Goal: Feedback & Contribution: Submit feedback/report problem

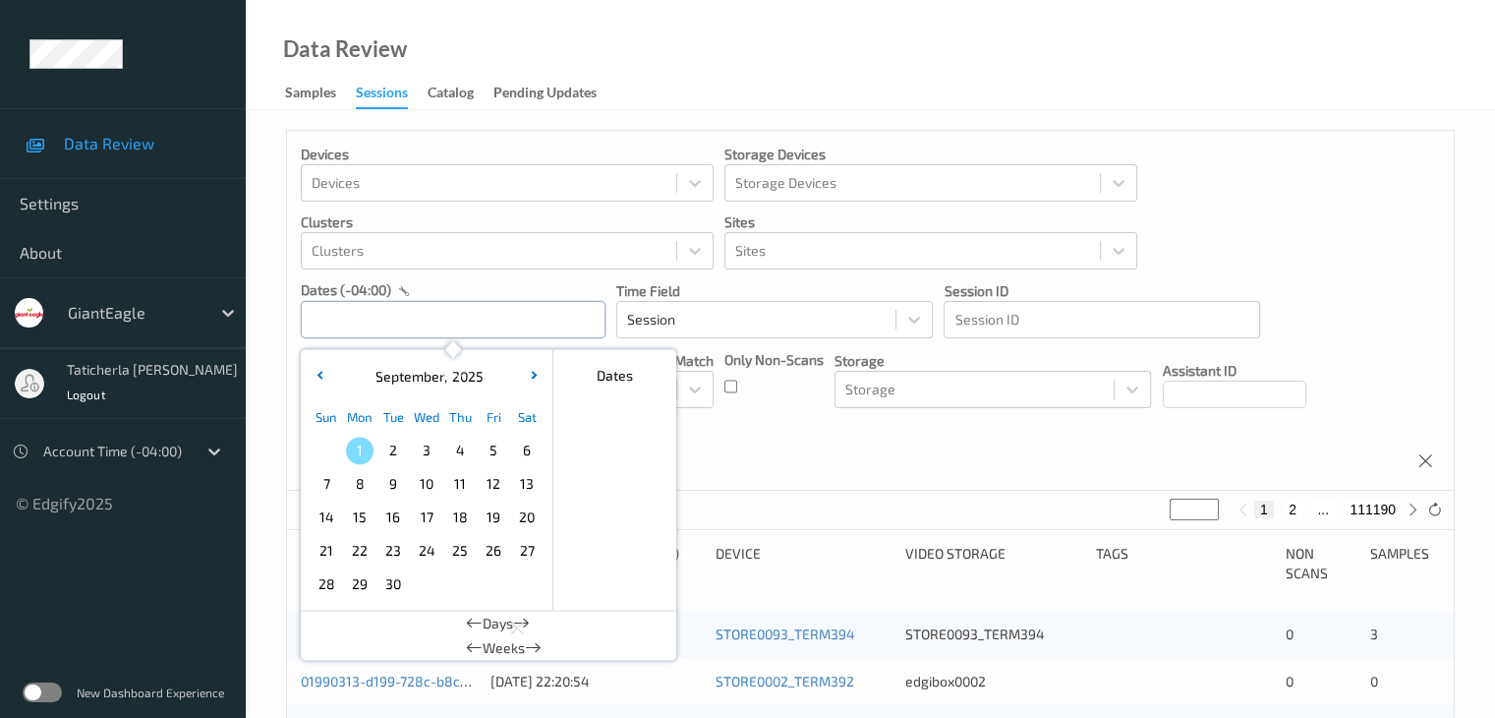
click at [499, 323] on input "text" at bounding box center [453, 319] width 305 height 37
click at [390, 582] on span "30" at bounding box center [394, 584] width 28 height 28
type input "[DATE] 00:00 -> [DATE] 23:59"
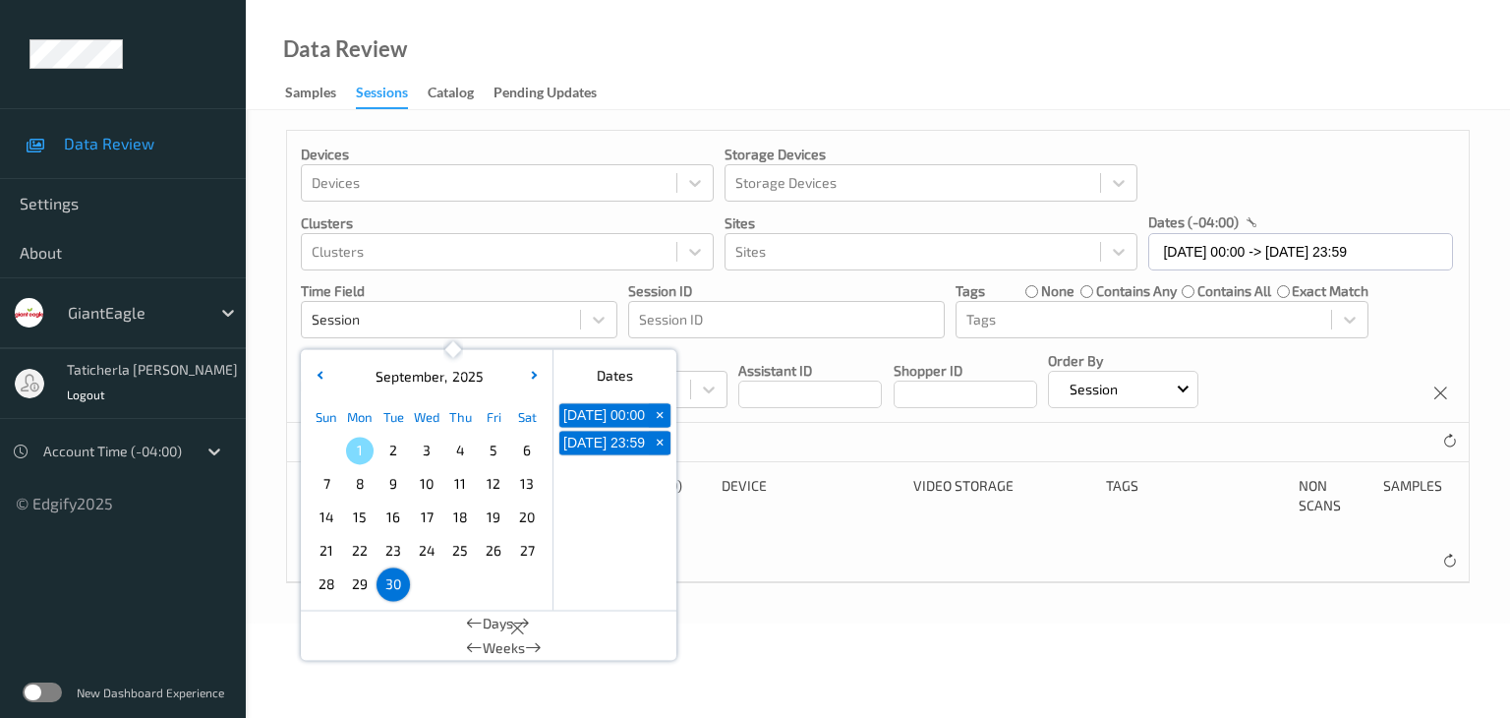
click at [737, 536] on div "Devices Devices Storage Devices Storage Devices Clusters Clusters Sites Sites d…" at bounding box center [878, 356] width 1184 height 453
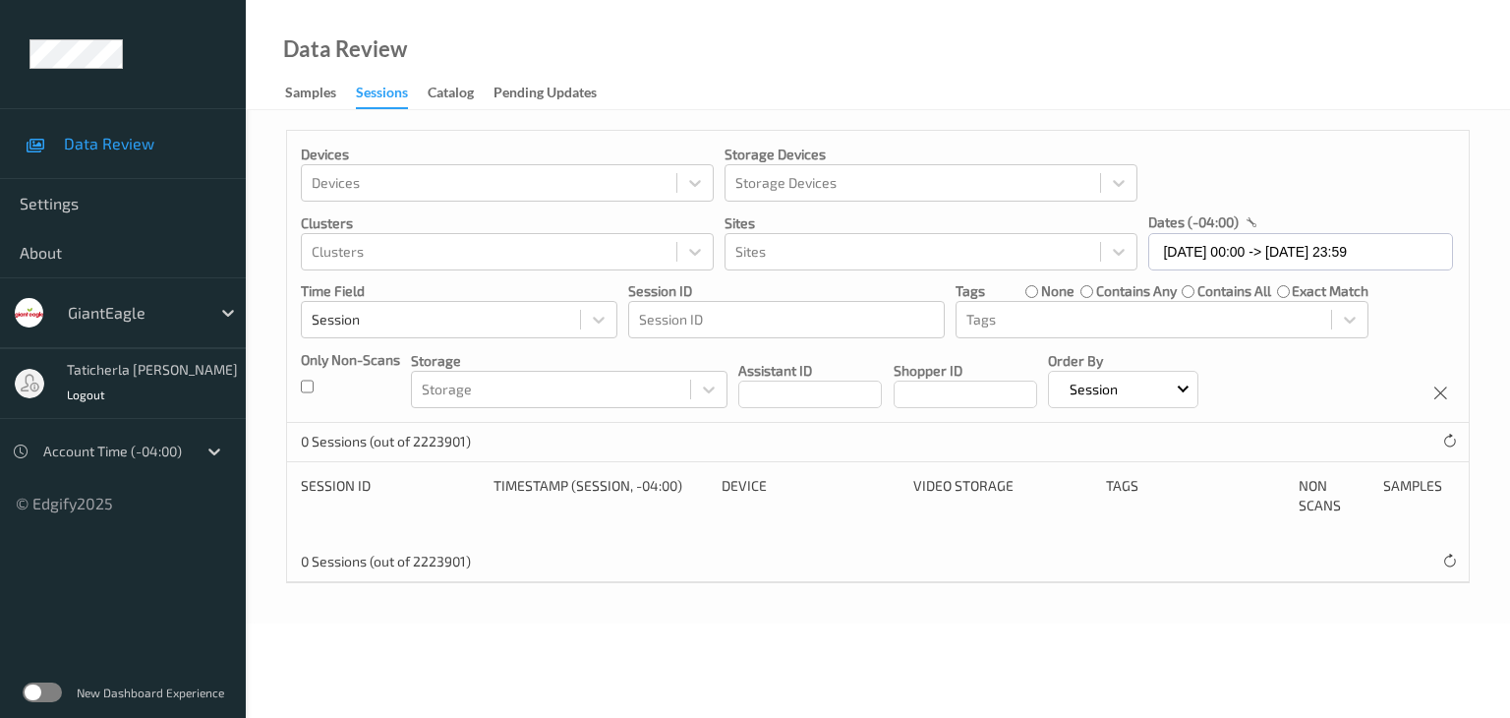
click at [381, 96] on div "Sessions" at bounding box center [382, 96] width 52 height 27
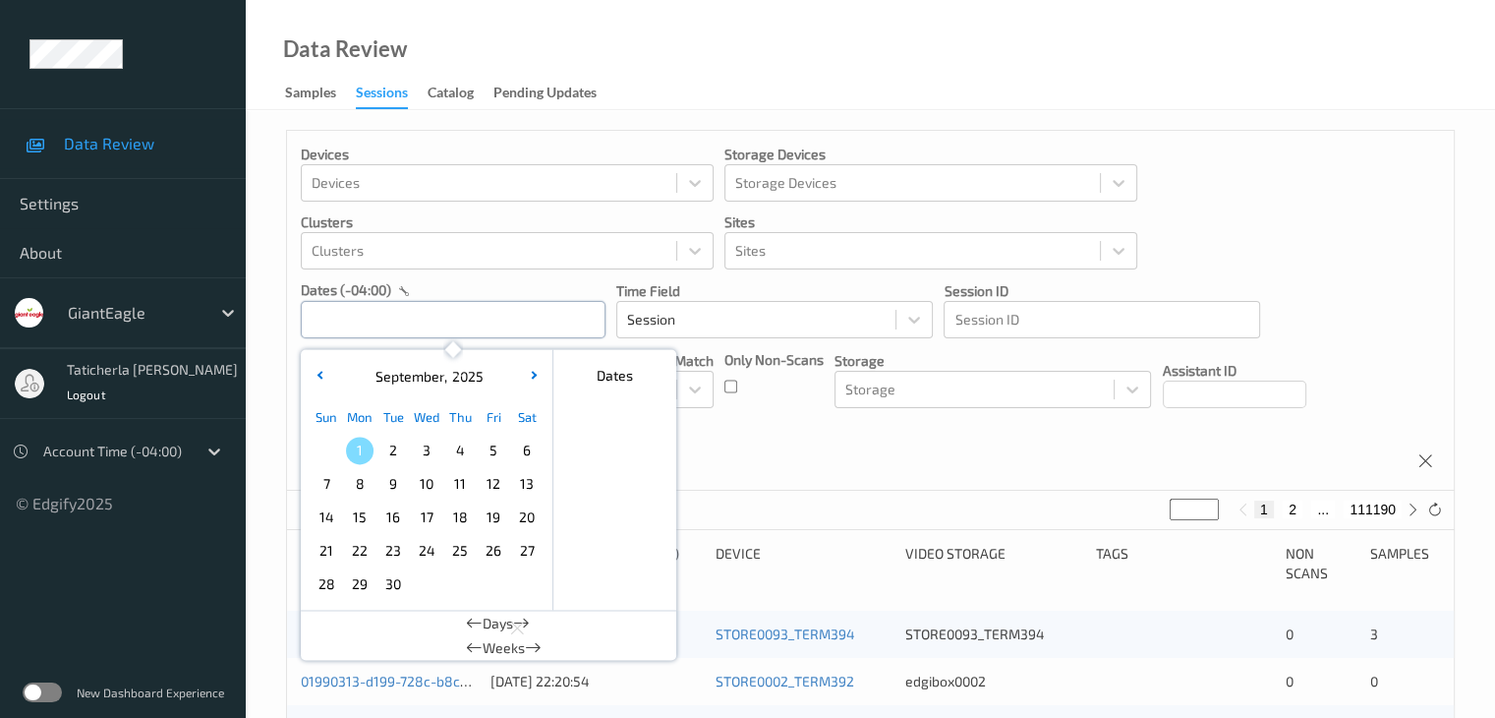
click at [419, 323] on input "text" at bounding box center [453, 319] width 305 height 37
click at [393, 579] on span "30" at bounding box center [394, 584] width 28 height 28
type input "[DATE] 00:00 -> [DATE] 23:59"
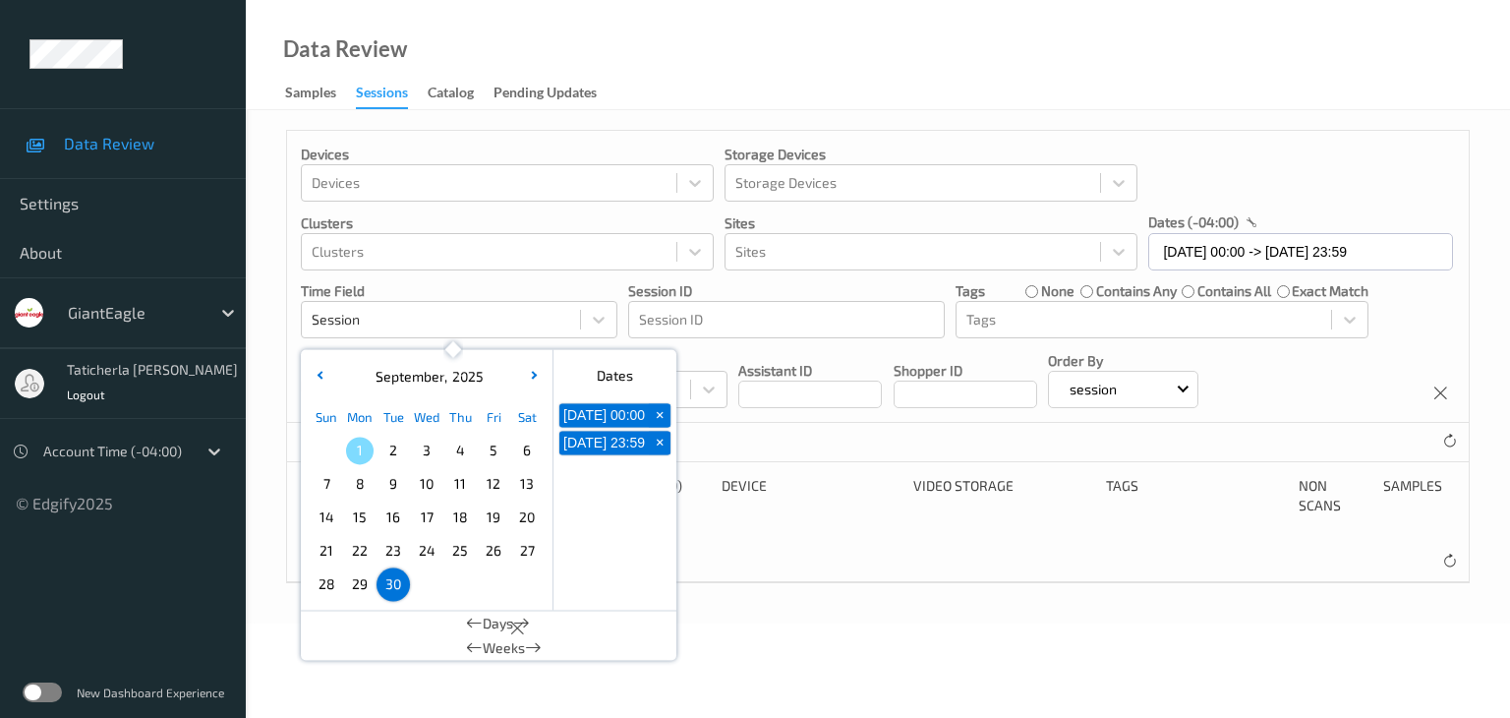
click at [787, 558] on div "0 Sessions (out of 2223901)" at bounding box center [878, 562] width 1182 height 39
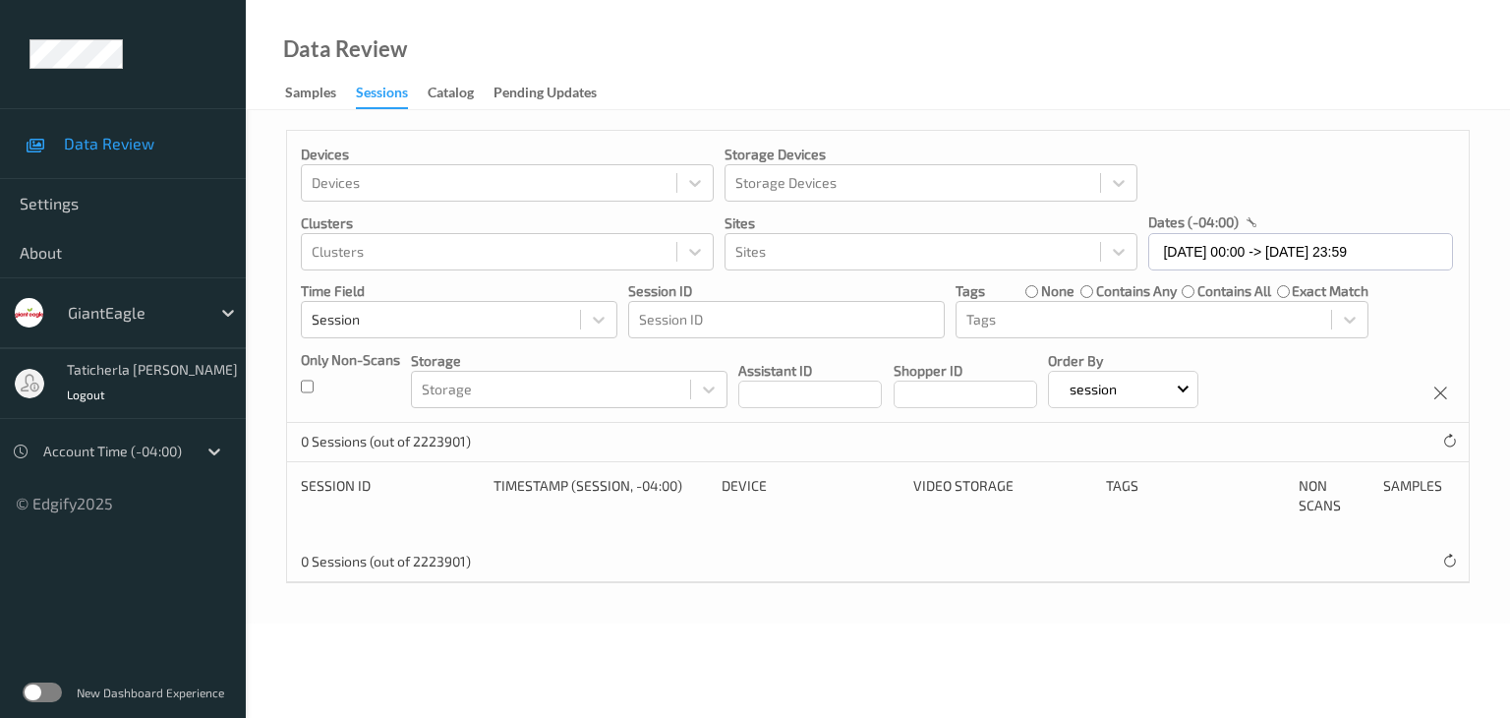
click at [1188, 567] on div "0 Sessions (out of 2223901)" at bounding box center [878, 562] width 1182 height 39
drag, startPoint x: 965, startPoint y: 626, endPoint x: 902, endPoint y: 593, distance: 72.1
click at [965, 626] on body "Data Review Settings About GiantEagle taticherla [PERSON_NAME] Logout Account T…" at bounding box center [755, 359] width 1510 height 718
click at [309, 88] on div "Samples" at bounding box center [310, 95] width 51 height 25
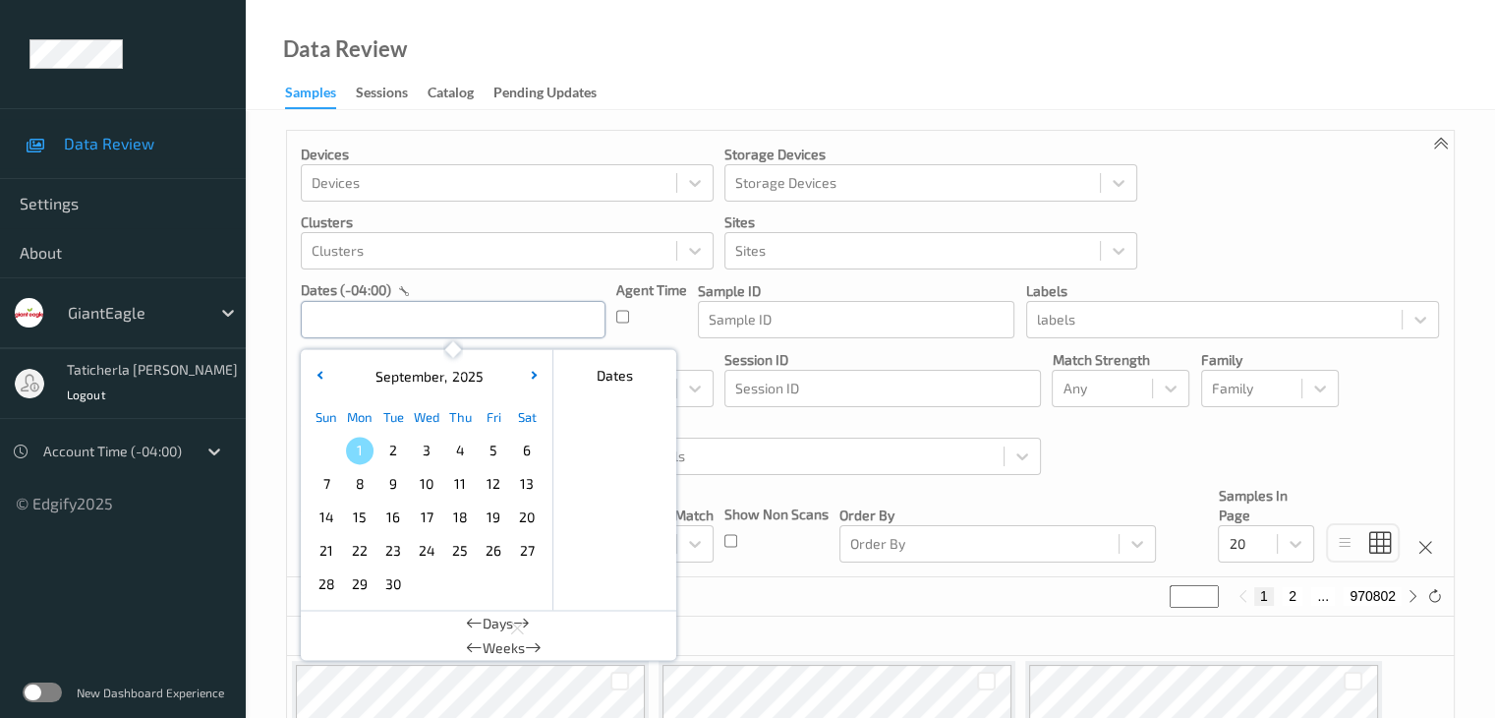
click at [435, 315] on input "text" at bounding box center [453, 319] width 305 height 37
click at [401, 93] on div "Sessions" at bounding box center [382, 95] width 52 height 25
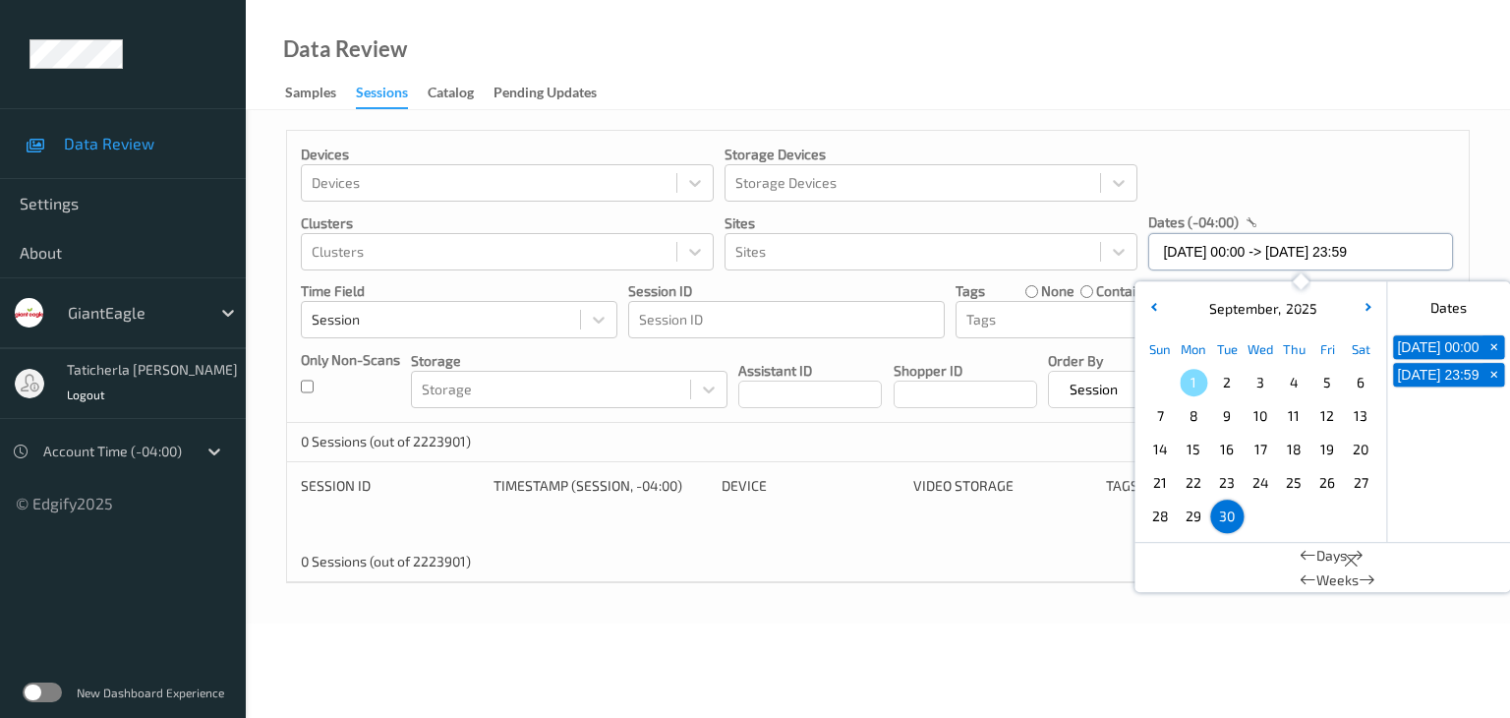
click at [1420, 249] on input "30/09/2025 00:00 -> 30/09/2025 23:59" at bounding box center [1300, 251] width 305 height 37
click at [1235, 516] on span "30" at bounding box center [1227, 516] width 28 height 28
type input "30/09/2025 00:00 -> 30/09/2025 23:59"
click at [753, 608] on div "Devices Devices Storage Devices Storage Devices Clusters Clusters Sites Sites d…" at bounding box center [878, 366] width 1264 height 513
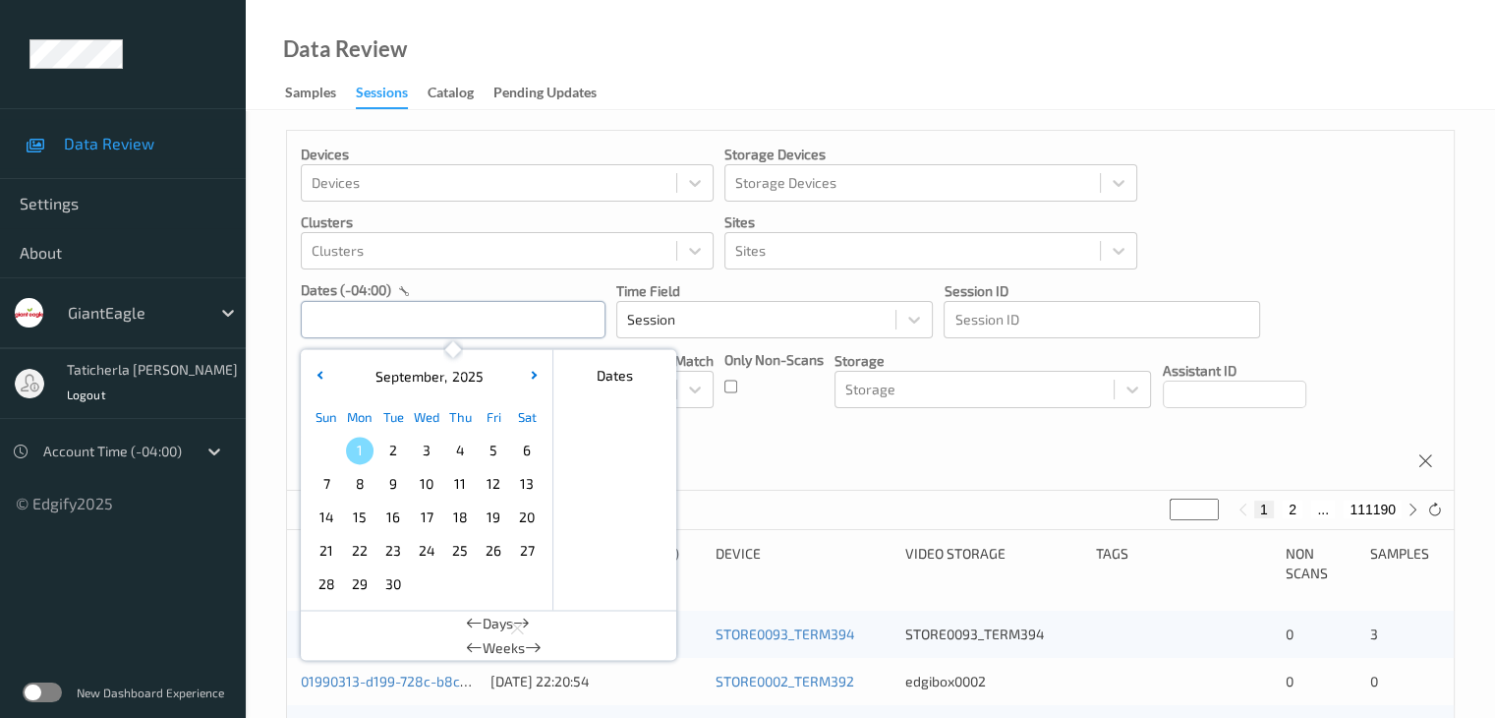
click at [450, 312] on input "text" at bounding box center [453, 319] width 305 height 37
click at [388, 581] on span "30" at bounding box center [394, 584] width 28 height 28
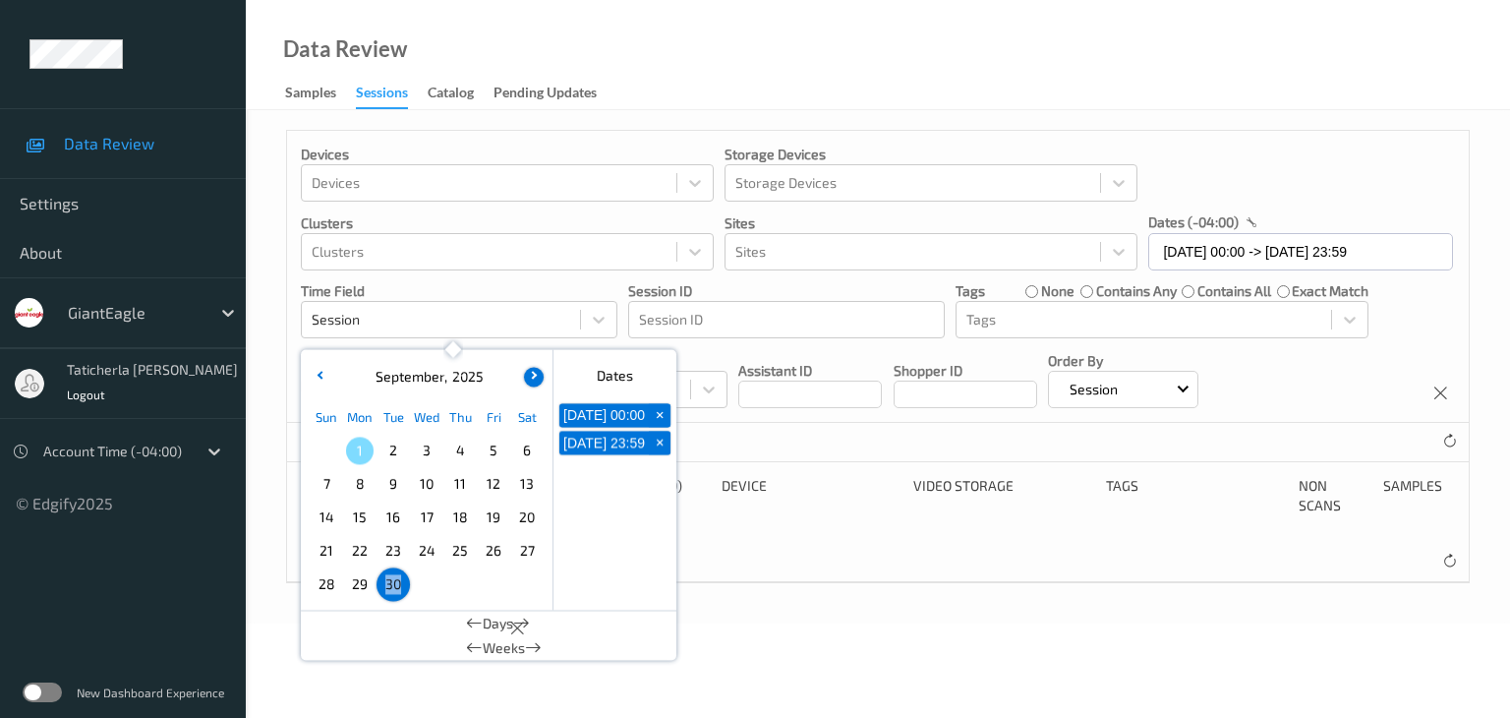
click at [527, 376] on button "button" at bounding box center [534, 377] width 20 height 20
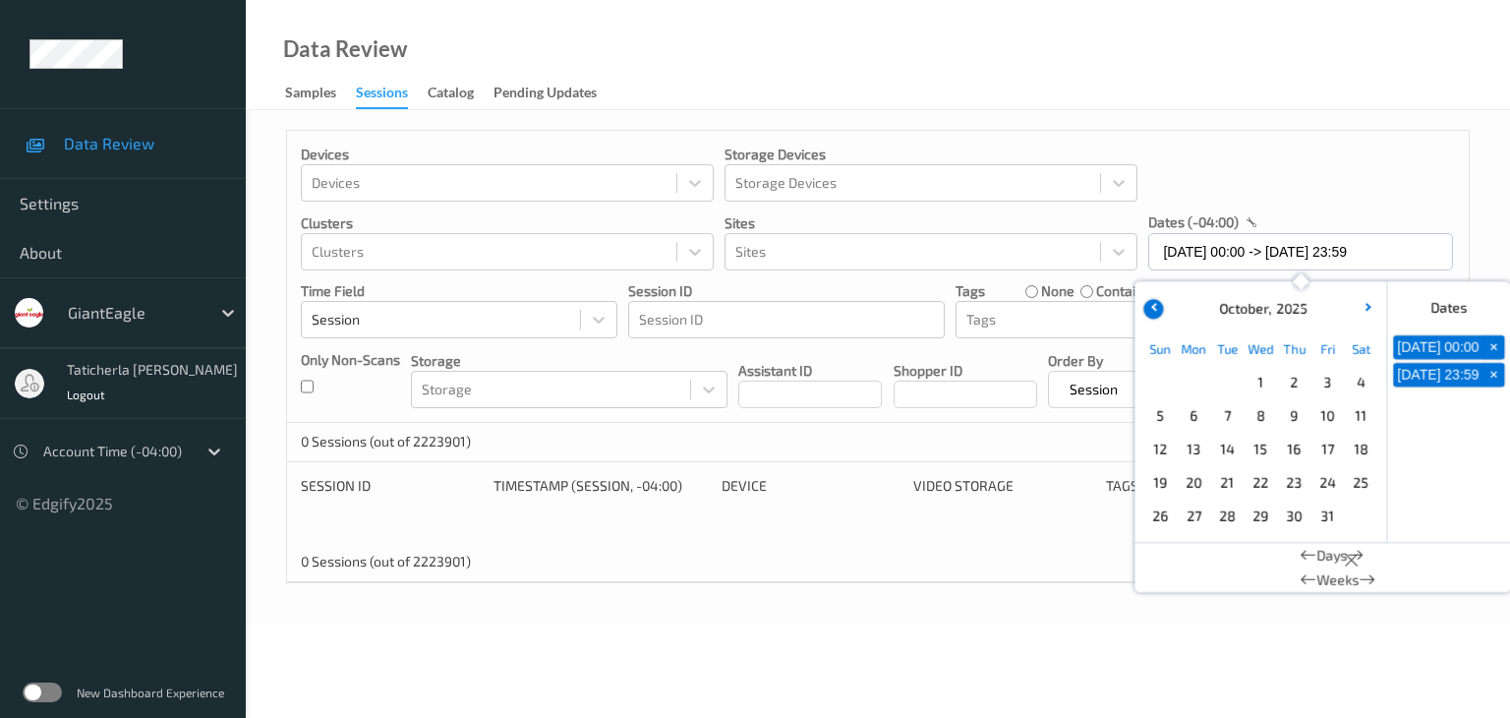
click at [1150, 309] on button "button" at bounding box center [1153, 309] width 20 height 20
click at [1363, 514] on span "30" at bounding box center [1361, 516] width 28 height 28
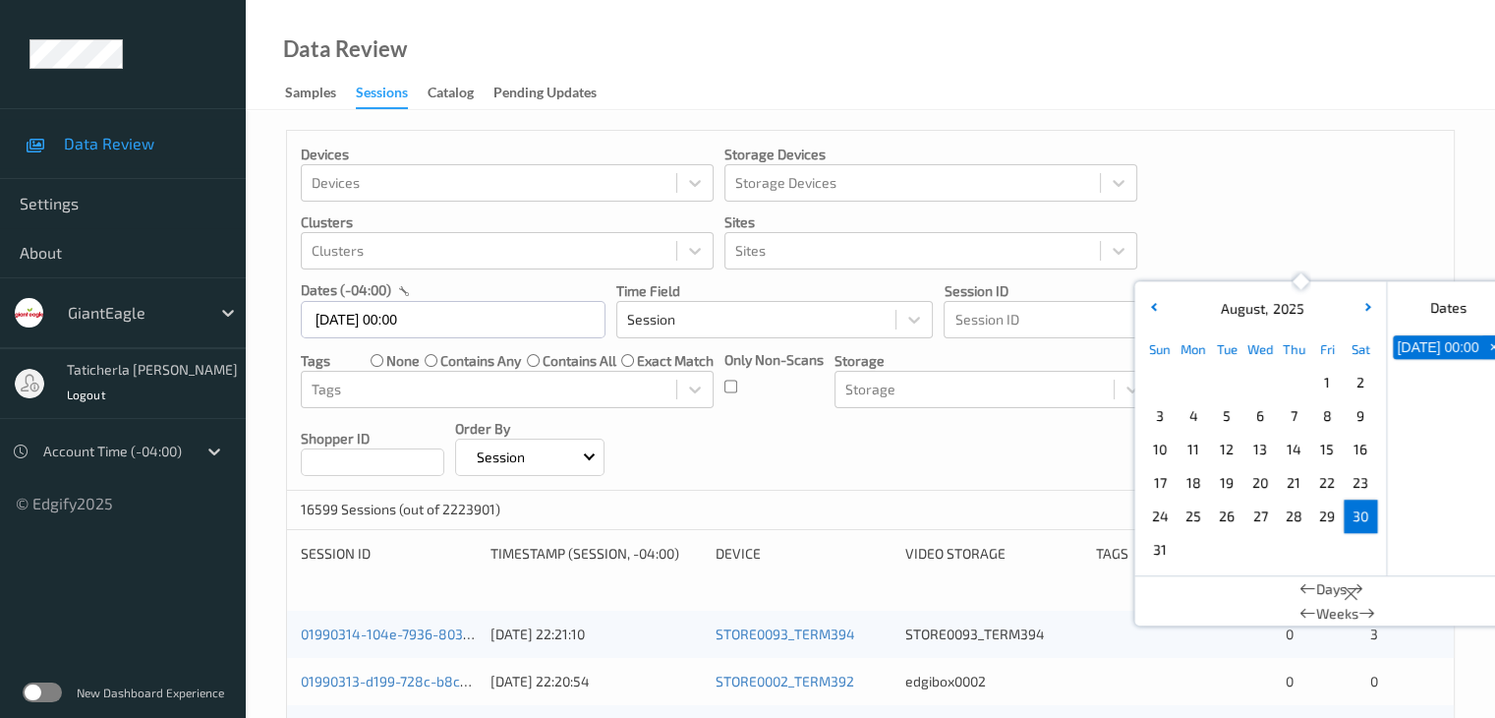
click at [1361, 516] on span "30" at bounding box center [1361, 516] width 28 height 28
type input "30/08/2025 00:00 -> 30/08/2025 23:59"
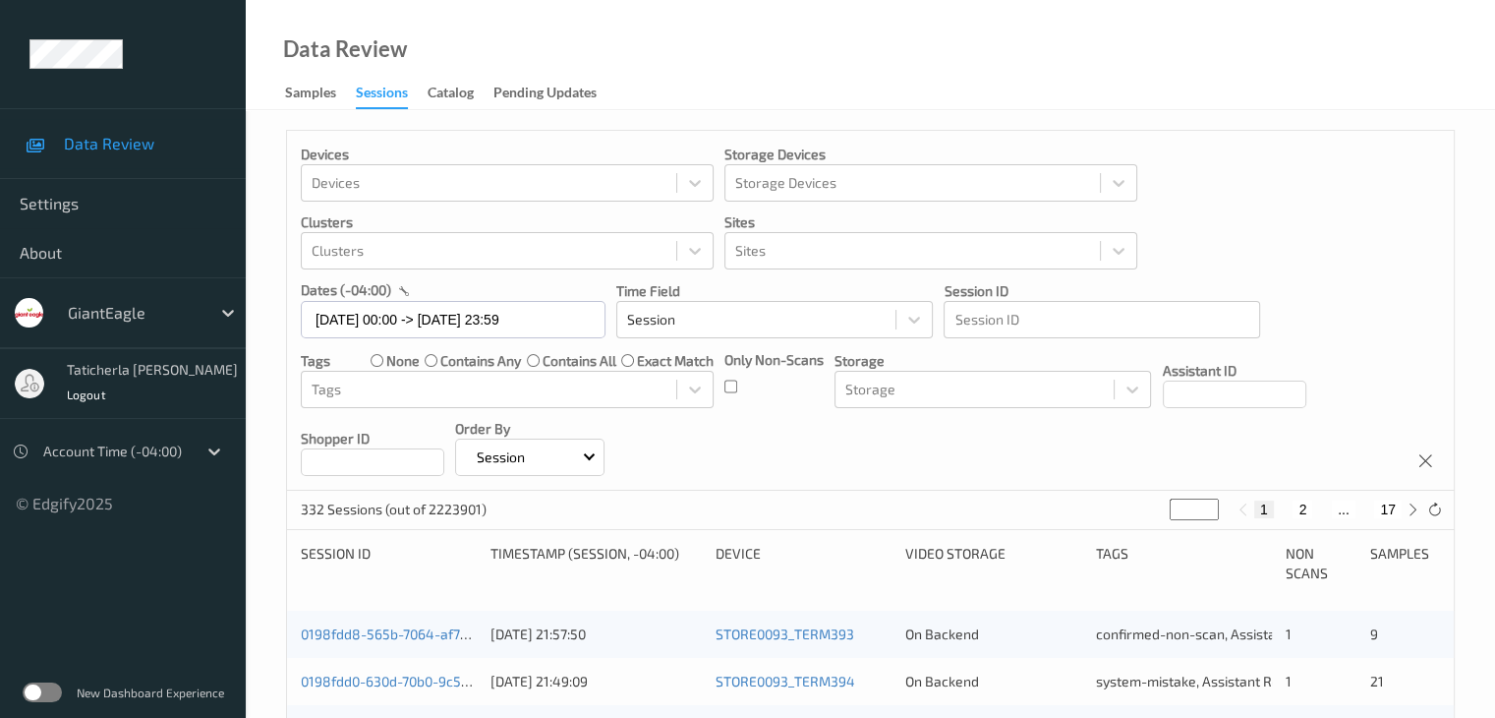
click at [1302, 505] on button "2" at bounding box center [1303, 509] width 20 height 18
type input "*"
click at [1321, 504] on button "3" at bounding box center [1323, 509] width 20 height 18
type input "*"
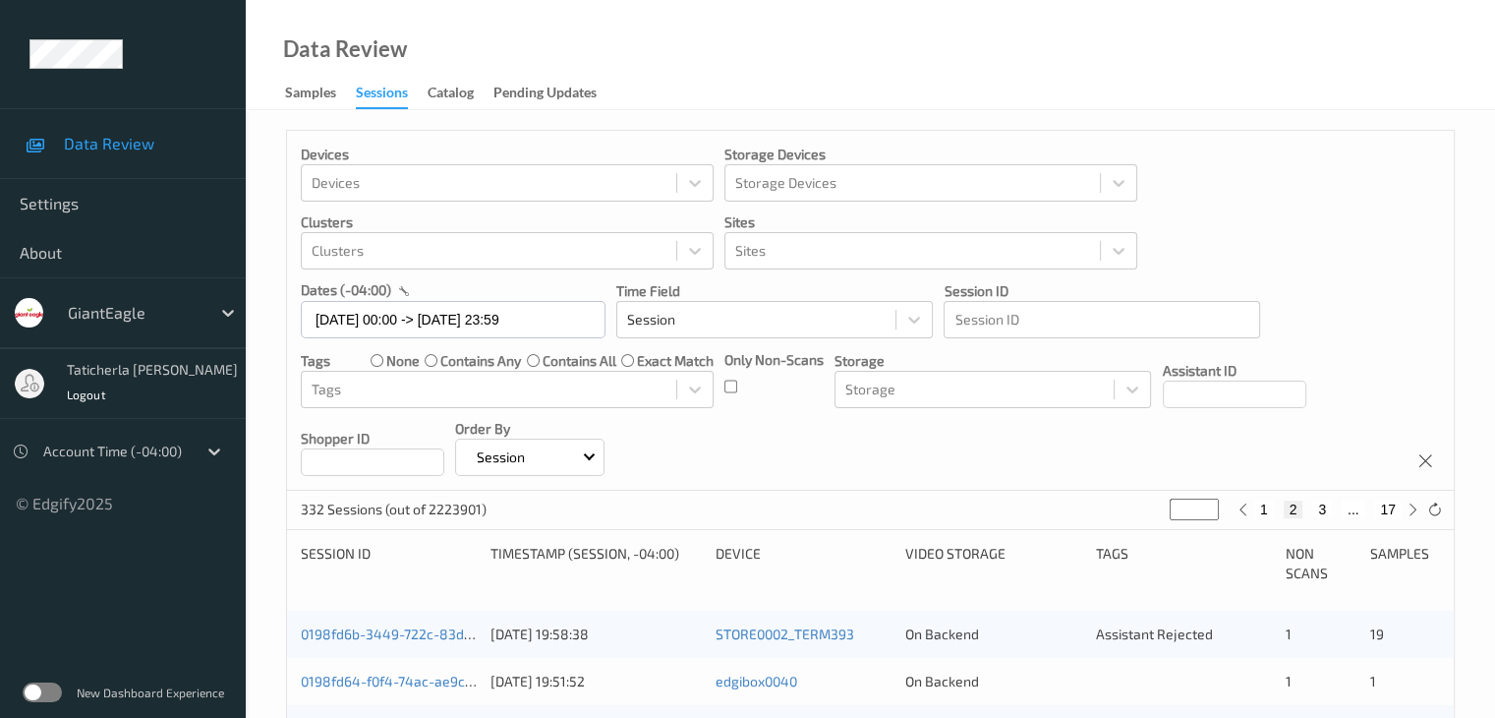
type input "*"
click at [1337, 507] on button "4" at bounding box center [1334, 509] width 20 height 18
type input "*"
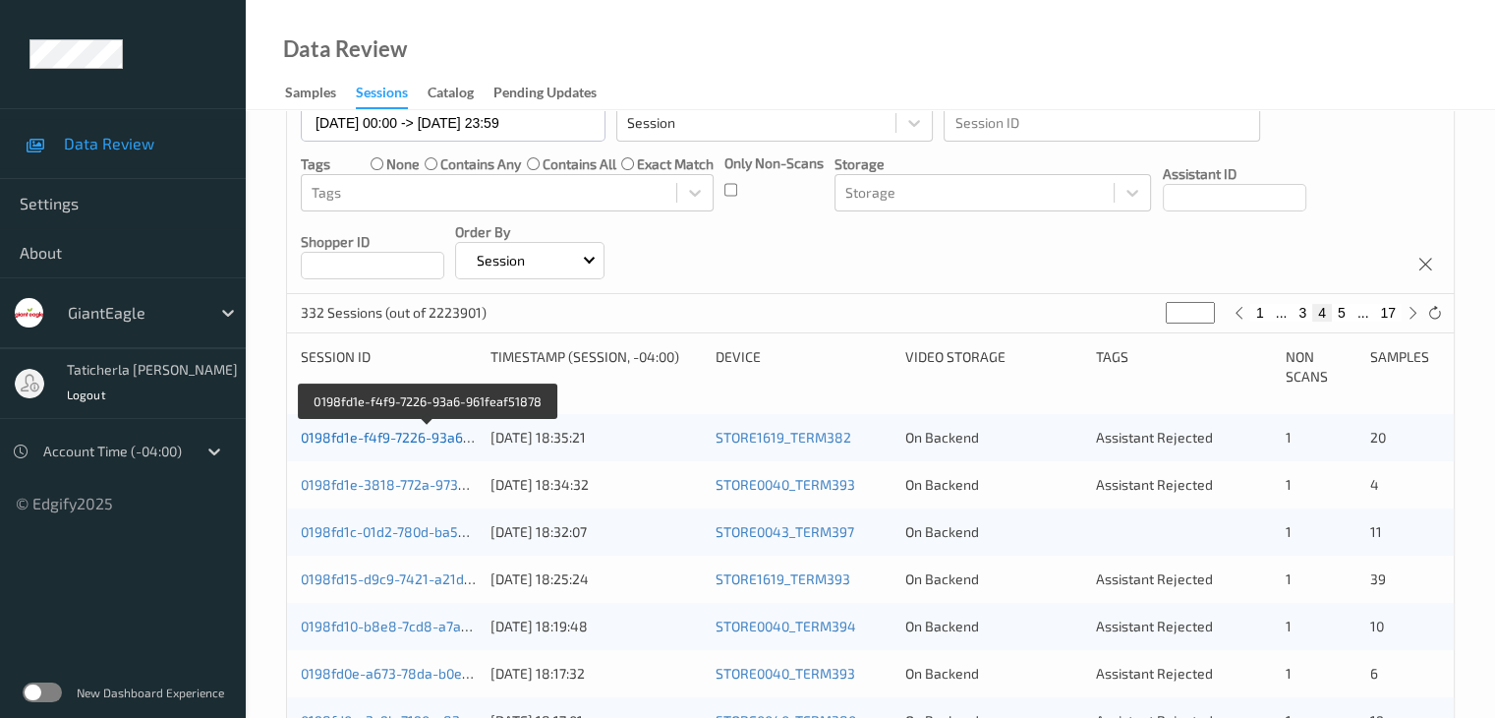
click at [404, 438] on link "0198fd1e-f4f9-7226-93a6-961feaf51878" at bounding box center [428, 437] width 254 height 17
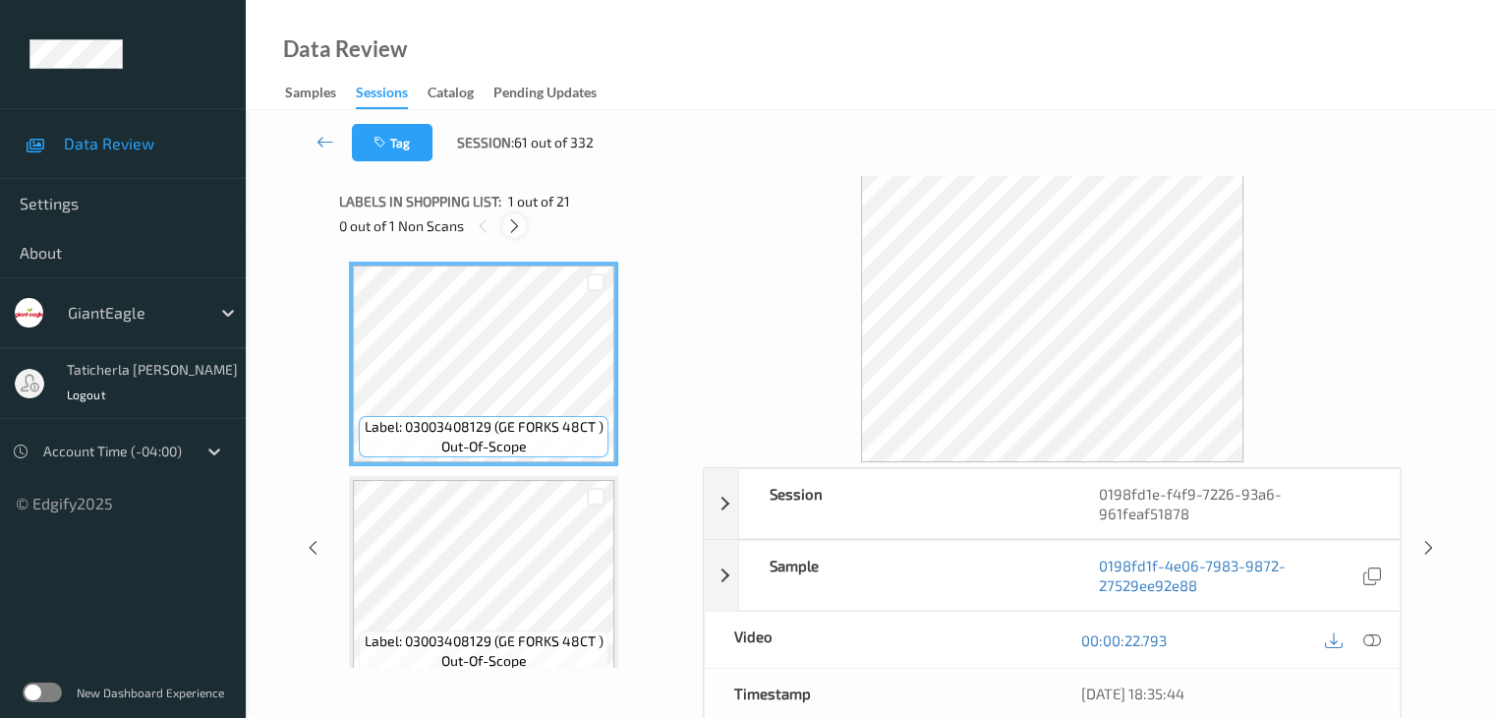
click at [512, 222] on icon at bounding box center [514, 226] width 17 height 18
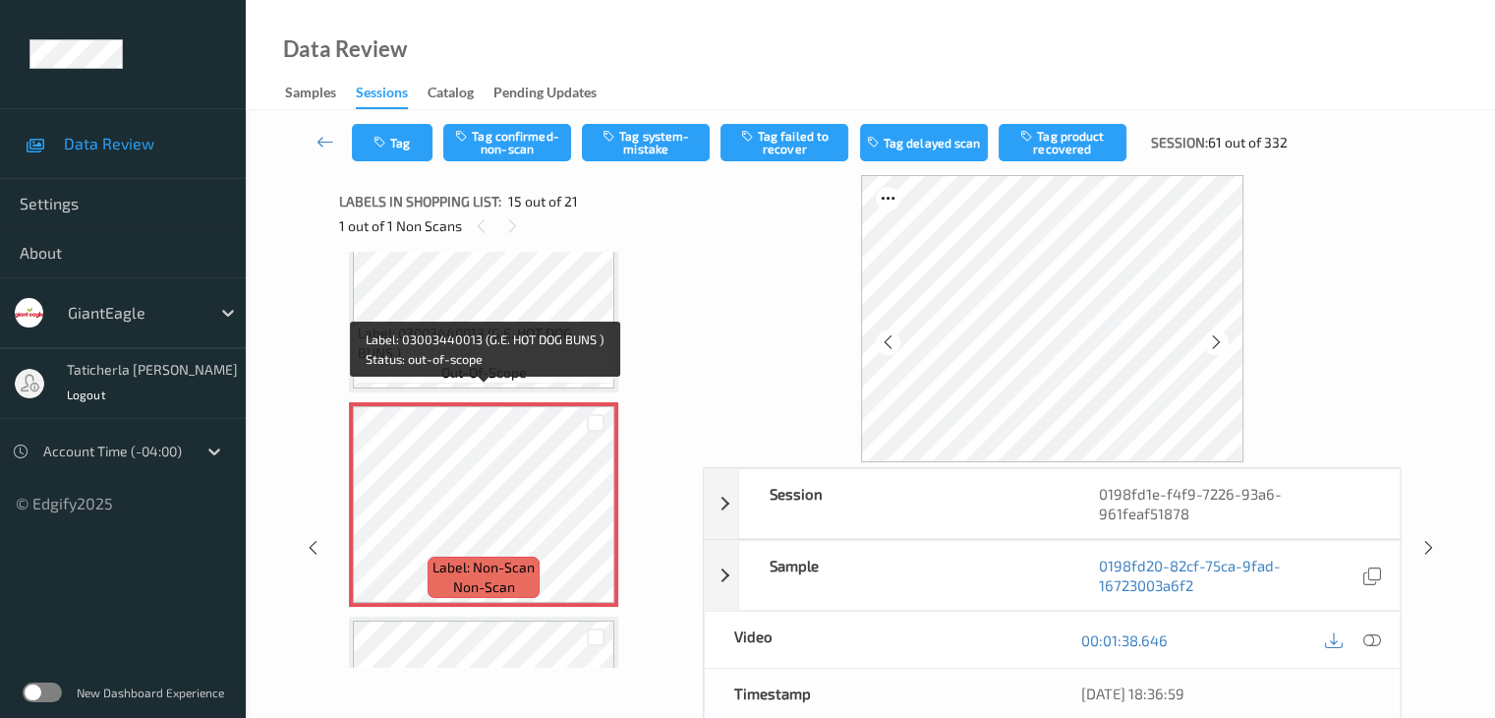
scroll to position [2894, 0]
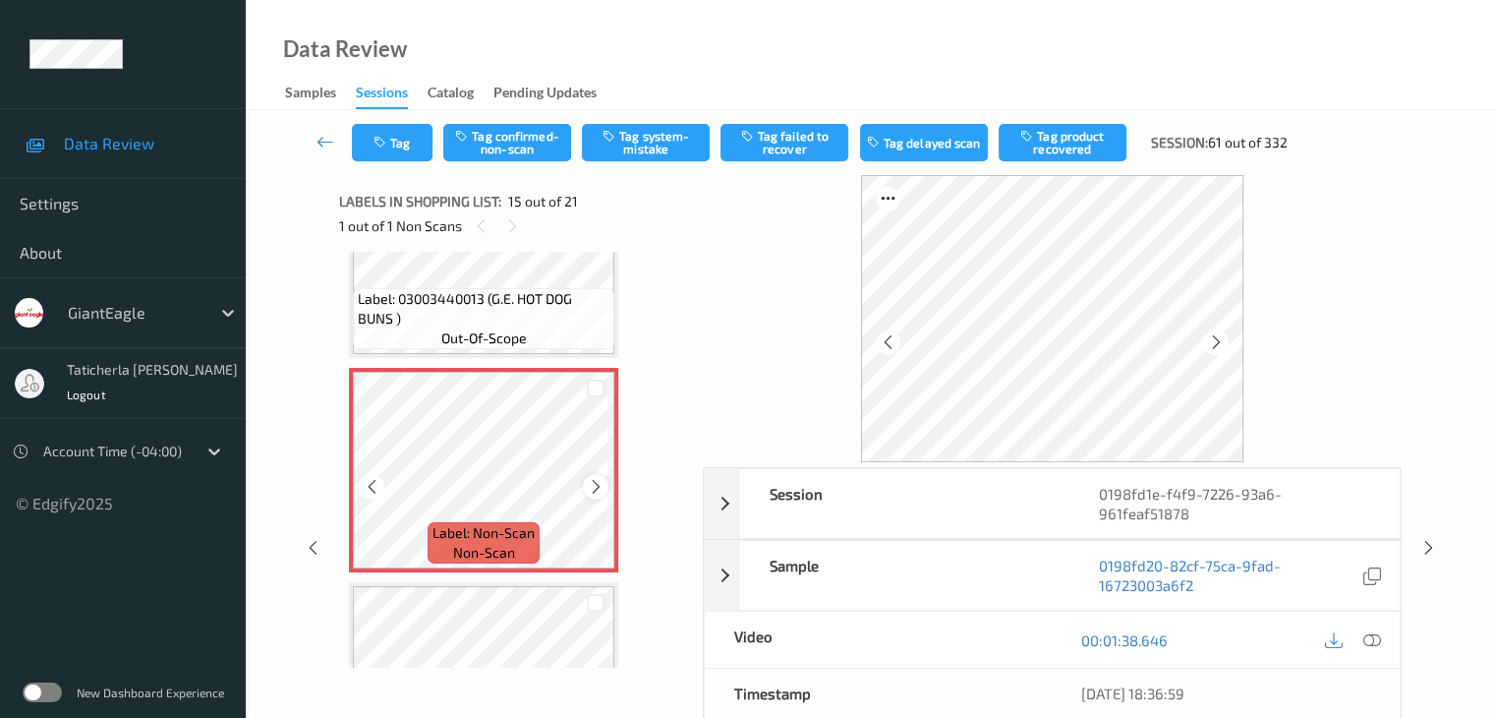
click at [595, 486] on icon at bounding box center [596, 487] width 17 height 18
click at [1369, 631] on icon at bounding box center [1372, 640] width 18 height 18
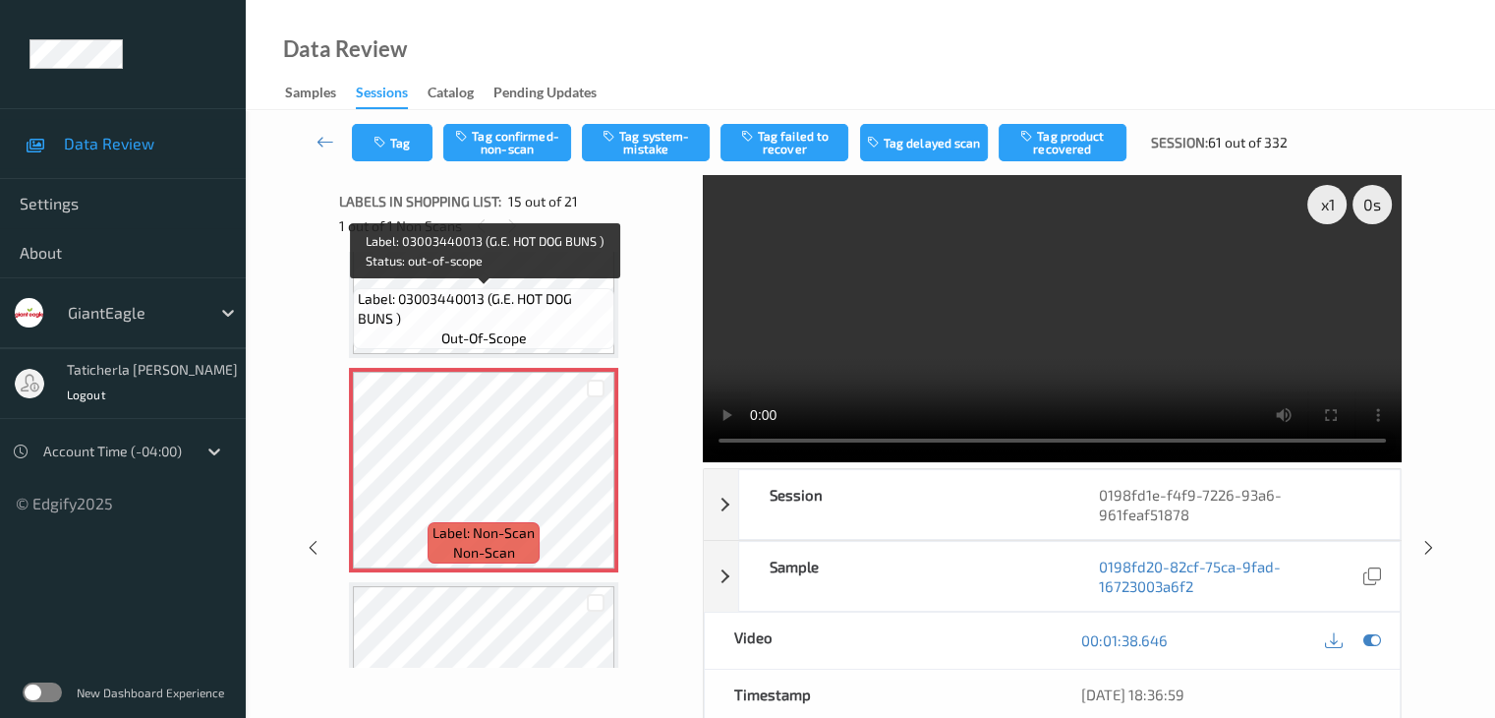
click at [507, 298] on span "Label: 03003440013 (G.E. HOT DOG BUNS )" at bounding box center [484, 308] width 252 height 39
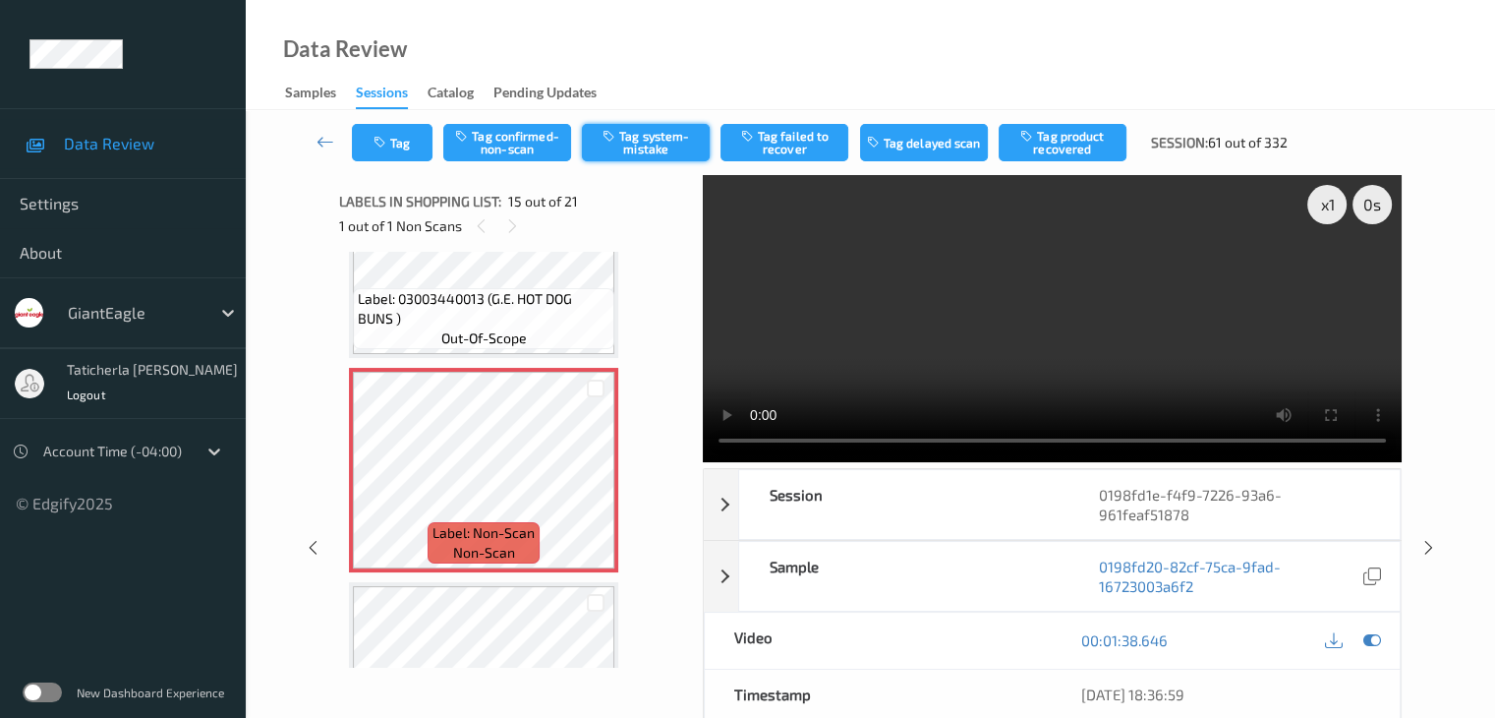
click at [665, 145] on button "Tag system-mistake" at bounding box center [646, 142] width 128 height 37
click at [326, 139] on icon at bounding box center [326, 142] width 18 height 20
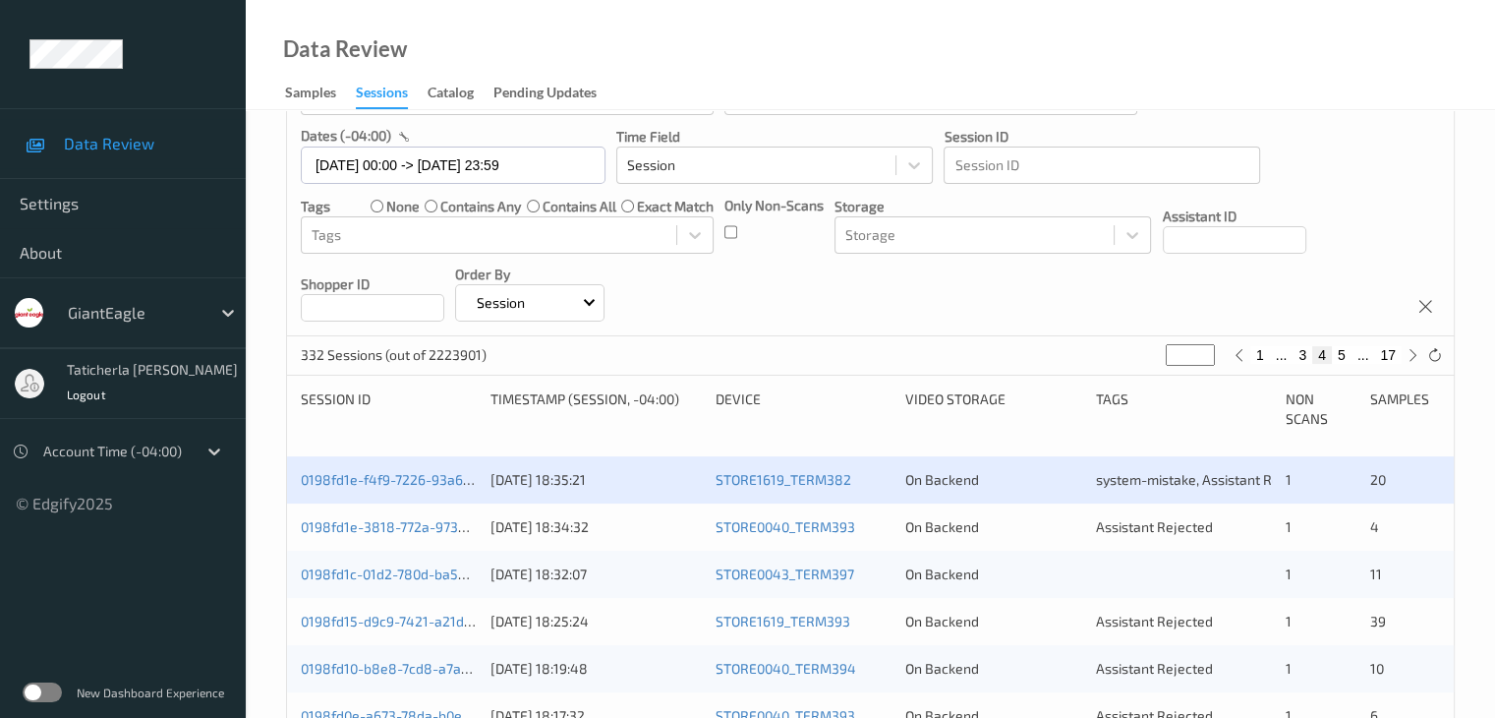
scroll to position [197, 0]
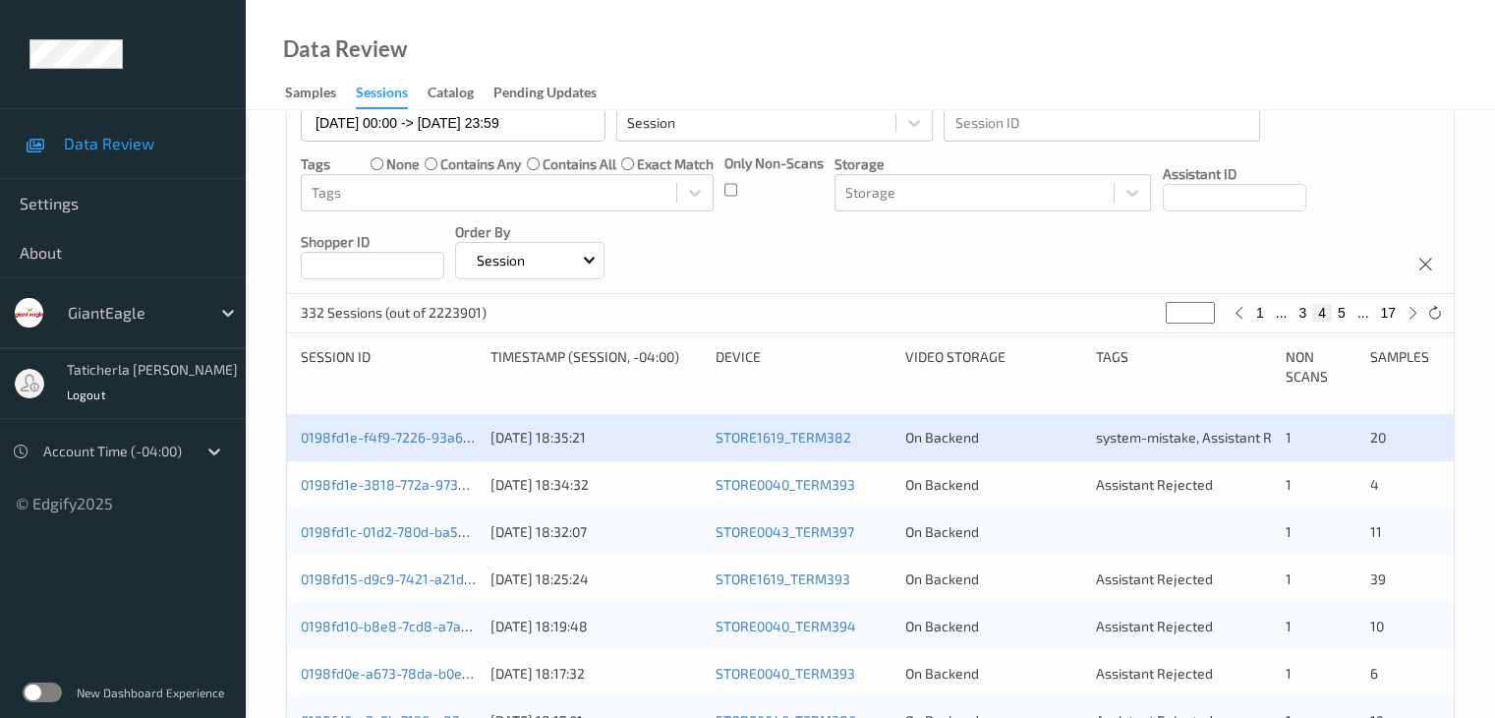
click at [412, 475] on div "0198fd1e-3818-772a-9735-25d5908cd479" at bounding box center [389, 485] width 176 height 20
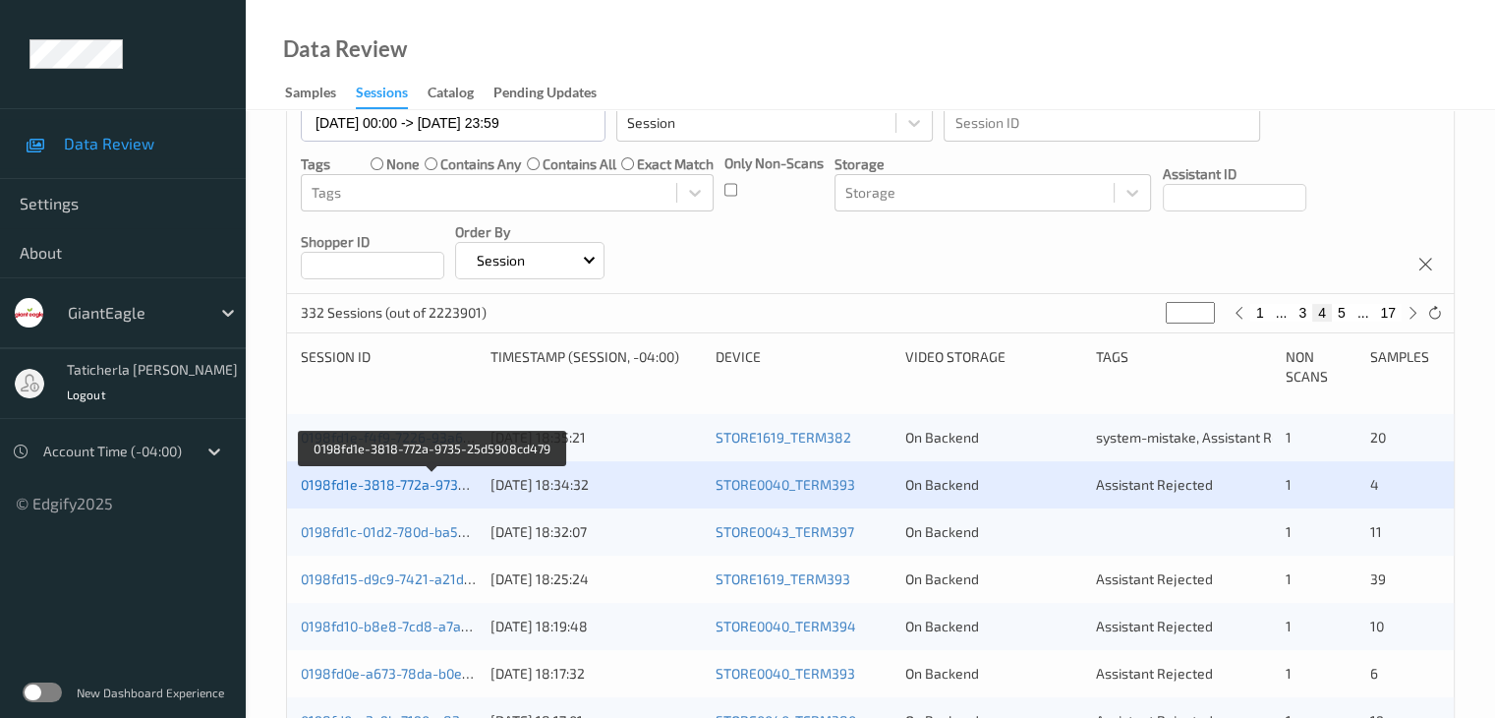
click at [390, 479] on link "0198fd1e-3818-772a-9735-25d5908cd479" at bounding box center [433, 484] width 265 height 17
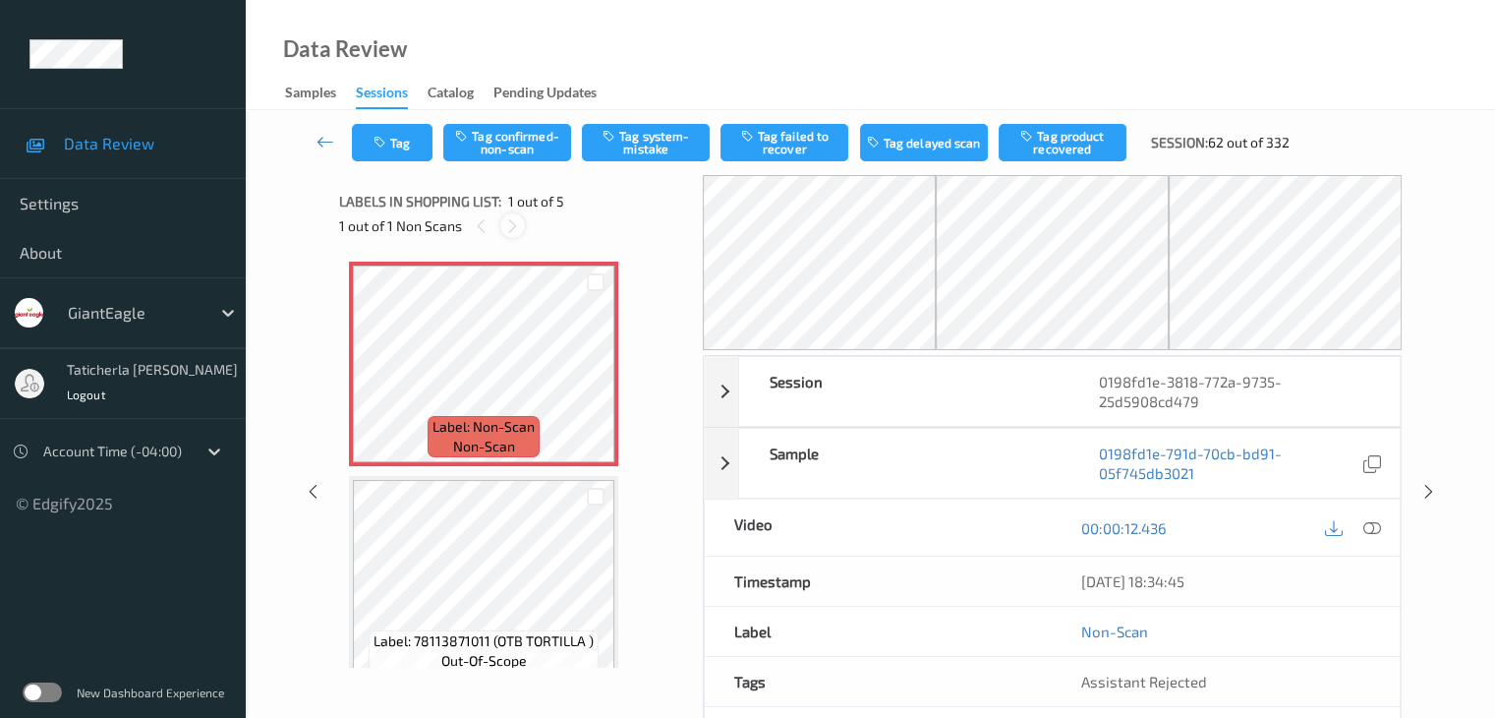
click at [509, 224] on icon at bounding box center [512, 226] width 17 height 18
click at [1366, 524] on icon at bounding box center [1372, 528] width 18 height 18
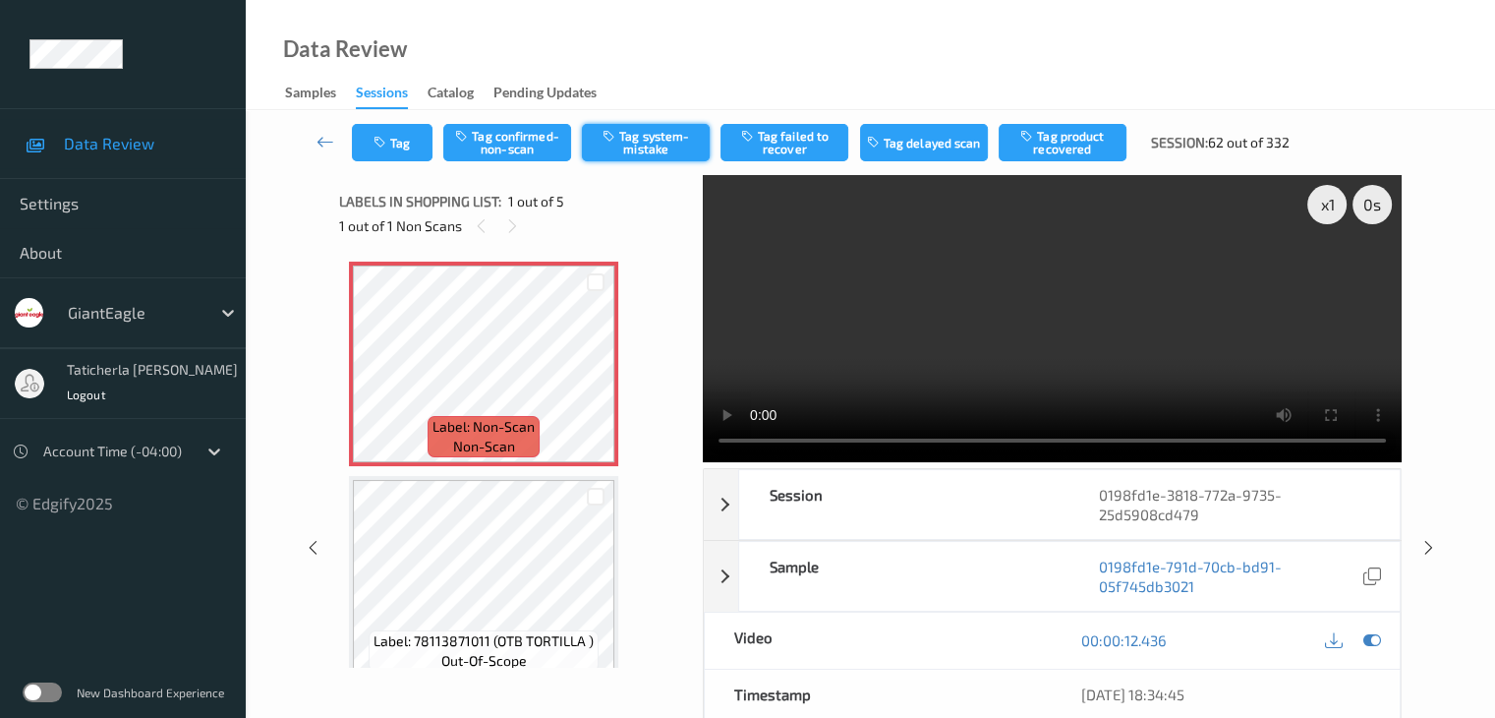
click at [653, 138] on button "Tag system-mistake" at bounding box center [646, 142] width 128 height 37
click at [404, 137] on button "Tag" at bounding box center [392, 142] width 81 height 37
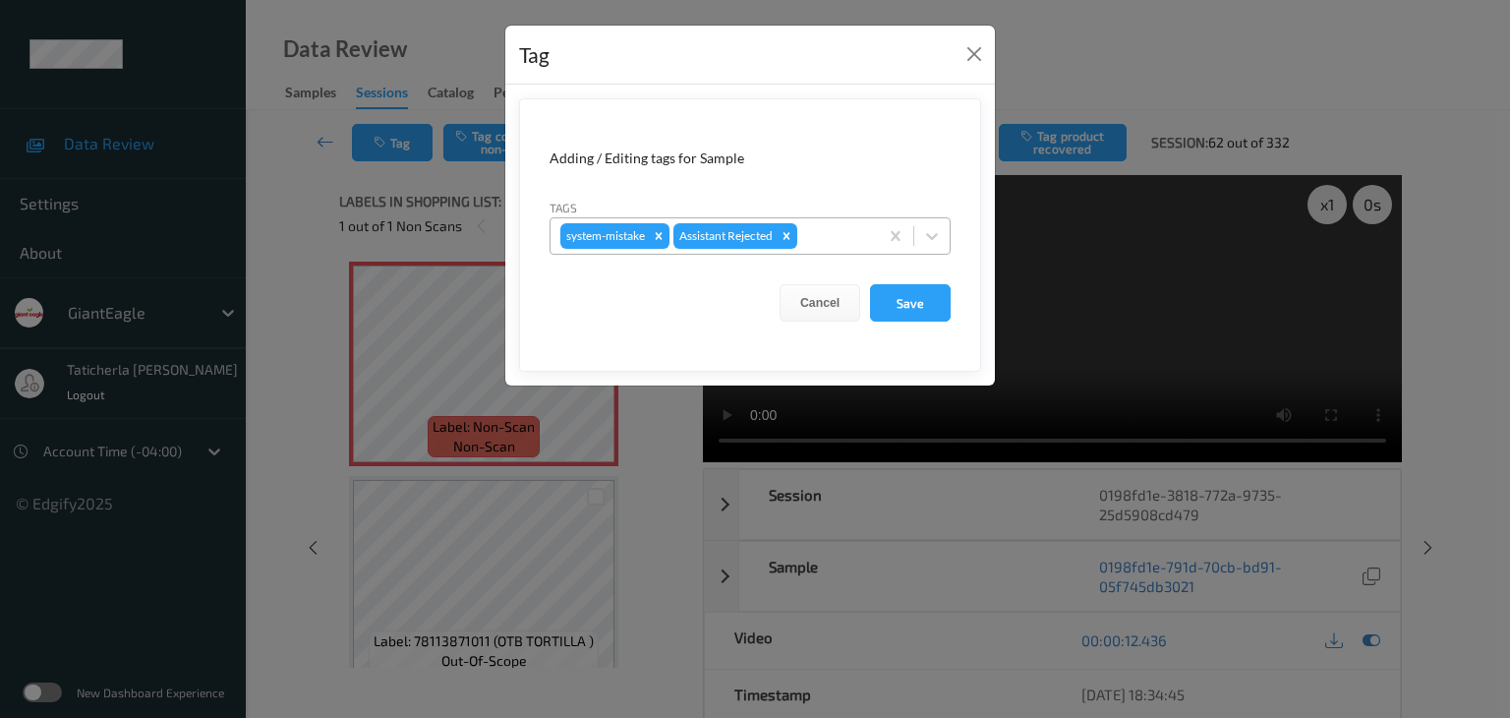
drag, startPoint x: 822, startPoint y: 236, endPoint x: 835, endPoint y: 243, distance: 14.5
click at [826, 237] on div at bounding box center [834, 236] width 67 height 24
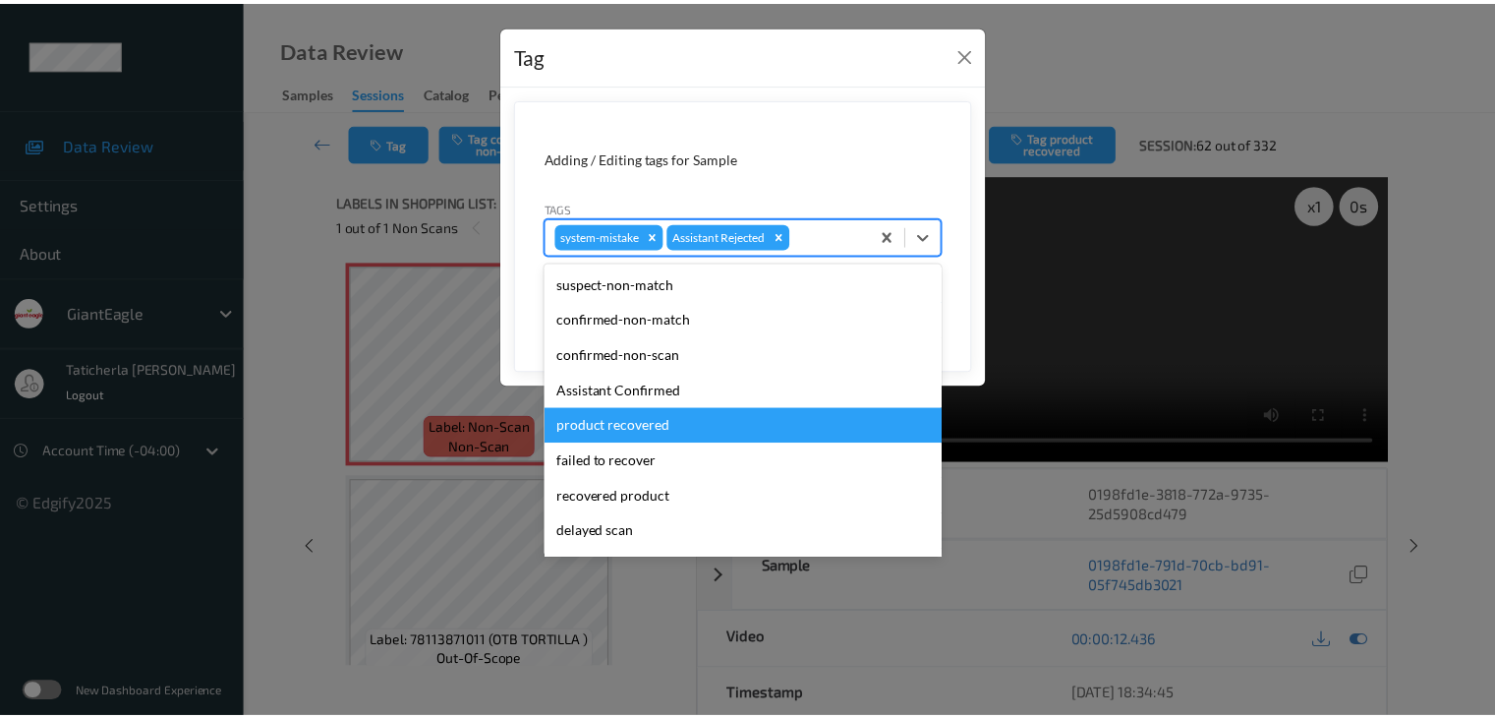
scroll to position [173, 0]
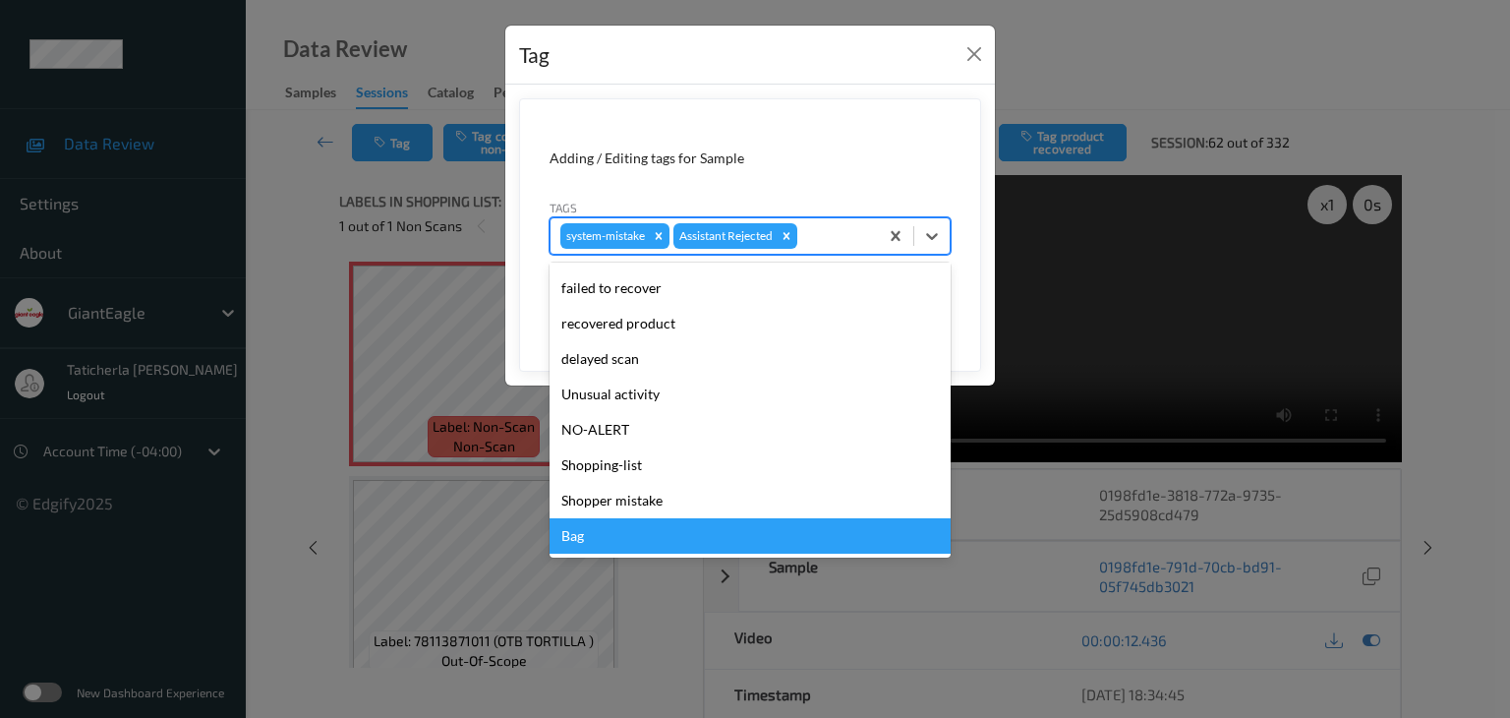
click at [739, 532] on div "Bag" at bounding box center [750, 535] width 401 height 35
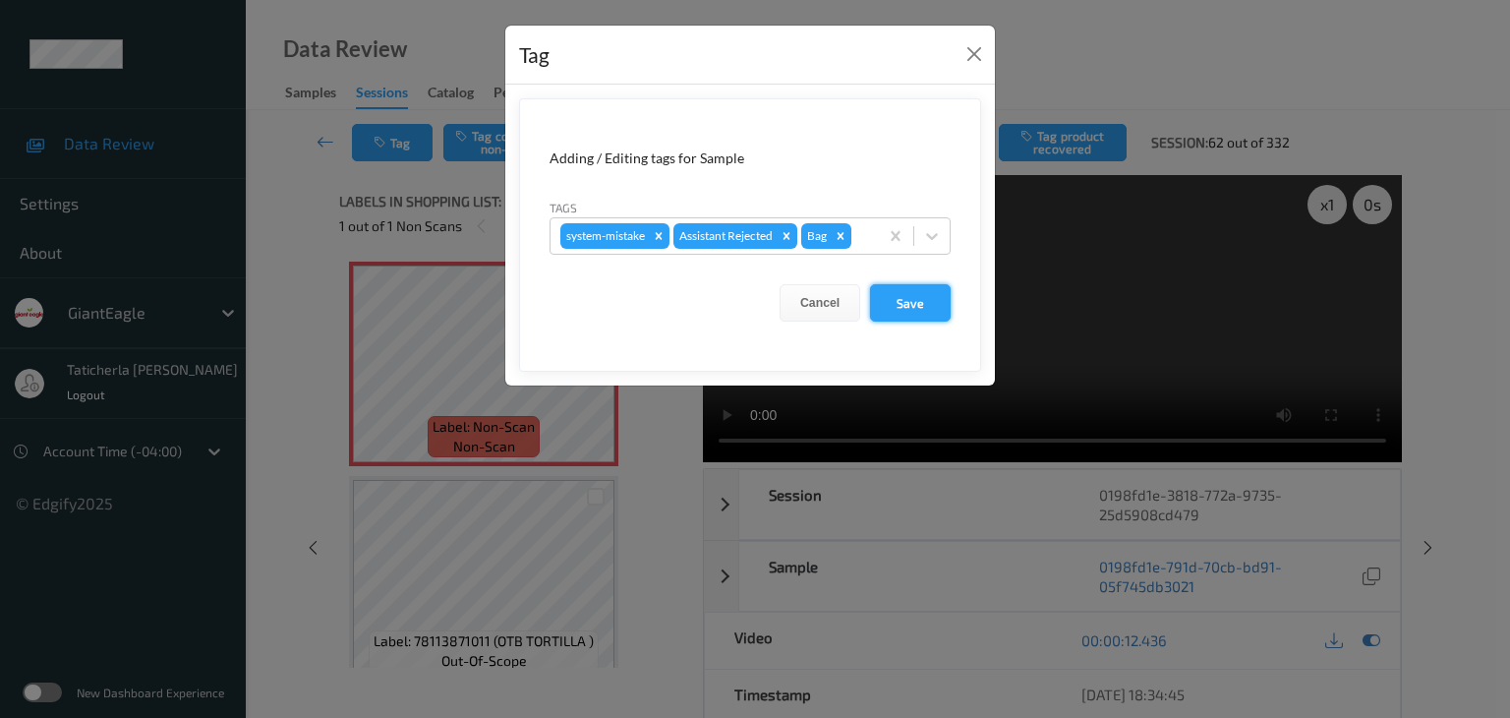
click at [916, 301] on button "Save" at bounding box center [910, 302] width 81 height 37
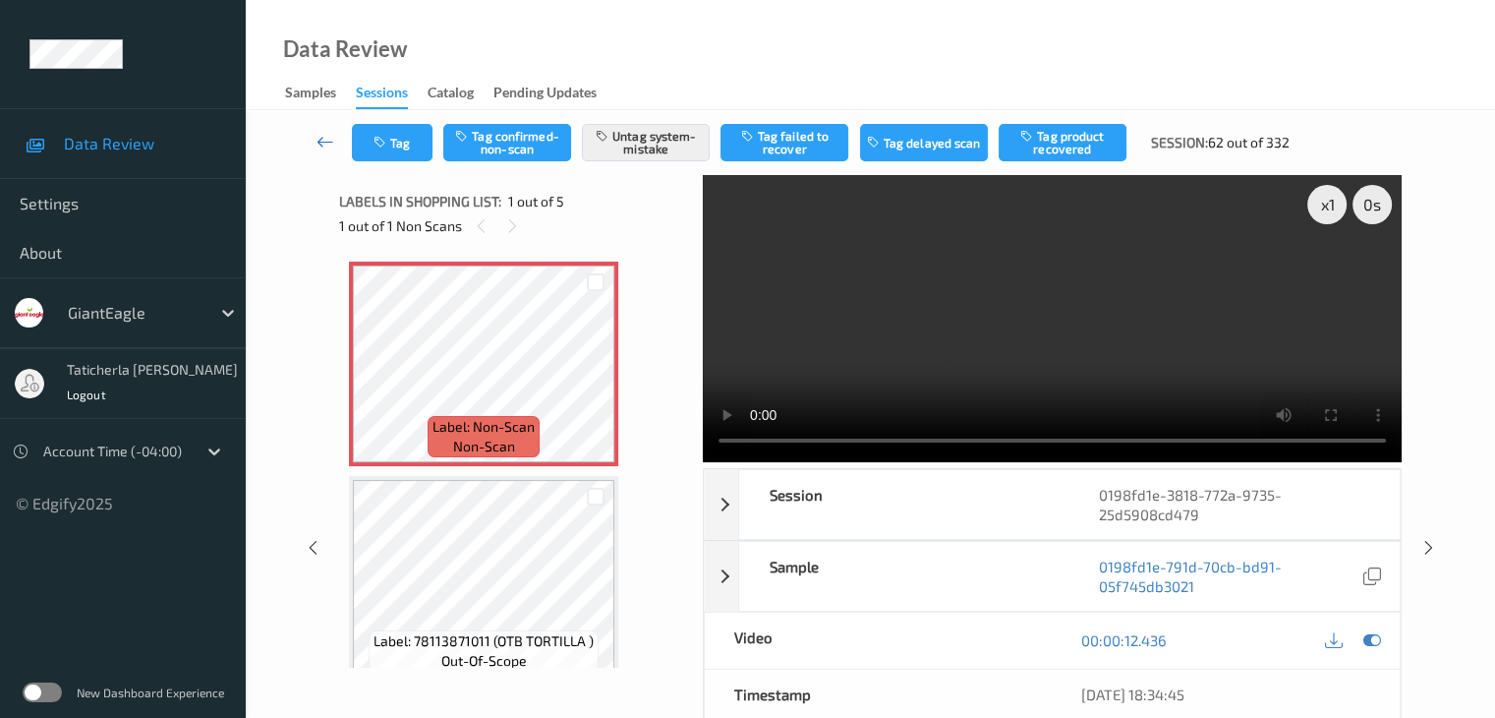
click at [327, 140] on icon at bounding box center [326, 142] width 18 height 20
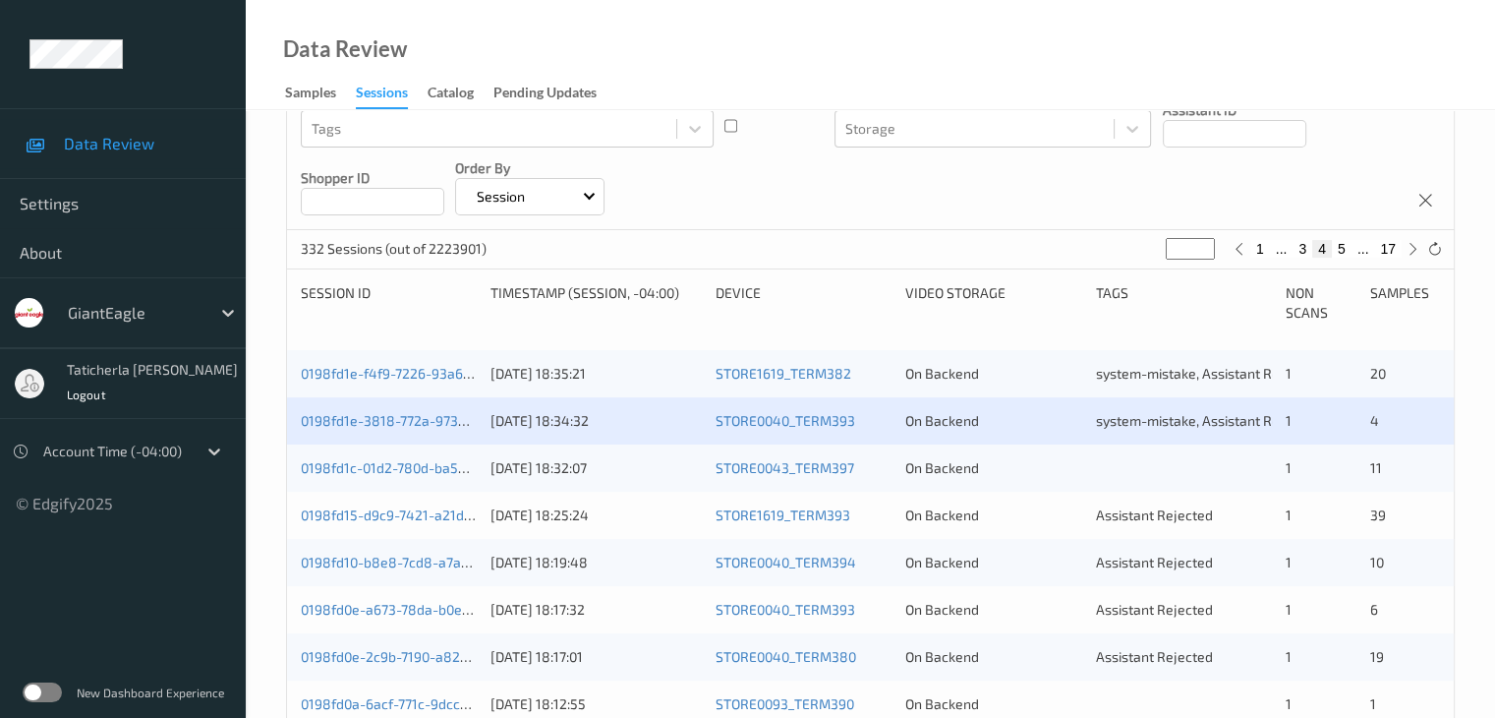
scroll to position [295, 0]
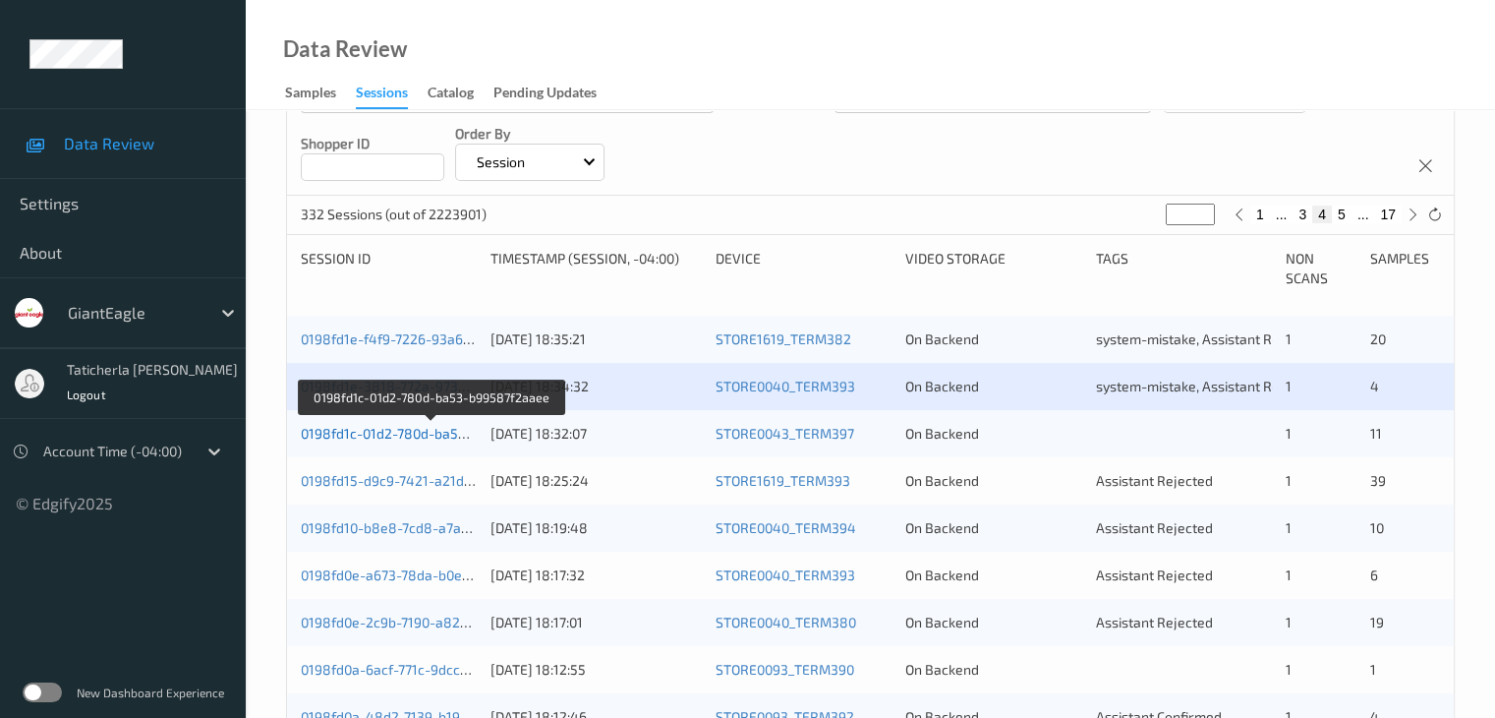
click at [425, 433] on link "0198fd1c-01d2-780d-ba53-b99587f2aaee" at bounding box center [432, 433] width 263 height 17
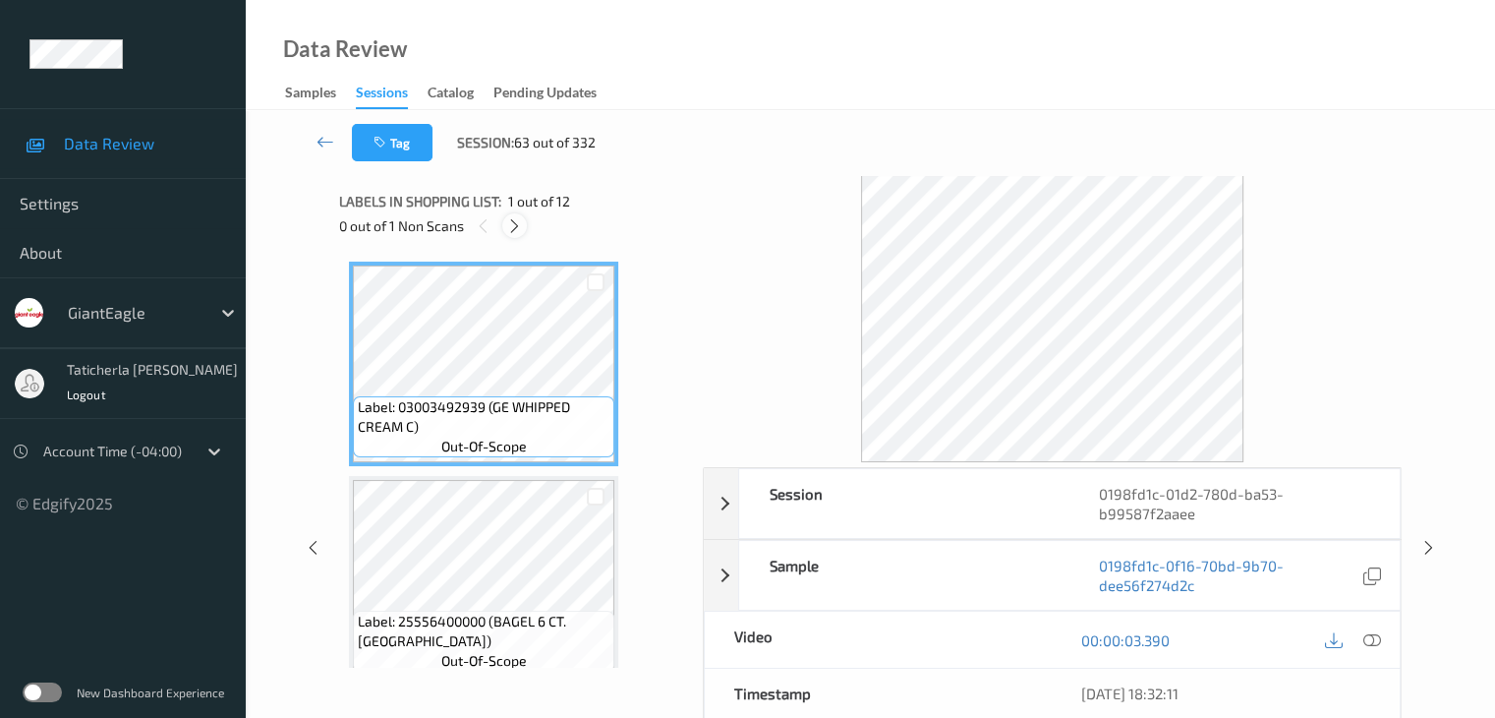
click at [518, 223] on icon at bounding box center [514, 226] width 17 height 18
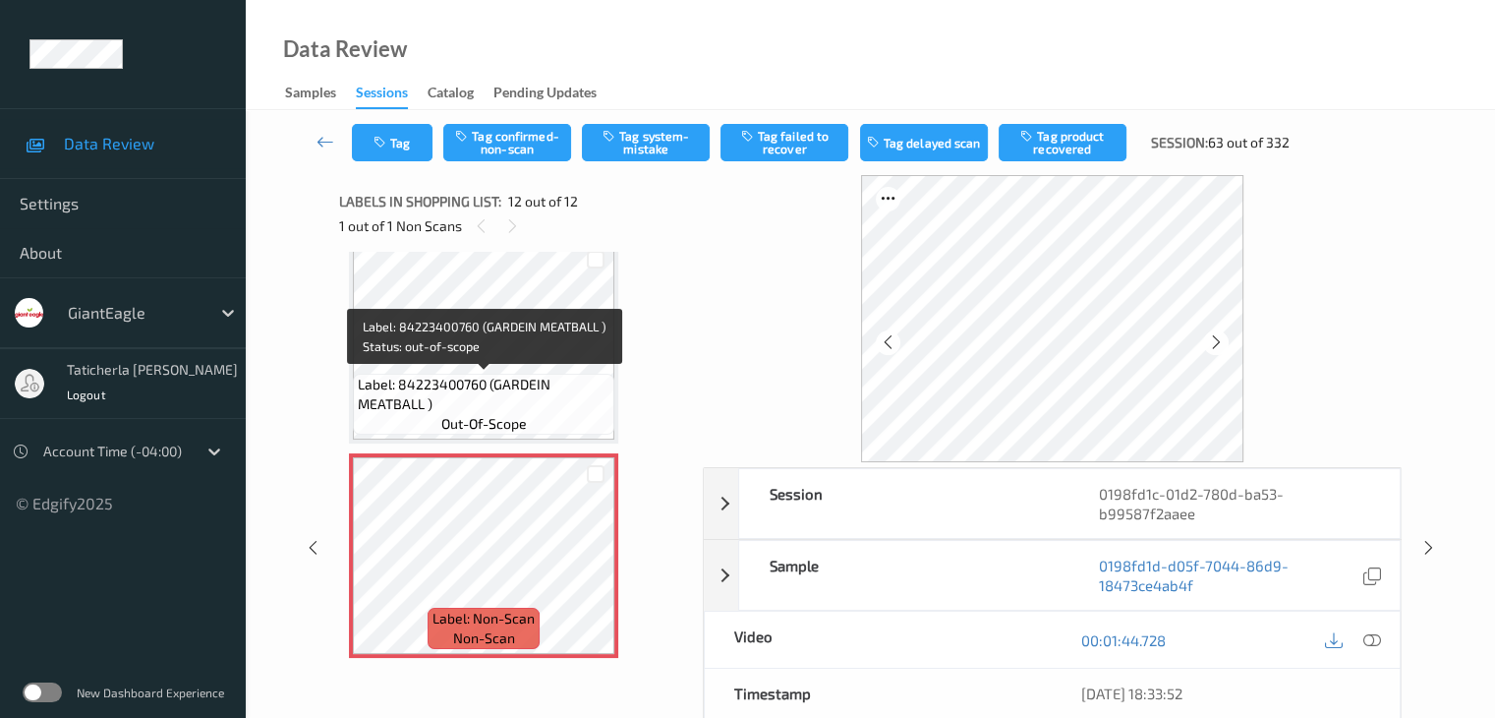
scroll to position [197, 0]
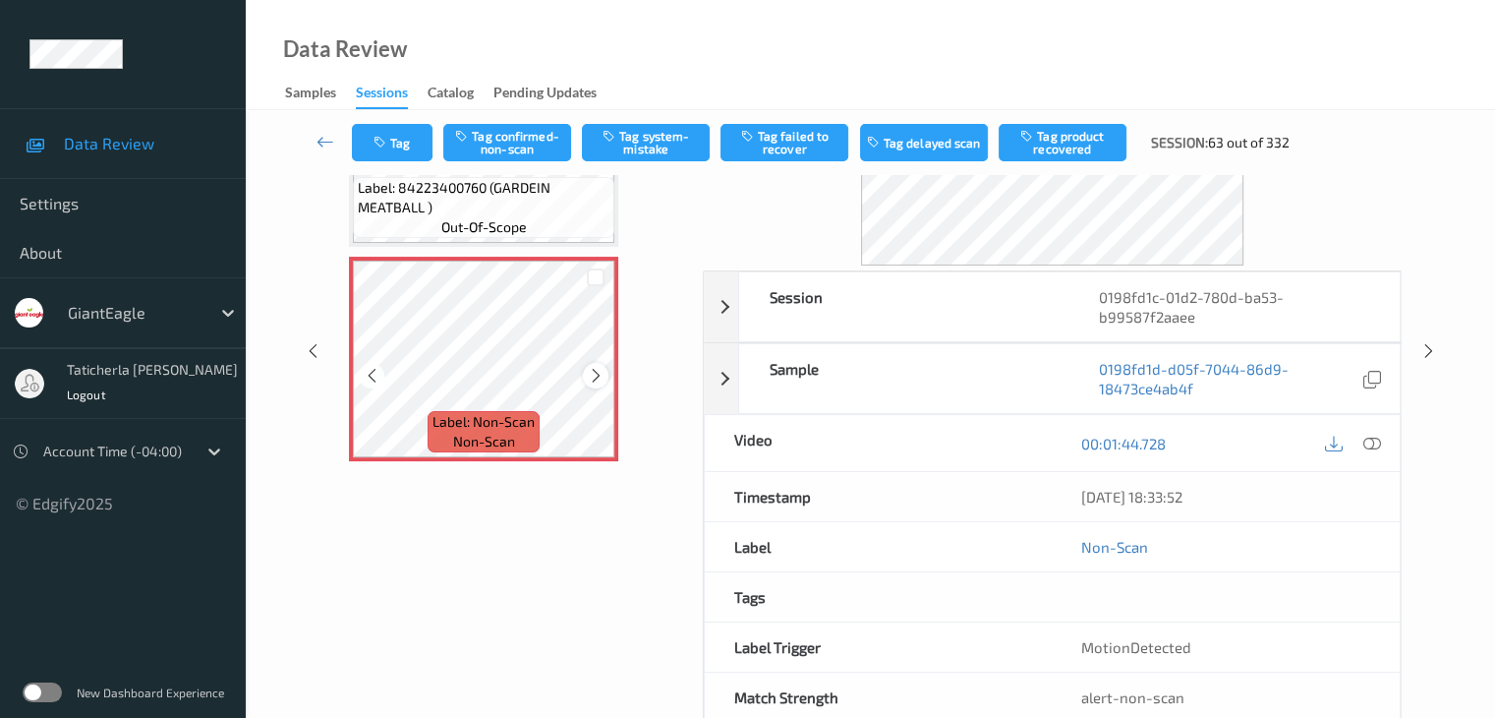
click at [598, 376] on icon at bounding box center [596, 376] width 17 height 18
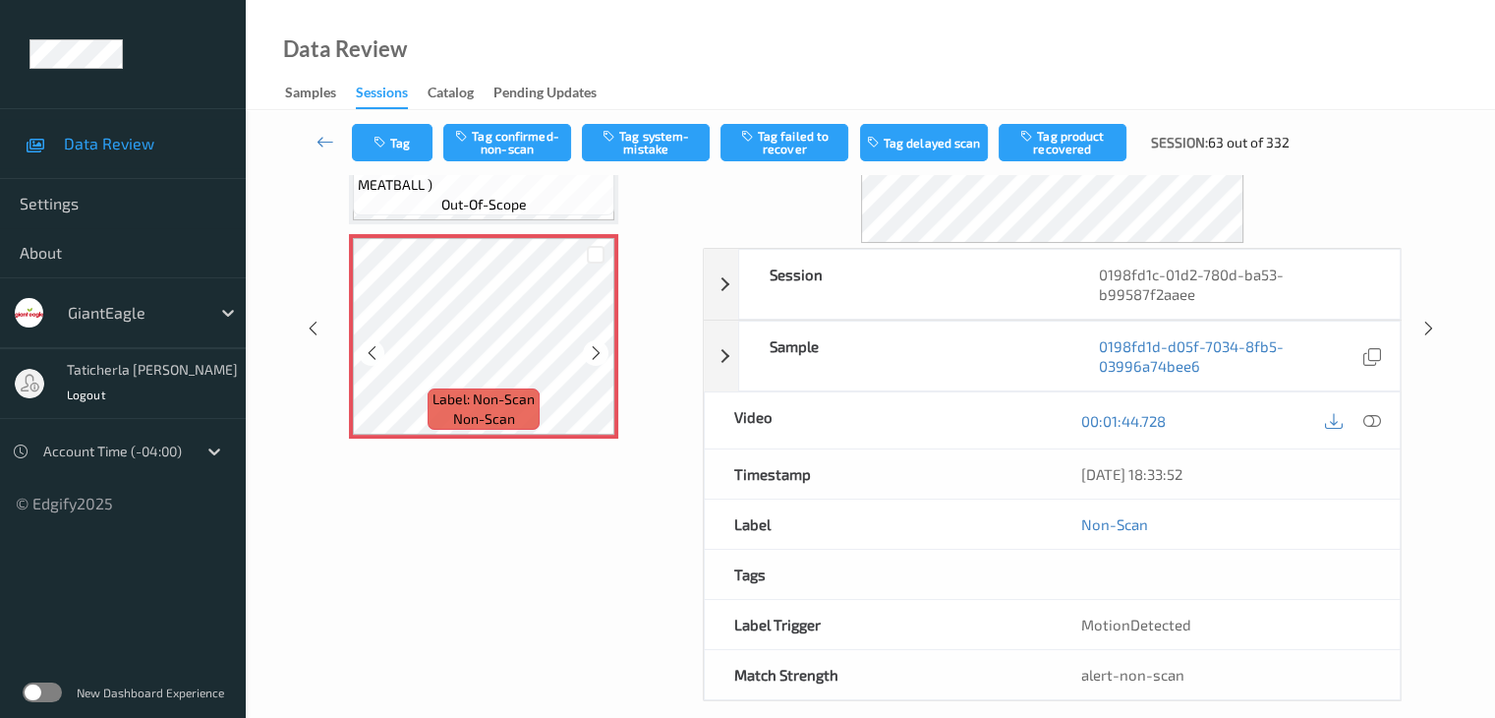
scroll to position [240, 0]
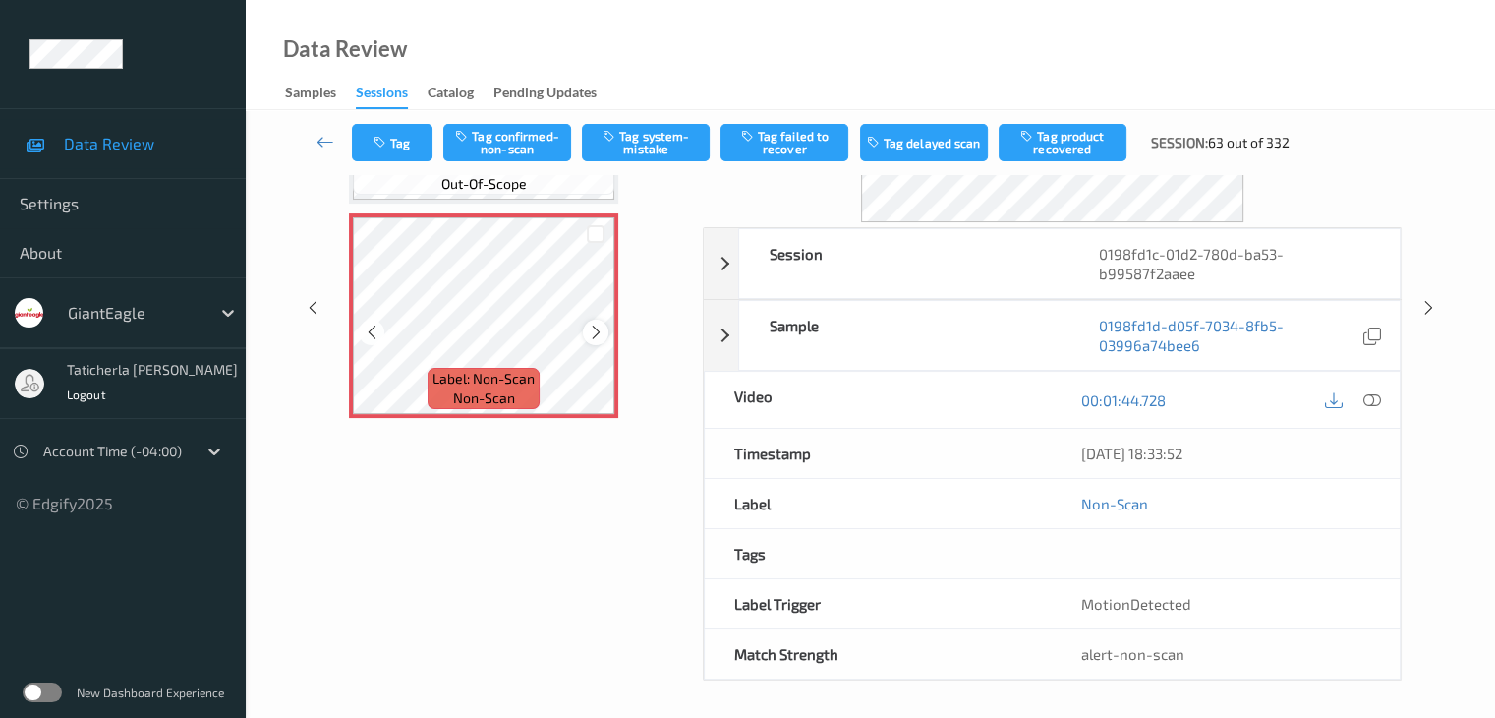
click at [599, 331] on icon at bounding box center [596, 332] width 17 height 18
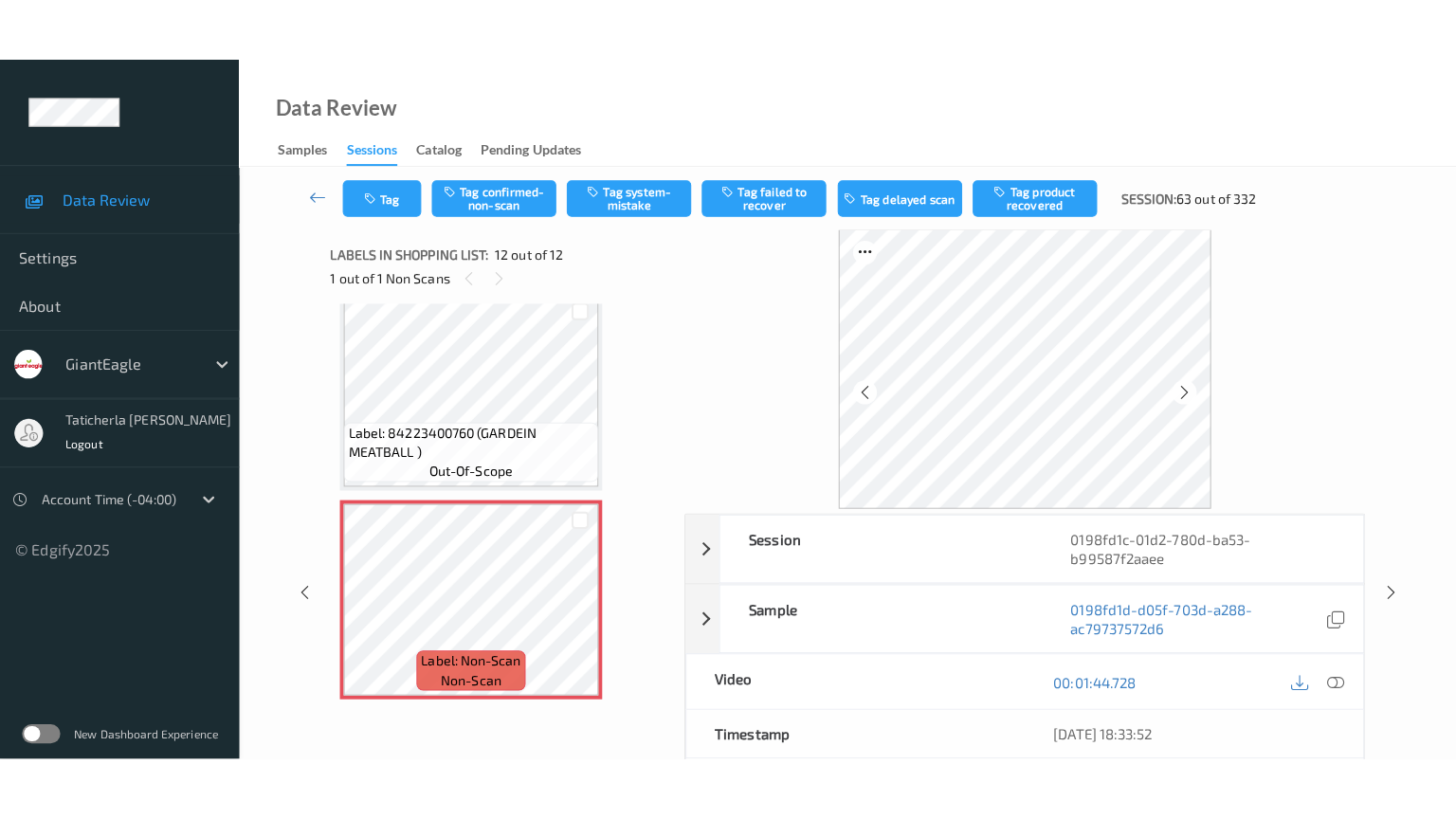
scroll to position [0, 0]
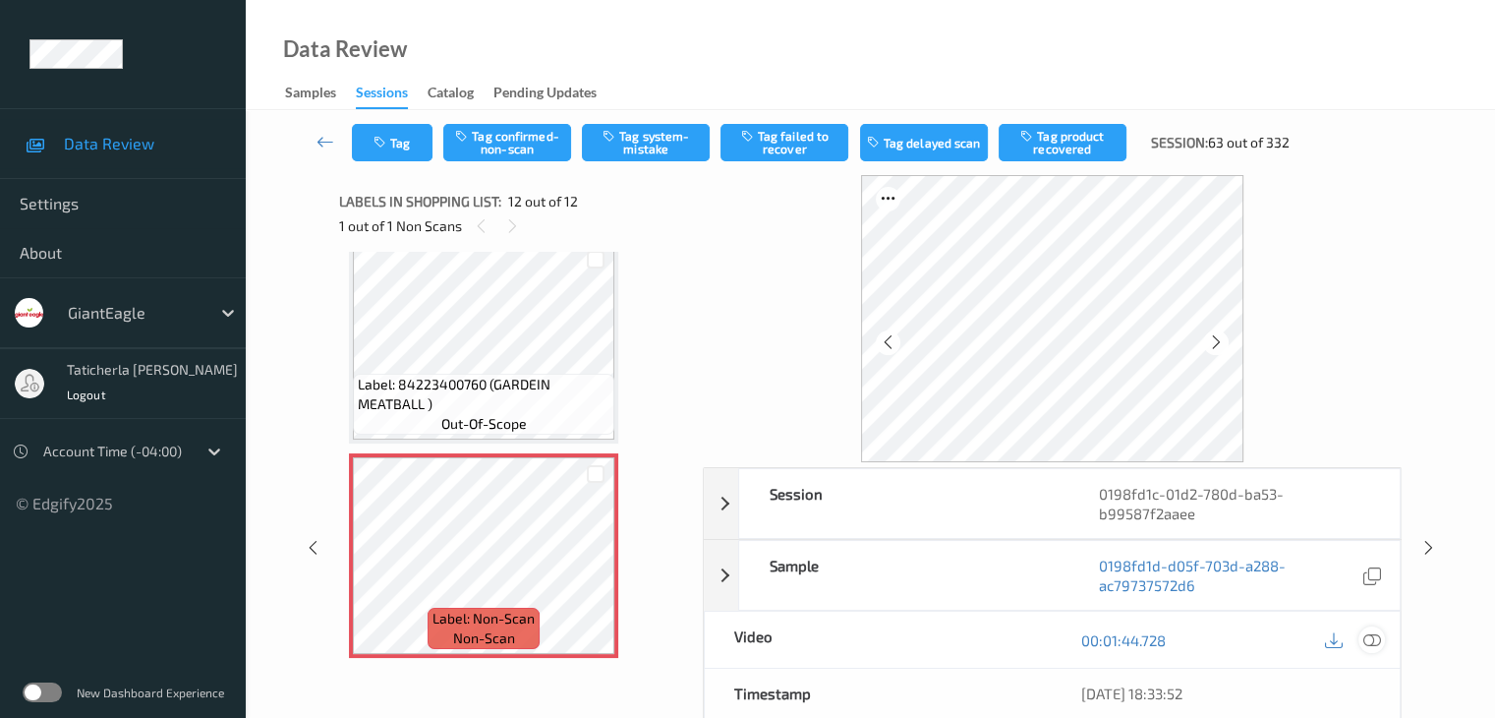
click at [1366, 638] on icon at bounding box center [1372, 640] width 18 height 18
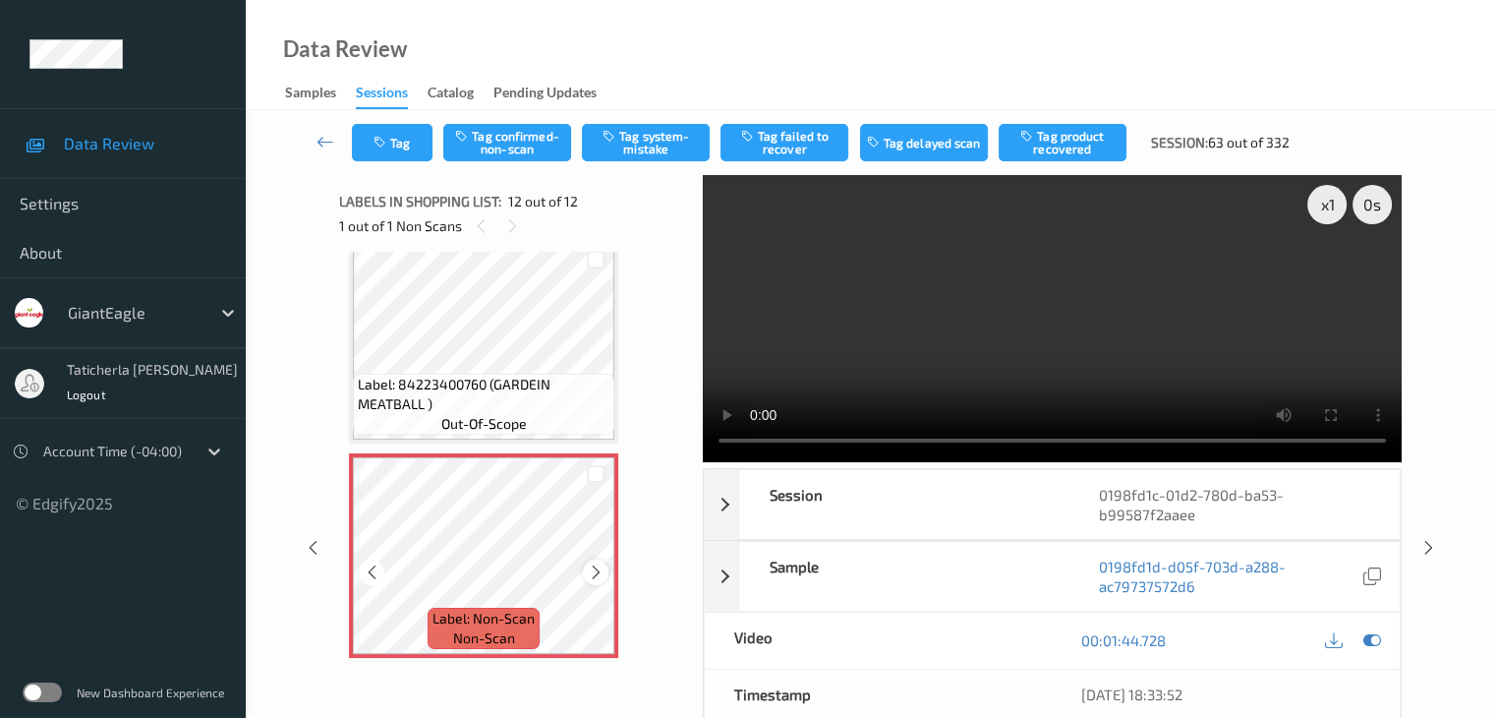
click at [600, 570] on icon at bounding box center [596, 572] width 17 height 18
click at [599, 570] on icon at bounding box center [596, 572] width 17 height 18
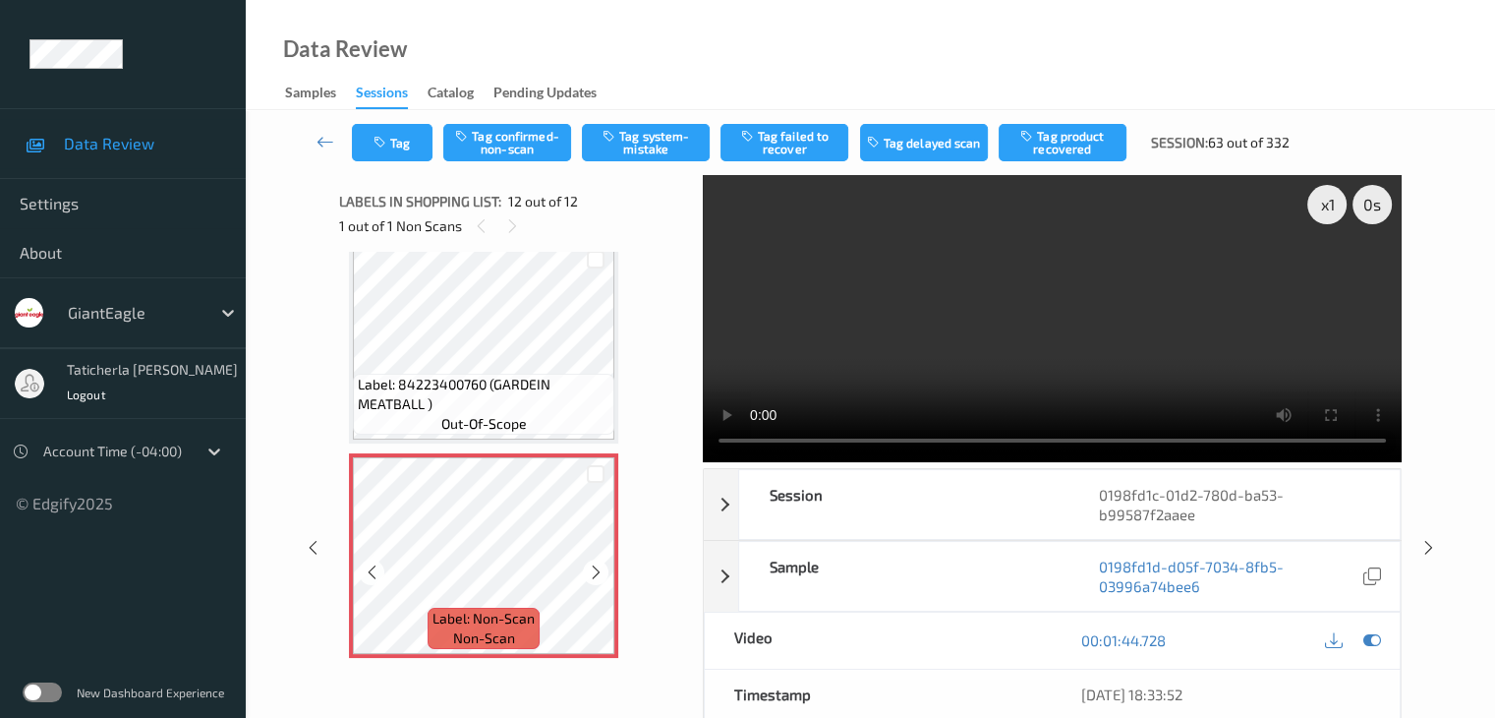
click at [599, 570] on icon at bounding box center [596, 572] width 17 height 18
click at [592, 571] on icon at bounding box center [596, 572] width 17 height 18
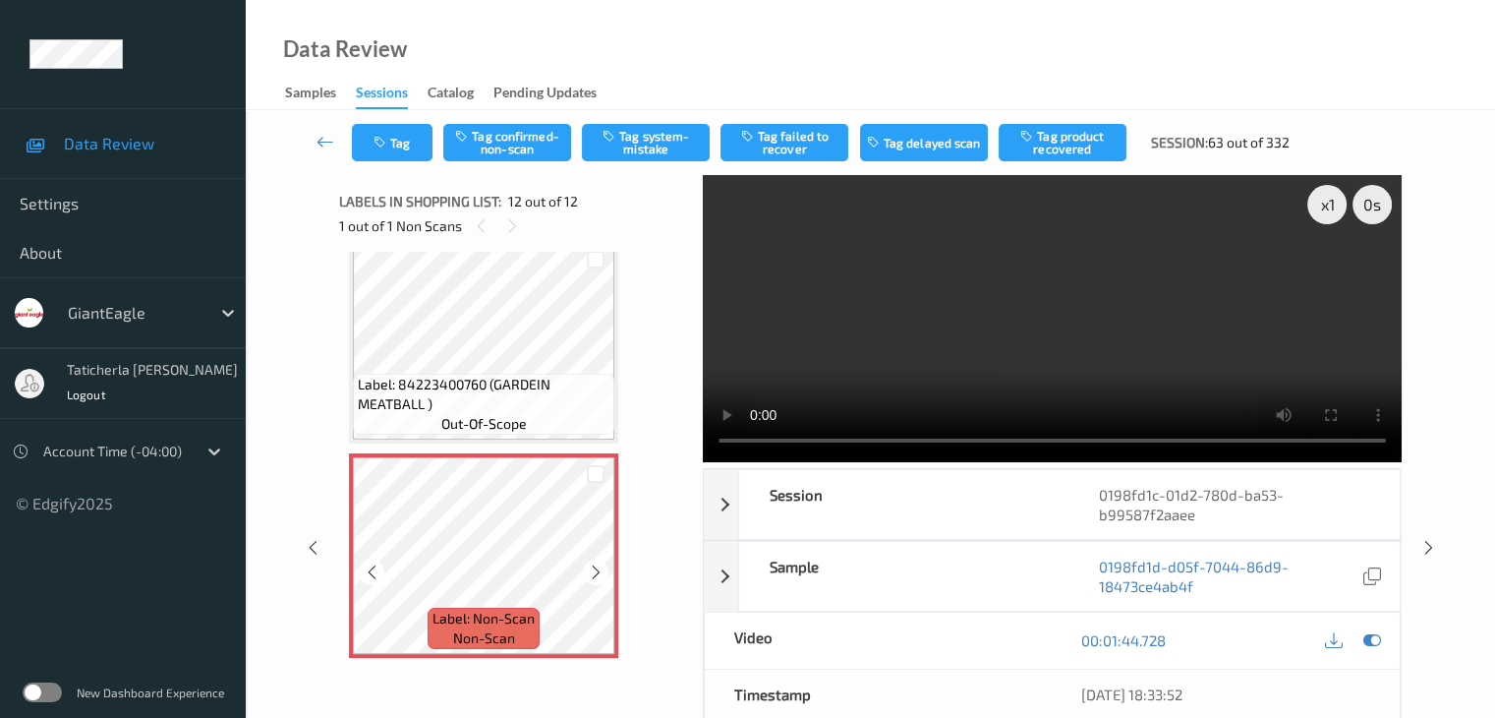
click at [592, 571] on icon at bounding box center [596, 572] width 17 height 18
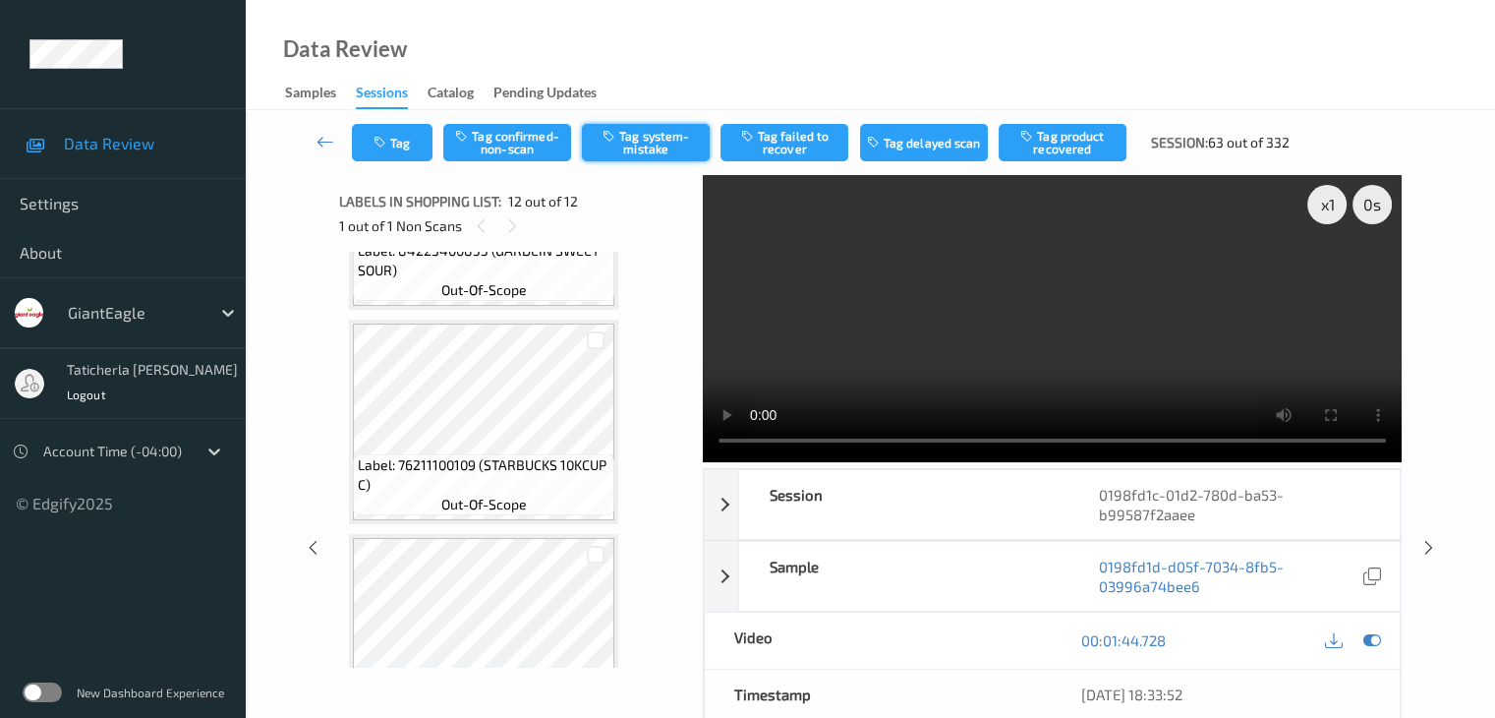
click at [653, 147] on button "Tag system-mistake" at bounding box center [646, 142] width 128 height 37
click at [322, 139] on icon at bounding box center [326, 142] width 18 height 20
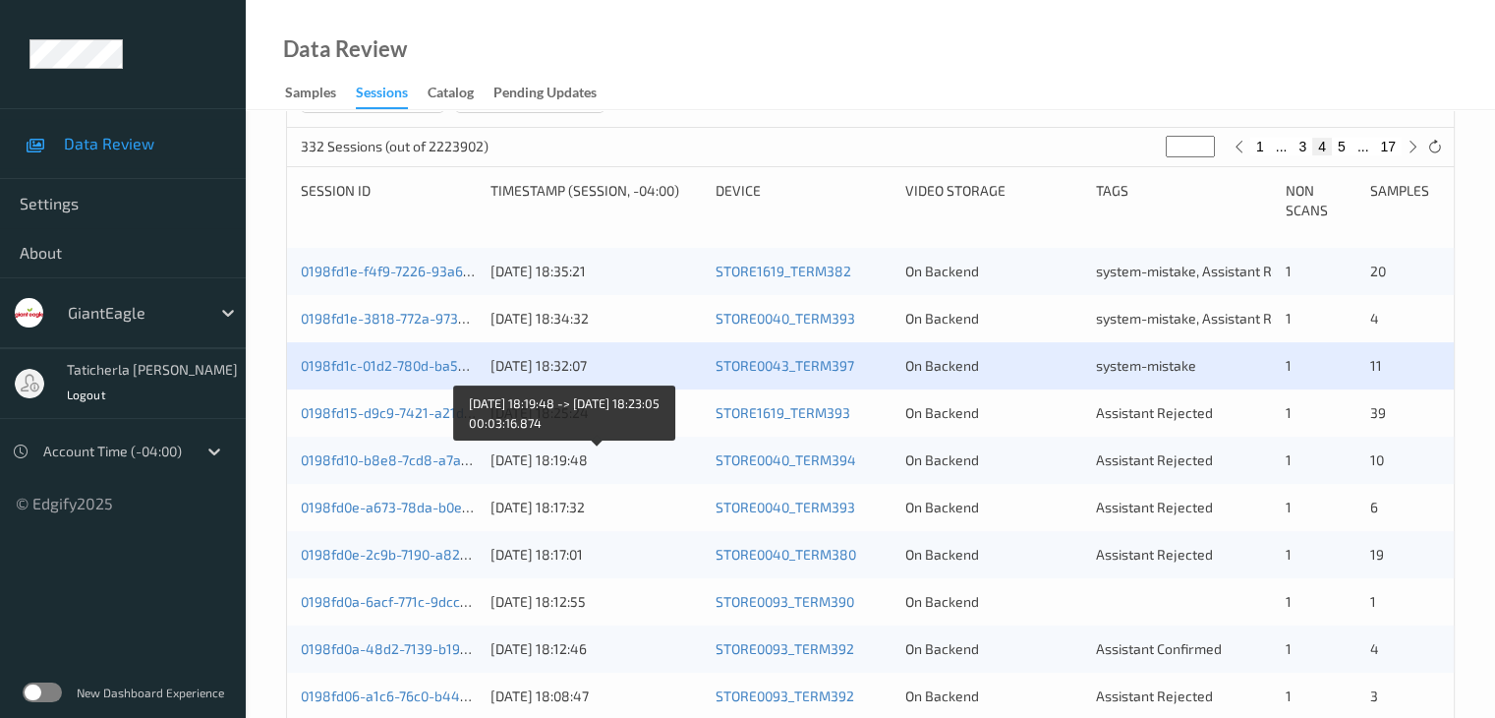
scroll to position [393, 0]
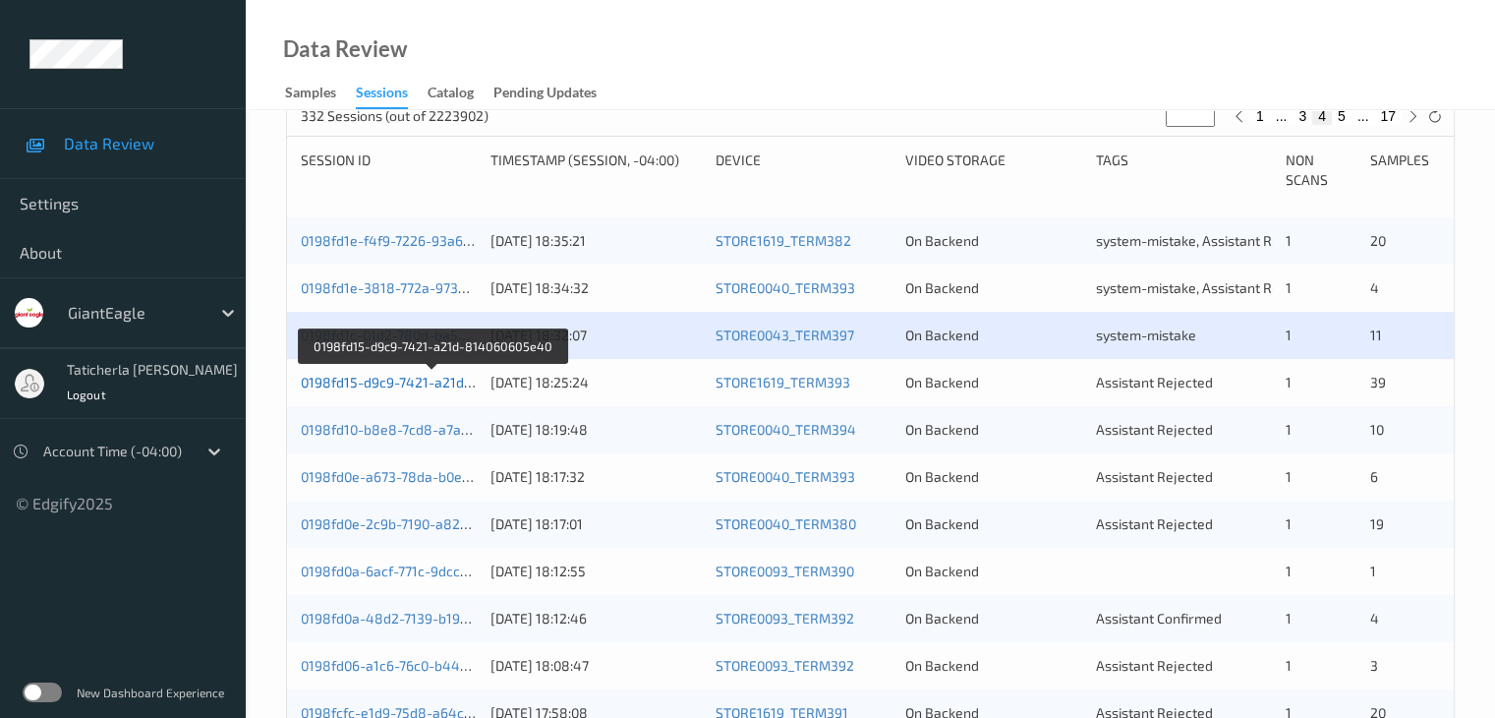
click at [427, 376] on link "0198fd15-d9c9-7421-a21d-814060605e40" at bounding box center [433, 382] width 264 height 17
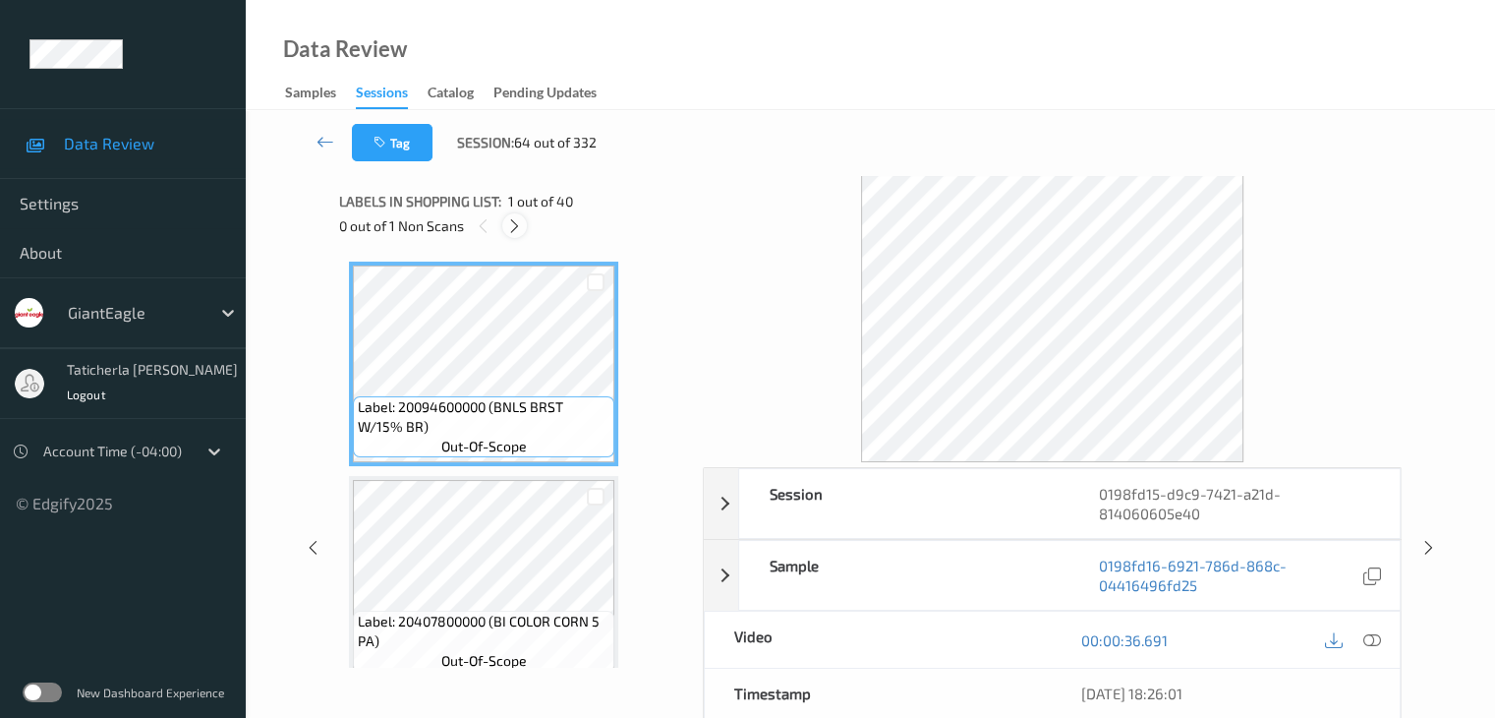
click at [512, 224] on icon at bounding box center [514, 226] width 17 height 18
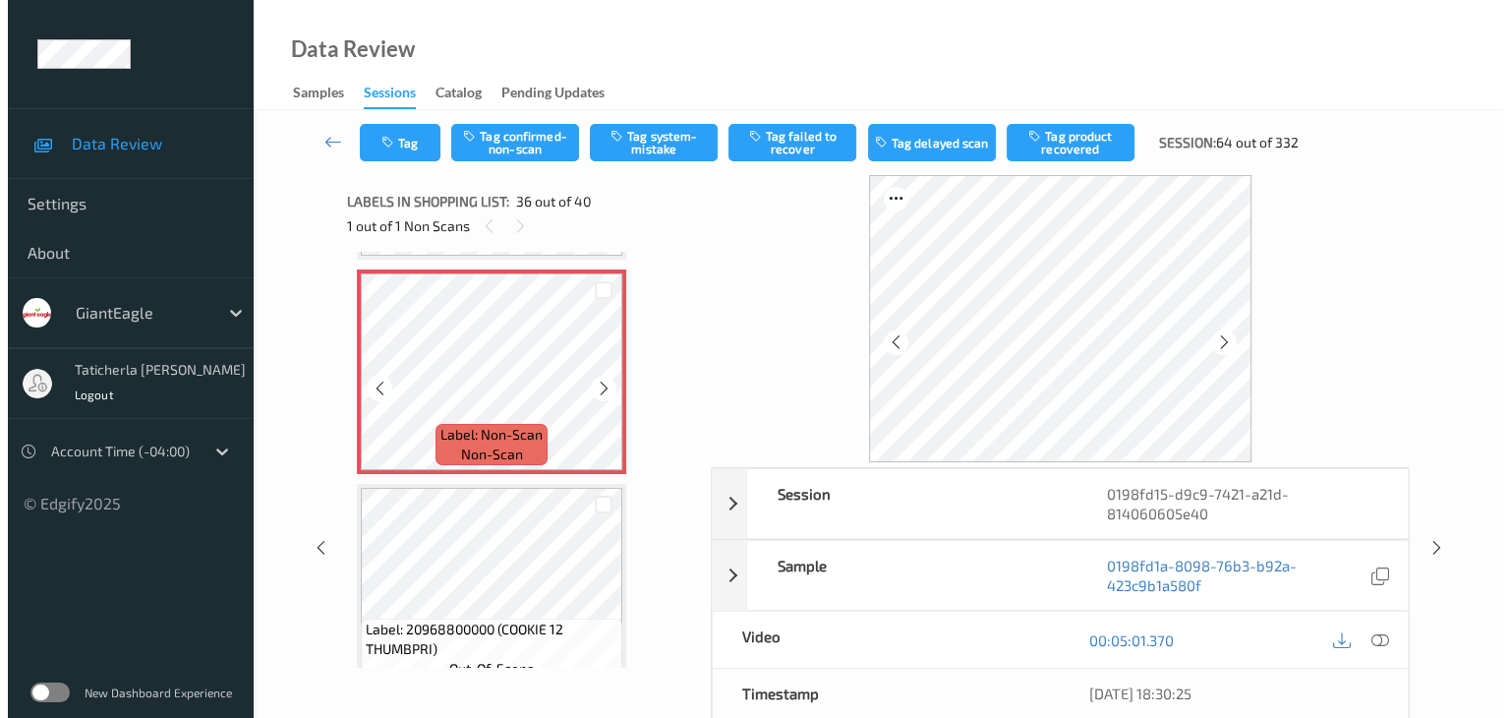
scroll to position [7396, 0]
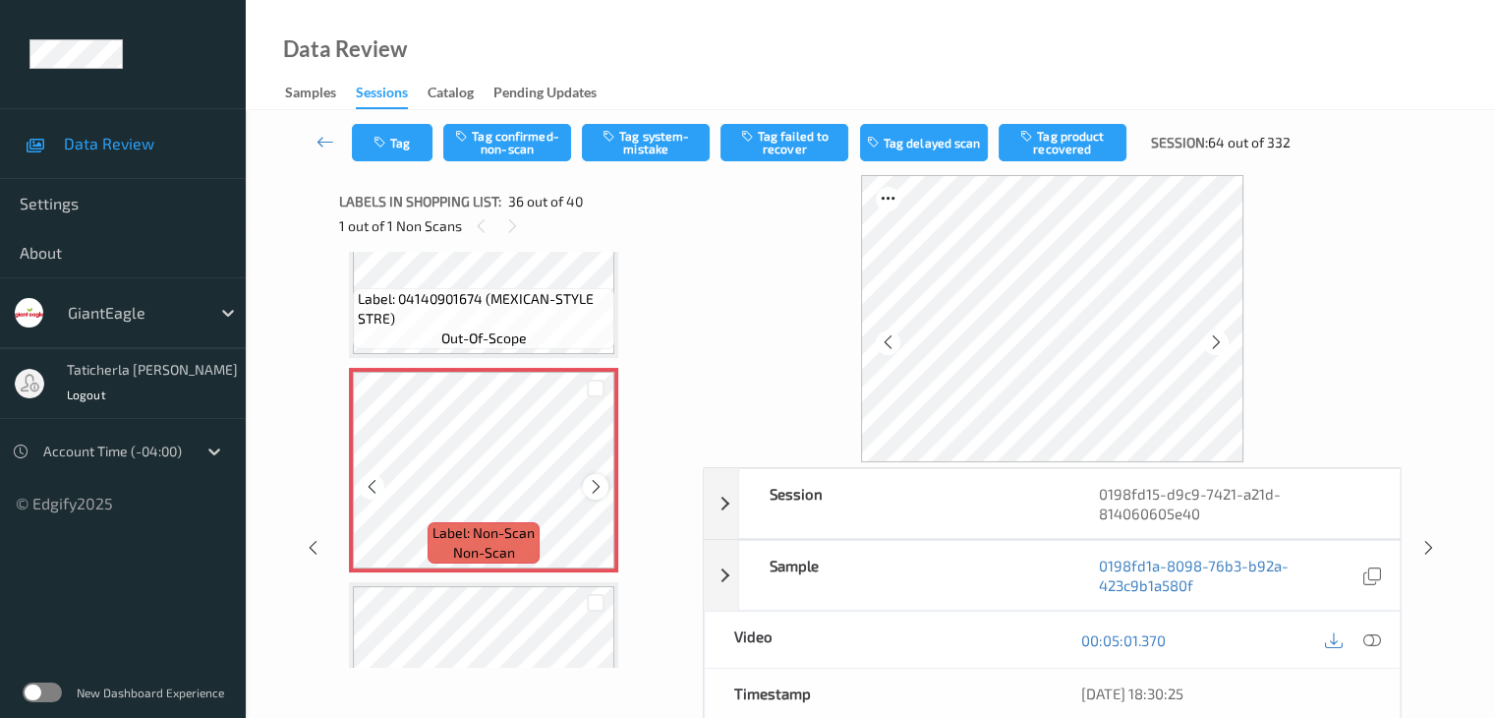
click at [595, 478] on icon at bounding box center [596, 487] width 17 height 18
click at [1369, 638] on icon at bounding box center [1372, 640] width 18 height 18
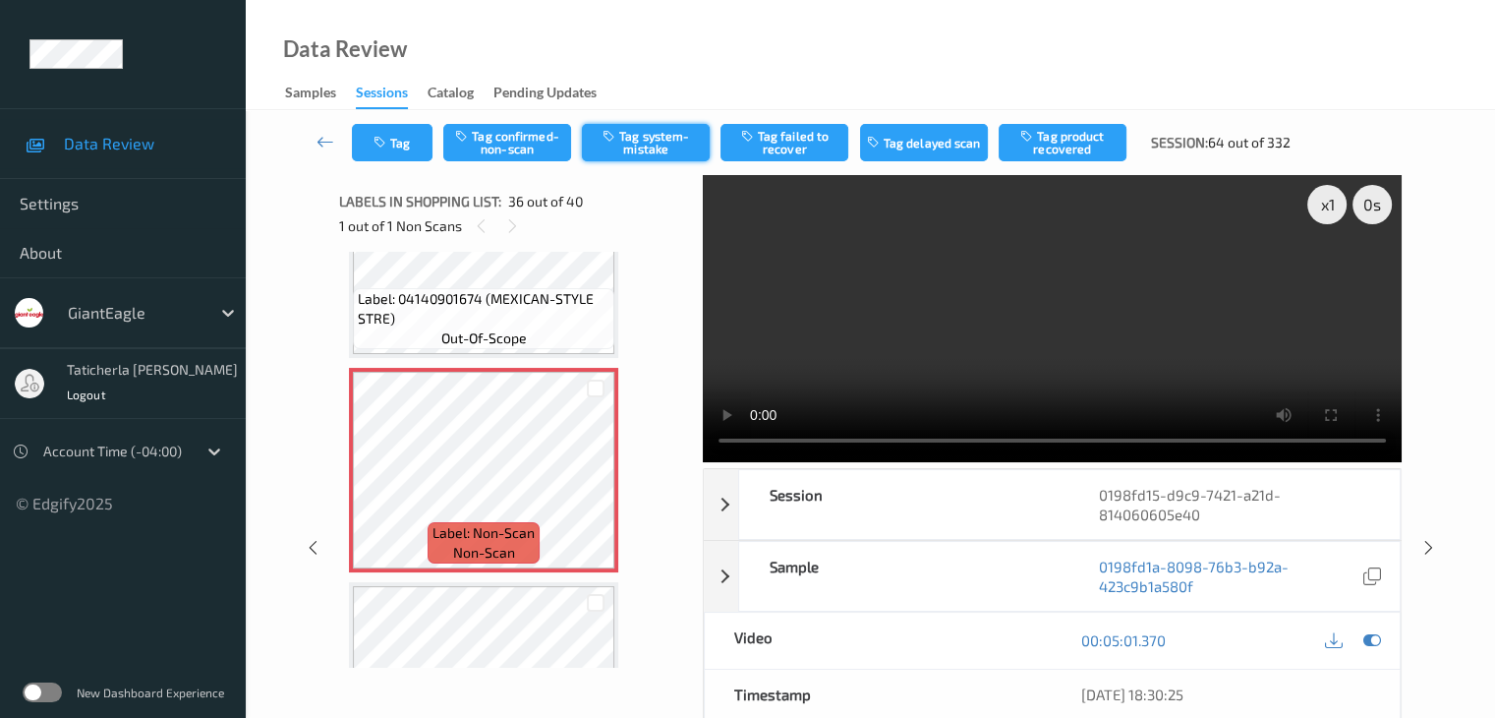
click at [651, 130] on button "Tag system-mistake" at bounding box center [646, 142] width 128 height 37
click at [400, 143] on button "Tag" at bounding box center [392, 142] width 81 height 37
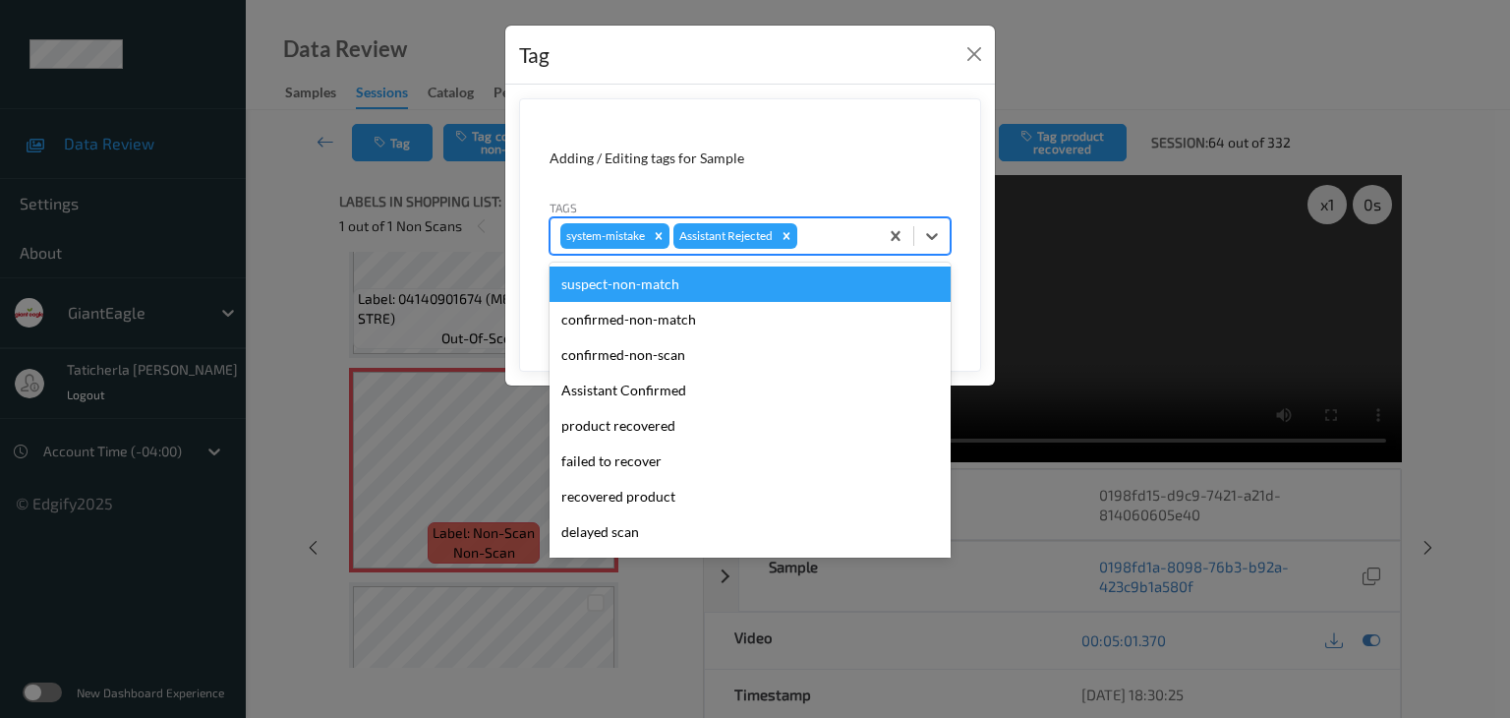
click at [815, 232] on div at bounding box center [834, 236] width 67 height 24
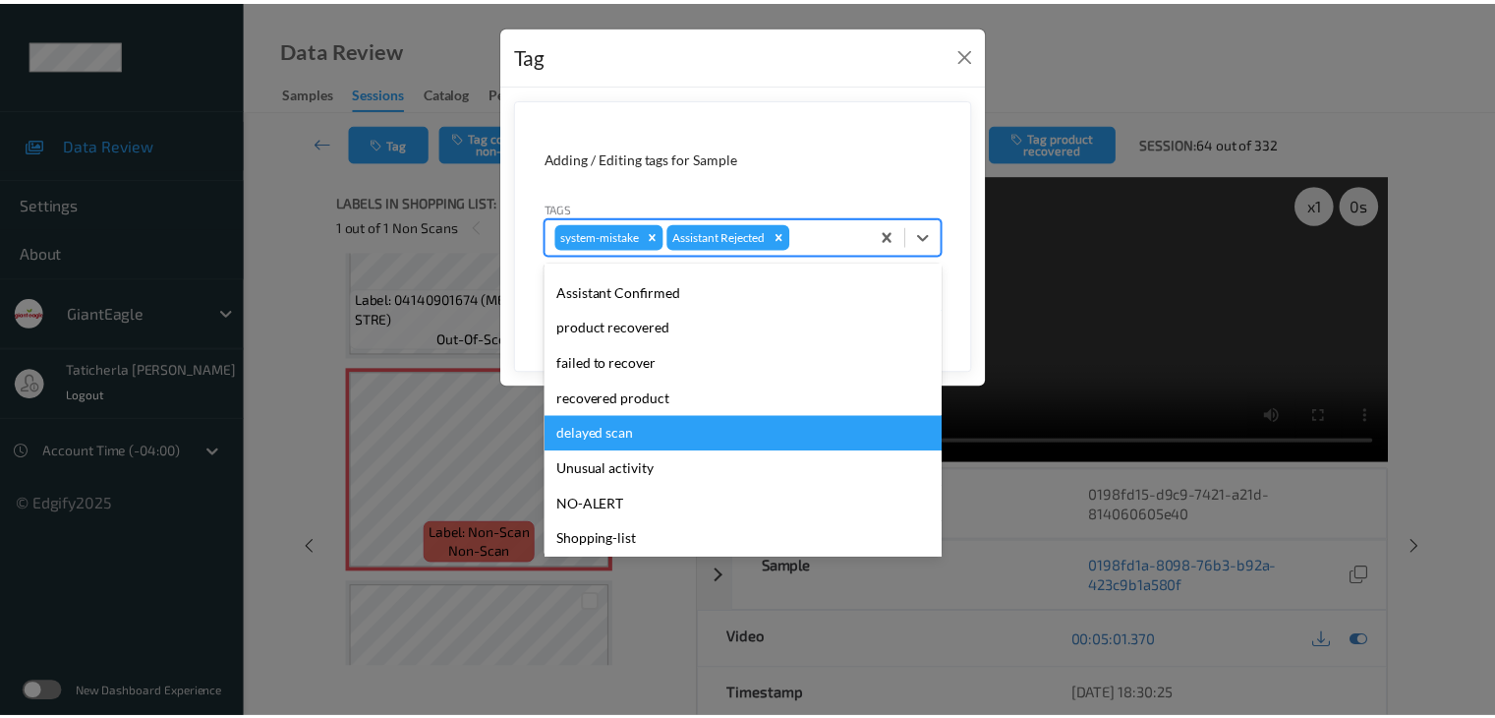
scroll to position [173, 0]
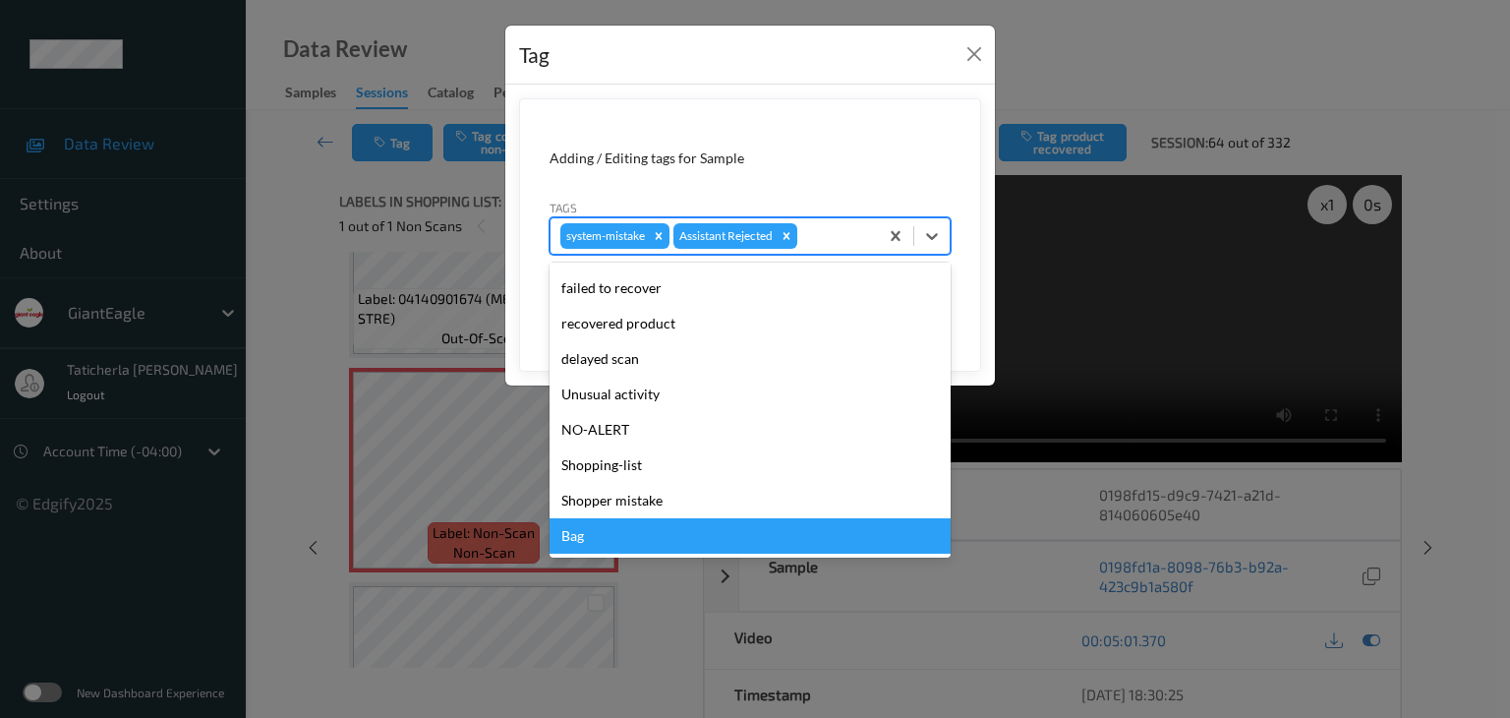
click at [699, 541] on div "Bag" at bounding box center [750, 535] width 401 height 35
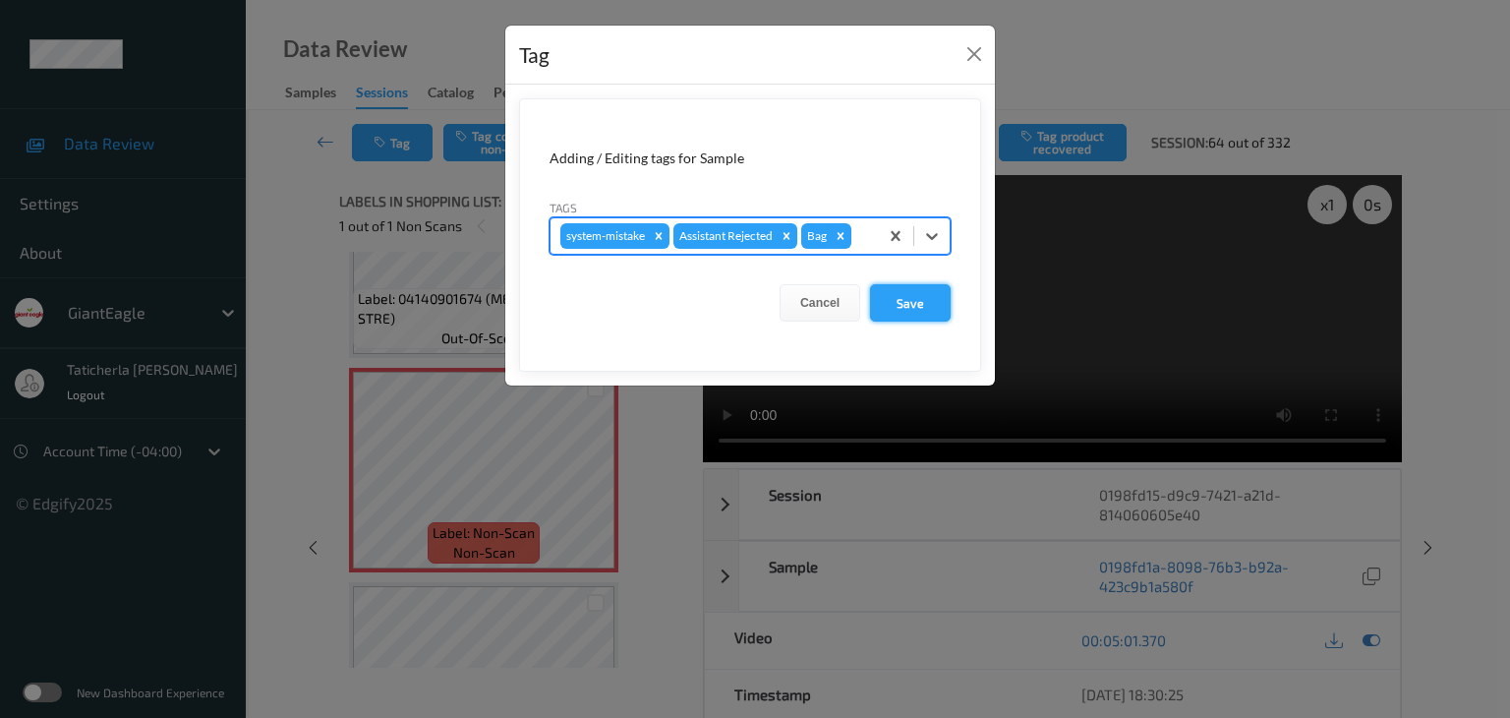
click at [918, 305] on button "Save" at bounding box center [910, 302] width 81 height 37
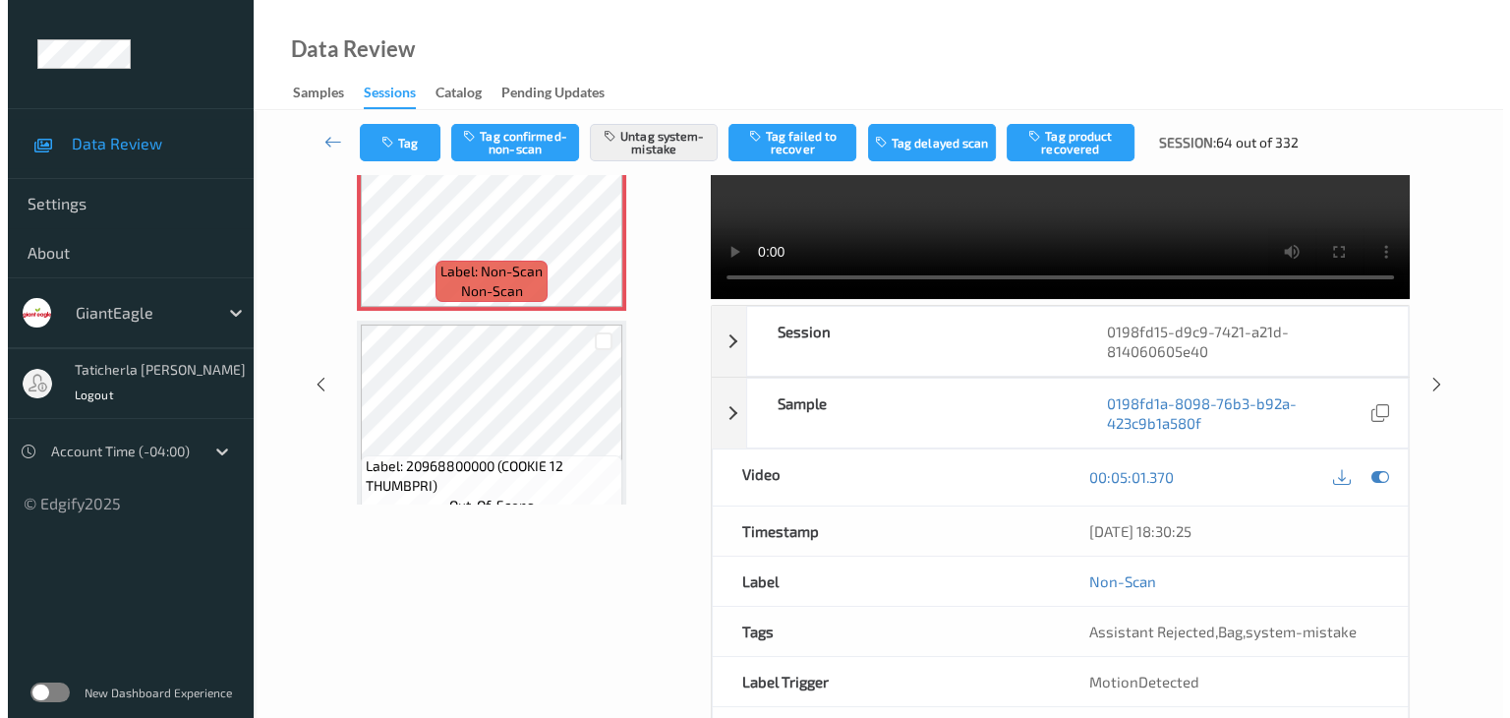
scroll to position [240, 0]
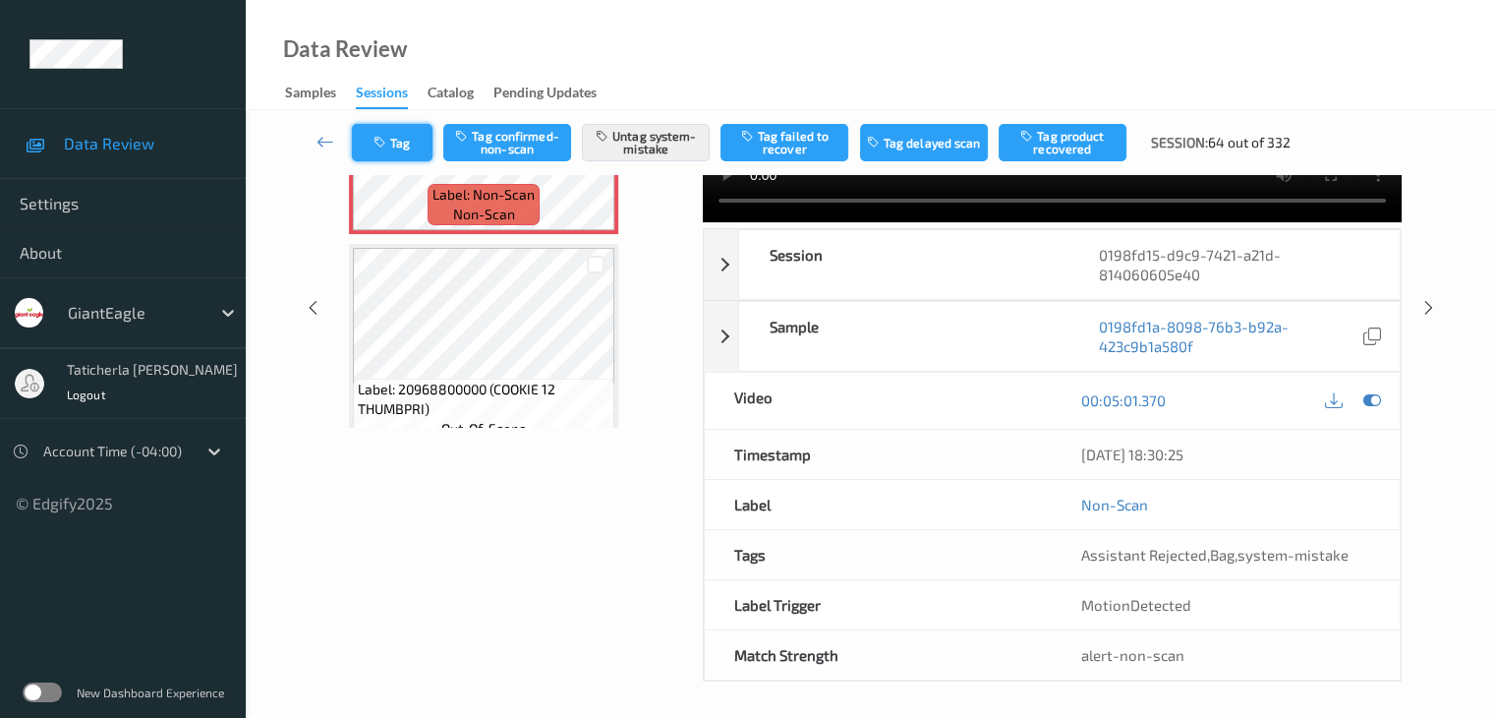
click at [414, 129] on button "Tag" at bounding box center [392, 142] width 81 height 37
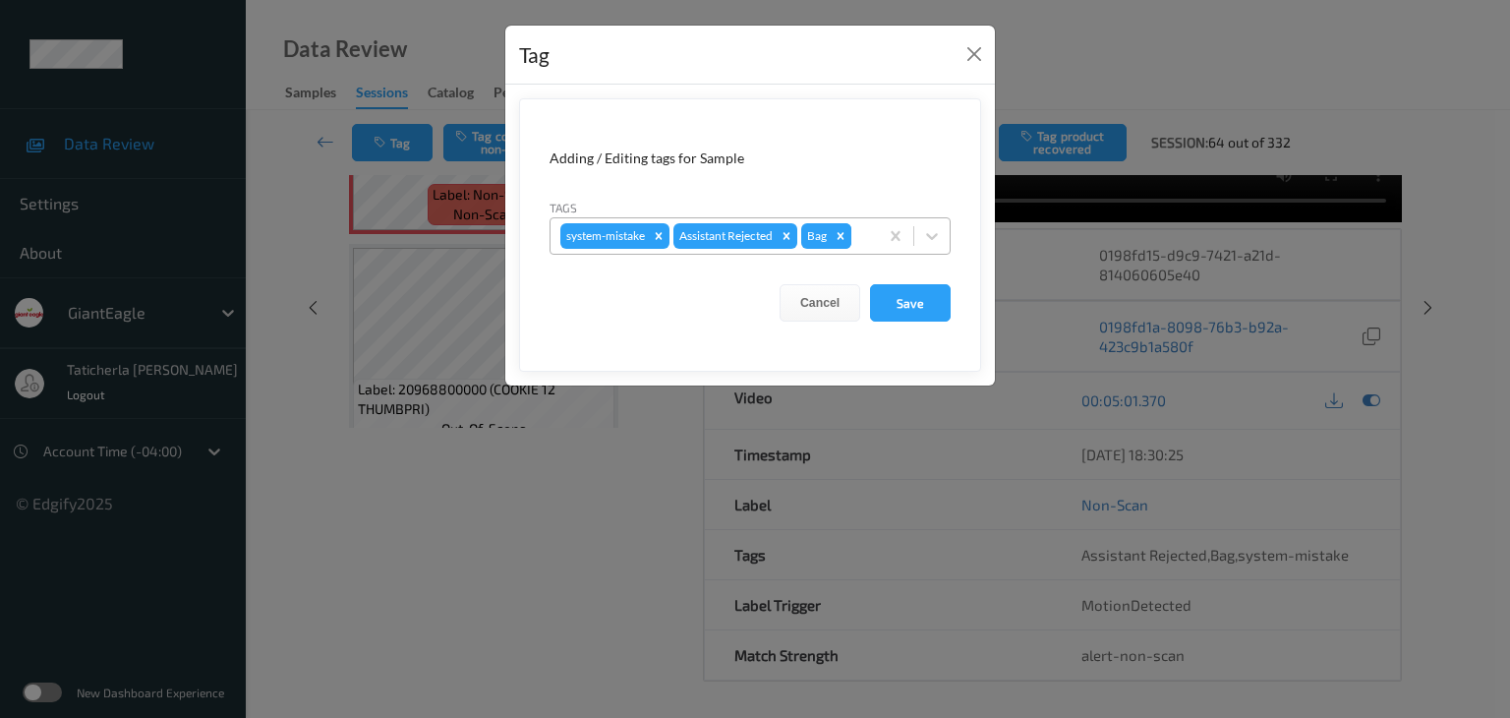
click at [844, 234] on icon "Remove Bag" at bounding box center [841, 235] width 7 height 7
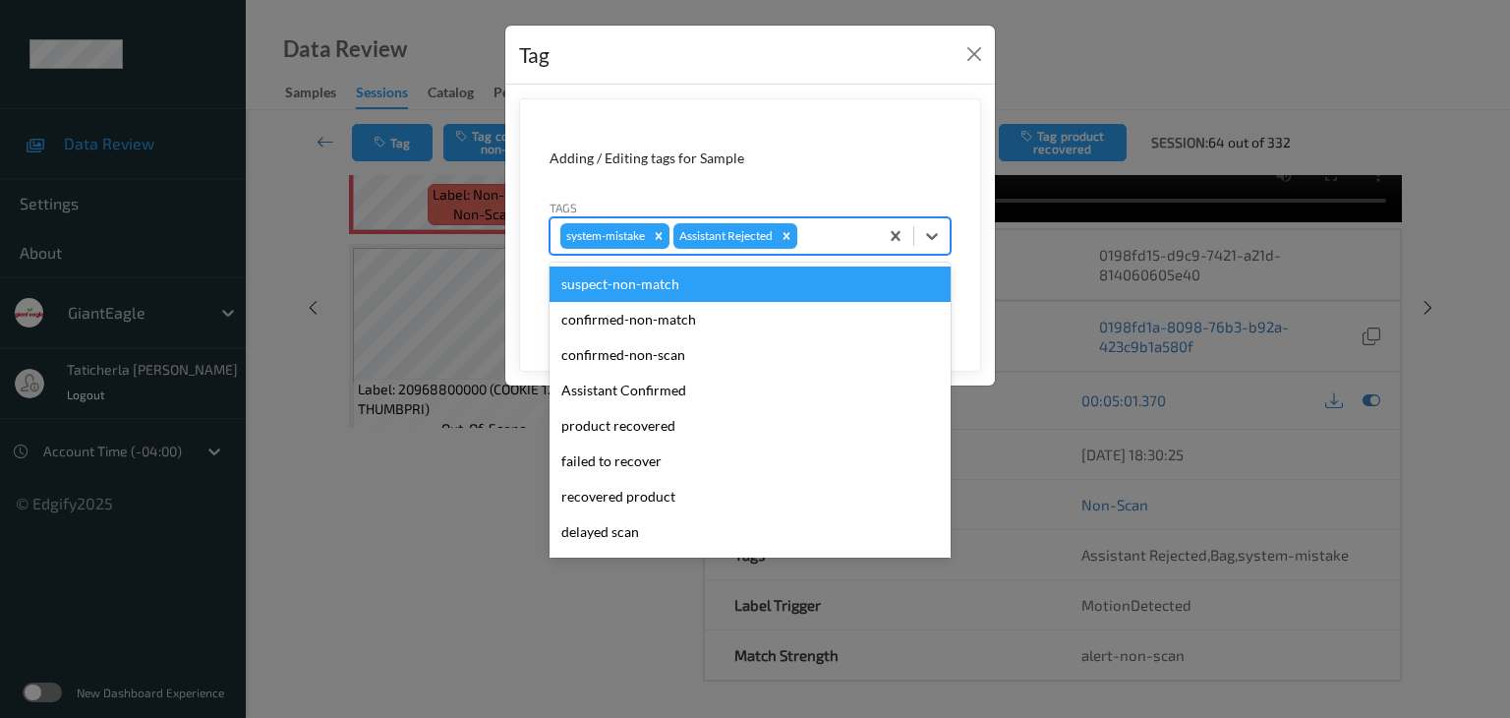
click at [843, 236] on div at bounding box center [834, 236] width 67 height 24
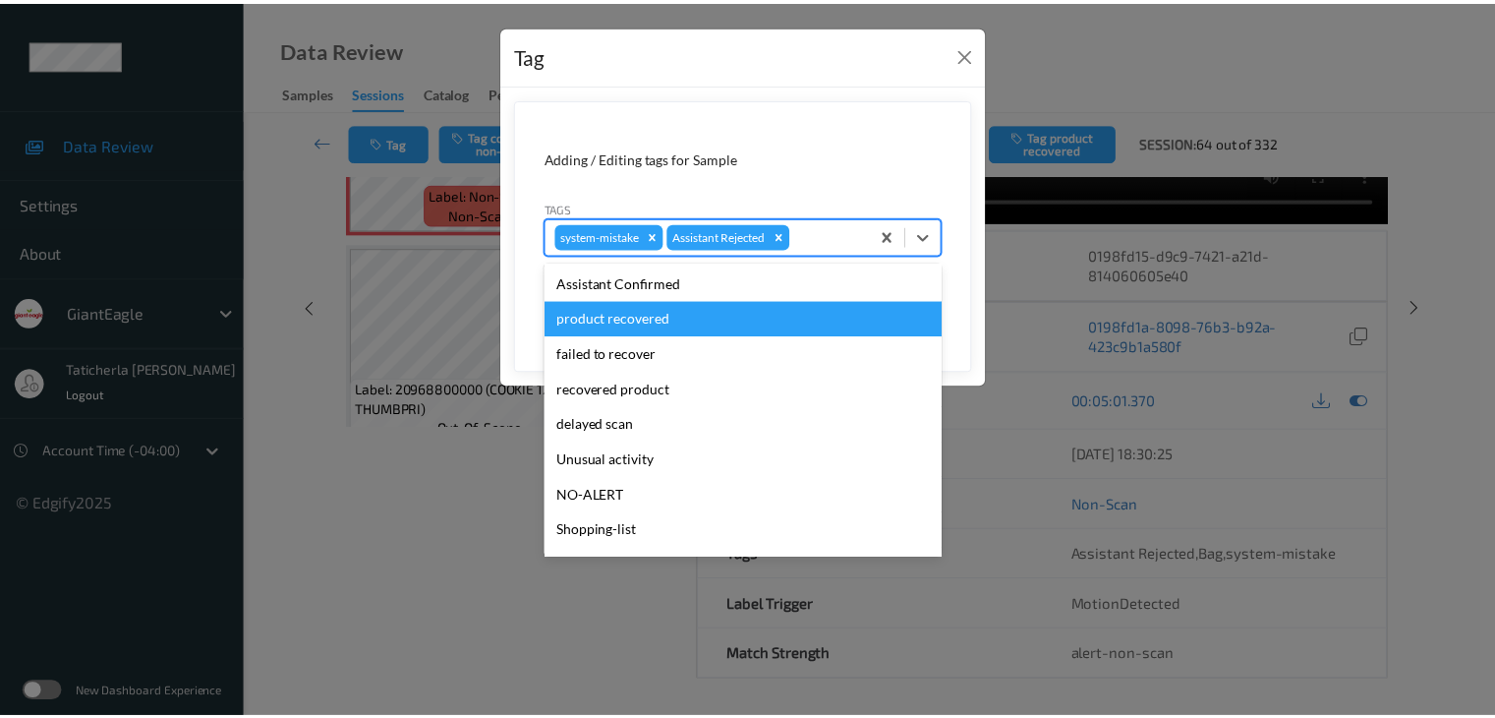
scroll to position [173, 0]
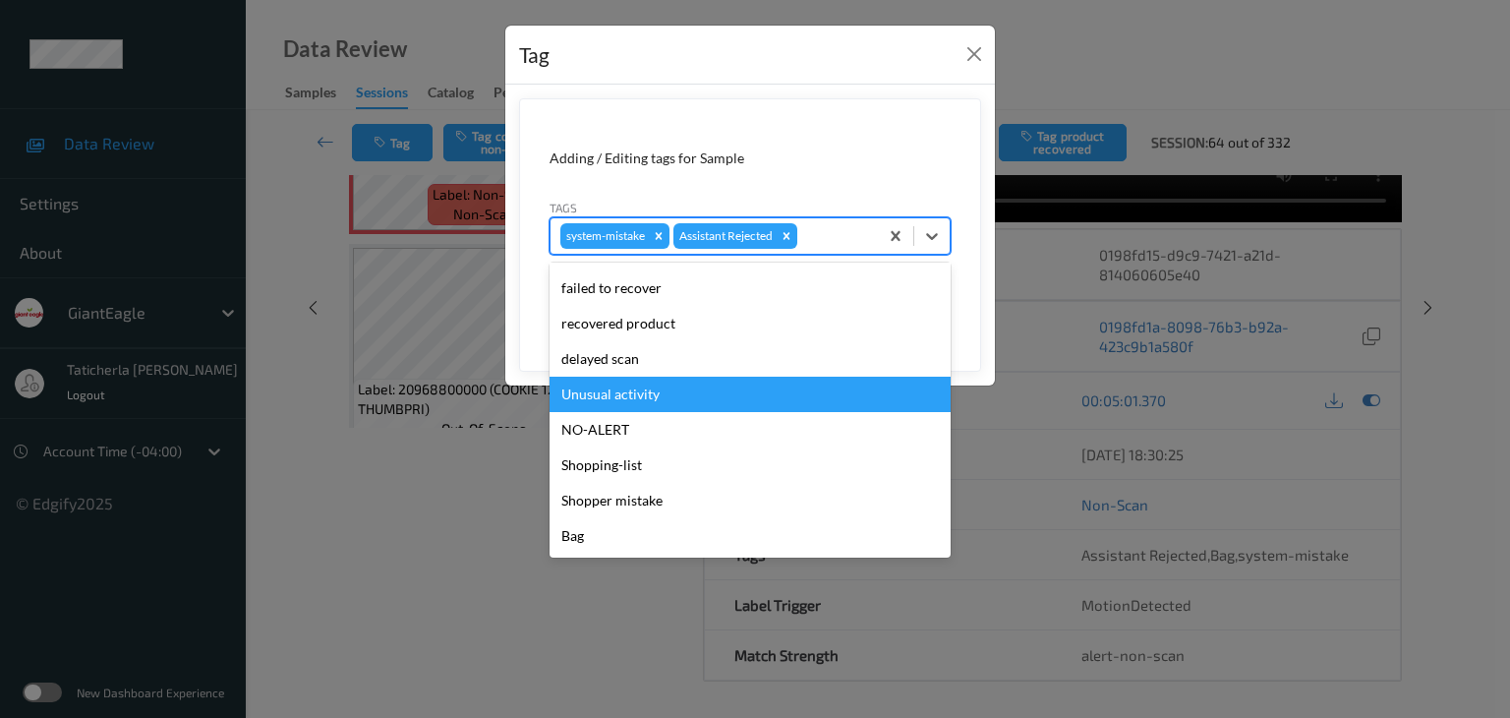
click at [731, 399] on div "Unusual activity" at bounding box center [750, 394] width 401 height 35
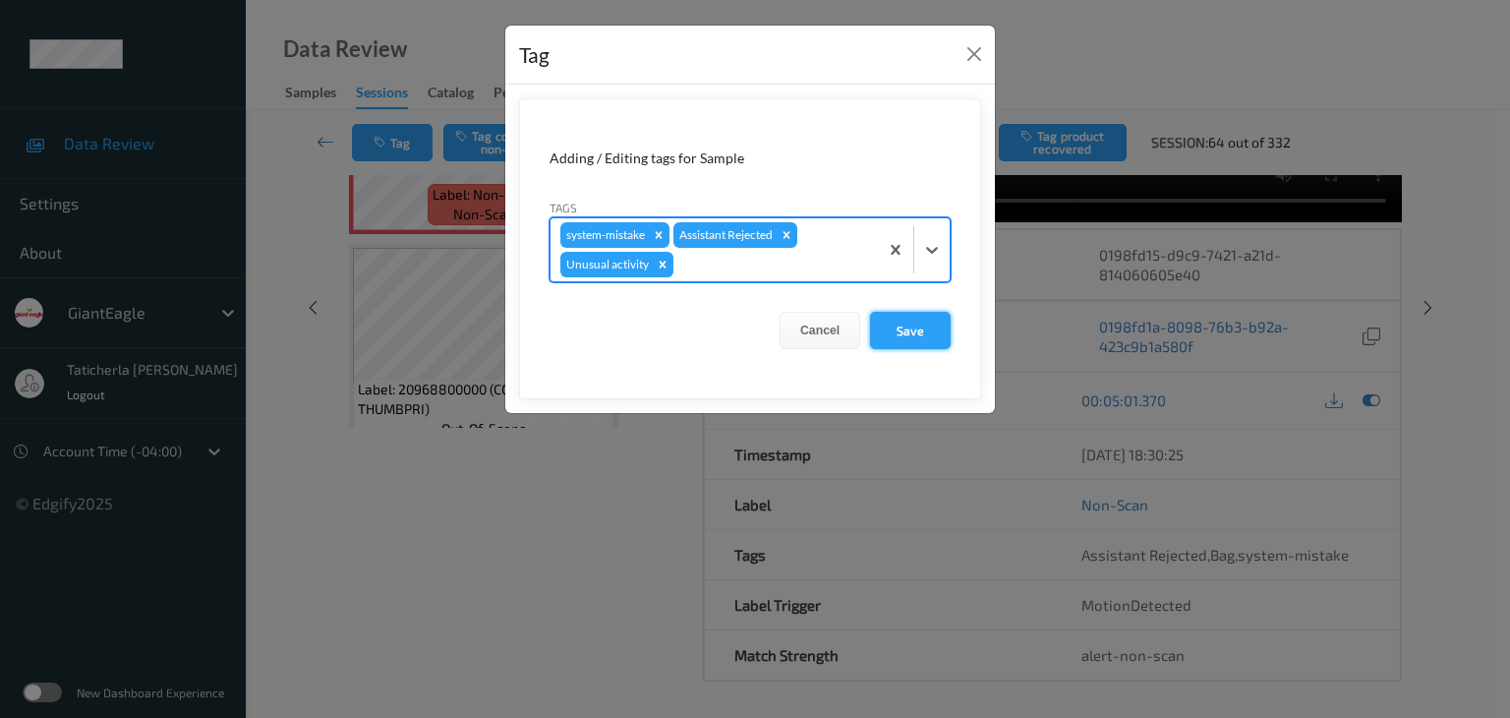
click at [908, 327] on button "Save" at bounding box center [910, 330] width 81 height 37
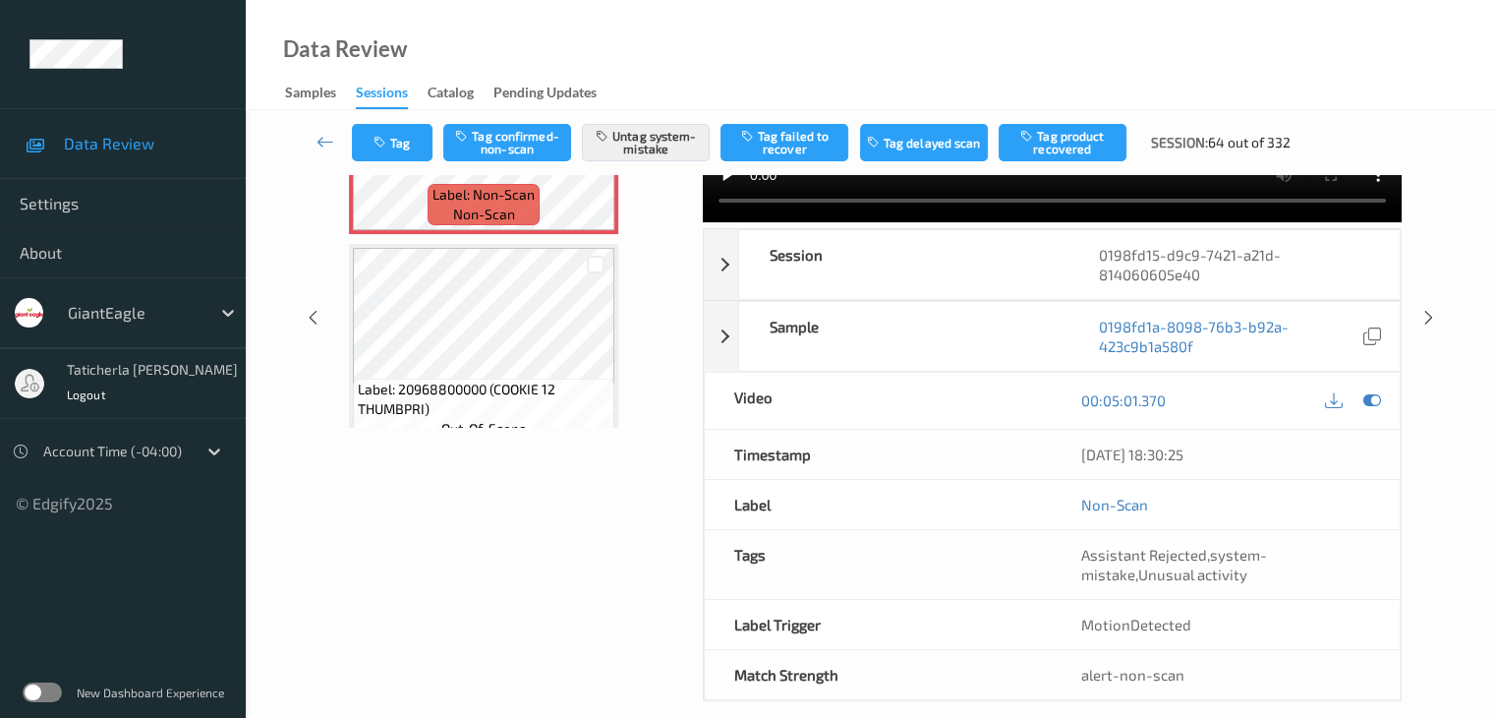
scroll to position [121, 0]
click at [337, 140] on link at bounding box center [326, 142] width 52 height 37
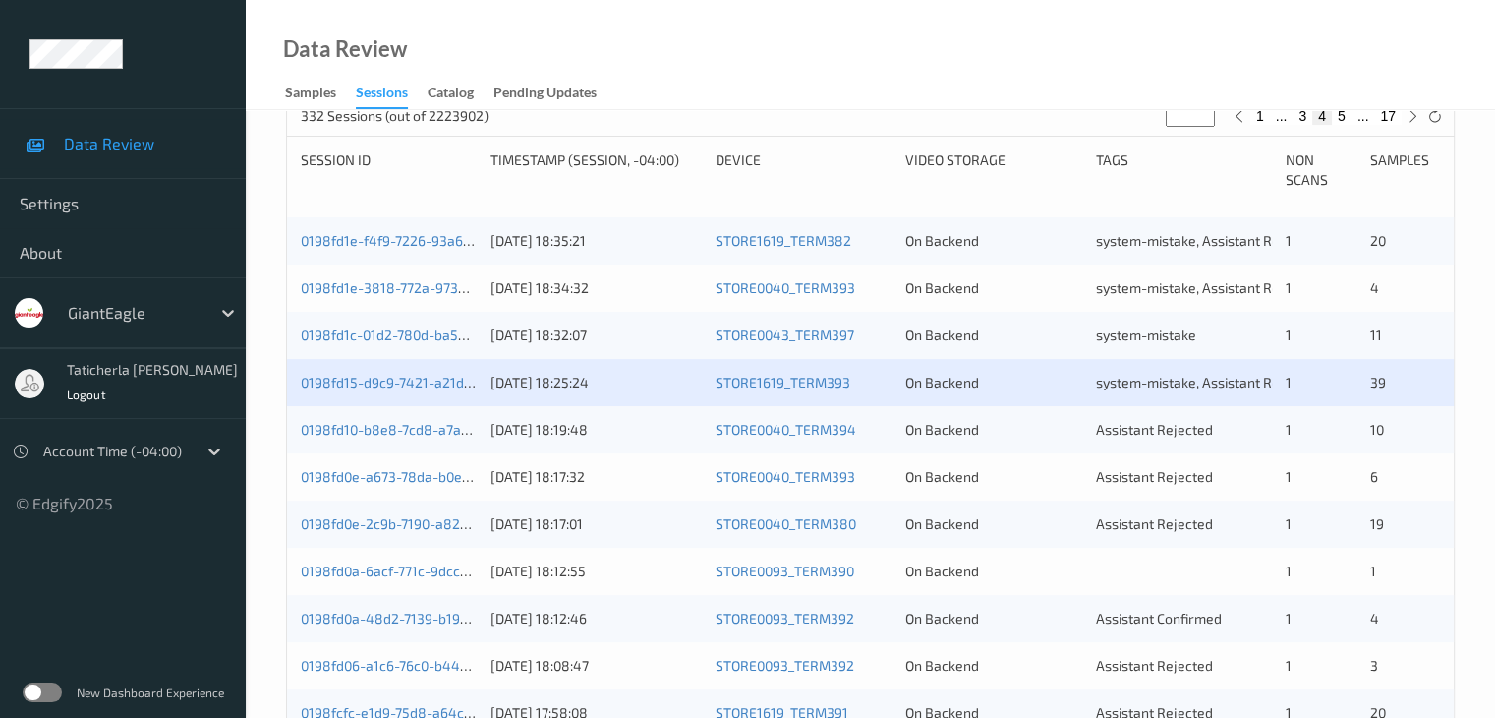
scroll to position [492, 0]
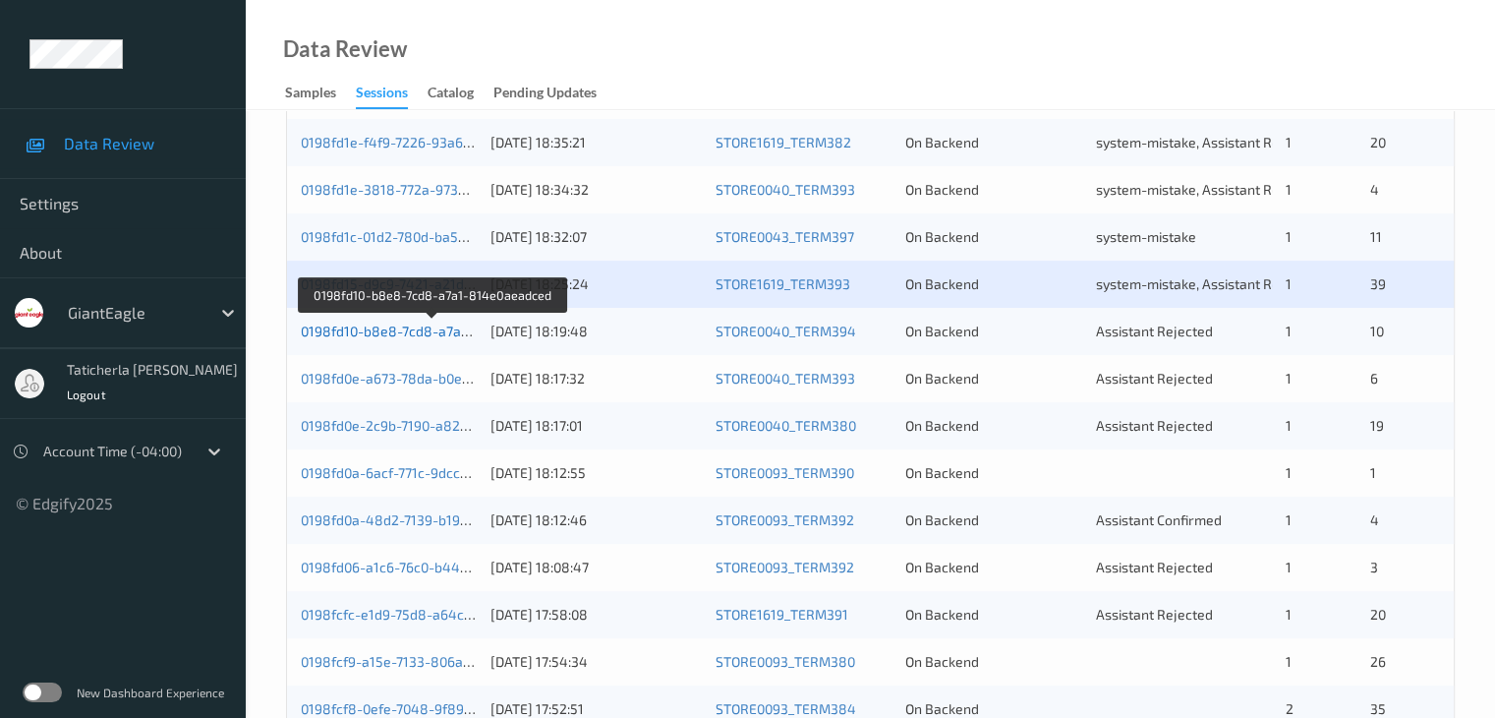
click at [425, 327] on link "0198fd10-b8e8-7cd8-a7a1-814e0aeadced" at bounding box center [433, 330] width 265 height 17
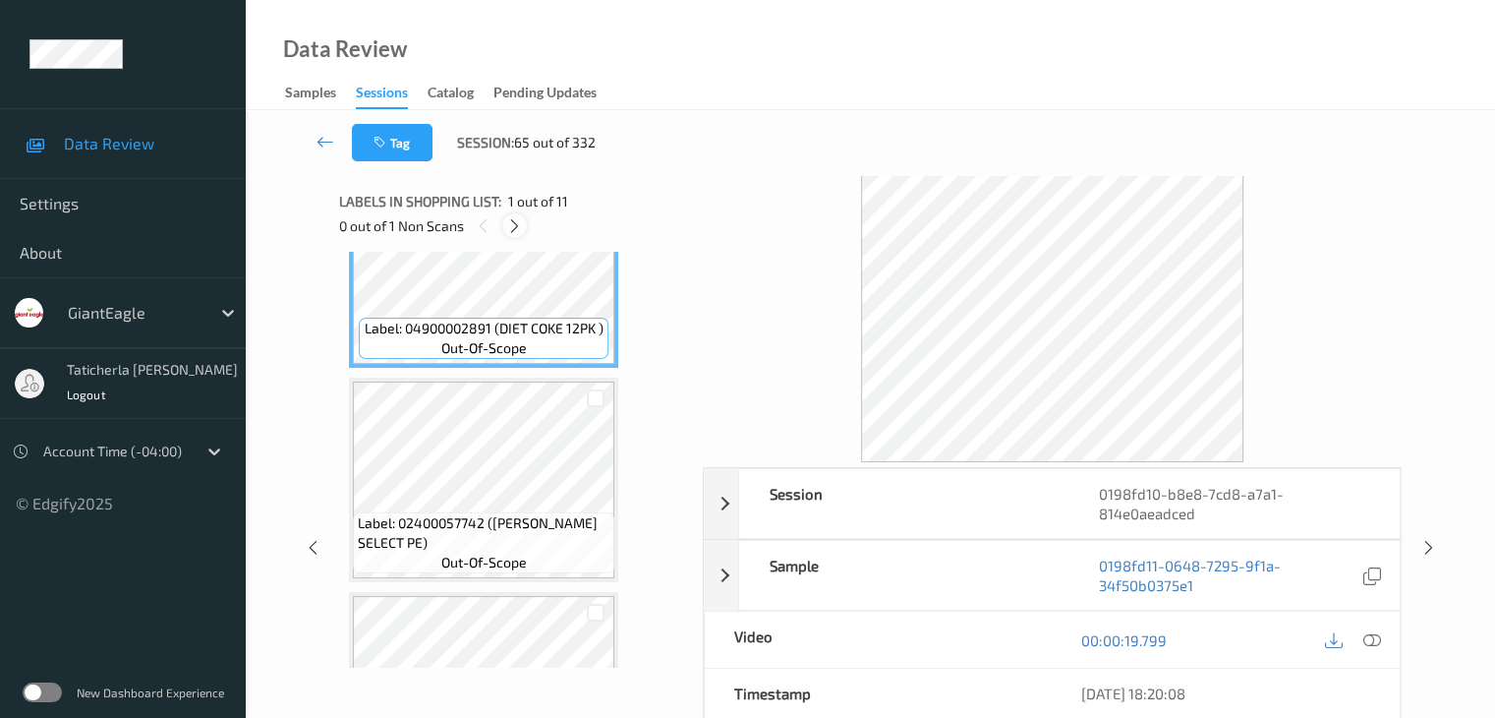
click at [511, 222] on icon at bounding box center [514, 226] width 17 height 18
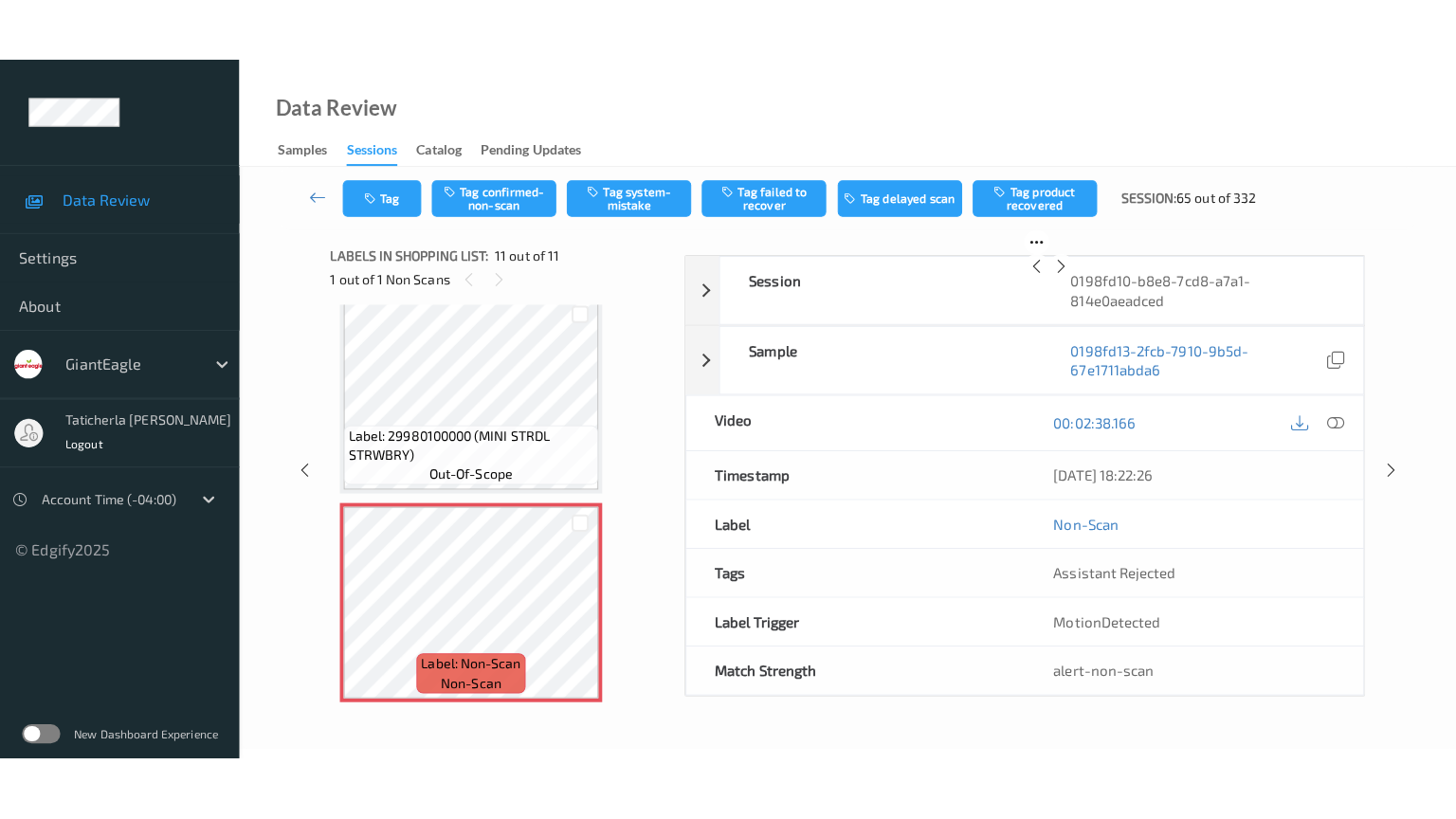
scroll to position [1883, 0]
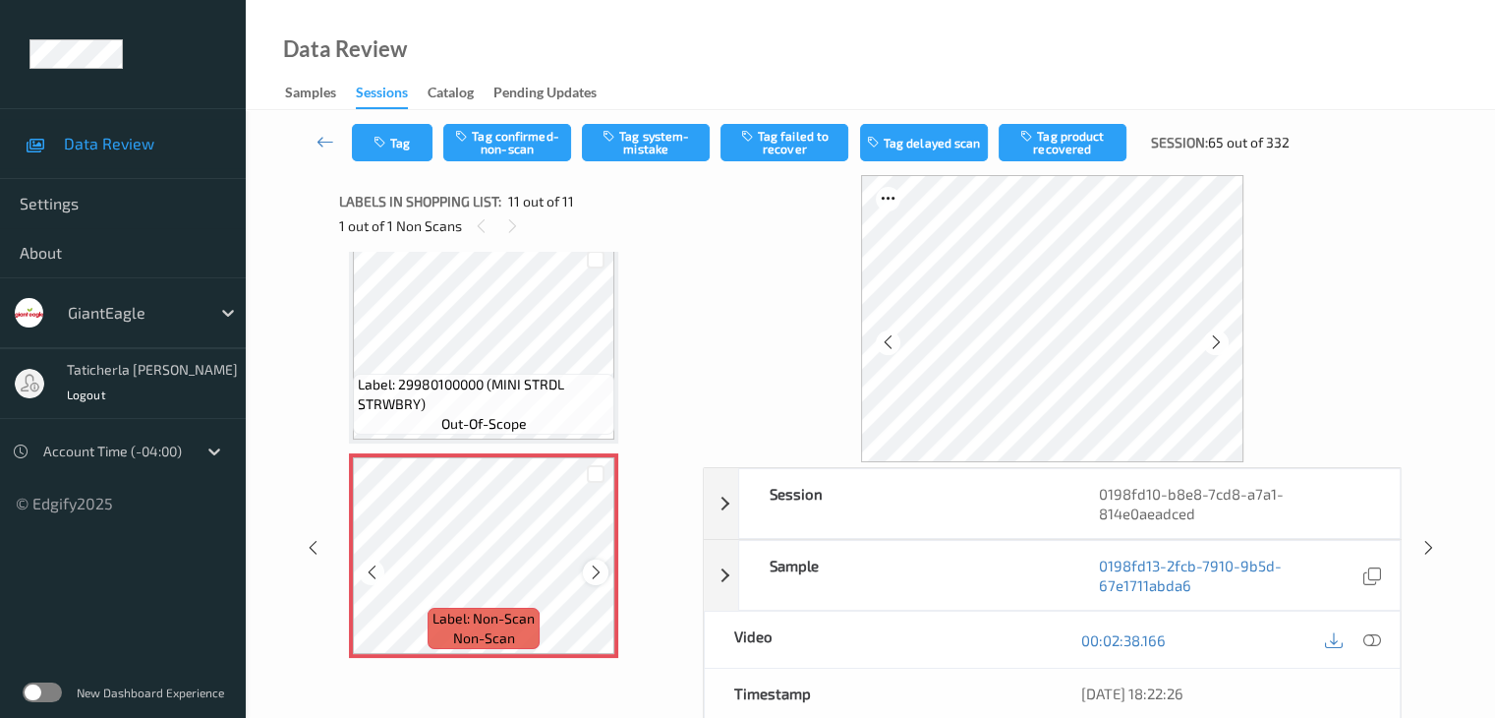
click at [589, 570] on icon at bounding box center [596, 572] width 17 height 18
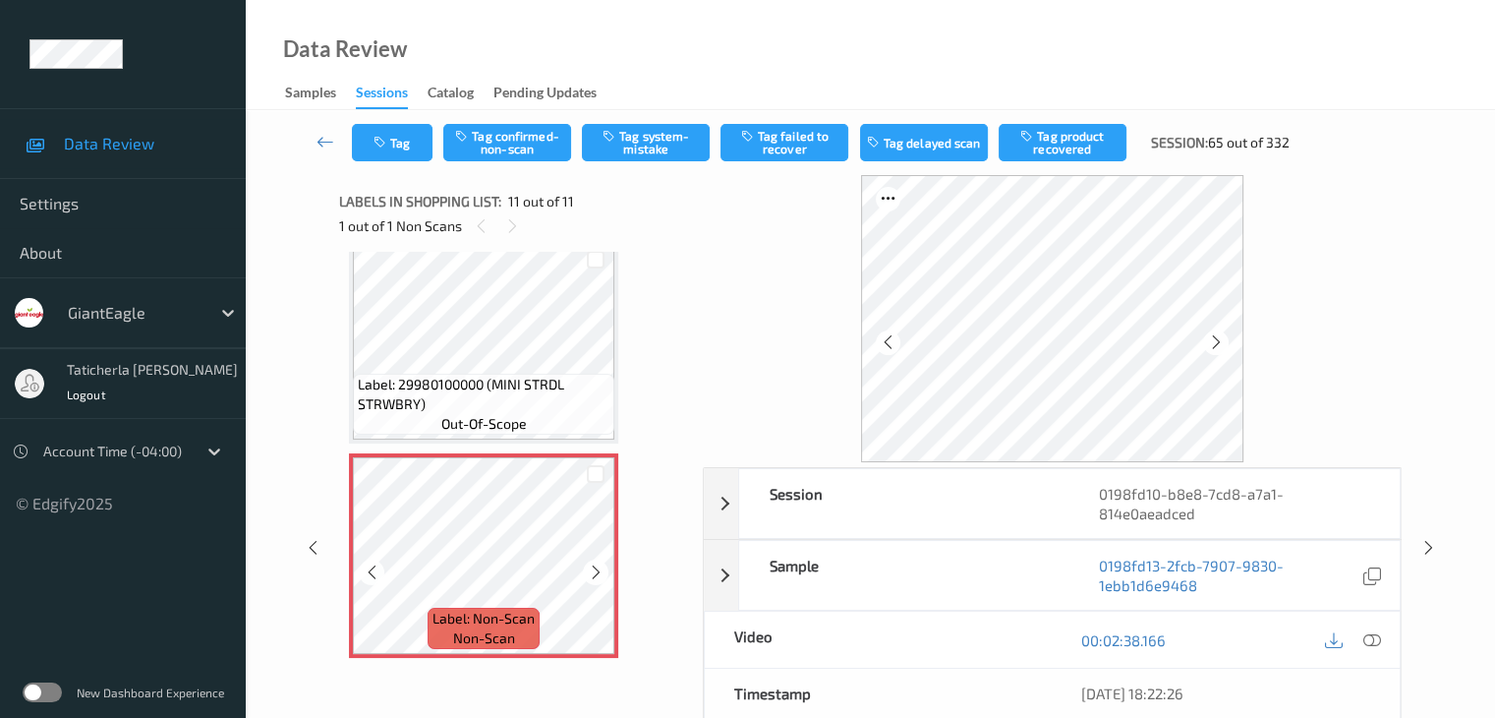
click at [589, 570] on icon at bounding box center [596, 572] width 17 height 18
click at [1371, 637] on icon at bounding box center [1372, 640] width 18 height 18
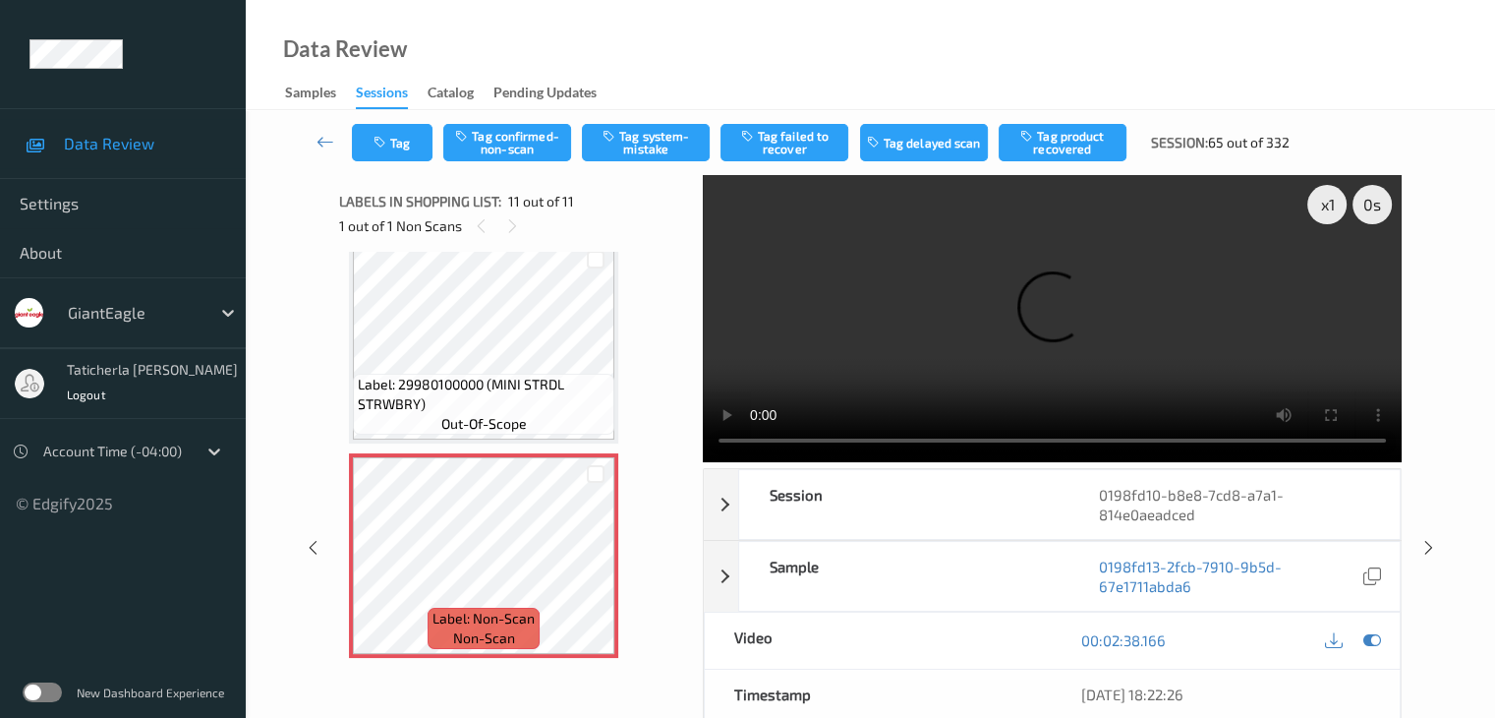
click at [1326, 274] on video at bounding box center [1052, 318] width 699 height 287
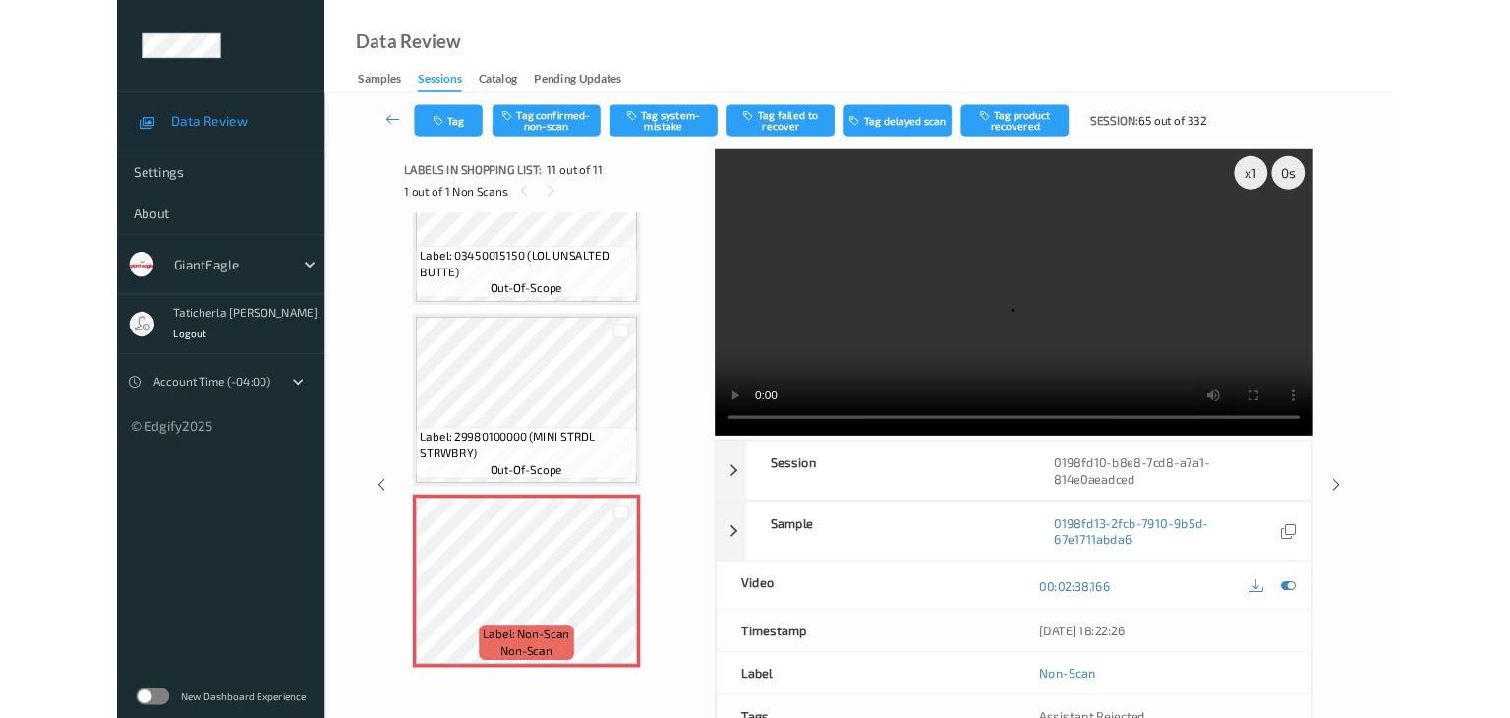
scroll to position [1820, 0]
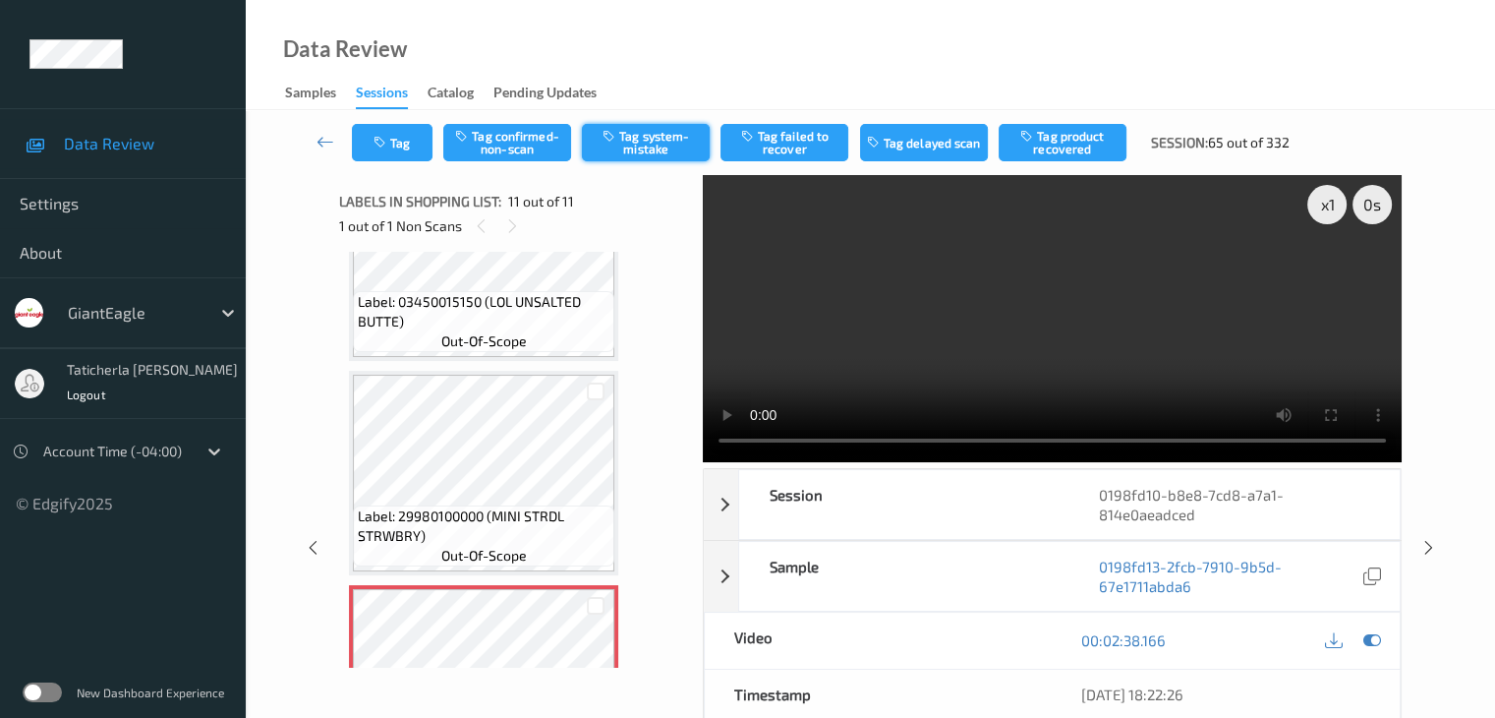
click at [658, 129] on button "Tag system-mistake" at bounding box center [646, 142] width 128 height 37
click at [389, 140] on icon "button" at bounding box center [382, 143] width 17 height 14
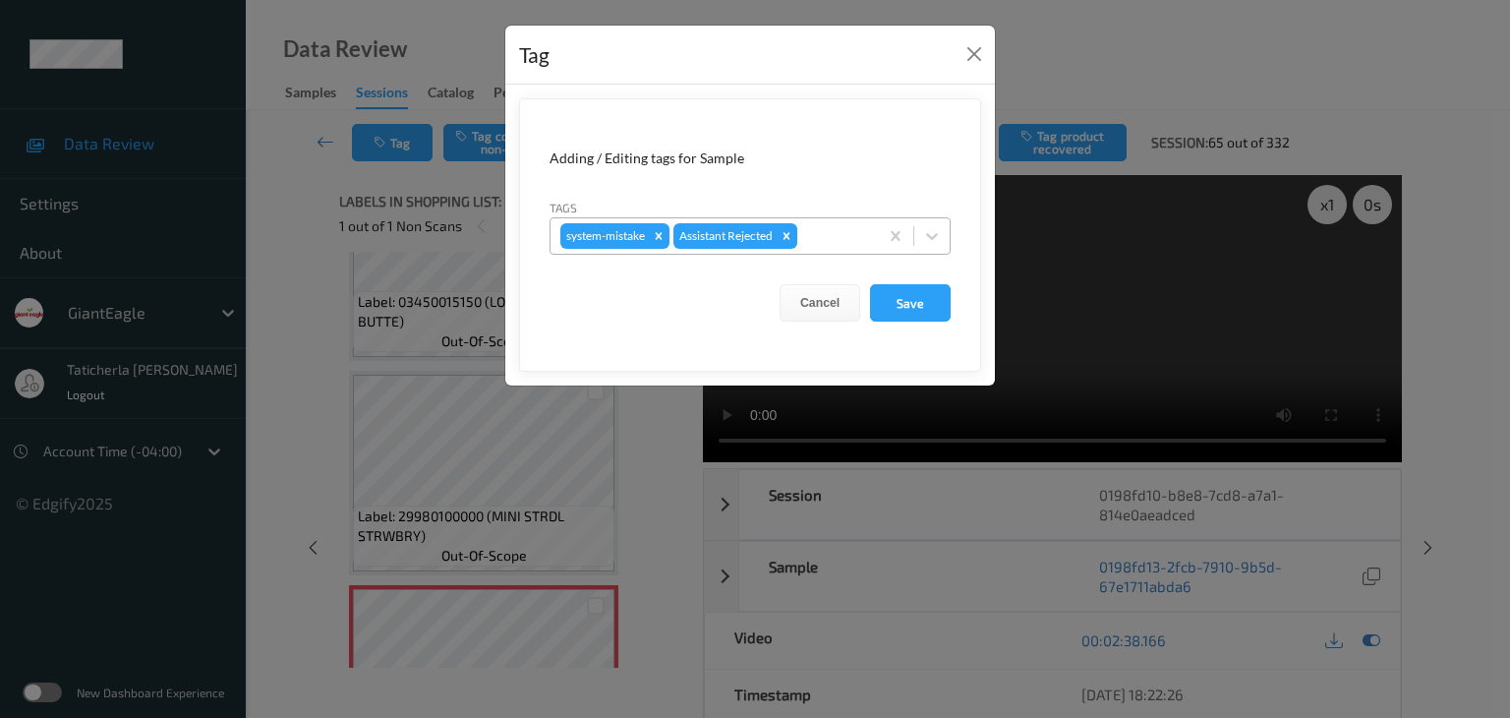
click at [824, 225] on div at bounding box center [834, 236] width 67 height 24
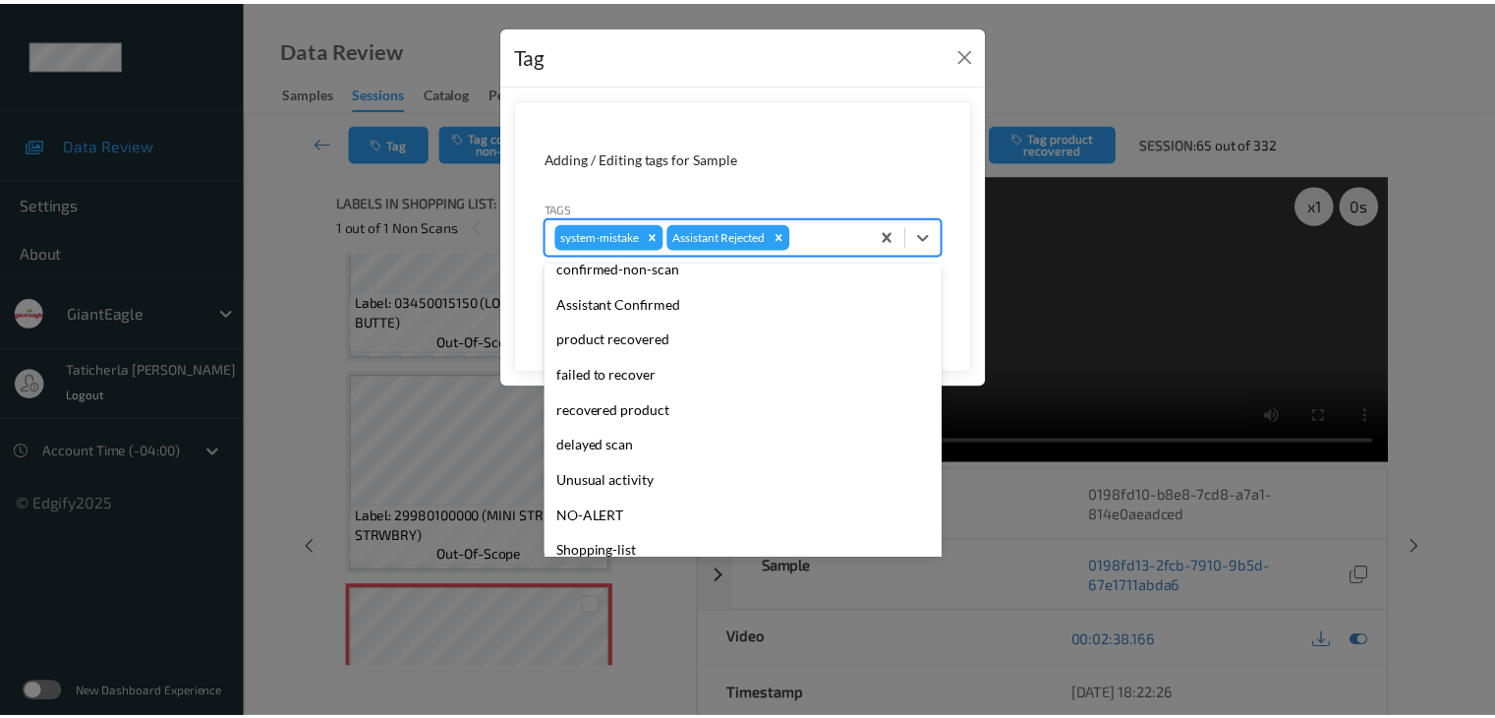
scroll to position [173, 0]
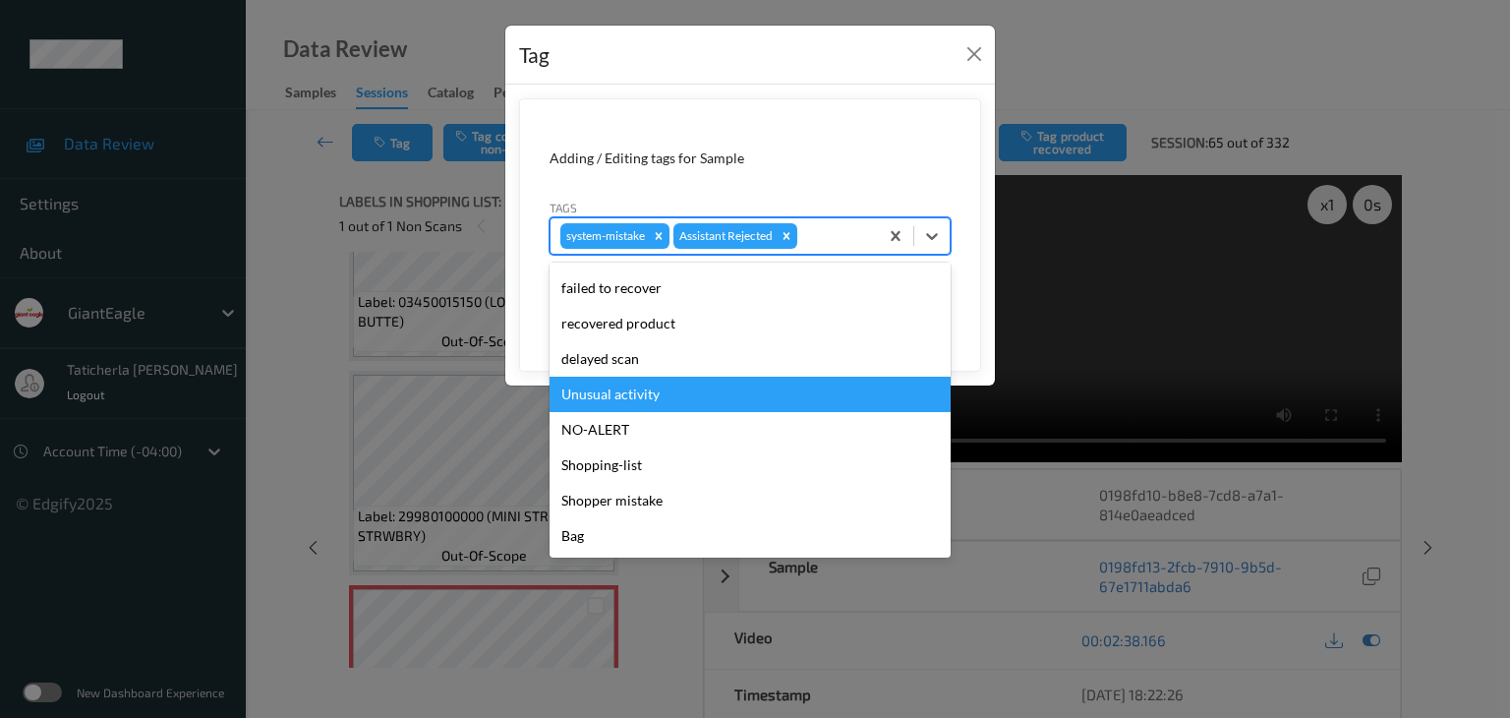
click at [674, 403] on div "Unusual activity" at bounding box center [750, 394] width 401 height 35
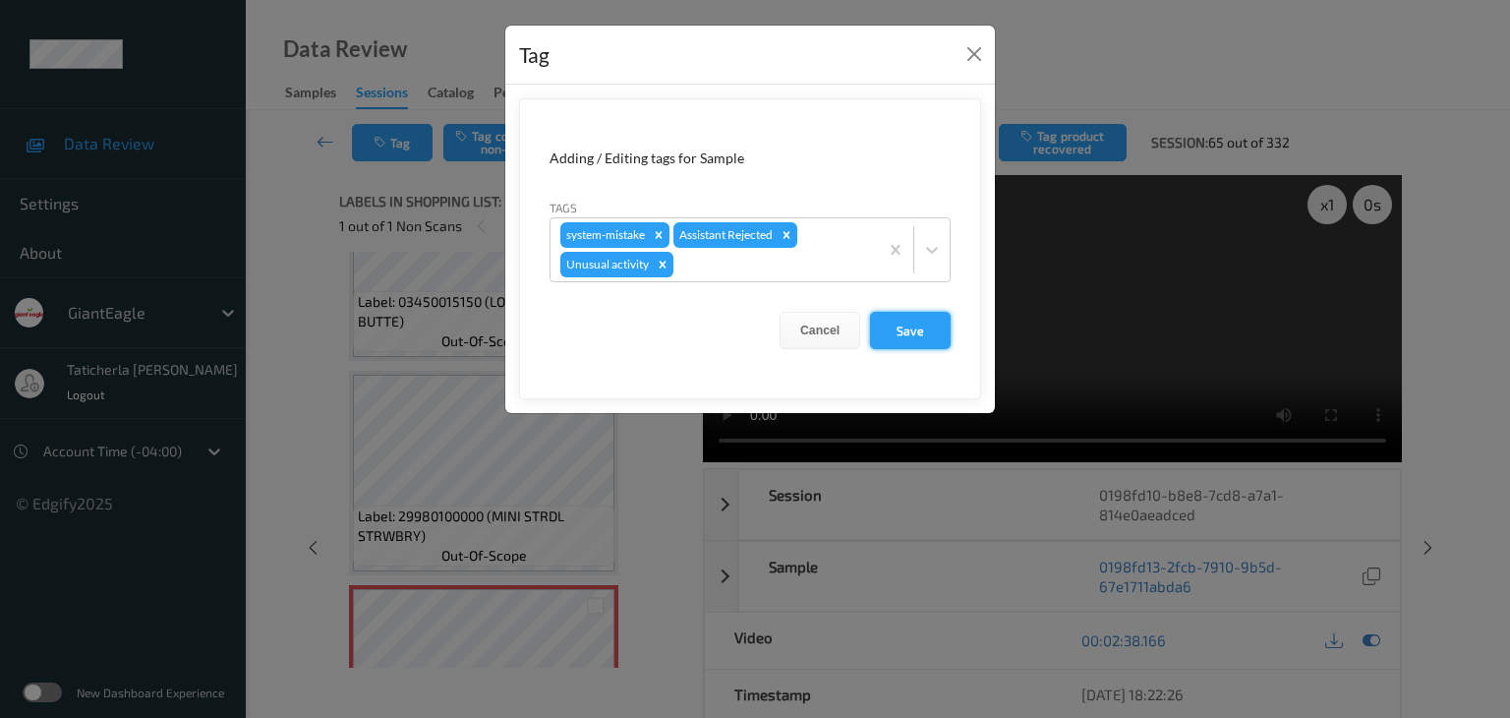
click at [917, 337] on button "Save" at bounding box center [910, 330] width 81 height 37
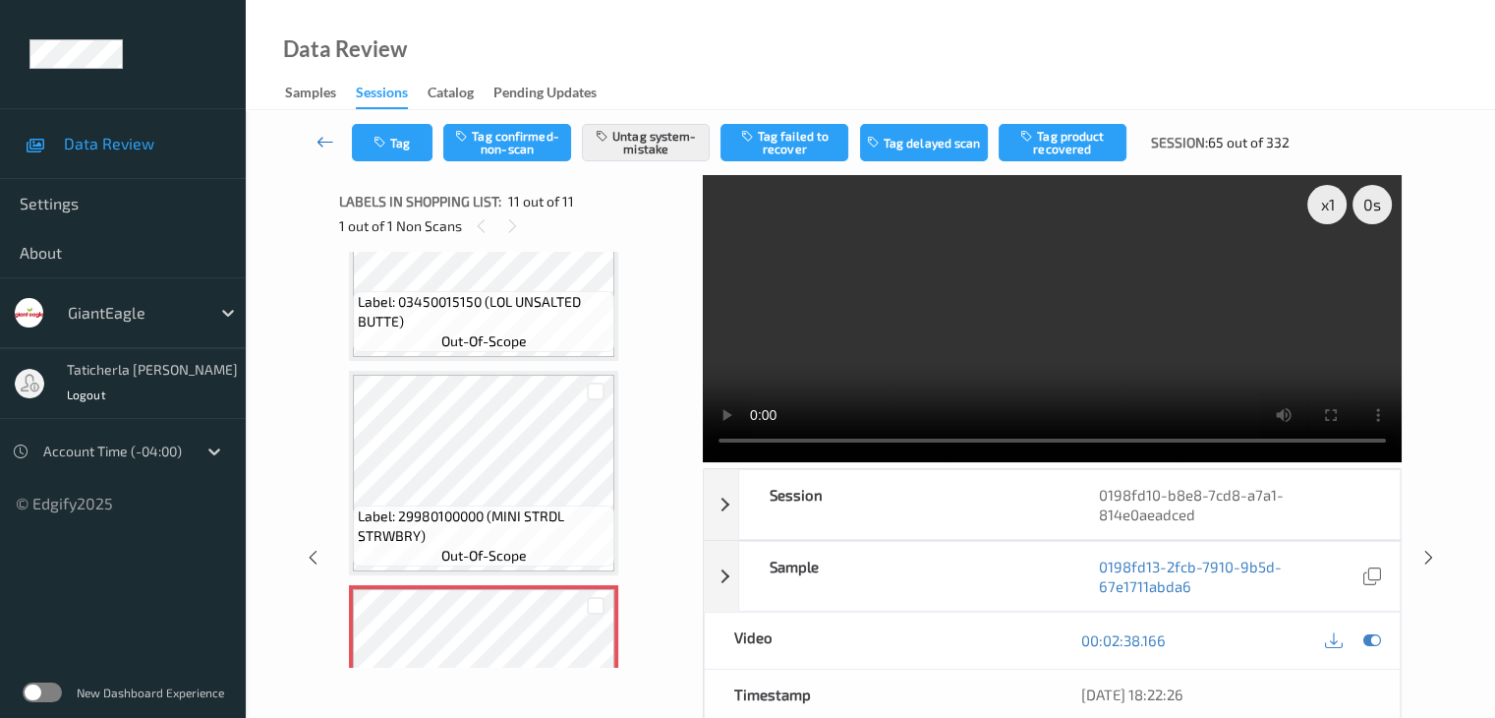
click at [329, 144] on icon at bounding box center [326, 142] width 18 height 20
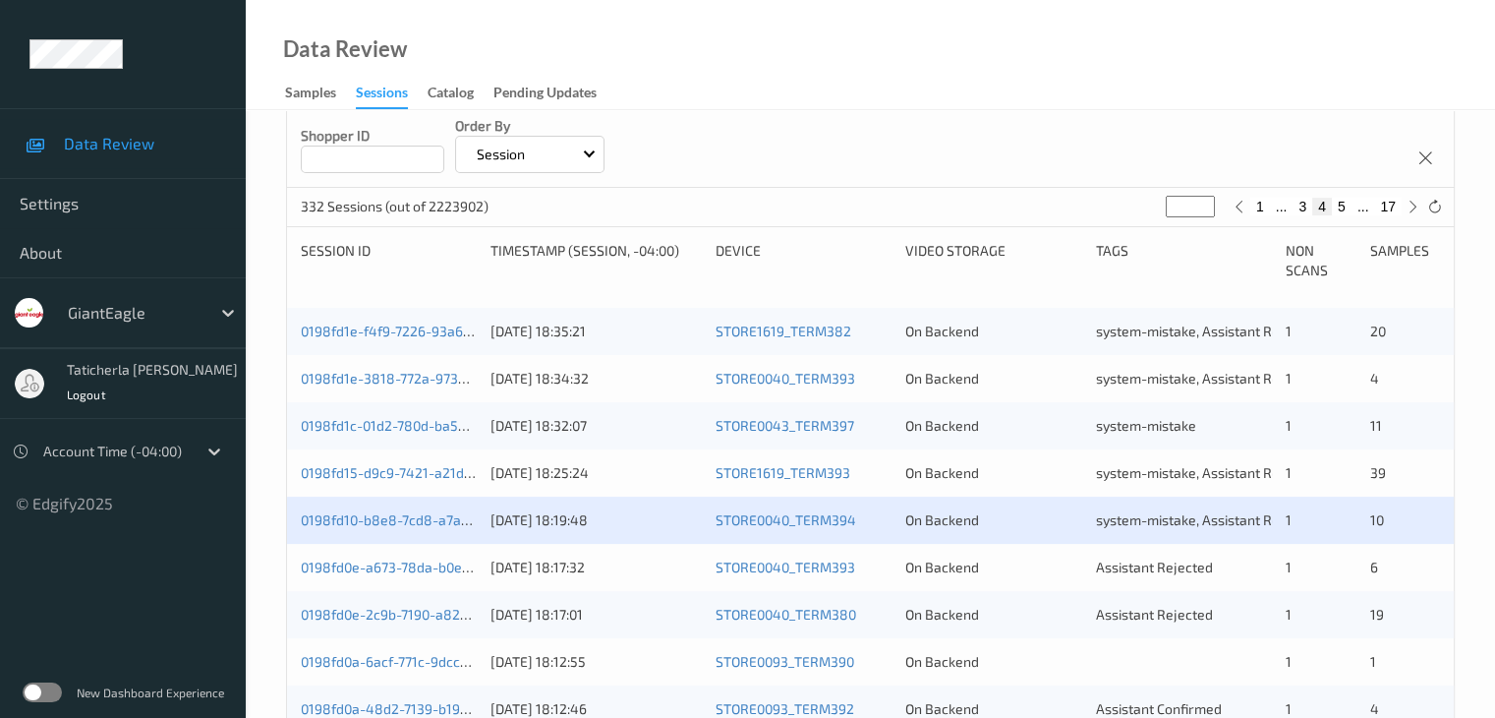
scroll to position [393, 0]
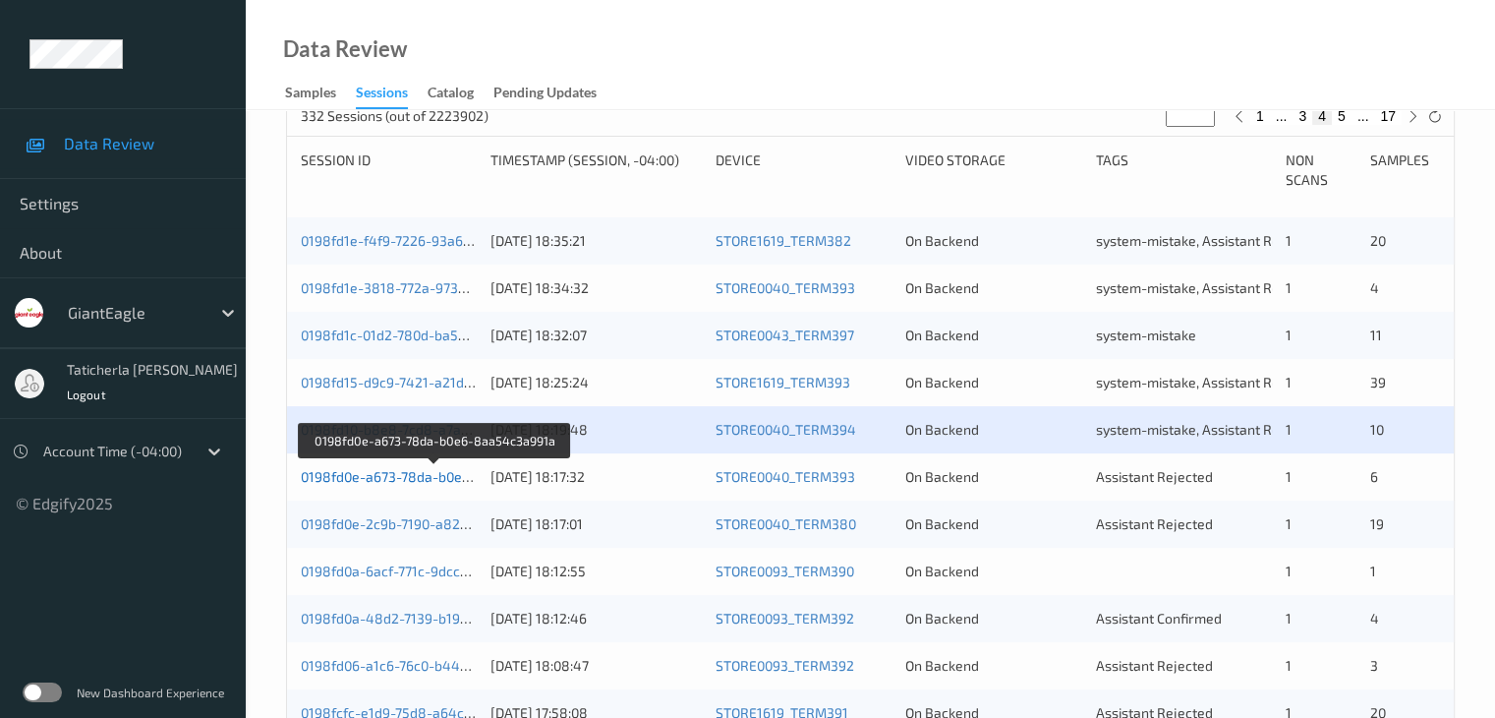
click at [411, 475] on link "0198fd0e-a673-78da-b0e6-8aa54c3a991a" at bounding box center [435, 476] width 268 height 17
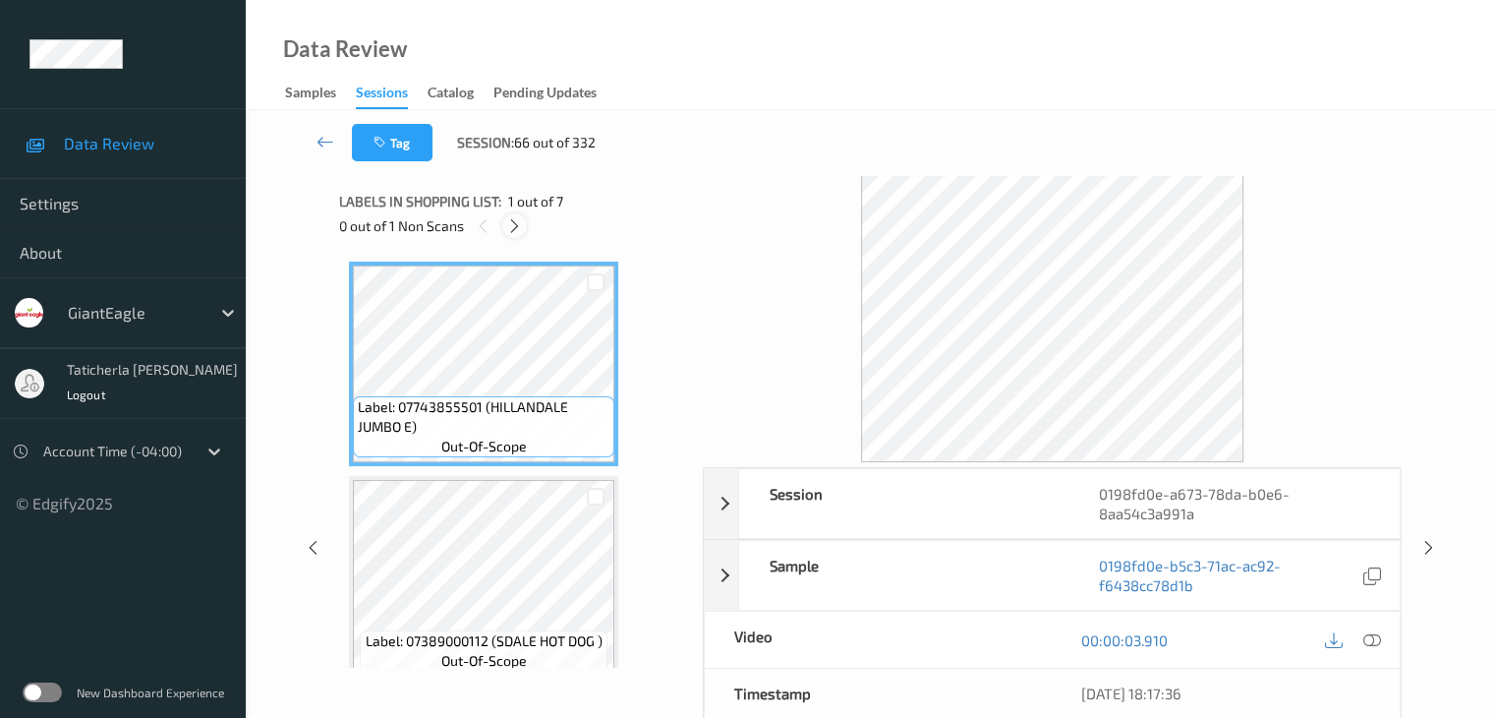
click at [514, 222] on icon at bounding box center [514, 226] width 17 height 18
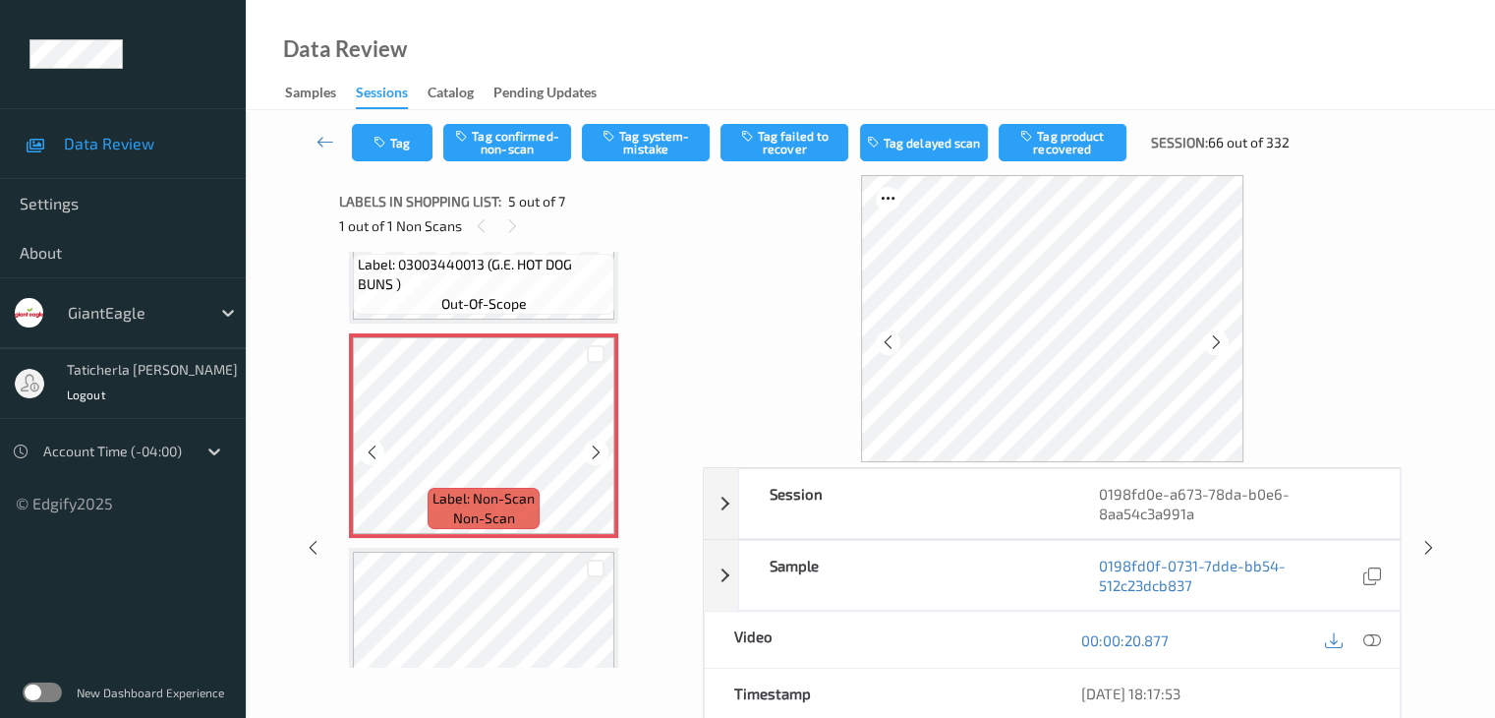
scroll to position [849, 0]
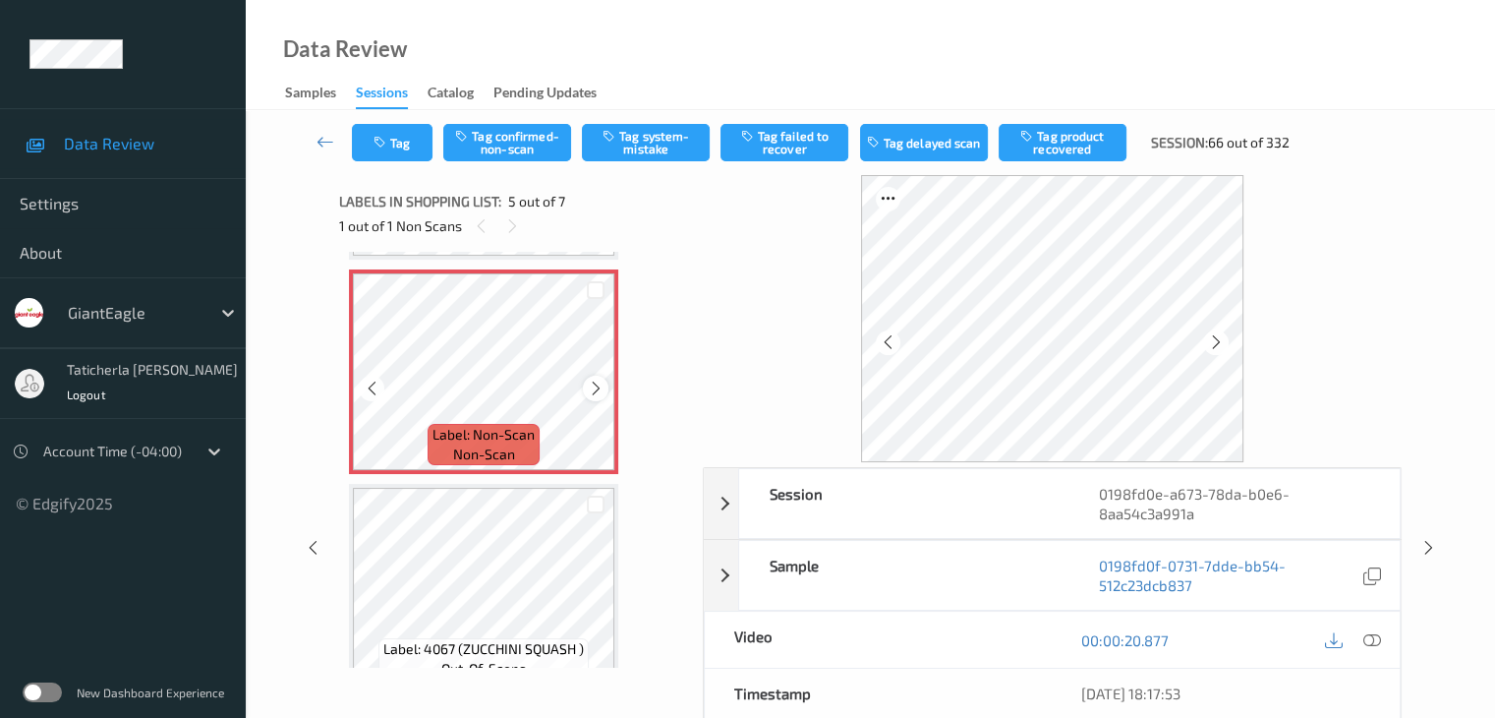
click at [598, 384] on icon at bounding box center [596, 389] width 17 height 18
click at [596, 384] on icon at bounding box center [596, 389] width 17 height 18
click at [1365, 634] on icon at bounding box center [1372, 640] width 18 height 18
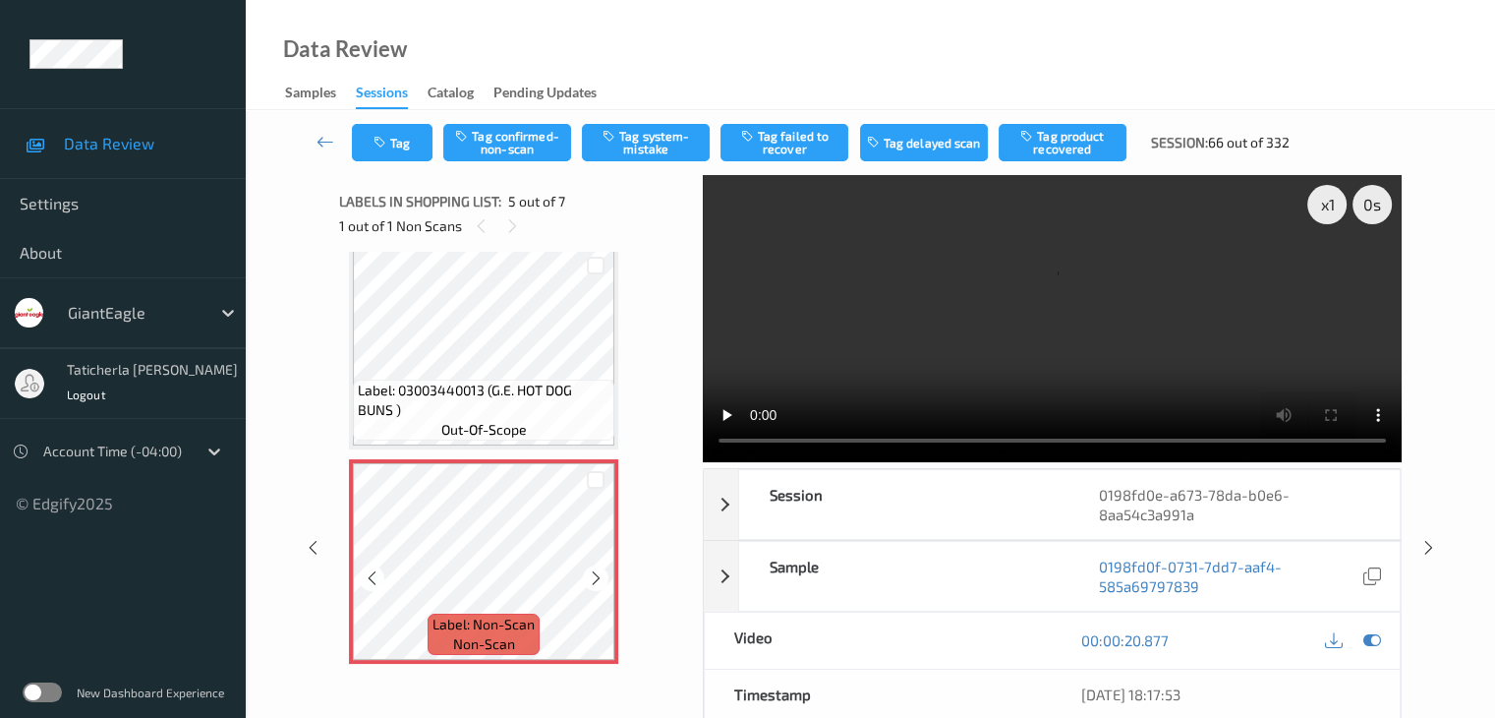
scroll to position [653, 0]
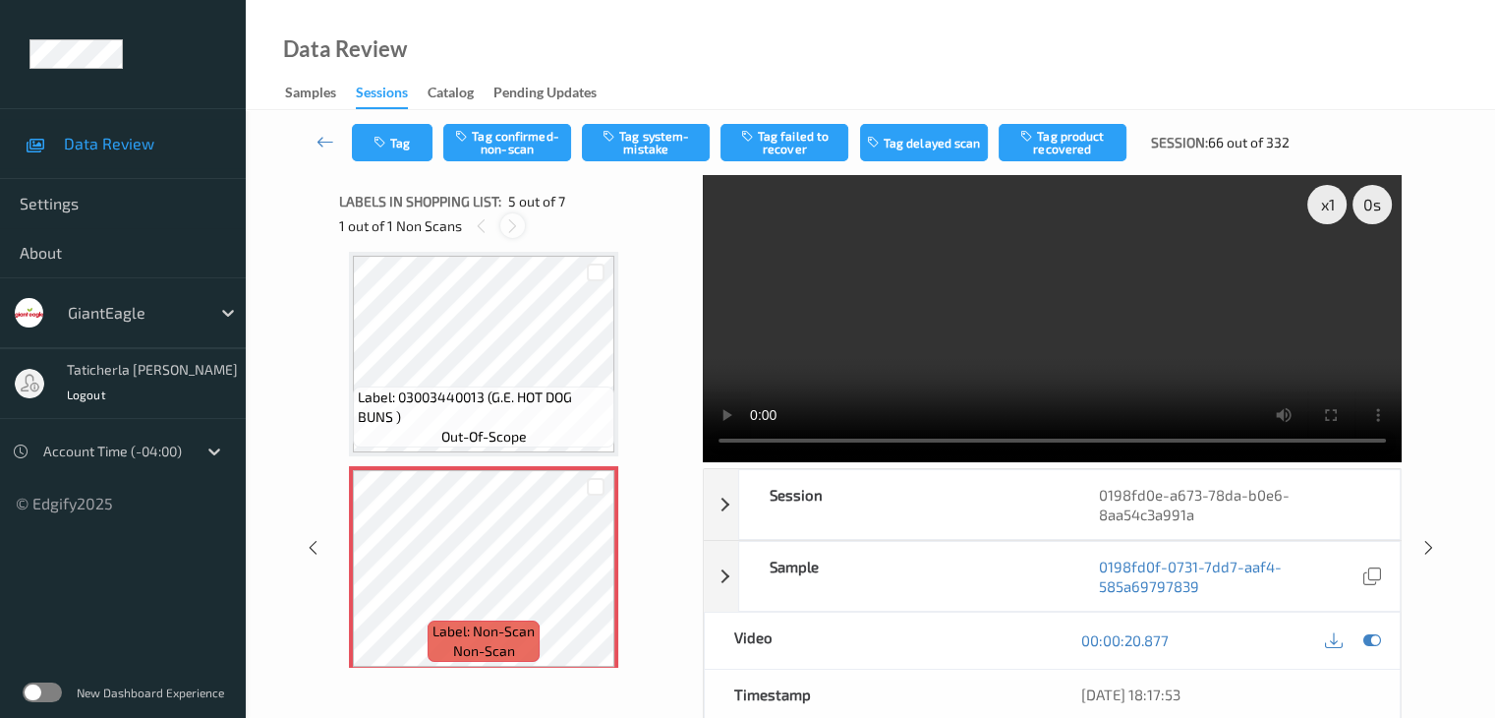
click at [500, 225] on div at bounding box center [512, 225] width 25 height 25
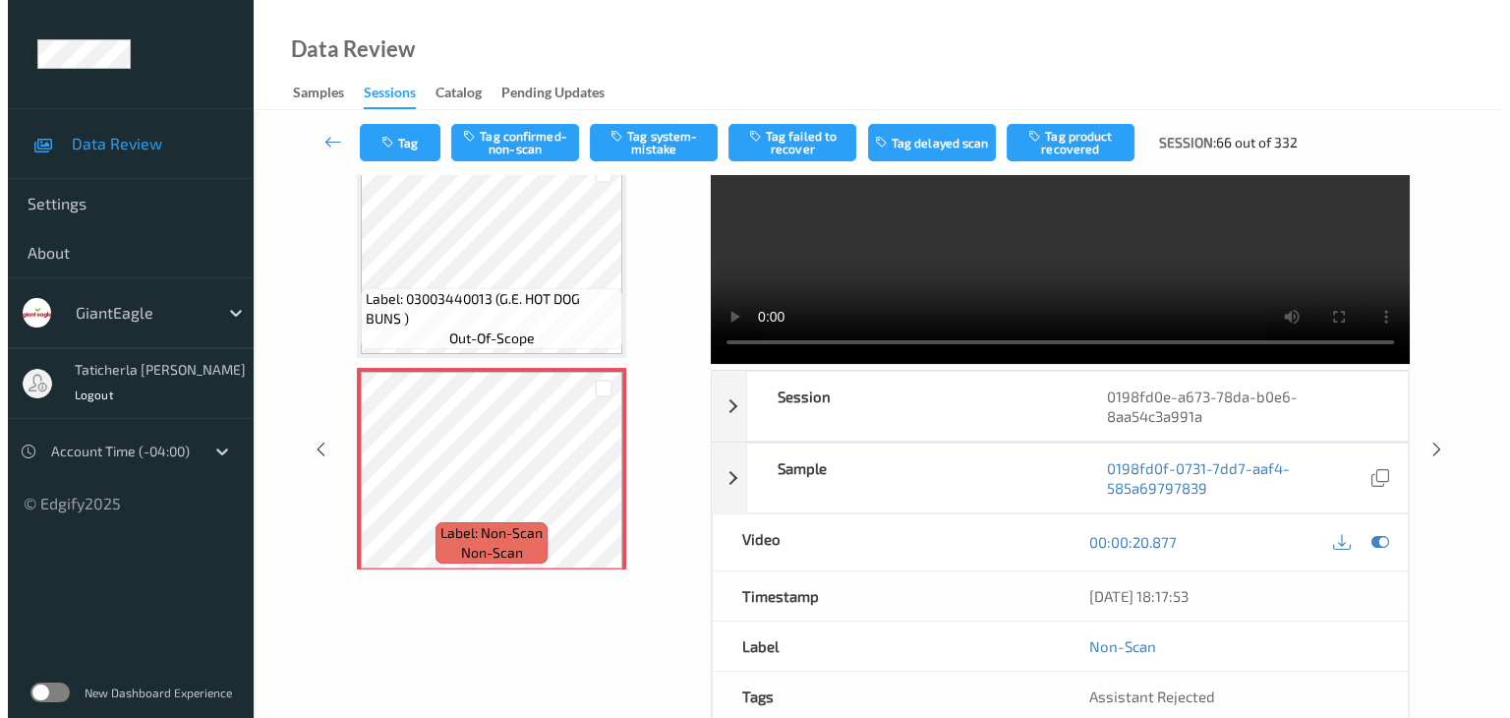
scroll to position [0, 0]
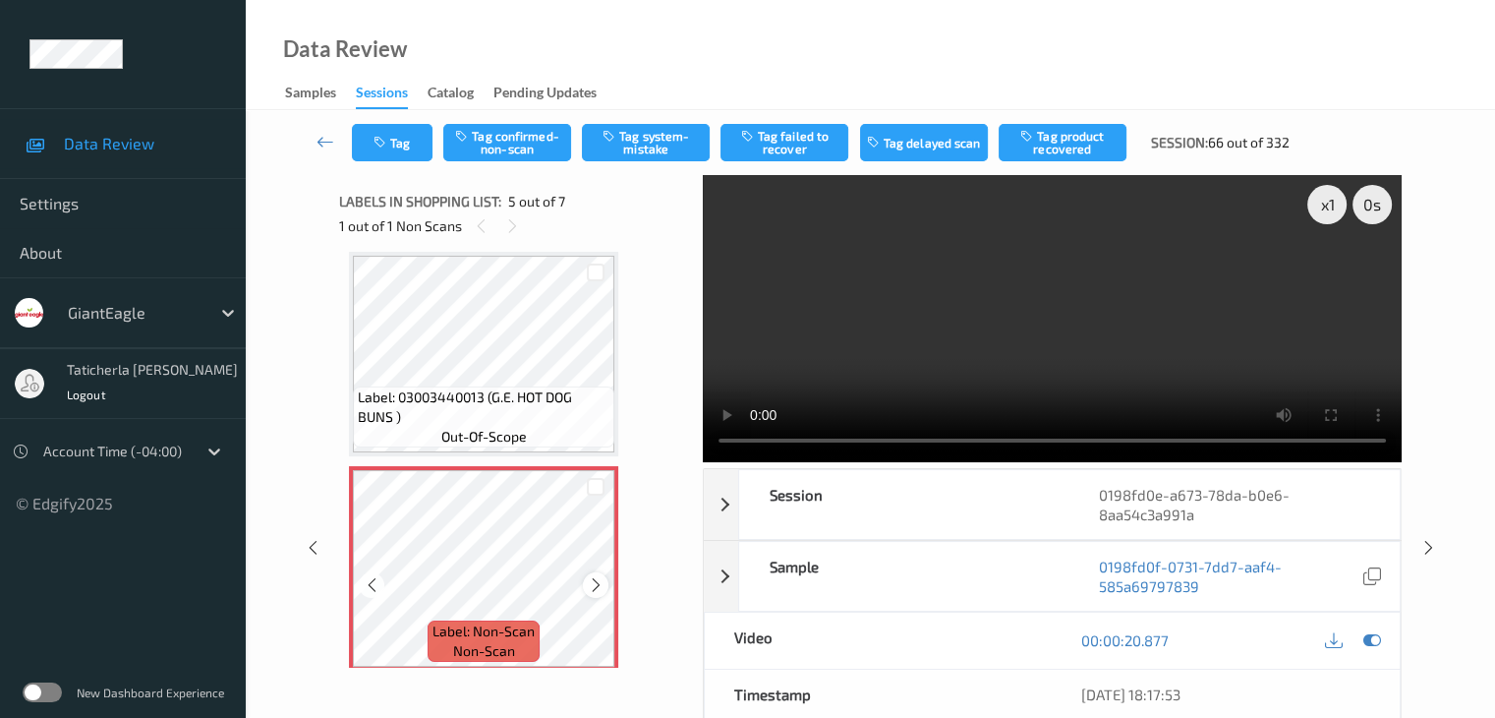
click at [599, 580] on icon at bounding box center [596, 585] width 17 height 18
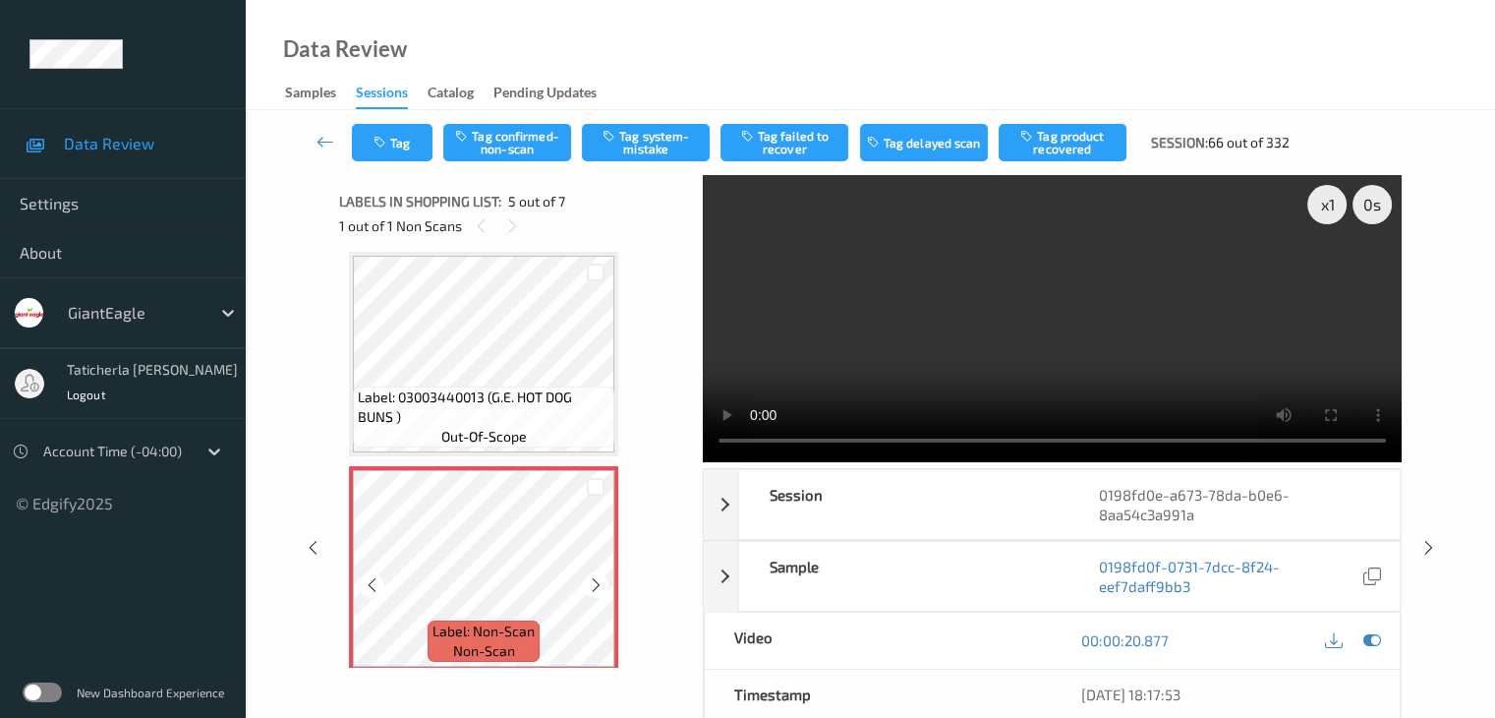
click at [599, 580] on icon at bounding box center [596, 585] width 17 height 18
click at [602, 136] on button "Tag system-mistake" at bounding box center [646, 142] width 128 height 37
click at [414, 150] on button "Tag" at bounding box center [392, 142] width 81 height 37
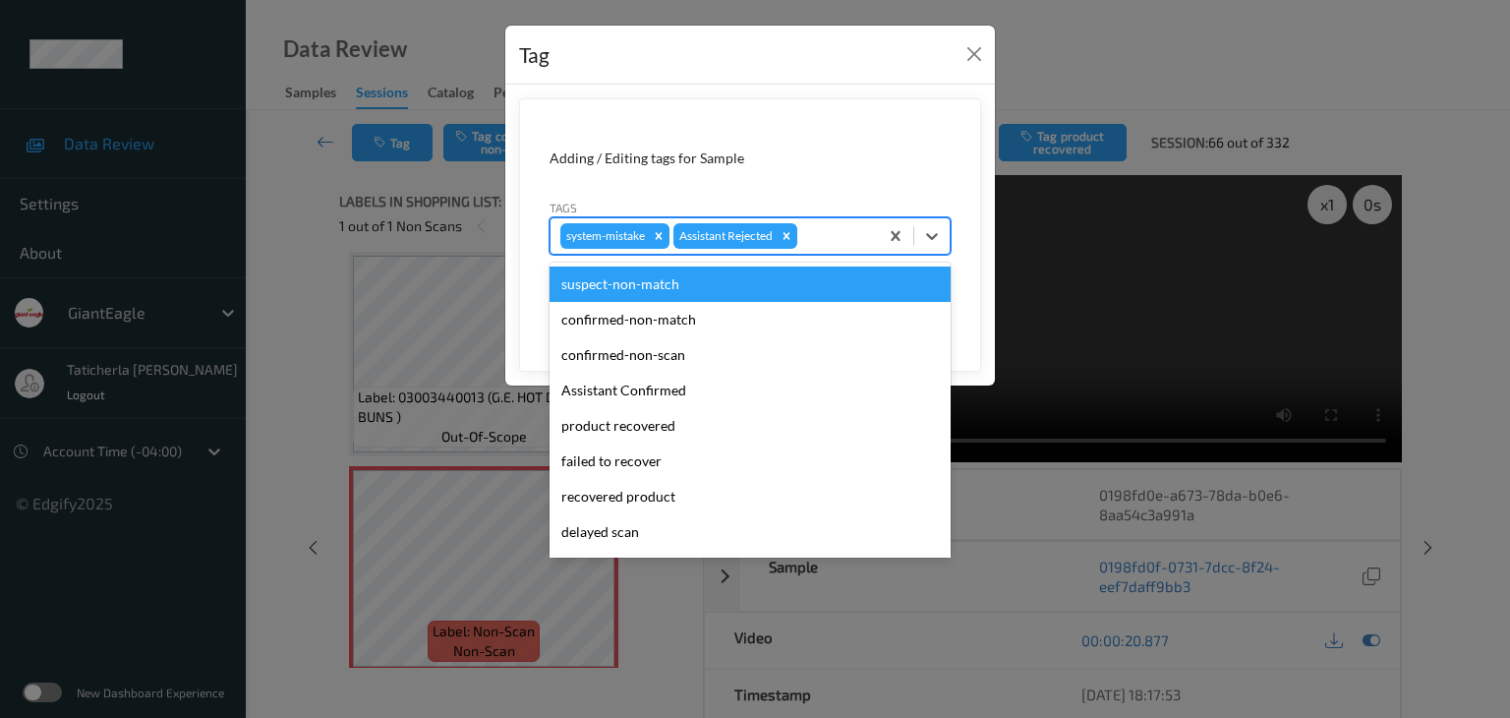
click at [827, 239] on div at bounding box center [834, 236] width 67 height 24
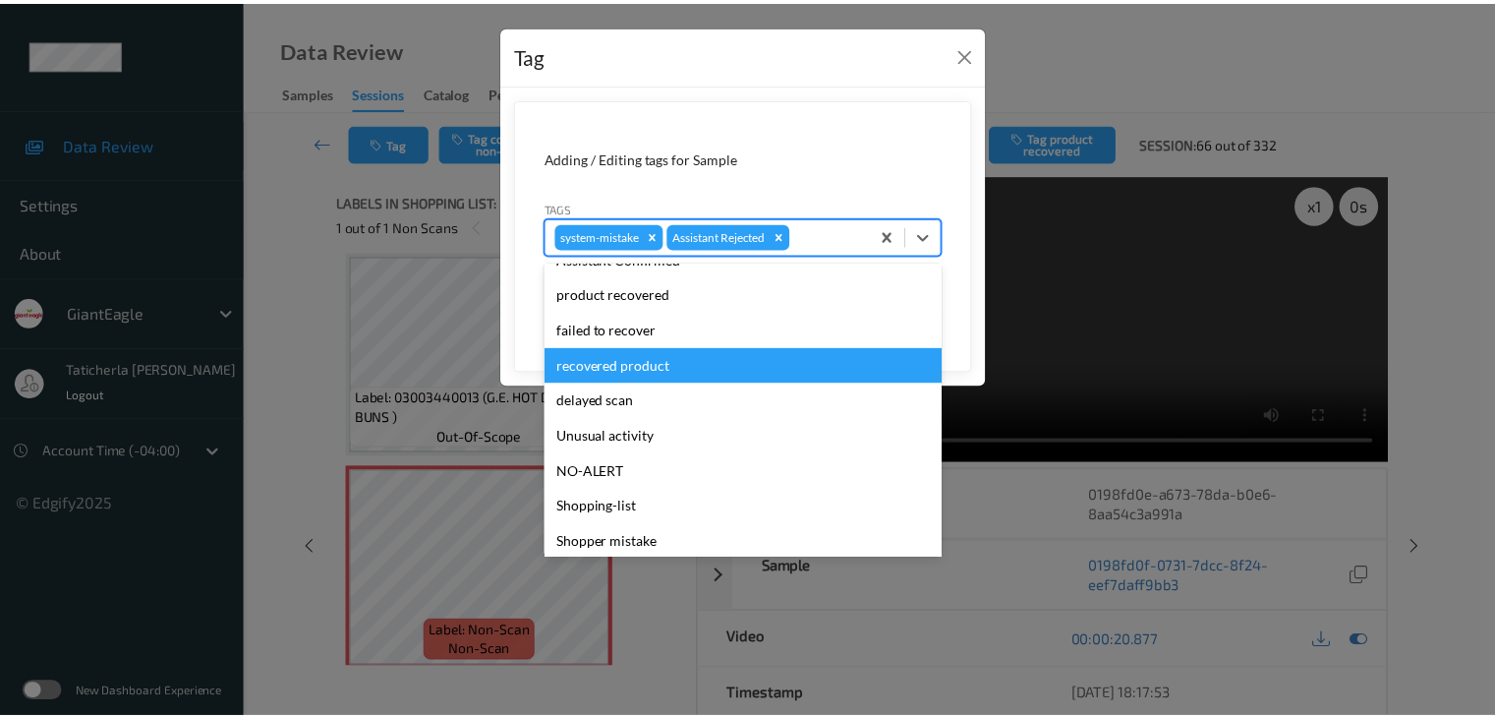
scroll to position [173, 0]
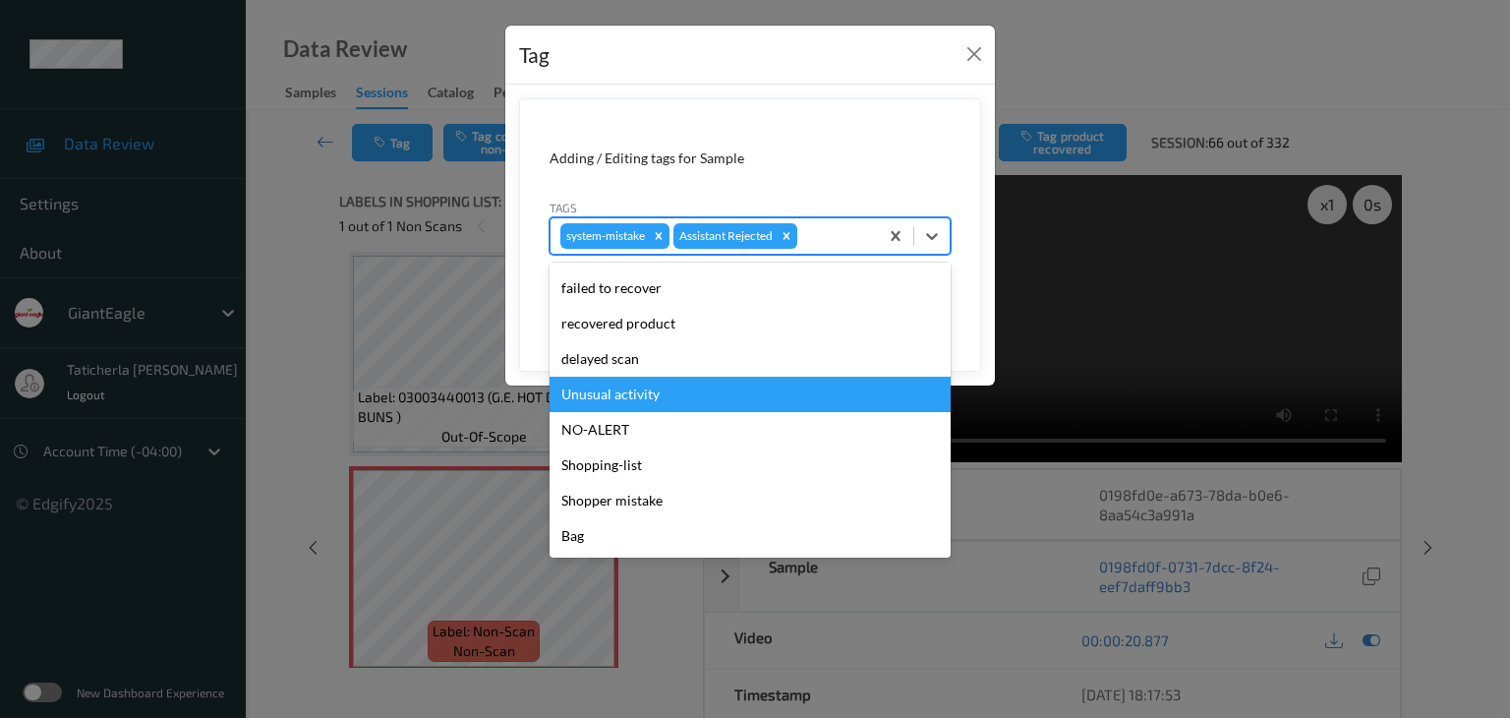
click at [732, 390] on div "Unusual activity" at bounding box center [750, 394] width 401 height 35
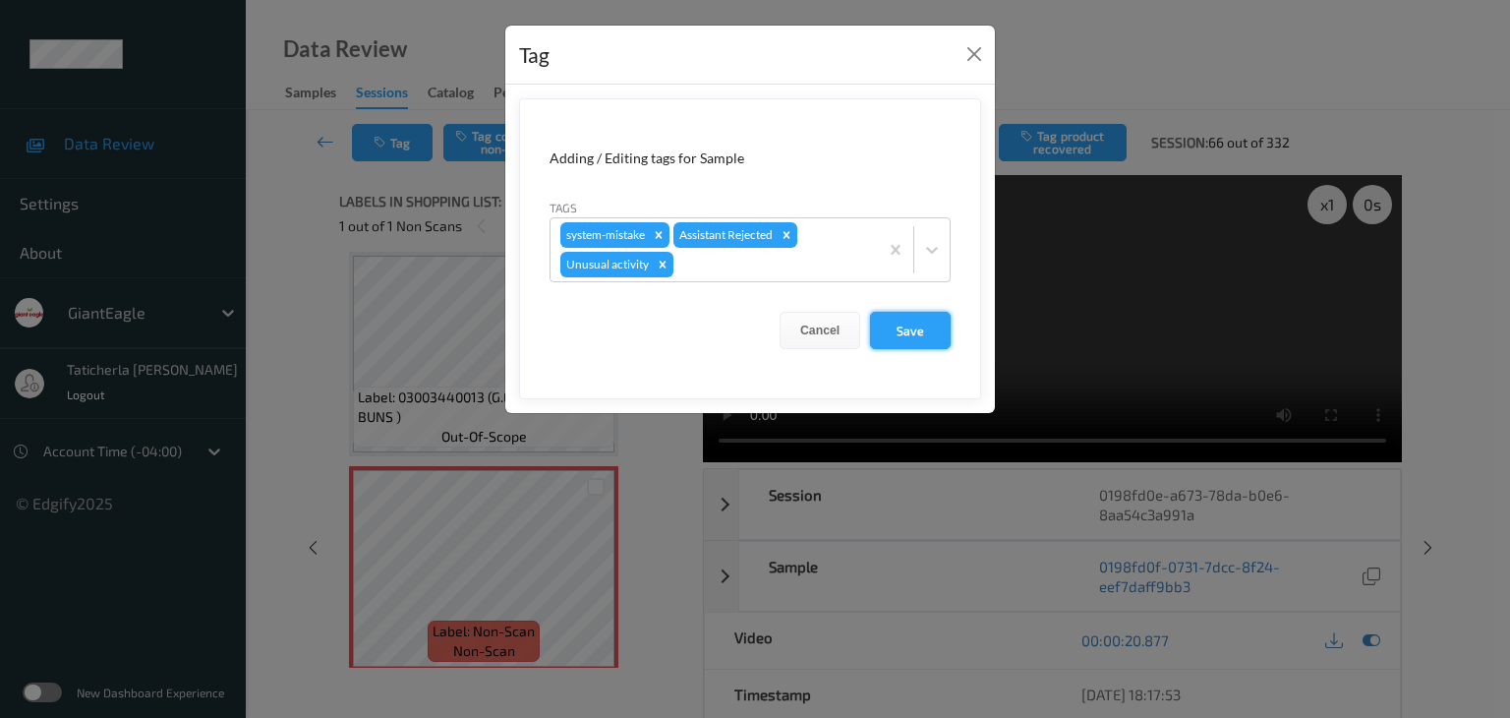
click at [898, 318] on button "Save" at bounding box center [910, 330] width 81 height 37
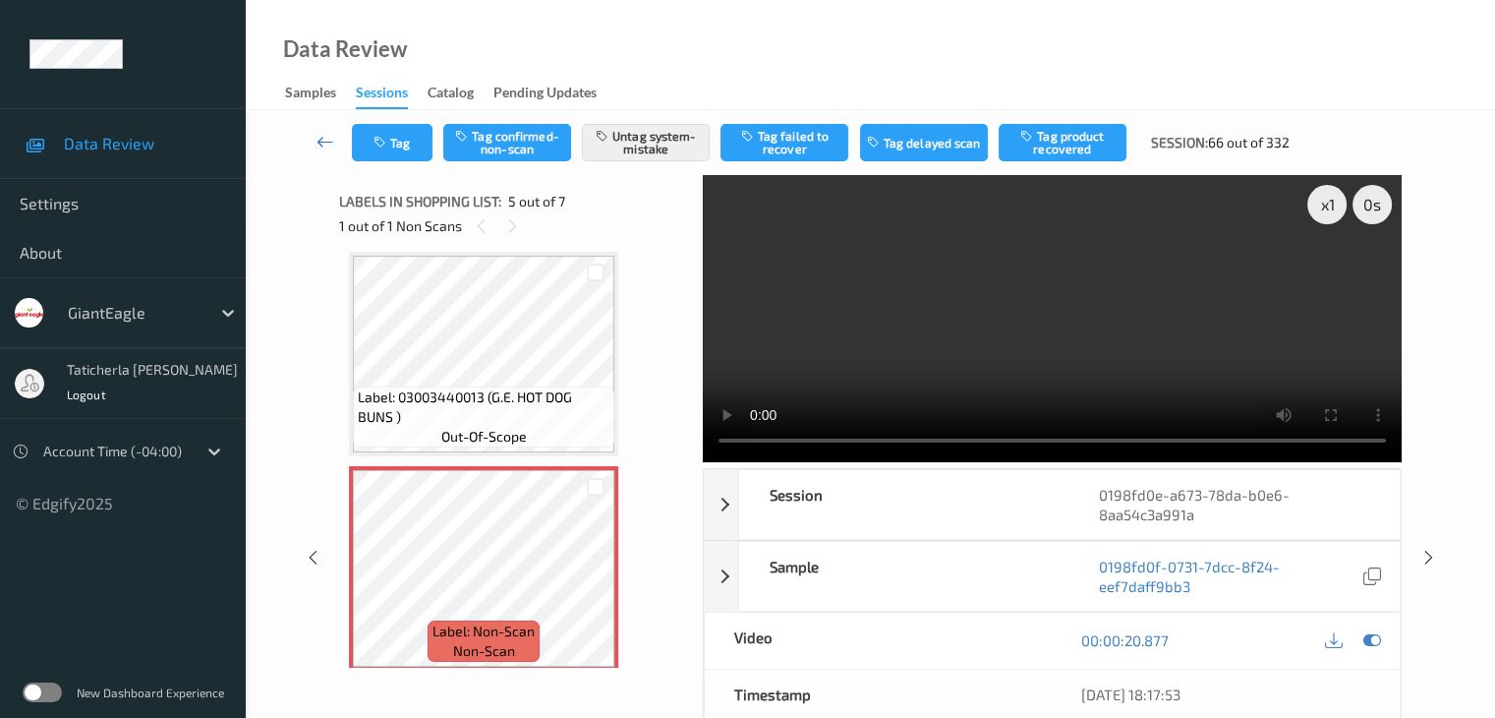
click at [323, 137] on icon at bounding box center [326, 142] width 18 height 20
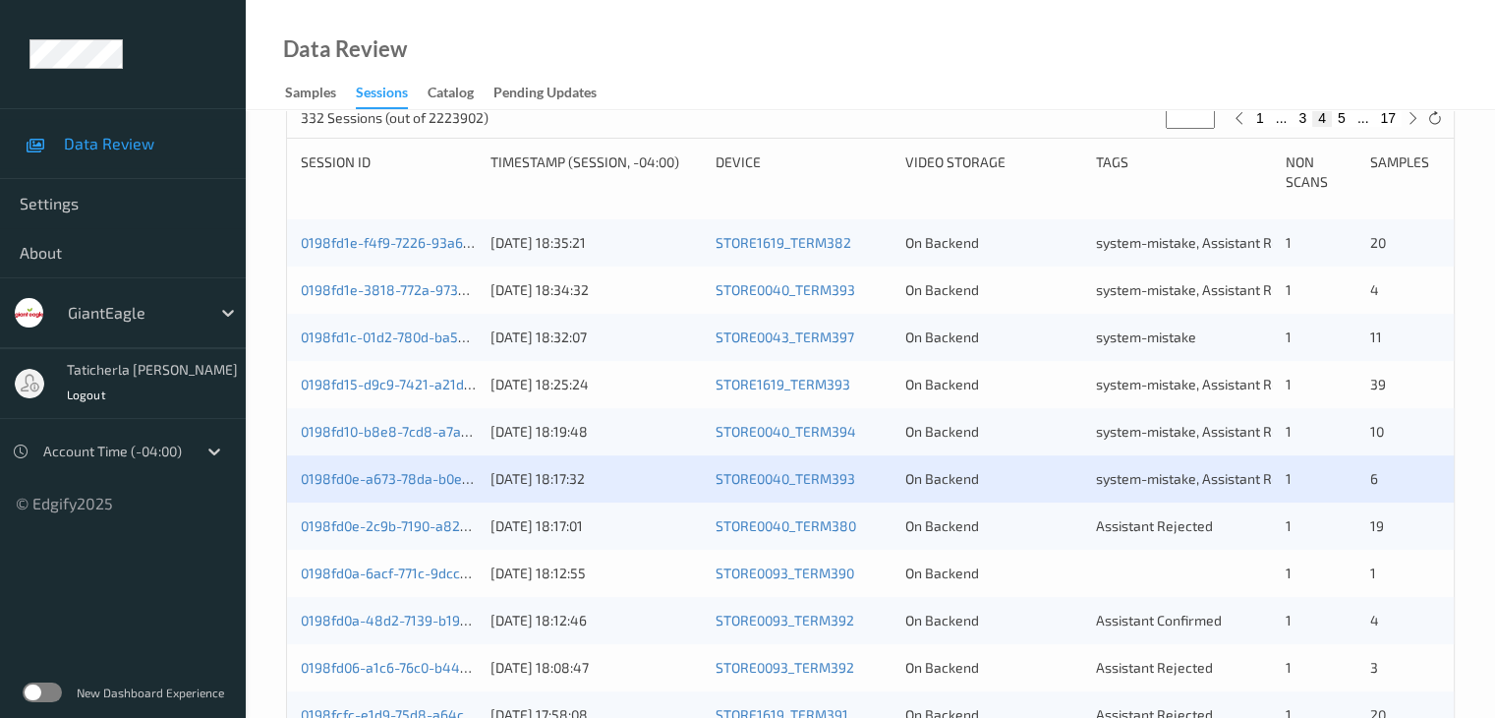
scroll to position [492, 0]
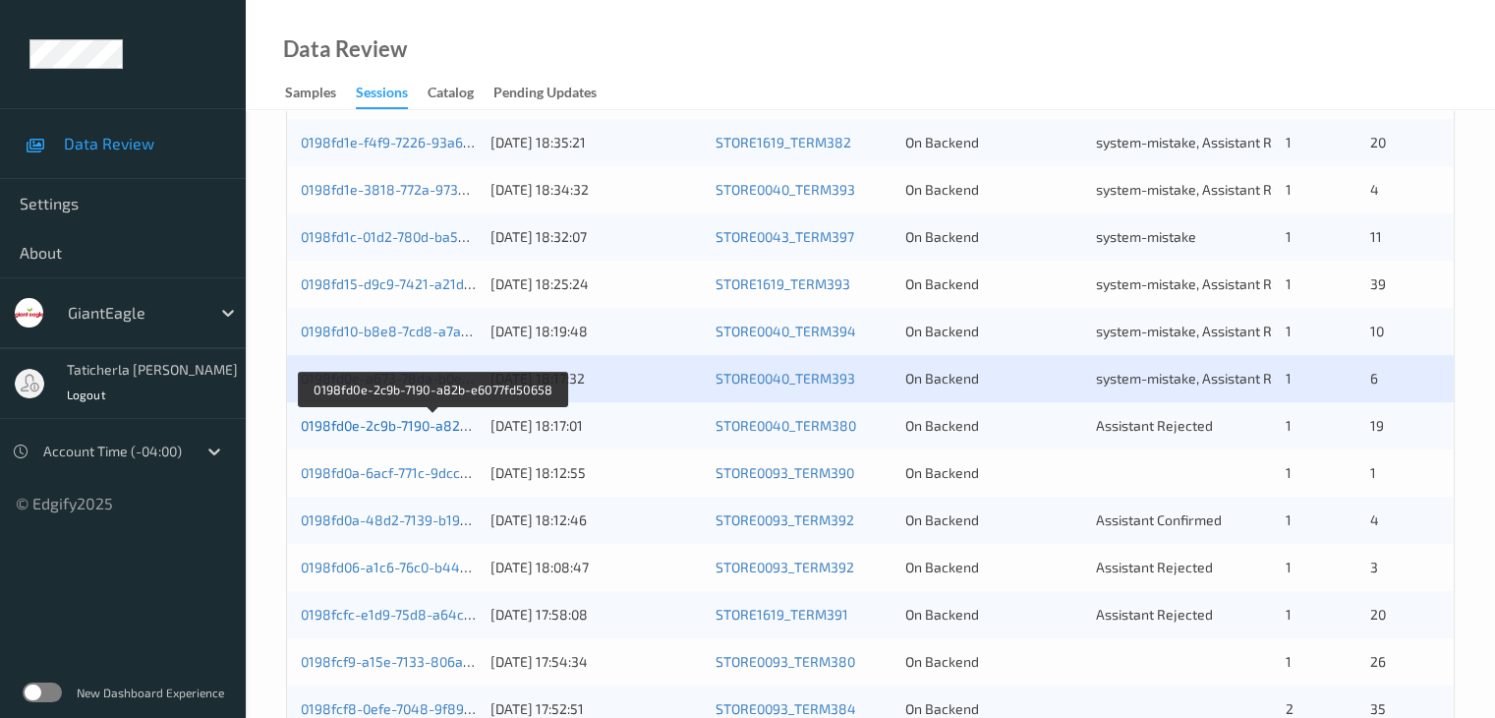
click at [411, 433] on link "0198fd0e-2c9b-7190-a82b-e6077fd50658" at bounding box center [432, 425] width 263 height 17
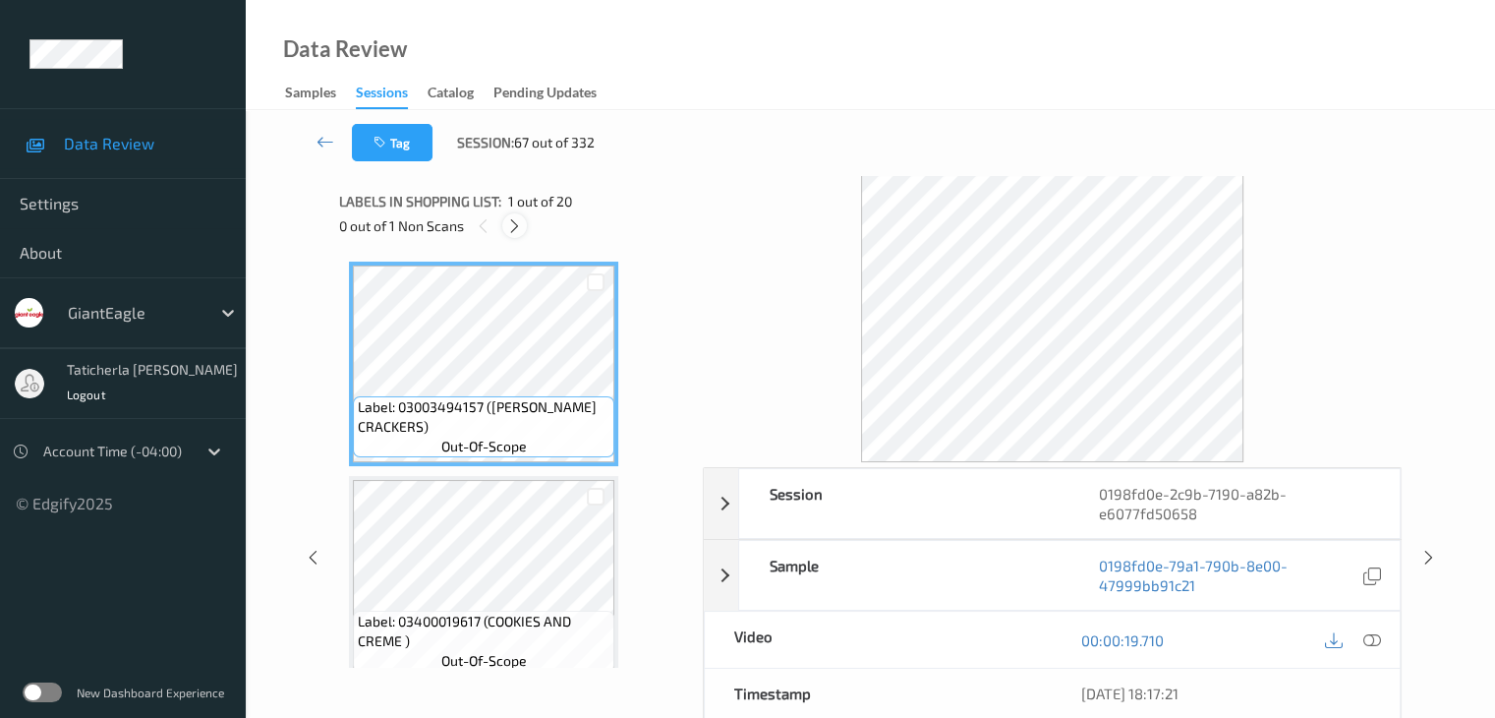
click at [516, 229] on icon at bounding box center [514, 226] width 17 height 18
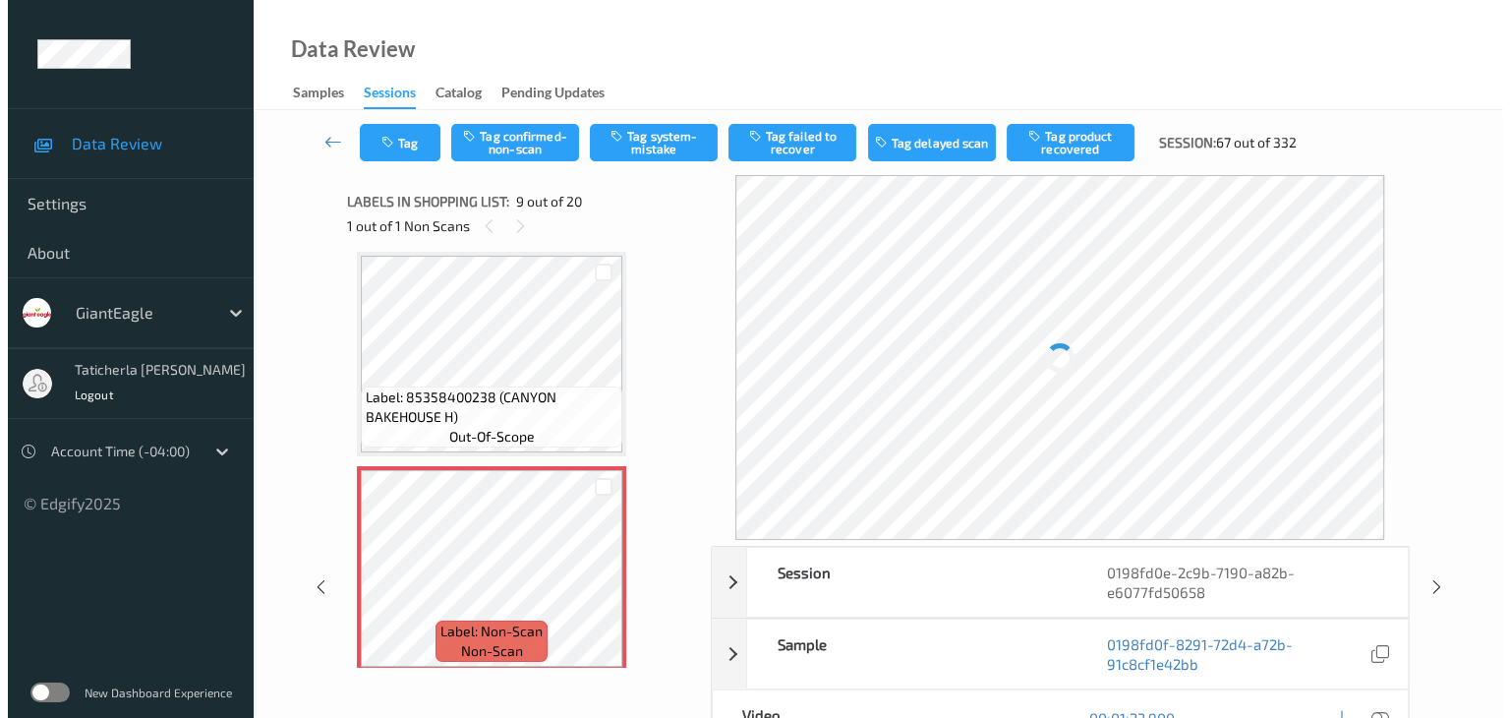
scroll to position [1608, 0]
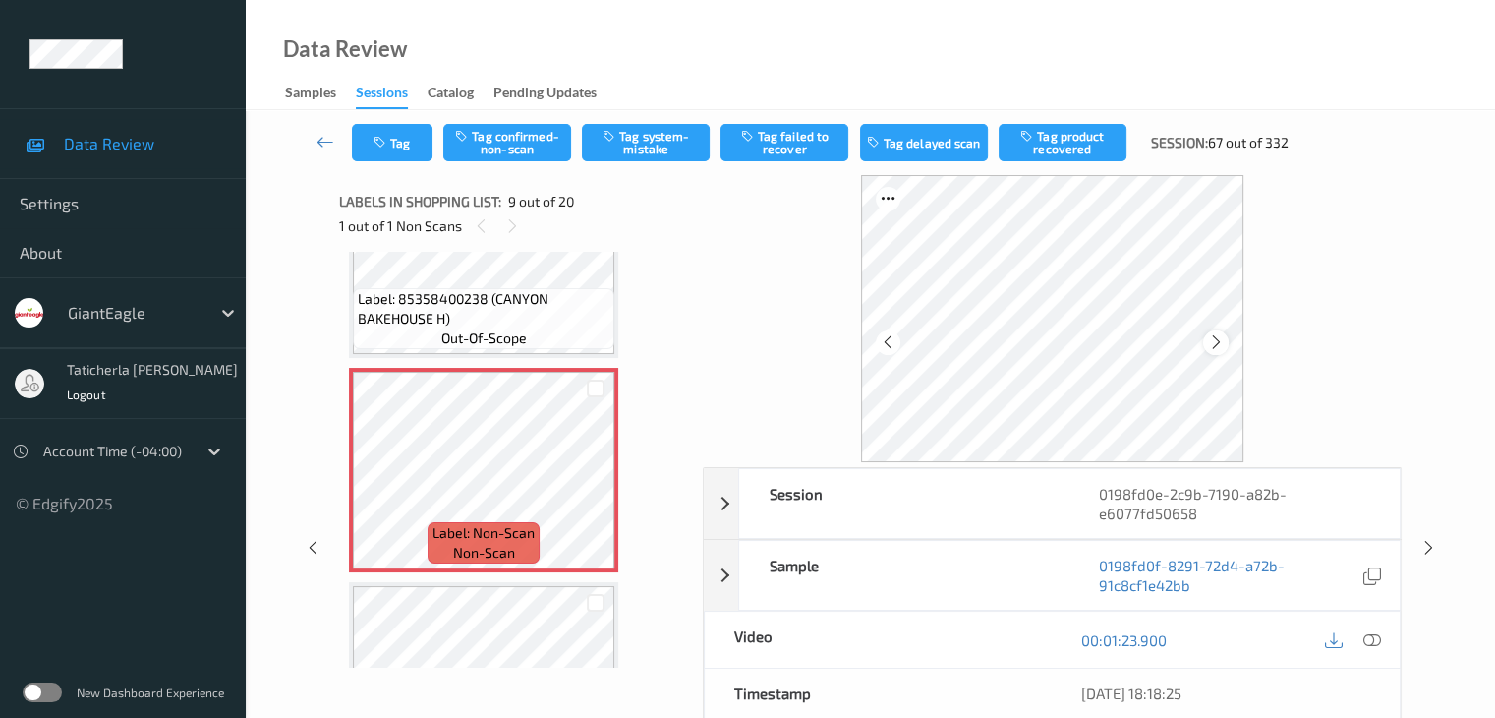
click at [1222, 342] on icon at bounding box center [1216, 342] width 17 height 18
click at [1220, 342] on icon at bounding box center [1216, 342] width 17 height 18
drag, startPoint x: 1371, startPoint y: 636, endPoint x: 1361, endPoint y: 639, distance: 10.3
click at [1370, 637] on icon at bounding box center [1372, 640] width 18 height 18
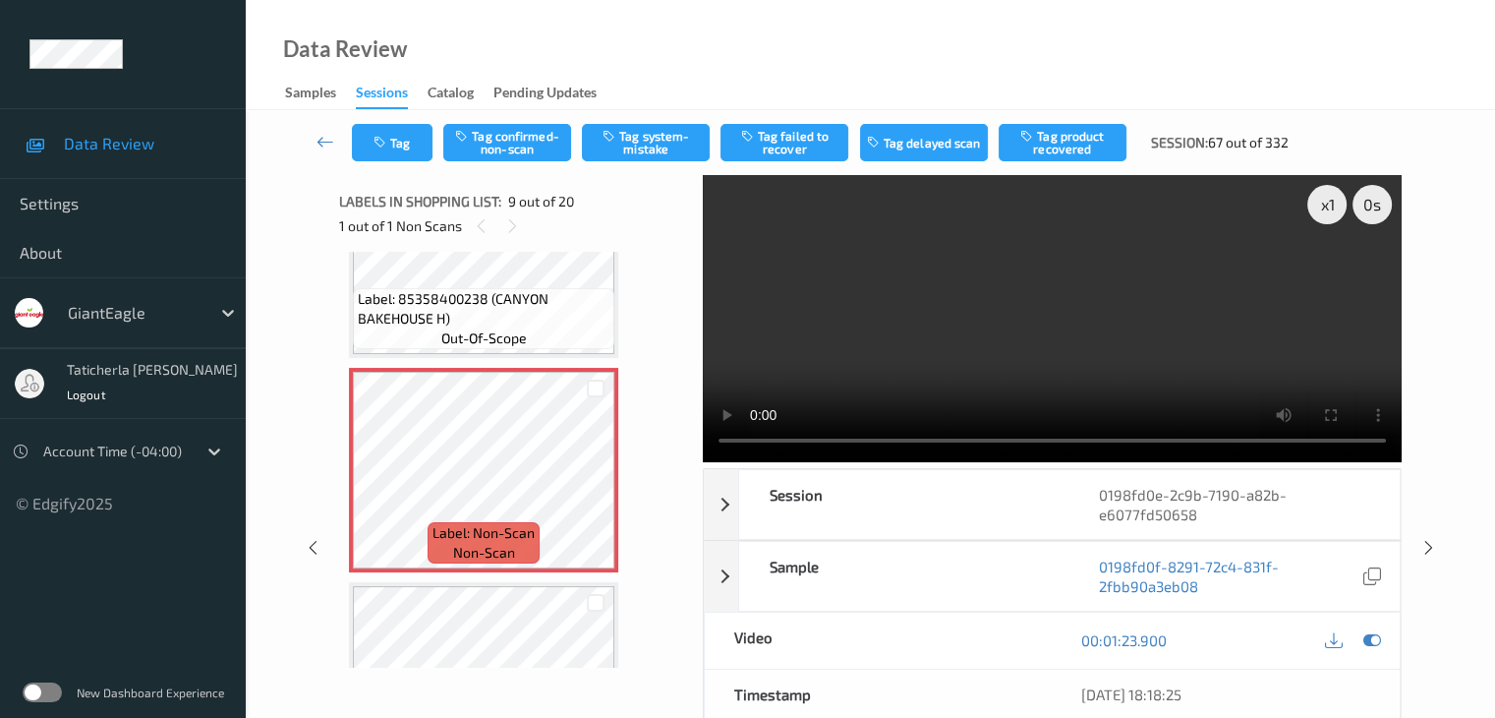
click at [1332, 272] on video at bounding box center [1052, 318] width 699 height 287
click at [646, 135] on button "Tag system-mistake" at bounding box center [646, 142] width 128 height 37
click at [418, 139] on button "Tag" at bounding box center [392, 142] width 81 height 37
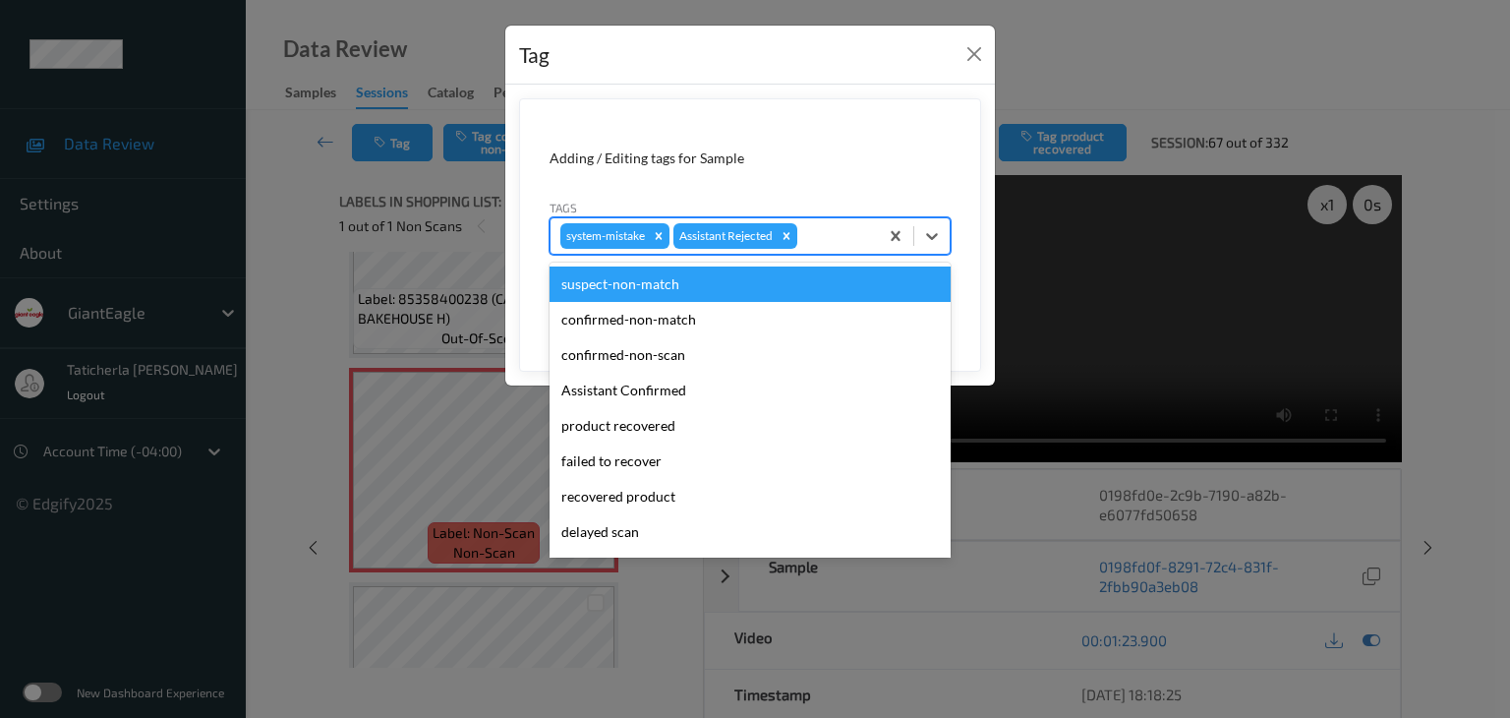
click at [824, 232] on div at bounding box center [834, 236] width 67 height 24
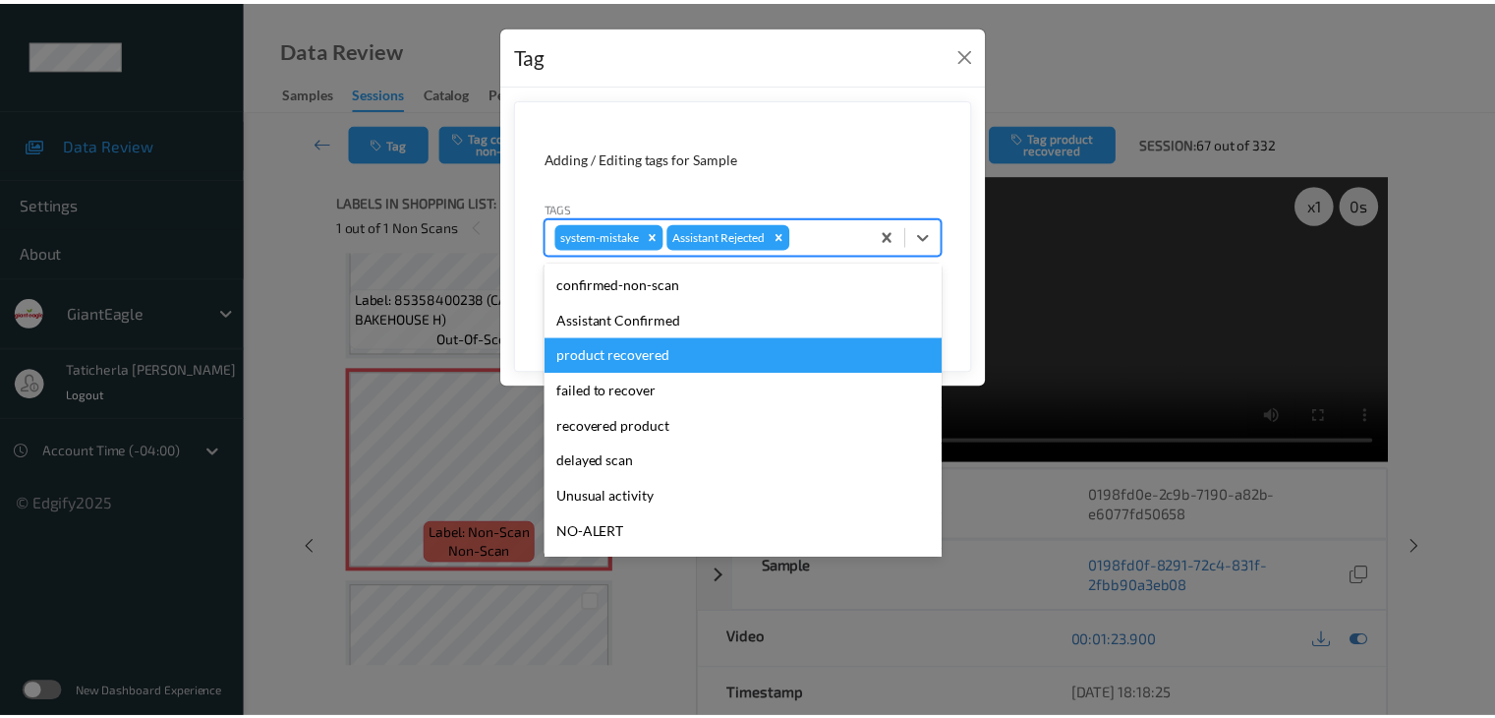
scroll to position [173, 0]
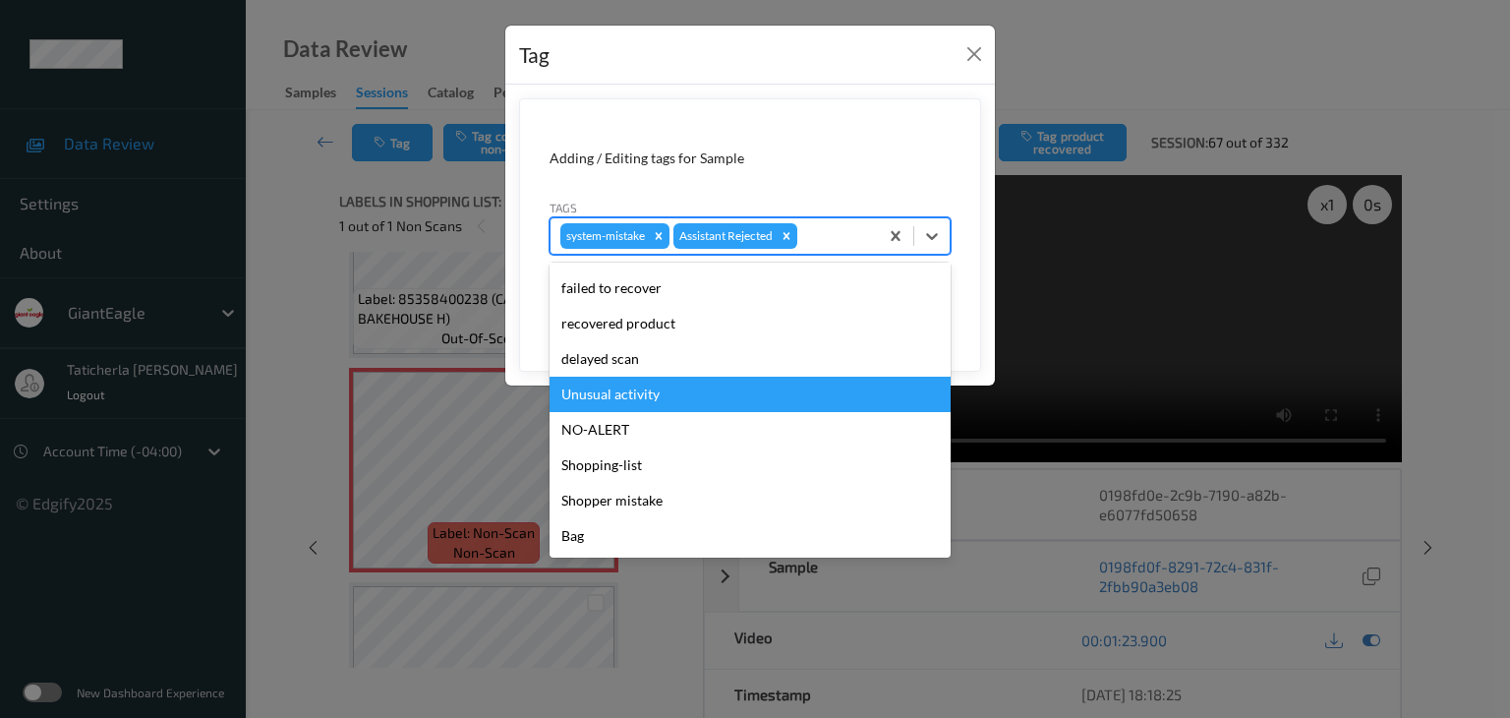
click at [717, 397] on div "Unusual activity" at bounding box center [750, 394] width 401 height 35
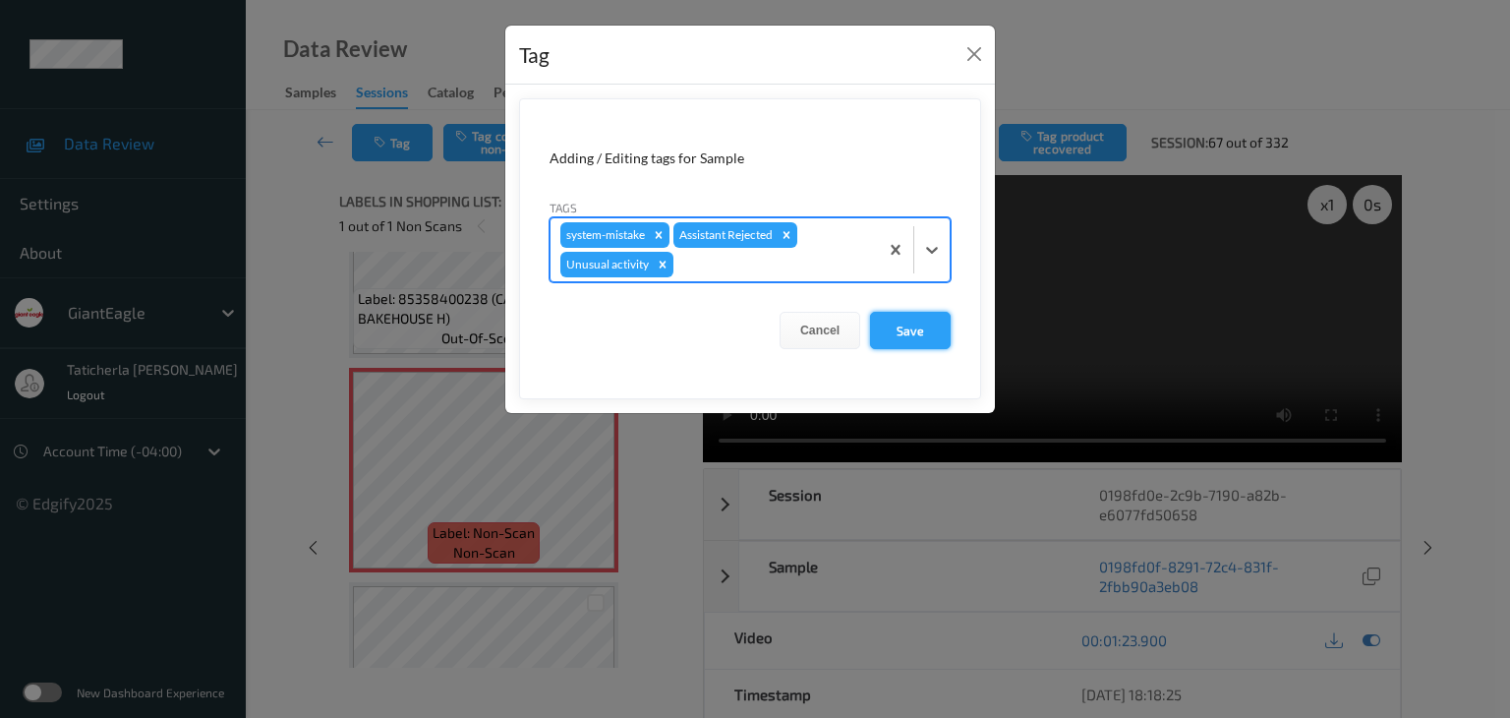
click at [902, 321] on button "Save" at bounding box center [910, 330] width 81 height 37
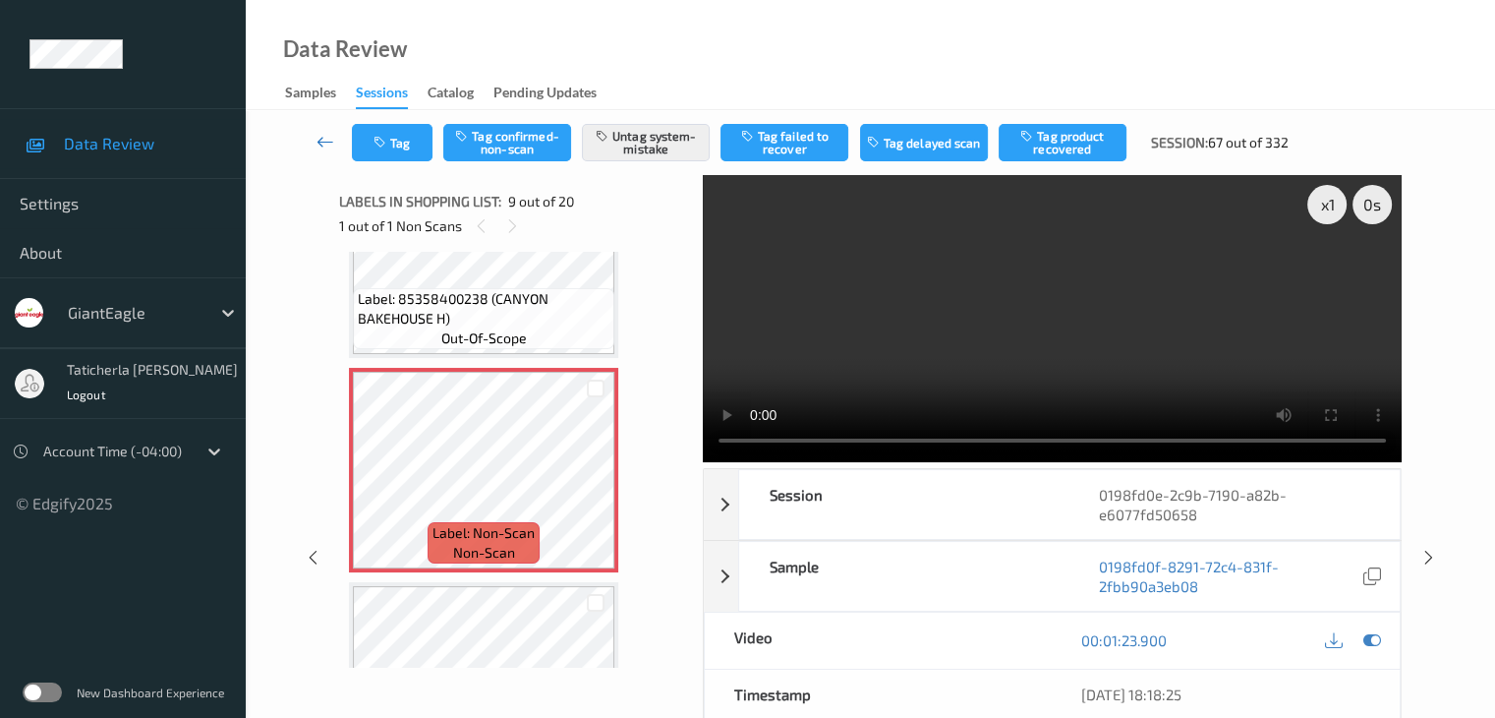
click at [322, 136] on icon at bounding box center [326, 142] width 18 height 20
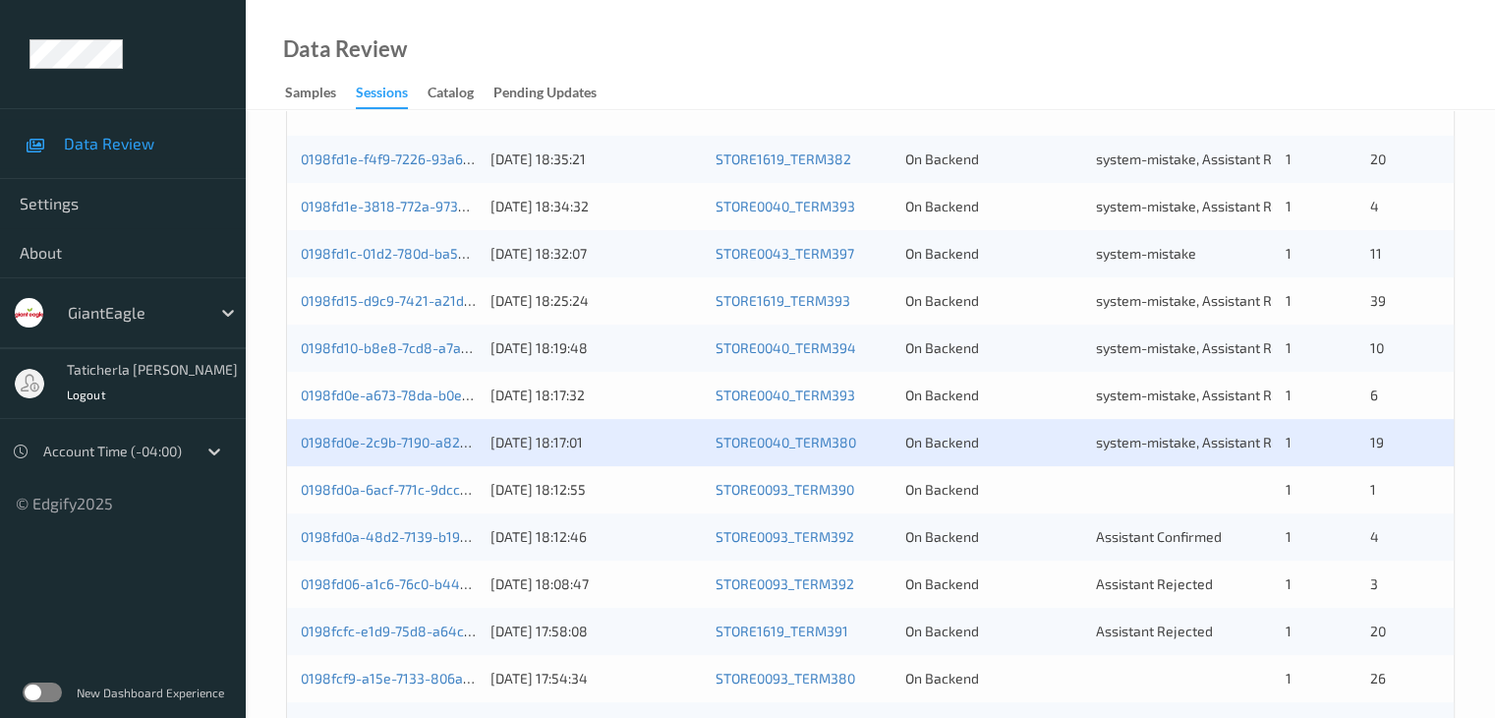
scroll to position [590, 0]
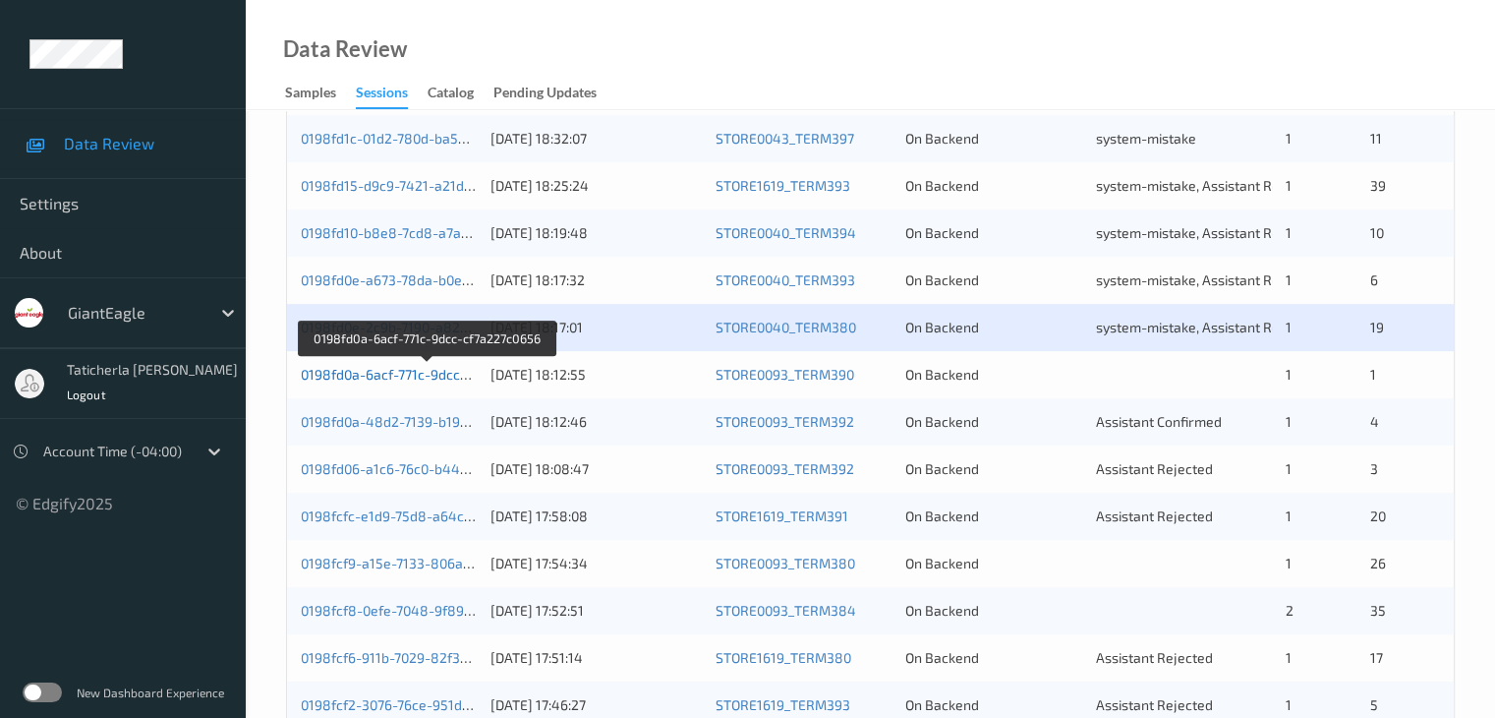
click at [381, 374] on link "0198fd0a-6acf-771c-9dcc-cf7a227c0656" at bounding box center [427, 374] width 253 height 17
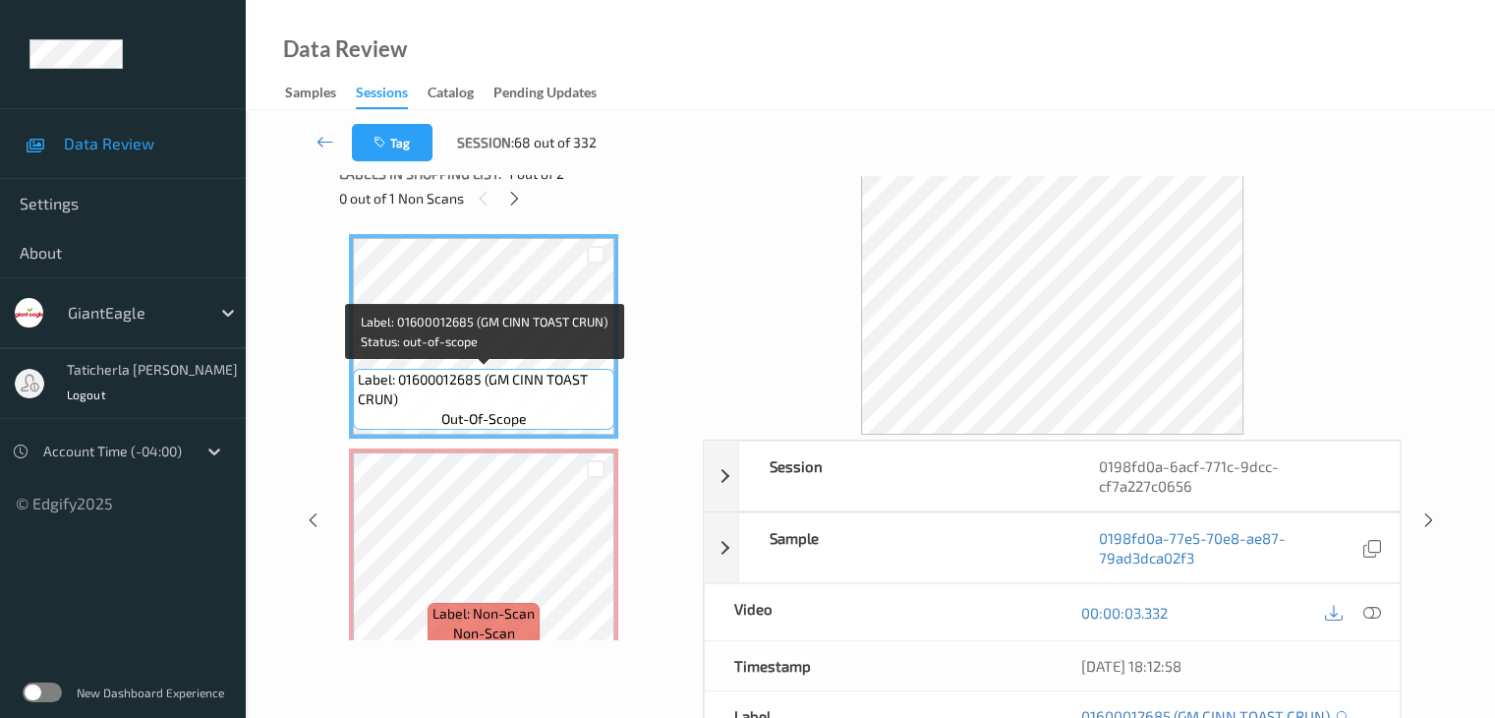
scroll to position [24, 0]
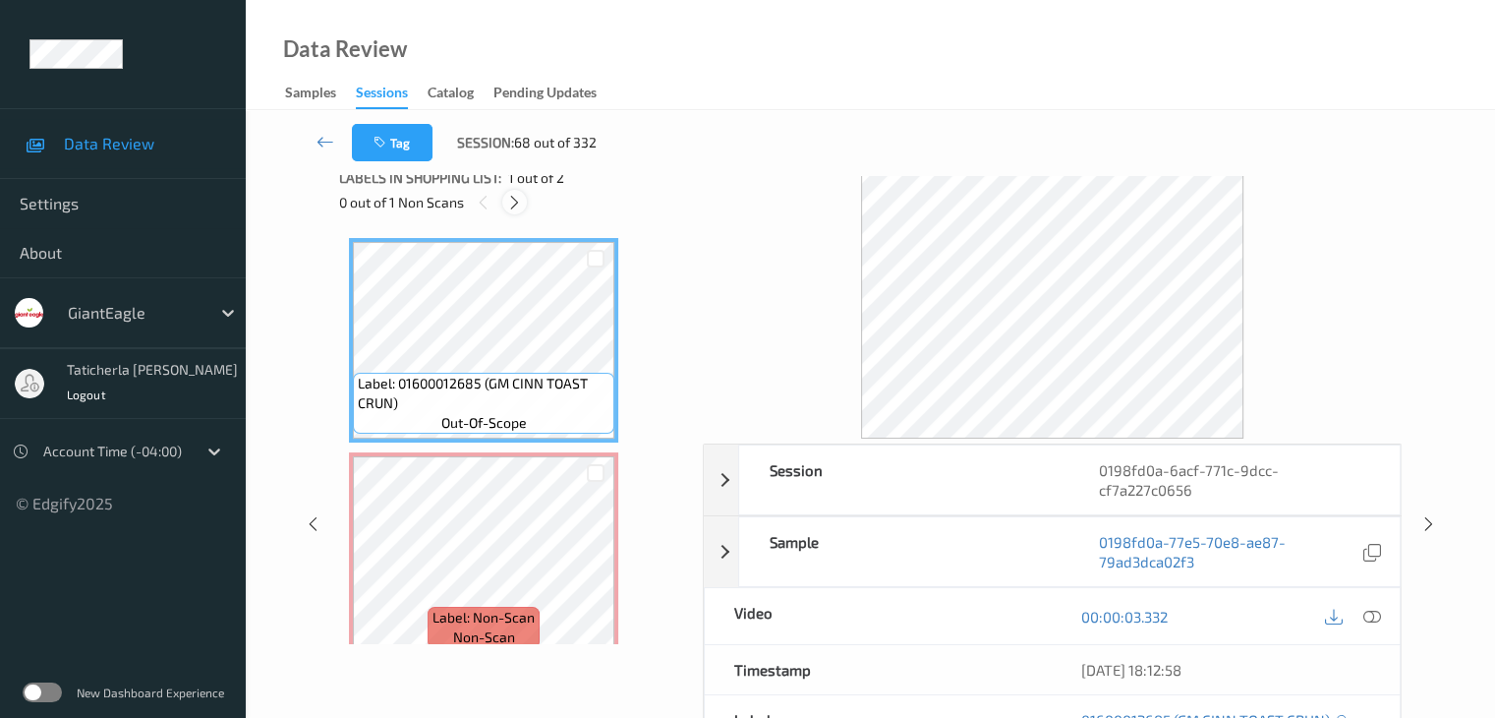
click at [518, 197] on icon at bounding box center [514, 203] width 17 height 18
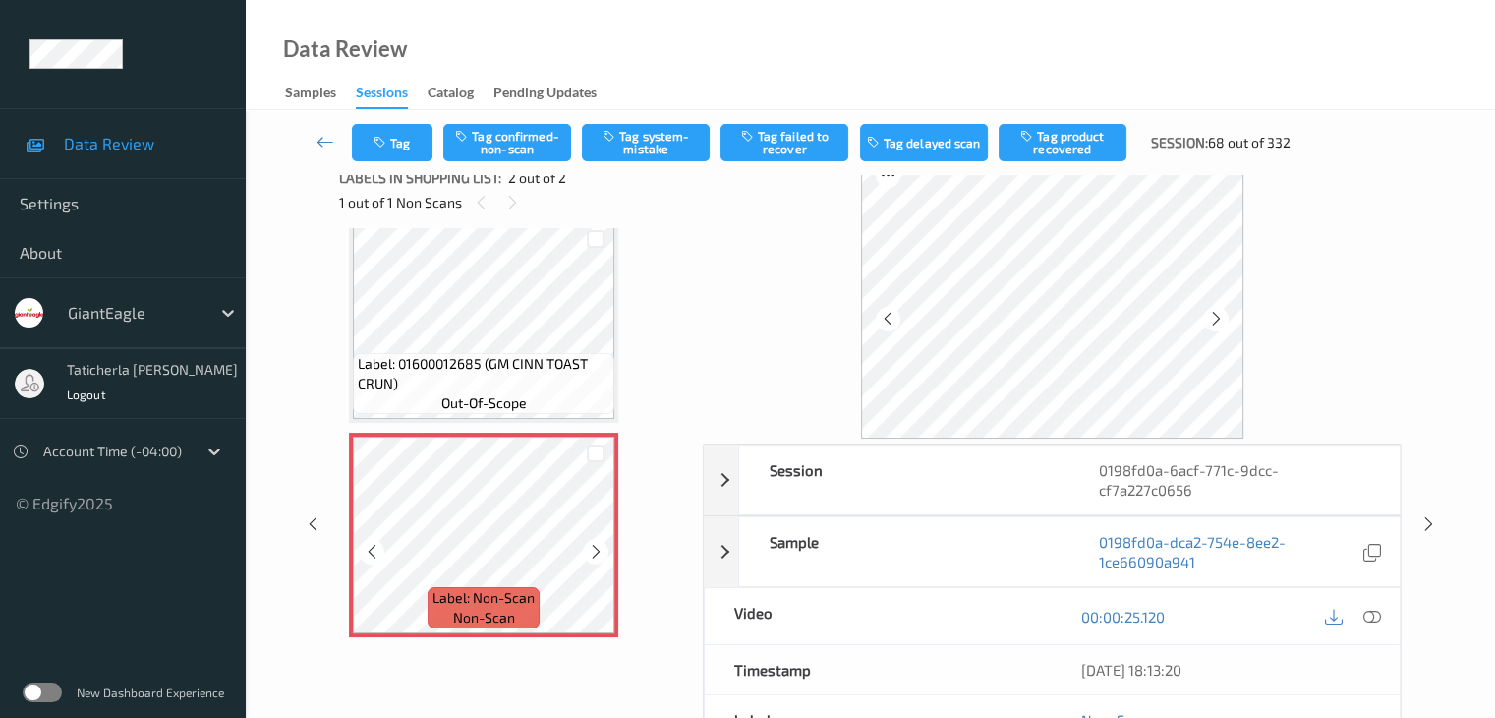
scroll to position [23, 0]
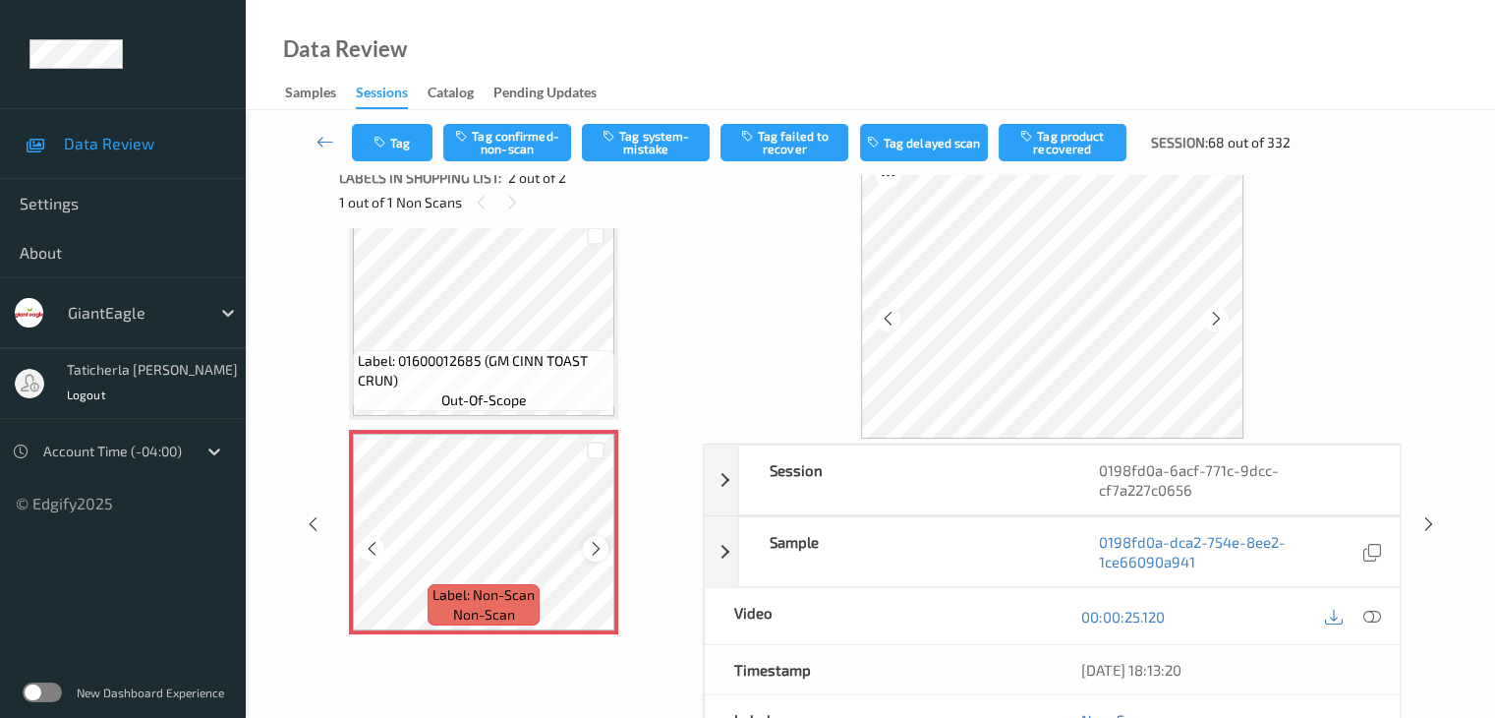
click at [591, 549] on icon at bounding box center [596, 549] width 17 height 18
click at [1370, 608] on icon at bounding box center [1372, 617] width 18 height 18
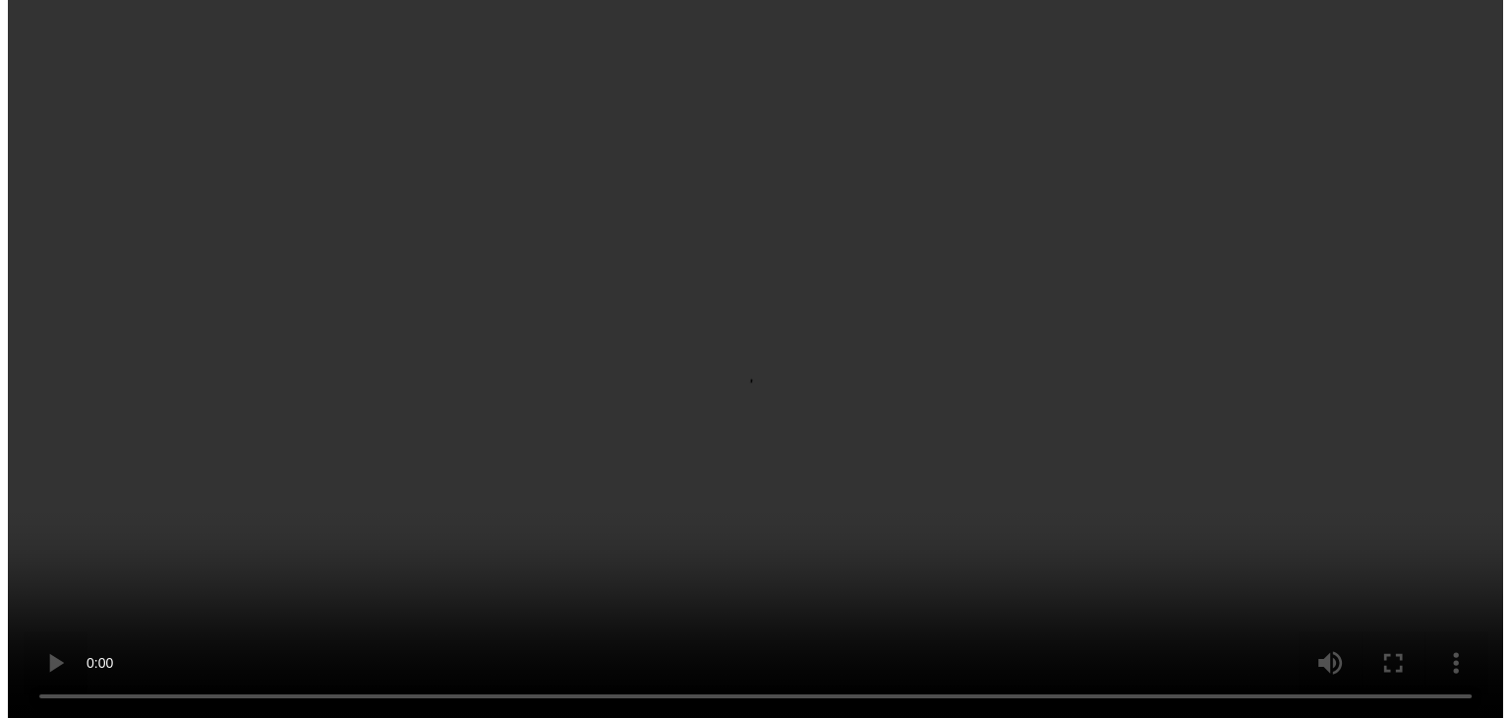
scroll to position [0, 0]
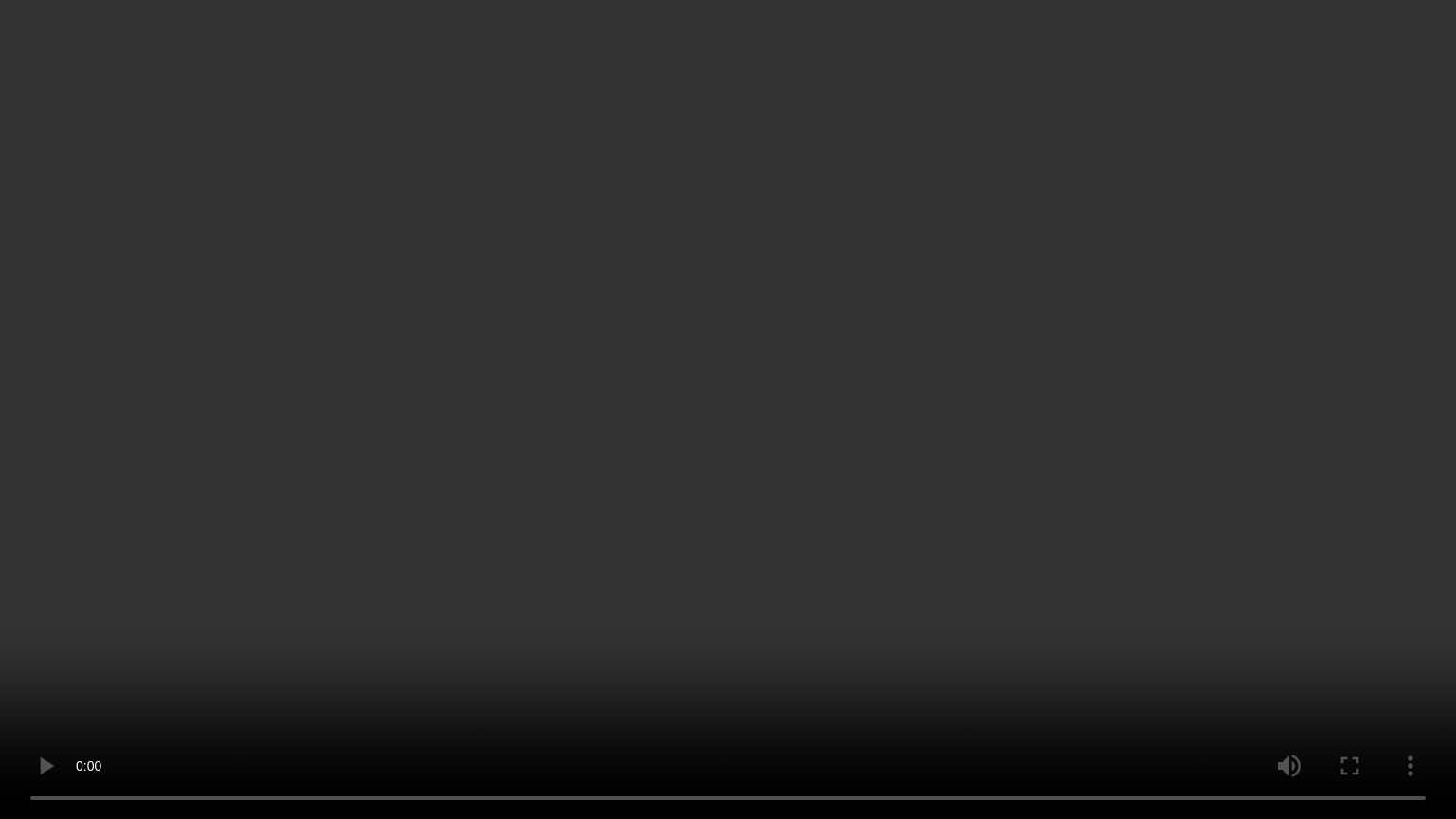
click at [121, 692] on video at bounding box center [728, 409] width 1456 height 819
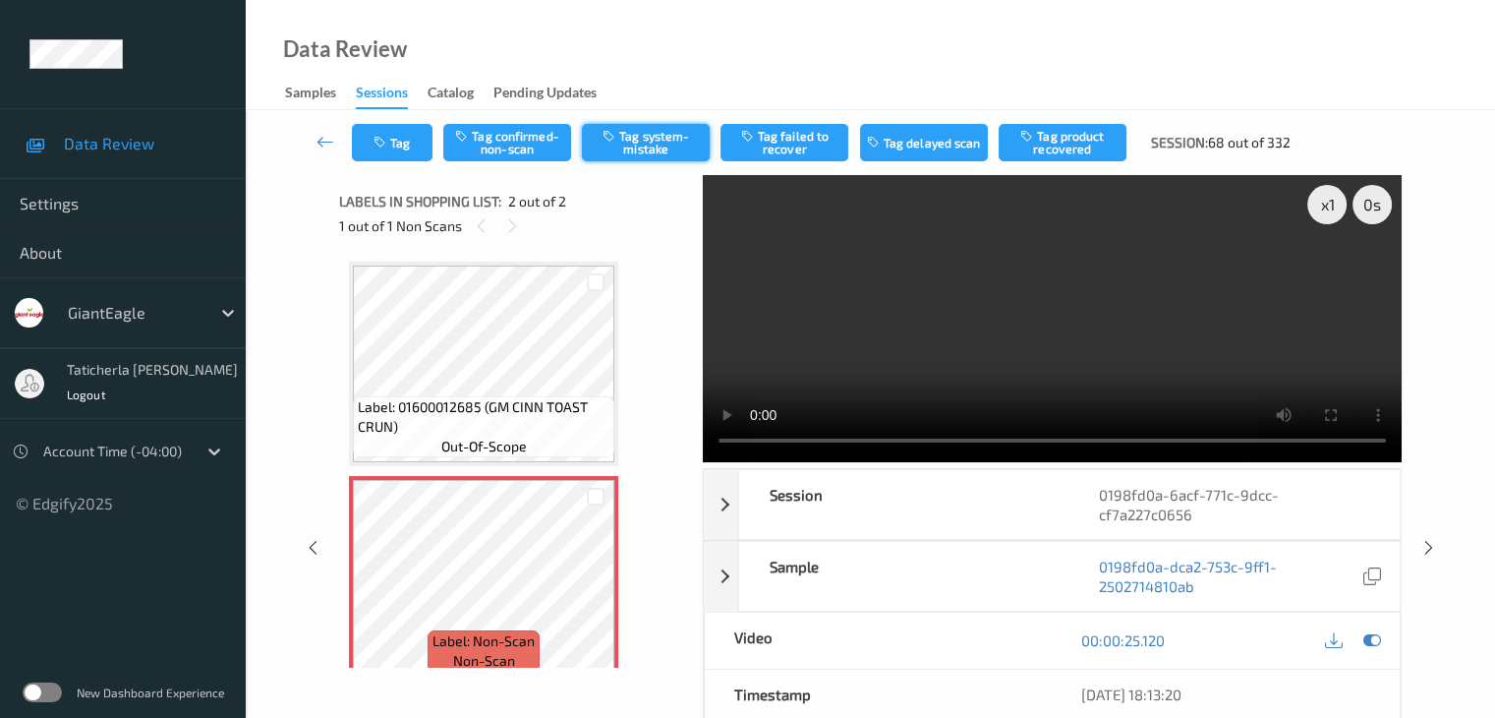
click at [655, 146] on button "Tag system-mistake" at bounding box center [646, 142] width 128 height 37
click at [402, 144] on button "Tag" at bounding box center [392, 142] width 81 height 37
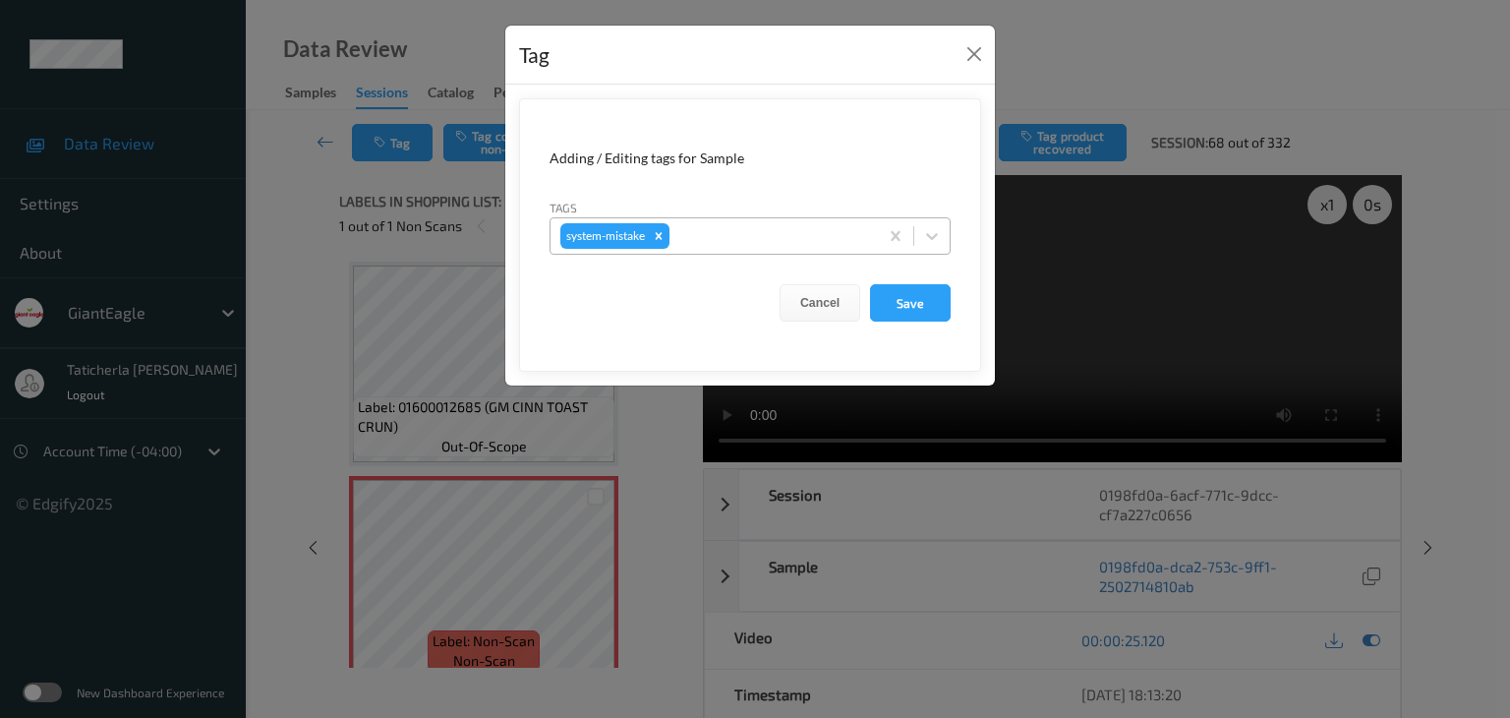
click at [739, 241] on div at bounding box center [770, 236] width 195 height 24
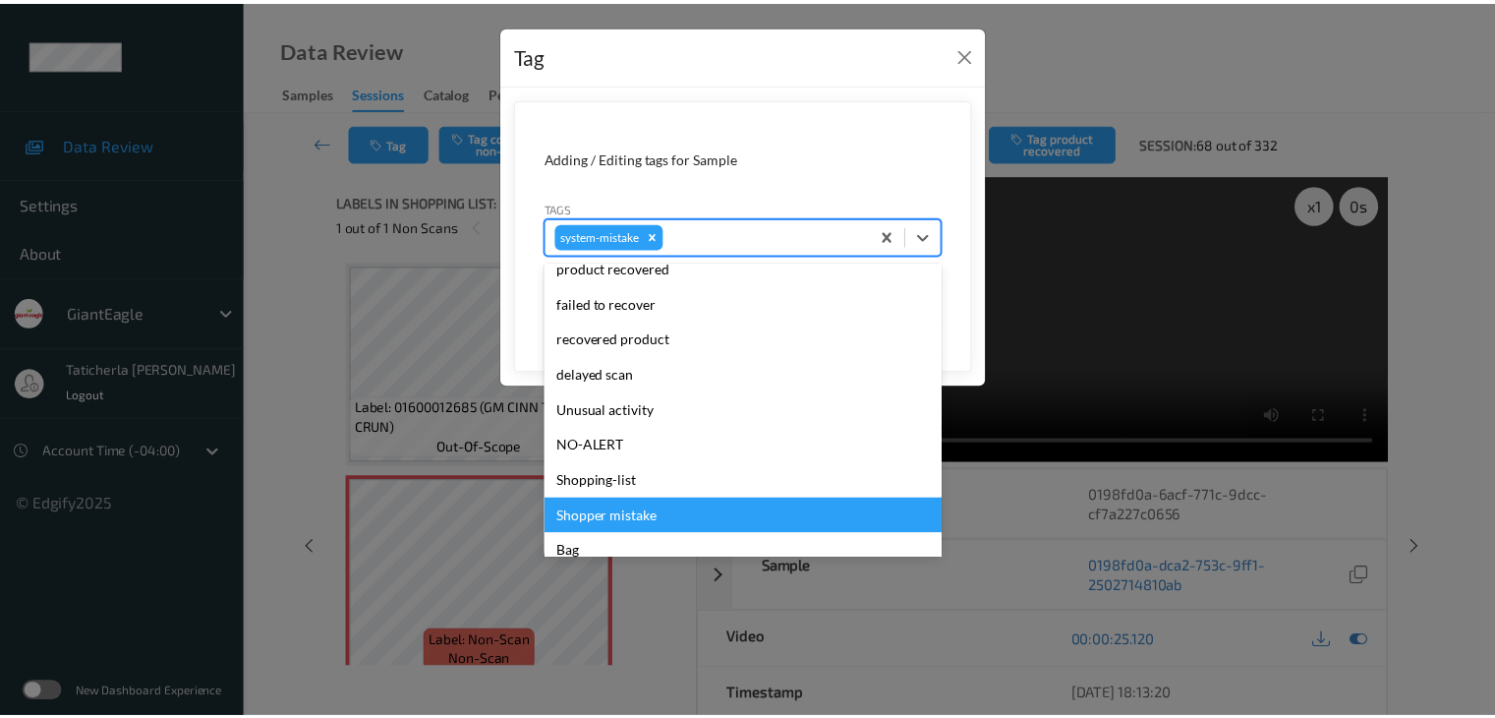
scroll to position [197, 0]
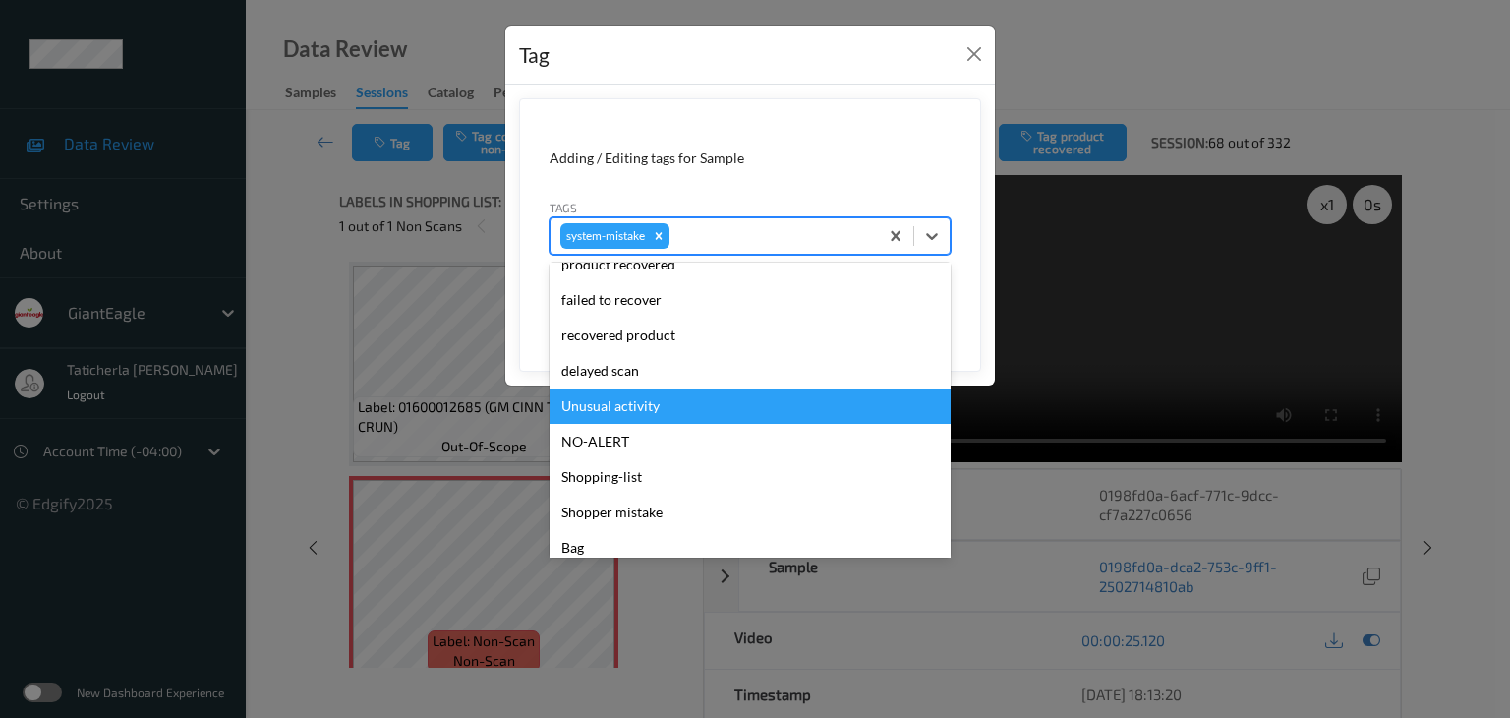
drag, startPoint x: 640, startPoint y: 406, endPoint x: 747, endPoint y: 372, distance: 112.6
click at [647, 406] on div "Unusual activity" at bounding box center [750, 405] width 401 height 35
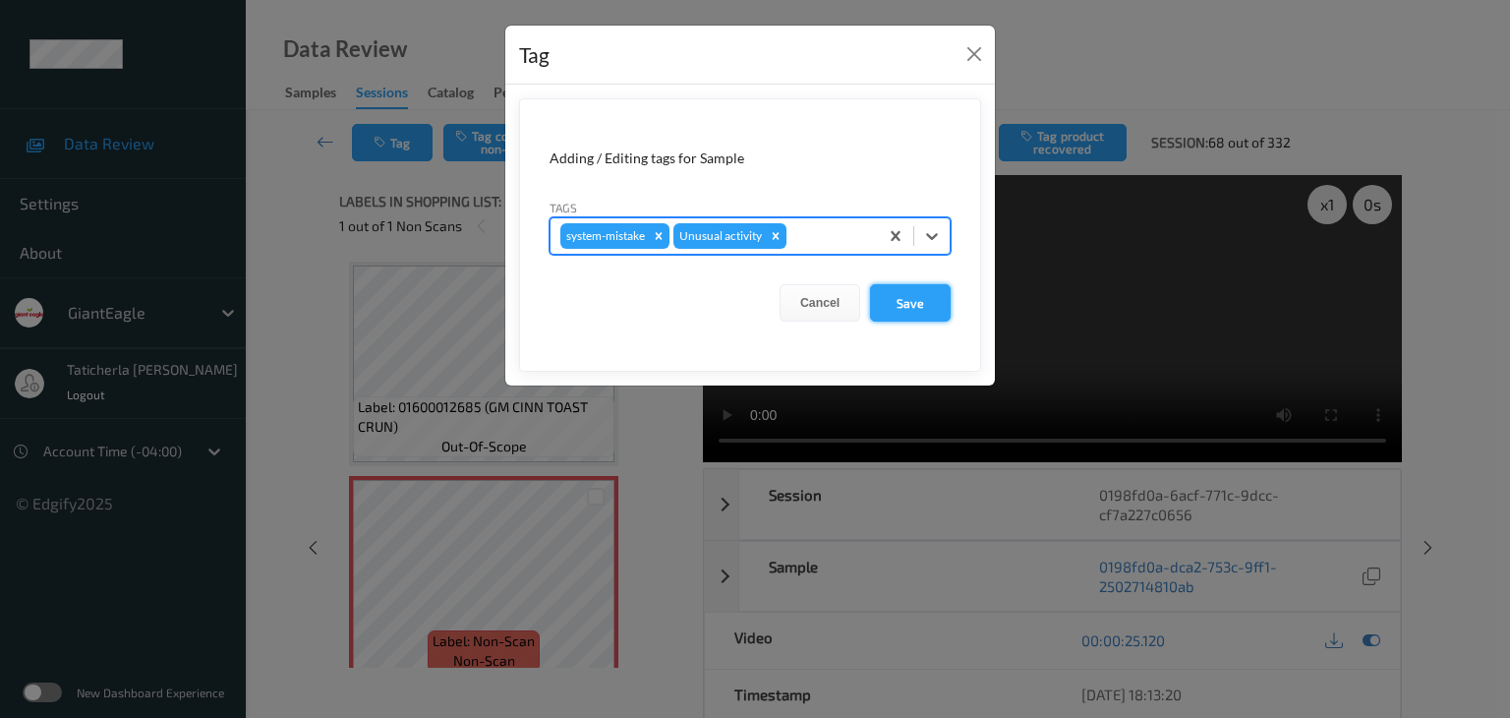
click at [908, 313] on button "Save" at bounding box center [910, 302] width 81 height 37
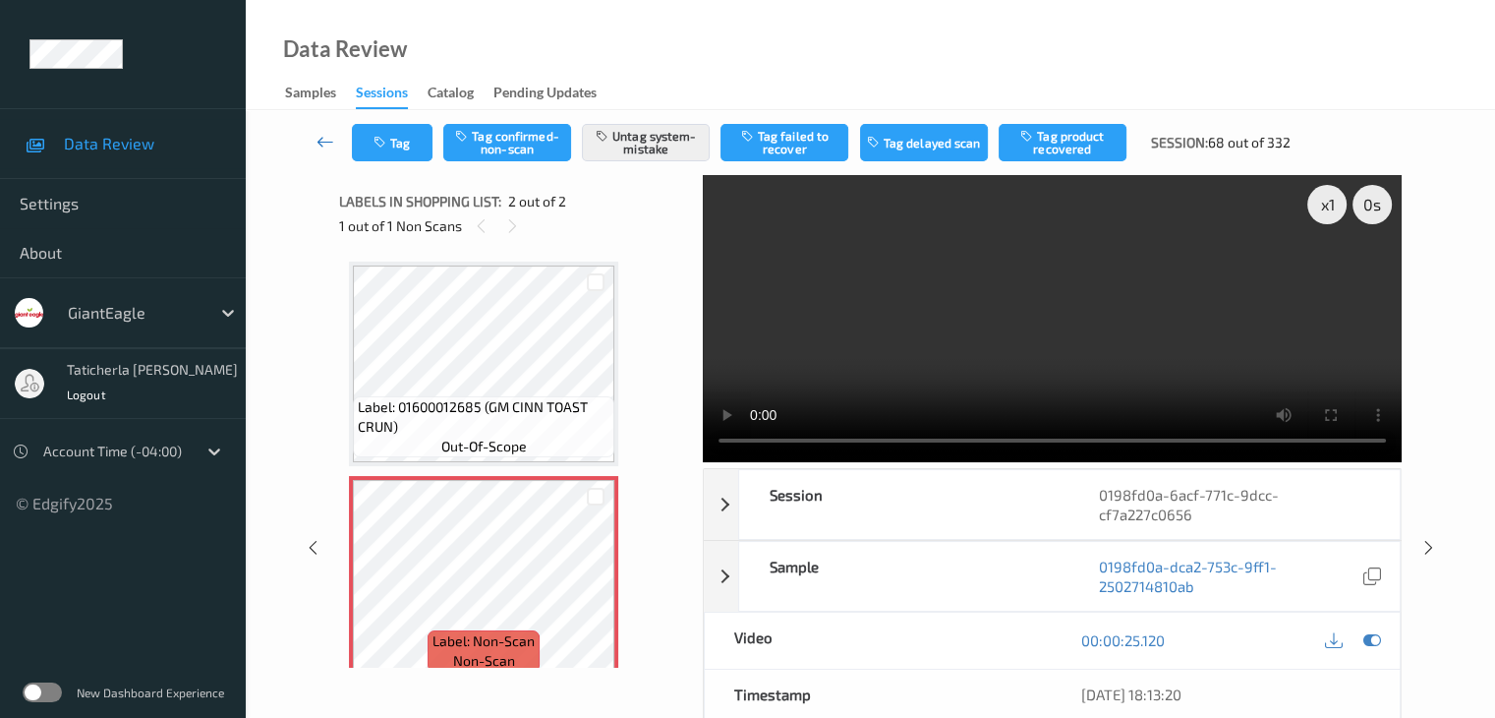
click at [315, 142] on link at bounding box center [326, 142] width 52 height 37
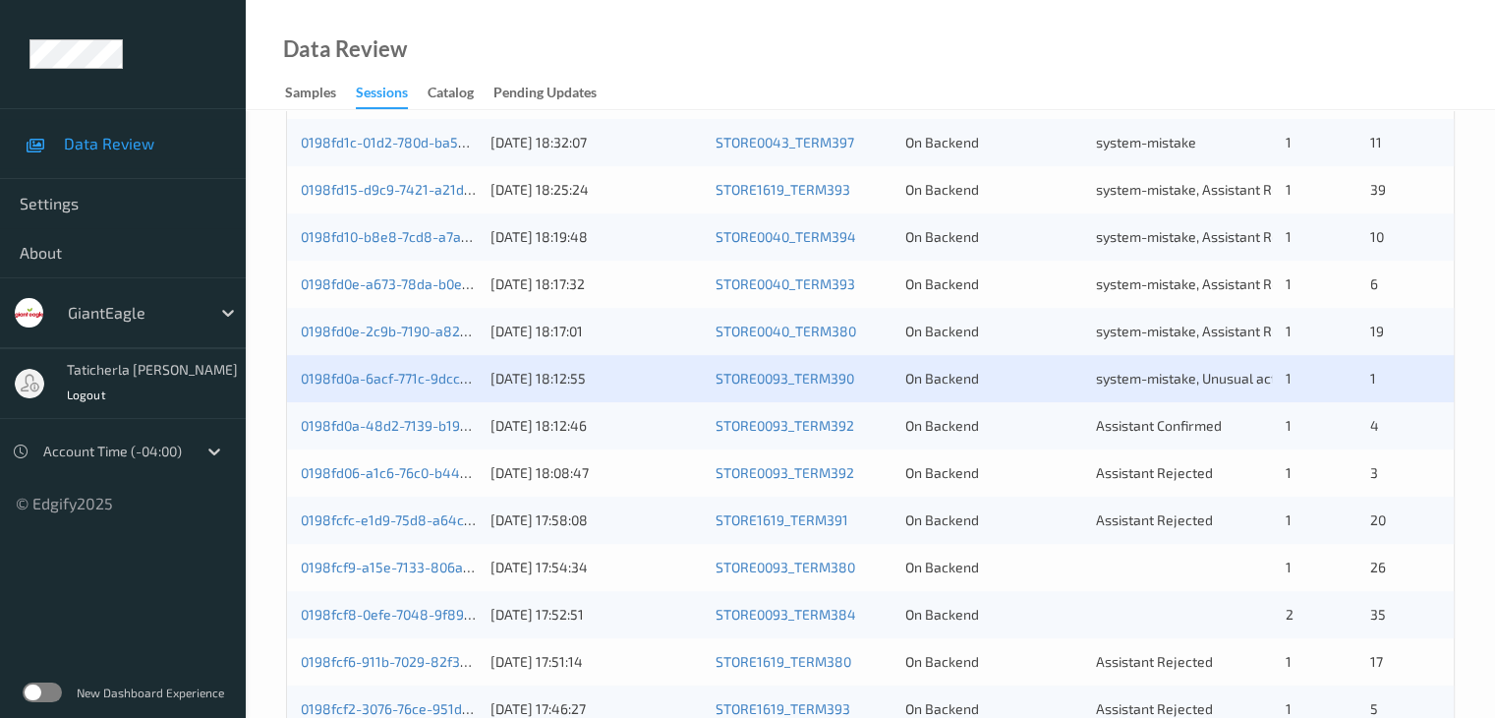
scroll to position [688, 0]
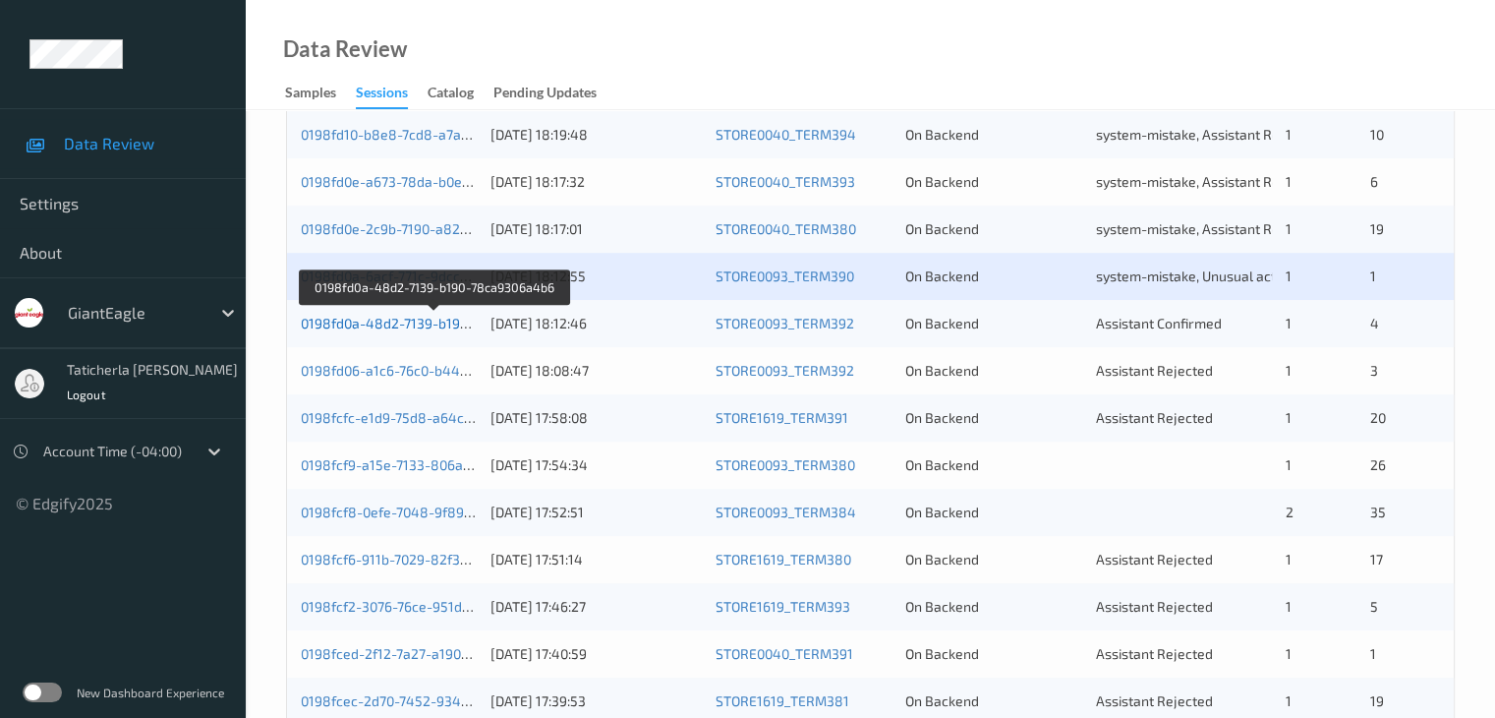
click at [409, 325] on link "0198fd0a-48d2-7139-b190-78ca9306a4b6" at bounding box center [434, 323] width 266 height 17
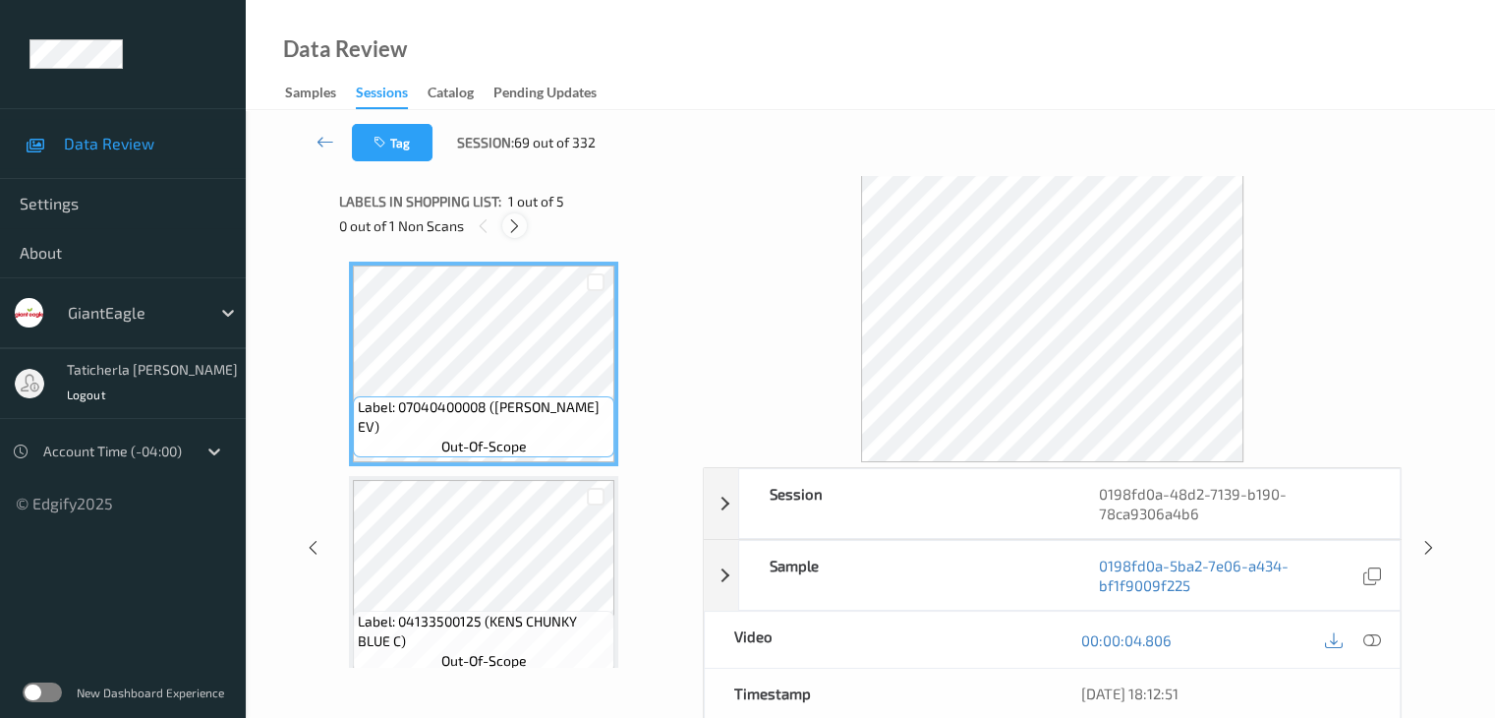
click at [509, 224] on icon at bounding box center [514, 226] width 17 height 18
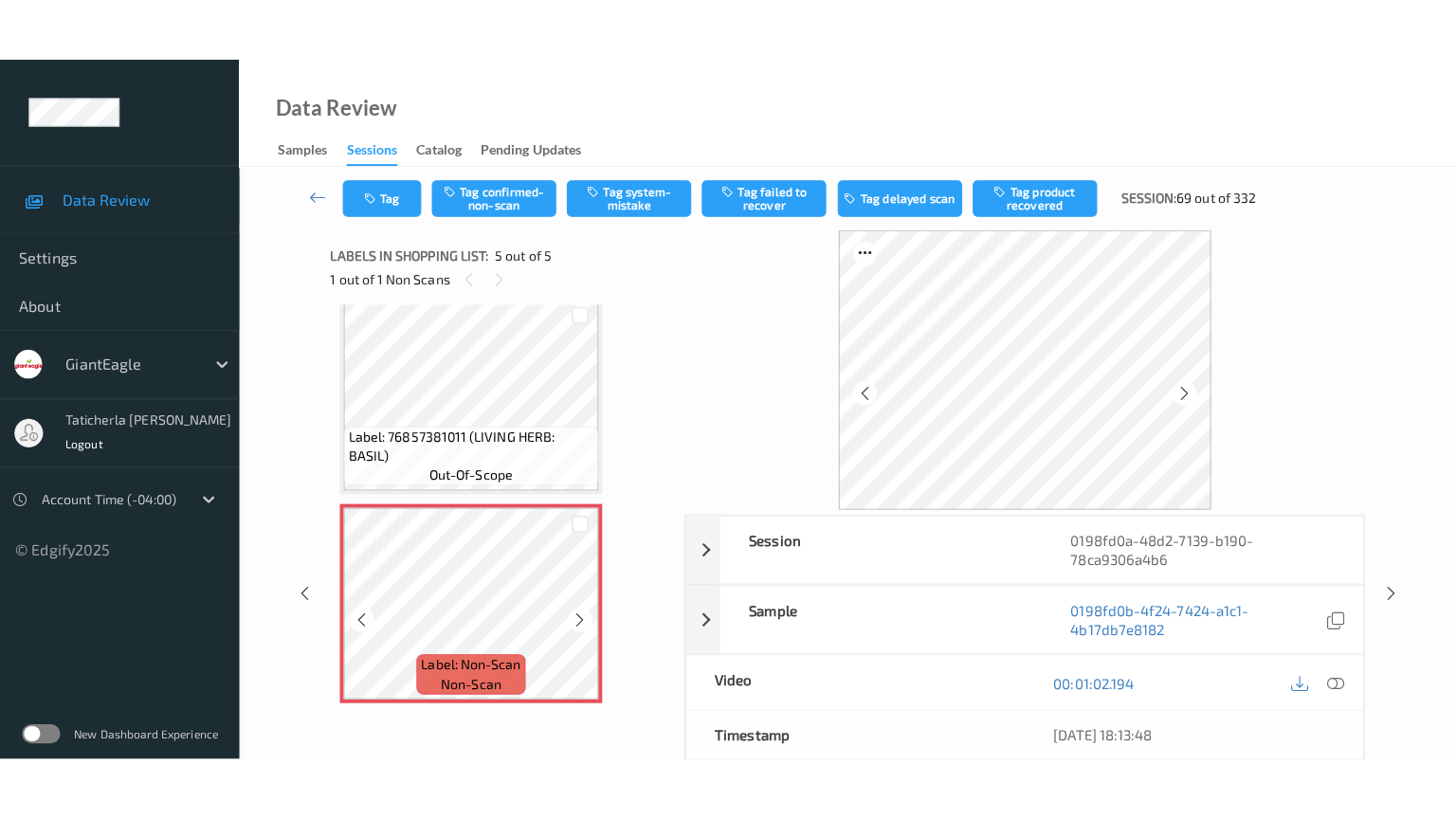
scroll to position [642, 0]
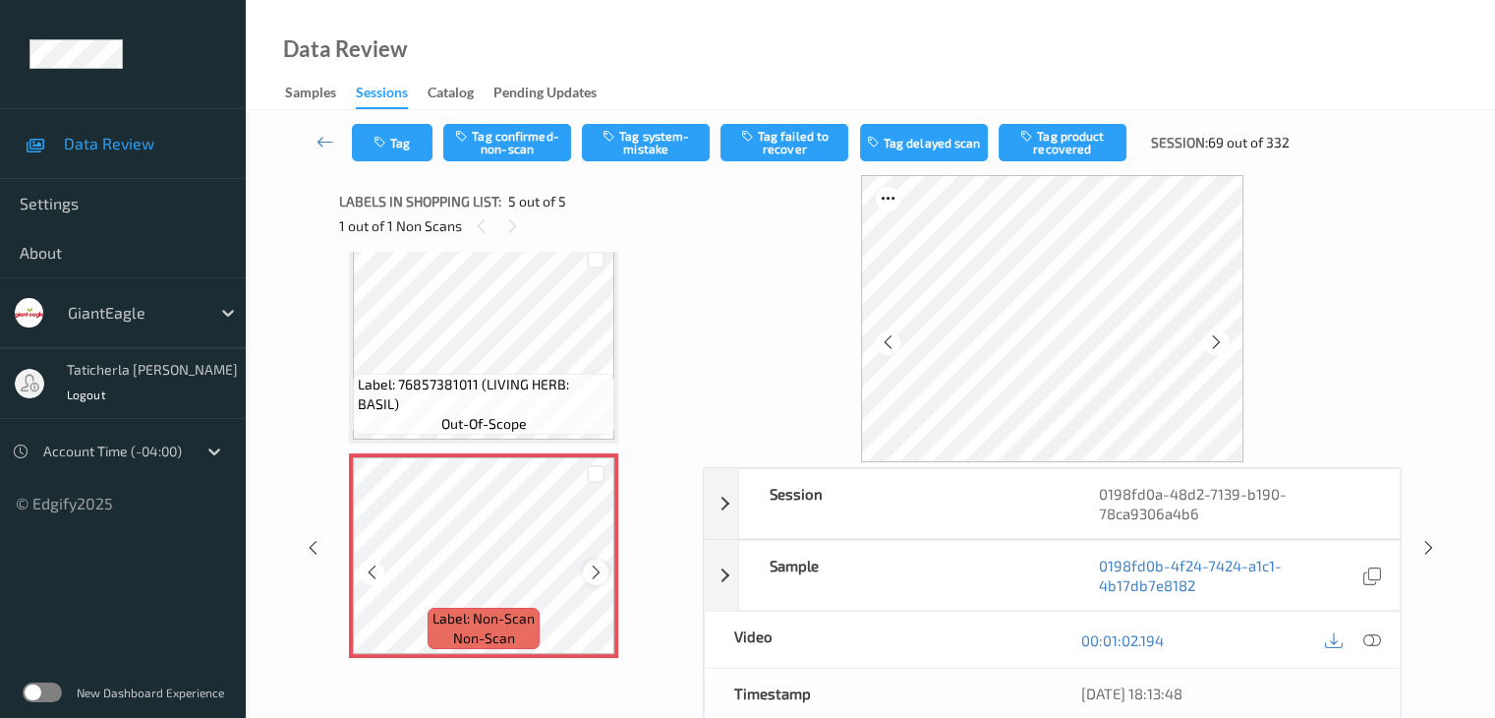
click at [592, 575] on icon at bounding box center [596, 572] width 17 height 18
click at [1365, 637] on icon at bounding box center [1372, 640] width 18 height 18
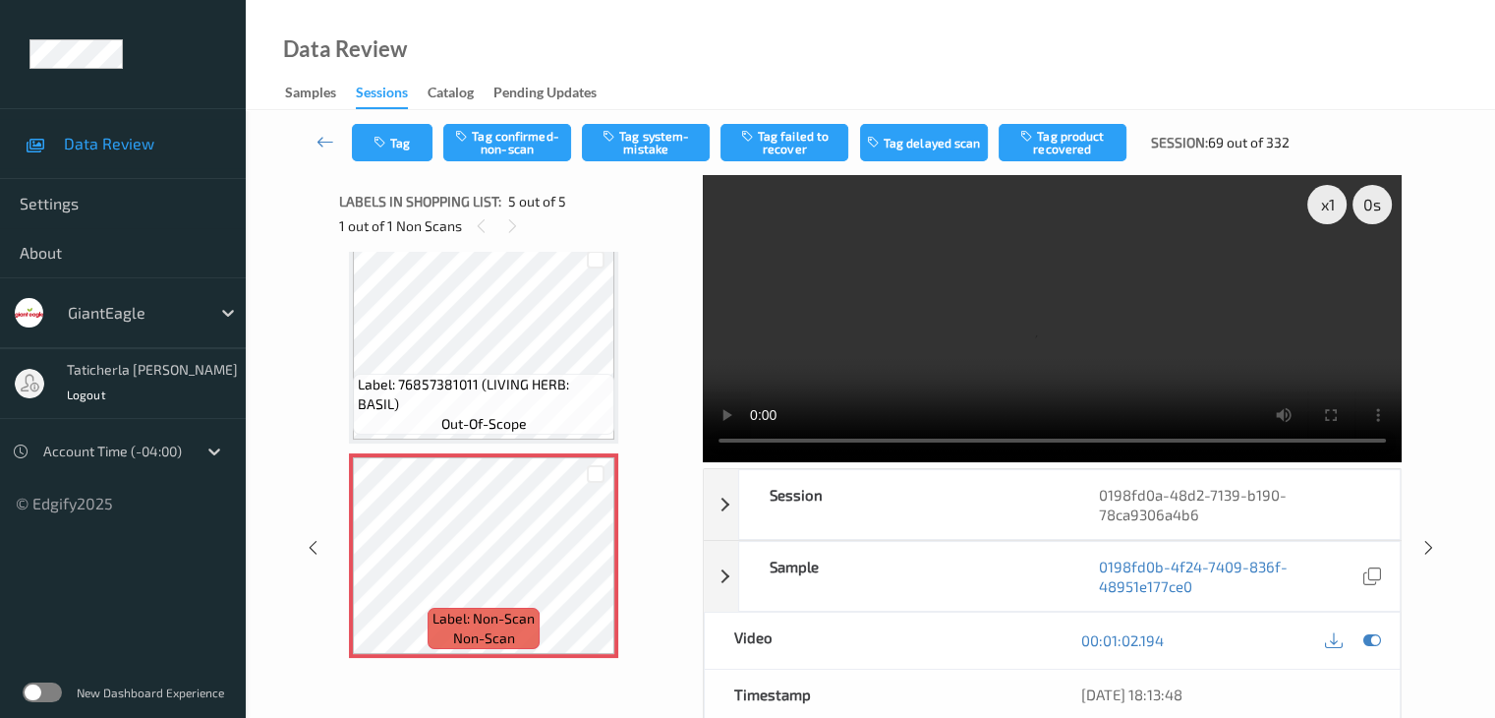
click at [1326, 280] on video at bounding box center [1052, 318] width 699 height 287
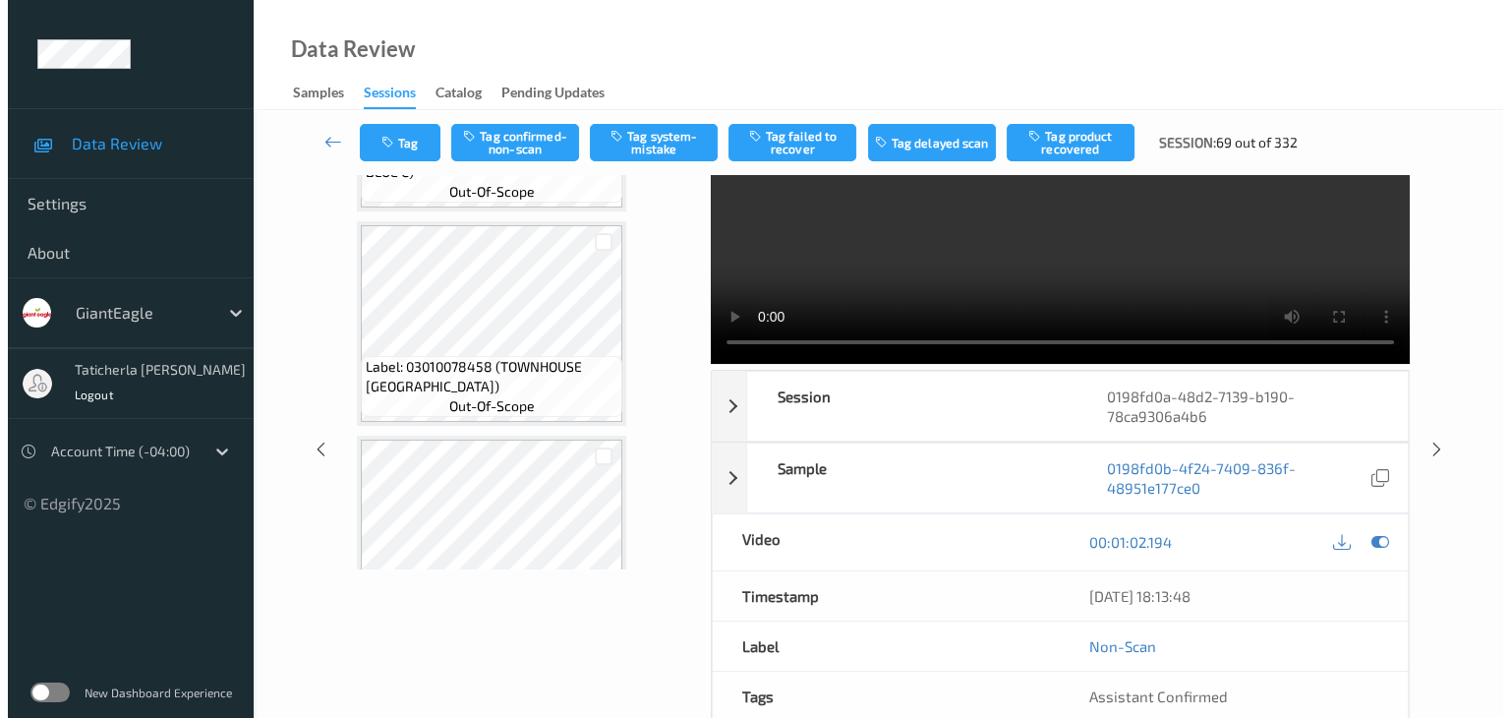
scroll to position [0, 0]
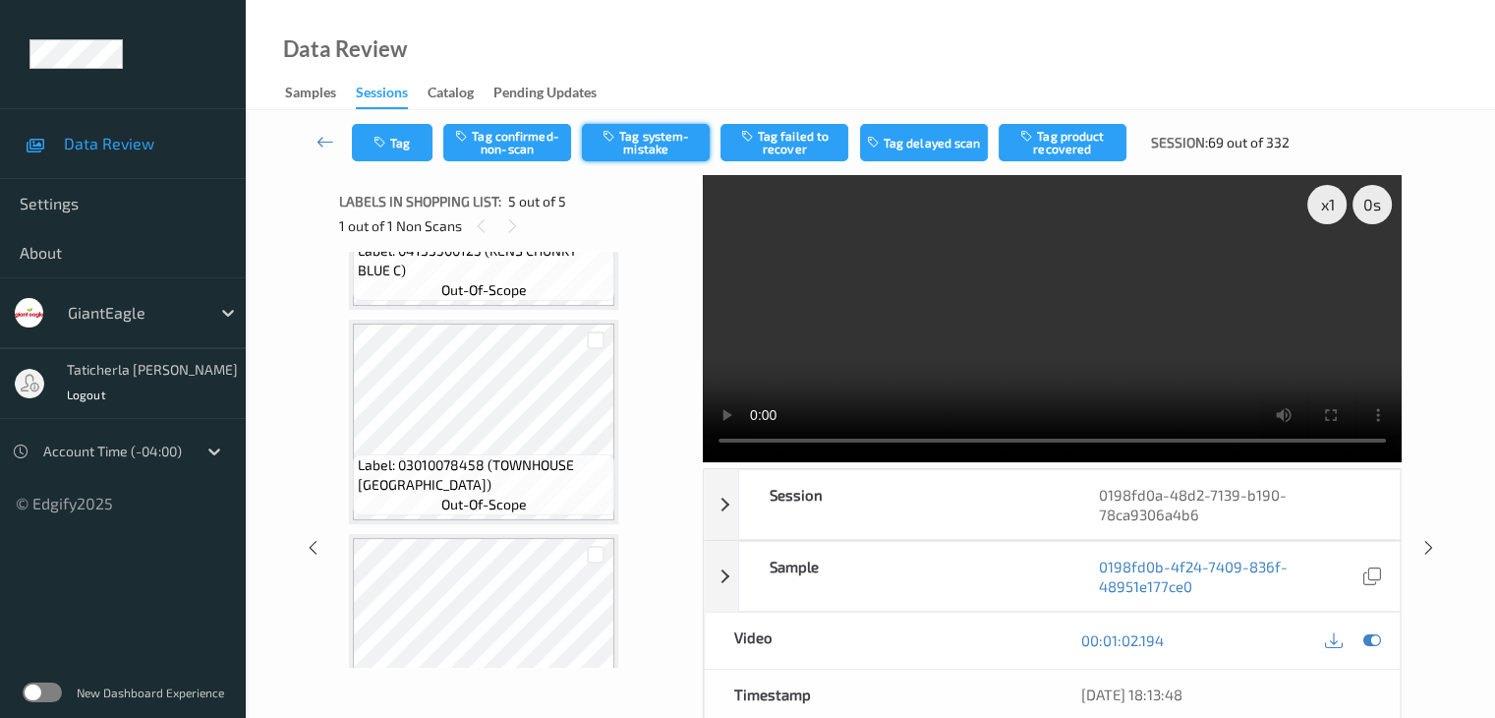
click at [658, 140] on button "Tag system-mistake" at bounding box center [646, 142] width 128 height 37
click at [413, 140] on button "Tag" at bounding box center [392, 142] width 81 height 37
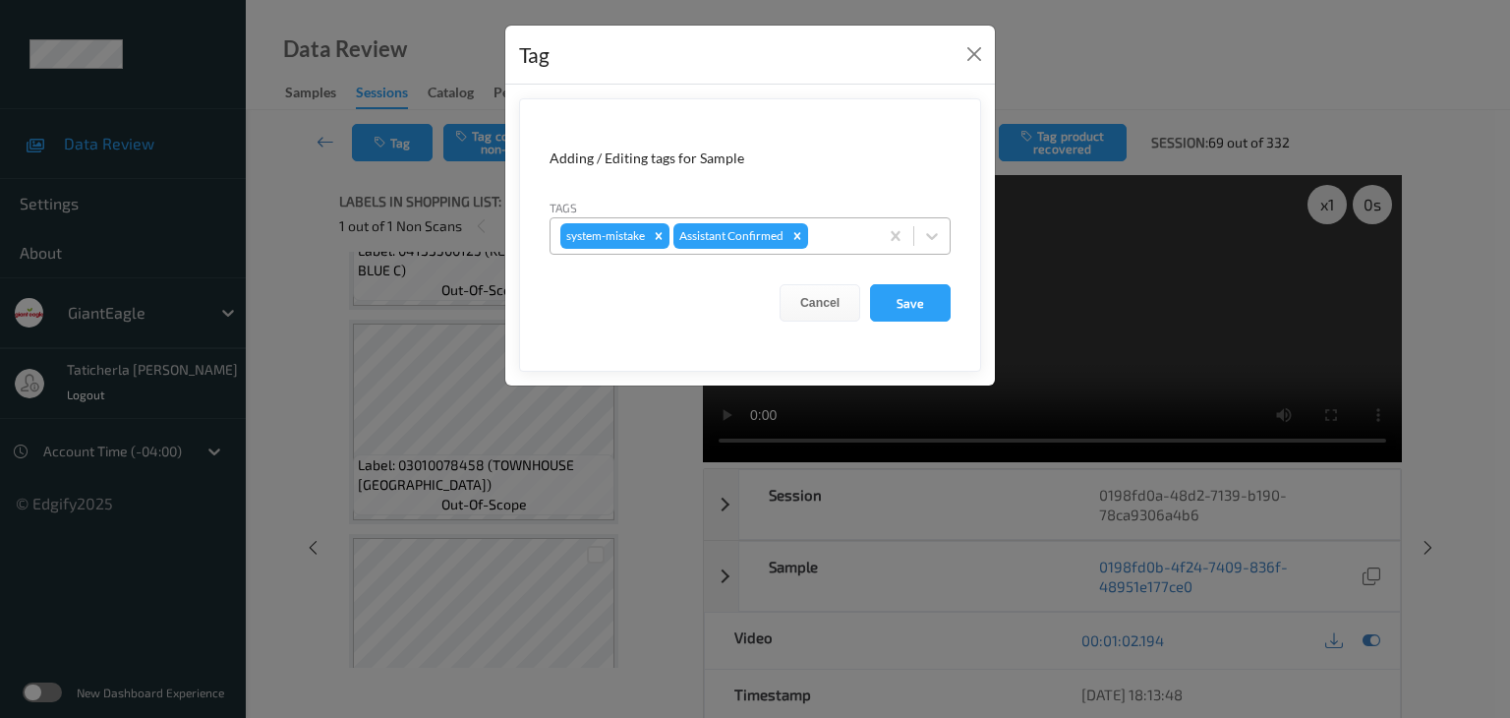
click at [855, 229] on div at bounding box center [840, 236] width 56 height 24
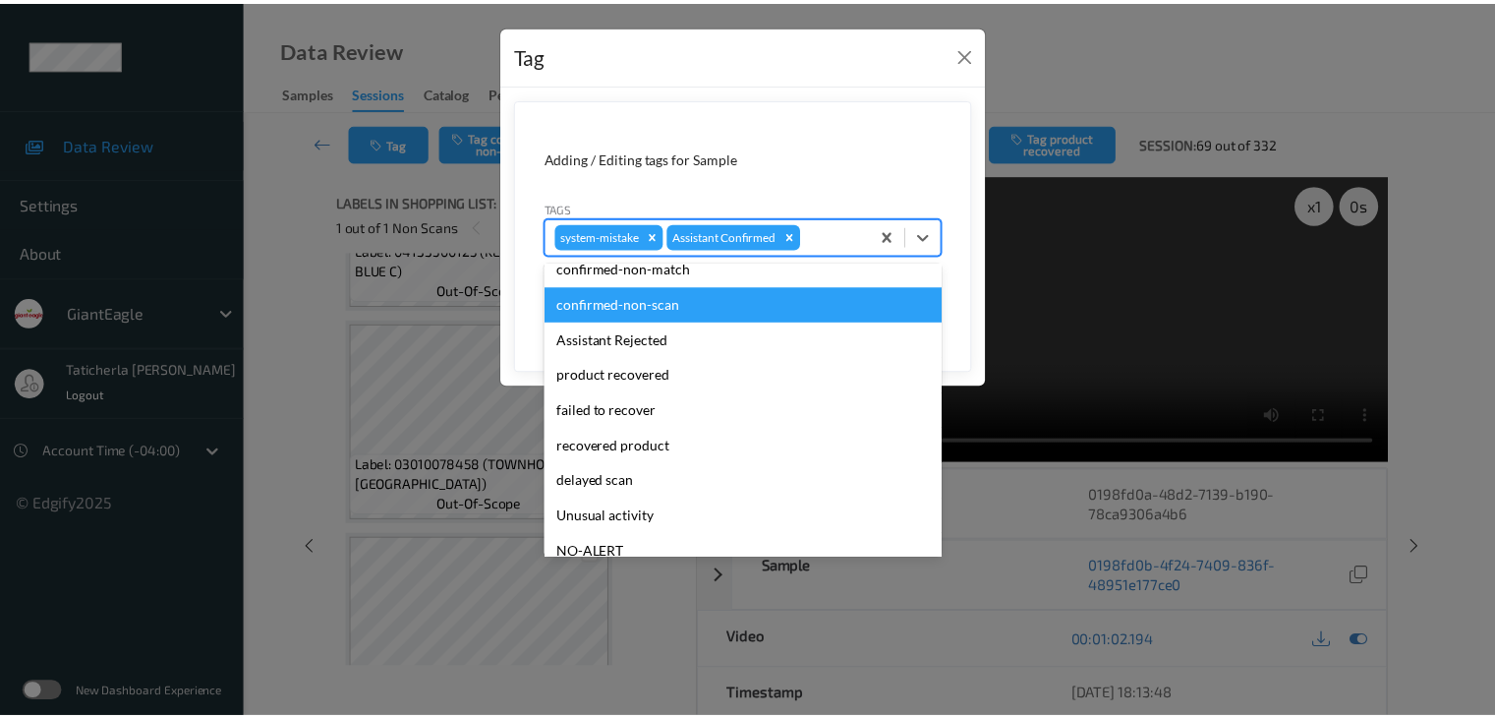
scroll to position [173, 0]
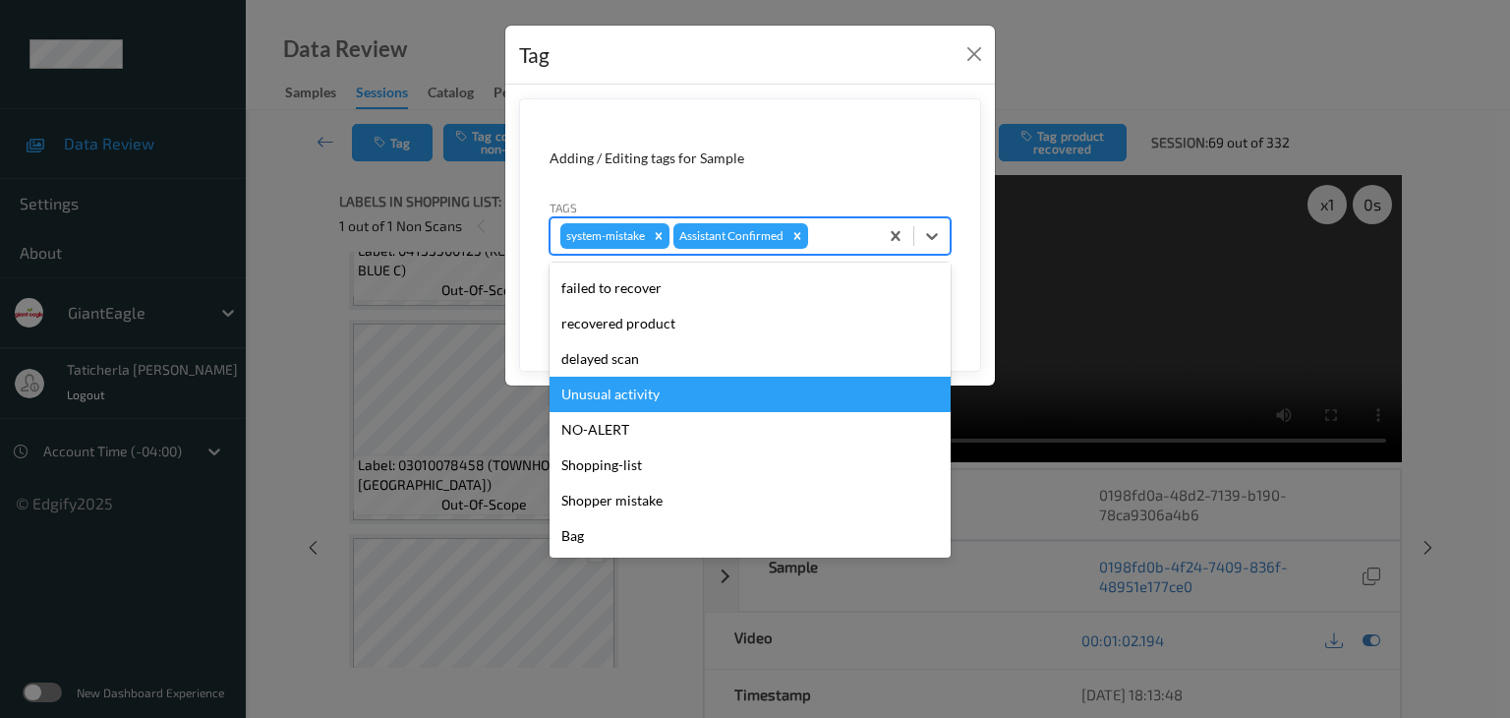
click at [679, 392] on div "Unusual activity" at bounding box center [750, 394] width 401 height 35
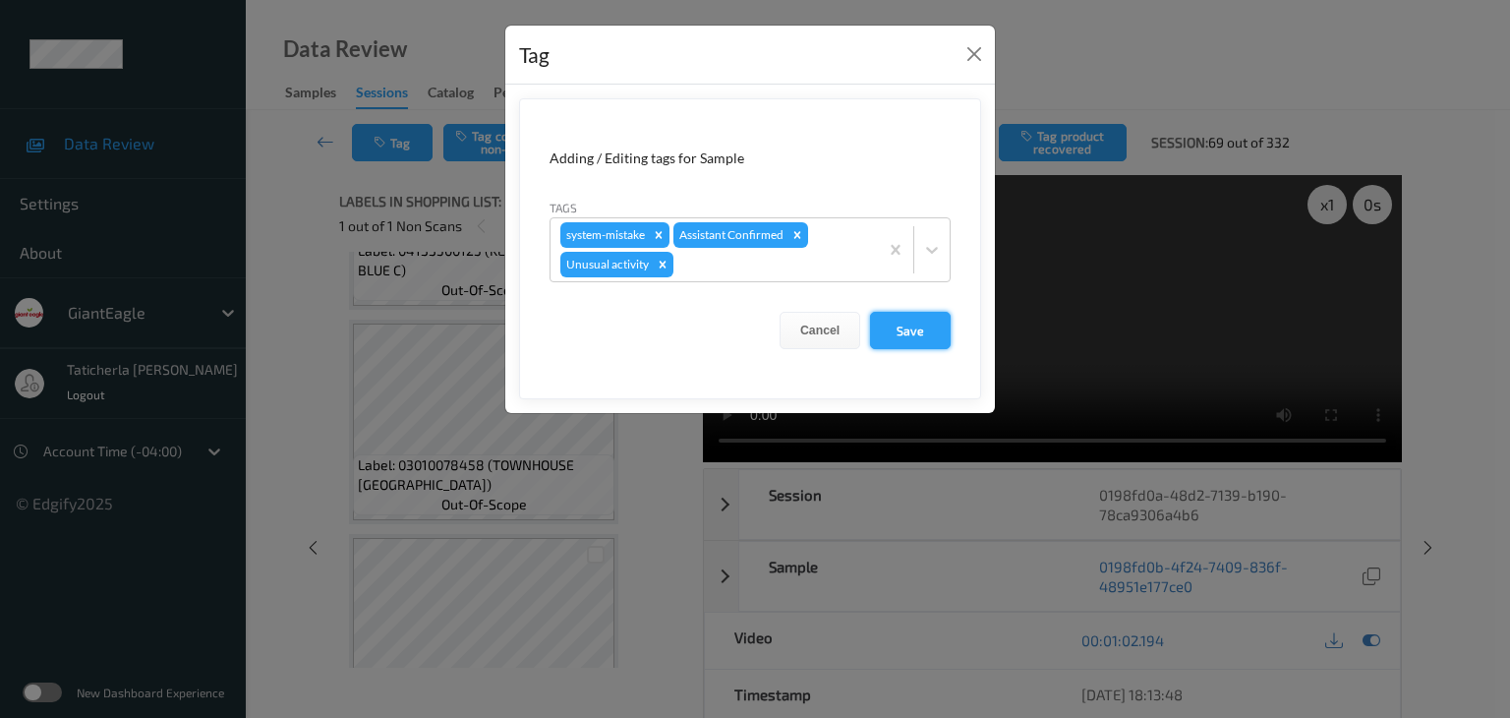
click at [910, 327] on button "Save" at bounding box center [910, 330] width 81 height 37
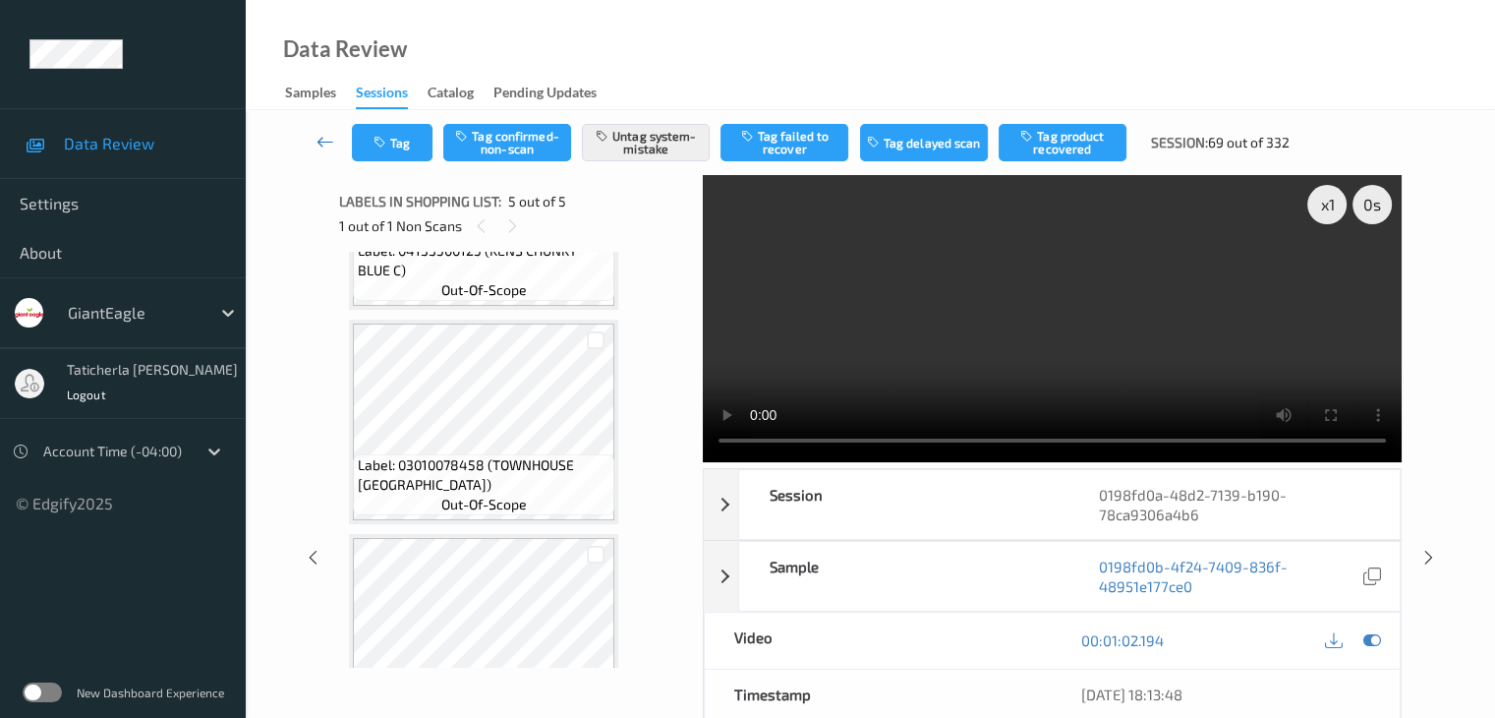
click at [322, 132] on icon at bounding box center [326, 142] width 18 height 20
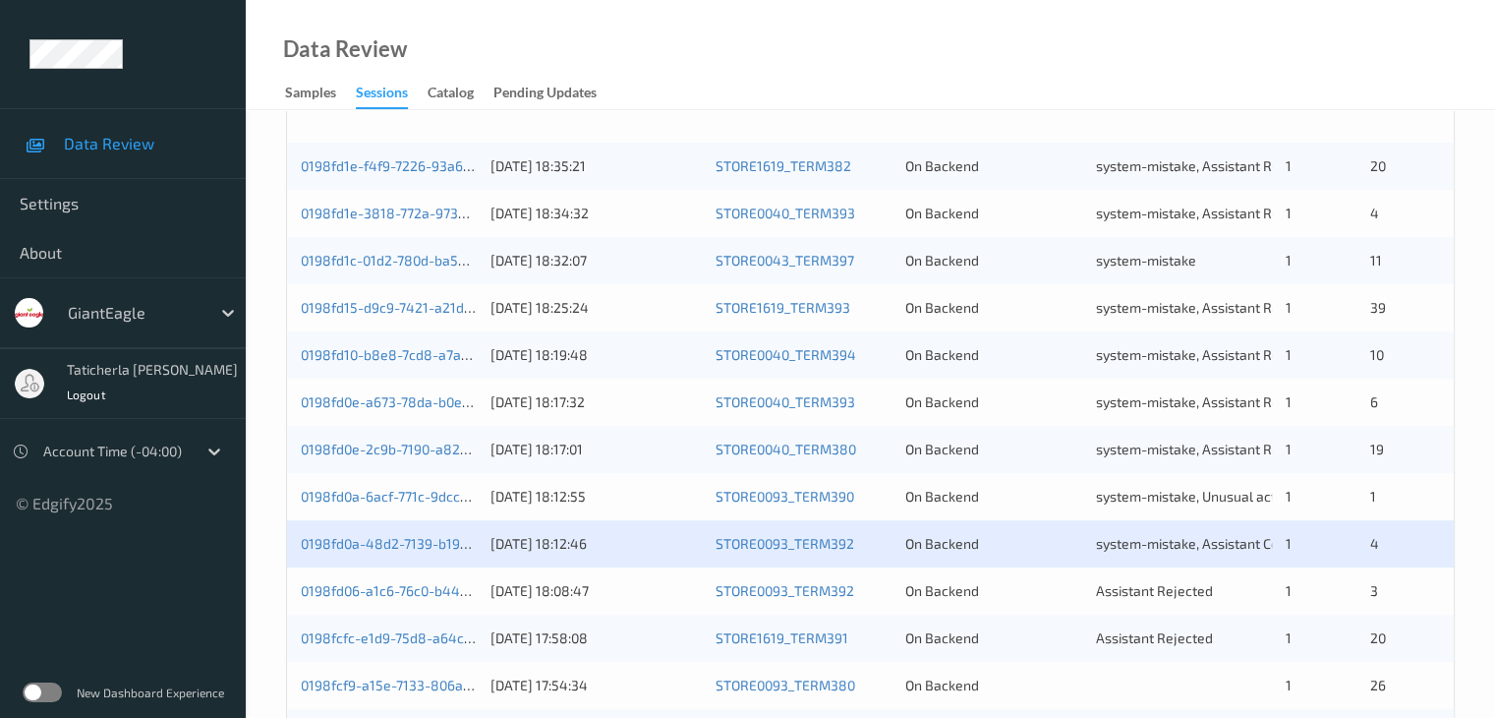
scroll to position [688, 0]
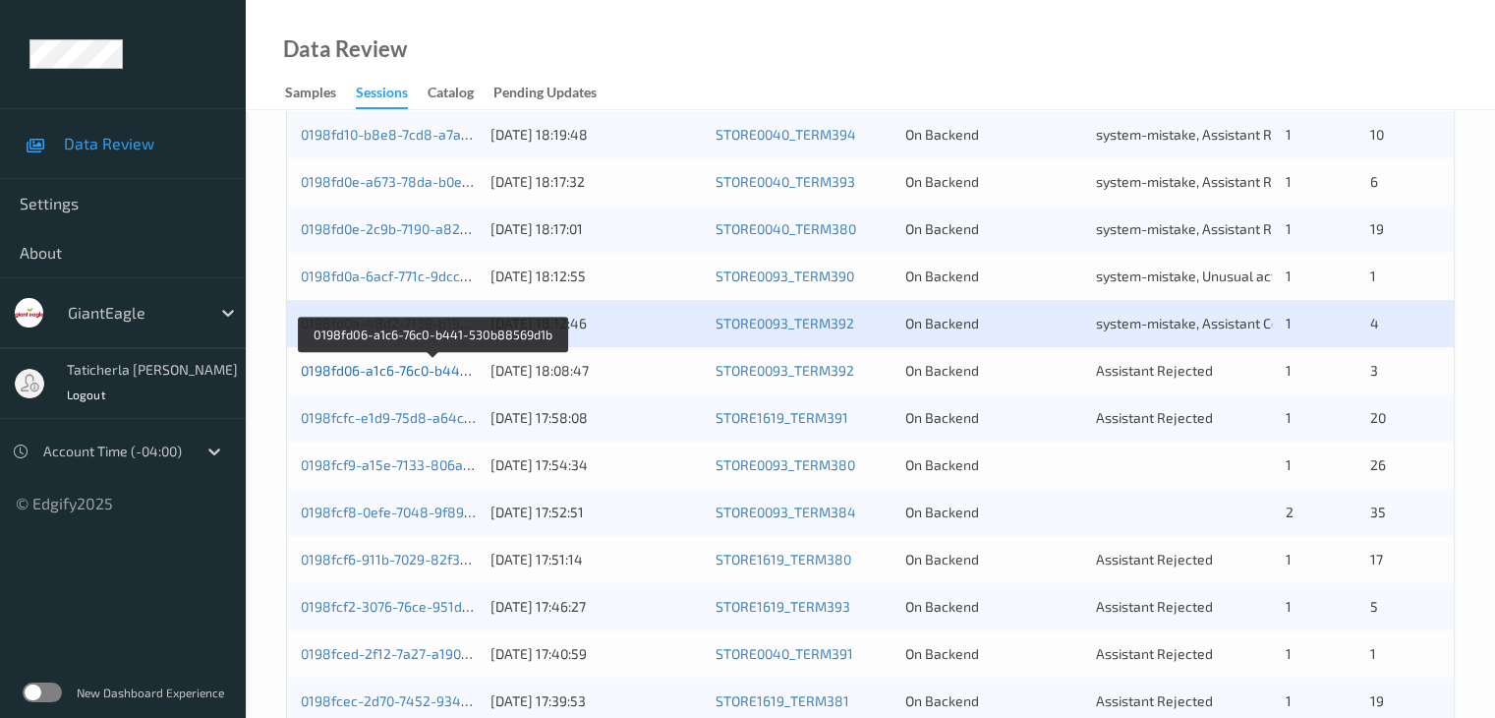
click at [362, 366] on link "0198fd06-a1c6-76c0-b441-530b88569d1b" at bounding box center [433, 370] width 265 height 17
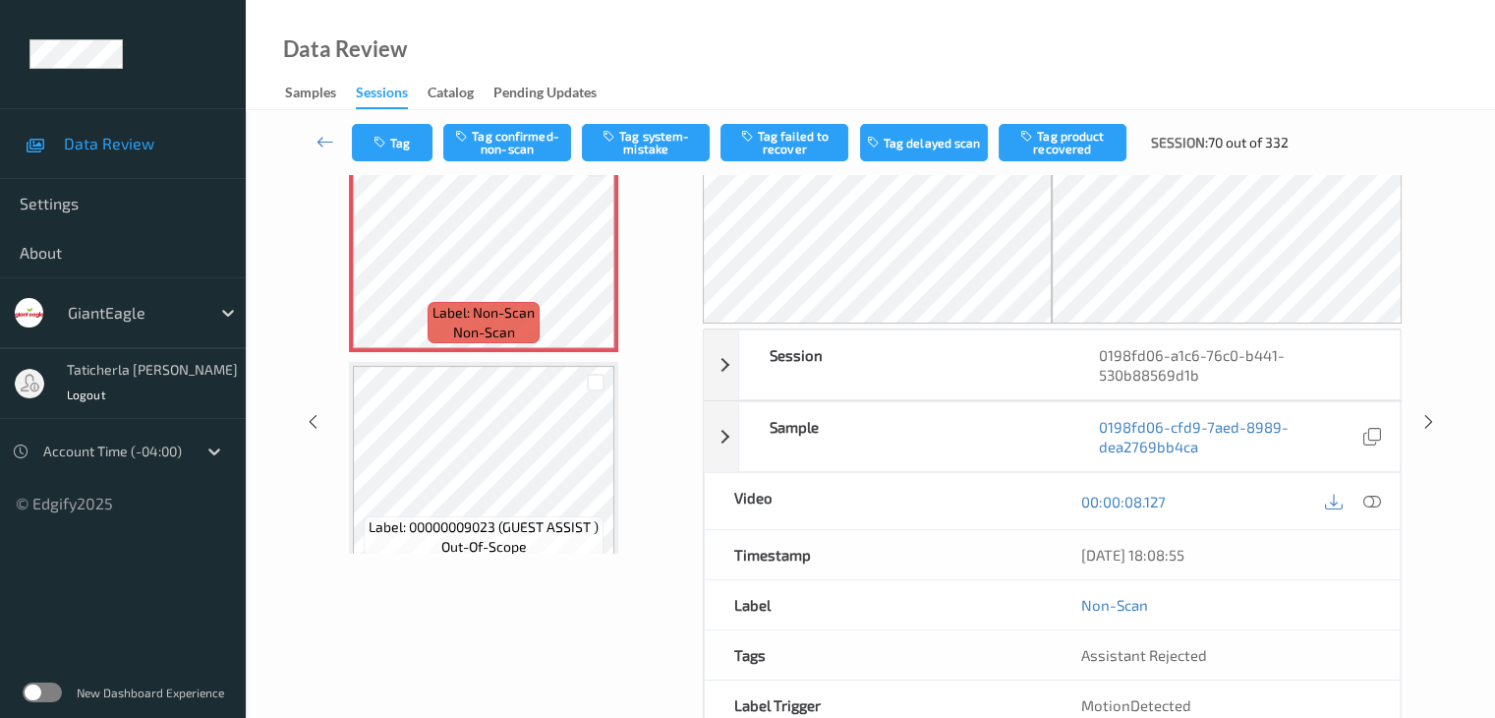
scroll to position [20, 0]
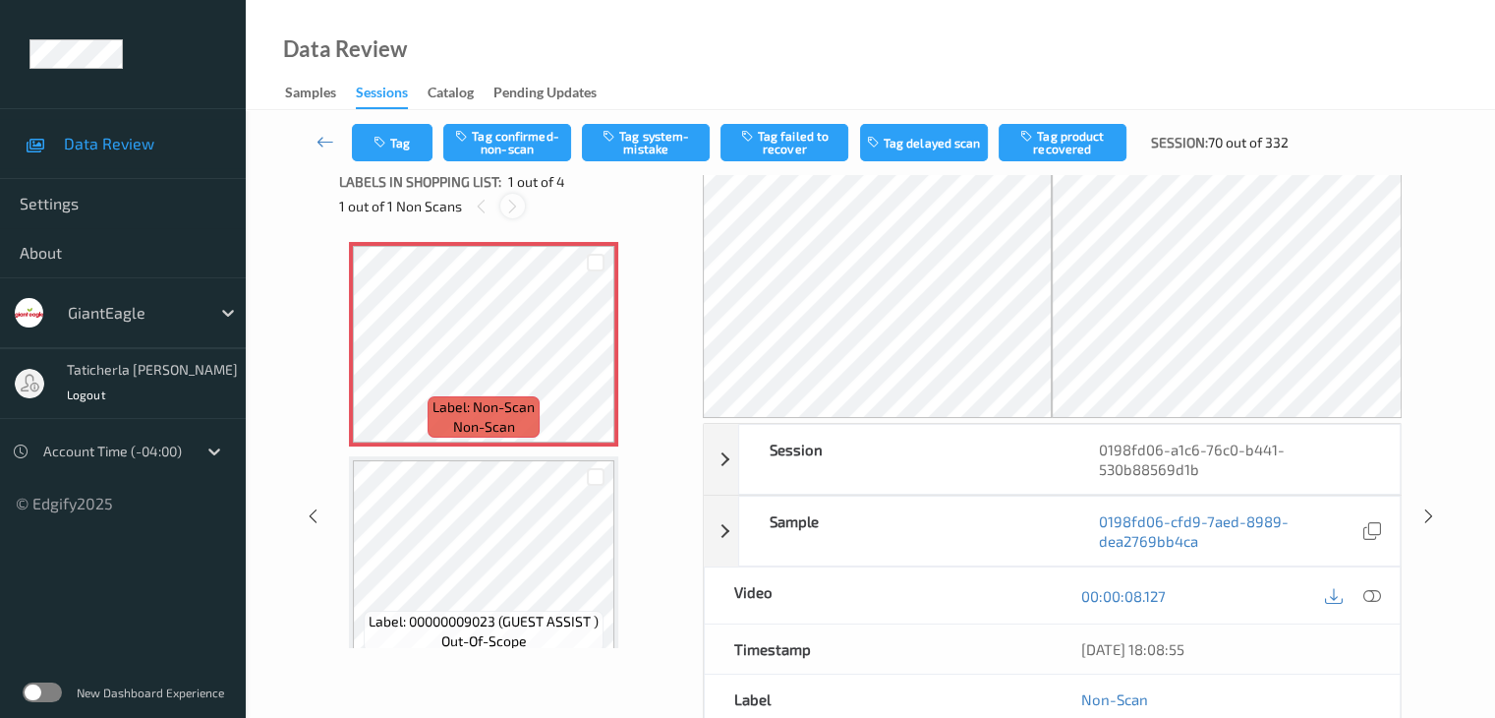
click at [508, 209] on icon at bounding box center [512, 207] width 17 height 18
click at [595, 359] on icon at bounding box center [596, 361] width 17 height 18
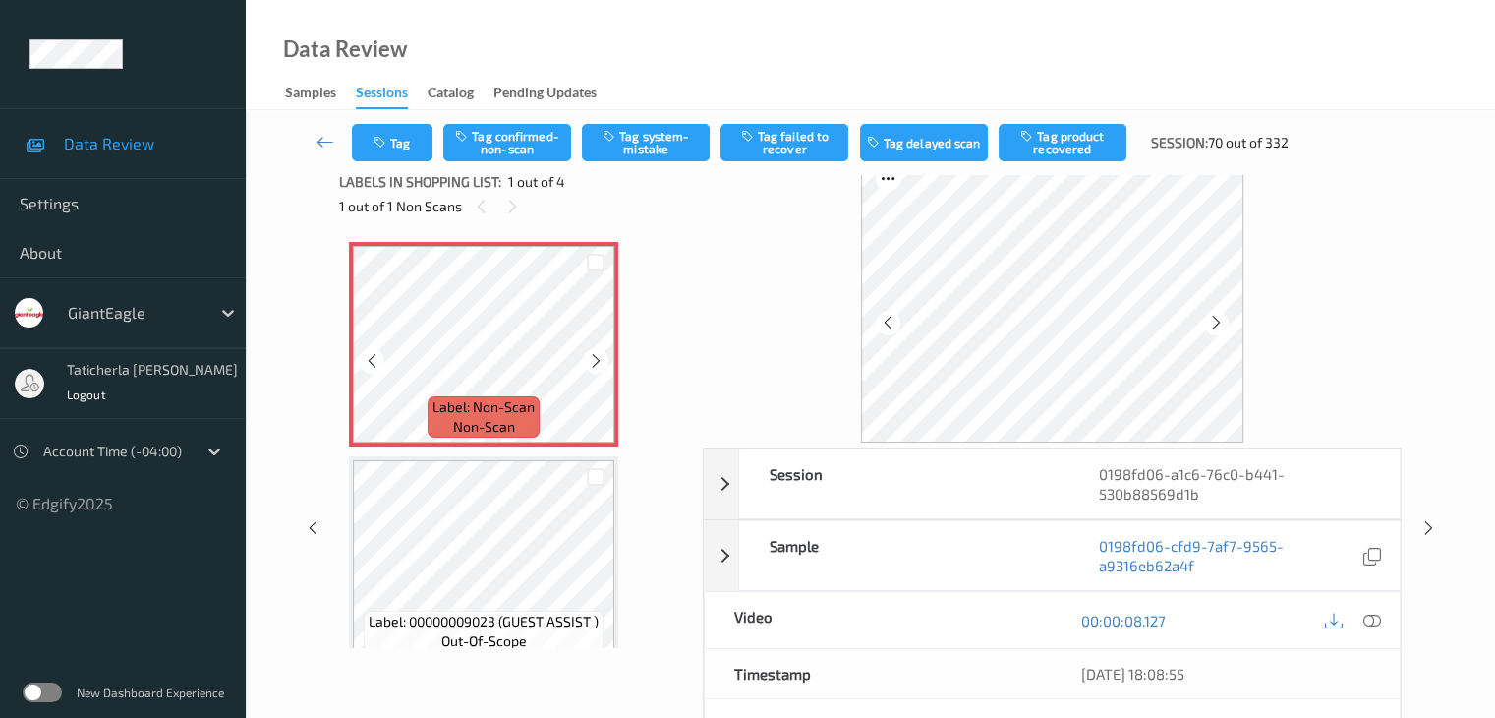
click at [595, 359] on icon at bounding box center [596, 361] width 17 height 18
click at [1369, 618] on icon at bounding box center [1372, 621] width 18 height 18
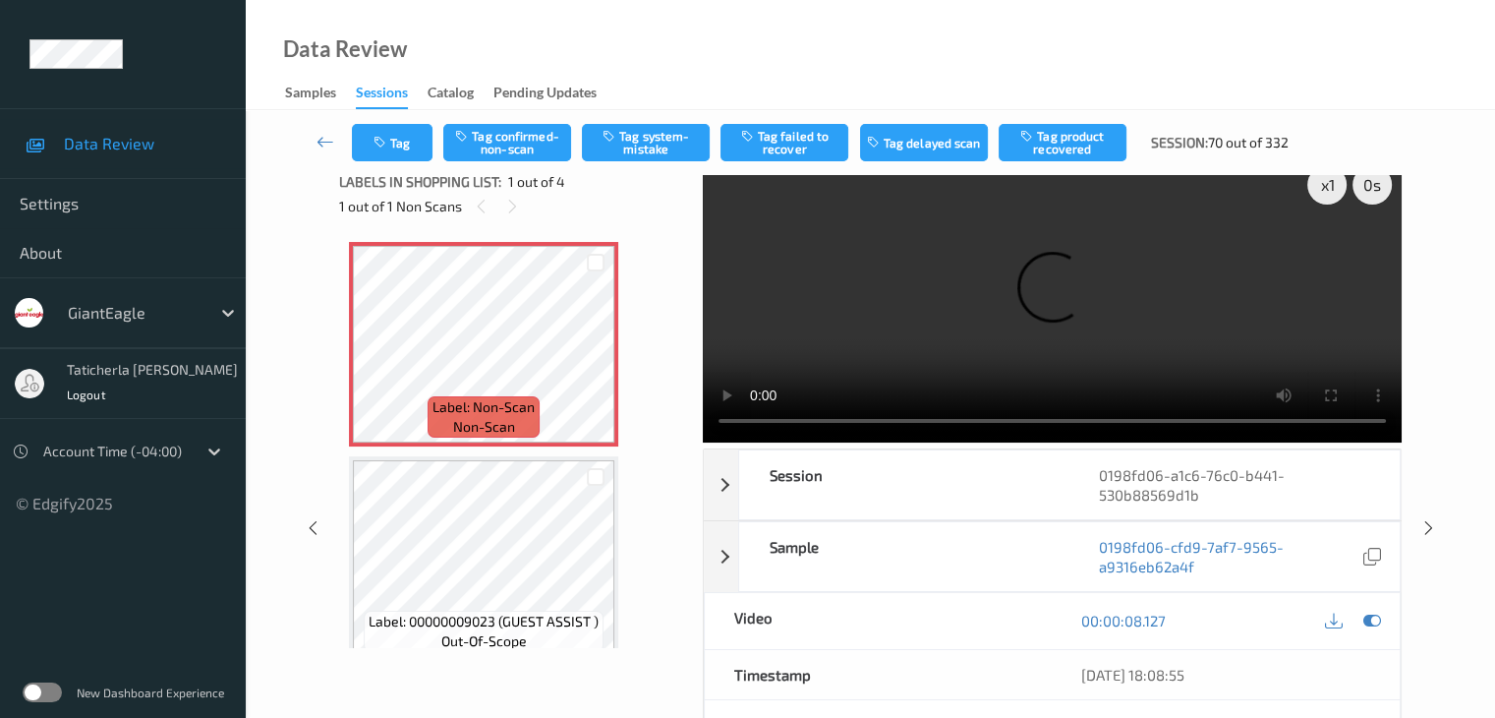
scroll to position [0, 0]
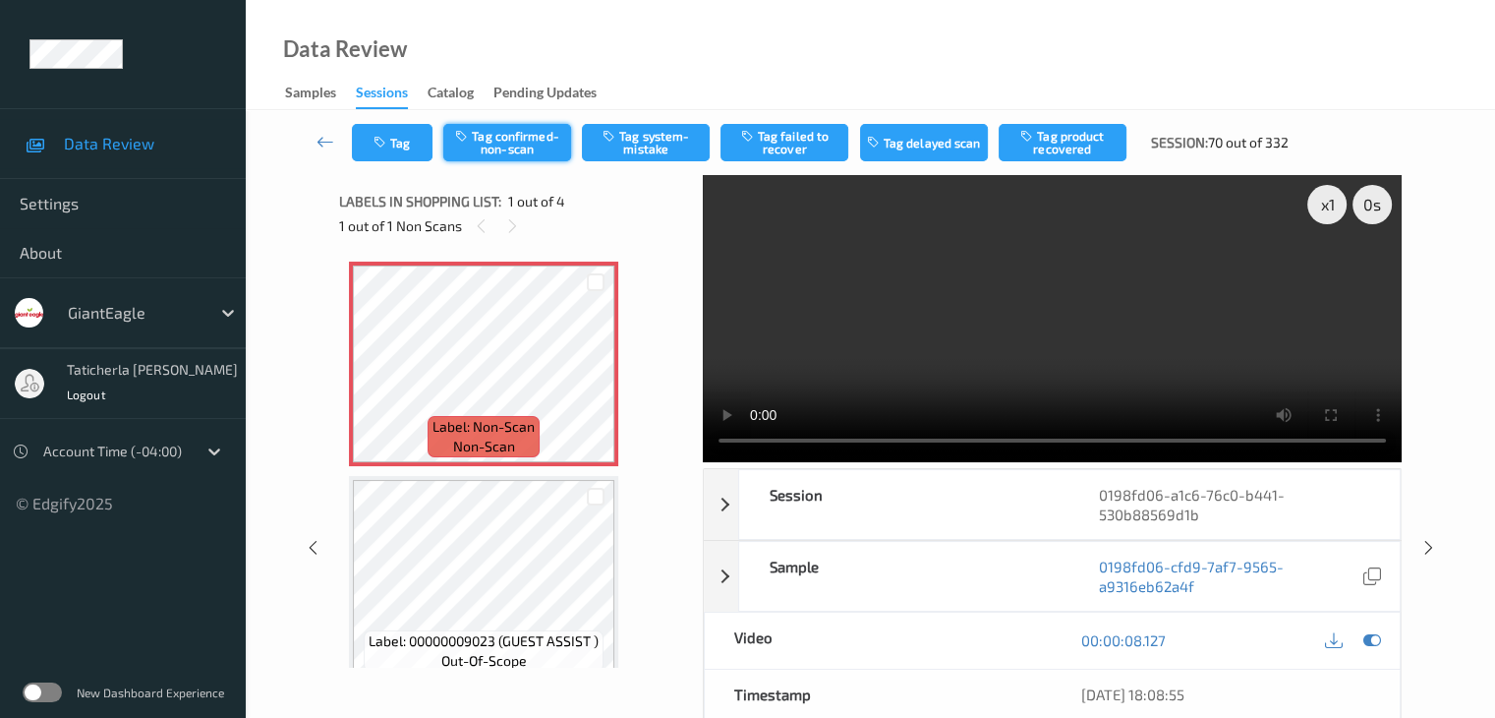
click at [522, 139] on button "Tag confirmed-non-scan" at bounding box center [507, 142] width 128 height 37
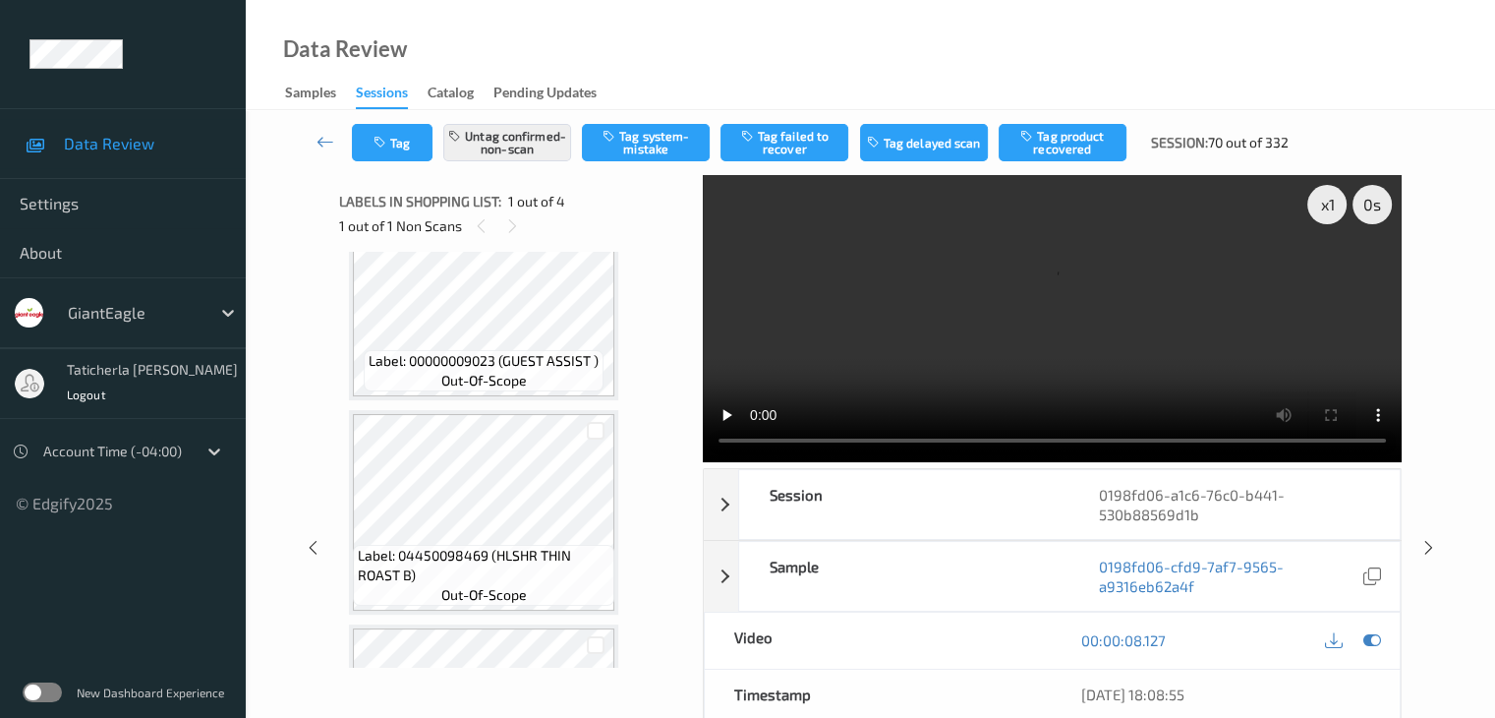
scroll to position [295, 0]
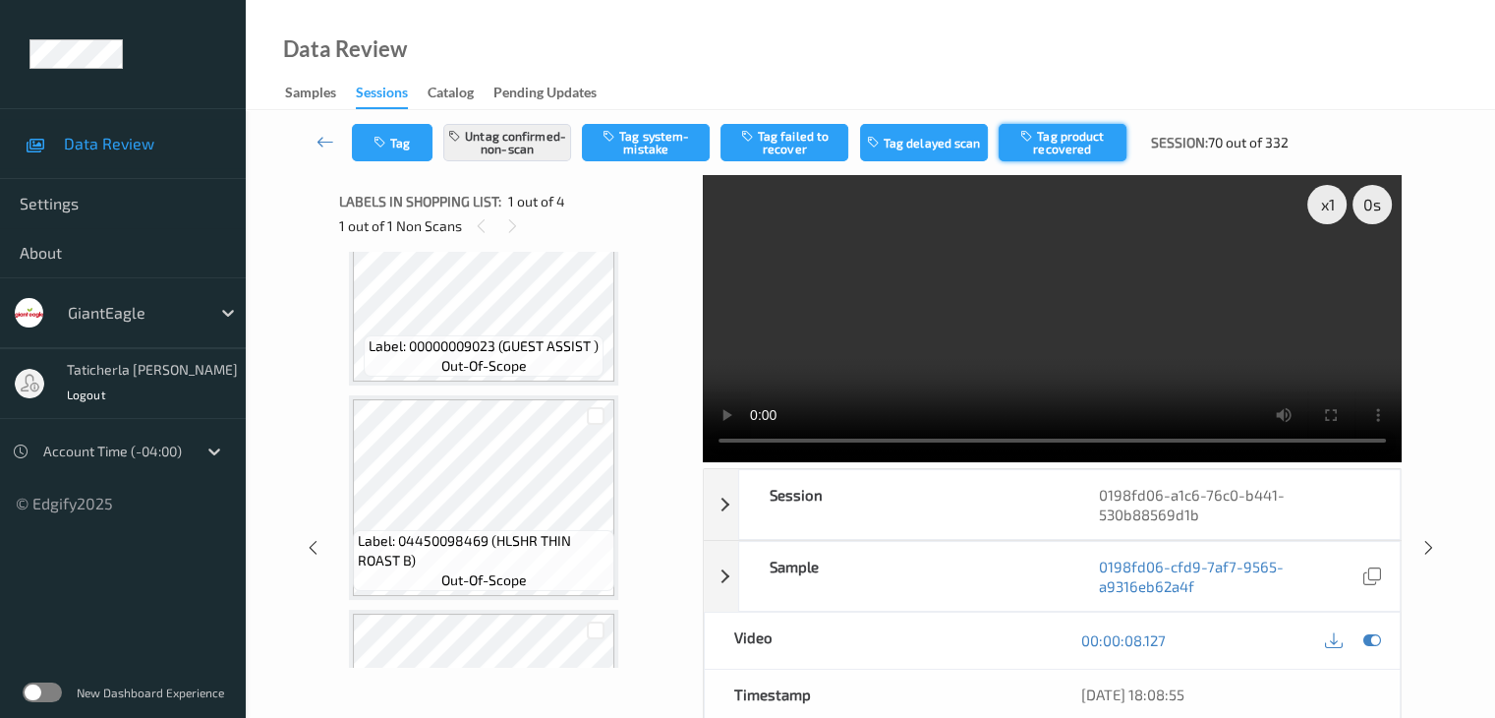
click at [1070, 146] on button "Tag product recovered" at bounding box center [1063, 142] width 128 height 37
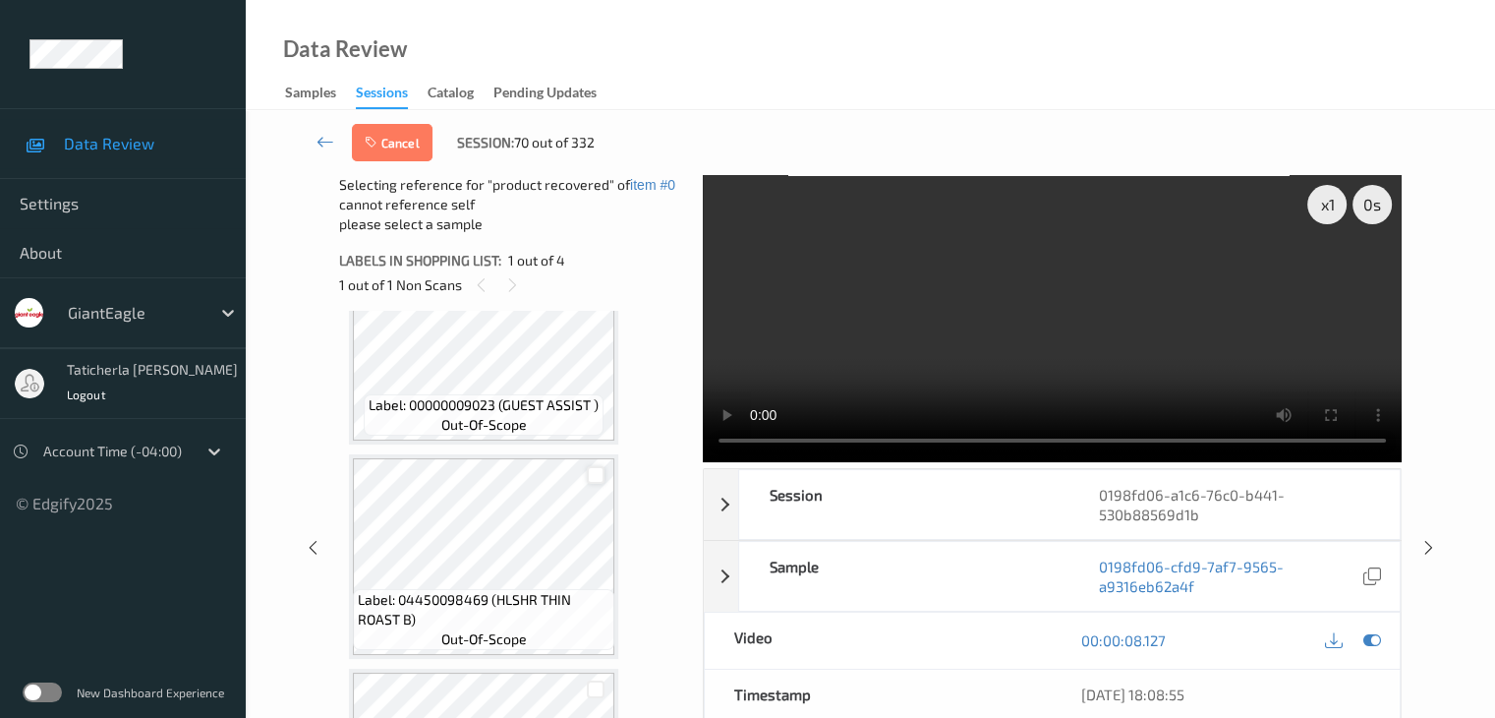
click at [593, 474] on div at bounding box center [596, 475] width 19 height 19
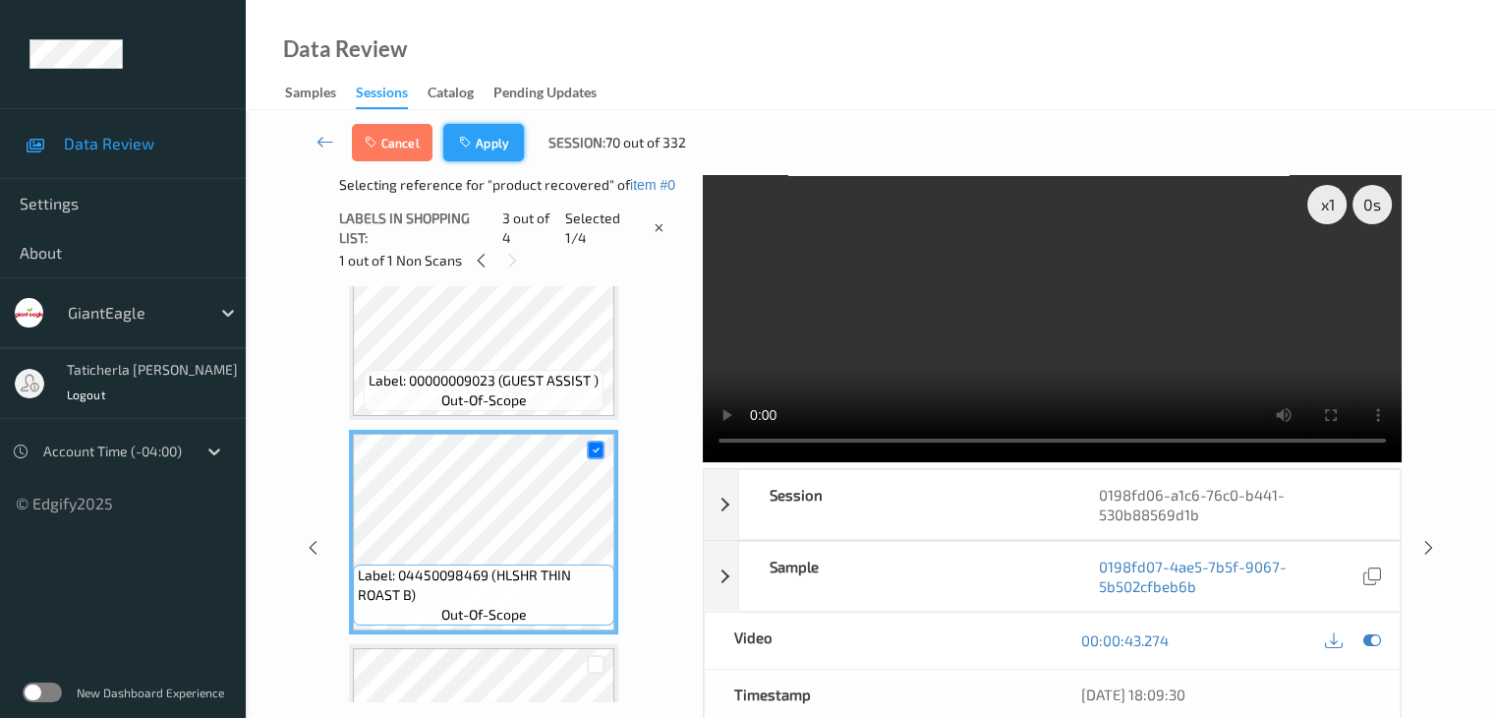
click at [484, 141] on button "Apply" at bounding box center [483, 142] width 81 height 37
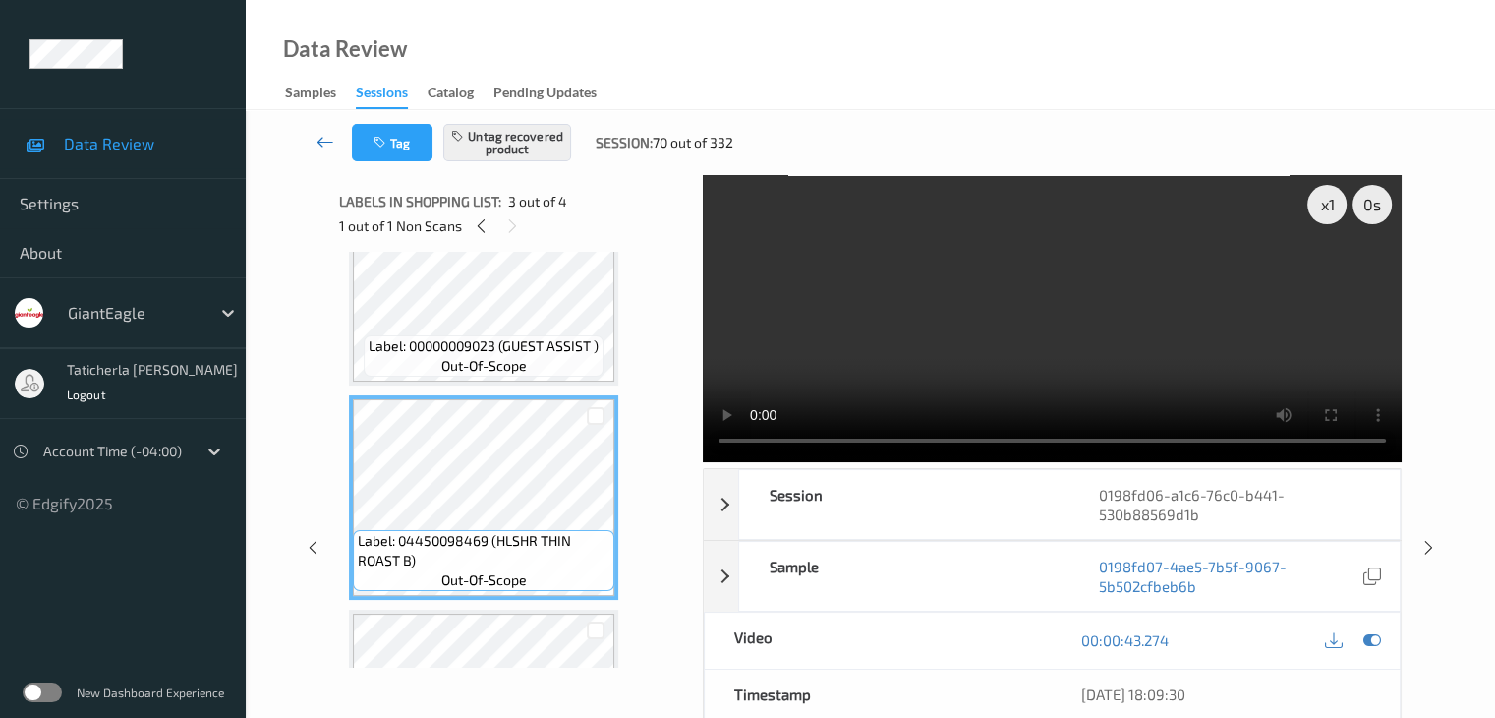
click at [320, 139] on icon at bounding box center [326, 142] width 18 height 20
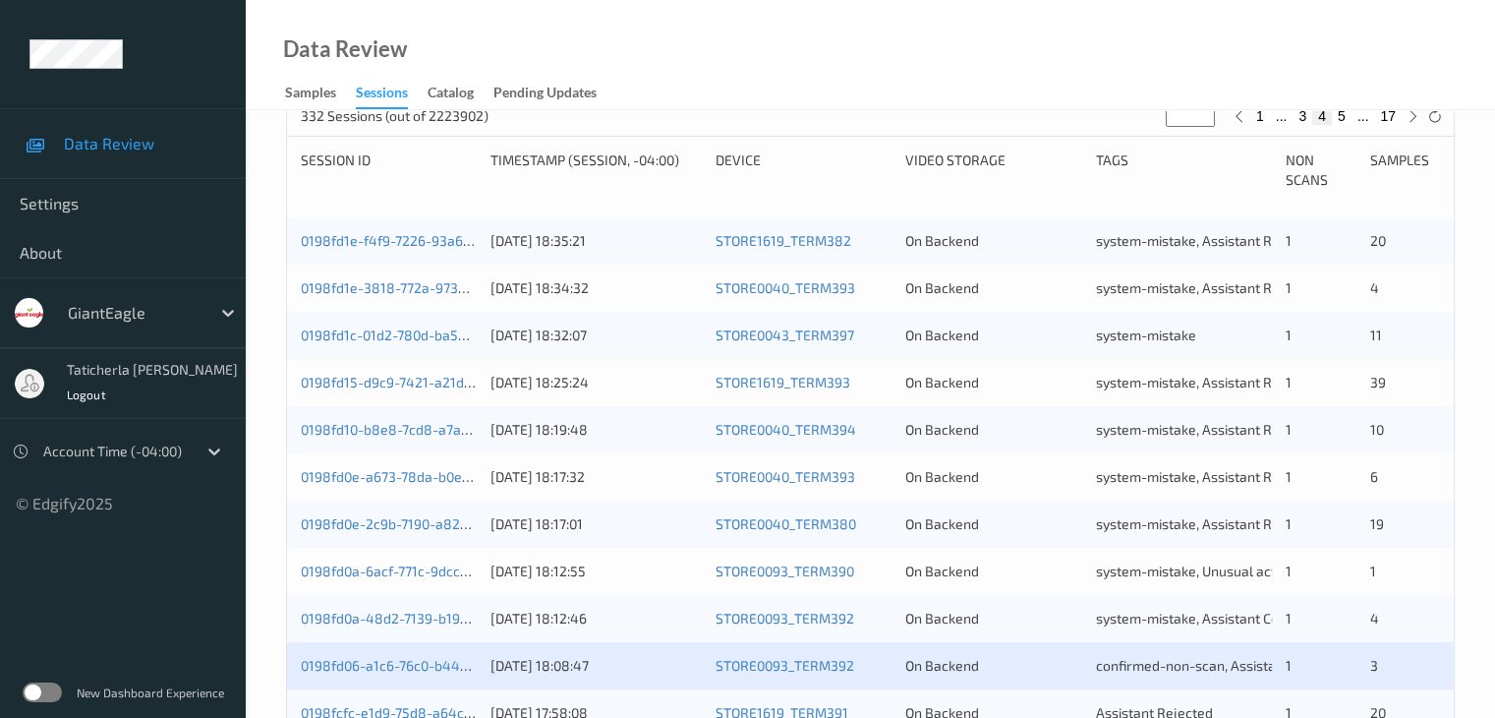
scroll to position [787, 0]
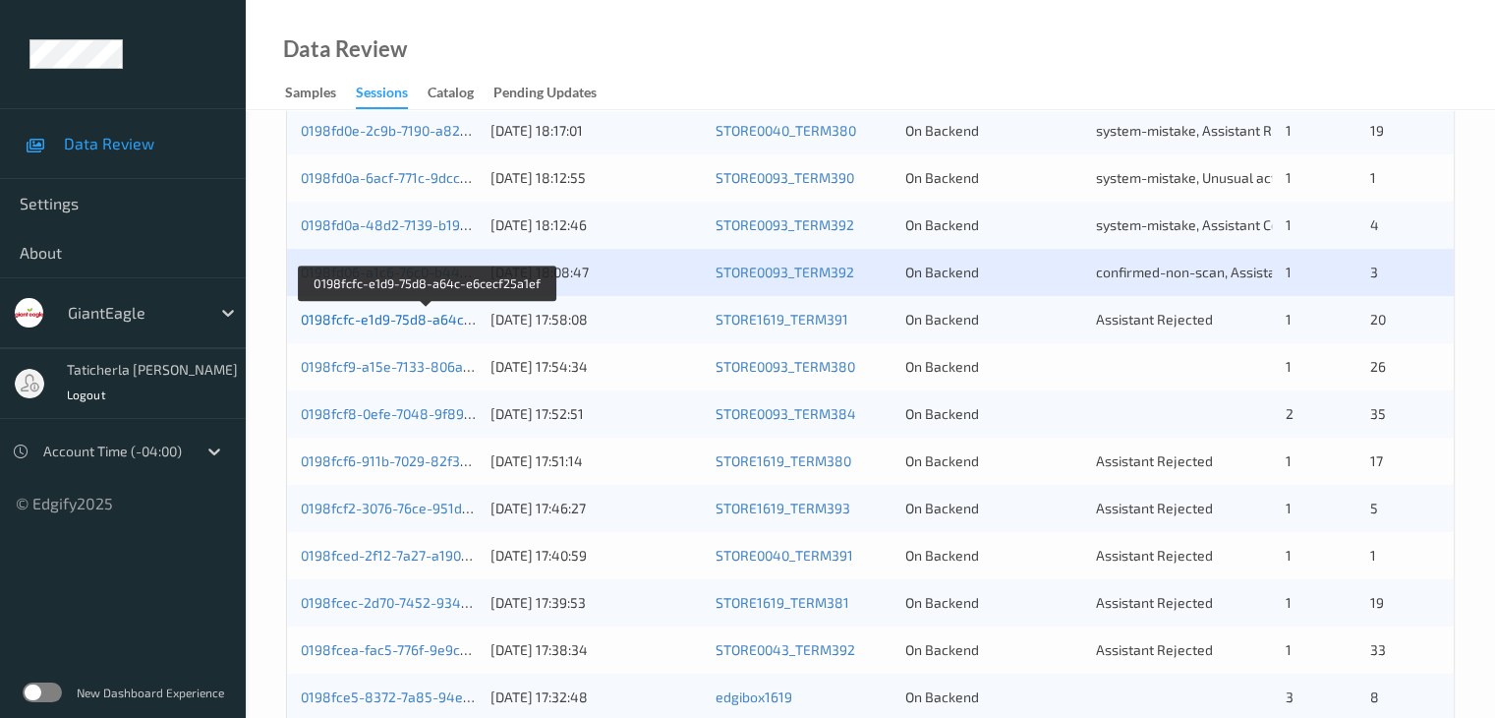
click at [413, 319] on link "0198fcfc-e1d9-75d8-a64c-e6cecf25a1ef" at bounding box center [428, 319] width 254 height 17
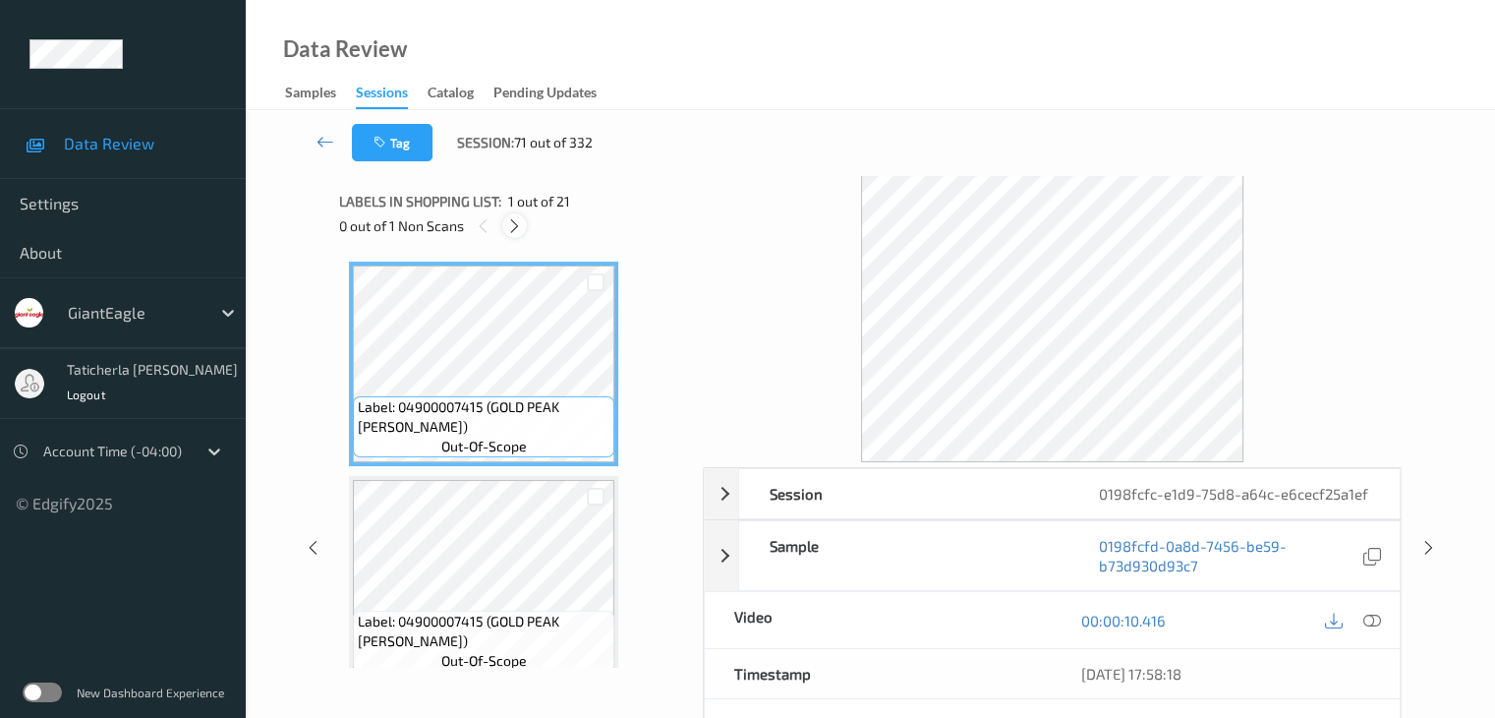
click at [515, 225] on icon at bounding box center [514, 226] width 17 height 18
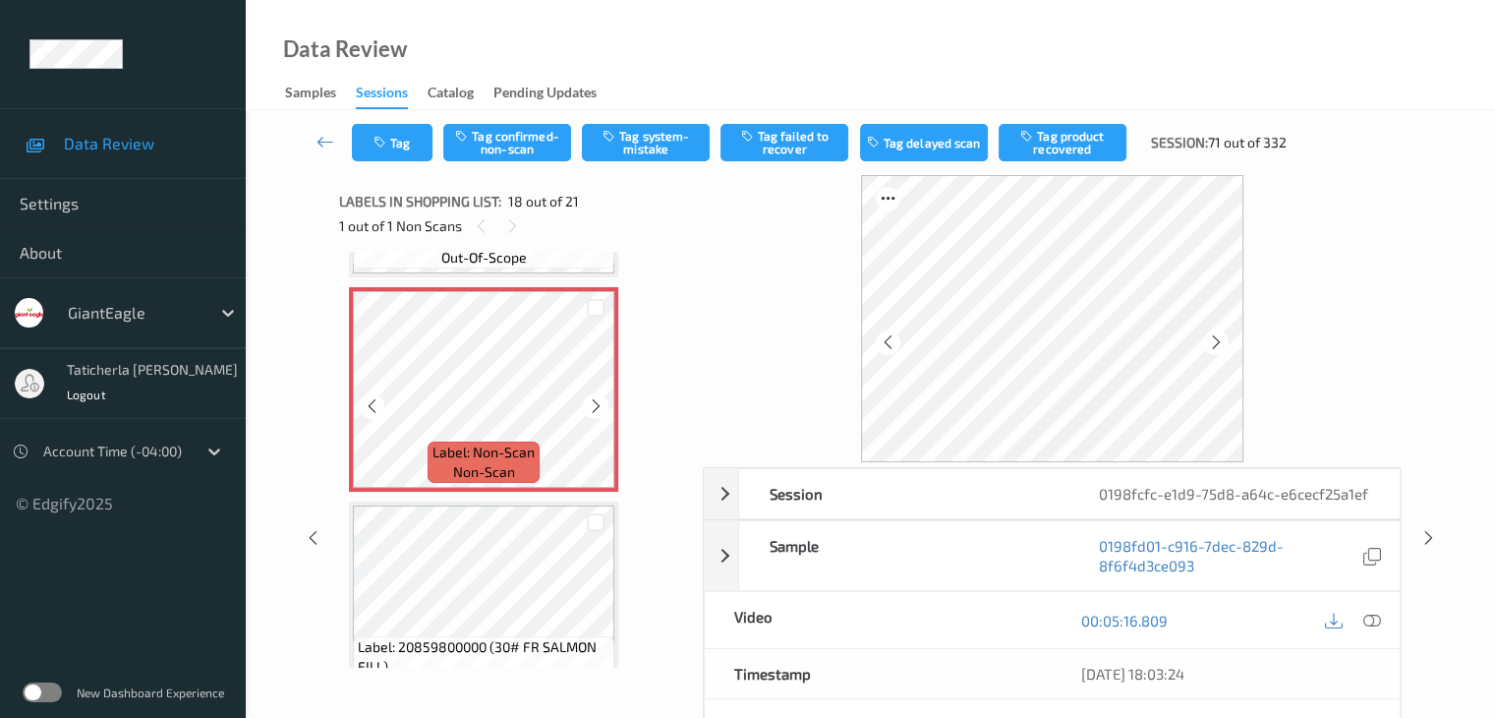
scroll to position [3636, 0]
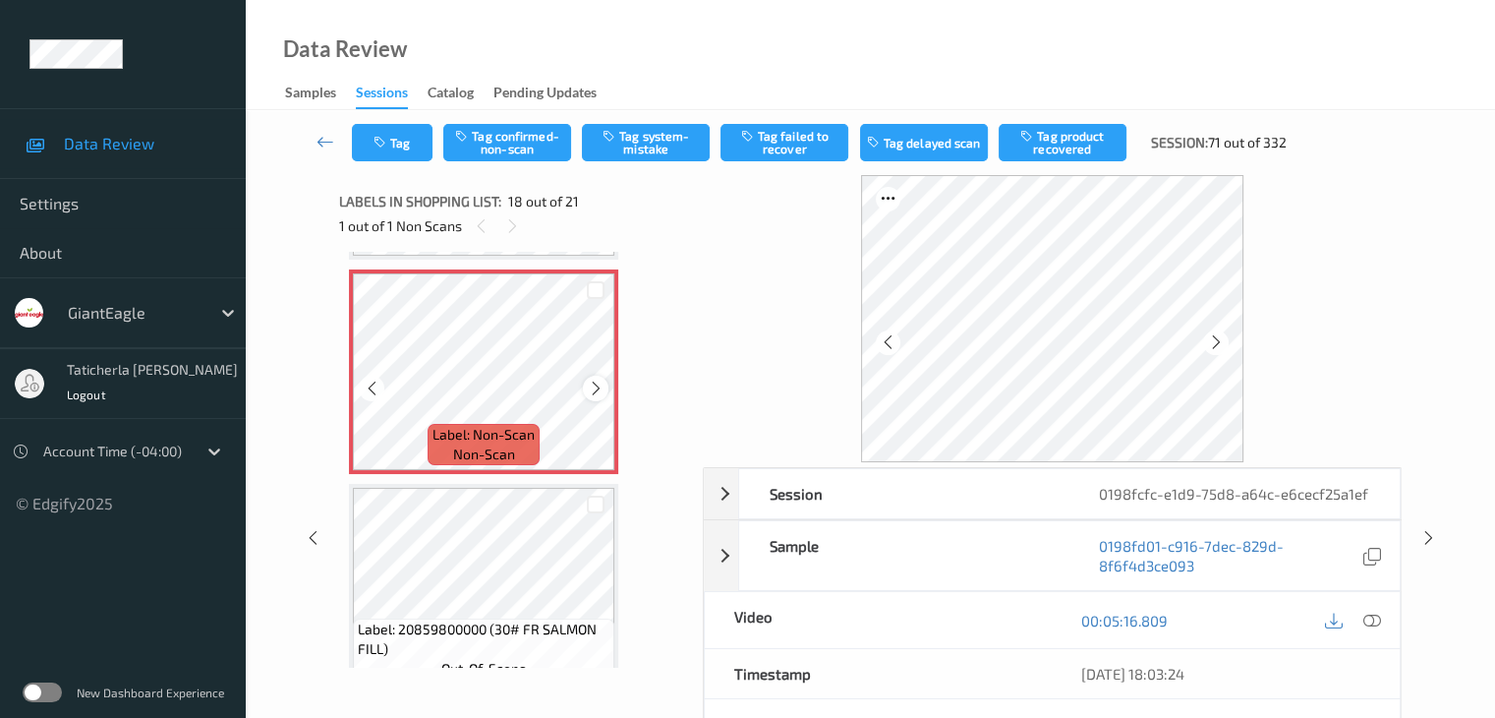
click at [594, 386] on icon at bounding box center [596, 389] width 17 height 18
click at [1369, 618] on icon at bounding box center [1372, 621] width 18 height 18
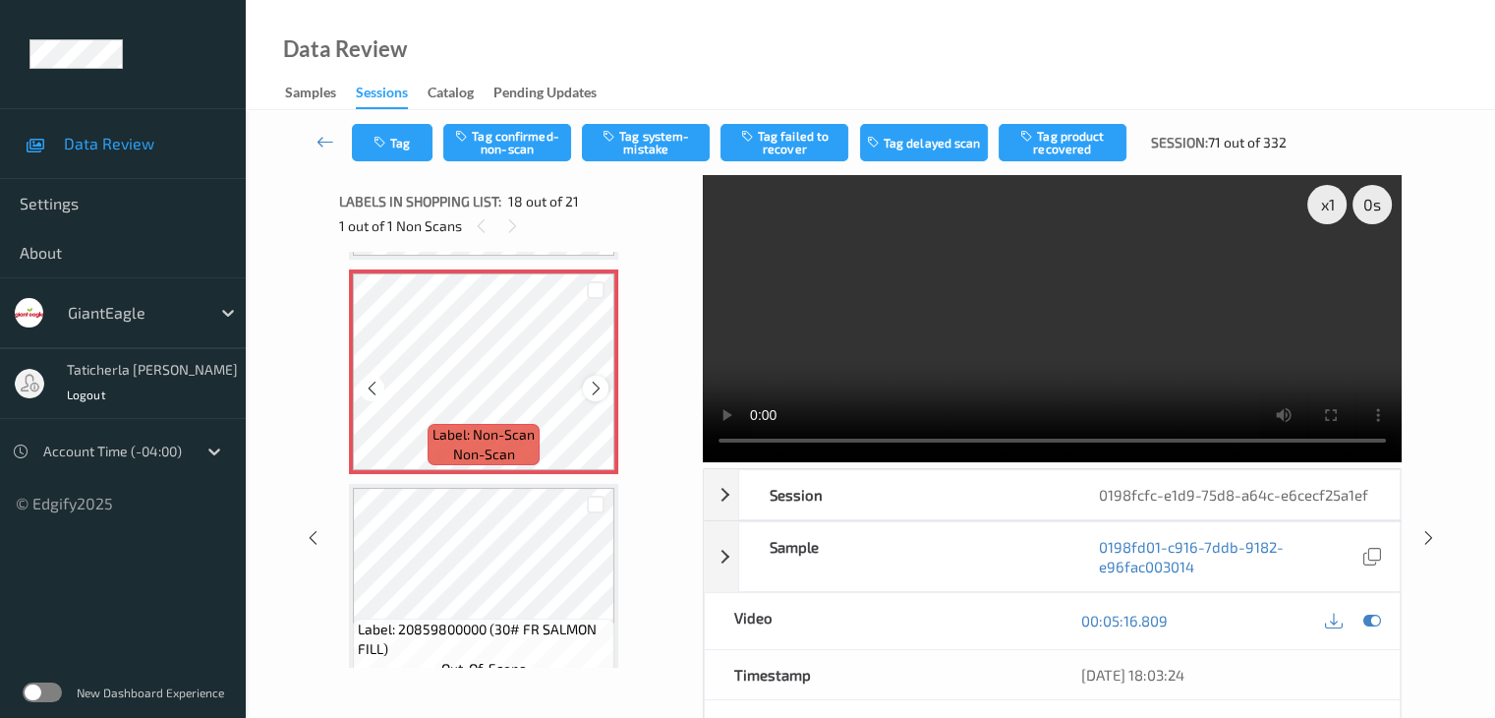
click at [601, 382] on icon at bounding box center [596, 389] width 17 height 18
click at [598, 384] on icon at bounding box center [596, 389] width 17 height 18
click at [598, 385] on icon at bounding box center [596, 389] width 17 height 18
click at [594, 380] on icon at bounding box center [596, 389] width 17 height 18
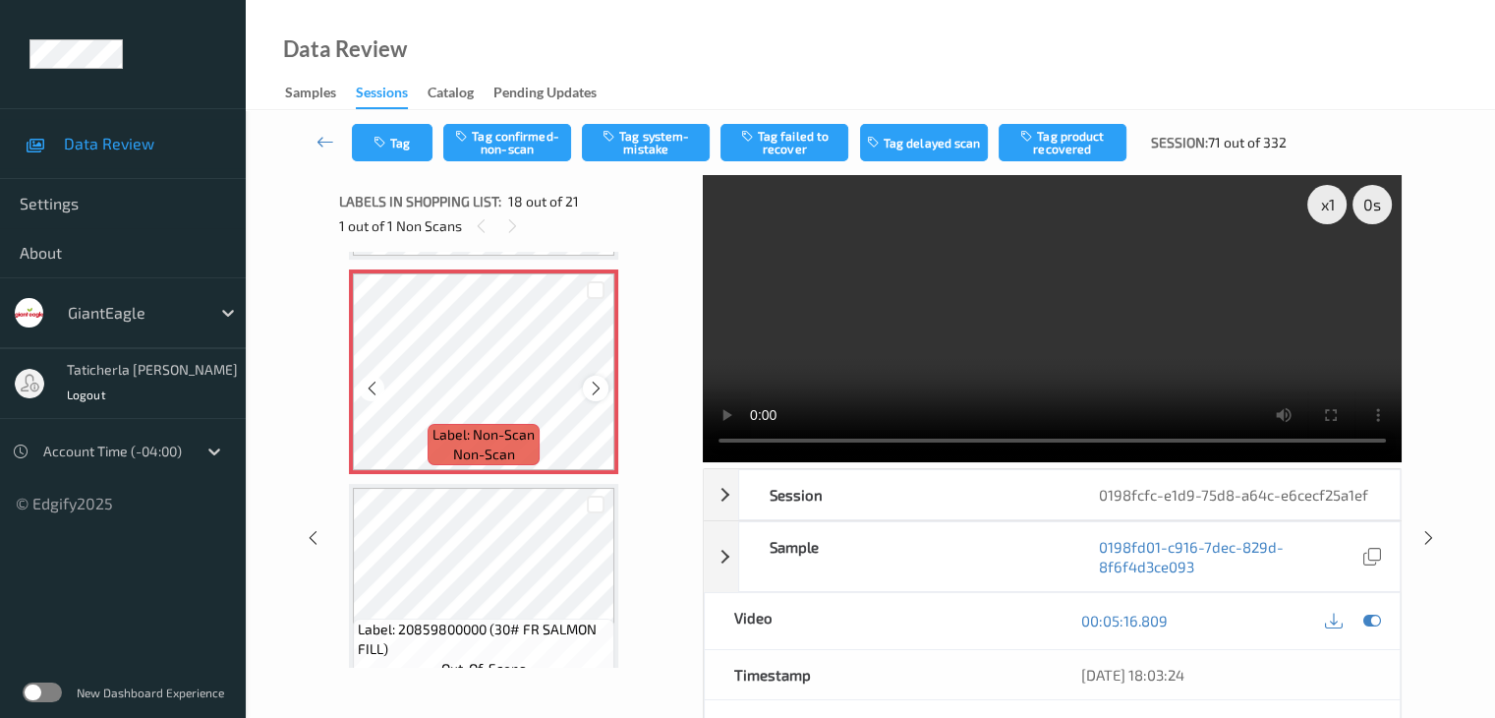
click at [593, 390] on icon at bounding box center [596, 389] width 17 height 18
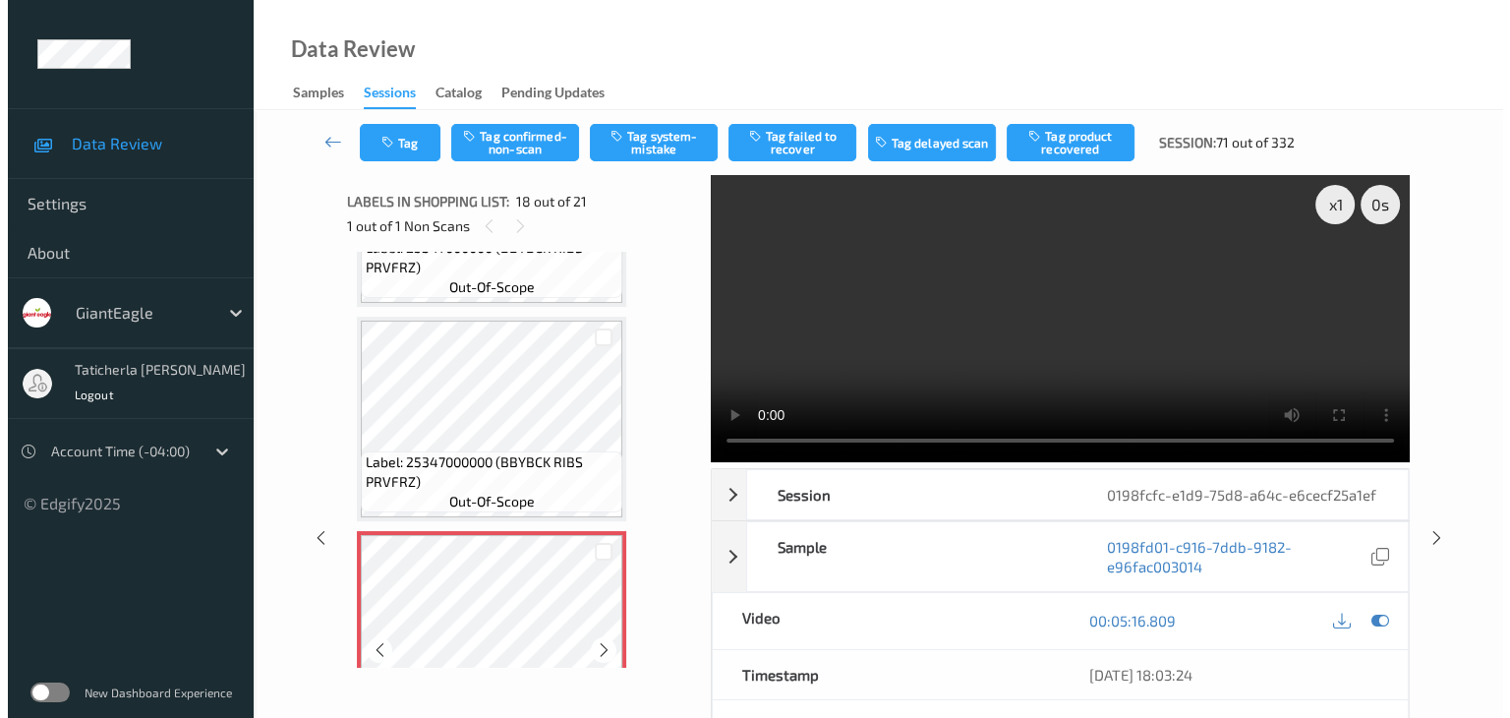
scroll to position [3341, 0]
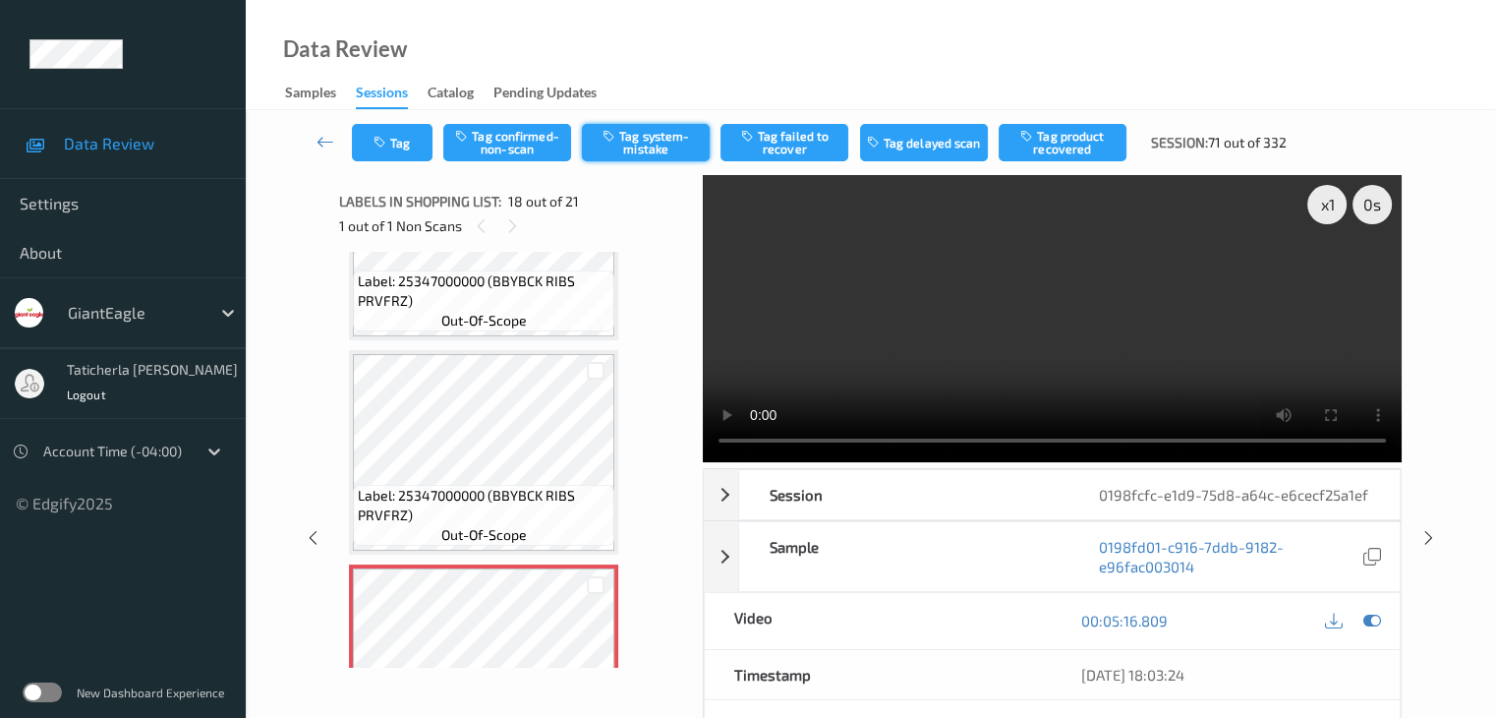
click at [638, 136] on button "Tag system-mistake" at bounding box center [646, 142] width 128 height 37
click at [406, 150] on button "Tag" at bounding box center [392, 142] width 81 height 37
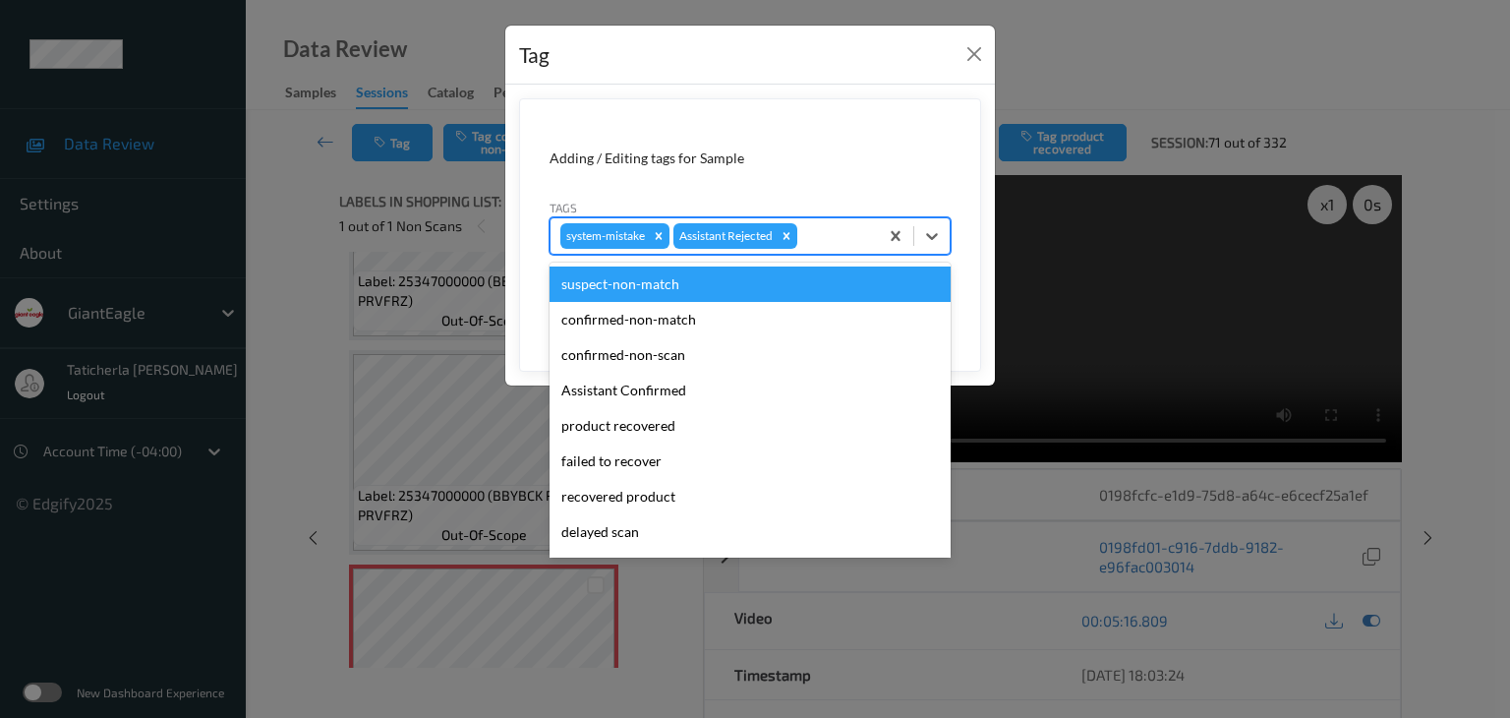
click at [831, 240] on div at bounding box center [834, 236] width 67 height 24
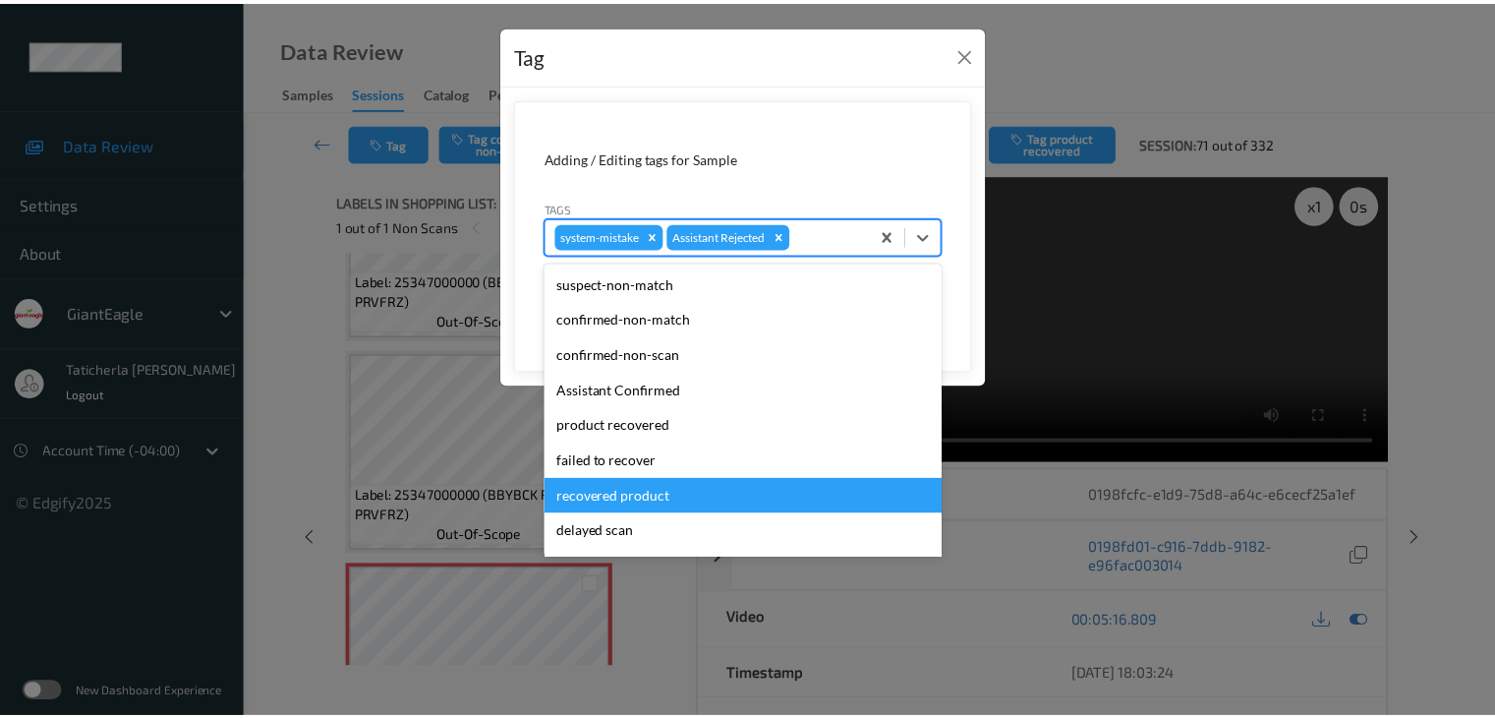
scroll to position [173, 0]
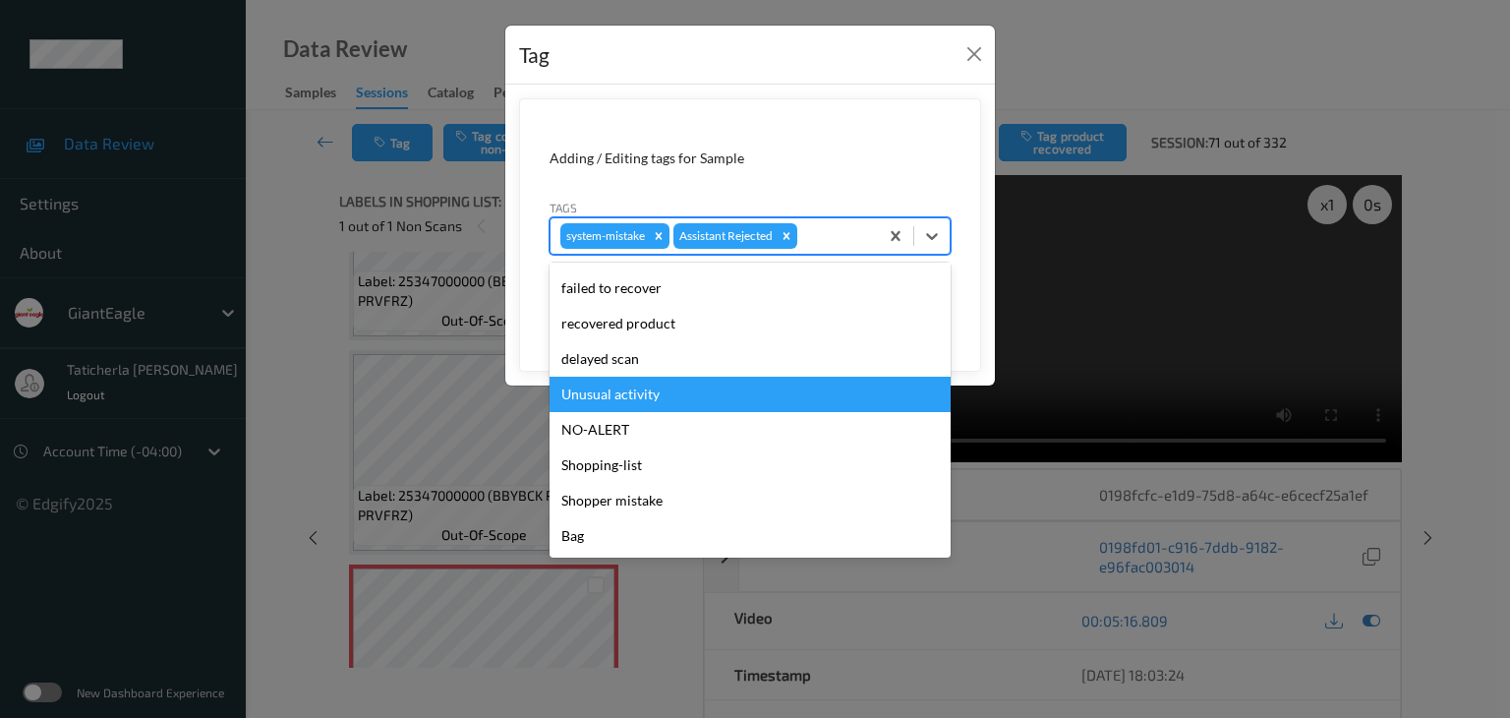
click at [731, 396] on div "Unusual activity" at bounding box center [750, 394] width 401 height 35
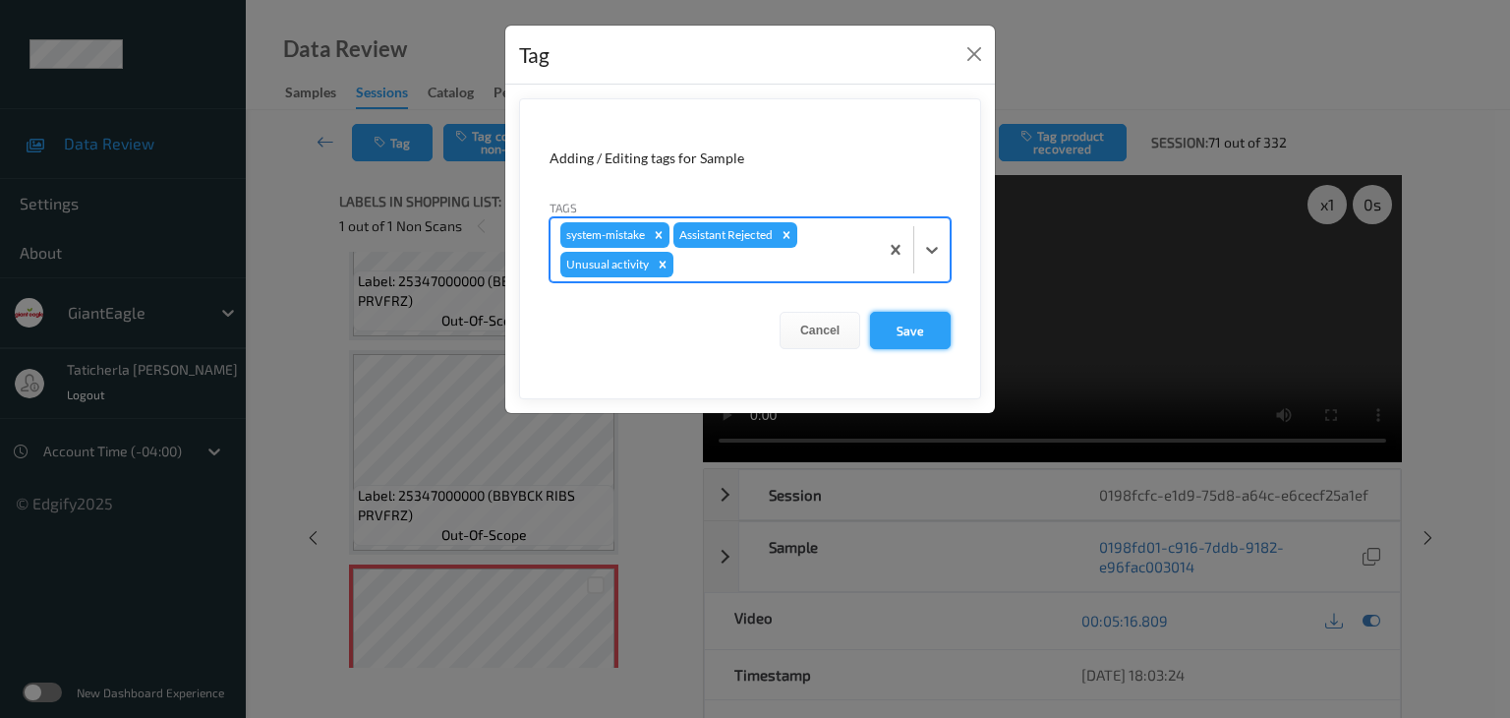
click at [925, 320] on button "Save" at bounding box center [910, 330] width 81 height 37
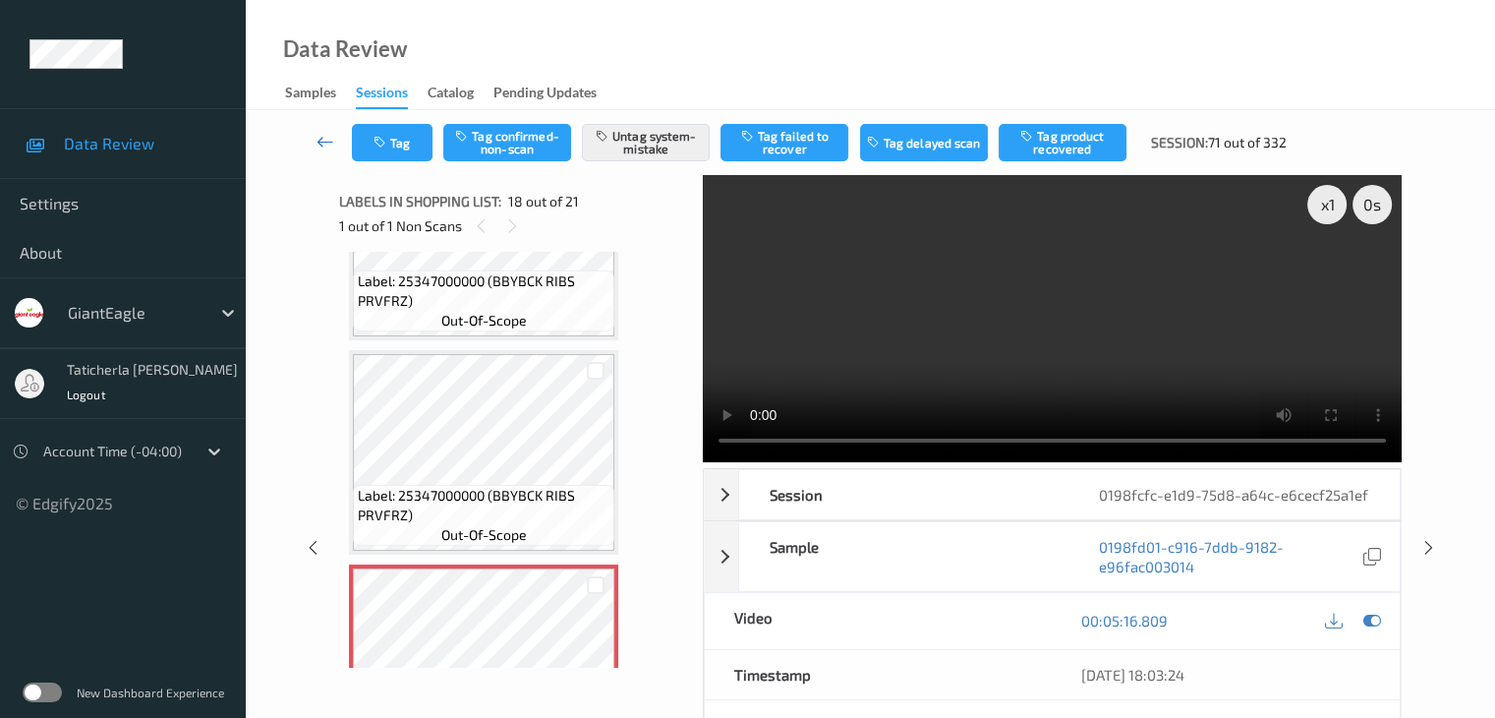
click at [322, 146] on icon at bounding box center [326, 142] width 18 height 20
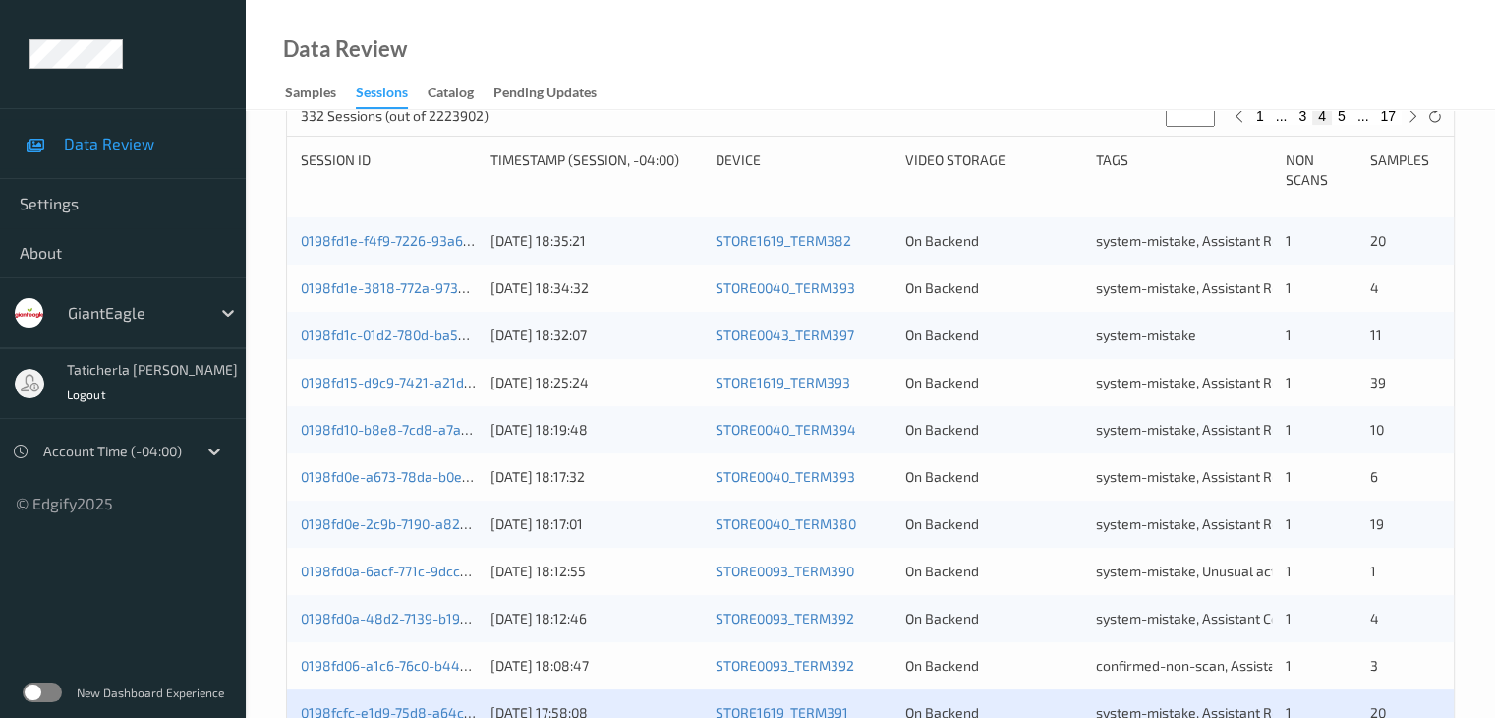
scroll to position [787, 0]
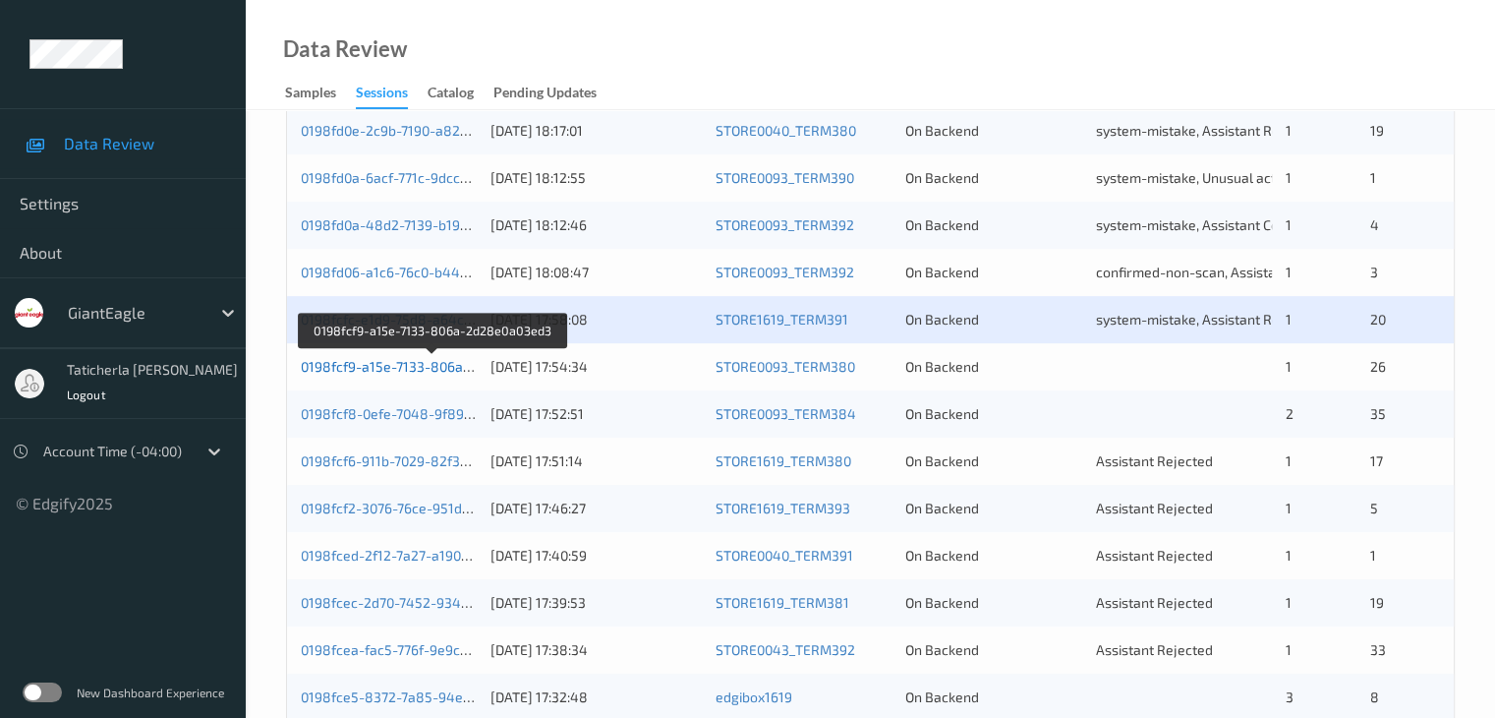
click at [345, 360] on link "0198fcf9-a15e-7133-806a-2d28e0a03ed3" at bounding box center [432, 366] width 263 height 17
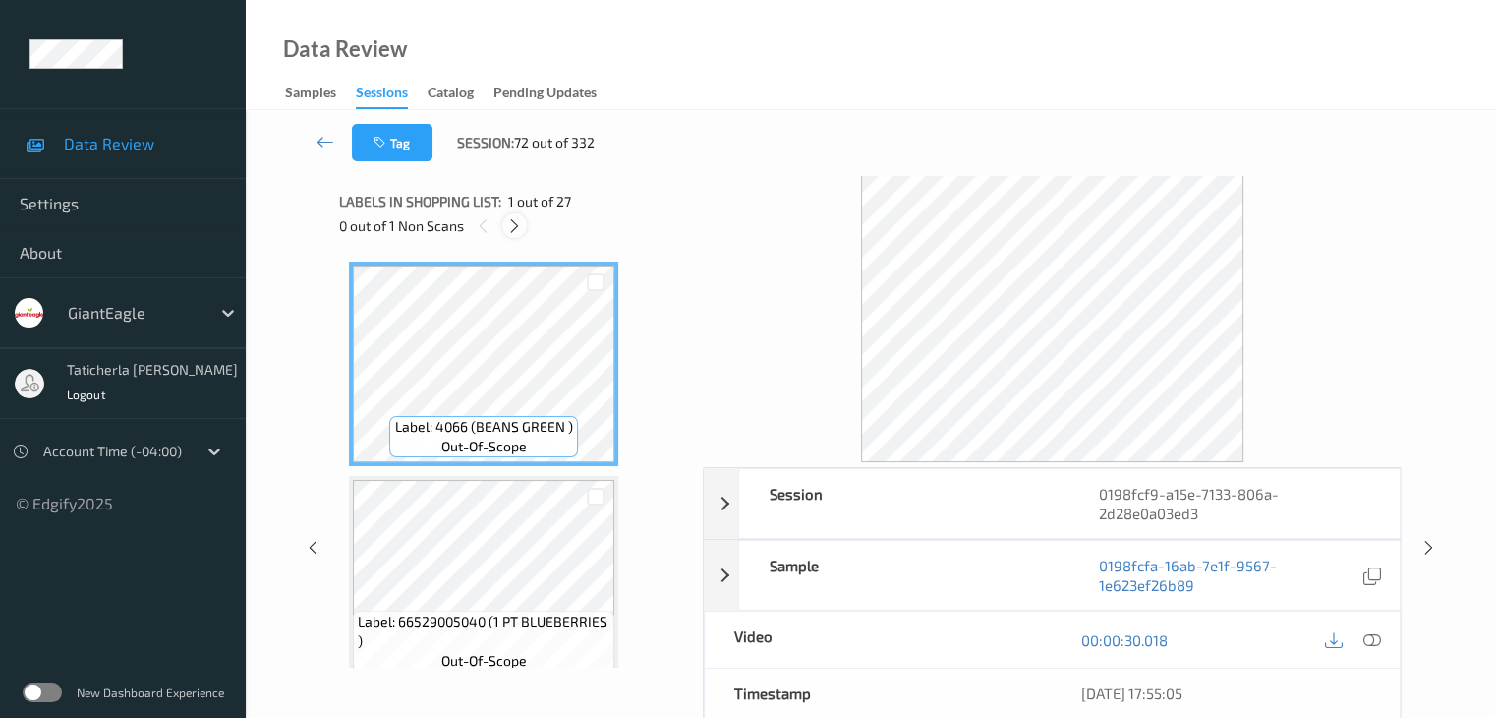
click at [520, 225] on icon at bounding box center [514, 226] width 17 height 18
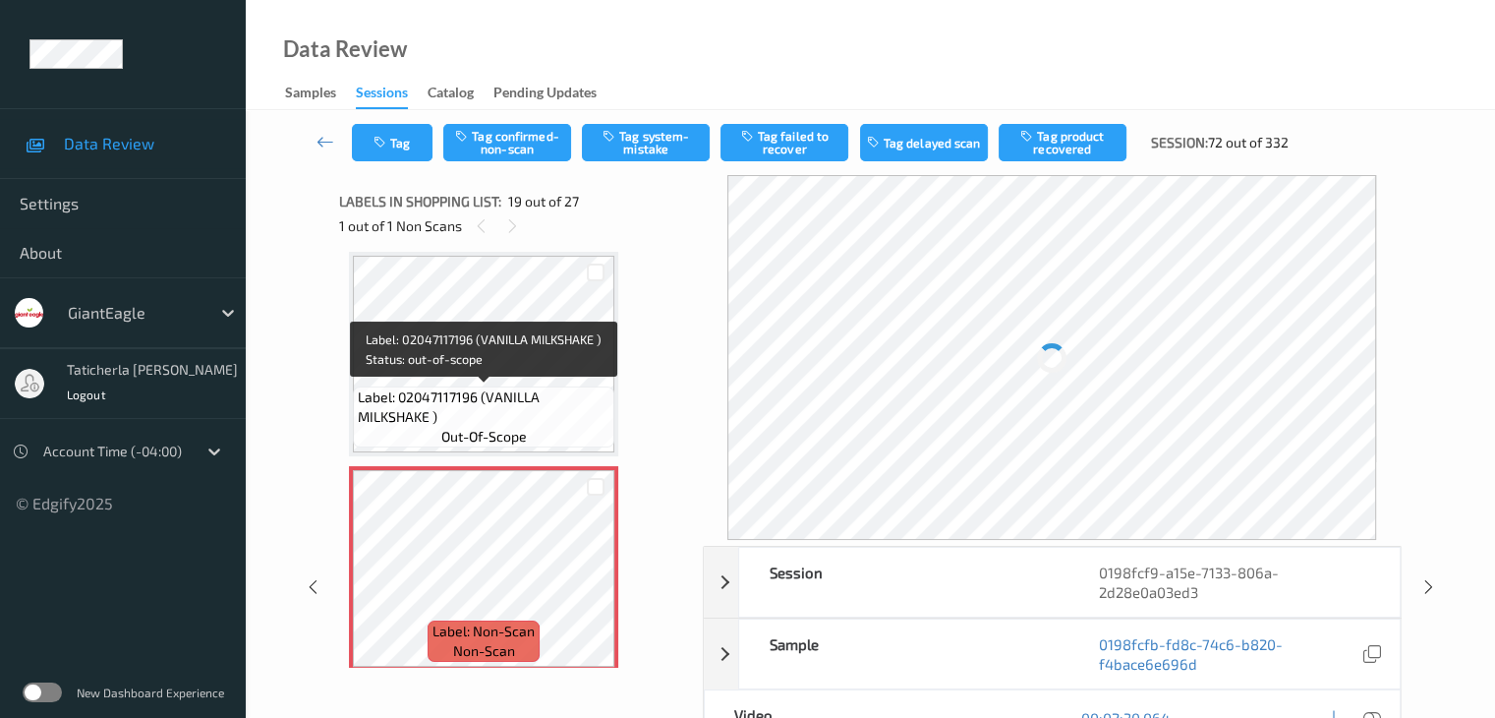
scroll to position [3850, 0]
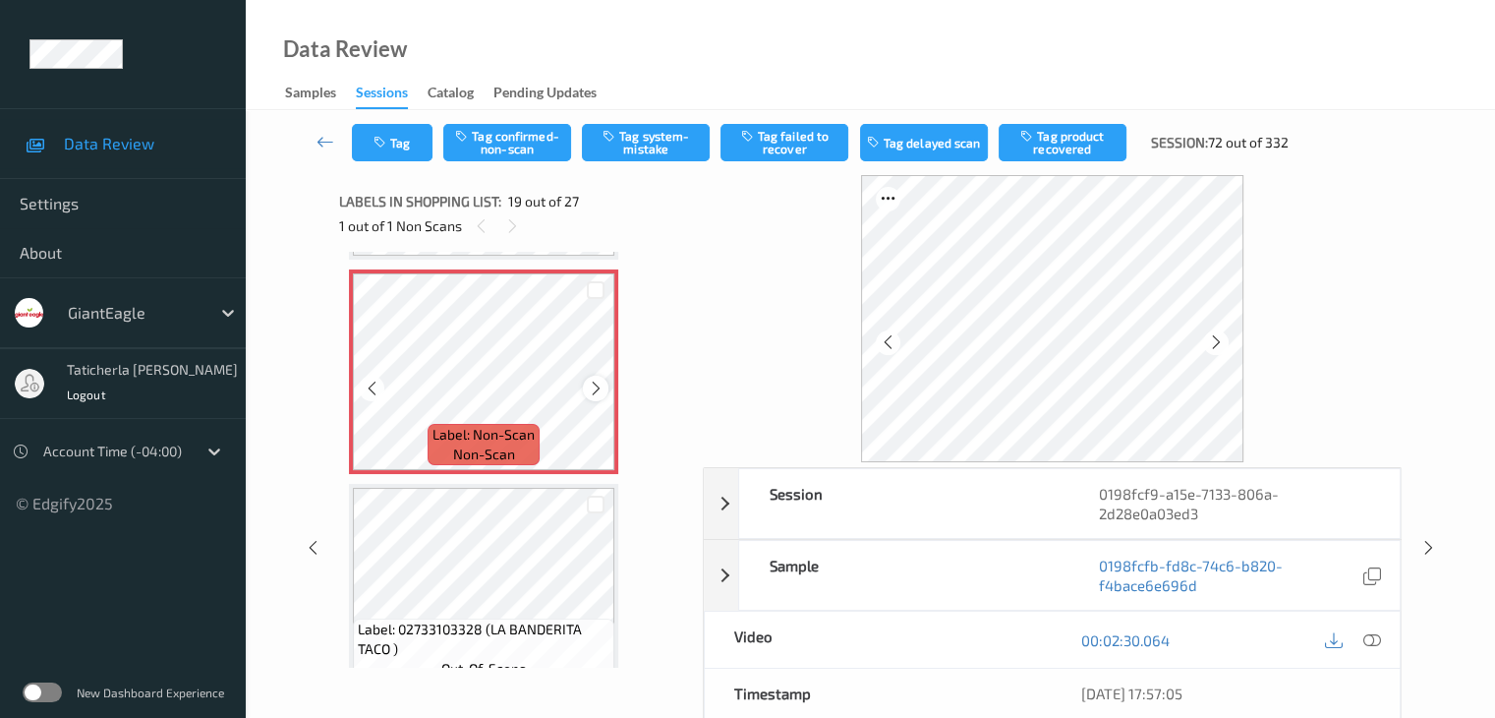
click at [596, 392] on icon at bounding box center [596, 389] width 17 height 18
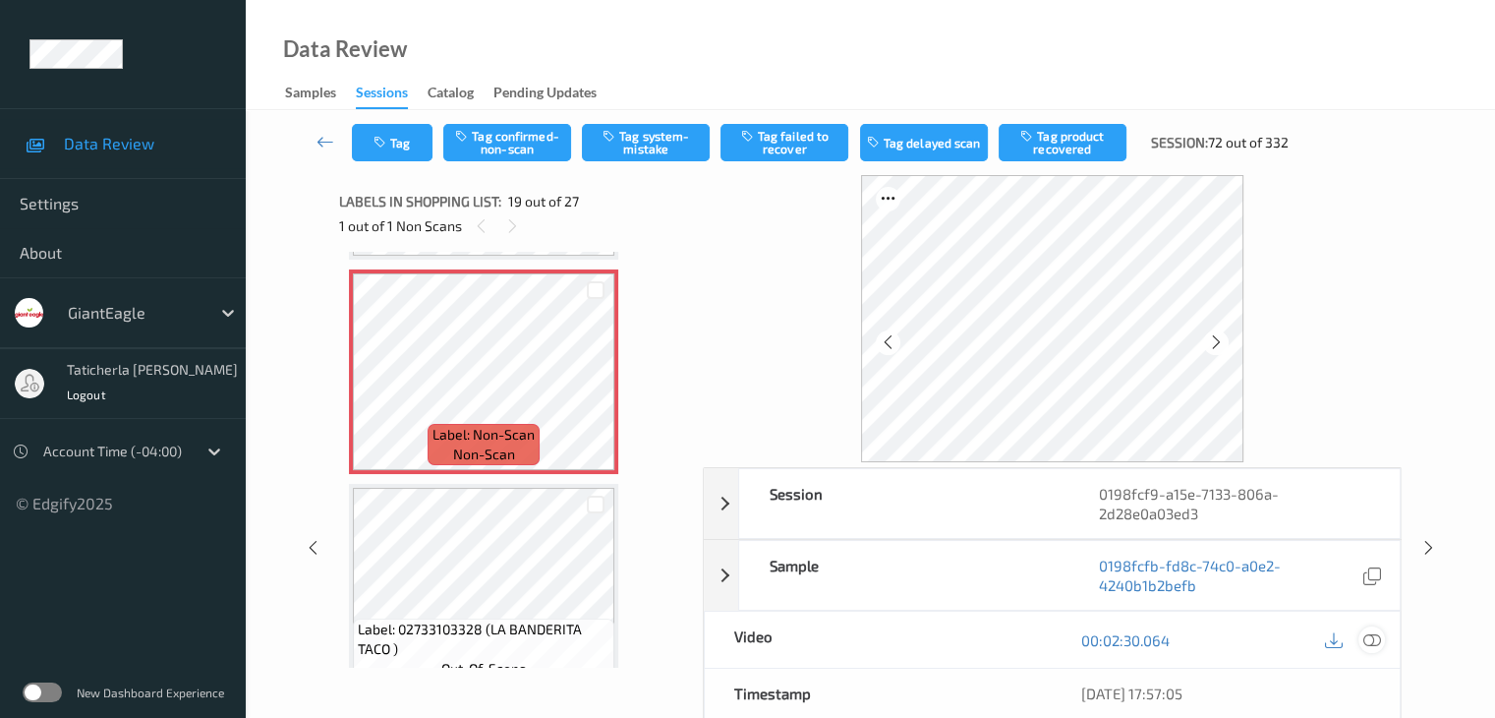
click at [1369, 638] on icon at bounding box center [1372, 640] width 18 height 18
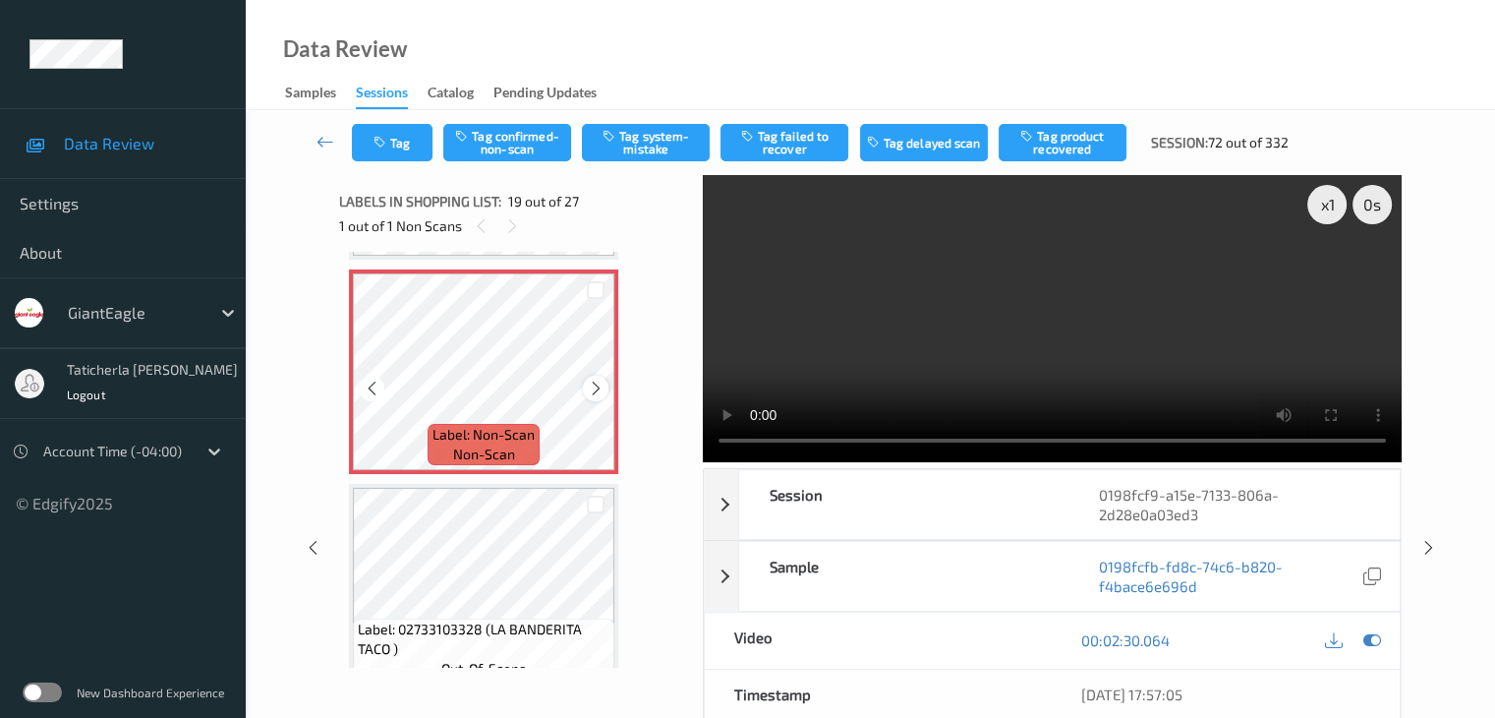
click at [592, 384] on icon at bounding box center [596, 389] width 17 height 18
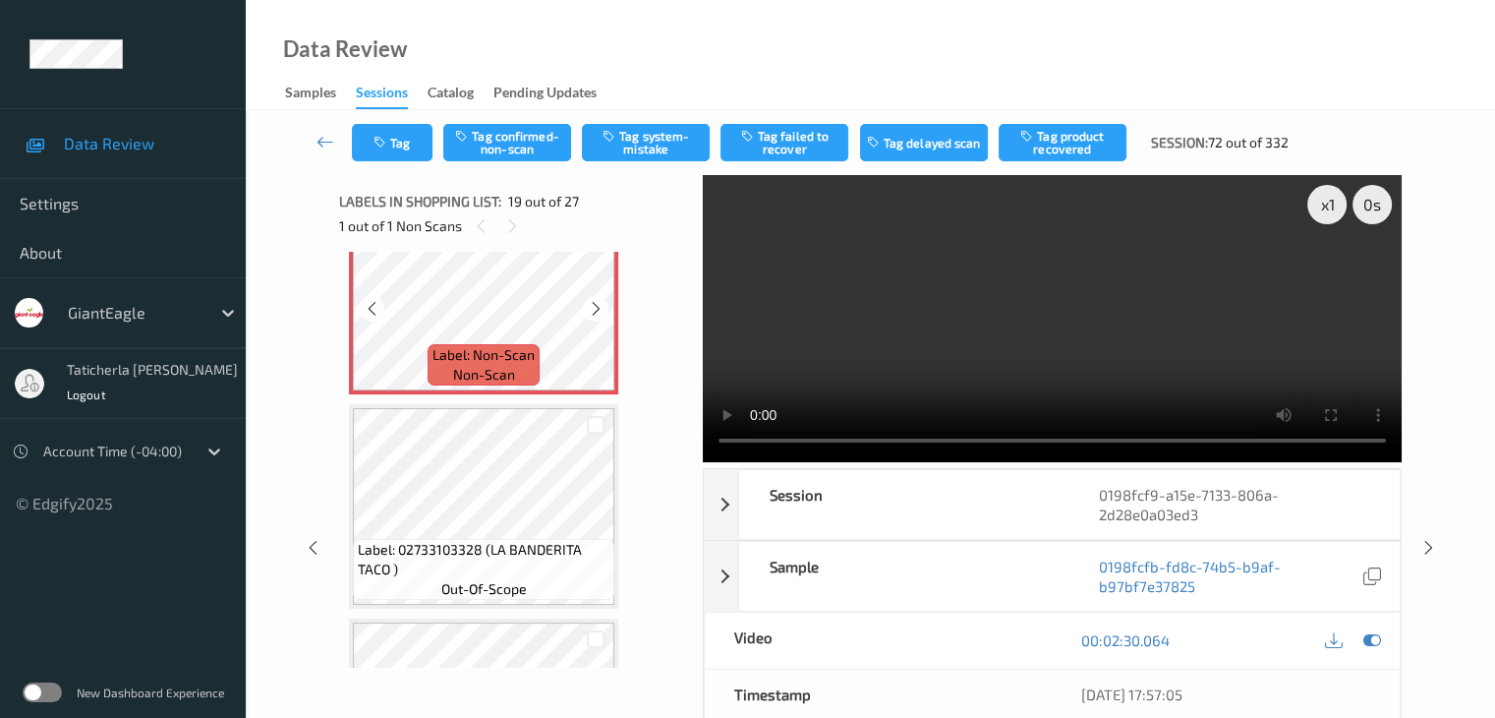
scroll to position [3752, 0]
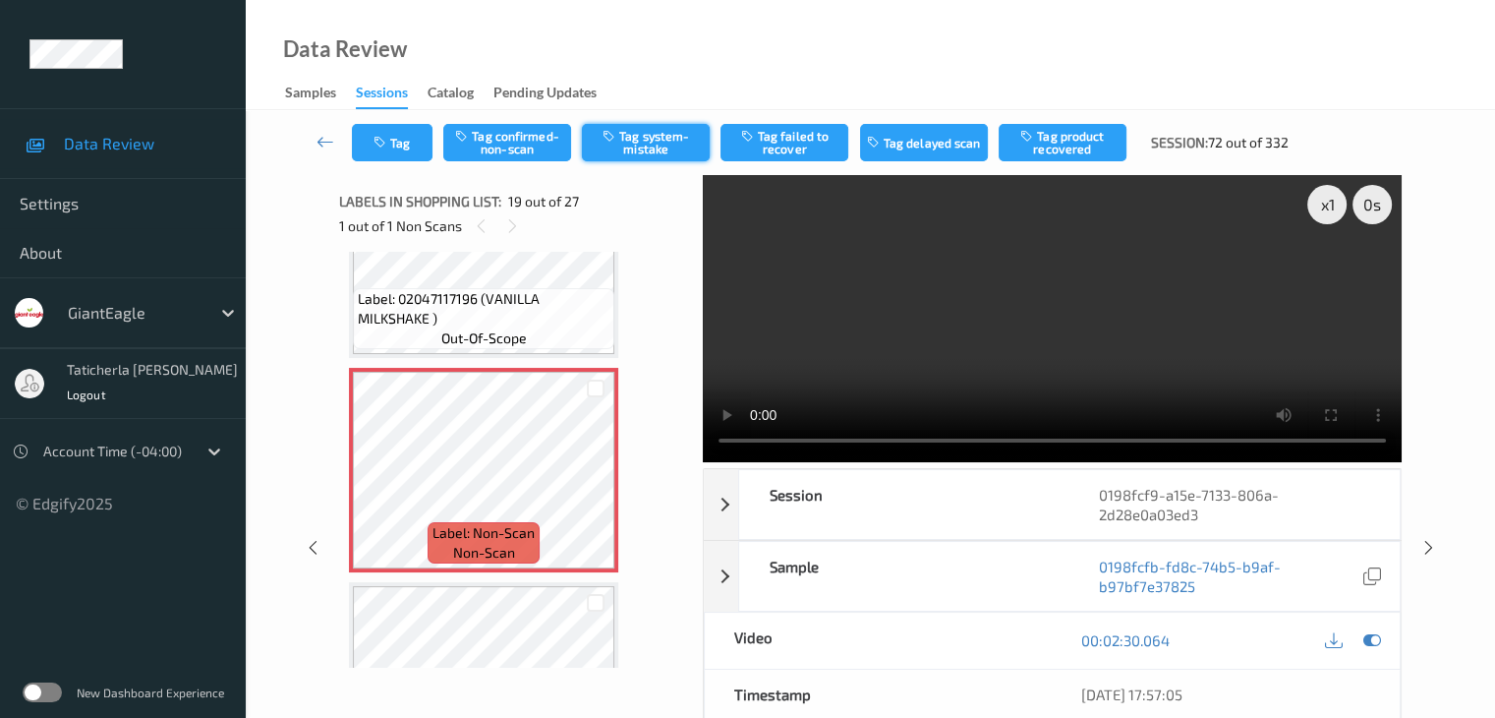
click at [665, 149] on button "Tag system-mistake" at bounding box center [646, 142] width 128 height 37
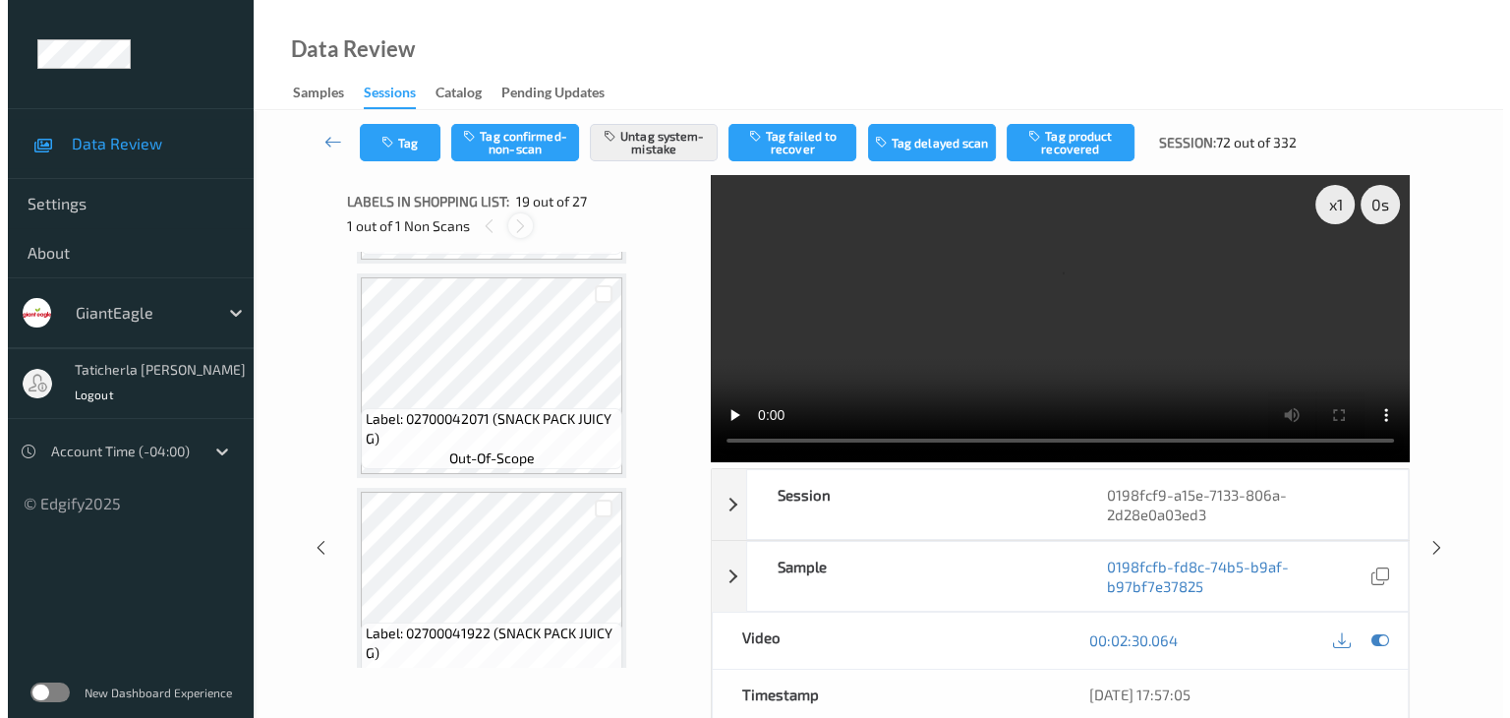
scroll to position [4243, 0]
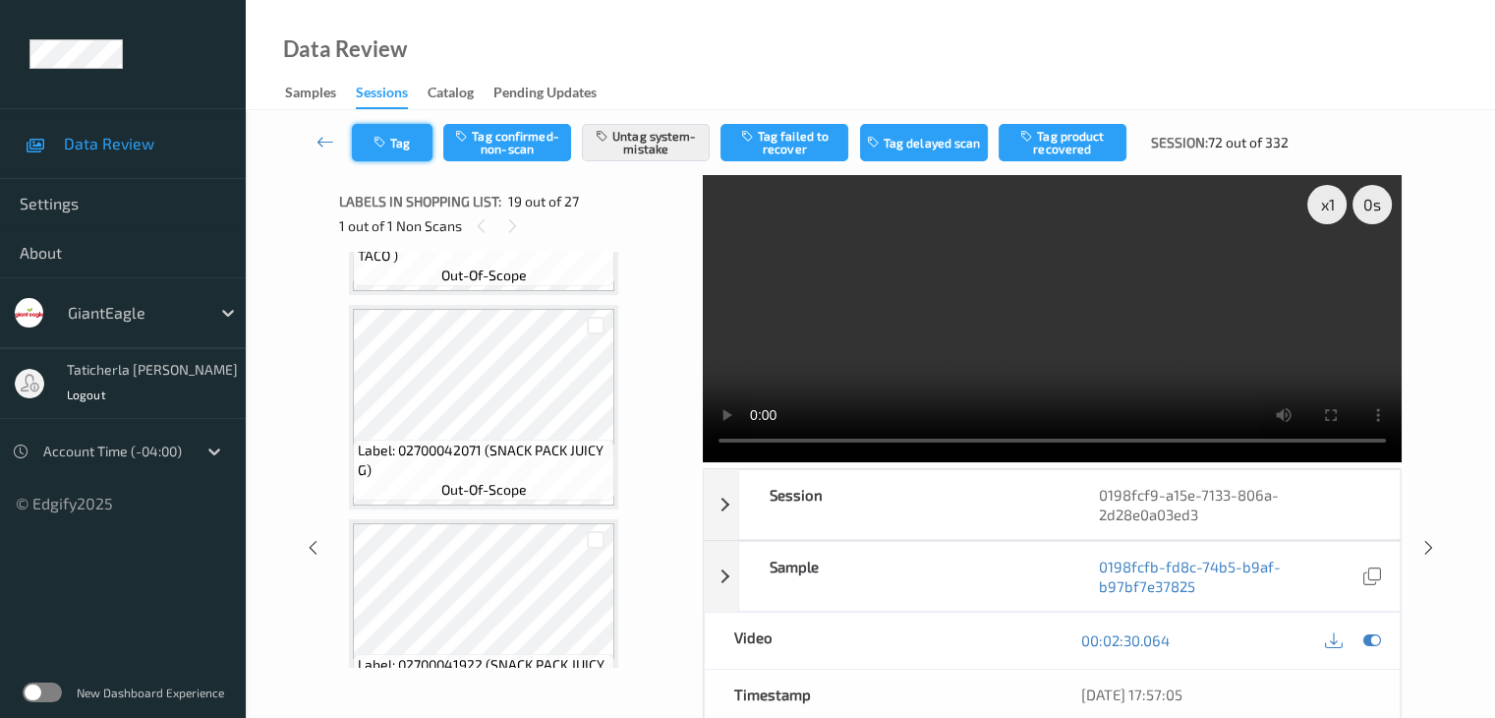
click at [412, 144] on button "Tag" at bounding box center [392, 142] width 81 height 37
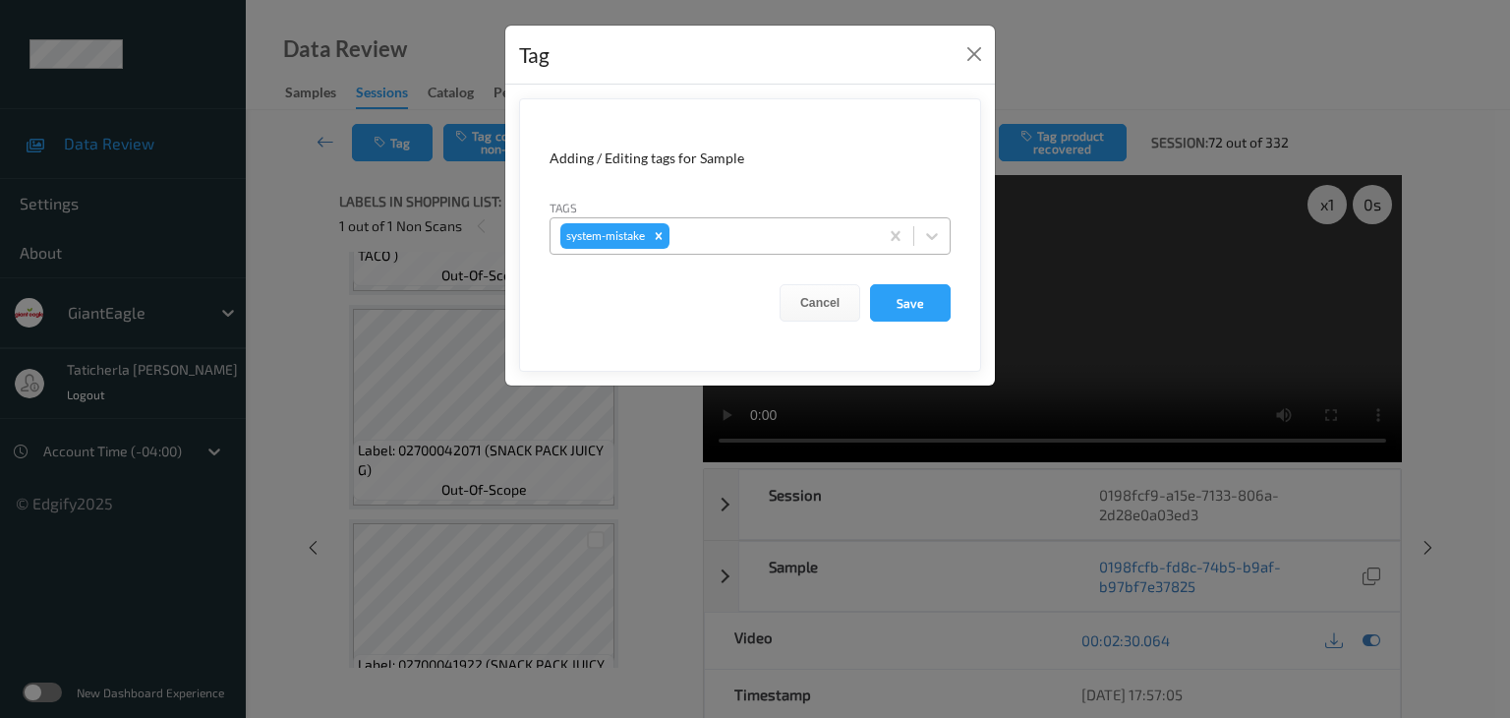
click at [747, 224] on div at bounding box center [770, 236] width 195 height 24
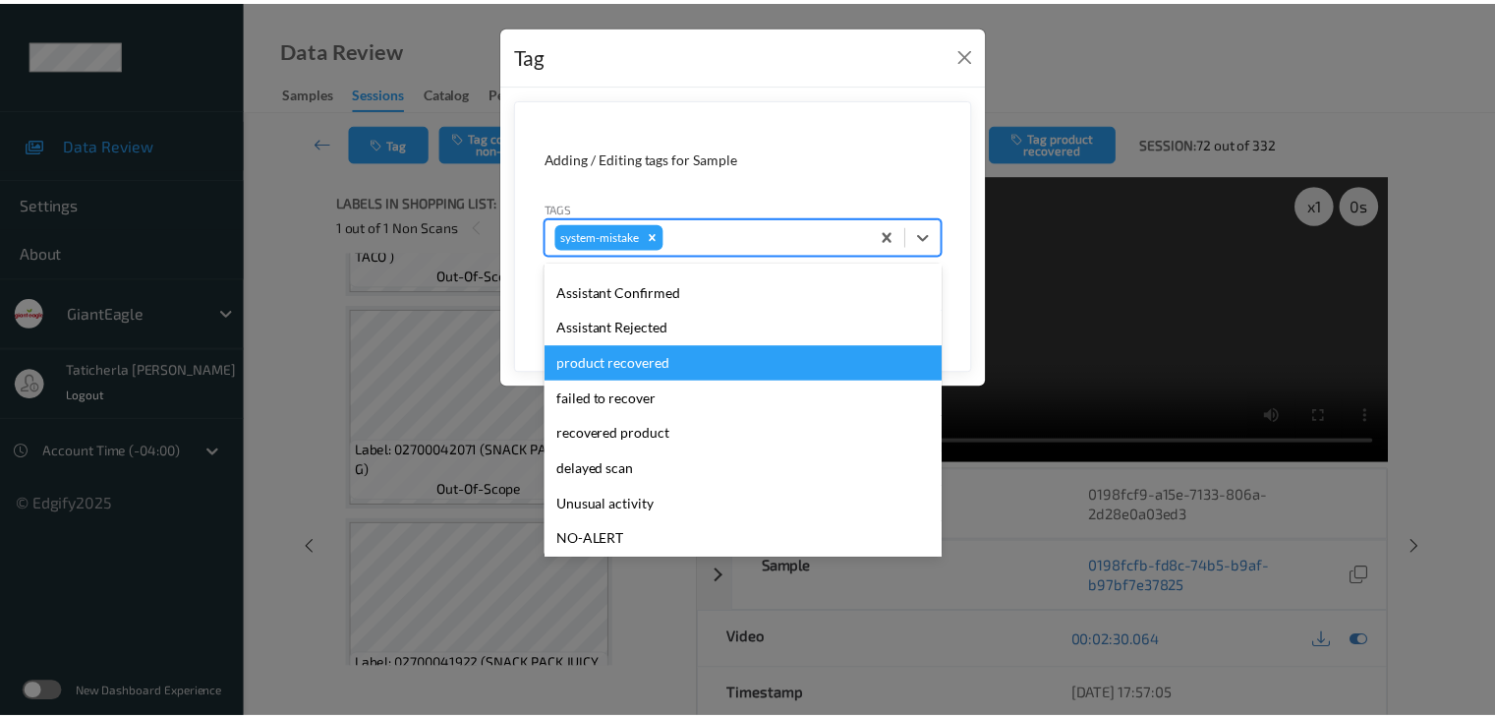
scroll to position [197, 0]
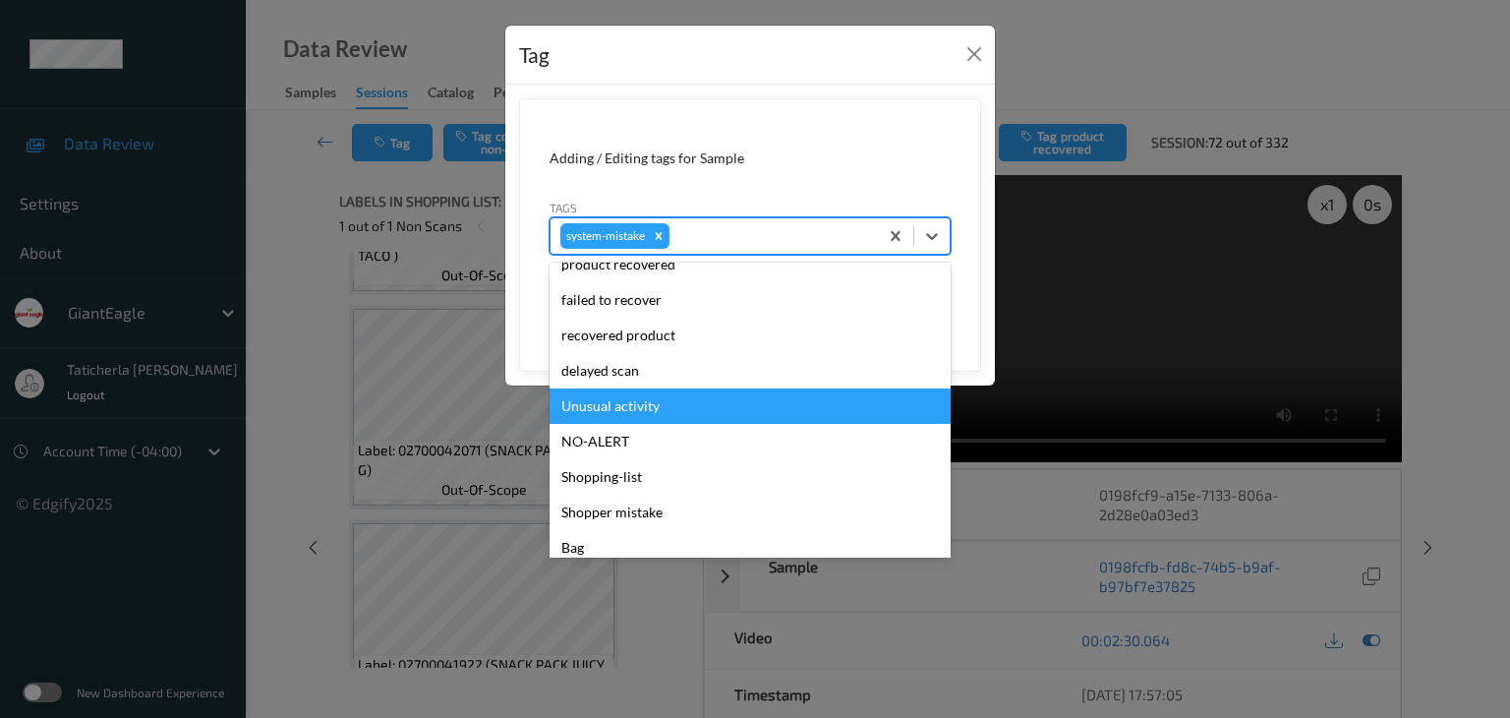
click at [698, 406] on div "Unusual activity" at bounding box center [750, 405] width 401 height 35
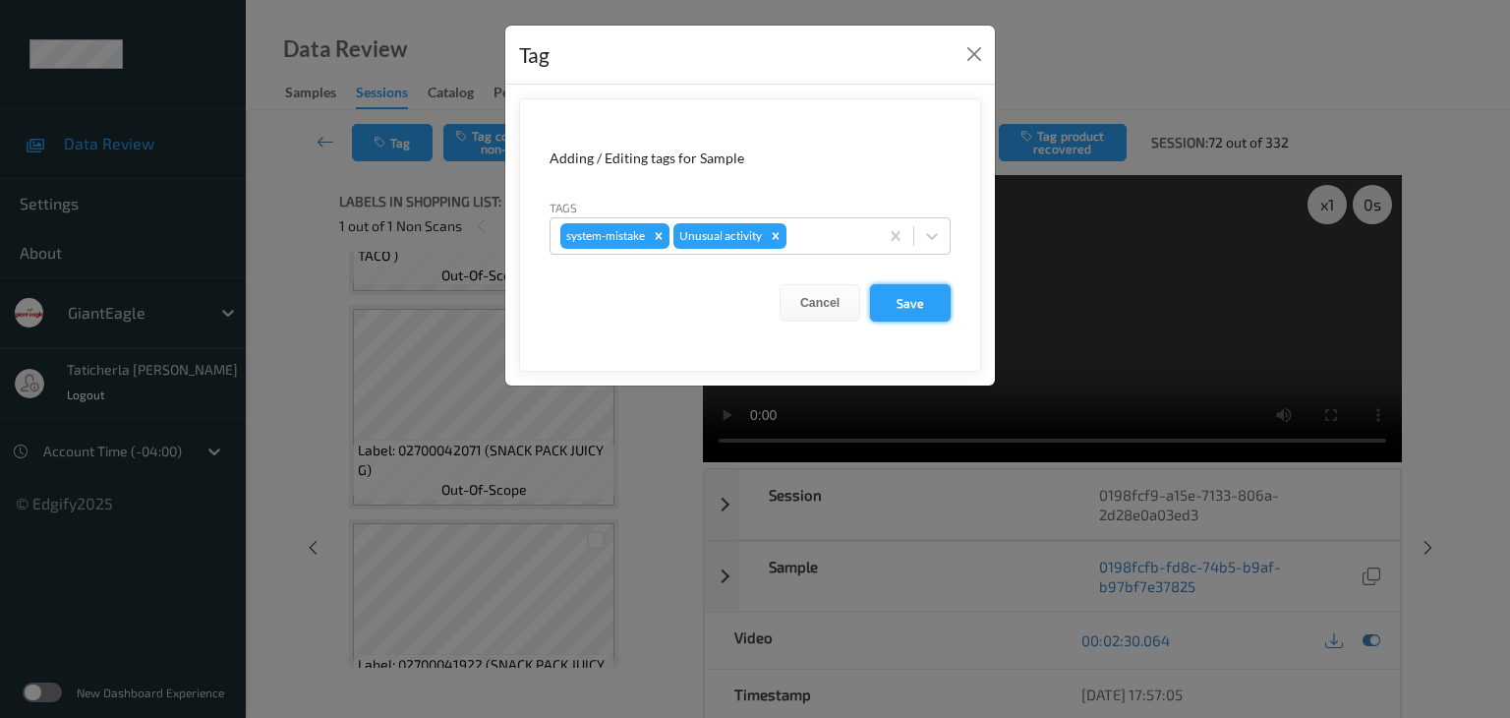
click at [924, 302] on button "Save" at bounding box center [910, 302] width 81 height 37
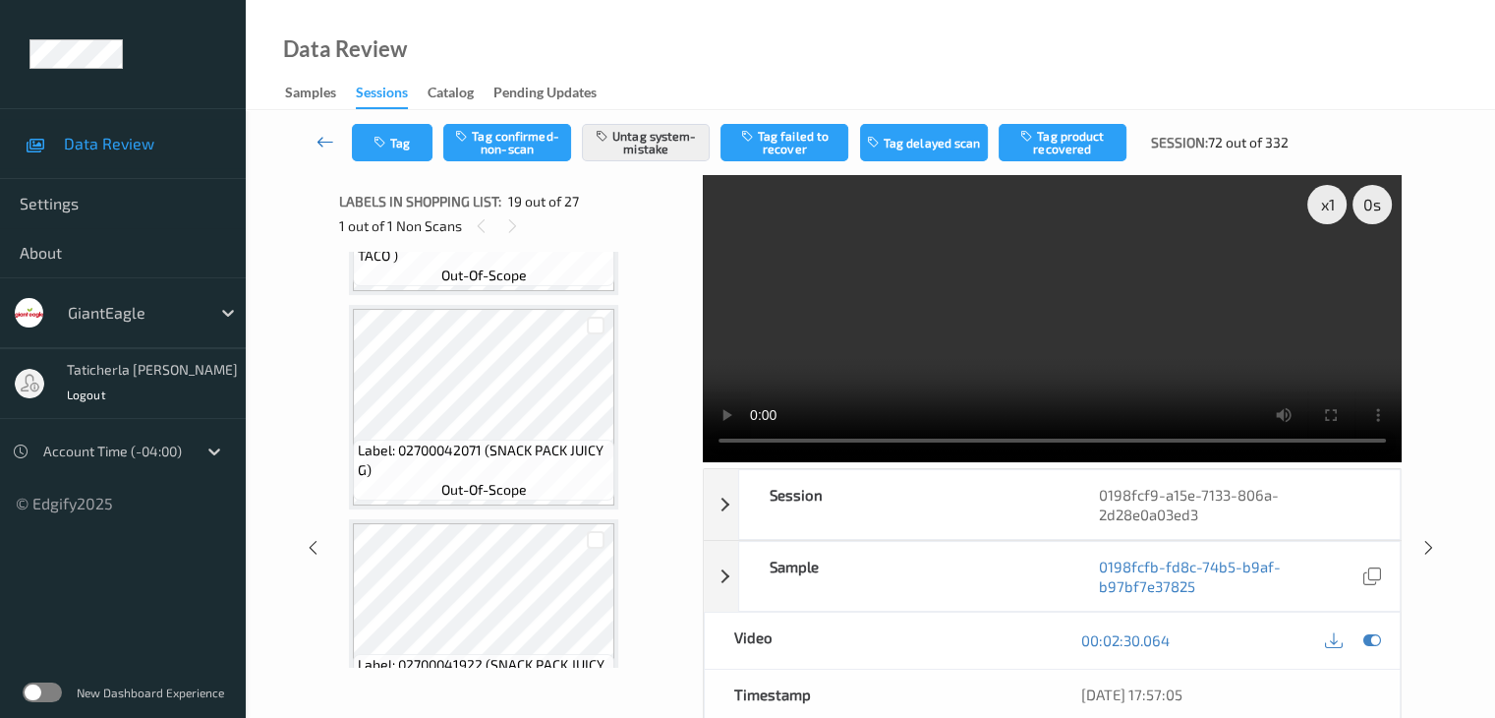
click at [320, 134] on icon at bounding box center [326, 142] width 18 height 20
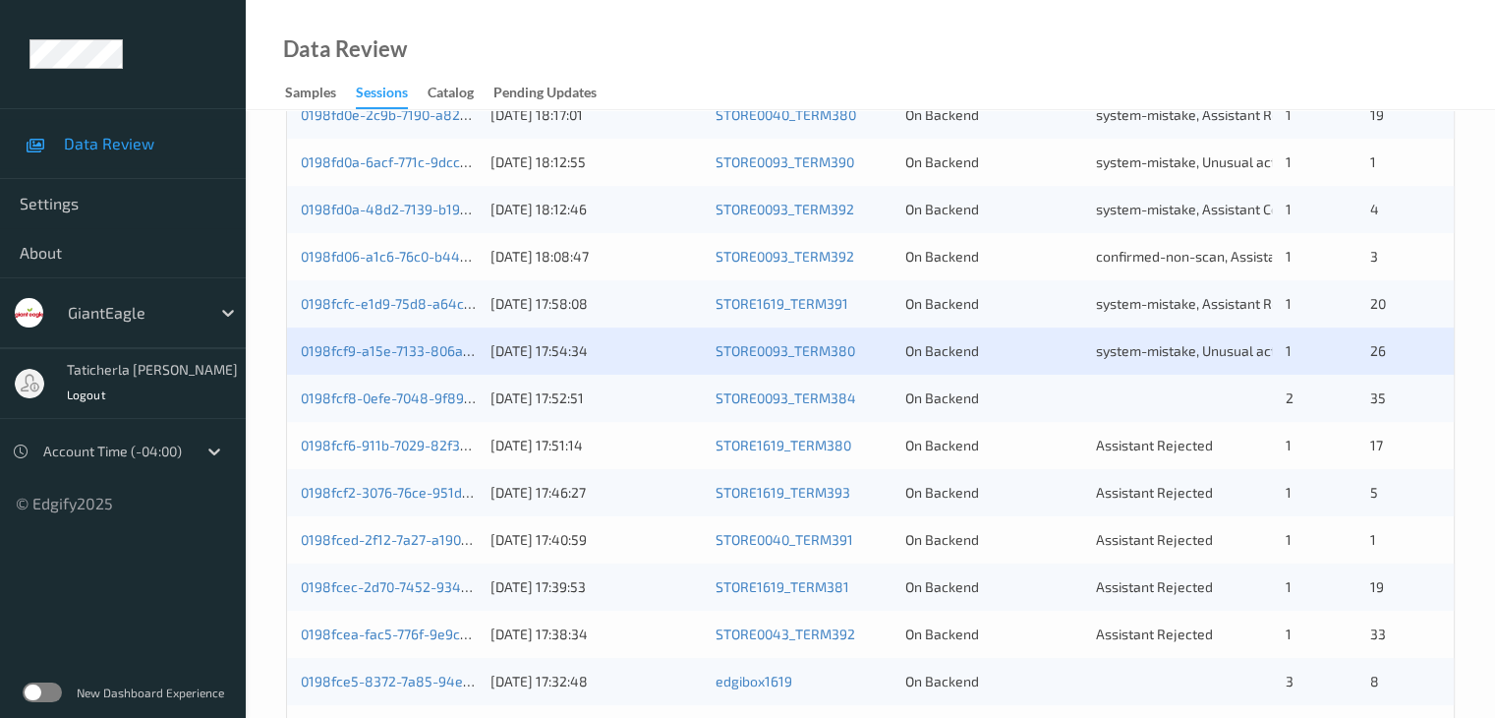
scroll to position [916, 0]
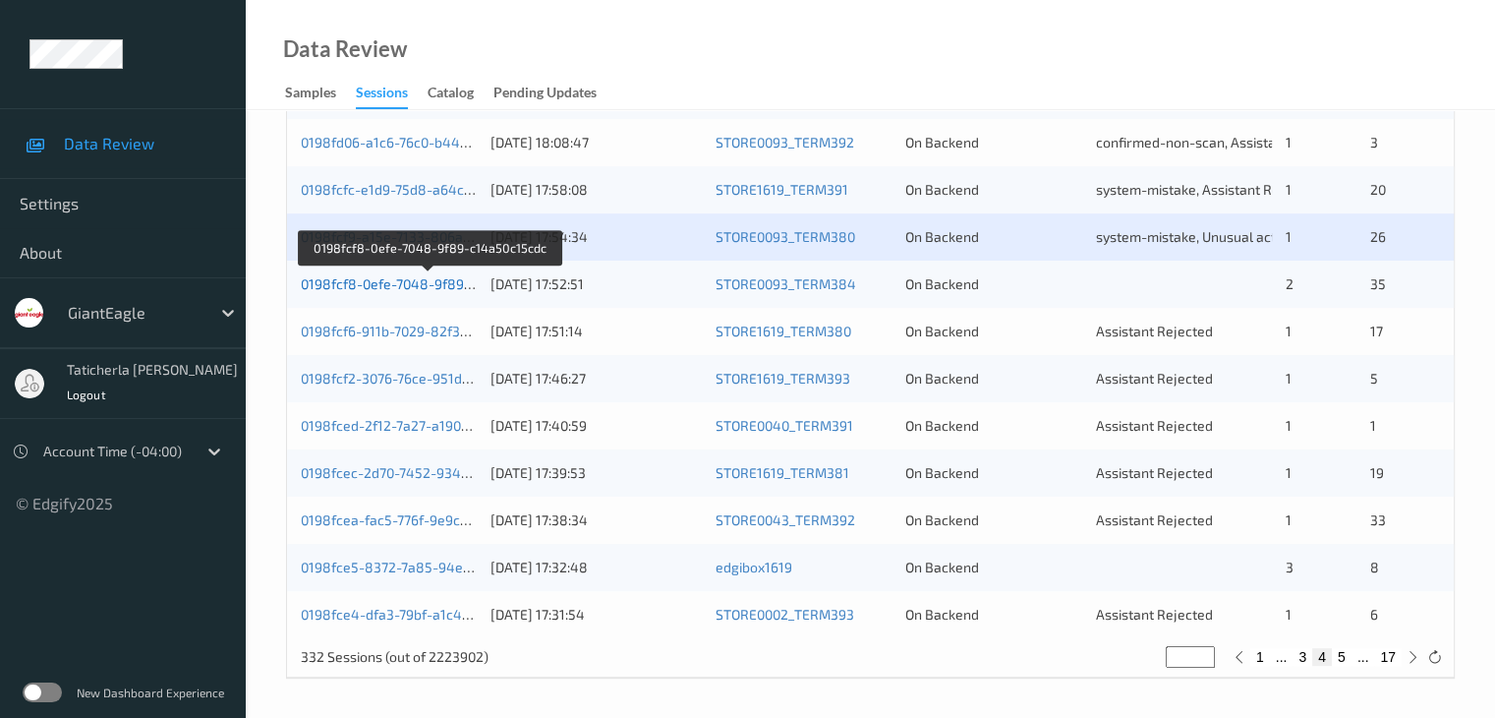
click at [427, 290] on link "0198fcf8-0efe-7048-9f89-c14a50c15cdc" at bounding box center [429, 283] width 257 height 17
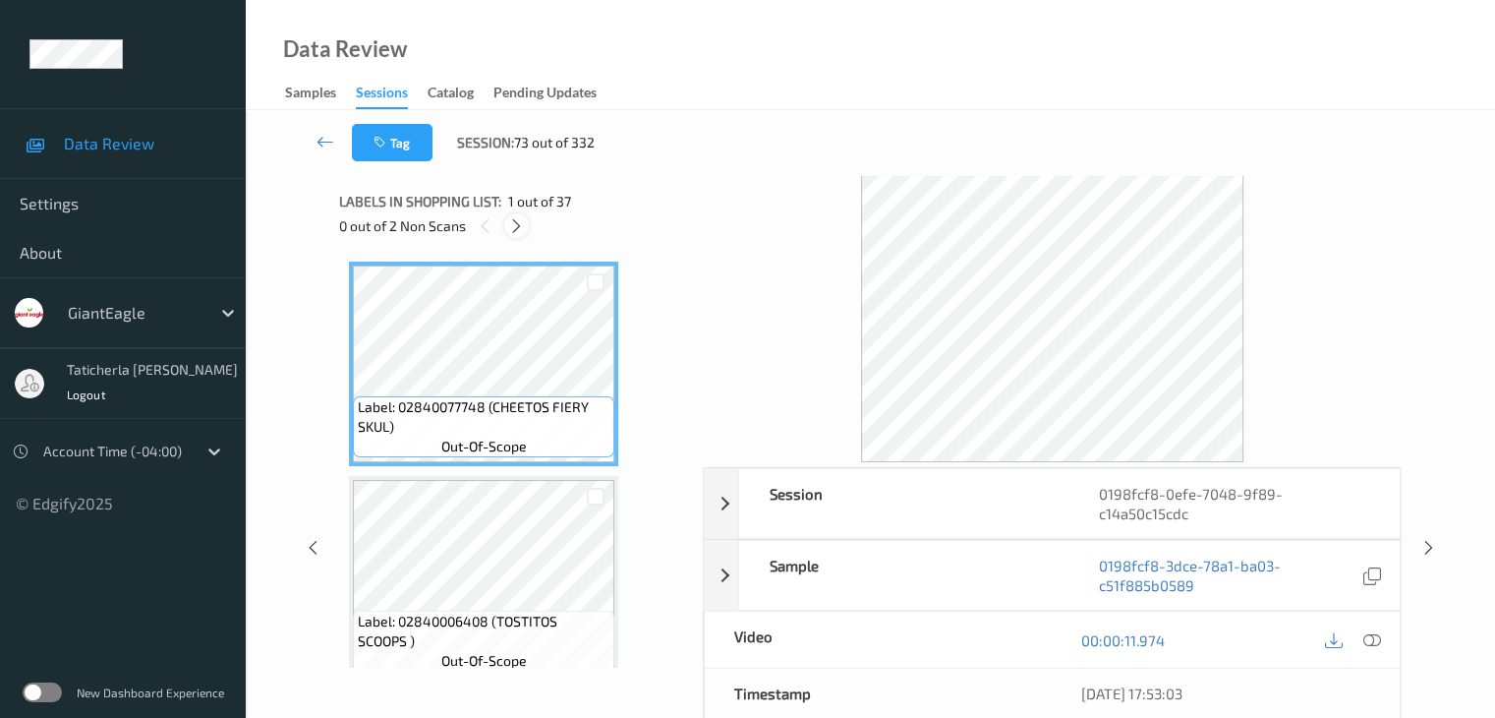
click at [519, 231] on icon at bounding box center [516, 226] width 17 height 18
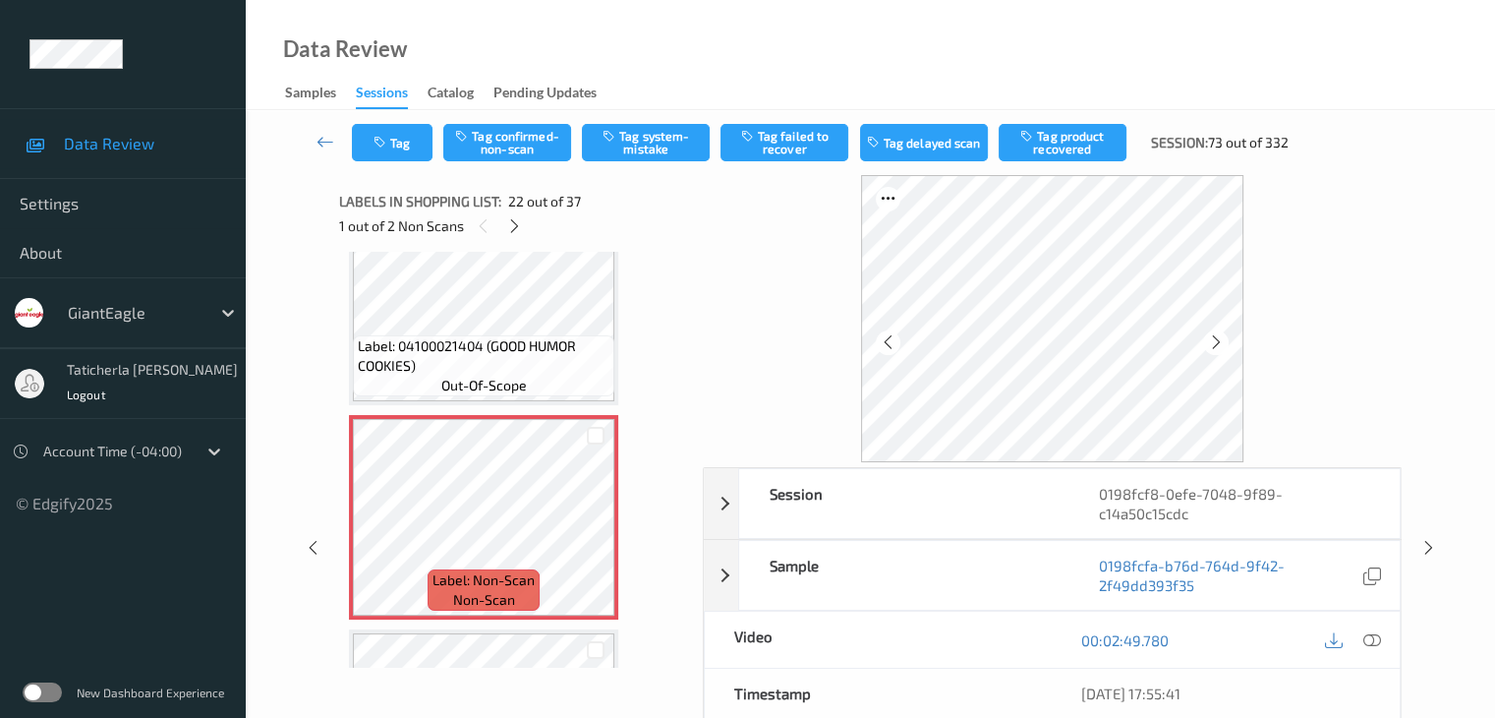
scroll to position [4395, 0]
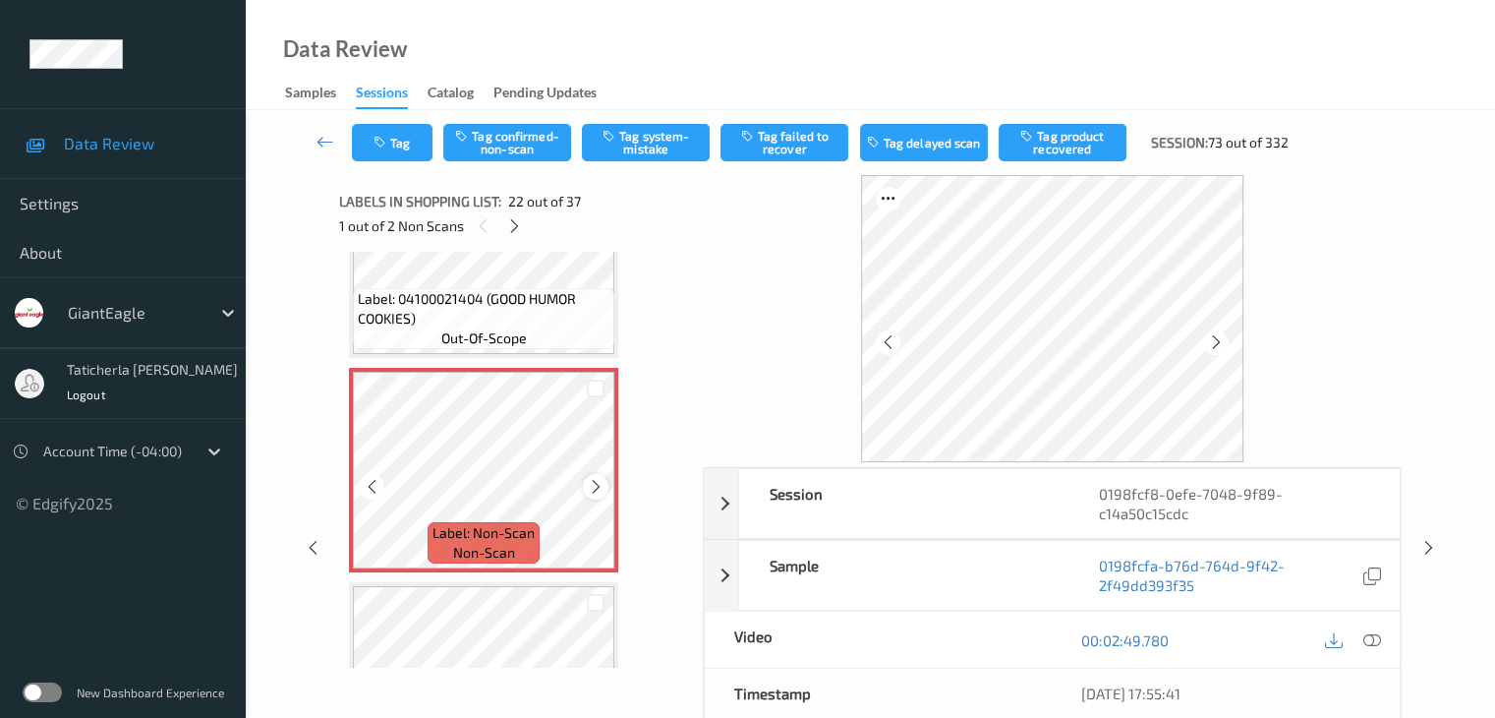
click at [594, 481] on icon at bounding box center [596, 487] width 17 height 18
click at [1368, 639] on icon at bounding box center [1372, 640] width 18 height 18
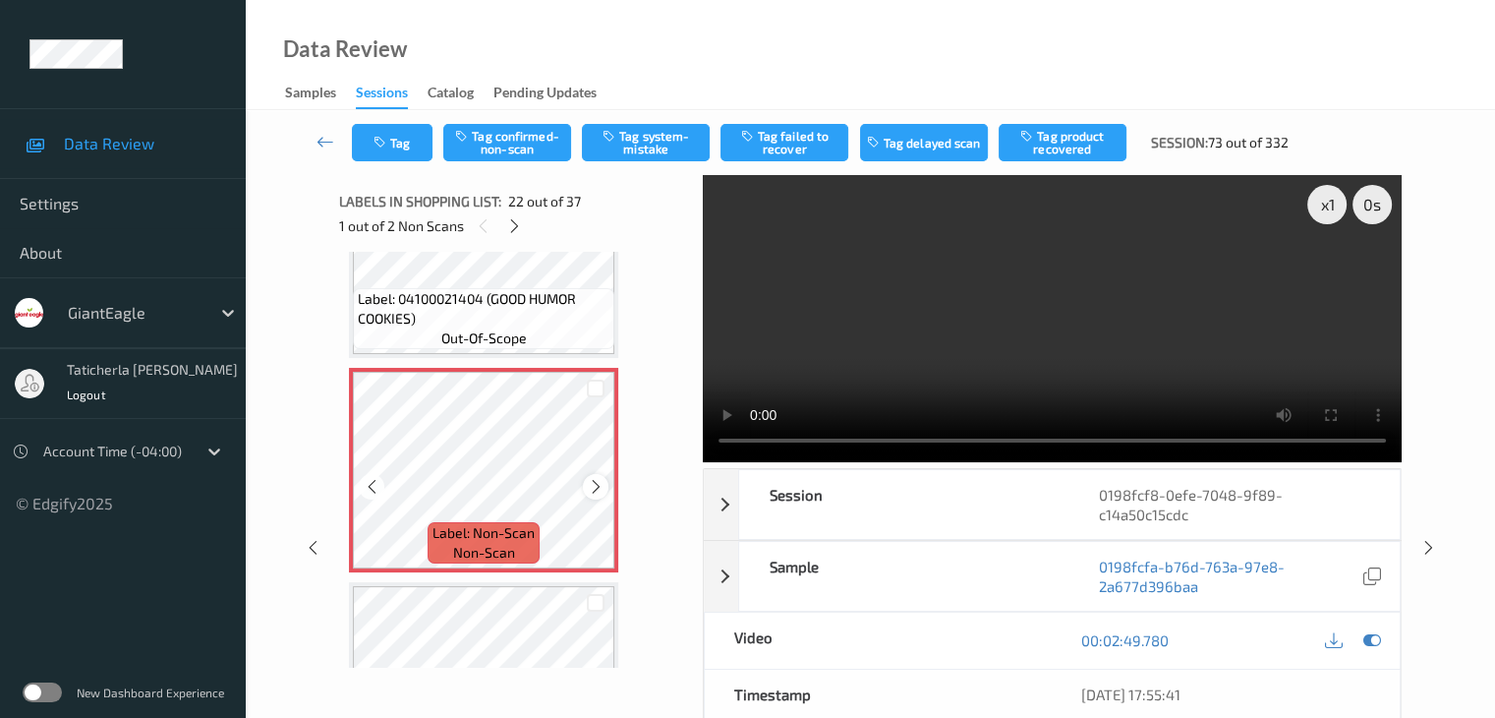
click at [592, 482] on icon at bounding box center [596, 487] width 17 height 18
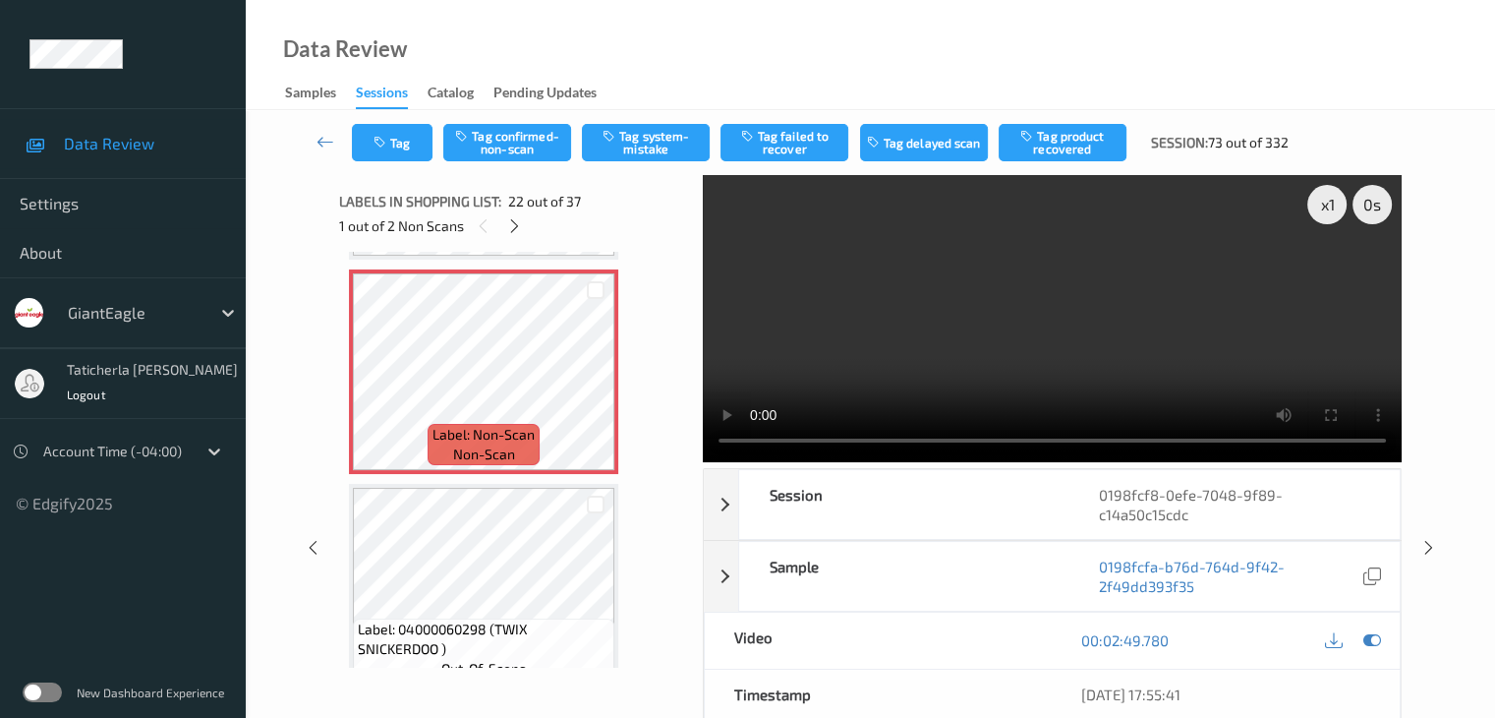
scroll to position [4591, 0]
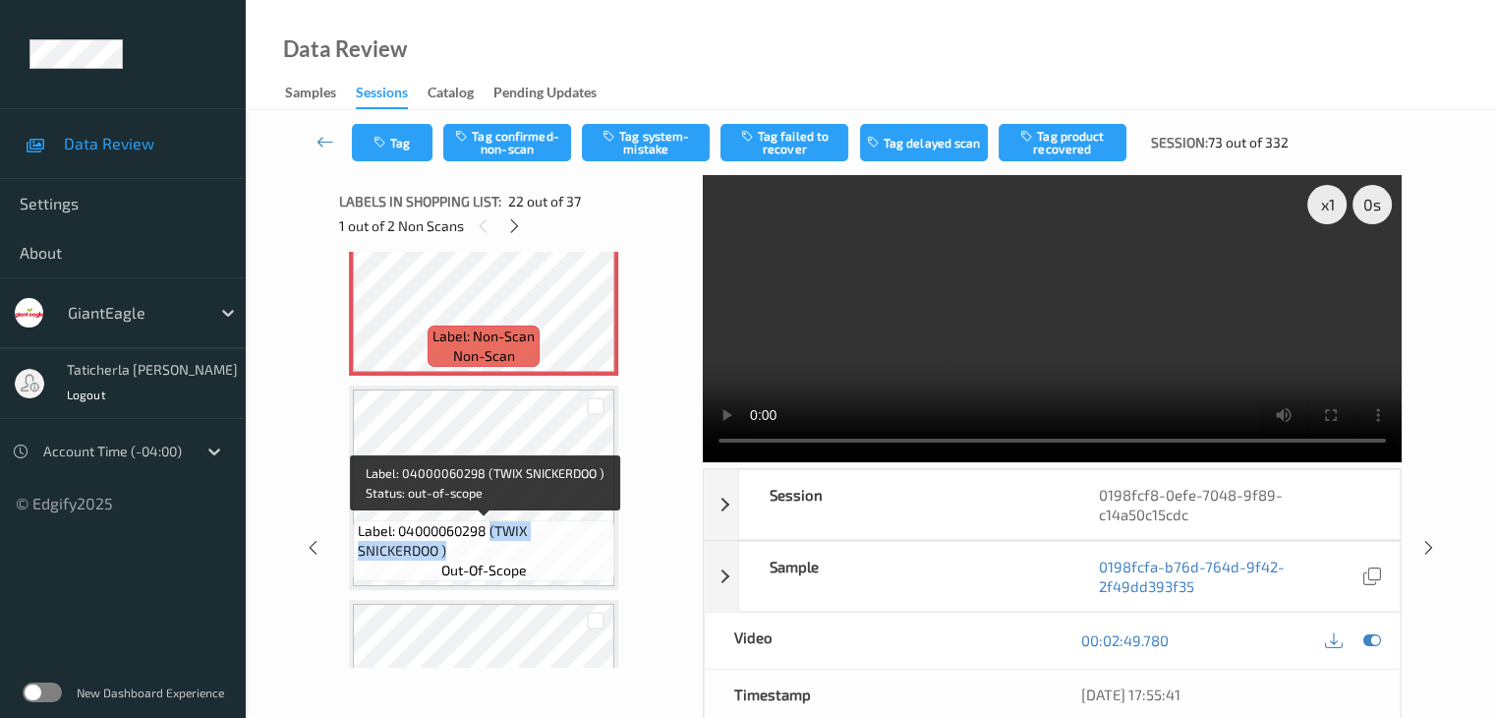
drag, startPoint x: 493, startPoint y: 528, endPoint x: 543, endPoint y: 546, distance: 53.2
click at [543, 546] on span "Label: 04000060298 (TWIX SNICKERDOO )" at bounding box center [484, 540] width 252 height 39
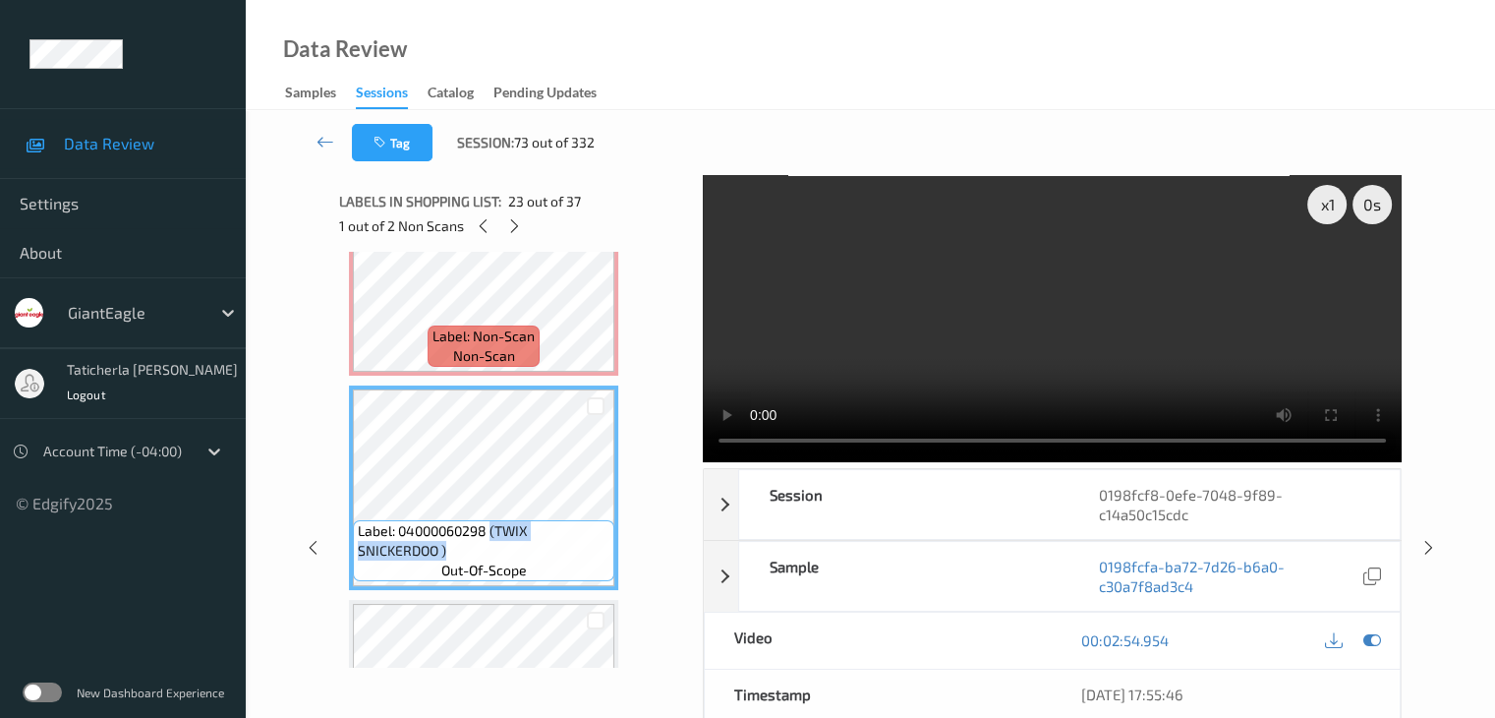
copy span "(TWIX SNICKERDOO )"
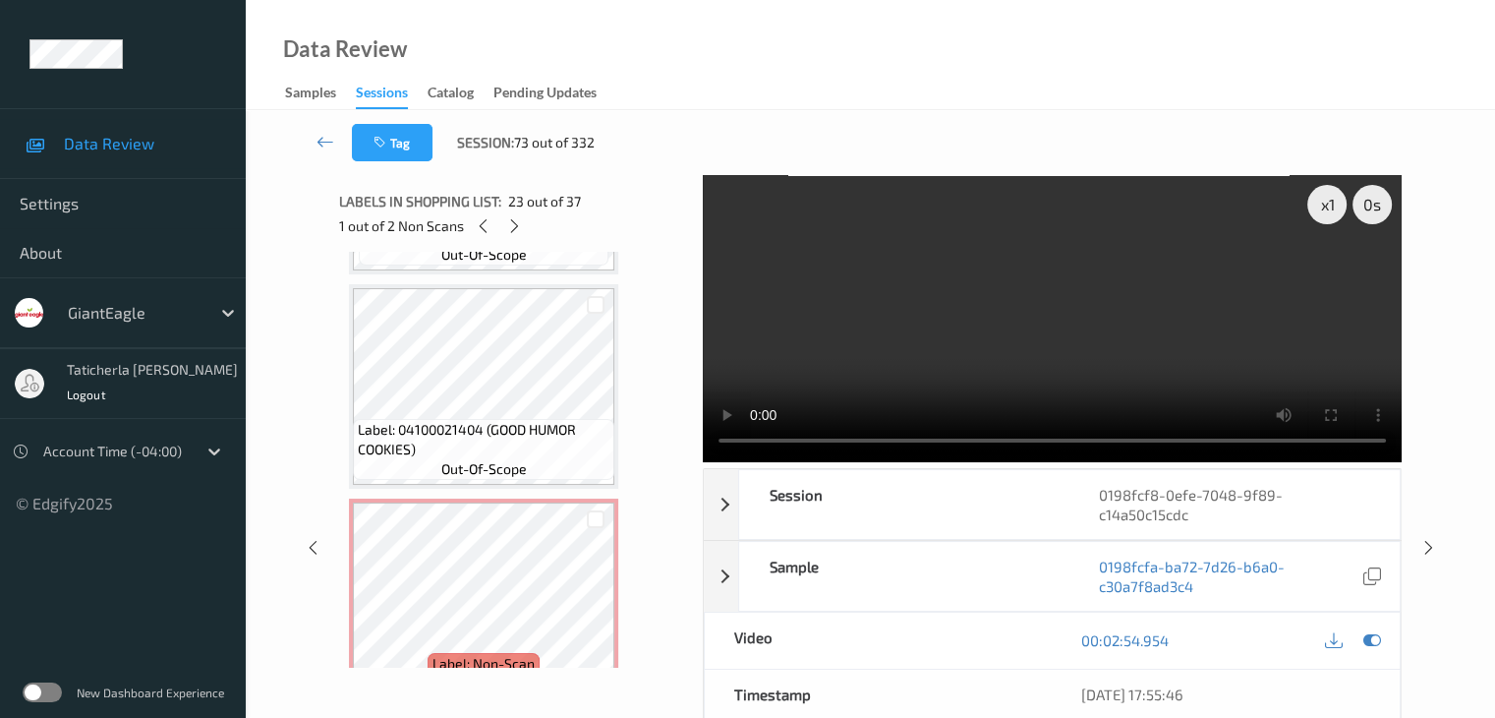
scroll to position [4297, 0]
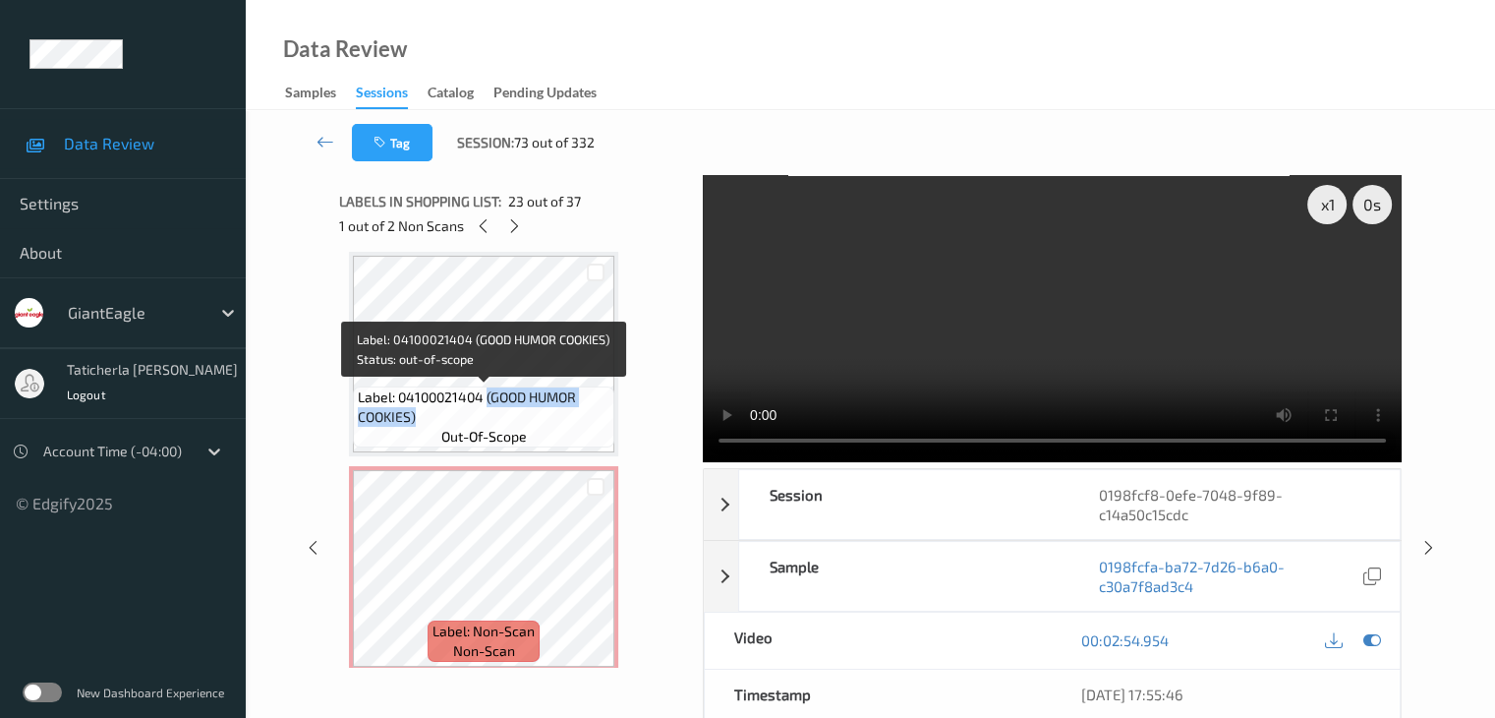
drag, startPoint x: 487, startPoint y: 396, endPoint x: 588, endPoint y: 433, distance: 107.6
click at [588, 433] on div "Label: 04100021404 (GOOD HUMOR COOKIES) out-of-scope" at bounding box center [484, 416] width 262 height 61
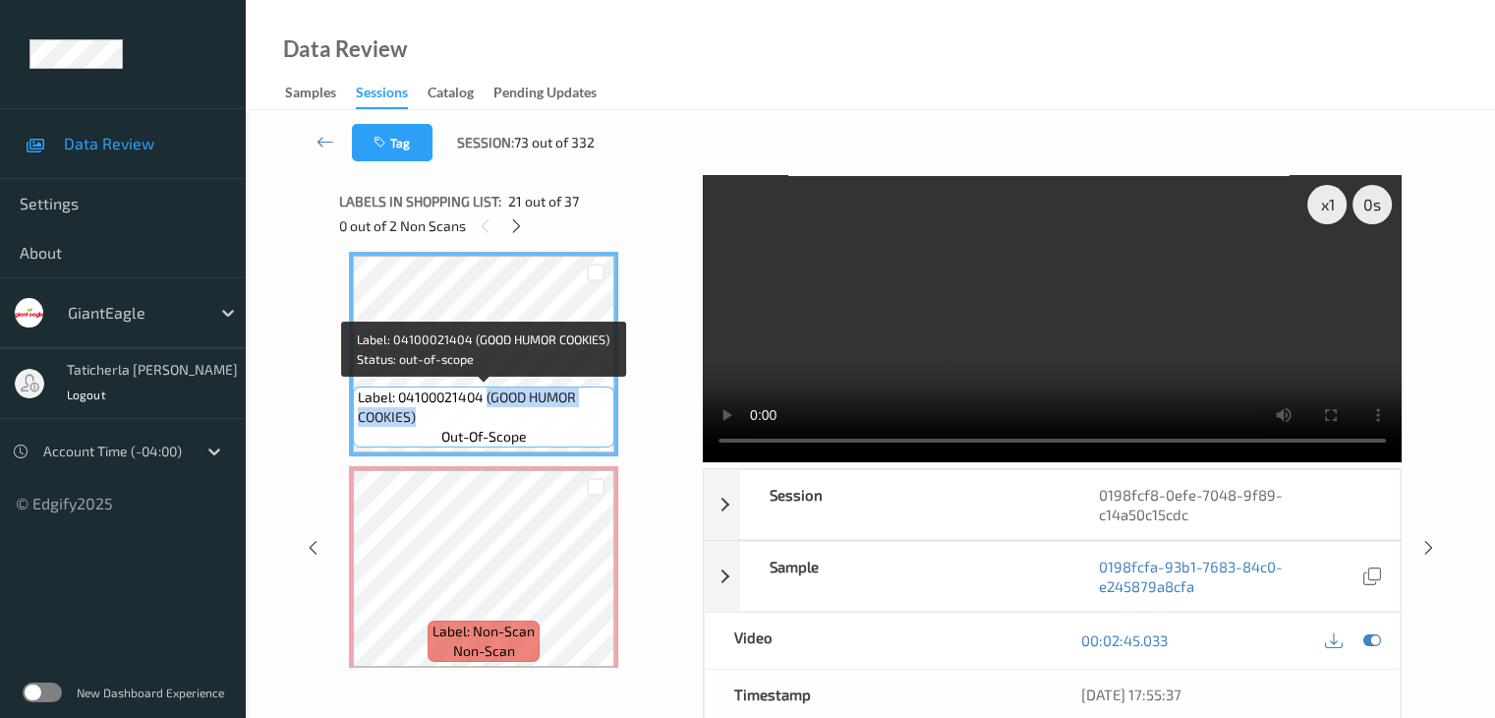
copy span "(GOOD HUMOR COOKIES)"
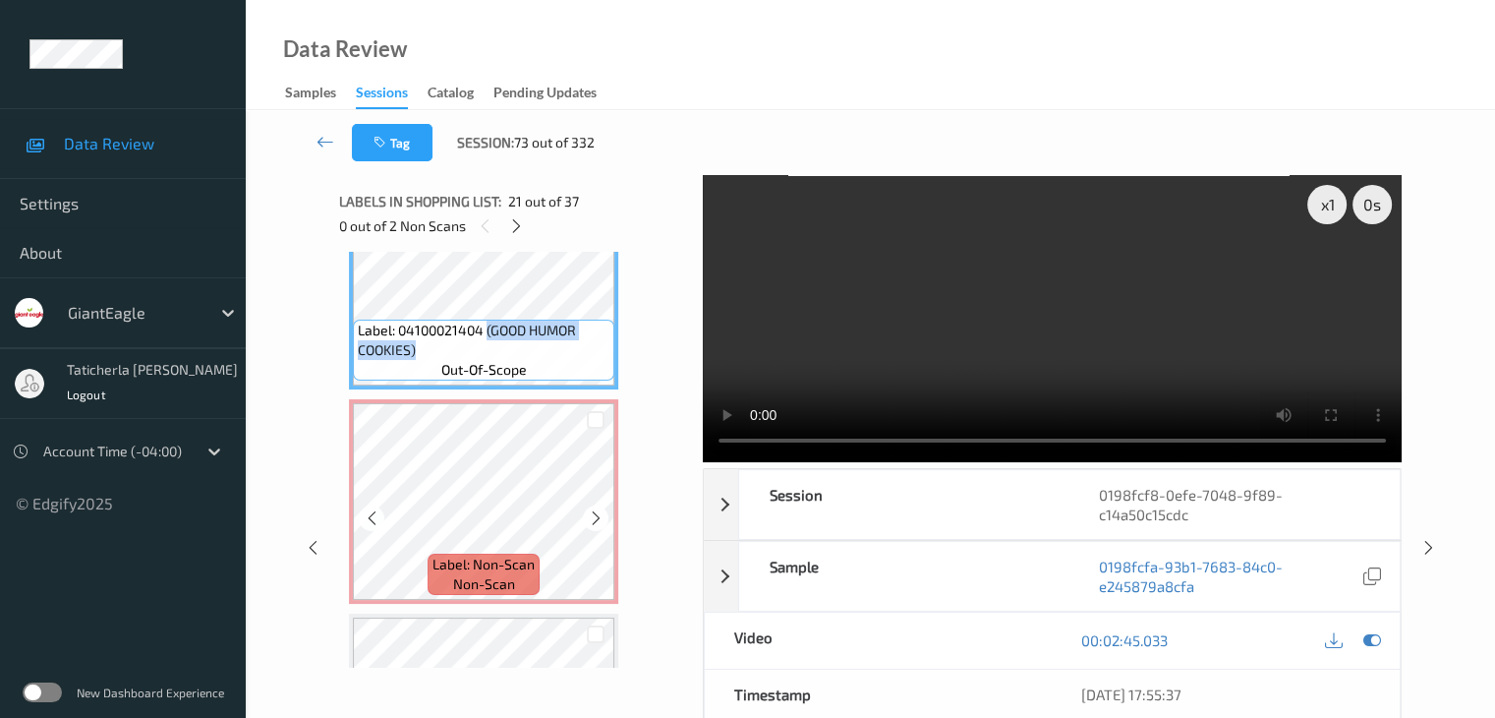
scroll to position [4395, 0]
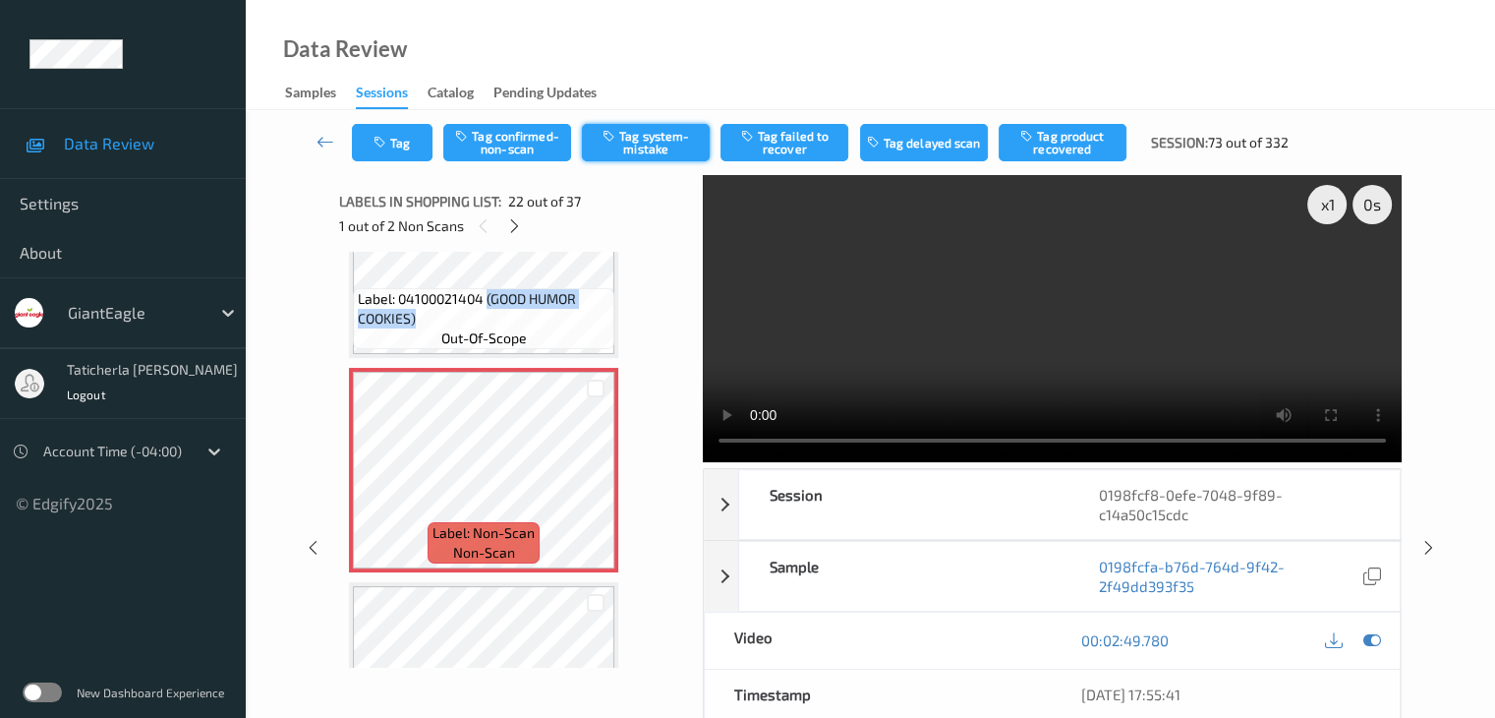
click at [610, 137] on icon "button" at bounding box center [611, 136] width 17 height 14
click at [515, 227] on icon at bounding box center [514, 226] width 17 height 18
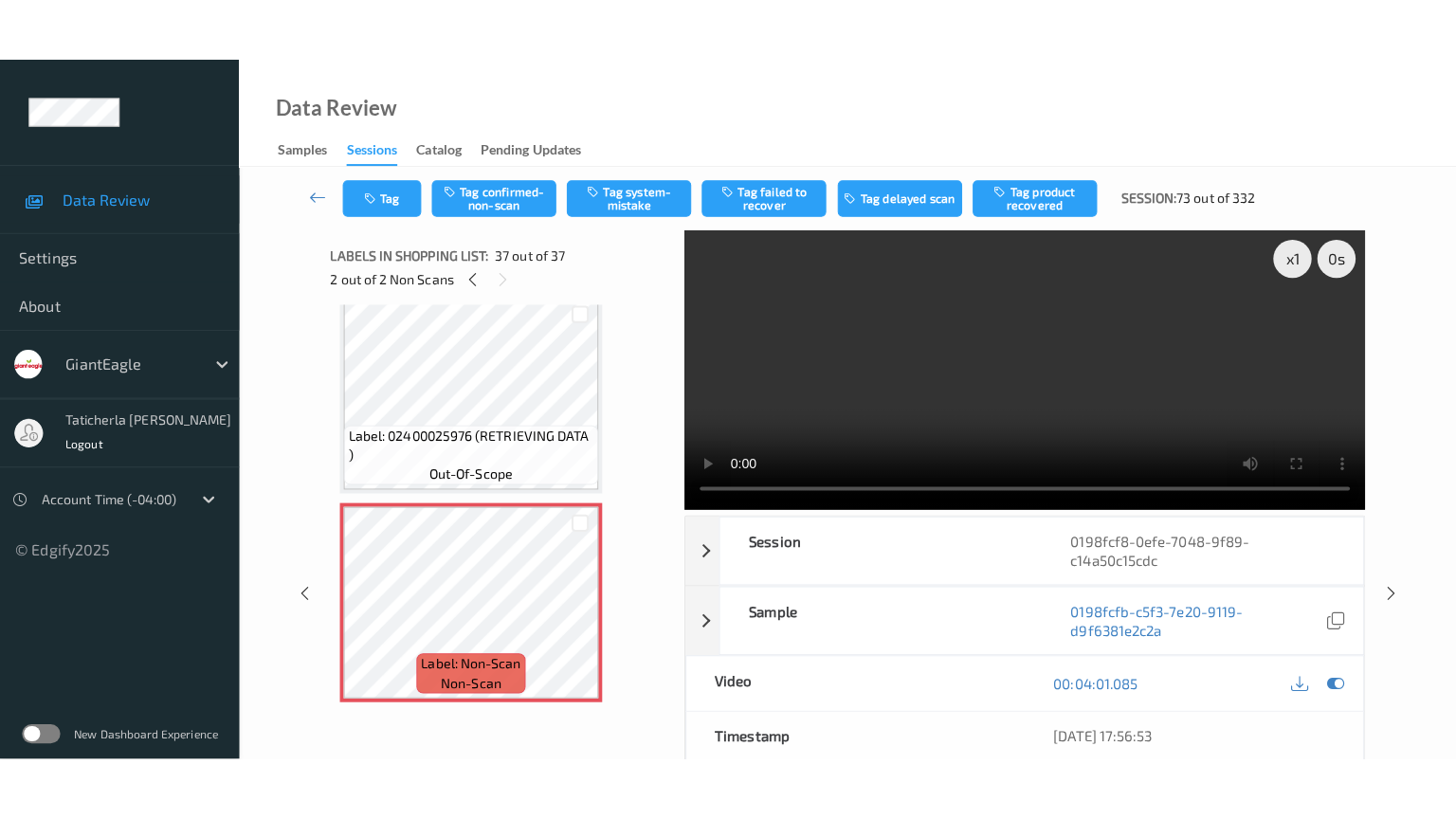
scroll to position [7258, 0]
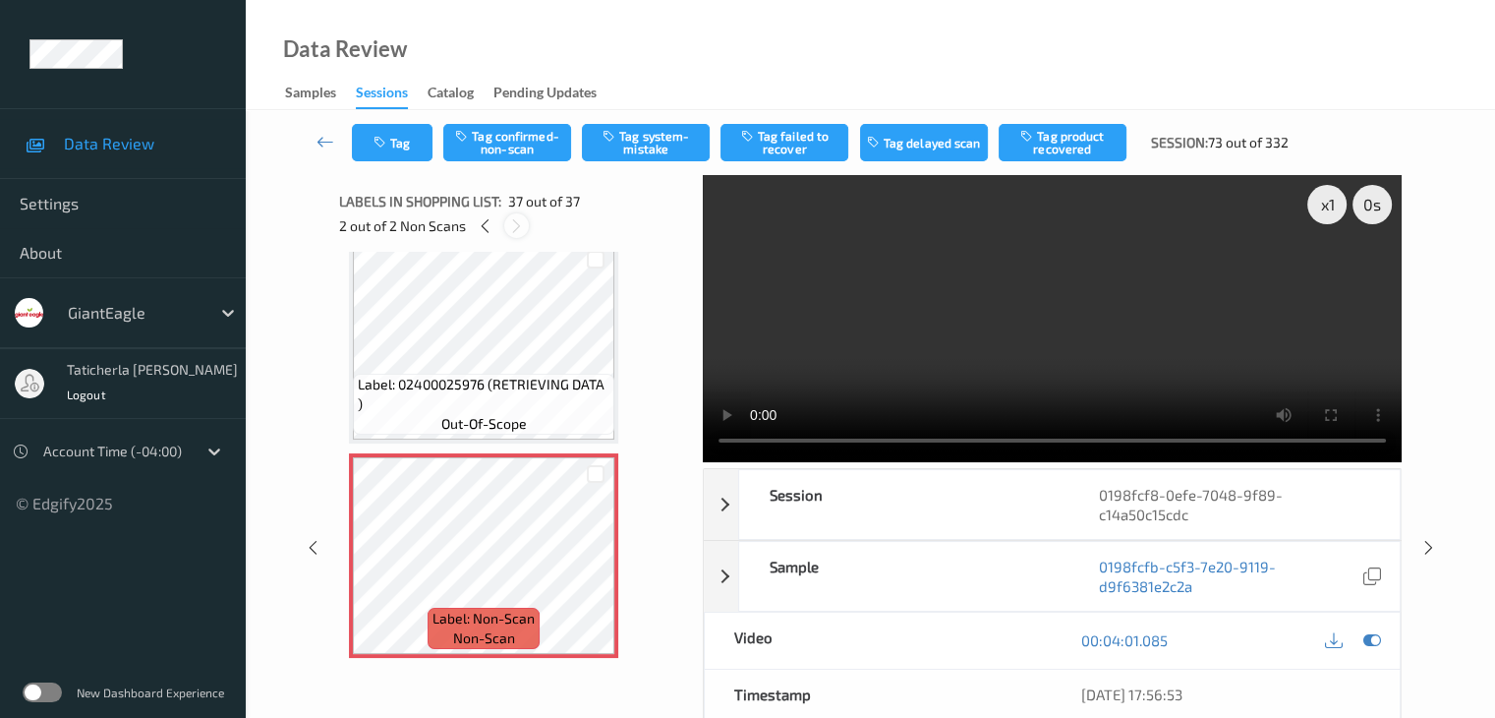
click at [521, 223] on icon at bounding box center [516, 226] width 17 height 18
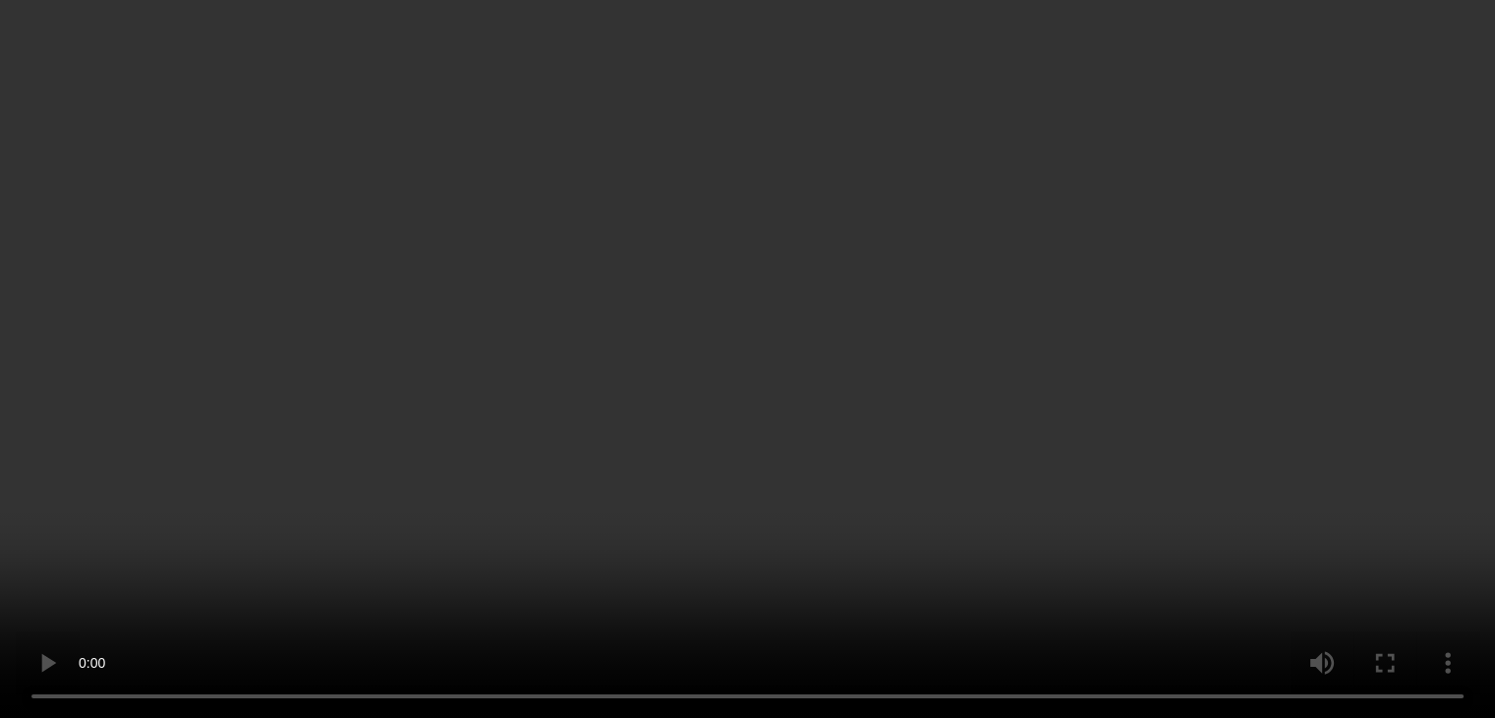
scroll to position [7393, 0]
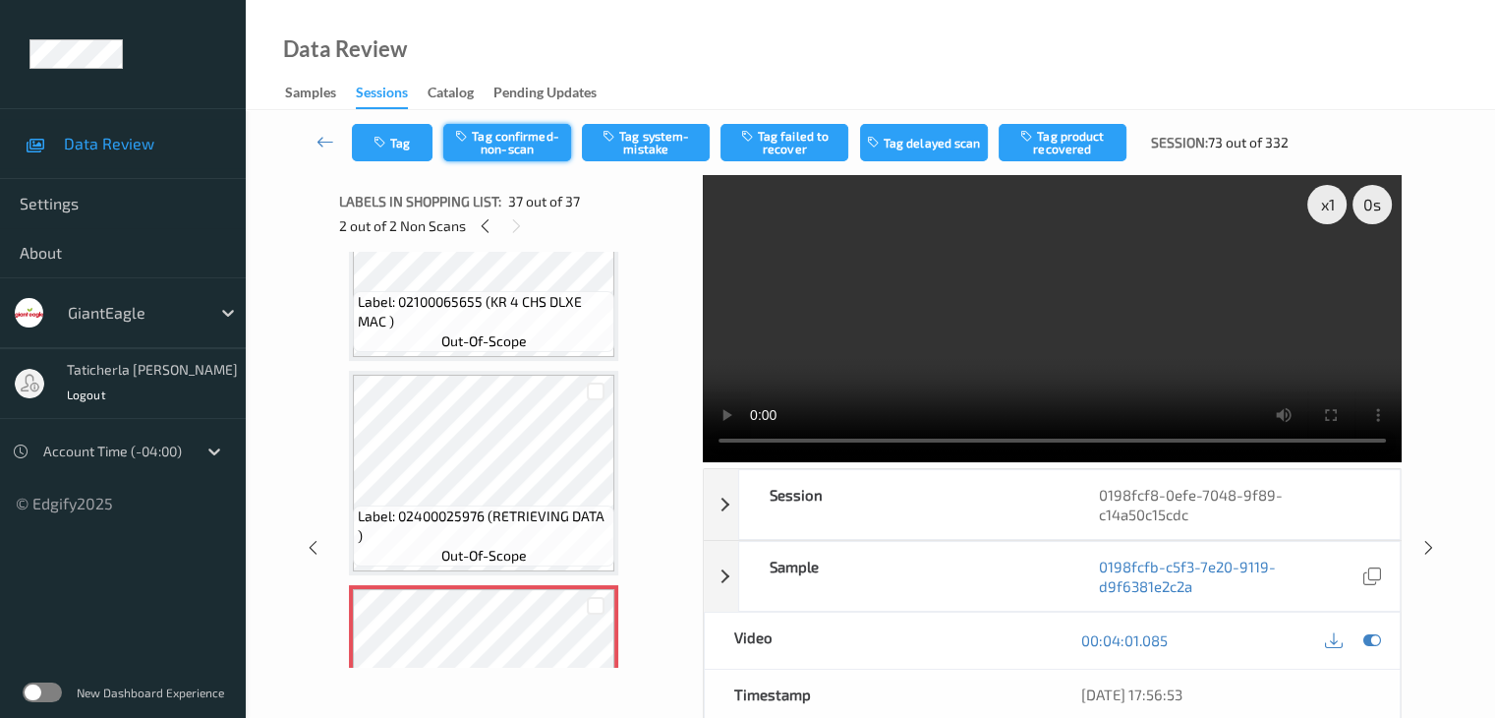
click at [515, 138] on button "Tag confirmed-non-scan" at bounding box center [507, 142] width 128 height 37
click at [322, 138] on icon at bounding box center [326, 142] width 18 height 20
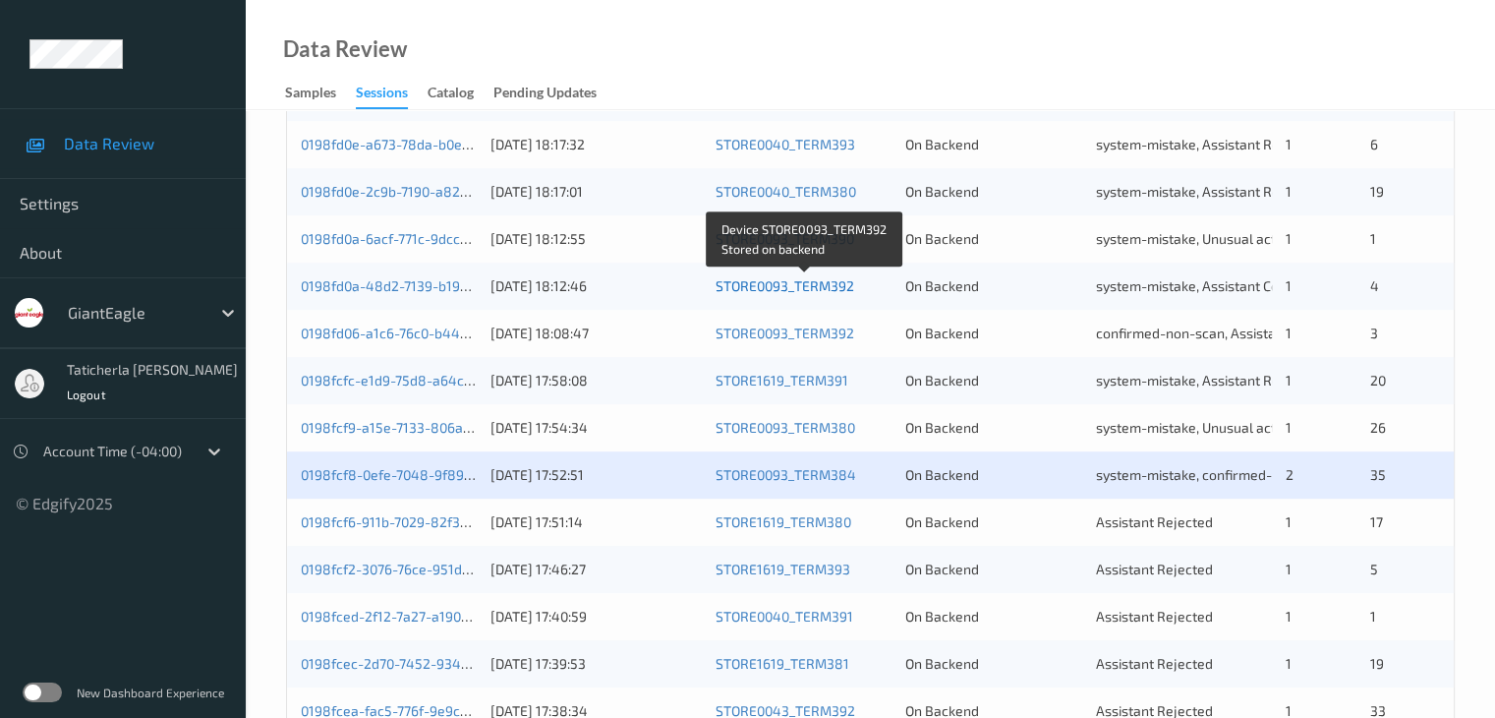
scroll to position [885, 0]
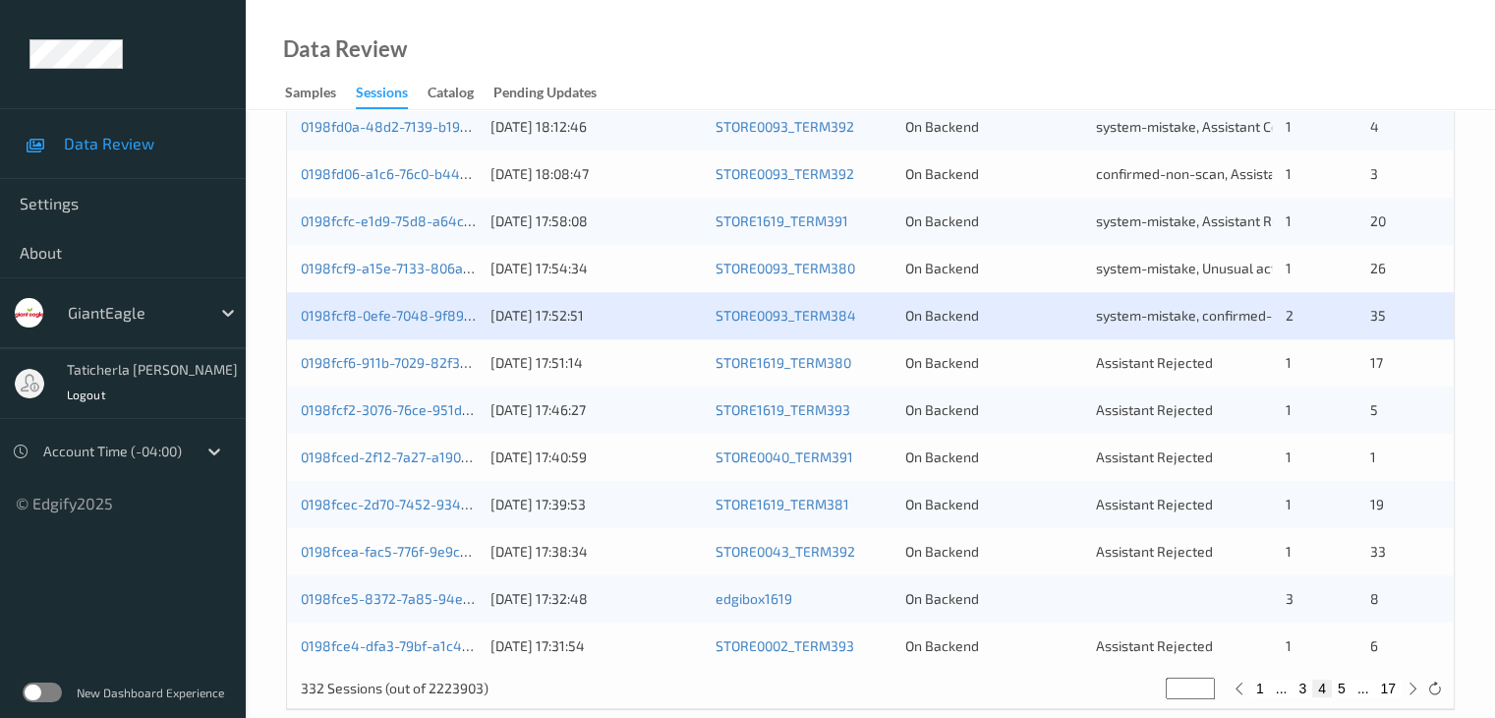
click at [408, 353] on div "0198fcf6-911b-7029-82f3-cd5cc459373f" at bounding box center [389, 363] width 176 height 20
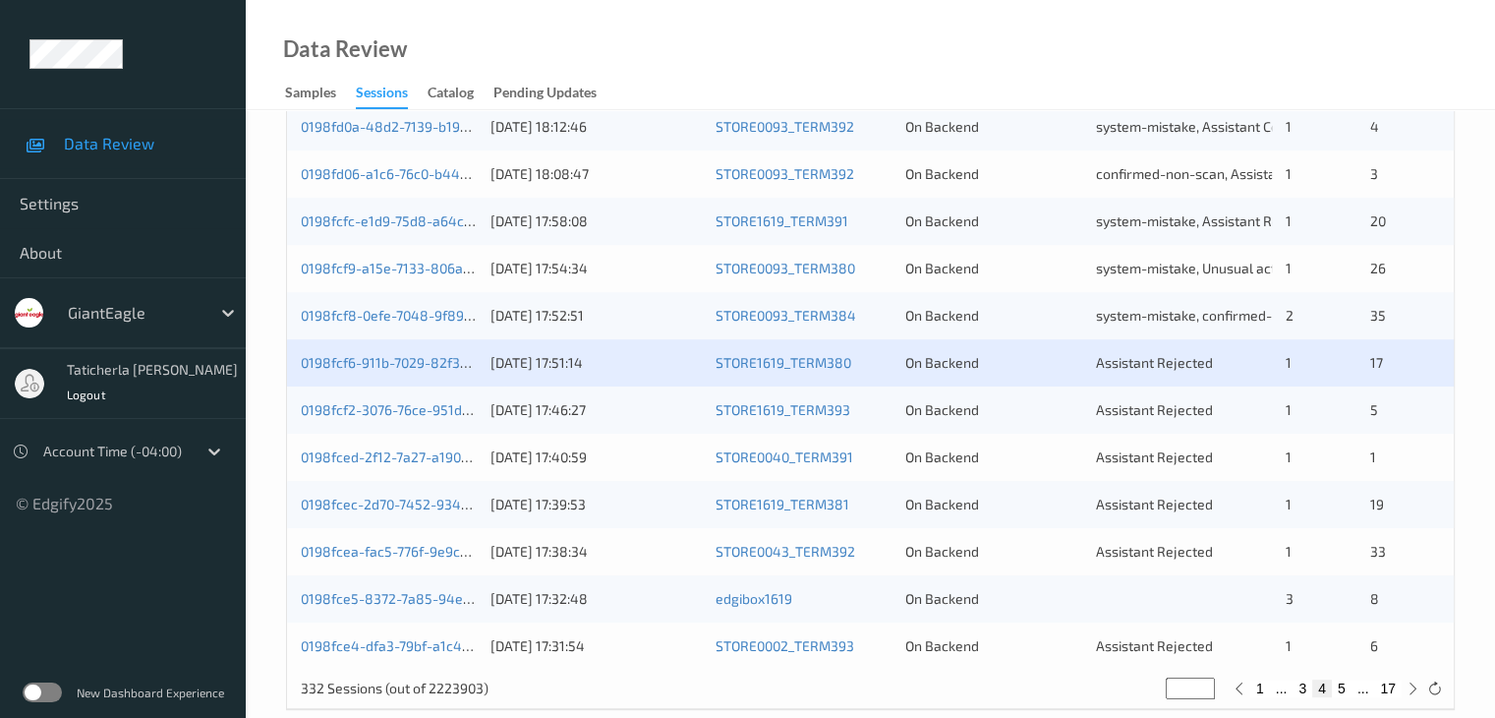
click at [418, 353] on div "0198fcf6-911b-7029-82f3-cd5cc459373f" at bounding box center [389, 363] width 176 height 20
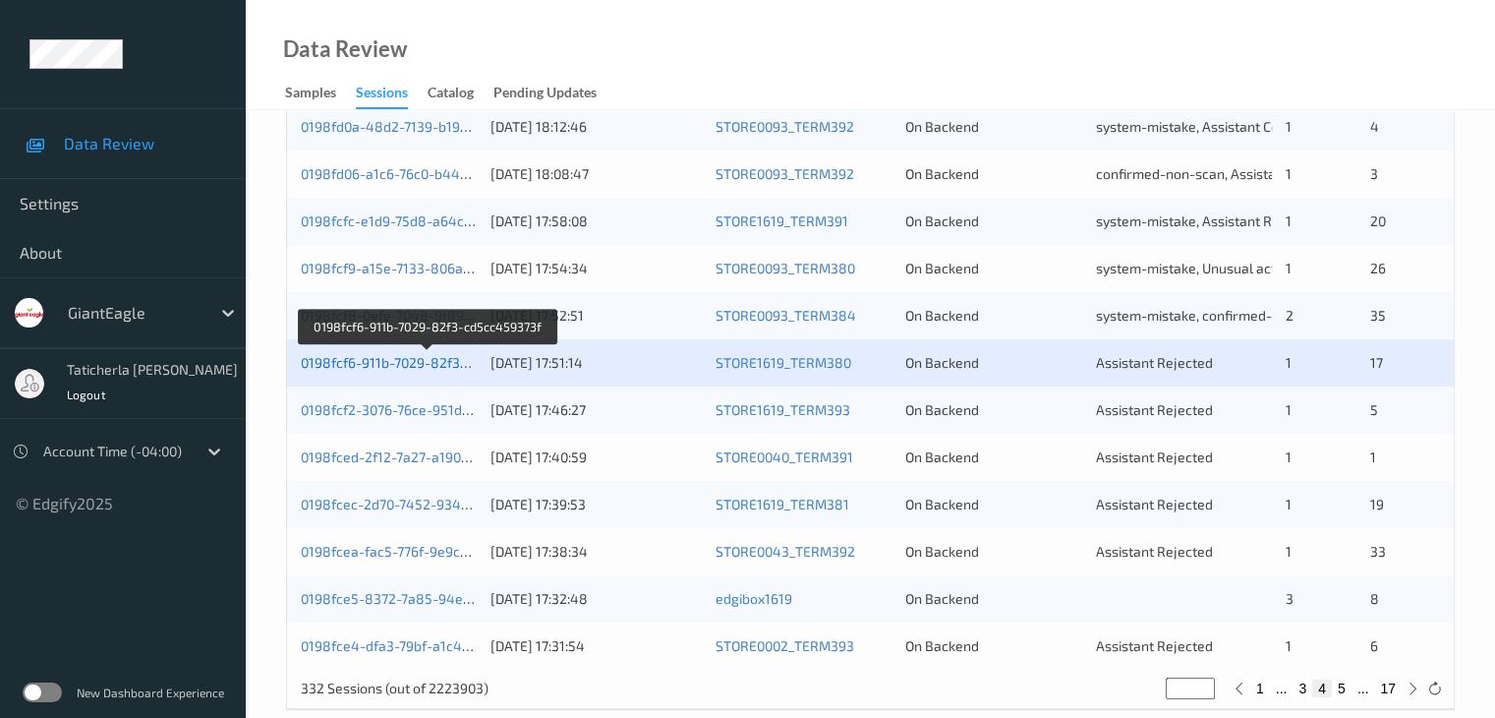
click at [405, 365] on link "0198fcf6-911b-7029-82f3-cd5cc459373f" at bounding box center [428, 362] width 254 height 17
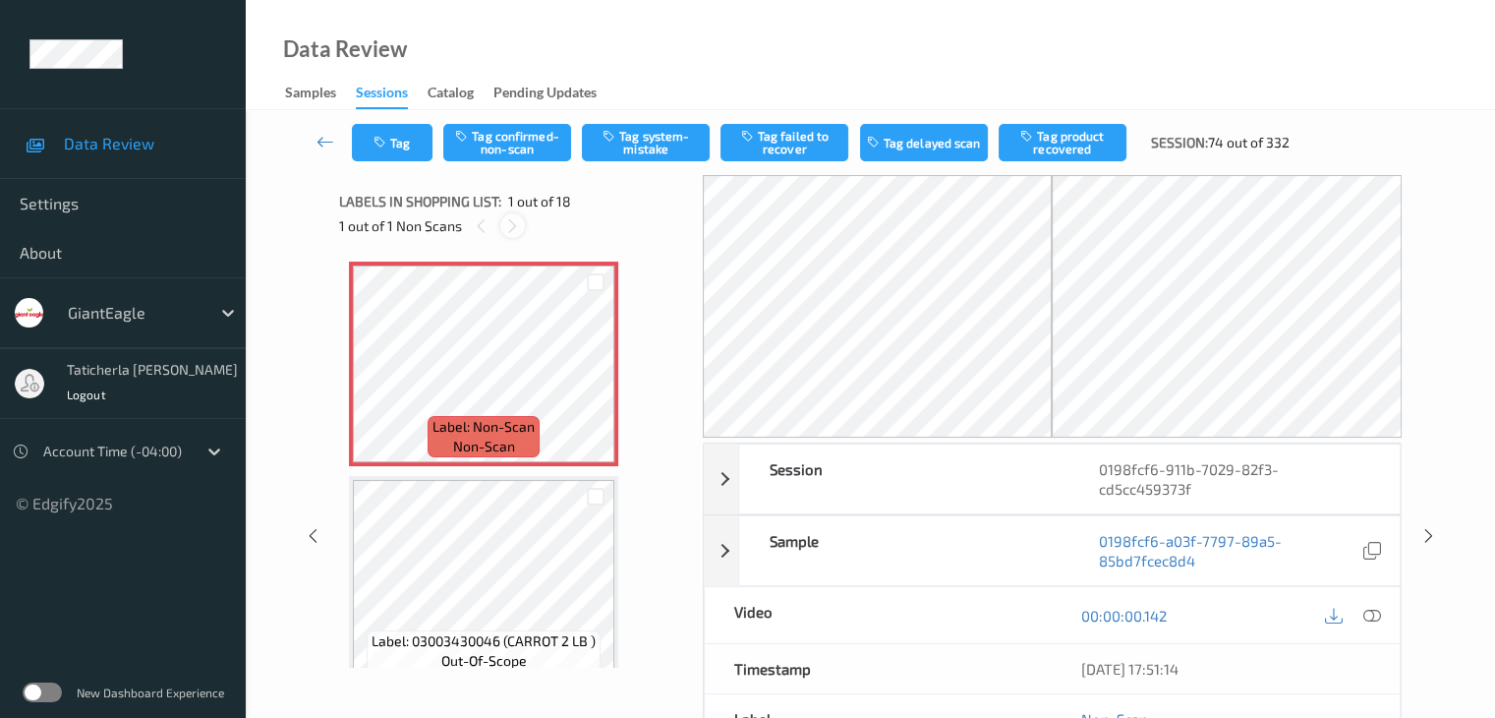
click at [515, 225] on icon at bounding box center [512, 226] width 17 height 18
click at [1373, 607] on icon at bounding box center [1372, 616] width 18 height 18
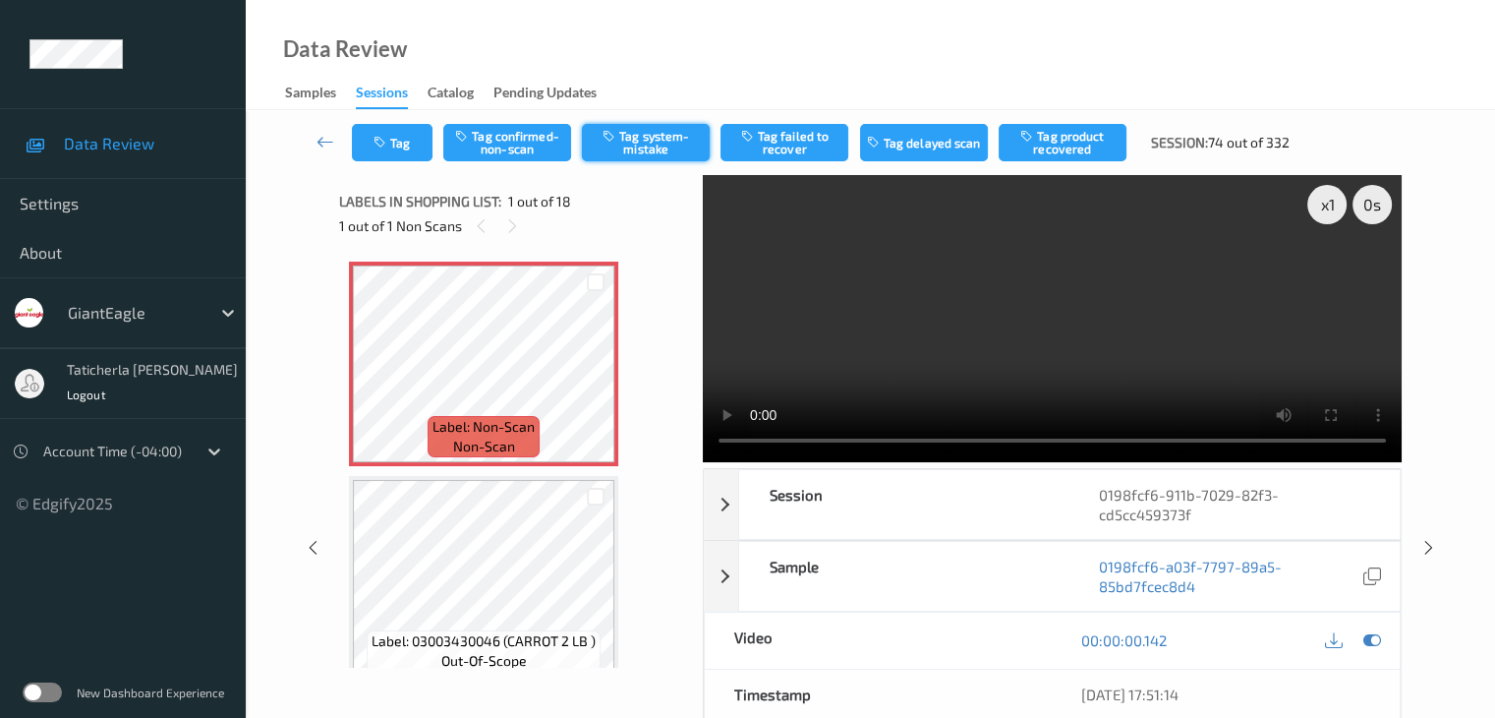
click at [659, 144] on button "Tag system-mistake" at bounding box center [646, 142] width 128 height 37
click at [390, 137] on button "Tag" at bounding box center [392, 142] width 81 height 37
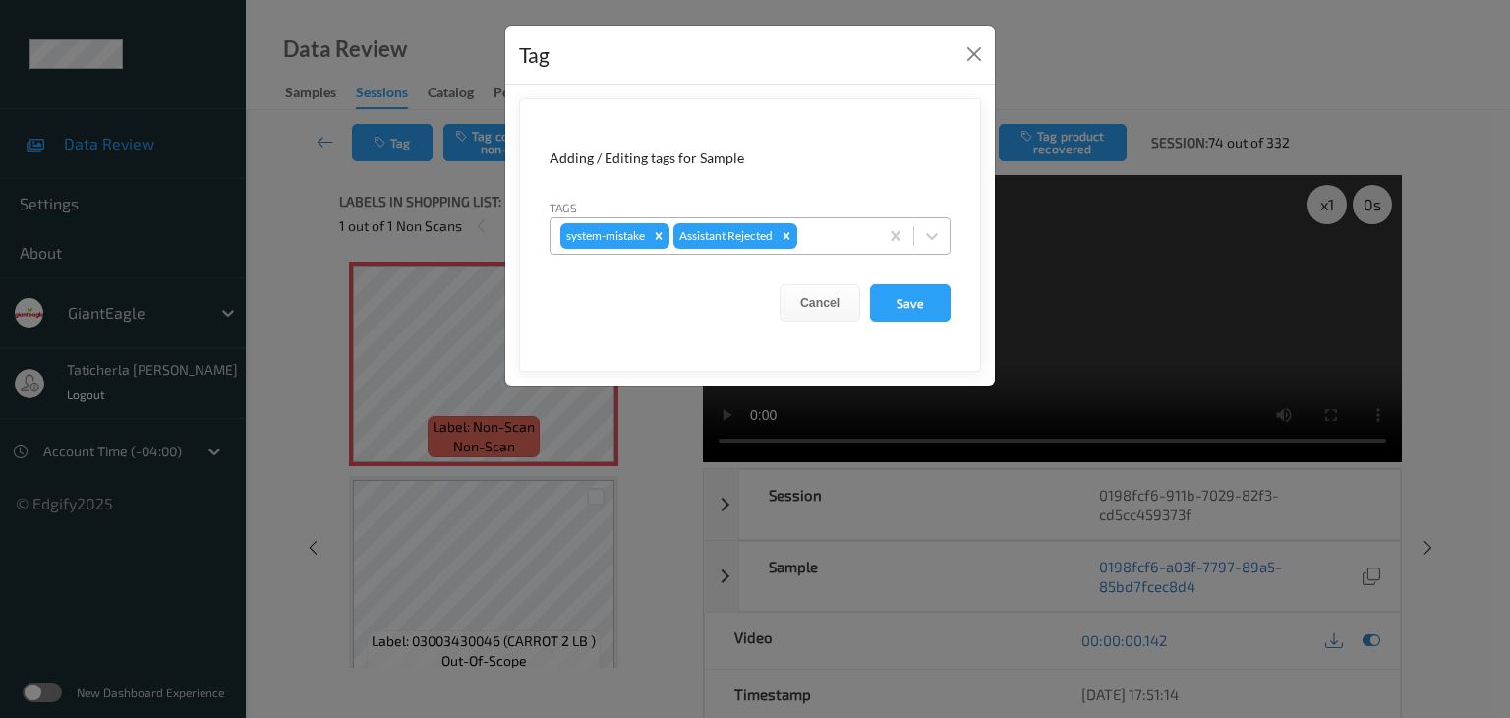
click at [814, 236] on div at bounding box center [834, 236] width 67 height 24
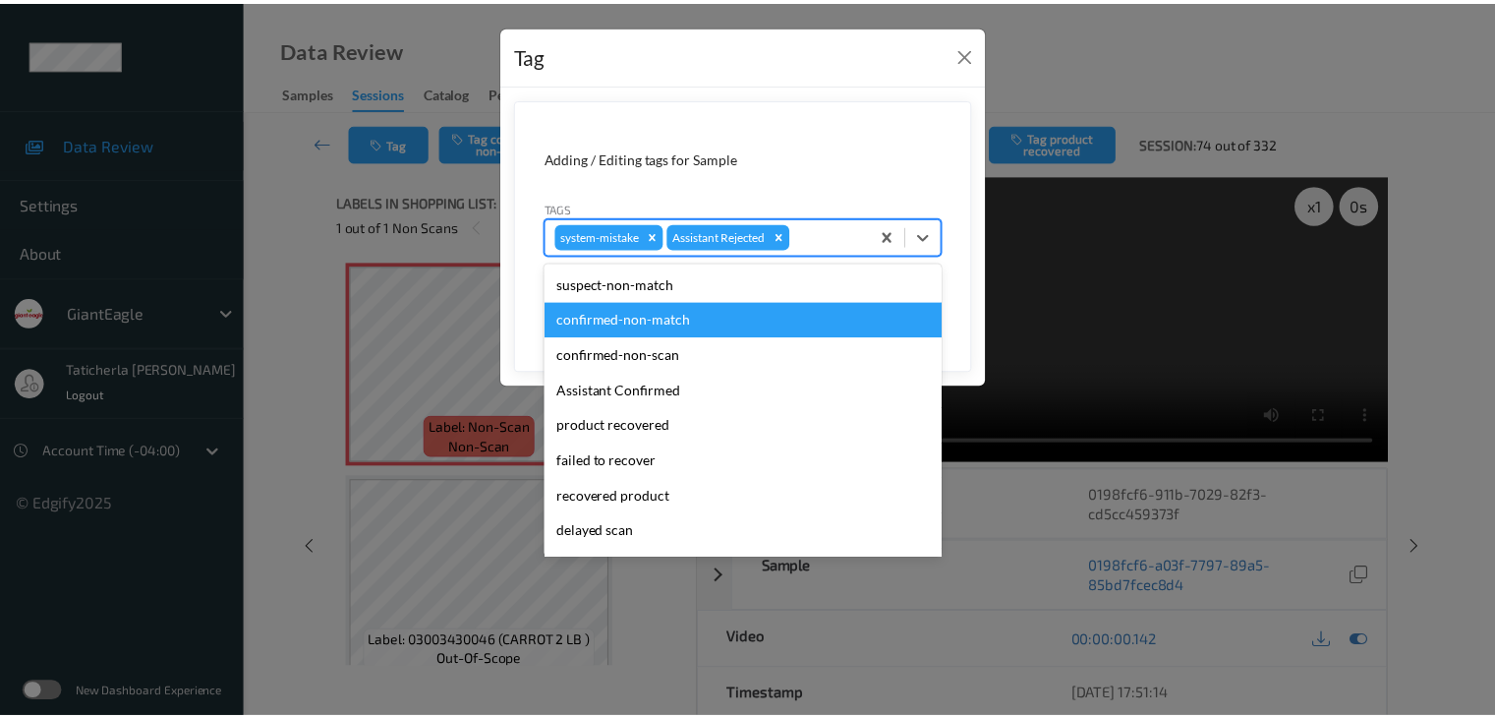
scroll to position [173, 0]
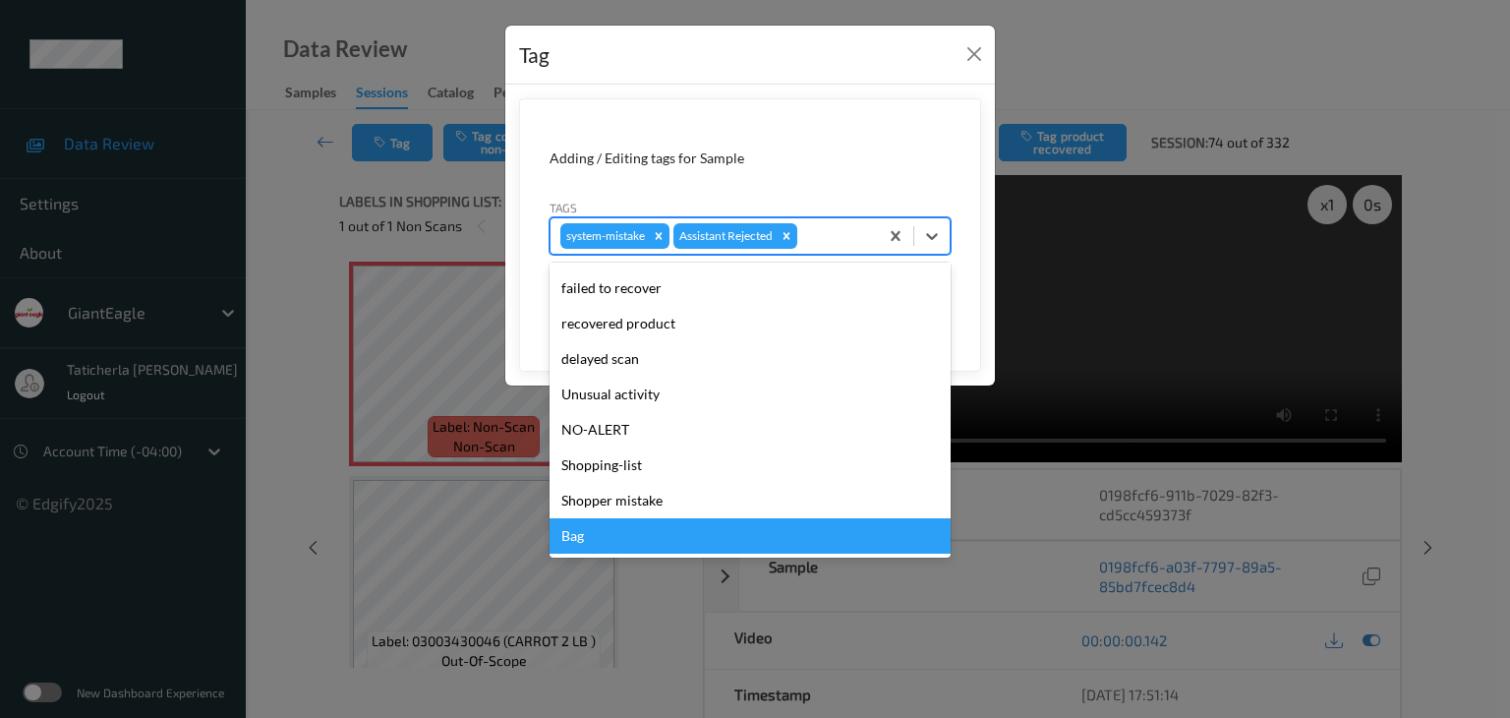
click at [688, 538] on div "Bag" at bounding box center [750, 535] width 401 height 35
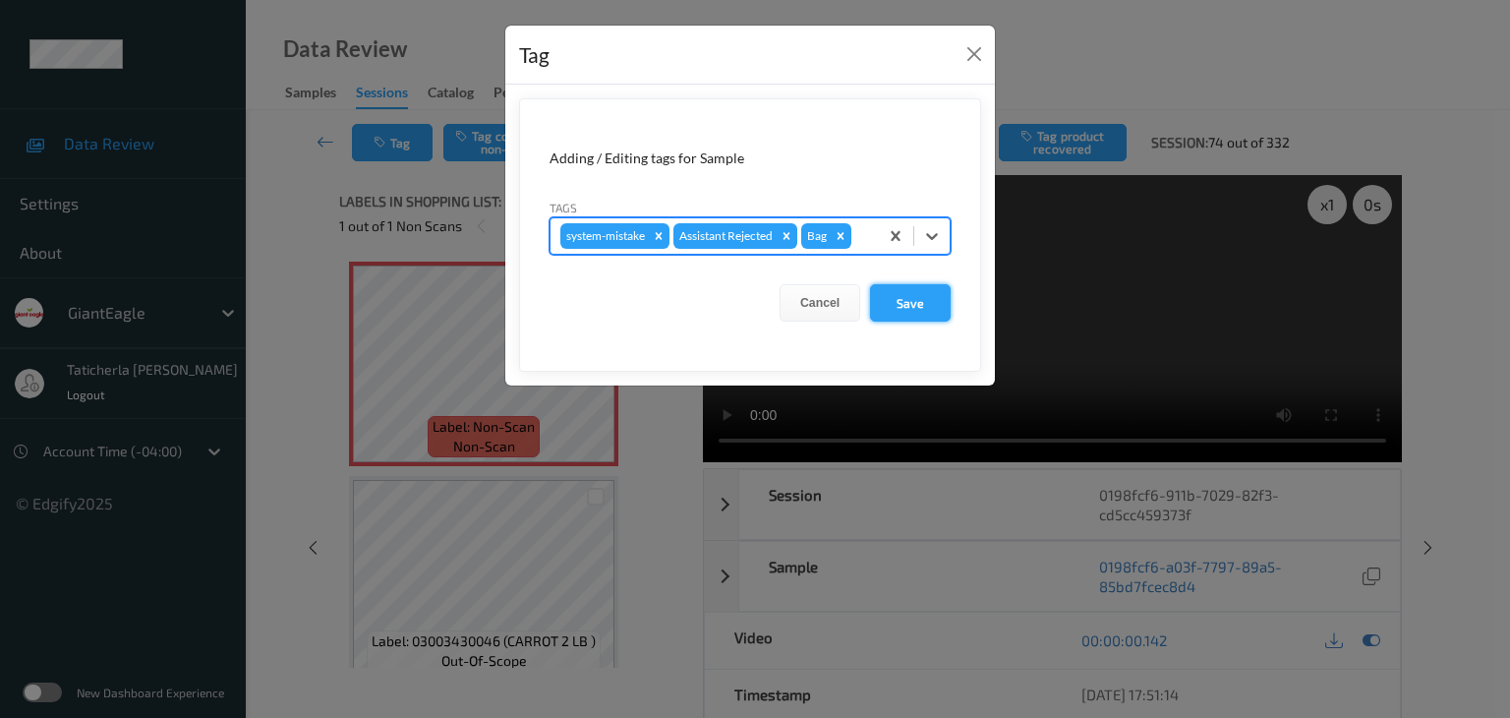
click at [911, 296] on button "Save" at bounding box center [910, 302] width 81 height 37
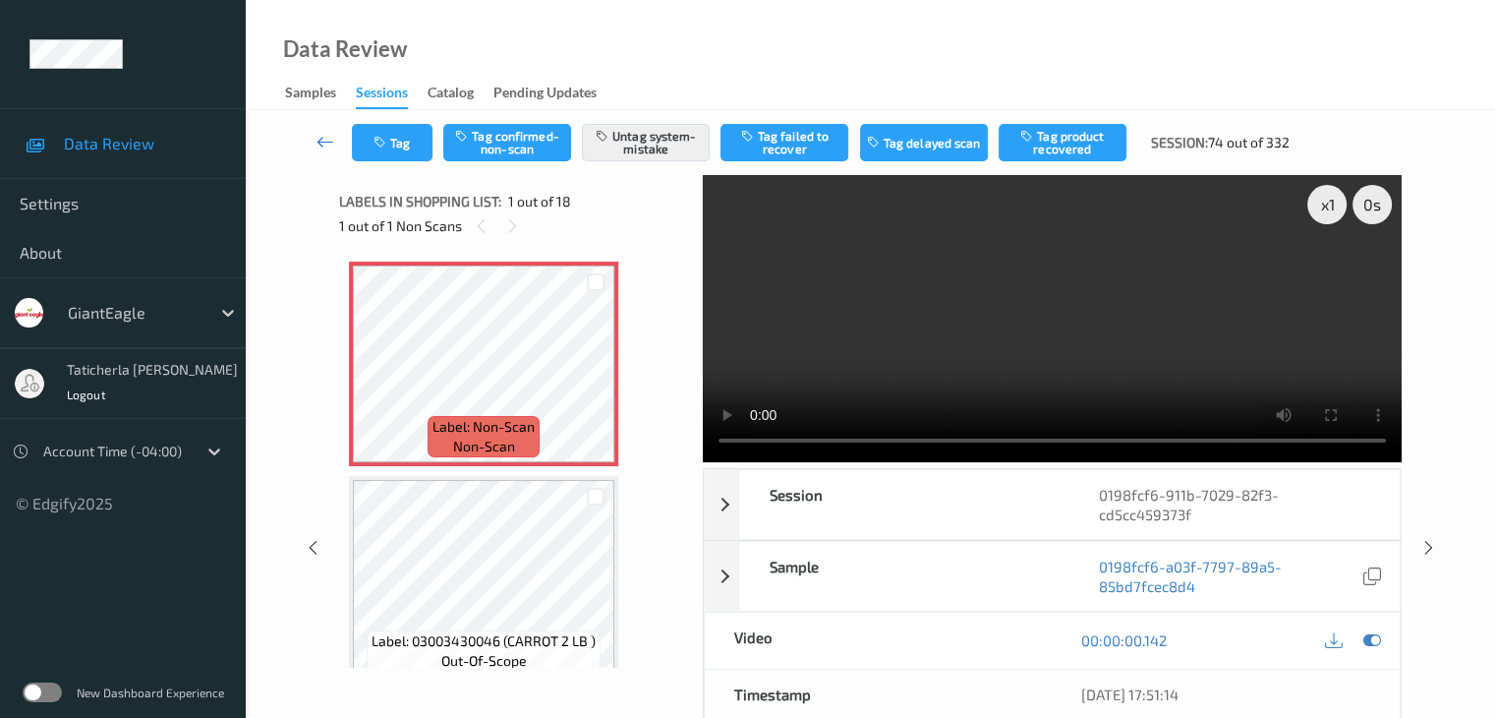
click at [333, 136] on icon at bounding box center [326, 142] width 18 height 20
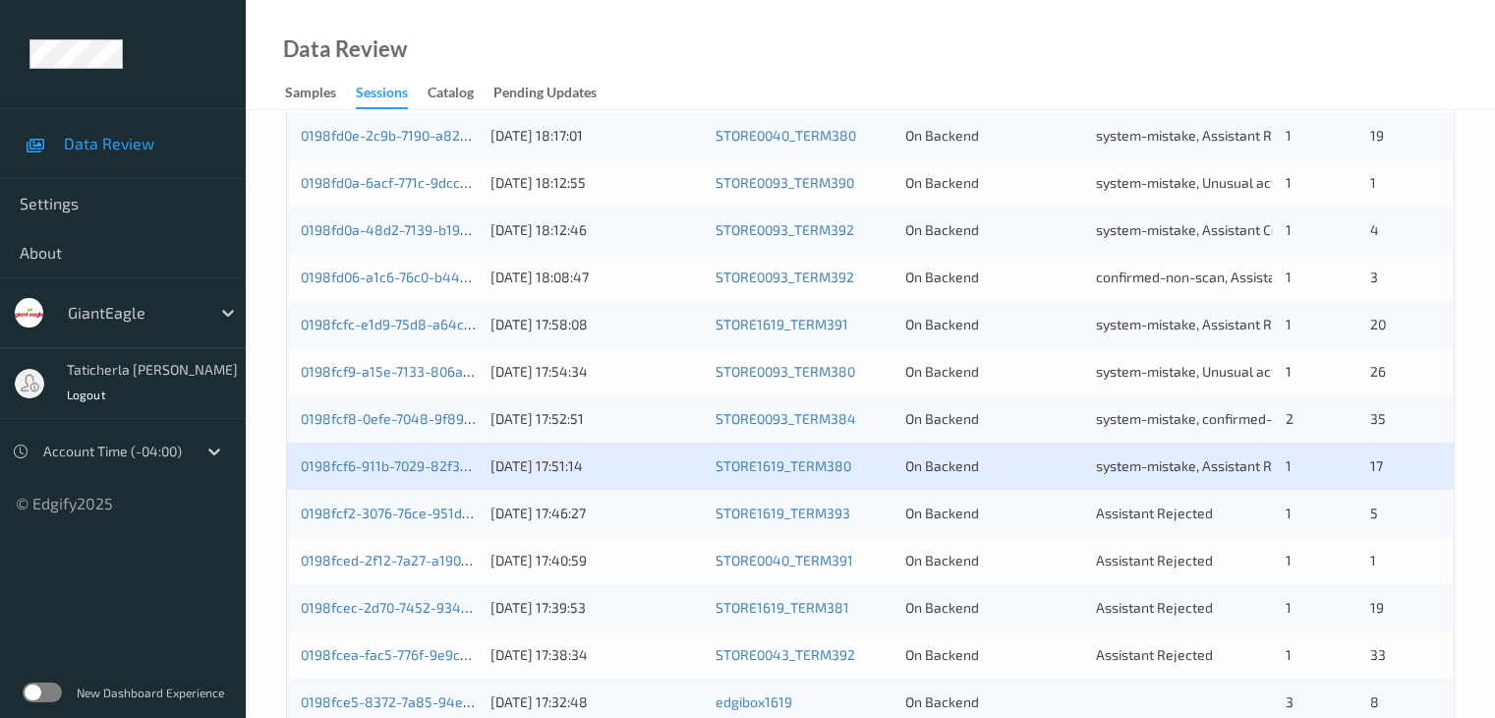
scroll to position [885, 0]
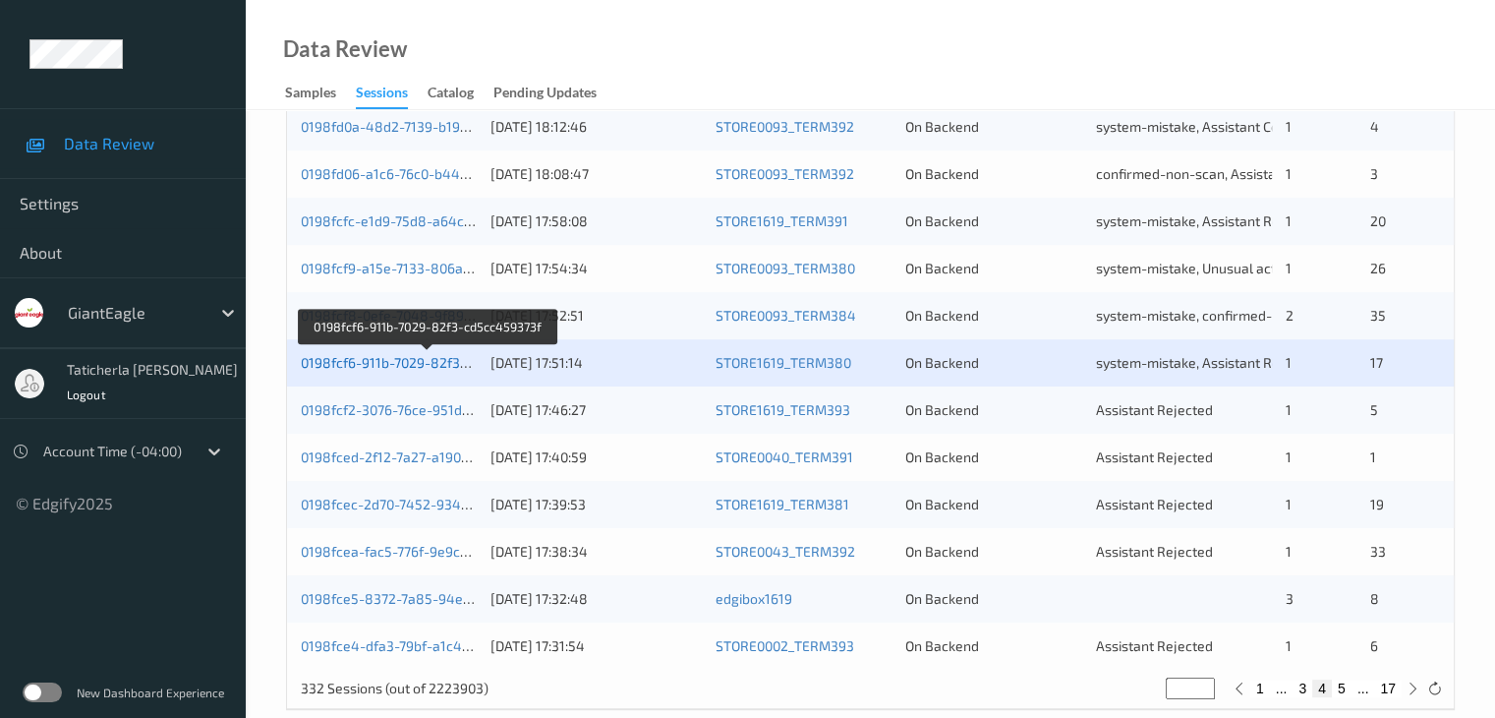
click at [404, 362] on link "0198fcf6-911b-7029-82f3-cd5cc459373f" at bounding box center [428, 362] width 254 height 17
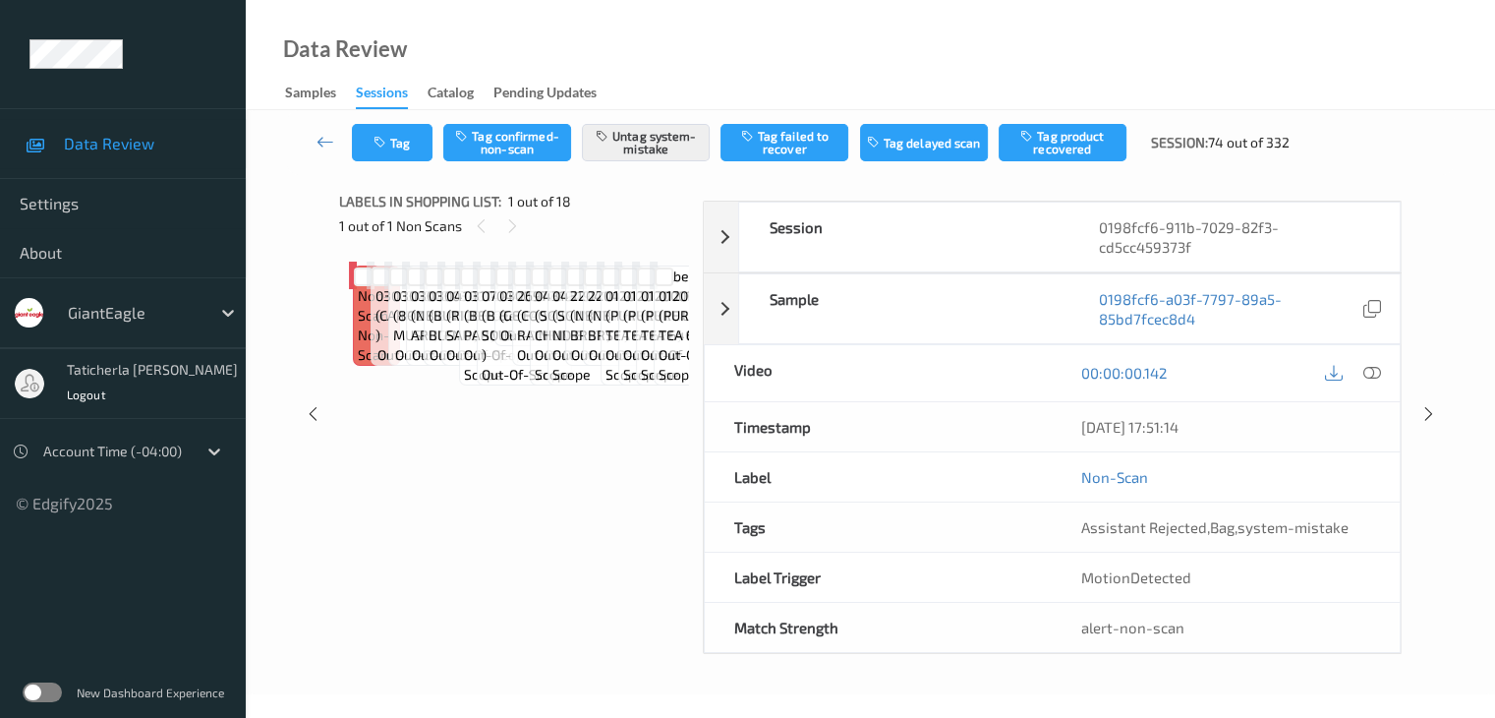
scroll to position [197, 0]
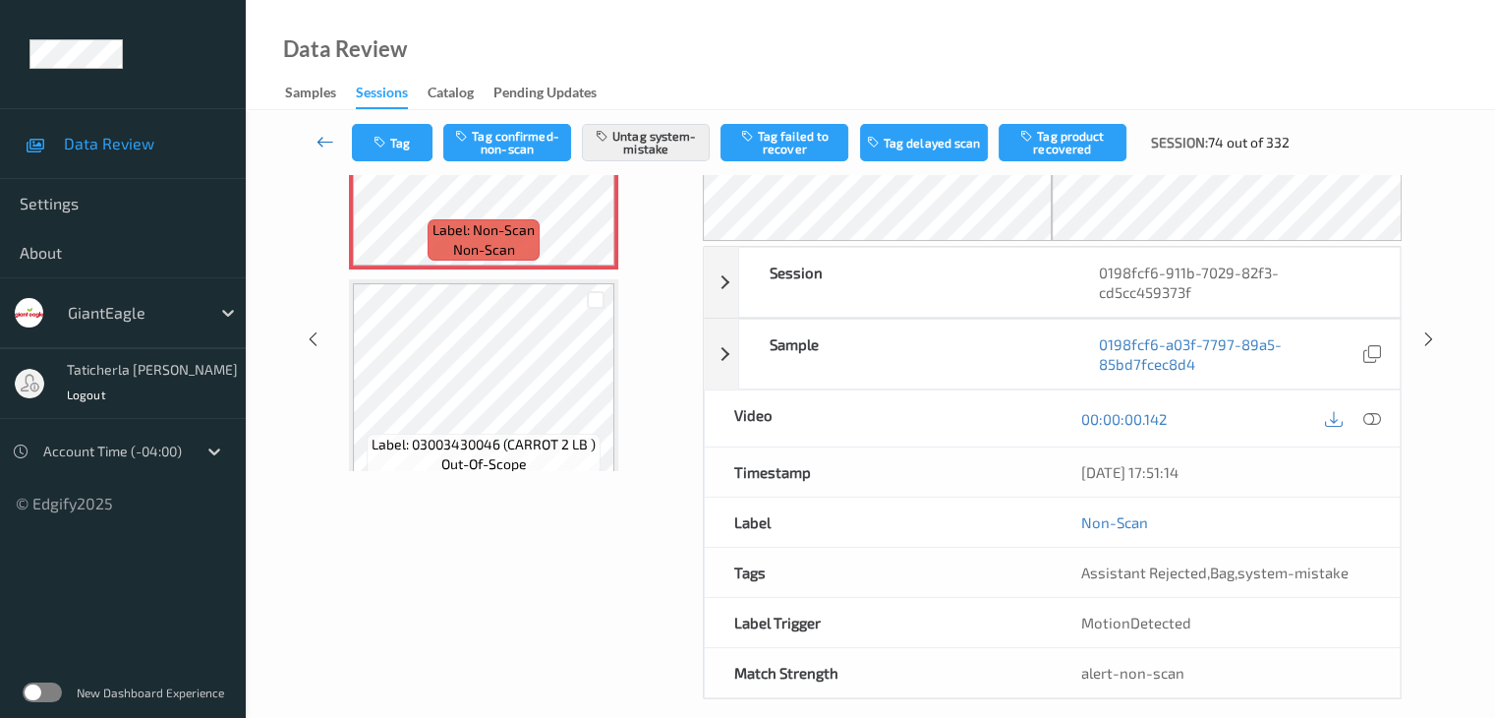
click at [320, 141] on icon at bounding box center [326, 142] width 18 height 20
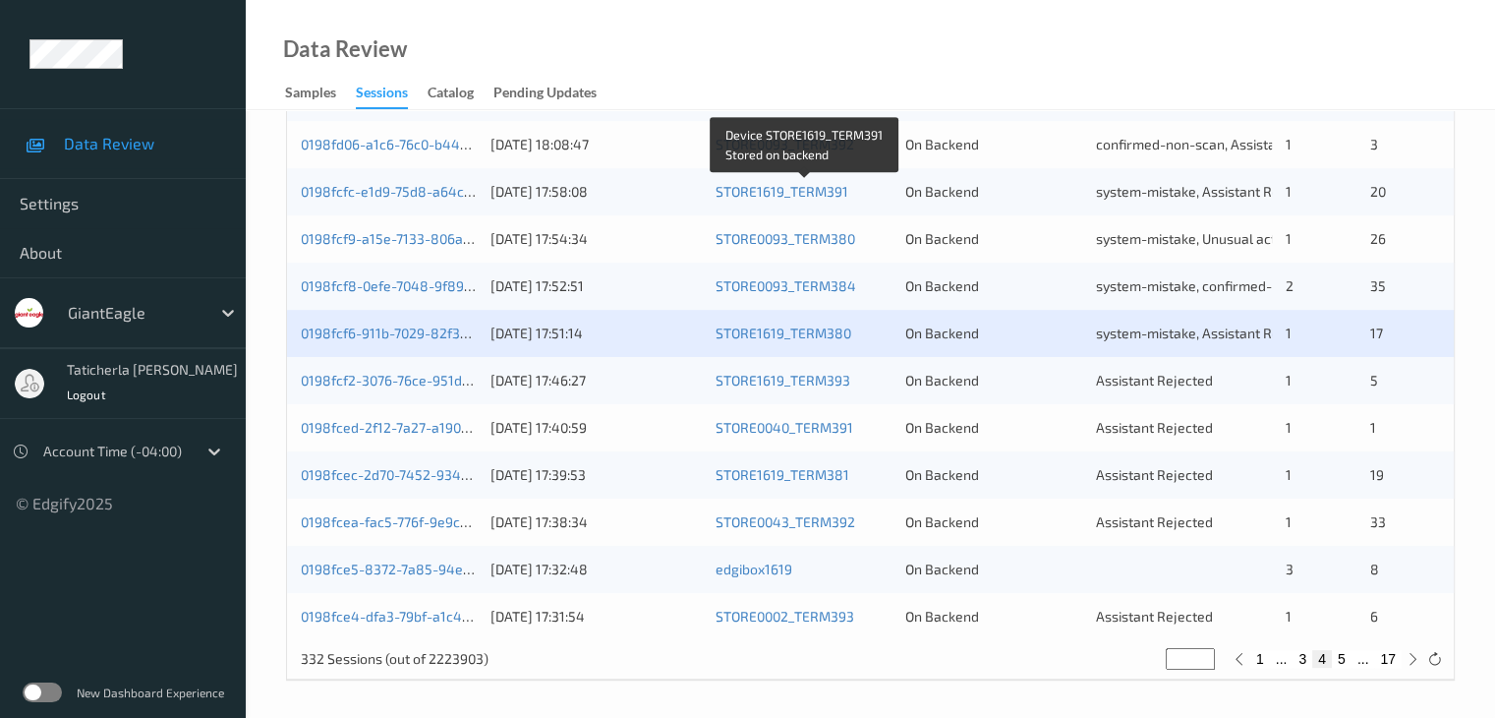
scroll to position [916, 0]
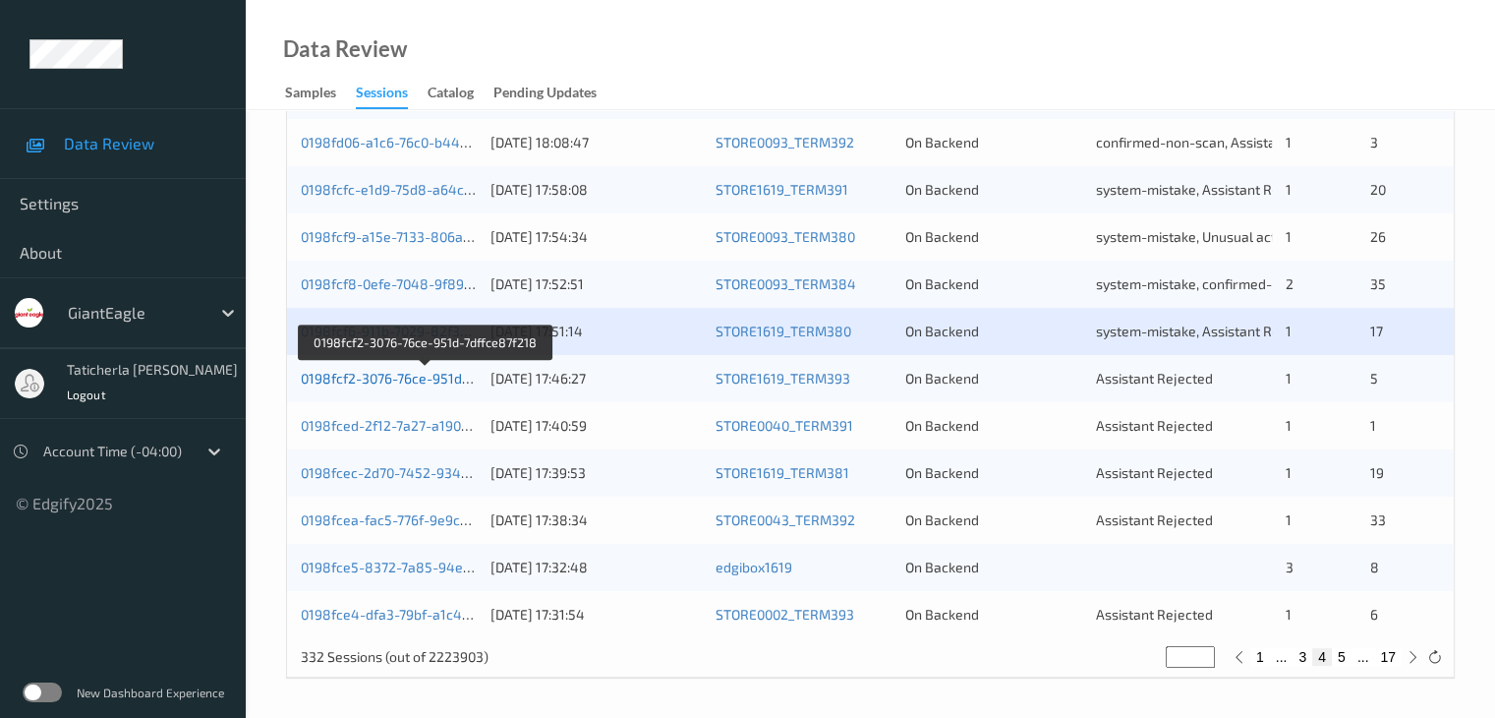
click at [387, 376] on link "0198fcf2-3076-76ce-951d-7dffce87f218" at bounding box center [425, 378] width 249 height 17
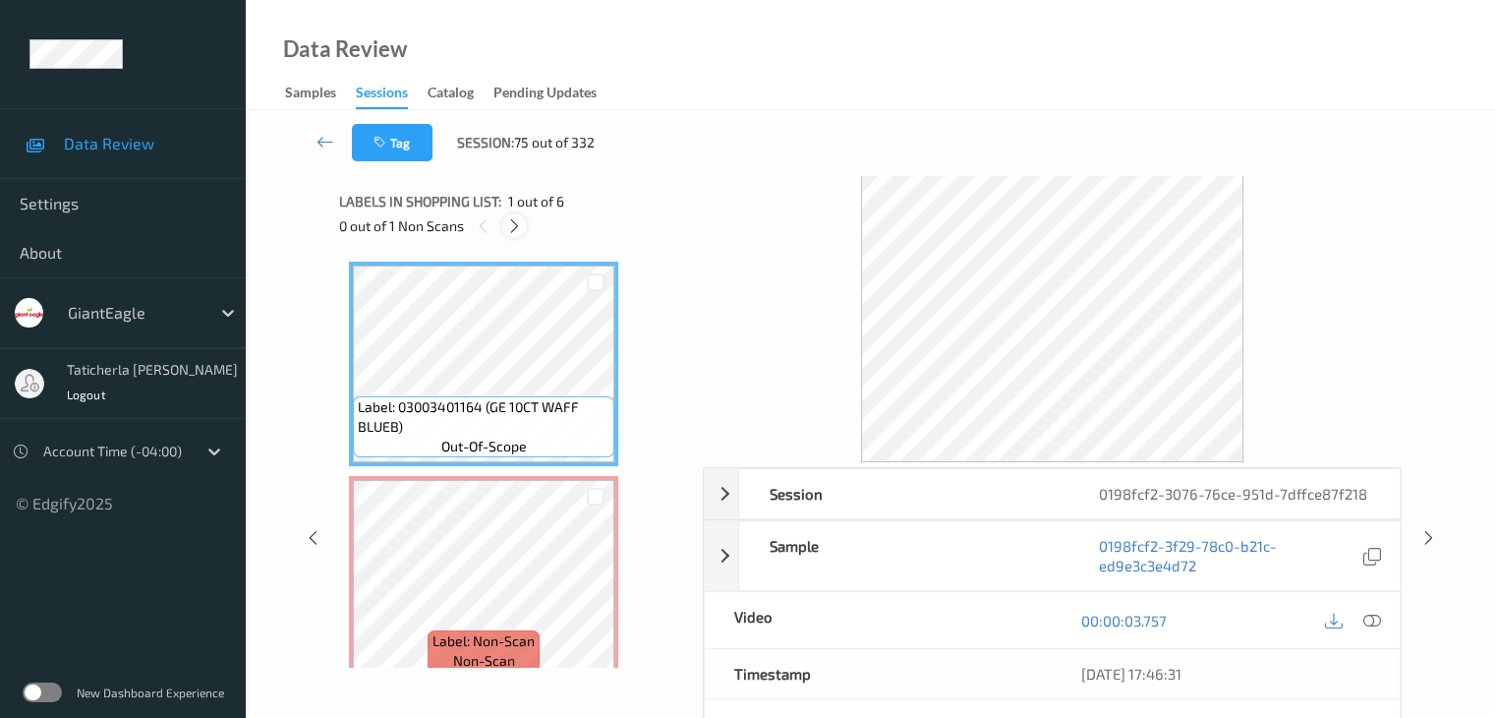
click at [519, 221] on icon at bounding box center [514, 226] width 17 height 18
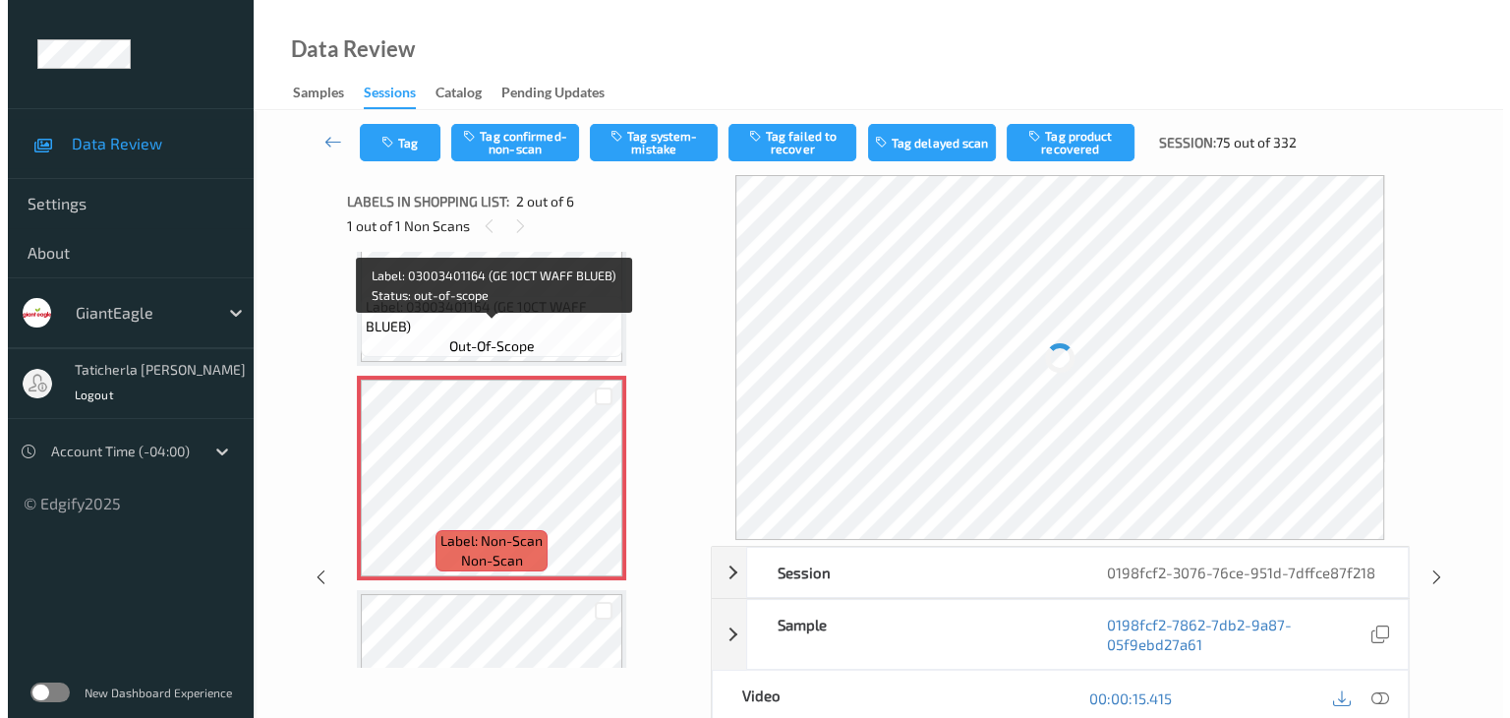
scroll to position [206, 0]
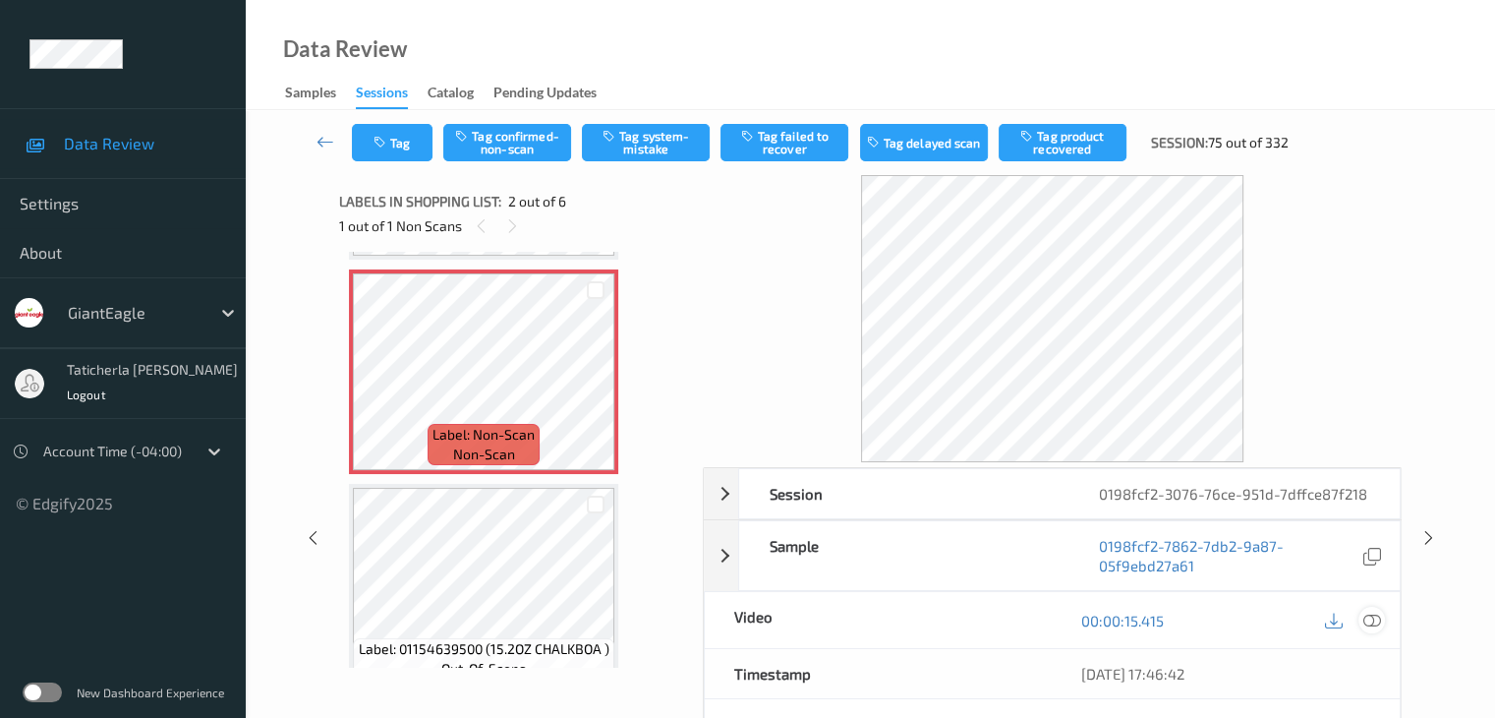
click at [1369, 616] on icon at bounding box center [1372, 621] width 18 height 18
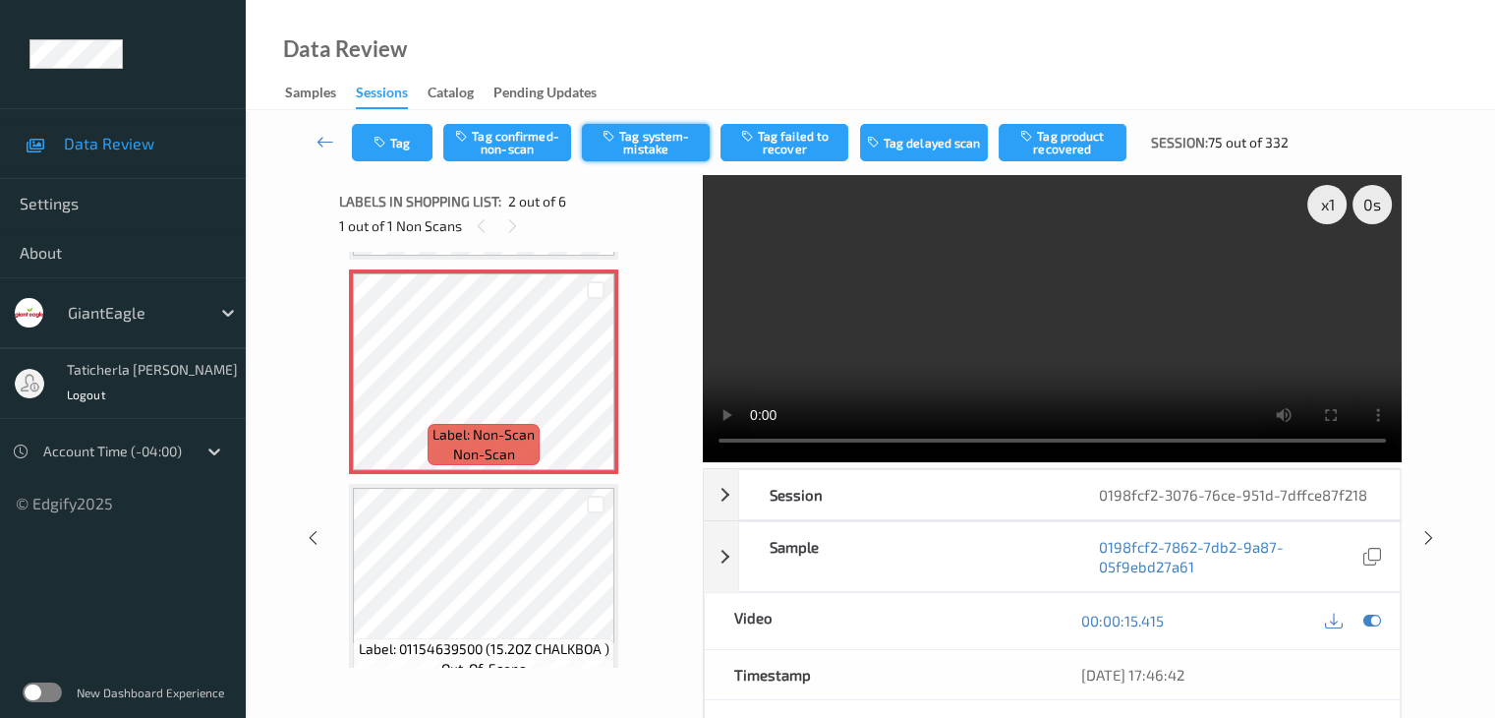
click at [676, 138] on button "Tag system-mistake" at bounding box center [646, 142] width 128 height 37
click at [401, 146] on button "Tag" at bounding box center [392, 142] width 81 height 37
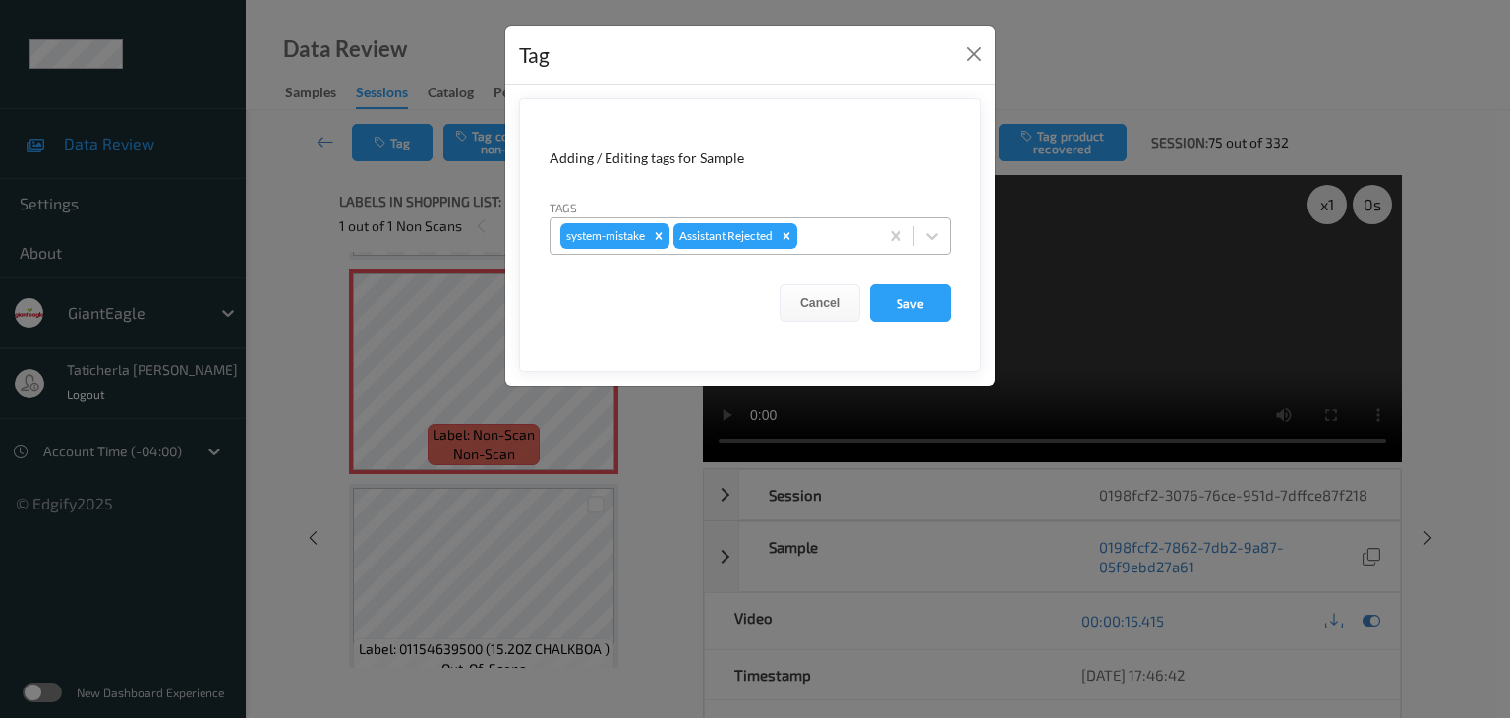
click at [829, 235] on div at bounding box center [834, 236] width 67 height 24
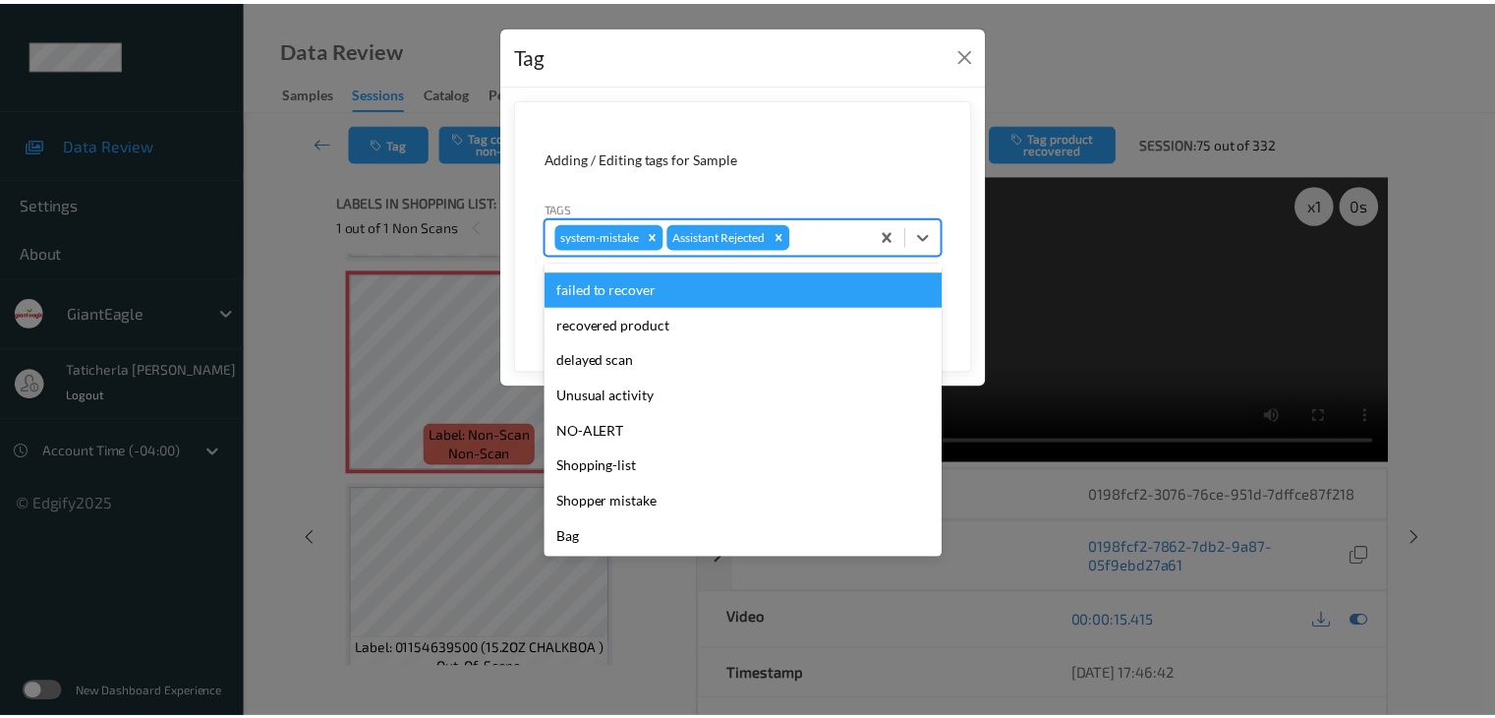
scroll to position [173, 0]
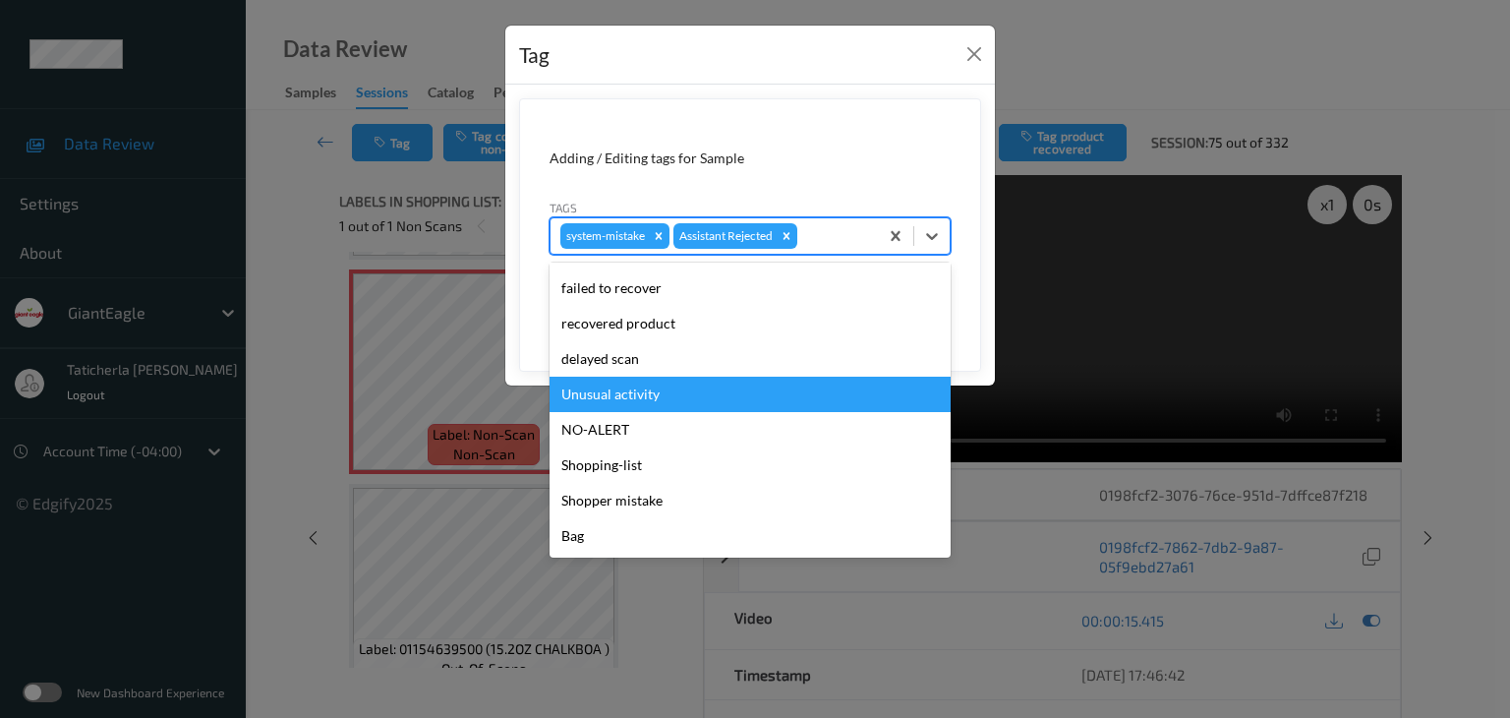
click at [717, 396] on div "Unusual activity" at bounding box center [750, 394] width 401 height 35
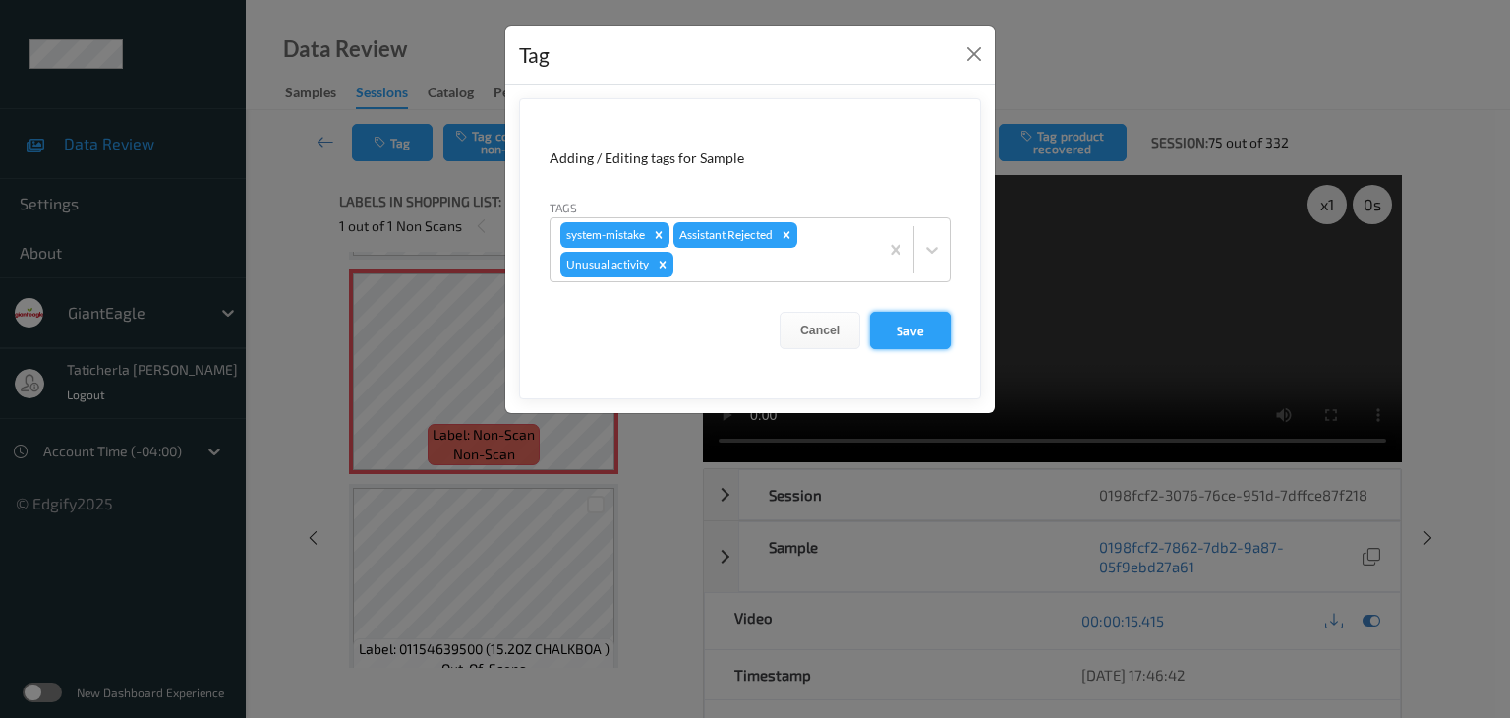
click at [927, 326] on button "Save" at bounding box center [910, 330] width 81 height 37
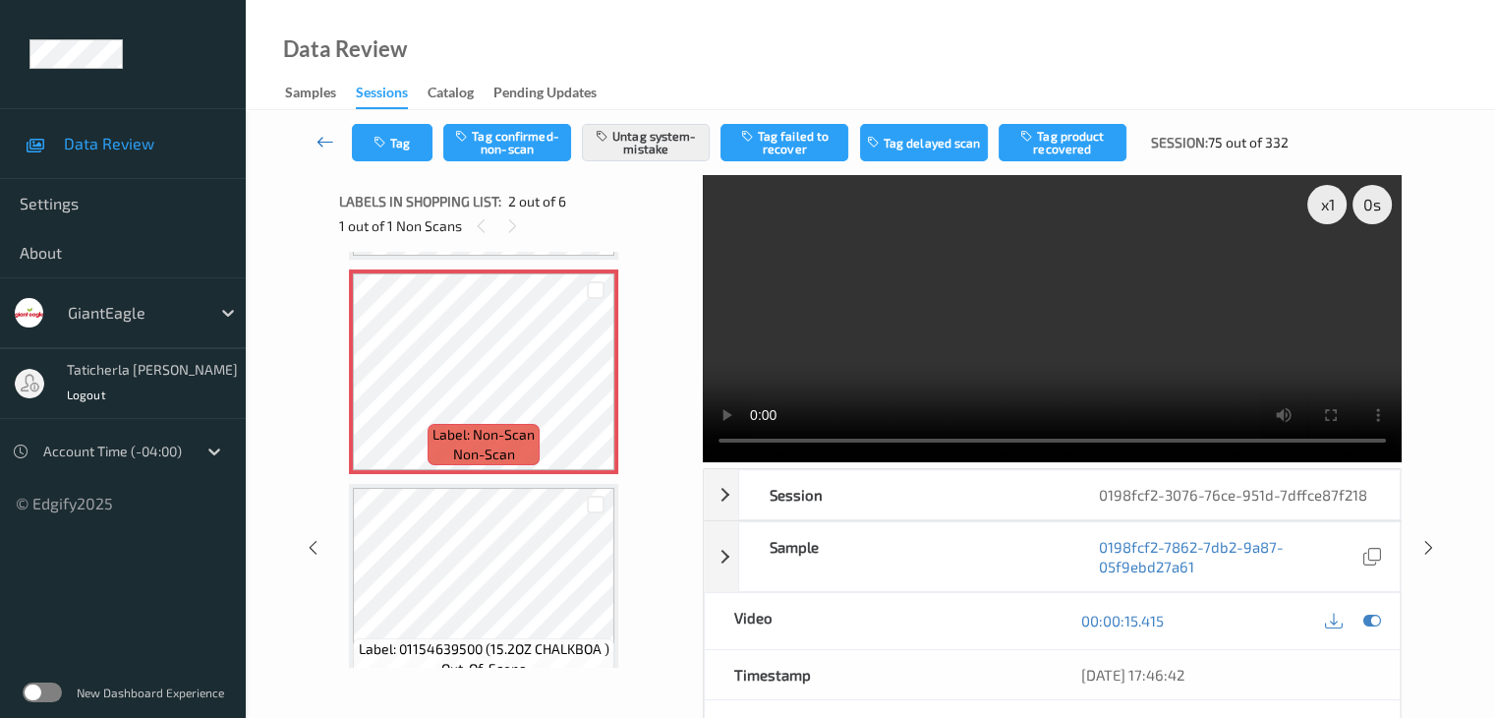
click at [320, 139] on icon at bounding box center [326, 142] width 18 height 20
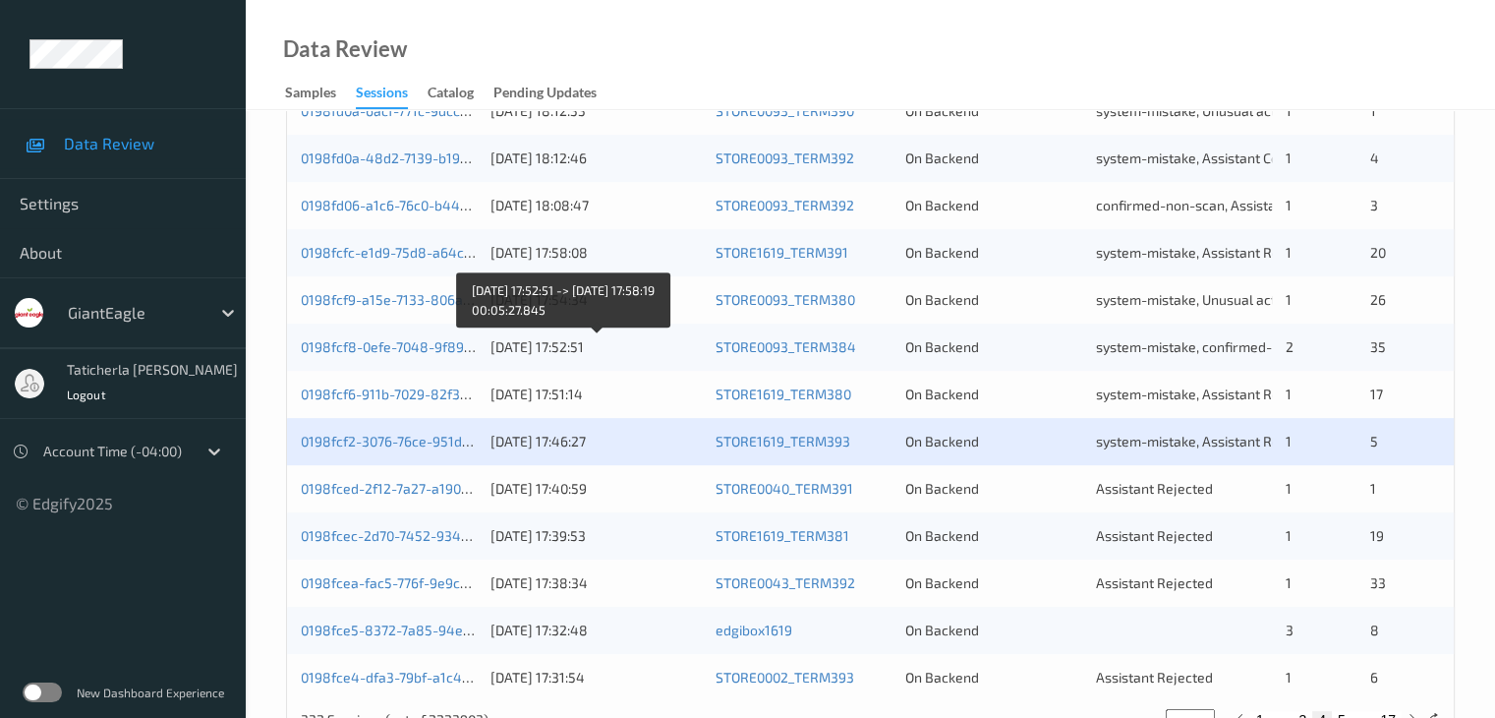
scroll to position [916, 0]
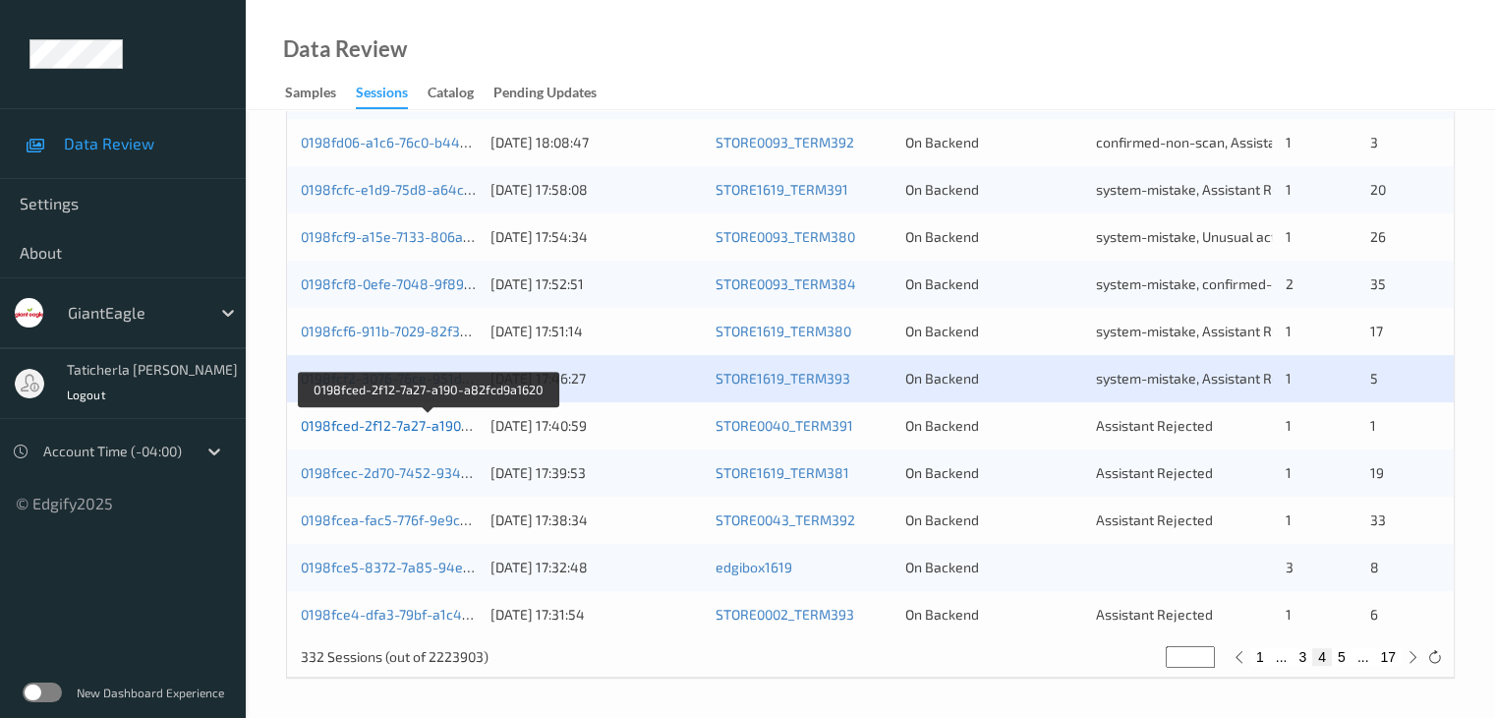
click at [418, 427] on link "0198fced-2f12-7a27-a190-a82fcd9a1620" at bounding box center [429, 425] width 256 height 17
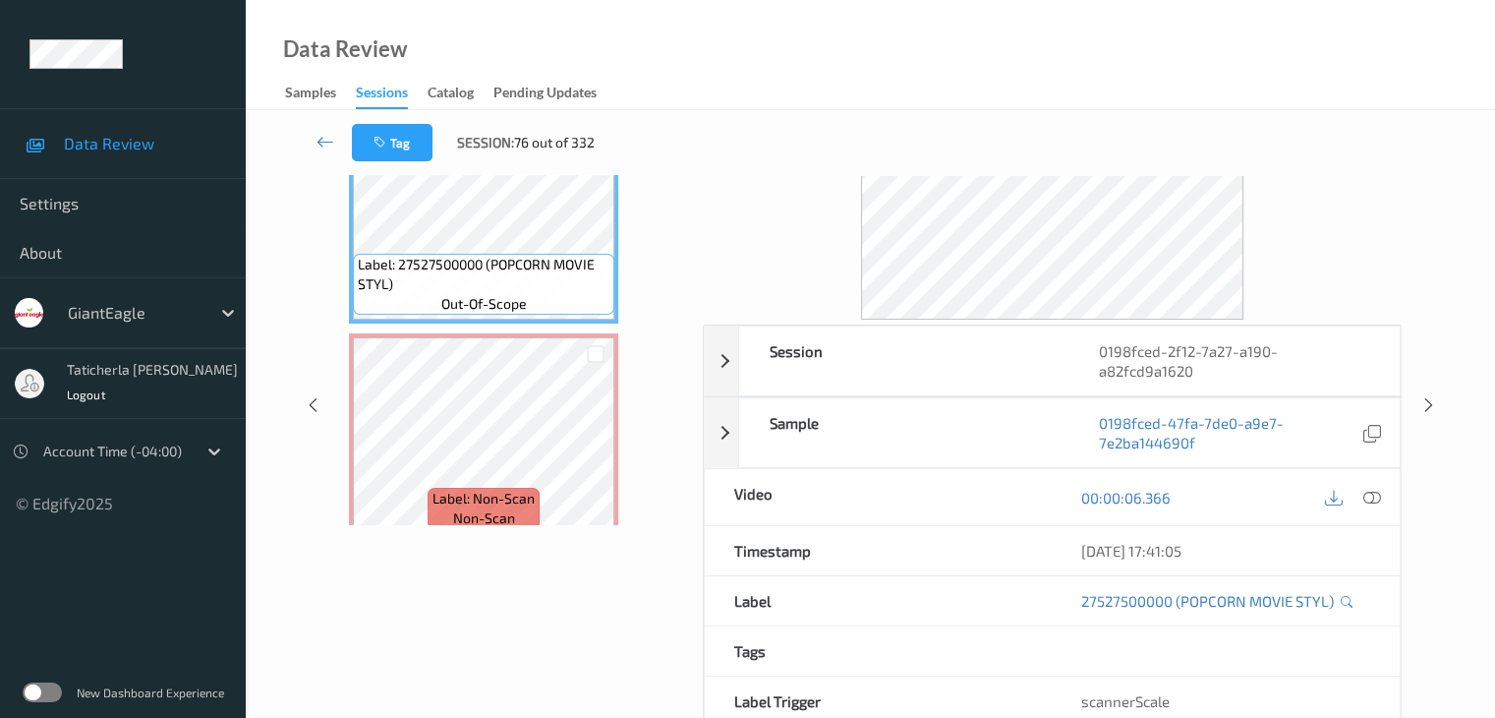
scroll to position [43, 0]
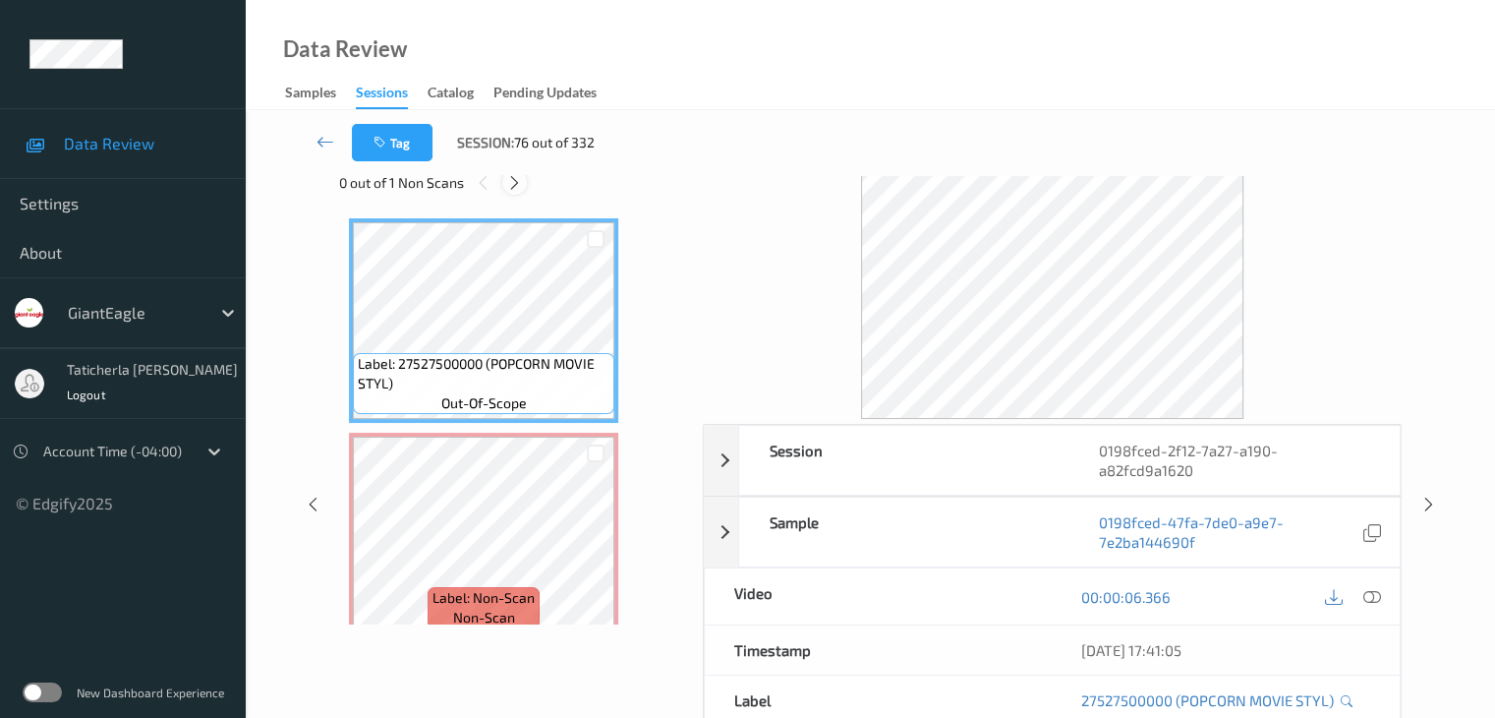
click at [514, 178] on icon at bounding box center [514, 183] width 17 height 18
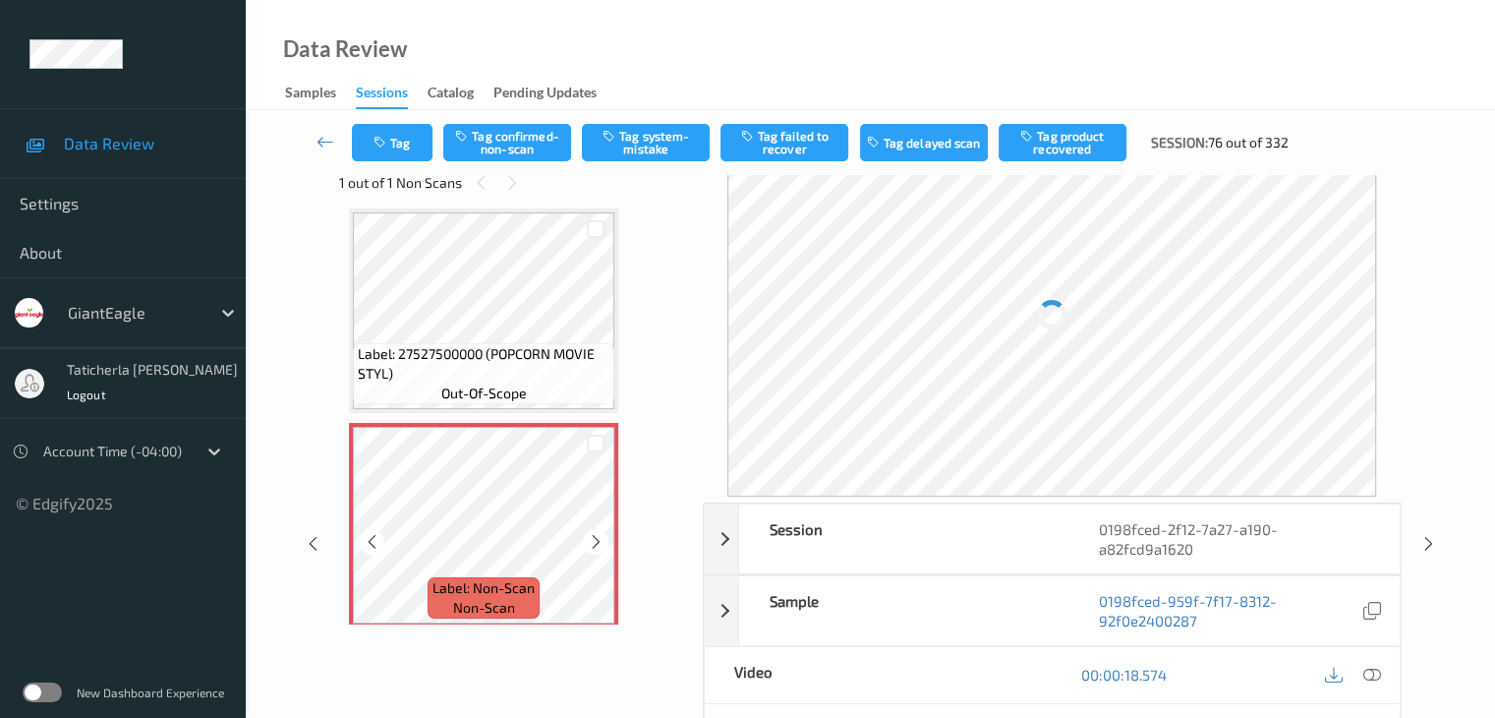
scroll to position [23, 0]
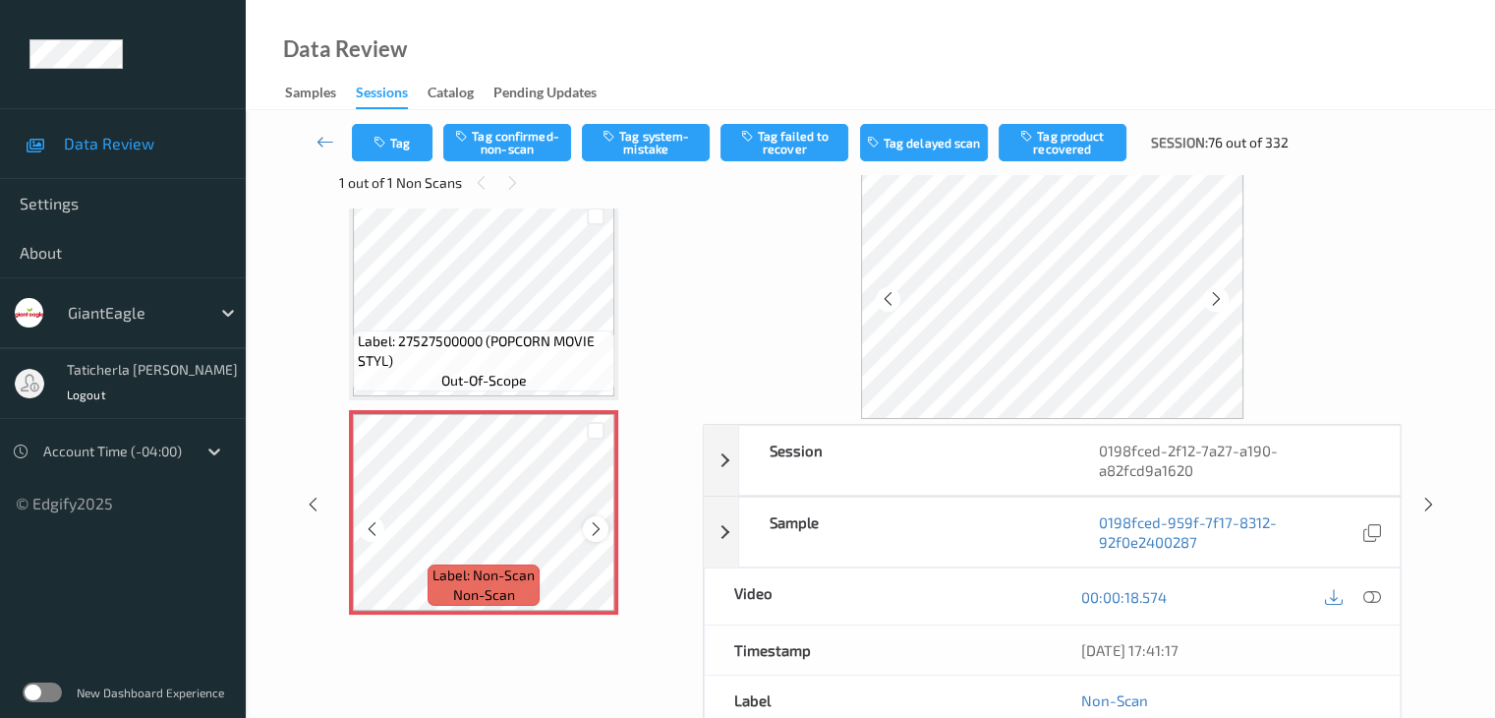
click at [592, 530] on icon at bounding box center [596, 529] width 17 height 18
click at [1370, 594] on icon at bounding box center [1372, 597] width 18 height 18
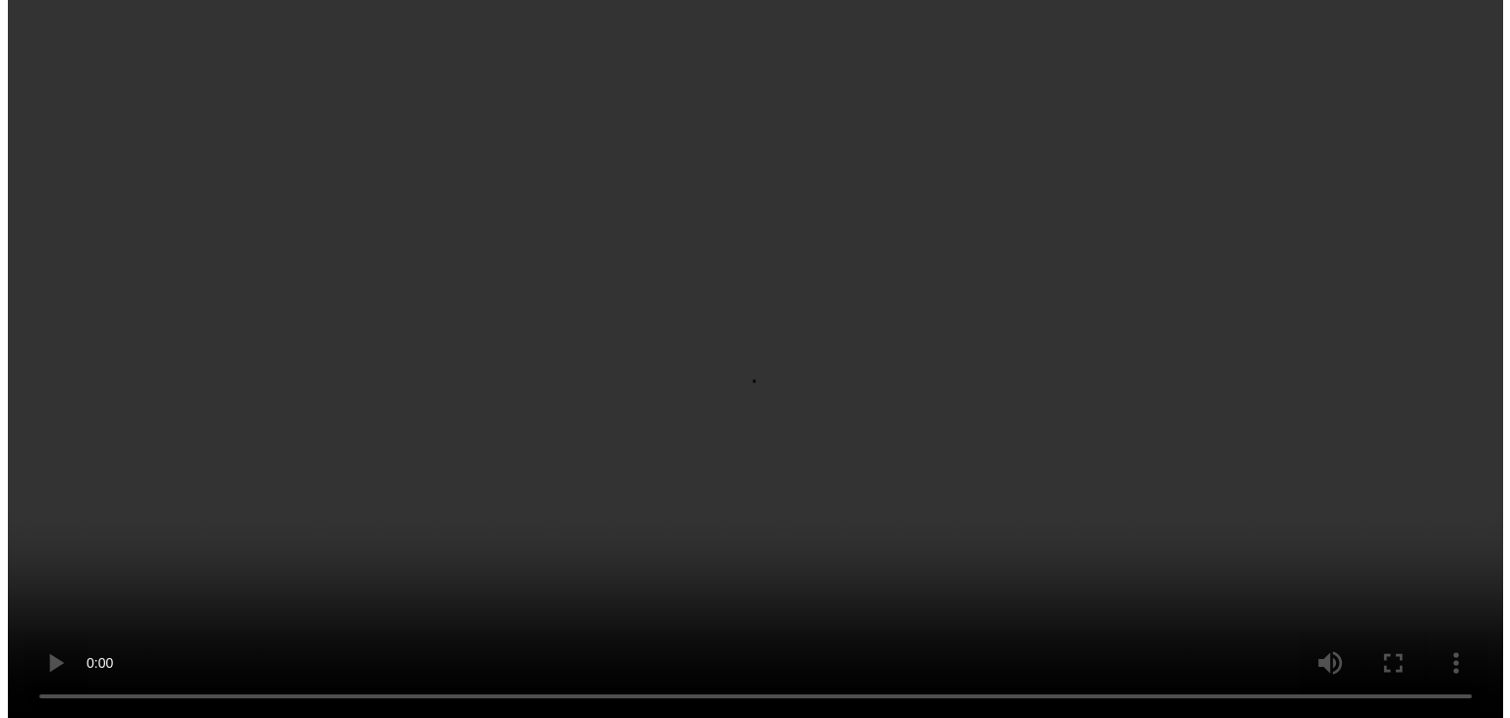
scroll to position [0, 0]
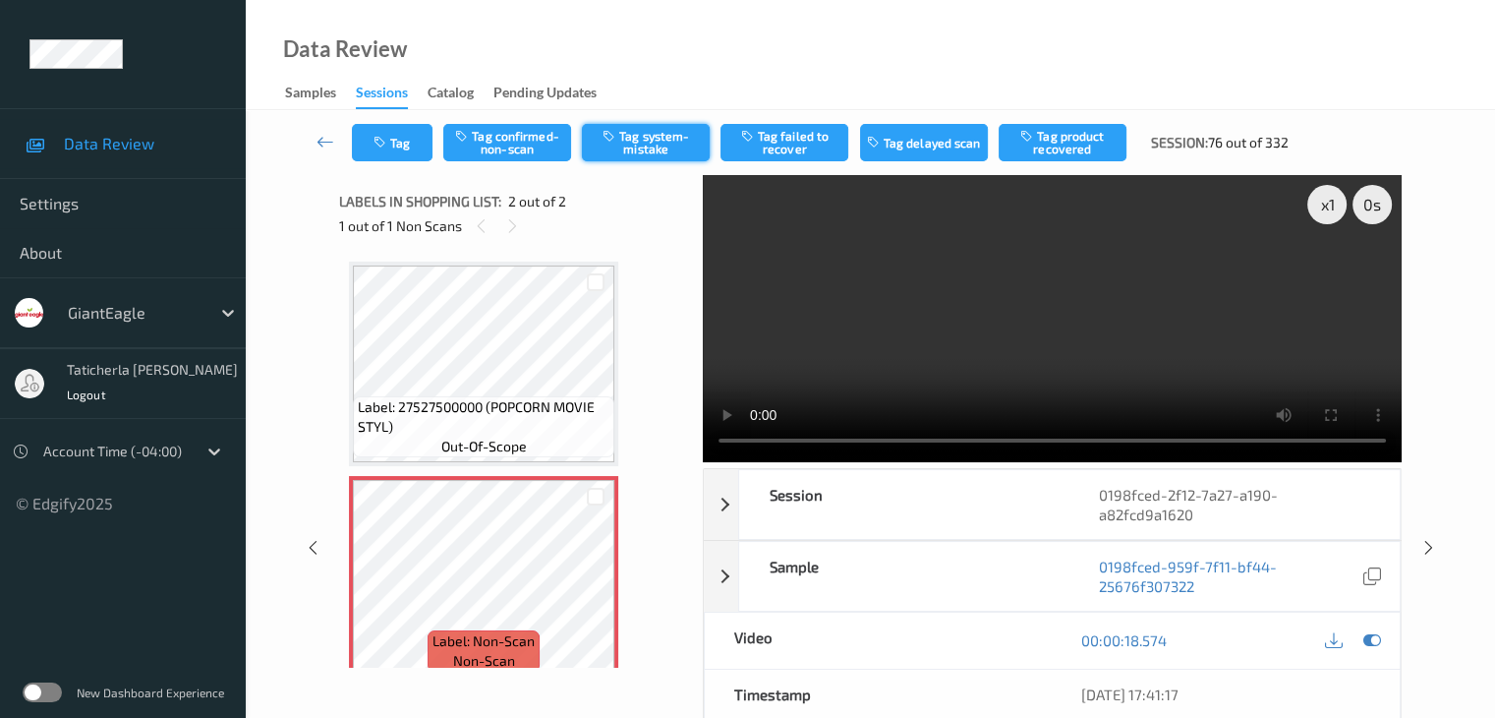
click at [685, 145] on button "Tag system-mistake" at bounding box center [646, 142] width 128 height 37
click at [400, 152] on button "Tag" at bounding box center [392, 142] width 81 height 37
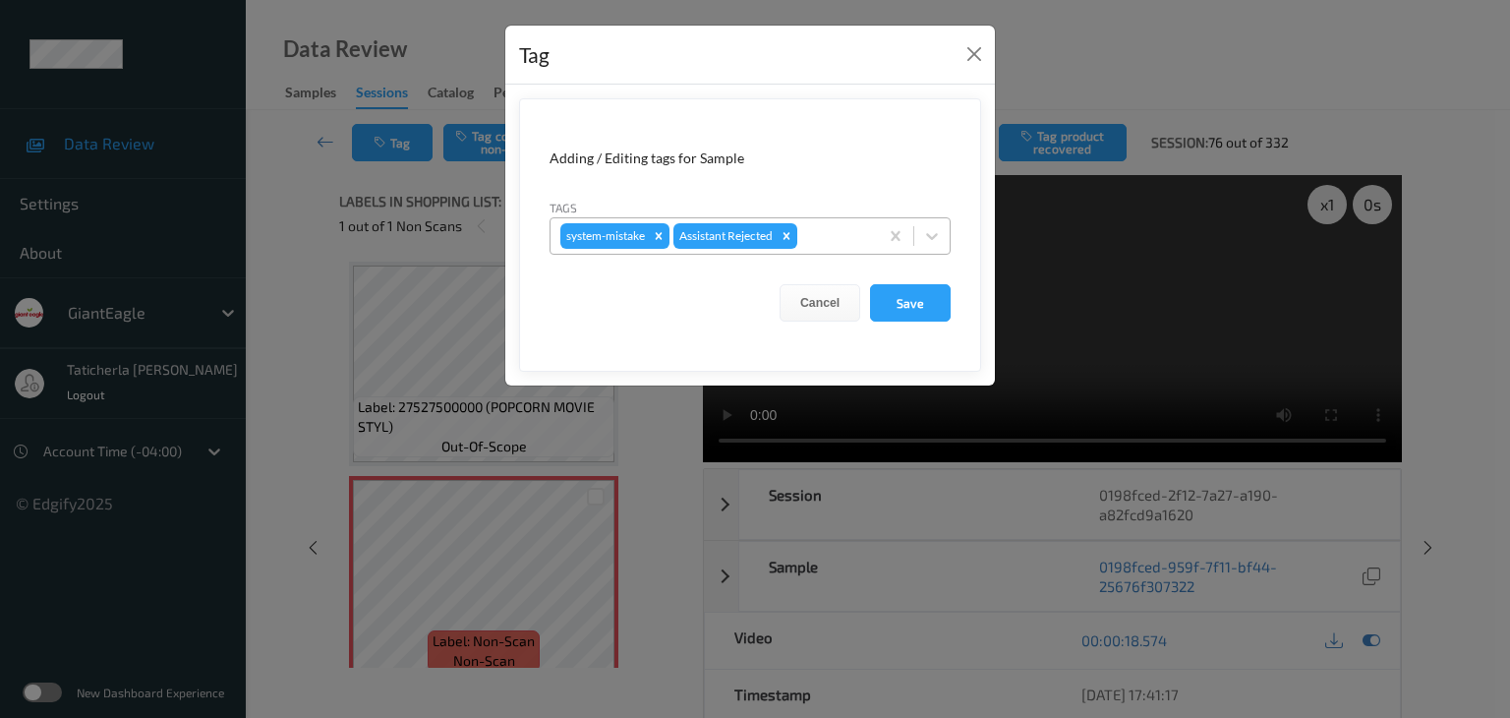
click at [836, 247] on div "system-mistake Assistant Rejected" at bounding box center [714, 235] width 327 height 33
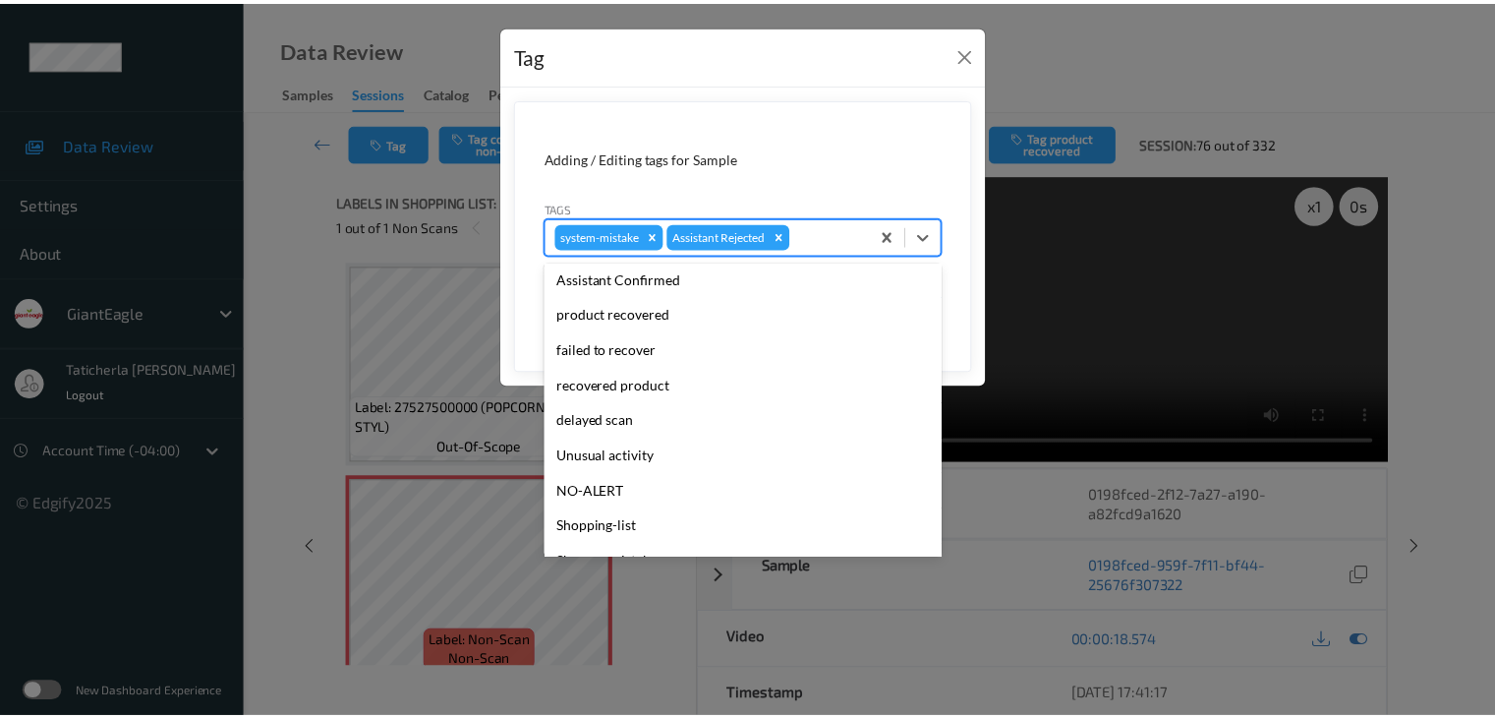
scroll to position [173, 0]
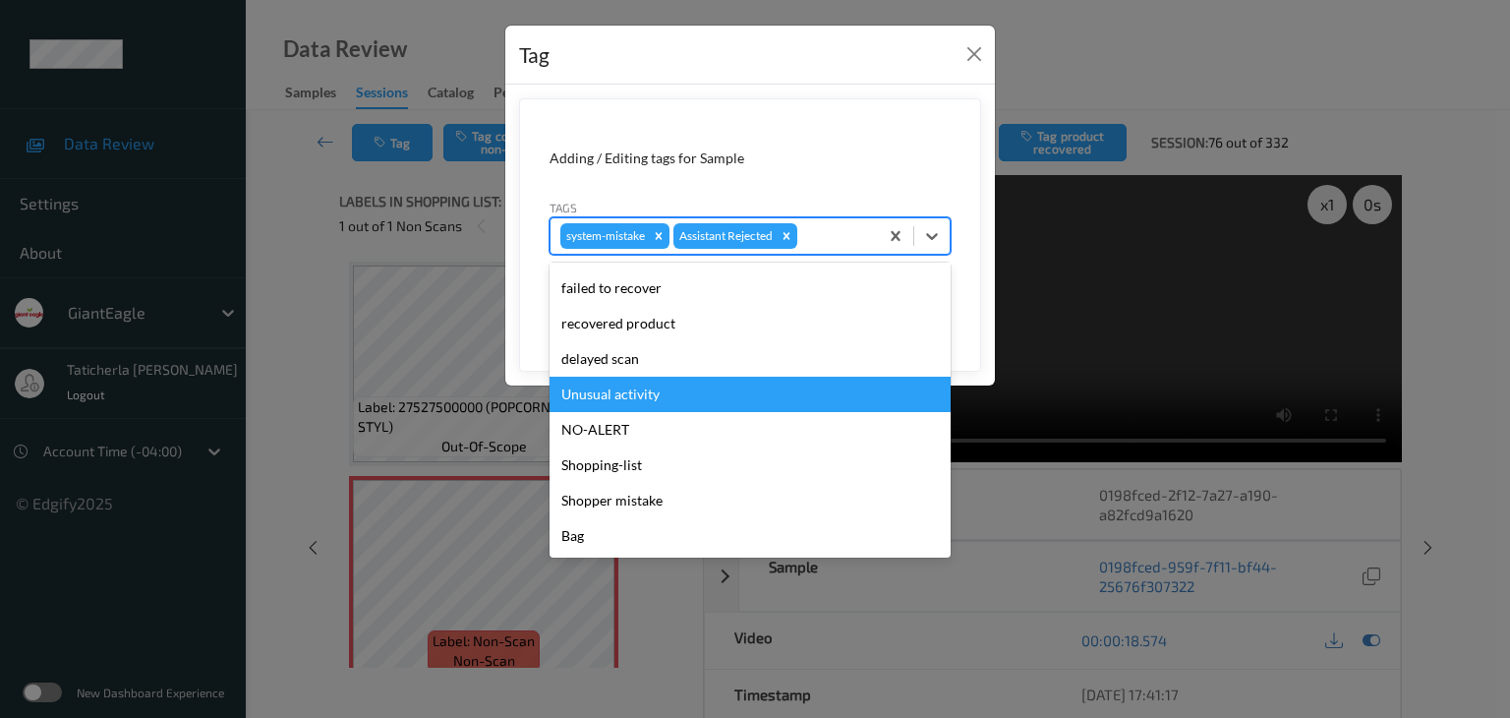
click at [747, 394] on div "Unusual activity" at bounding box center [750, 394] width 401 height 35
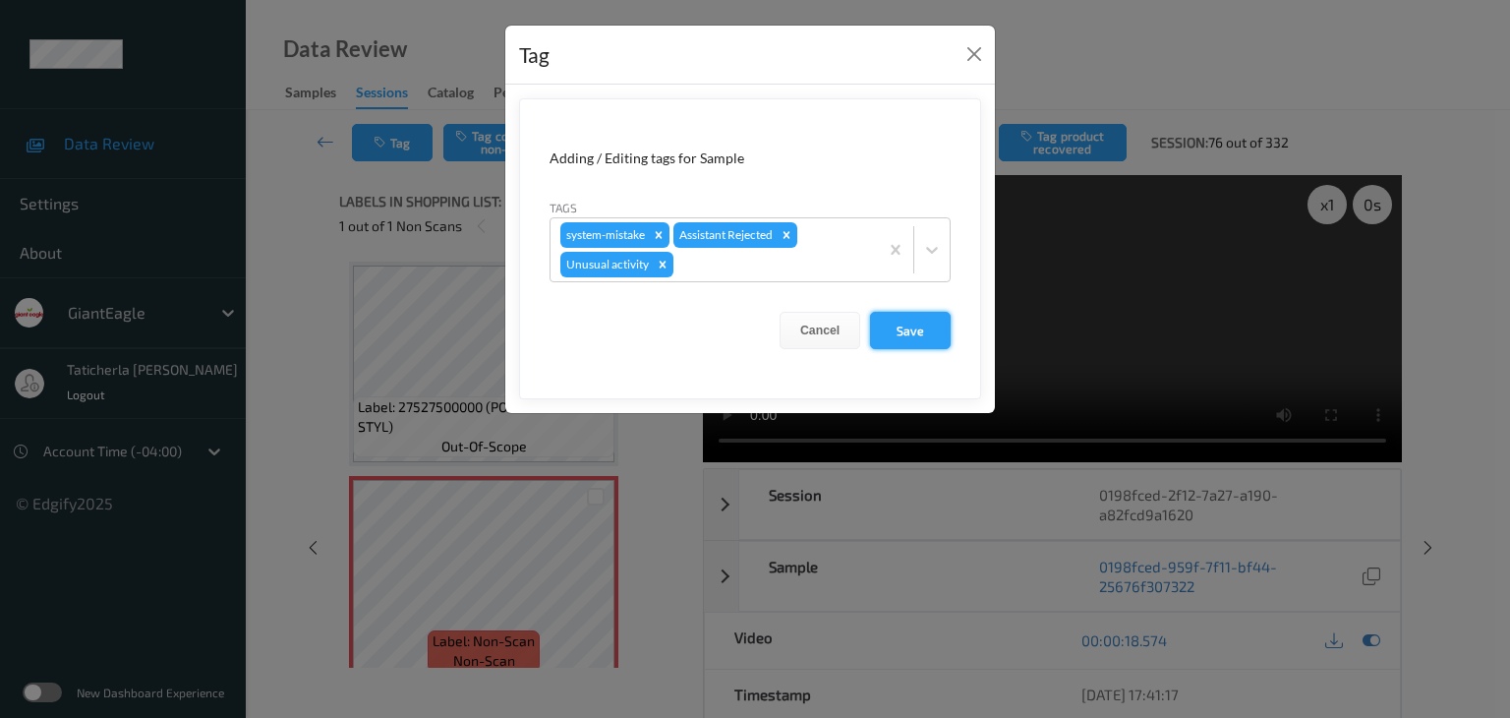
click at [911, 335] on button "Save" at bounding box center [910, 330] width 81 height 37
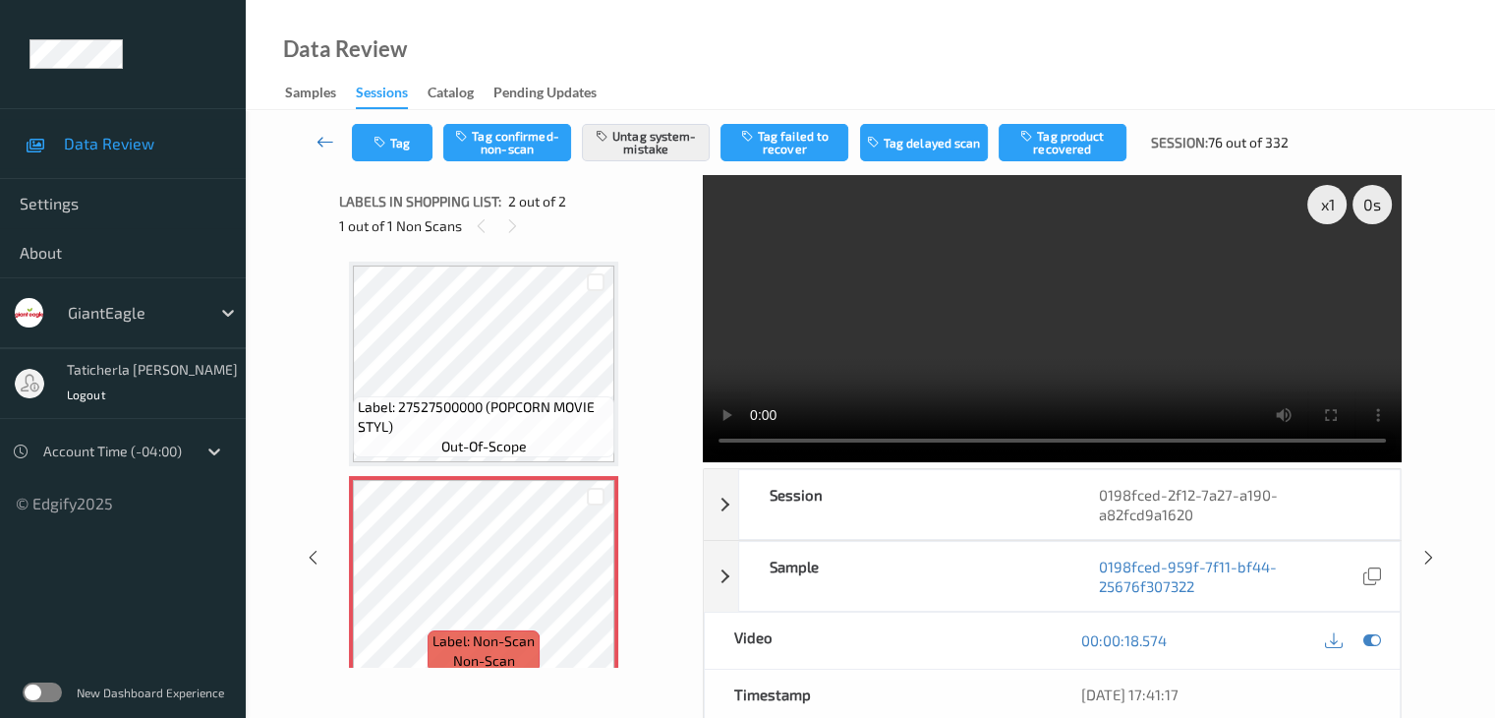
click at [319, 136] on icon at bounding box center [326, 142] width 18 height 20
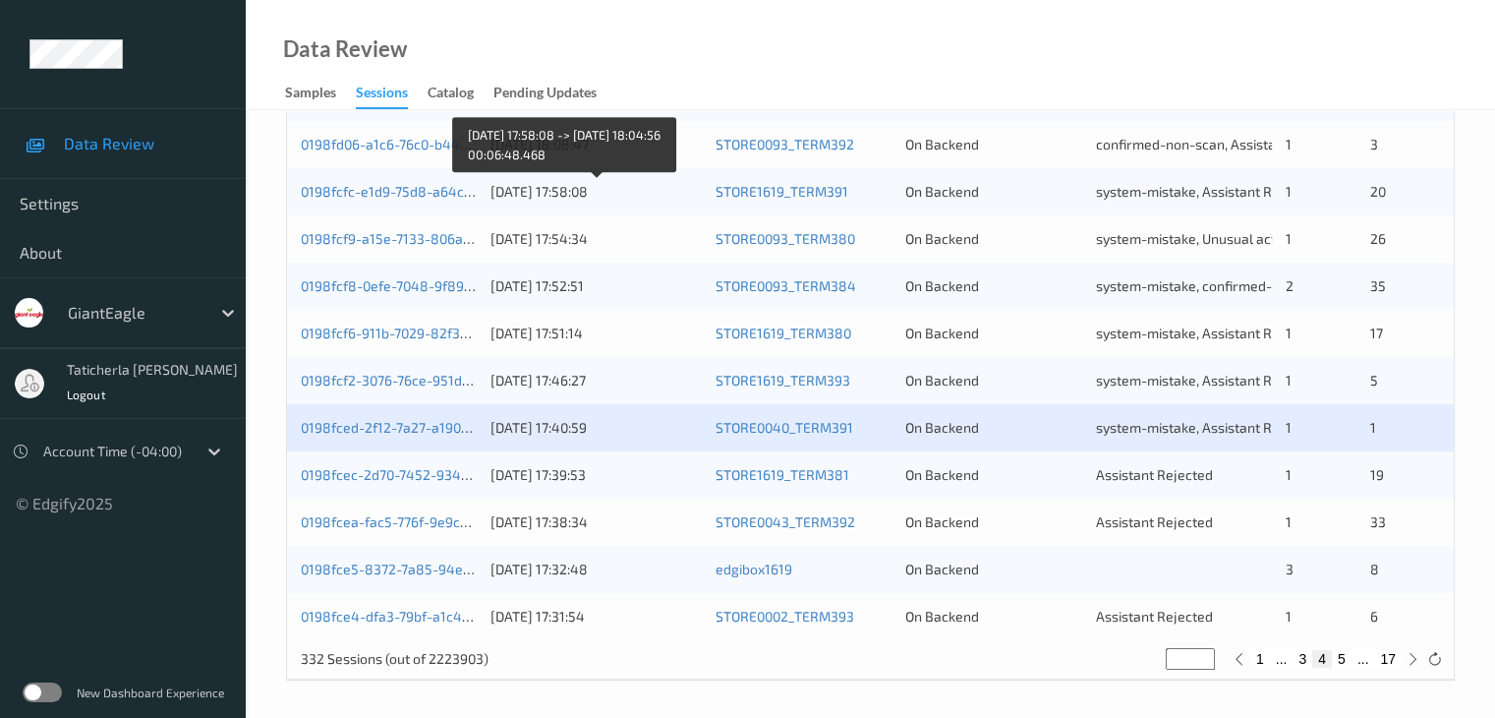
scroll to position [916, 0]
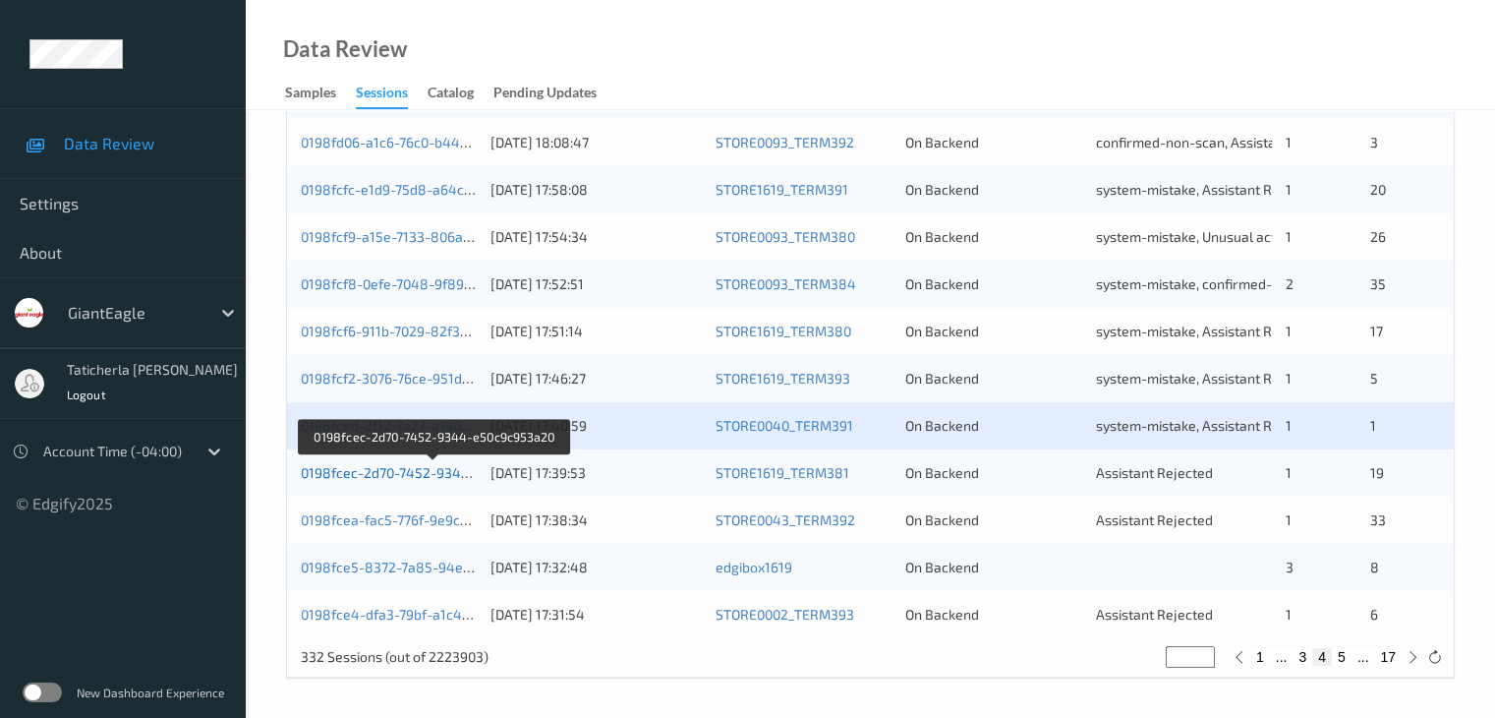
click at [392, 467] on link "0198fcec-2d70-7452-9344-e50c9c953a20" at bounding box center [434, 472] width 267 height 17
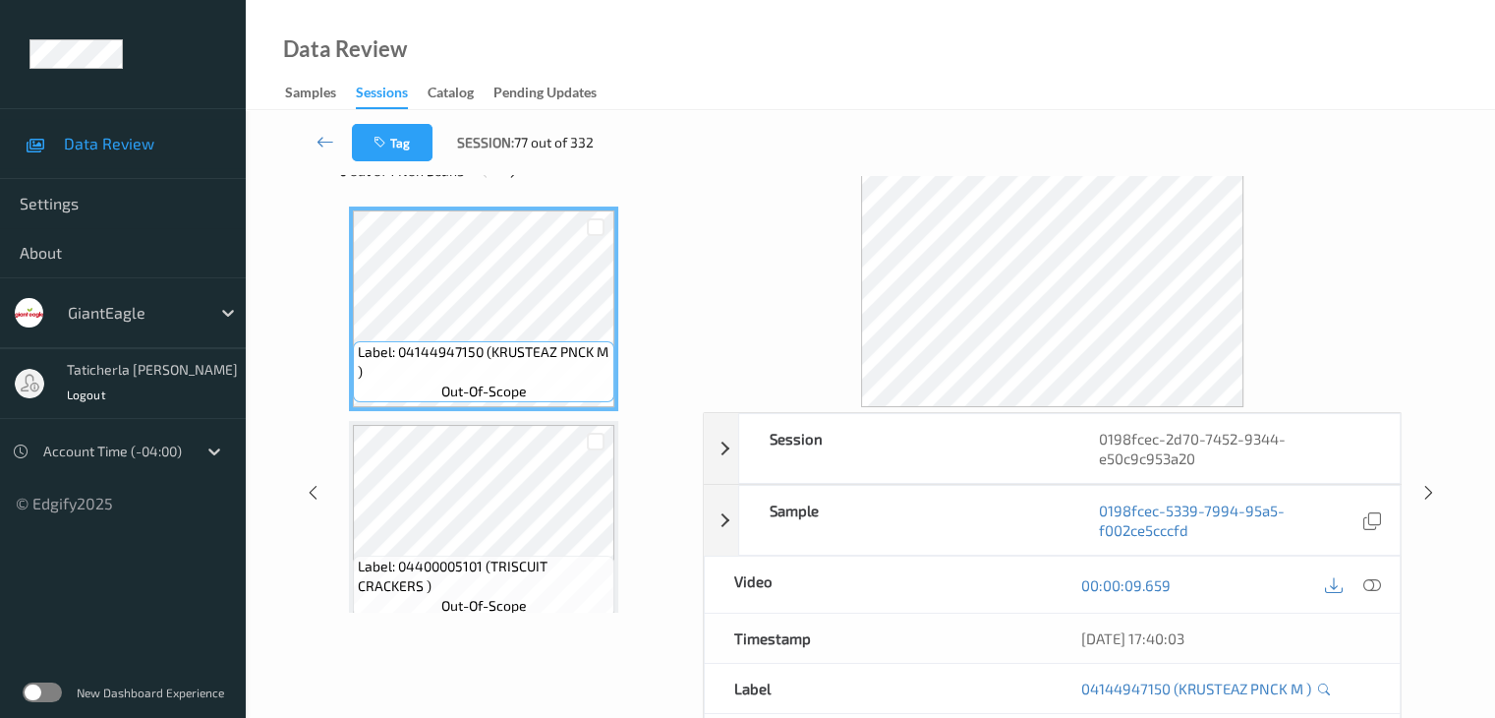
scroll to position [43, 0]
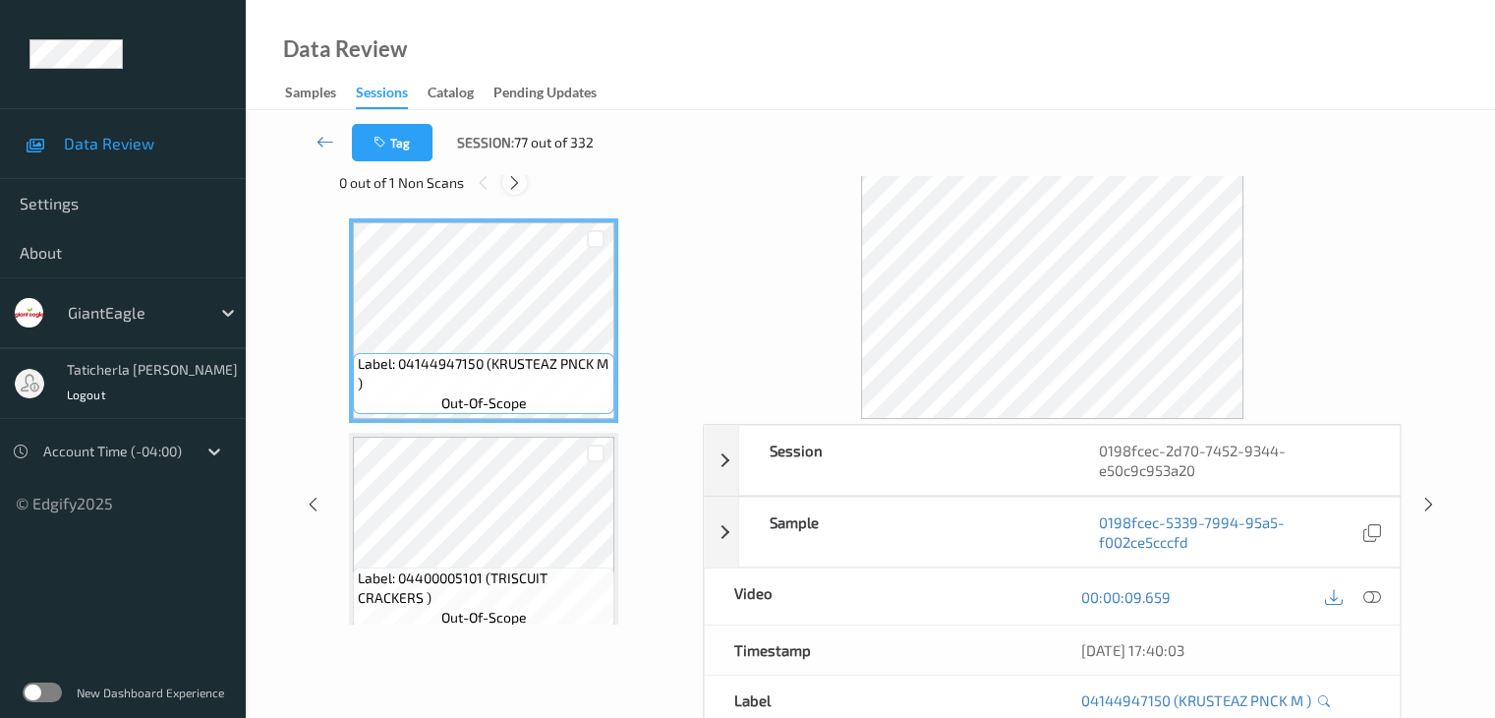
click at [519, 184] on icon at bounding box center [514, 183] width 17 height 18
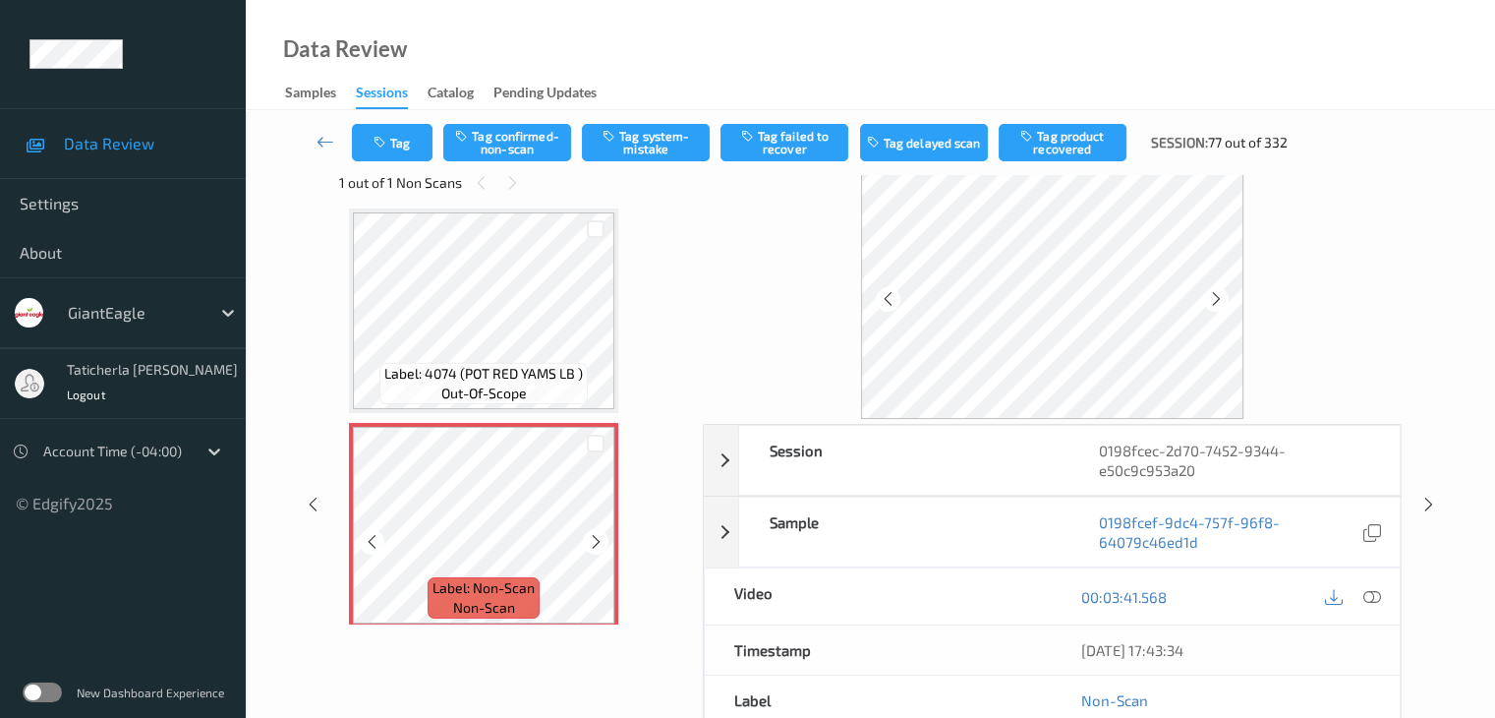
scroll to position [3421, 0]
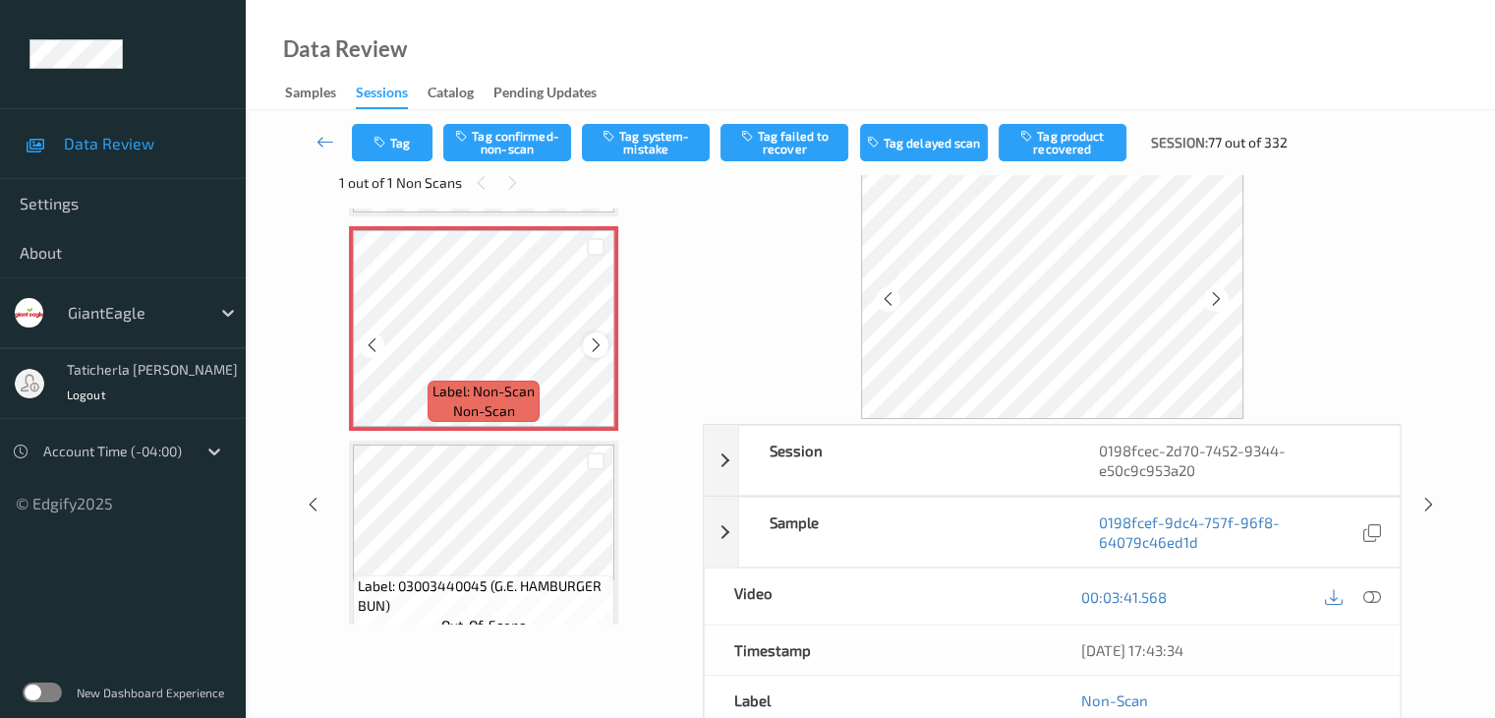
click at [593, 351] on icon at bounding box center [596, 345] width 17 height 18
click at [1371, 593] on icon at bounding box center [1372, 597] width 18 height 18
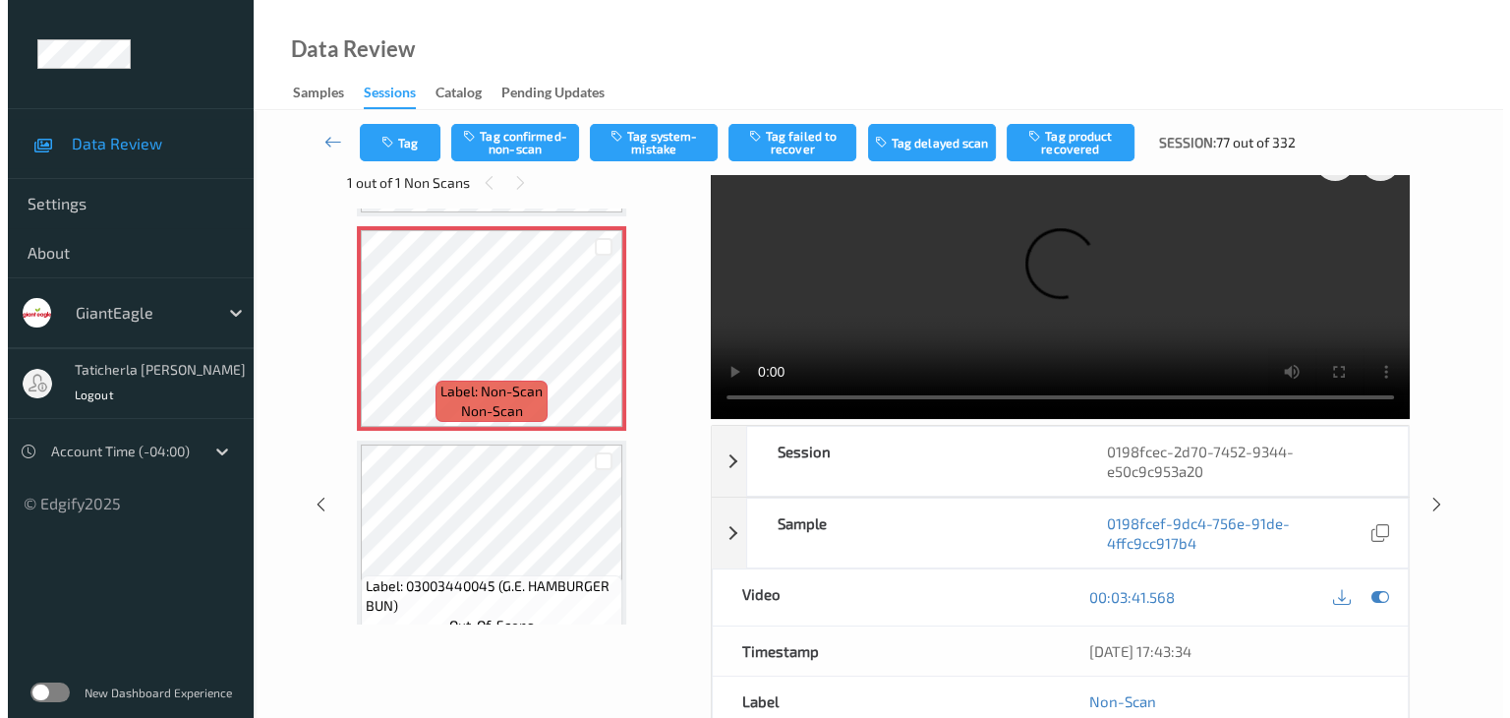
scroll to position [0, 0]
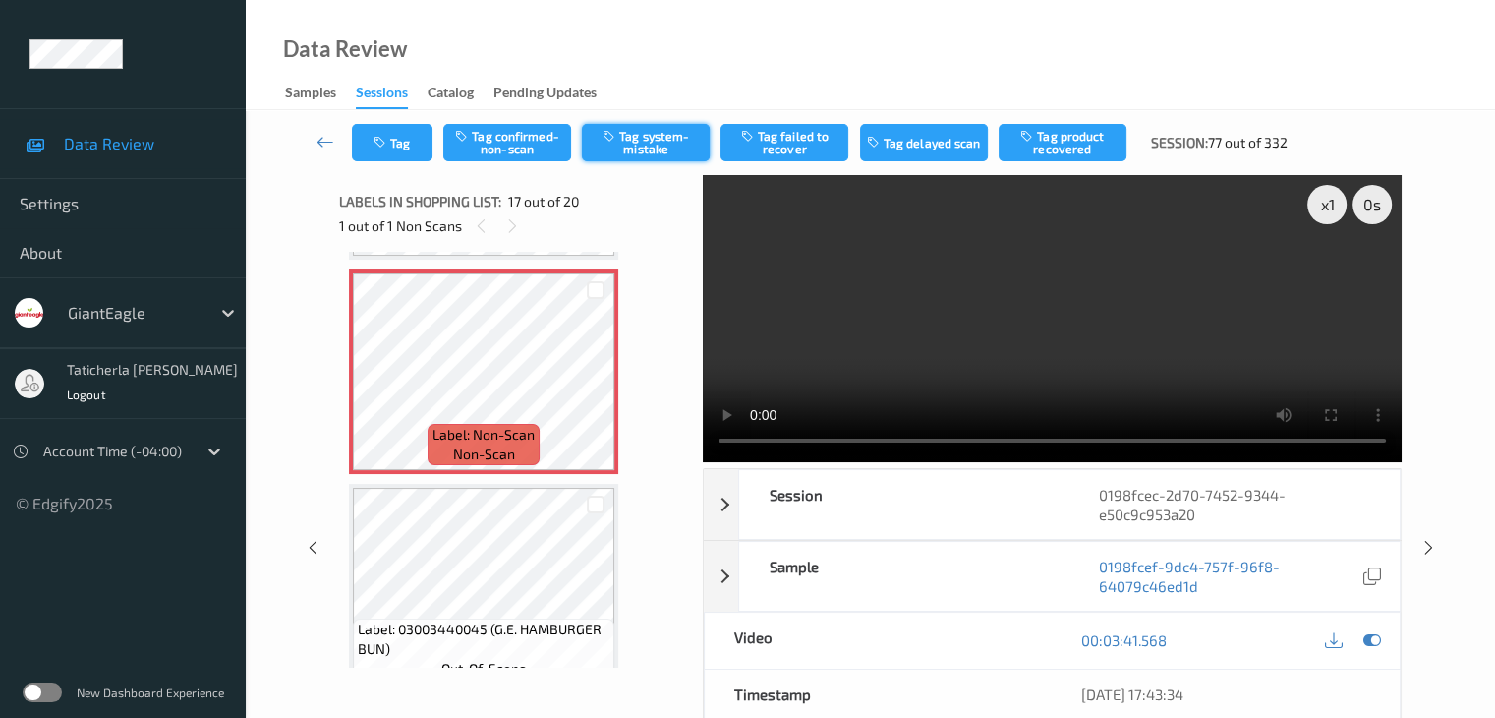
click at [658, 128] on button "Tag system-mistake" at bounding box center [646, 142] width 128 height 37
click at [398, 137] on button "Tag" at bounding box center [392, 142] width 81 height 37
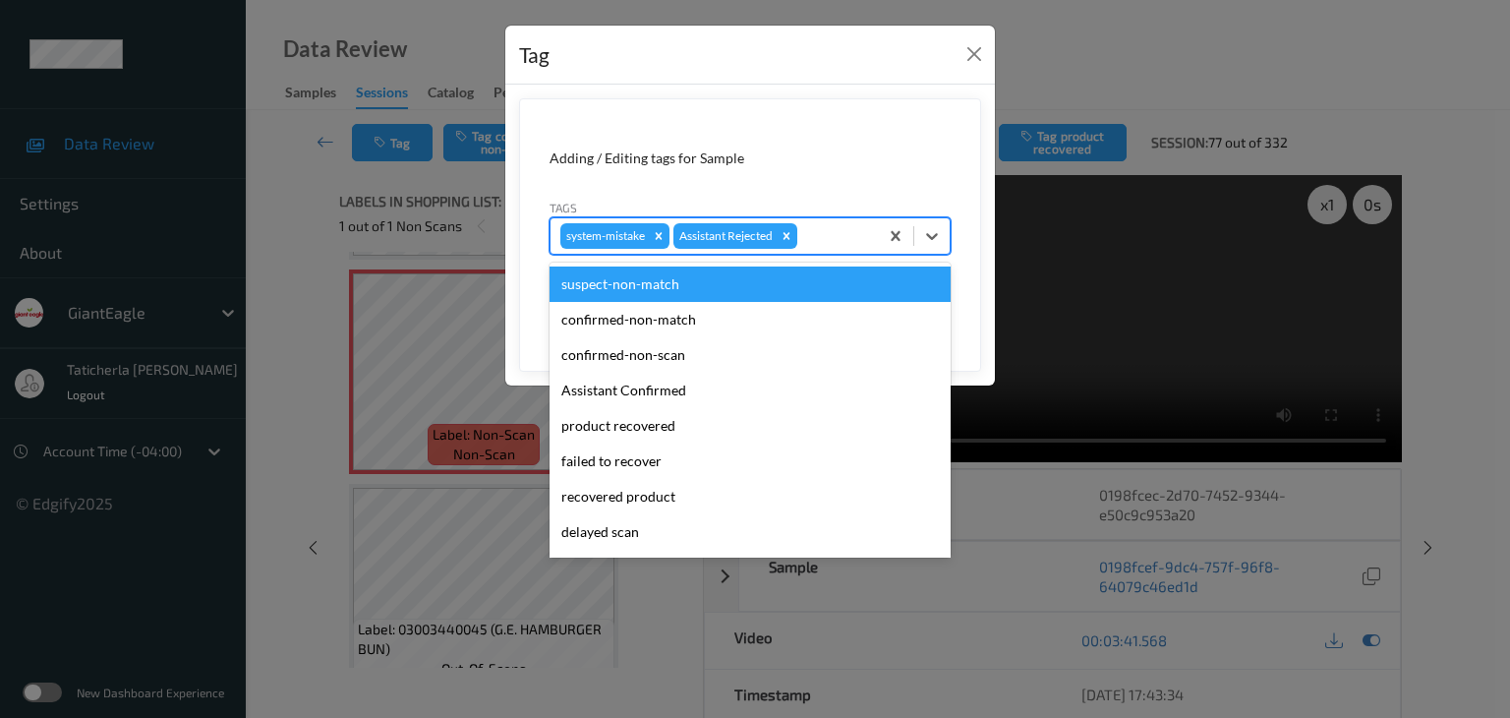
drag, startPoint x: 849, startPoint y: 231, endPoint x: 771, endPoint y: 389, distance: 176.8
click at [850, 231] on div at bounding box center [834, 236] width 67 height 24
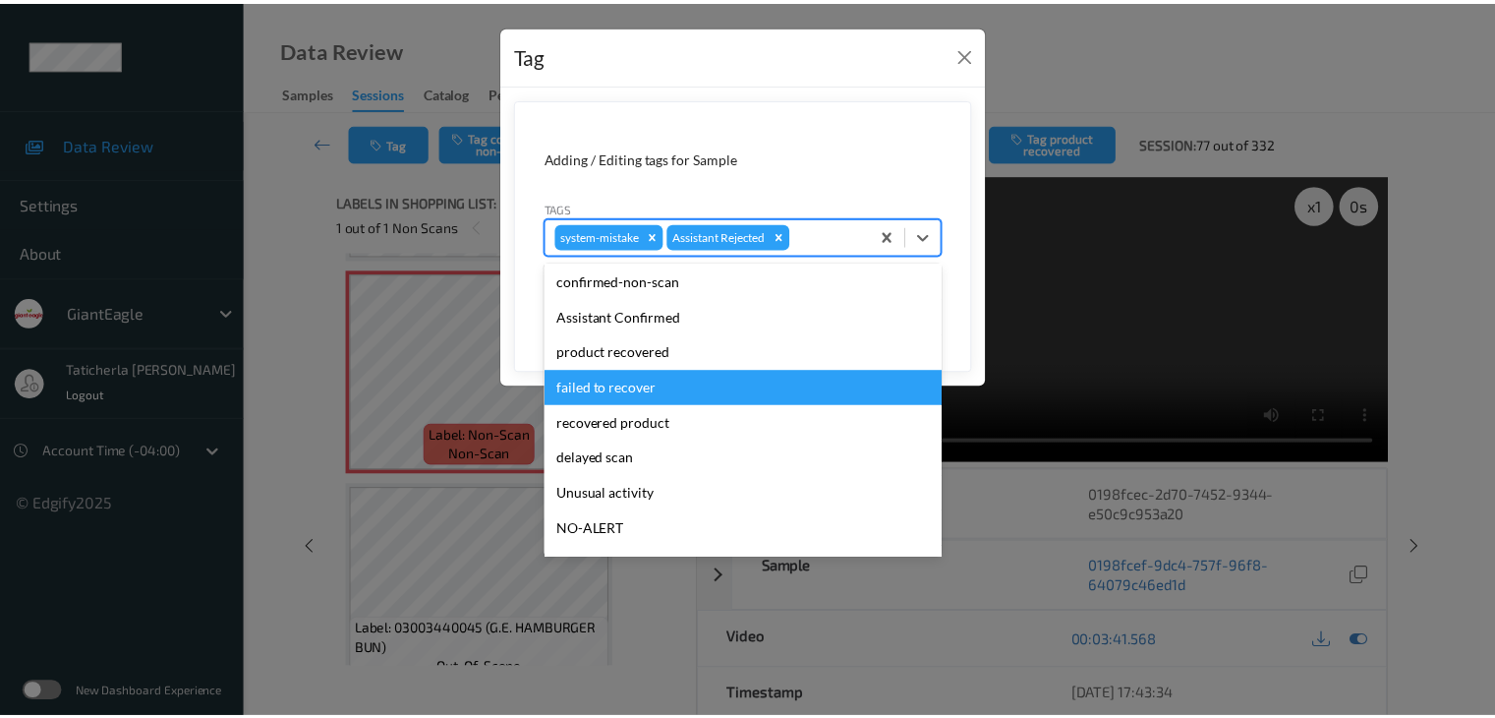
scroll to position [173, 0]
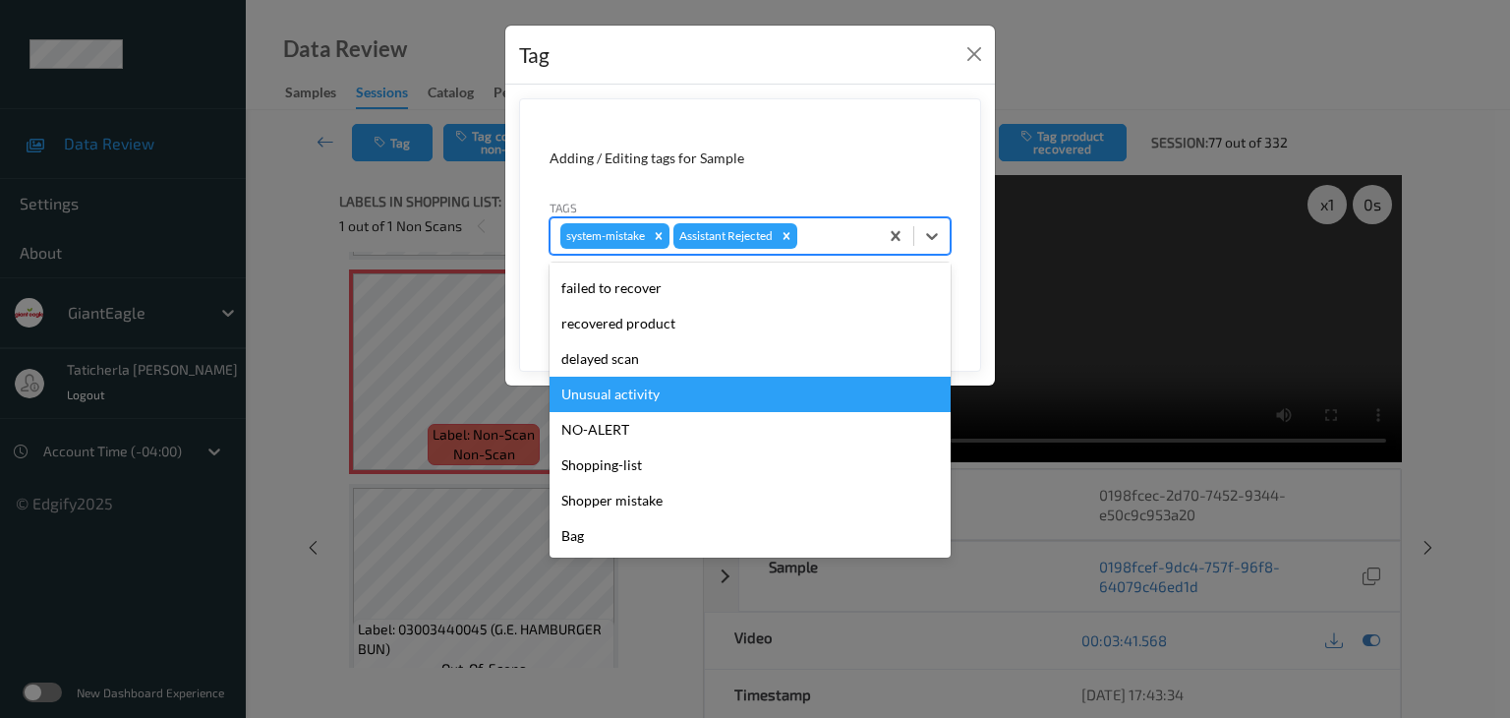
click at [709, 400] on div "Unusual activity" at bounding box center [750, 394] width 401 height 35
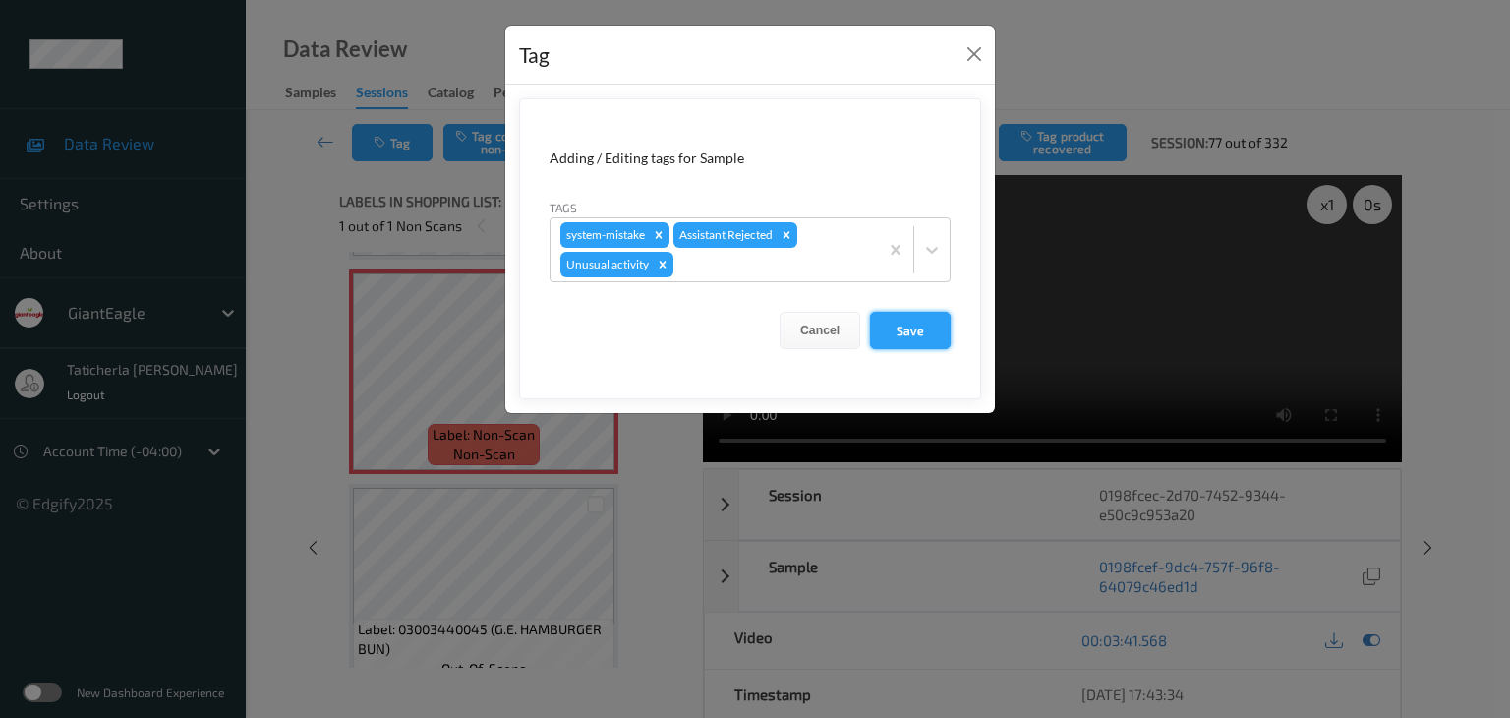
click at [909, 337] on button "Save" at bounding box center [910, 330] width 81 height 37
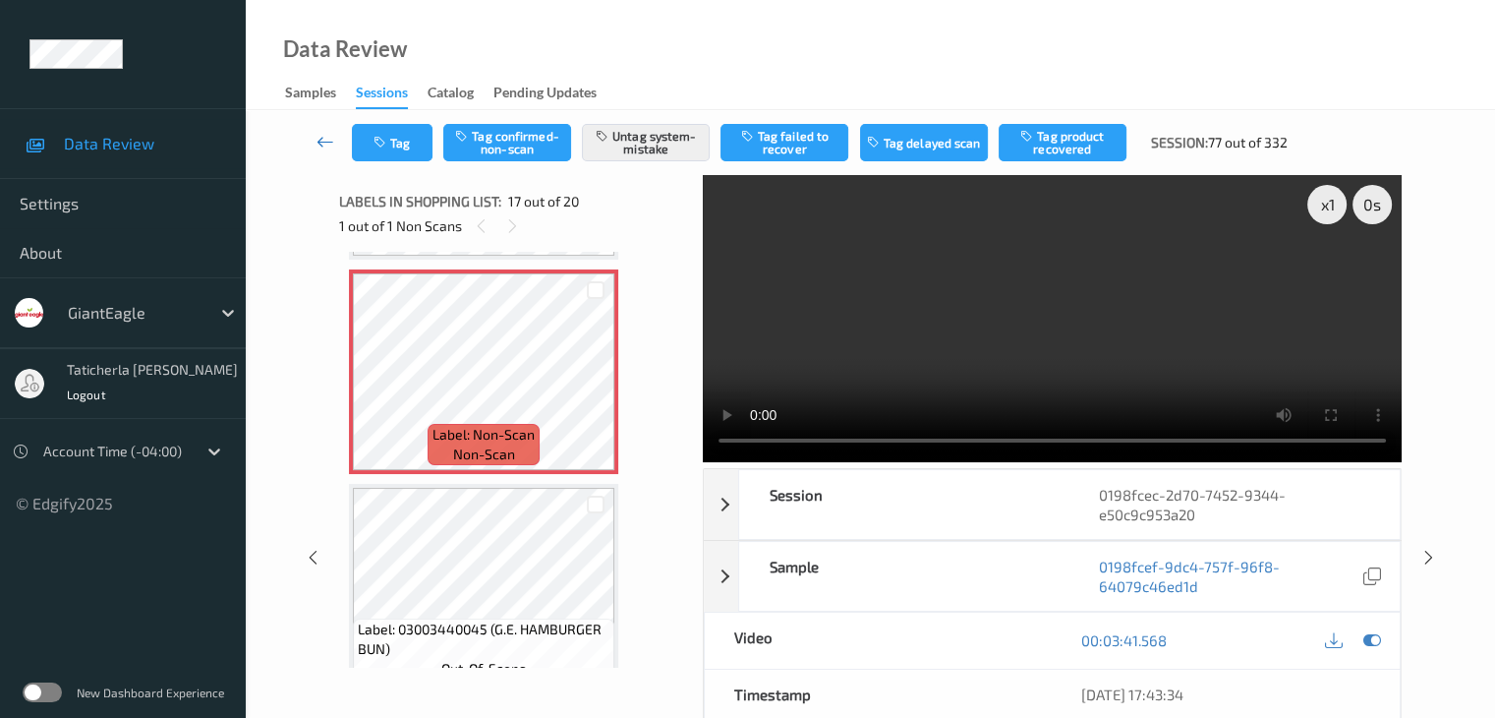
click at [331, 139] on icon at bounding box center [326, 142] width 18 height 20
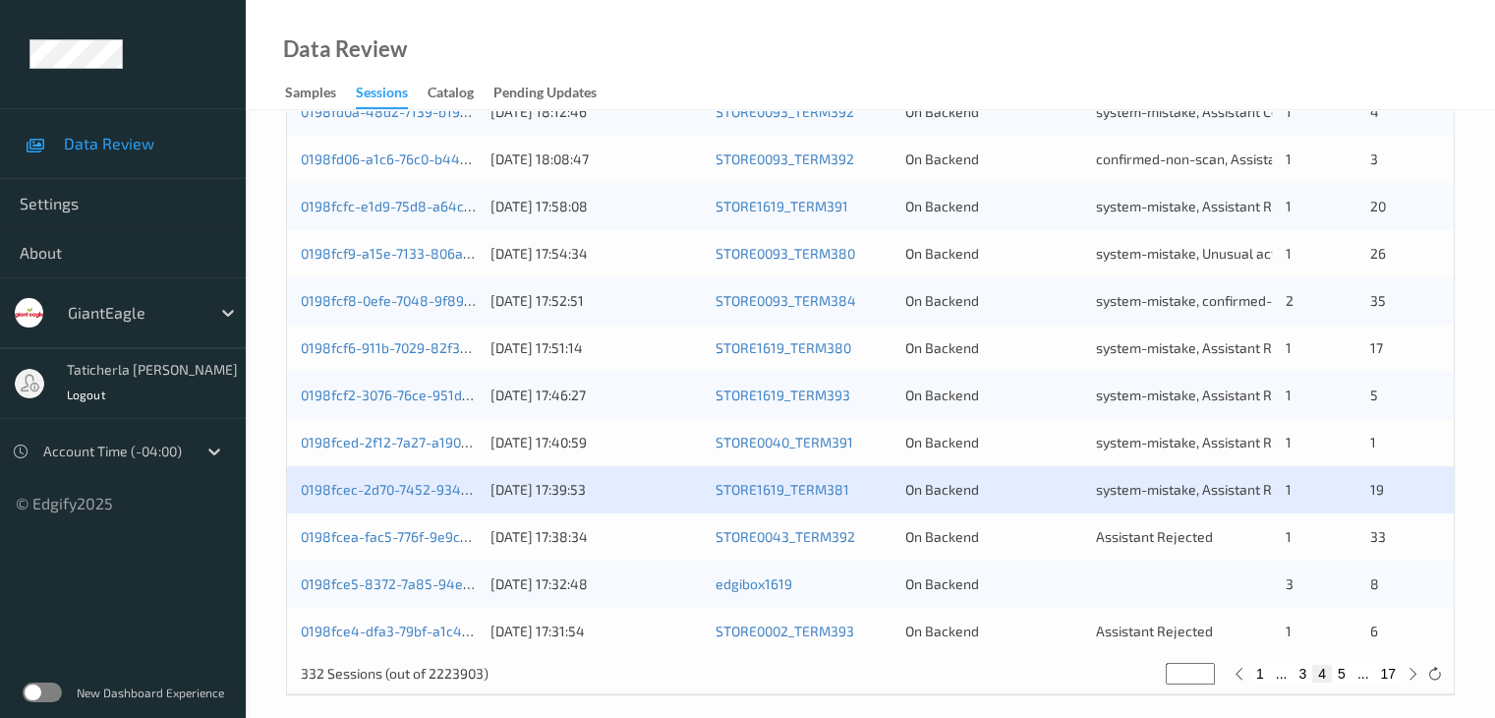
scroll to position [916, 0]
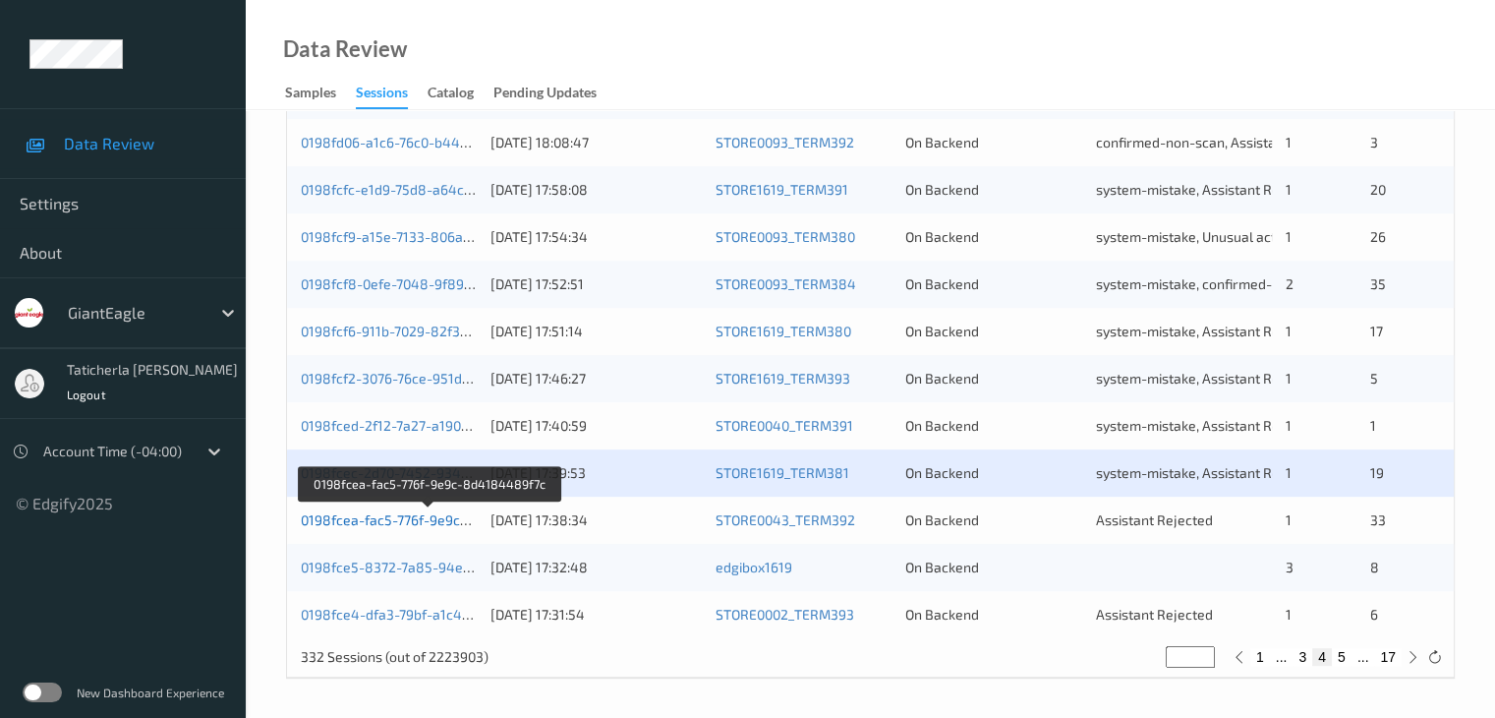
click at [396, 519] on link "0198fcea-fac5-776f-9e9c-8d4184489f7c" at bounding box center [430, 519] width 259 height 17
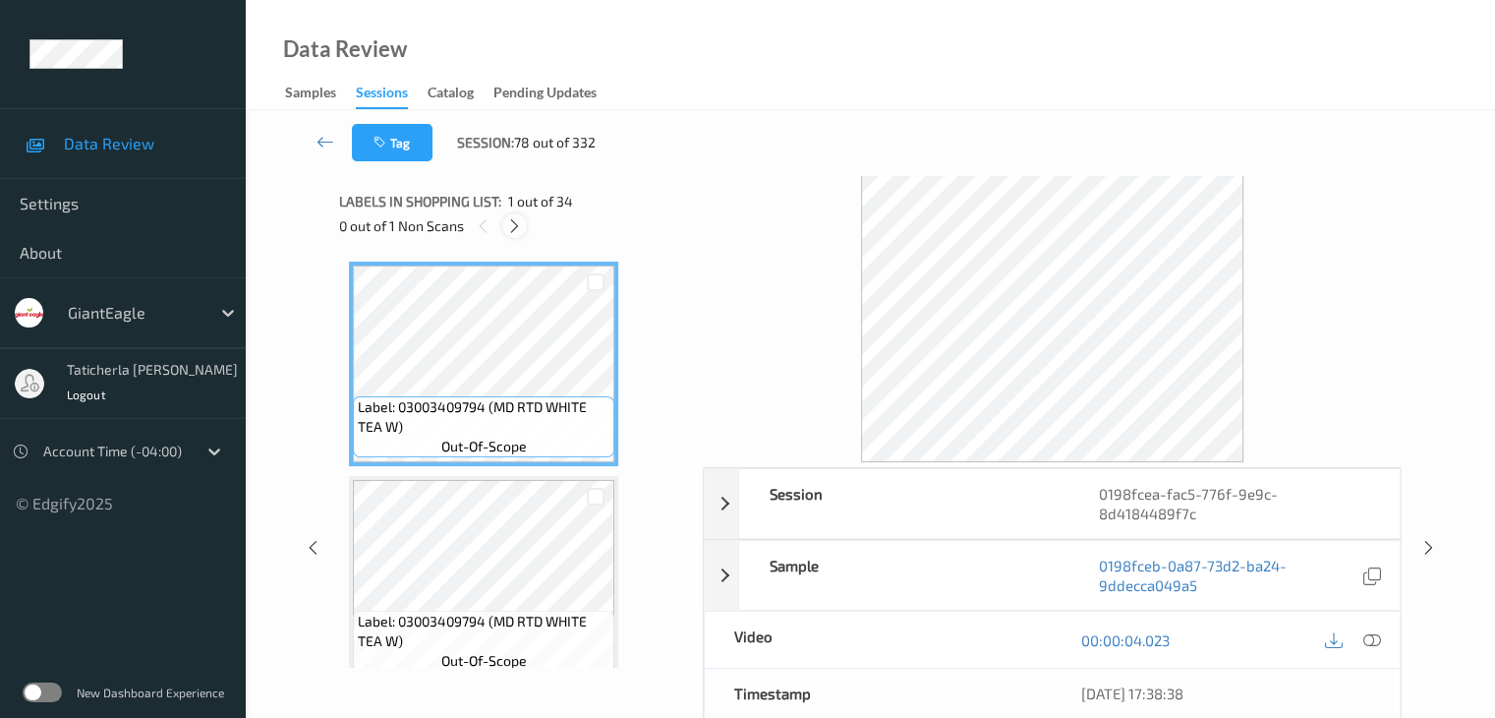
click at [513, 231] on icon at bounding box center [514, 226] width 17 height 18
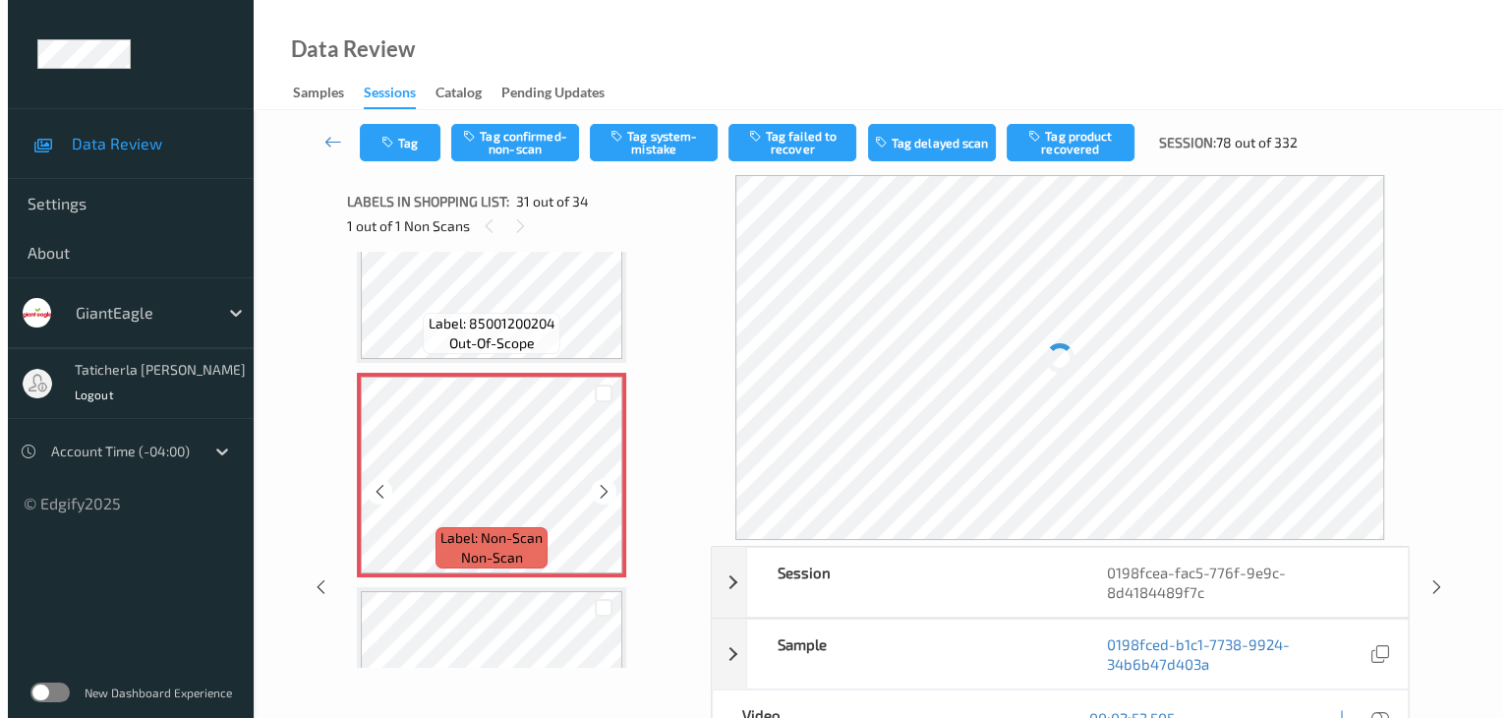
scroll to position [6422, 0]
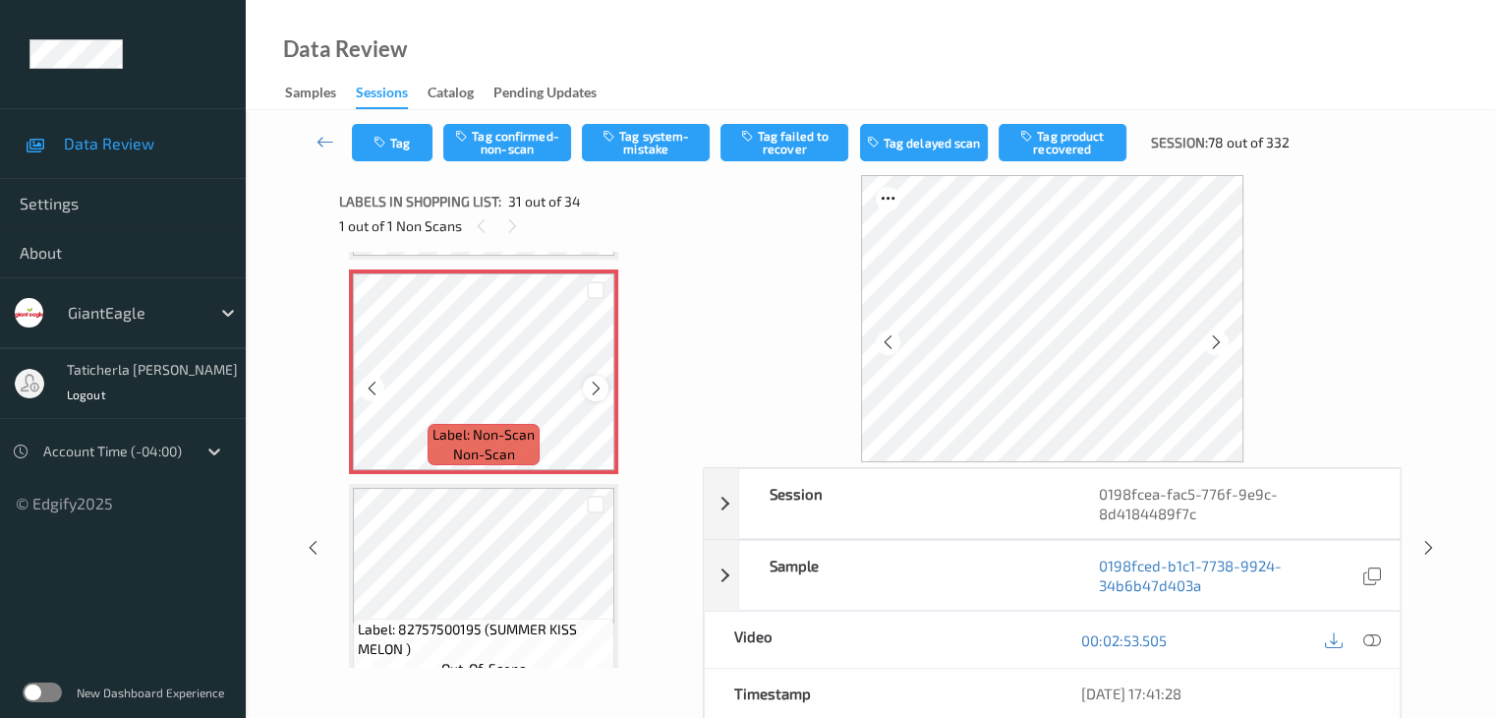
click at [594, 386] on icon at bounding box center [596, 389] width 17 height 18
click at [1368, 636] on icon at bounding box center [1372, 640] width 18 height 18
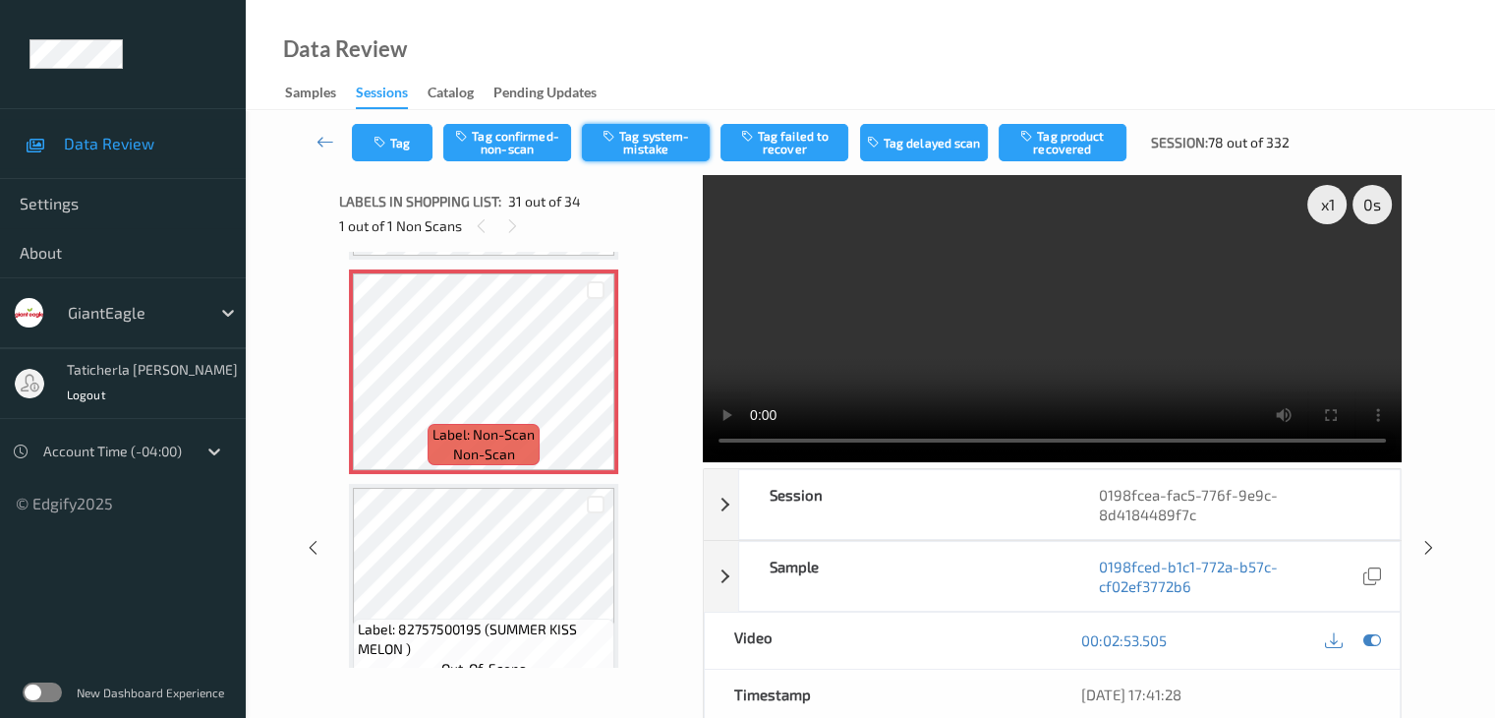
click at [669, 150] on button "Tag system-mistake" at bounding box center [646, 142] width 128 height 37
click at [405, 150] on button "Tag" at bounding box center [392, 142] width 81 height 37
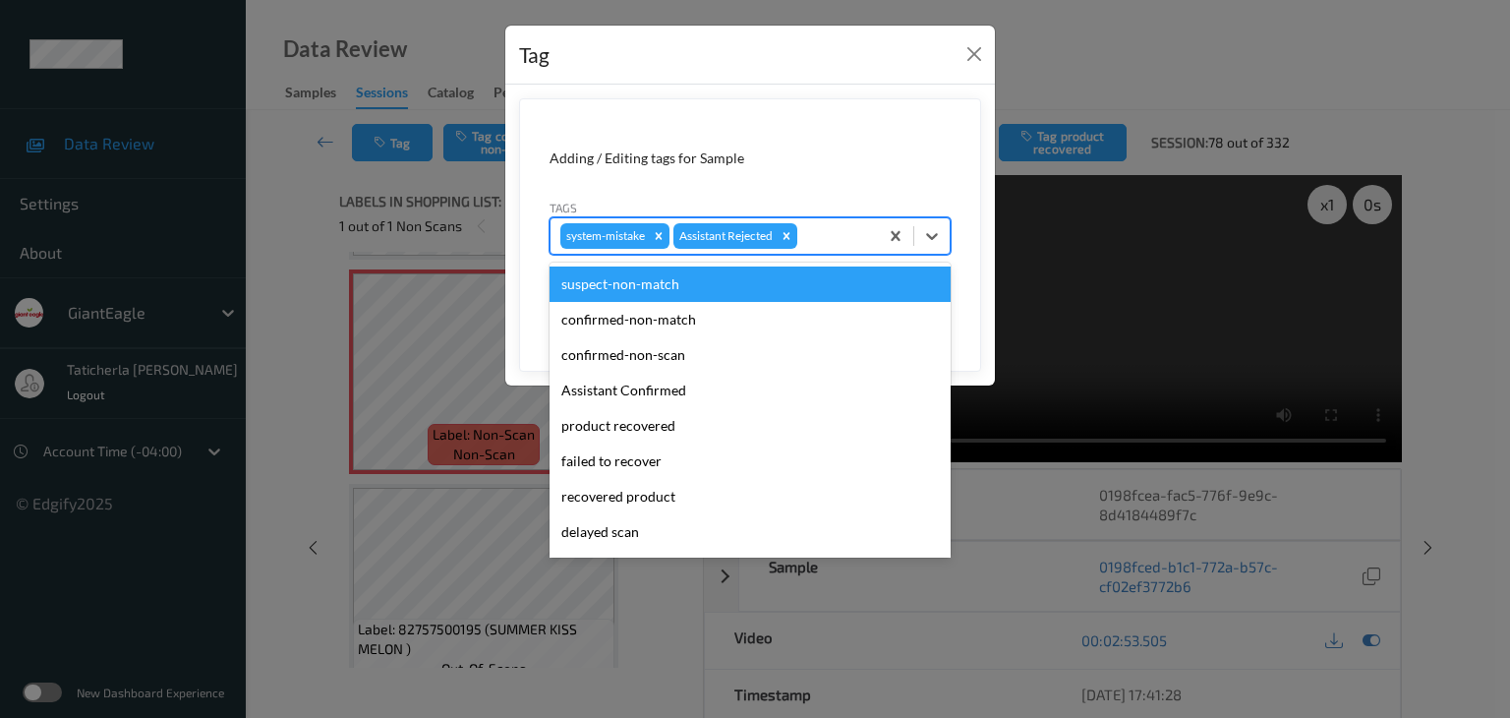
click at [815, 233] on div at bounding box center [834, 236] width 67 height 24
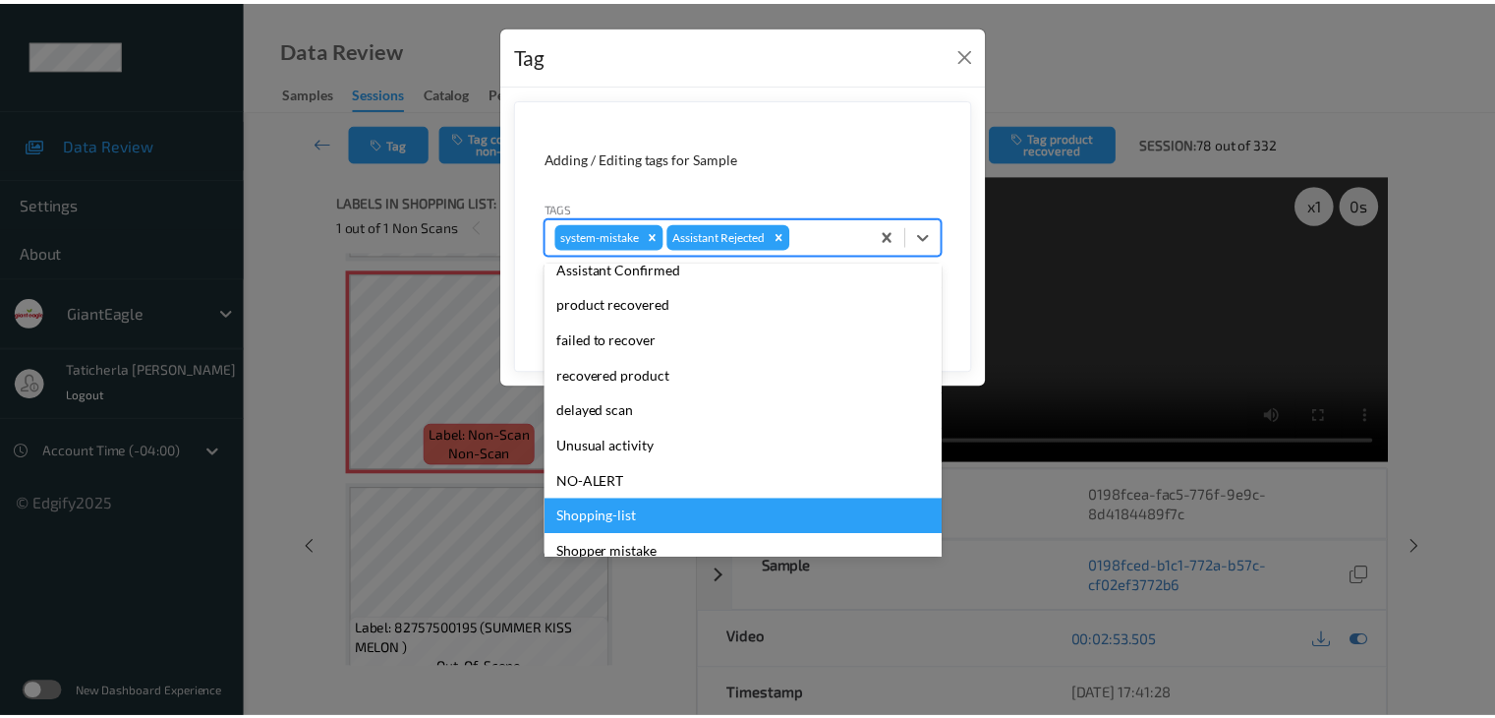
scroll to position [173, 0]
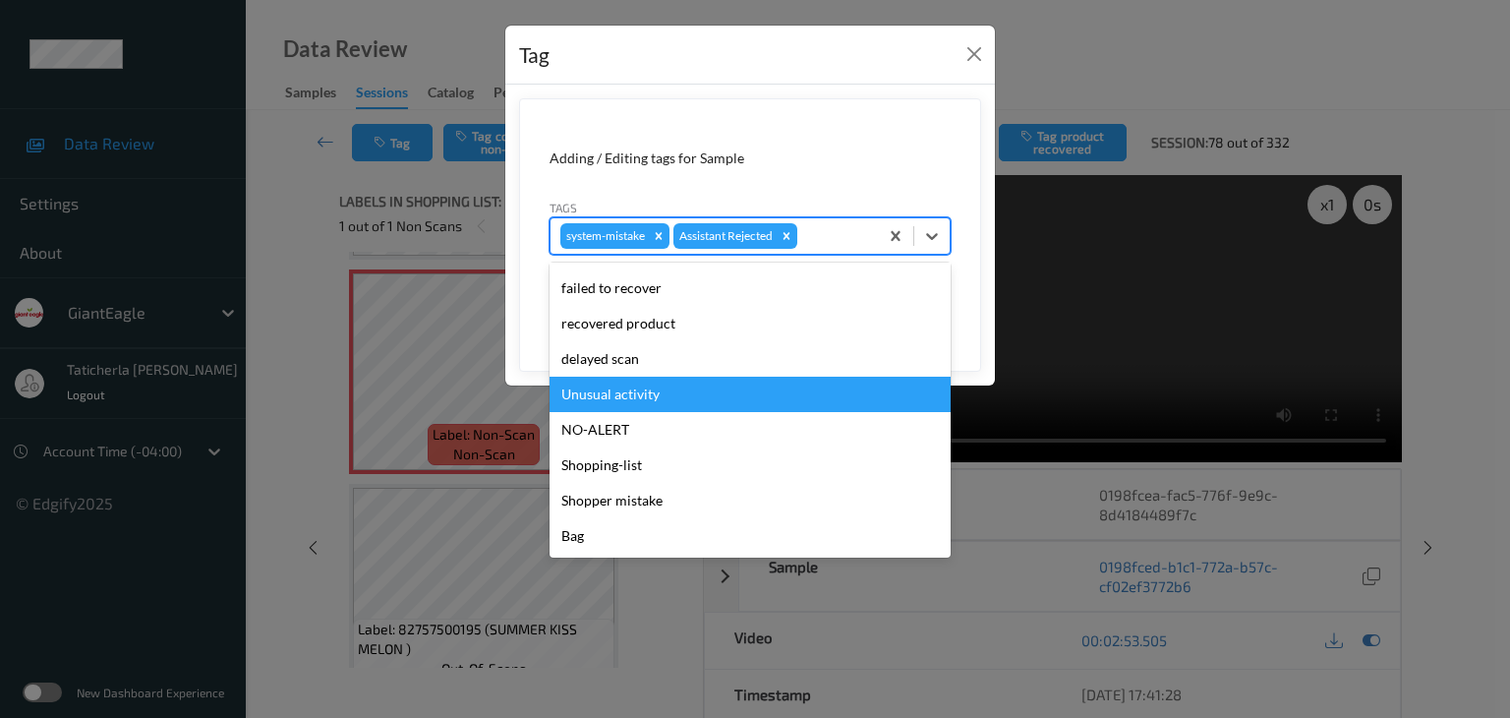
click at [739, 405] on div "Unusual activity" at bounding box center [750, 394] width 401 height 35
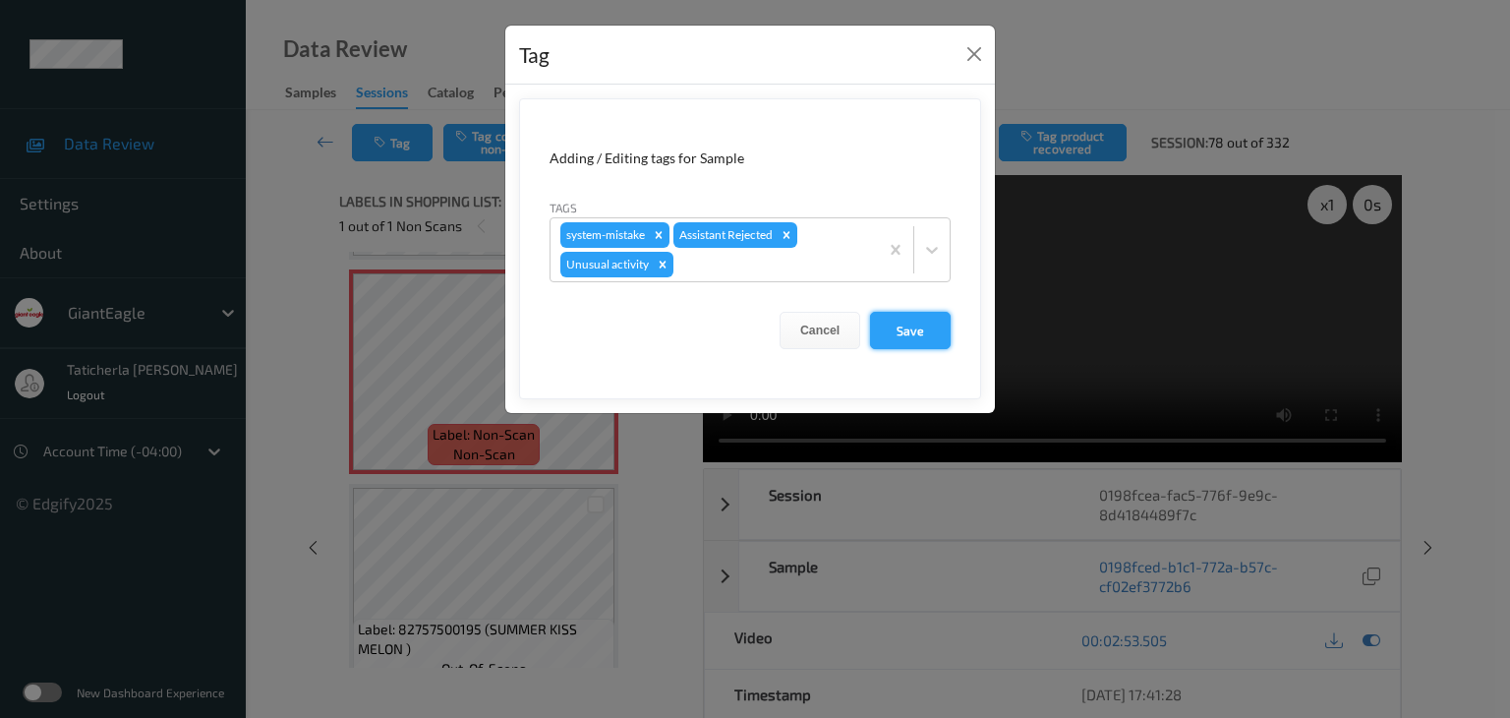
click at [921, 332] on button "Save" at bounding box center [910, 330] width 81 height 37
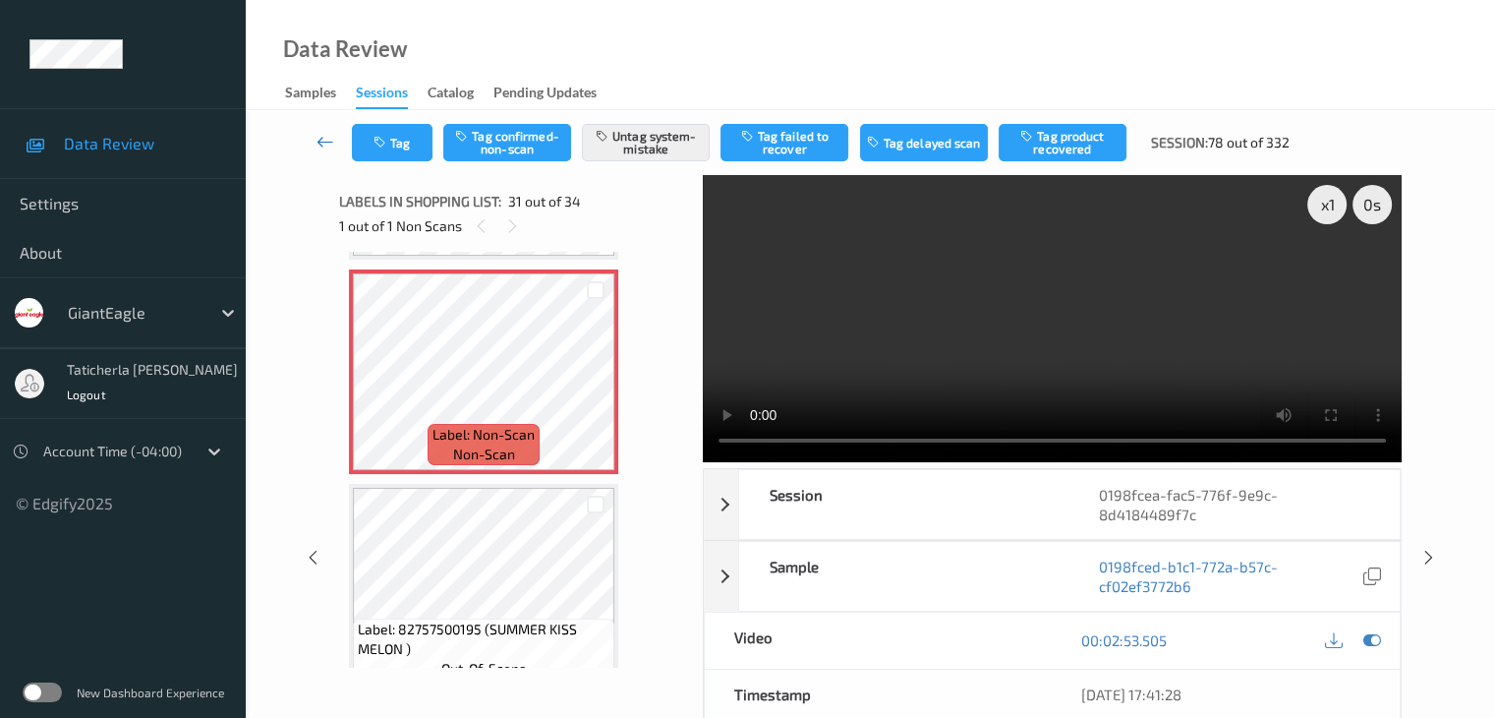
click at [324, 134] on icon at bounding box center [326, 142] width 18 height 20
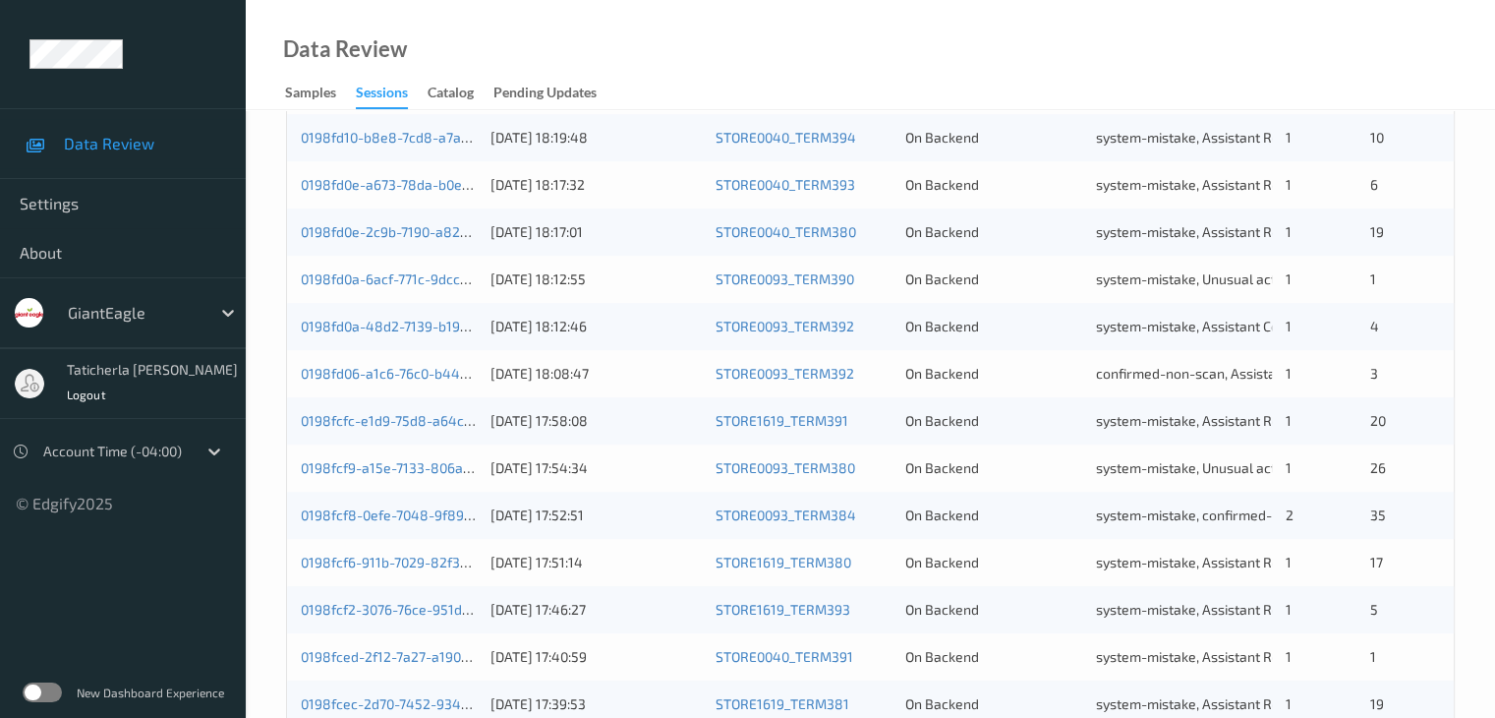
scroll to position [916, 0]
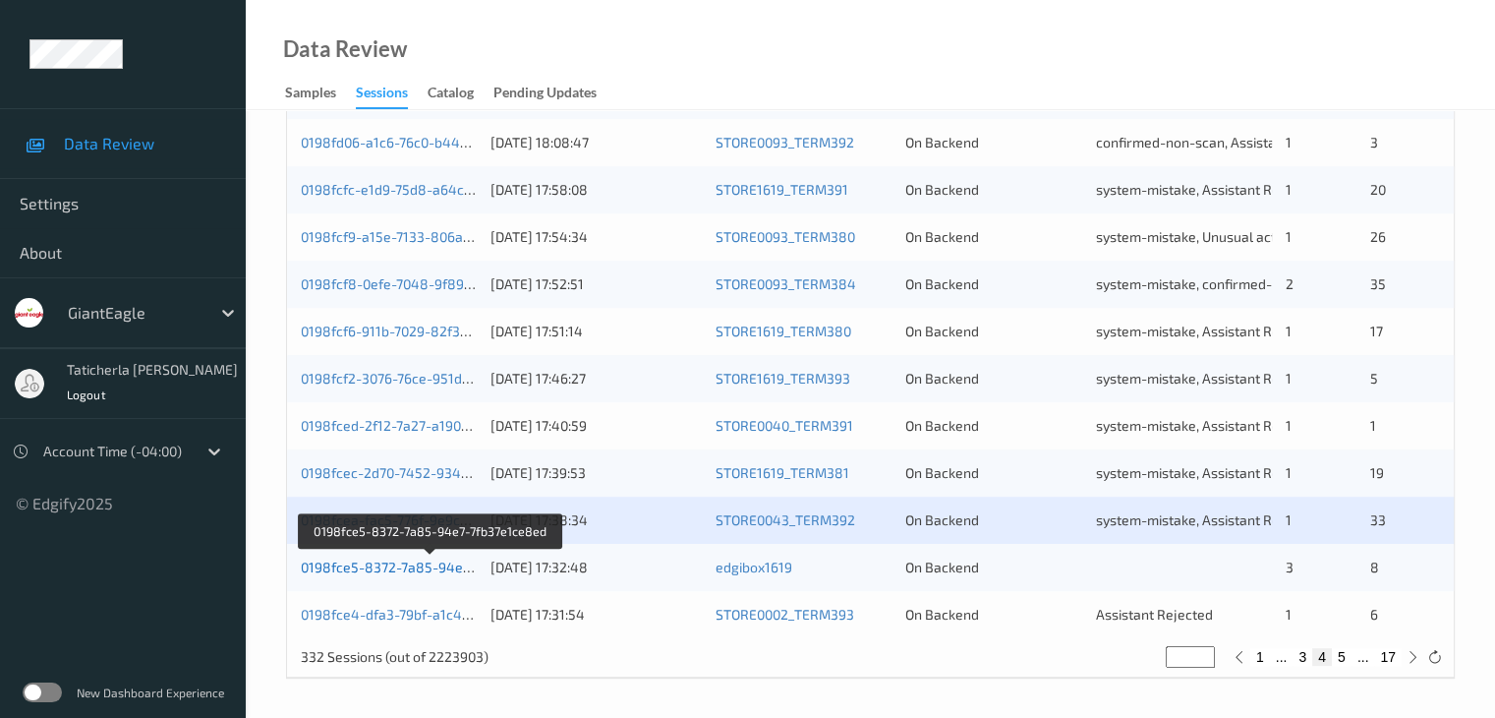
click at [367, 562] on link "0198fce5-8372-7a85-94e7-7fb37e1ce8ed" at bounding box center [432, 566] width 262 height 17
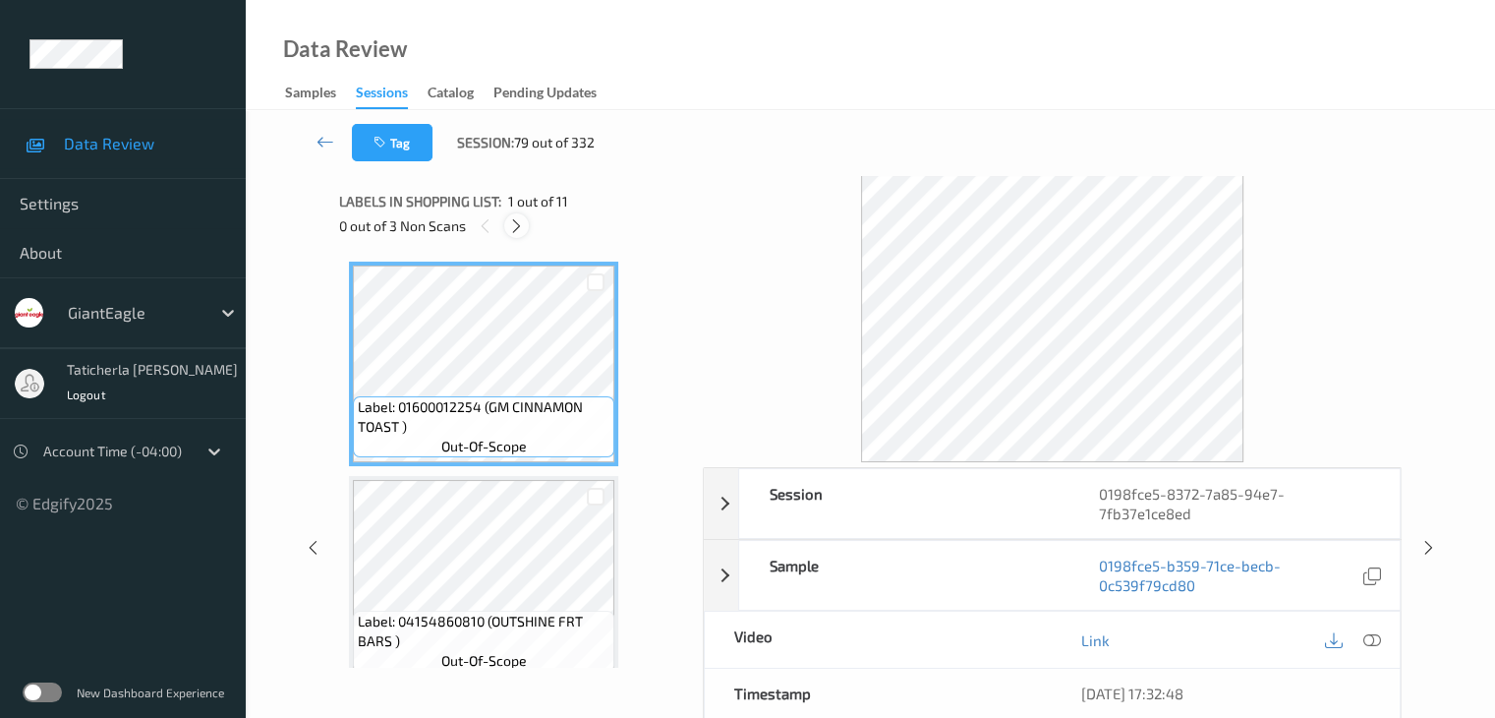
click at [522, 223] on icon at bounding box center [516, 226] width 17 height 18
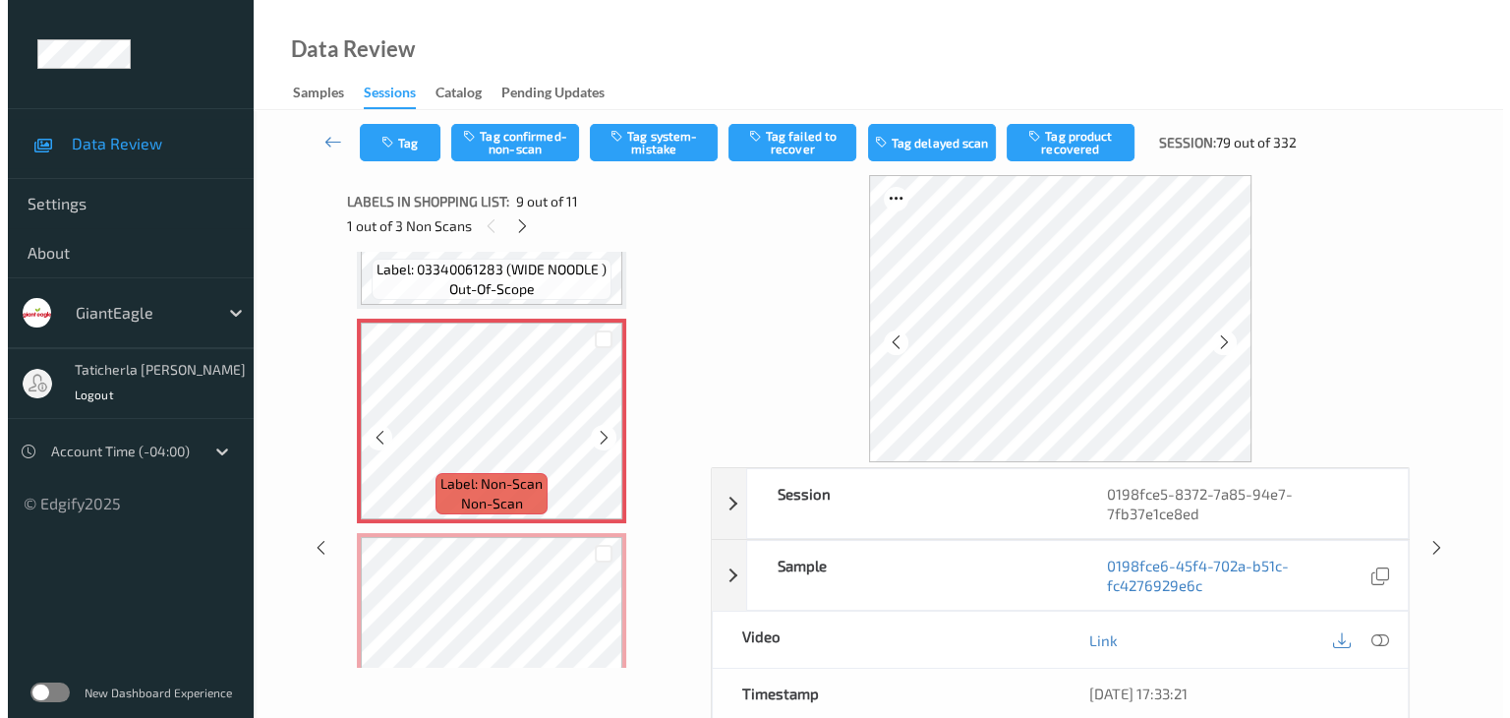
scroll to position [1707, 0]
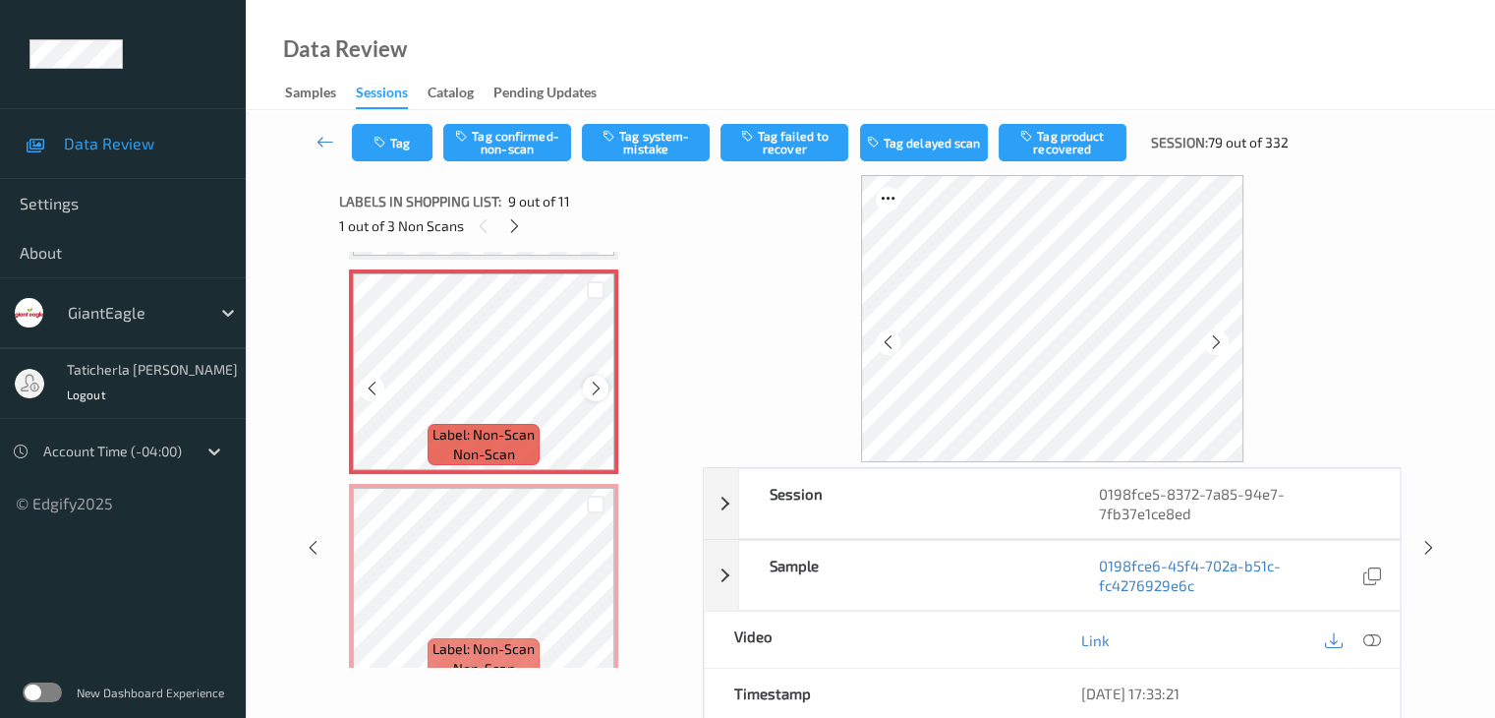
click at [591, 384] on icon at bounding box center [596, 389] width 17 height 18
click at [1370, 640] on icon at bounding box center [1372, 640] width 18 height 18
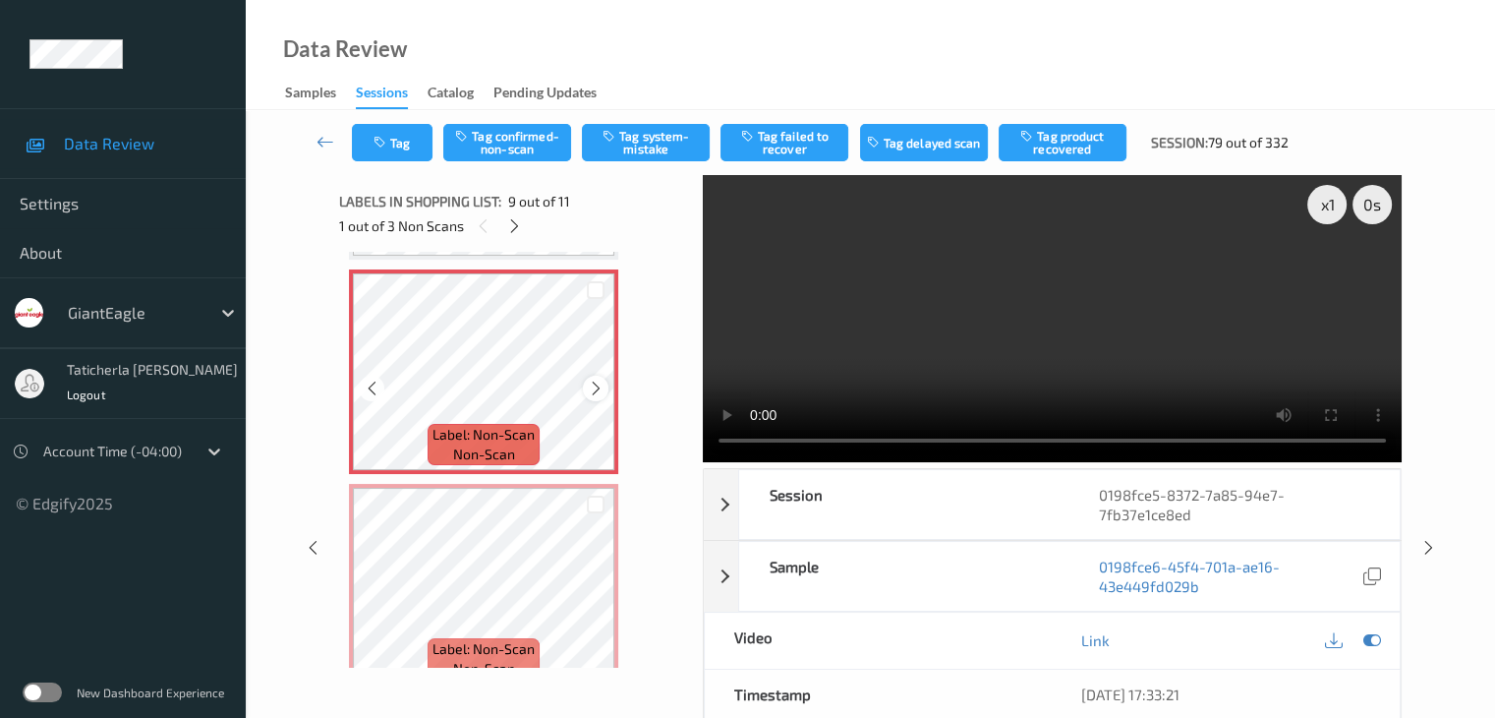
click at [598, 393] on icon at bounding box center [596, 389] width 17 height 18
click at [673, 139] on button "Tag system-mistake" at bounding box center [646, 142] width 128 height 37
click at [413, 140] on button "Tag" at bounding box center [392, 142] width 81 height 37
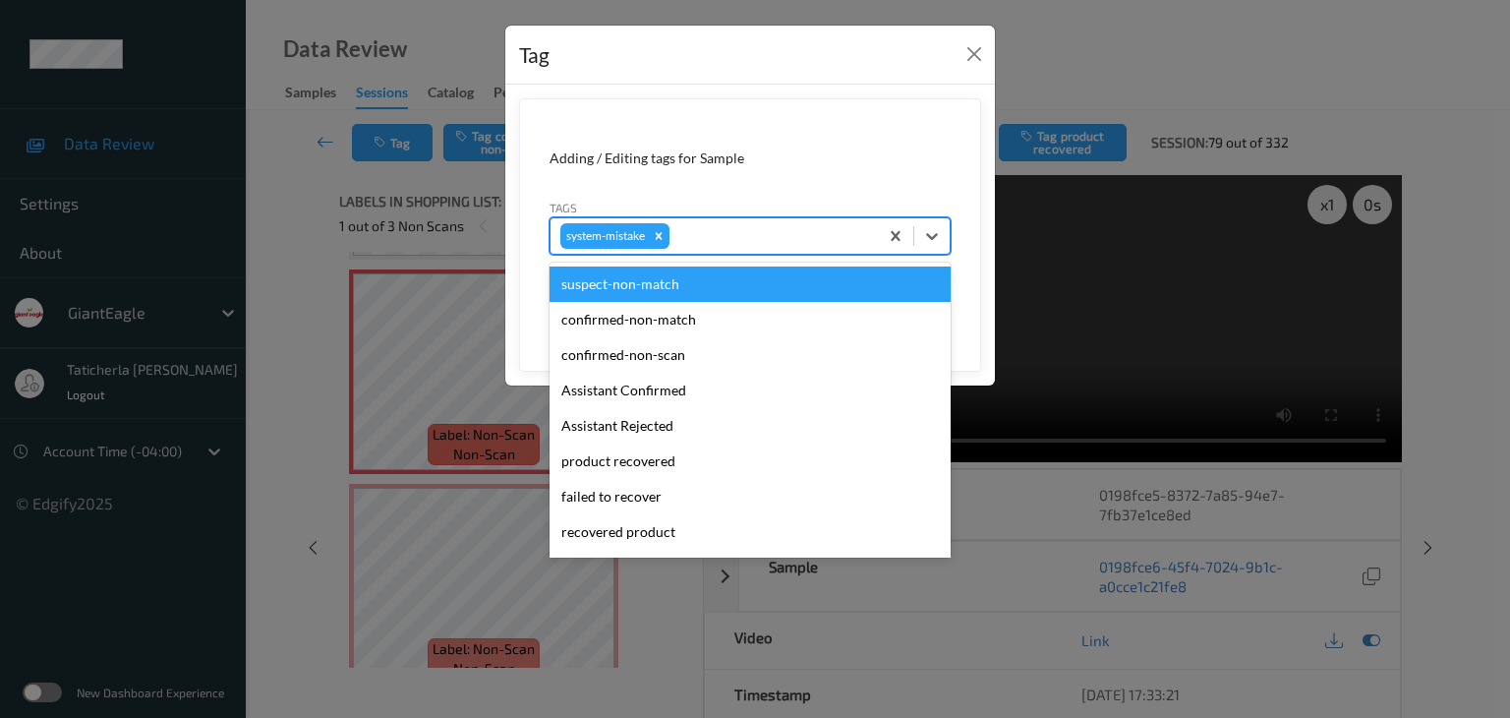
click at [790, 230] on div at bounding box center [770, 236] width 195 height 24
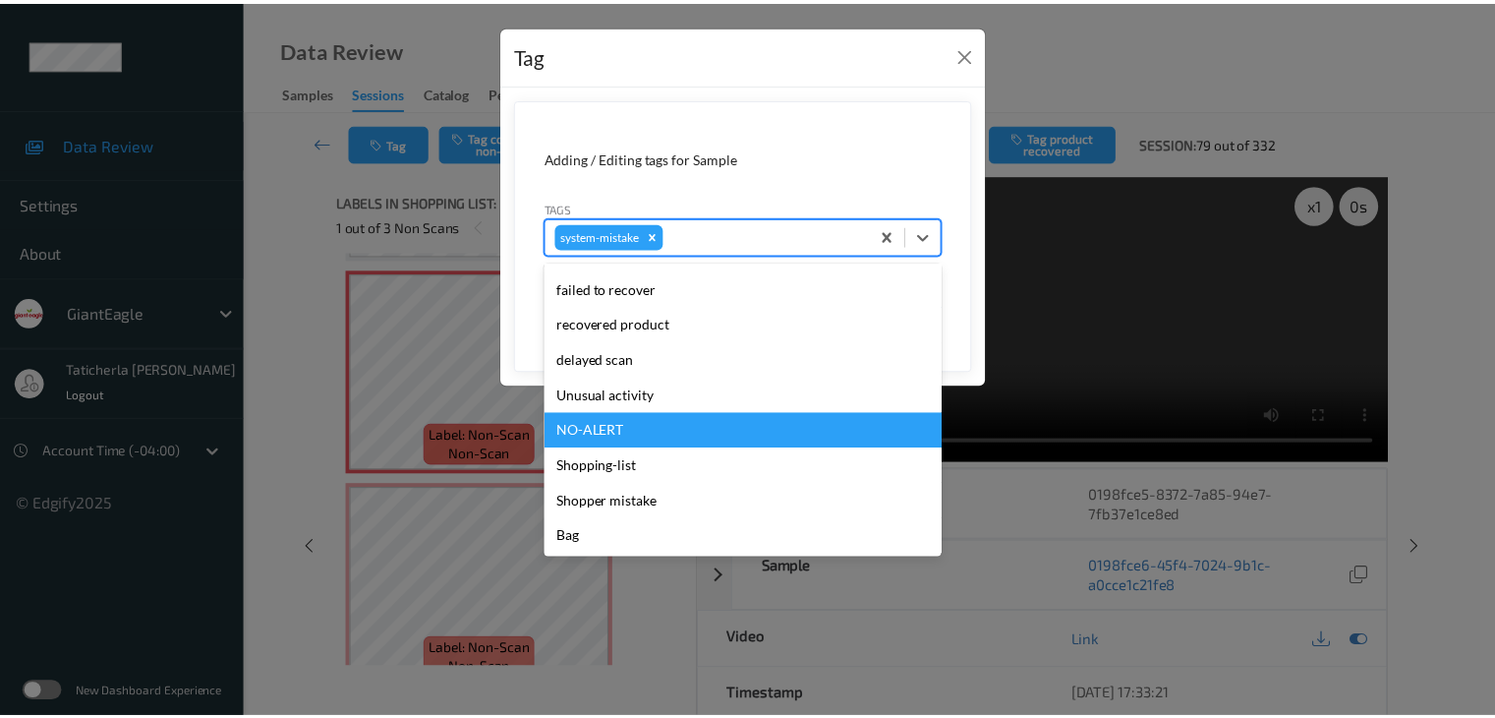
scroll to position [208, 0]
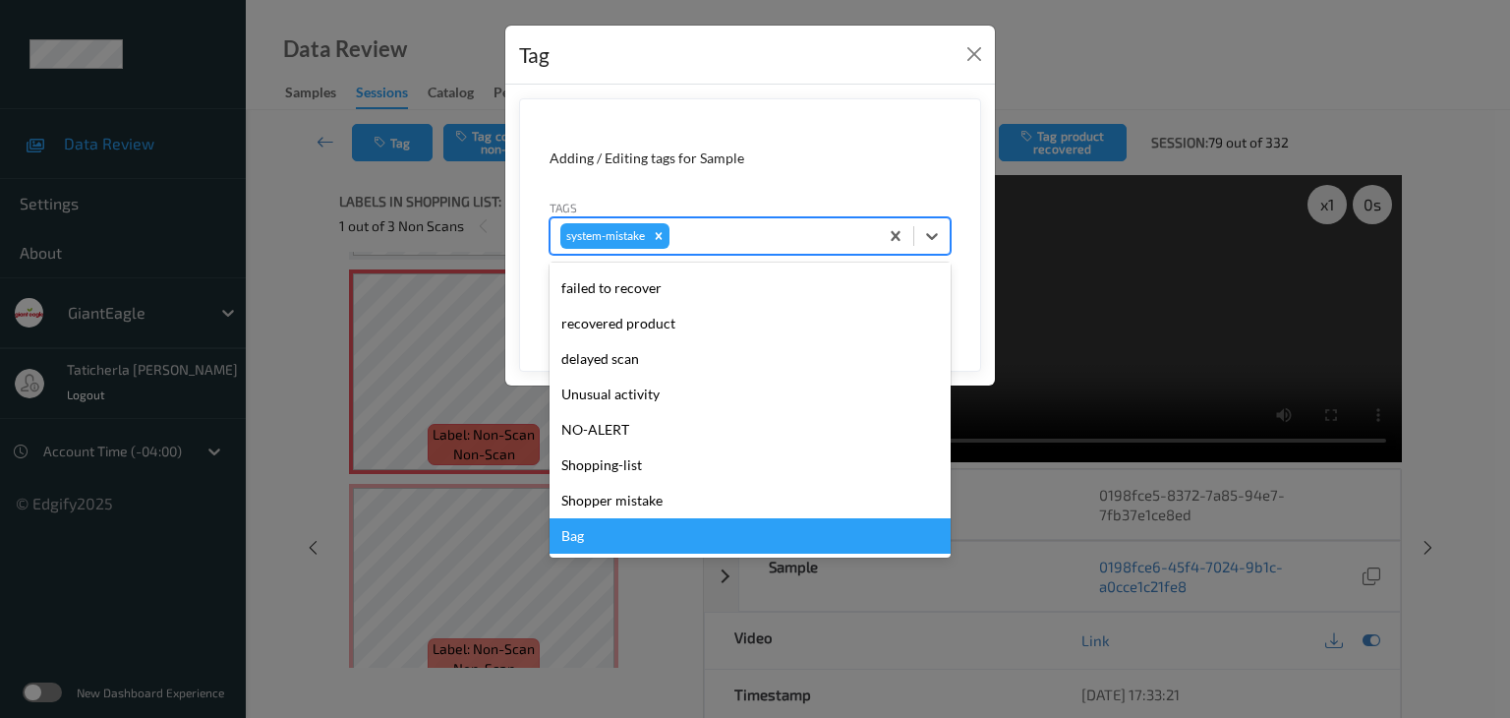
click at [653, 529] on div "Bag" at bounding box center [750, 535] width 401 height 35
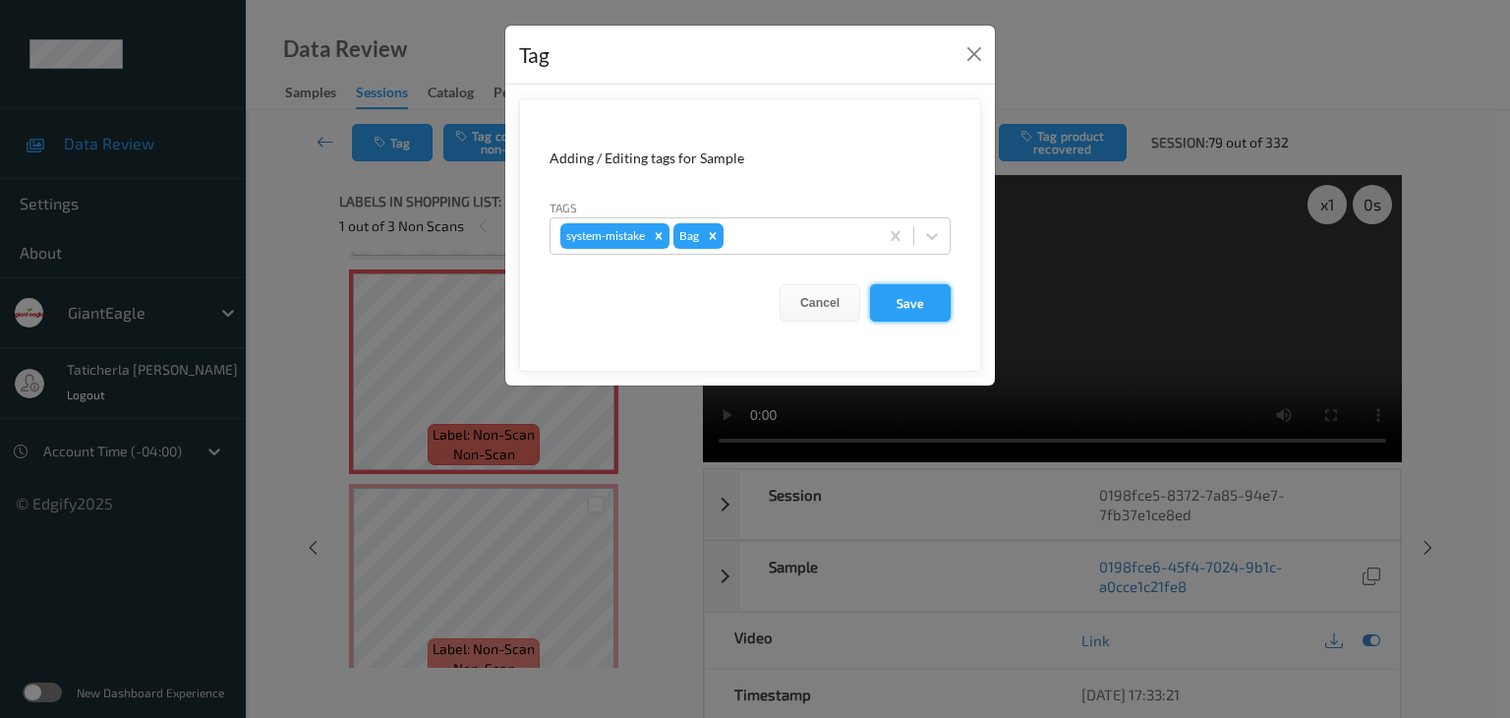
click at [934, 284] on button "Save" at bounding box center [910, 302] width 81 height 37
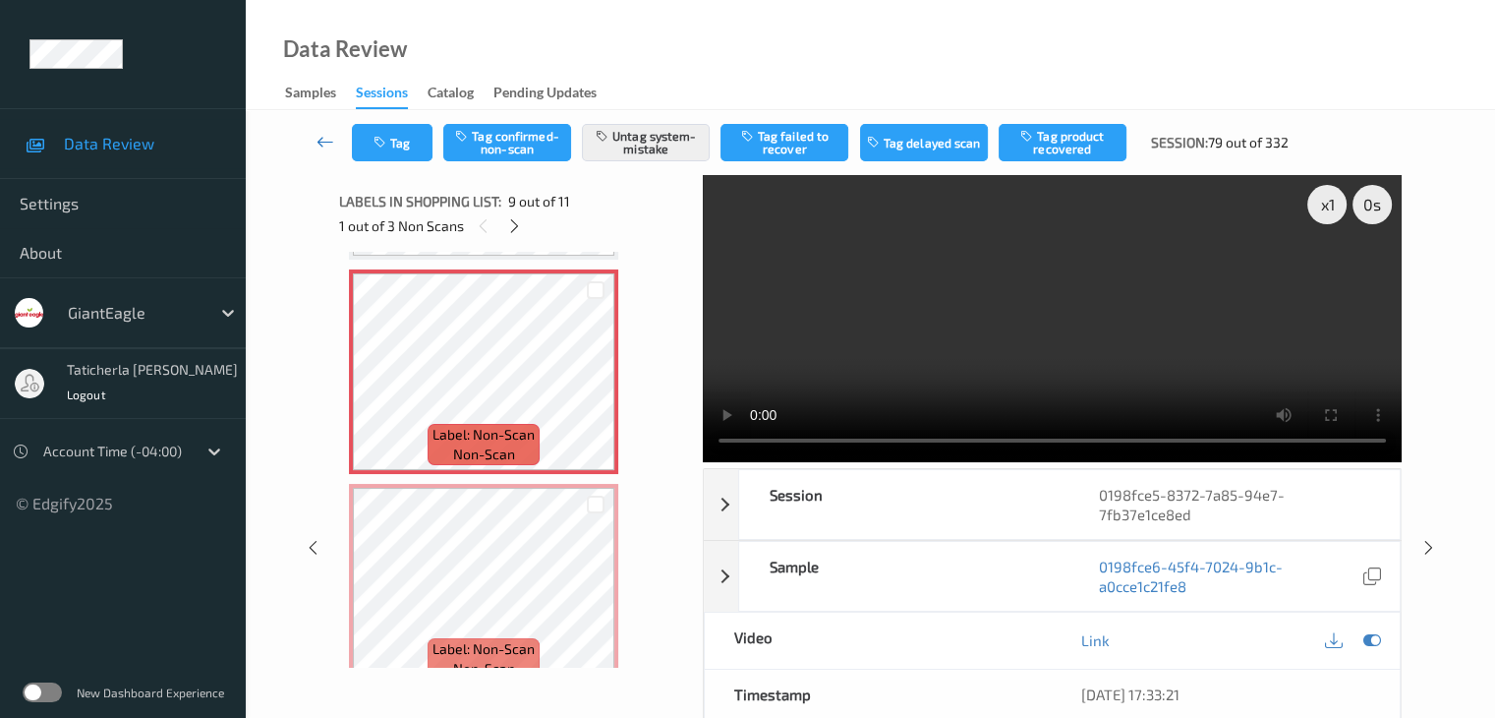
click at [326, 146] on icon at bounding box center [326, 142] width 18 height 20
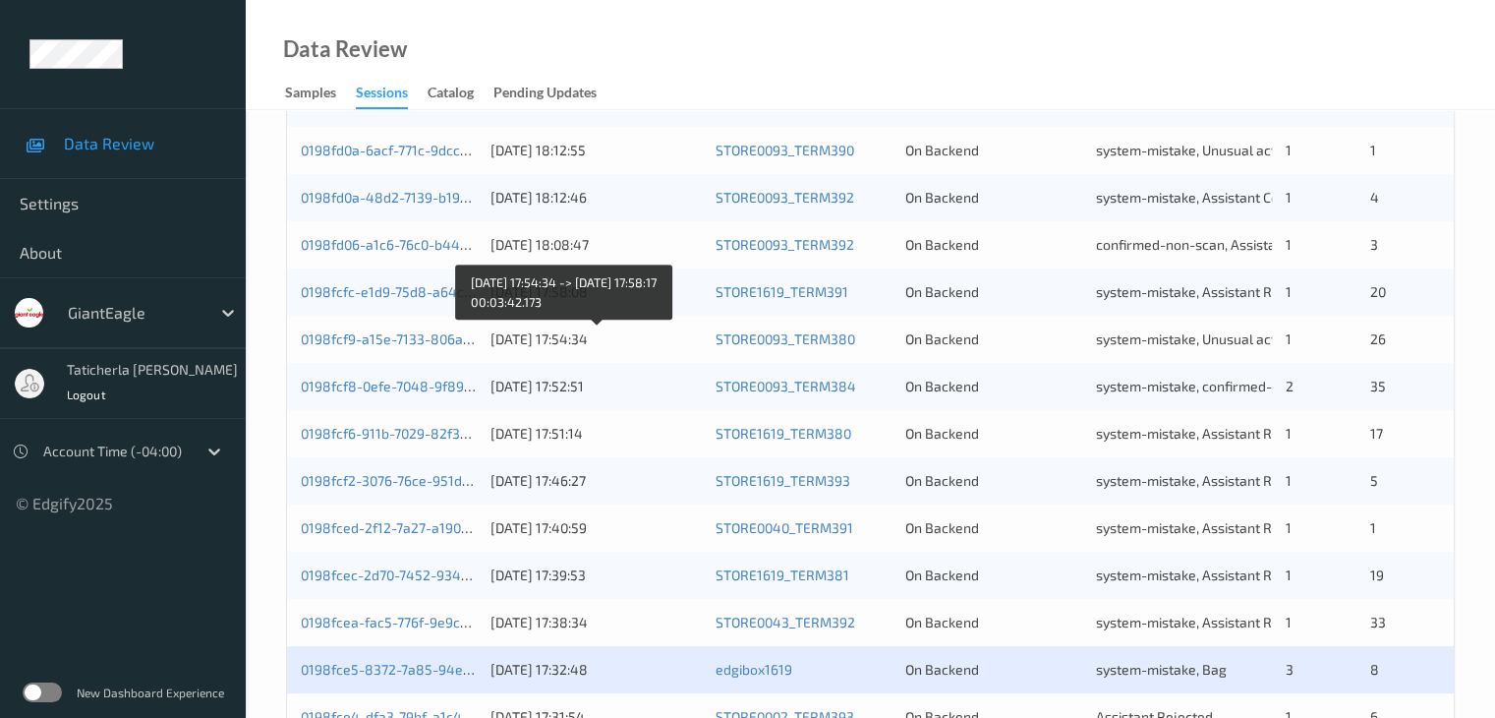
scroll to position [916, 0]
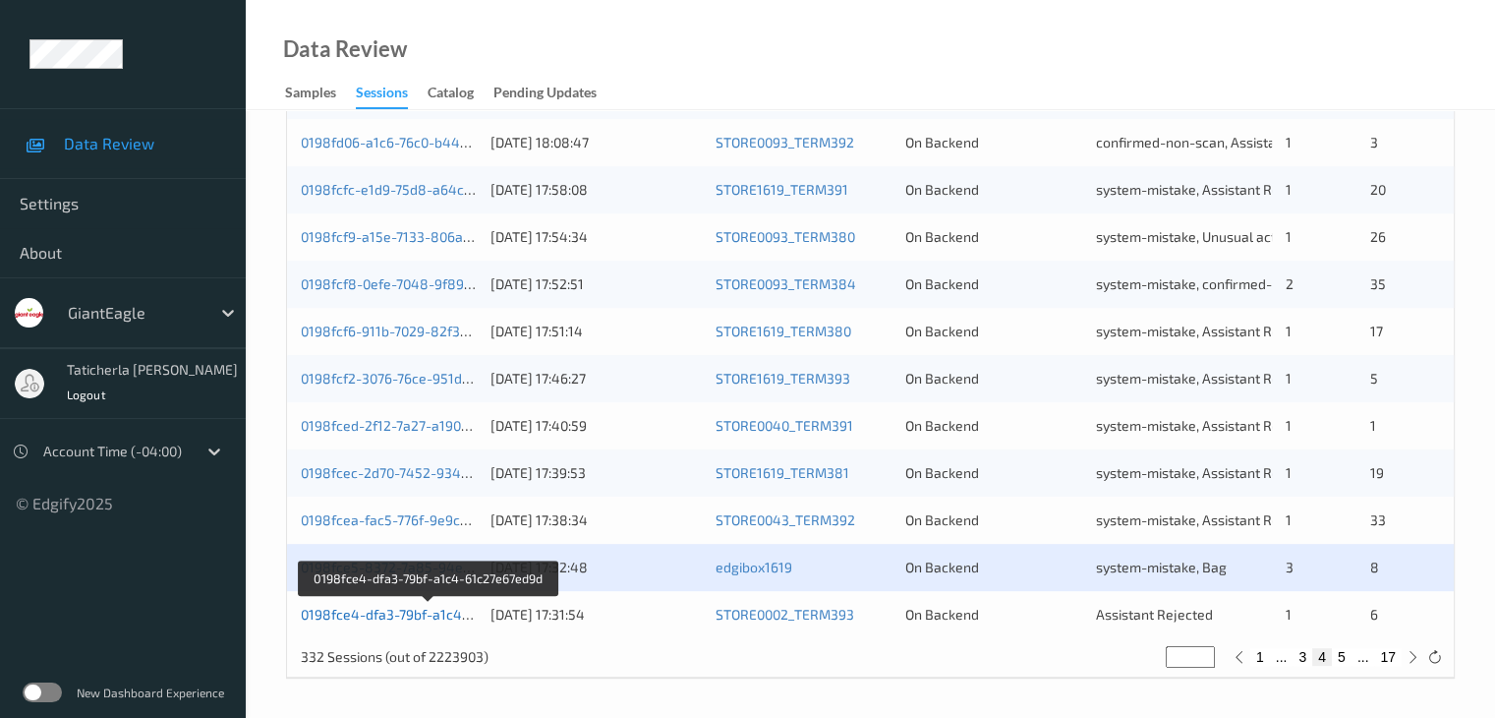
click at [395, 615] on link "0198fce4-dfa3-79bf-a1c4-61c27e67ed9d" at bounding box center [429, 614] width 257 height 17
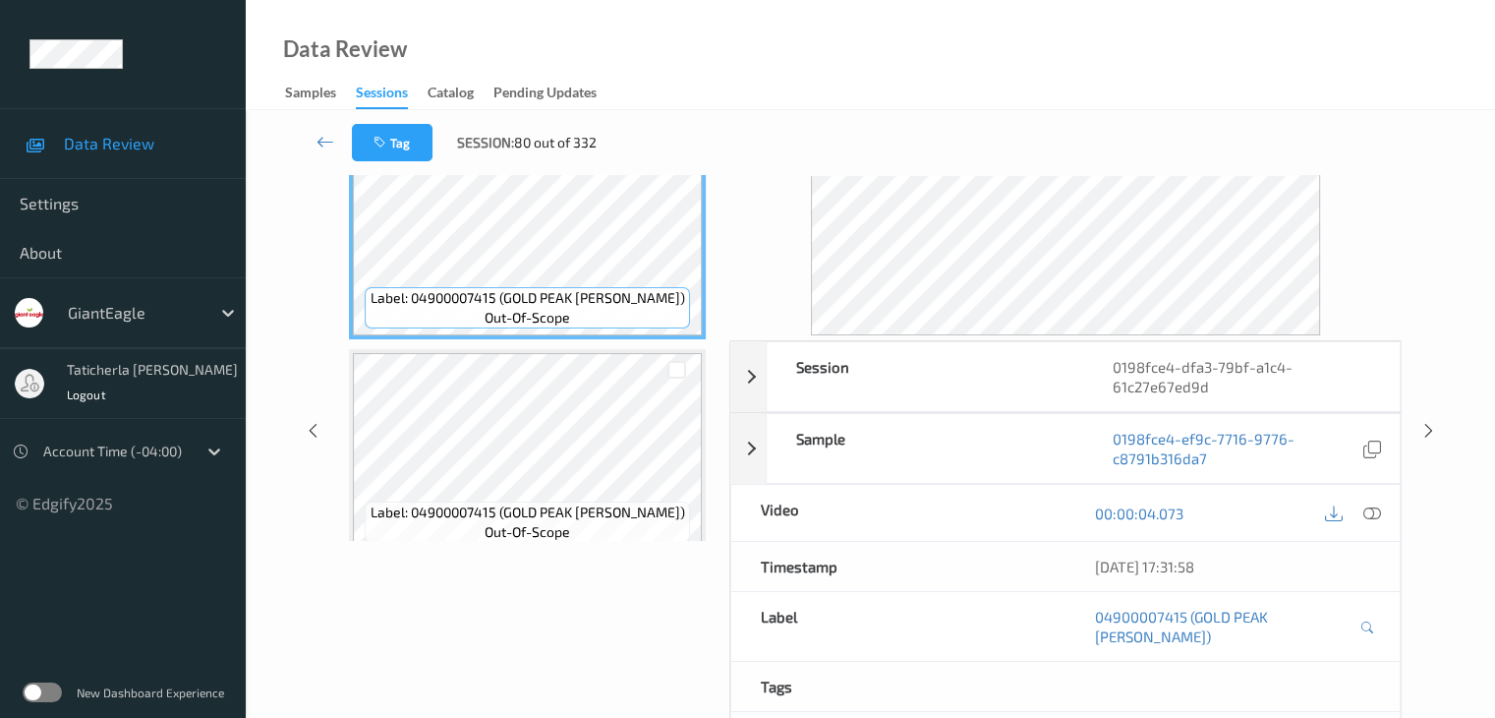
scroll to position [43, 0]
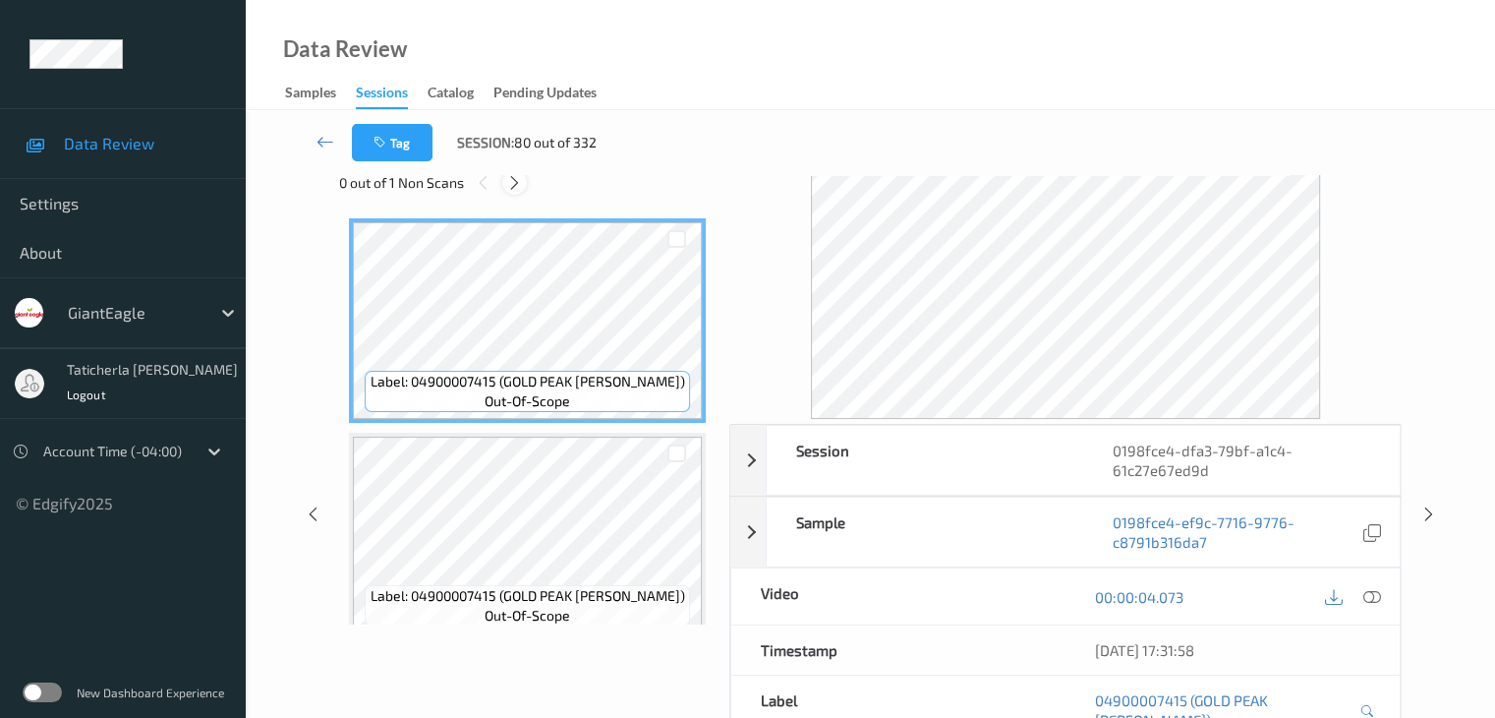
click at [513, 186] on icon at bounding box center [514, 183] width 17 height 18
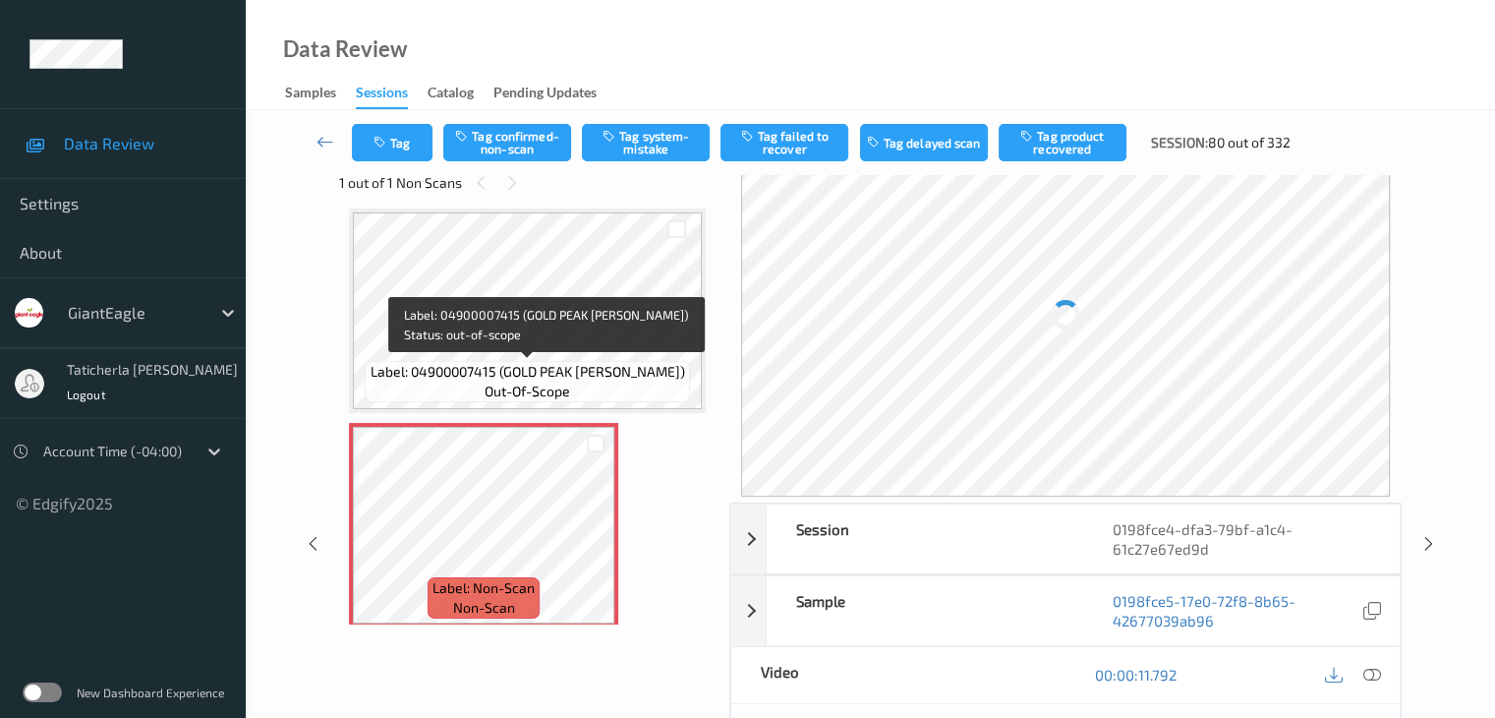
scroll to position [322, 0]
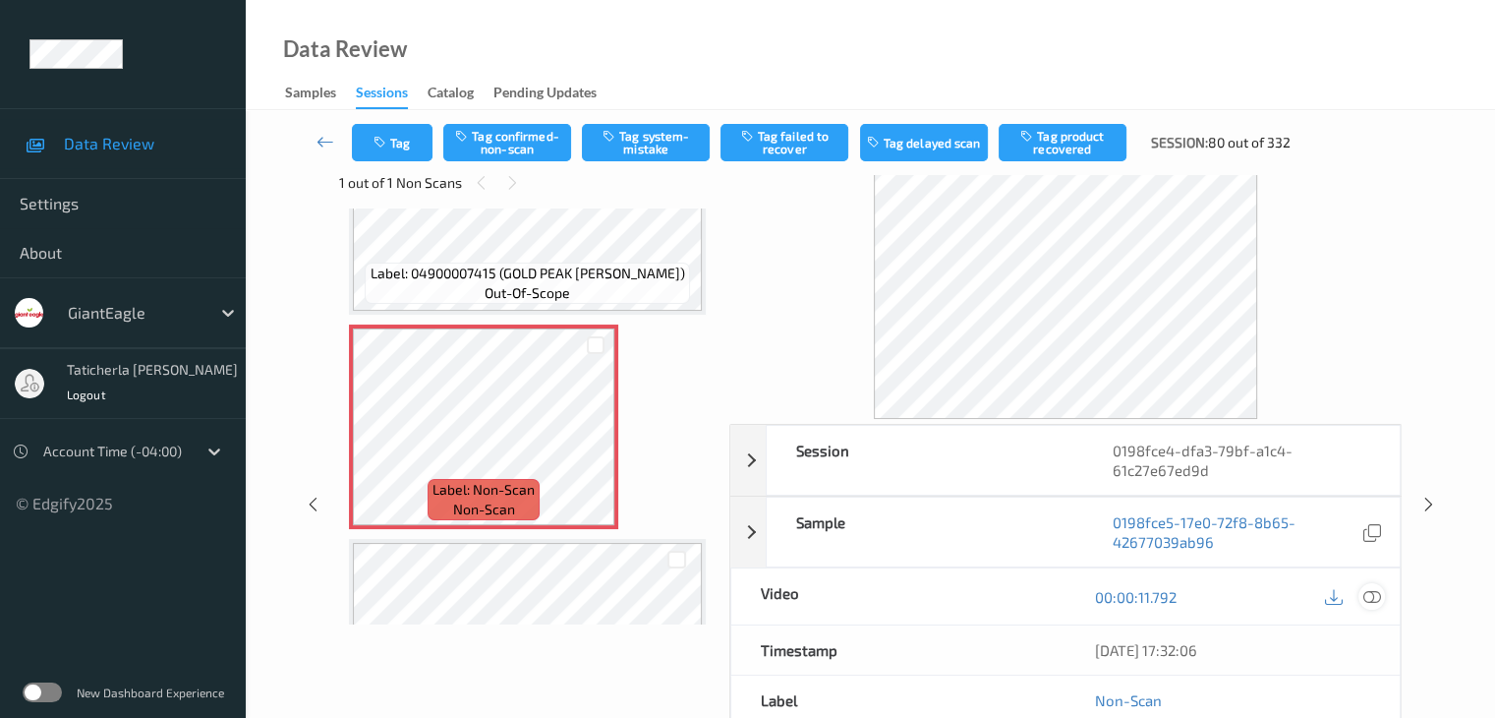
click at [1369, 591] on icon at bounding box center [1372, 597] width 18 height 18
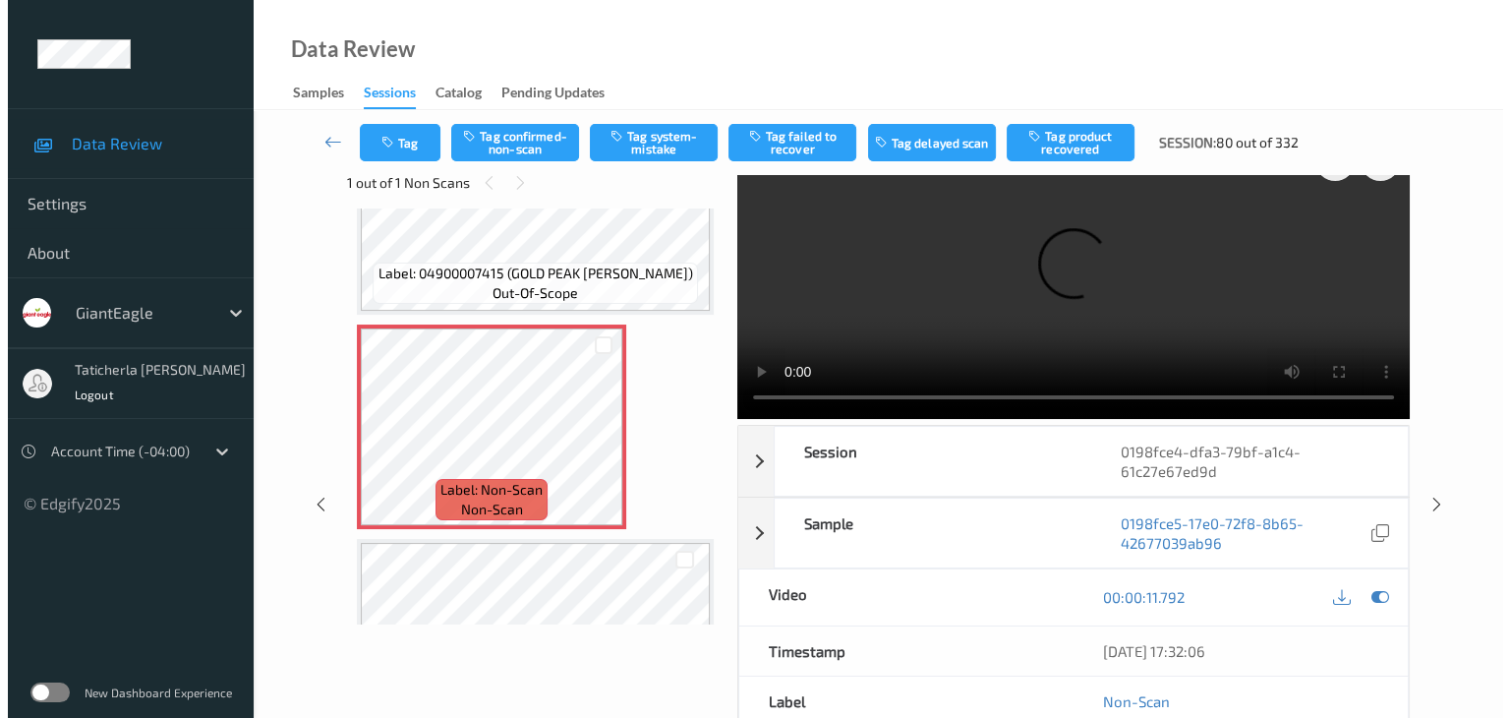
scroll to position [0, 0]
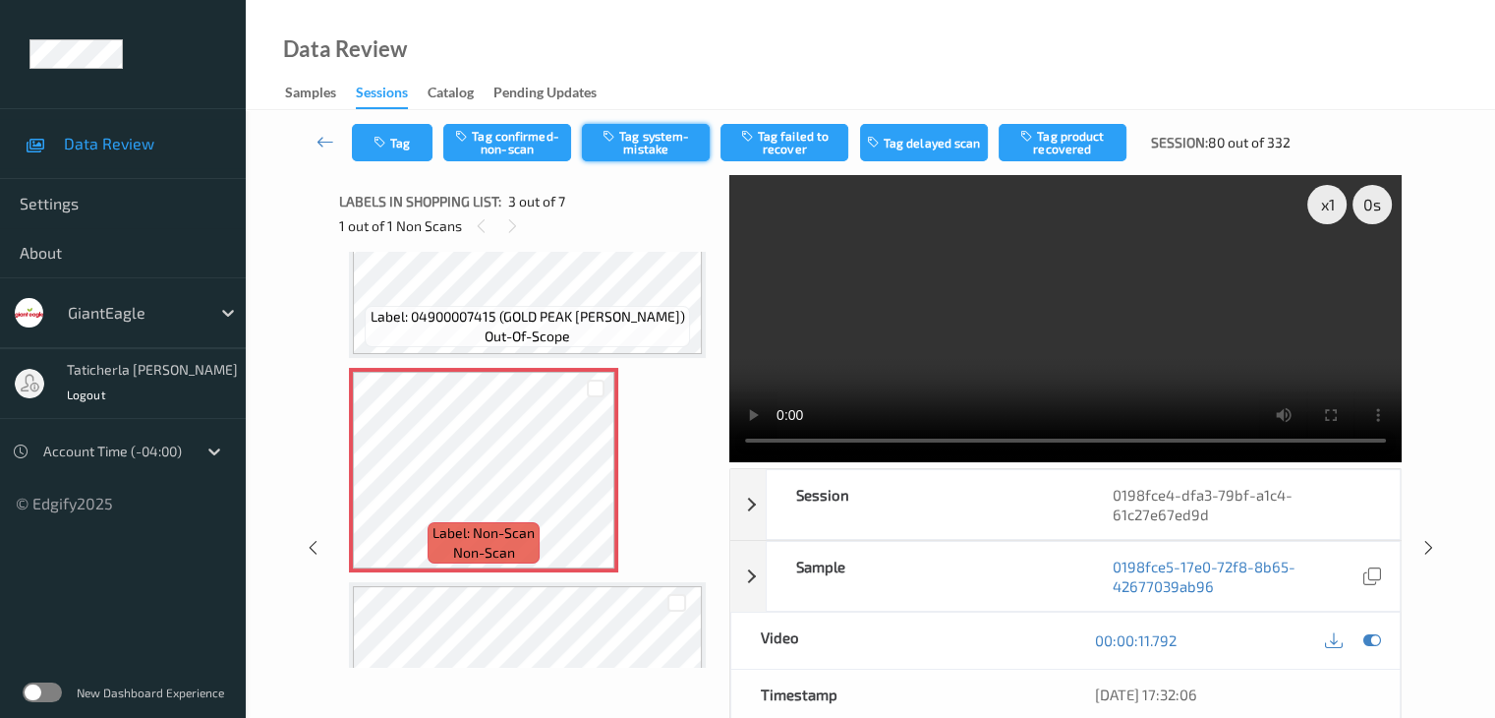
click at [669, 133] on button "Tag system-mistake" at bounding box center [646, 142] width 128 height 37
click at [405, 146] on button "Tag" at bounding box center [392, 142] width 81 height 37
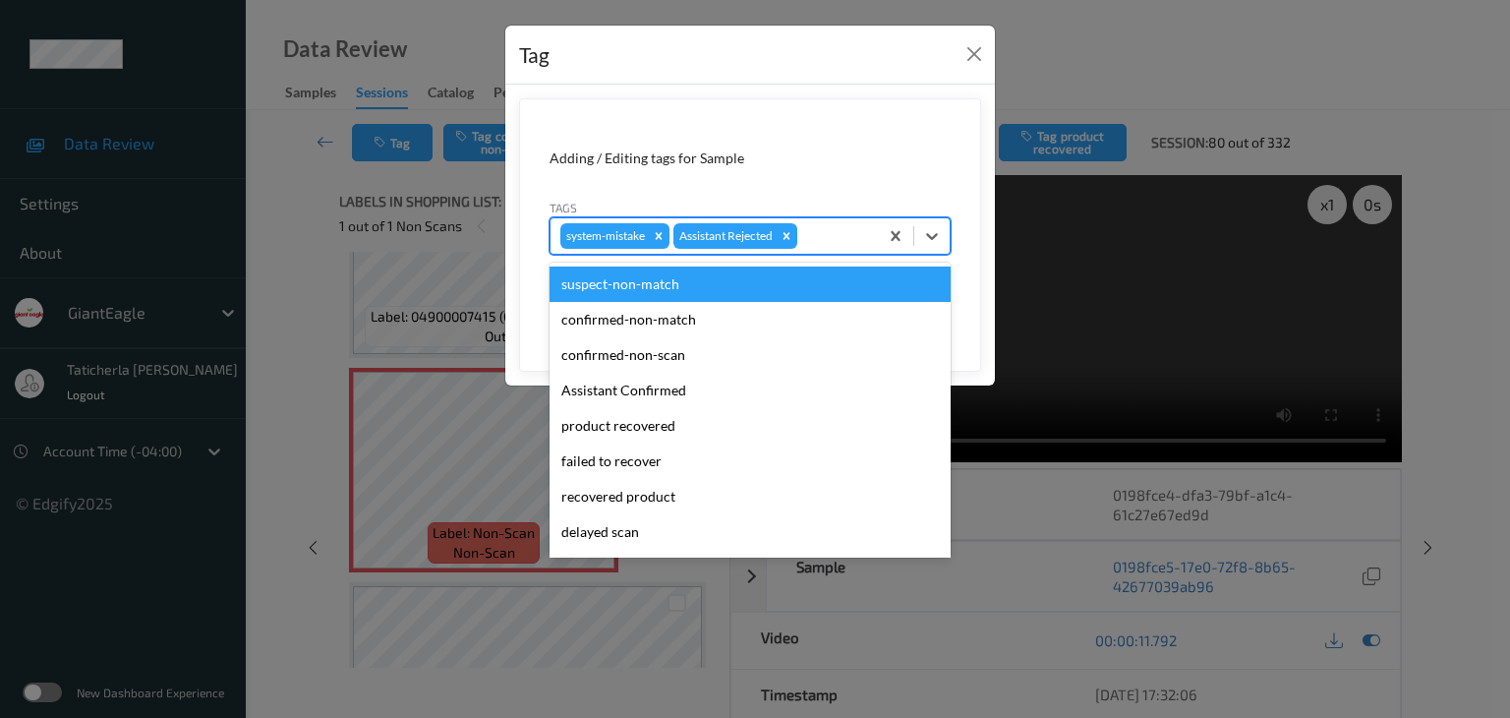
drag, startPoint x: 842, startPoint y: 228, endPoint x: 812, endPoint y: 302, distance: 79.4
click at [842, 229] on div at bounding box center [834, 236] width 67 height 24
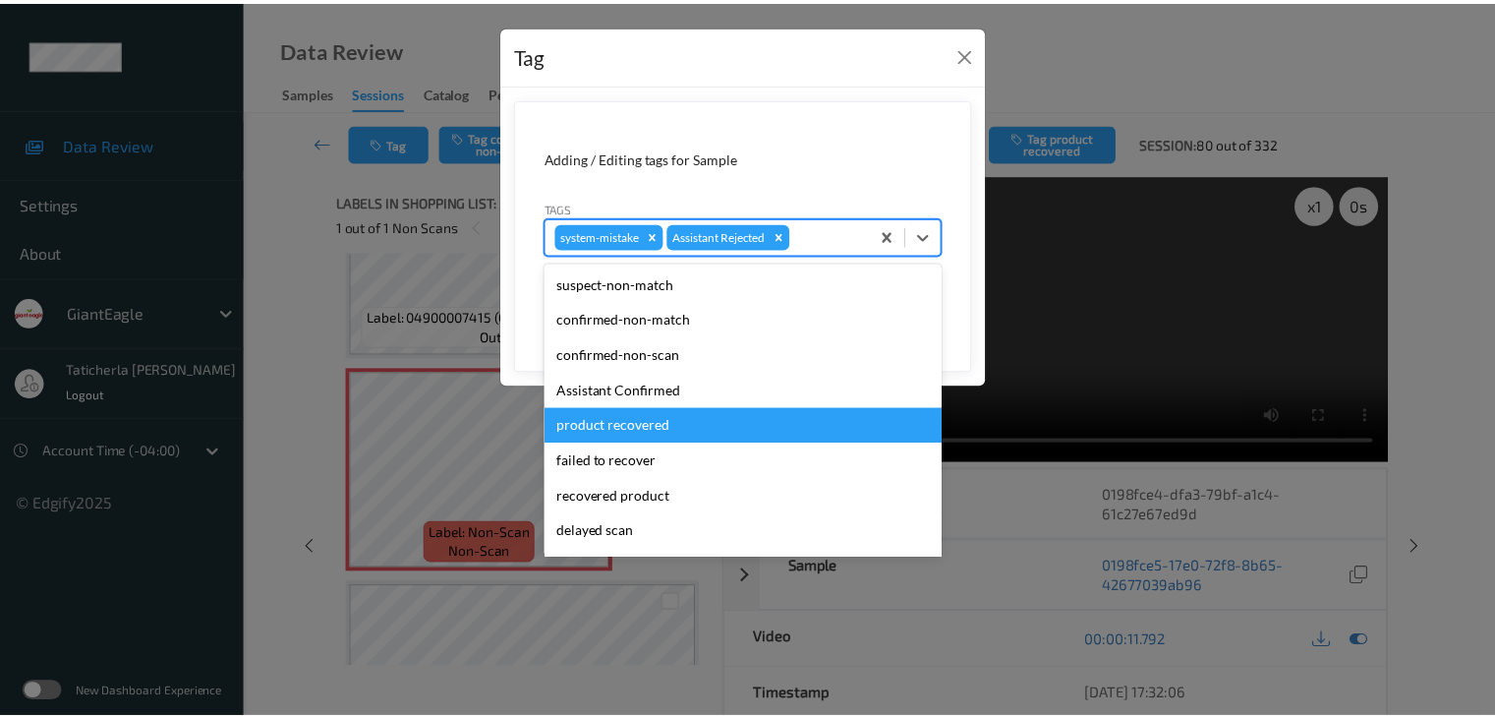
scroll to position [173, 0]
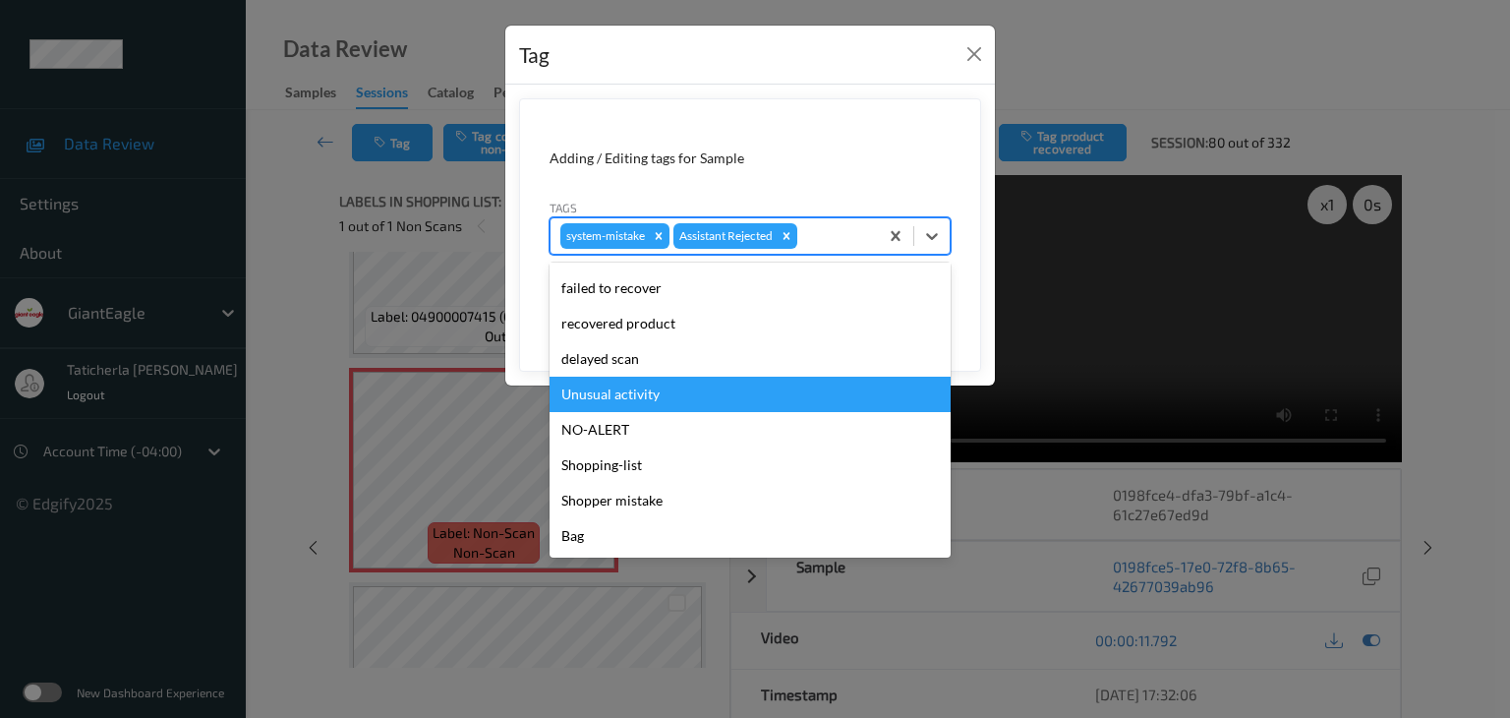
click at [704, 395] on div "Unusual activity" at bounding box center [750, 394] width 401 height 35
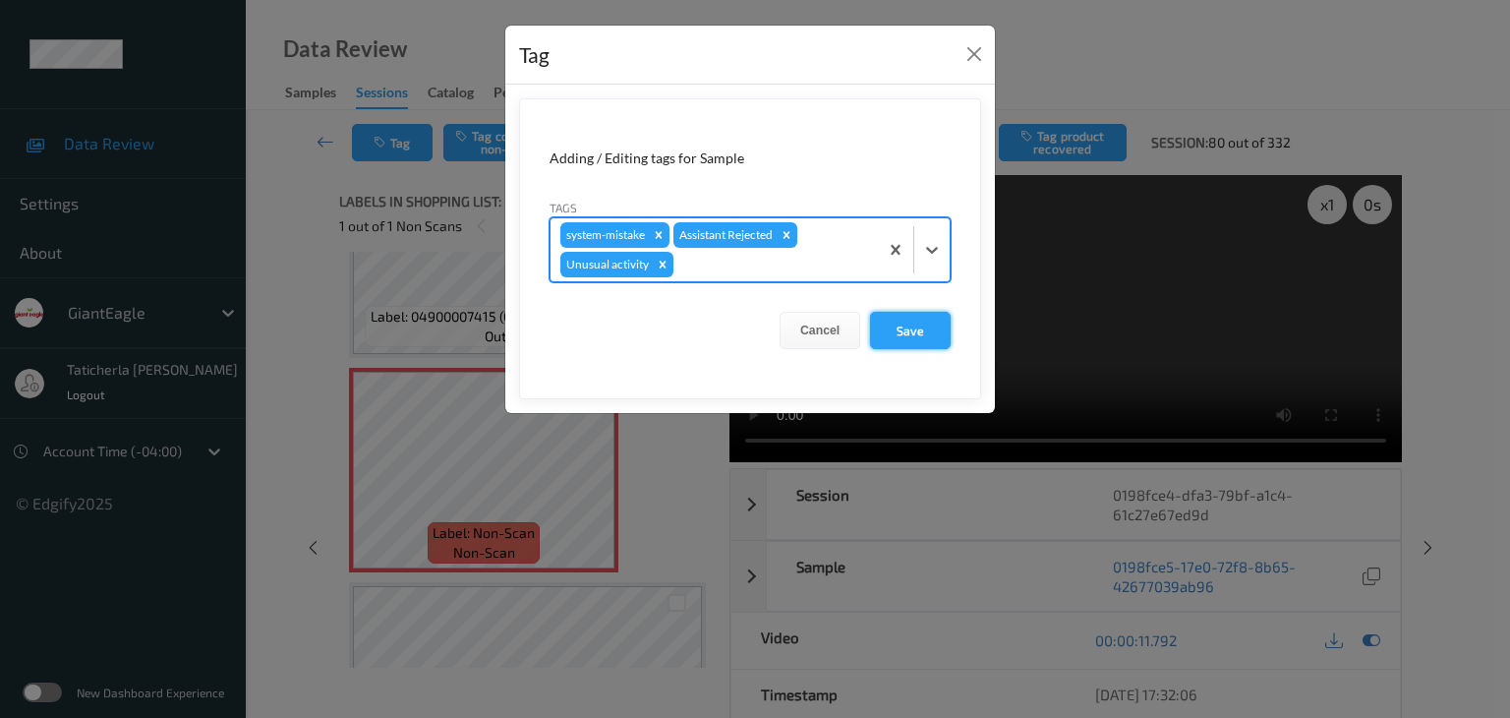
click at [915, 328] on button "Save" at bounding box center [910, 330] width 81 height 37
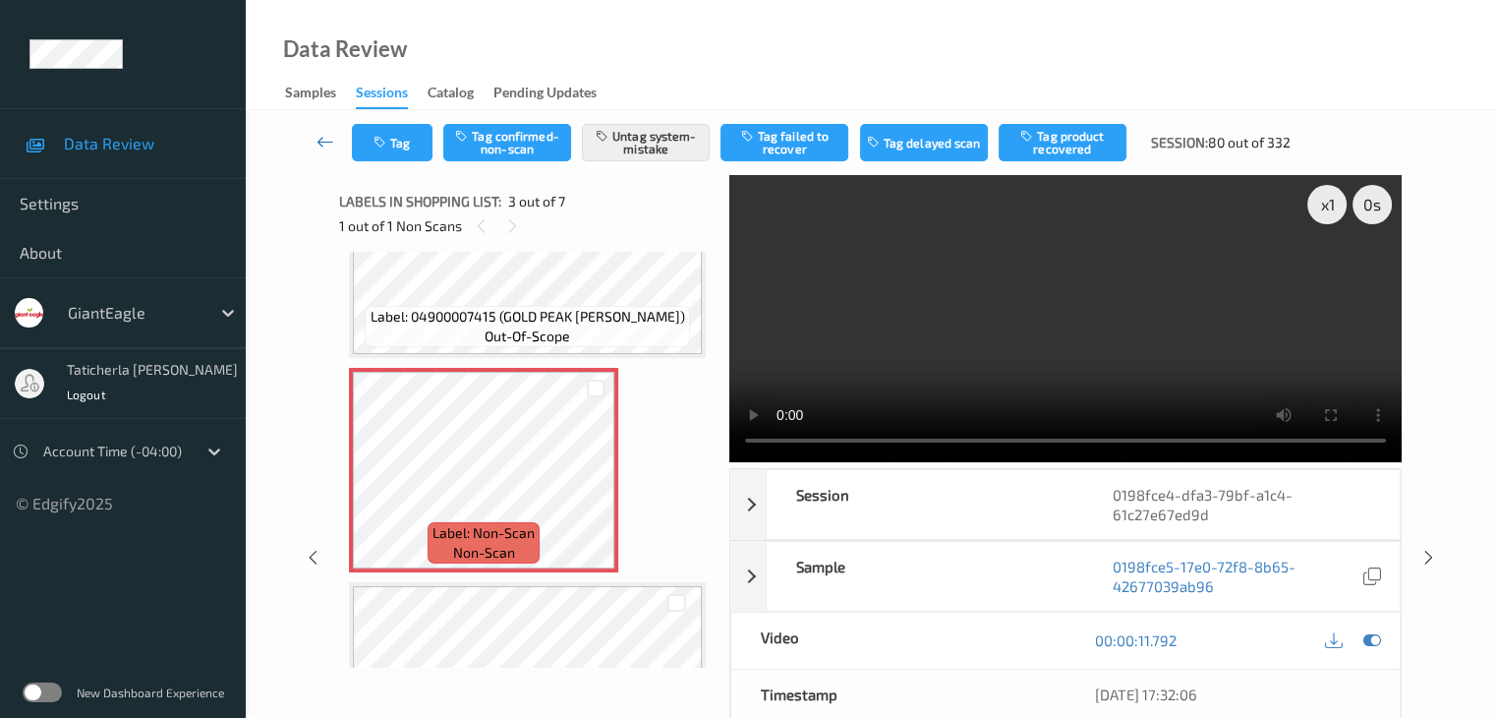
click at [322, 143] on icon at bounding box center [326, 142] width 18 height 20
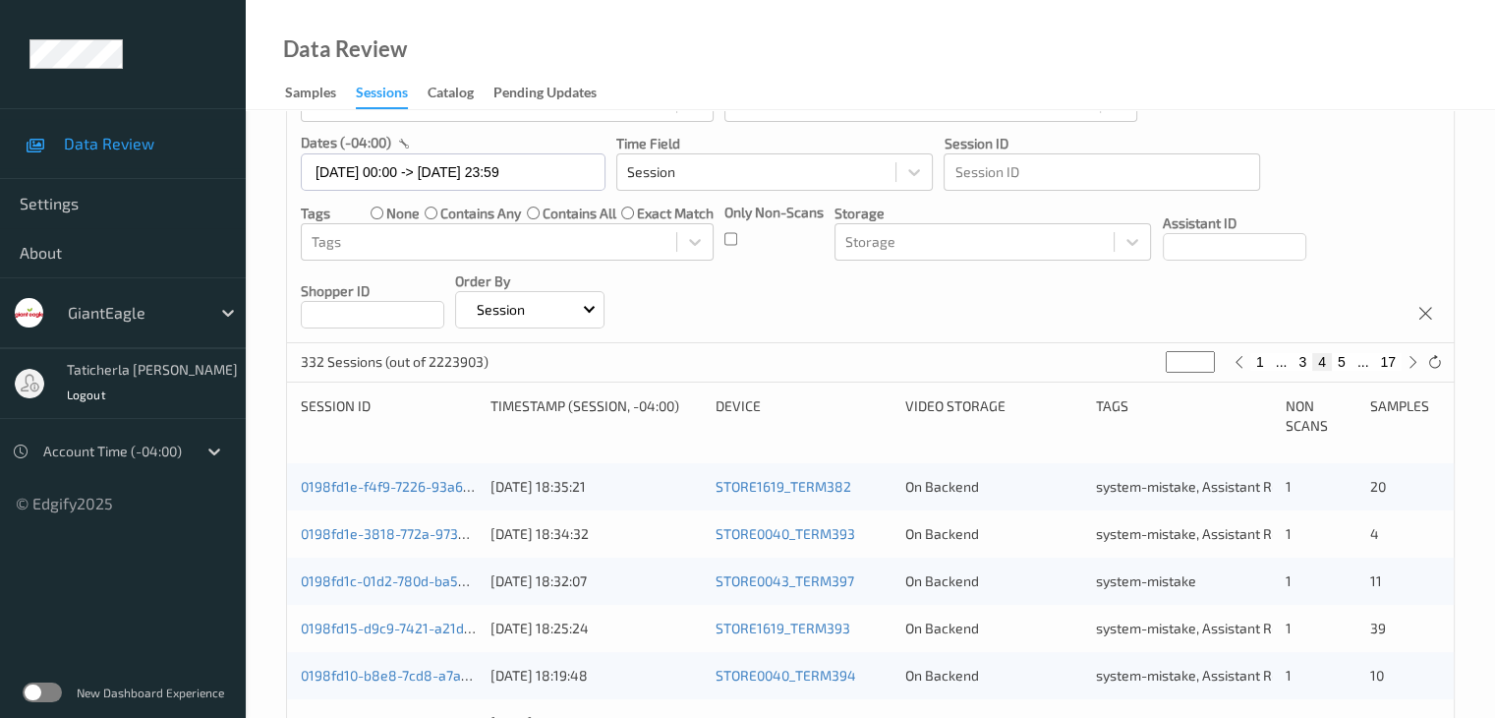
scroll to position [197, 0]
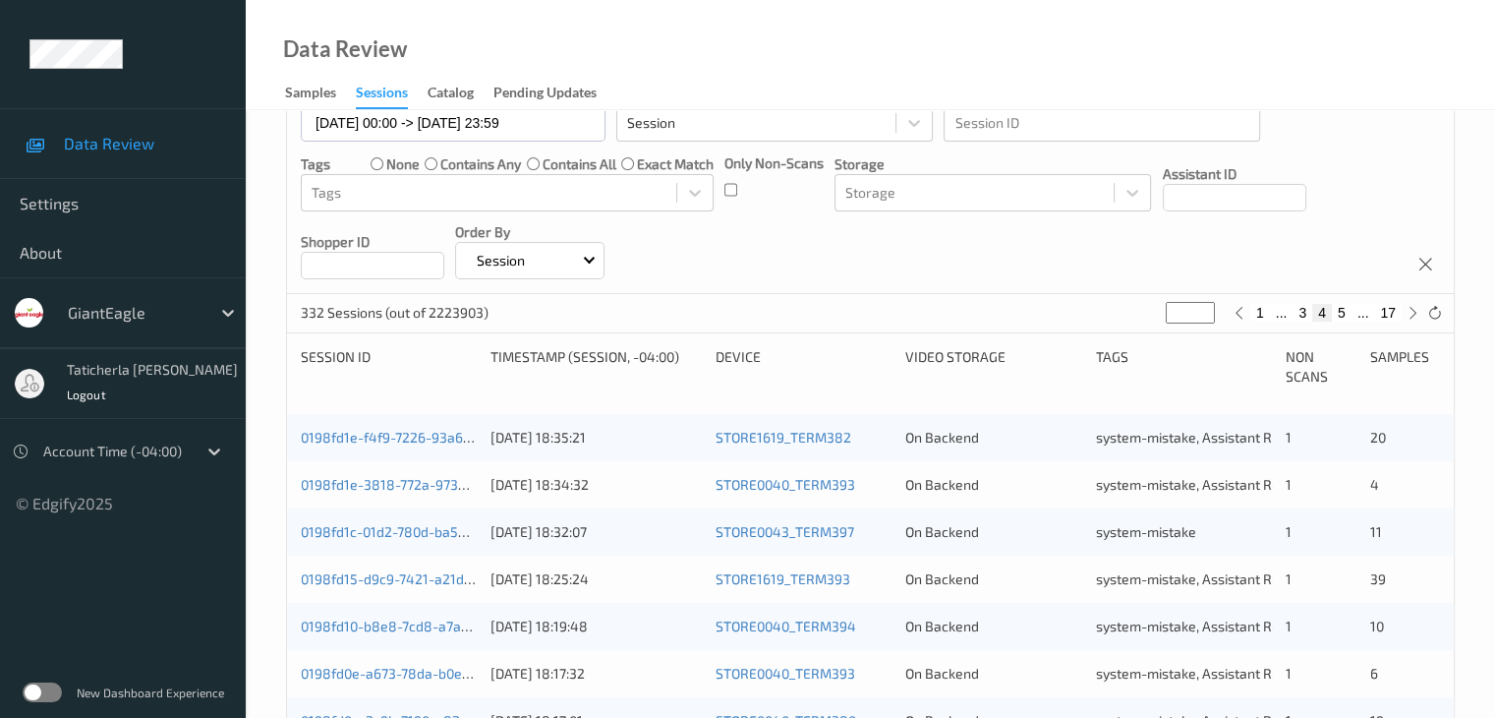
click at [1343, 308] on button "5" at bounding box center [1342, 313] width 20 height 18
type input "*"
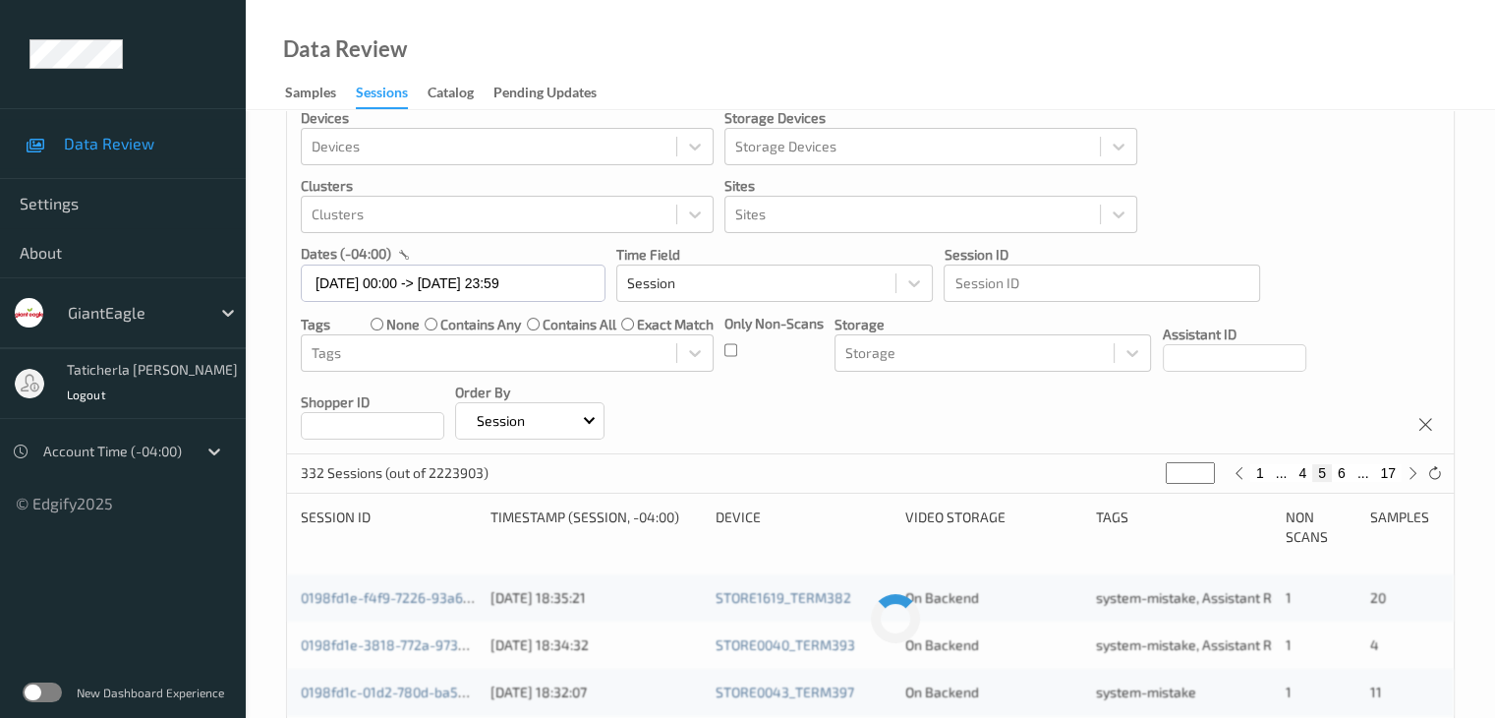
scroll to position [0, 0]
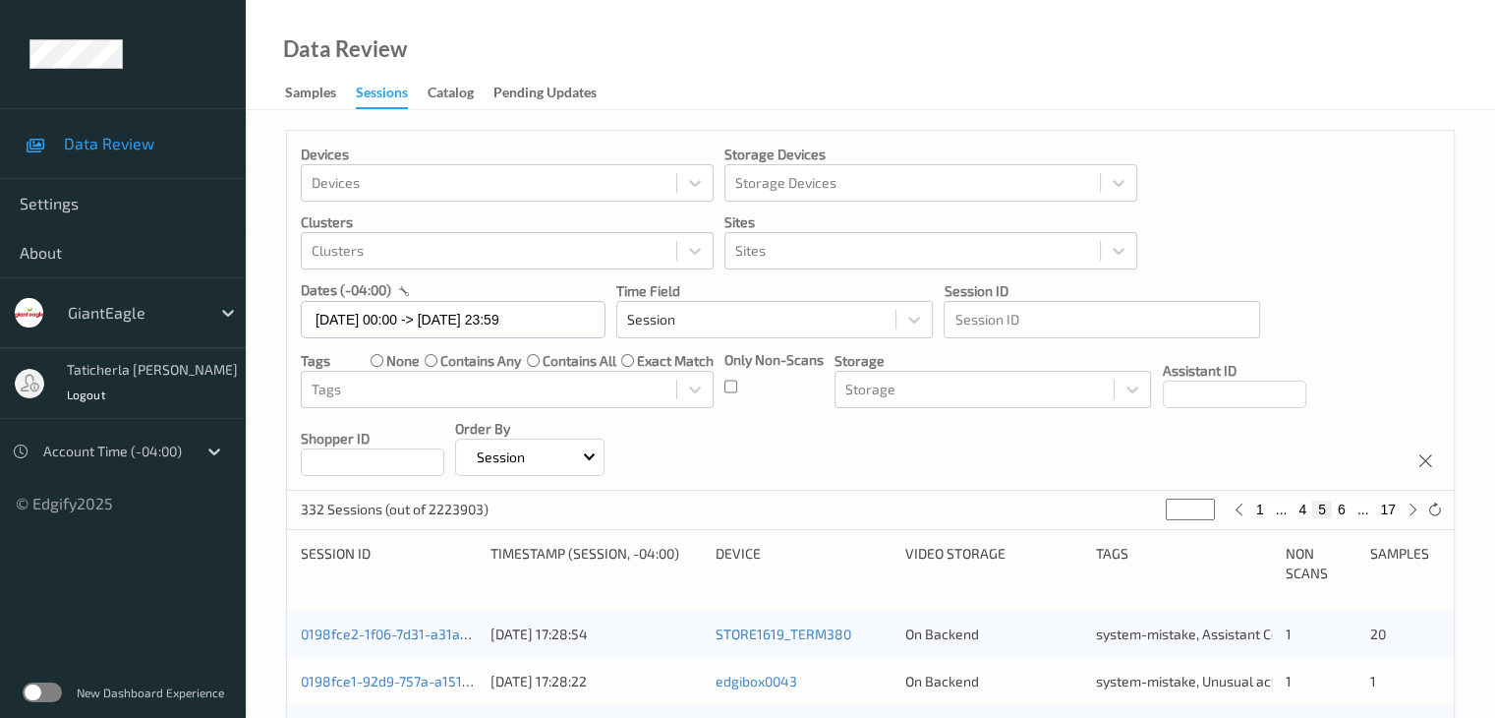
click at [1343, 503] on button "6" at bounding box center [1342, 509] width 20 height 18
type input "*"
click at [1343, 504] on button "7" at bounding box center [1342, 509] width 20 height 18
type input "*"
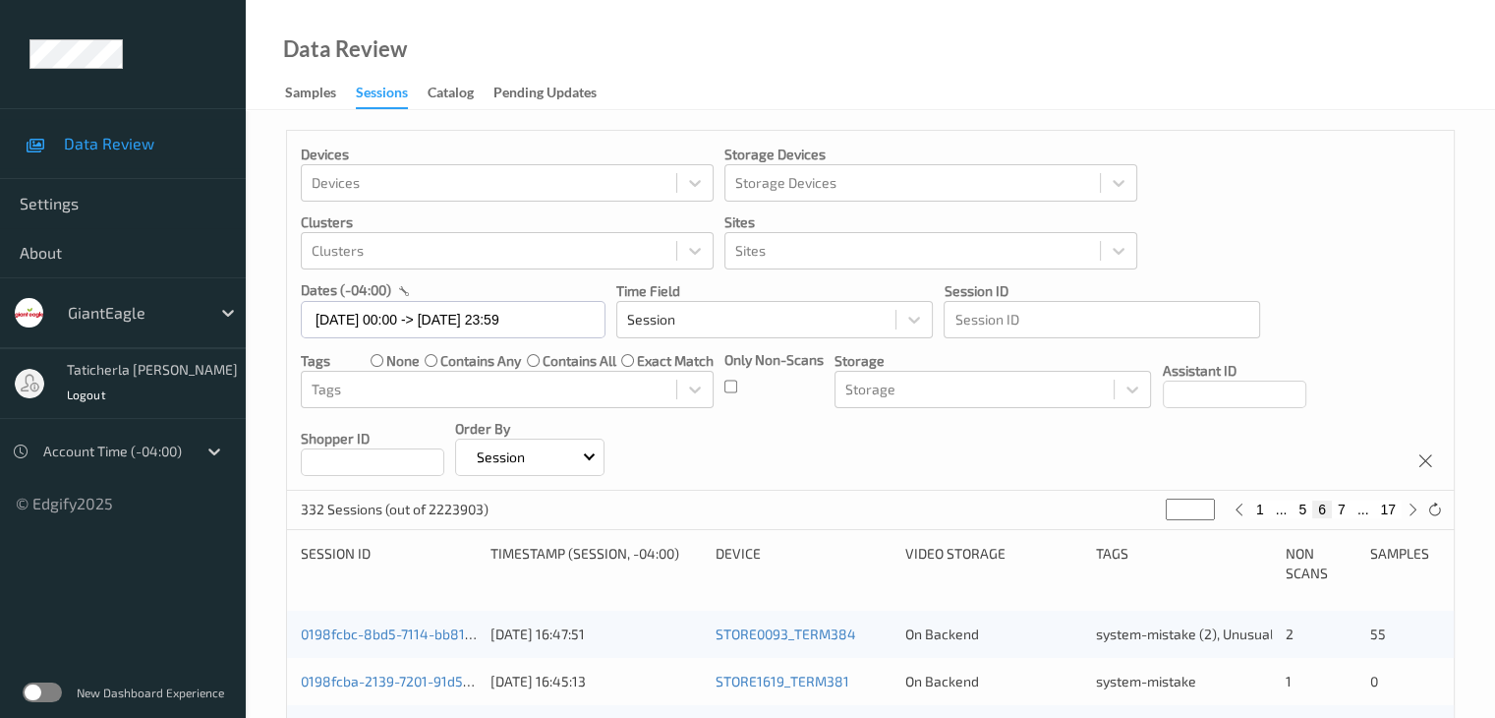
type input "*"
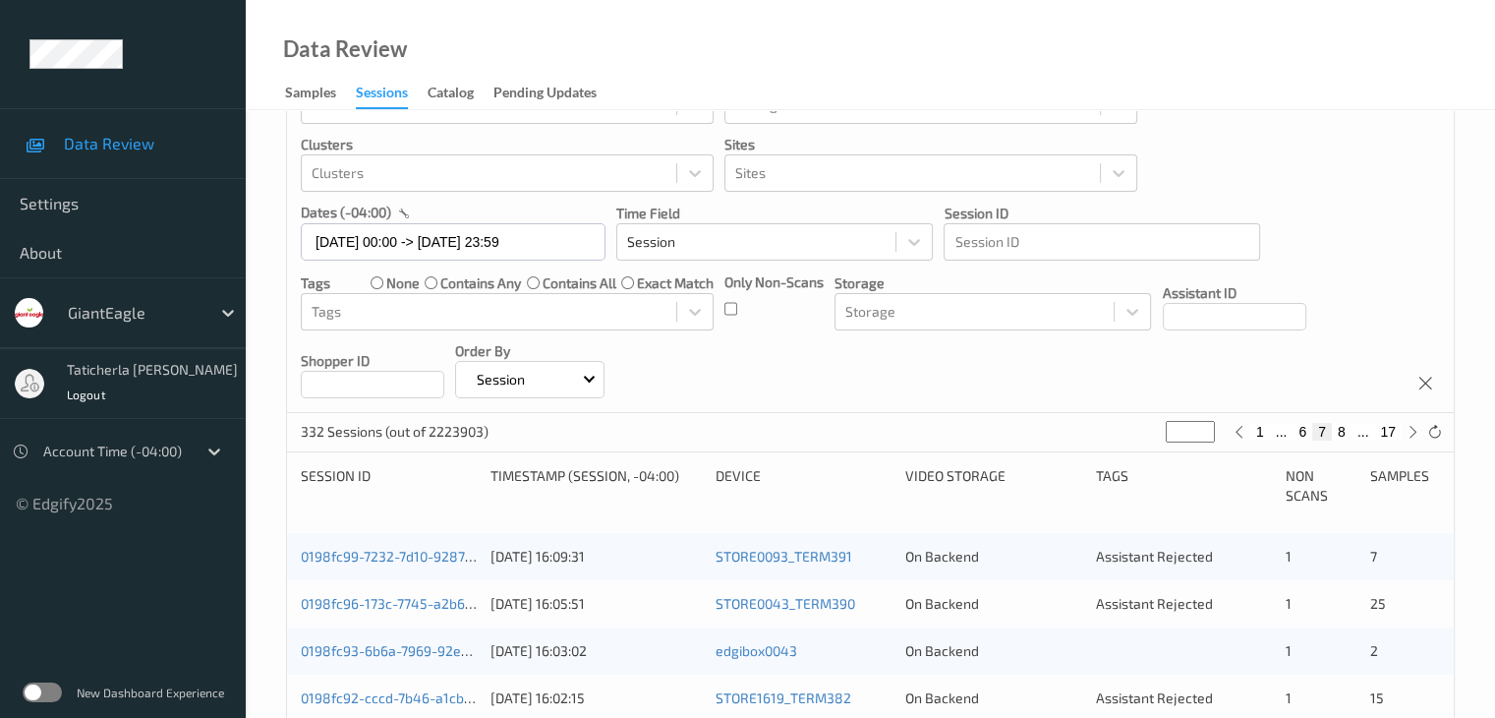
scroll to position [295, 0]
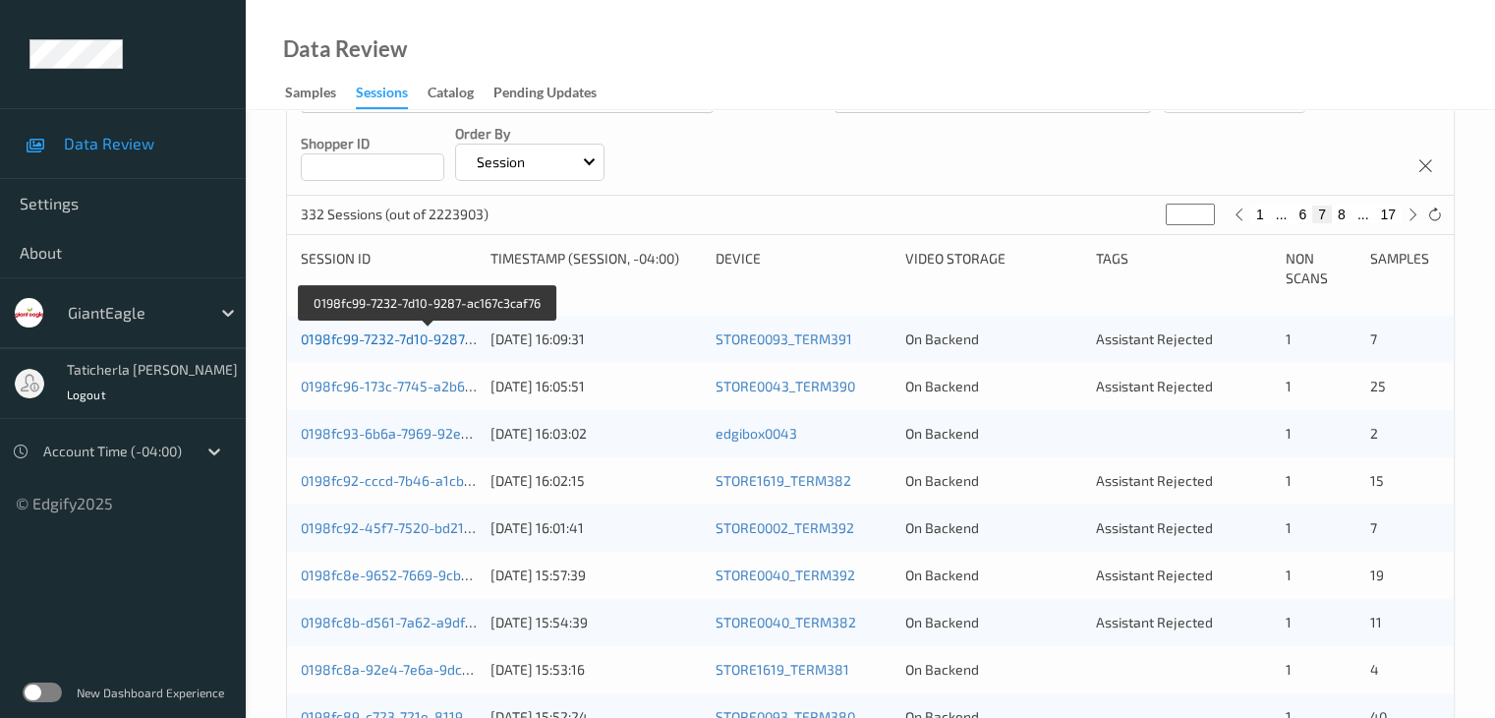
click at [370, 342] on link "0198fc99-7232-7d10-9287-ac167c3caf76" at bounding box center [428, 338] width 255 height 17
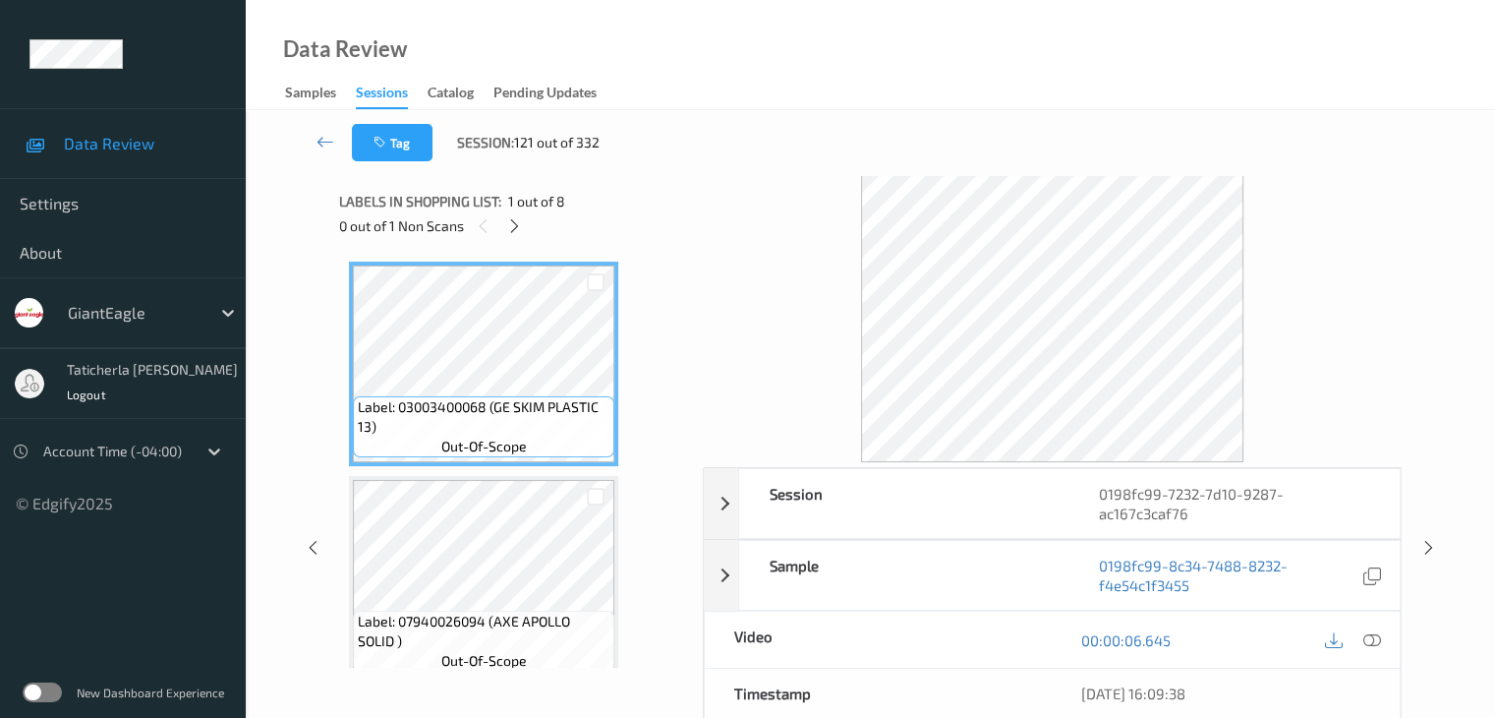
click at [505, 212] on div "Labels in shopping list: 1 out of 8" at bounding box center [514, 201] width 350 height 25
click at [515, 230] on icon at bounding box center [514, 226] width 17 height 18
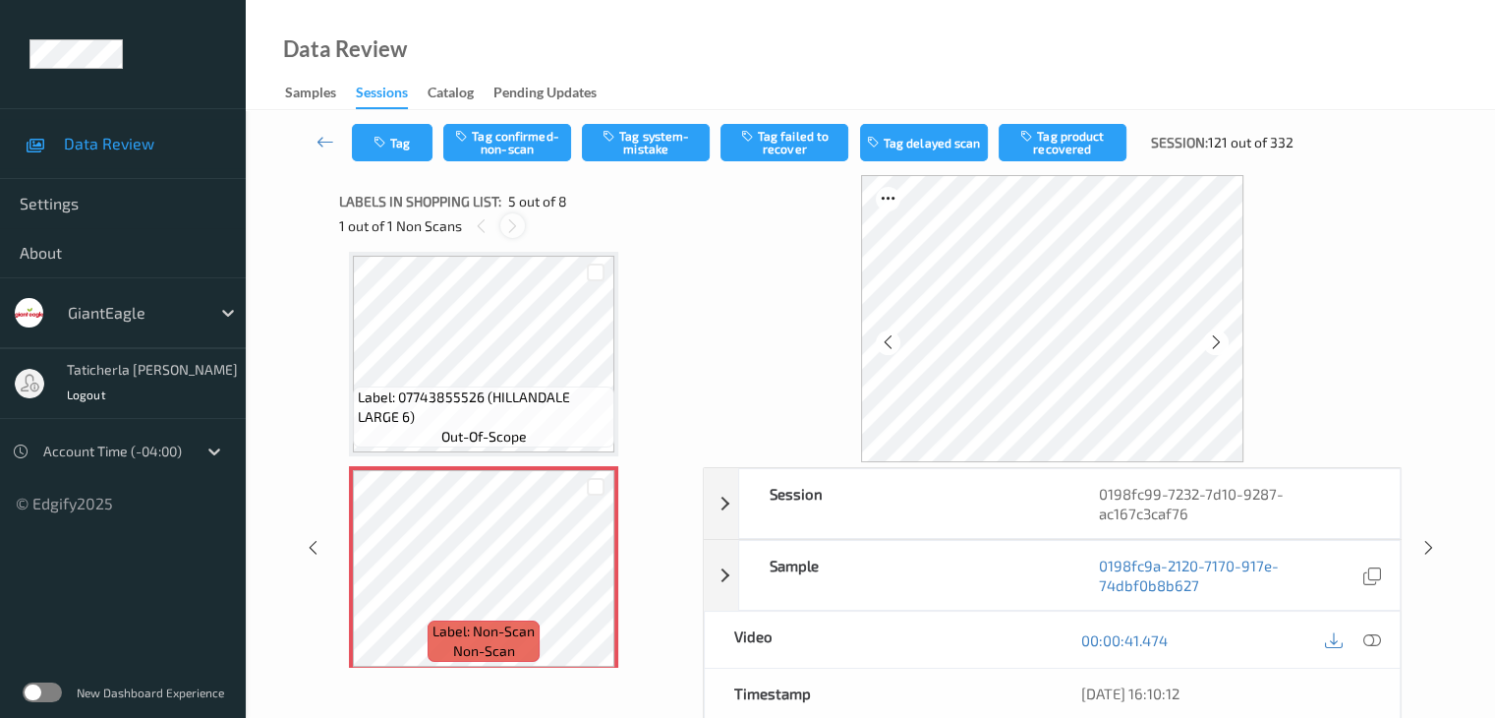
click at [511, 222] on icon at bounding box center [512, 226] width 17 height 18
click at [511, 225] on icon at bounding box center [512, 226] width 17 height 18
click at [512, 224] on icon at bounding box center [512, 226] width 17 height 18
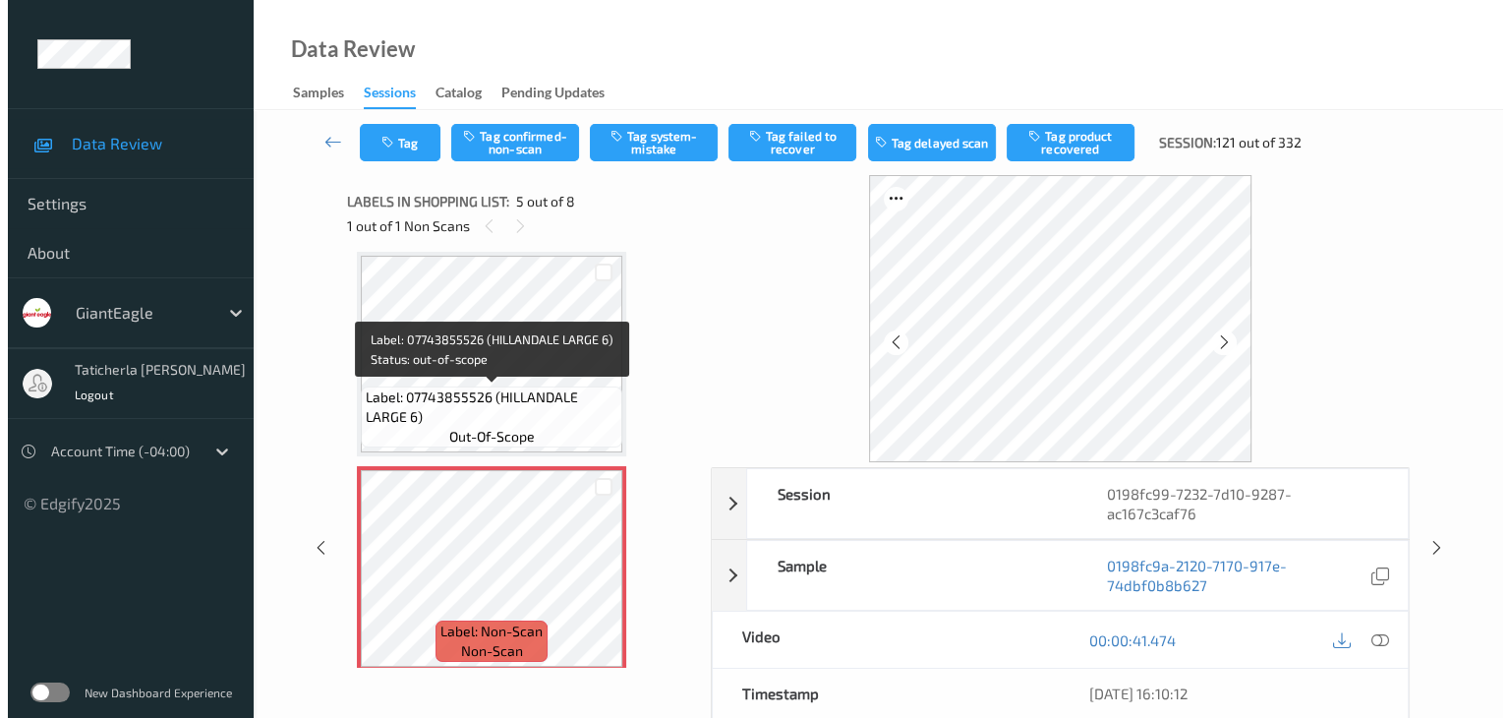
scroll to position [751, 0]
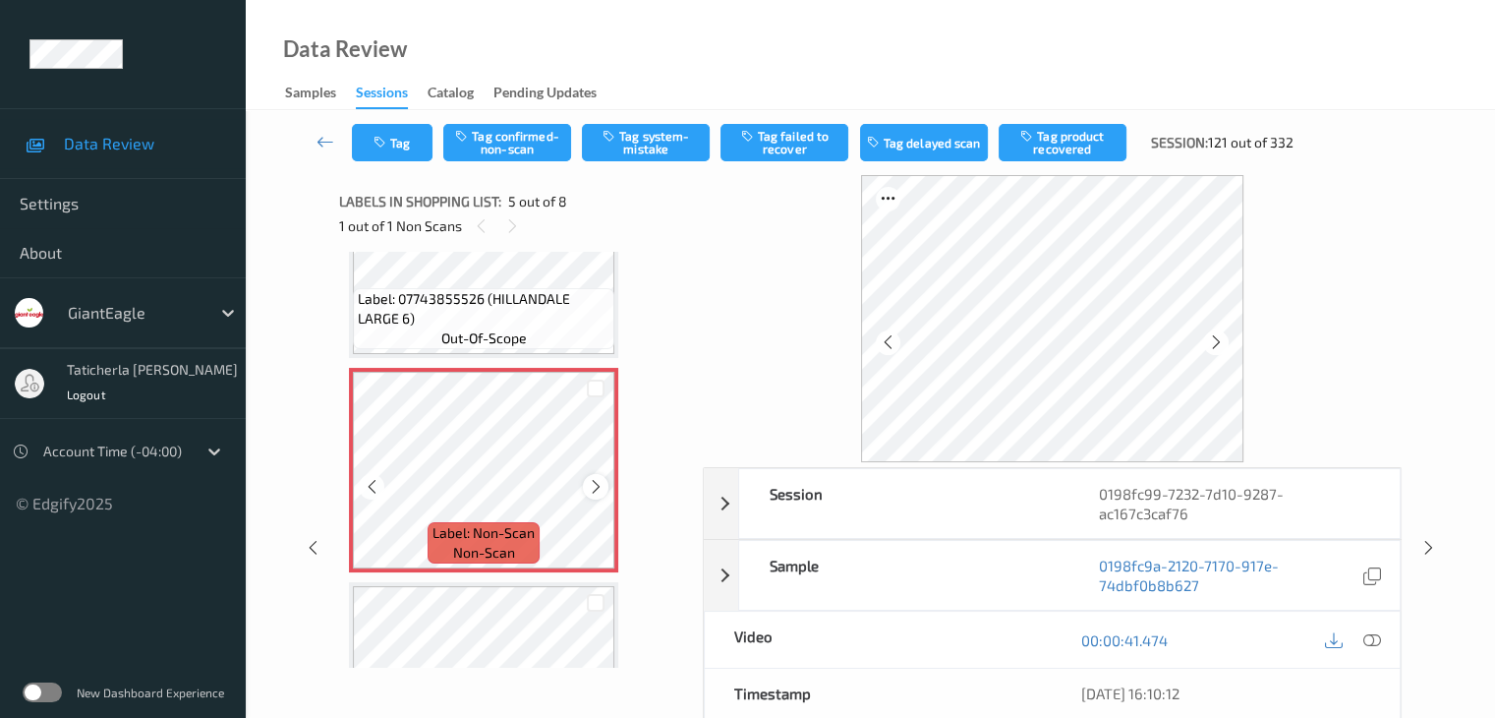
click at [594, 484] on icon at bounding box center [596, 487] width 17 height 18
click at [594, 487] on icon at bounding box center [596, 487] width 17 height 18
click at [1366, 634] on icon at bounding box center [1372, 640] width 18 height 18
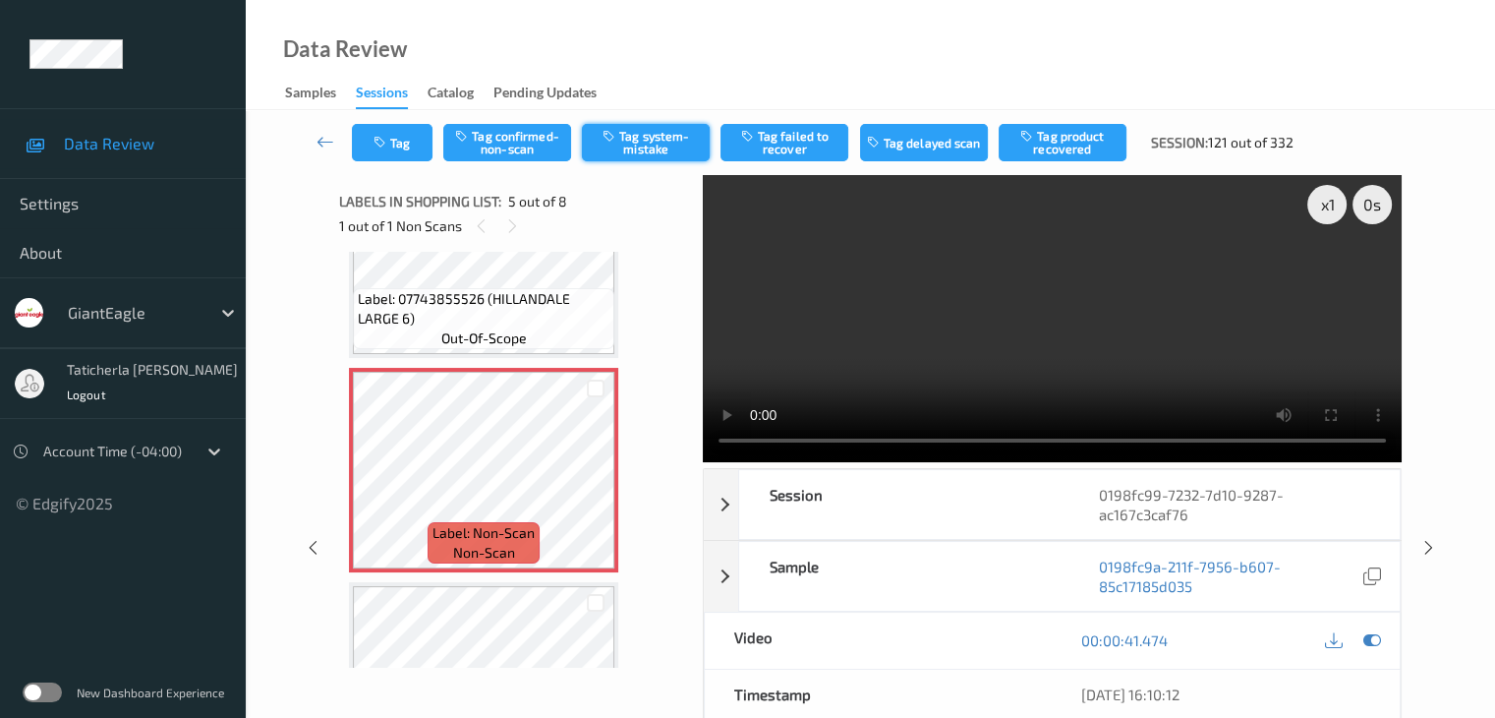
click at [665, 139] on button "Tag system-mistake" at bounding box center [646, 142] width 128 height 37
click at [412, 135] on button "Tag" at bounding box center [392, 142] width 81 height 37
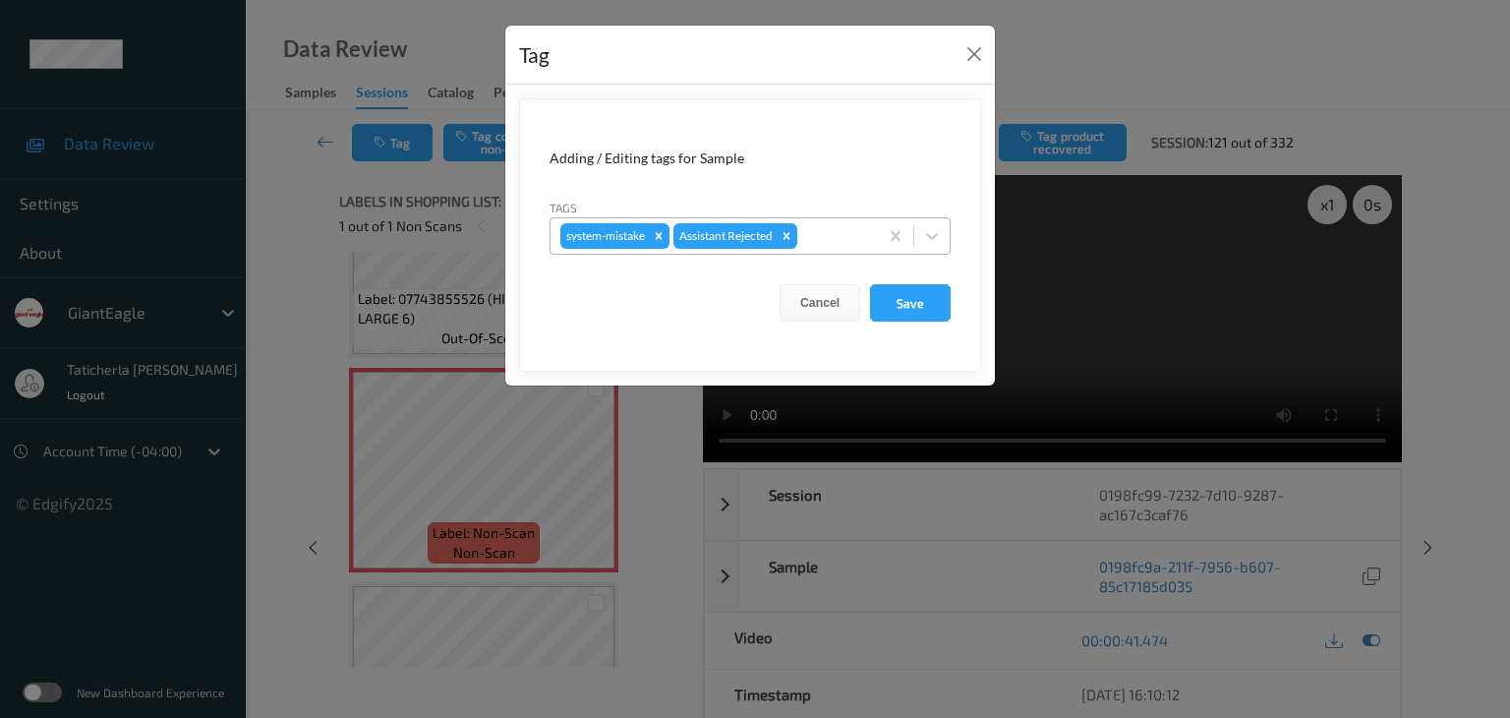
click at [853, 243] on div at bounding box center [834, 236] width 67 height 24
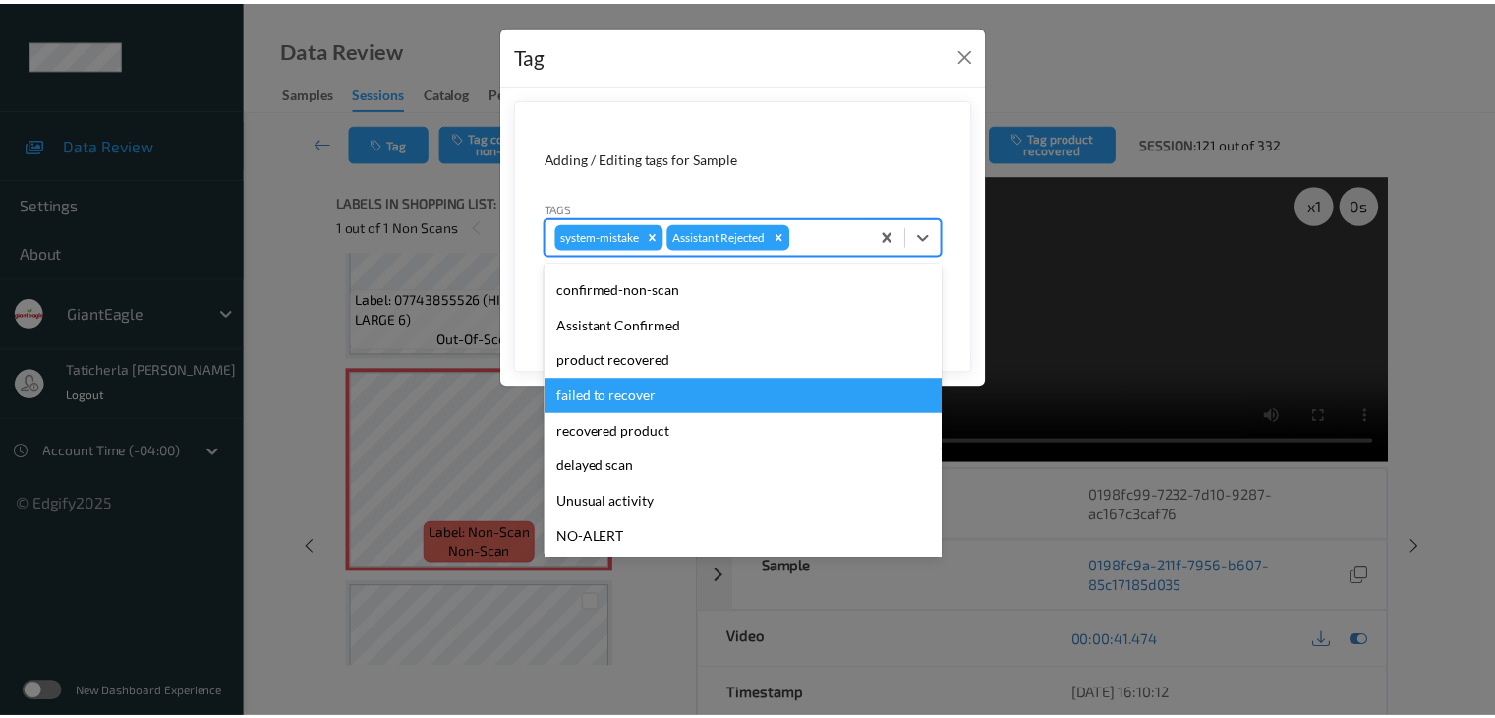
scroll to position [173, 0]
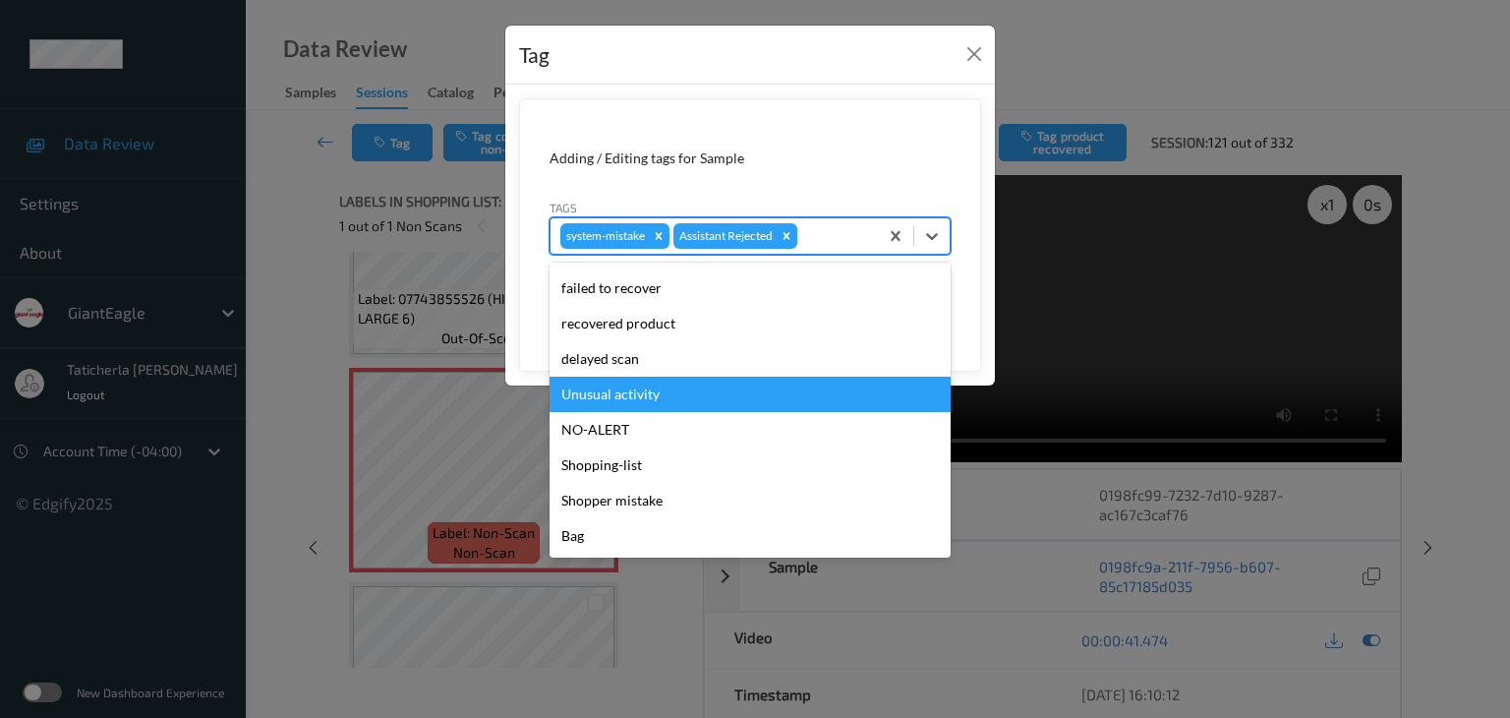
click at [726, 384] on div "Unusual activity" at bounding box center [750, 394] width 401 height 35
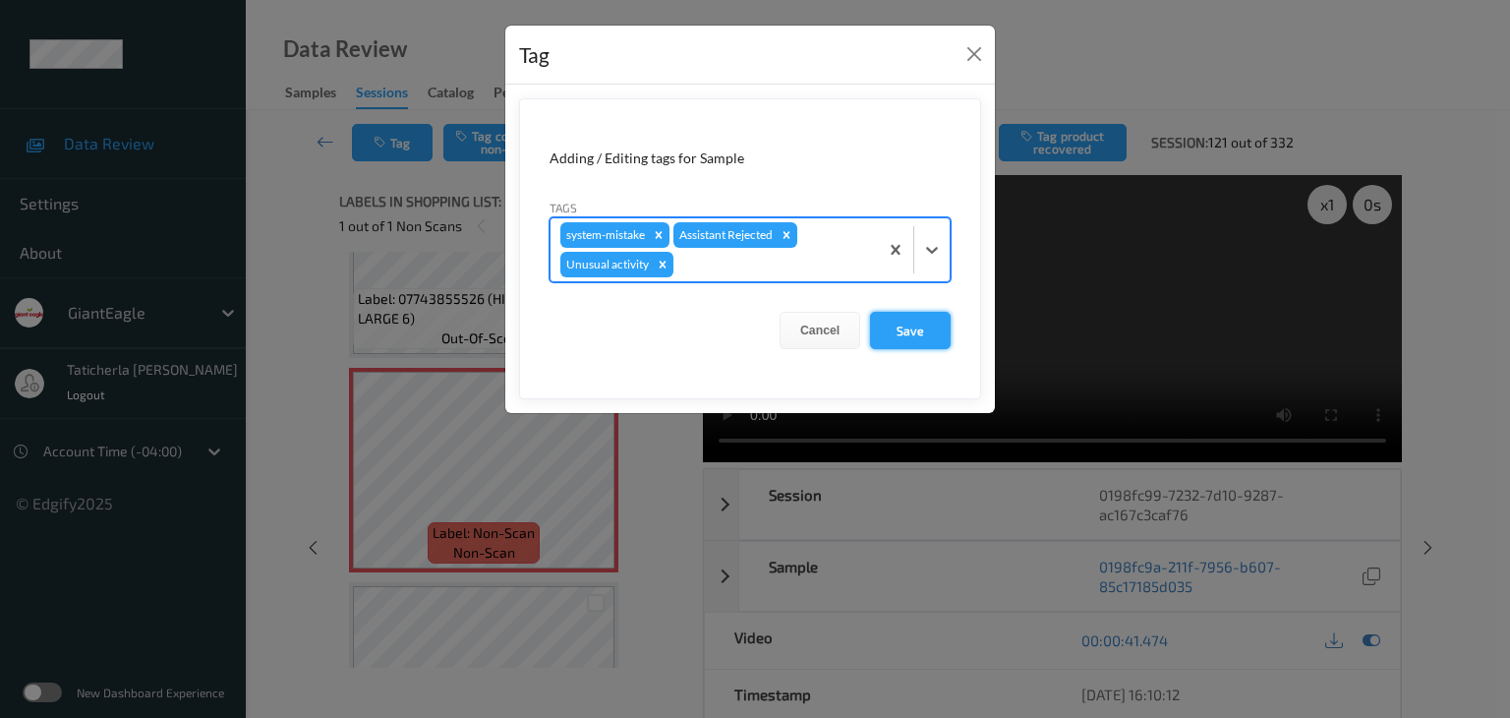
click at [905, 316] on button "Save" at bounding box center [910, 330] width 81 height 37
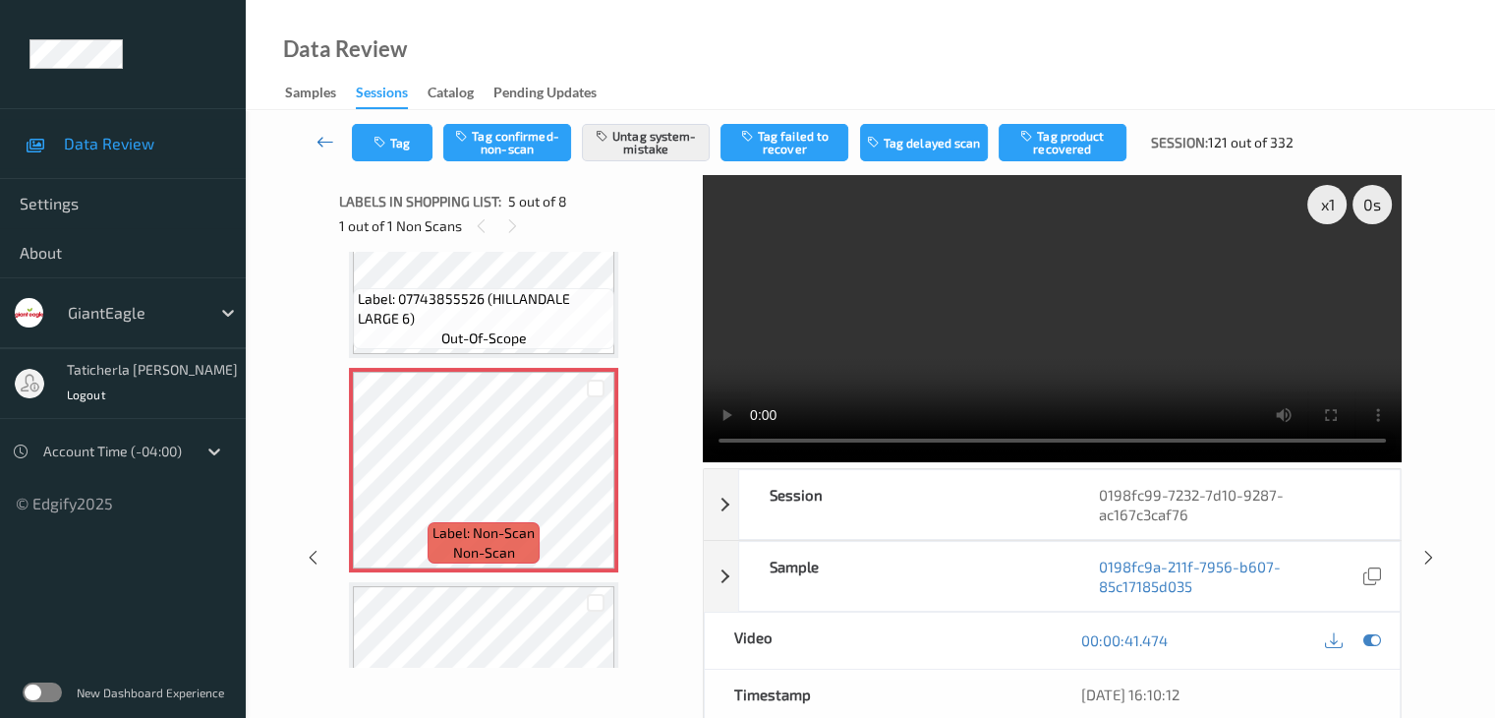
click at [320, 134] on icon at bounding box center [326, 142] width 18 height 20
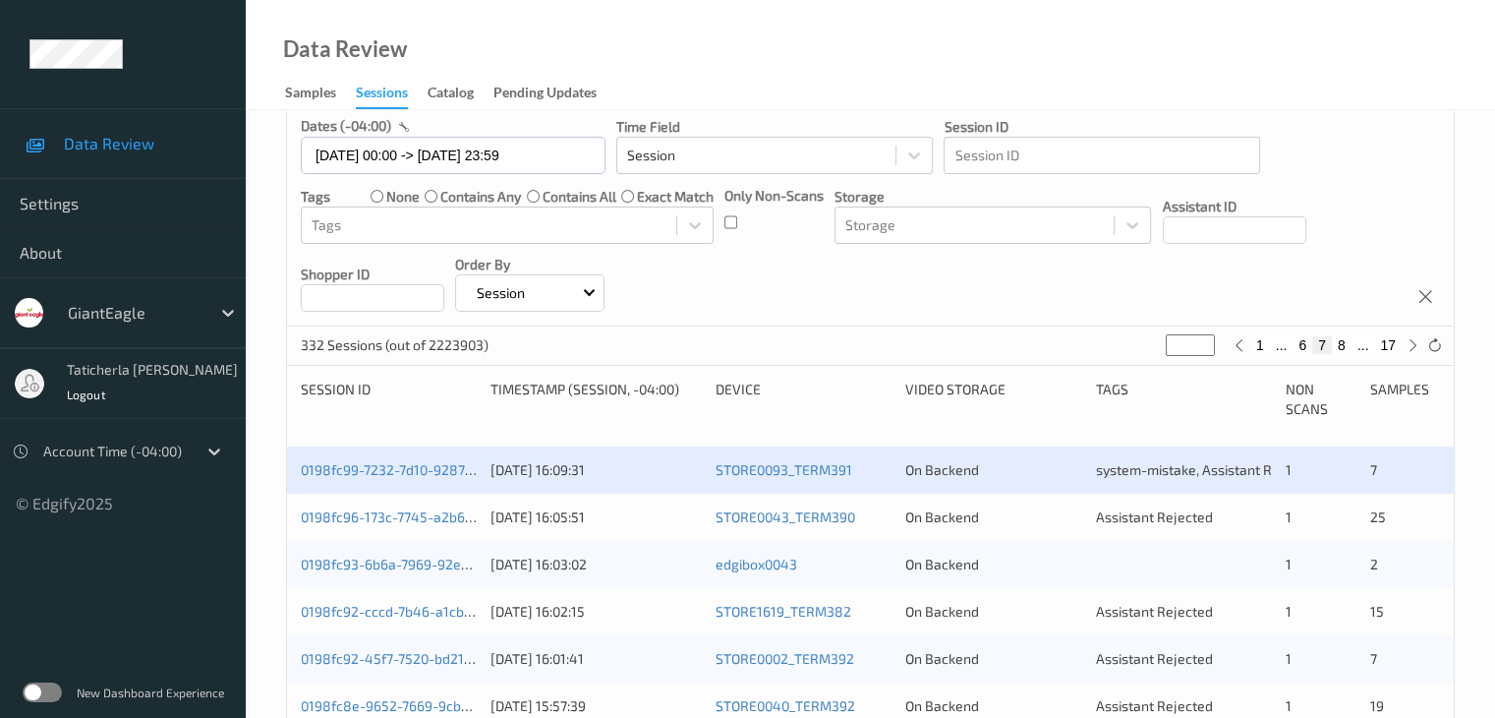
scroll to position [393, 0]
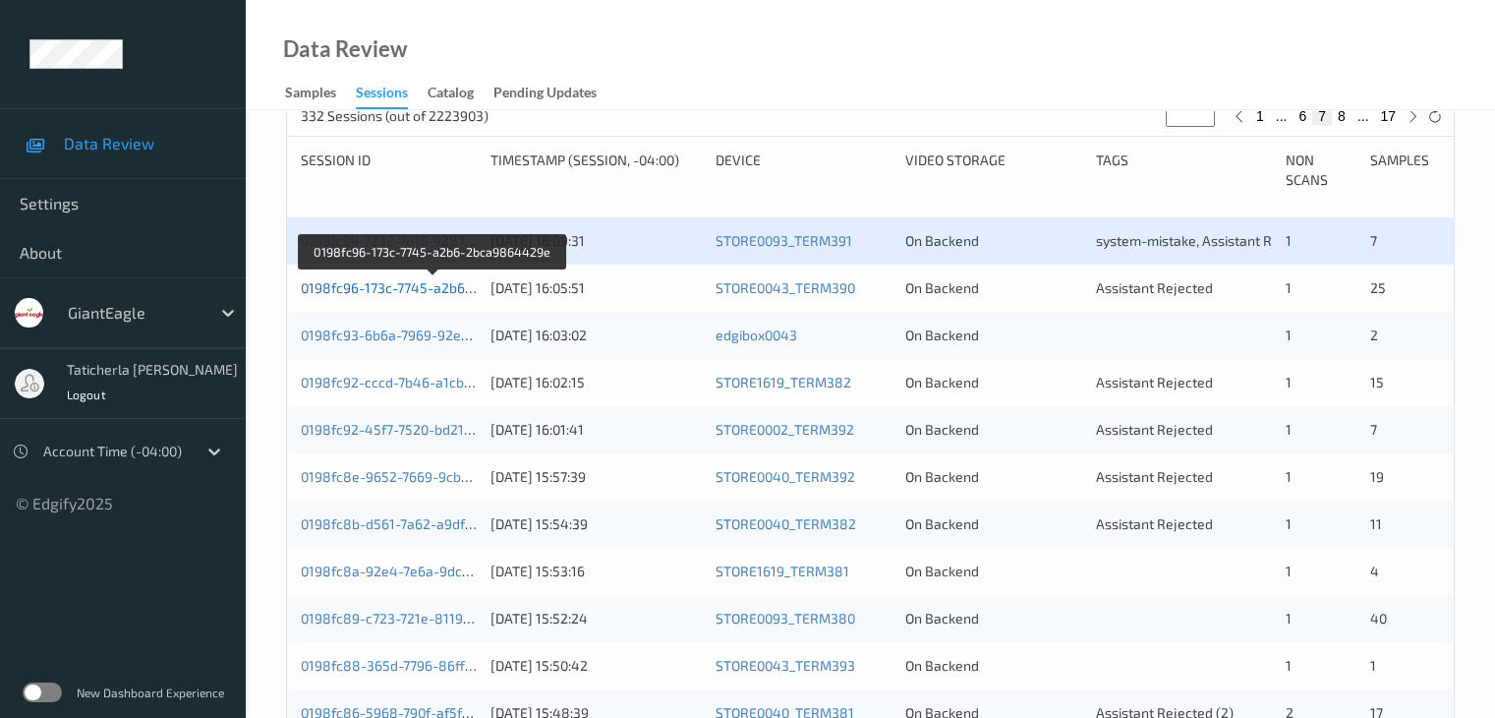
click at [412, 284] on link "0198fc96-173c-7745-a2b6-2bca9864429e" at bounding box center [434, 287] width 266 height 17
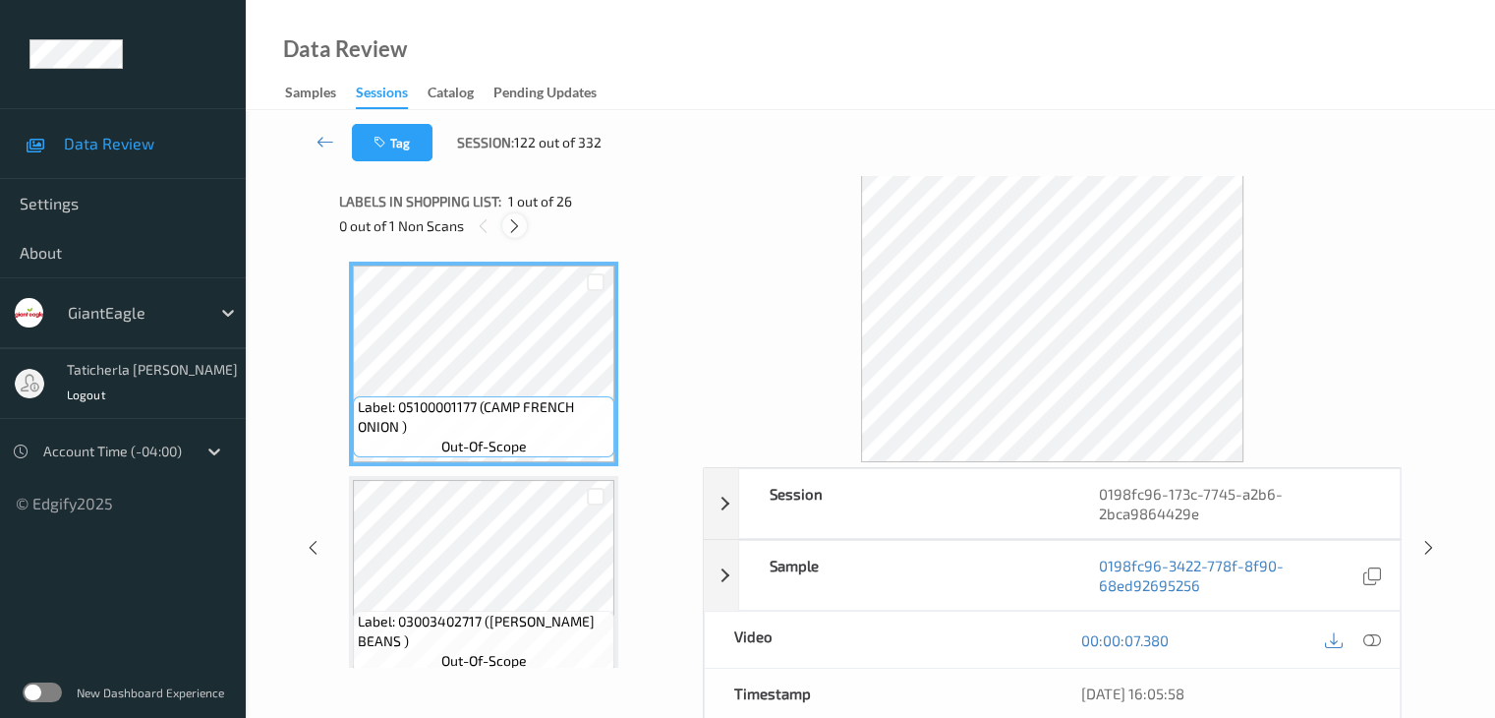
click at [515, 224] on icon at bounding box center [514, 226] width 17 height 18
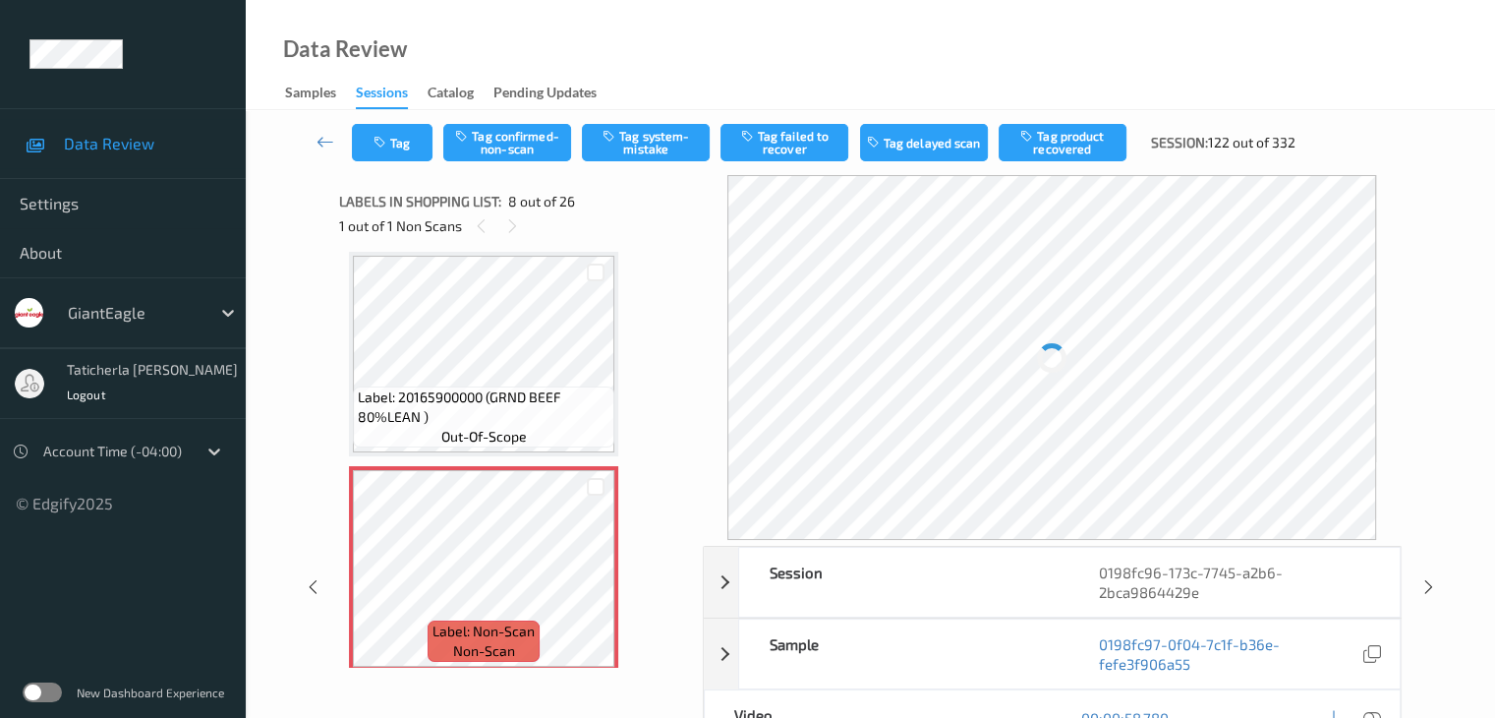
scroll to position [1492, 0]
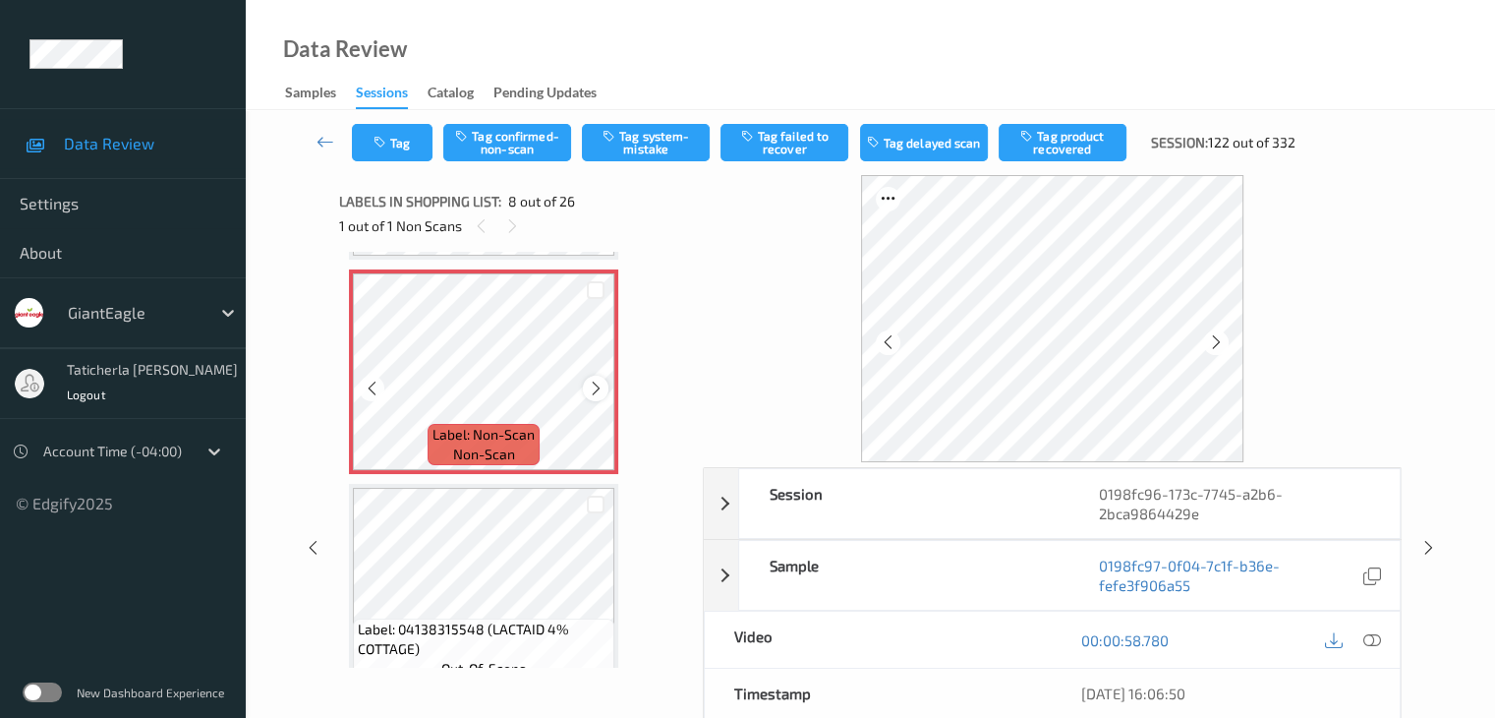
click at [600, 377] on div at bounding box center [595, 388] width 25 height 25
click at [1369, 638] on icon at bounding box center [1372, 640] width 18 height 18
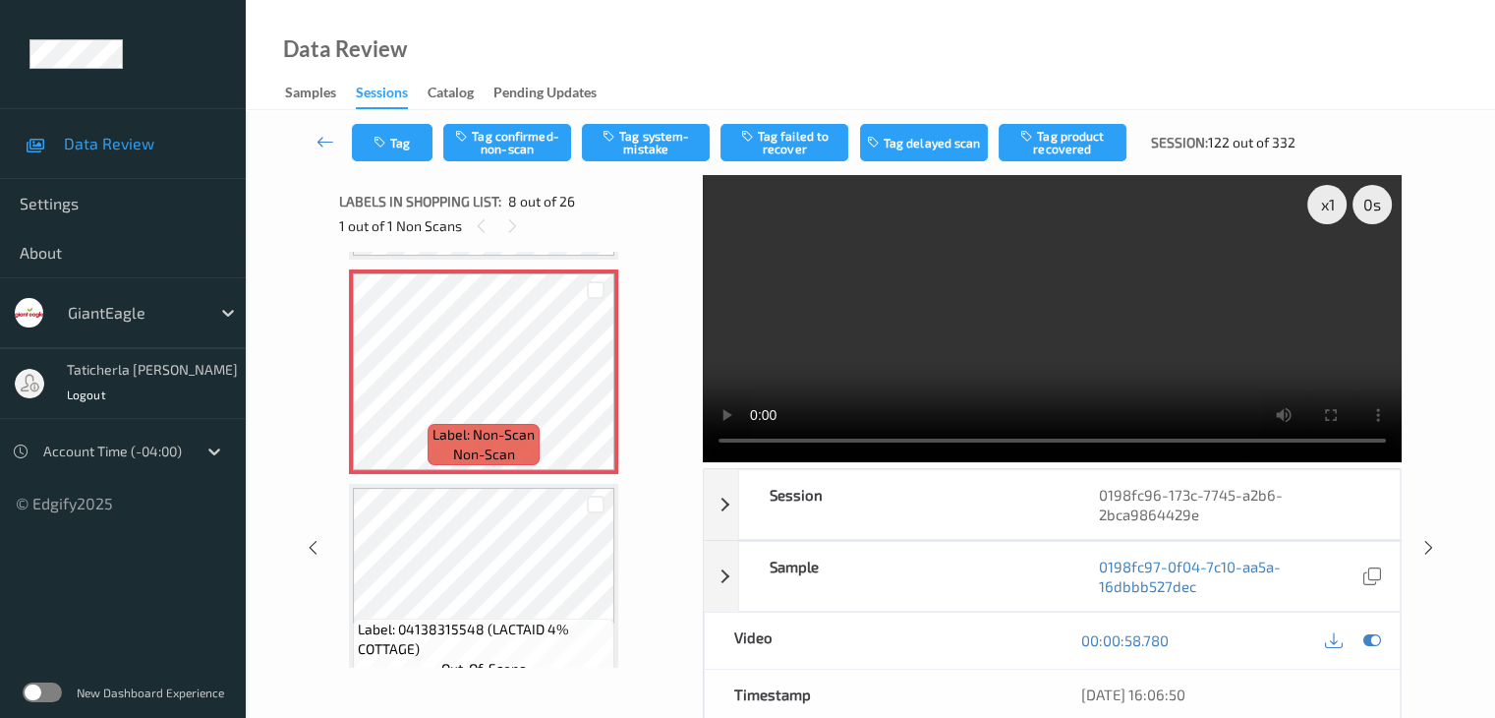
click at [1236, 202] on video at bounding box center [1052, 318] width 699 height 287
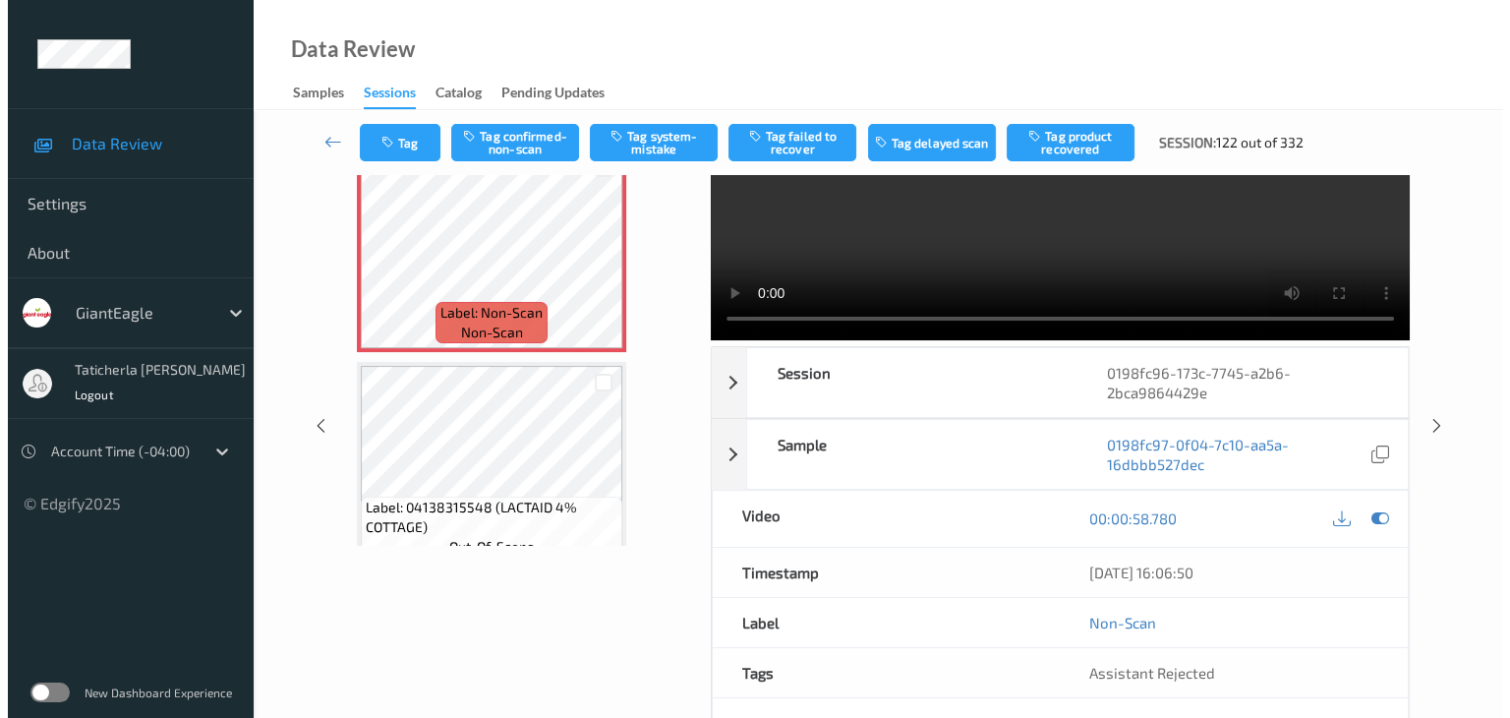
scroll to position [0, 0]
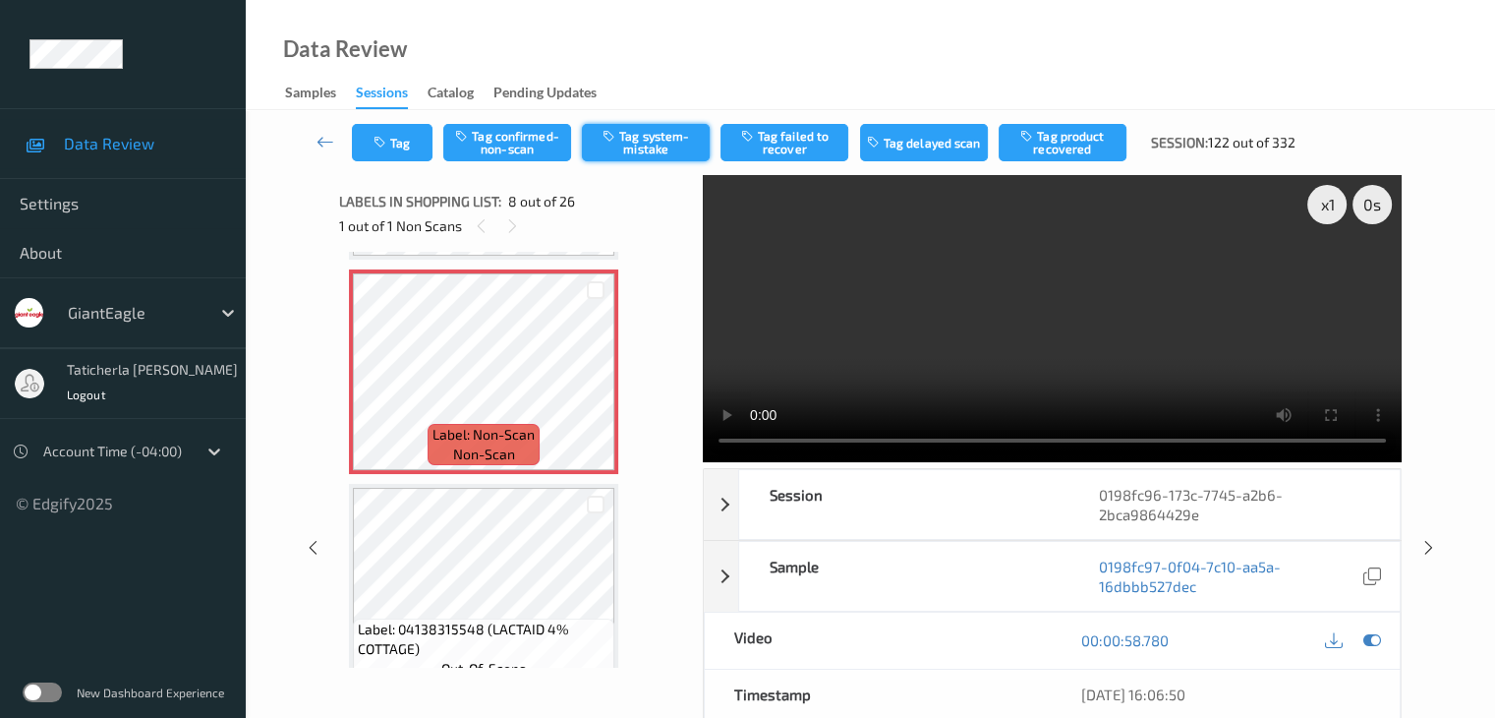
click at [672, 154] on button "Tag system-mistake" at bounding box center [646, 142] width 128 height 37
click at [408, 150] on button "Tag" at bounding box center [392, 142] width 81 height 37
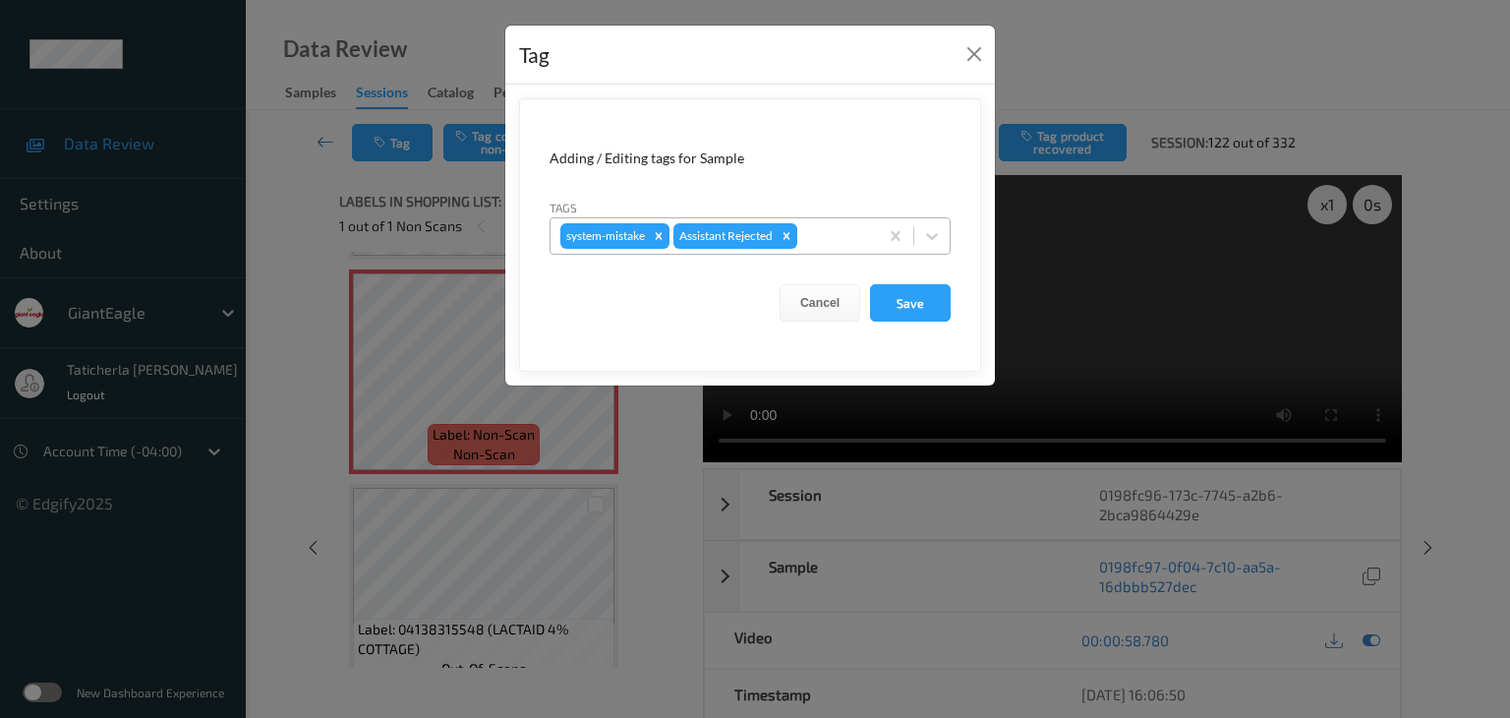
click at [837, 240] on div at bounding box center [834, 236] width 67 height 24
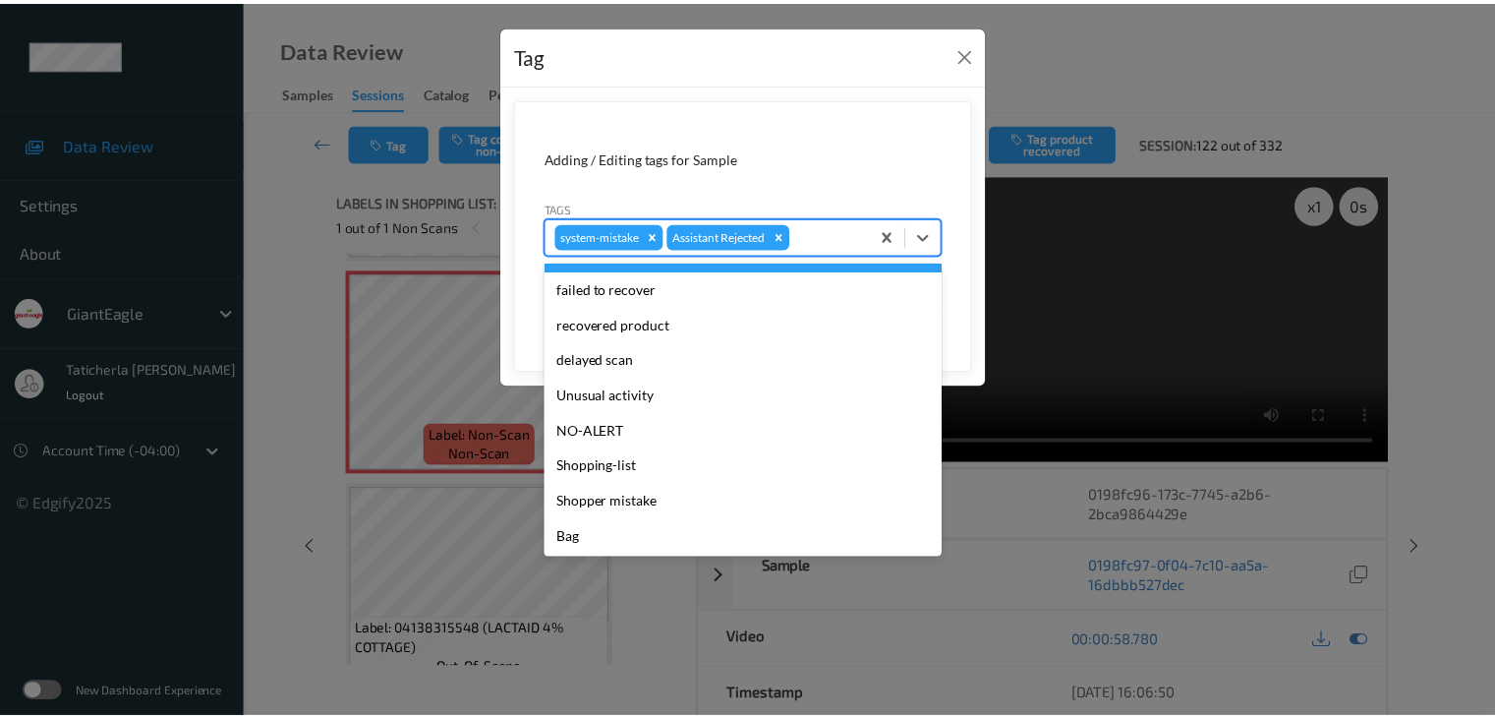
scroll to position [173, 0]
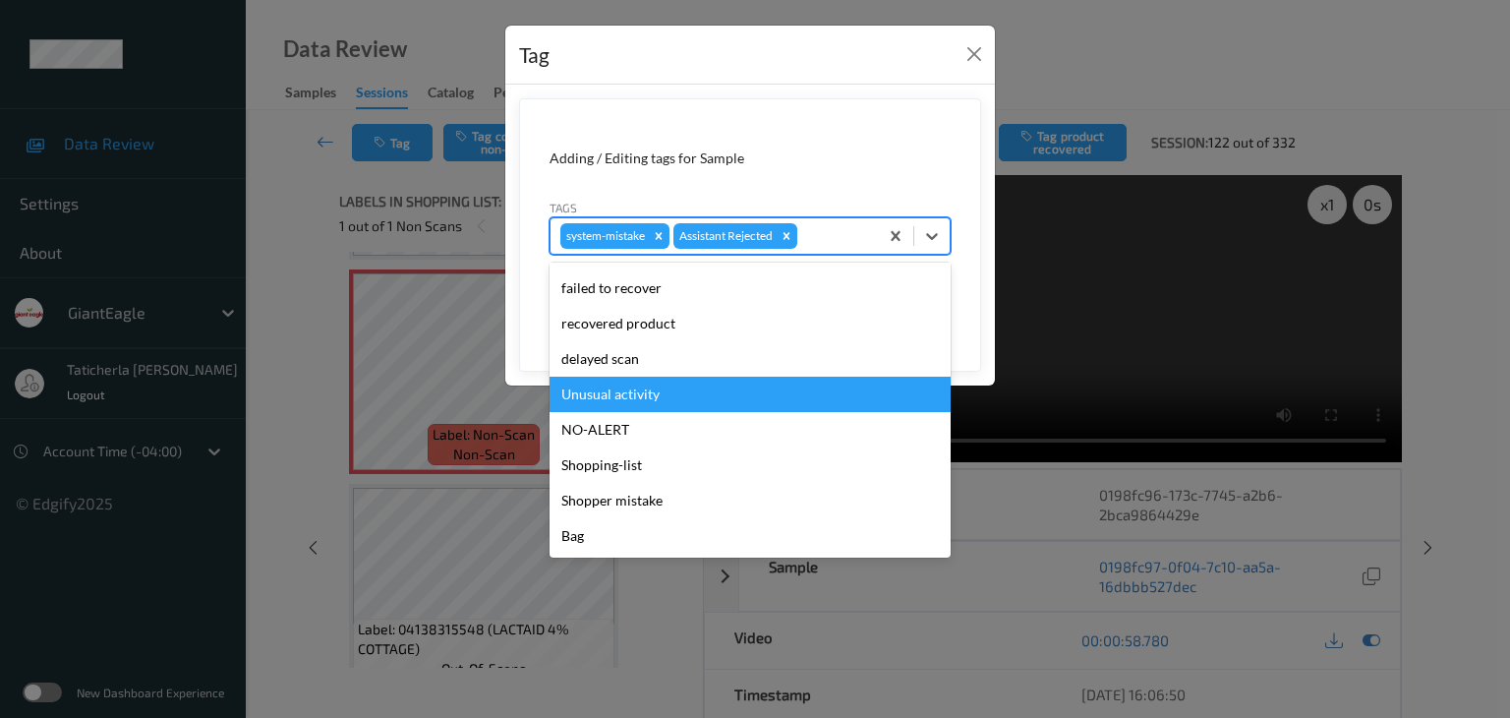
drag, startPoint x: 705, startPoint y: 395, endPoint x: 827, endPoint y: 340, distance: 133.8
click at [708, 394] on div "Unusual activity" at bounding box center [750, 394] width 401 height 35
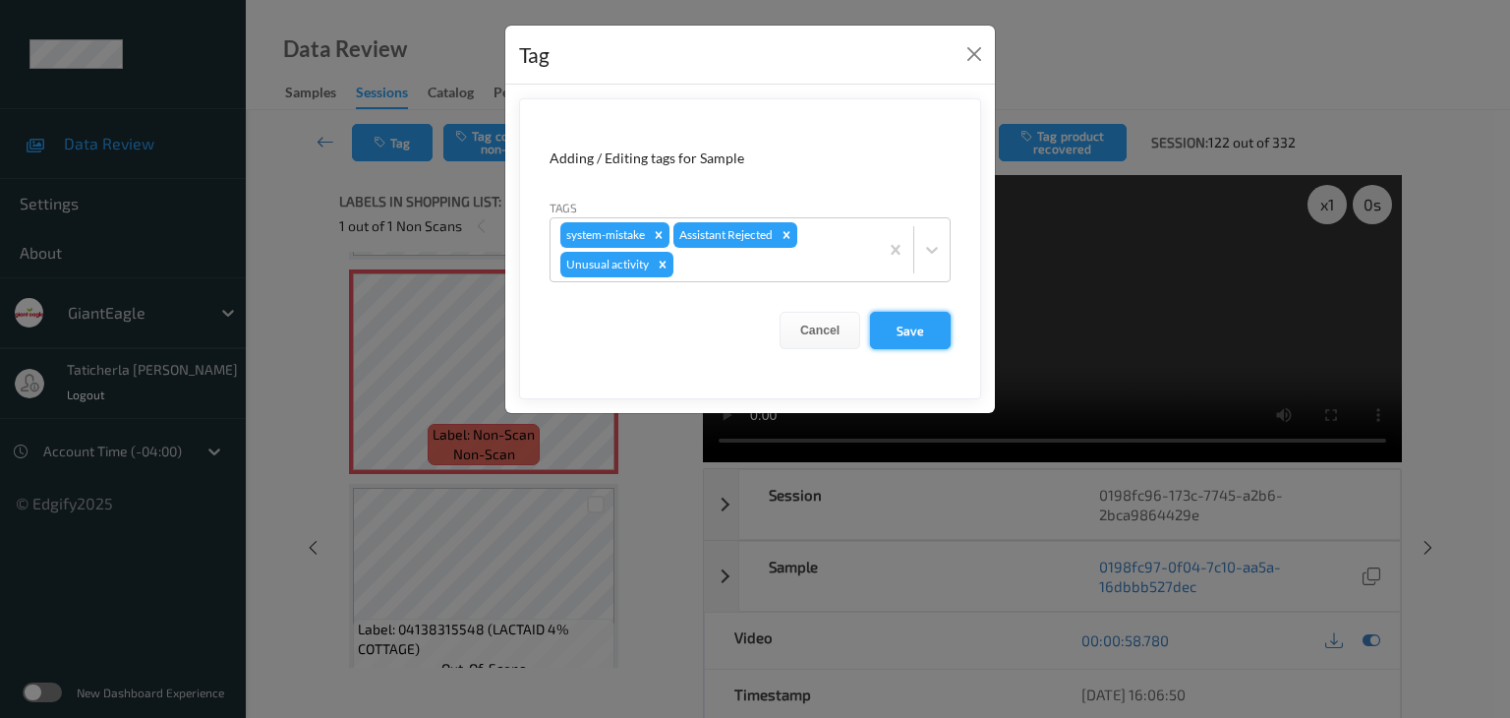
click at [898, 320] on button "Save" at bounding box center [910, 330] width 81 height 37
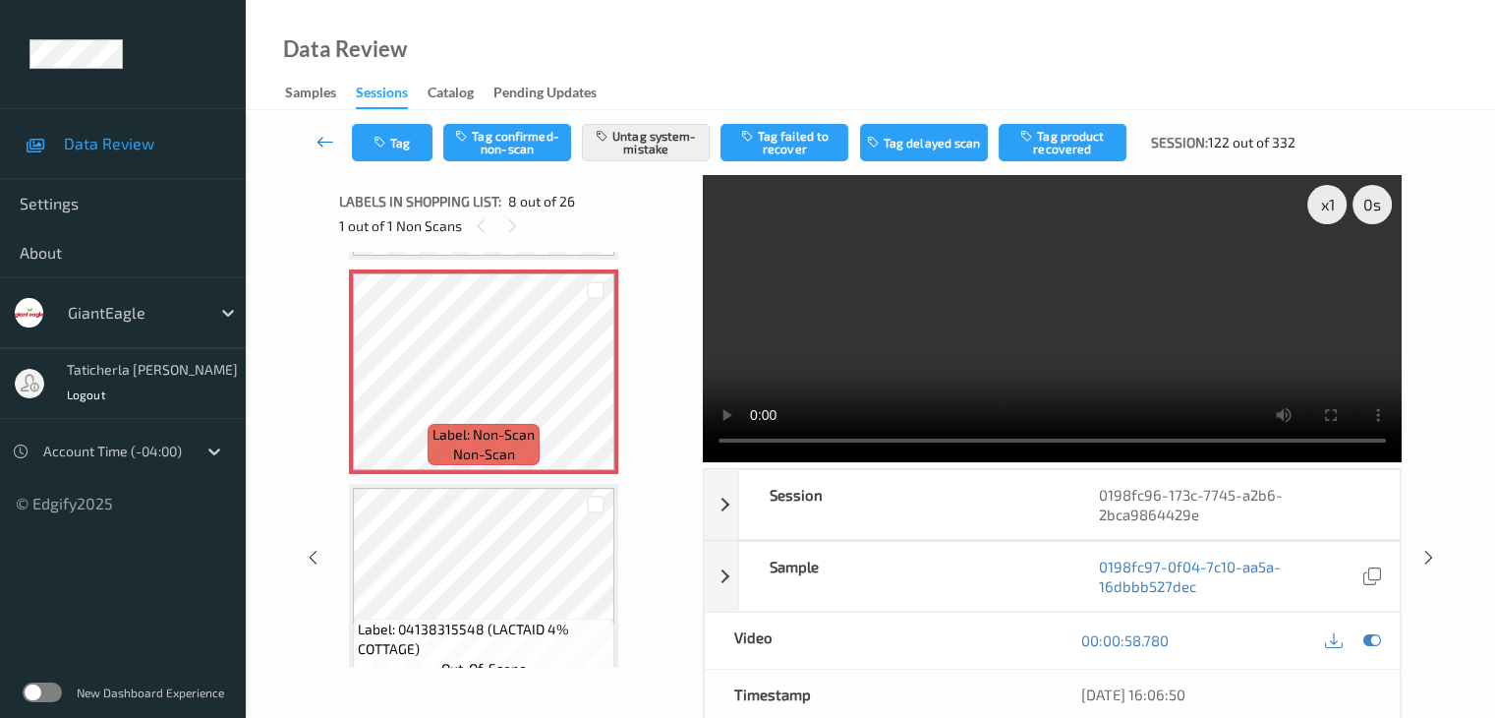
click at [334, 136] on link at bounding box center [326, 142] width 52 height 37
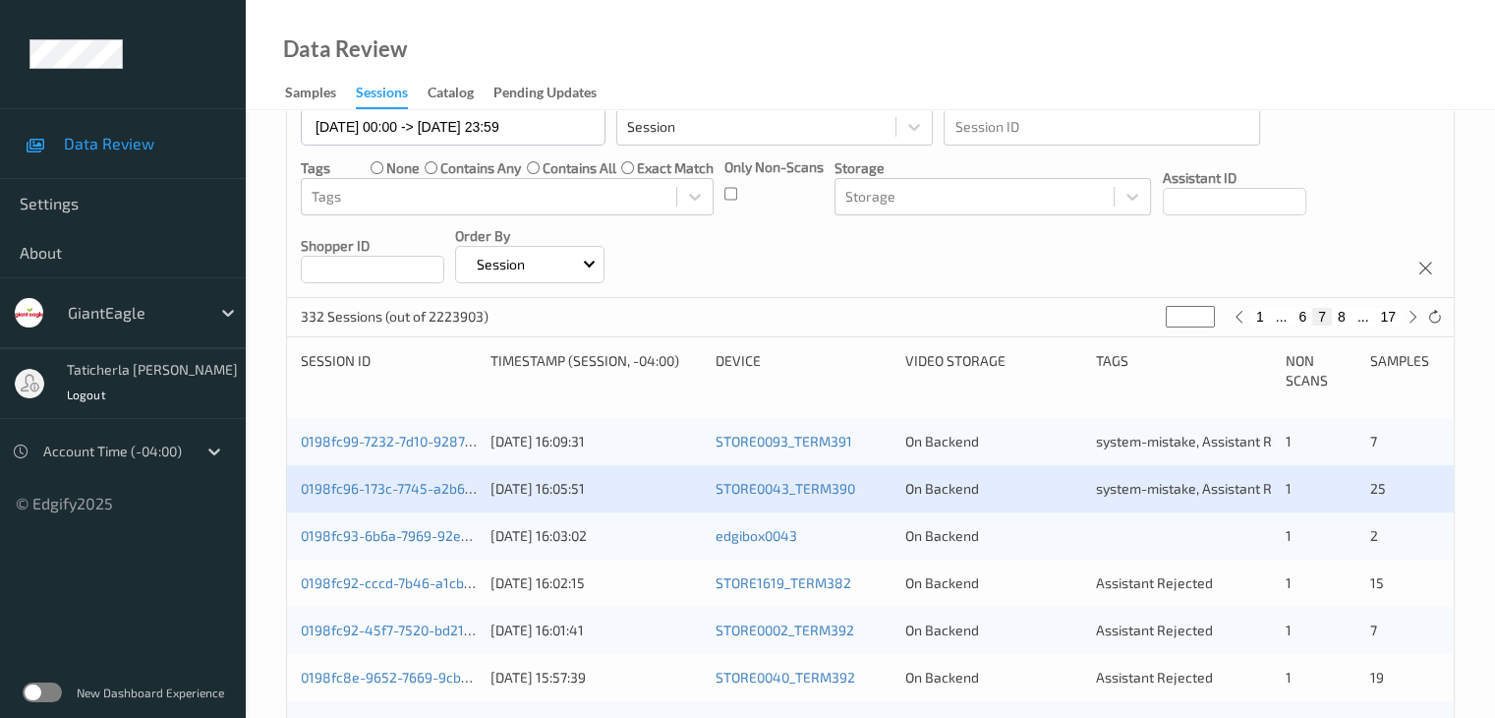
scroll to position [295, 0]
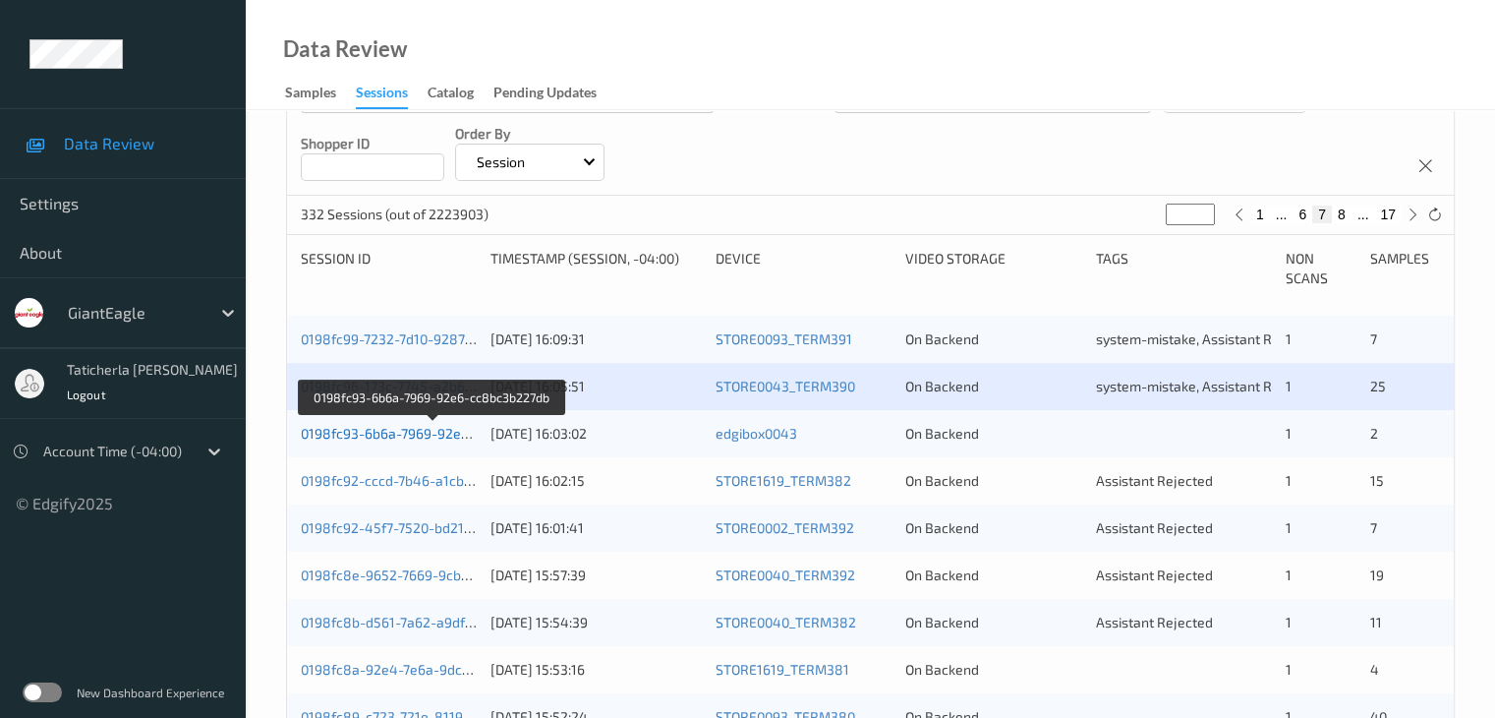
click at [378, 430] on link "0198fc93-6b6a-7969-92e6-cc8bc3b227db" at bounding box center [433, 433] width 265 height 17
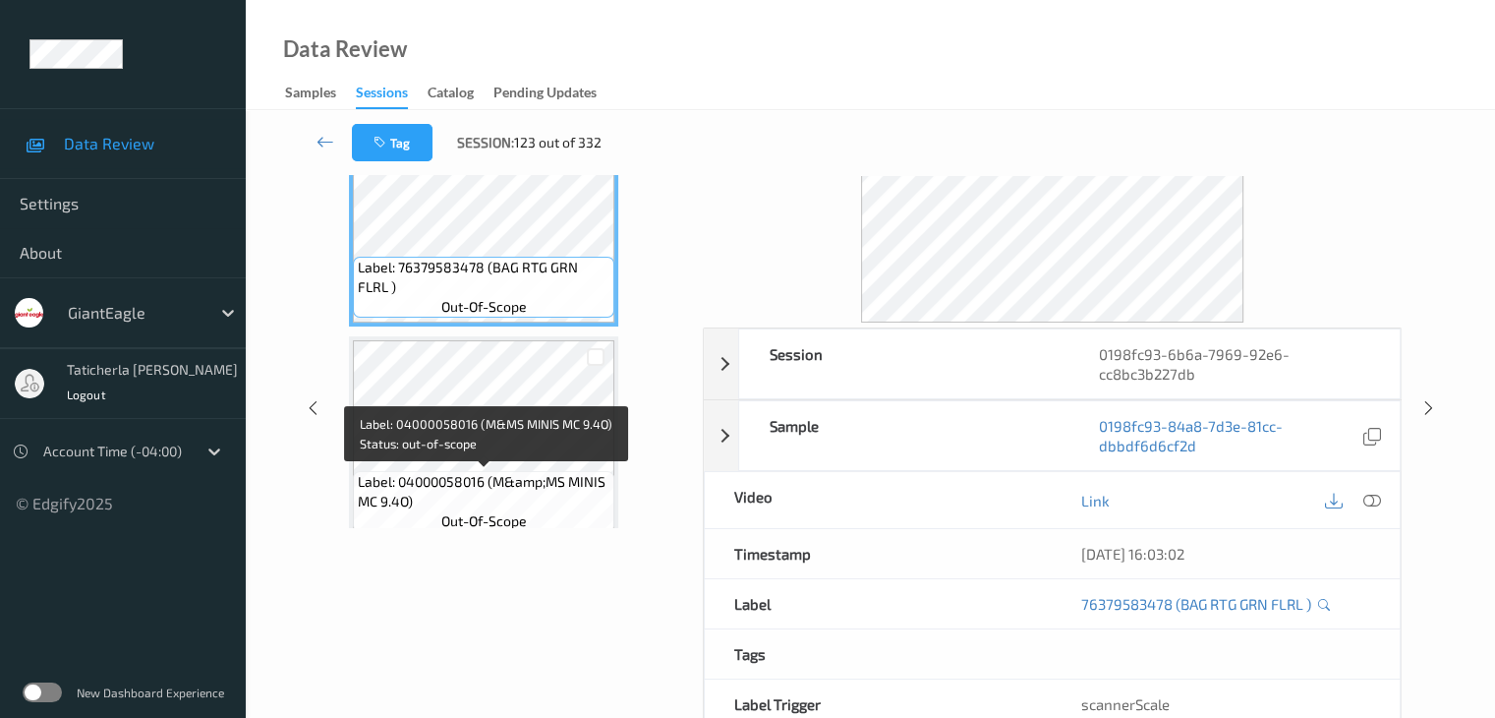
scroll to position [43, 0]
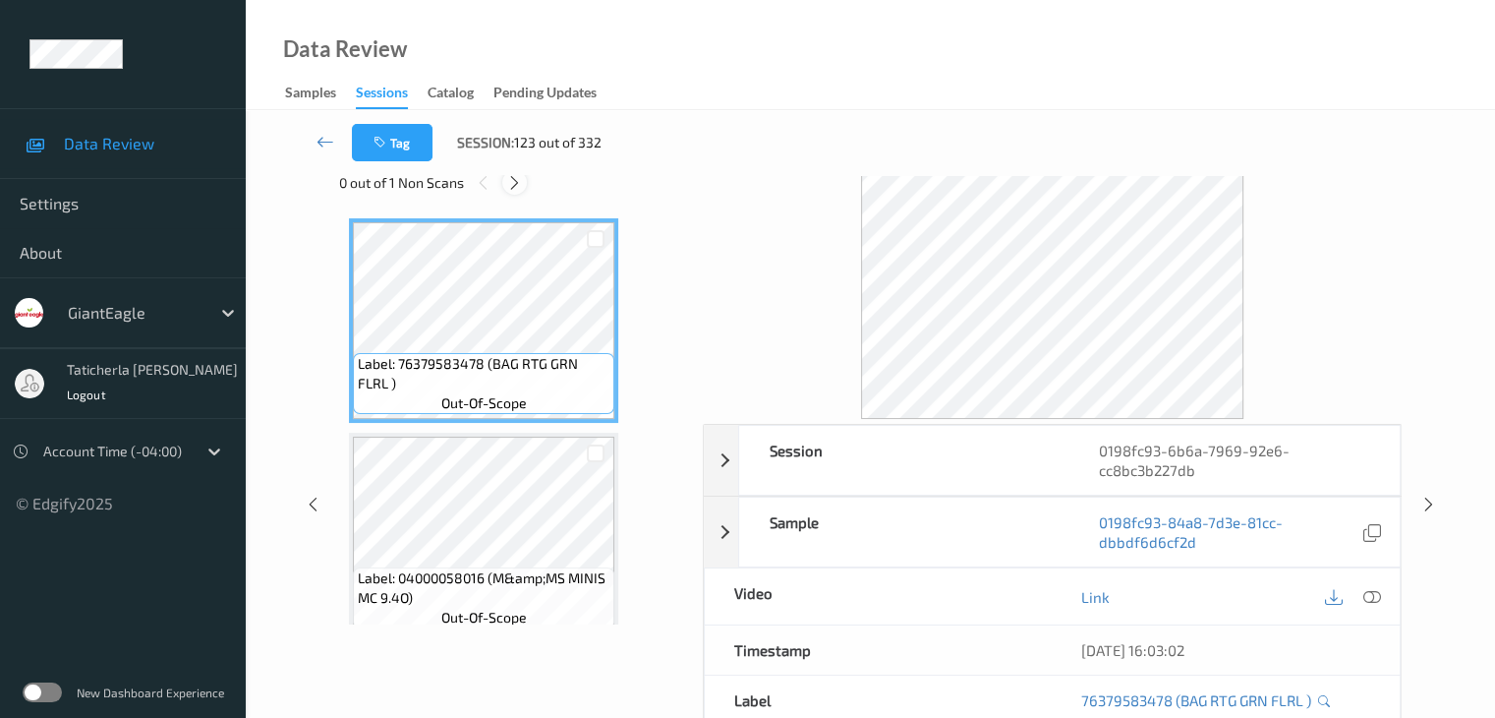
click at [511, 182] on icon at bounding box center [514, 183] width 17 height 18
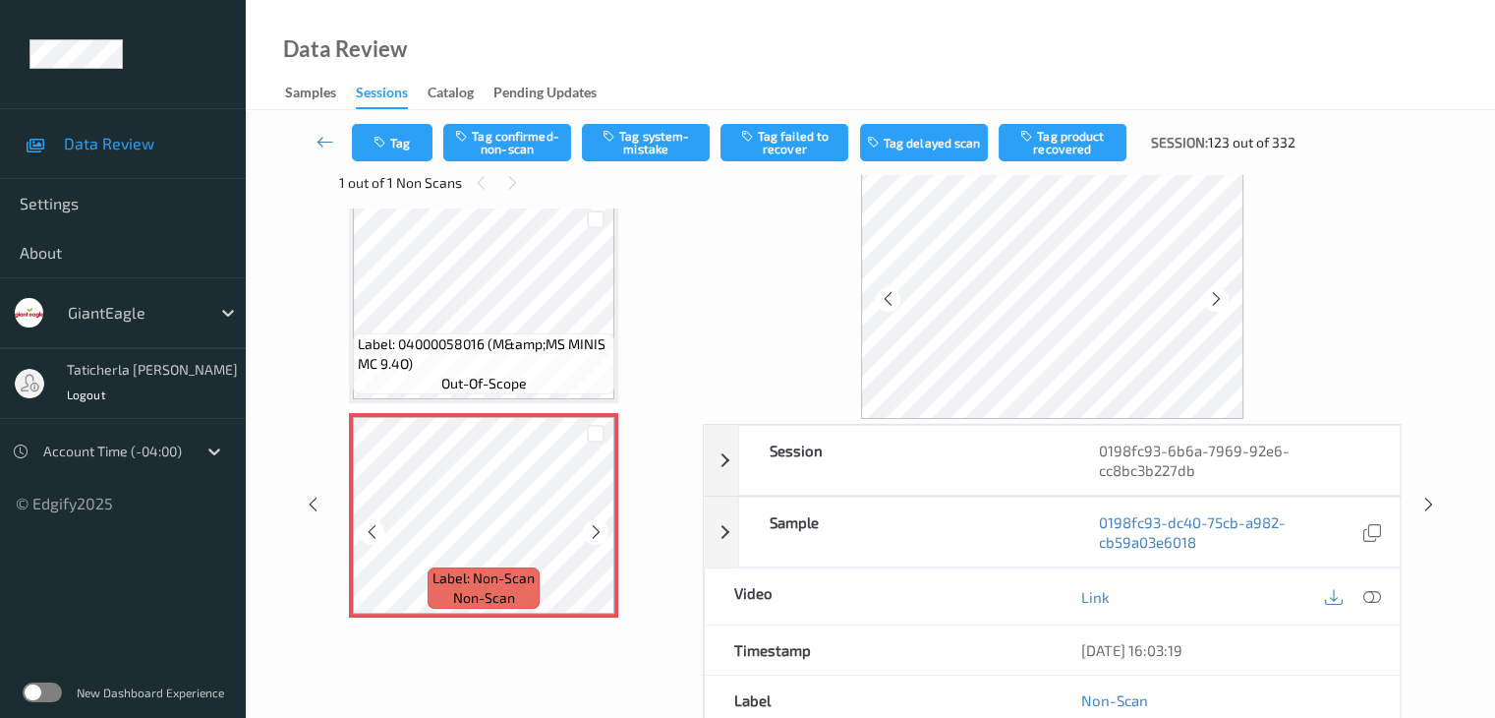
scroll to position [237, 0]
click at [508, 171] on div "Tag Tag confirmed-non-scan Tag system-mistake Tag failed to recover Tag delayed…" at bounding box center [870, 142] width 1169 height 65
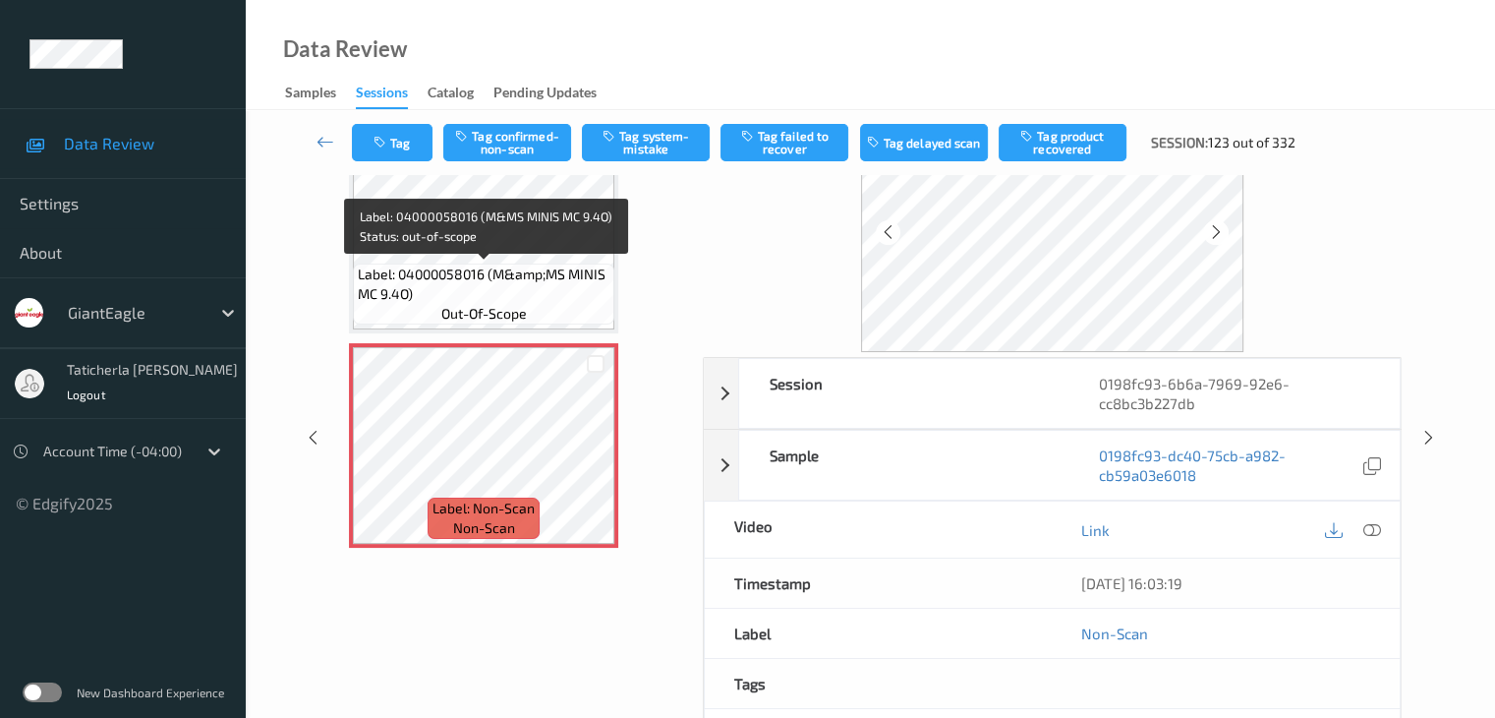
scroll to position [142, 0]
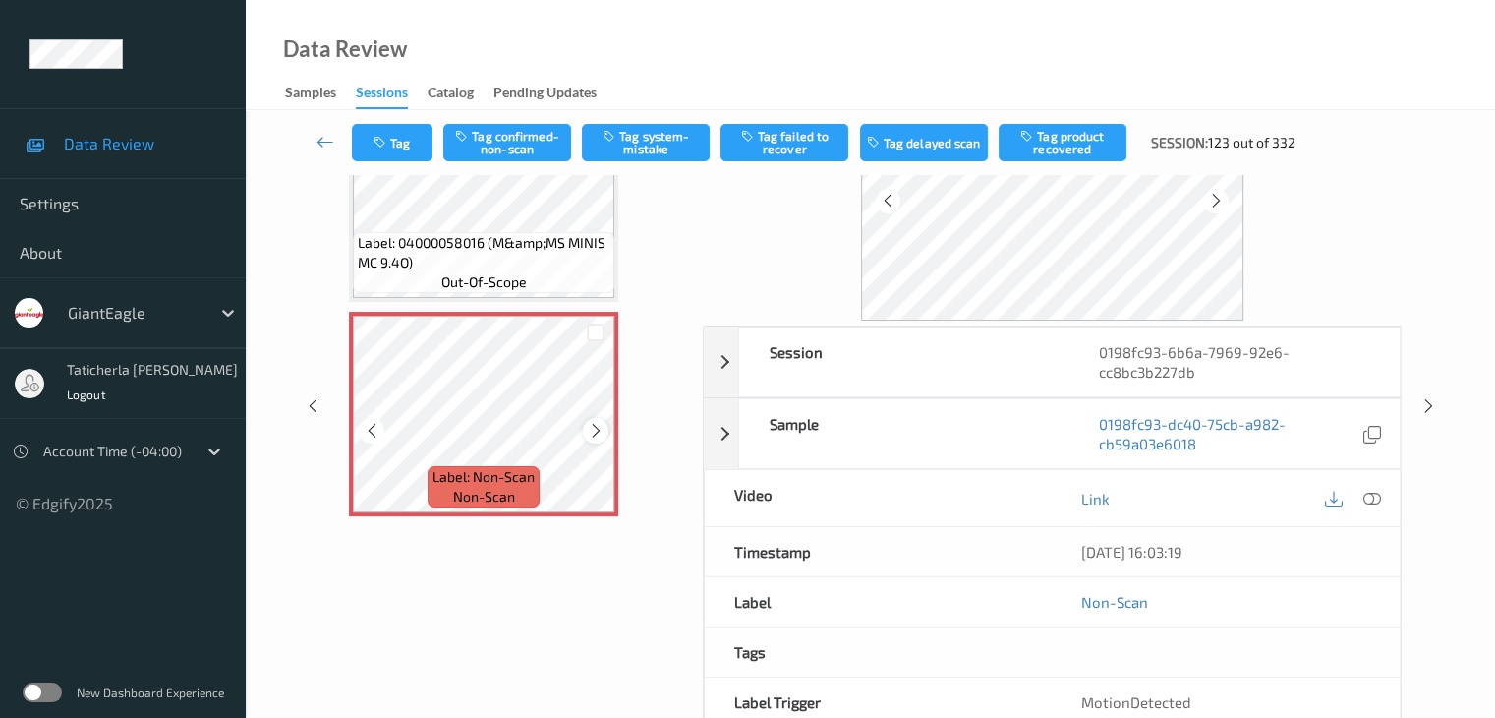
click at [593, 422] on icon at bounding box center [596, 431] width 17 height 18
click at [594, 426] on icon at bounding box center [596, 431] width 17 height 18
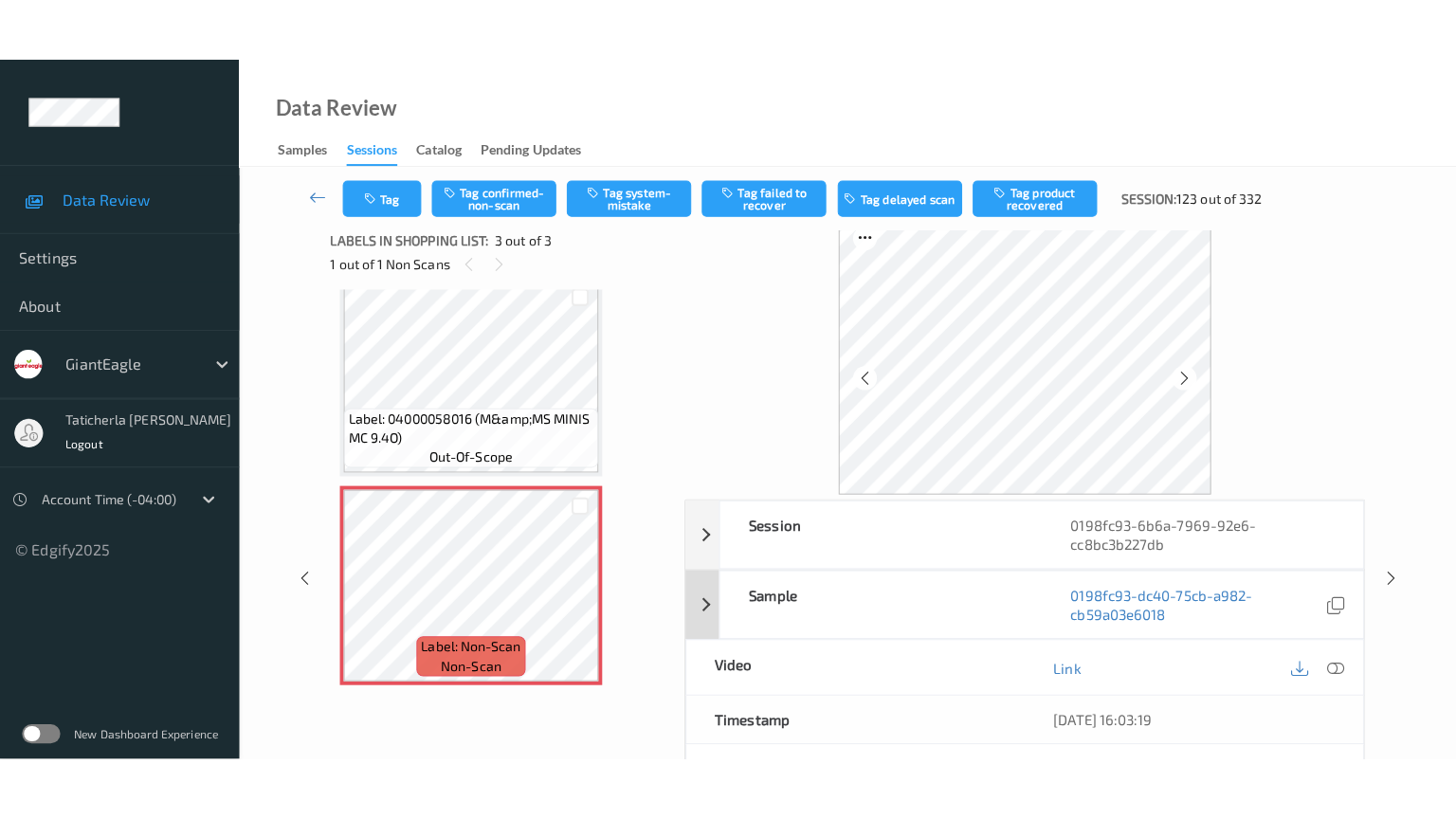
scroll to position [0, 0]
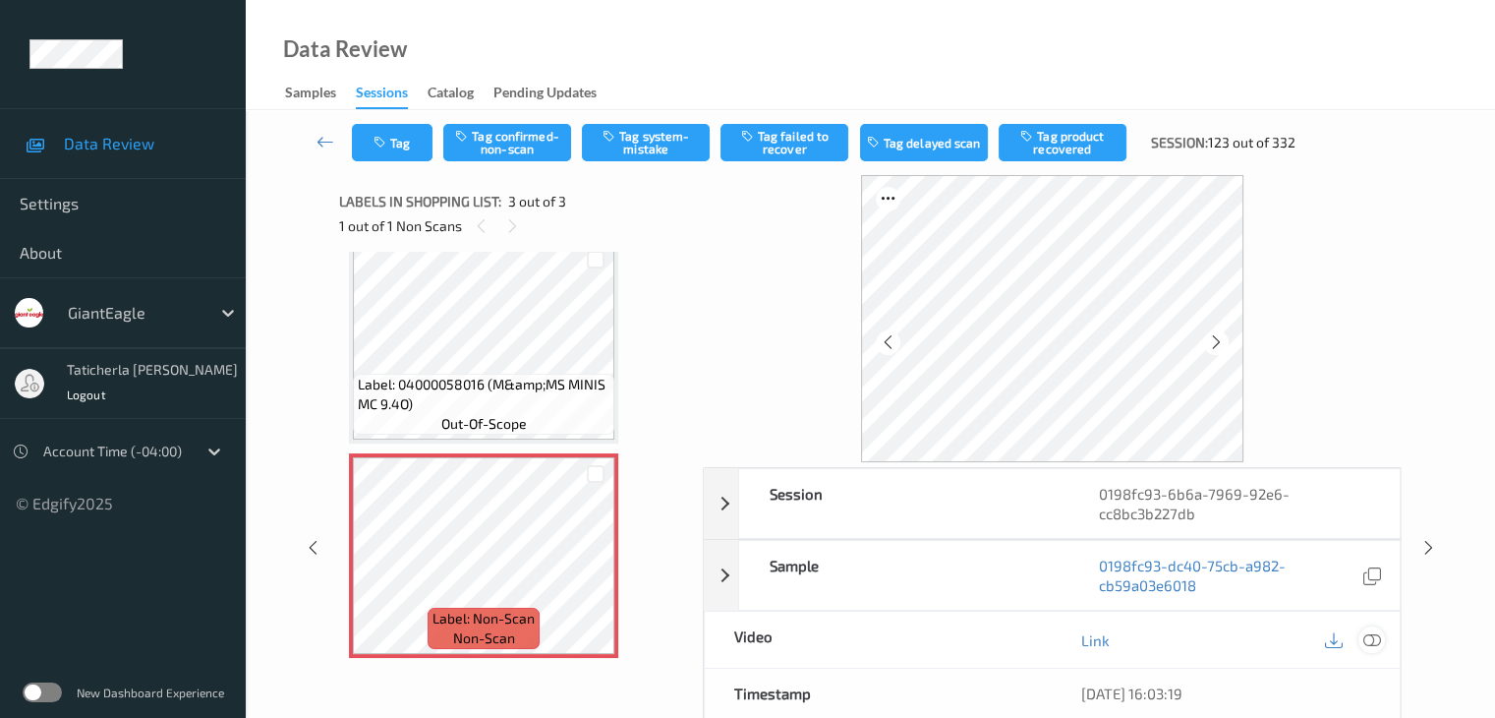
click at [1371, 634] on icon at bounding box center [1372, 640] width 18 height 18
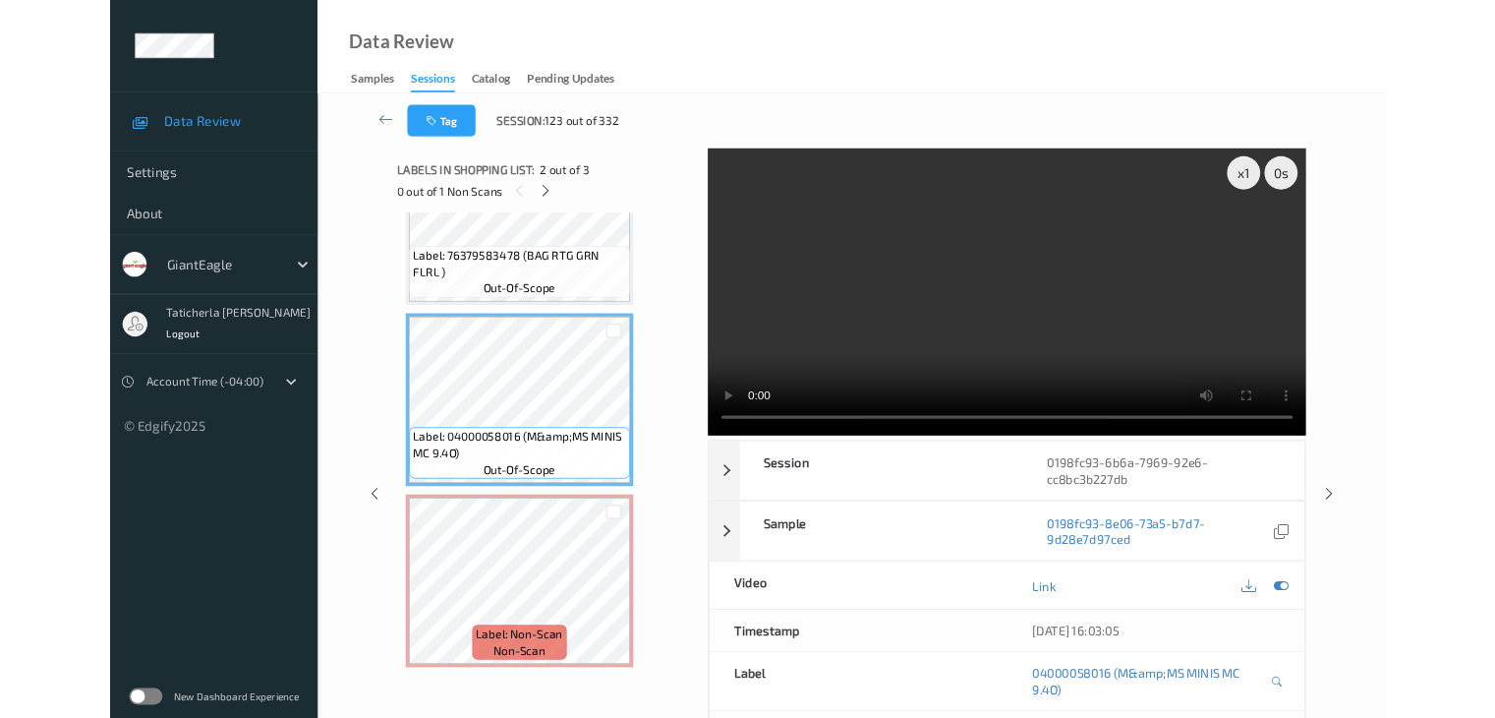
scroll to position [105, 0]
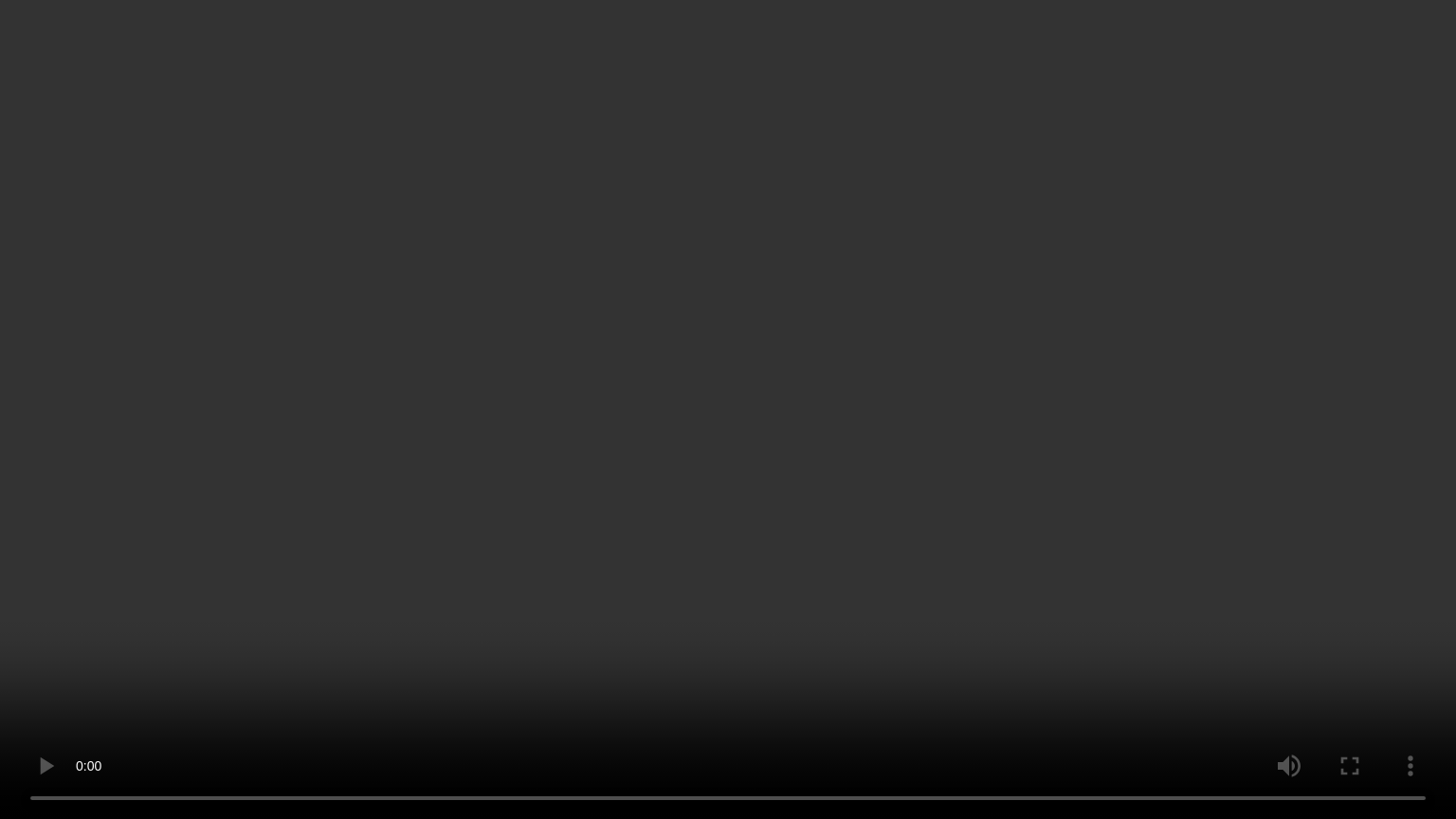
click at [1357, 660] on video at bounding box center [728, 409] width 1456 height 819
click at [1339, 643] on video at bounding box center [728, 409] width 1456 height 819
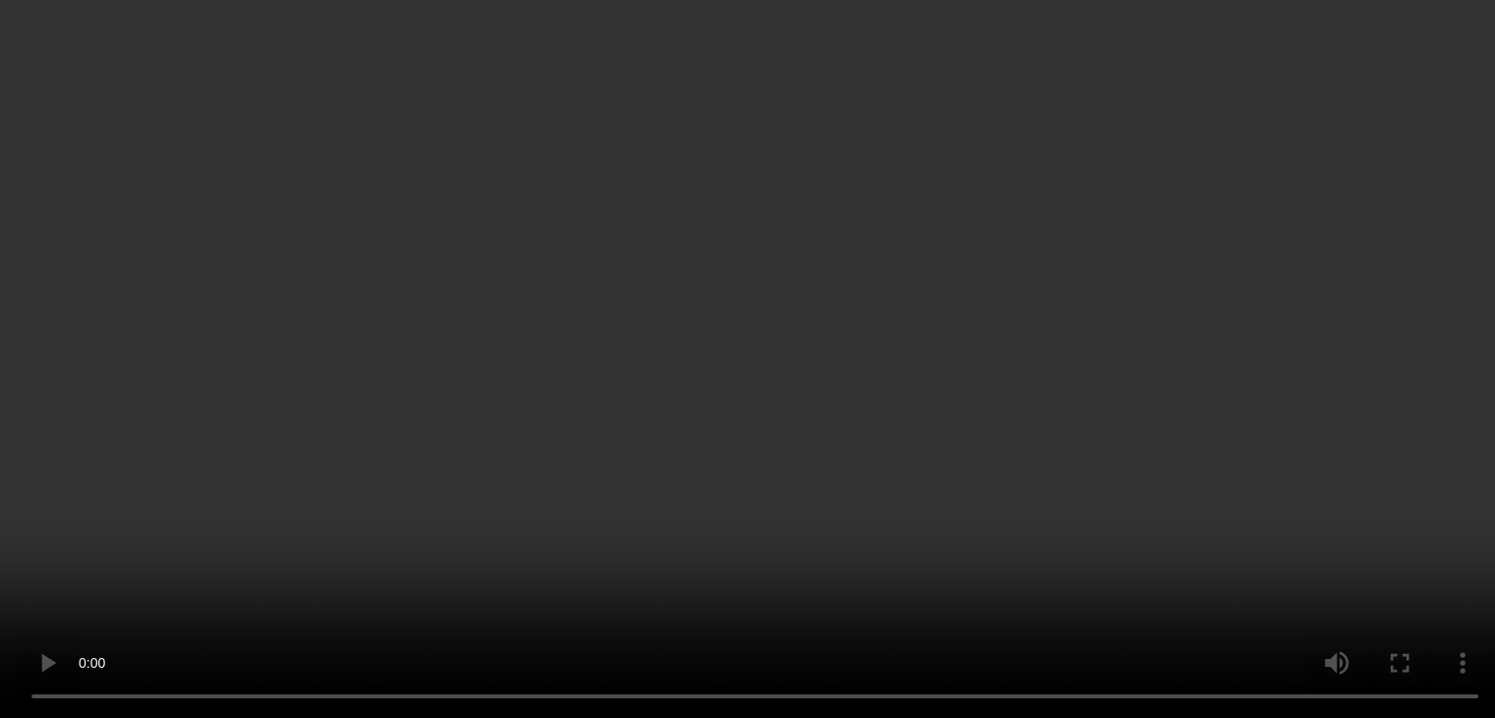
scroll to position [237, 0]
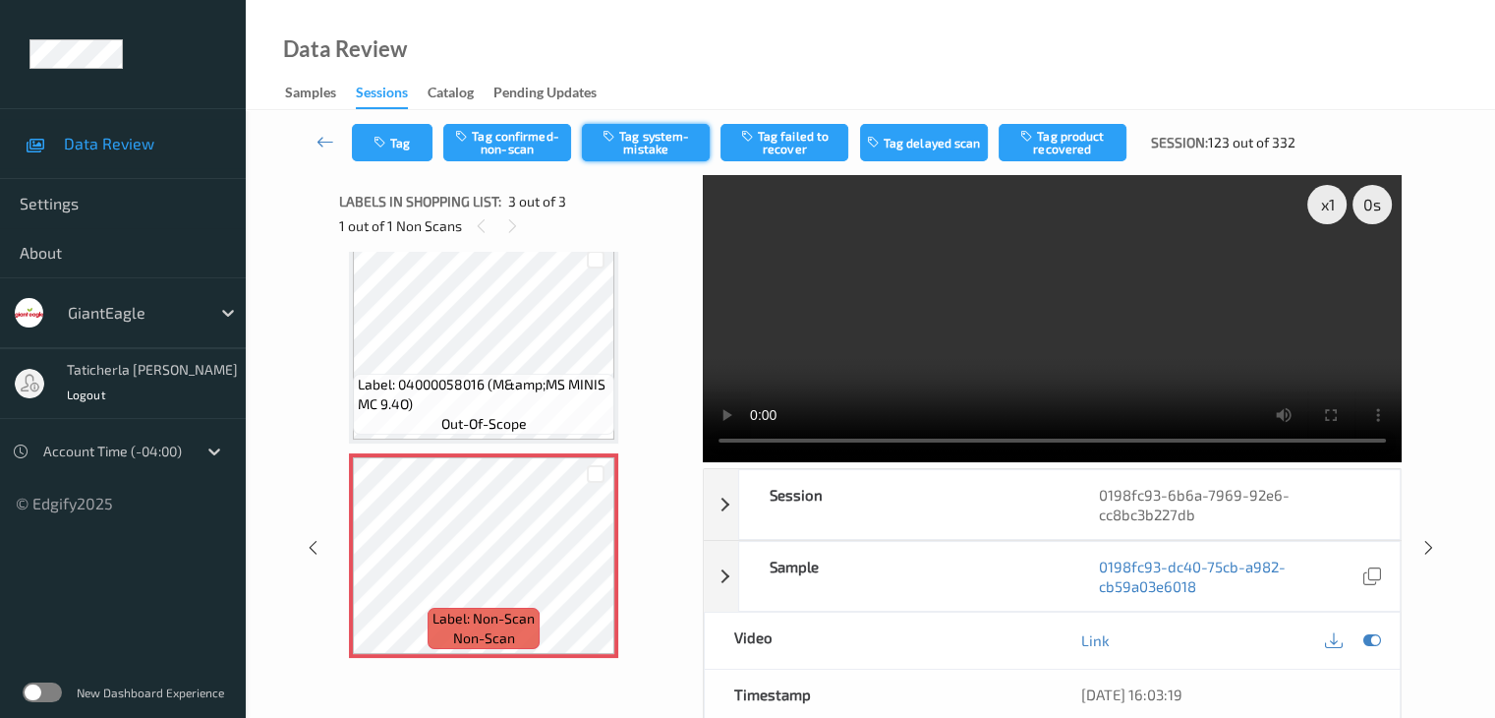
click at [681, 142] on button "Tag system-mistake" at bounding box center [646, 142] width 128 height 37
click at [321, 138] on icon at bounding box center [326, 142] width 18 height 20
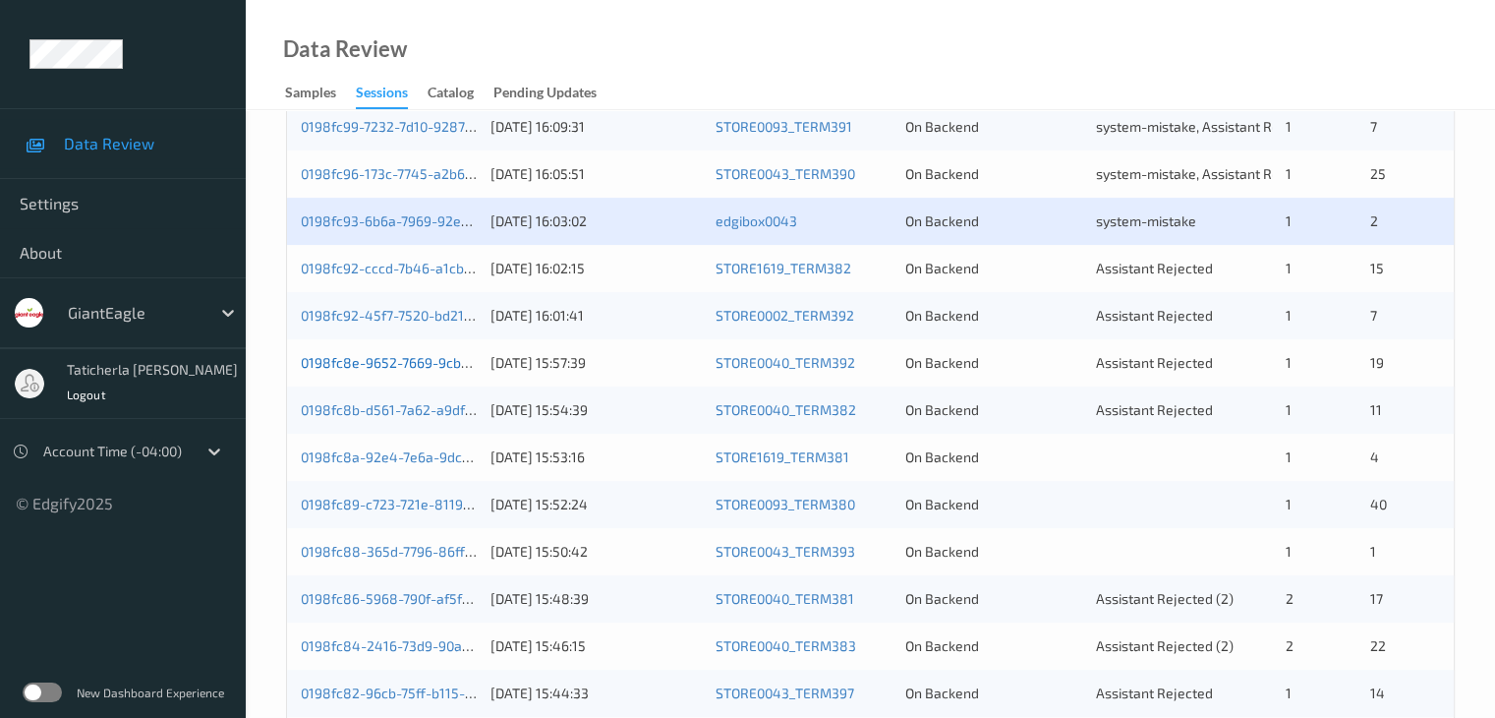
scroll to position [590, 0]
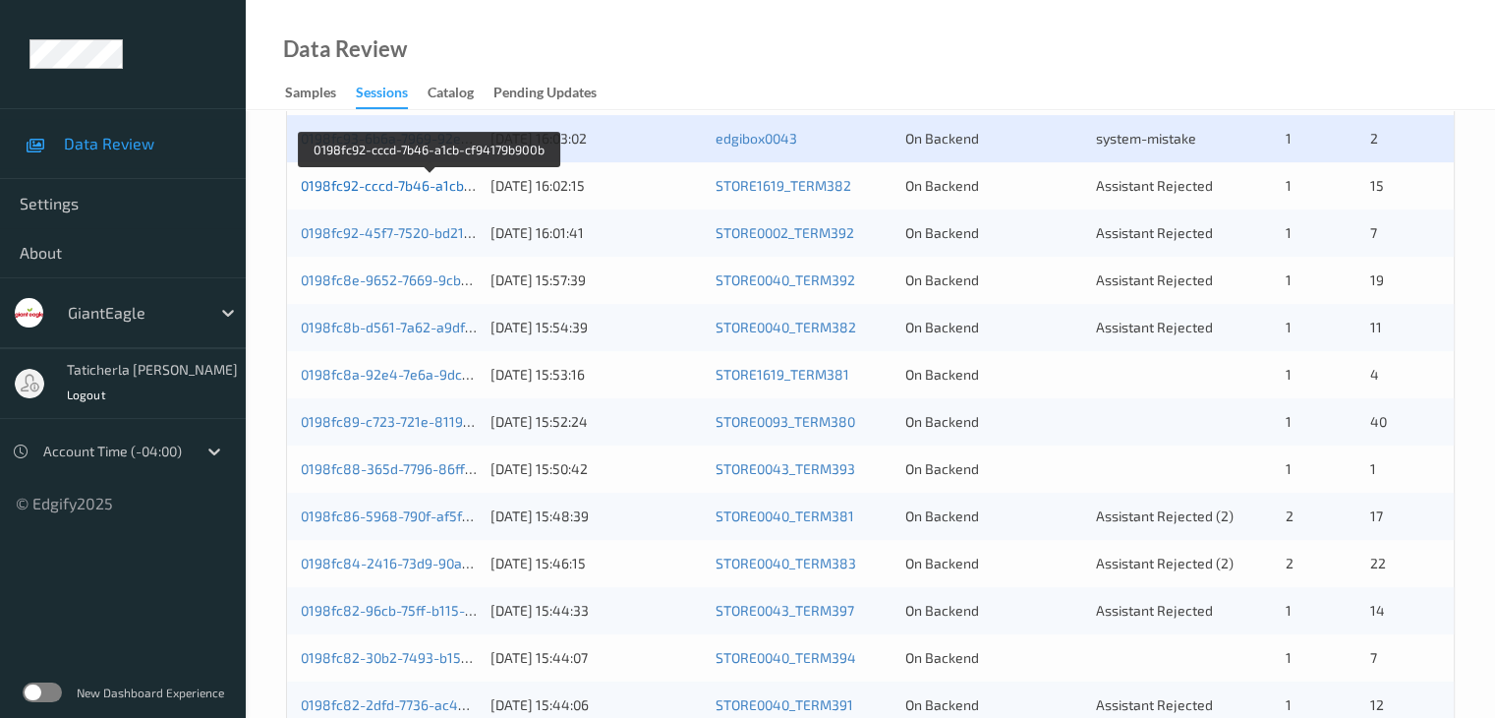
click at [407, 178] on link "0198fc92-cccd-7b46-a1cb-cf94179b900b" at bounding box center [430, 185] width 258 height 17
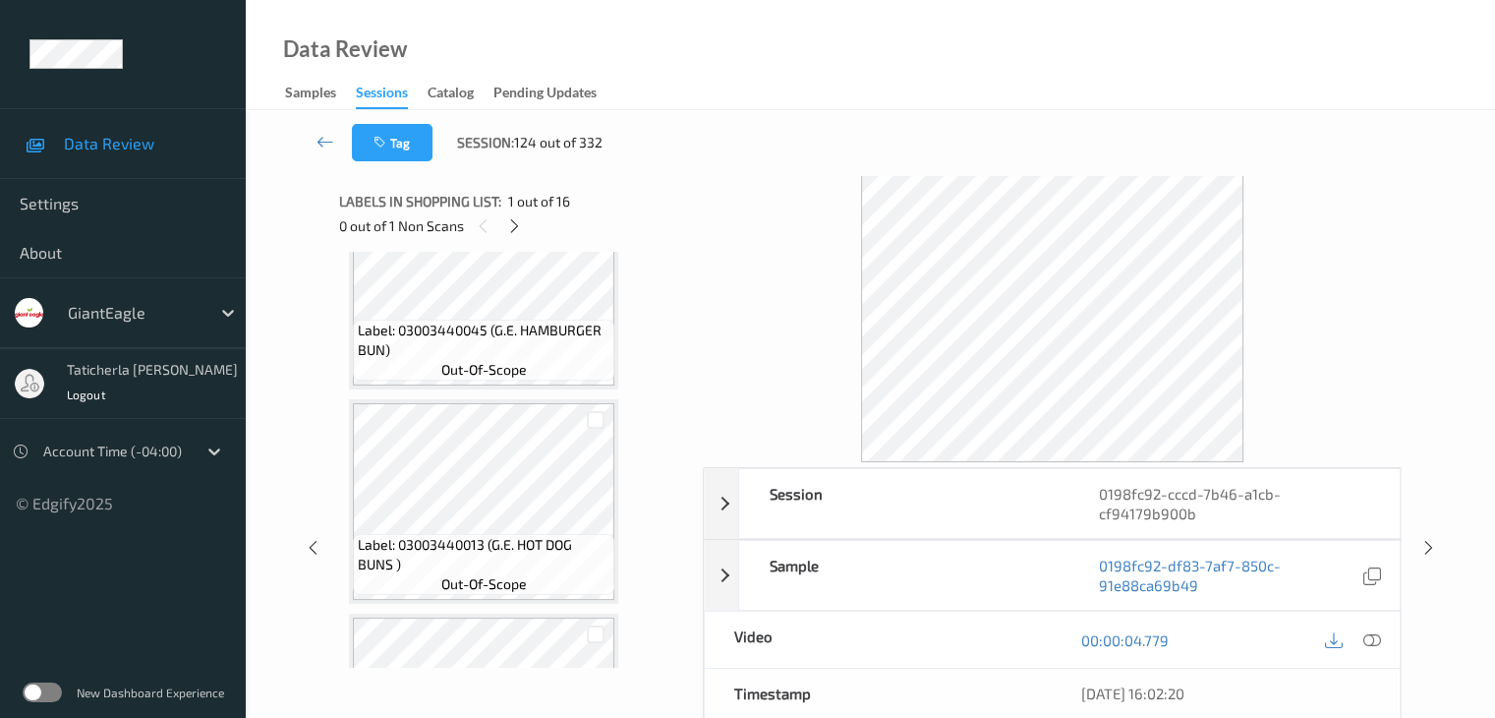
scroll to position [295, 0]
click at [513, 221] on icon at bounding box center [514, 226] width 17 height 18
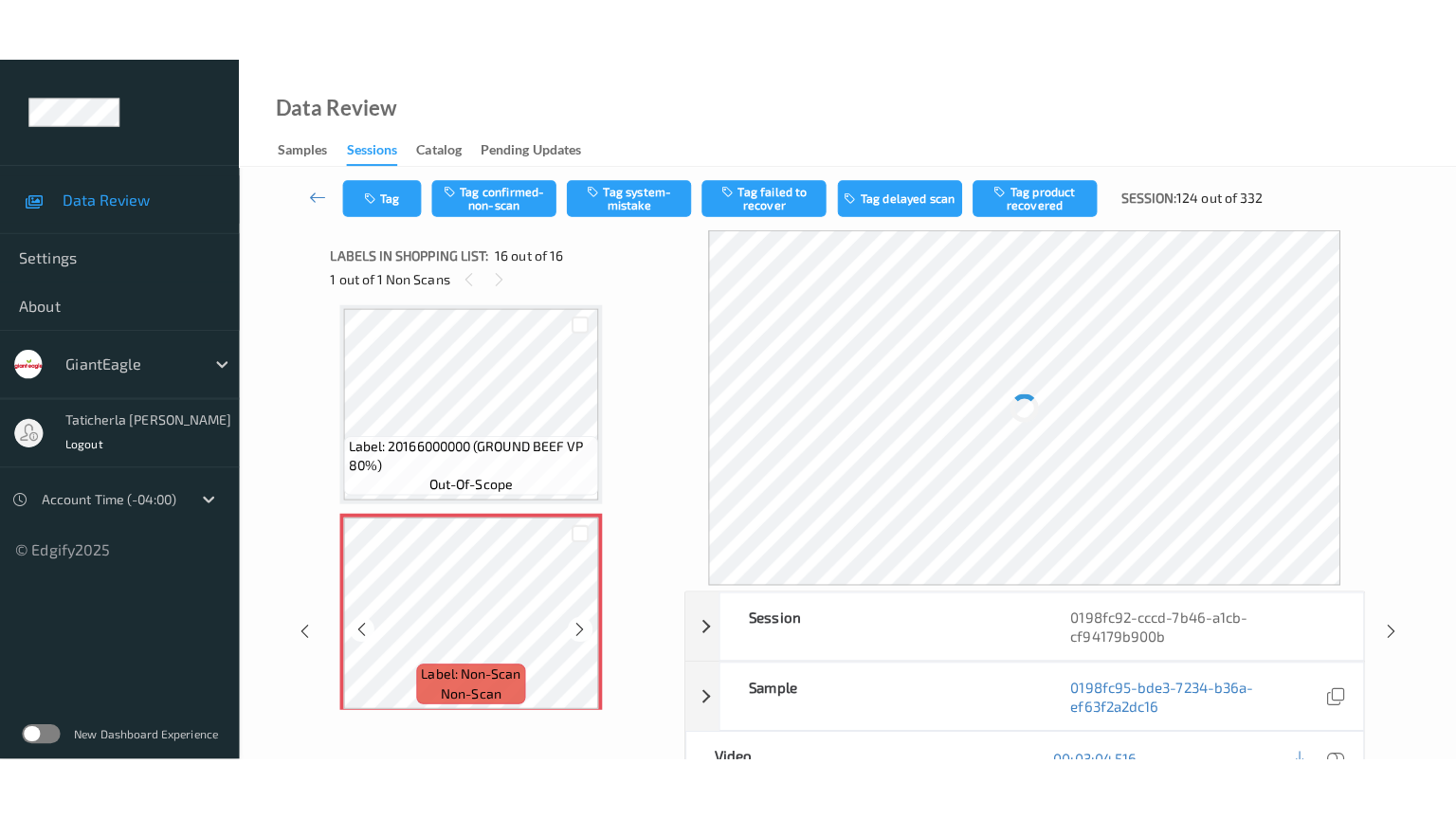
scroll to position [2916, 0]
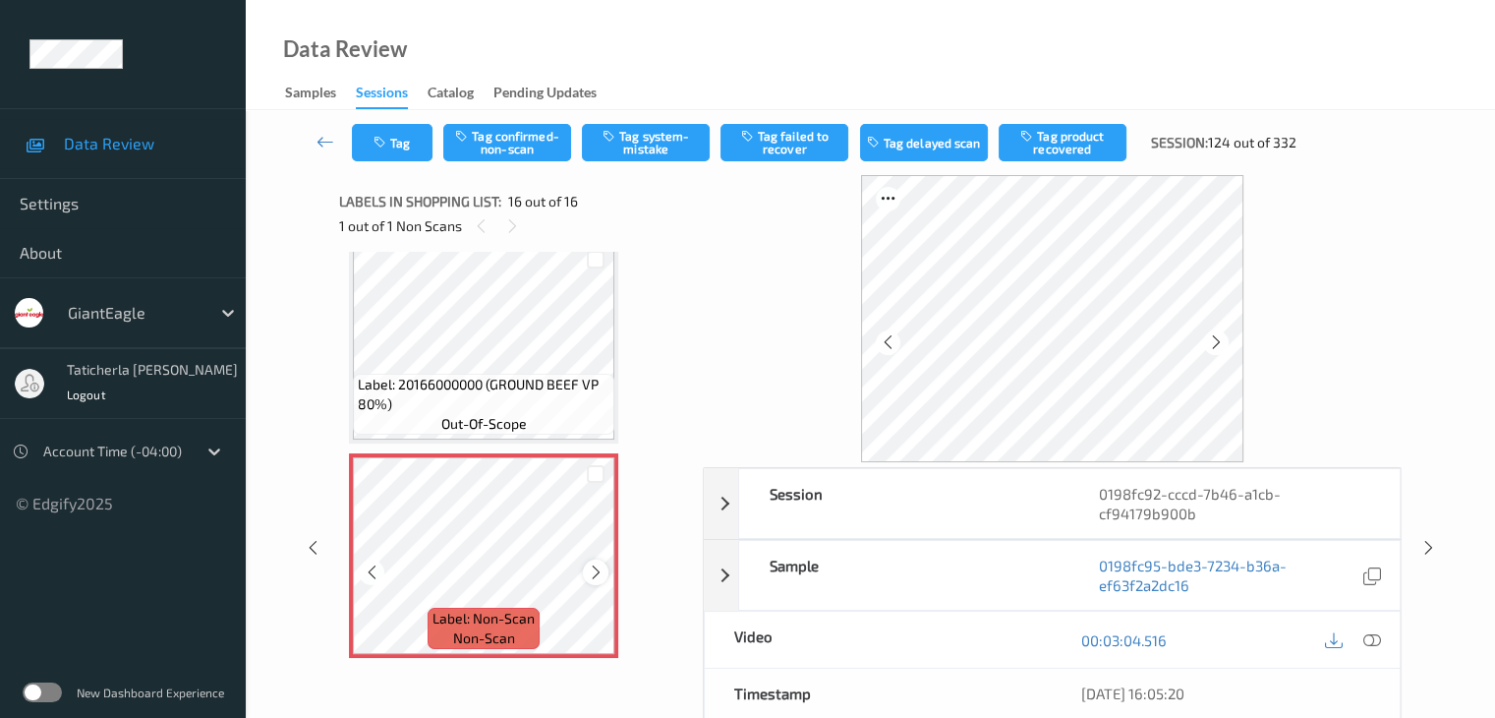
click at [598, 575] on icon at bounding box center [596, 572] width 17 height 18
click at [596, 567] on icon at bounding box center [596, 572] width 17 height 18
click at [1373, 637] on icon at bounding box center [1372, 640] width 18 height 18
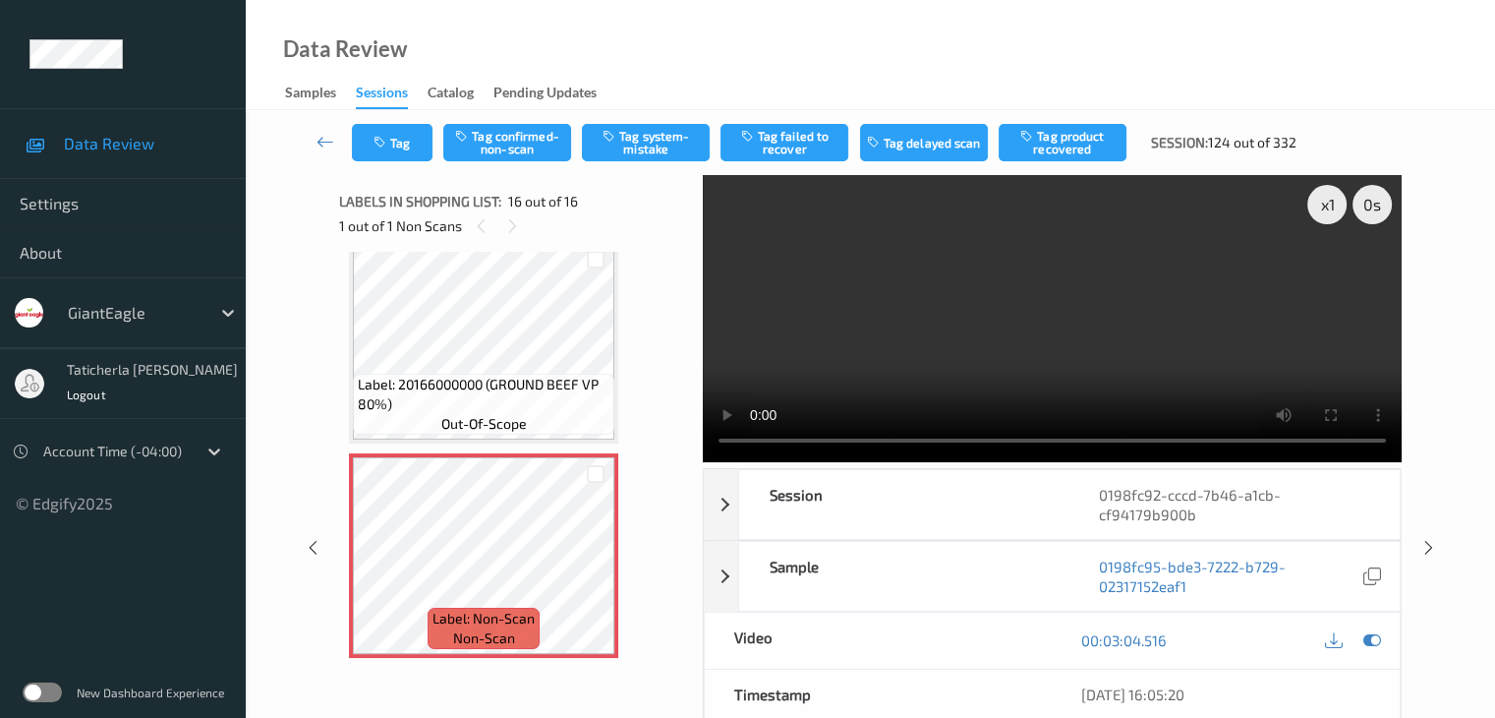
click at [1328, 274] on video at bounding box center [1052, 318] width 699 height 287
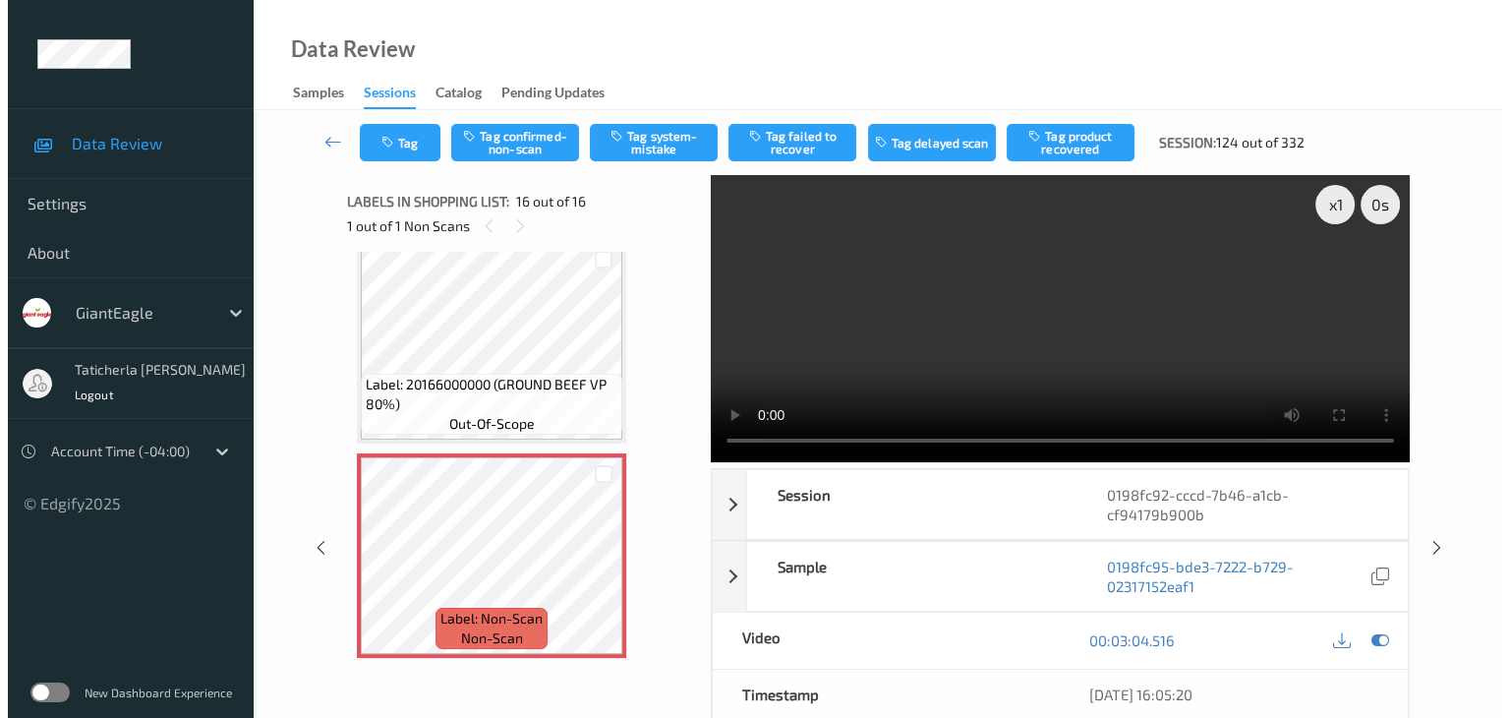
scroll to position [2892, 0]
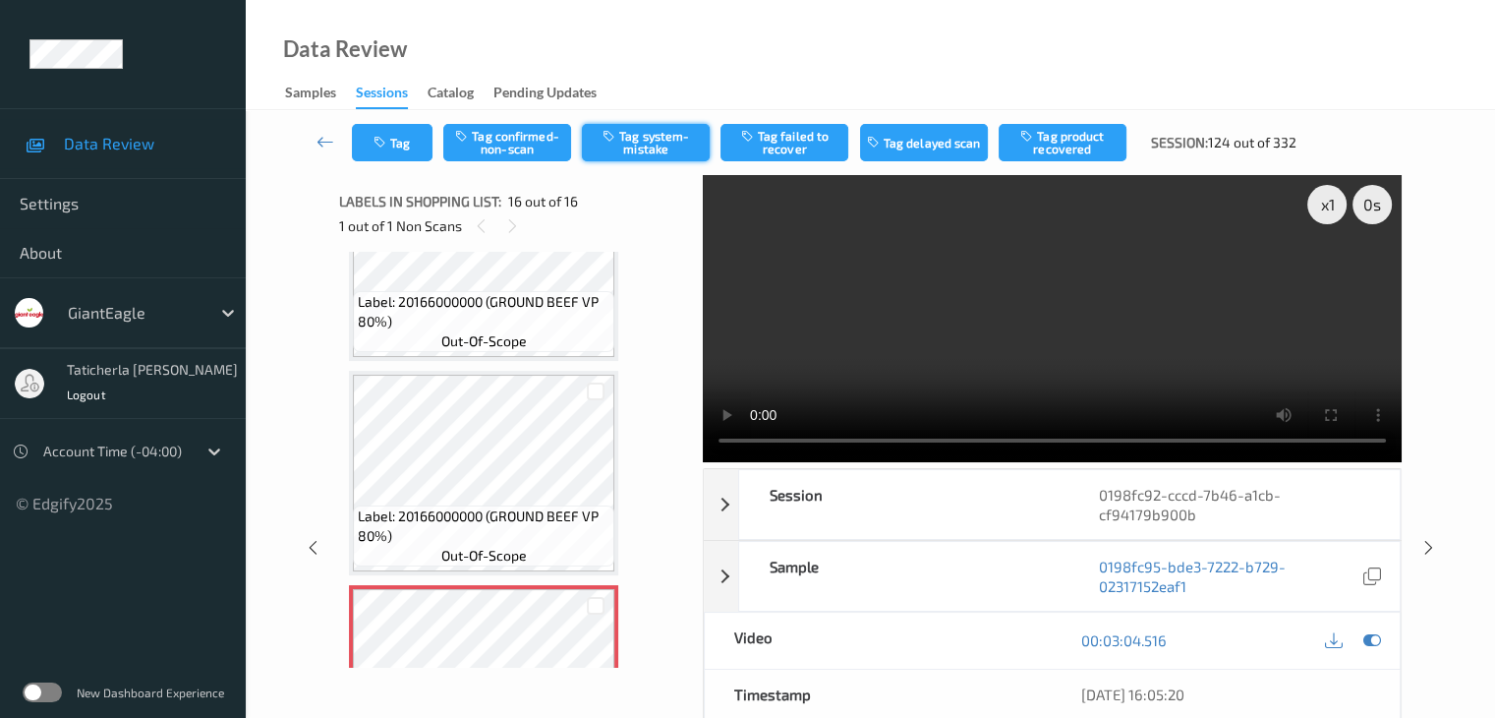
click at [660, 130] on button "Tag system-mistake" at bounding box center [646, 142] width 128 height 37
click at [395, 137] on button "Tag" at bounding box center [392, 142] width 81 height 37
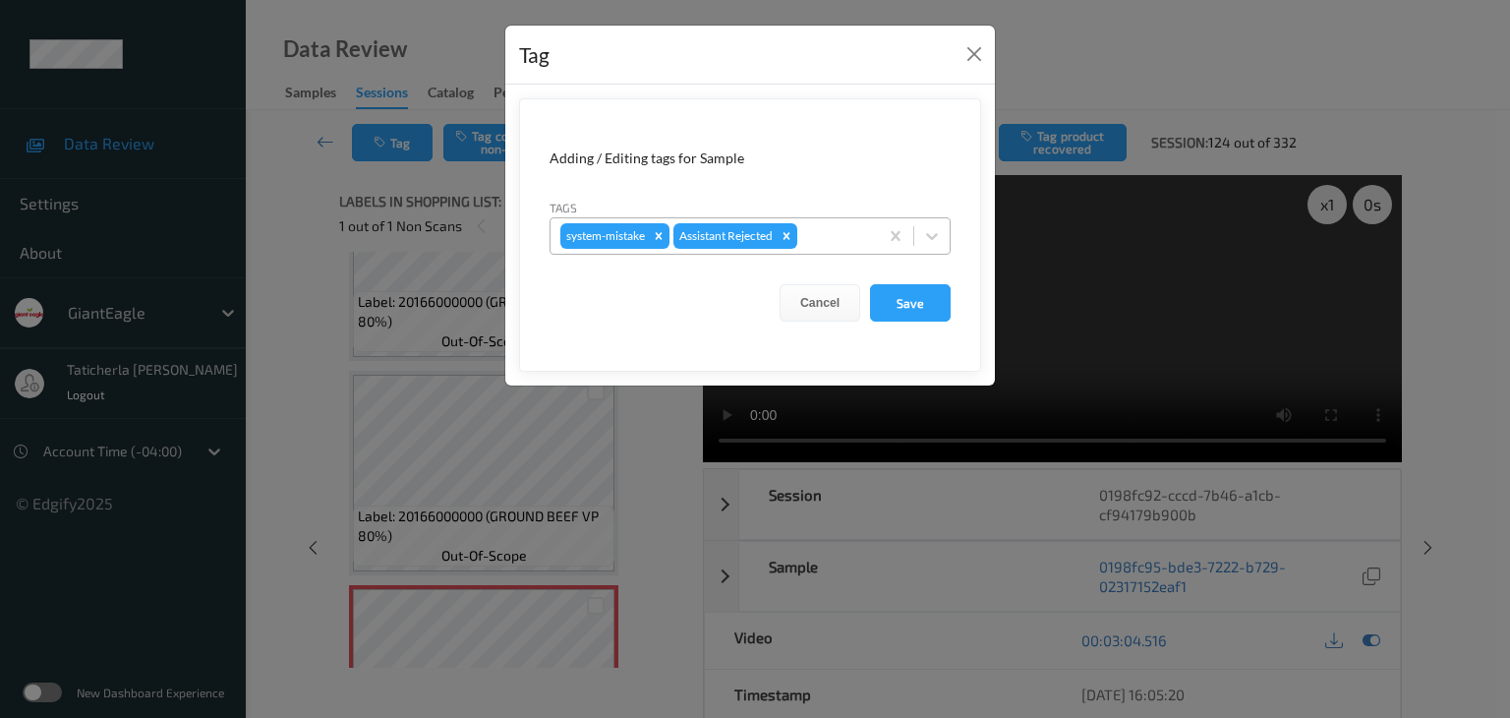
click at [827, 225] on div at bounding box center [834, 236] width 67 height 24
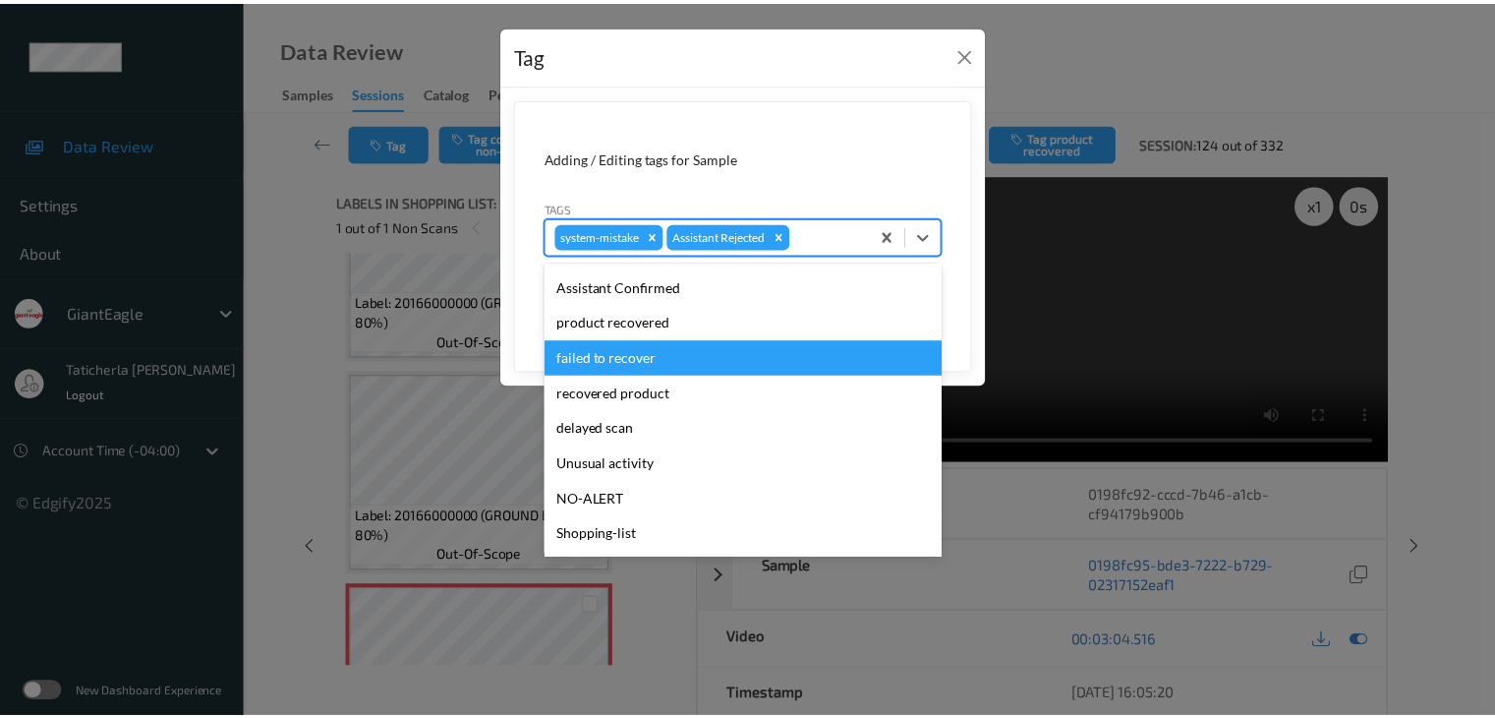
scroll to position [173, 0]
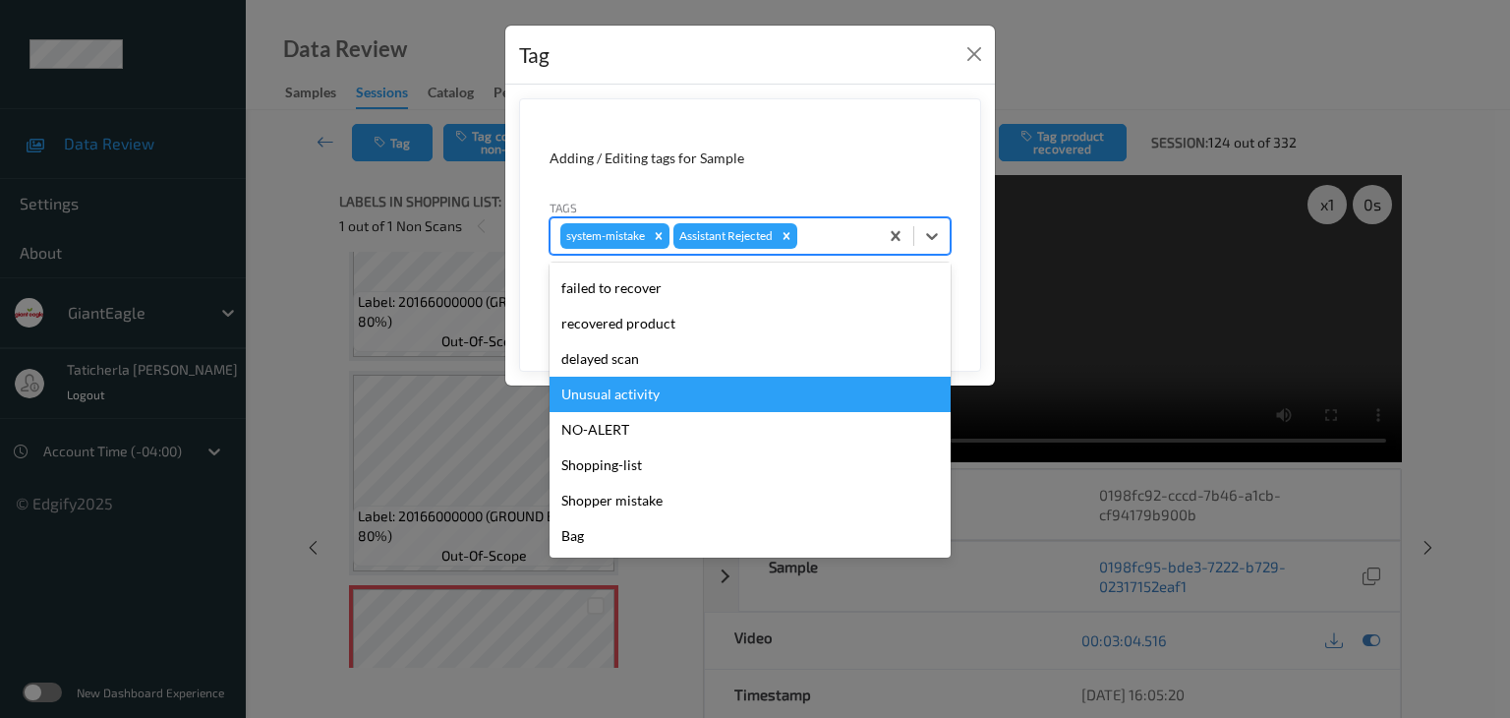
click at [717, 406] on div "Unusual activity" at bounding box center [750, 394] width 401 height 35
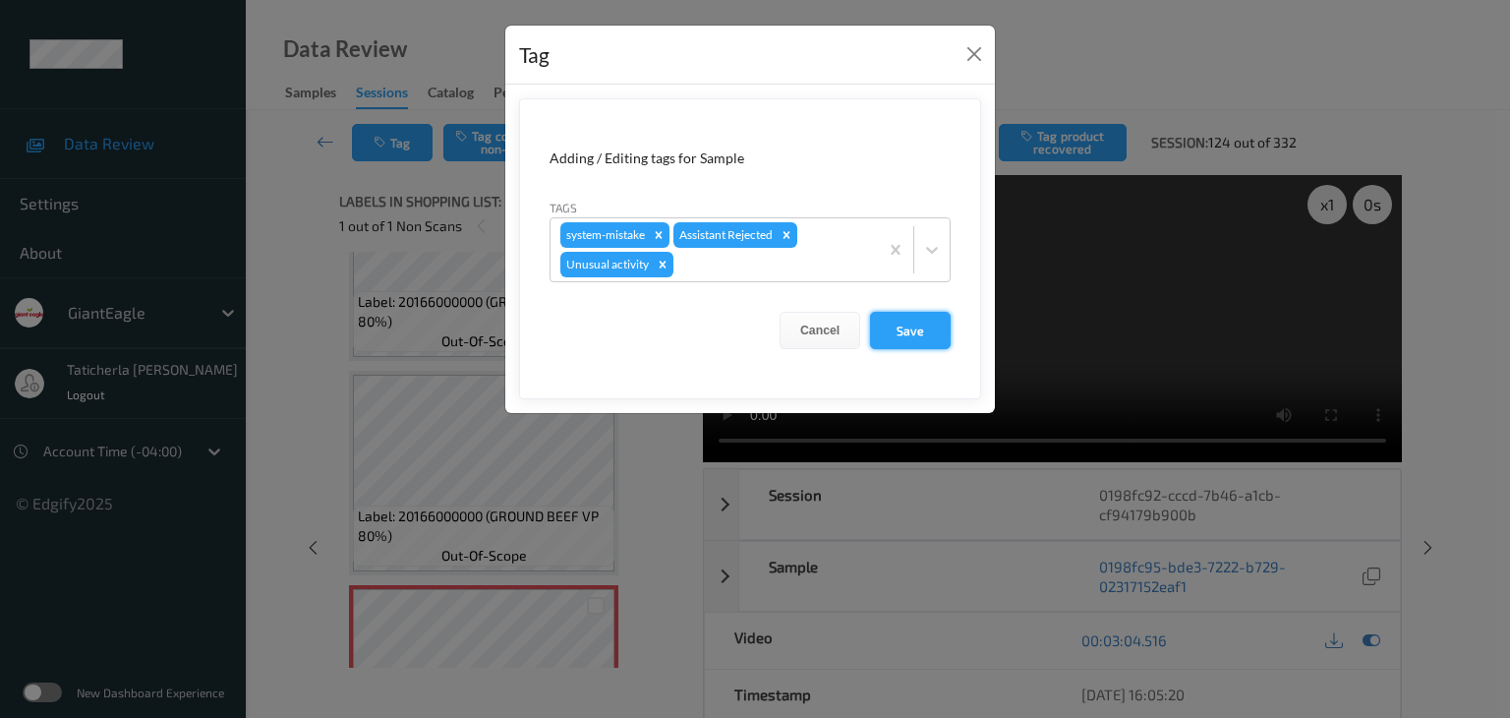
click at [913, 327] on button "Save" at bounding box center [910, 330] width 81 height 37
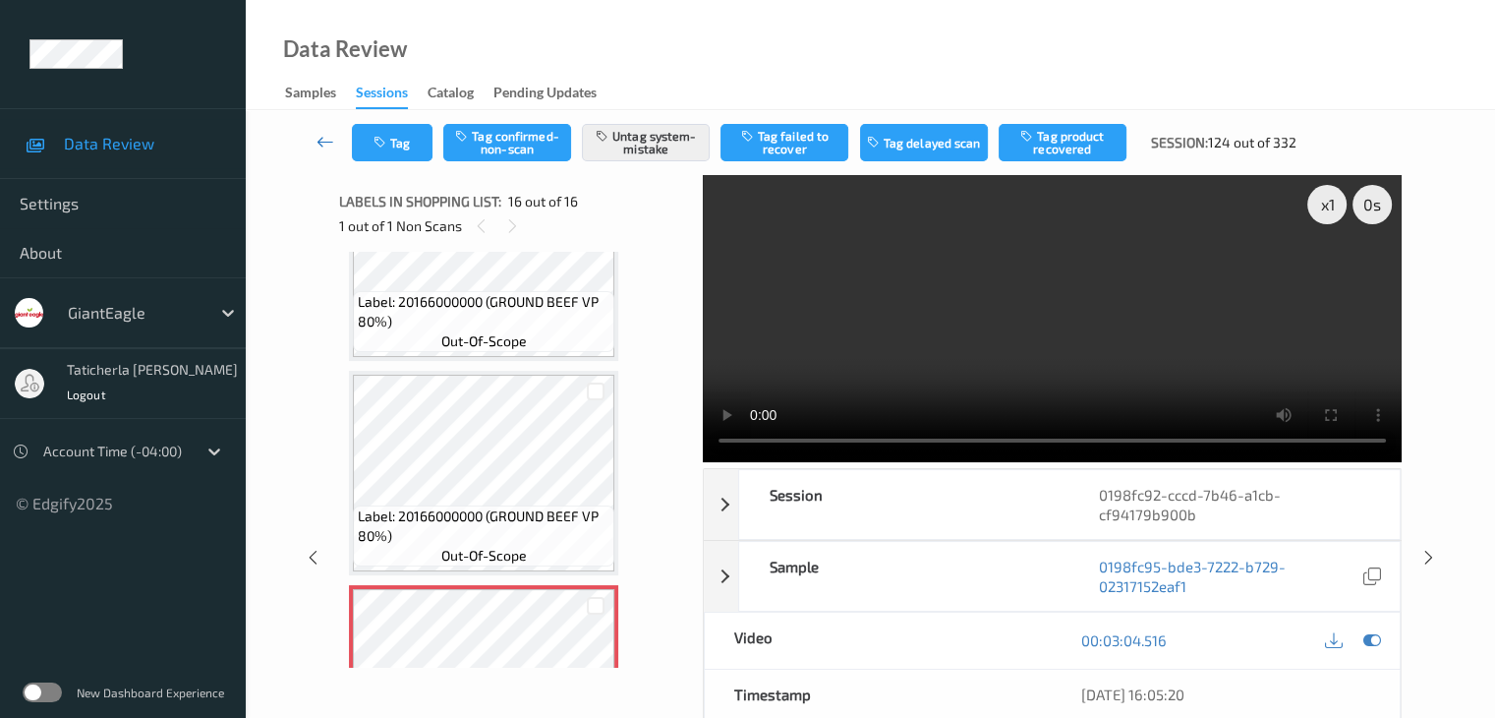
click at [325, 146] on icon at bounding box center [326, 142] width 18 height 20
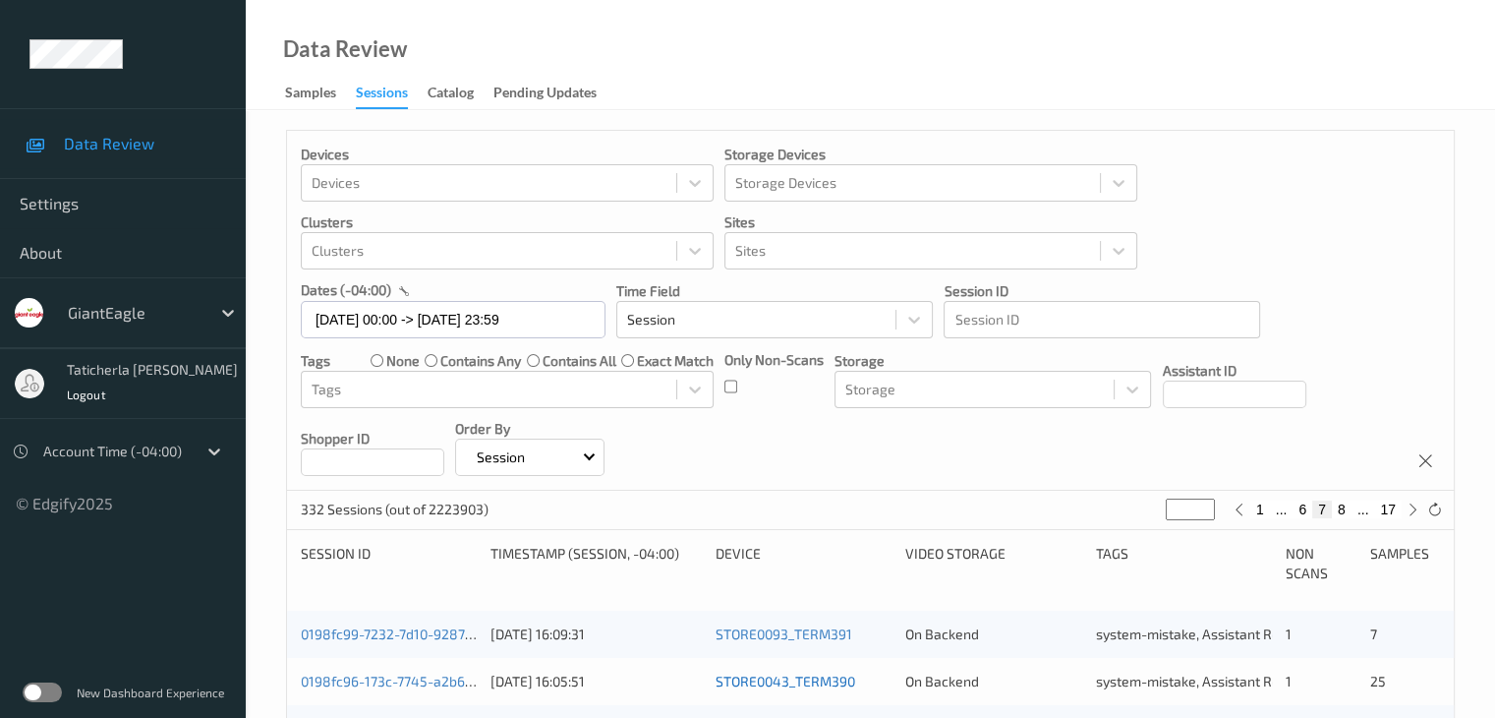
scroll to position [295, 0]
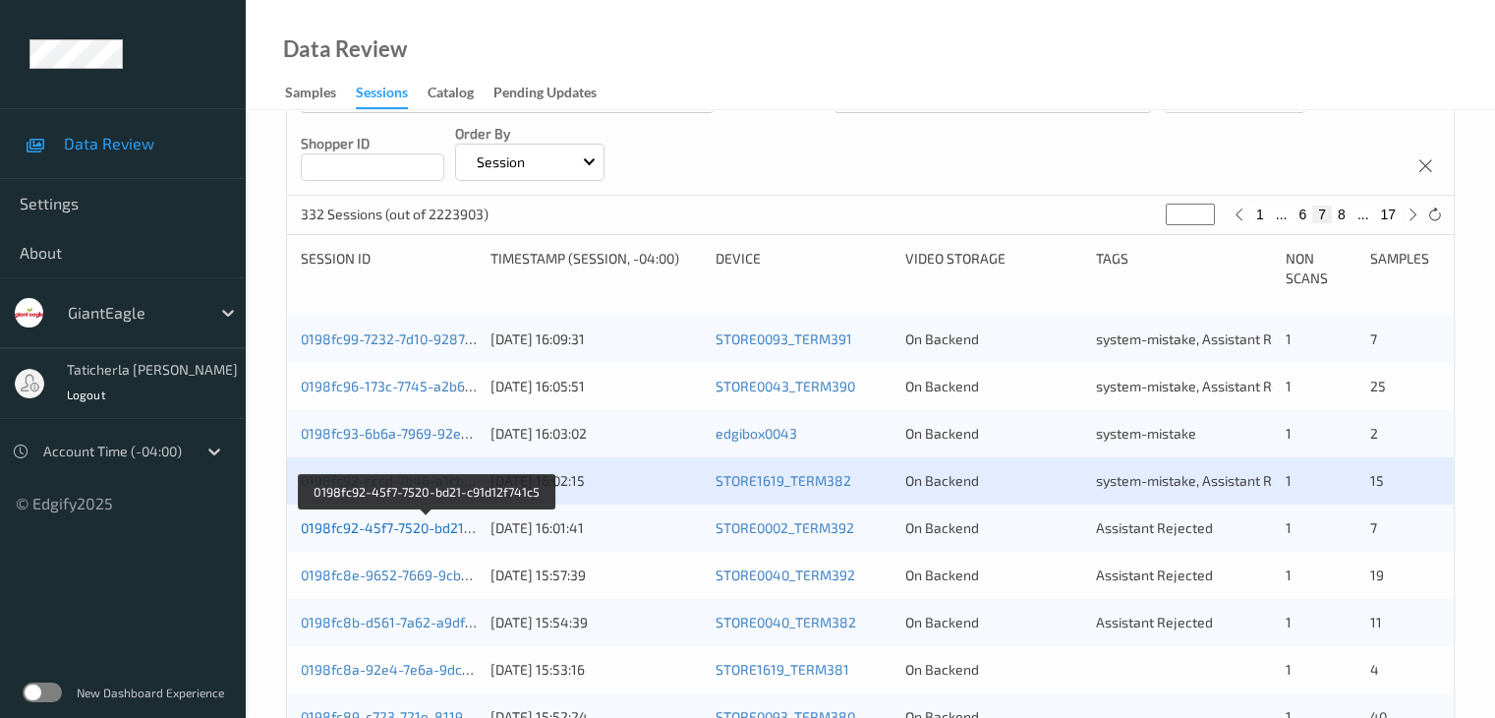
click at [408, 526] on link "0198fc92-45f7-7520-bd21-c91d12f741c5" at bounding box center [427, 527] width 253 height 17
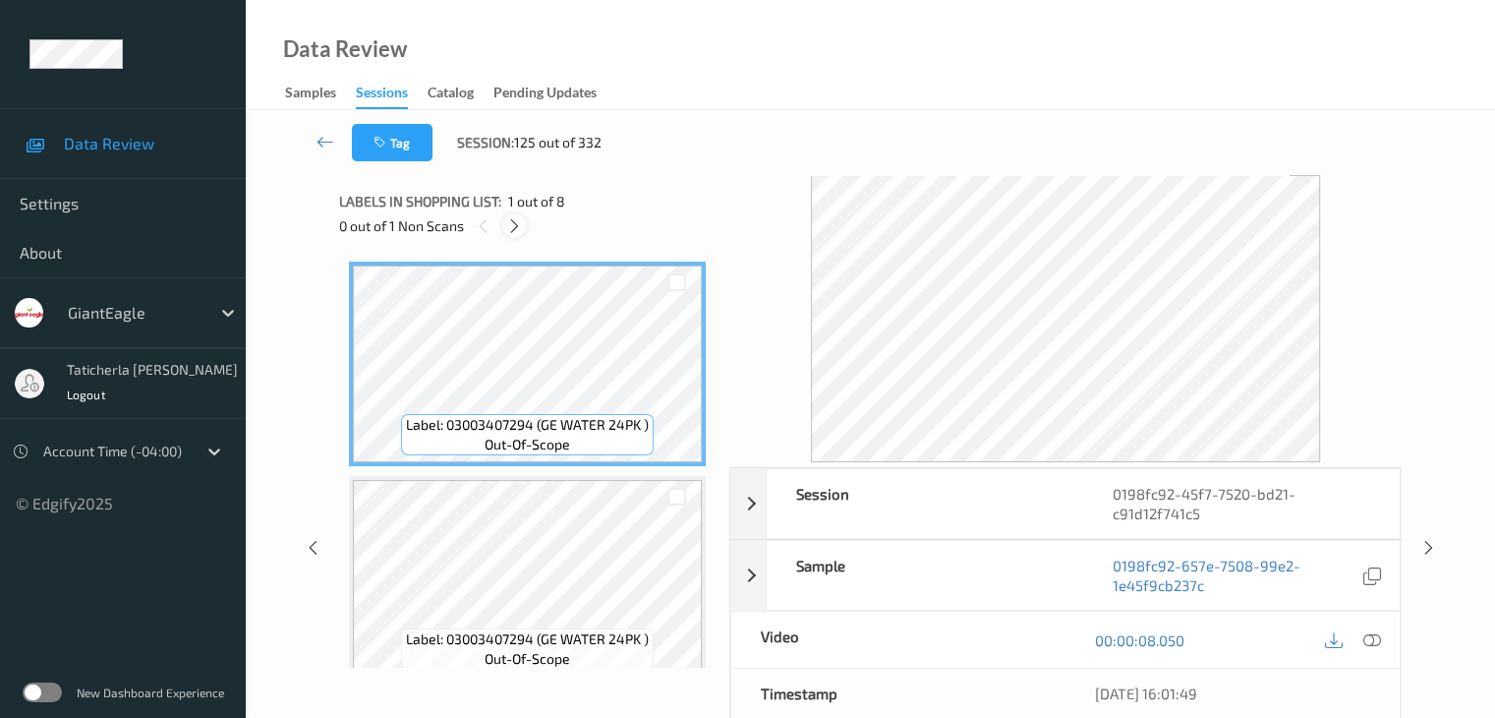
click at [510, 227] on icon at bounding box center [514, 226] width 17 height 18
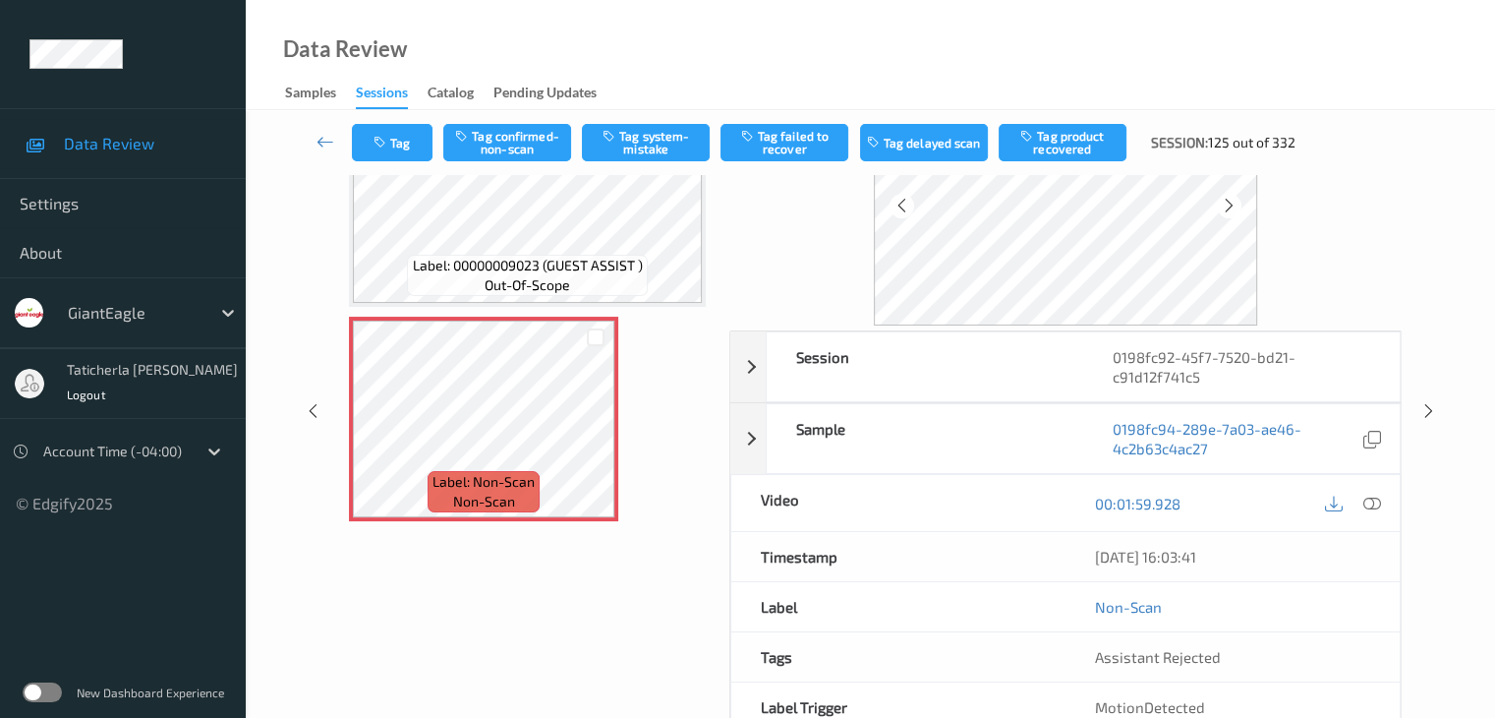
scroll to position [197, 0]
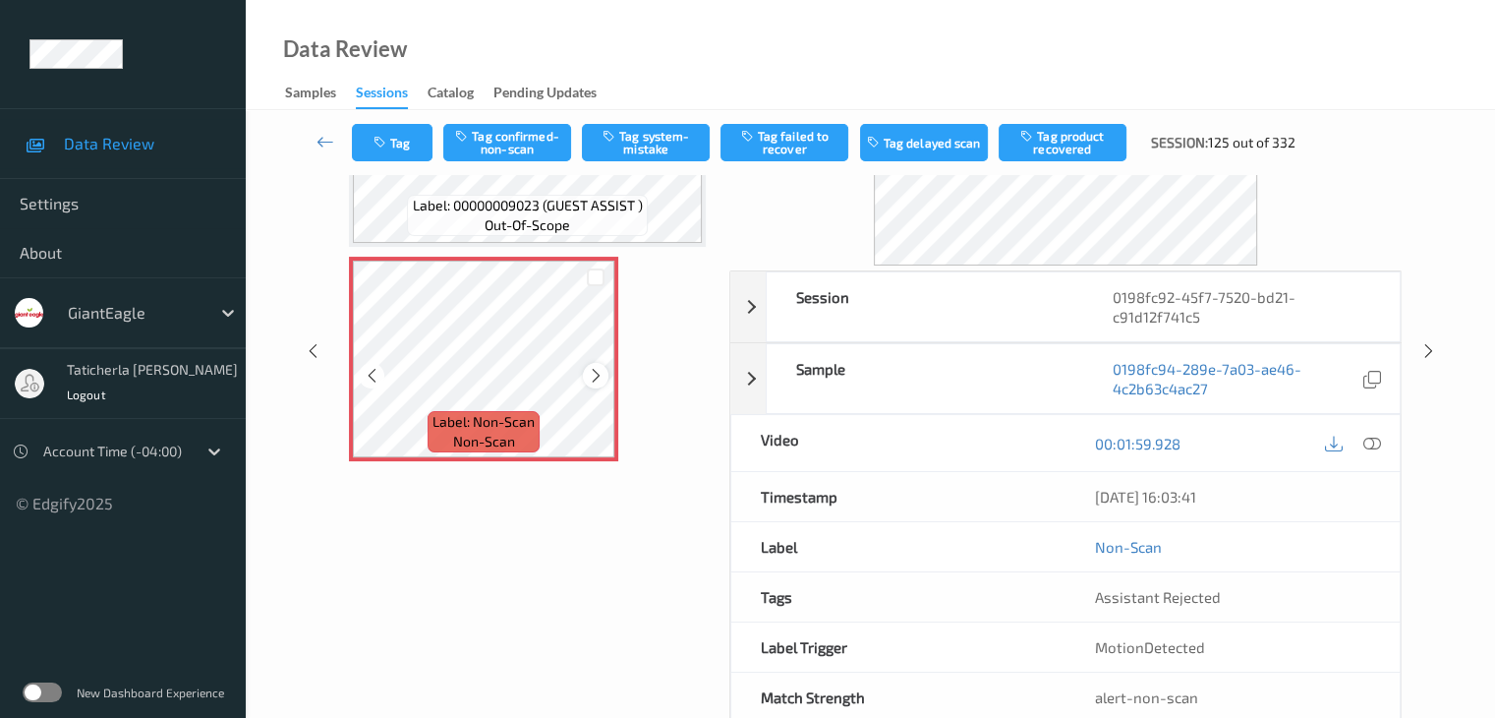
click at [593, 380] on icon at bounding box center [596, 376] width 17 height 18
click at [593, 379] on icon at bounding box center [596, 376] width 17 height 18
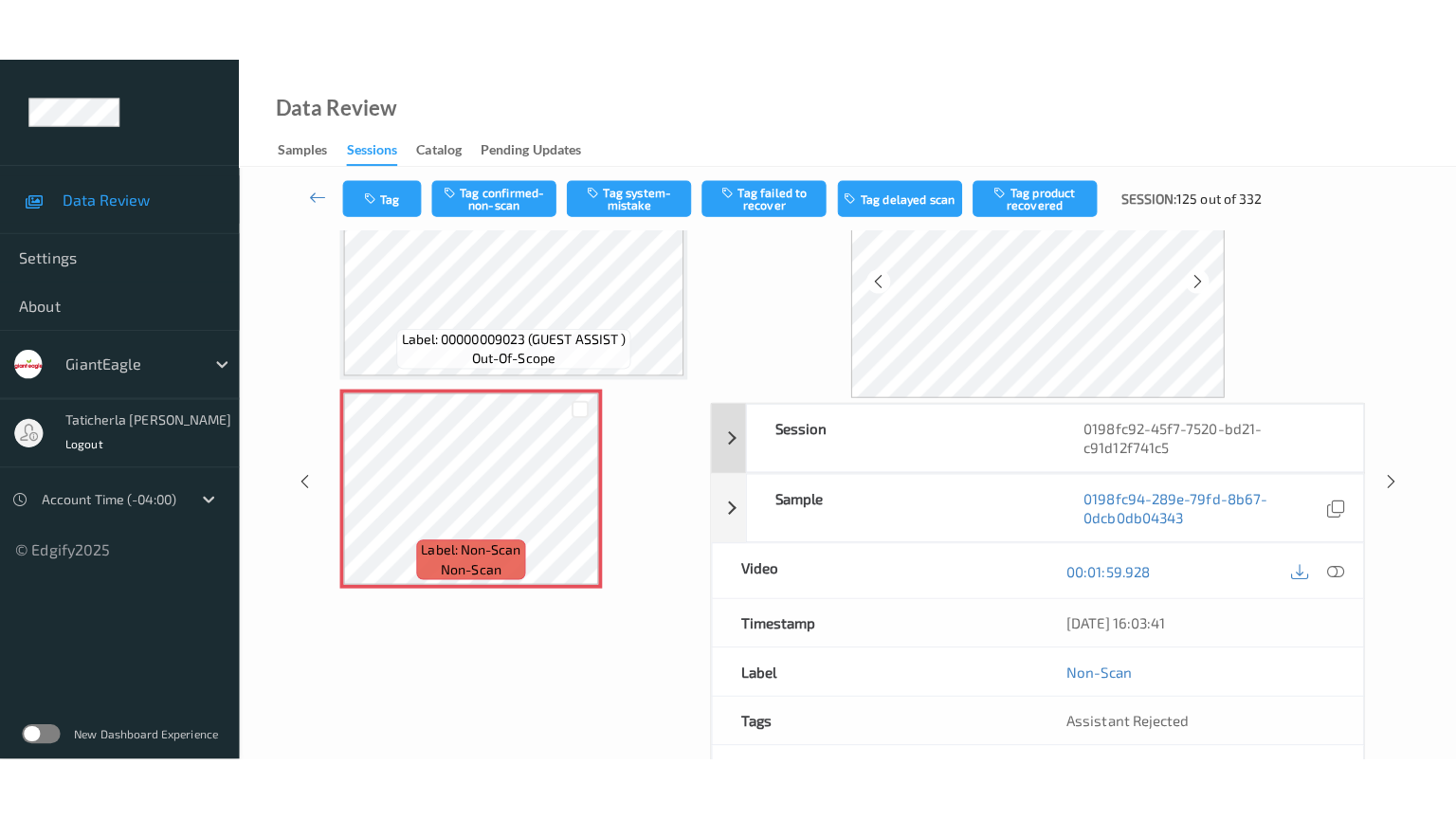
scroll to position [0, 0]
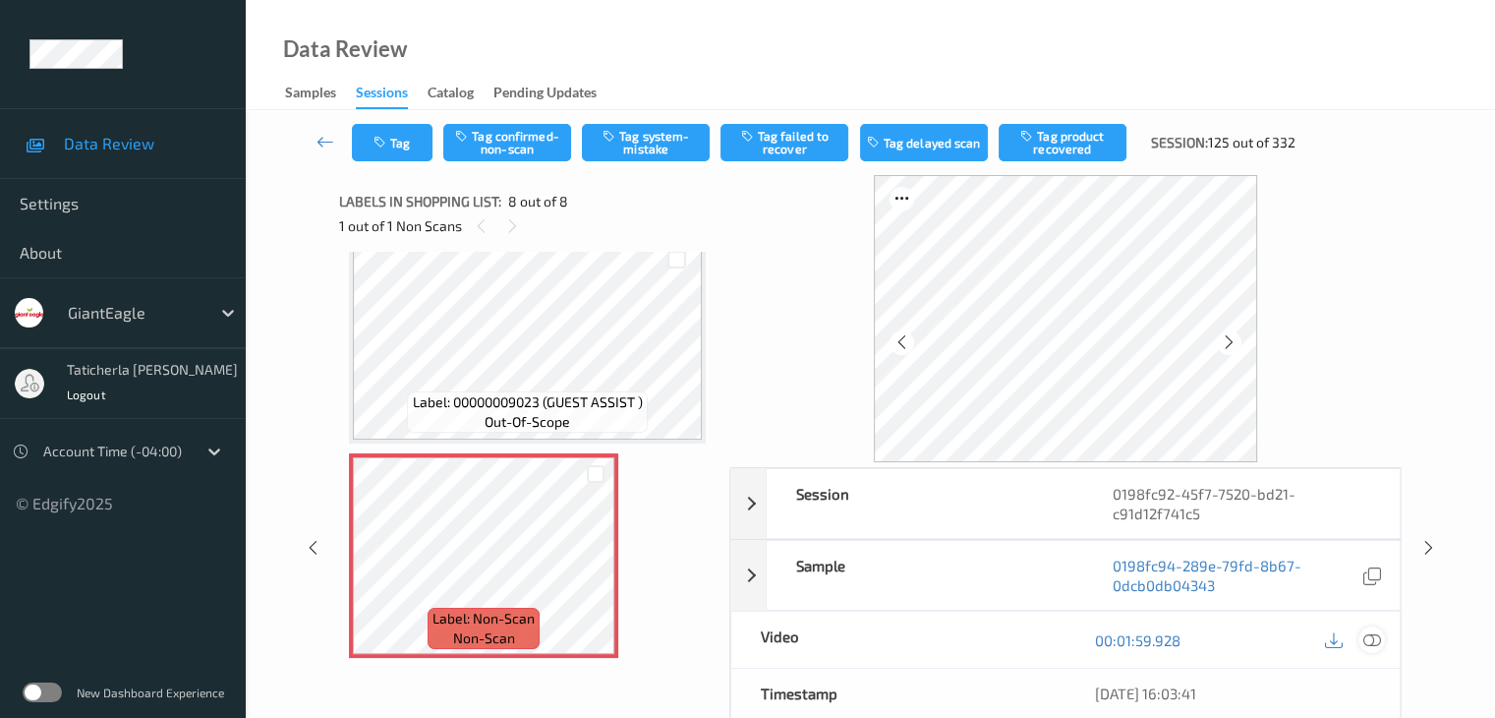
click at [1368, 642] on icon at bounding box center [1372, 640] width 18 height 18
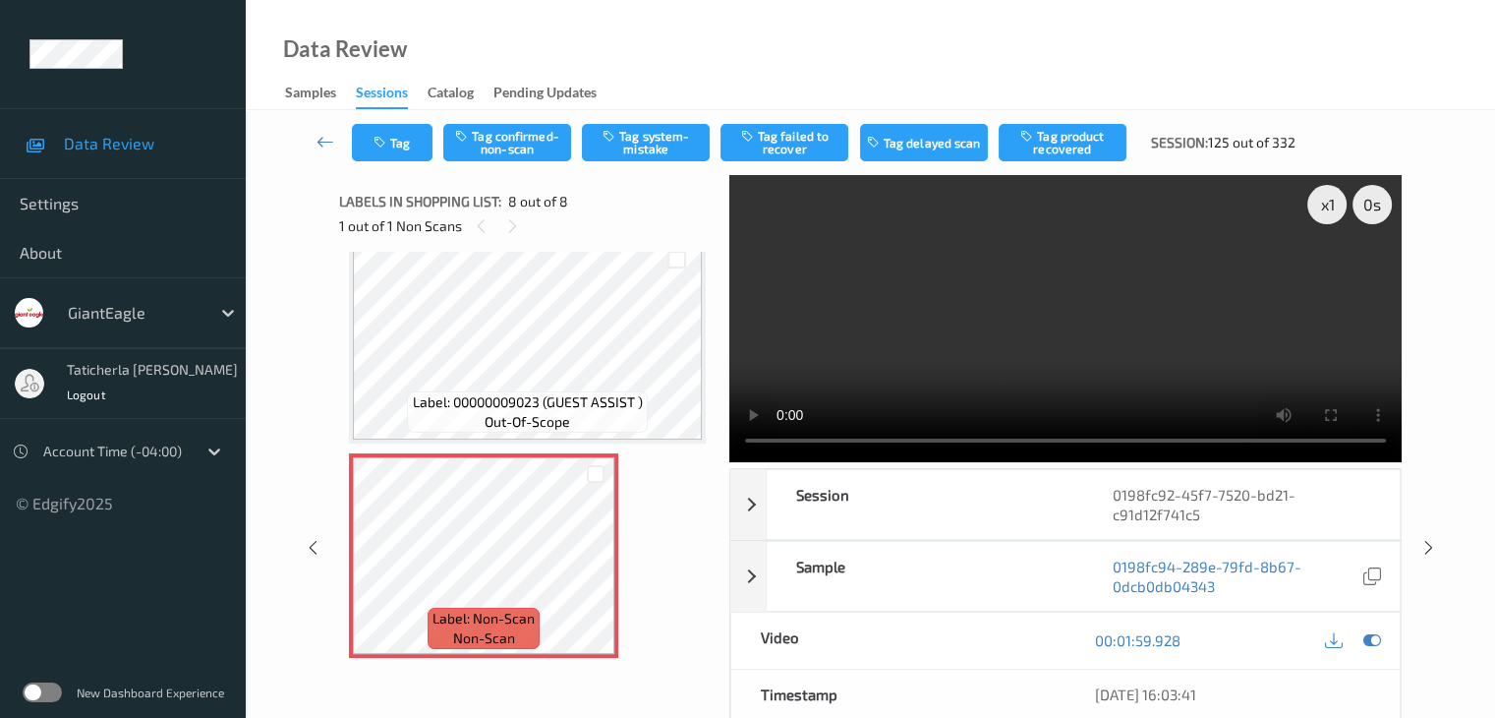
click at [1331, 274] on video at bounding box center [1066, 318] width 672 height 287
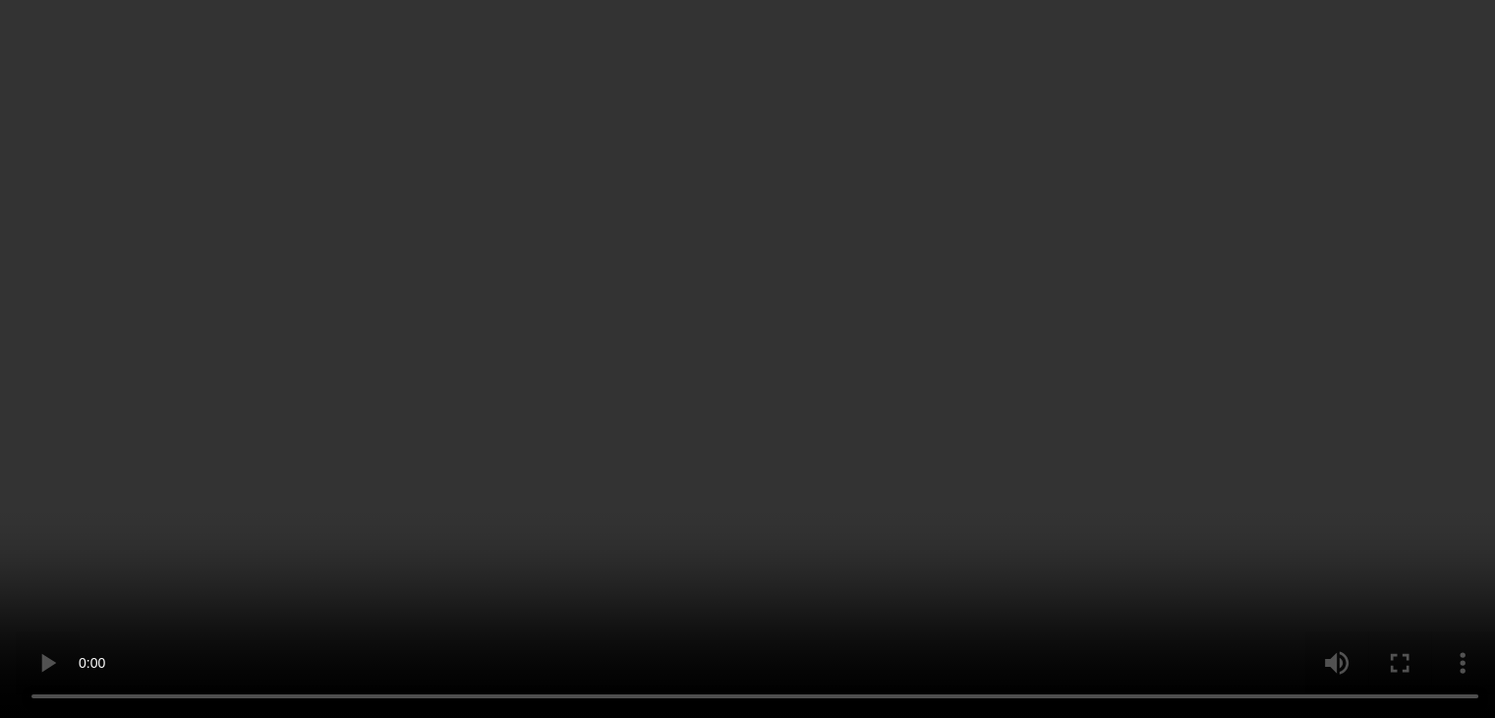
scroll to position [1014, 0]
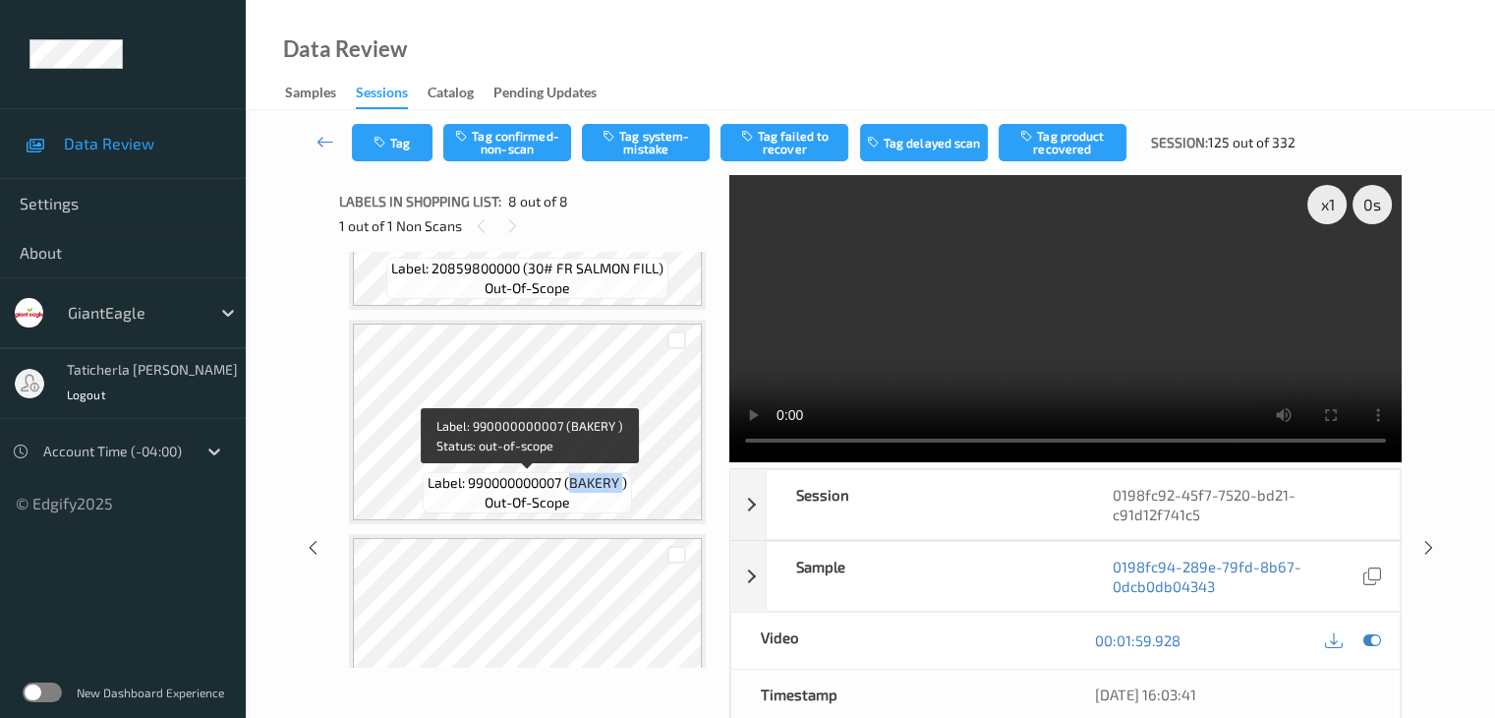
drag, startPoint x: 570, startPoint y: 485, endPoint x: 625, endPoint y: 488, distance: 55.1
click at [625, 488] on span "Label: 990000000007 (BAKERY )" at bounding box center [528, 483] width 200 height 20
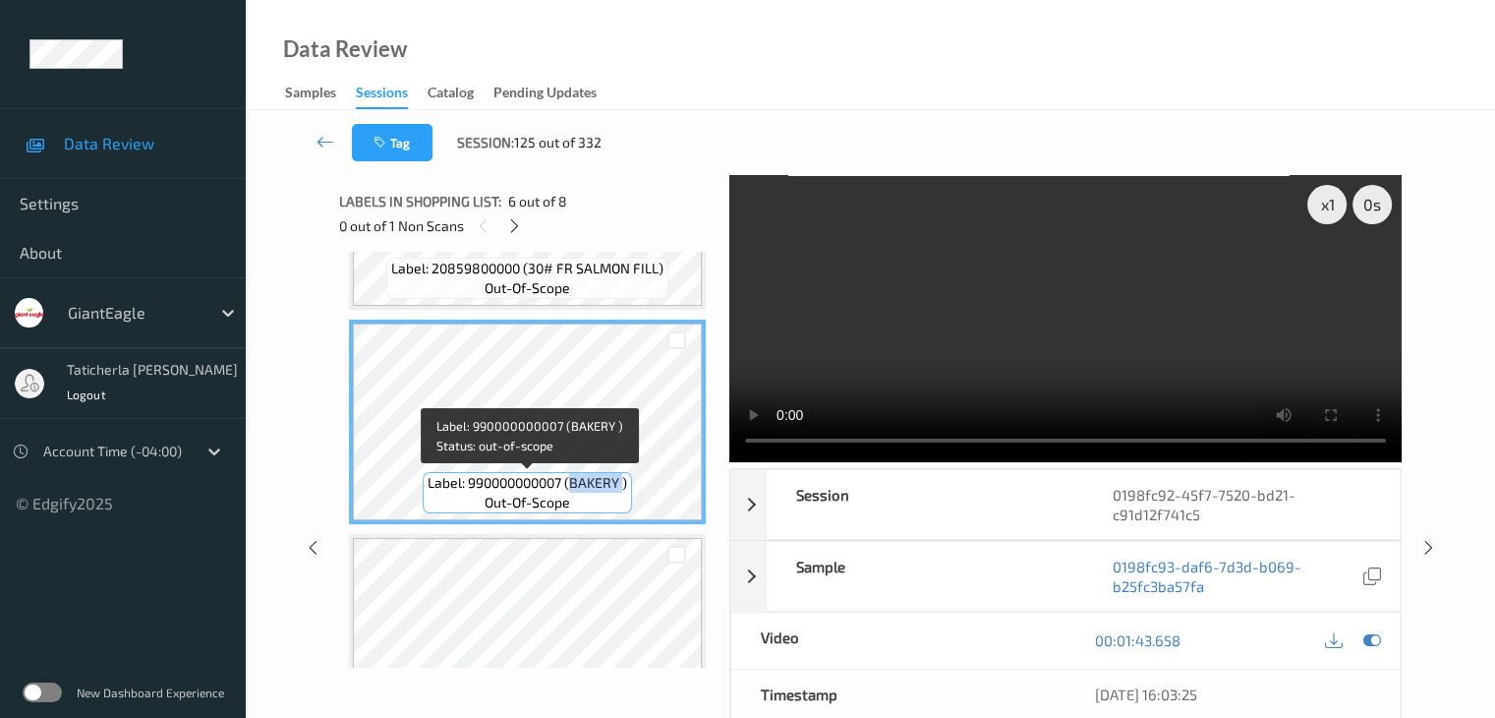
copy span "BAKERY"
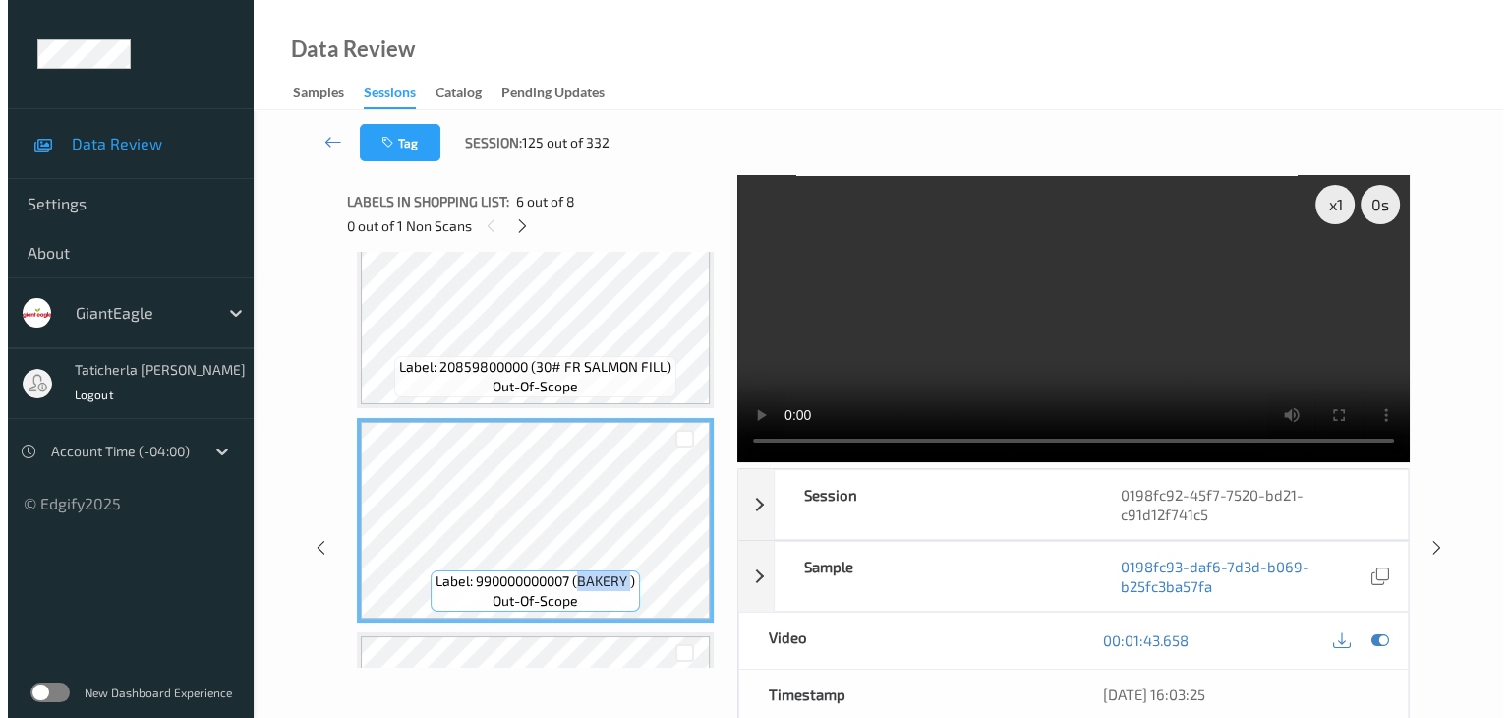
scroll to position [1309, 0]
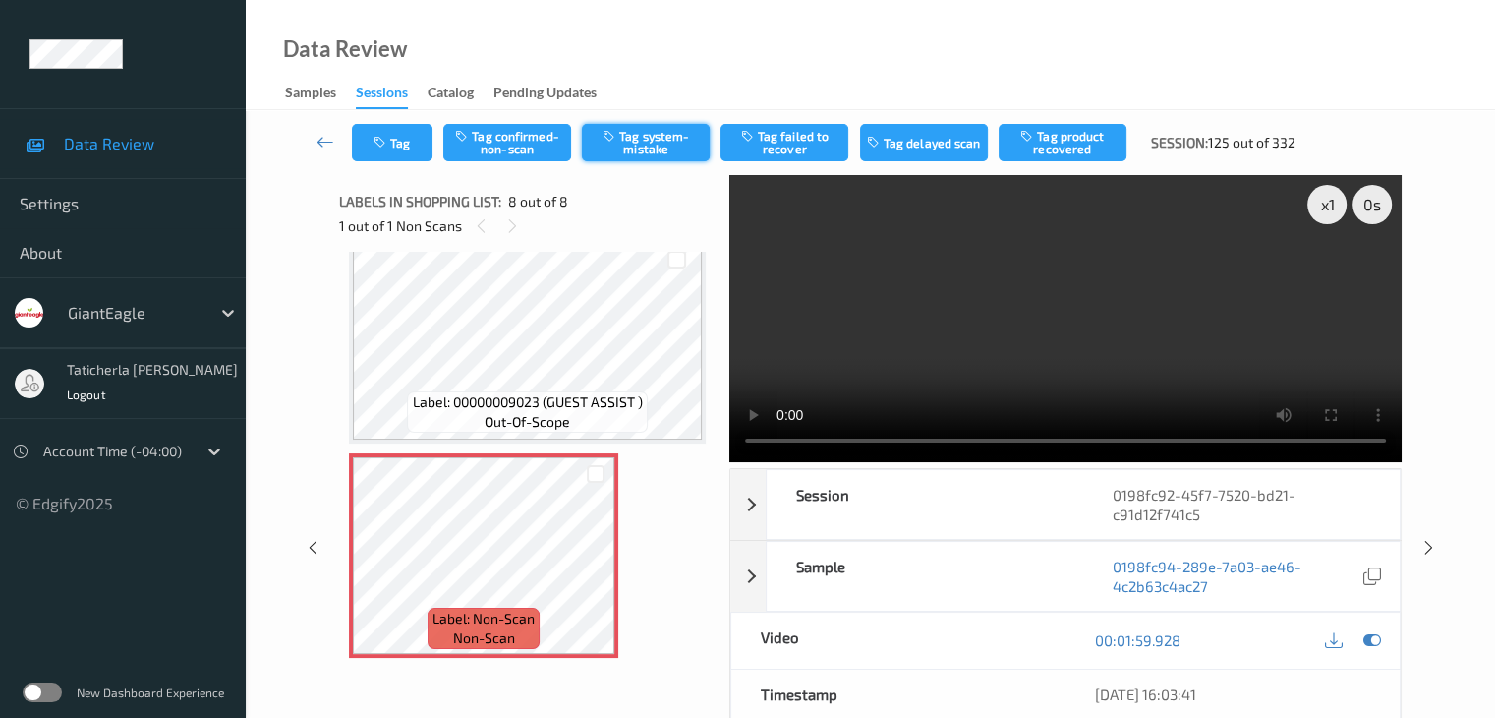
click at [633, 138] on button "Tag system-mistake" at bounding box center [646, 142] width 128 height 37
click at [395, 146] on button "Tag" at bounding box center [392, 142] width 81 height 37
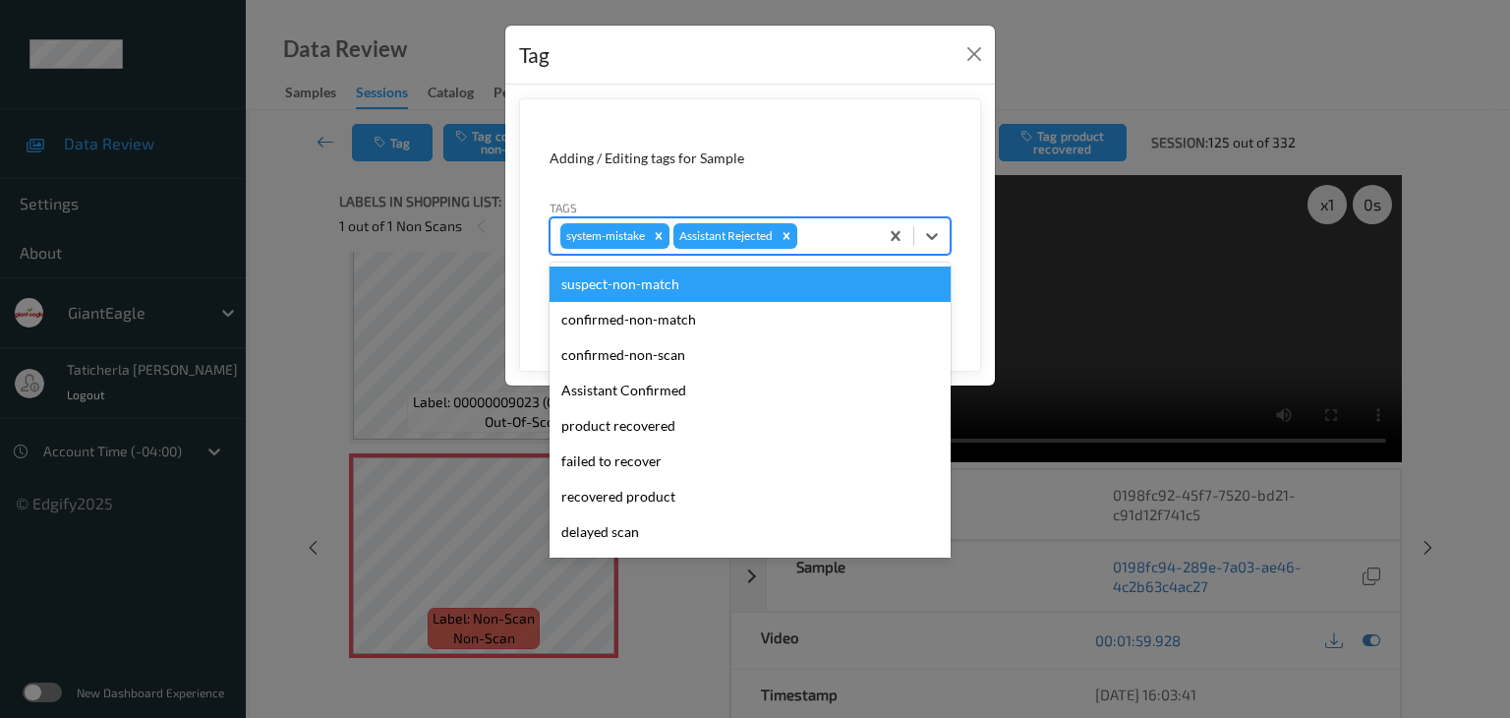
click at [840, 247] on div "system-mistake Assistant Rejected" at bounding box center [714, 235] width 327 height 33
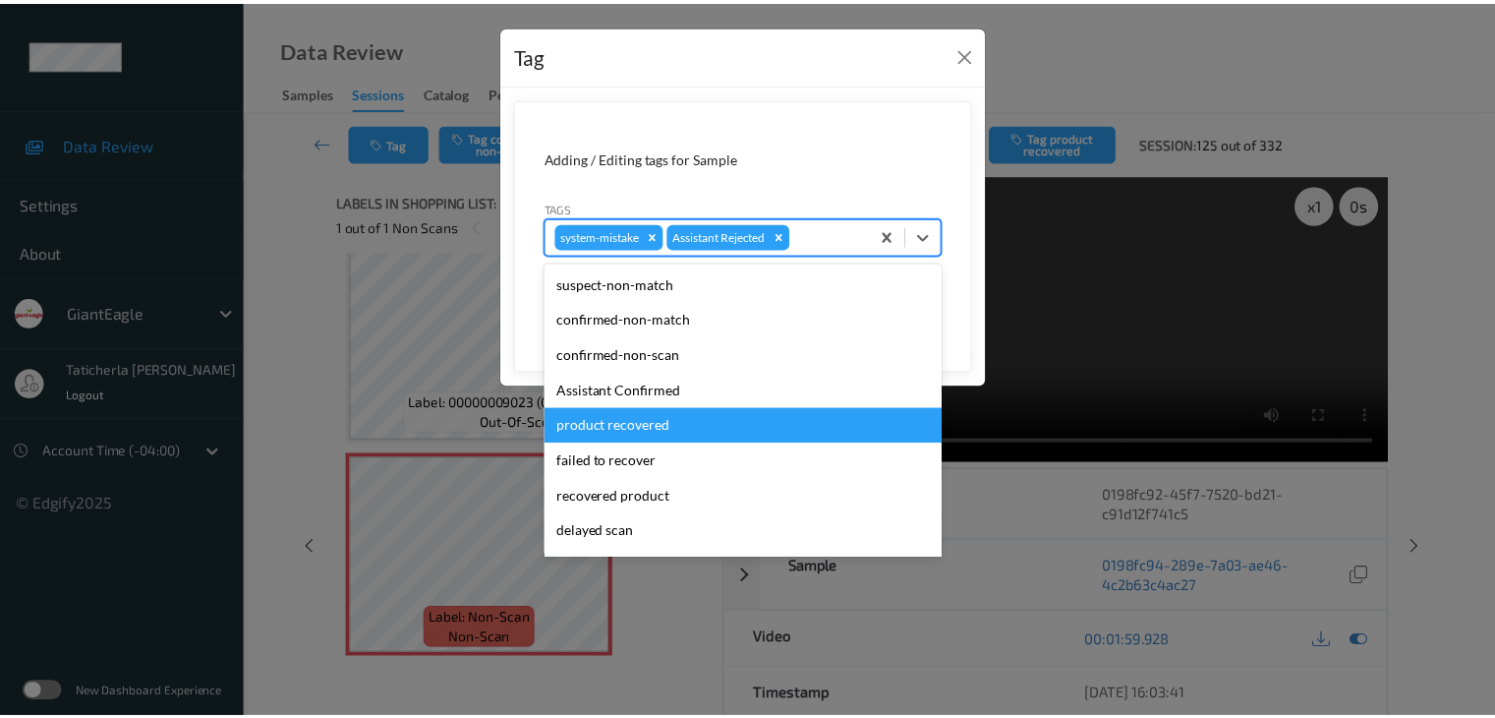
scroll to position [173, 0]
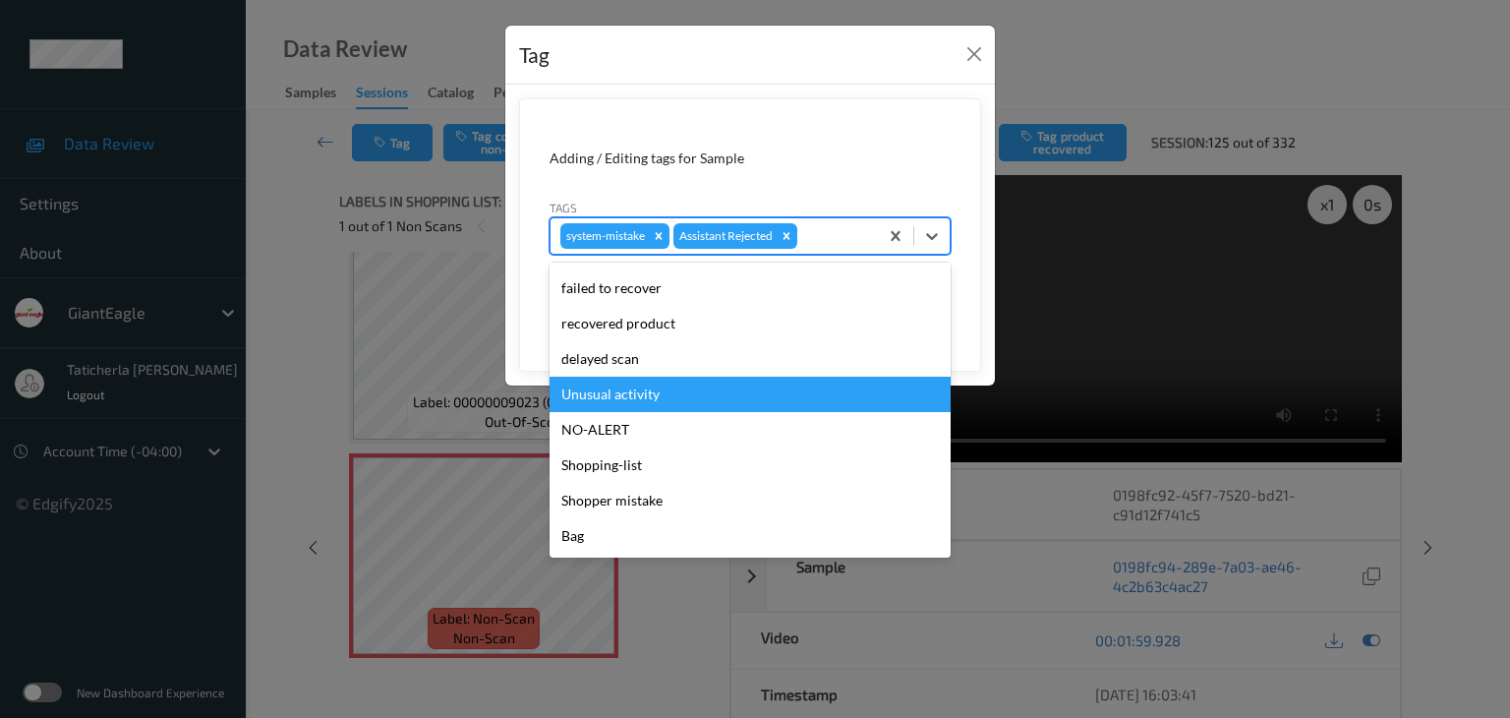
click at [718, 404] on div "Unusual activity" at bounding box center [750, 394] width 401 height 35
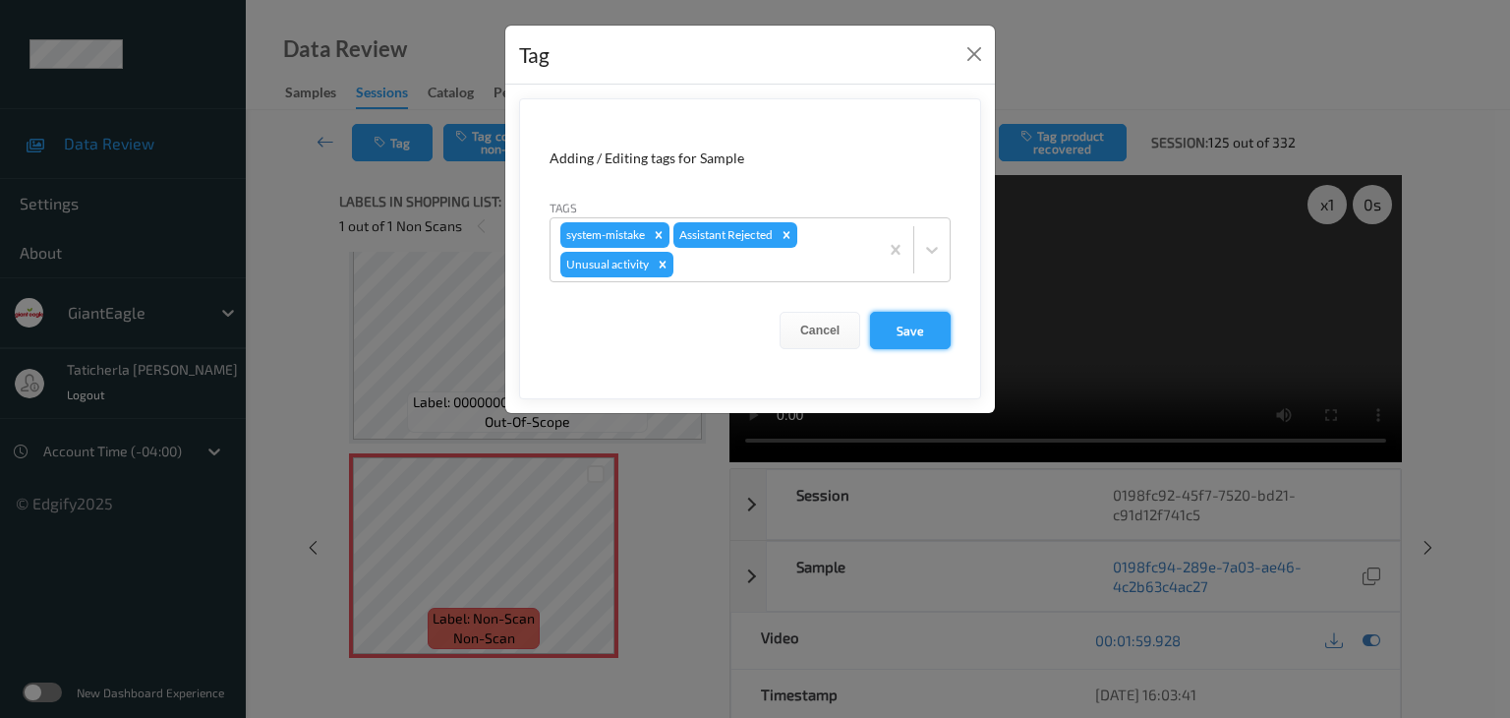
click at [906, 334] on button "Save" at bounding box center [910, 330] width 81 height 37
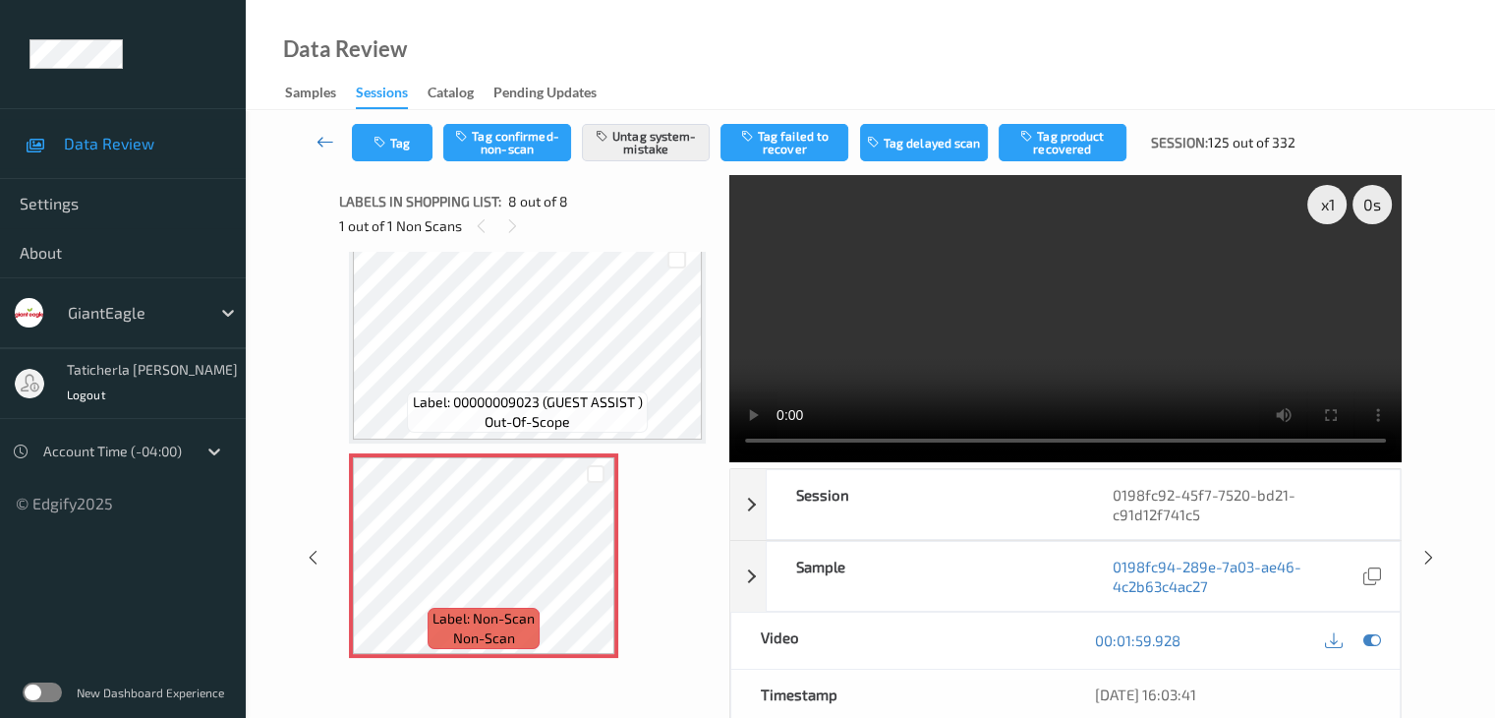
click at [320, 141] on icon at bounding box center [326, 142] width 18 height 20
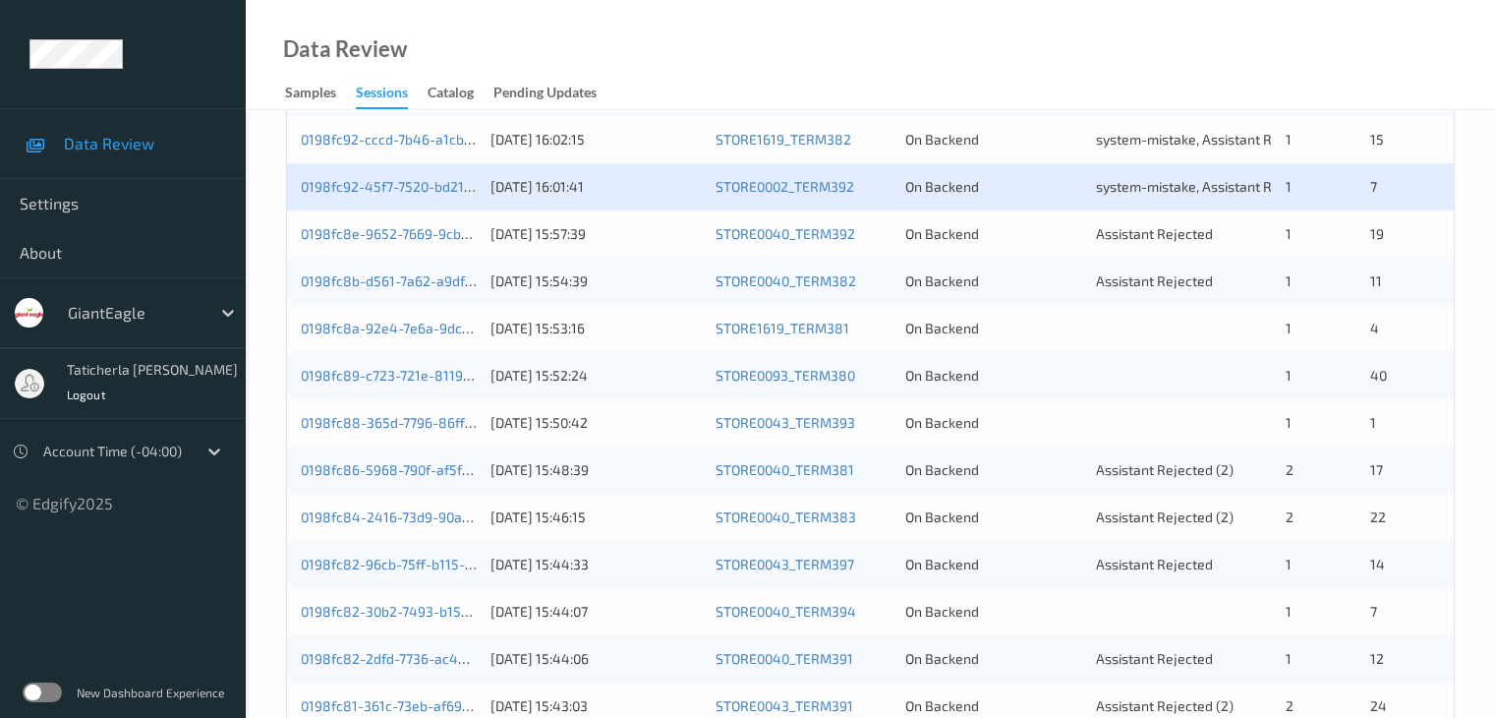
scroll to position [590, 0]
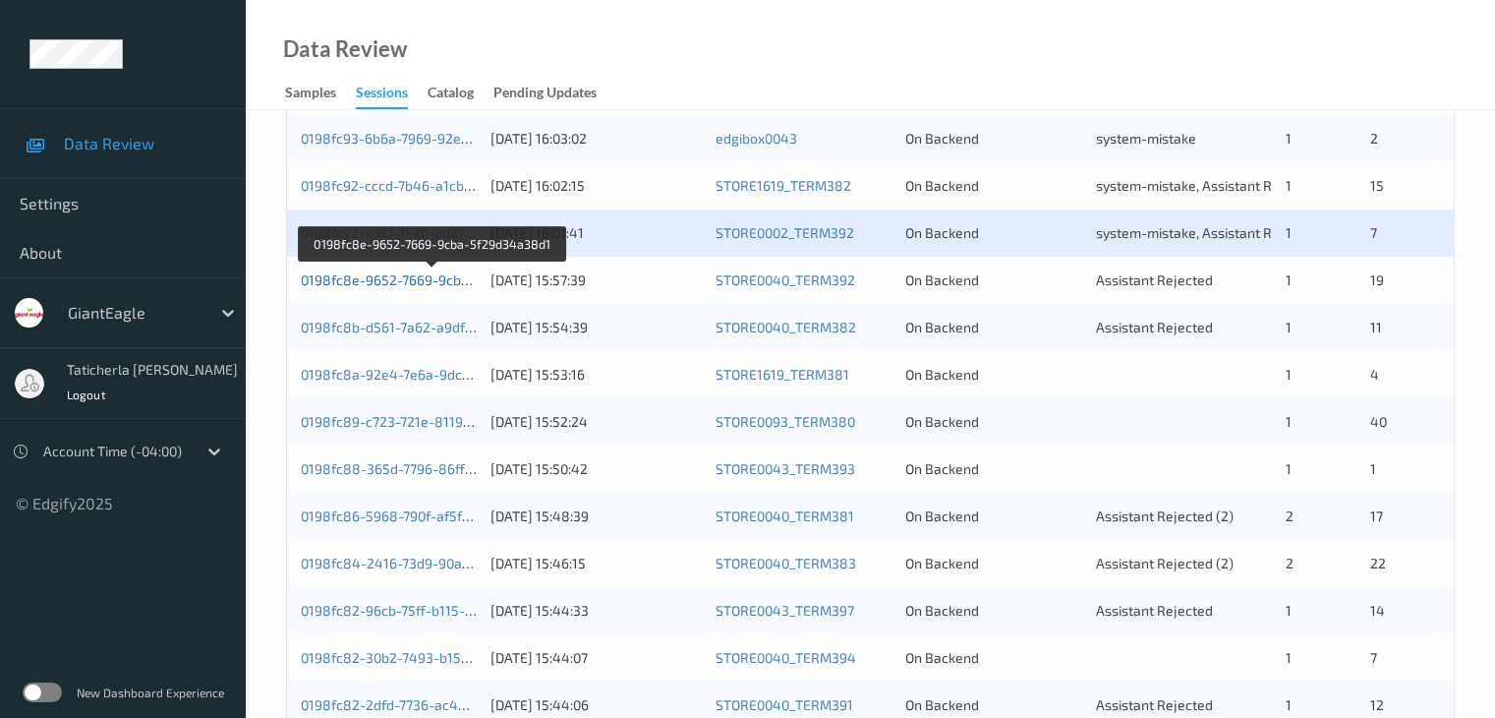
click at [417, 286] on link "0198fc8e-9652-7669-9cba-5f29d34a38d1" at bounding box center [433, 279] width 265 height 17
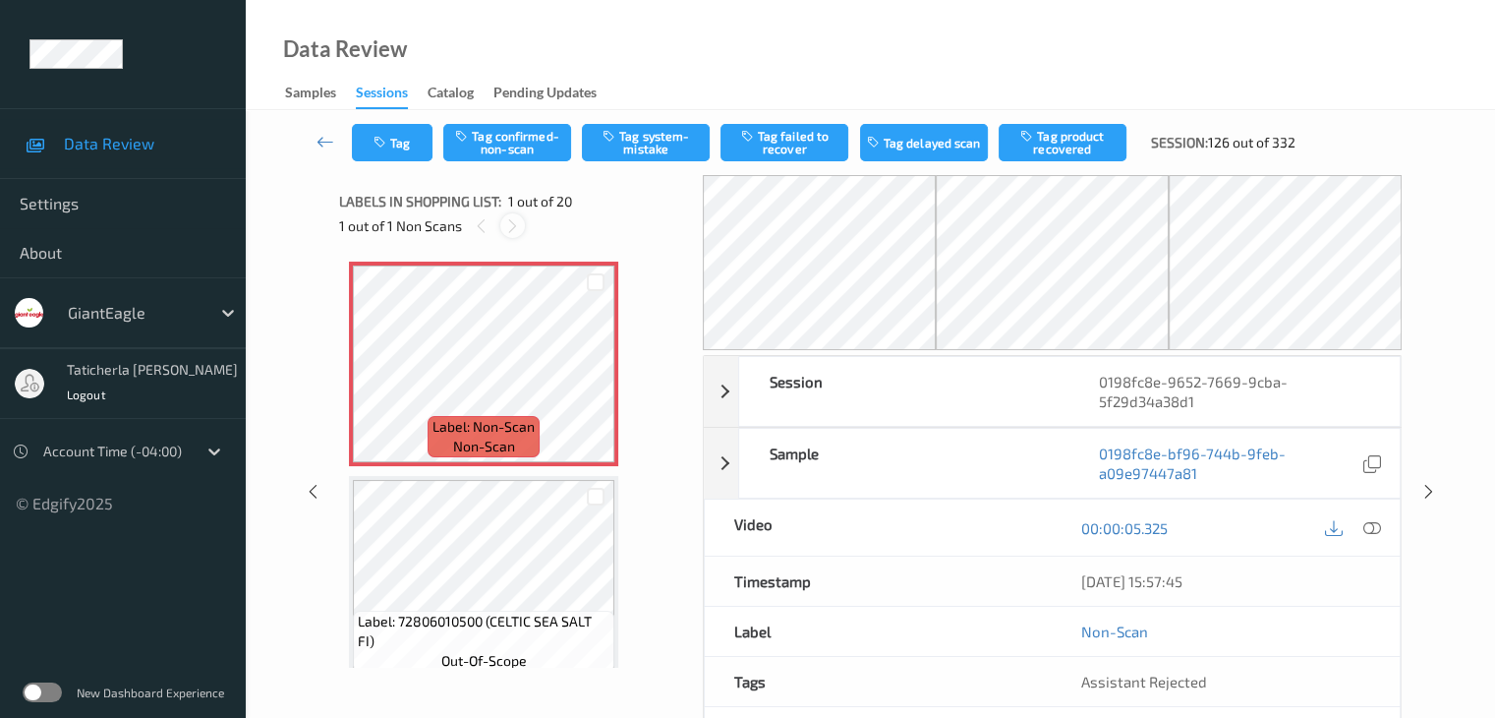
drag, startPoint x: 529, startPoint y: 216, endPoint x: 515, endPoint y: 223, distance: 15.4
click at [527, 217] on div "1 out of 1 Non Scans" at bounding box center [514, 225] width 350 height 25
click at [515, 223] on icon at bounding box center [512, 226] width 17 height 18
click at [1367, 521] on icon at bounding box center [1372, 528] width 18 height 18
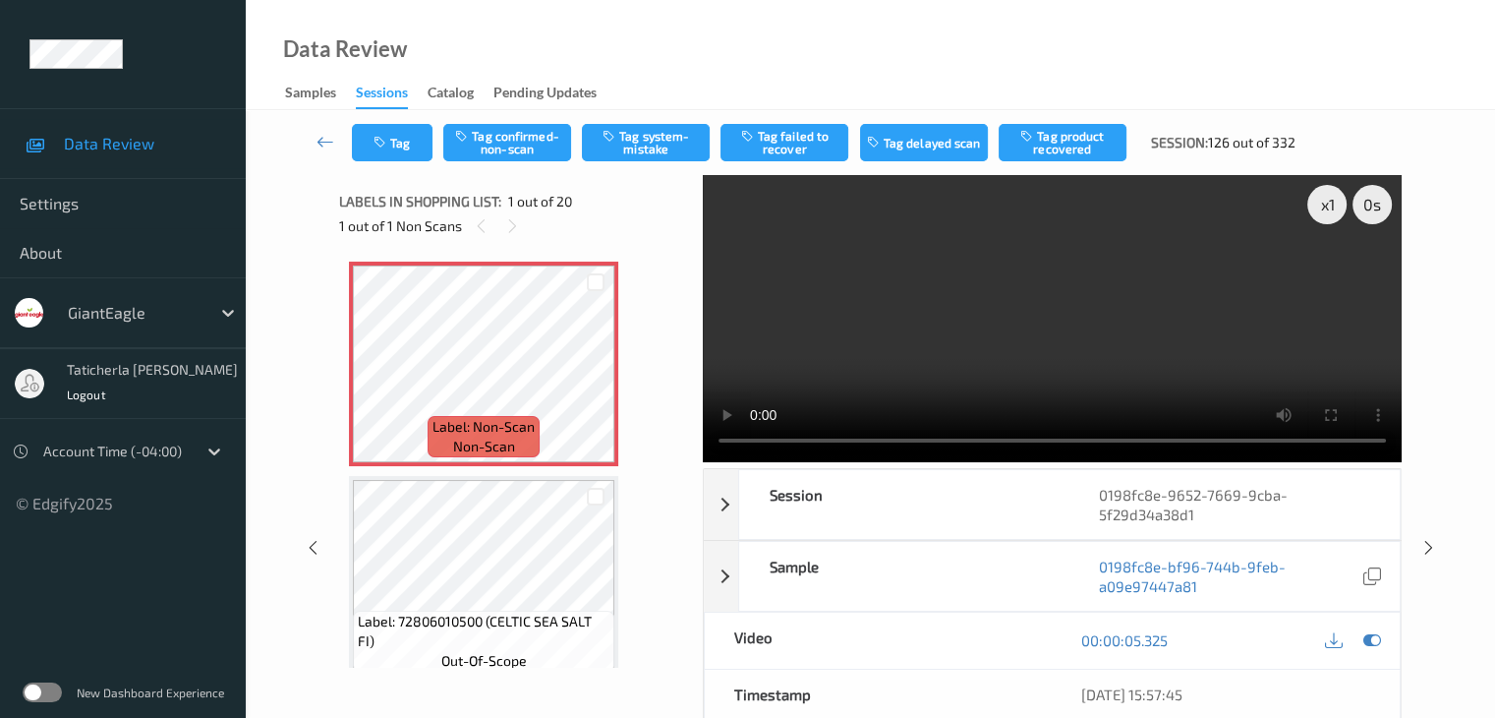
click at [1329, 272] on video at bounding box center [1052, 318] width 699 height 287
click at [645, 135] on button "Tag system-mistake" at bounding box center [646, 142] width 128 height 37
click at [323, 144] on icon at bounding box center [326, 142] width 18 height 20
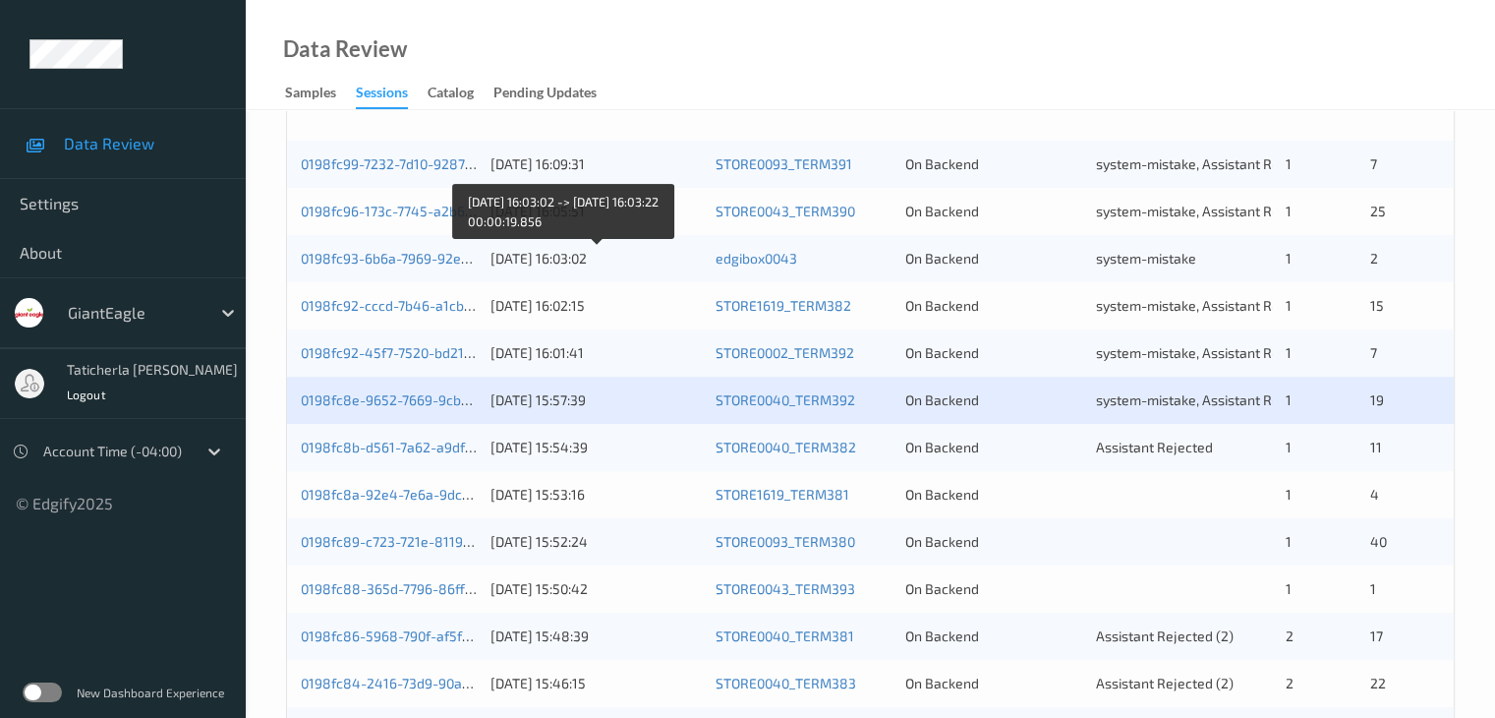
scroll to position [590, 0]
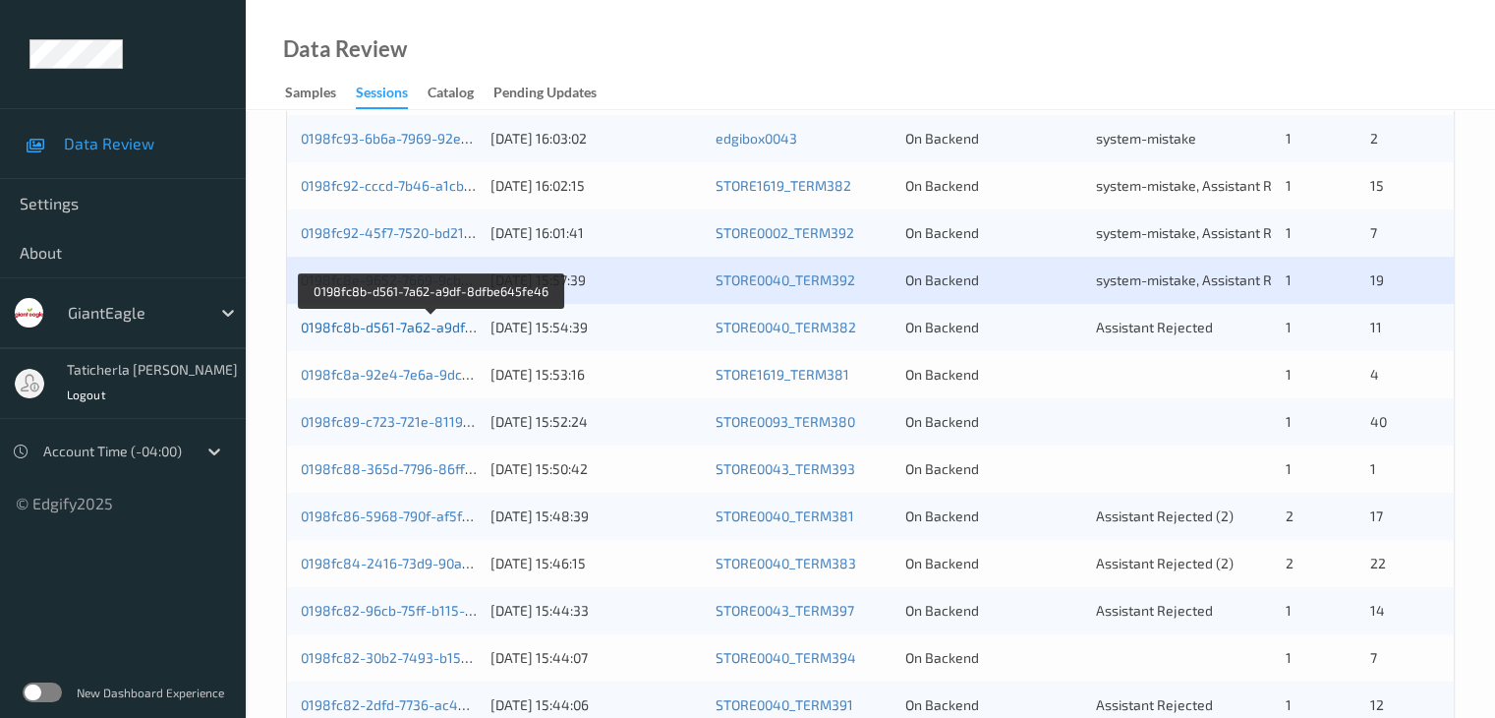
click at [407, 323] on link "0198fc8b-d561-7a62-a9df-8dfbe645fe46" at bounding box center [432, 327] width 262 height 17
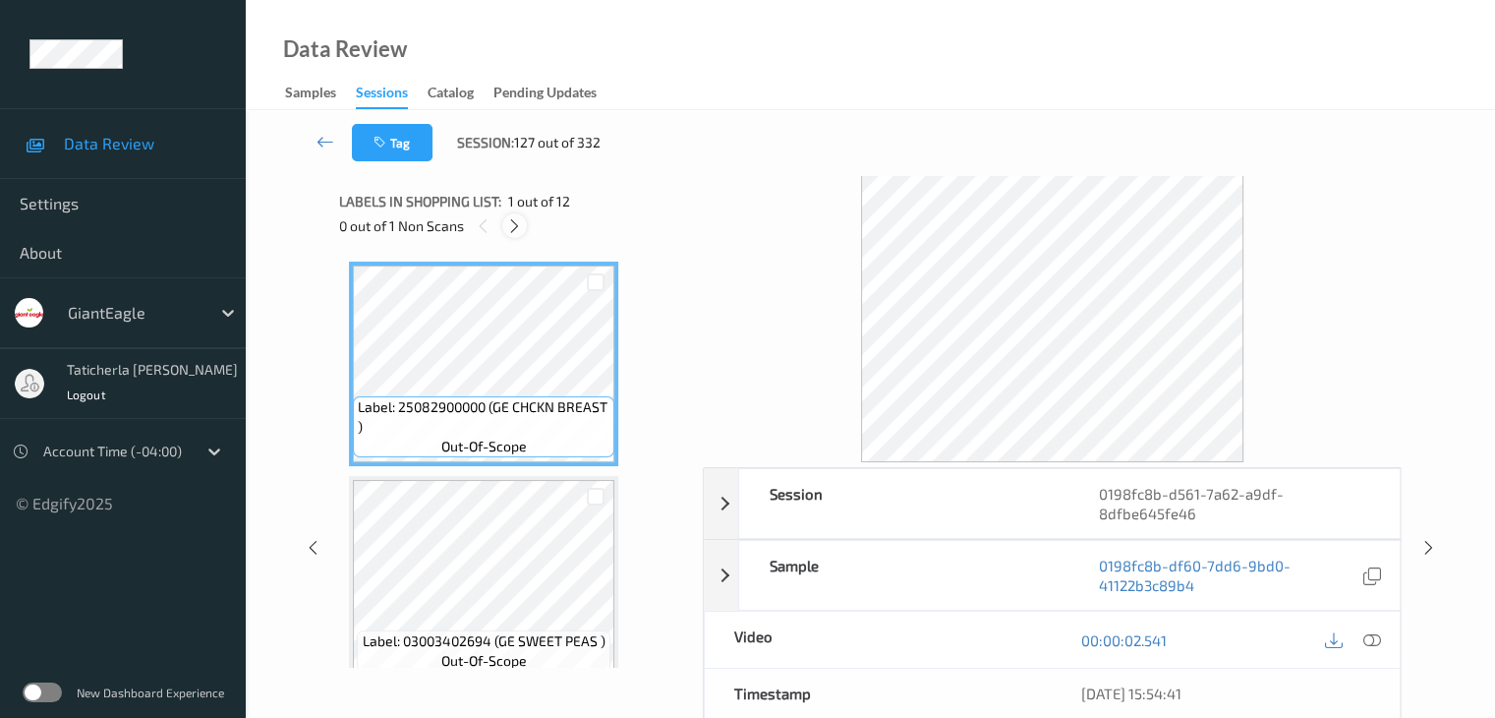
click at [515, 222] on icon at bounding box center [514, 226] width 17 height 18
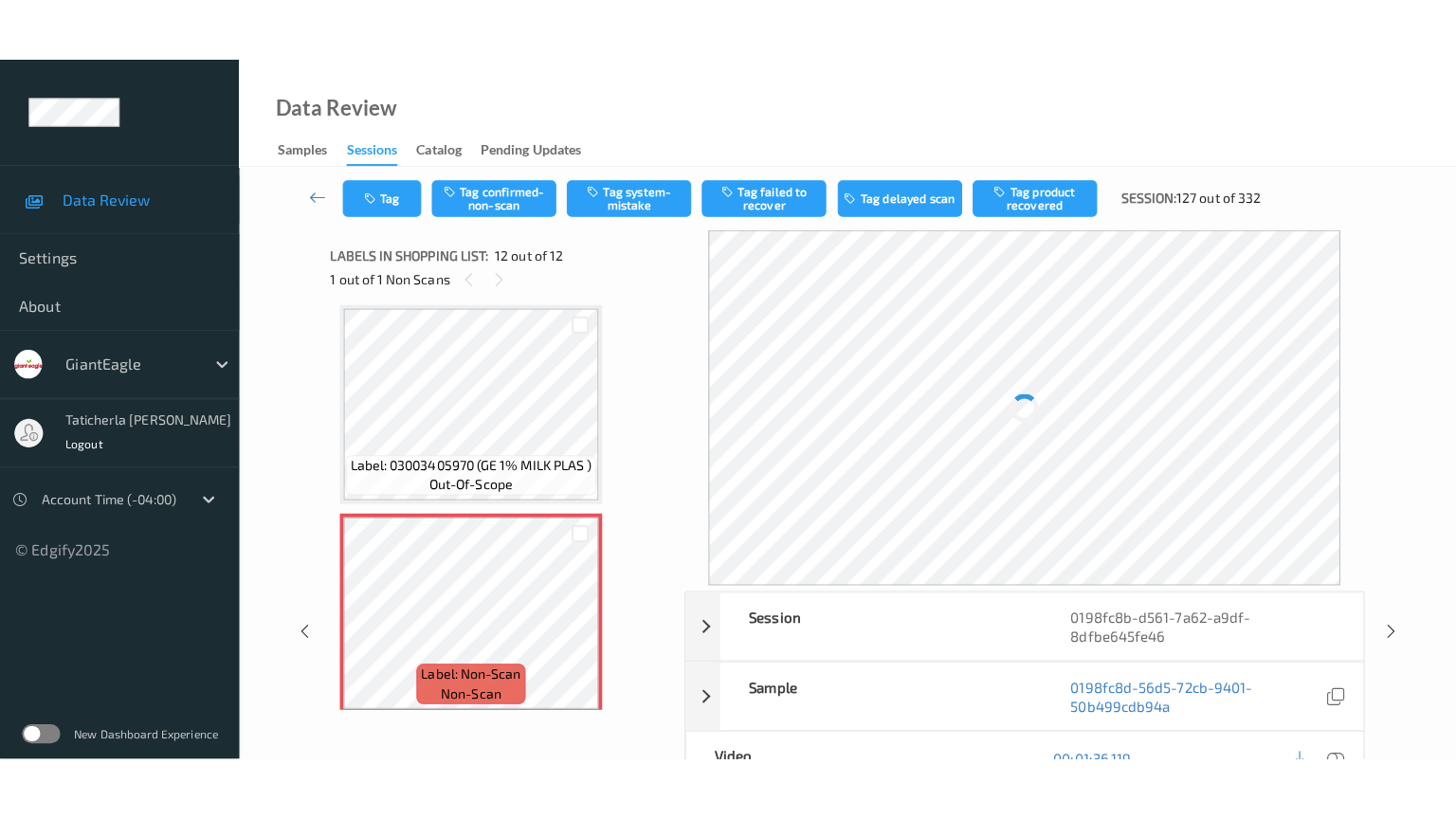
scroll to position [2089, 0]
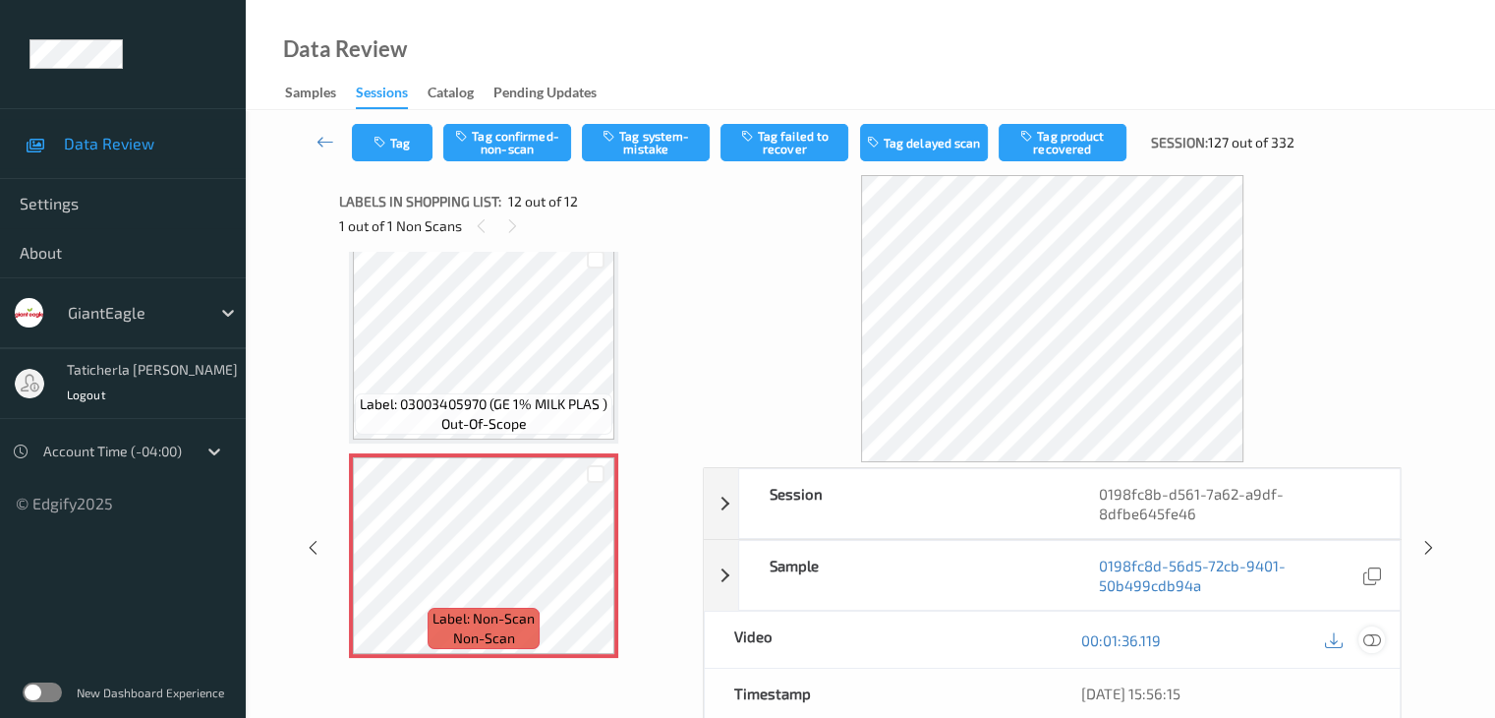
click at [1371, 637] on icon at bounding box center [1372, 640] width 18 height 18
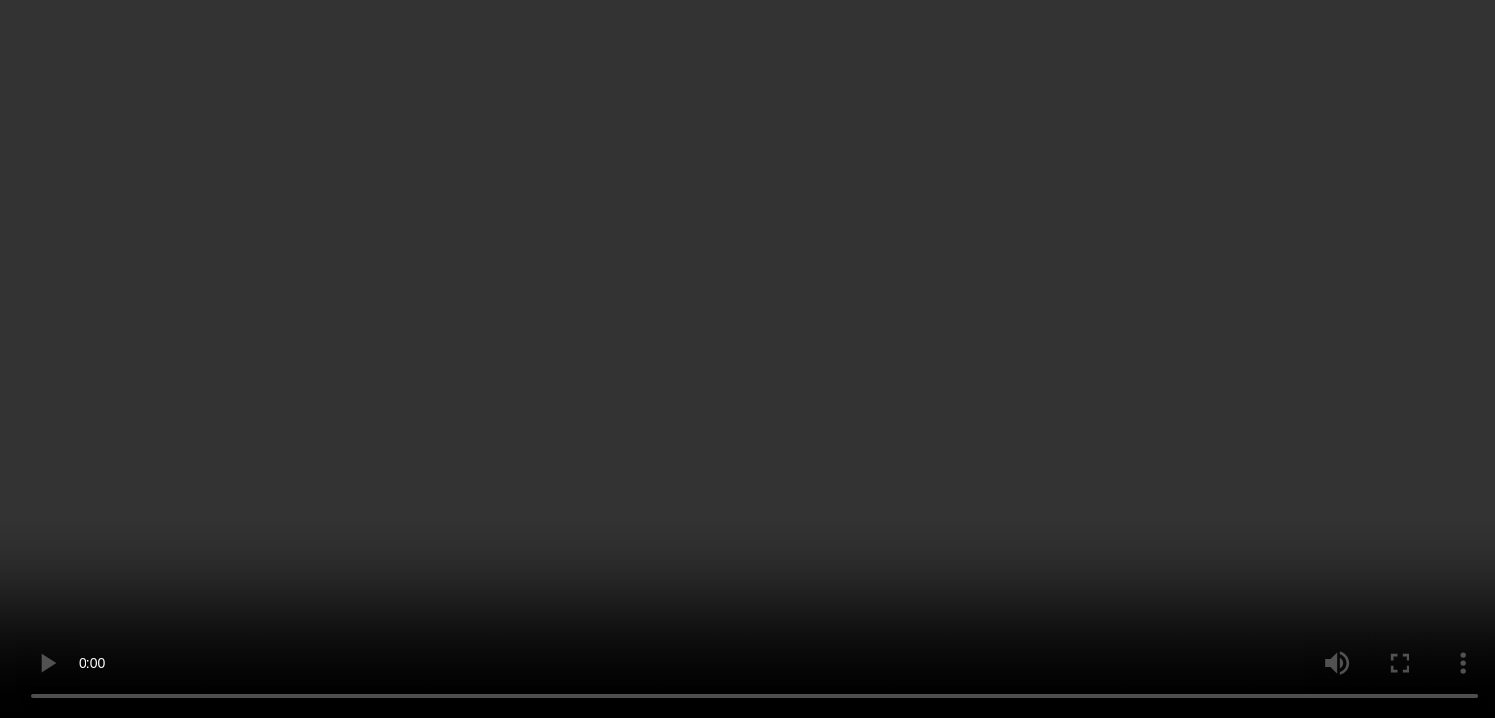
scroll to position [590, 0]
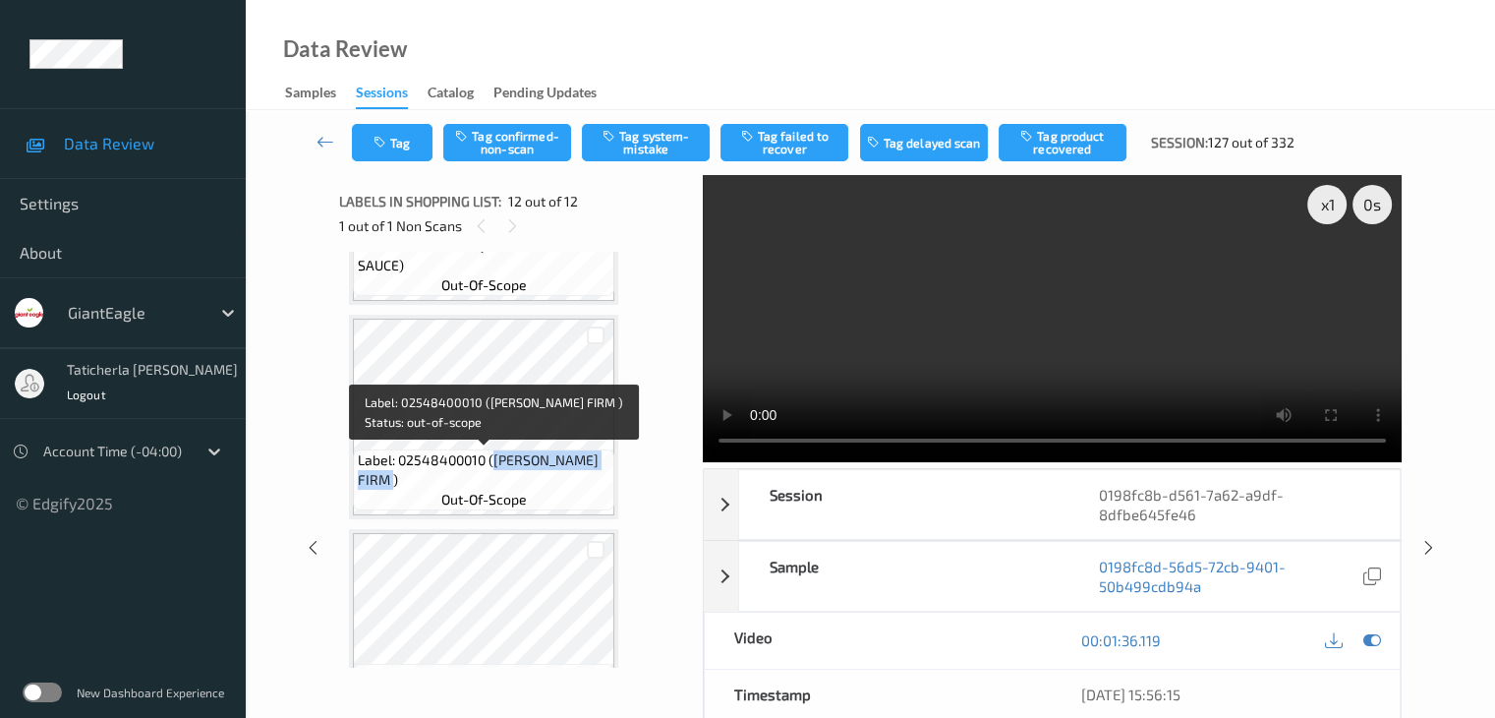
drag, startPoint x: 493, startPoint y: 460, endPoint x: 588, endPoint y: 477, distance: 96.8
click at [588, 477] on span "Label: 02548400010 (TOFU NASOYA FIRM )" at bounding box center [484, 469] width 252 height 39
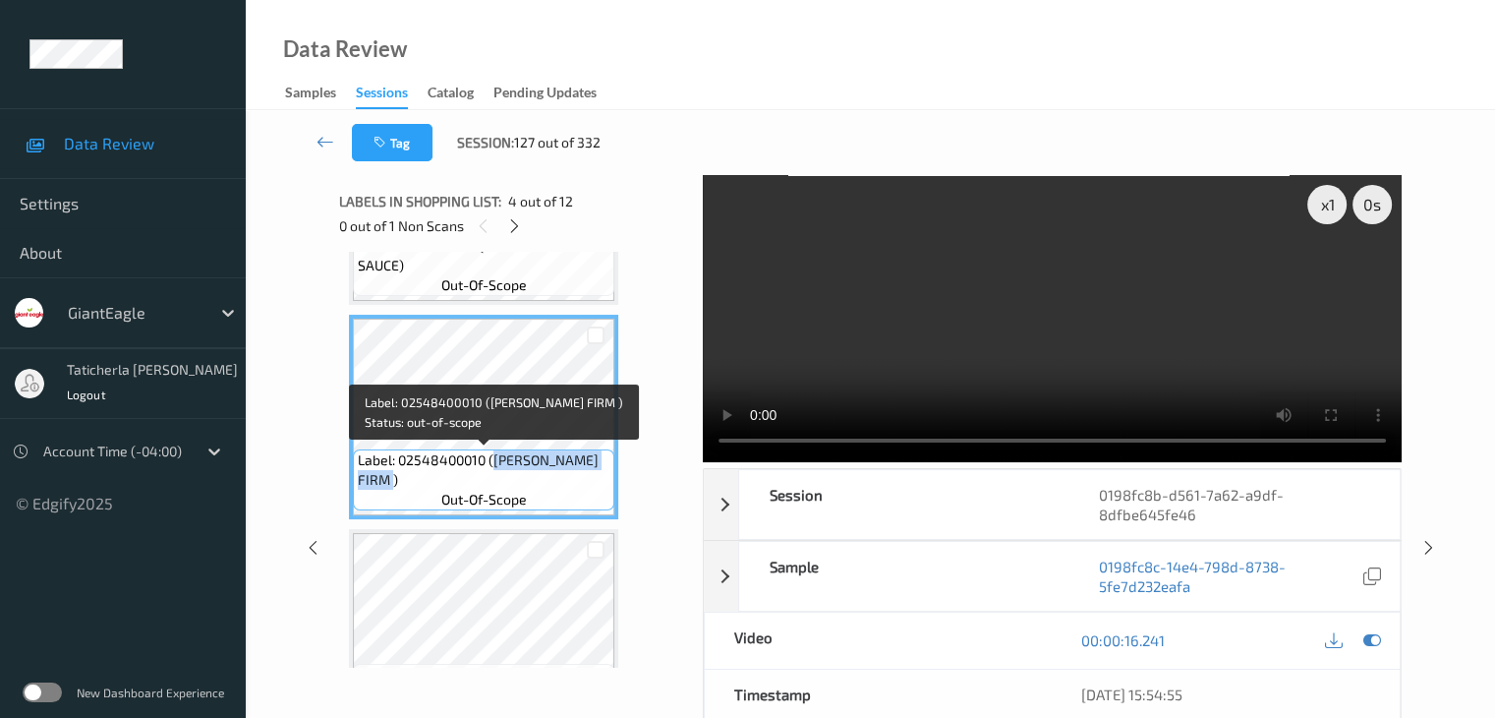
copy span "TOFU NASOYA FIRM )"
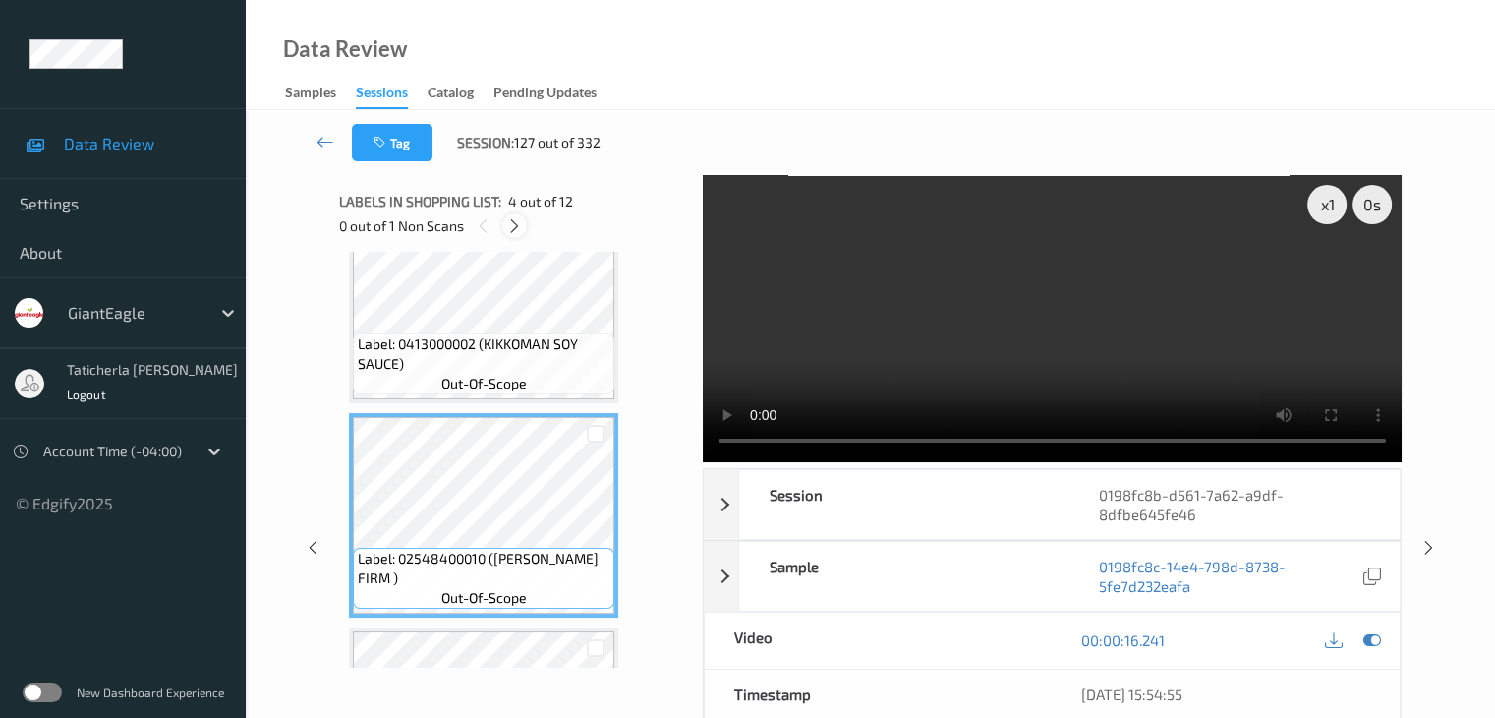
click at [507, 220] on icon at bounding box center [514, 226] width 17 height 18
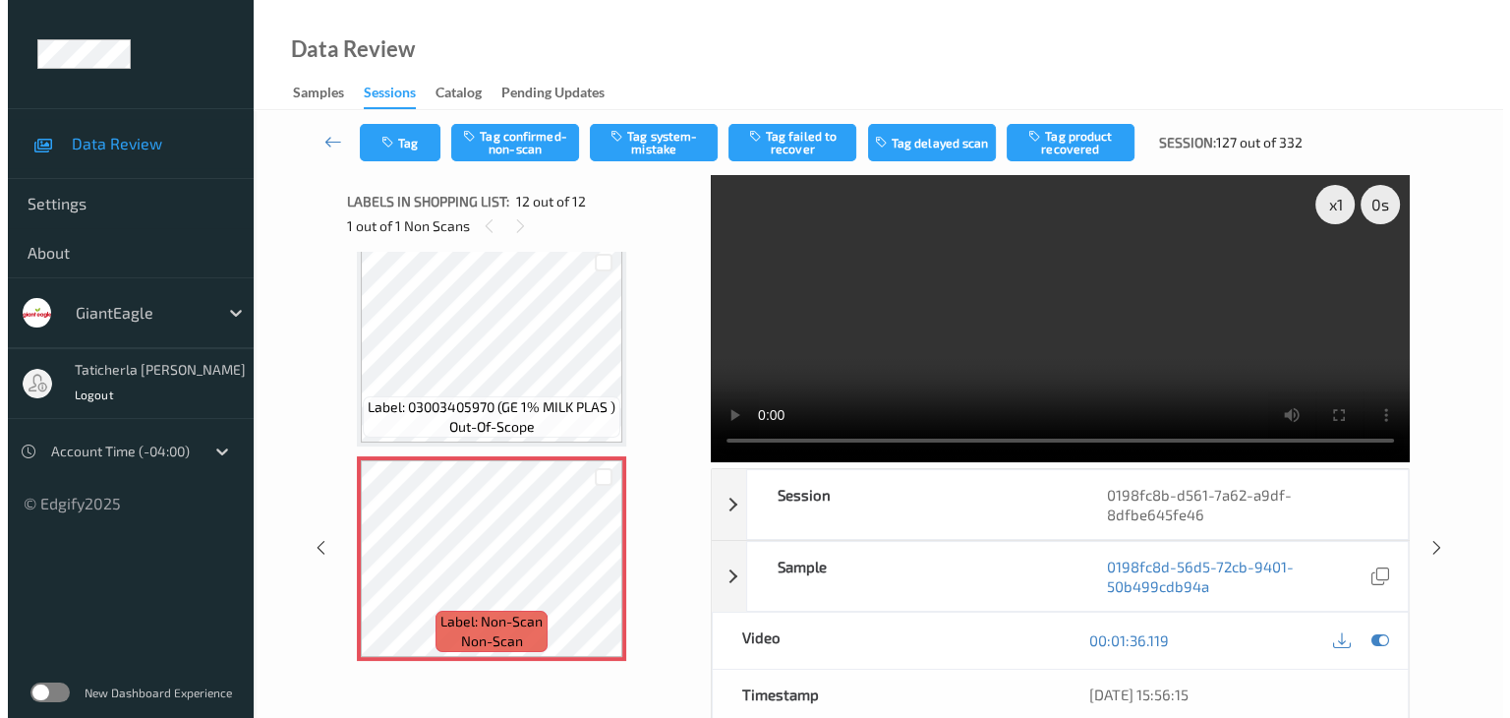
scroll to position [2166, 0]
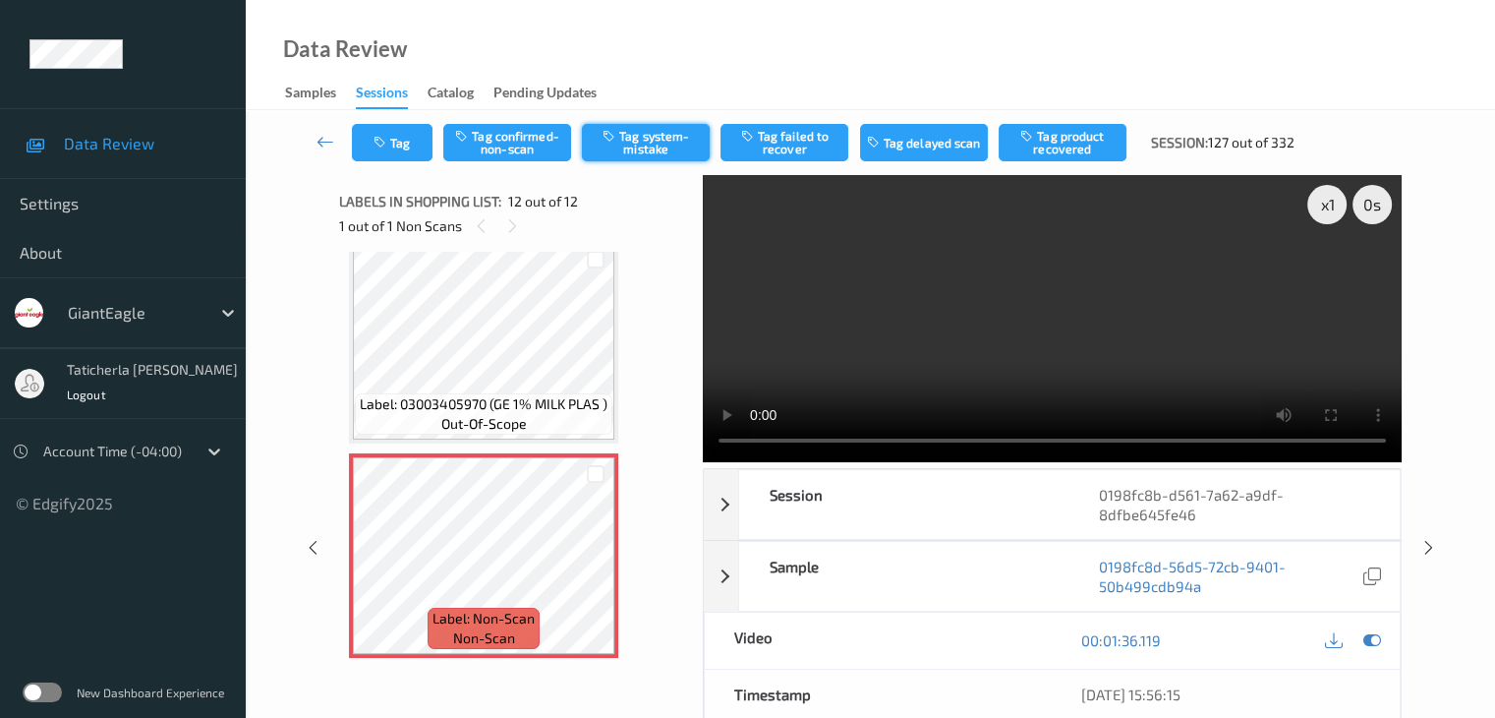
click at [659, 146] on button "Tag system-mistake" at bounding box center [646, 142] width 128 height 37
click at [409, 146] on button "Tag" at bounding box center [392, 142] width 81 height 37
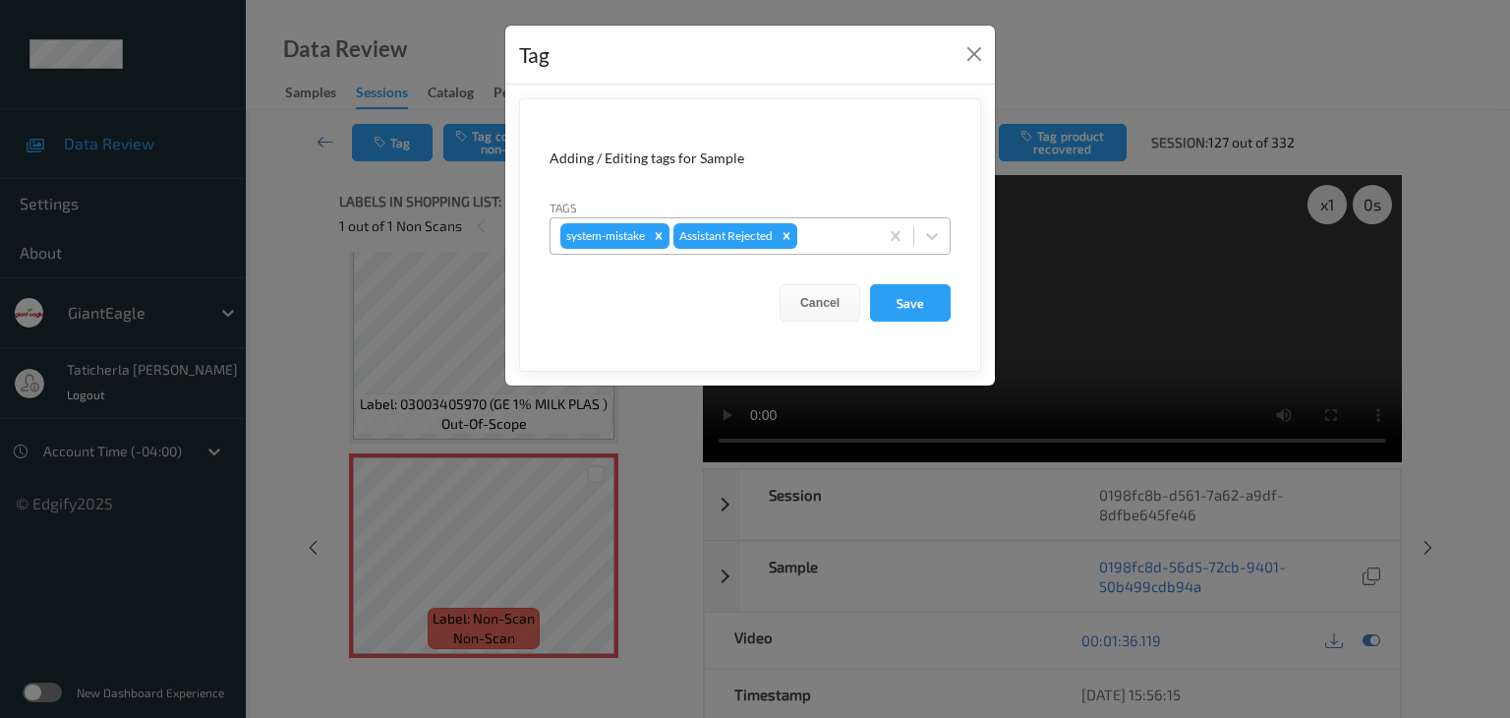
click at [858, 230] on div at bounding box center [834, 236] width 67 height 24
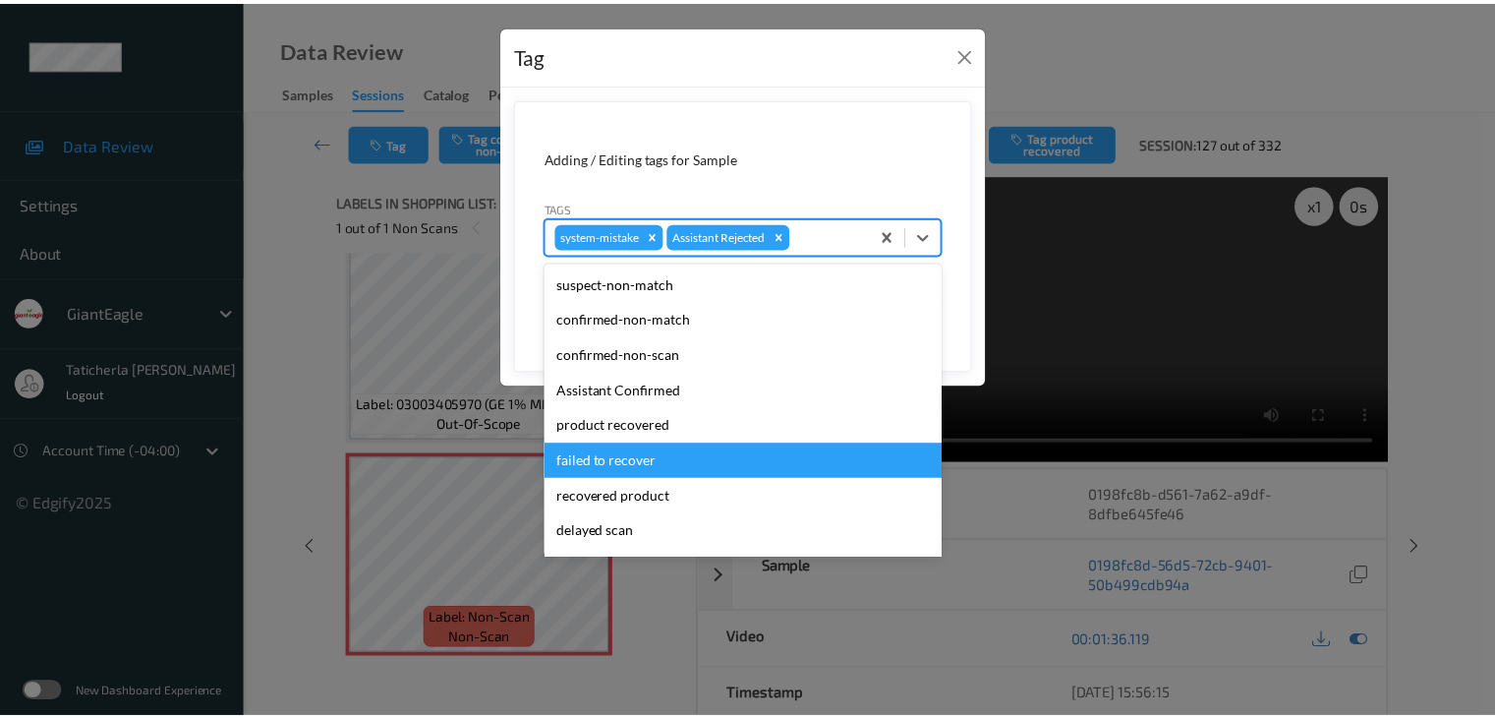
scroll to position [173, 0]
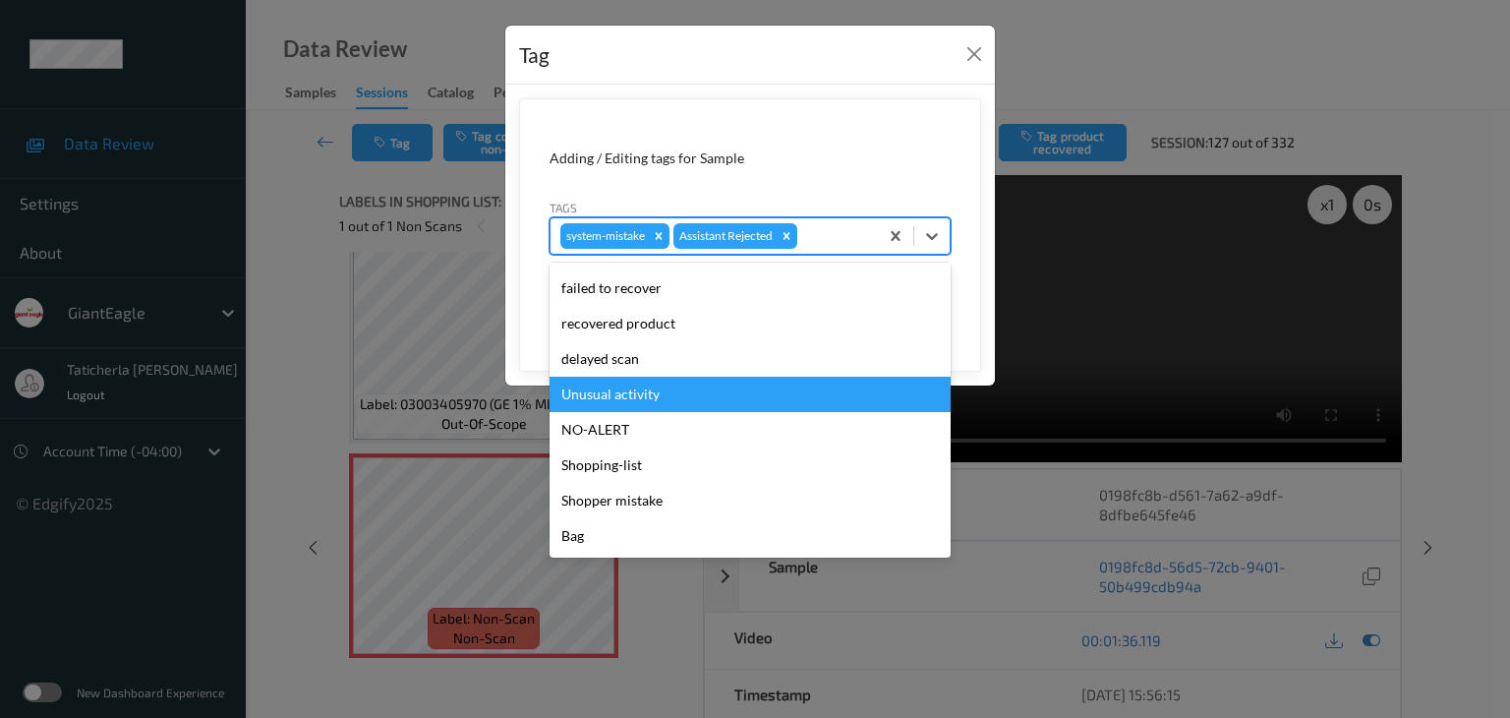
click at [689, 402] on div "Unusual activity" at bounding box center [750, 394] width 401 height 35
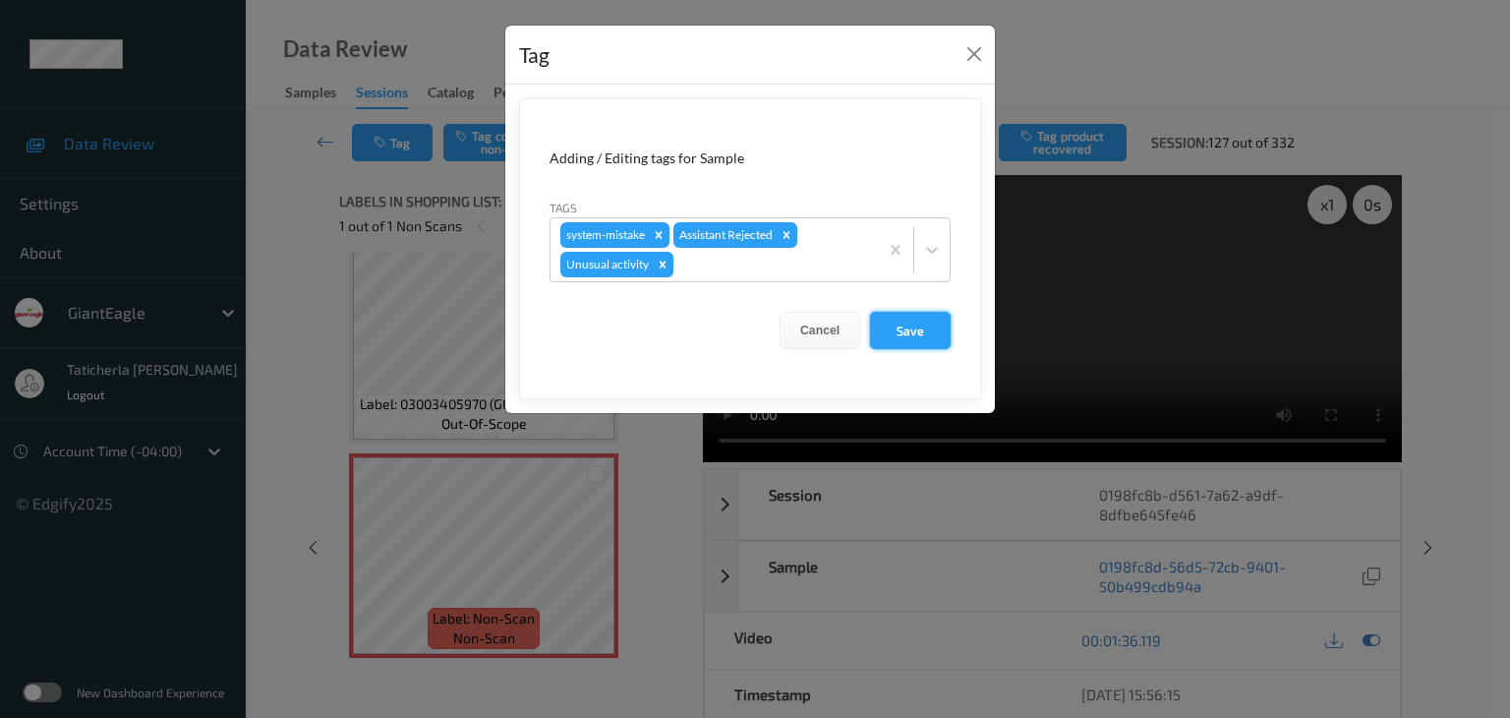
click at [912, 332] on button "Save" at bounding box center [910, 330] width 81 height 37
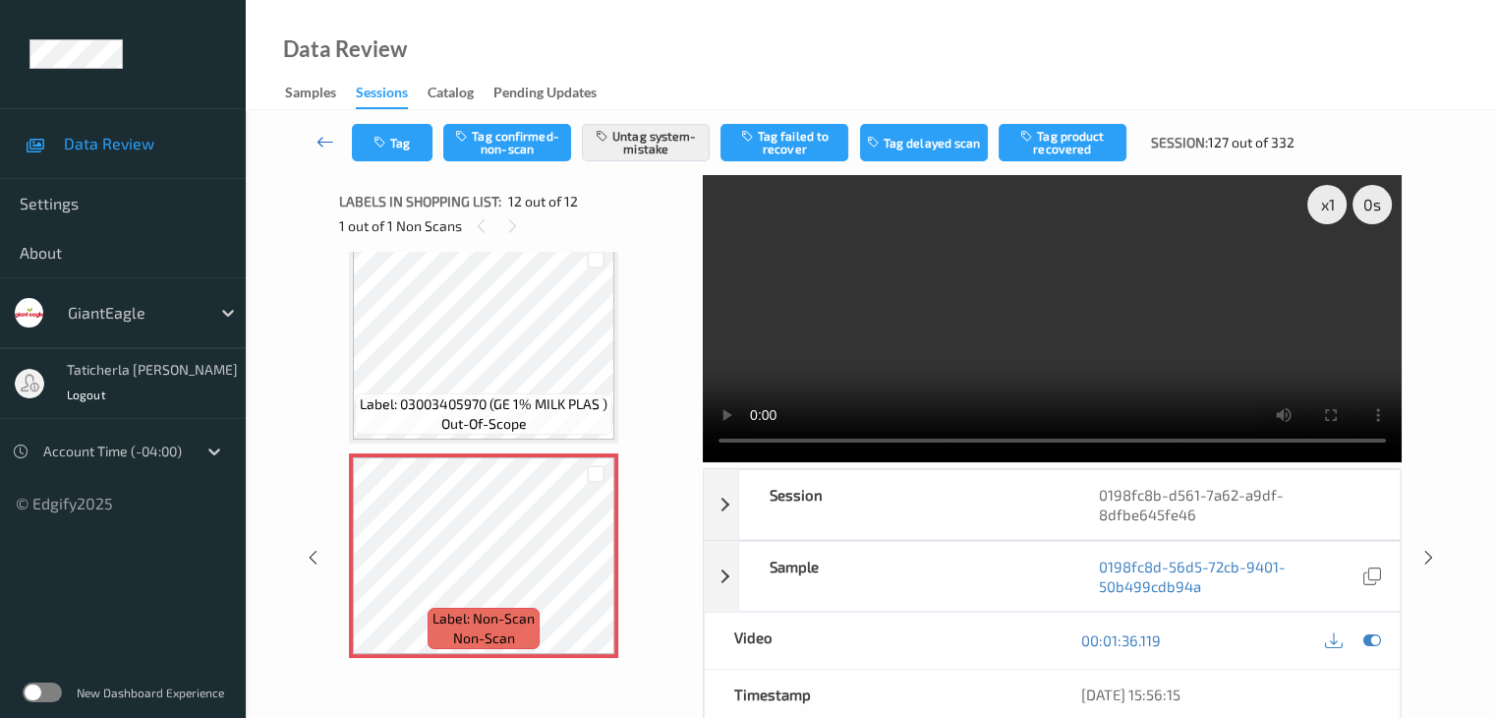
click at [323, 133] on icon at bounding box center [326, 142] width 18 height 20
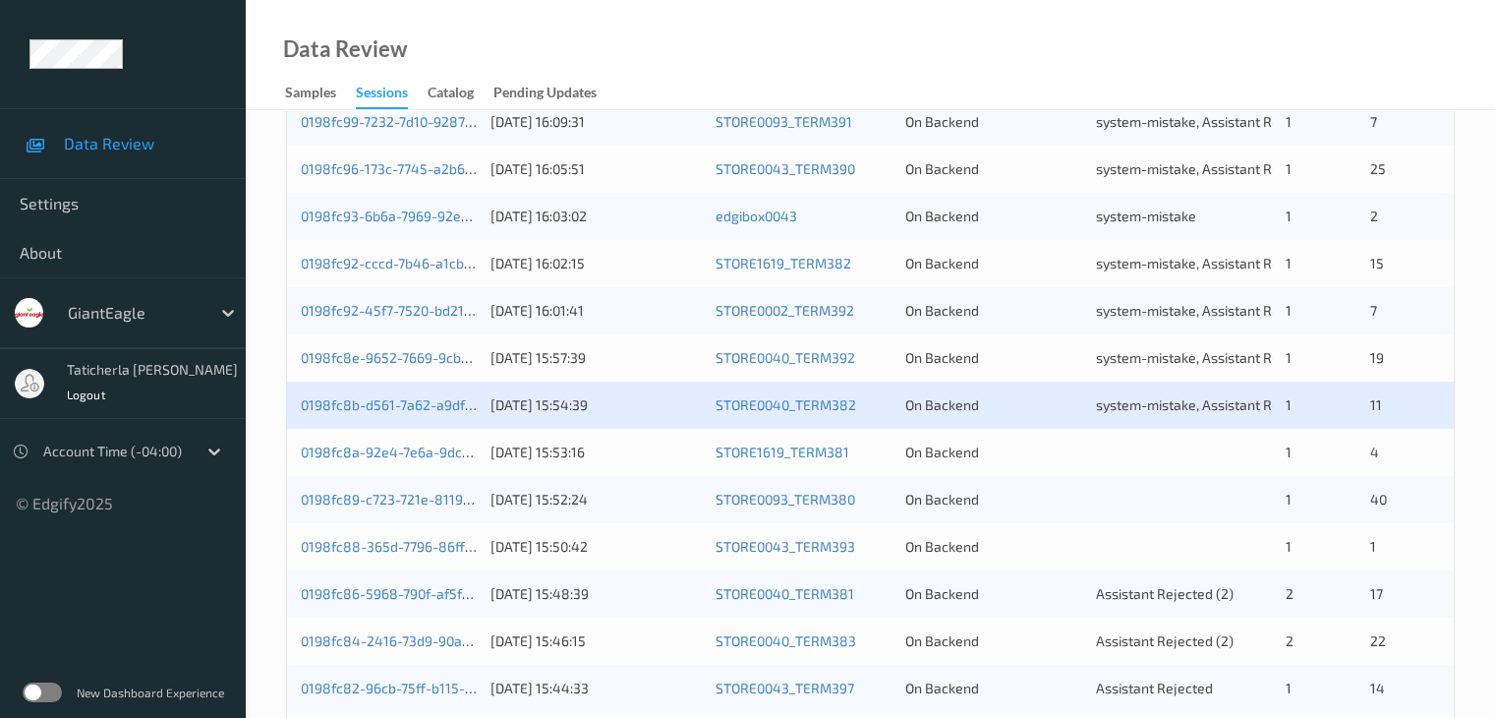
scroll to position [590, 0]
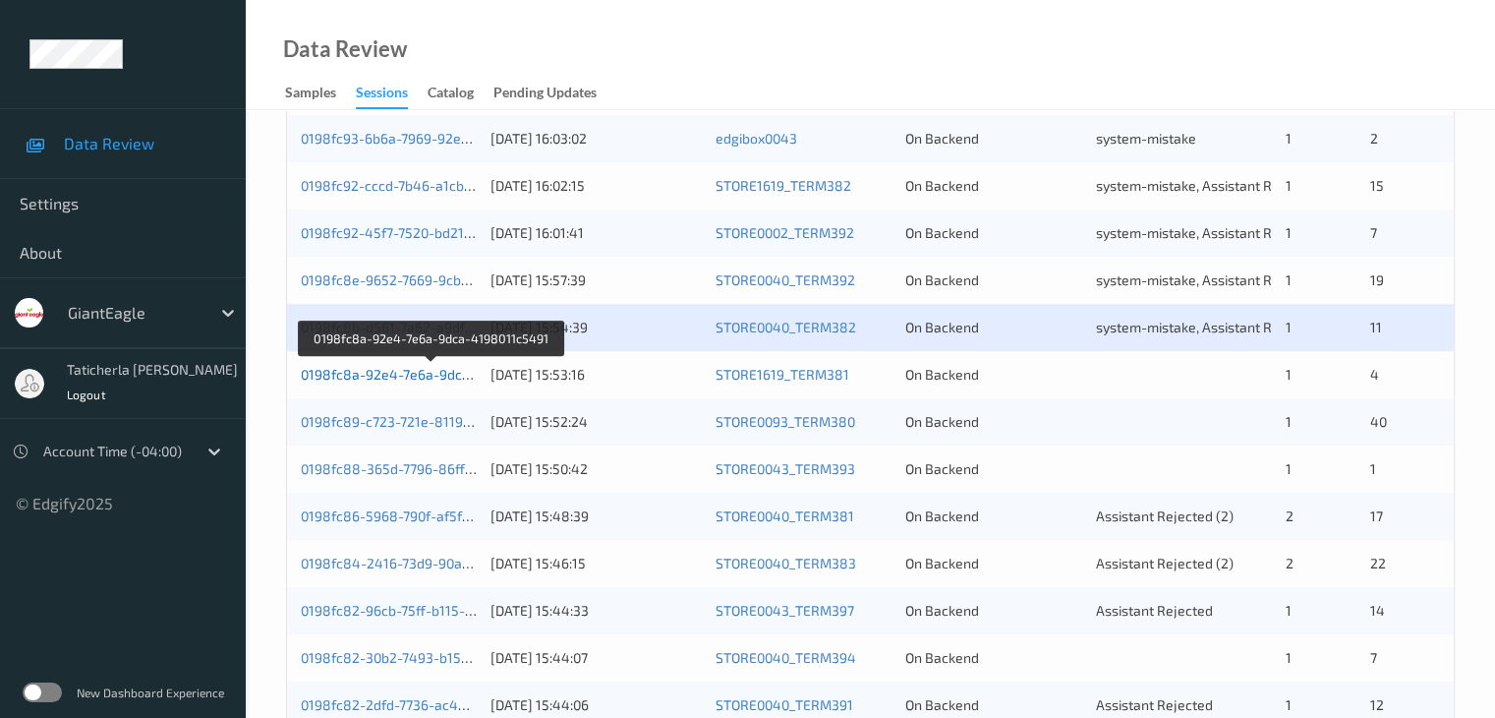
click at [426, 377] on link "0198fc8a-92e4-7e6a-9dca-4198011c5491" at bounding box center [432, 374] width 263 height 17
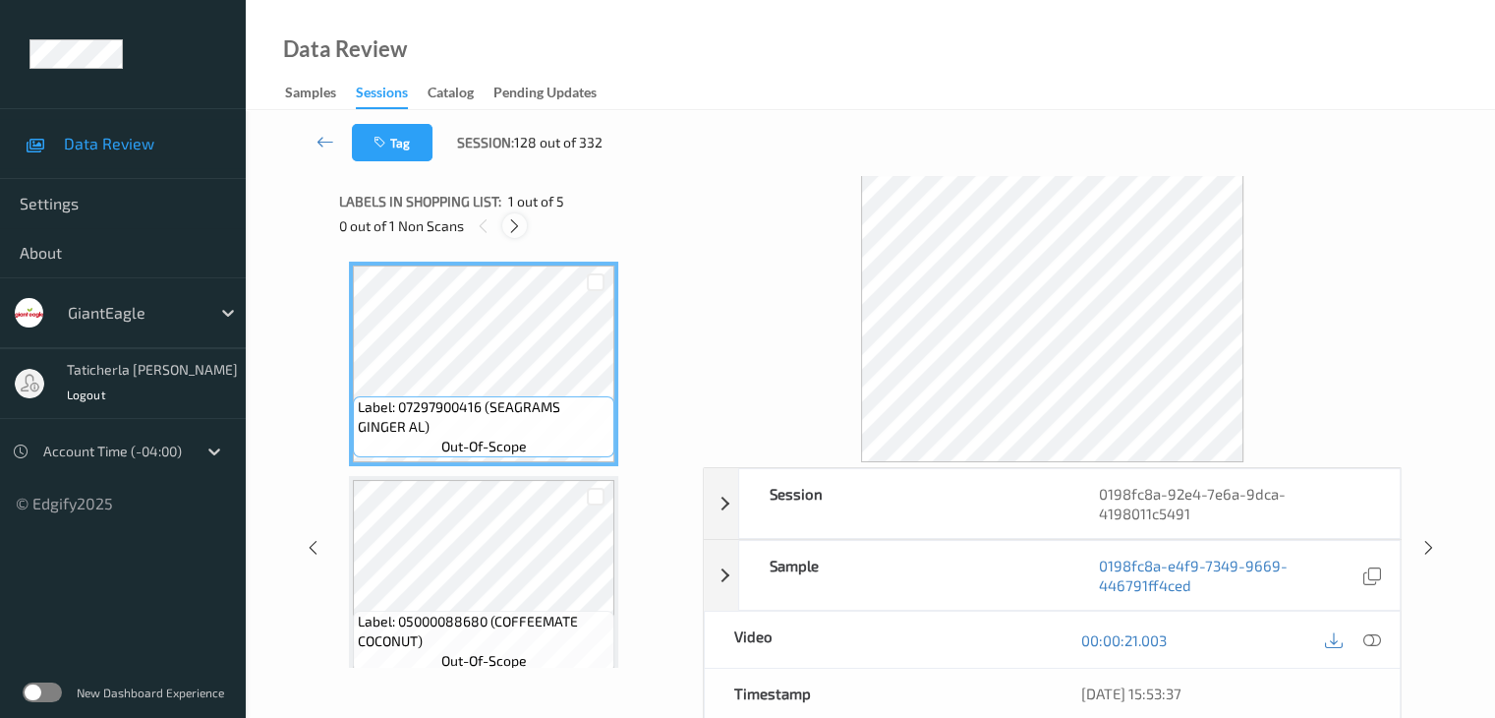
click at [514, 222] on icon at bounding box center [514, 226] width 17 height 18
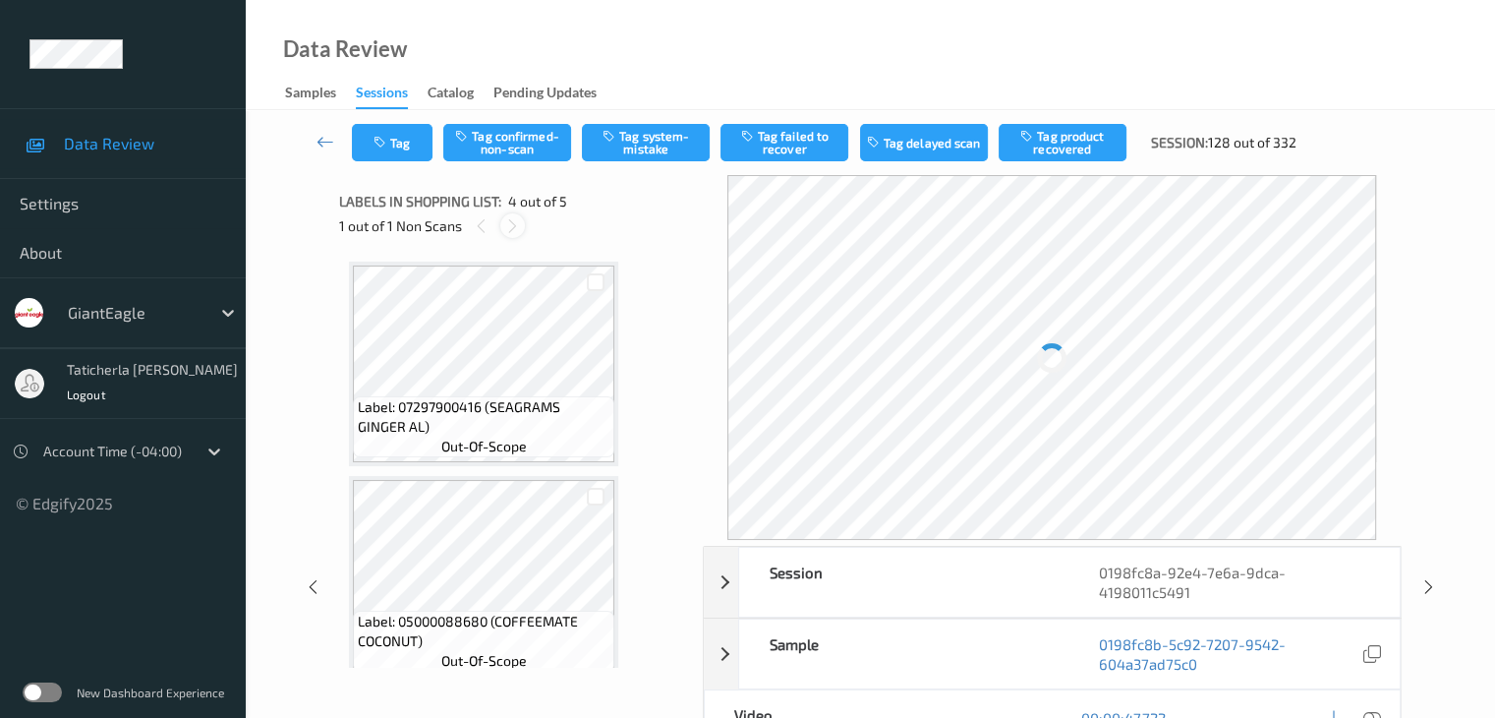
scroll to position [438, 0]
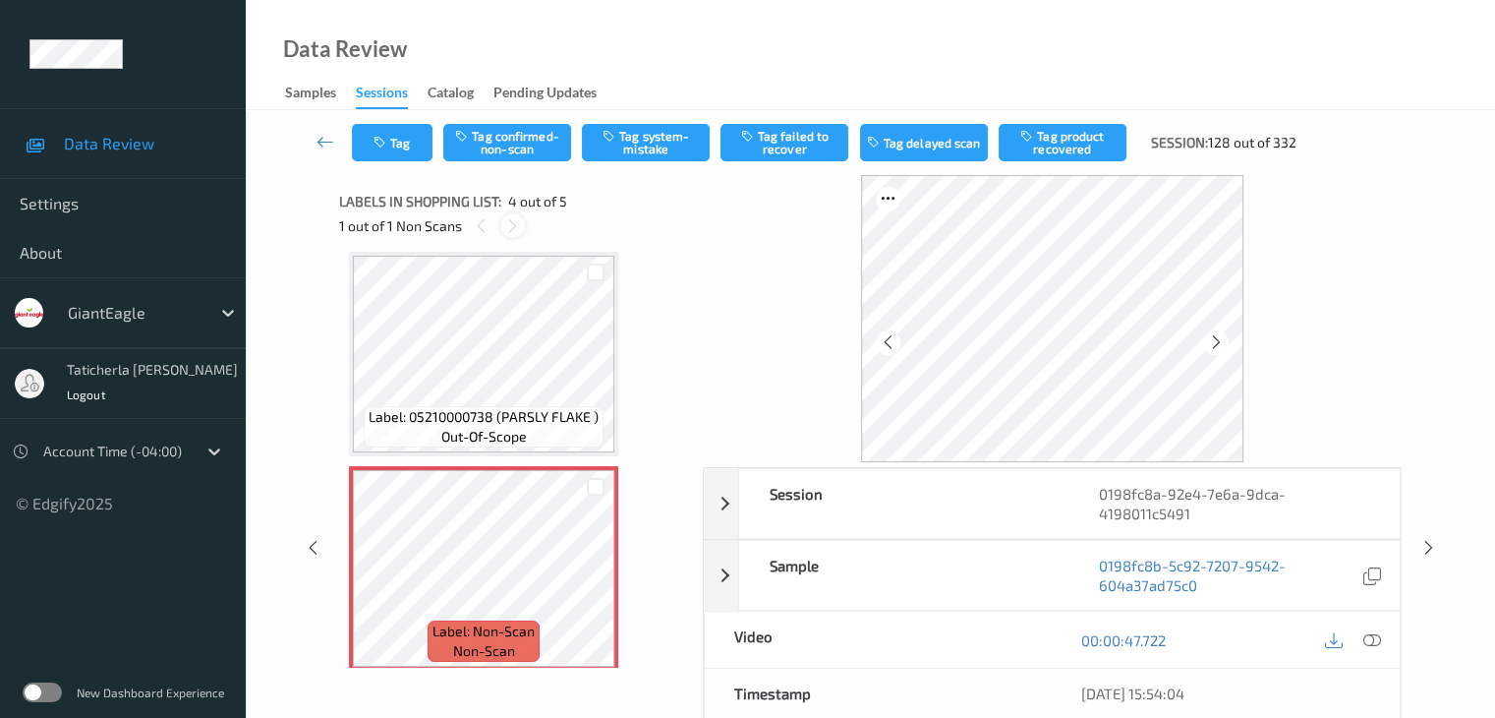
click at [505, 225] on icon at bounding box center [512, 226] width 17 height 18
click at [506, 224] on icon at bounding box center [512, 226] width 17 height 18
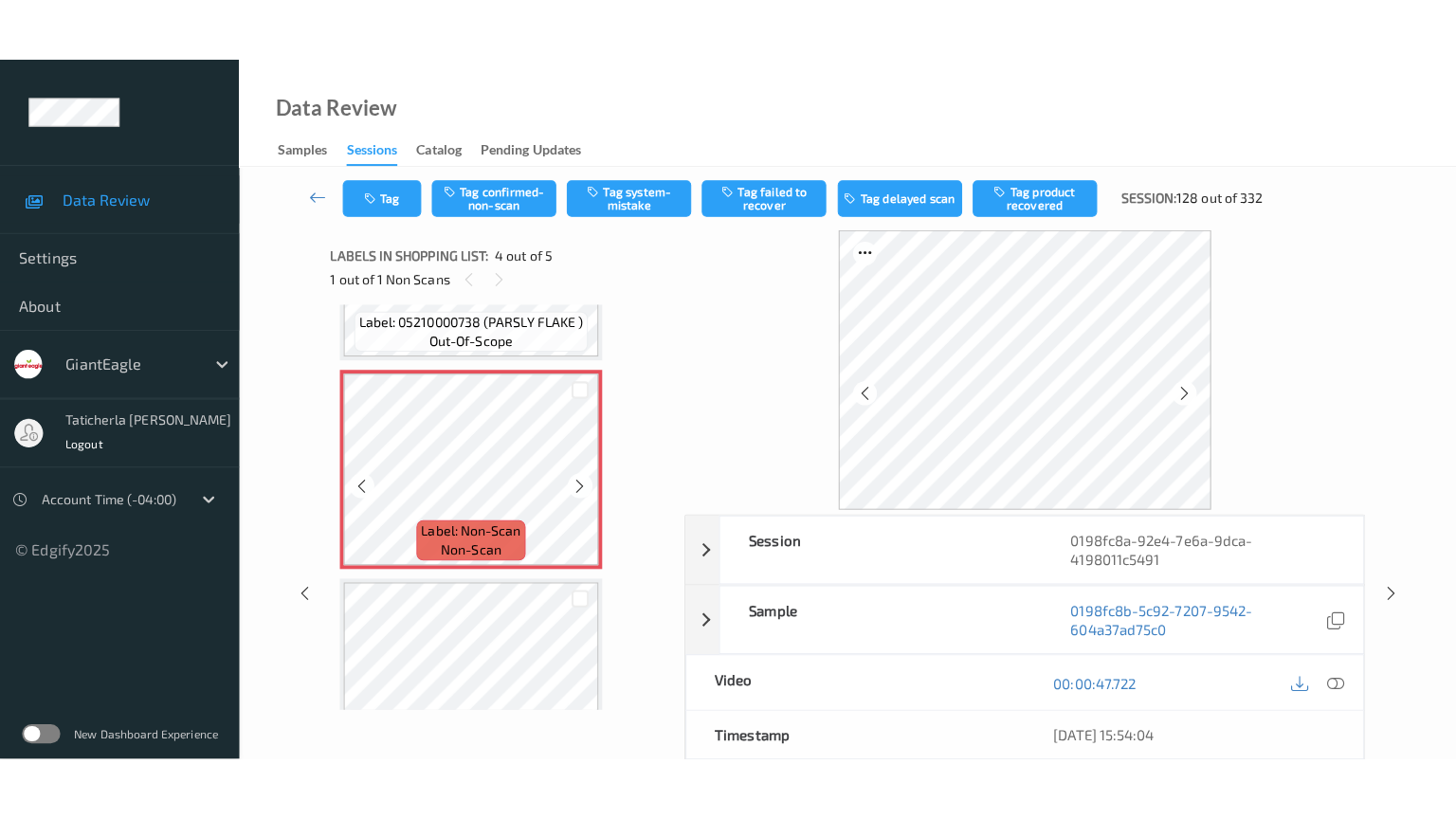
scroll to position [613, 0]
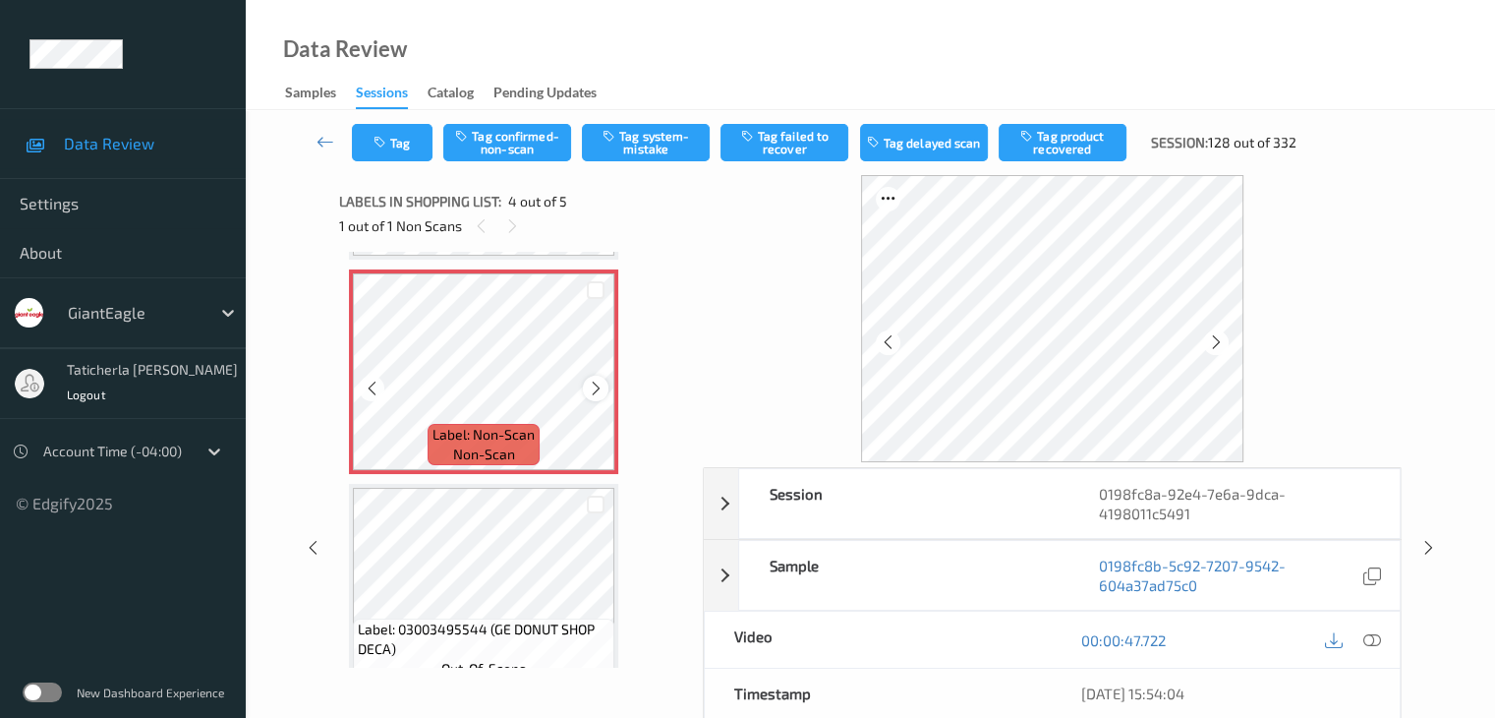
click at [594, 391] on icon at bounding box center [596, 389] width 17 height 18
click at [1369, 636] on icon at bounding box center [1372, 640] width 18 height 18
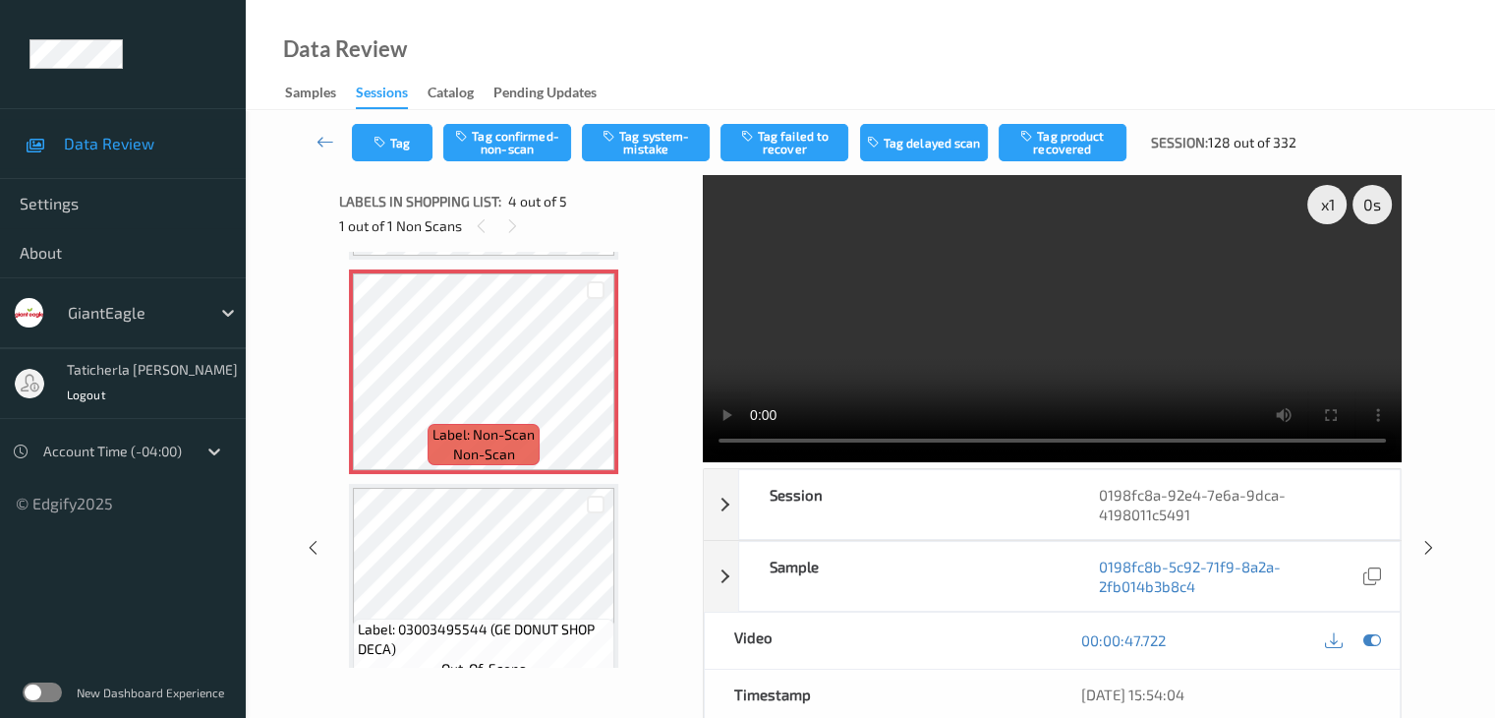
click at [1330, 275] on video at bounding box center [1052, 318] width 699 height 287
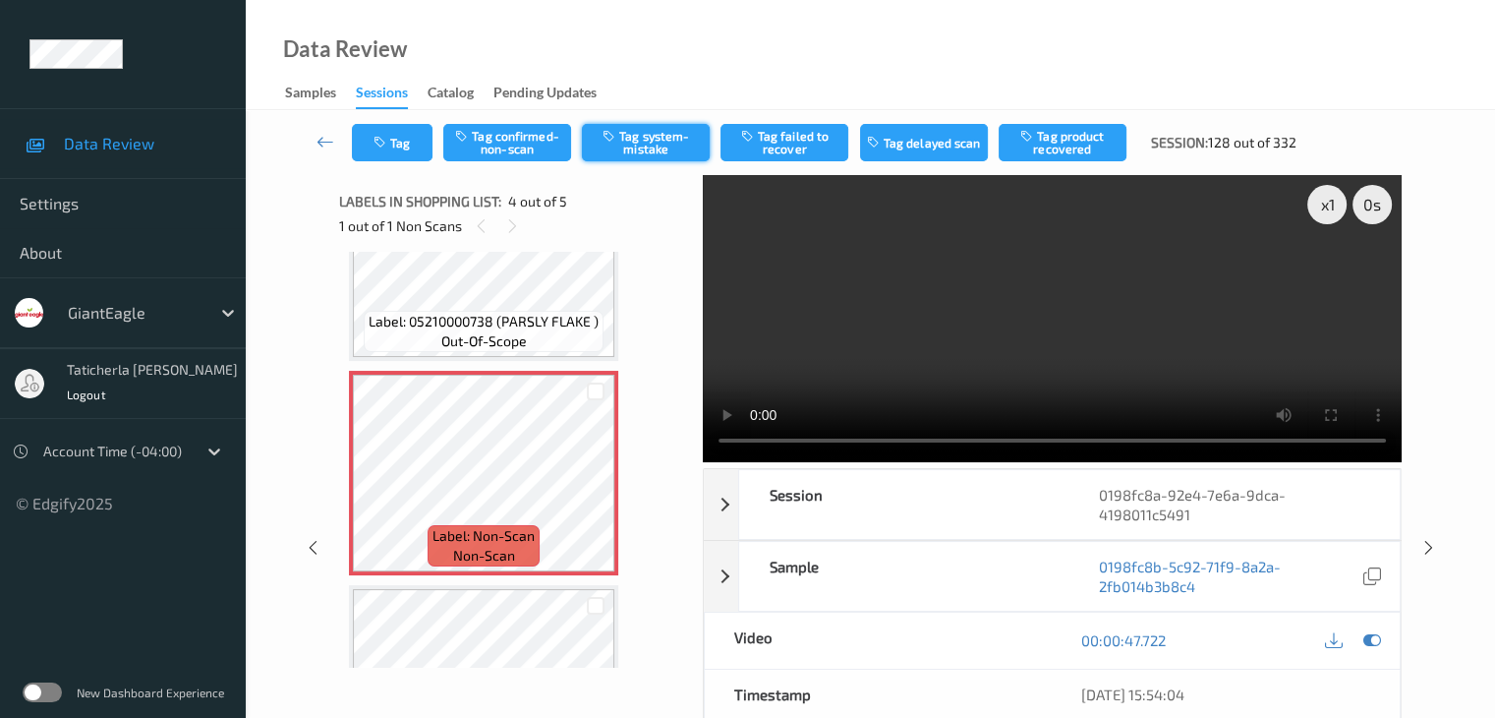
click at [678, 134] on button "Tag system-mistake" at bounding box center [646, 142] width 128 height 37
click at [322, 146] on icon at bounding box center [326, 142] width 18 height 20
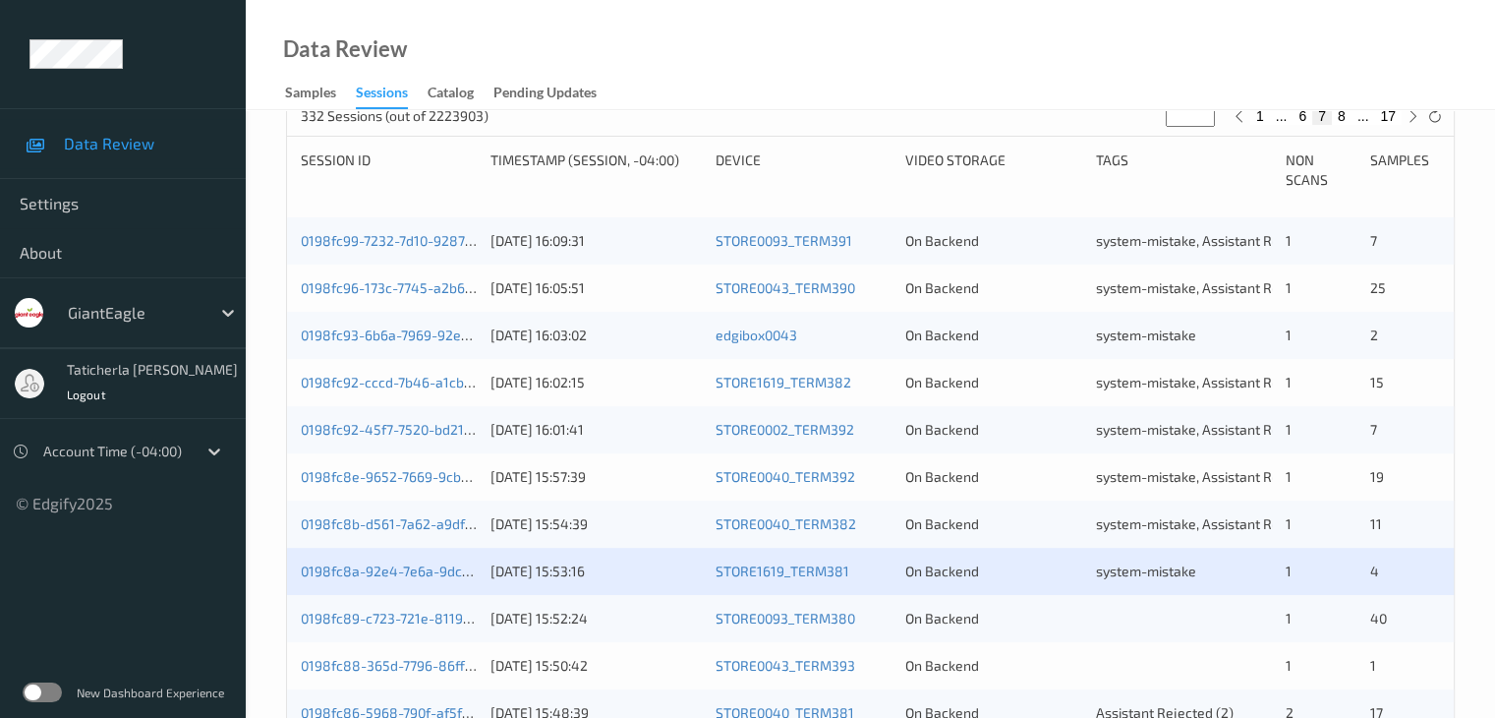
scroll to position [688, 0]
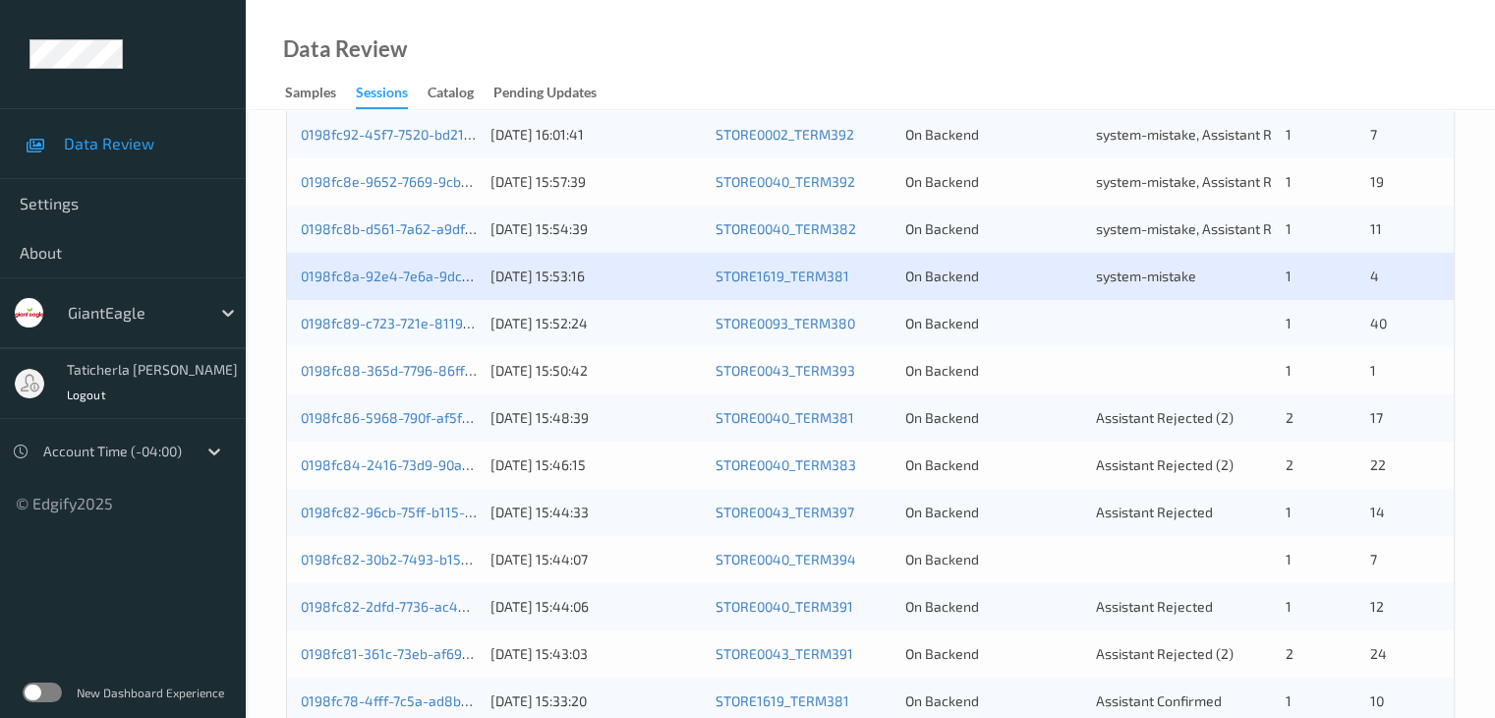
click at [401, 331] on div "0198fc89-c723-721e-8119-161c2ea2abe0" at bounding box center [389, 324] width 176 height 20
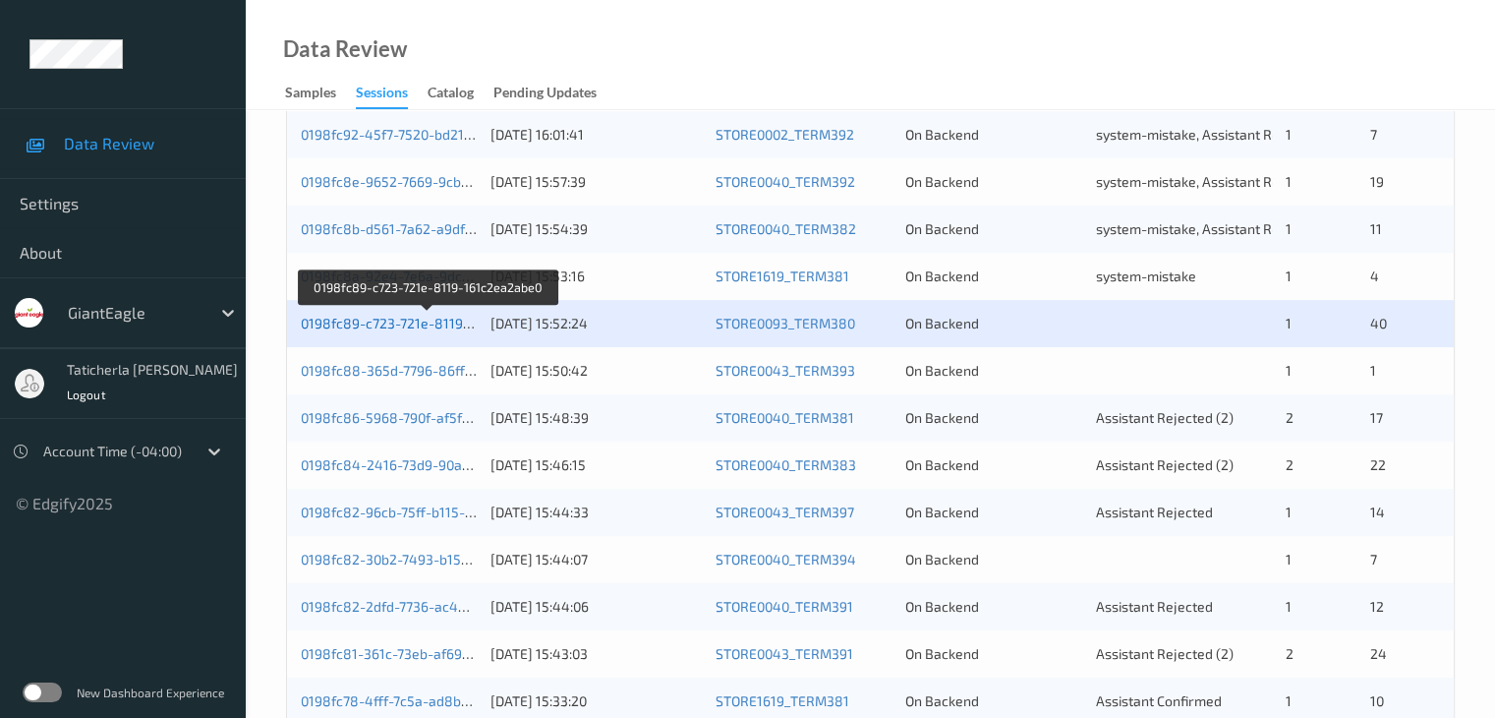
click at [397, 323] on link "0198fc89-c723-721e-8119-161c2ea2abe0" at bounding box center [430, 323] width 258 height 17
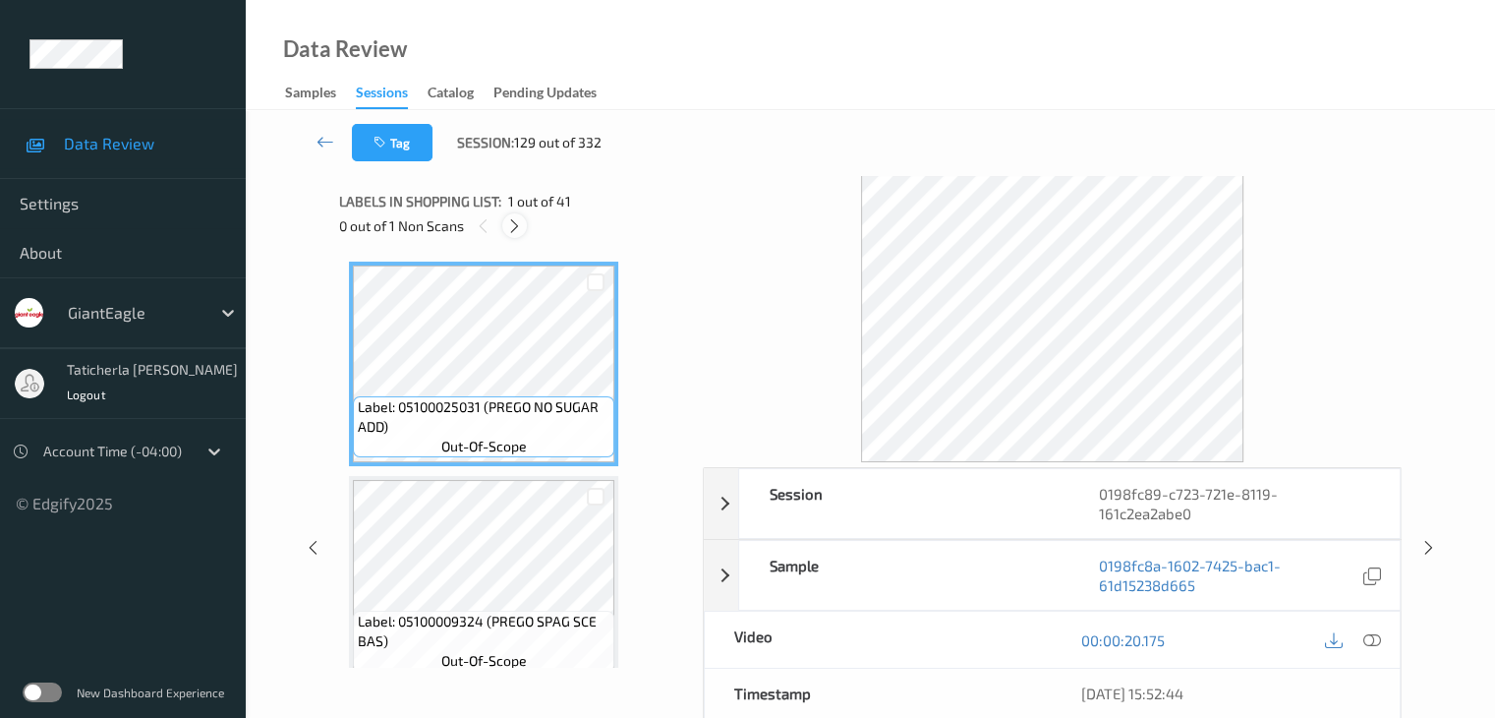
click at [510, 220] on icon at bounding box center [514, 226] width 17 height 18
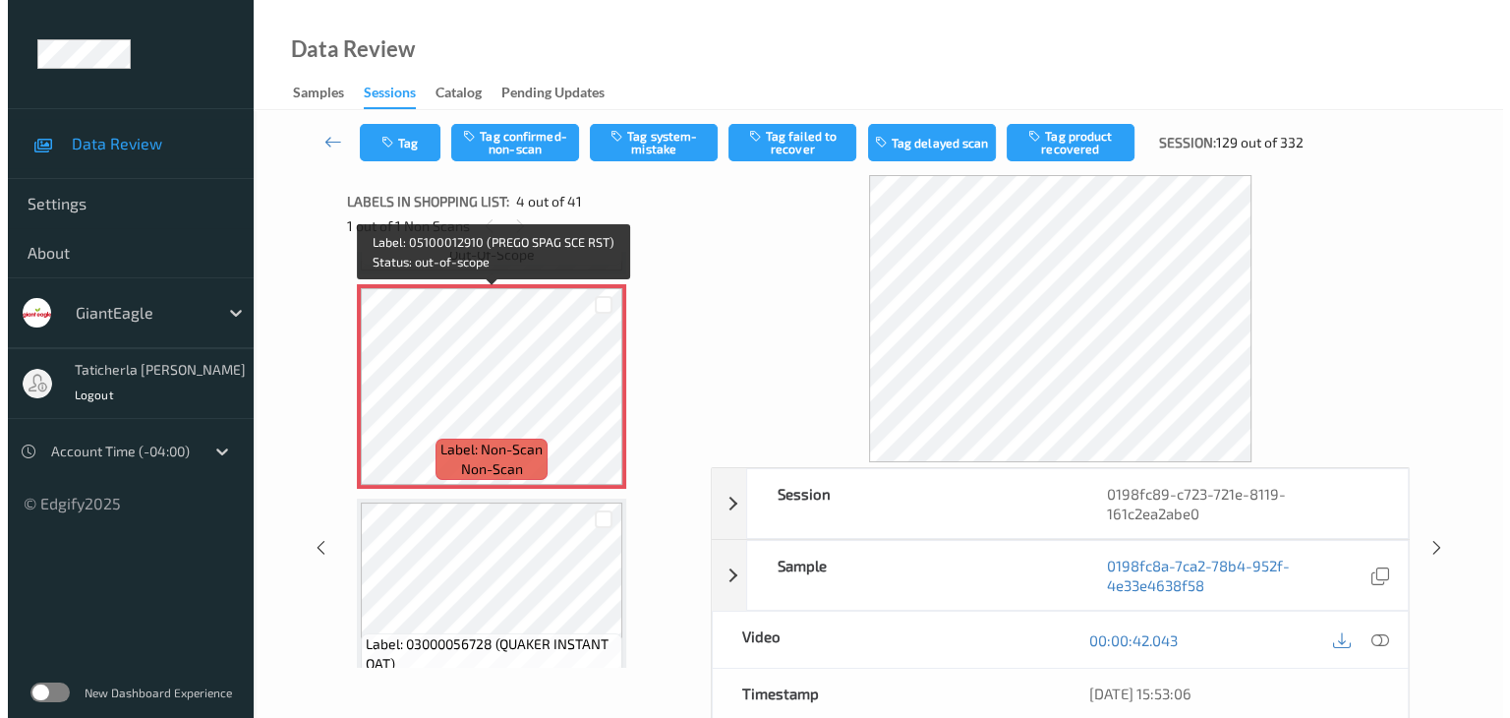
scroll to position [635, 0]
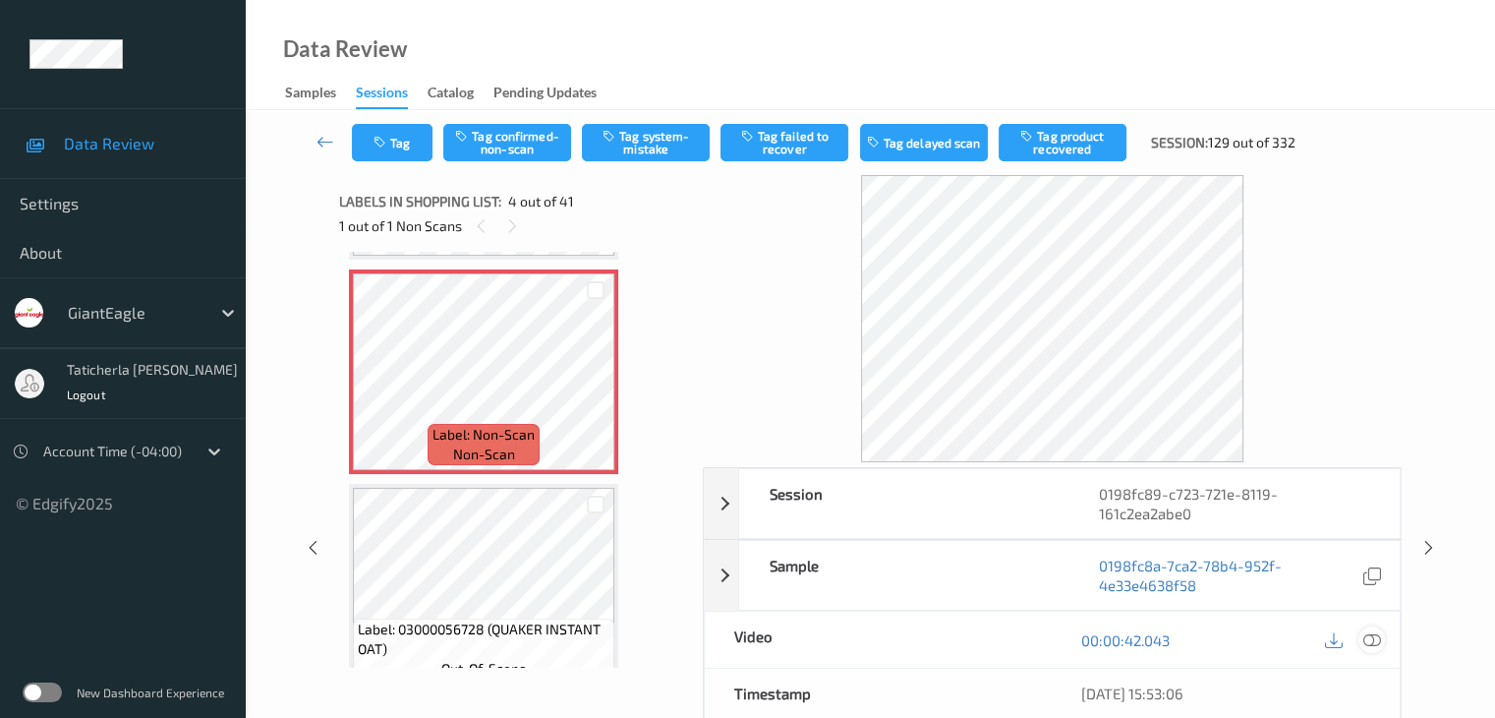
click at [1368, 631] on icon at bounding box center [1372, 640] width 18 height 18
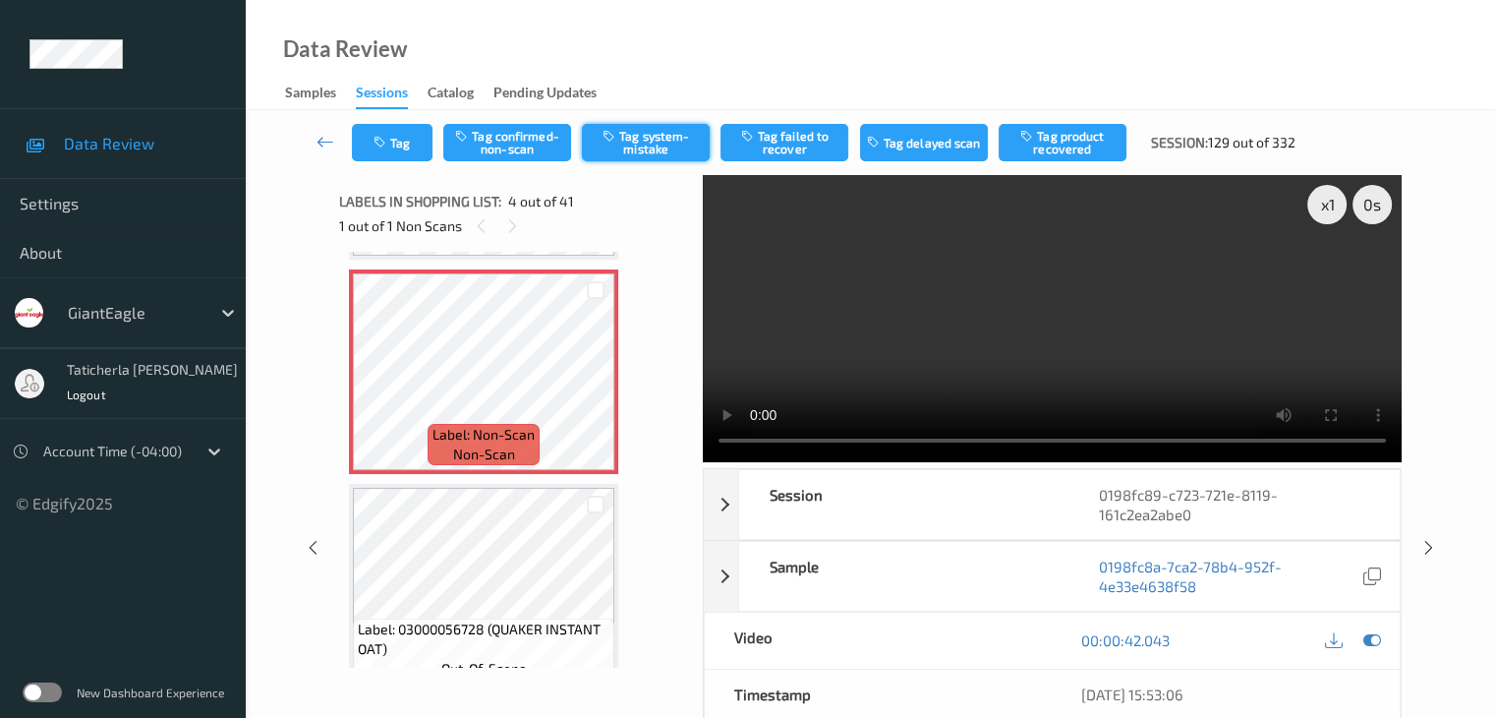
click at [653, 139] on button "Tag system-mistake" at bounding box center [646, 142] width 128 height 37
click at [412, 146] on button "Tag" at bounding box center [392, 142] width 81 height 37
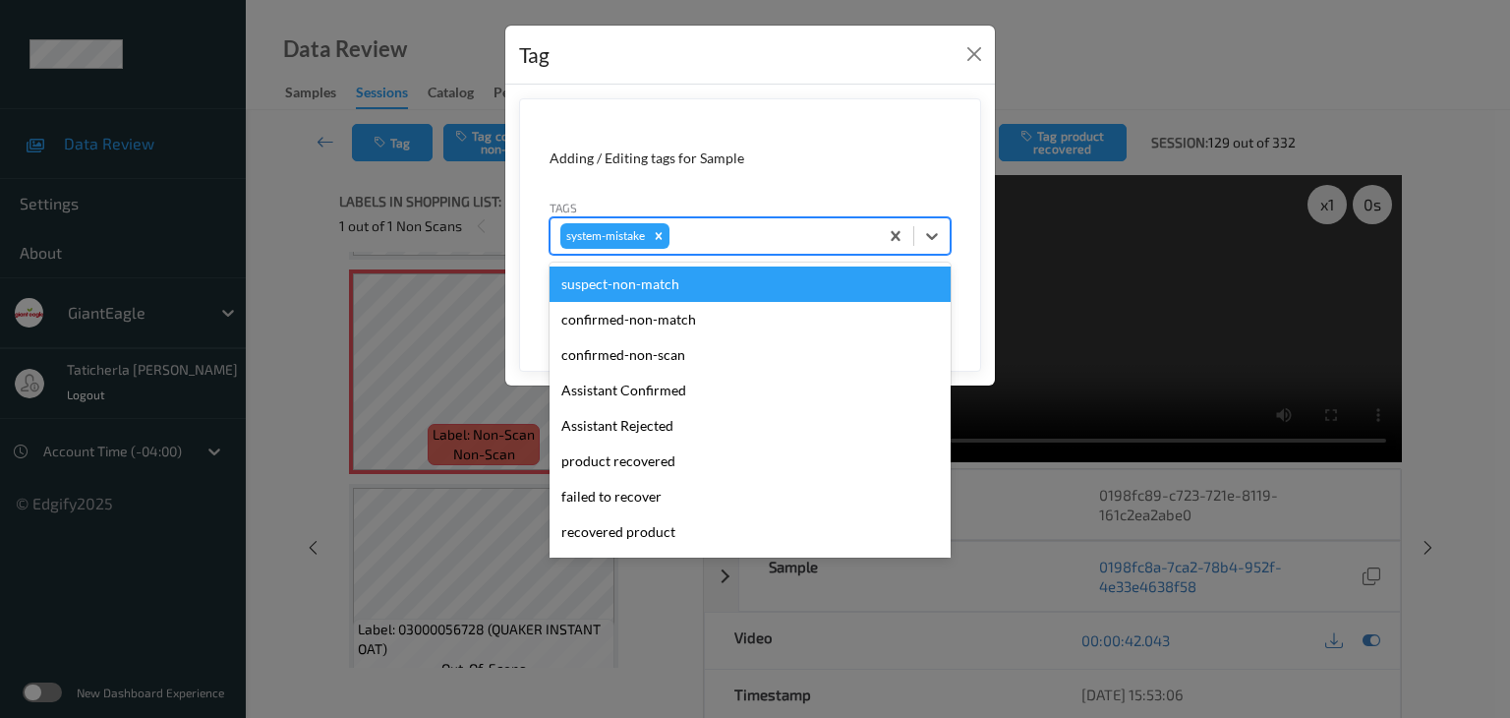
click at [734, 244] on div at bounding box center [770, 236] width 195 height 24
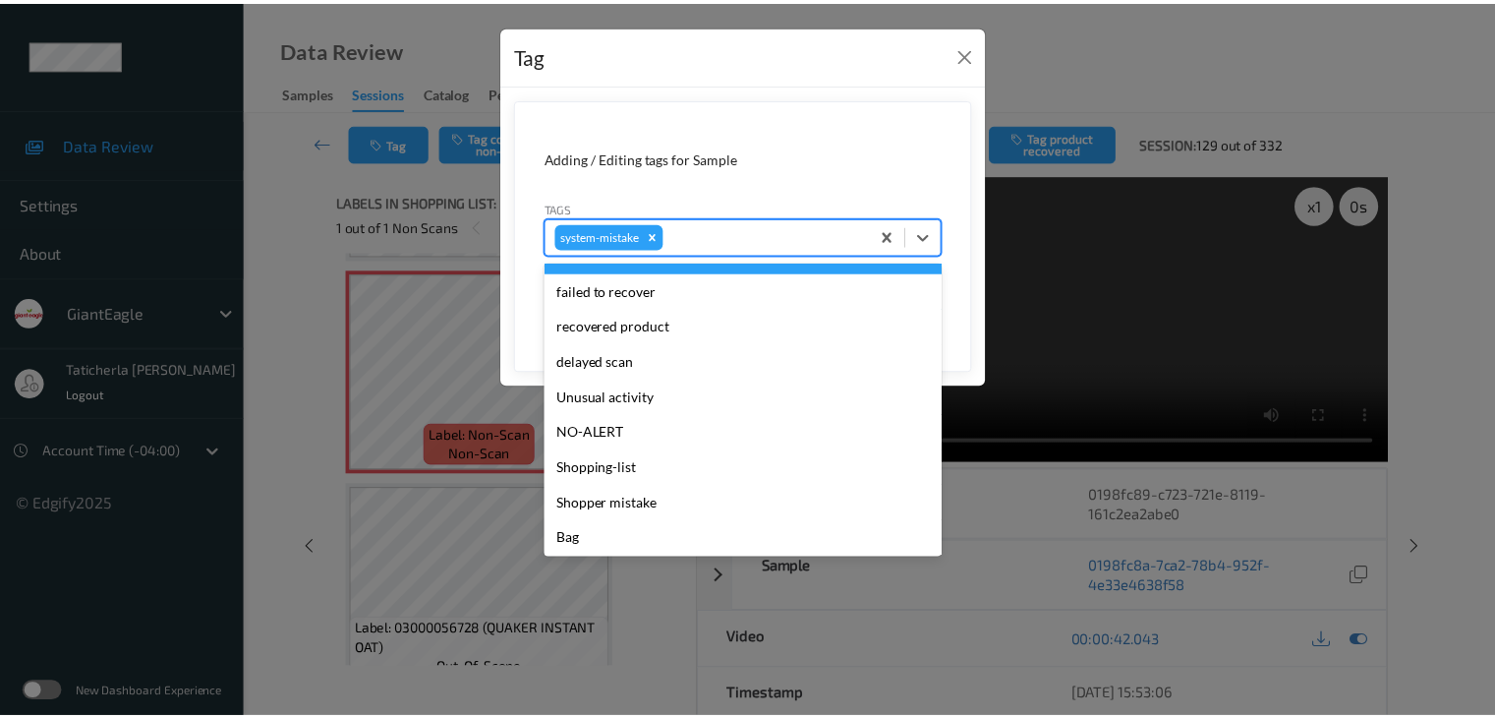
scroll to position [208, 0]
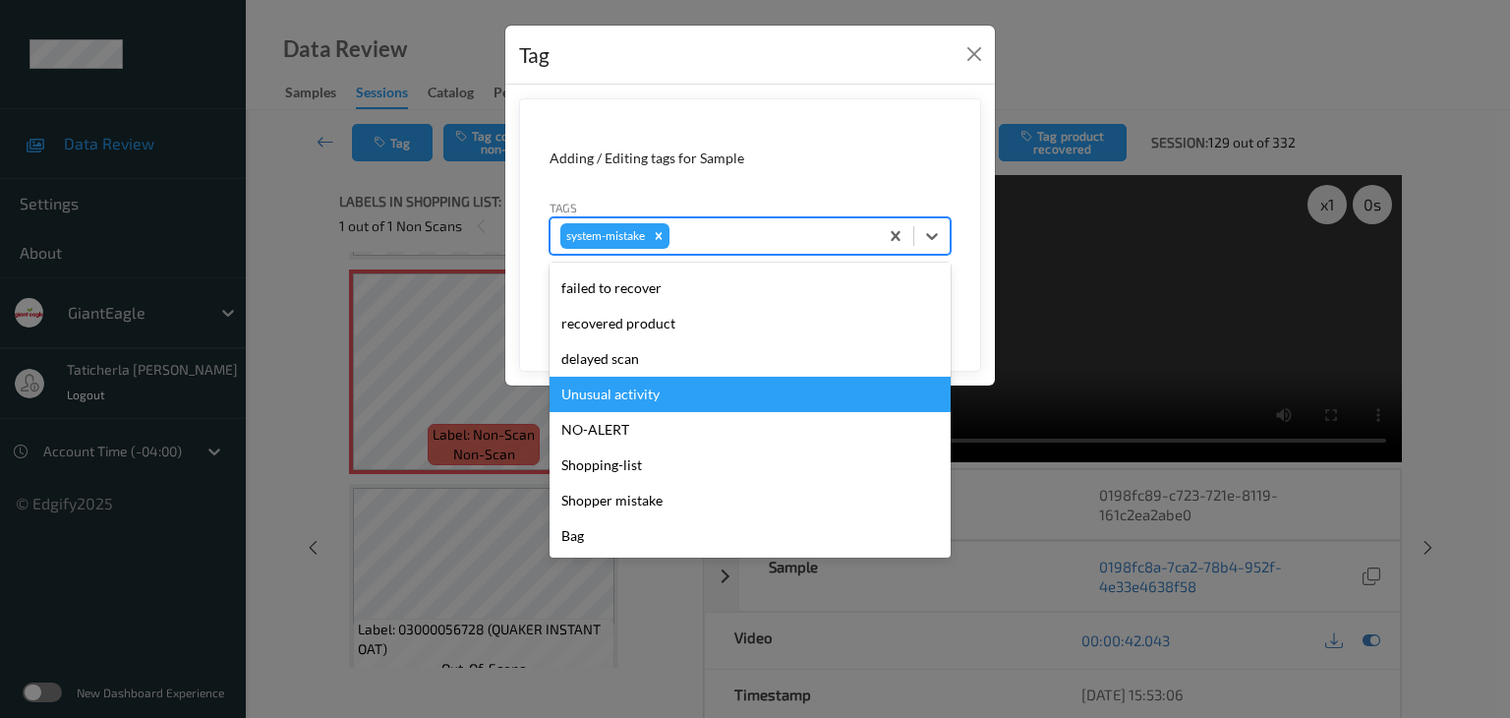
click at [678, 396] on div "Unusual activity" at bounding box center [750, 394] width 401 height 35
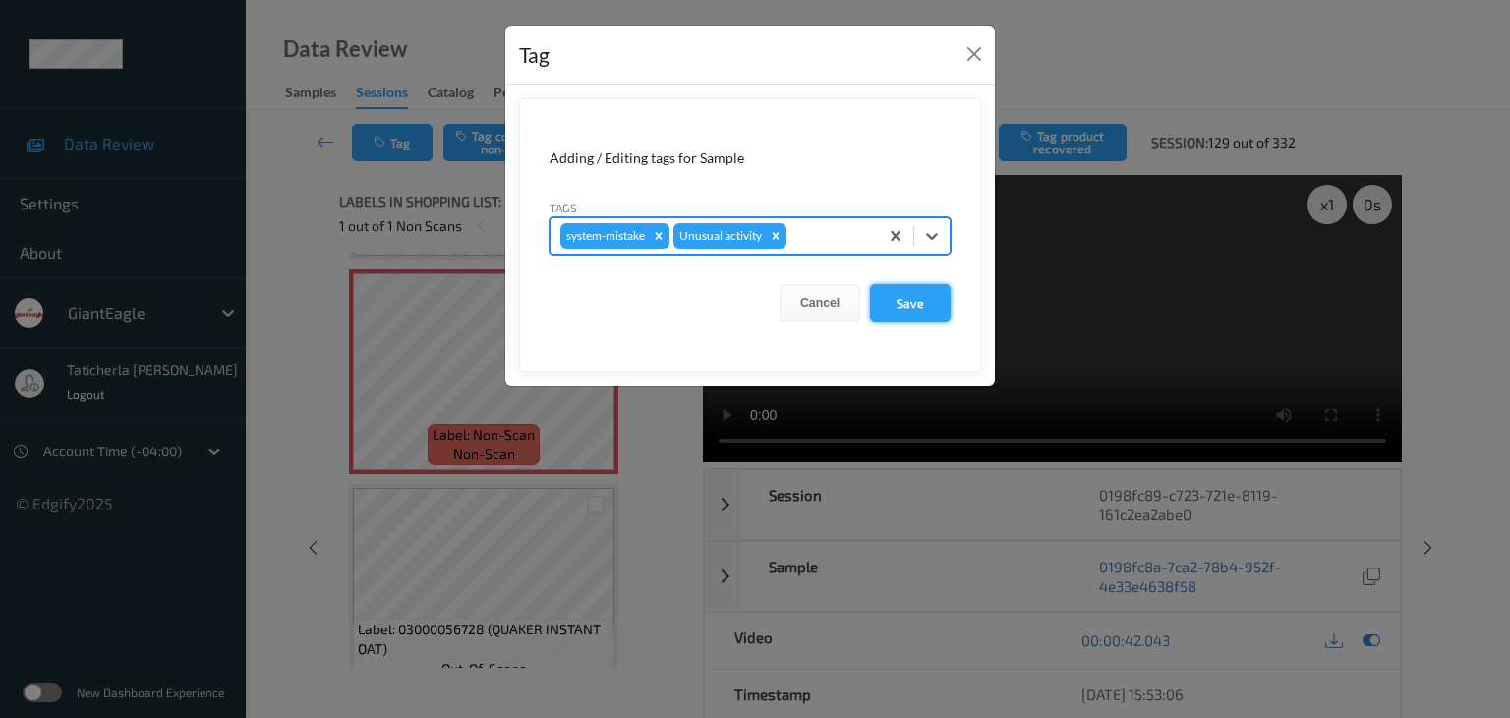
click at [894, 304] on button "Save" at bounding box center [910, 302] width 81 height 37
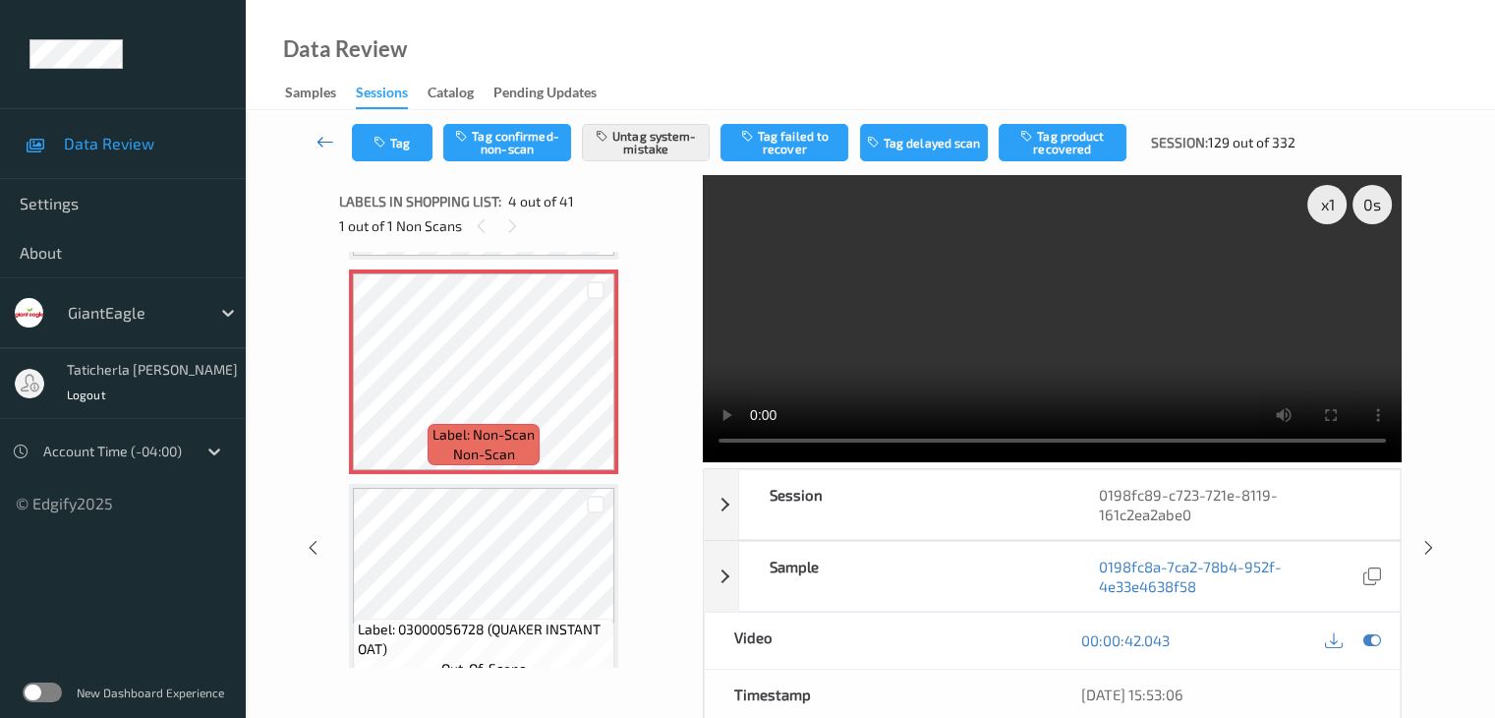
click at [317, 142] on icon at bounding box center [326, 142] width 18 height 20
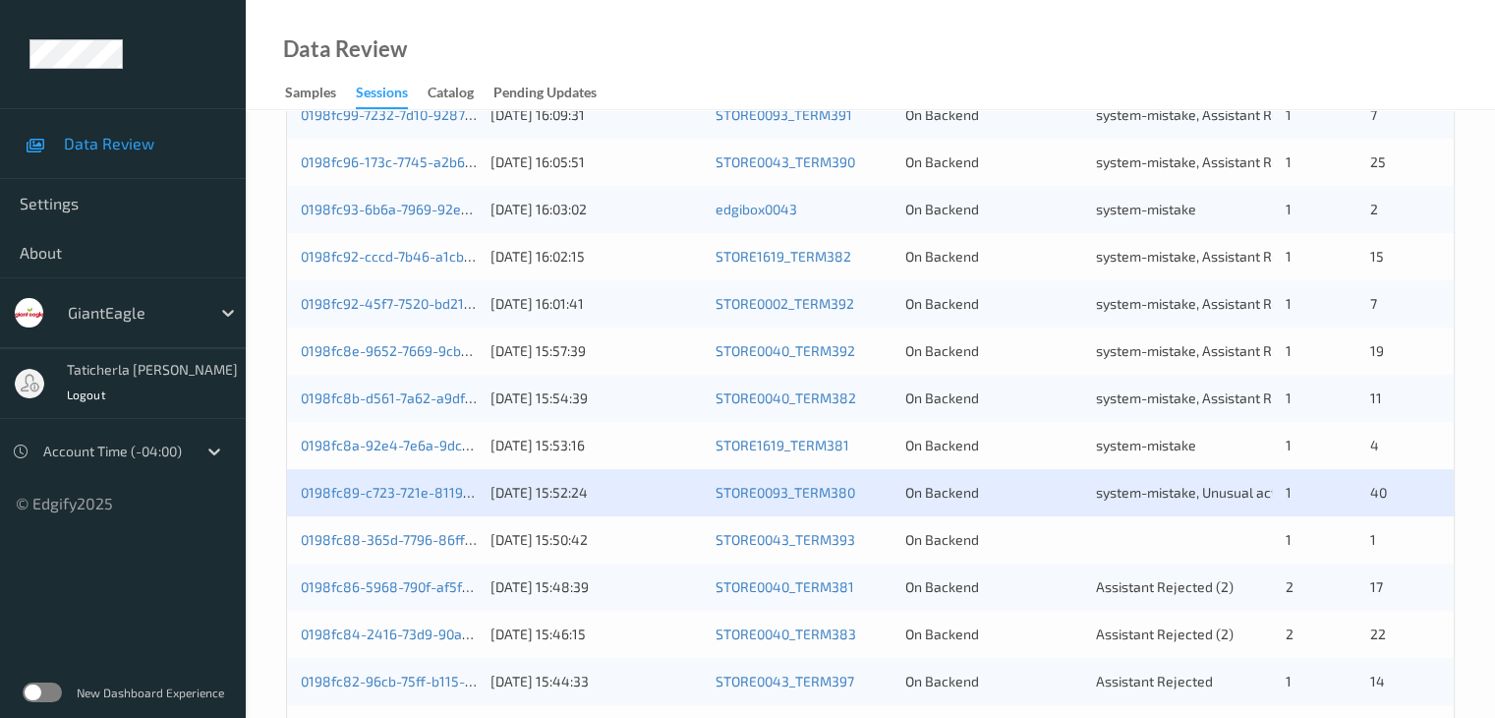
scroll to position [590, 0]
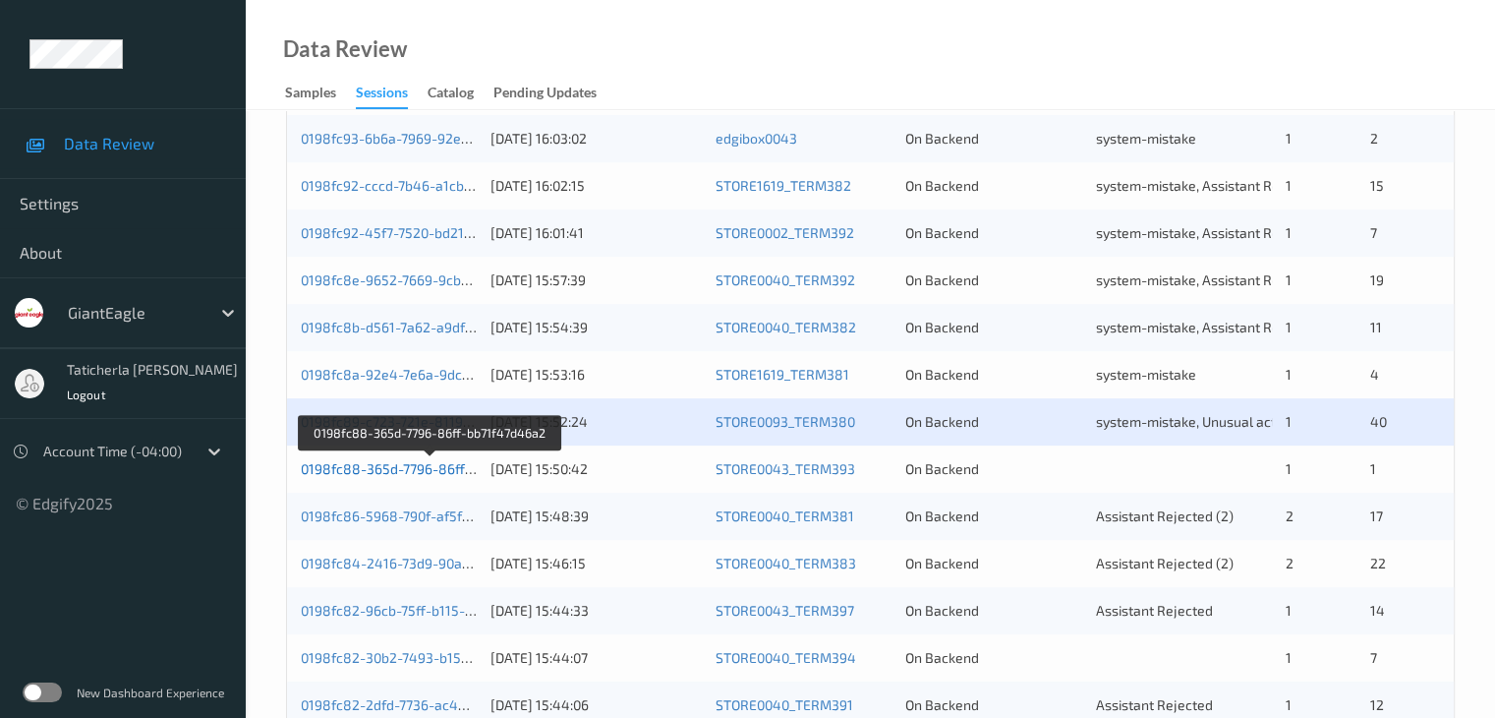
click at [399, 465] on link "0198fc88-365d-7796-86ff-bb71f47d46a2" at bounding box center [431, 468] width 260 height 17
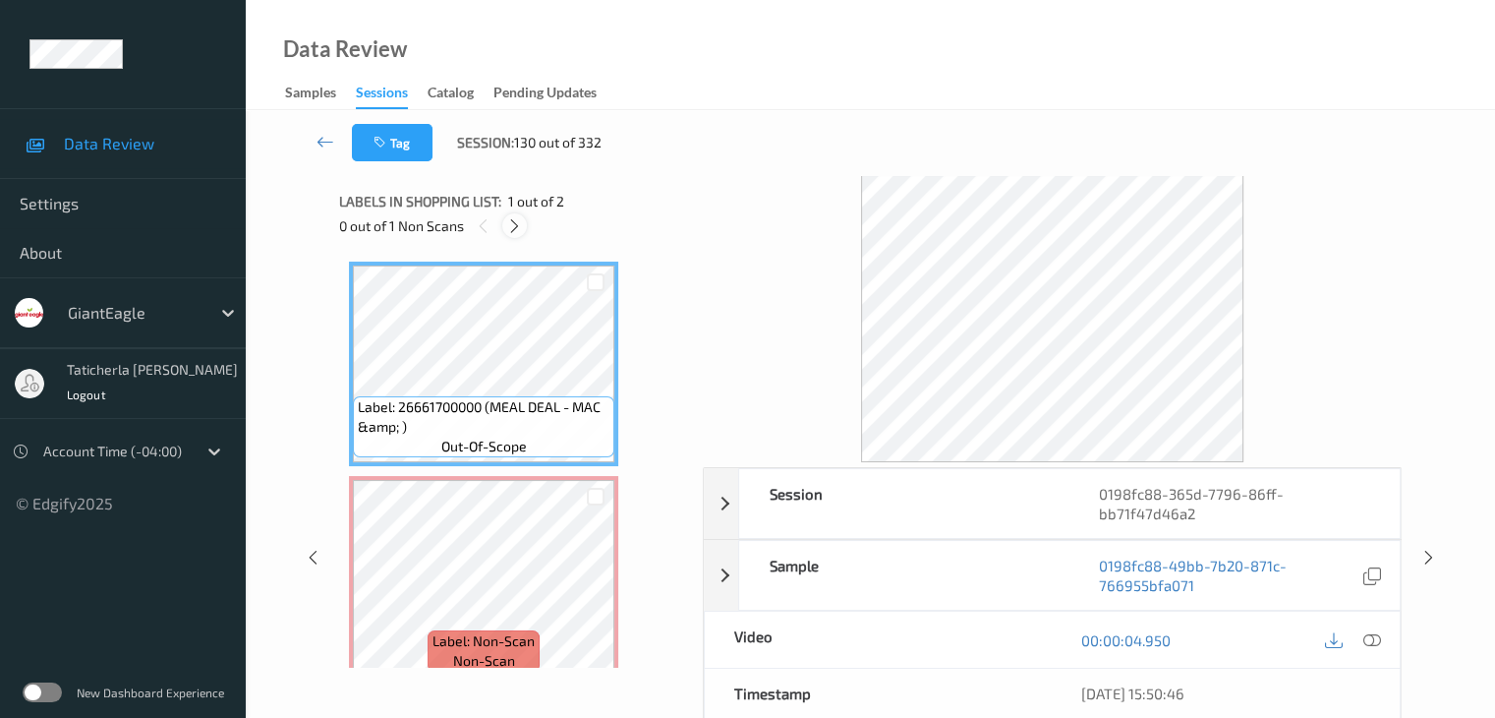
click at [522, 225] on icon at bounding box center [514, 226] width 17 height 18
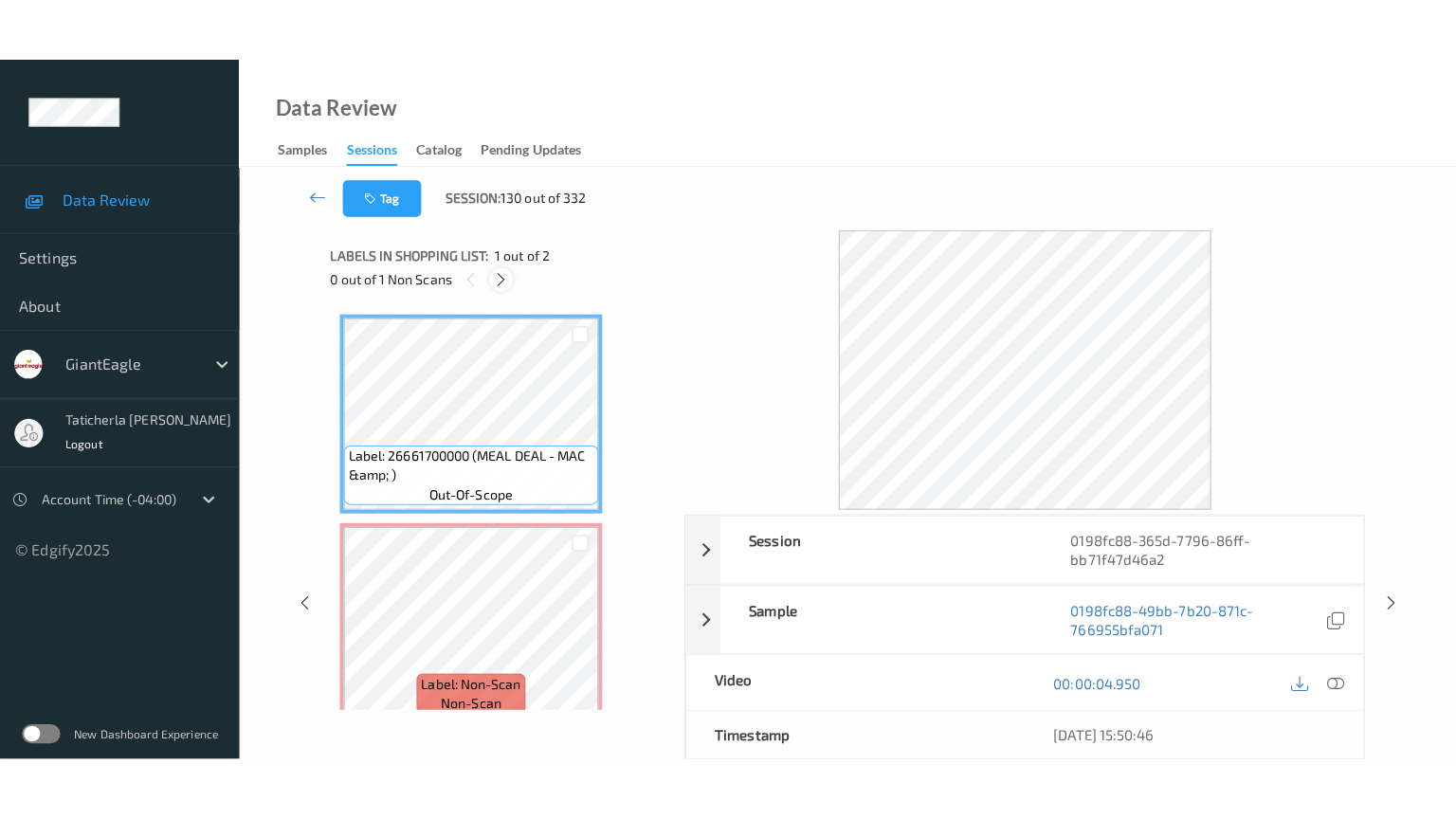
scroll to position [10, 0]
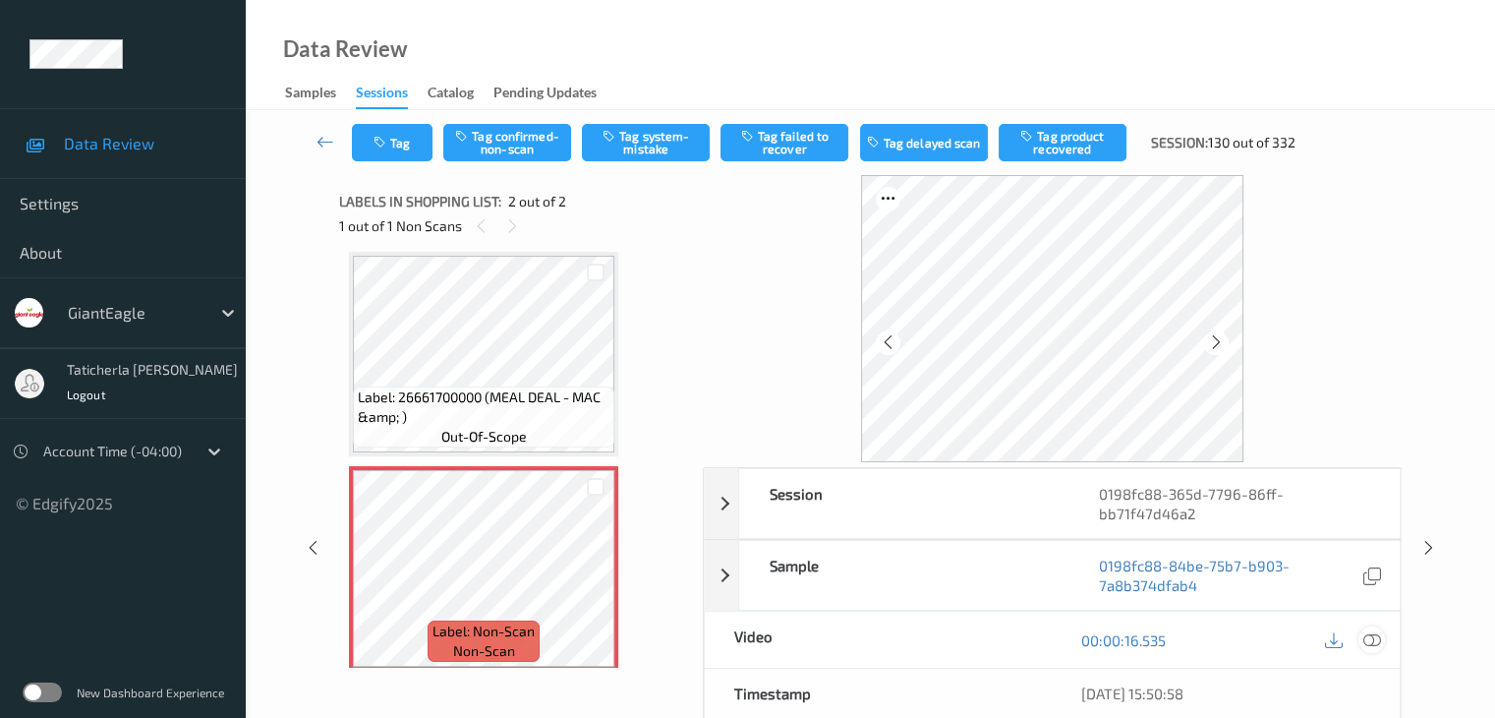
click at [1369, 640] on icon at bounding box center [1372, 640] width 18 height 18
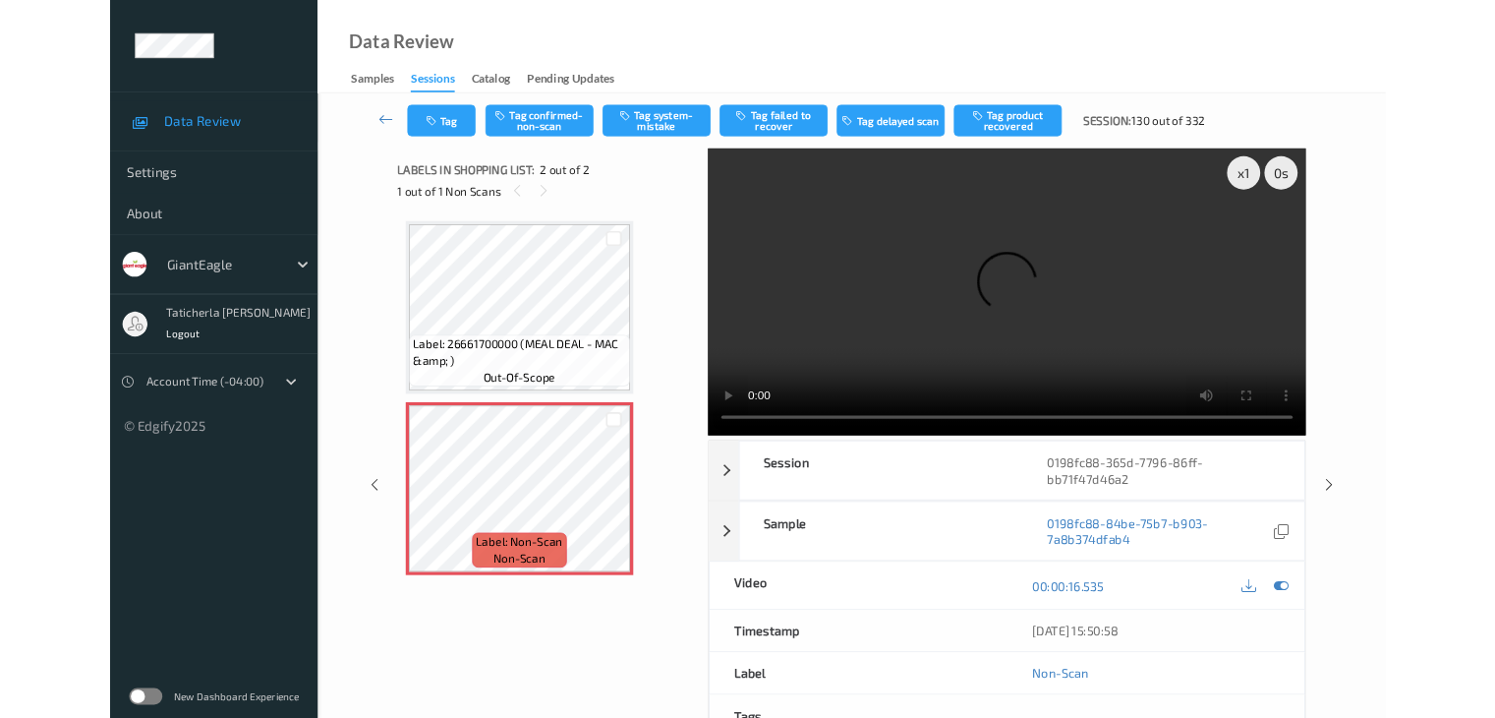
scroll to position [0, 0]
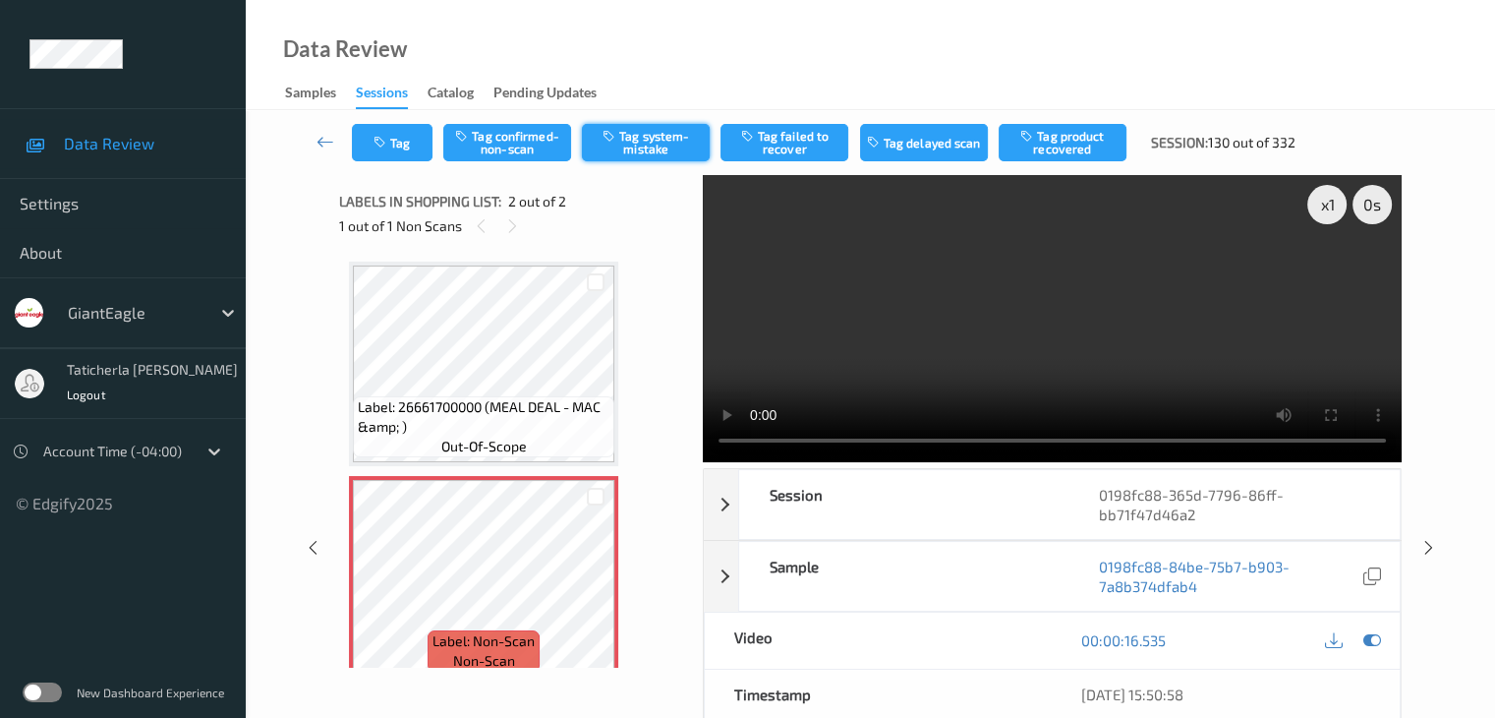
click at [654, 139] on button "Tag system-mistake" at bounding box center [646, 142] width 128 height 37
click at [335, 136] on link at bounding box center [326, 142] width 52 height 37
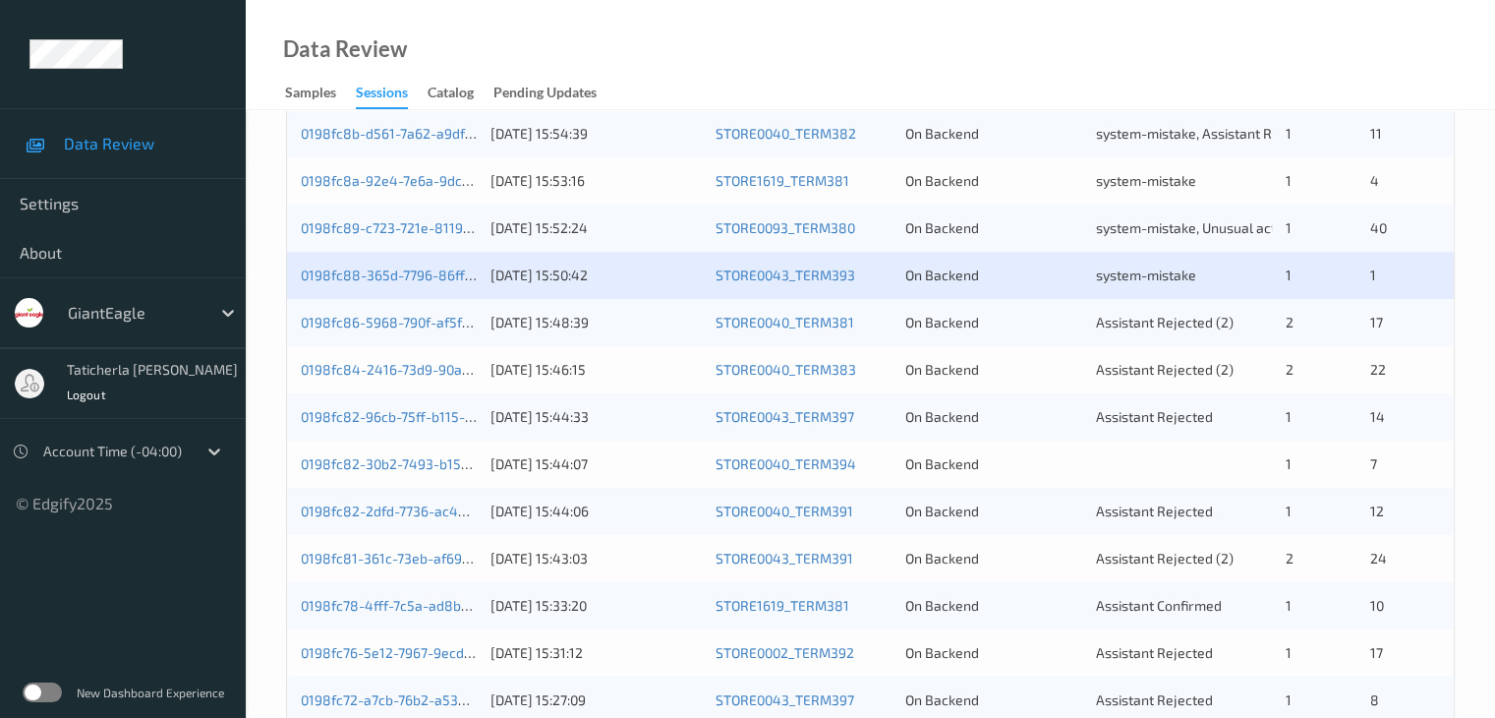
scroll to position [787, 0]
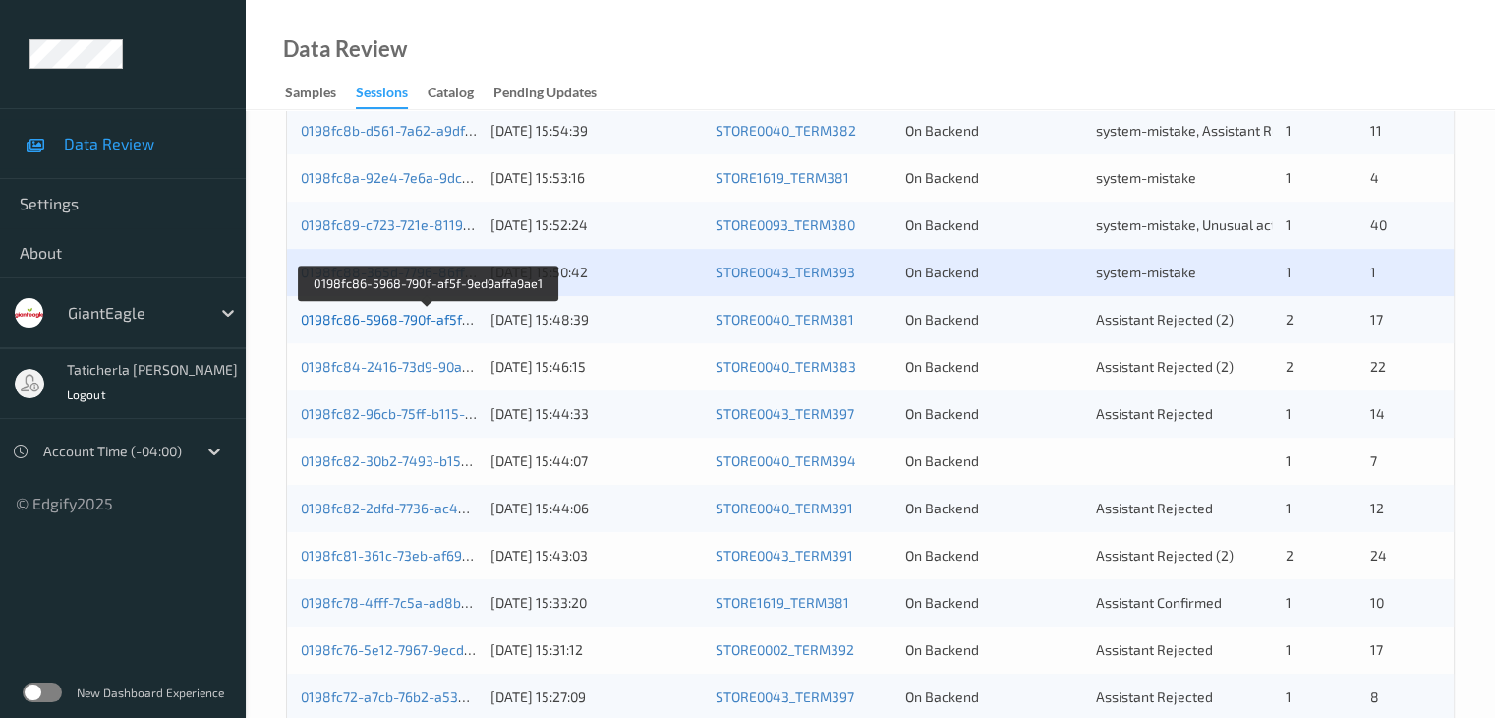
click at [430, 316] on link "0198fc86-5968-790f-af5f-9ed9affa9ae1" at bounding box center [428, 319] width 254 height 17
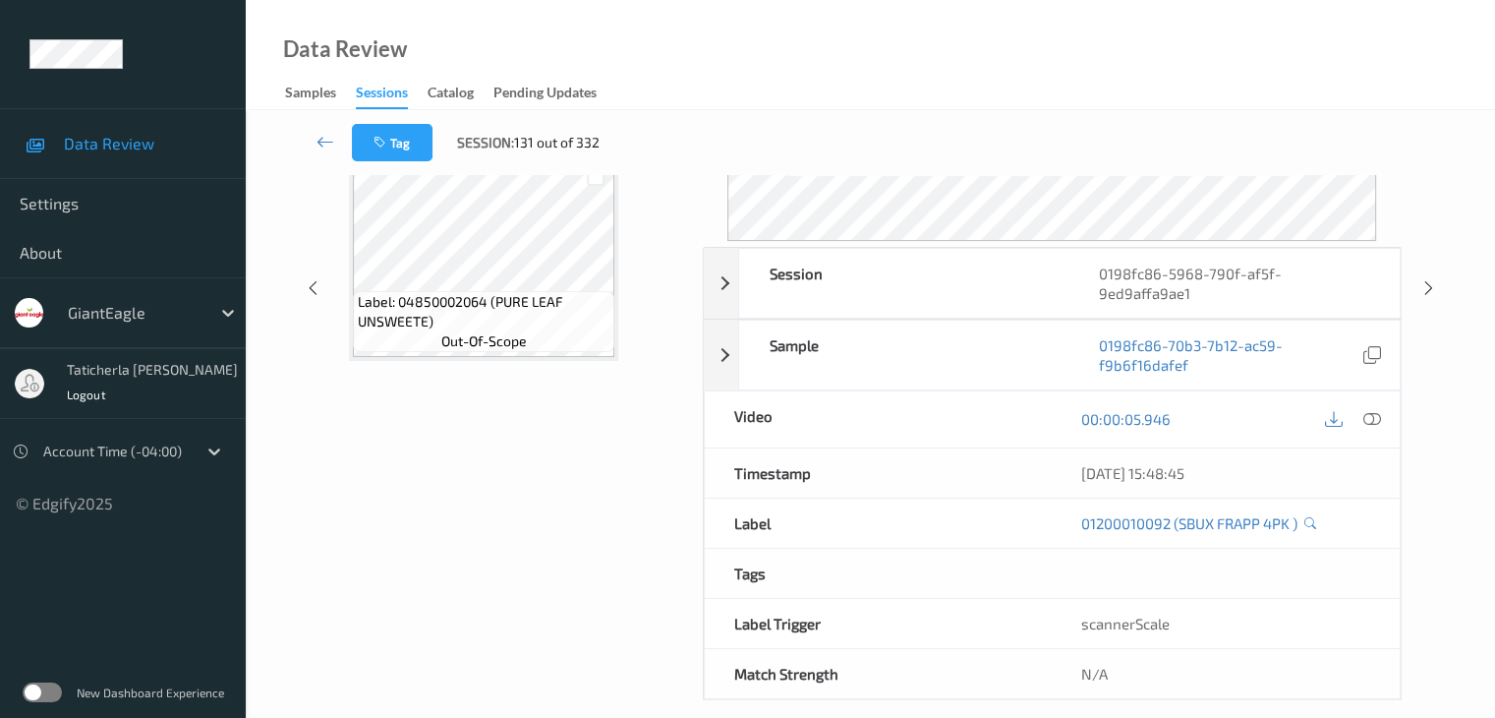
scroll to position [220, 0]
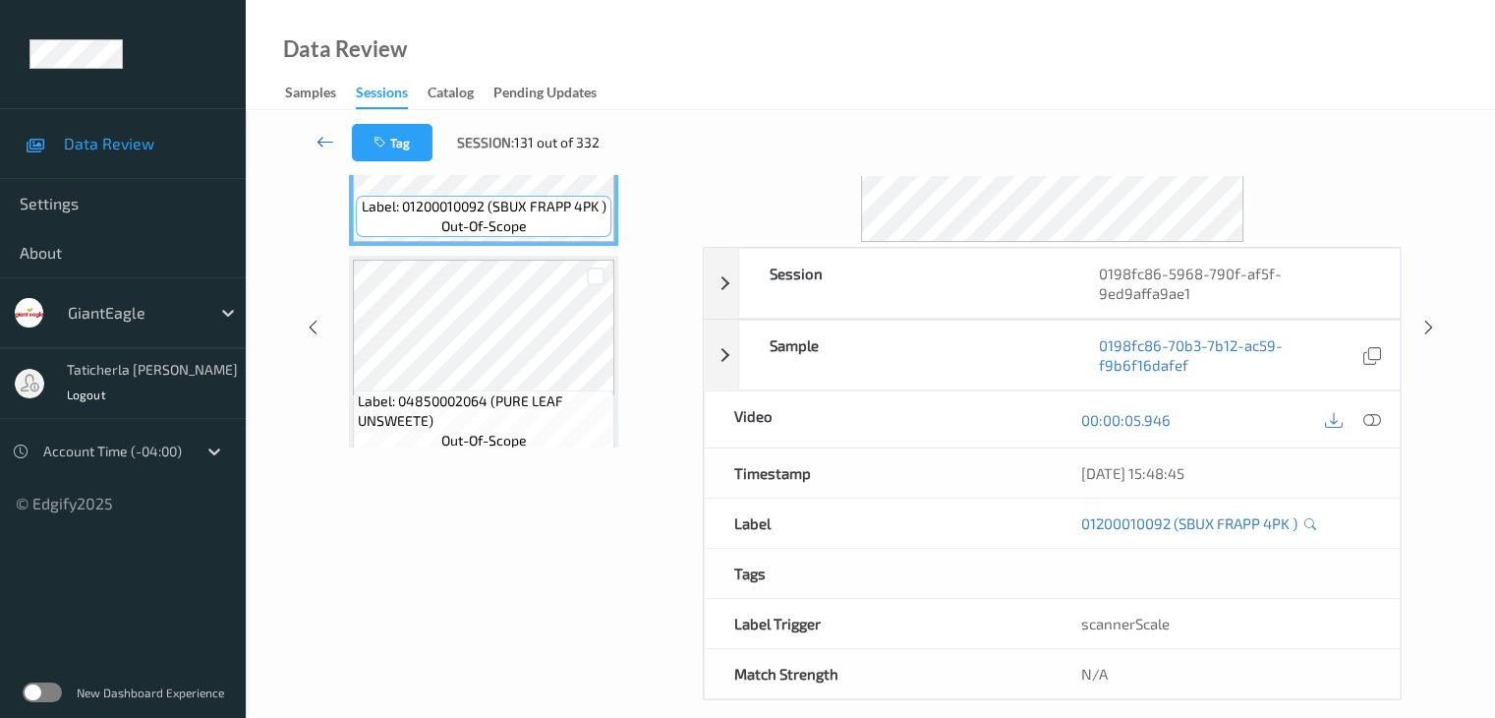
click at [323, 141] on icon at bounding box center [326, 142] width 18 height 20
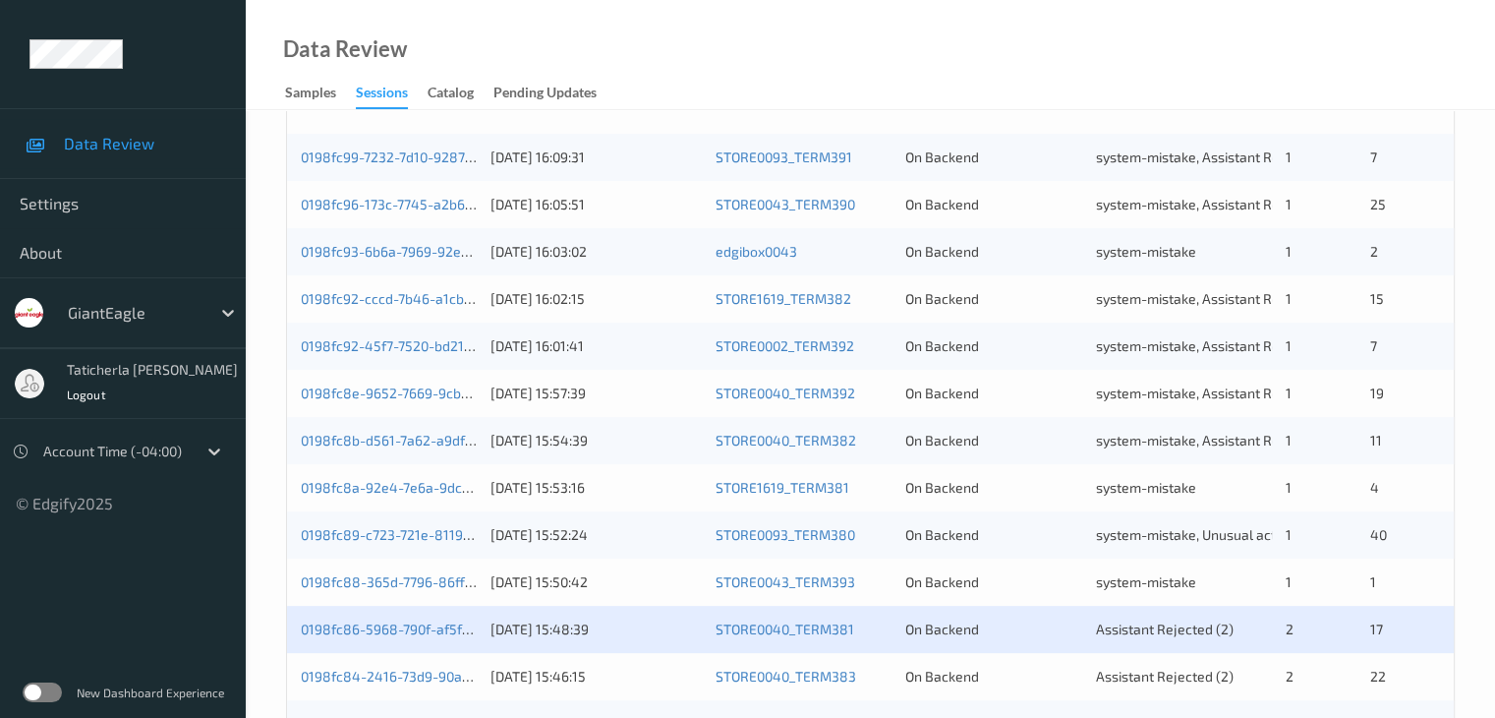
scroll to position [492, 0]
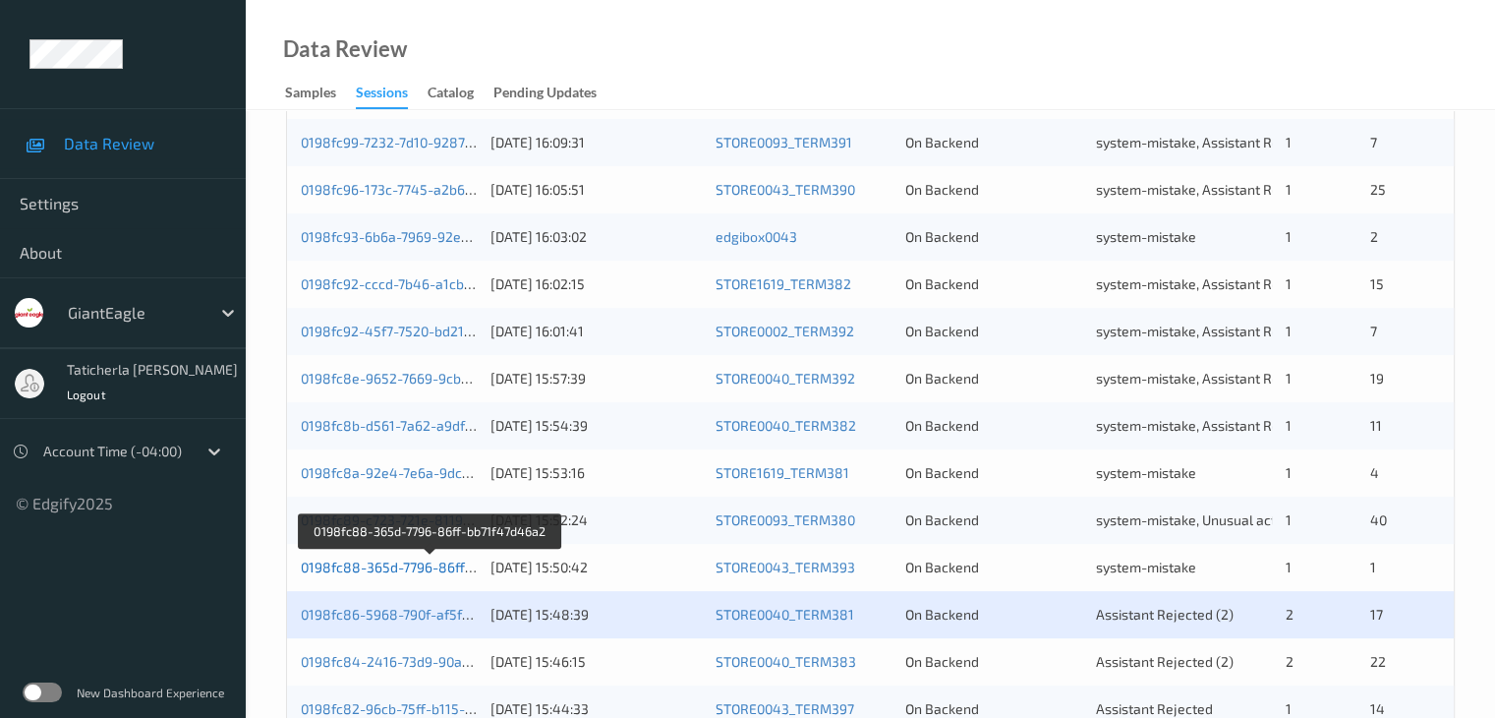
click at [422, 567] on link "0198fc88-365d-7796-86ff-bb71f47d46a2" at bounding box center [431, 566] width 260 height 17
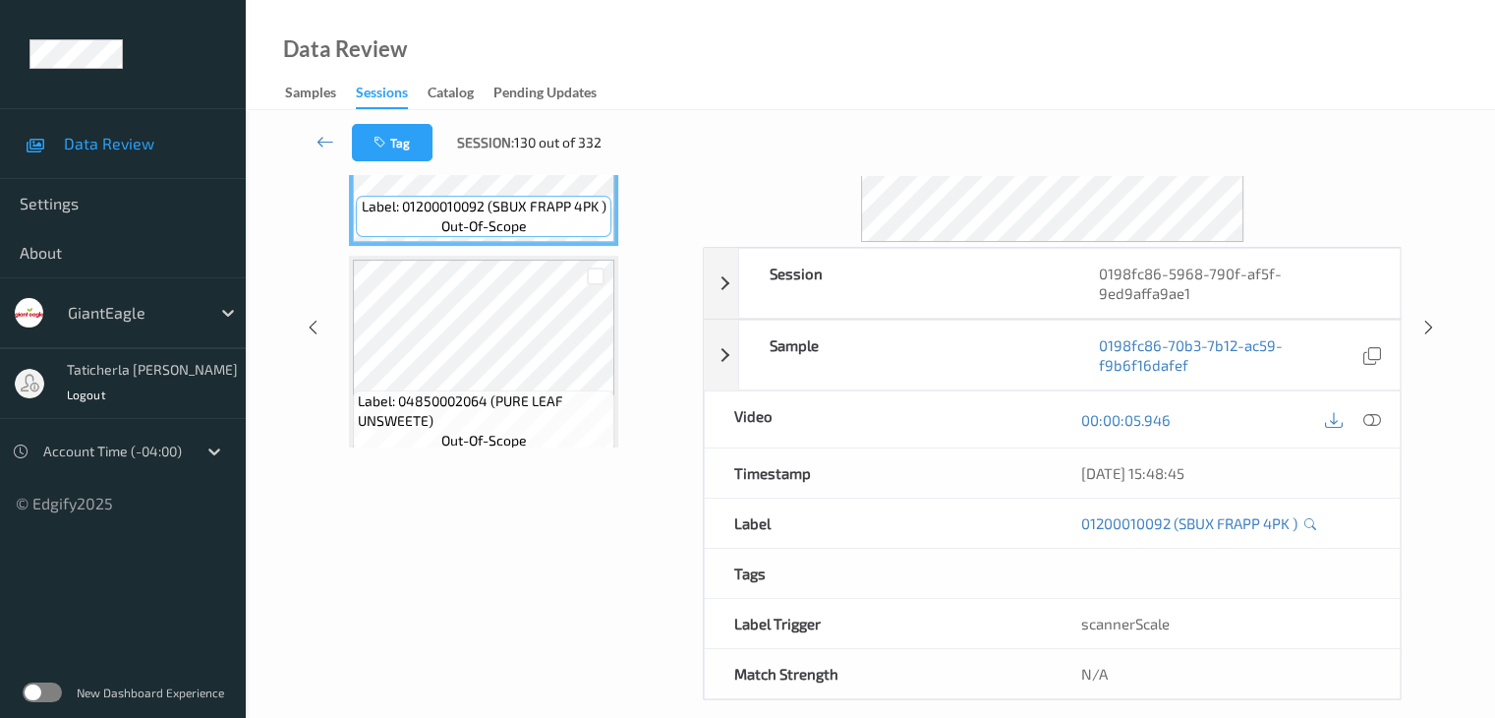
scroll to position [260, 0]
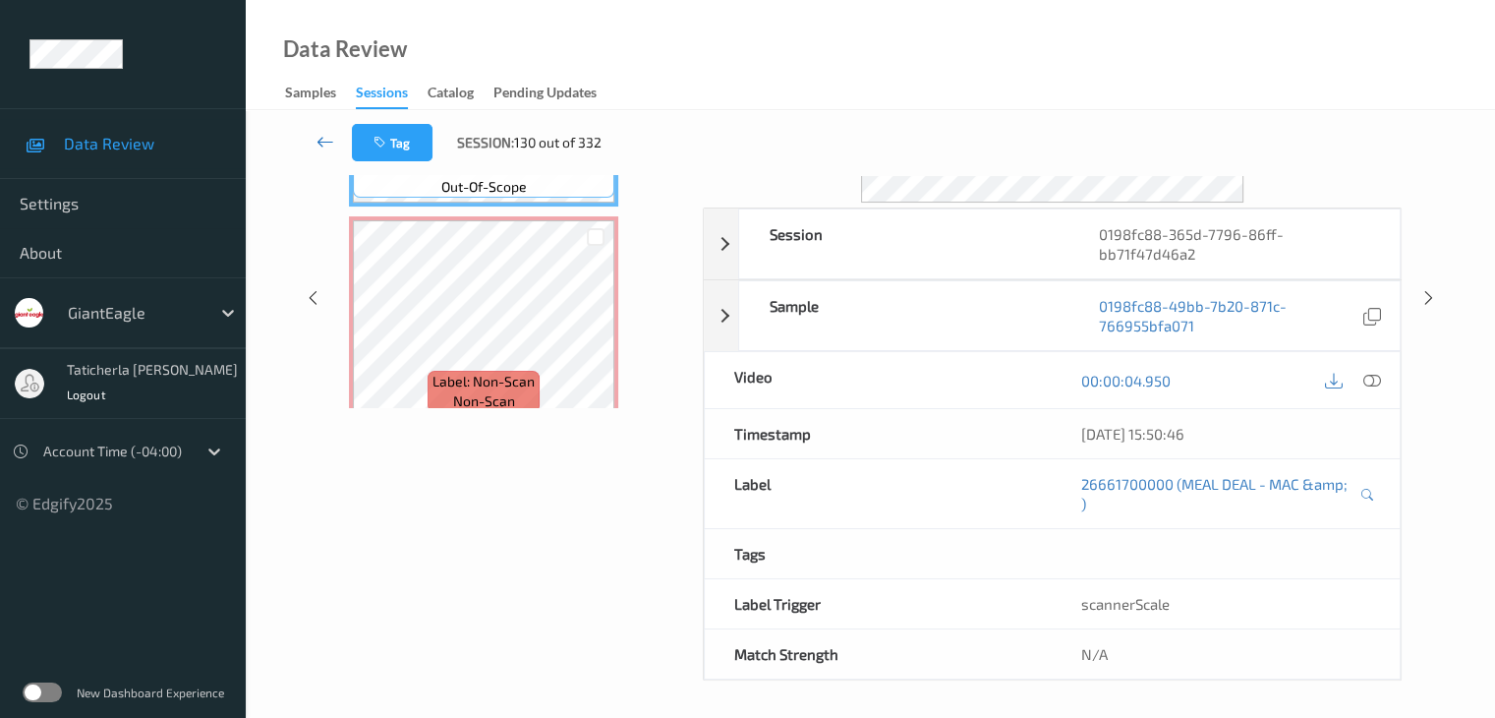
click at [322, 141] on icon at bounding box center [326, 142] width 18 height 20
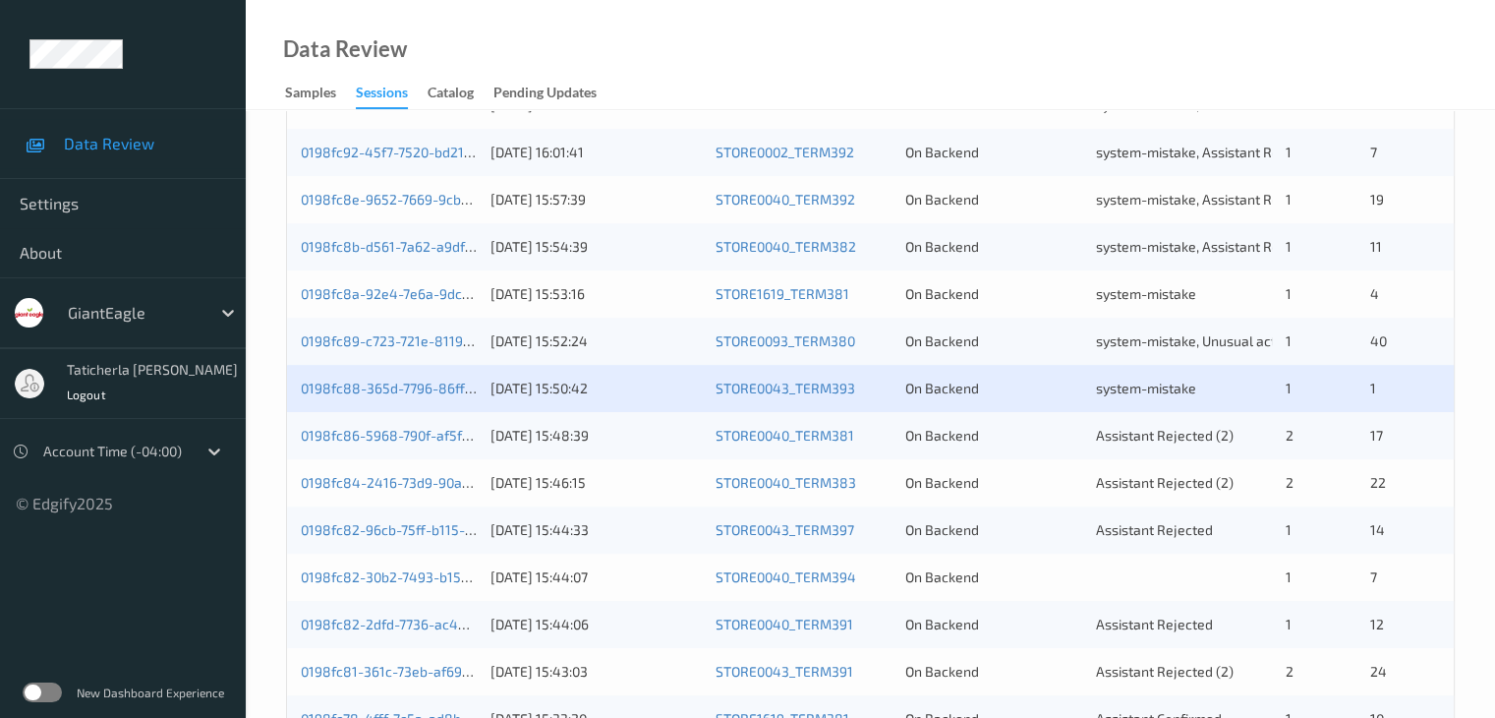
scroll to position [688, 0]
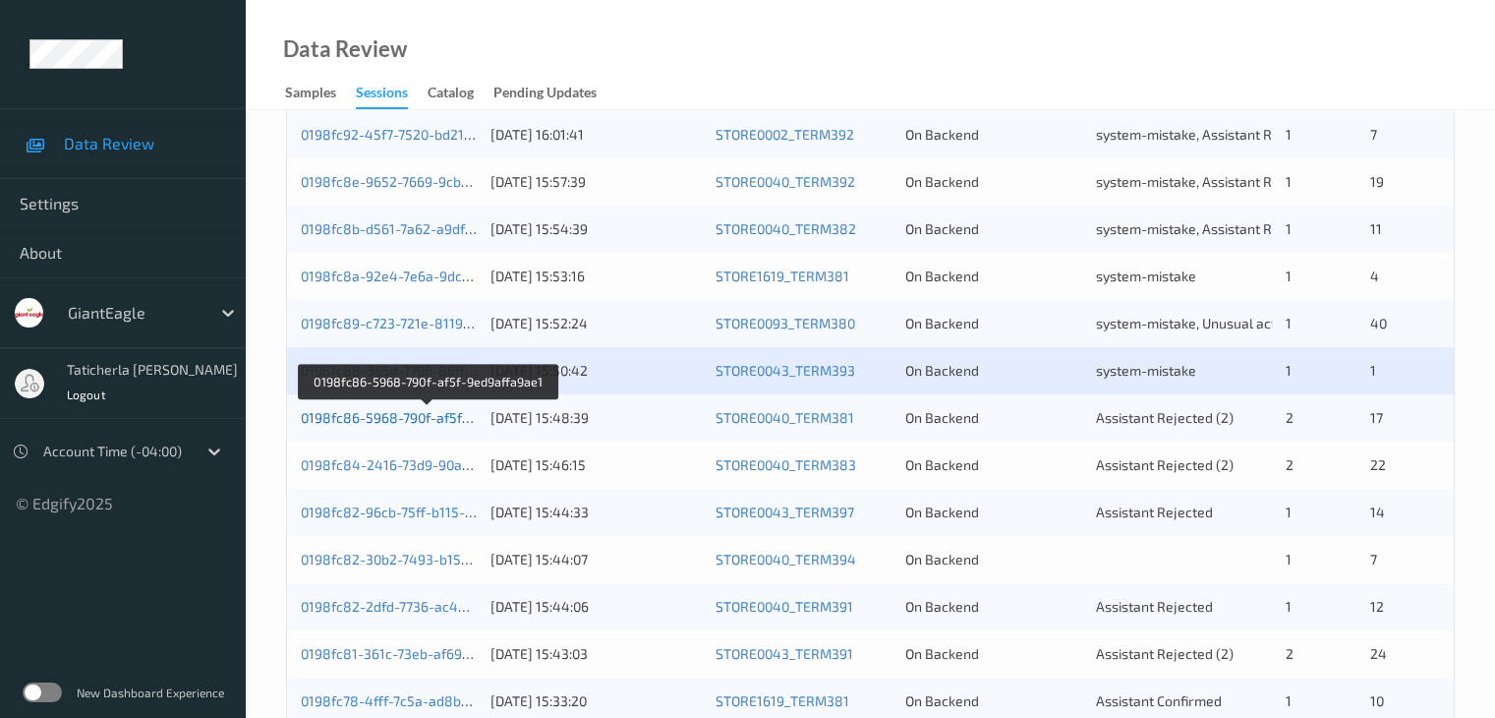
click at [378, 417] on link "0198fc86-5968-790f-af5f-9ed9affa9ae1" at bounding box center [428, 417] width 254 height 17
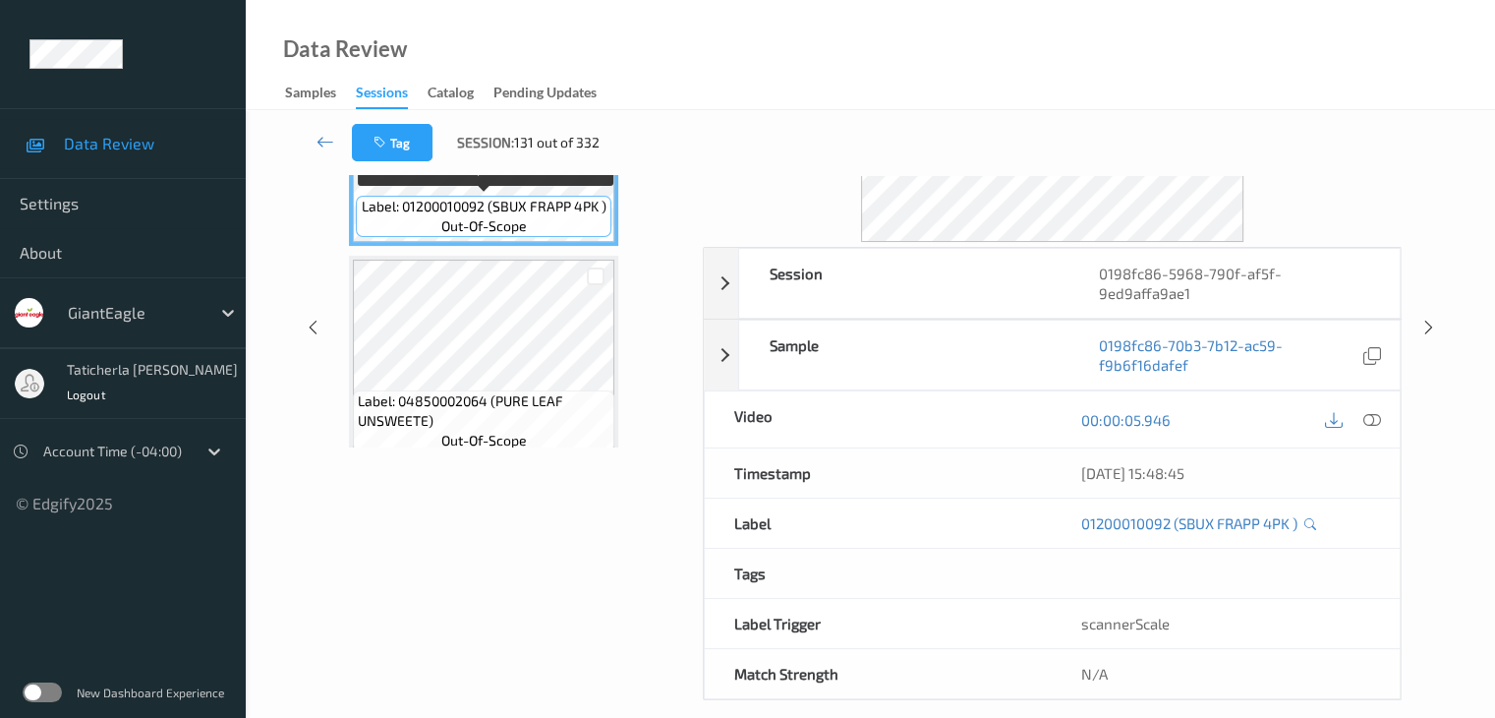
scroll to position [24, 0]
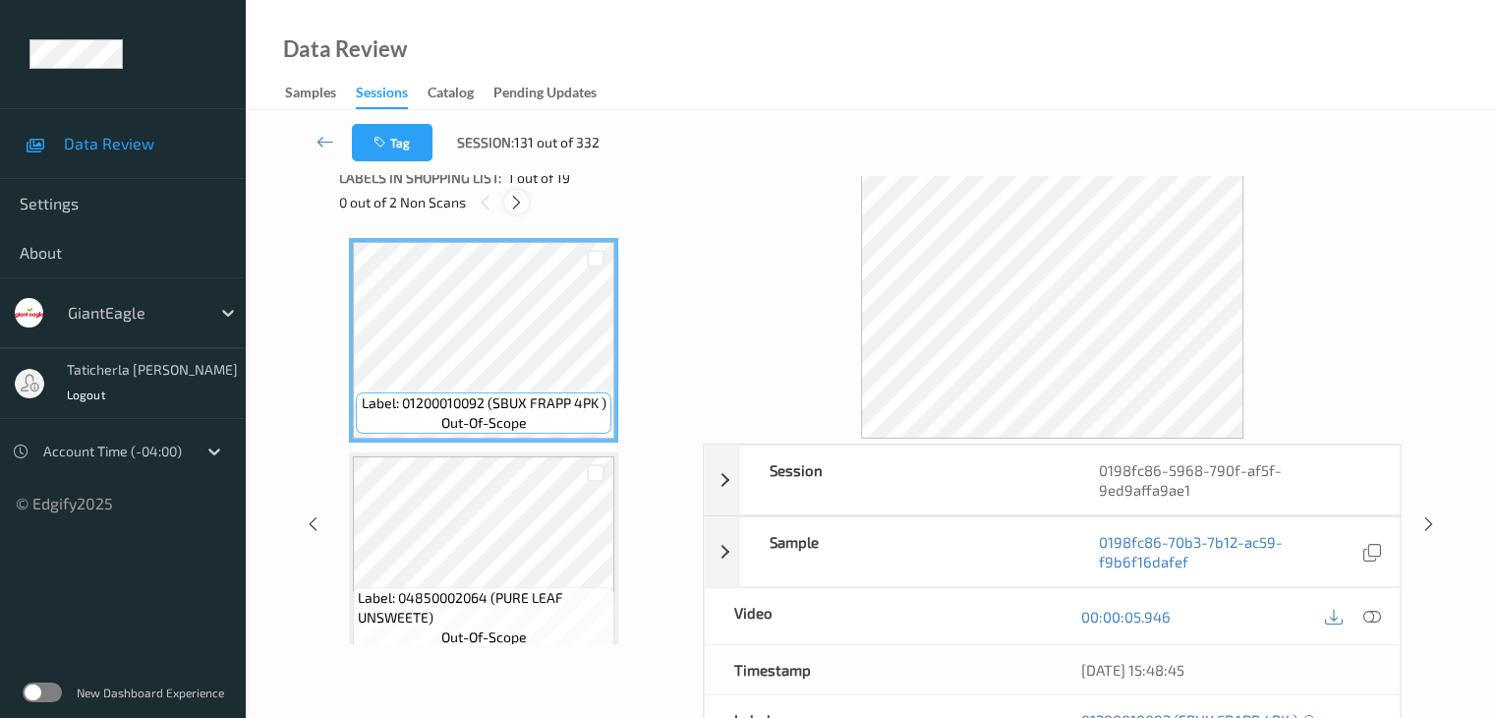
click at [518, 198] on icon at bounding box center [516, 203] width 17 height 18
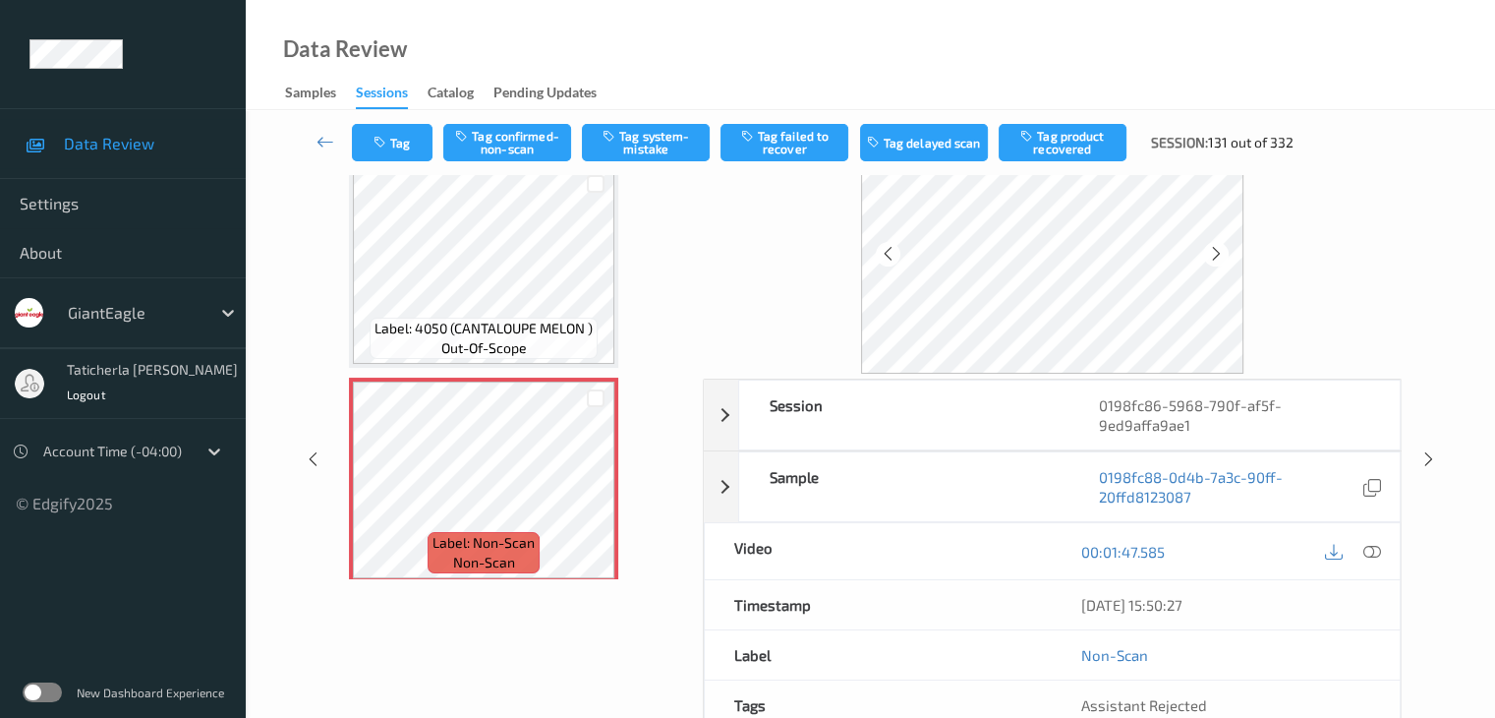
scroll to position [122, 0]
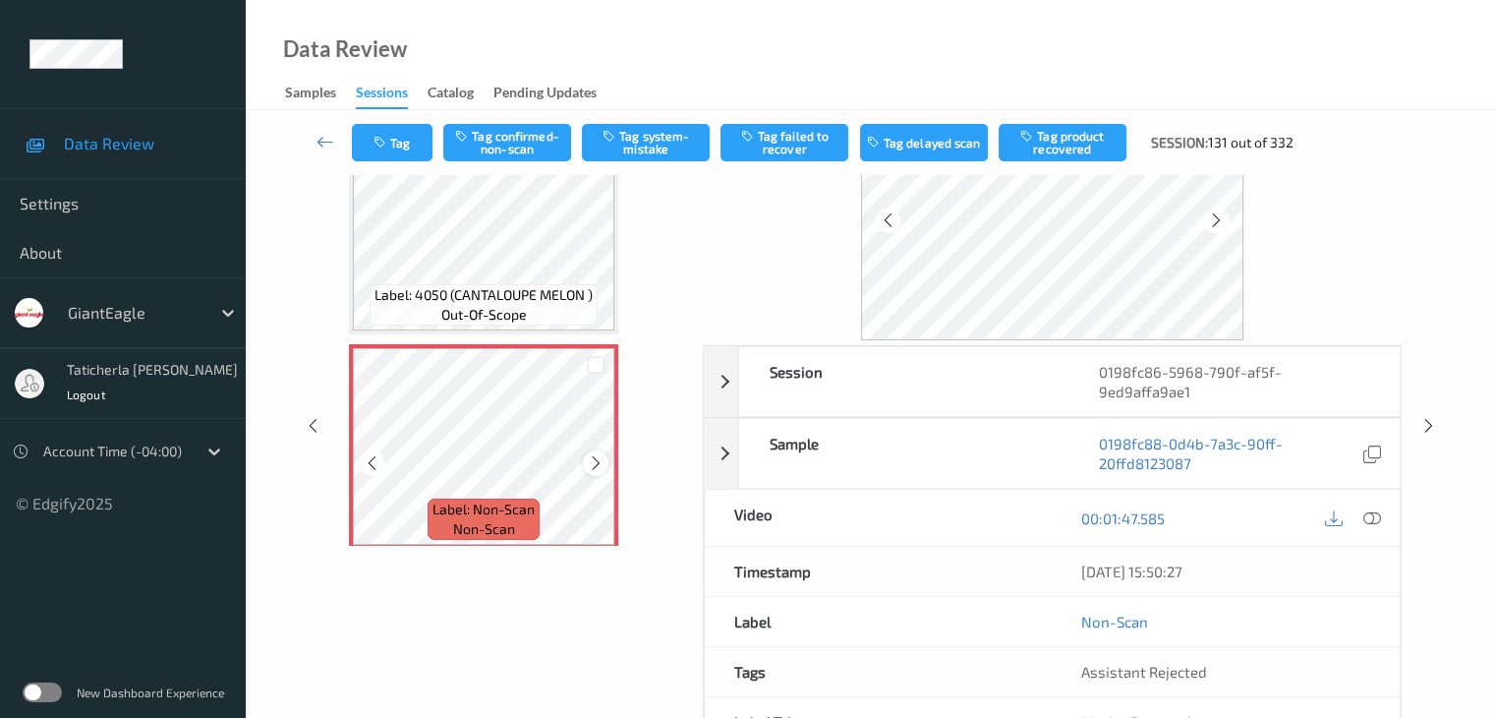
click at [595, 462] on icon at bounding box center [596, 463] width 17 height 18
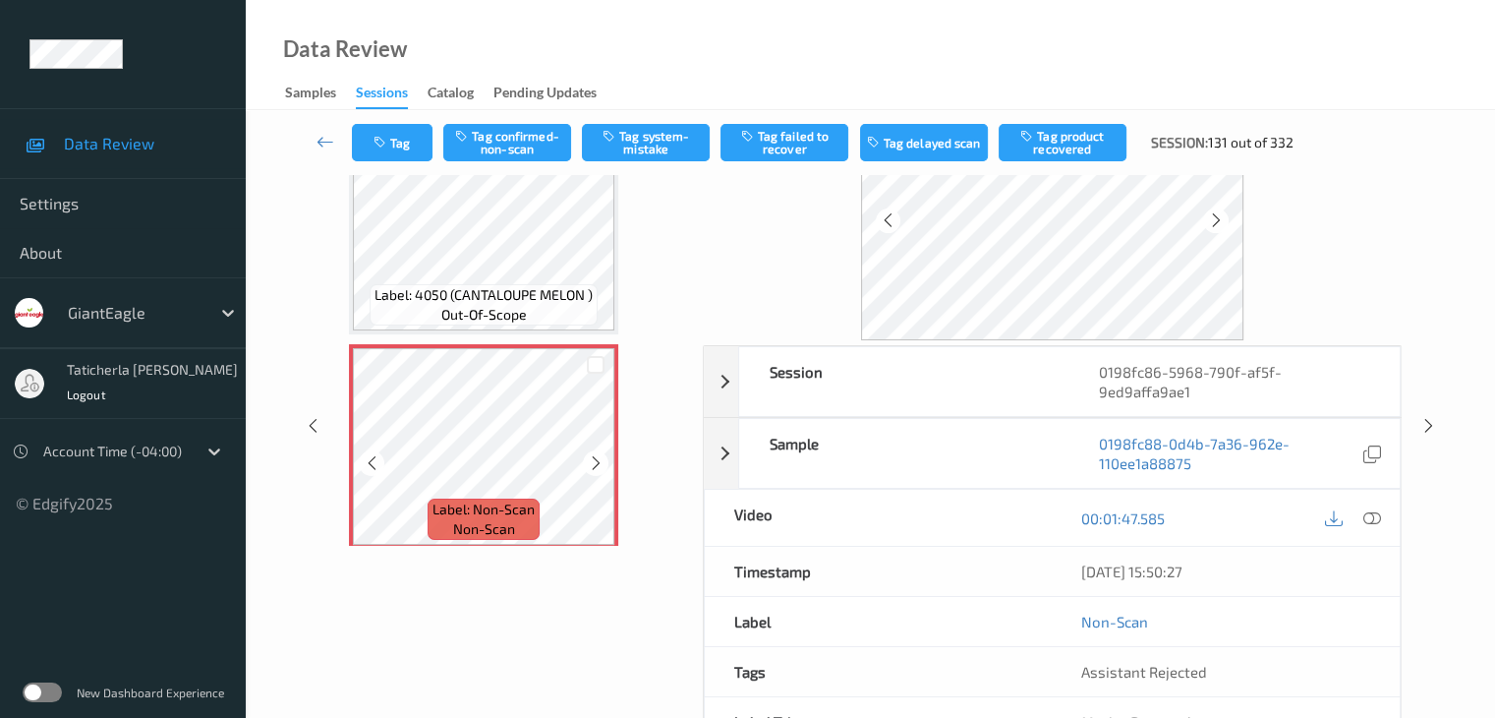
click at [595, 462] on icon at bounding box center [596, 463] width 17 height 18
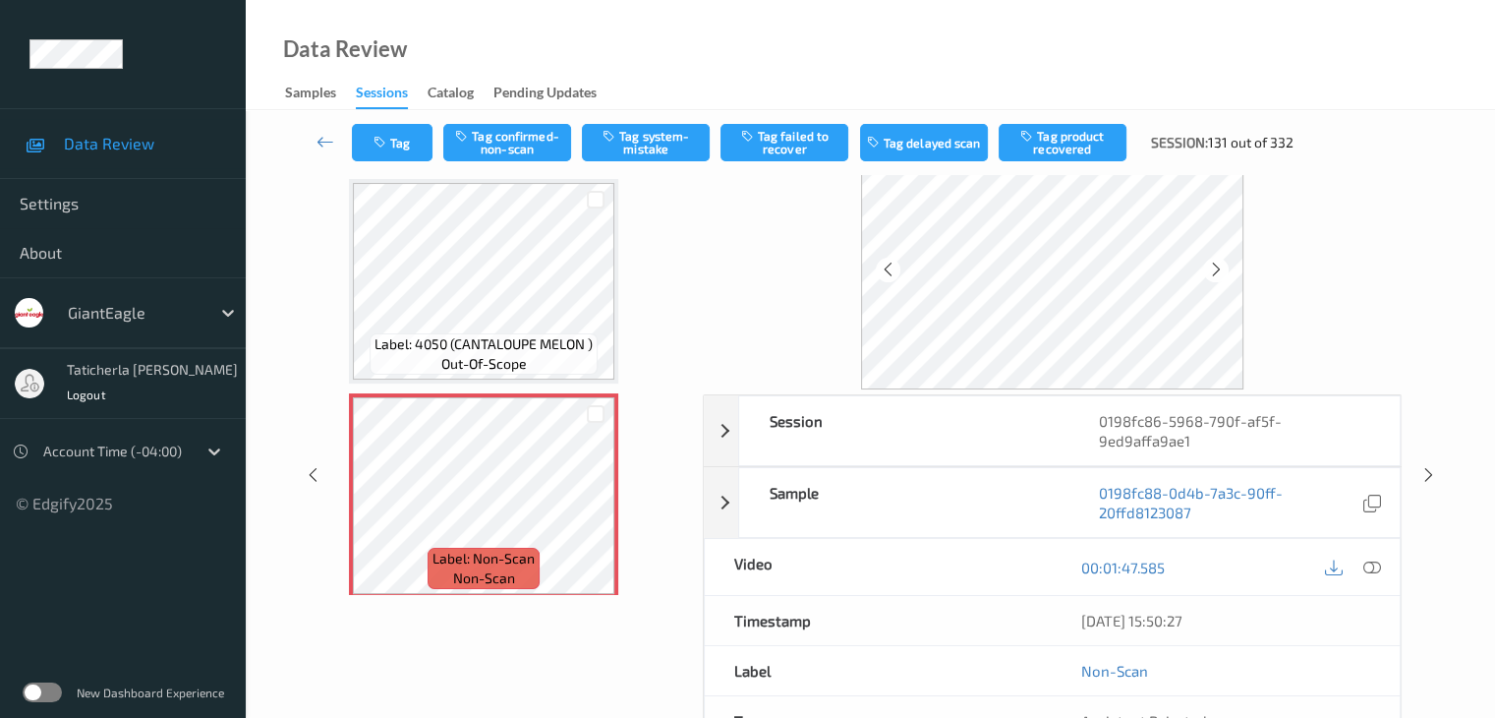
scroll to position [0, 0]
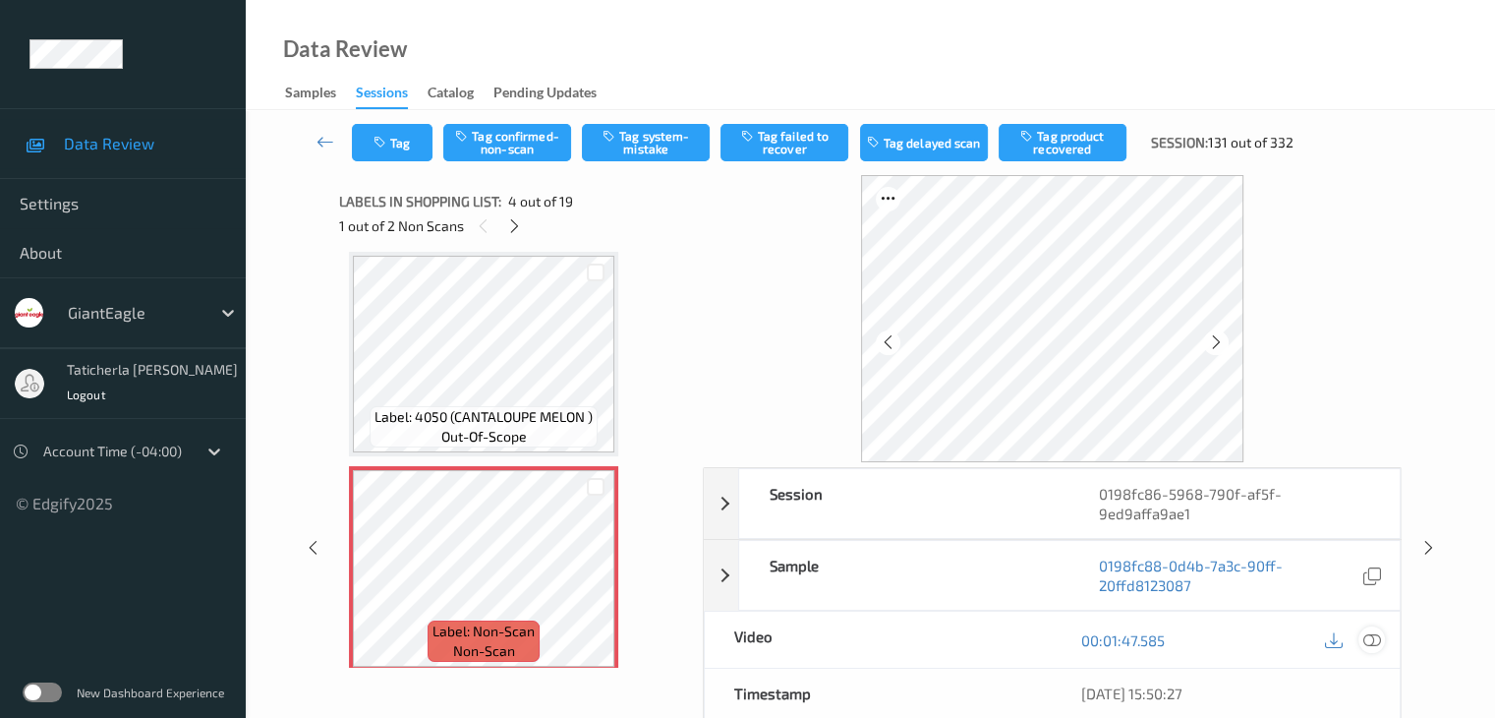
click at [1370, 631] on icon at bounding box center [1372, 640] width 18 height 18
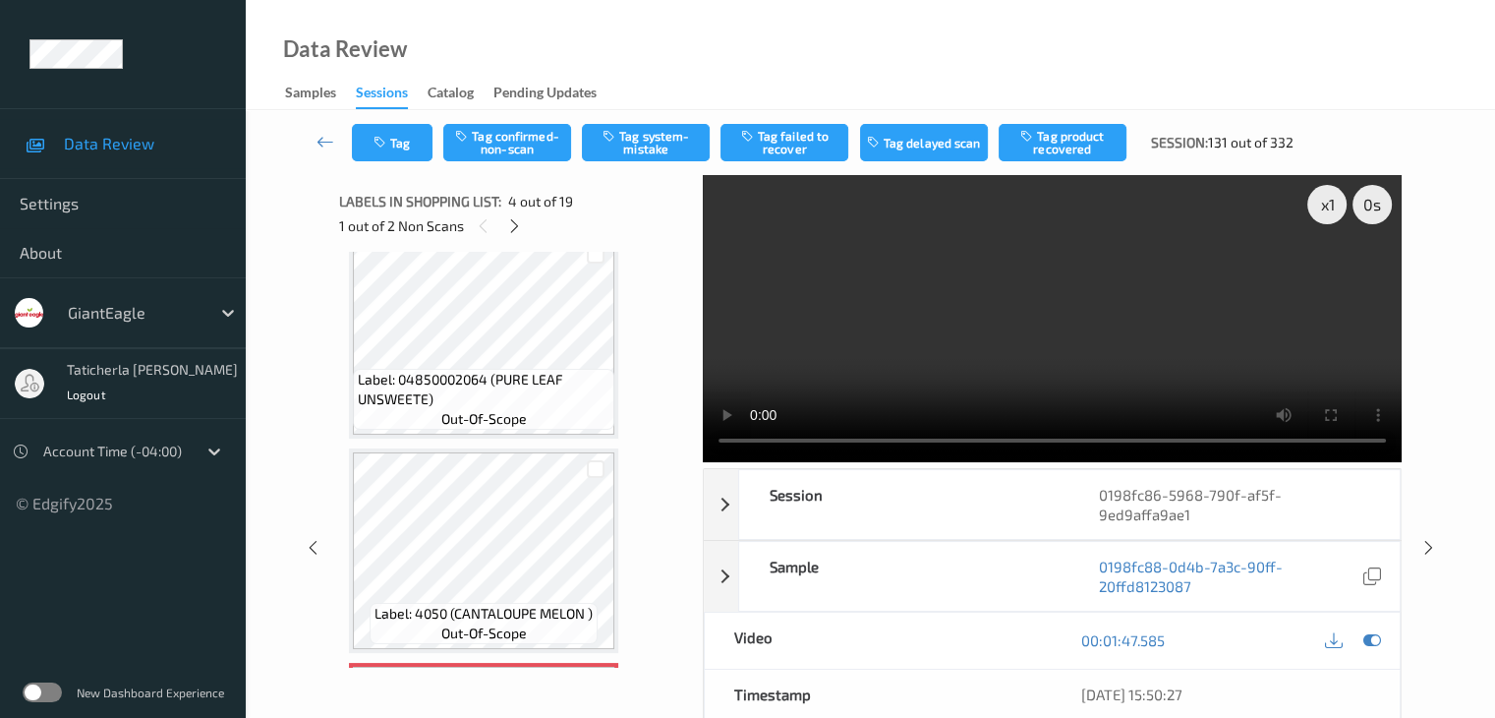
scroll to position [340, 0]
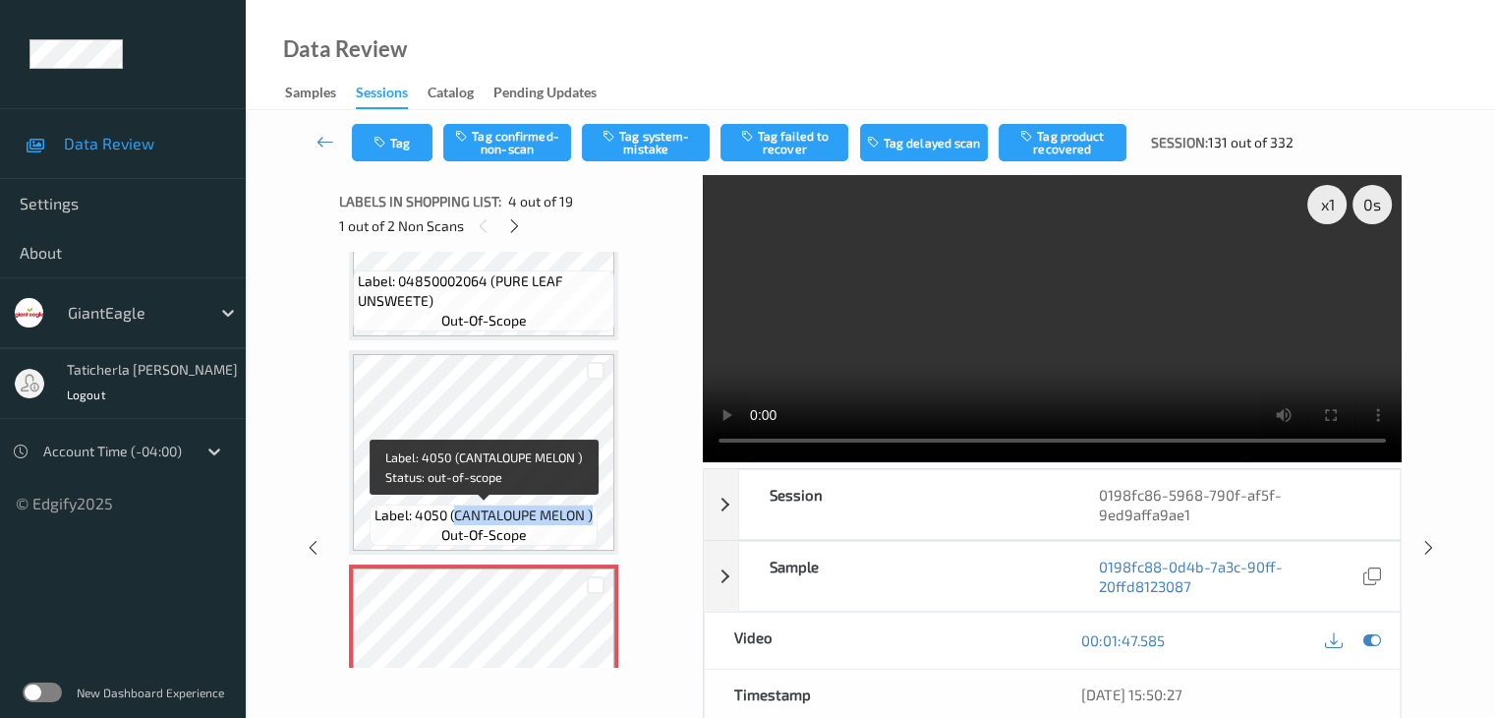
drag, startPoint x: 453, startPoint y: 513, endPoint x: 597, endPoint y: 527, distance: 144.2
click at [597, 527] on div "Label: 4050 (CANTALOUPE MELON ) out-of-scope" at bounding box center [484, 524] width 228 height 41
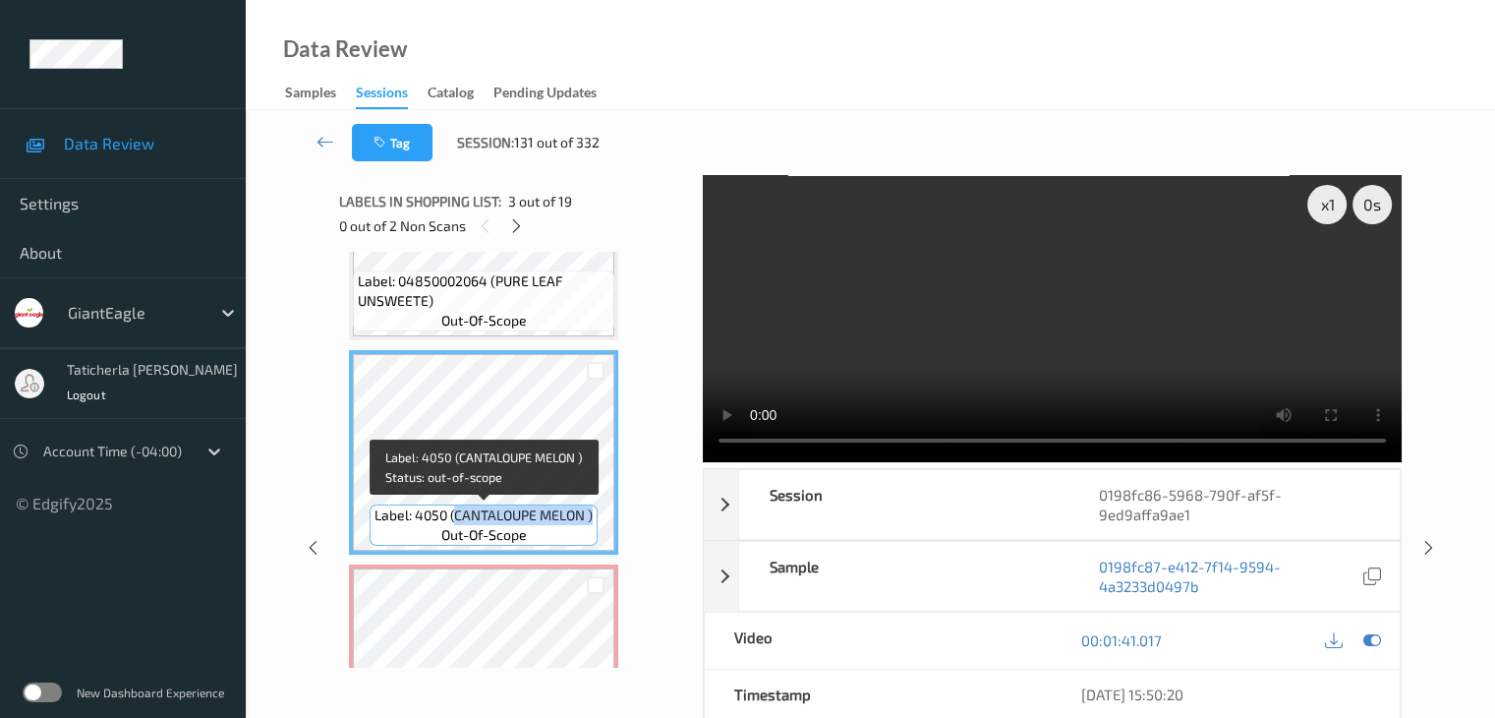
copy span "CANTALOUPE MELON )"
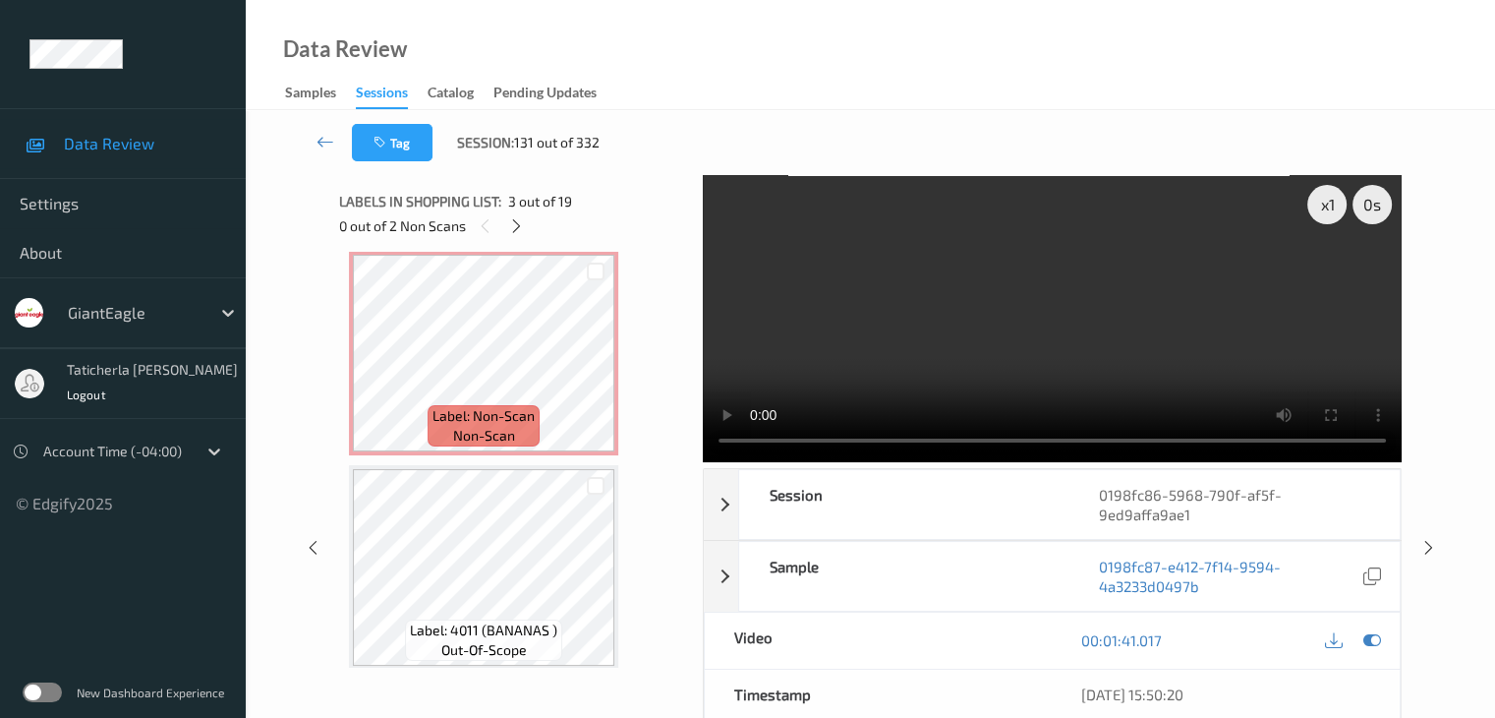
scroll to position [635, 0]
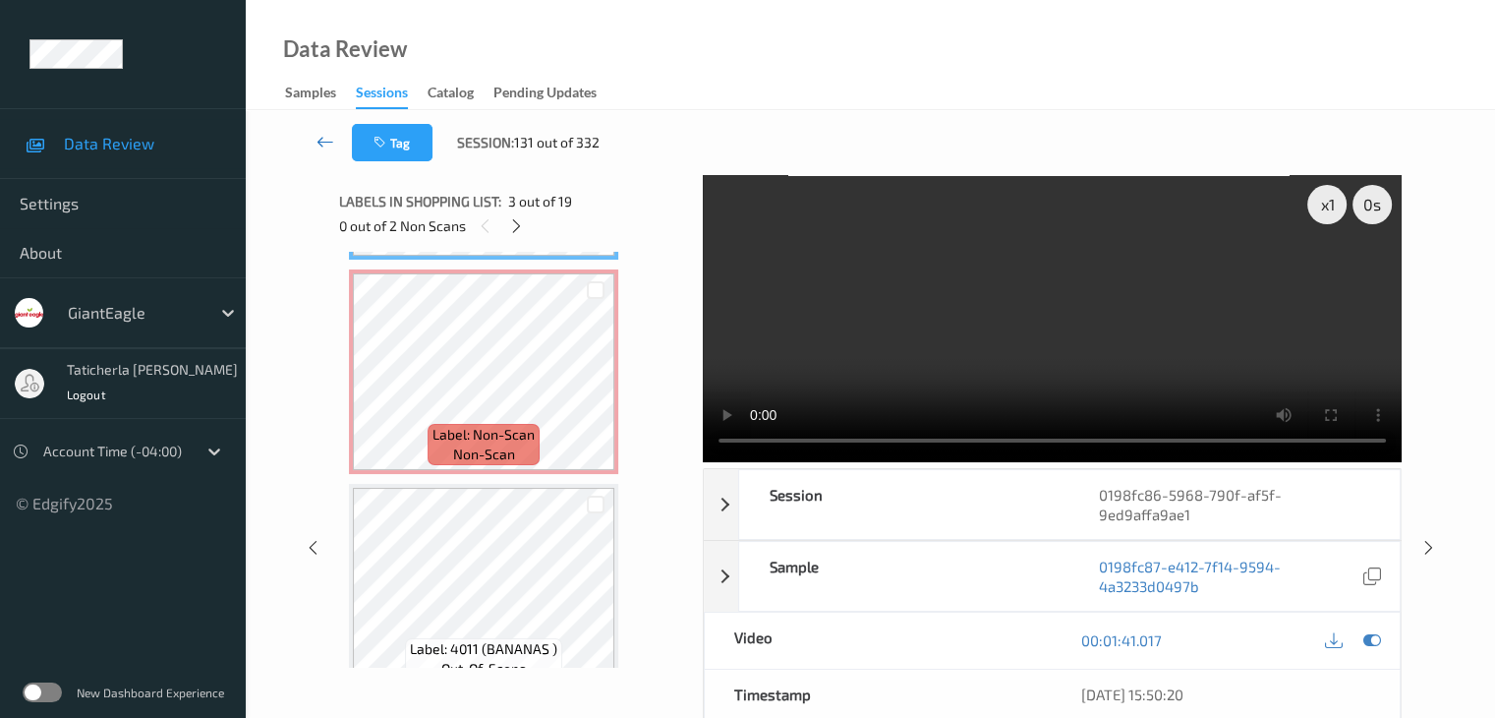
click at [324, 141] on icon at bounding box center [326, 142] width 18 height 20
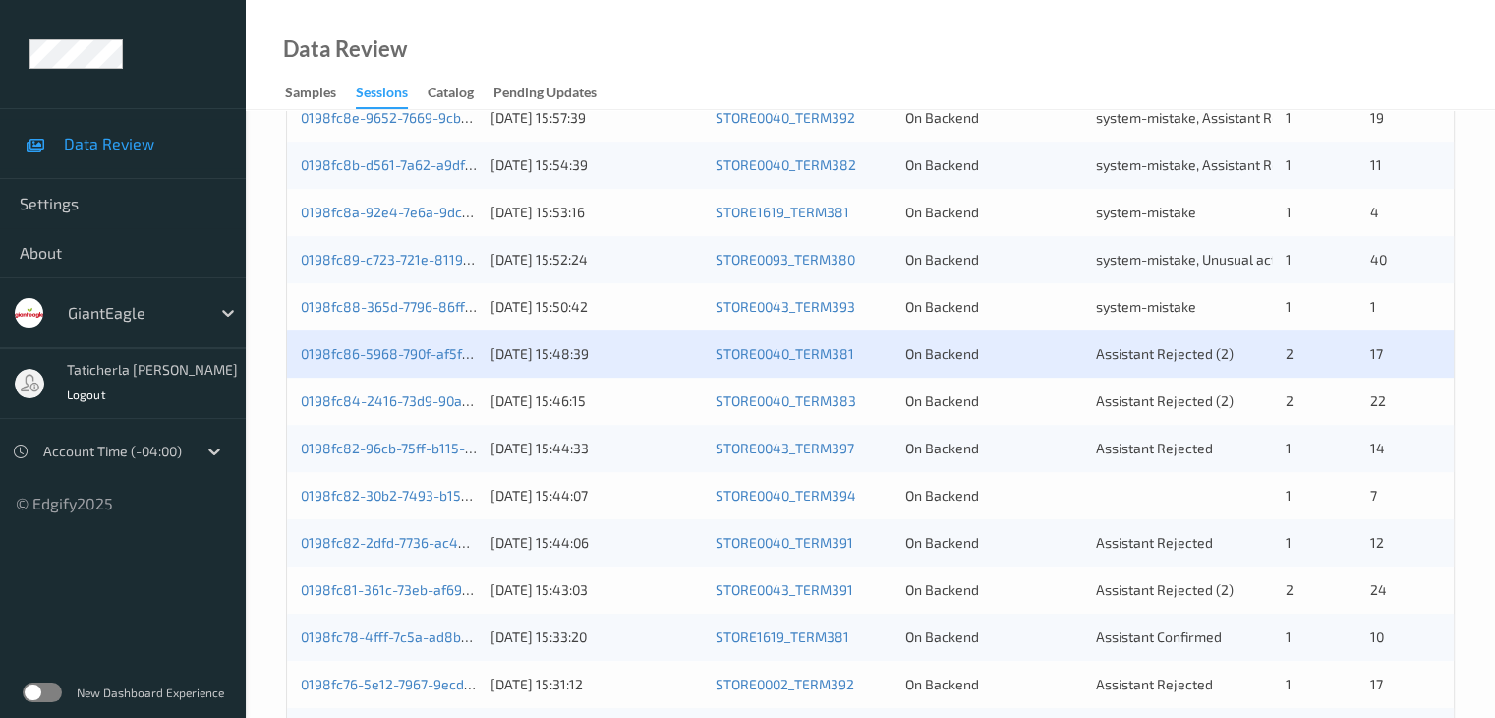
scroll to position [787, 0]
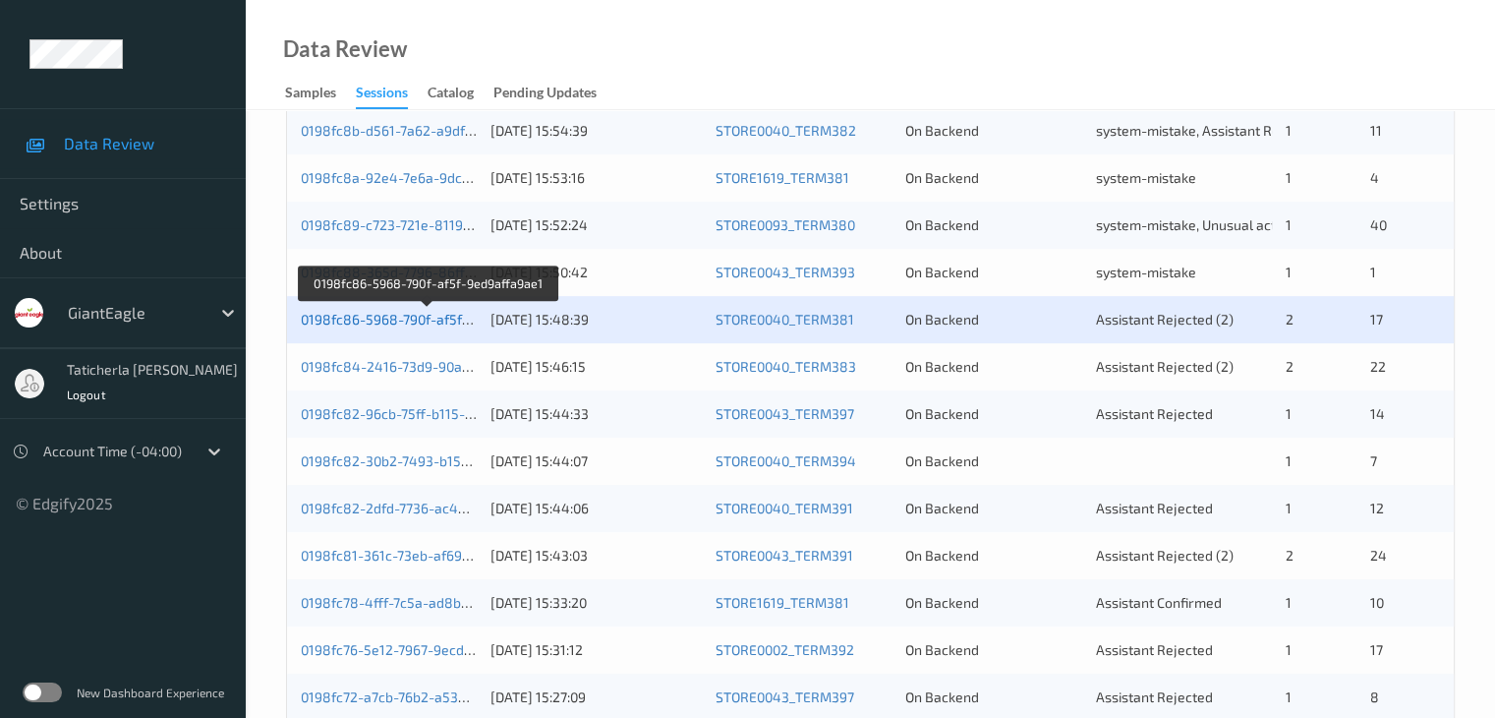
click at [429, 323] on link "0198fc86-5968-790f-af5f-9ed9affa9ae1" at bounding box center [428, 319] width 254 height 17
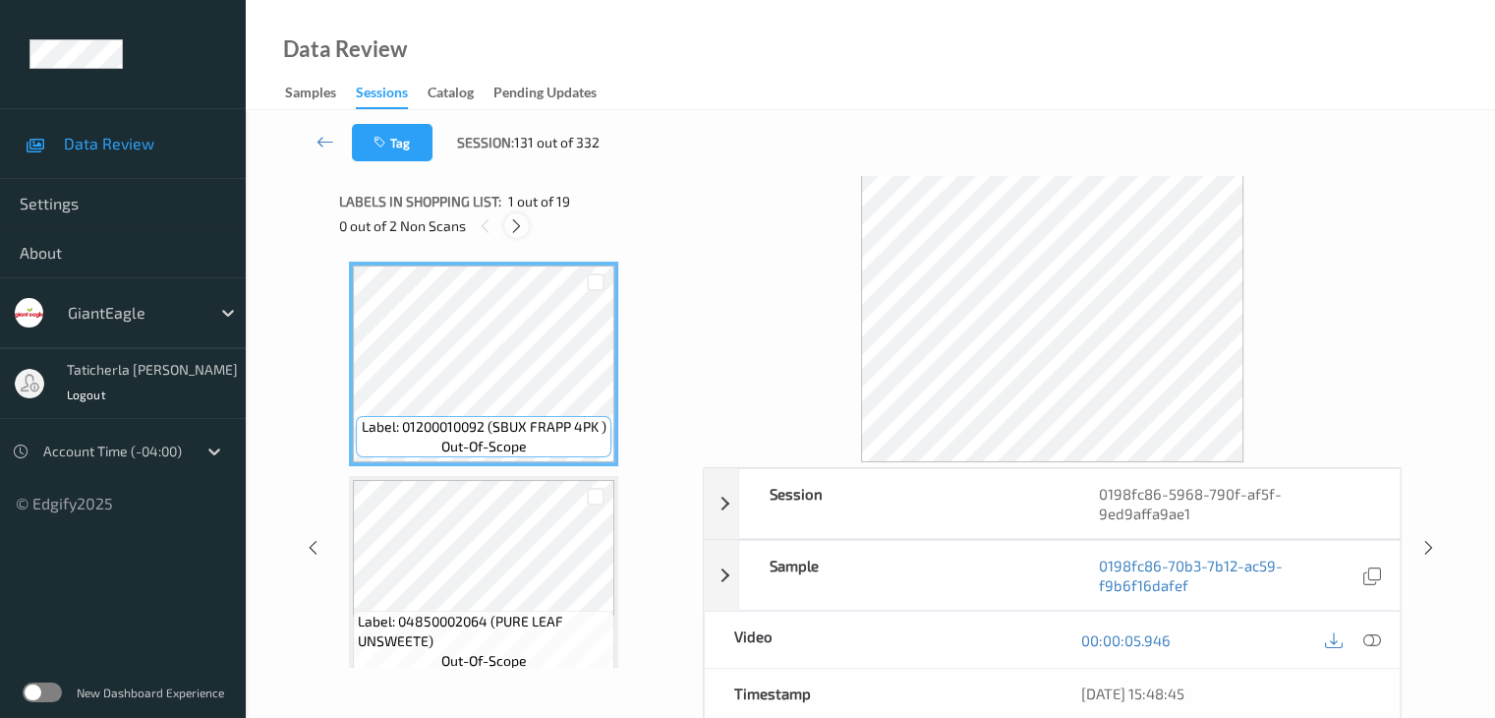
click at [519, 223] on icon at bounding box center [516, 226] width 17 height 18
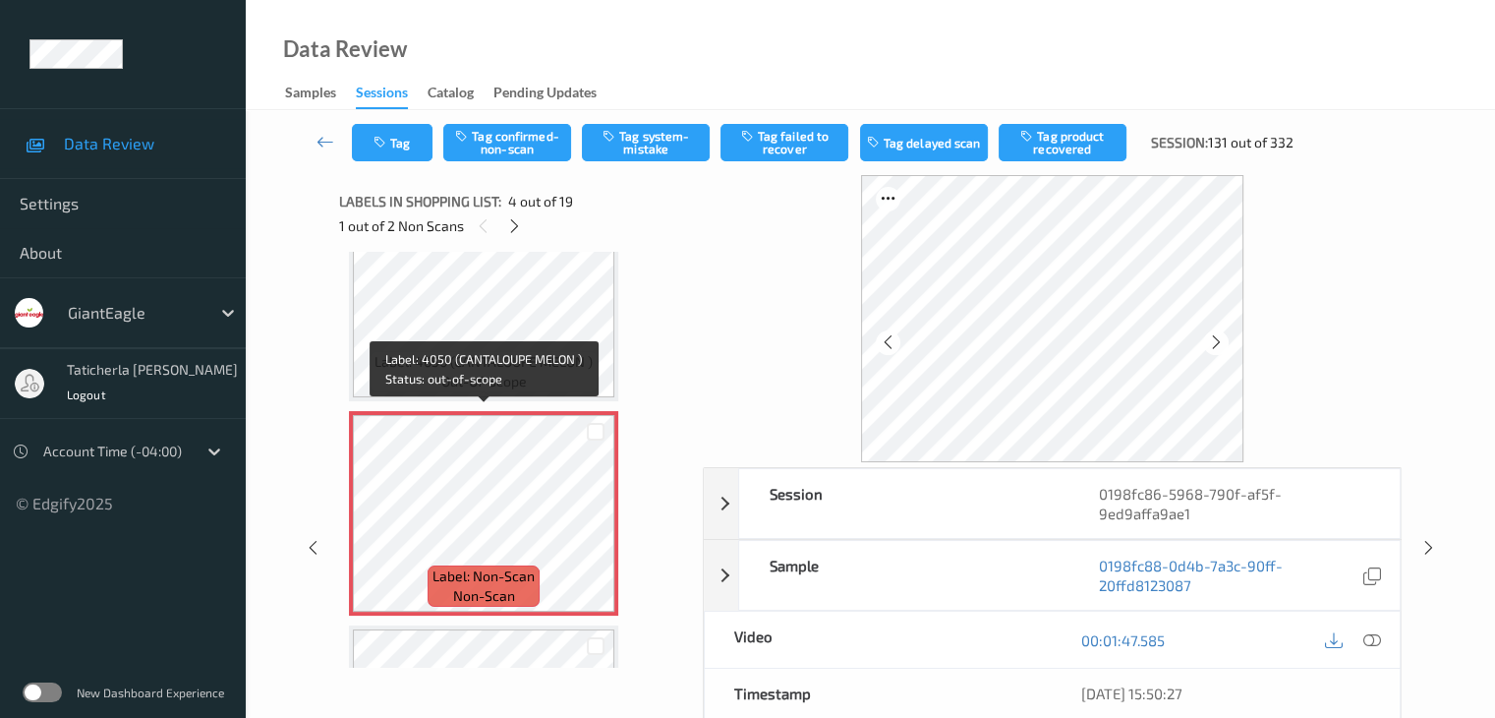
scroll to position [537, 0]
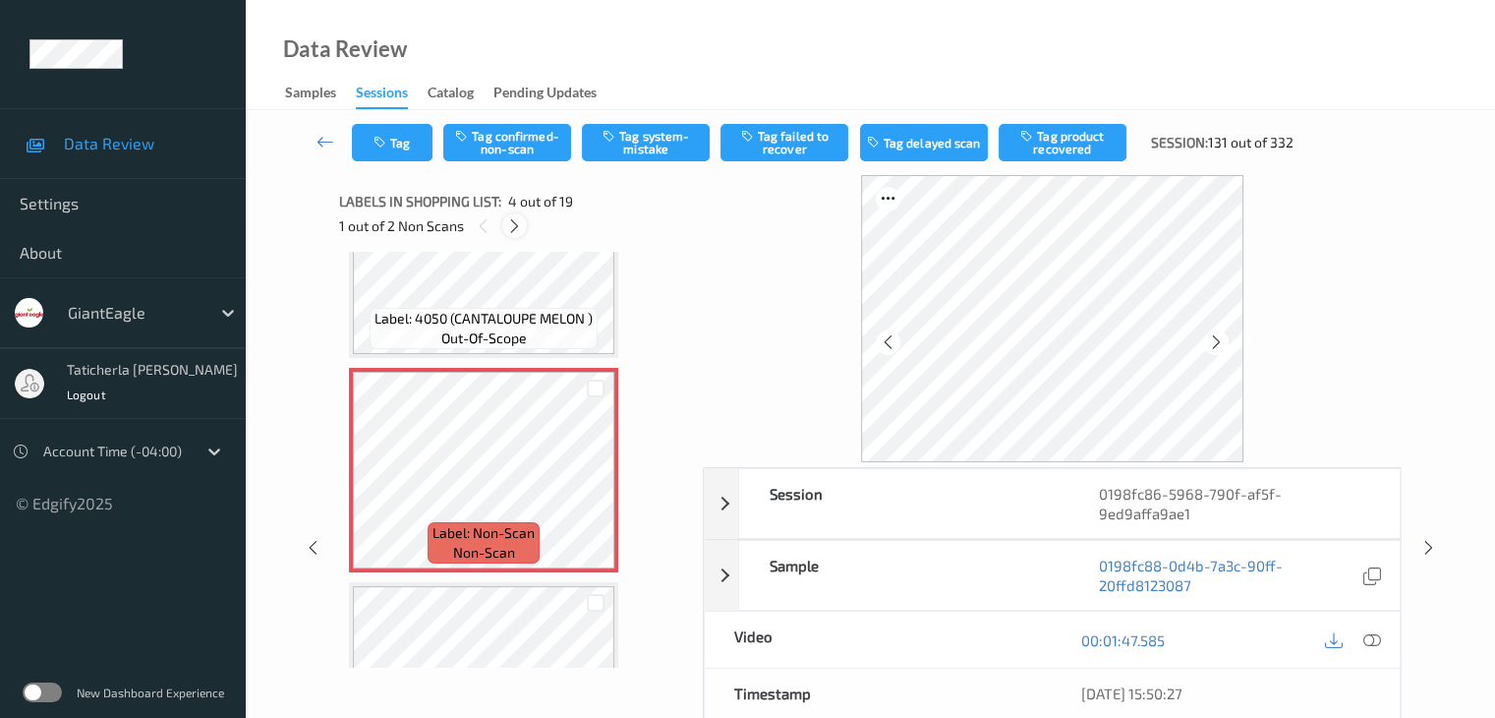
click at [515, 234] on div at bounding box center [514, 225] width 25 height 25
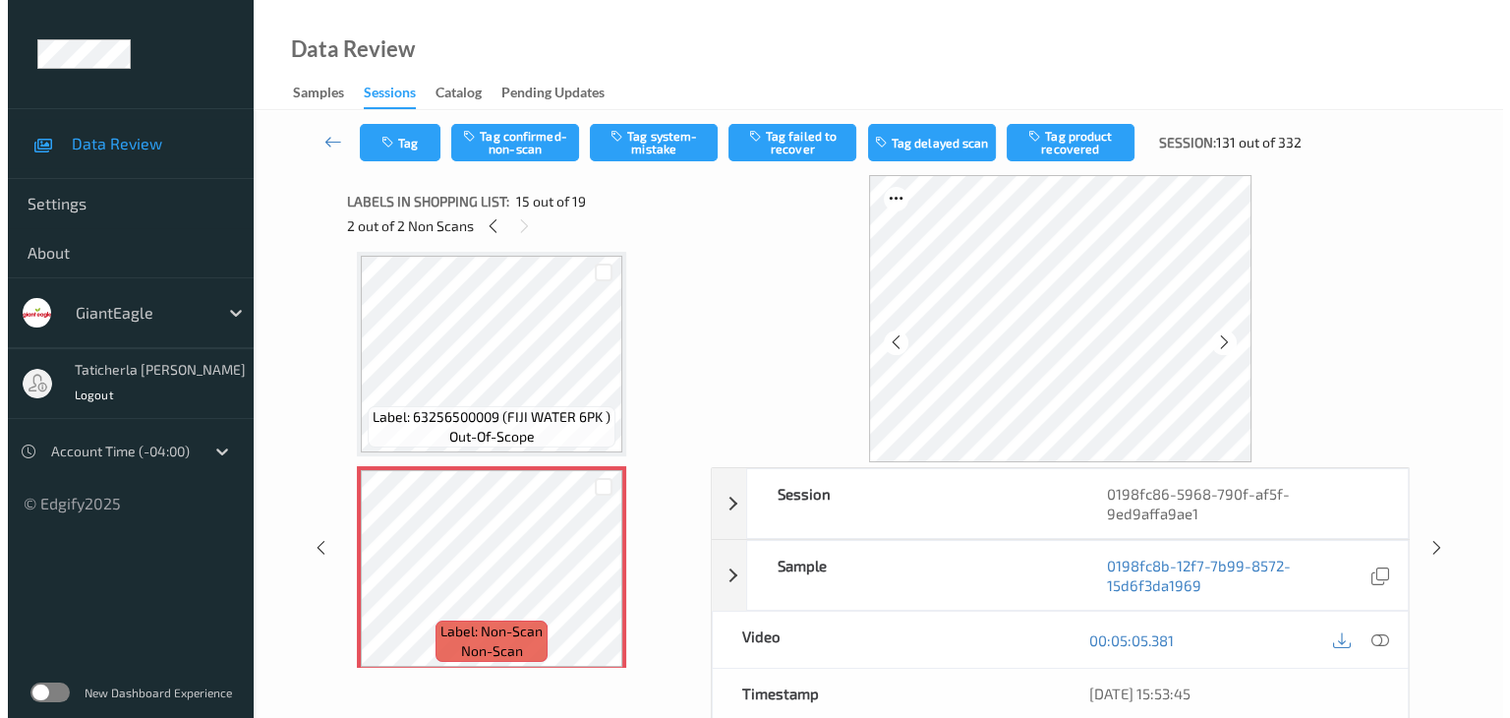
scroll to position [2894, 0]
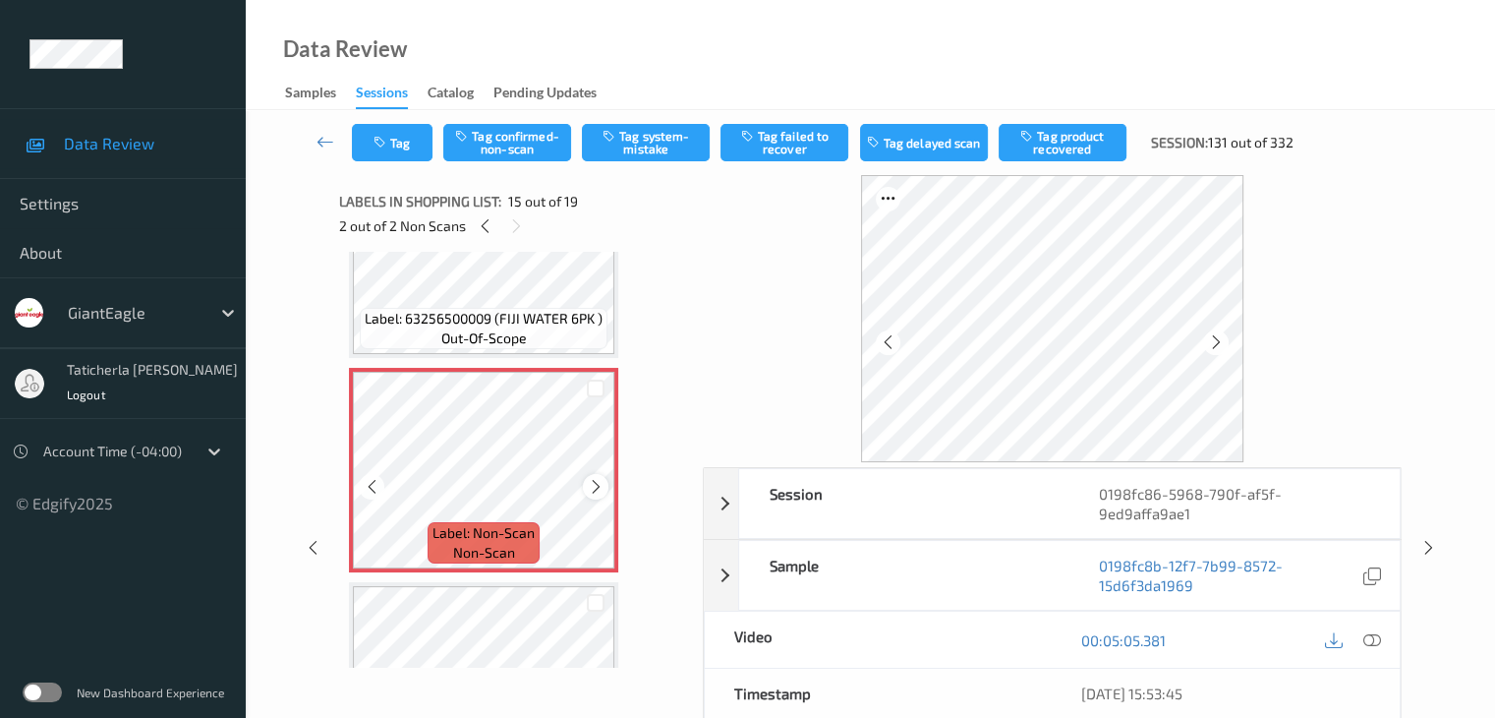
click at [583, 482] on div at bounding box center [595, 486] width 25 height 25
drag, startPoint x: 1368, startPoint y: 618, endPoint x: 1372, endPoint y: 607, distance: 12.4
click at [1369, 631] on icon at bounding box center [1372, 640] width 18 height 18
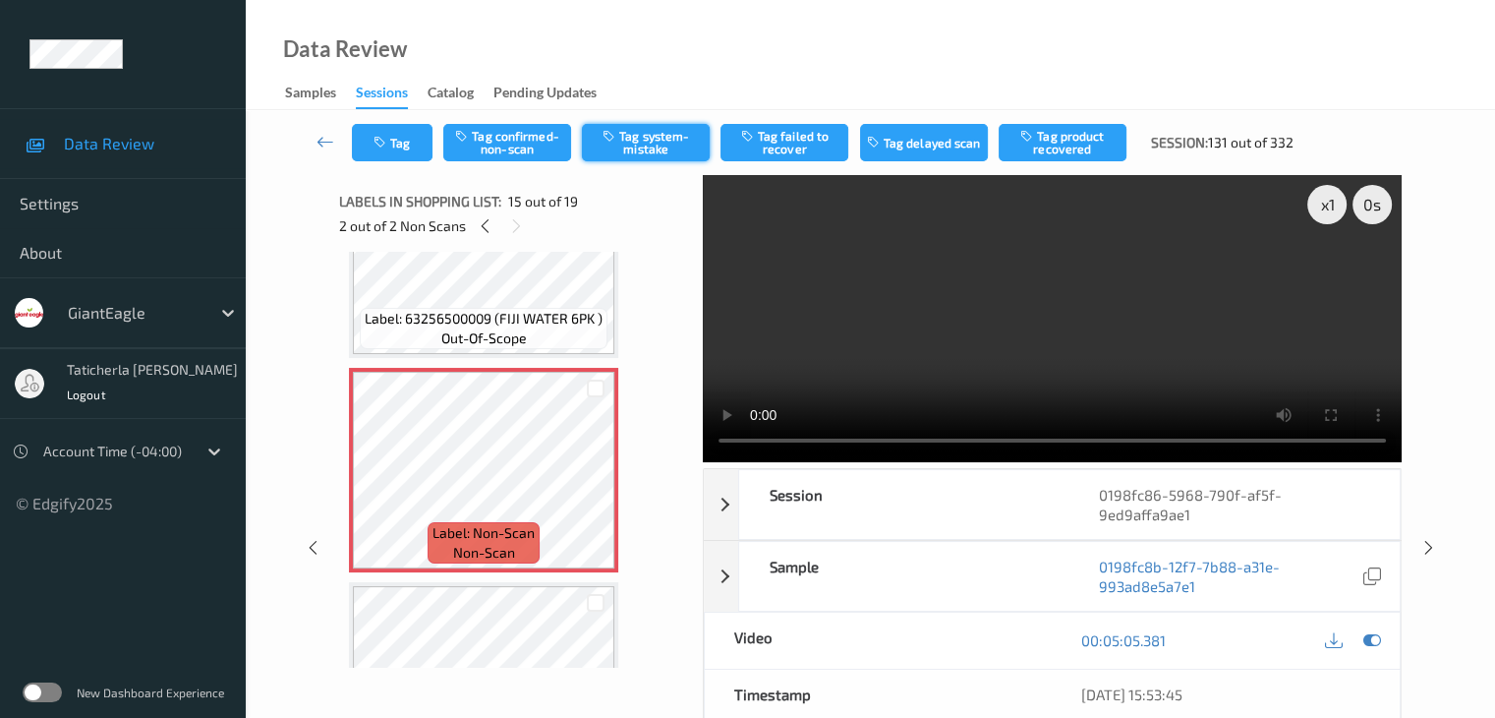
click at [629, 130] on button "Tag system-mistake" at bounding box center [646, 142] width 128 height 37
click at [409, 141] on button "Tag" at bounding box center [392, 142] width 81 height 37
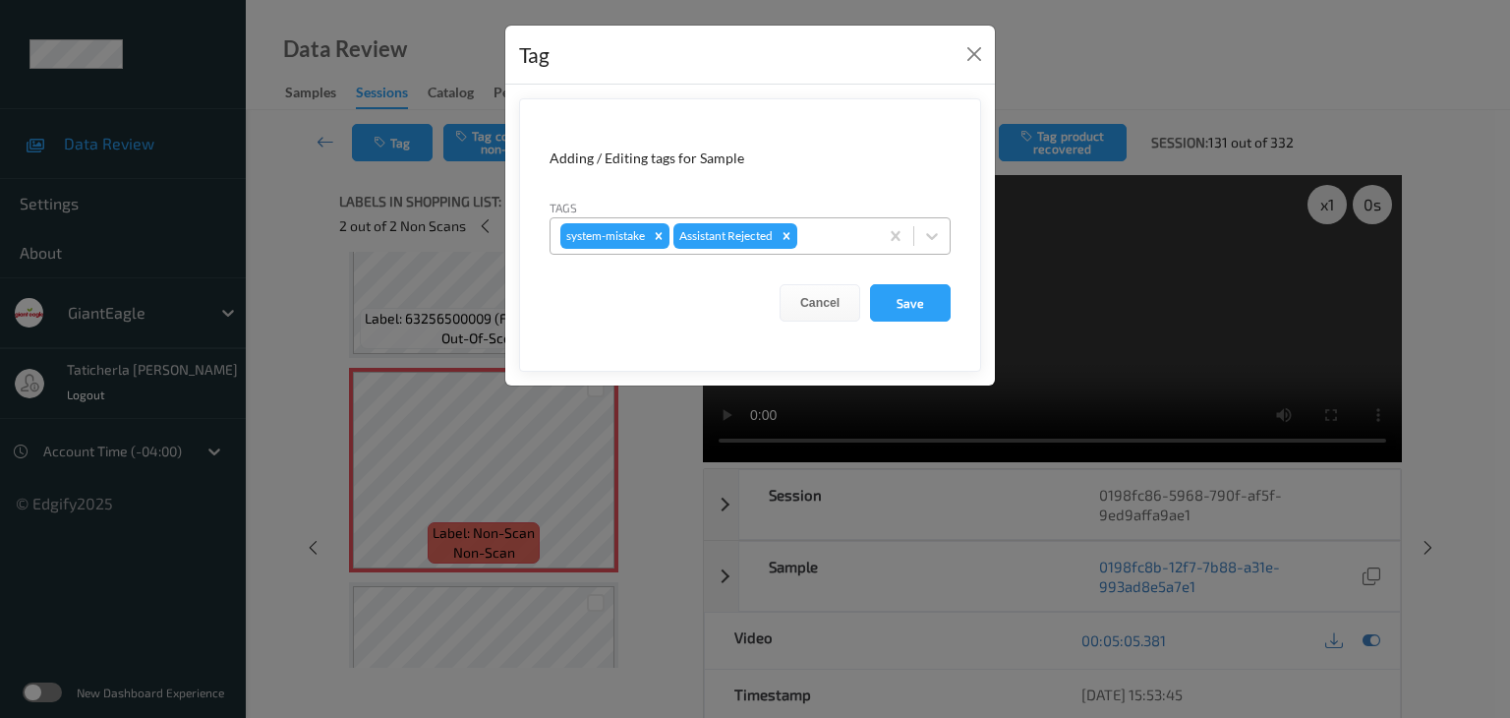
click at [818, 221] on div "system-mistake Assistant Rejected" at bounding box center [714, 235] width 327 height 33
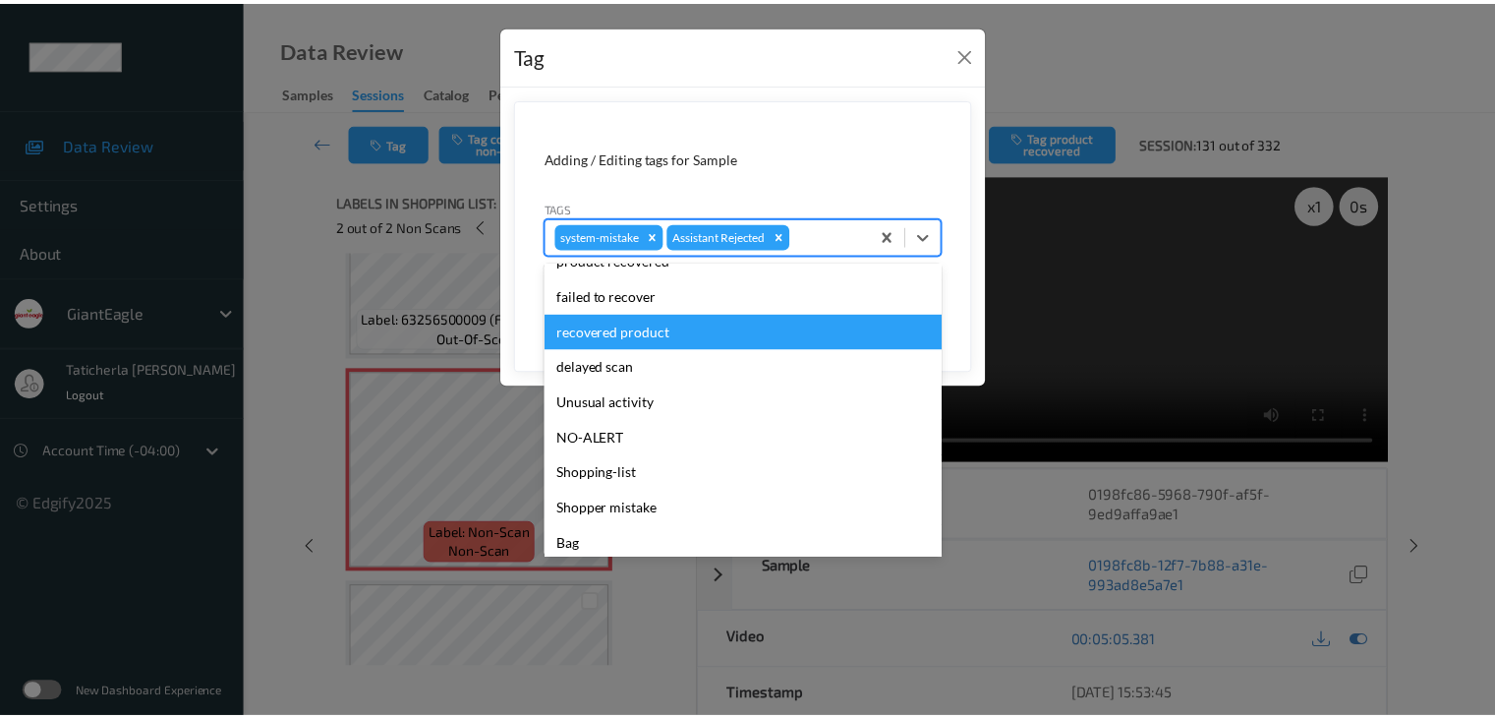
scroll to position [173, 0]
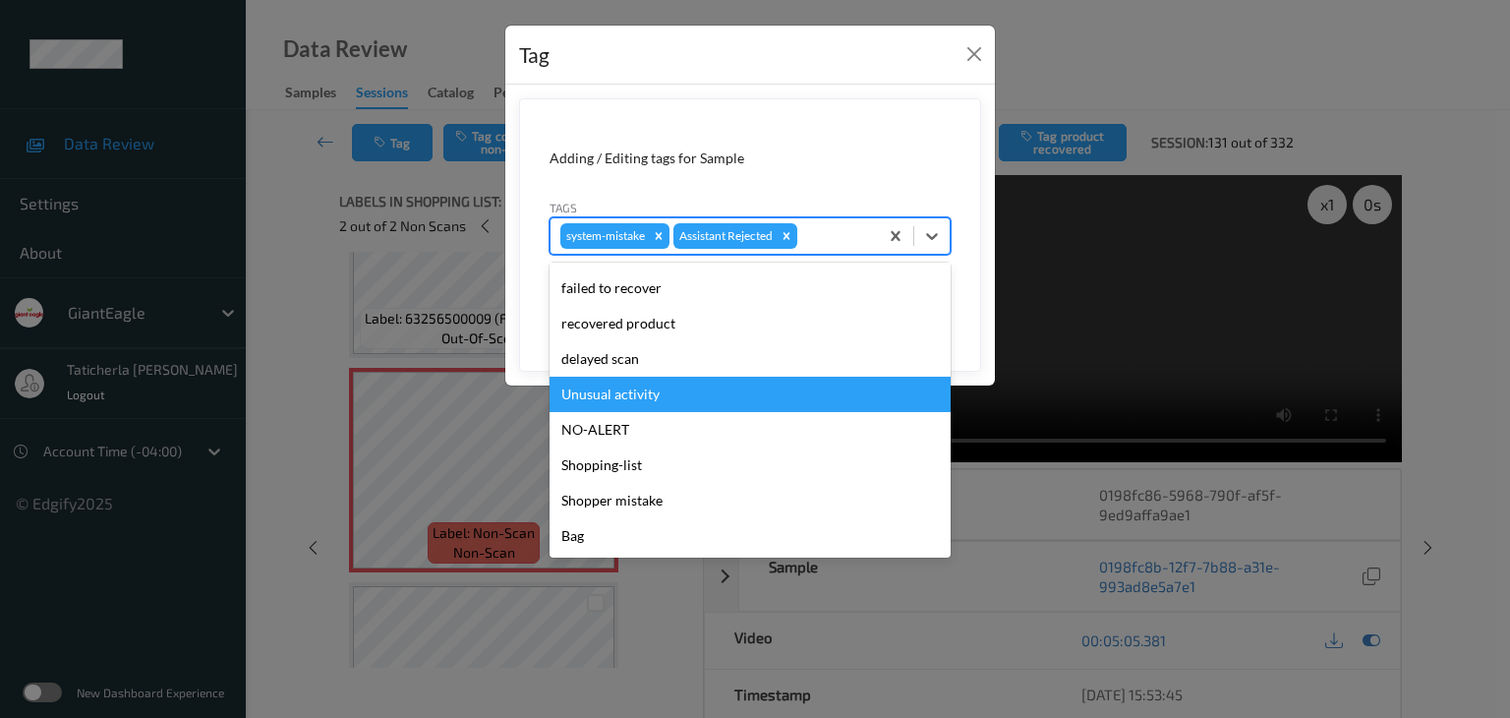
click at [724, 387] on div "Unusual activity" at bounding box center [750, 394] width 401 height 35
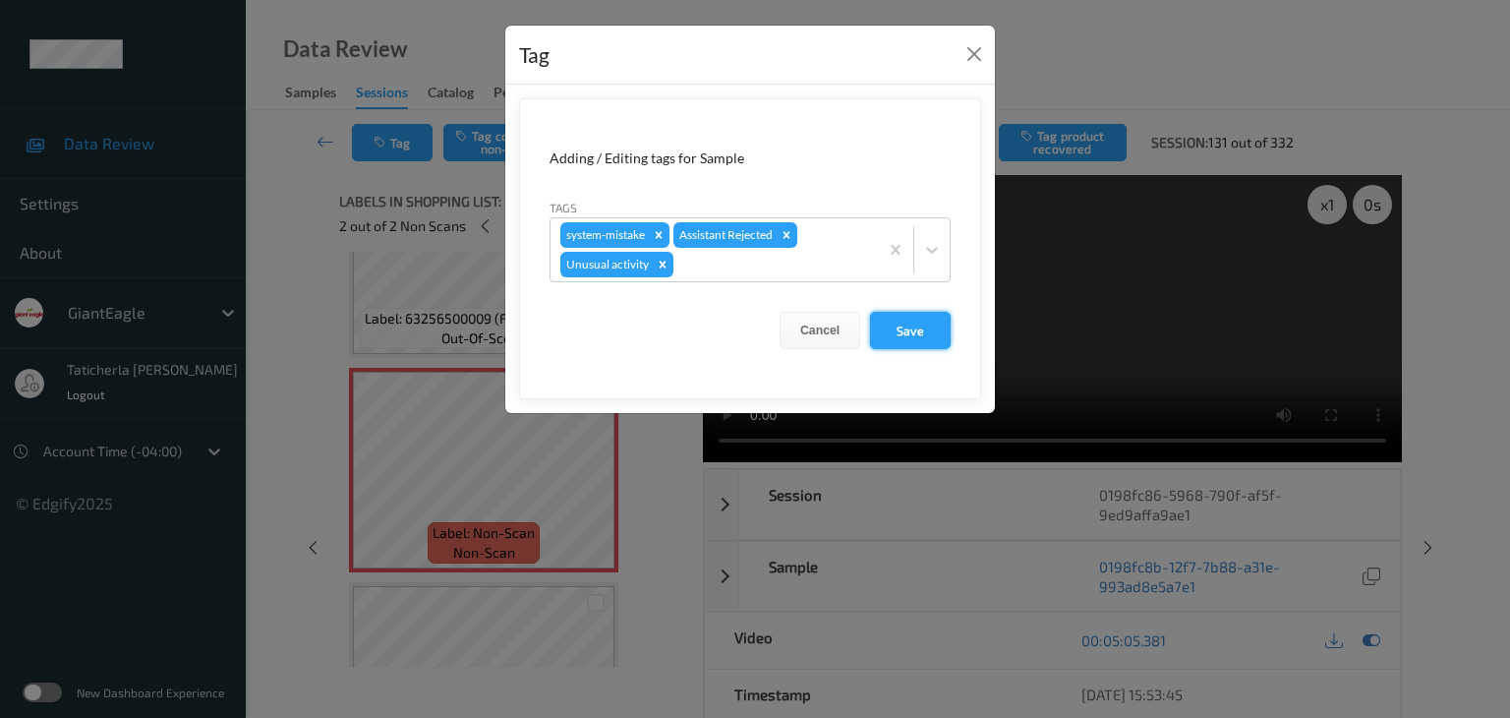
click at [920, 322] on button "Save" at bounding box center [910, 330] width 81 height 37
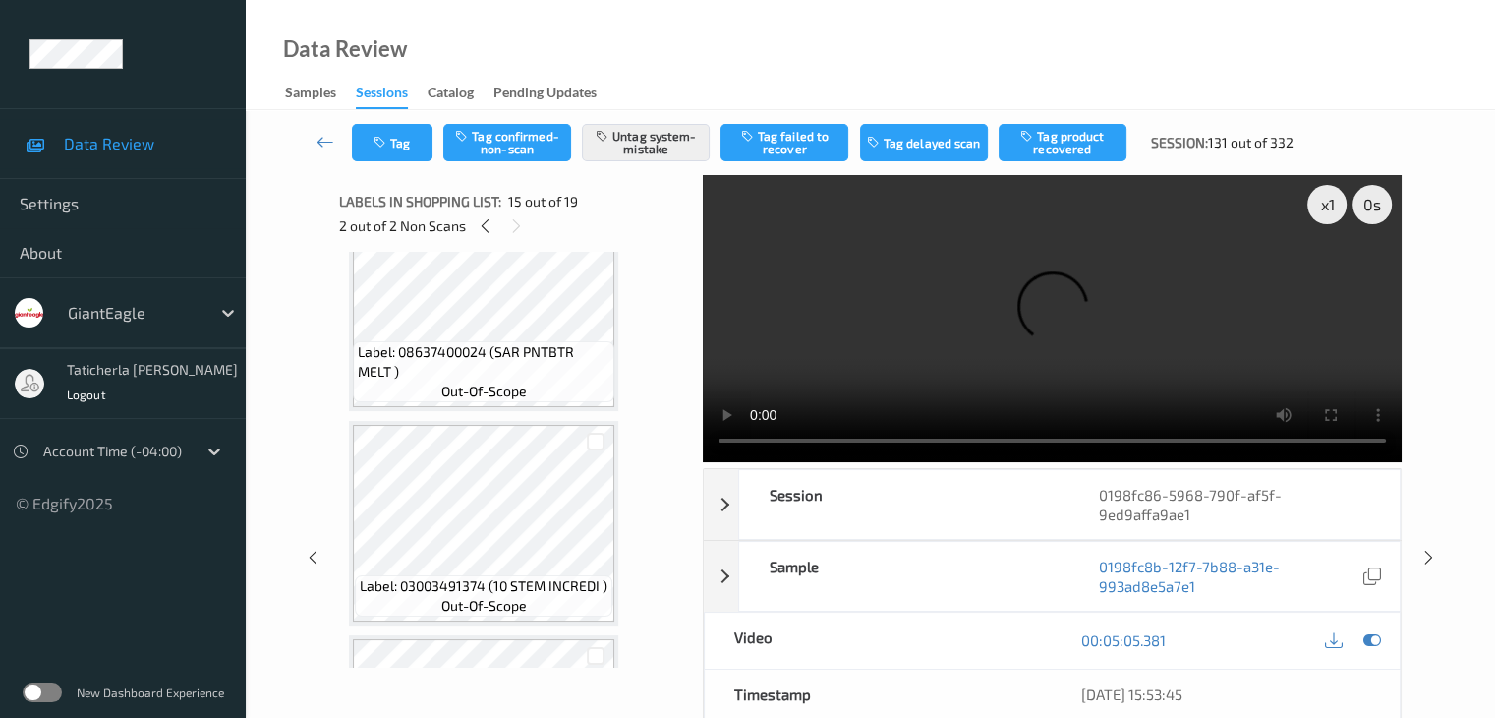
scroll to position [3666, 0]
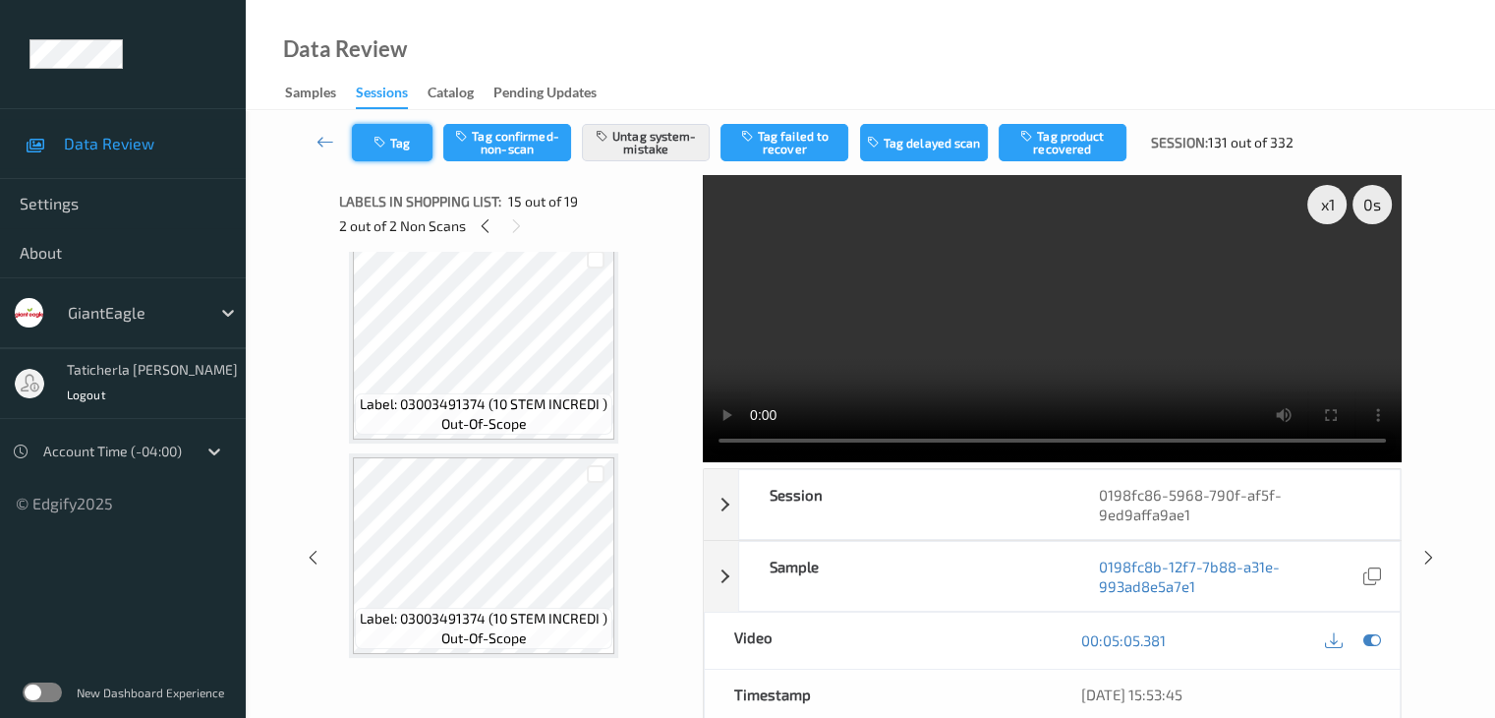
click at [378, 149] on button "Tag" at bounding box center [392, 142] width 81 height 37
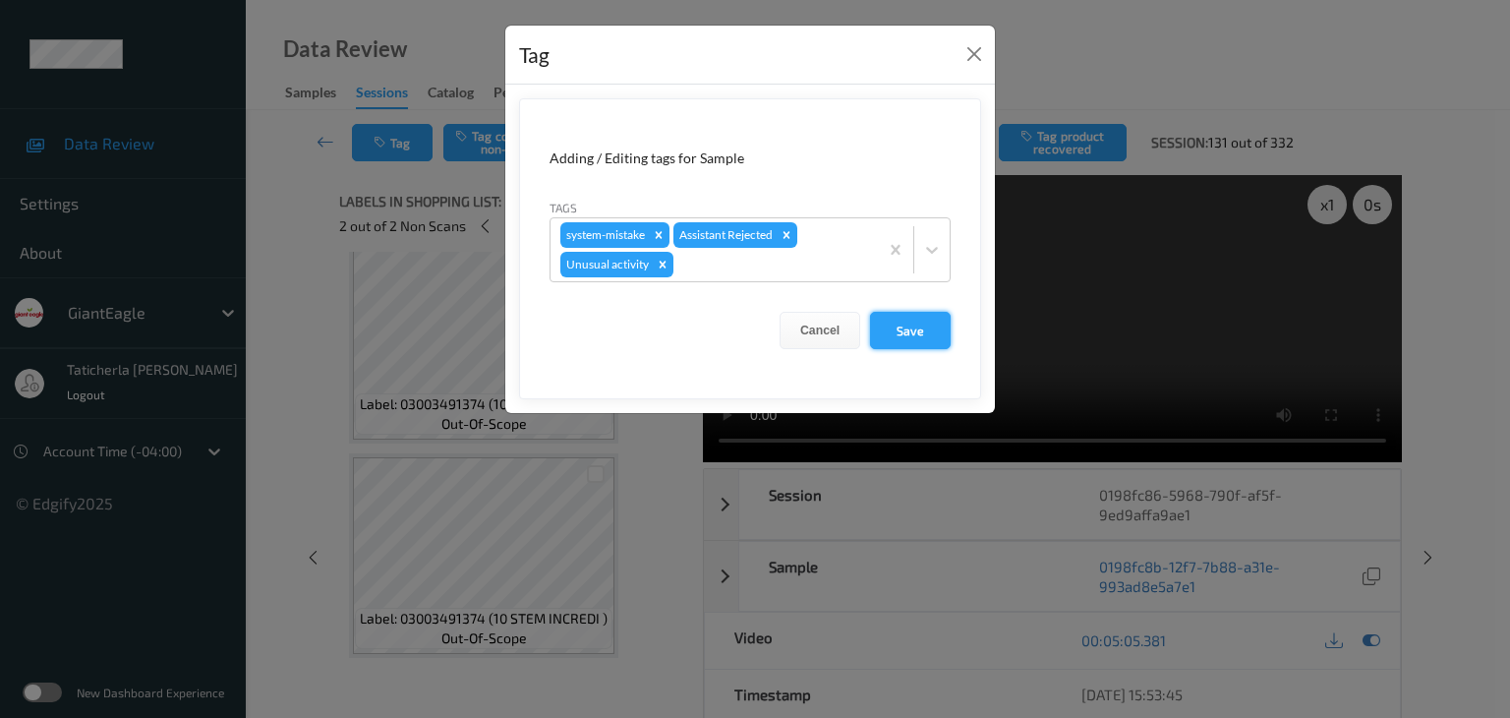
click at [914, 324] on button "Save" at bounding box center [910, 330] width 81 height 37
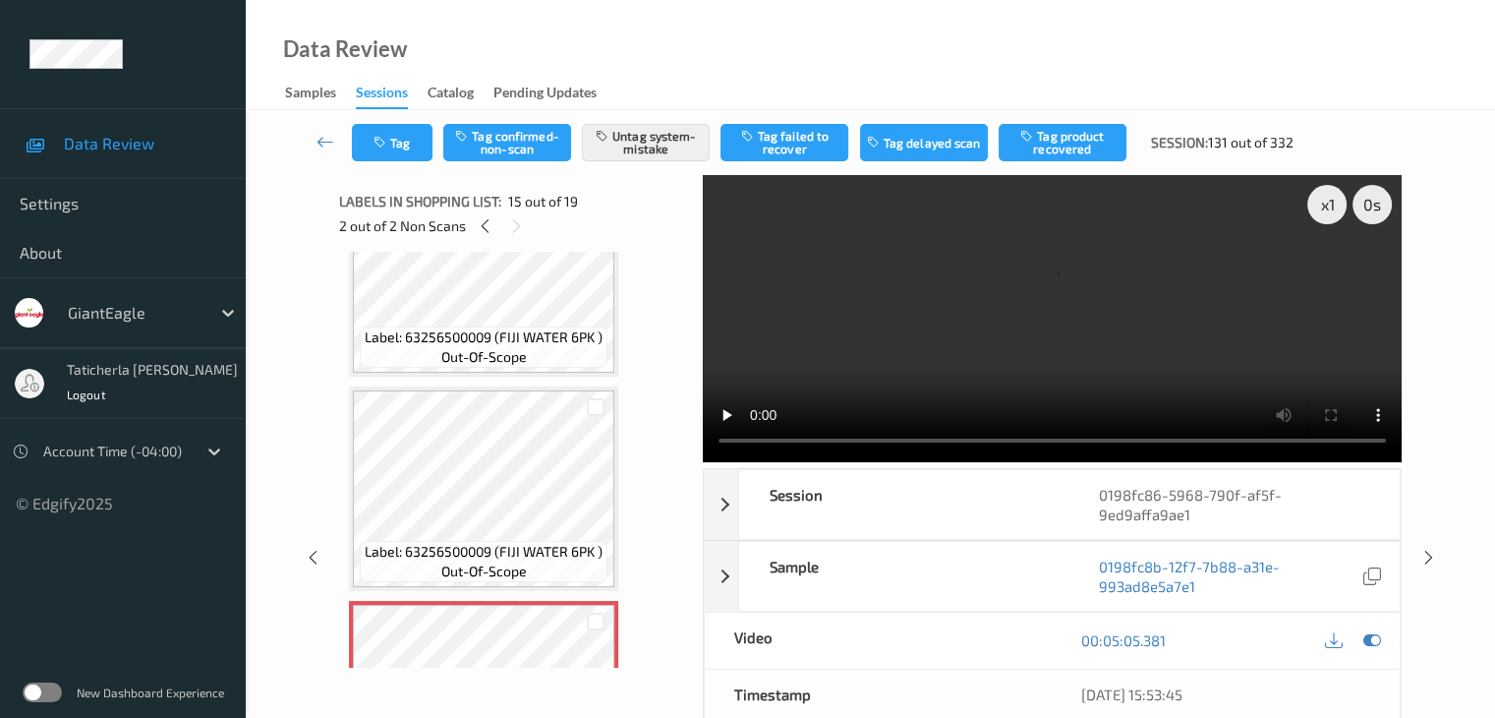
scroll to position [2585, 0]
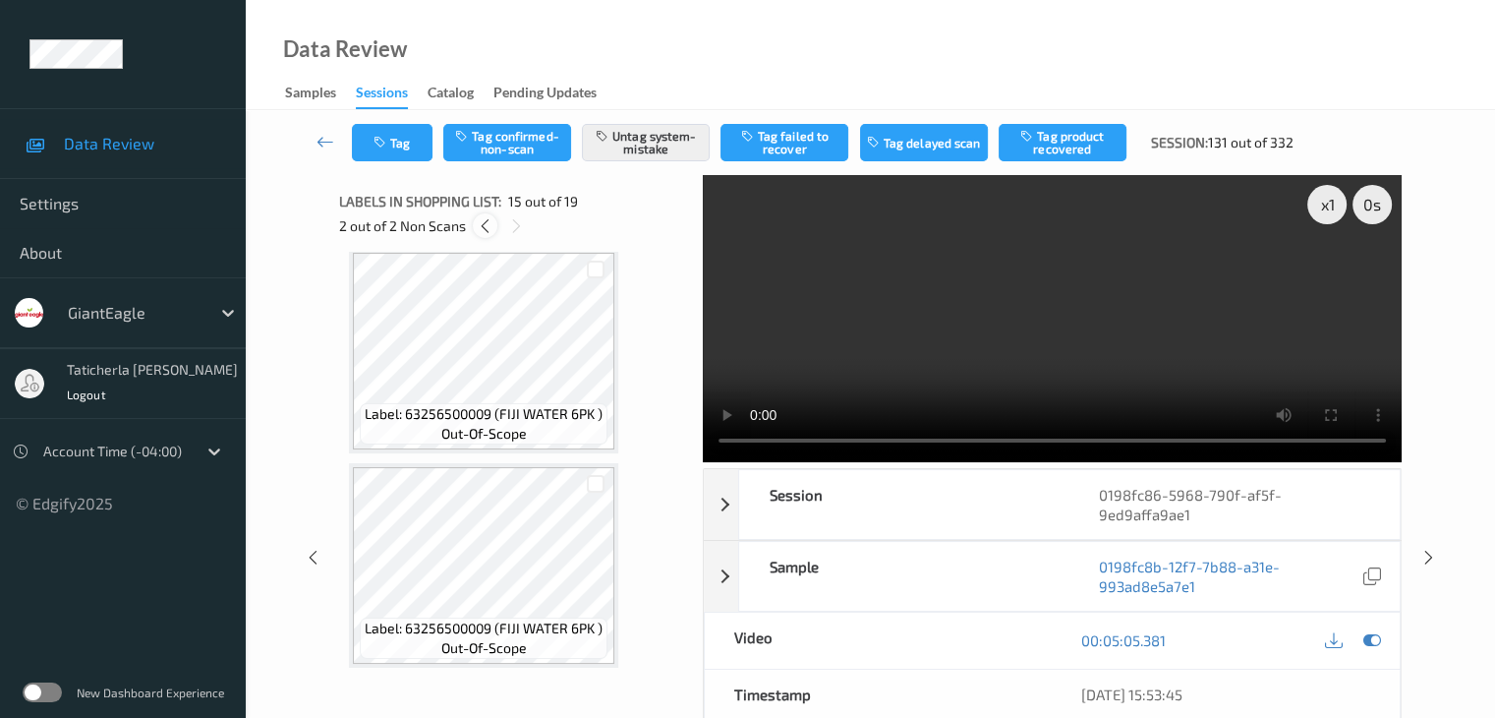
click at [490, 221] on icon at bounding box center [485, 226] width 17 height 18
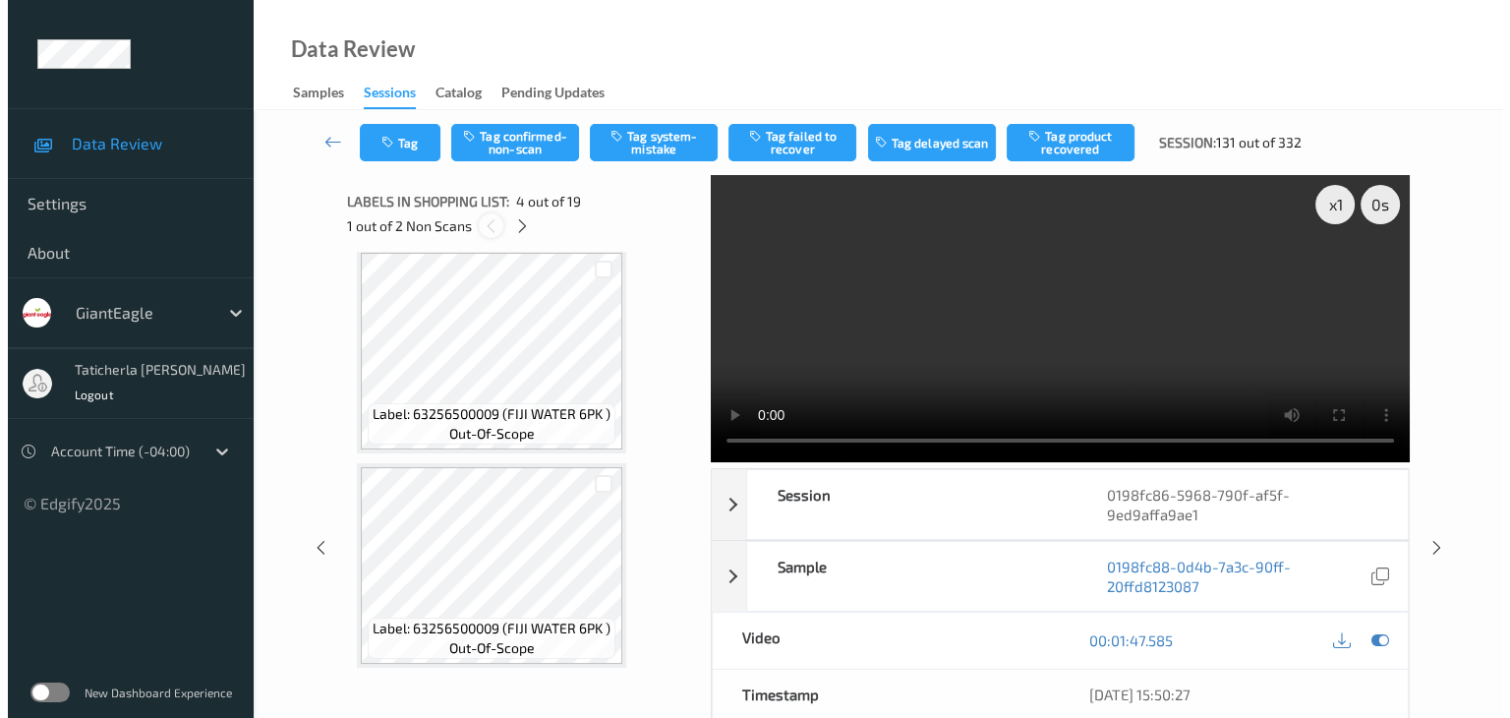
scroll to position [438, 0]
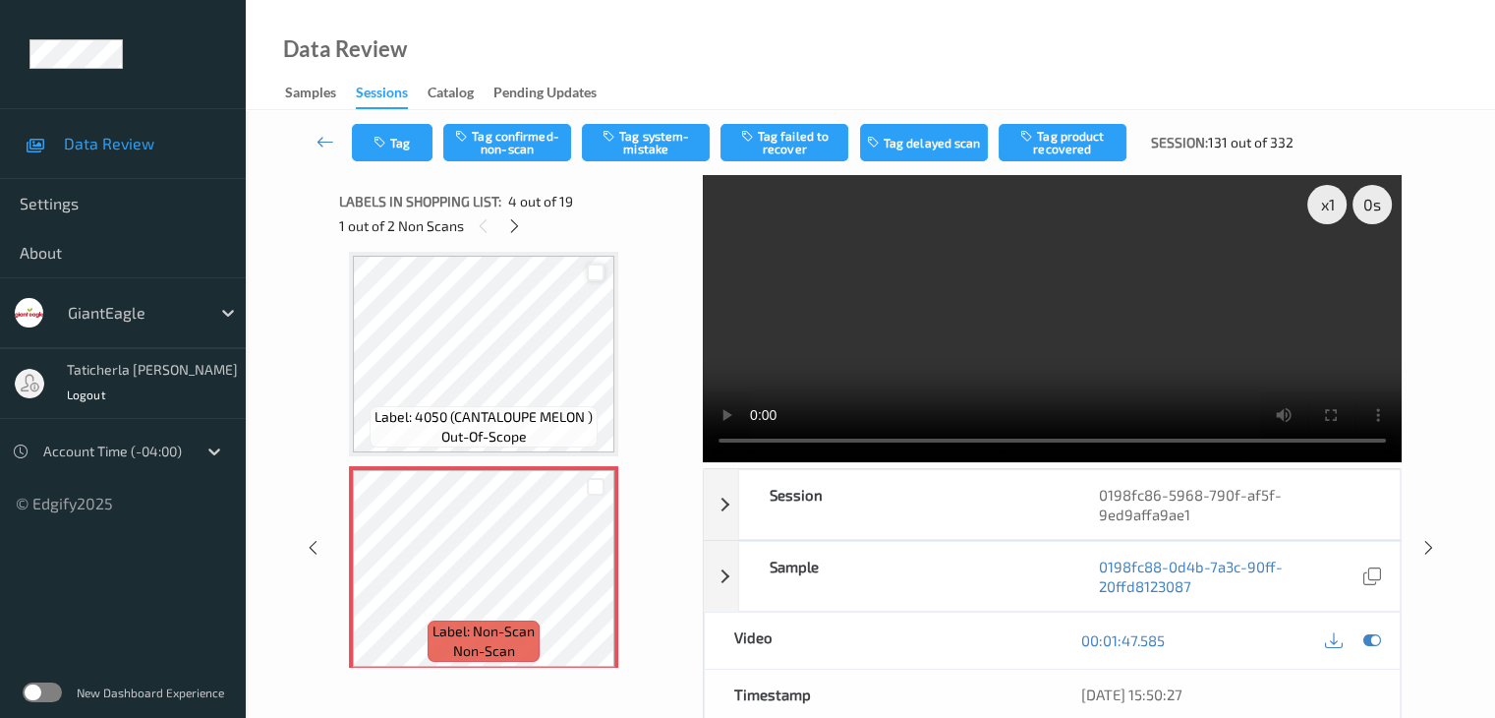
click at [594, 271] on div at bounding box center [596, 272] width 19 height 19
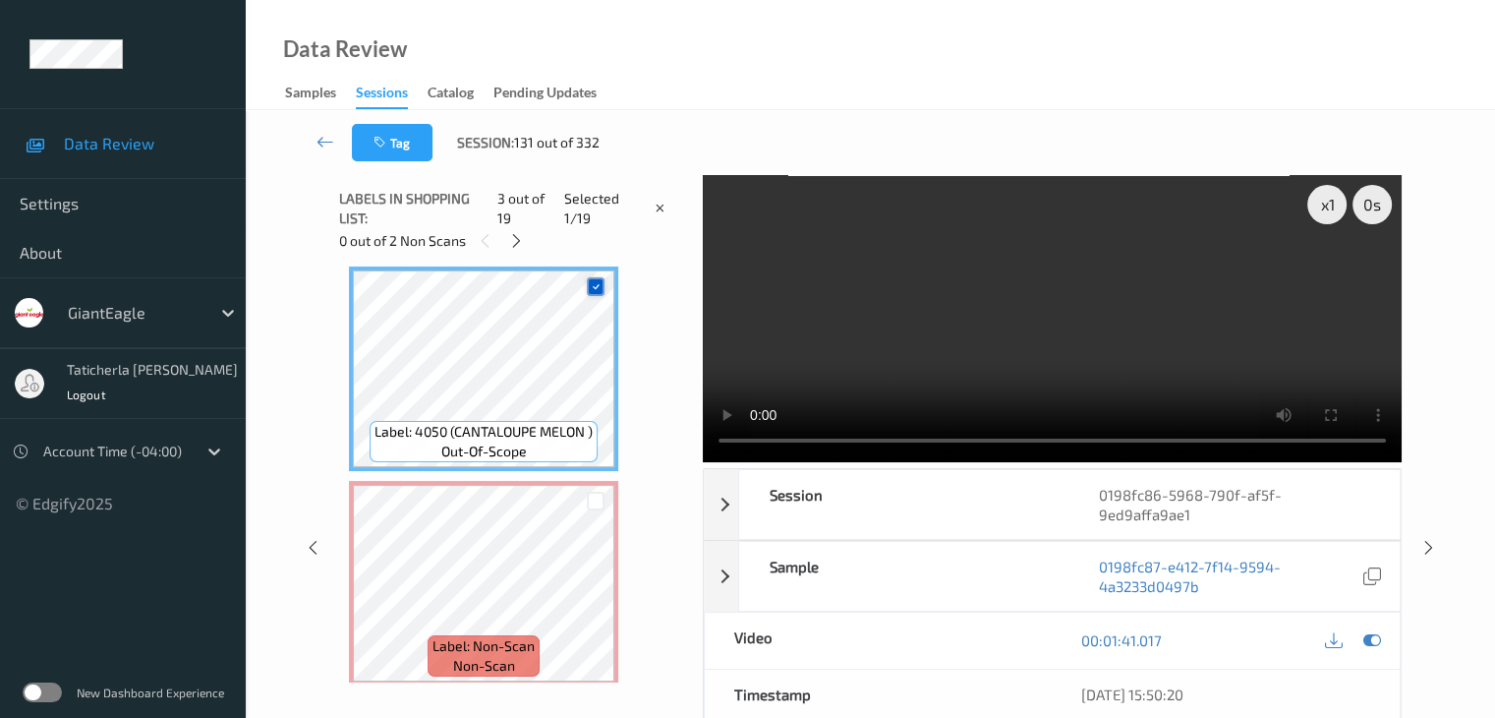
click at [591, 280] on icon at bounding box center [596, 286] width 13 height 13
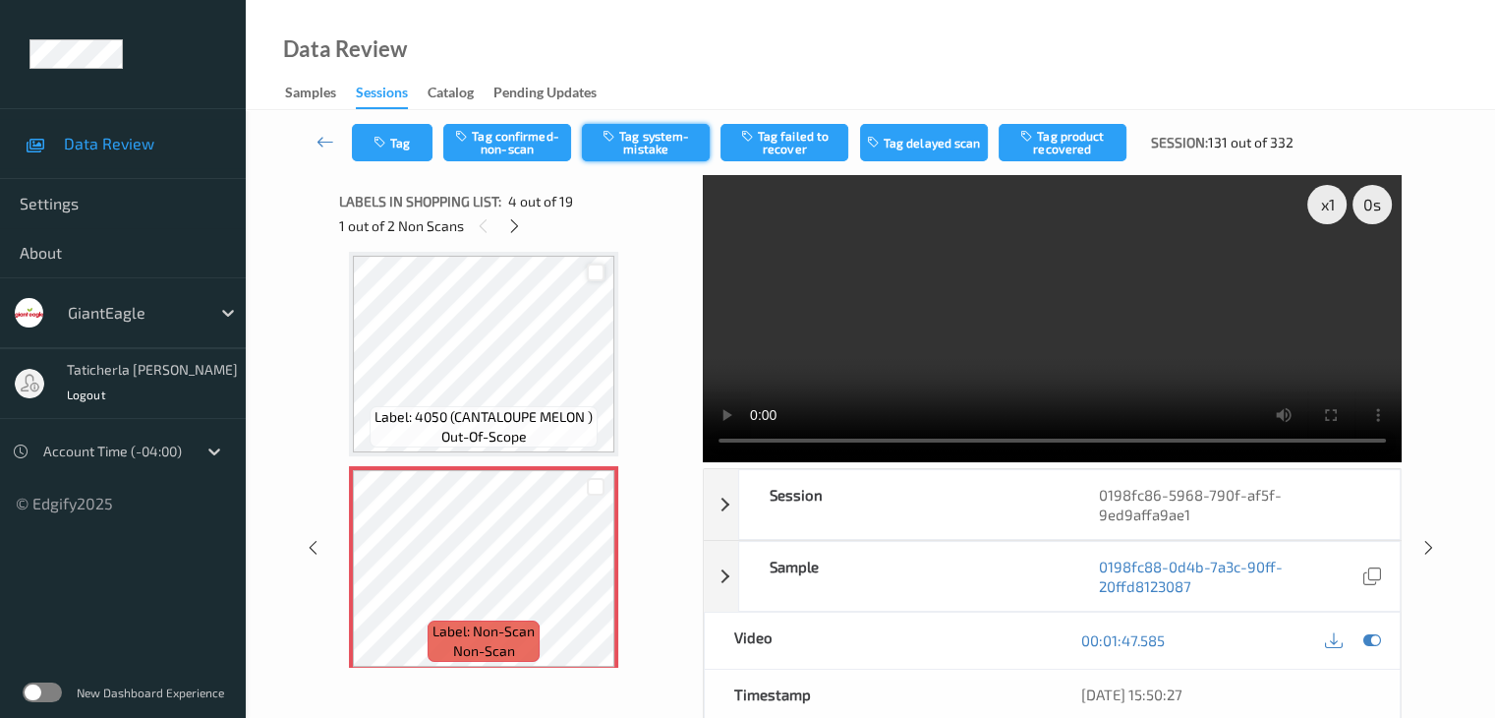
click at [642, 139] on button "Tag system-mistake" at bounding box center [646, 142] width 128 height 37
click at [410, 144] on button "Tag" at bounding box center [392, 142] width 81 height 37
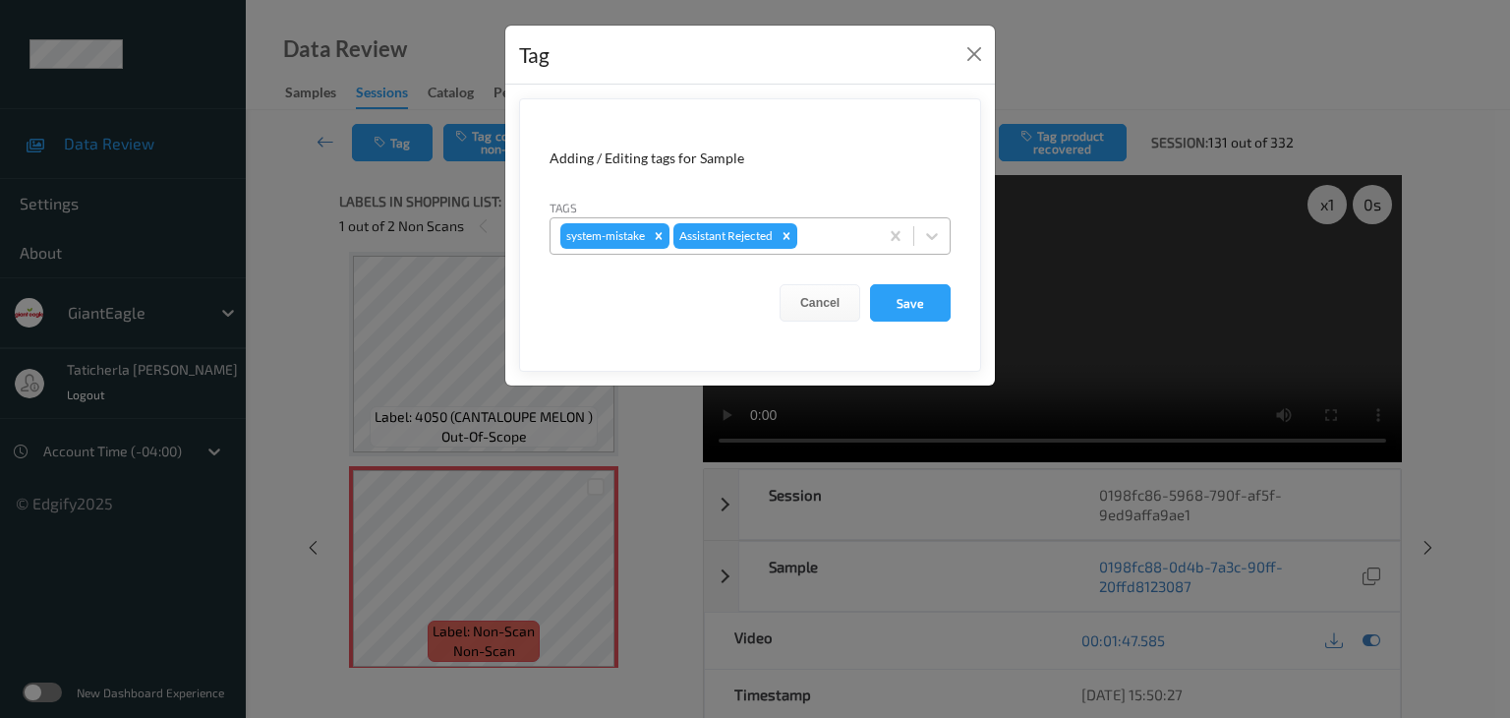
click at [853, 236] on div at bounding box center [834, 236] width 67 height 24
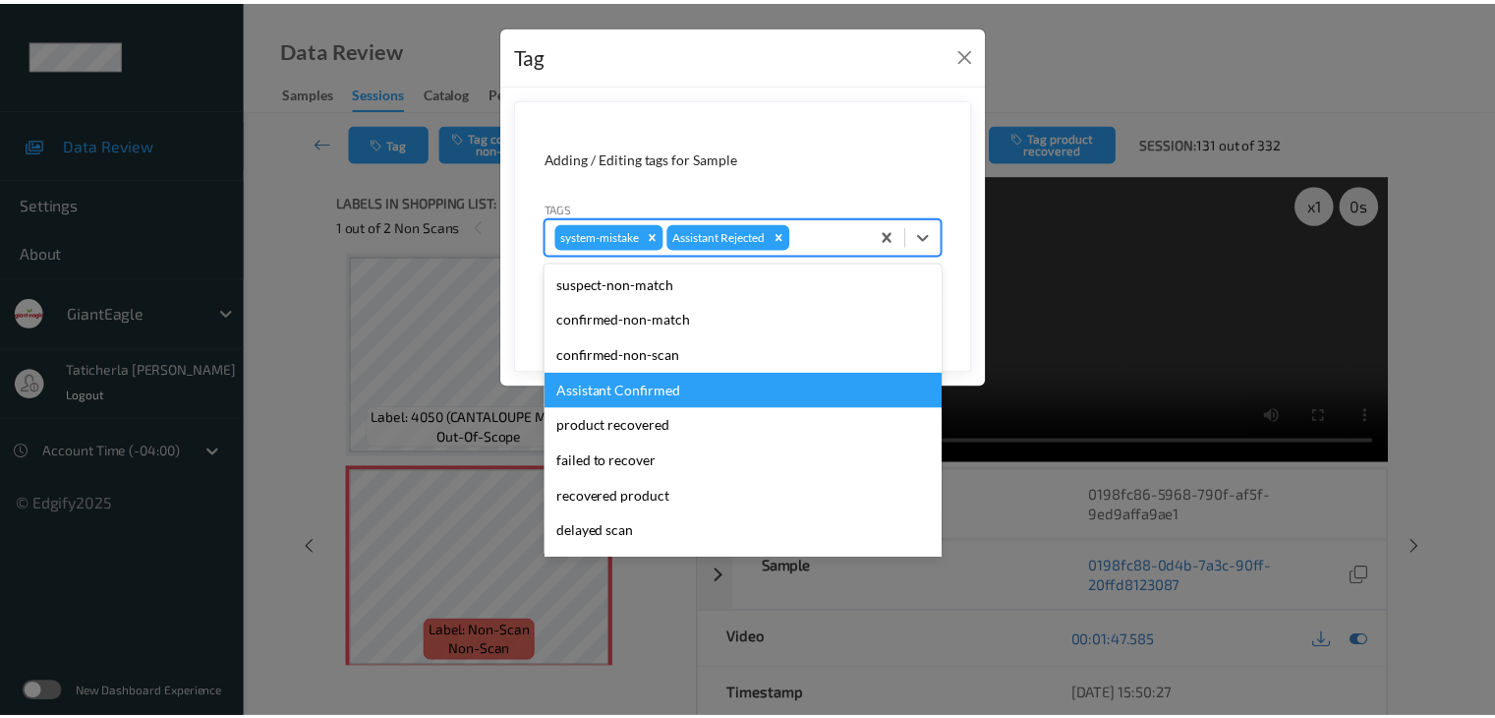
scroll to position [98, 0]
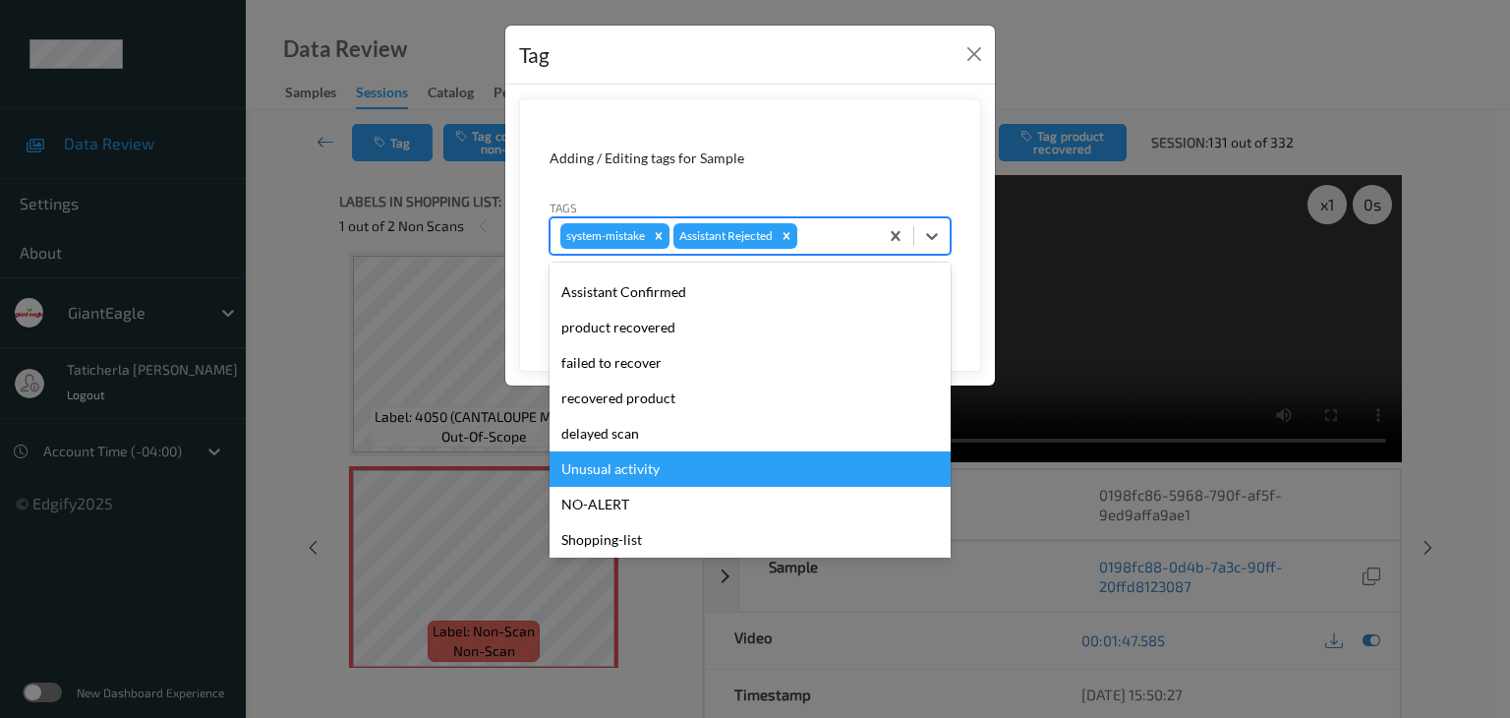
click at [689, 464] on div "Unusual activity" at bounding box center [750, 468] width 401 height 35
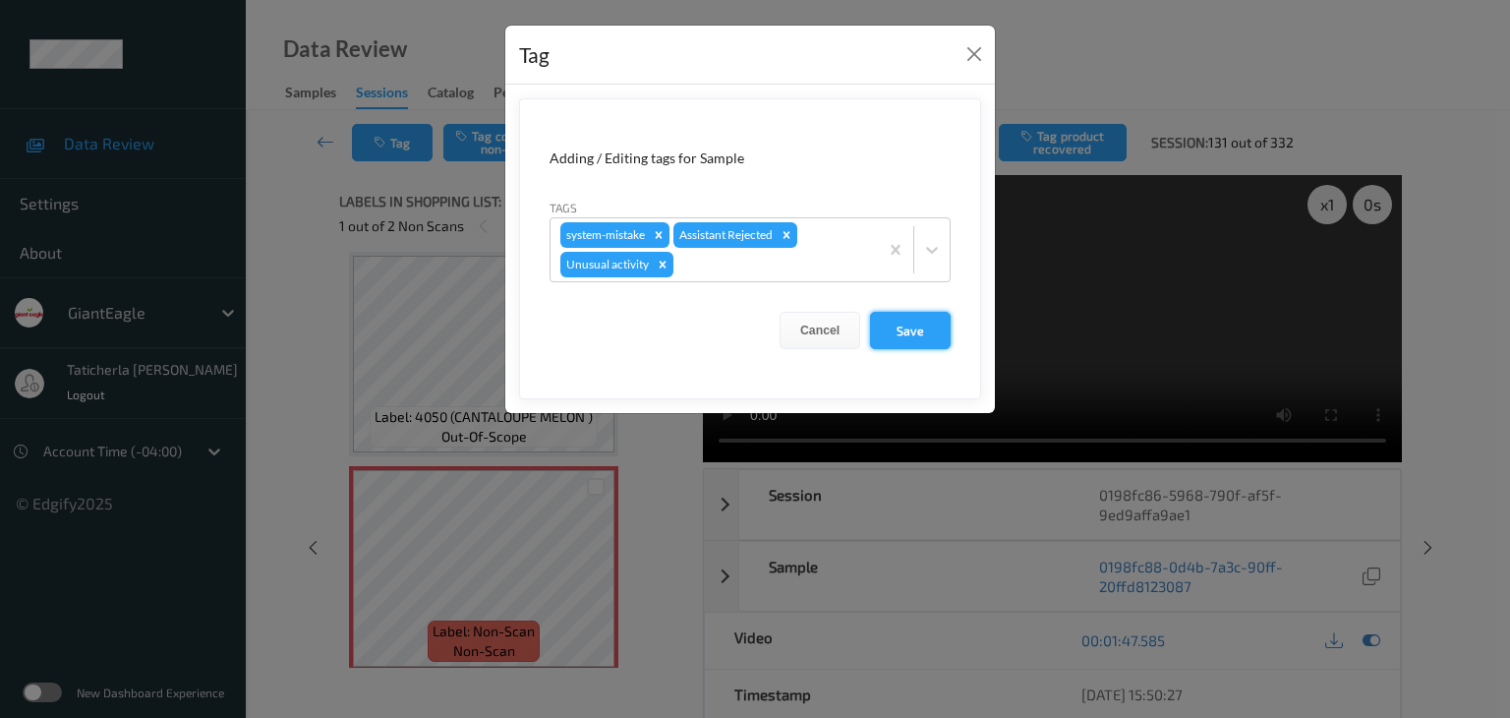
click at [902, 322] on button "Save" at bounding box center [910, 330] width 81 height 37
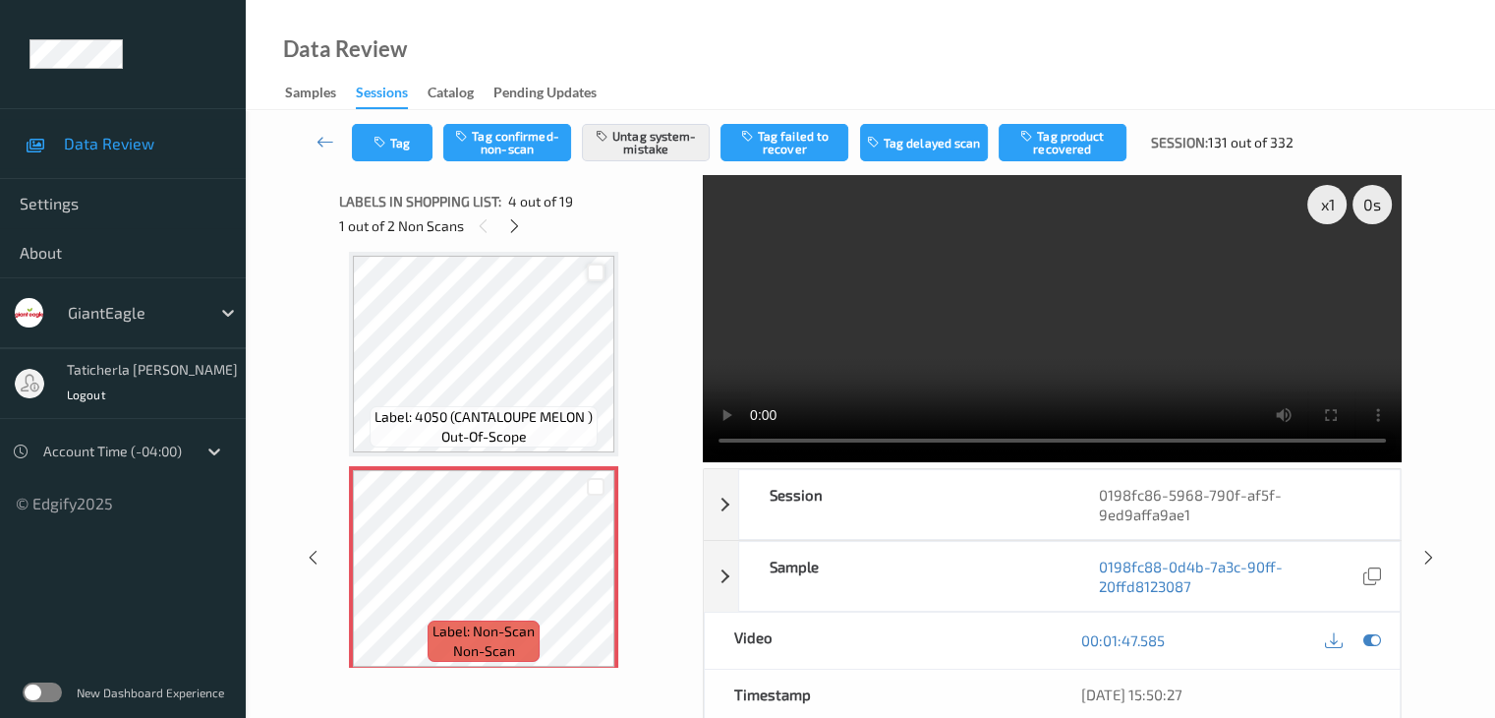
click at [1449, 319] on div "x 1 0 s Session 0198fc86-5968-790f-af5f-9ed9affa9ae1 Session ID 0198fc86-5968-7…" at bounding box center [870, 558] width 1169 height 766
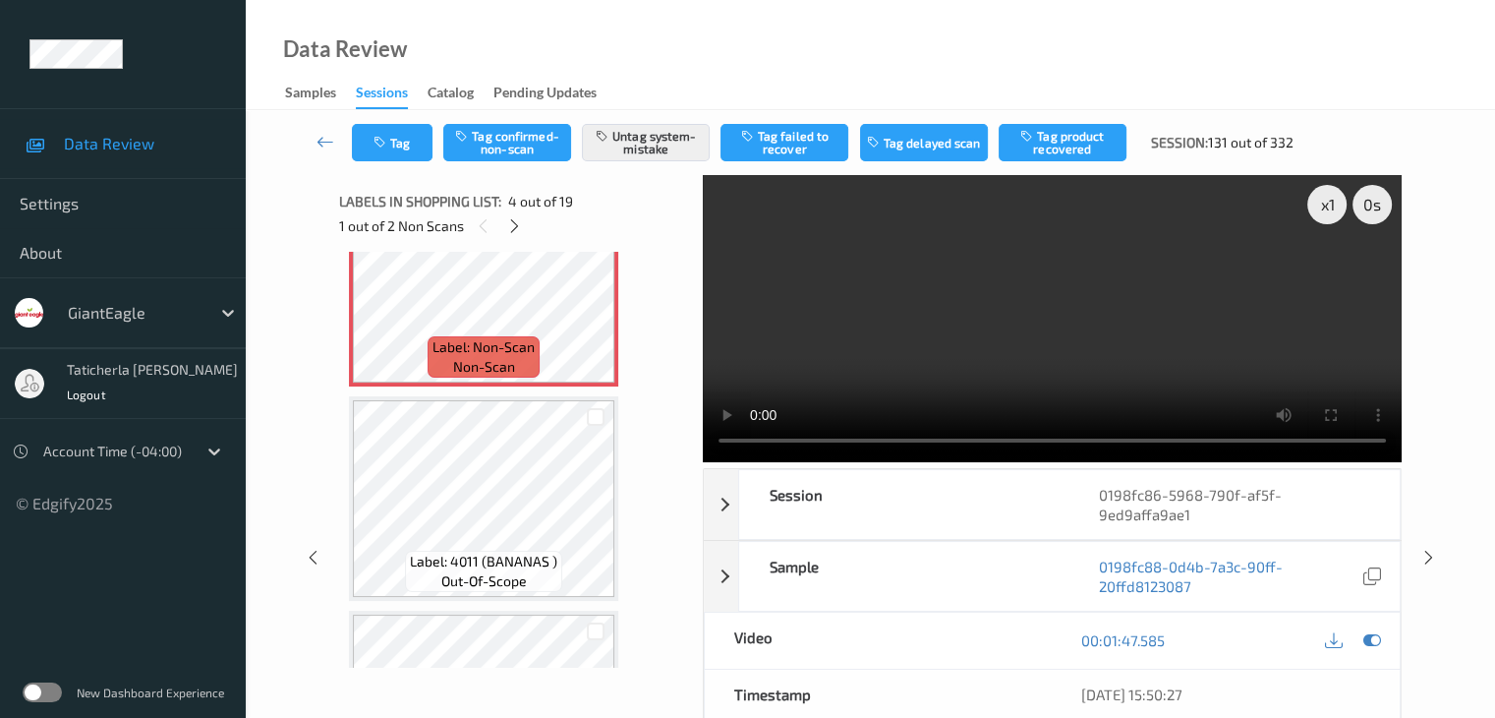
scroll to position [832, 0]
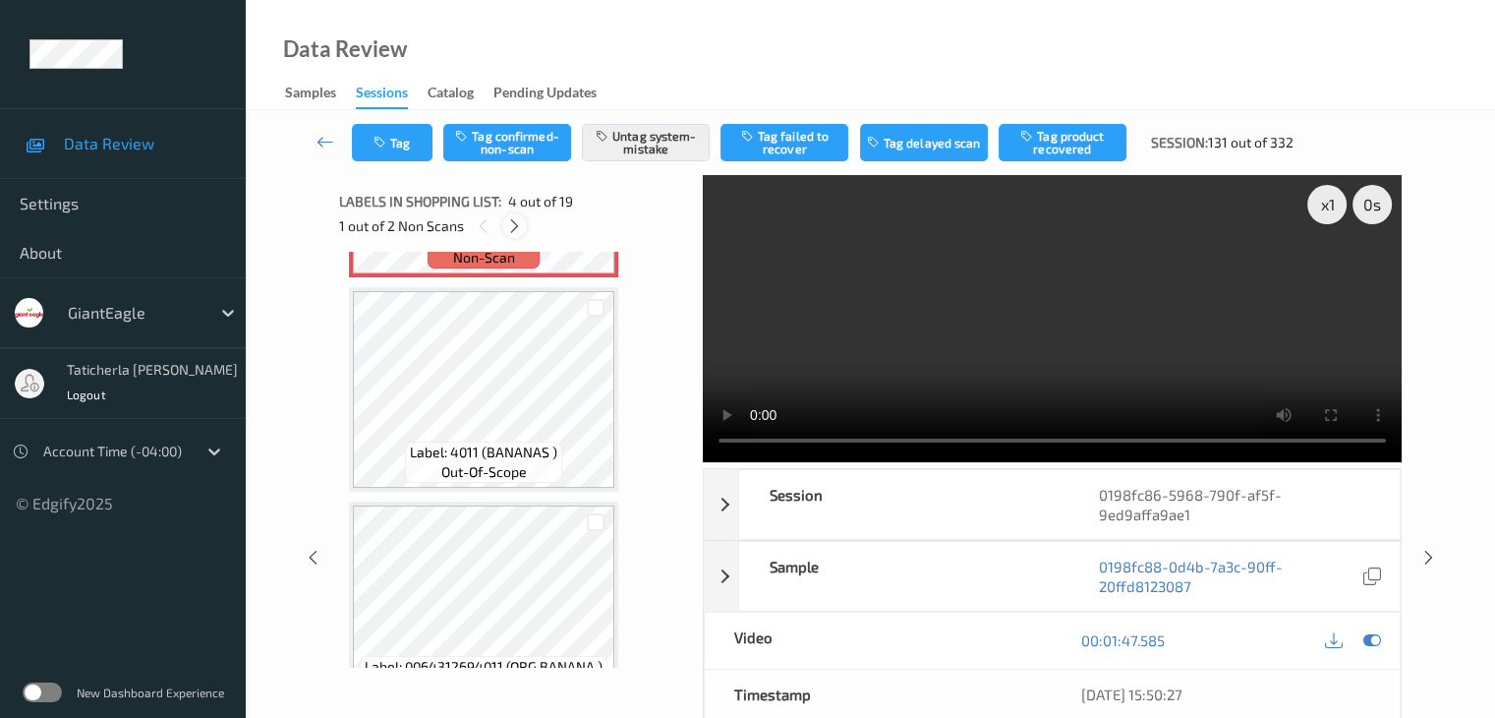
click at [517, 225] on icon at bounding box center [514, 226] width 17 height 18
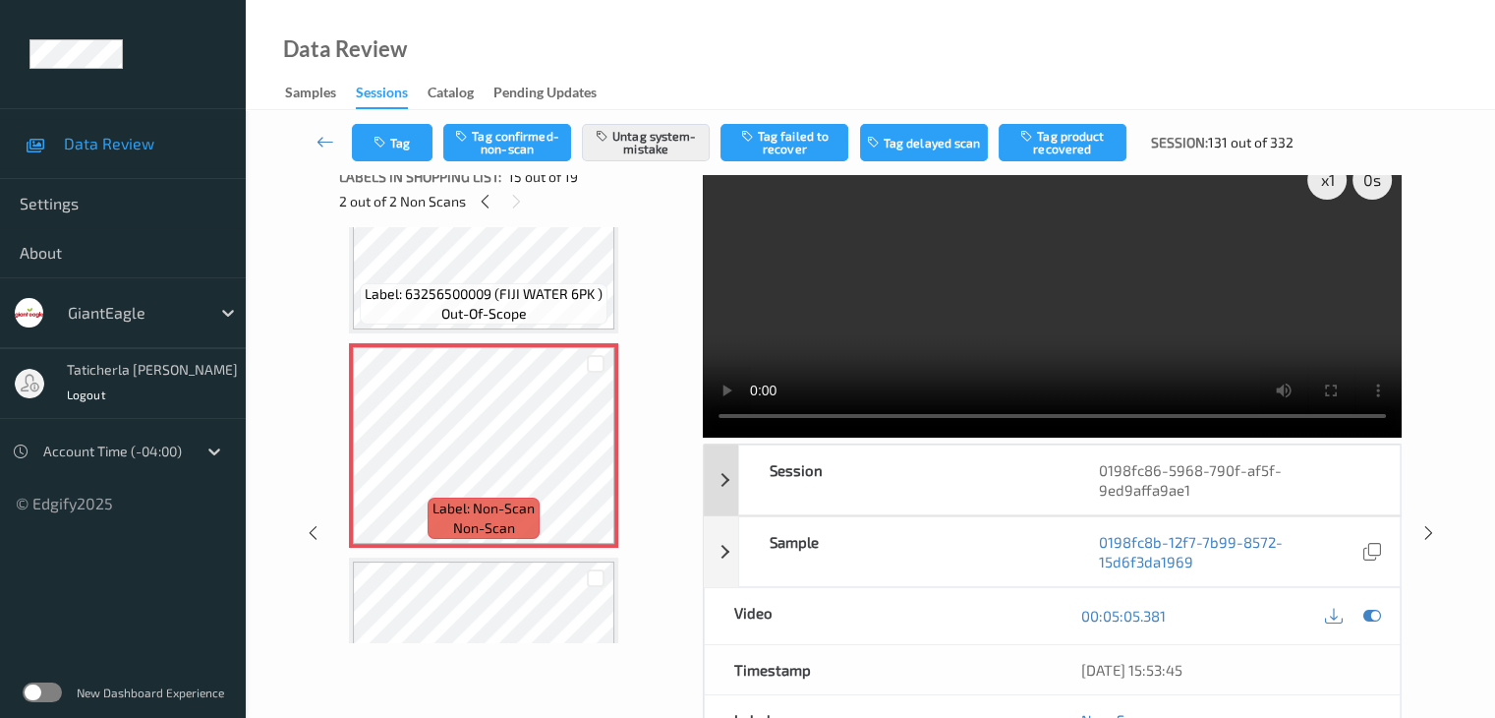
scroll to position [0, 0]
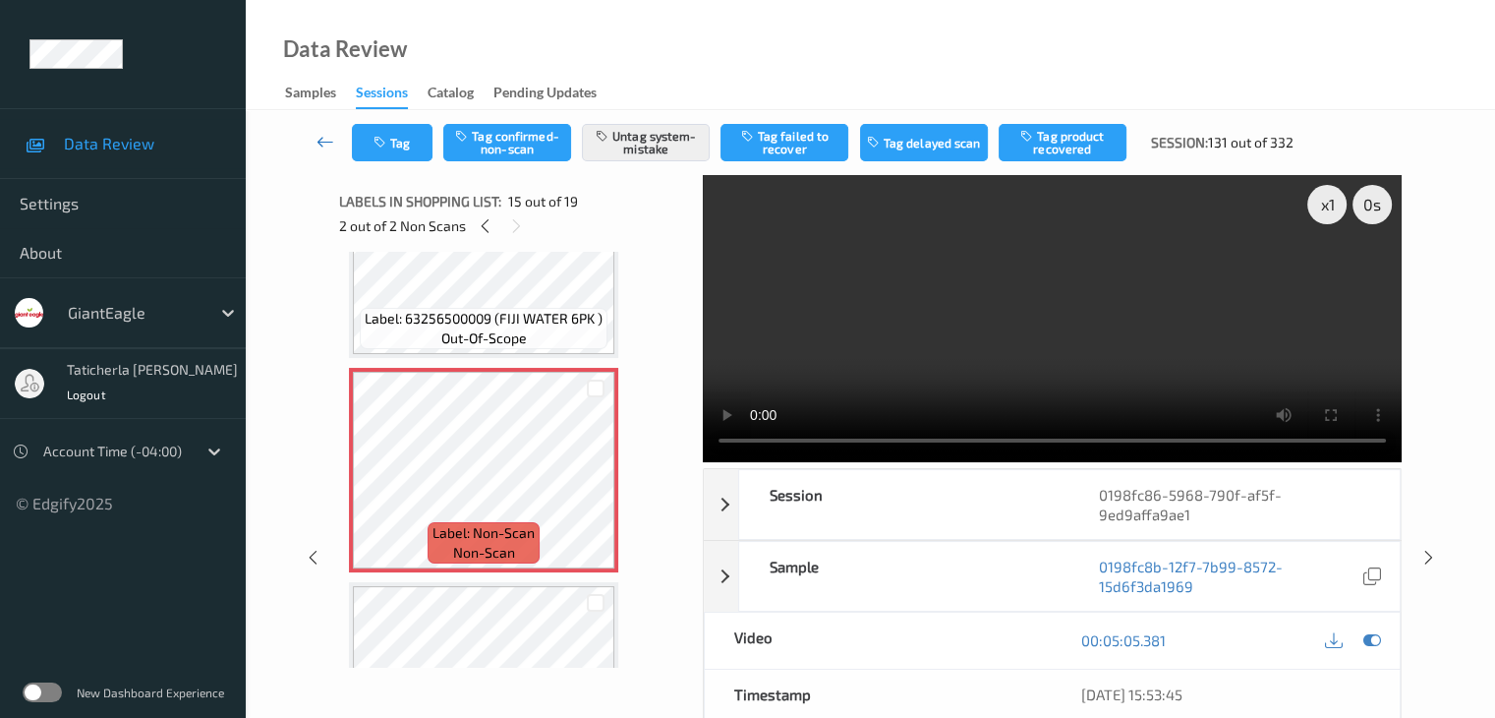
click at [322, 146] on icon at bounding box center [326, 142] width 18 height 20
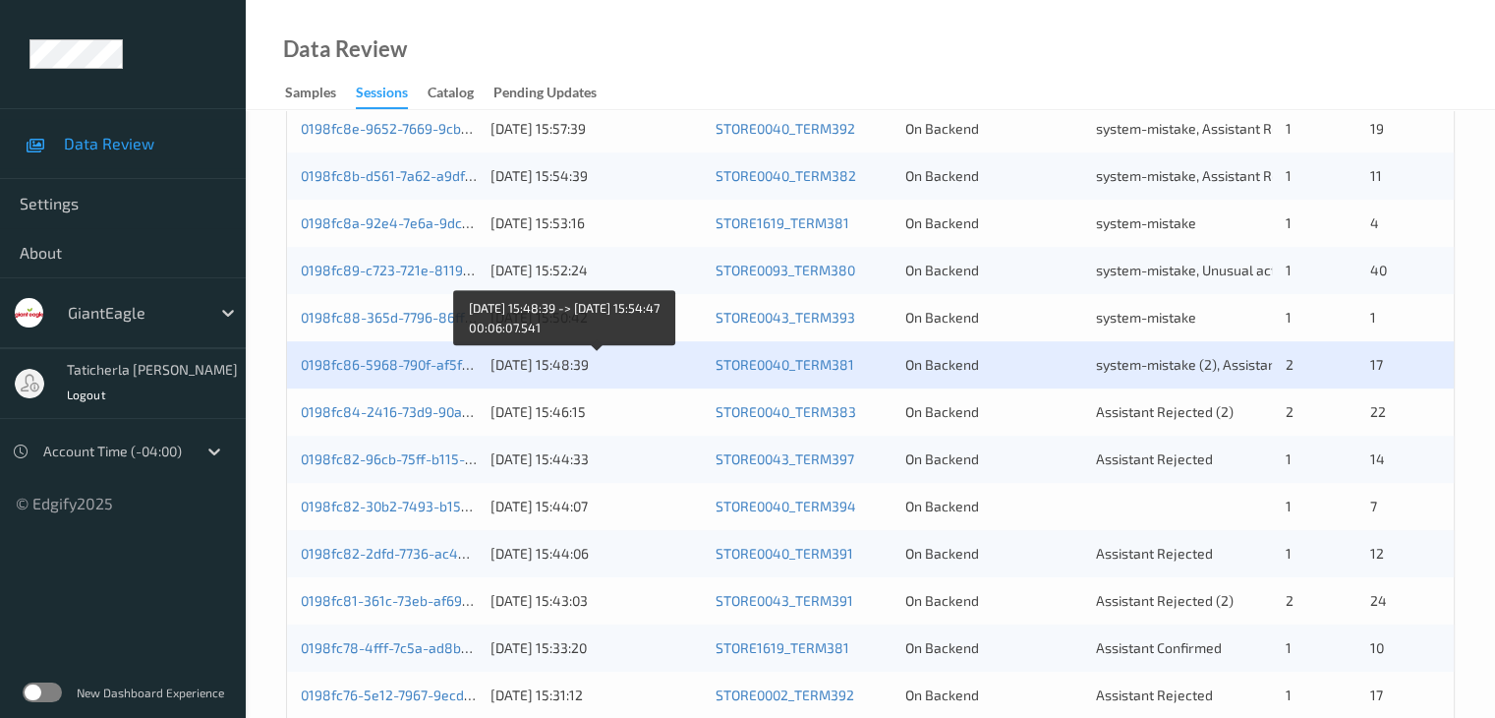
scroll to position [787, 0]
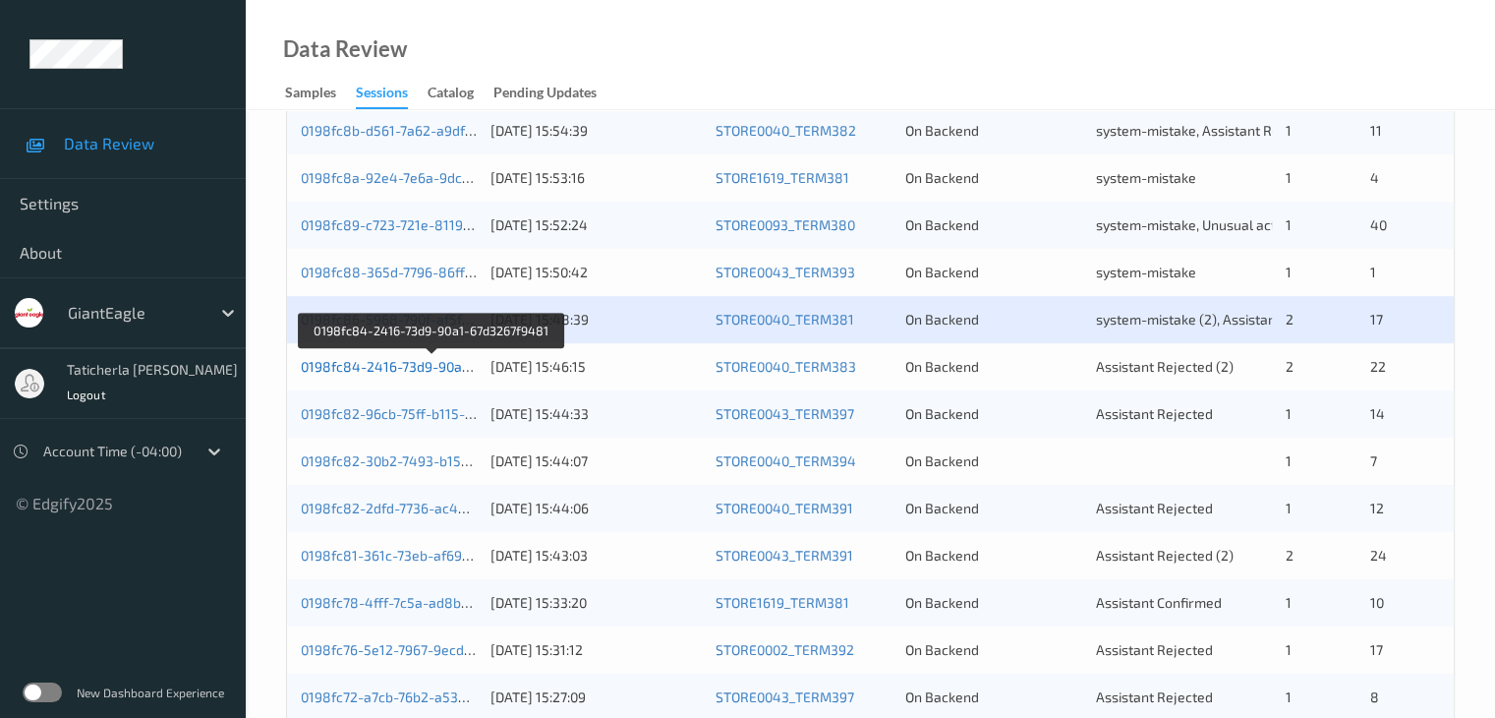
click at [413, 368] on link "0198fc84-2416-73d9-90a1-67d3267f9481" at bounding box center [432, 366] width 263 height 17
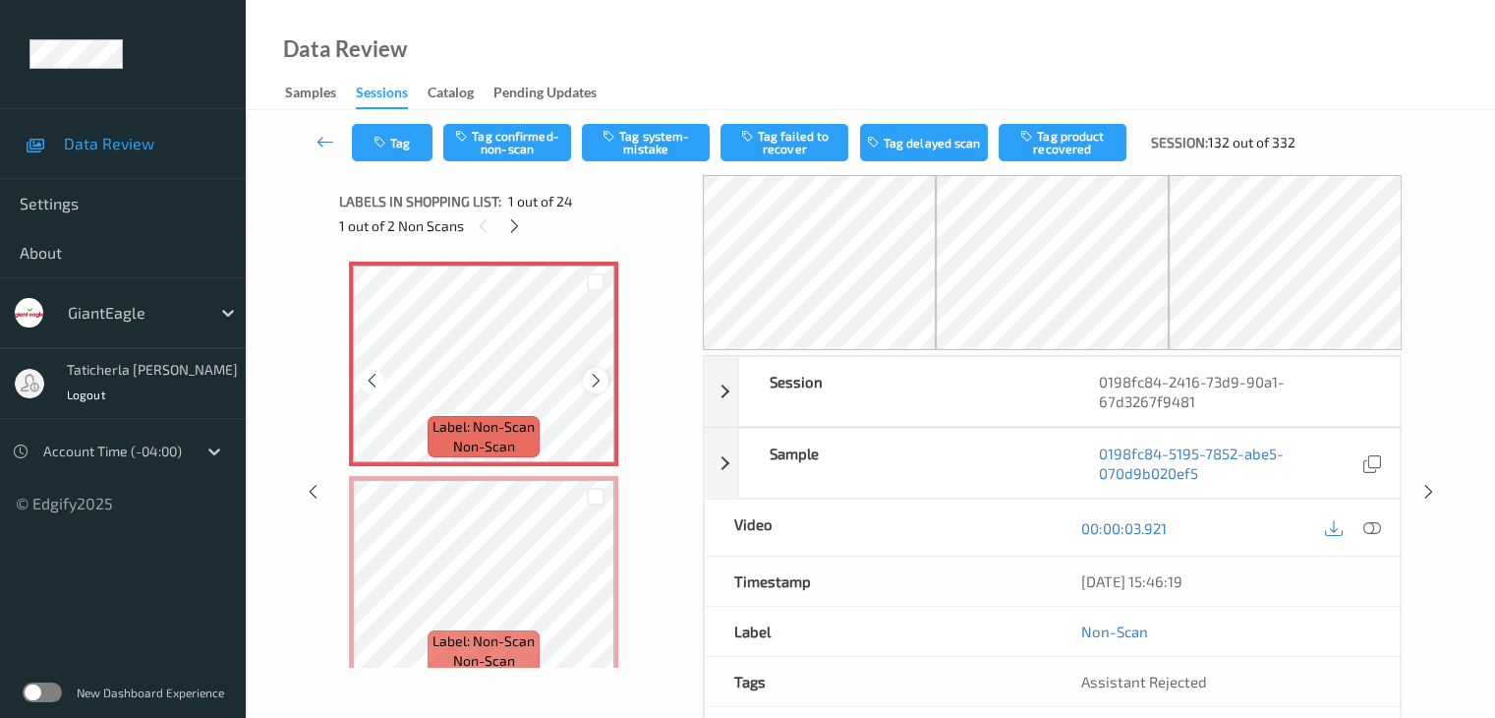
click at [588, 375] on icon at bounding box center [596, 381] width 17 height 18
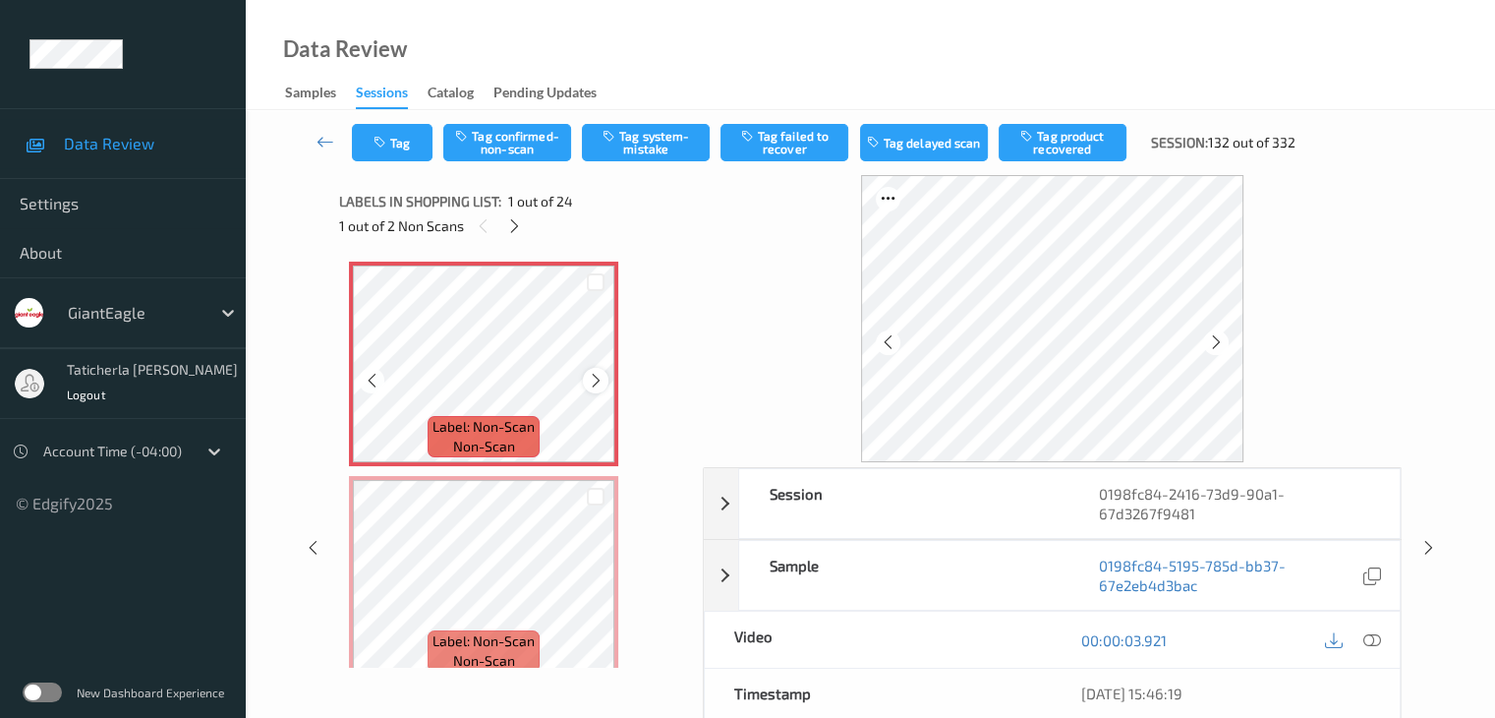
click at [588, 380] on icon at bounding box center [596, 381] width 17 height 18
click at [1373, 636] on icon at bounding box center [1372, 640] width 18 height 18
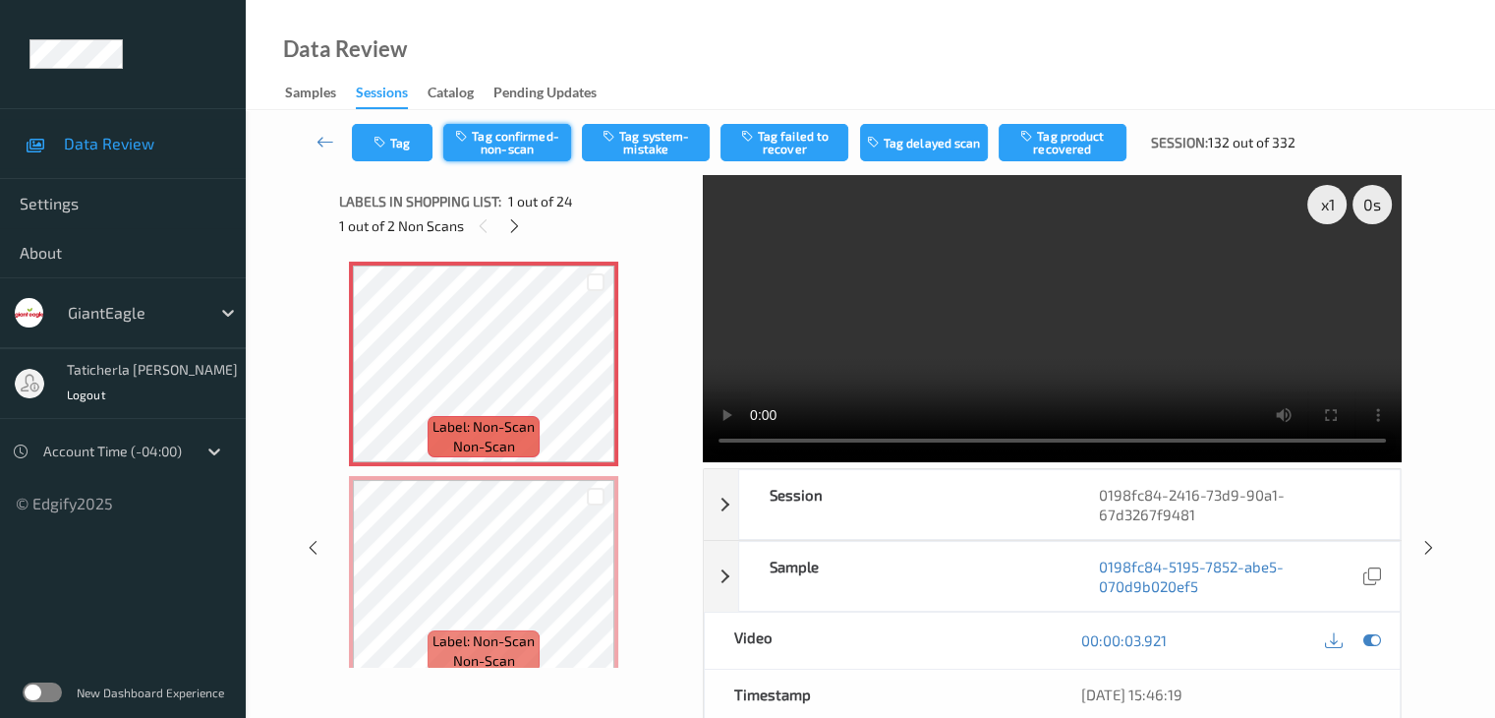
click at [488, 132] on button "Tag confirmed-non-scan" at bounding box center [507, 142] width 128 height 37
click at [1071, 135] on button "Tag product recovered" at bounding box center [1063, 142] width 128 height 37
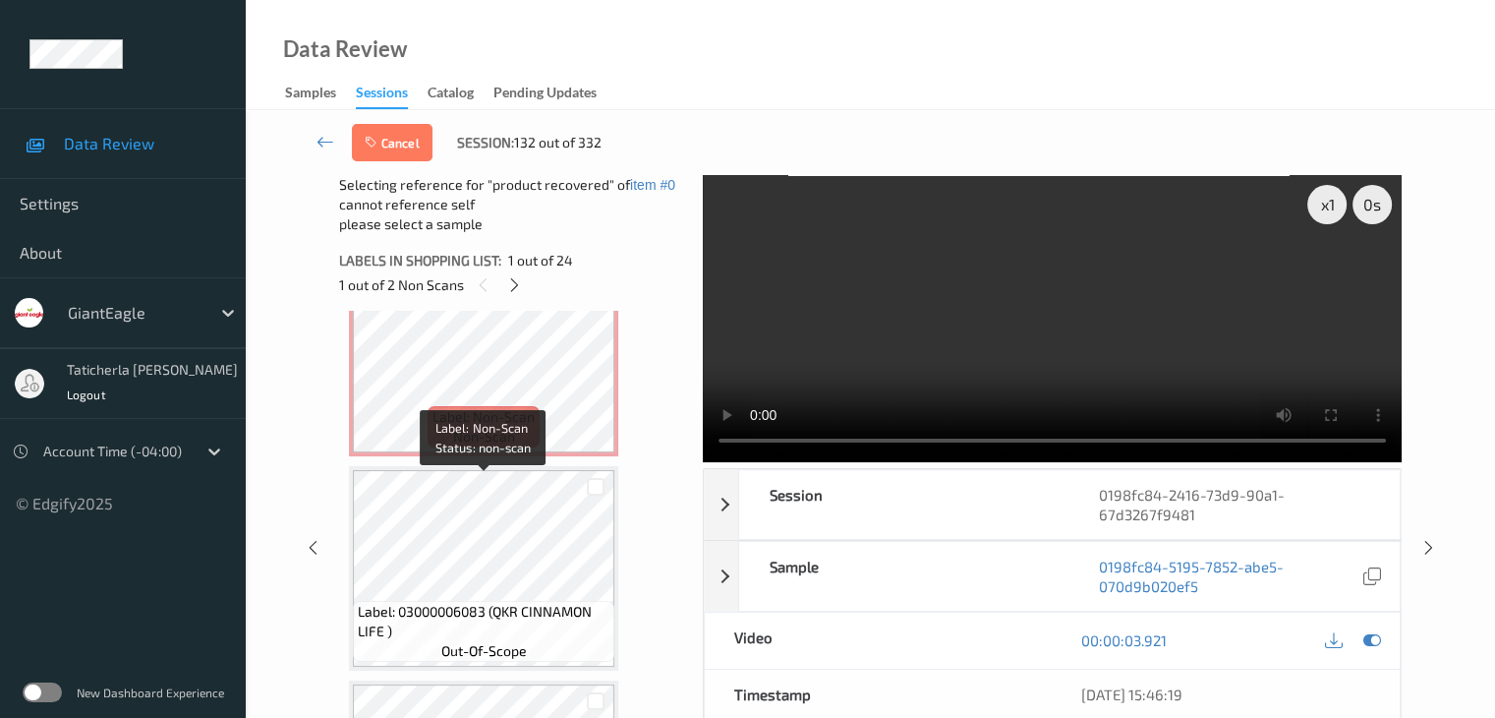
scroll to position [295, 0]
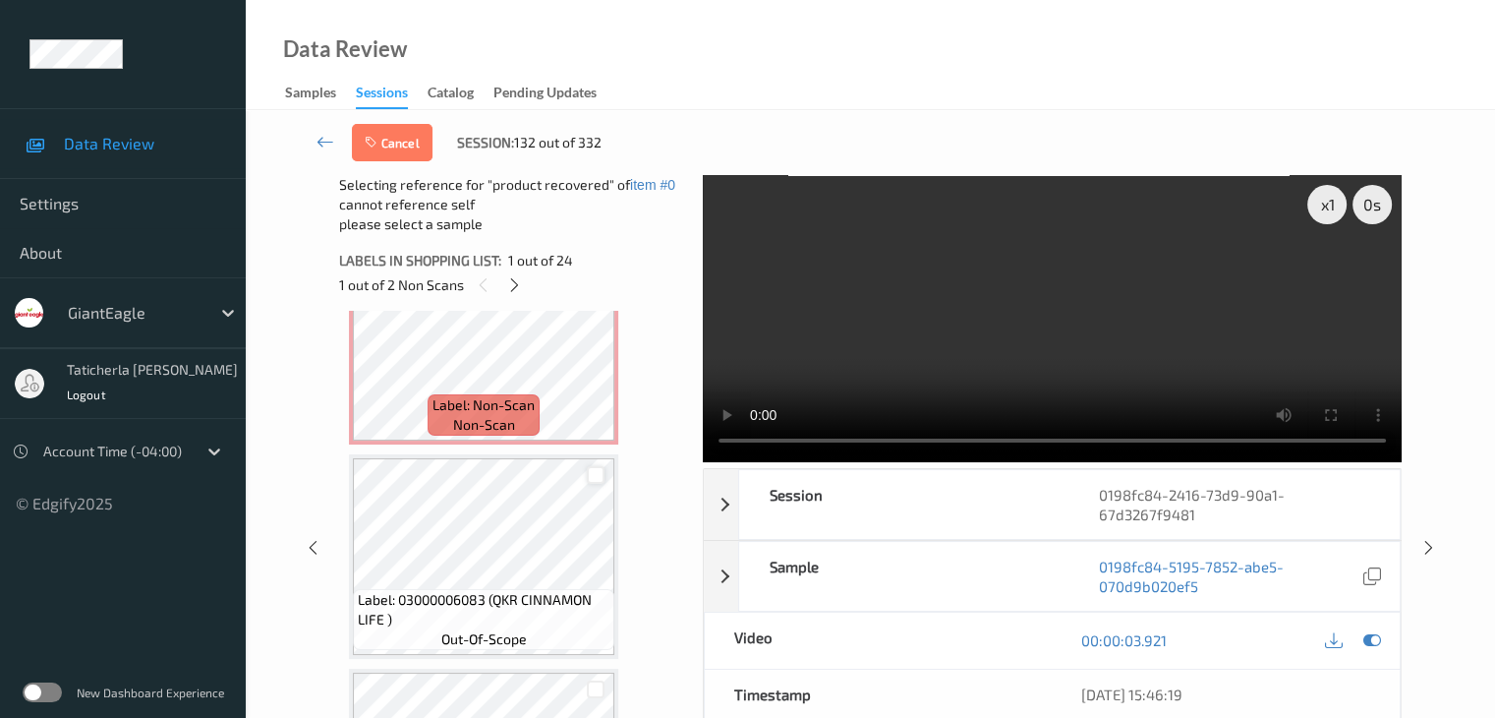
click at [597, 476] on div at bounding box center [596, 475] width 19 height 19
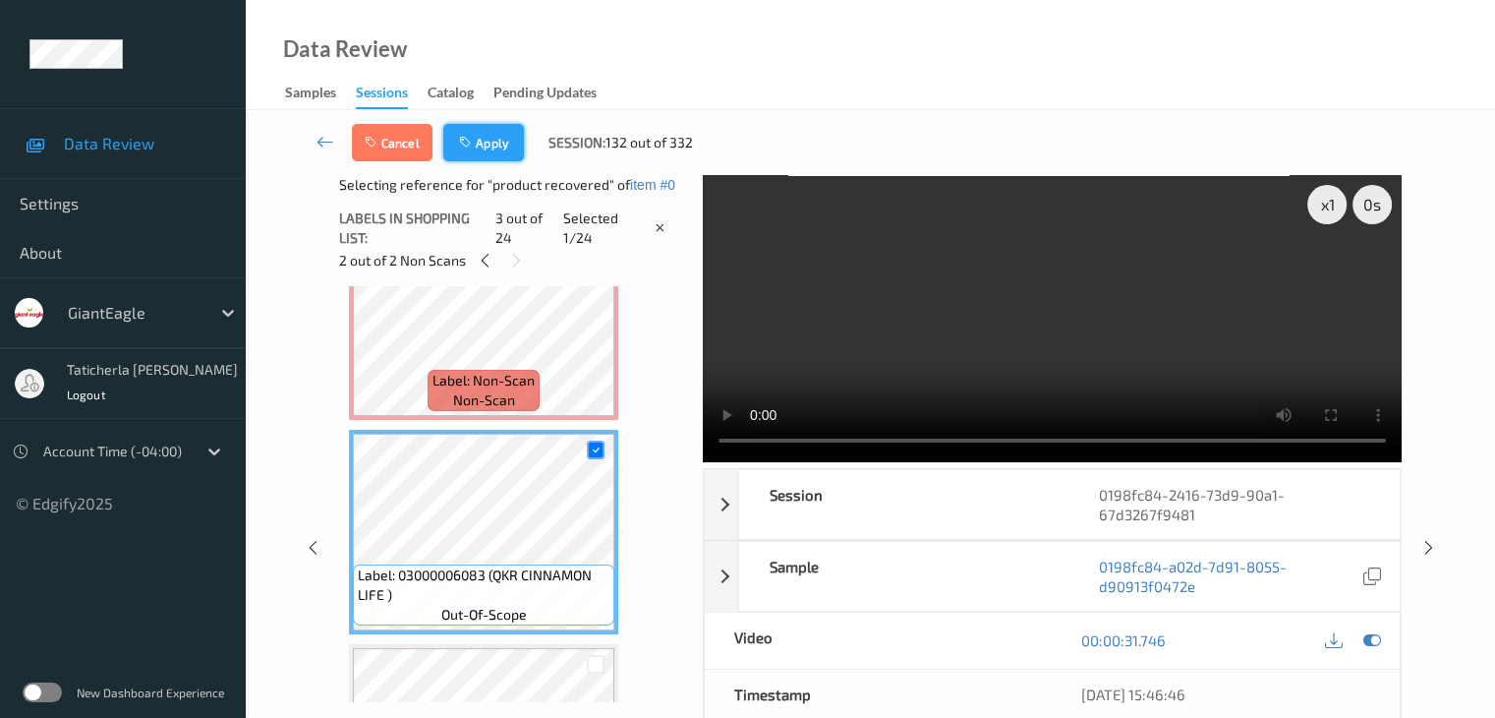
click at [480, 154] on button "Apply" at bounding box center [483, 142] width 81 height 37
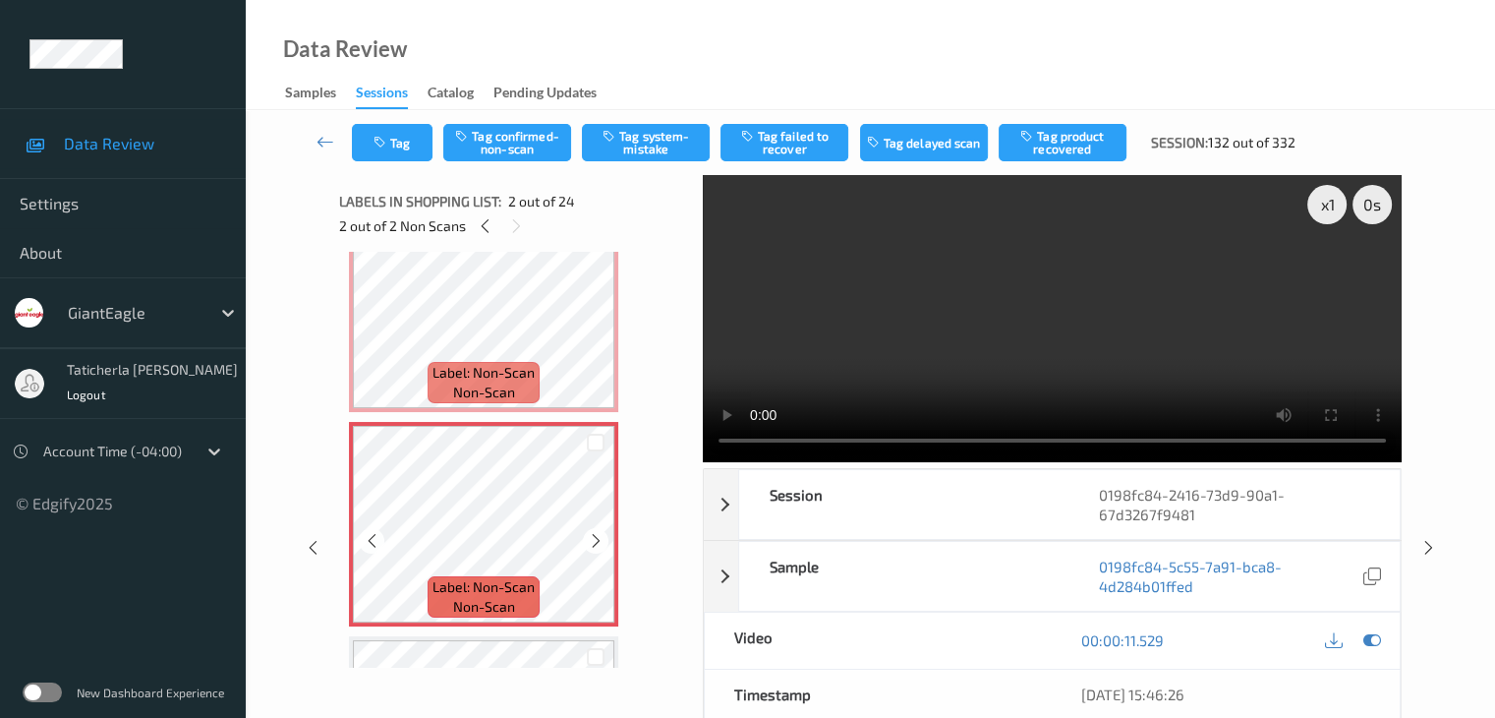
scroll to position [98, 0]
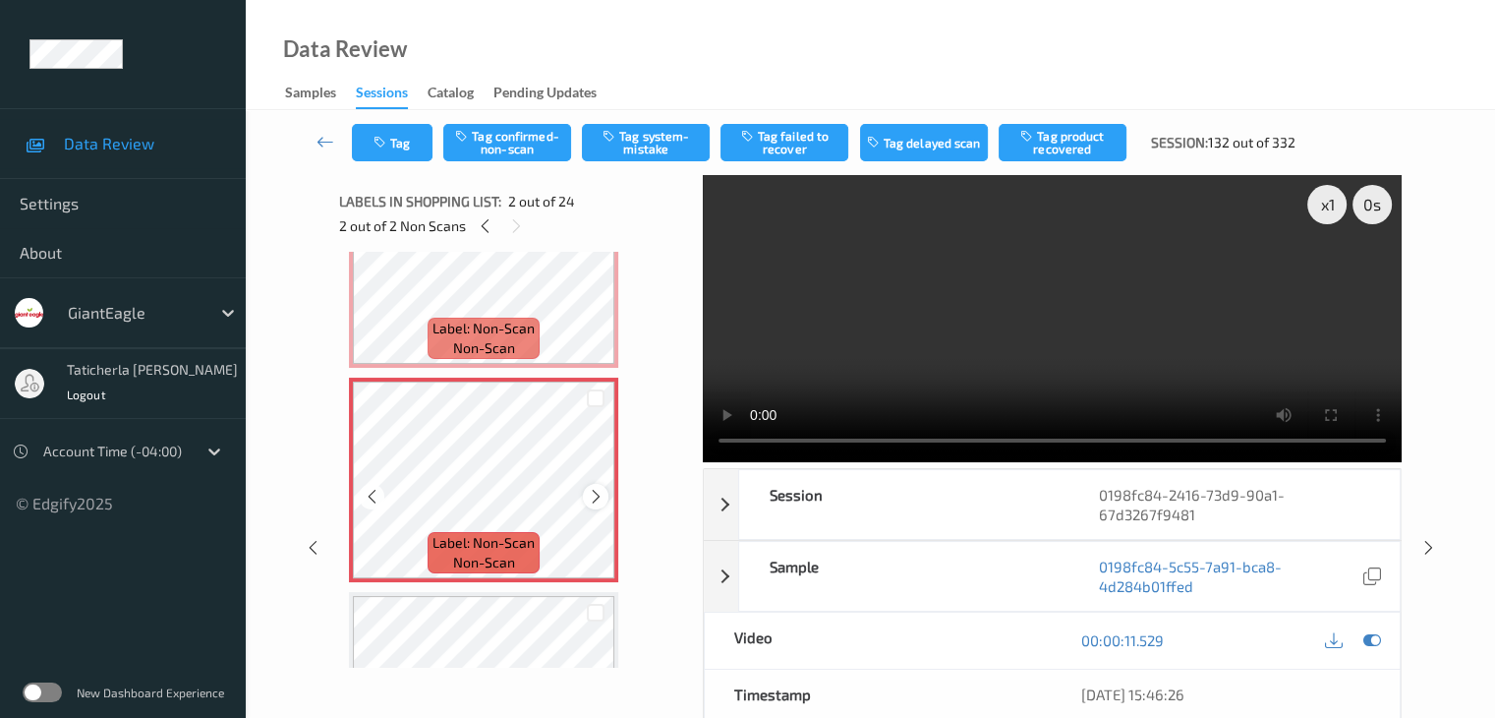
click at [593, 489] on icon at bounding box center [596, 497] width 17 height 18
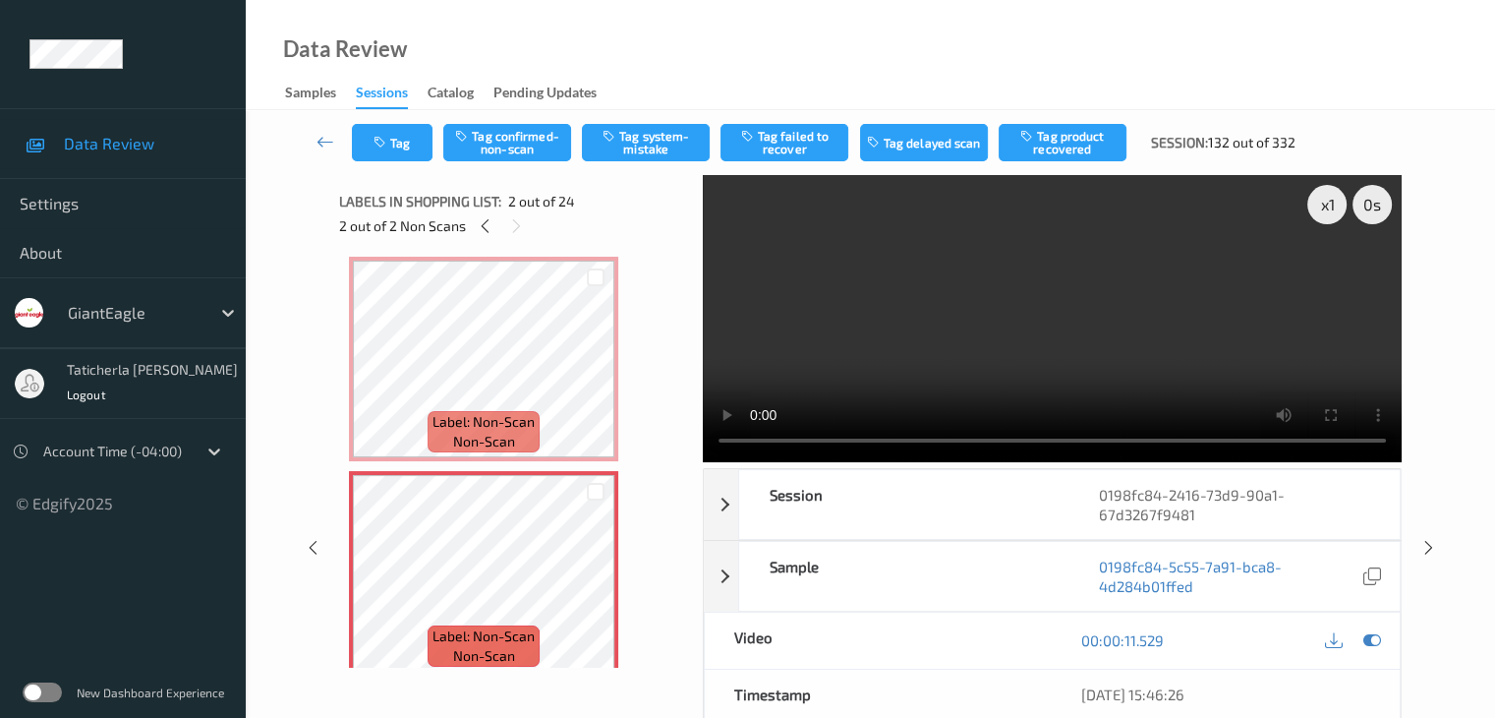
scroll to position [0, 0]
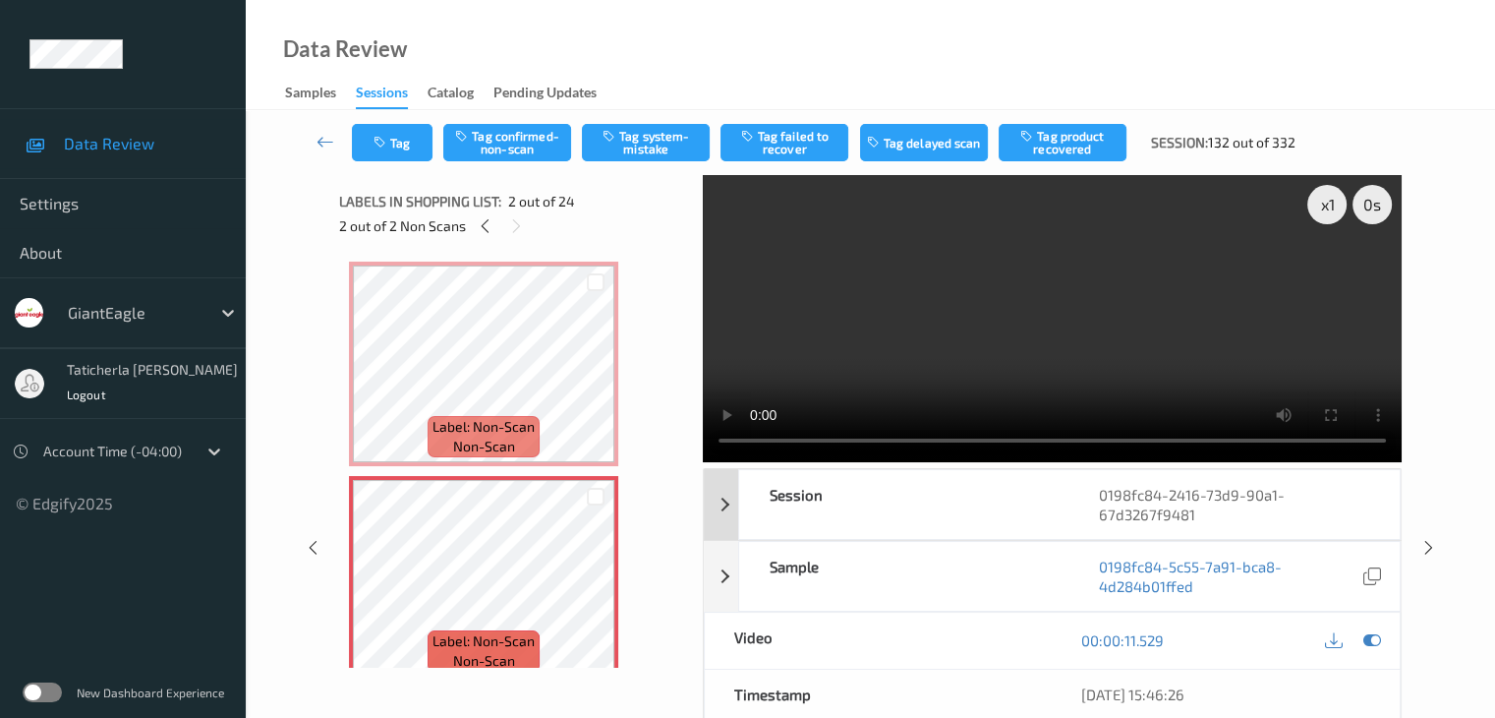
click at [1324, 510] on div "0198fc84-2416-73d9-90a1-67d3267f9481" at bounding box center [1235, 504] width 330 height 69
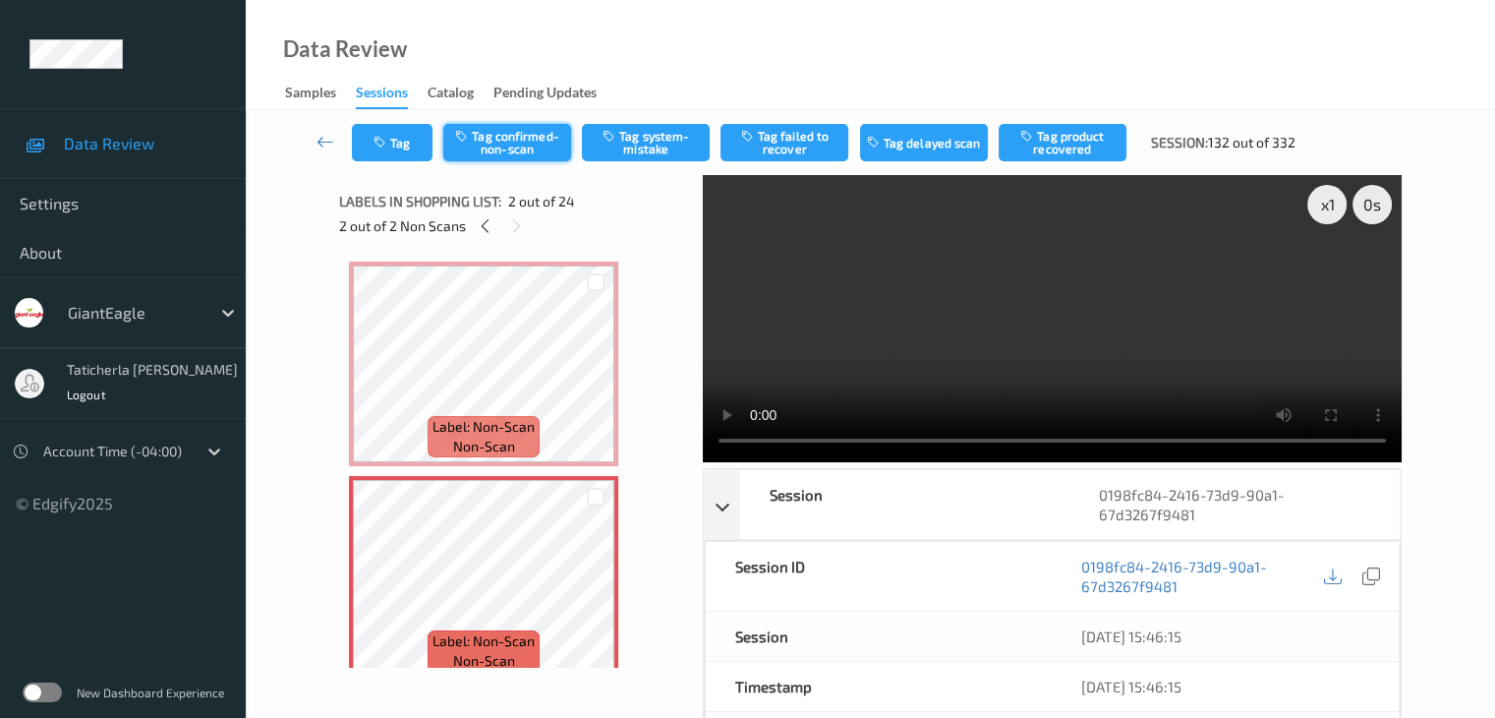
click at [535, 139] on button "Tag confirmed-non-scan" at bounding box center [507, 142] width 128 height 37
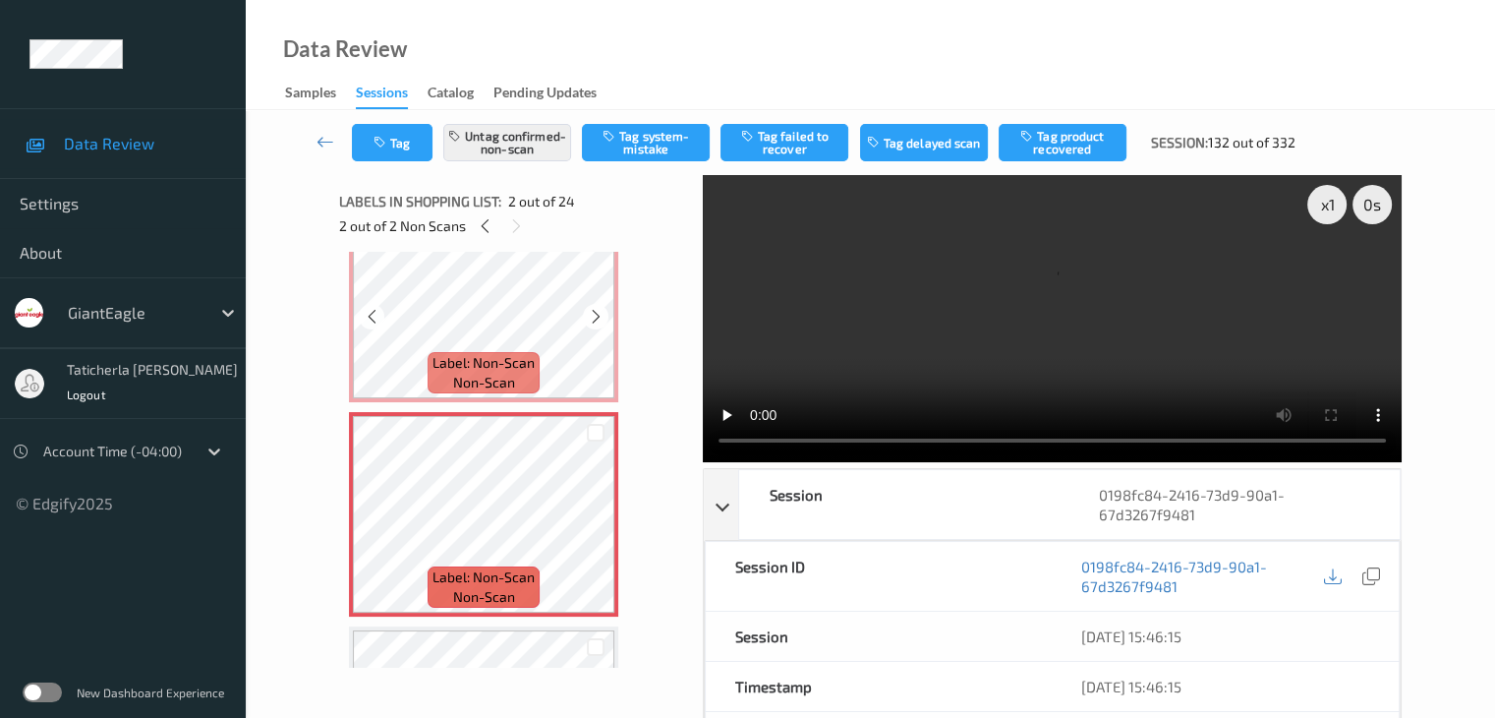
scroll to position [98, 0]
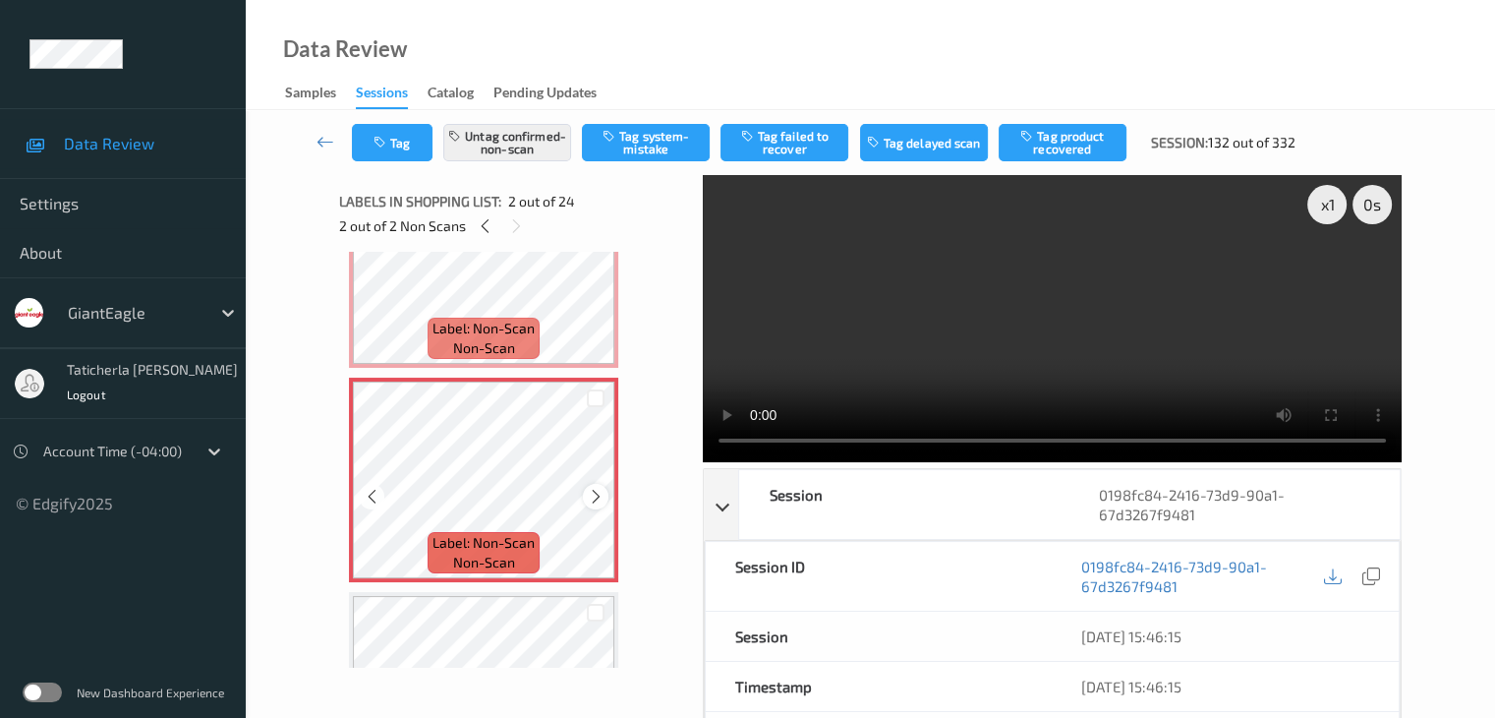
click at [590, 493] on icon at bounding box center [596, 497] width 17 height 18
click at [1090, 139] on button "Tag product recovered" at bounding box center [1063, 142] width 128 height 37
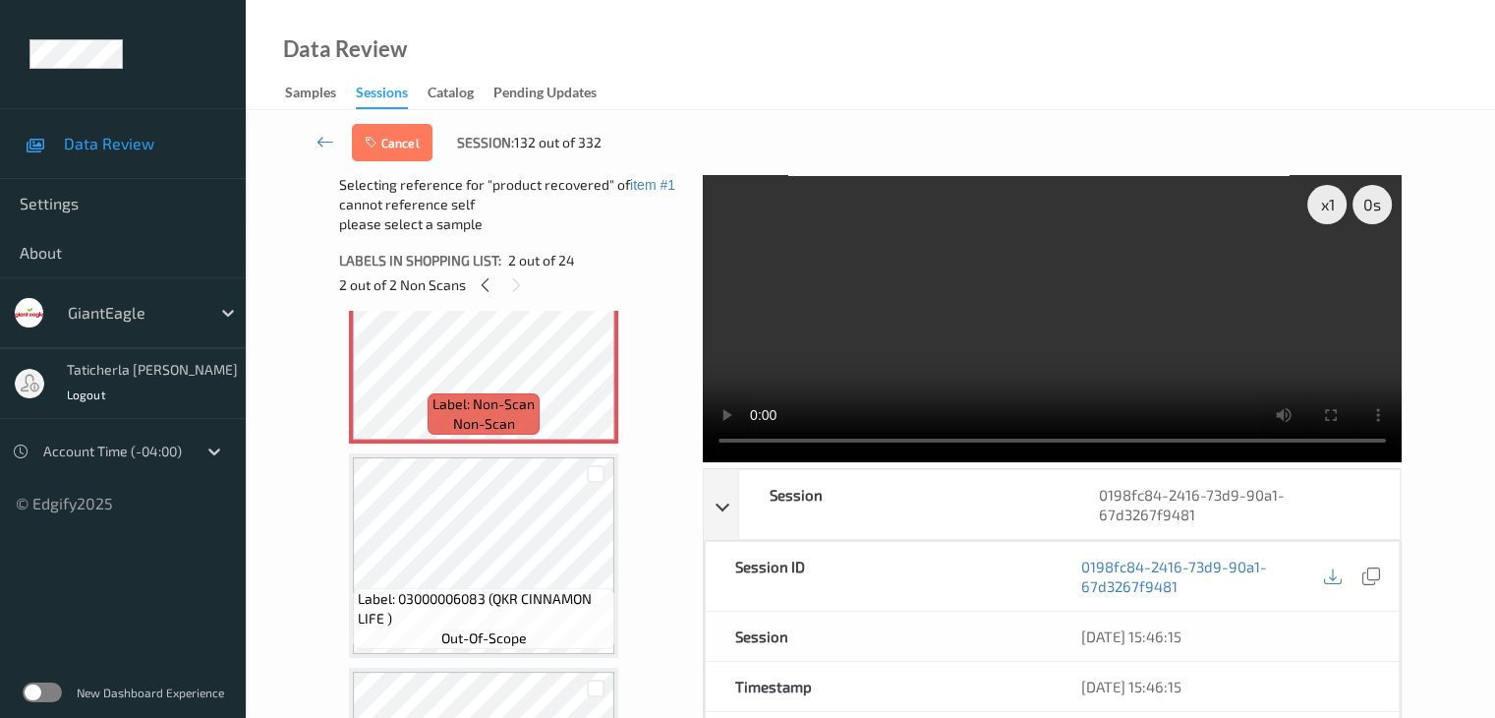
scroll to position [295, 0]
click at [590, 470] on div at bounding box center [596, 475] width 19 height 19
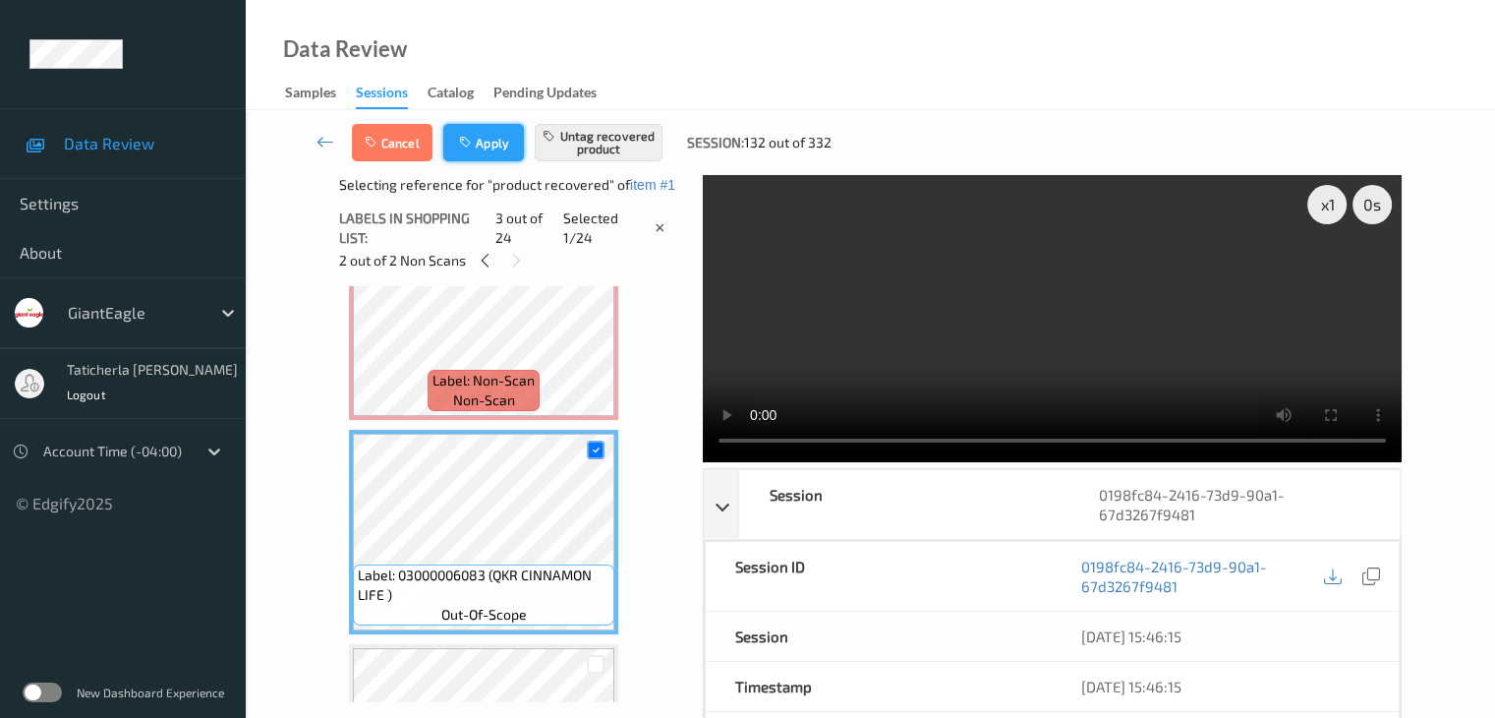
click at [495, 146] on button "Apply" at bounding box center [483, 142] width 81 height 37
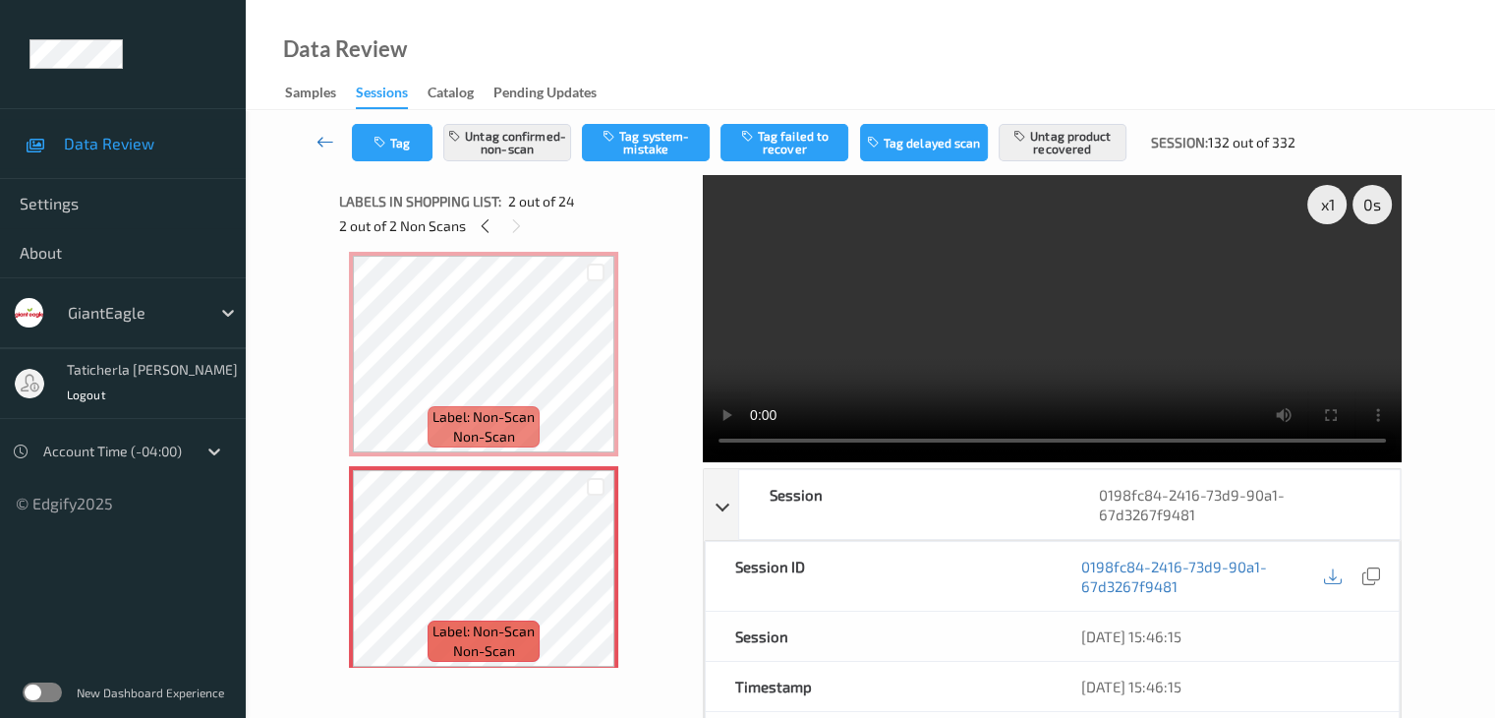
click at [330, 139] on icon at bounding box center [326, 142] width 18 height 20
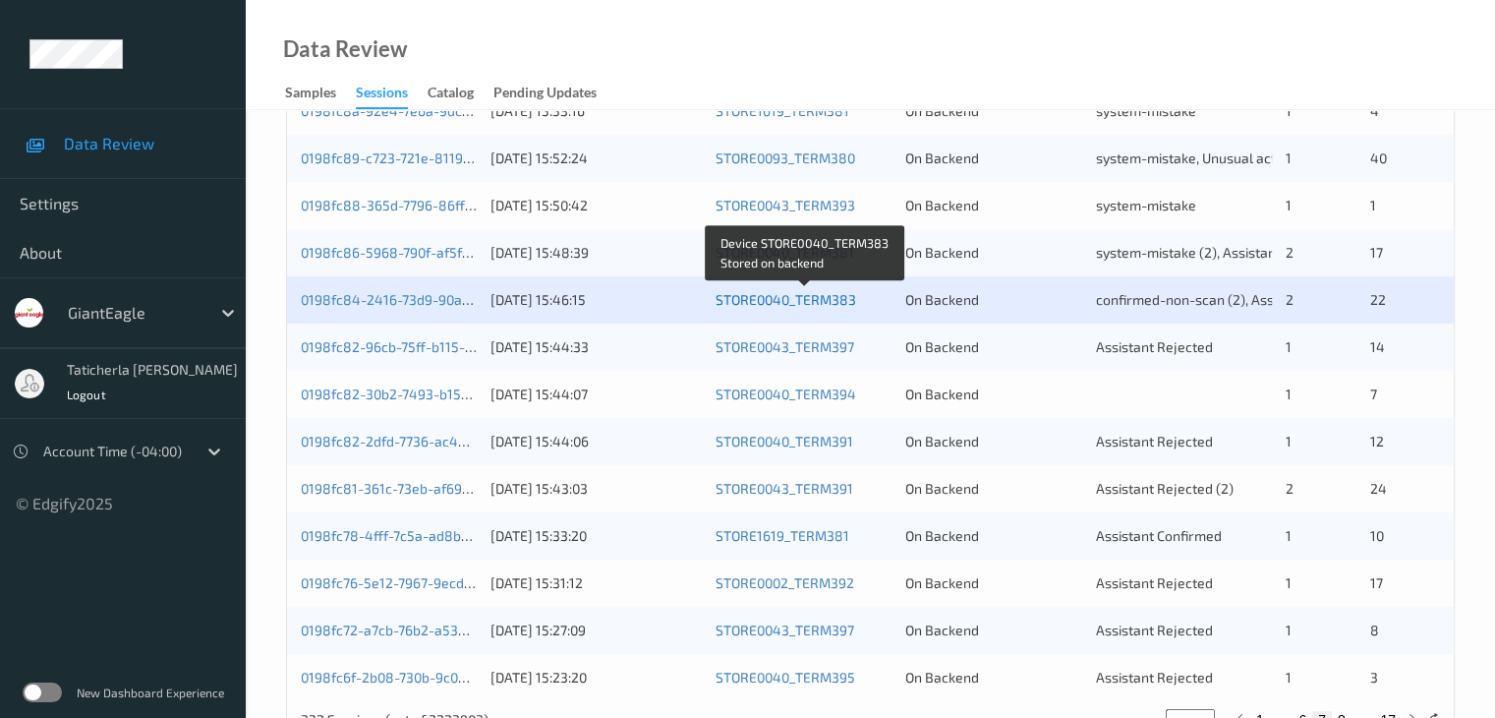
scroll to position [916, 0]
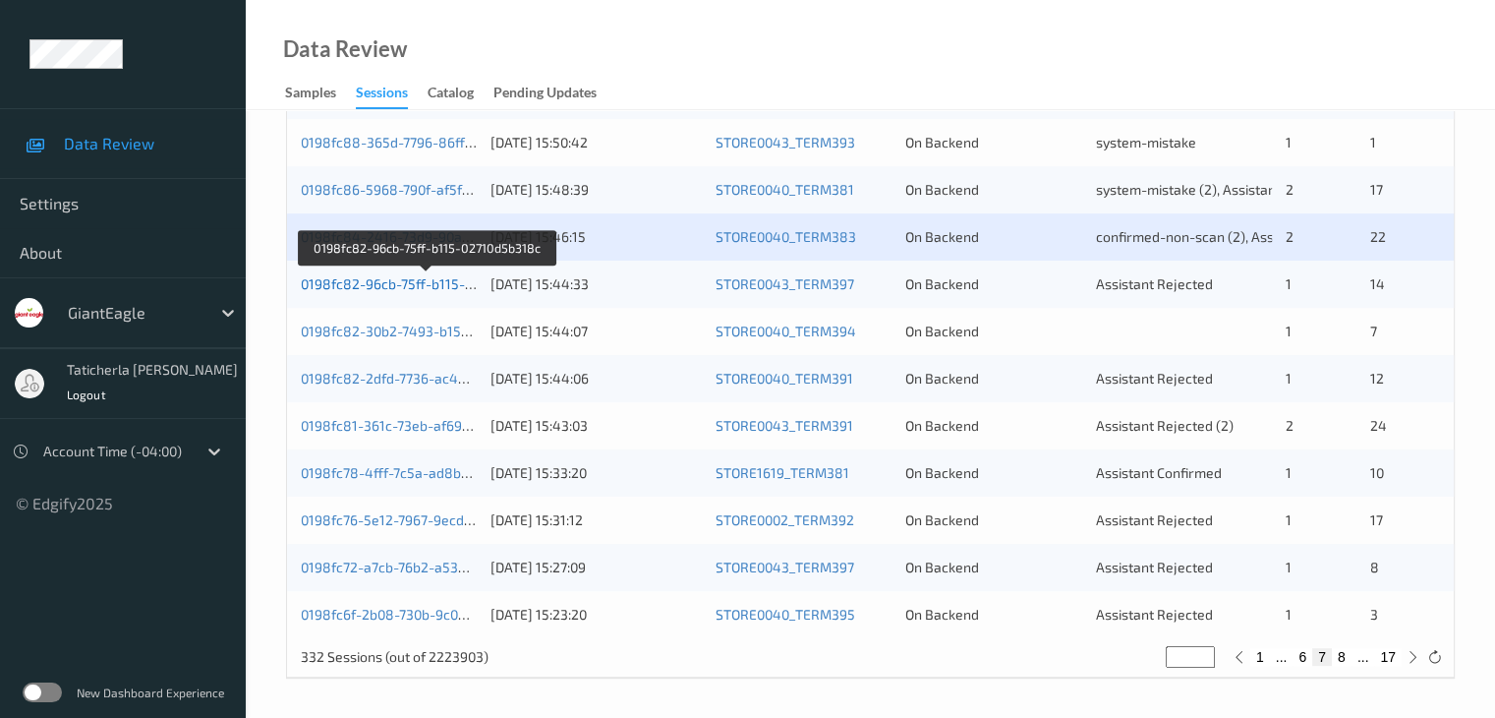
click at [385, 285] on link "0198fc82-96cb-75ff-b115-02710d5b318c" at bounding box center [428, 283] width 254 height 17
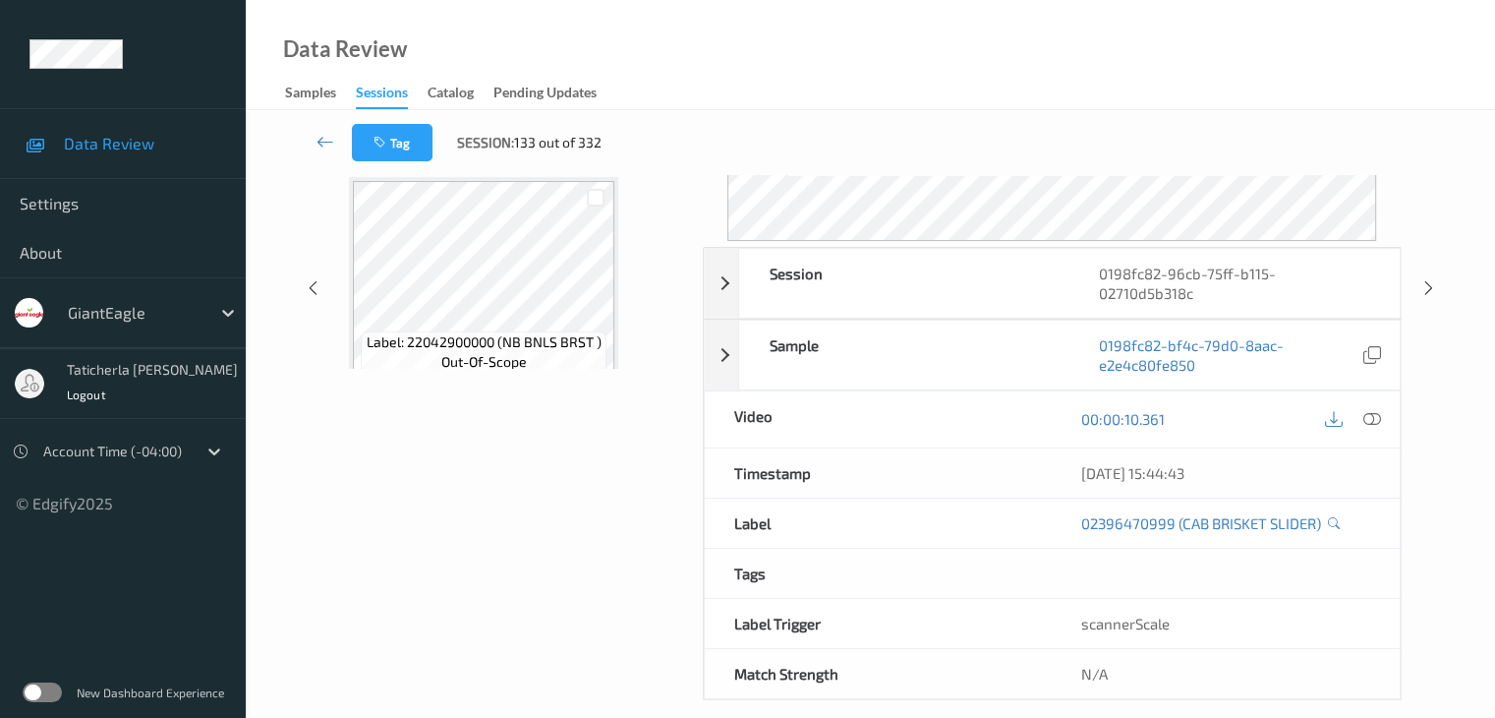
scroll to position [220, 0]
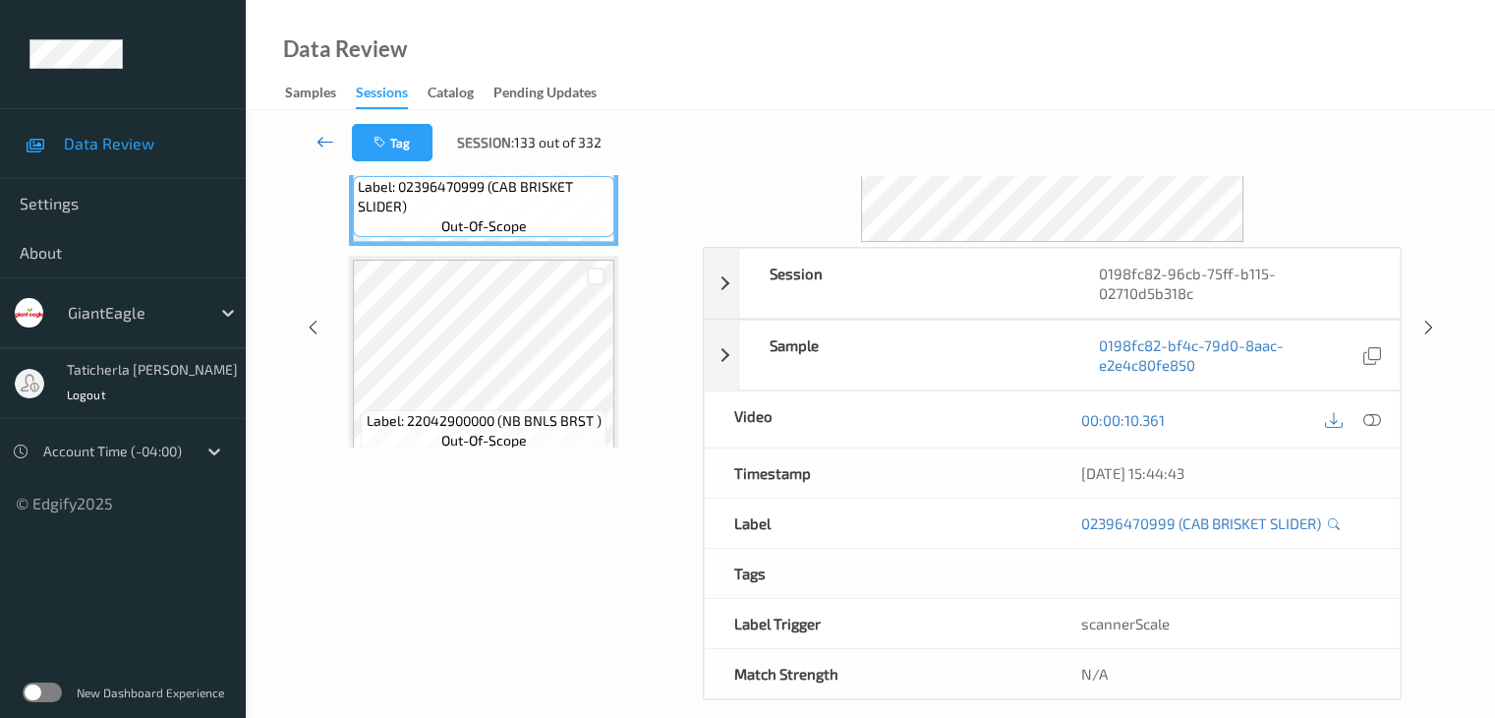
click at [325, 137] on icon at bounding box center [326, 142] width 18 height 20
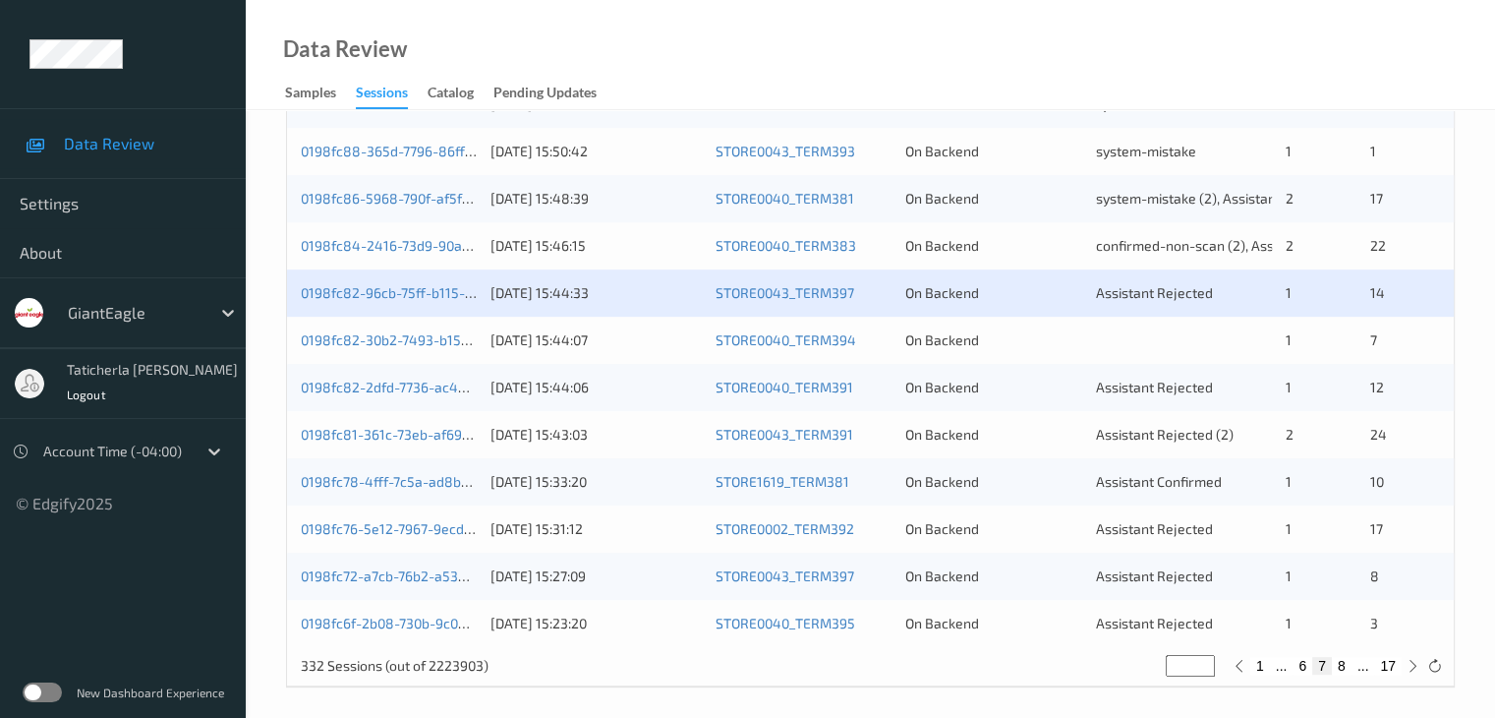
scroll to position [916, 0]
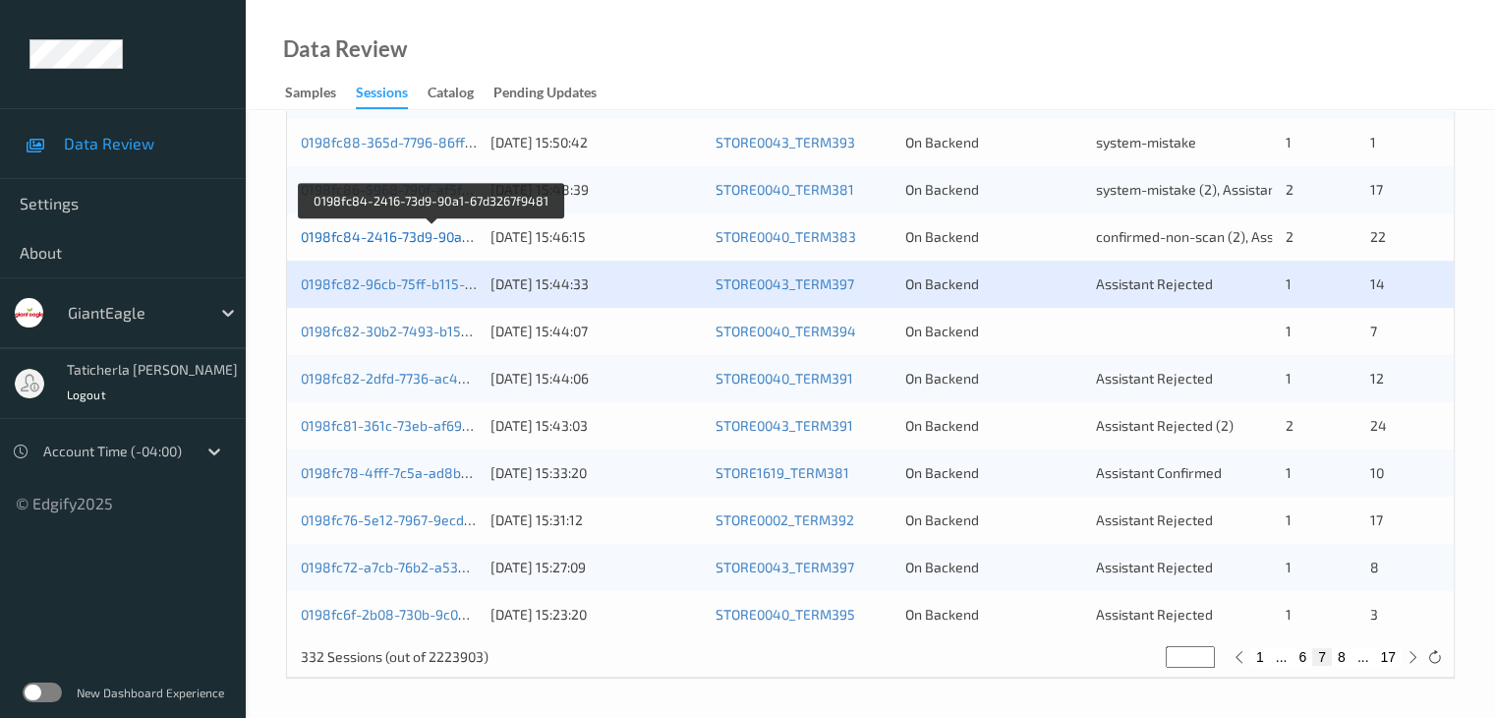
click at [448, 235] on link "0198fc84-2416-73d9-90a1-67d3267f9481" at bounding box center [432, 236] width 263 height 17
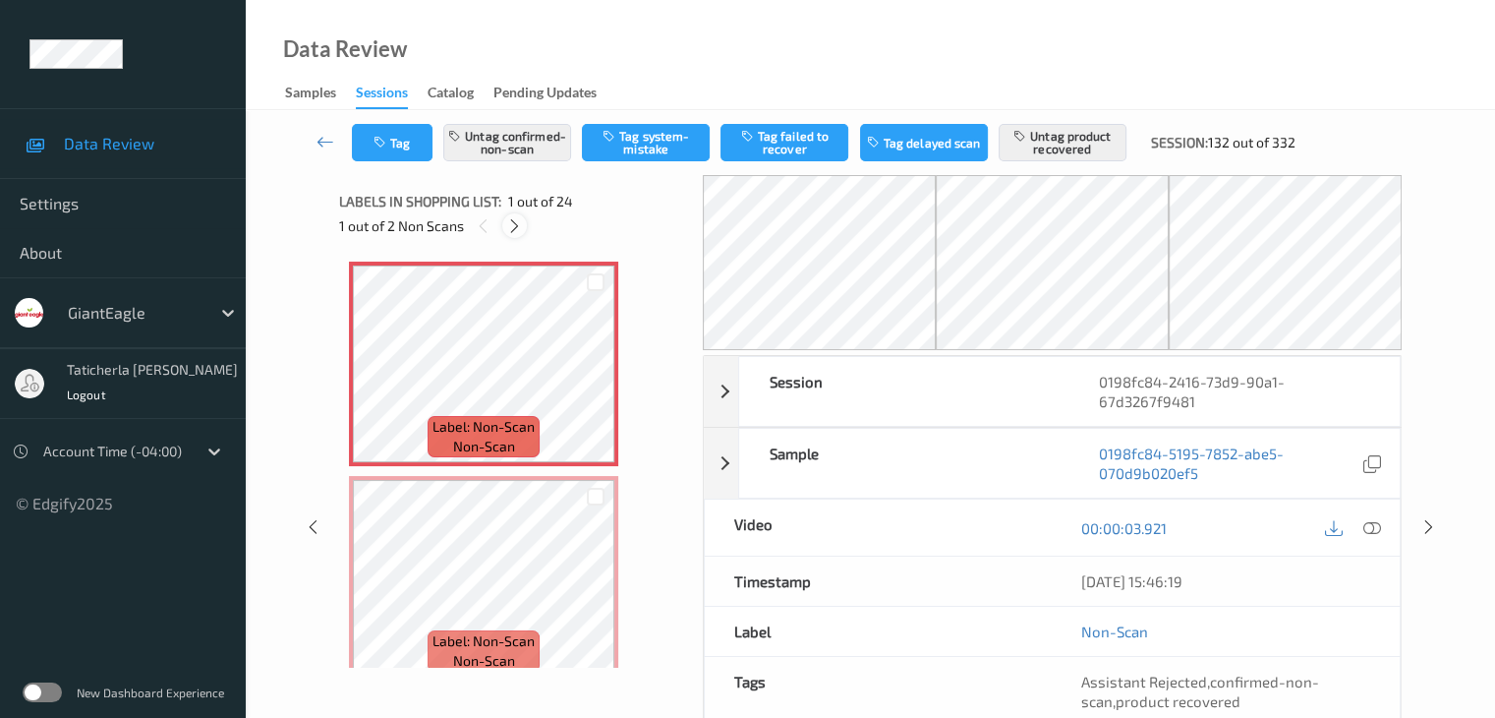
click at [515, 228] on icon at bounding box center [514, 226] width 17 height 18
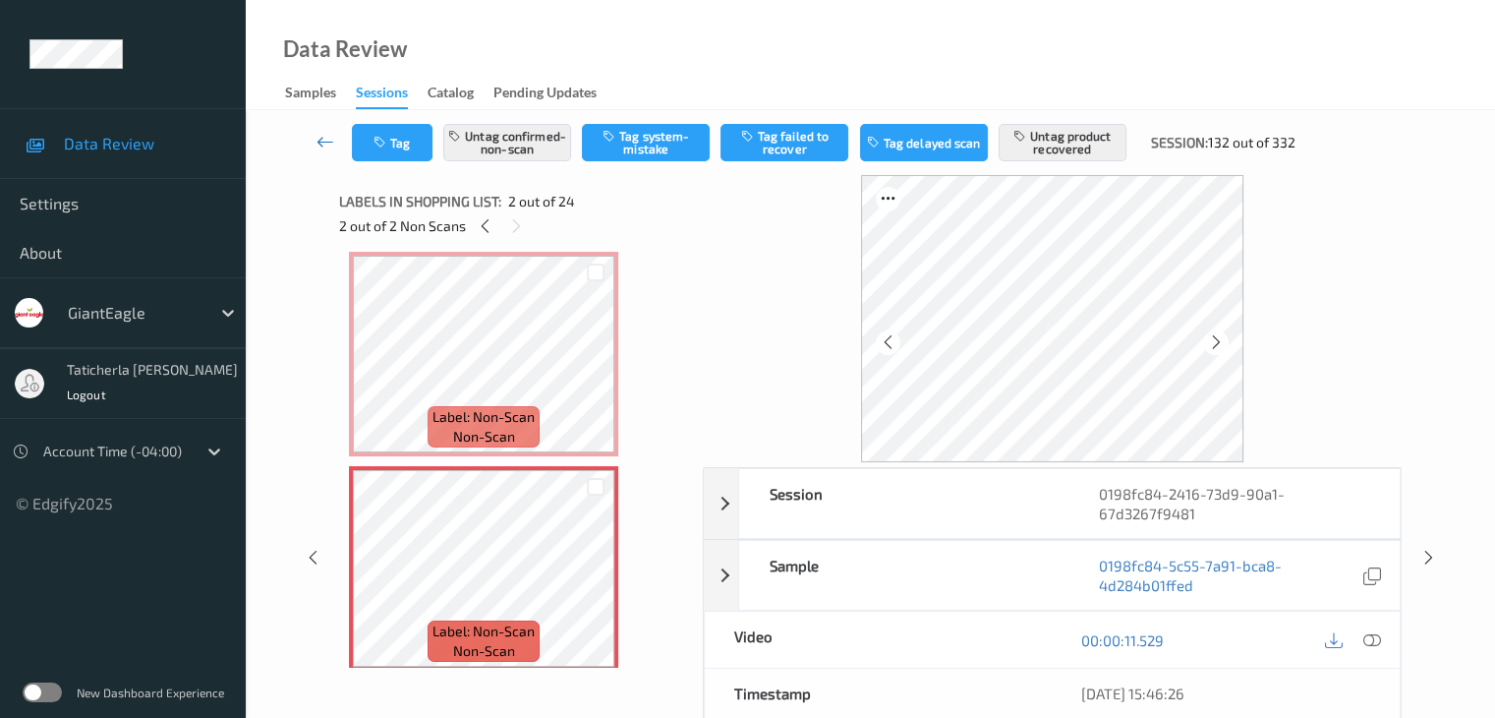
click at [319, 139] on icon at bounding box center [326, 142] width 18 height 20
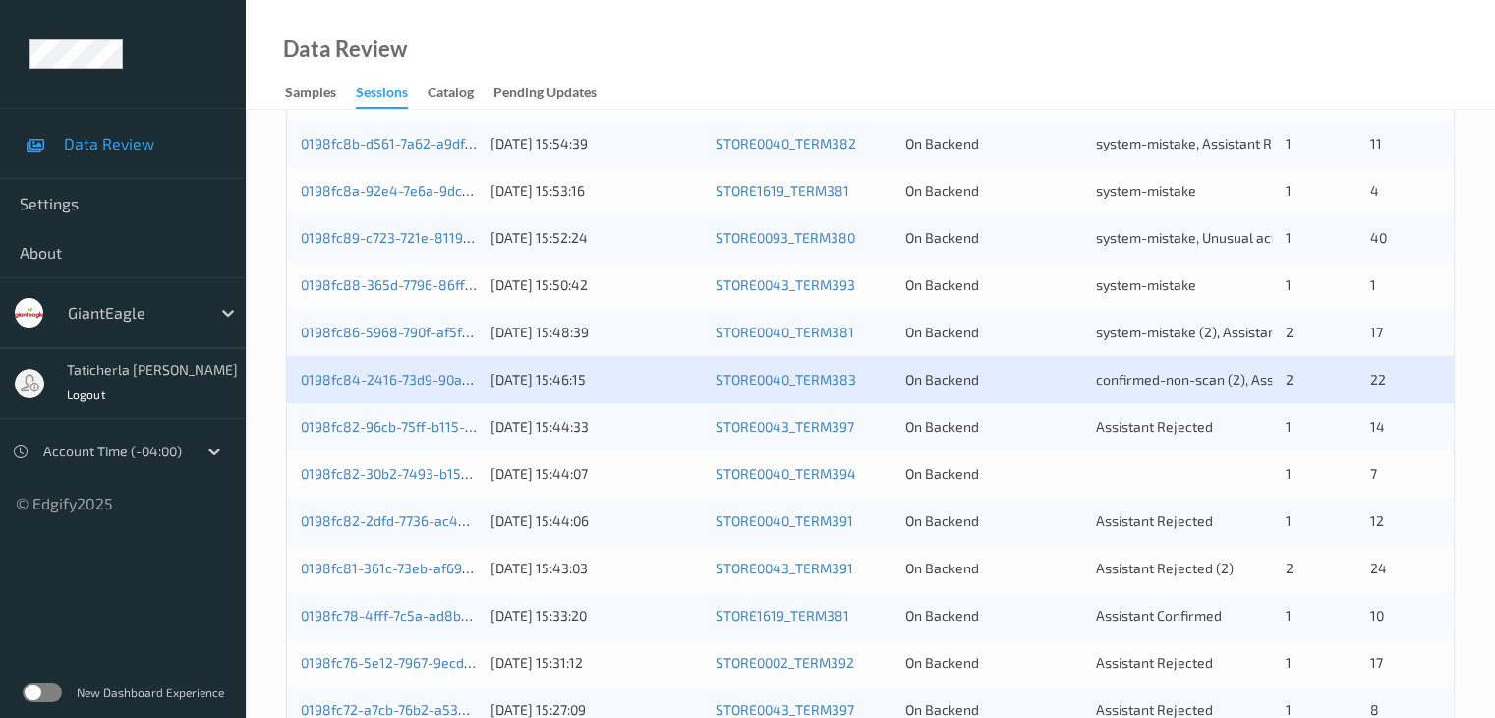
scroll to position [787, 0]
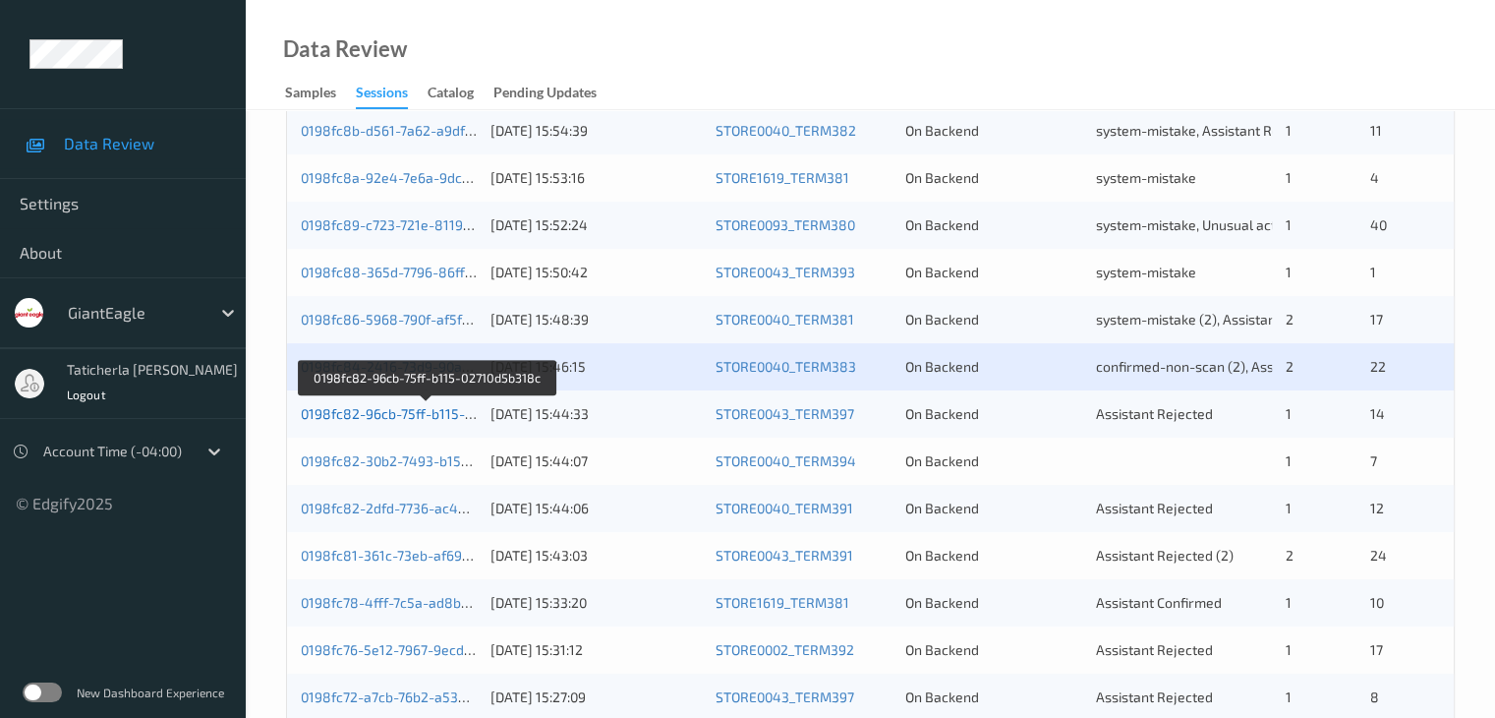
click at [410, 418] on link "0198fc82-96cb-75ff-b115-02710d5b318c" at bounding box center [428, 413] width 254 height 17
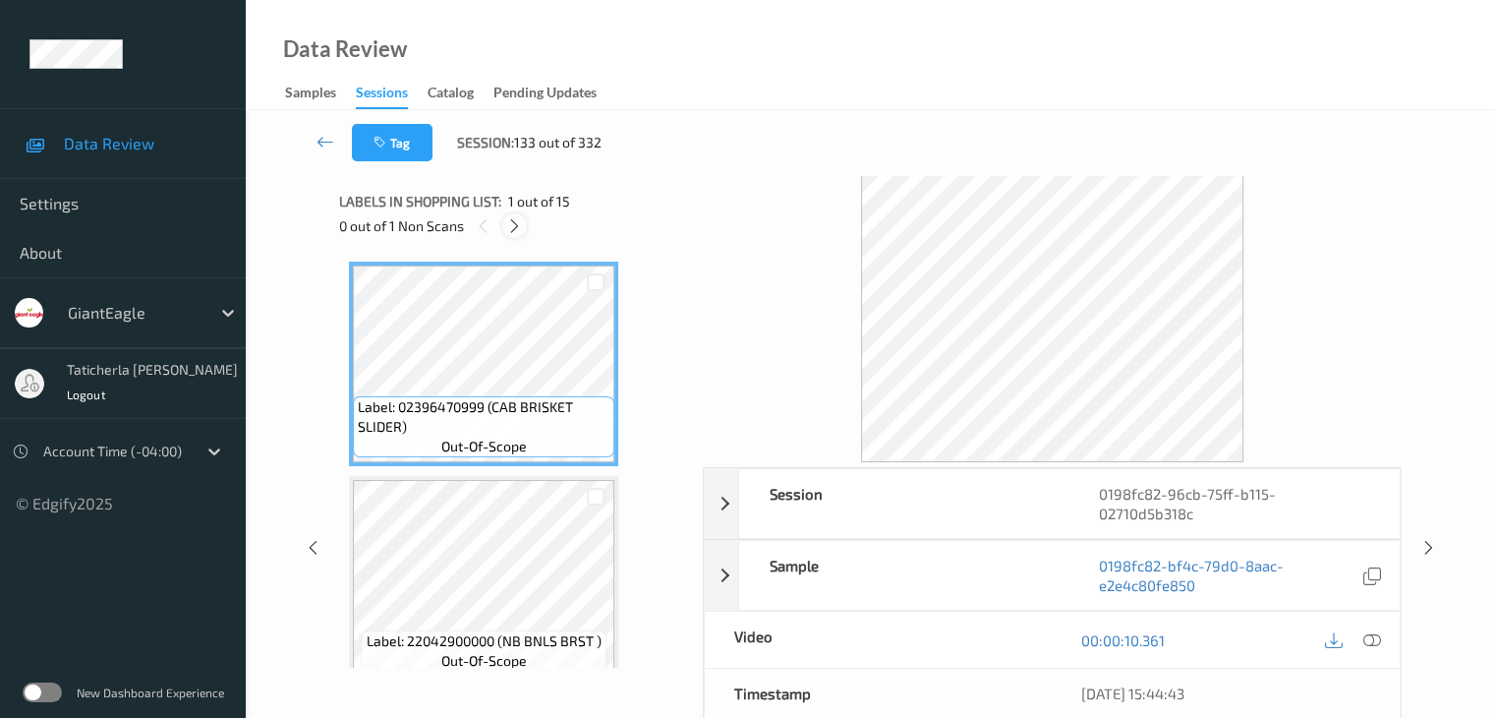
click at [513, 223] on icon at bounding box center [514, 226] width 17 height 18
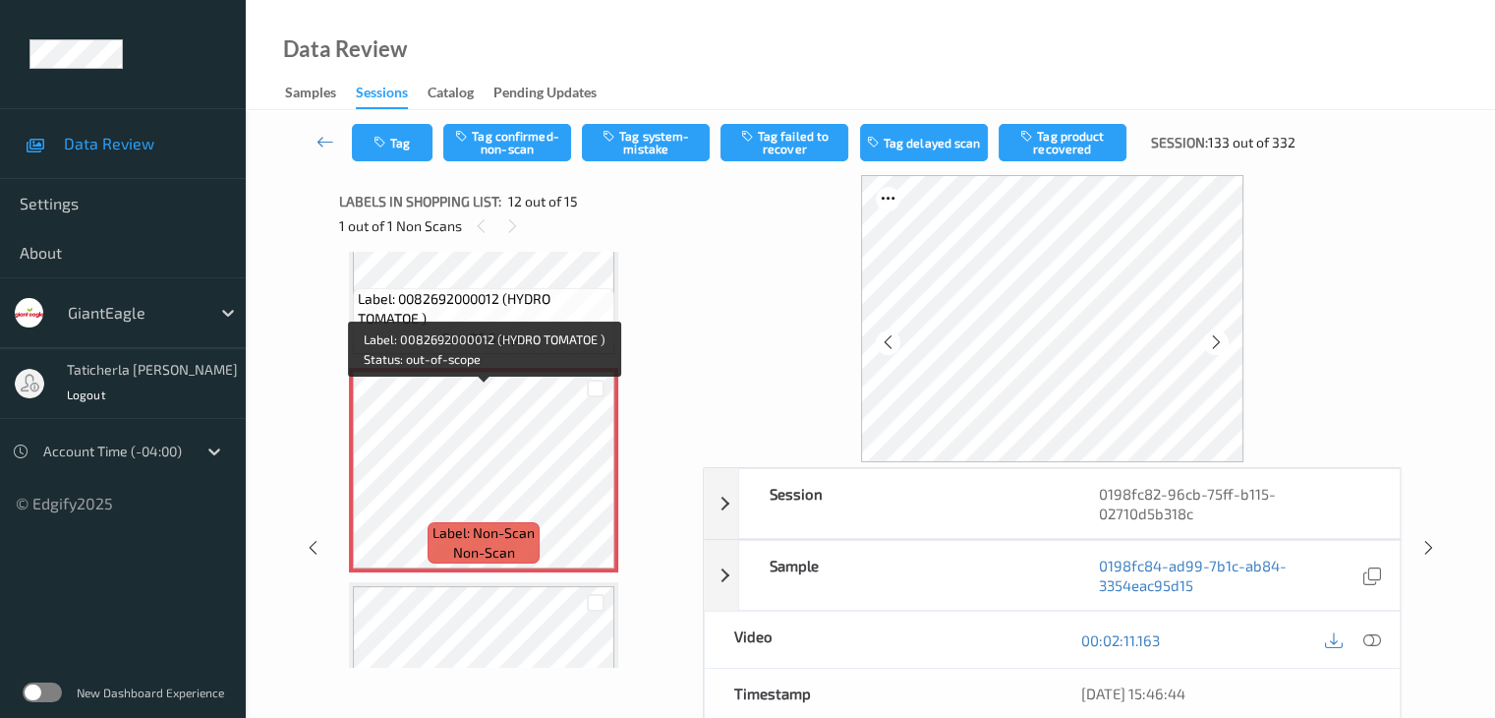
scroll to position [2350, 0]
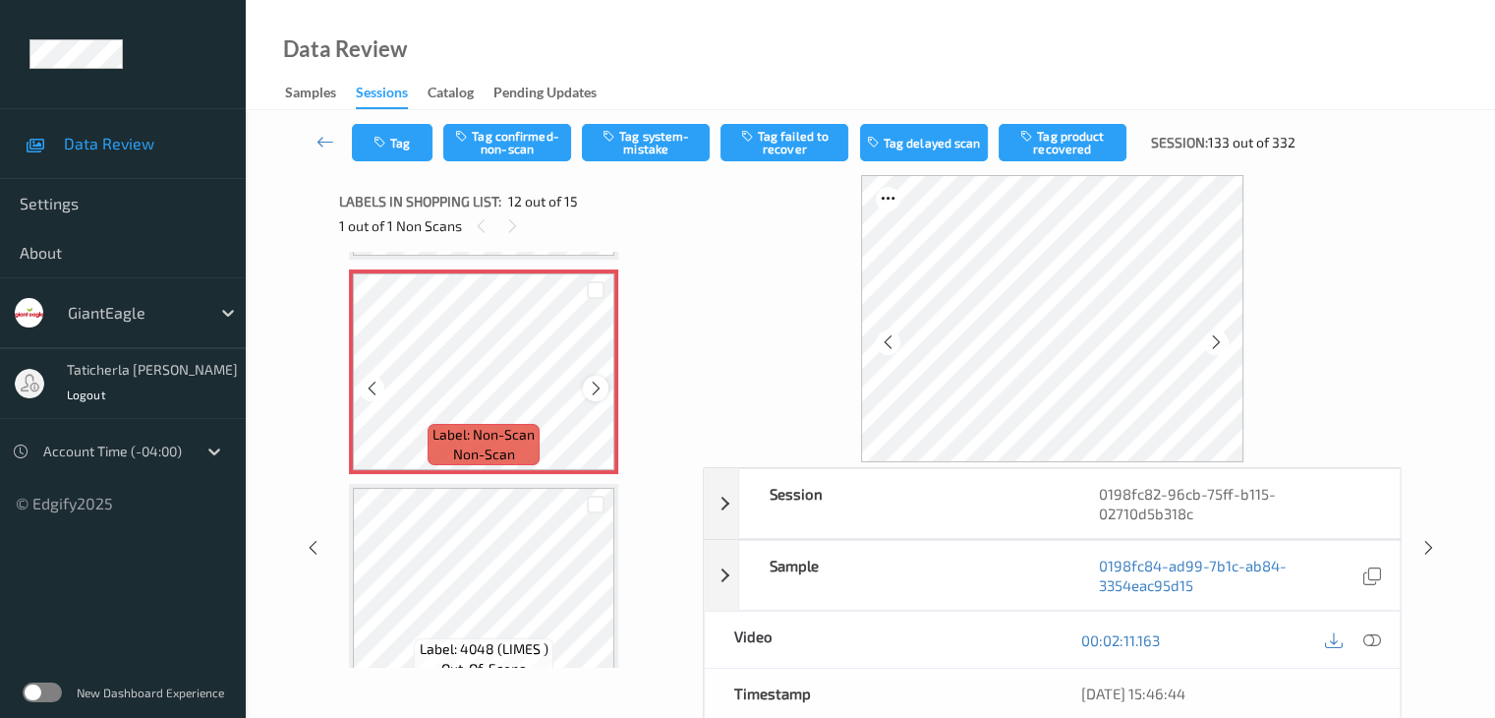
click at [592, 385] on icon at bounding box center [596, 389] width 17 height 18
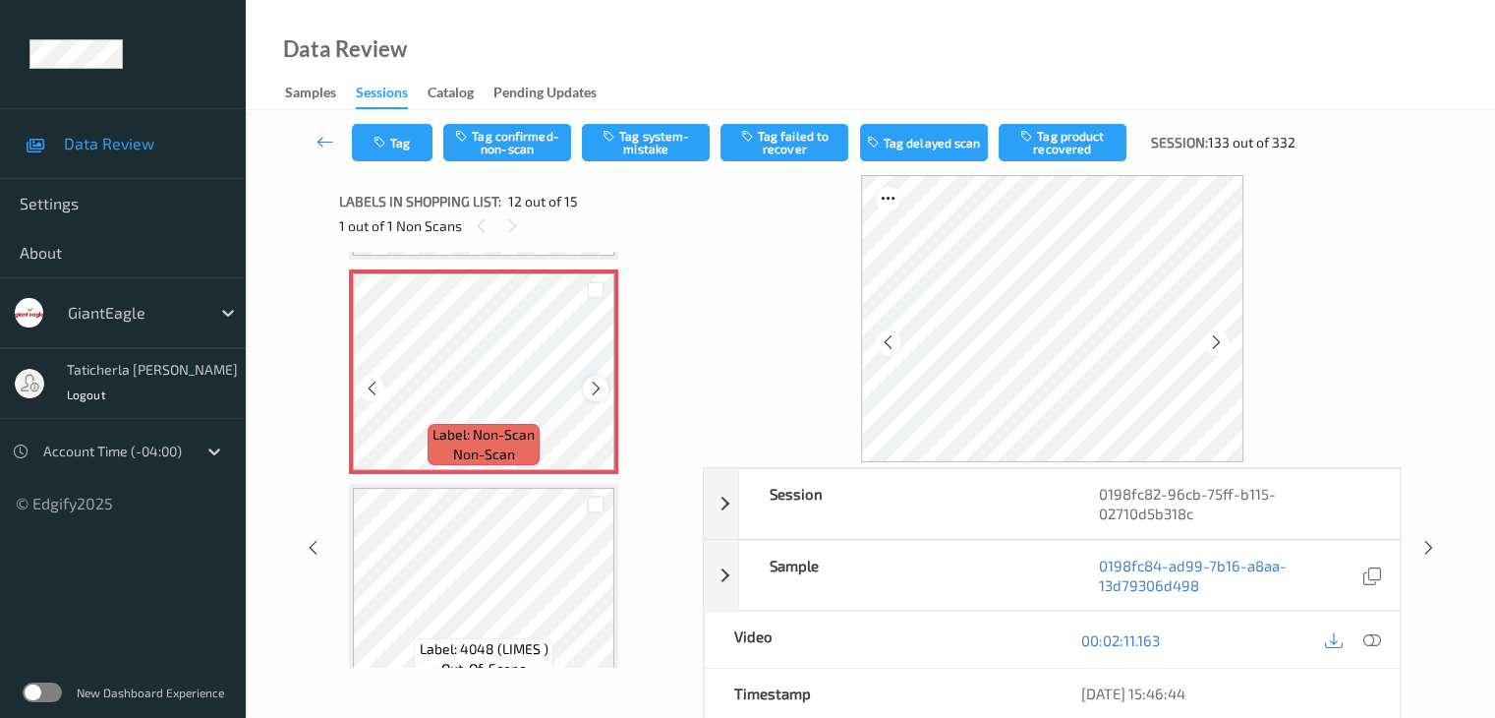
click at [592, 386] on icon at bounding box center [596, 389] width 17 height 18
click at [1369, 631] on icon at bounding box center [1372, 640] width 18 height 18
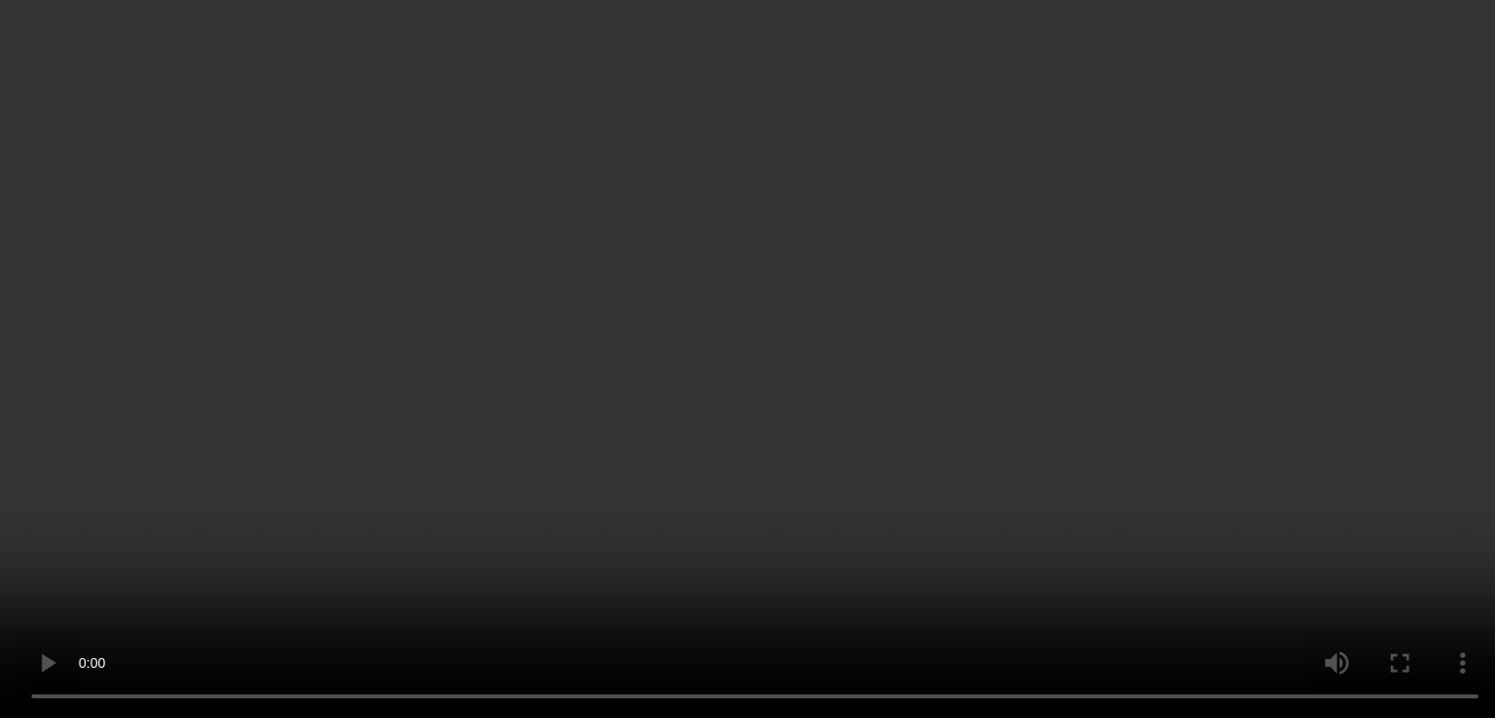
scroll to position [2153, 0]
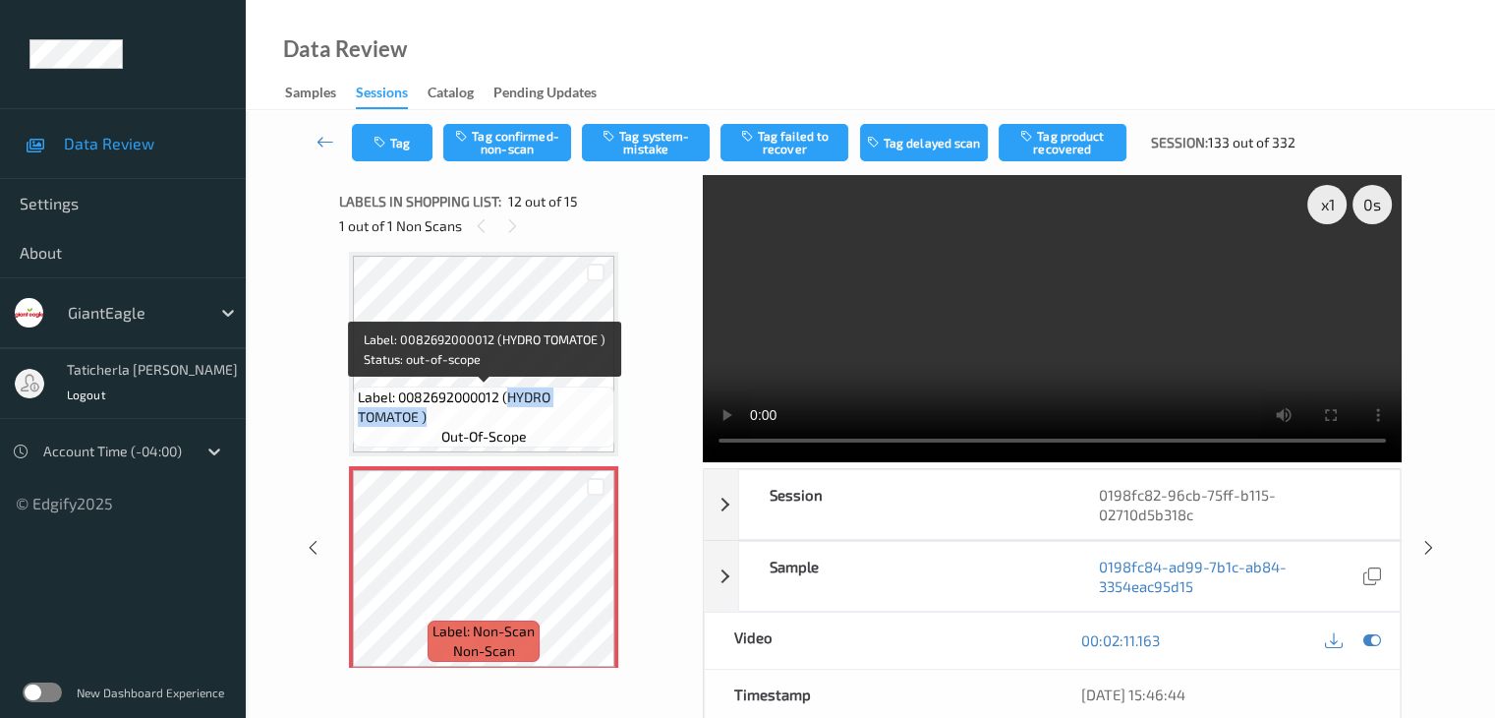
drag, startPoint x: 507, startPoint y: 395, endPoint x: 560, endPoint y: 416, distance: 57.0
click at [560, 416] on span "Label: 0082692000012 (HYDRO TOMATOE )" at bounding box center [484, 406] width 252 height 39
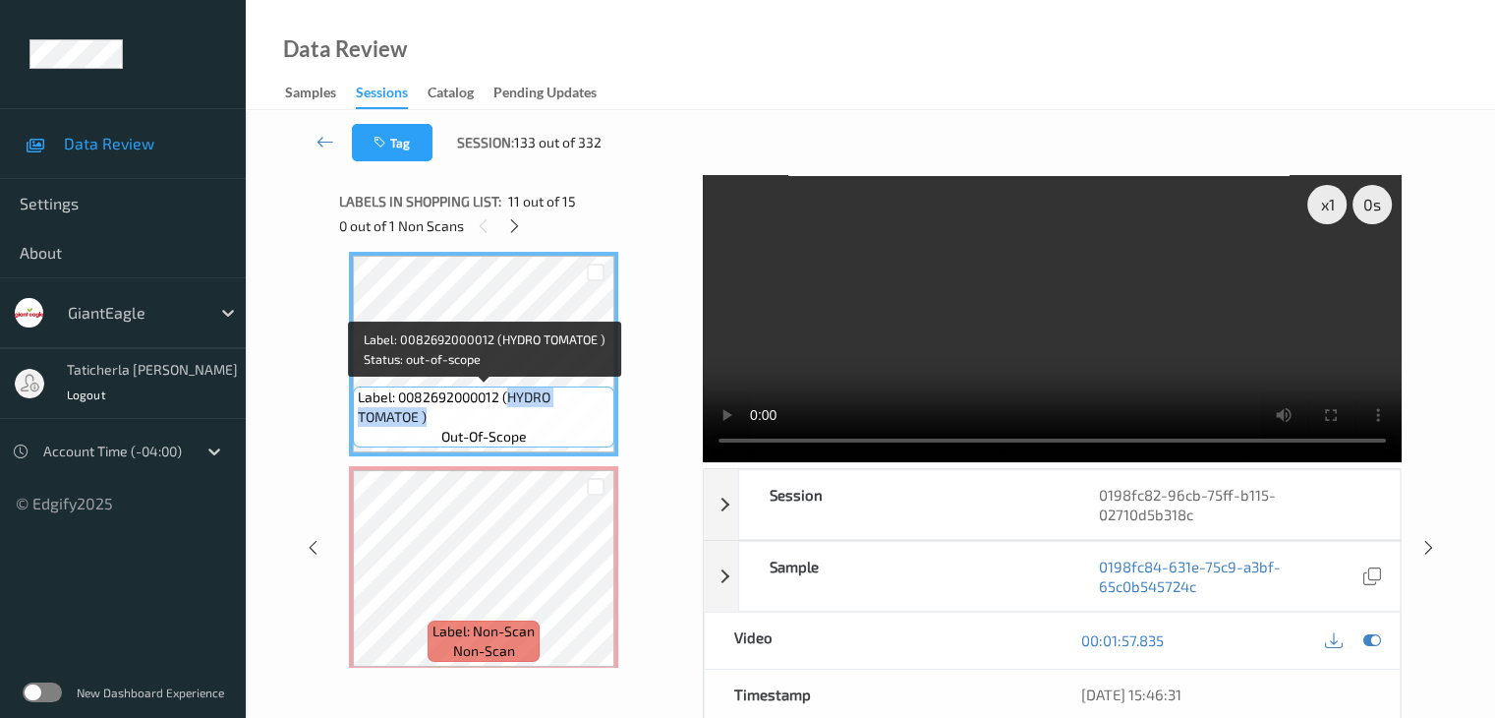
copy span "HYDRO TOMATOE )"
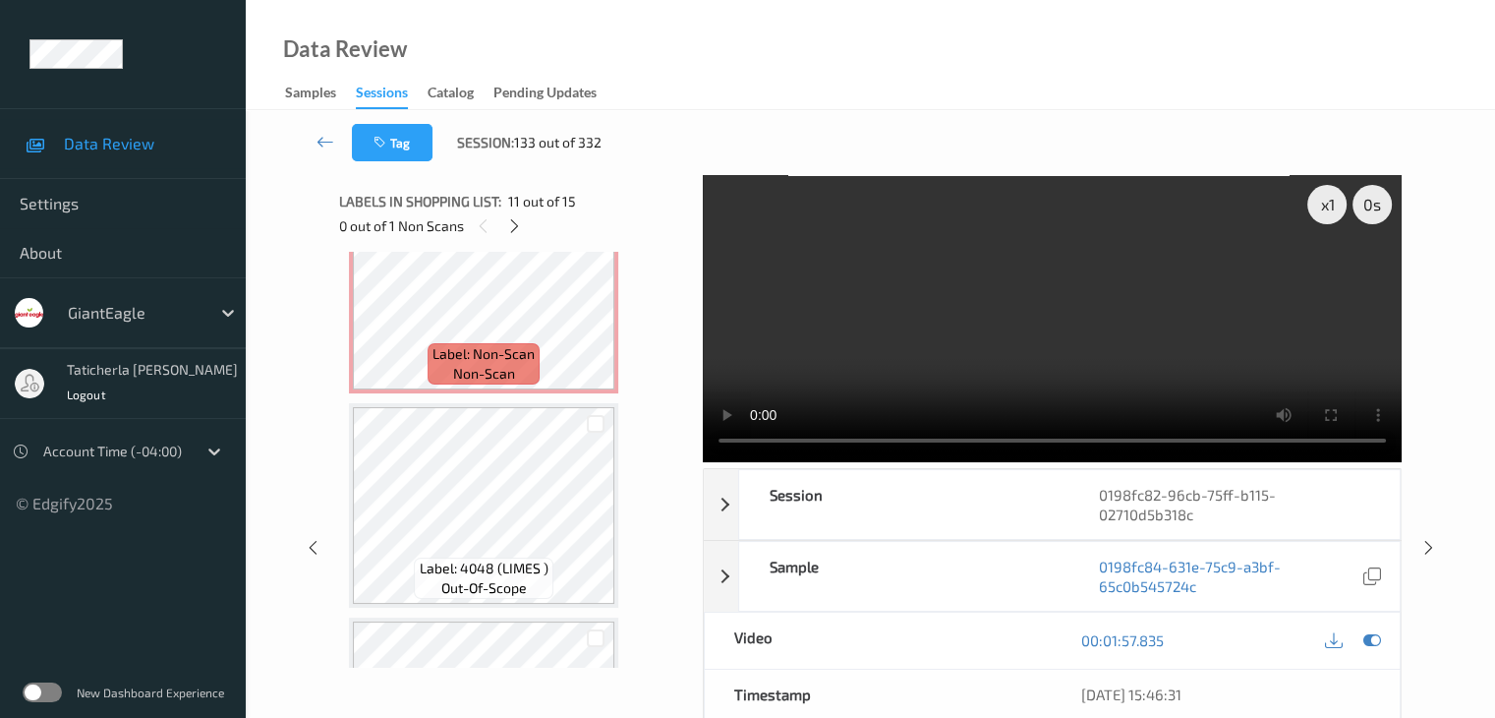
scroll to position [2546, 0]
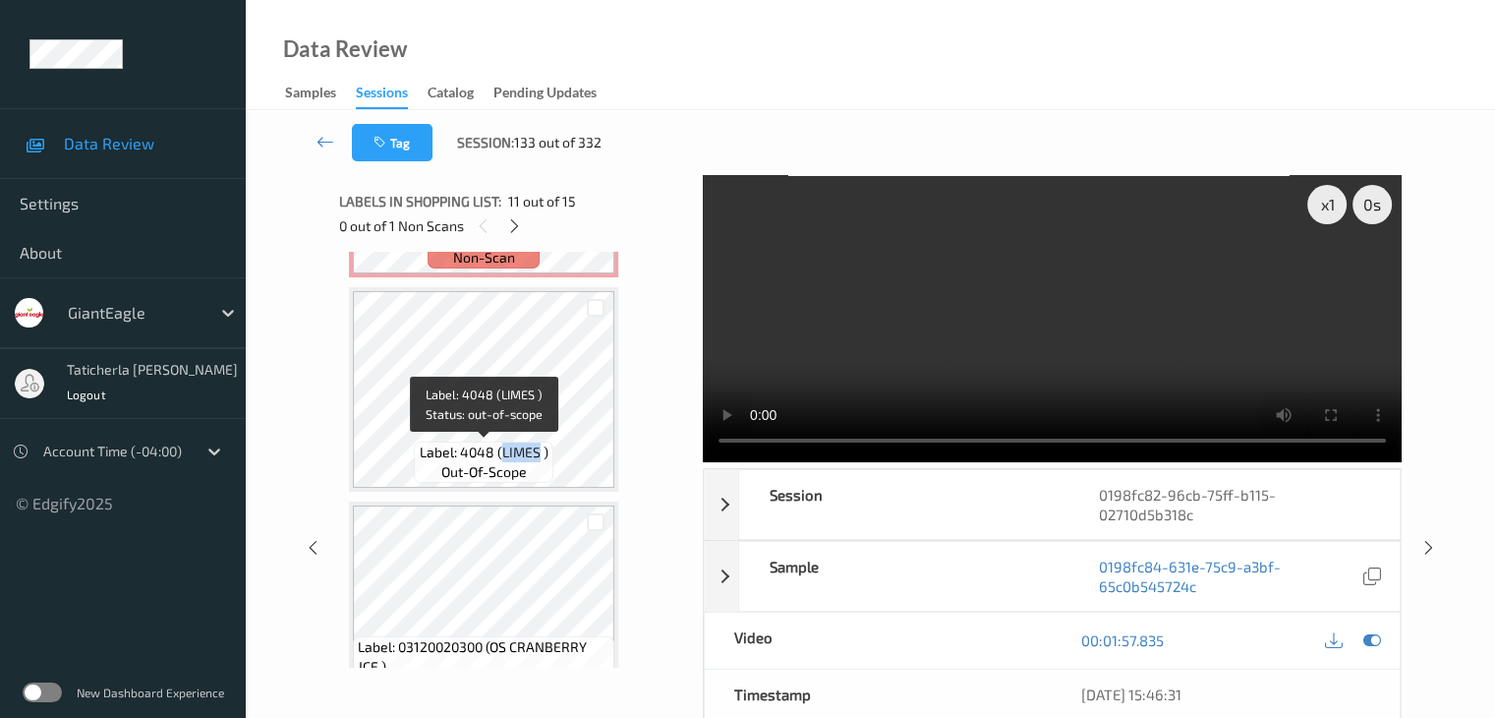
drag, startPoint x: 499, startPoint y: 450, endPoint x: 540, endPoint y: 452, distance: 40.4
click at [540, 452] on span "Label: 4048 (LIMES )" at bounding box center [484, 452] width 129 height 20
copy span "LIMES"
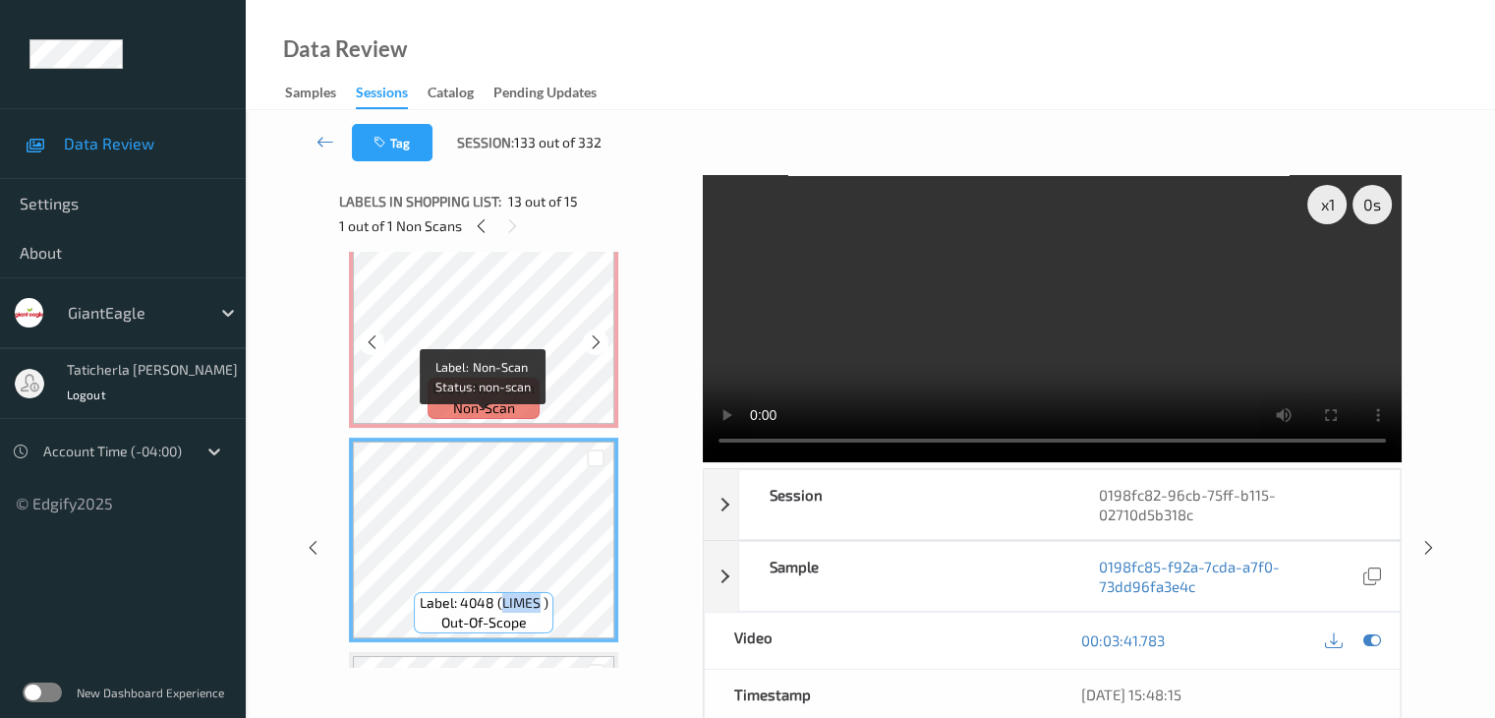
scroll to position [2350, 0]
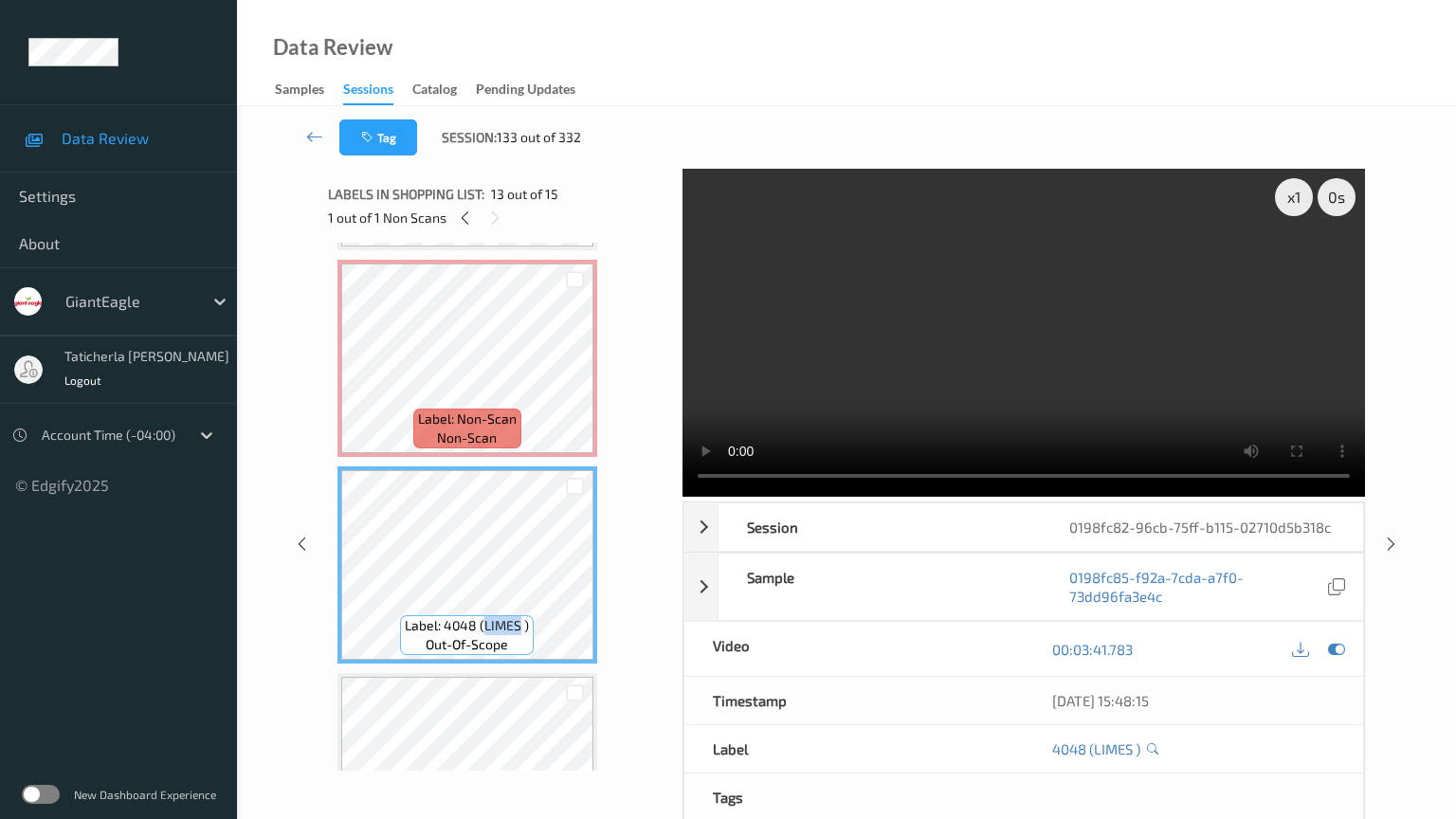
click at [730, 497] on video at bounding box center [1024, 333] width 683 height 328
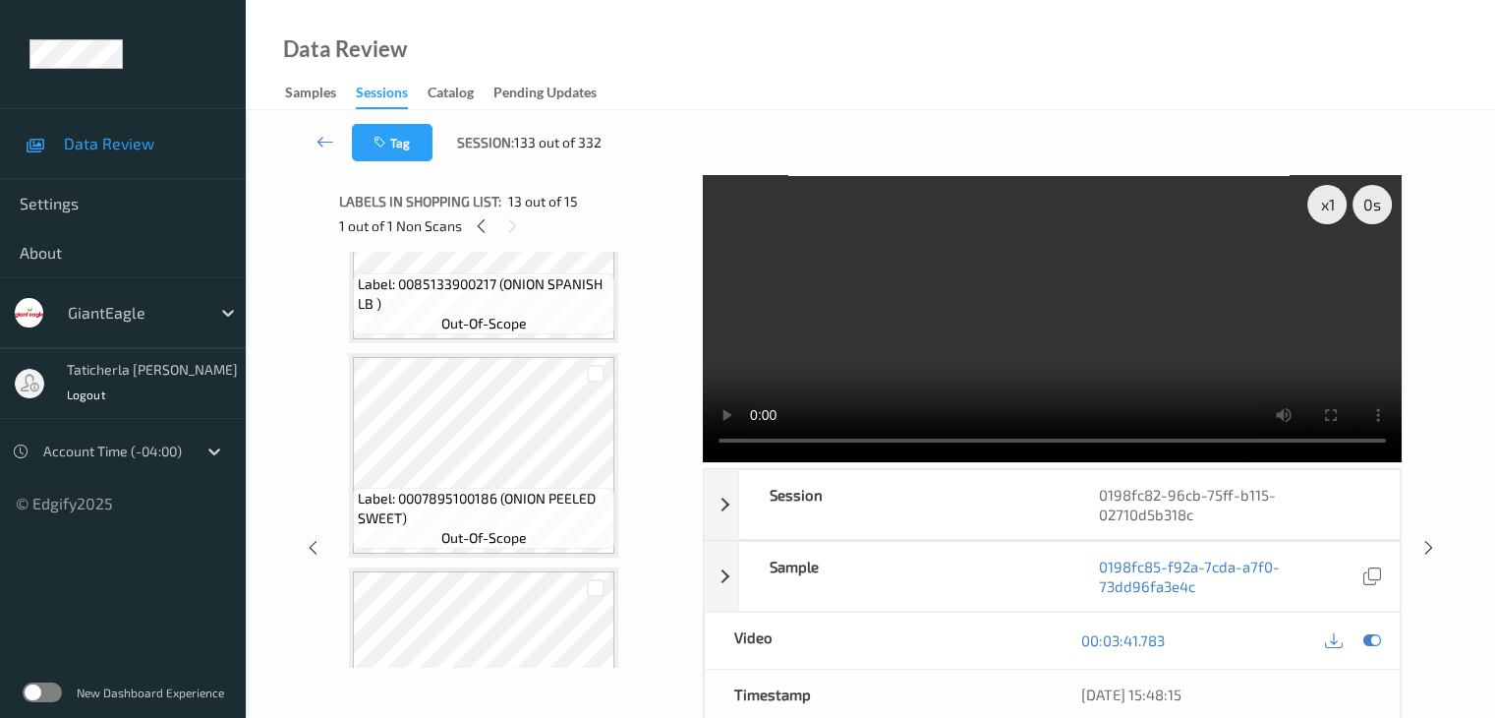
scroll to position [1826, 0]
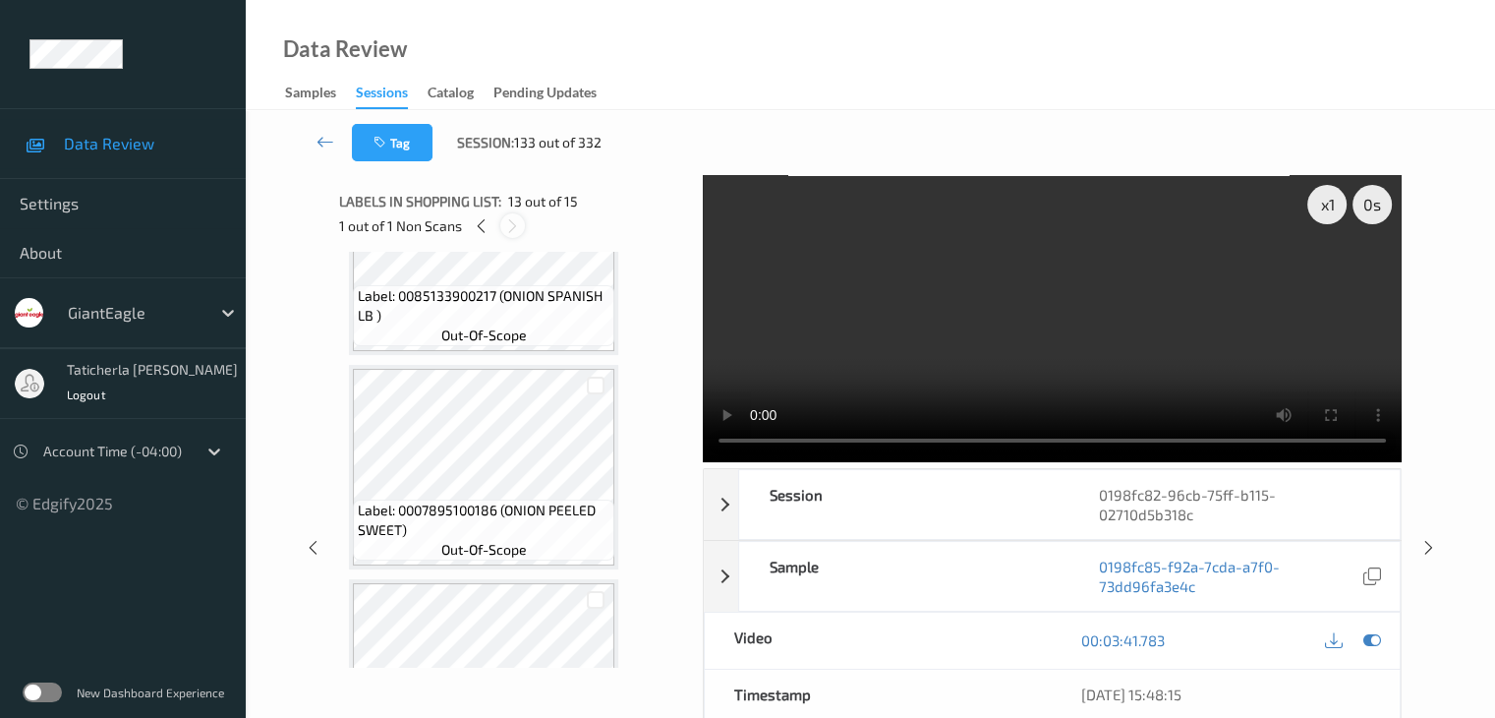
click at [521, 217] on div at bounding box center [512, 225] width 25 height 25
click at [515, 221] on icon at bounding box center [512, 226] width 17 height 18
click at [511, 225] on icon at bounding box center [512, 226] width 17 height 18
click at [473, 226] on icon at bounding box center [481, 226] width 17 height 18
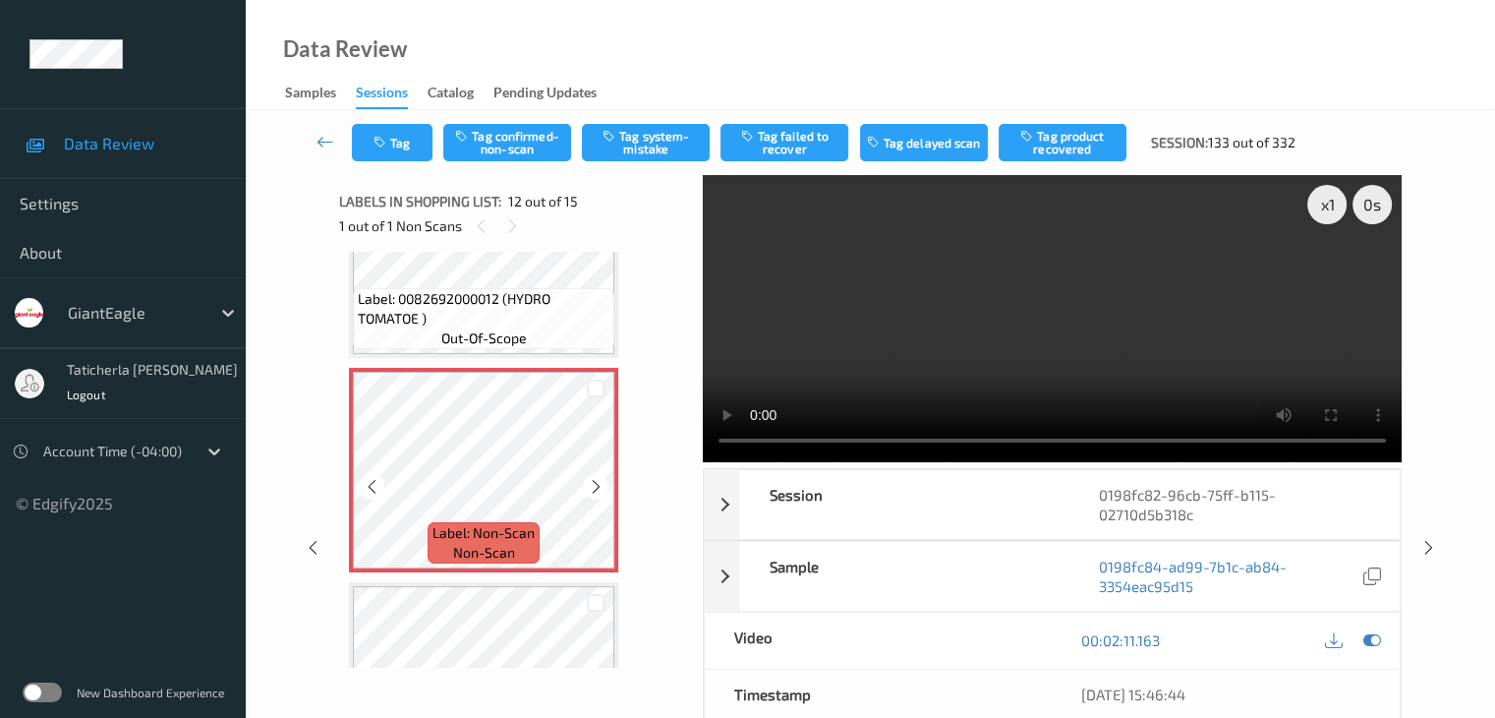
scroll to position [2350, 0]
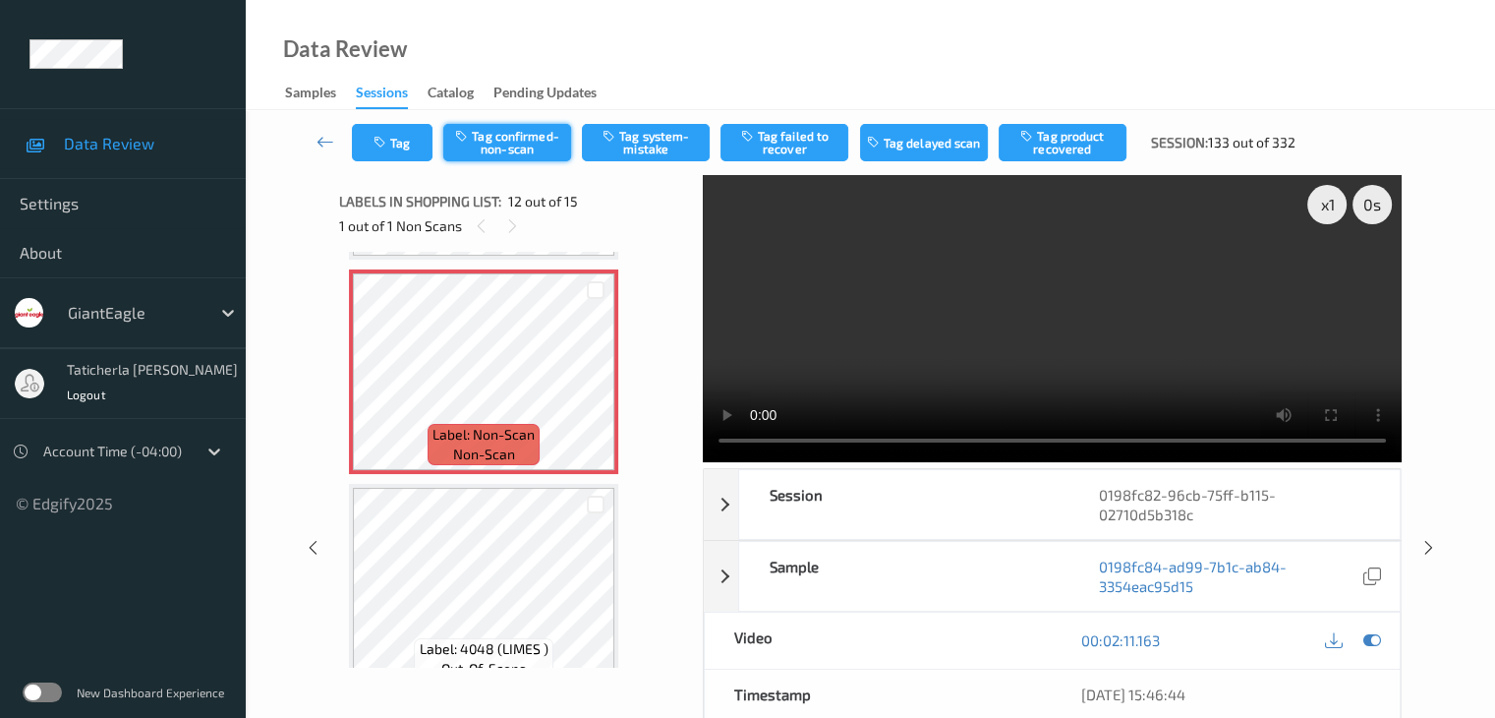
click at [540, 143] on button "Tag confirmed-non-scan" at bounding box center [507, 142] width 128 height 37
click at [811, 139] on button "Tag failed to recover" at bounding box center [785, 142] width 128 height 37
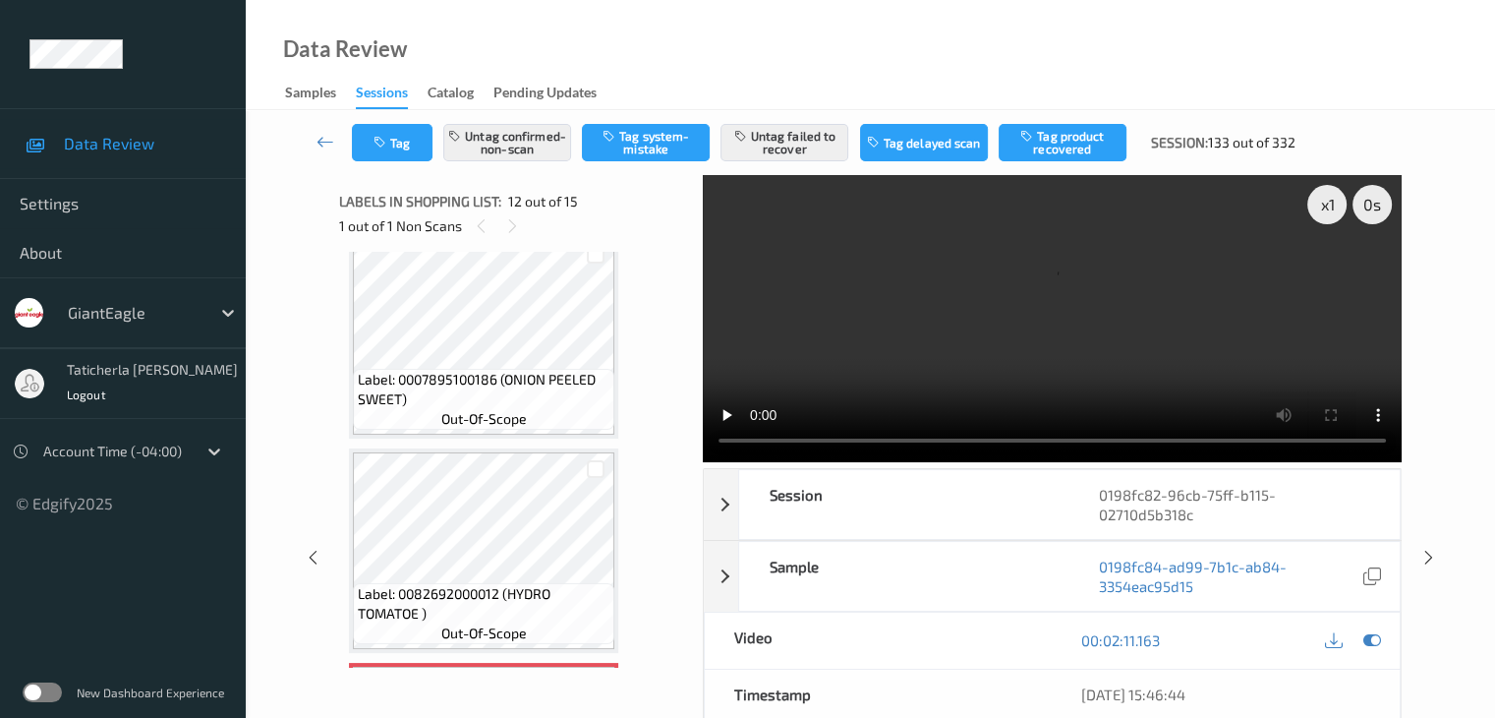
scroll to position [1858, 0]
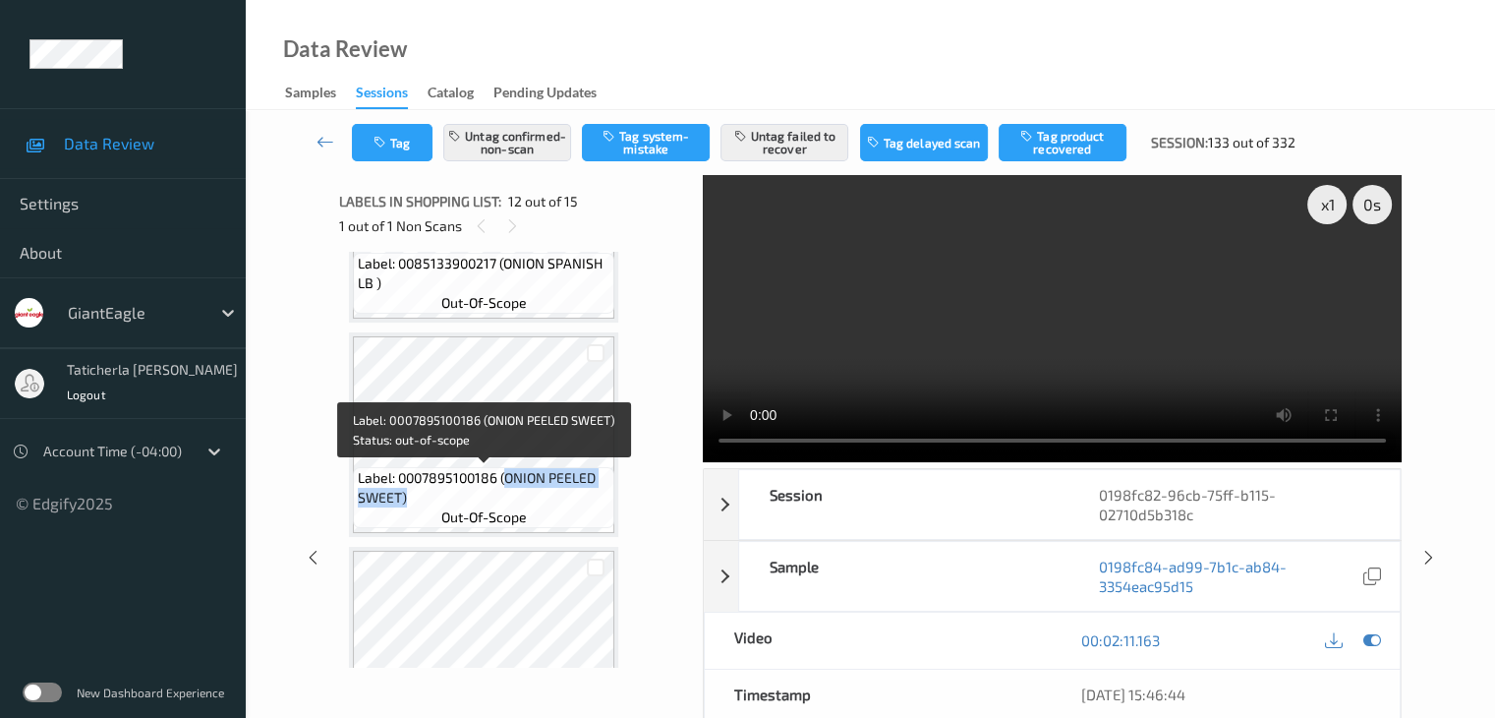
drag, startPoint x: 503, startPoint y: 477, endPoint x: 610, endPoint y: 502, distance: 109.2
click at [610, 502] on span "Label: 0007895100186 (ONION PEELED SWEET)" at bounding box center [484, 487] width 252 height 39
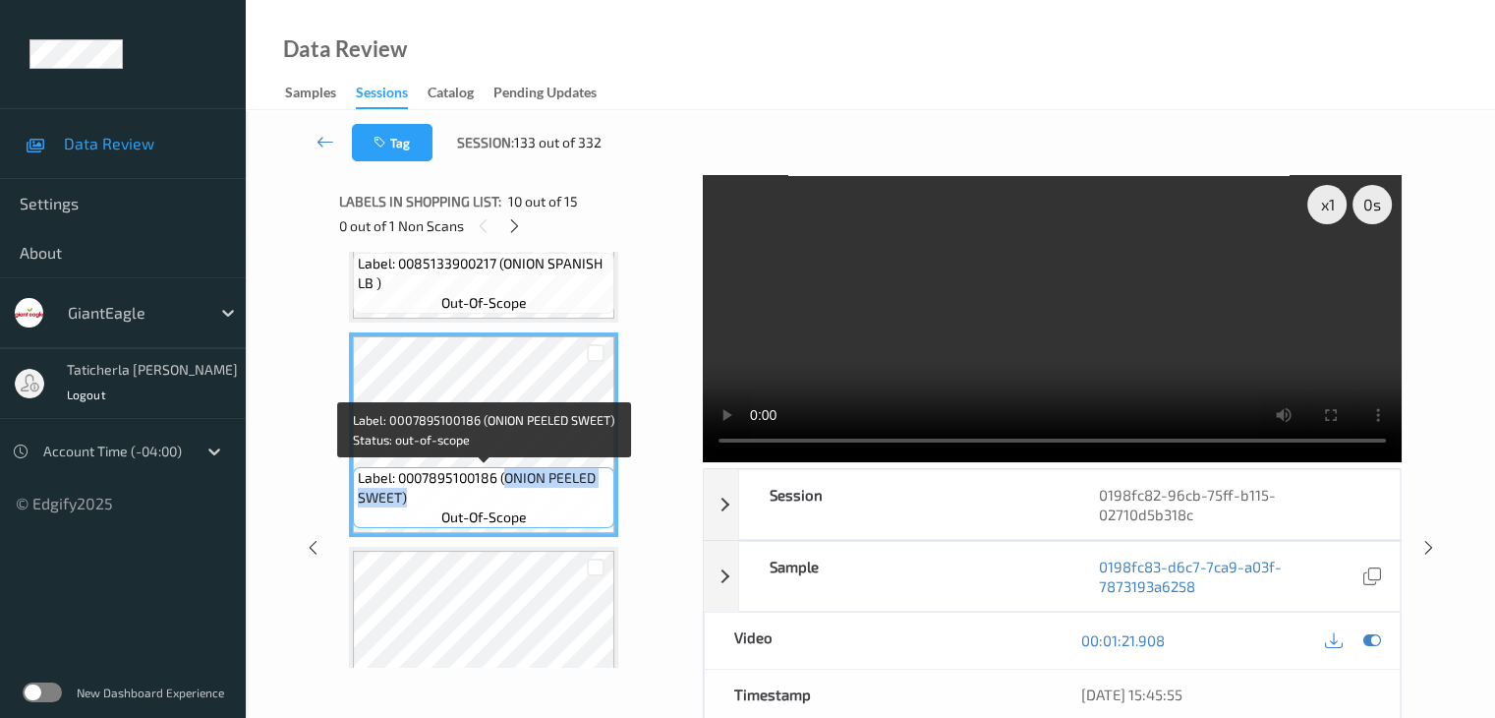
copy span "ONION PEELED SWEET)"
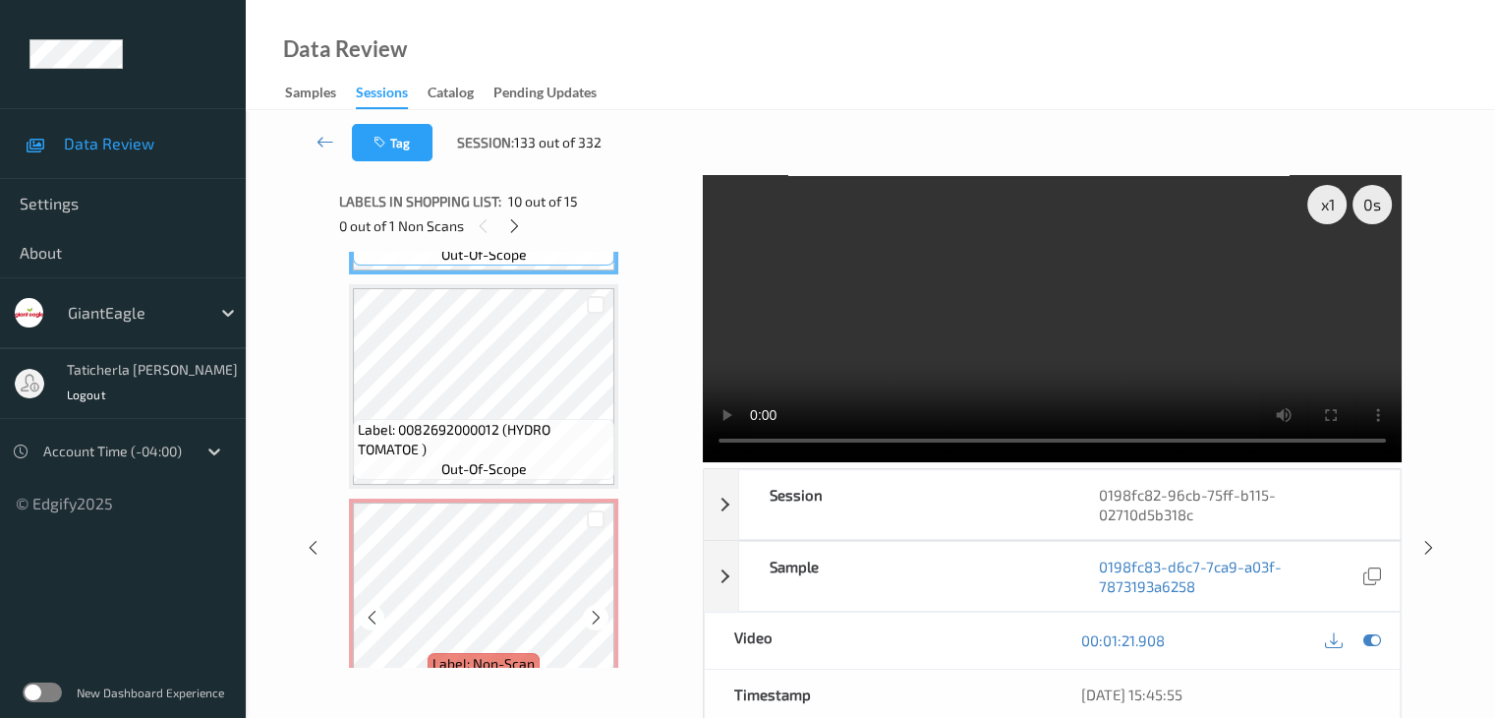
scroll to position [2153, 0]
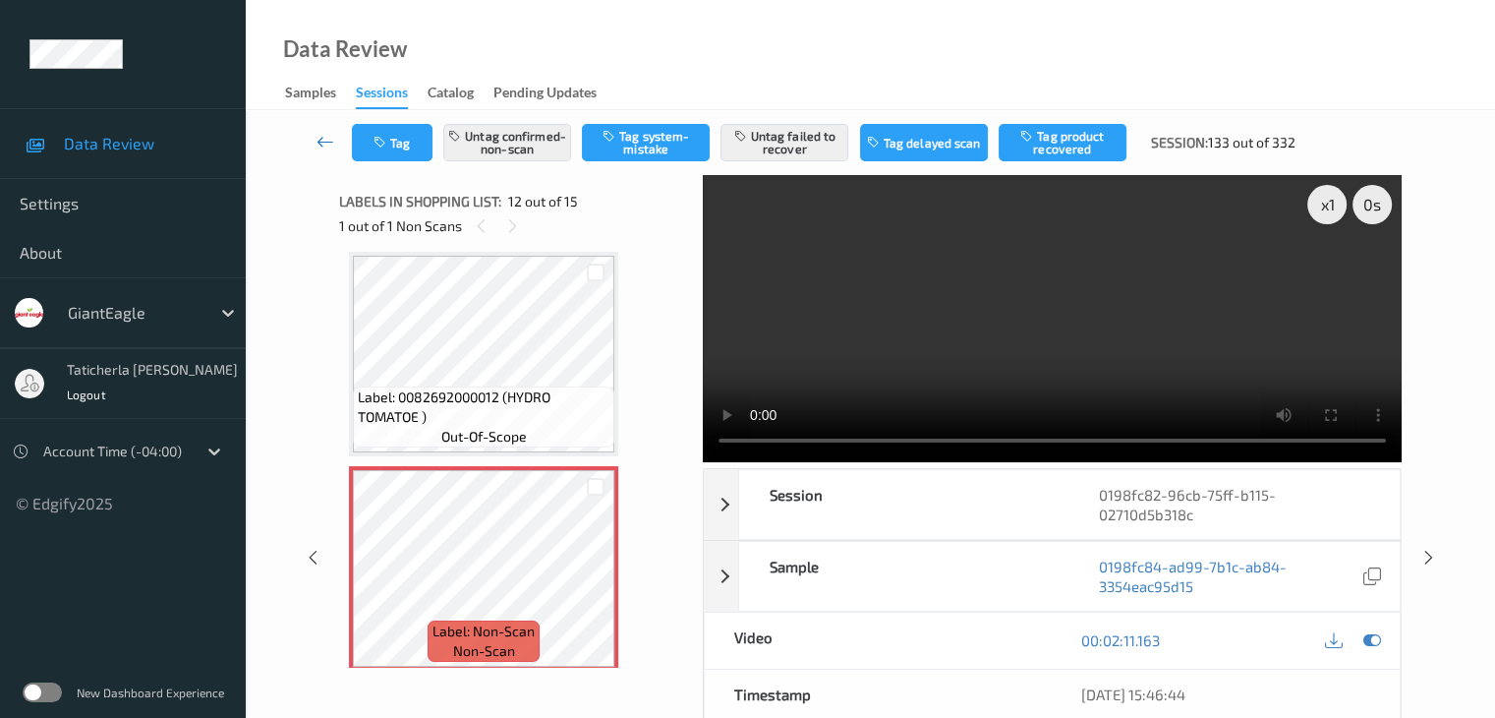
click at [320, 140] on icon at bounding box center [326, 142] width 18 height 20
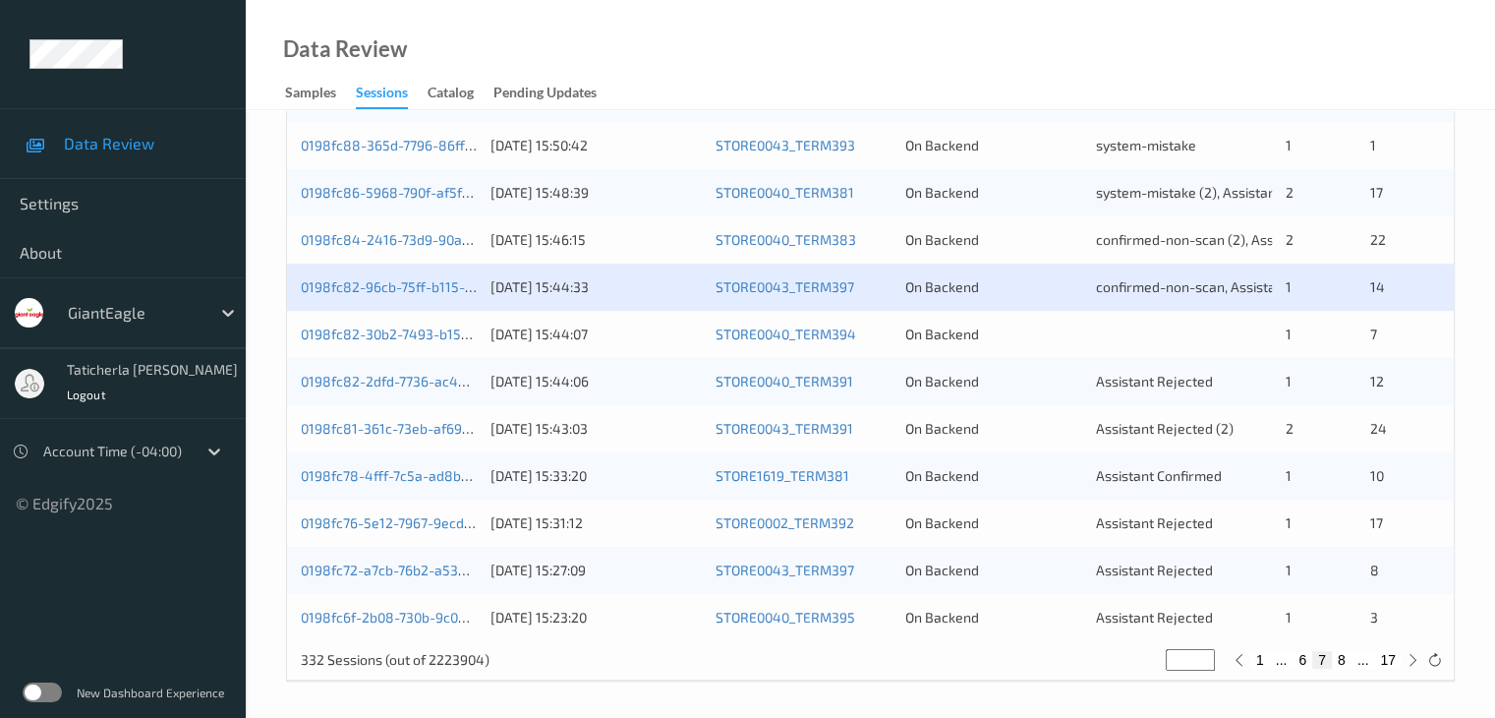
scroll to position [916, 0]
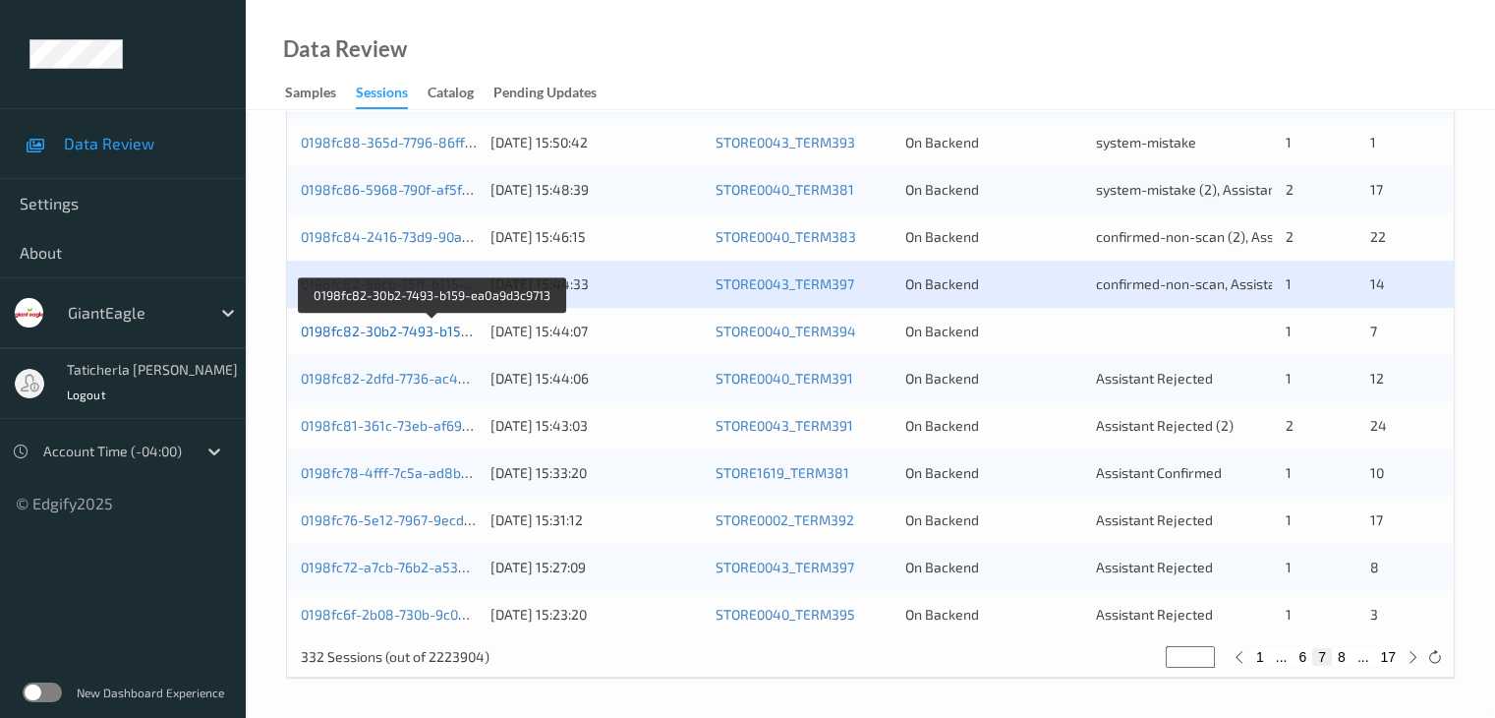
click at [437, 327] on link "0198fc82-30b2-7493-b159-ea0a9d3c9713" at bounding box center [433, 330] width 264 height 17
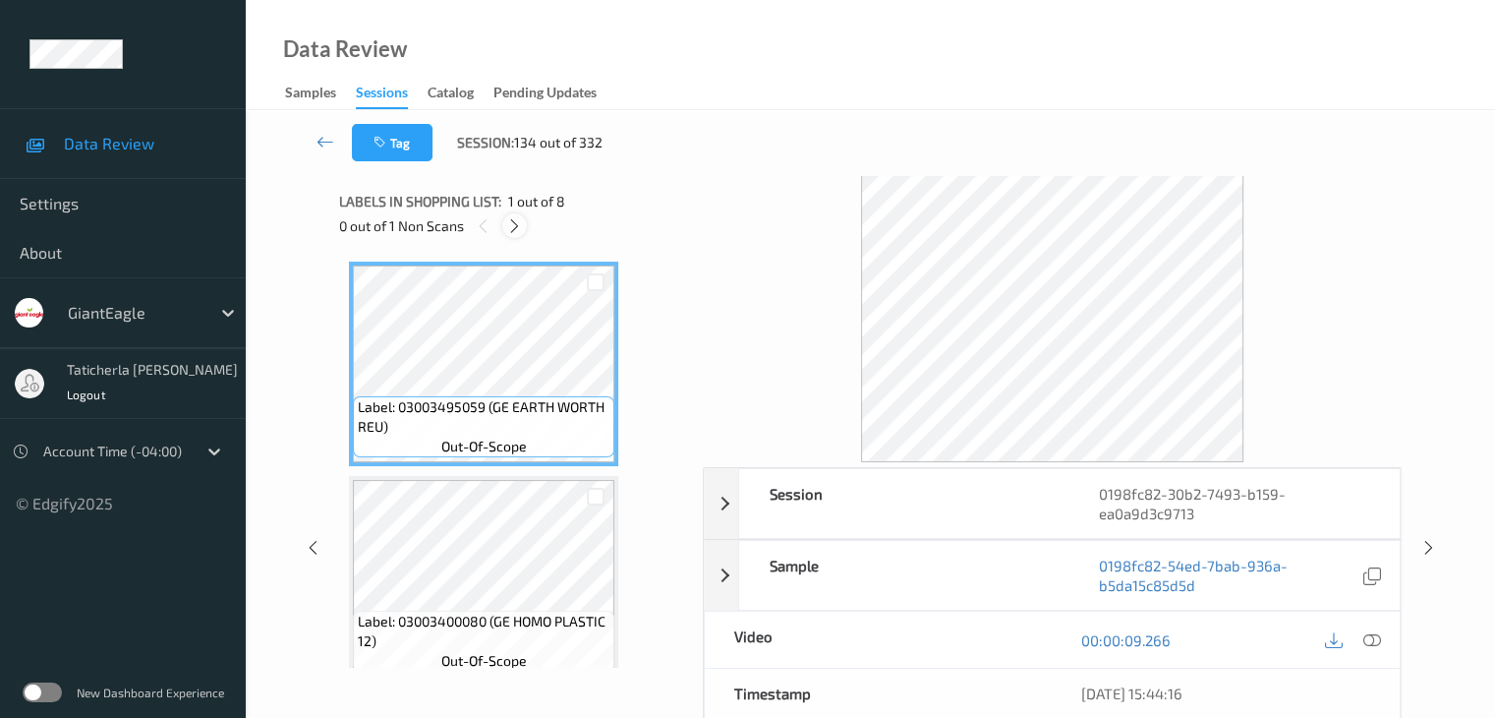
click at [511, 226] on icon at bounding box center [514, 226] width 17 height 18
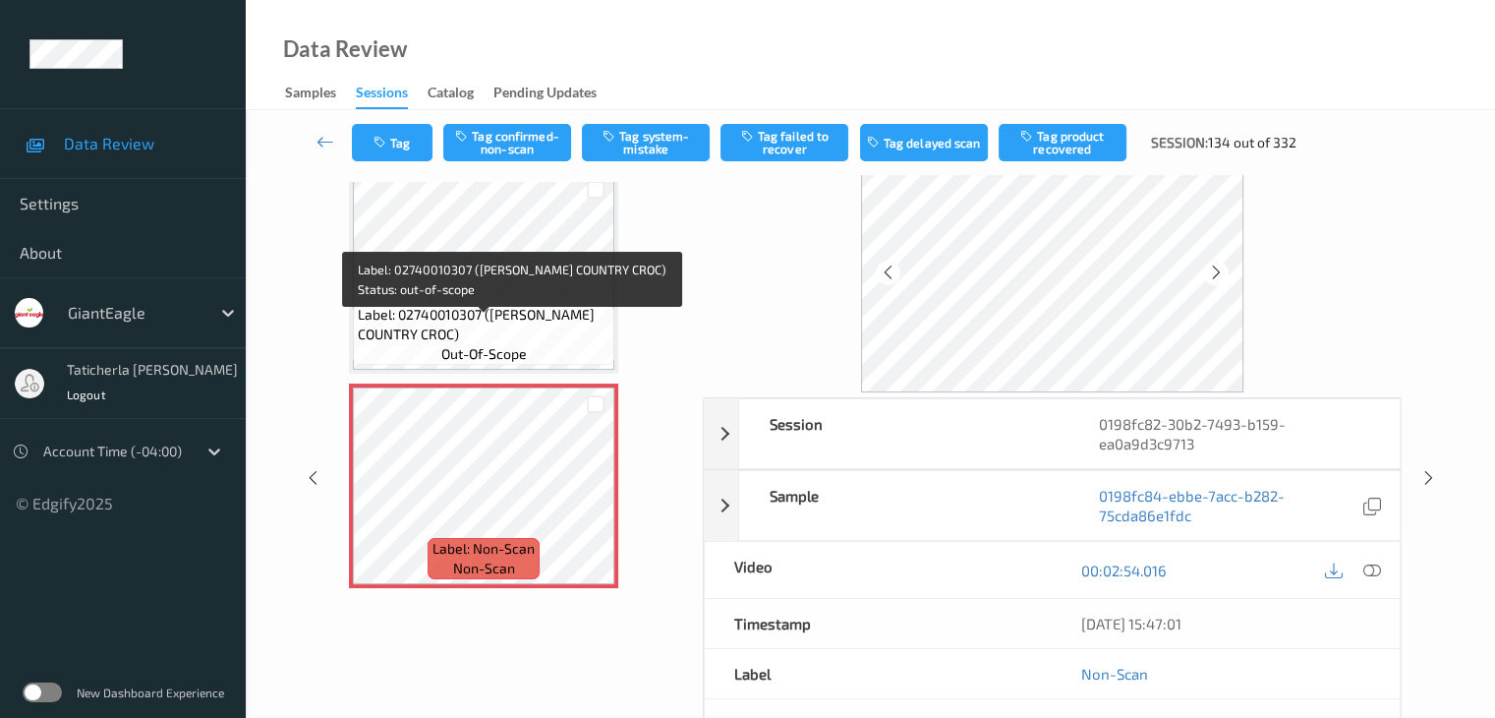
scroll to position [98, 0]
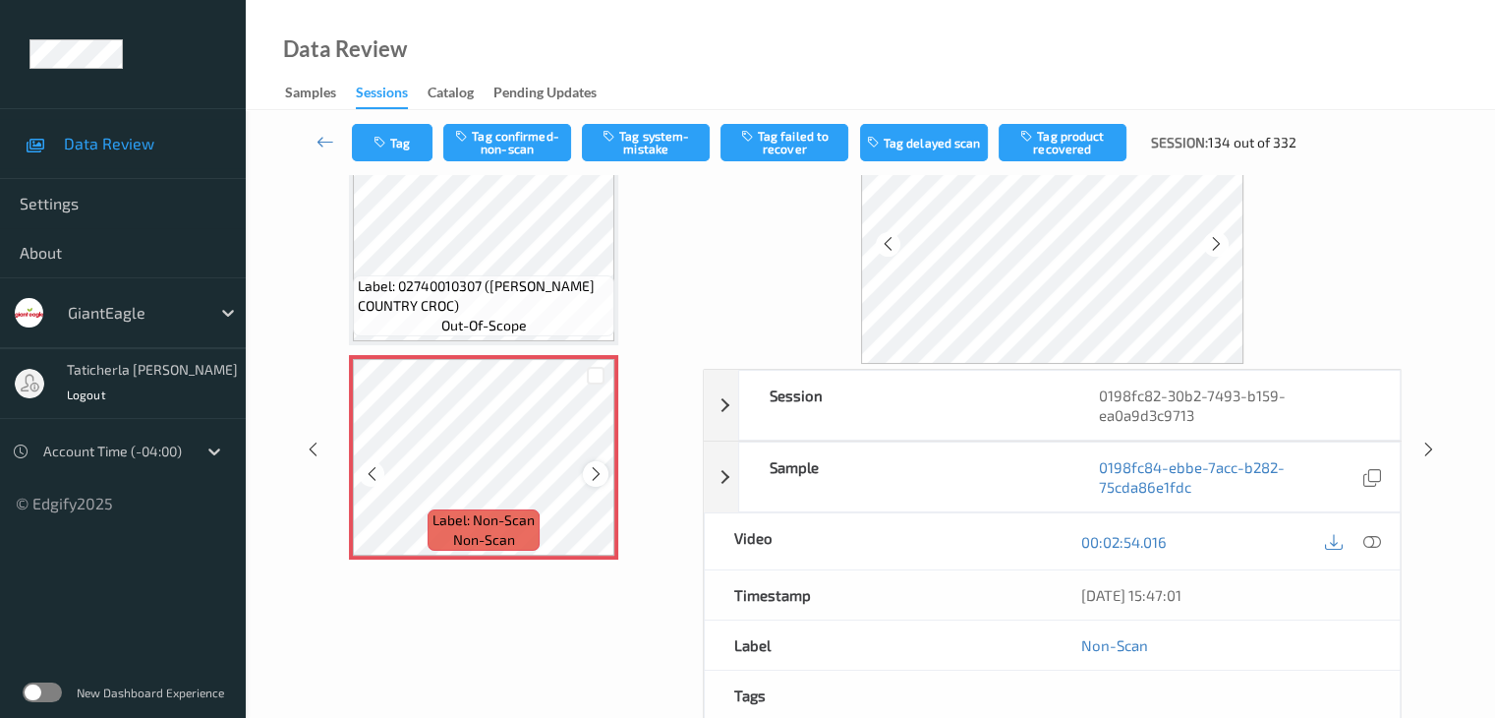
click at [597, 469] on icon at bounding box center [596, 474] width 17 height 18
click at [1373, 539] on icon at bounding box center [1372, 542] width 18 height 18
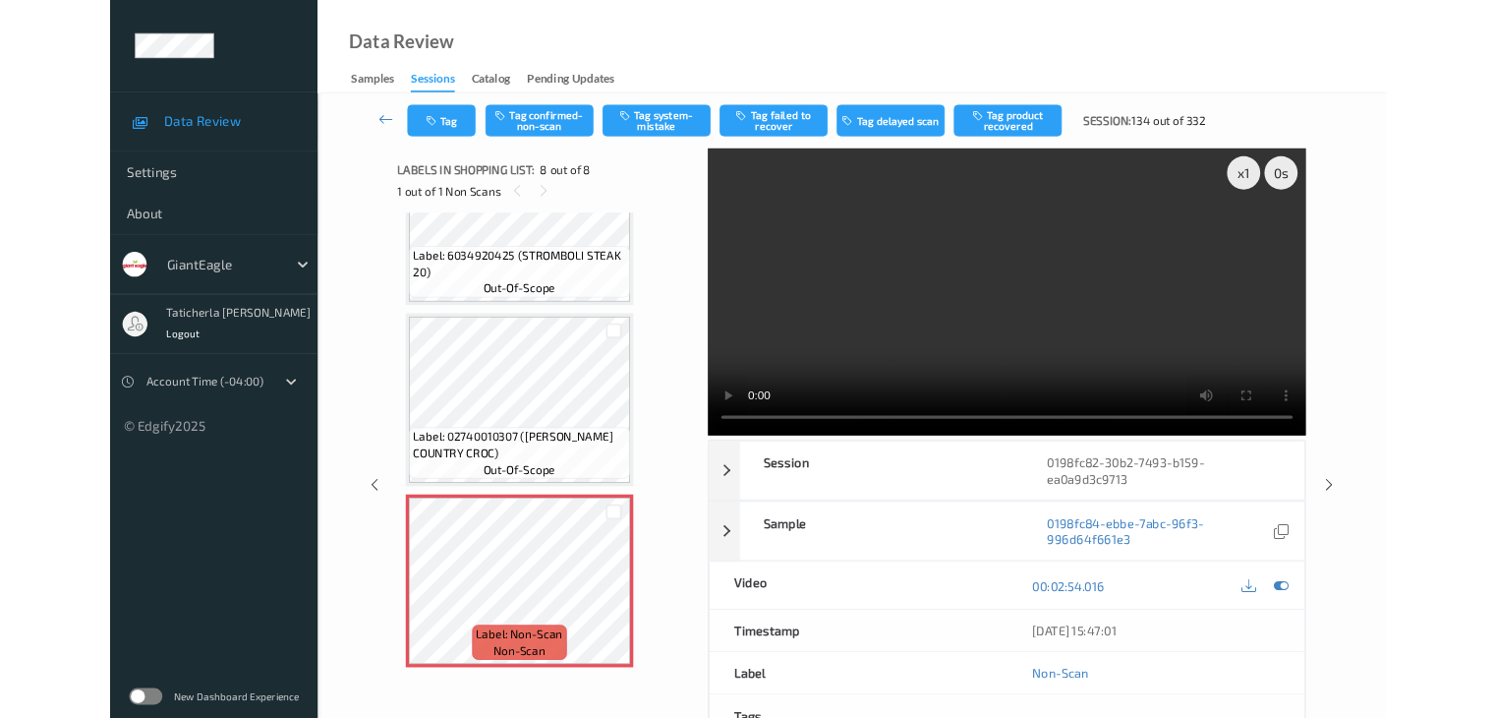
scroll to position [1177, 0]
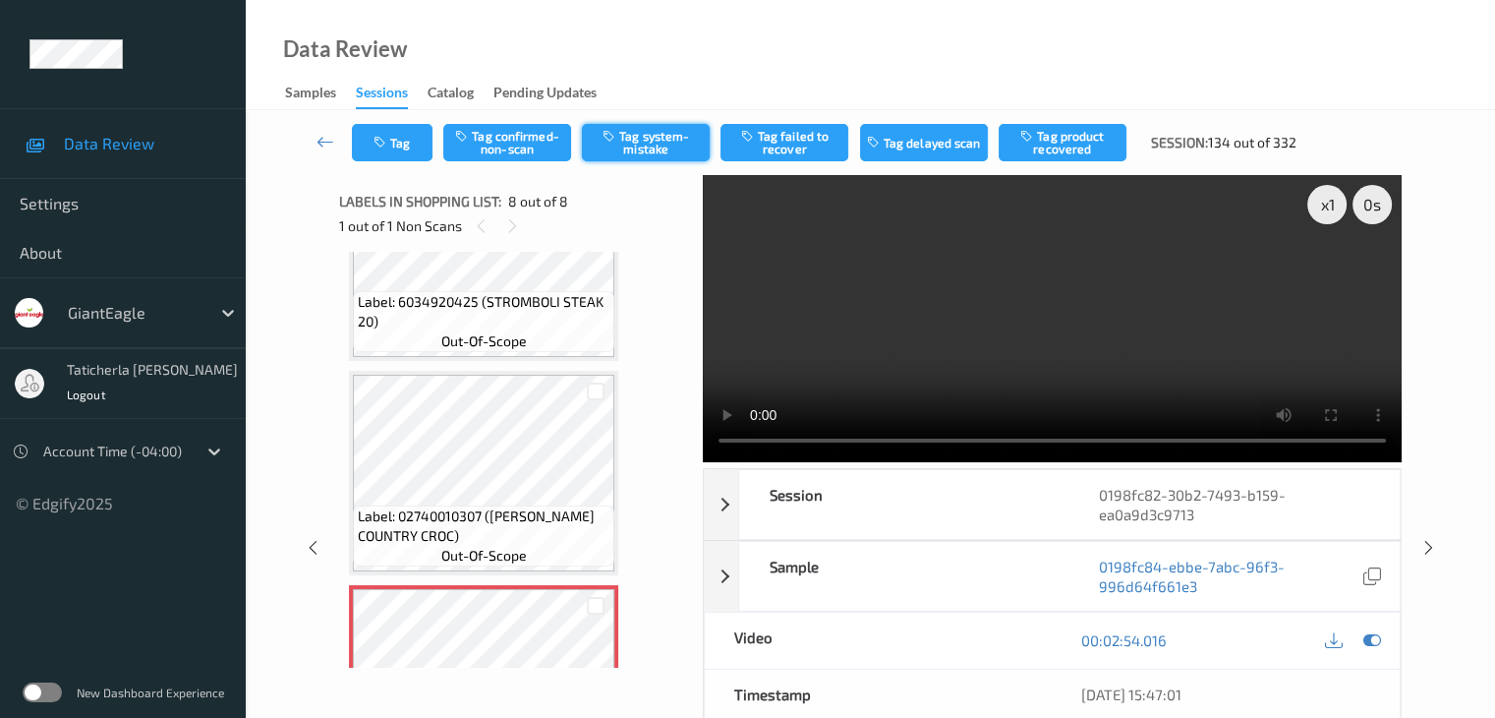
click at [635, 144] on button "Tag system-mistake" at bounding box center [646, 142] width 128 height 37
click at [315, 140] on link at bounding box center [326, 142] width 52 height 37
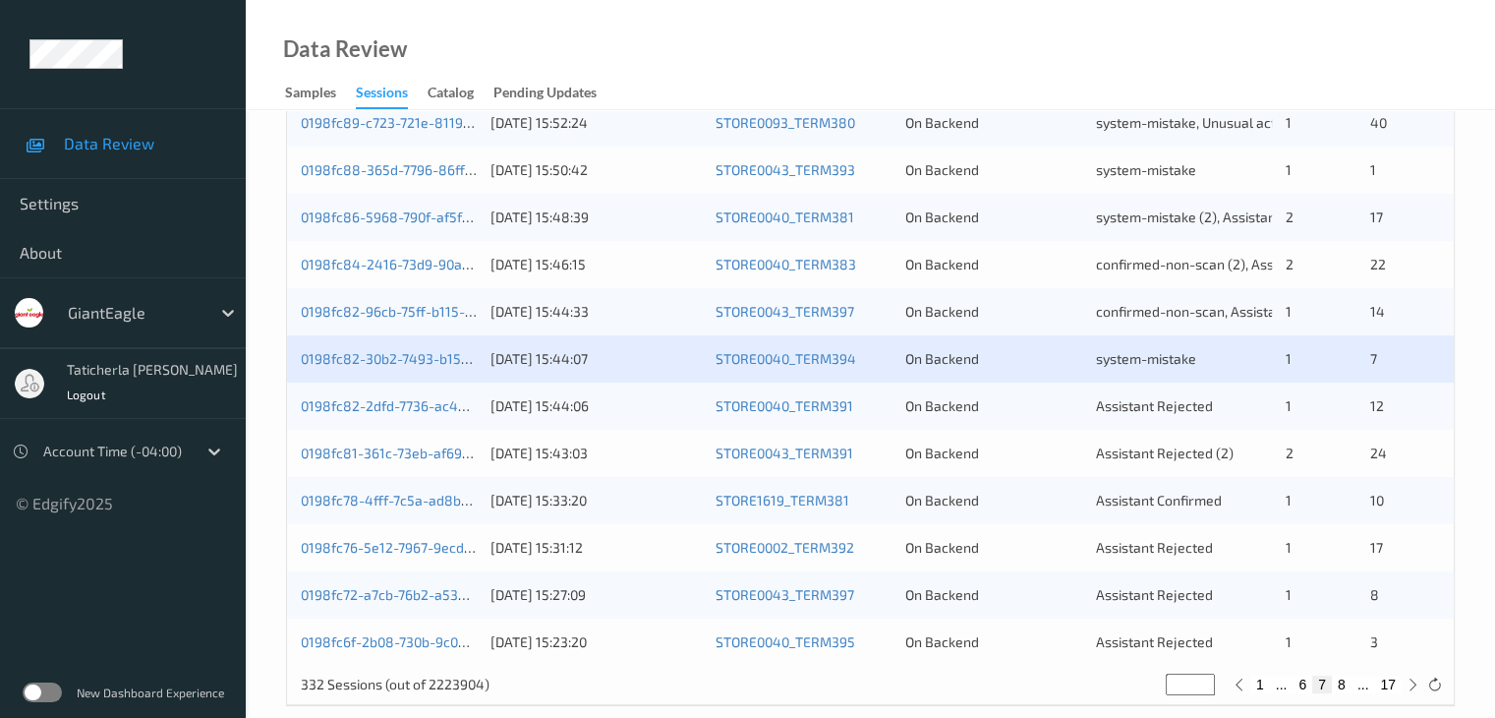
scroll to position [916, 0]
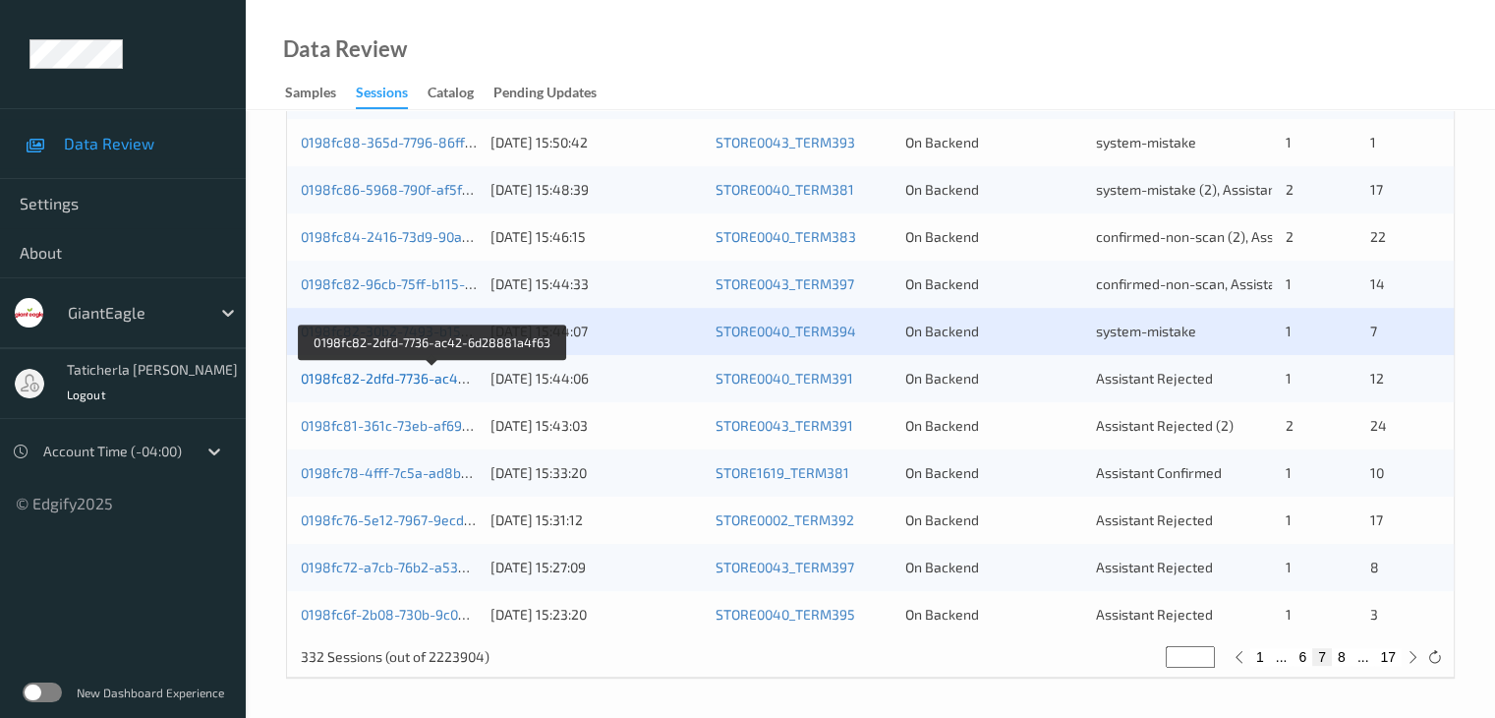
click at [417, 377] on link "0198fc82-2dfd-7736-ac42-6d28881a4f63" at bounding box center [433, 378] width 264 height 17
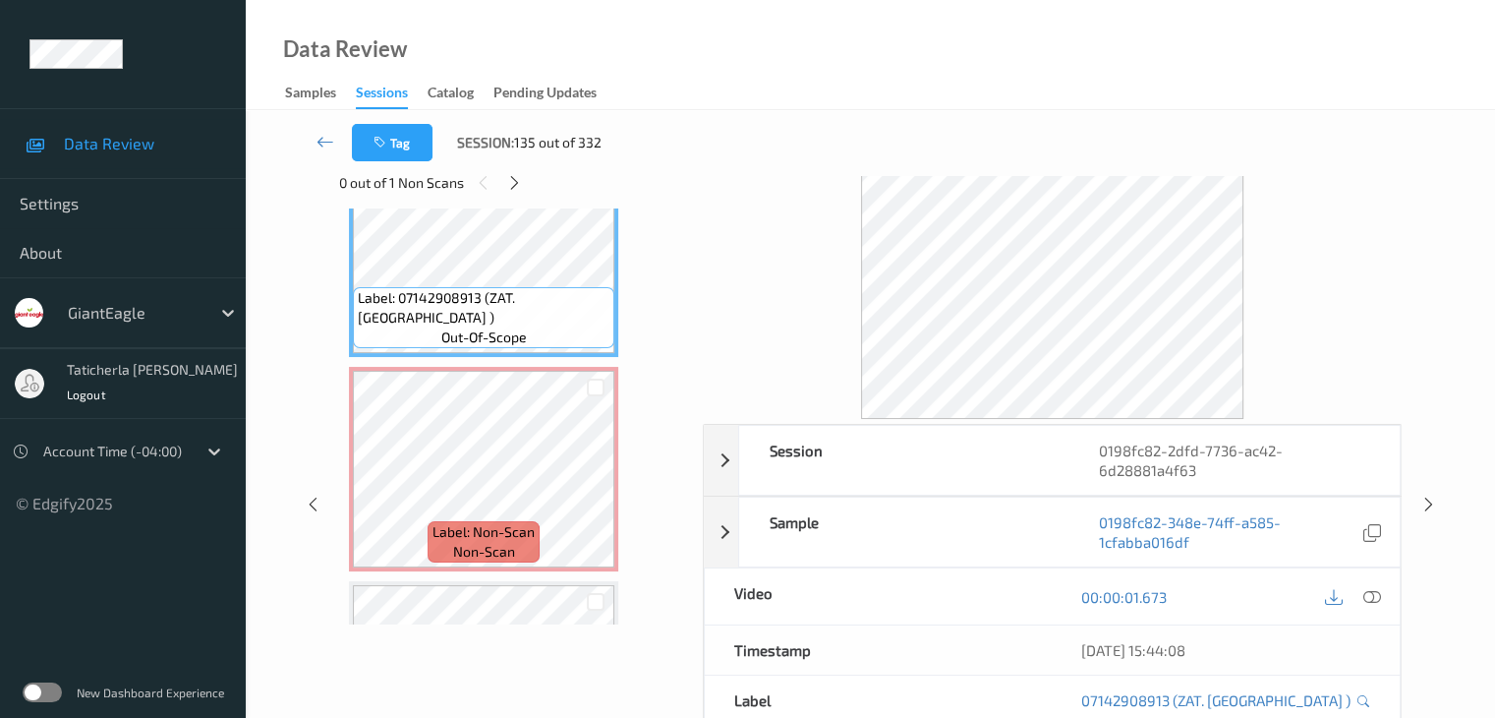
scroll to position [98, 0]
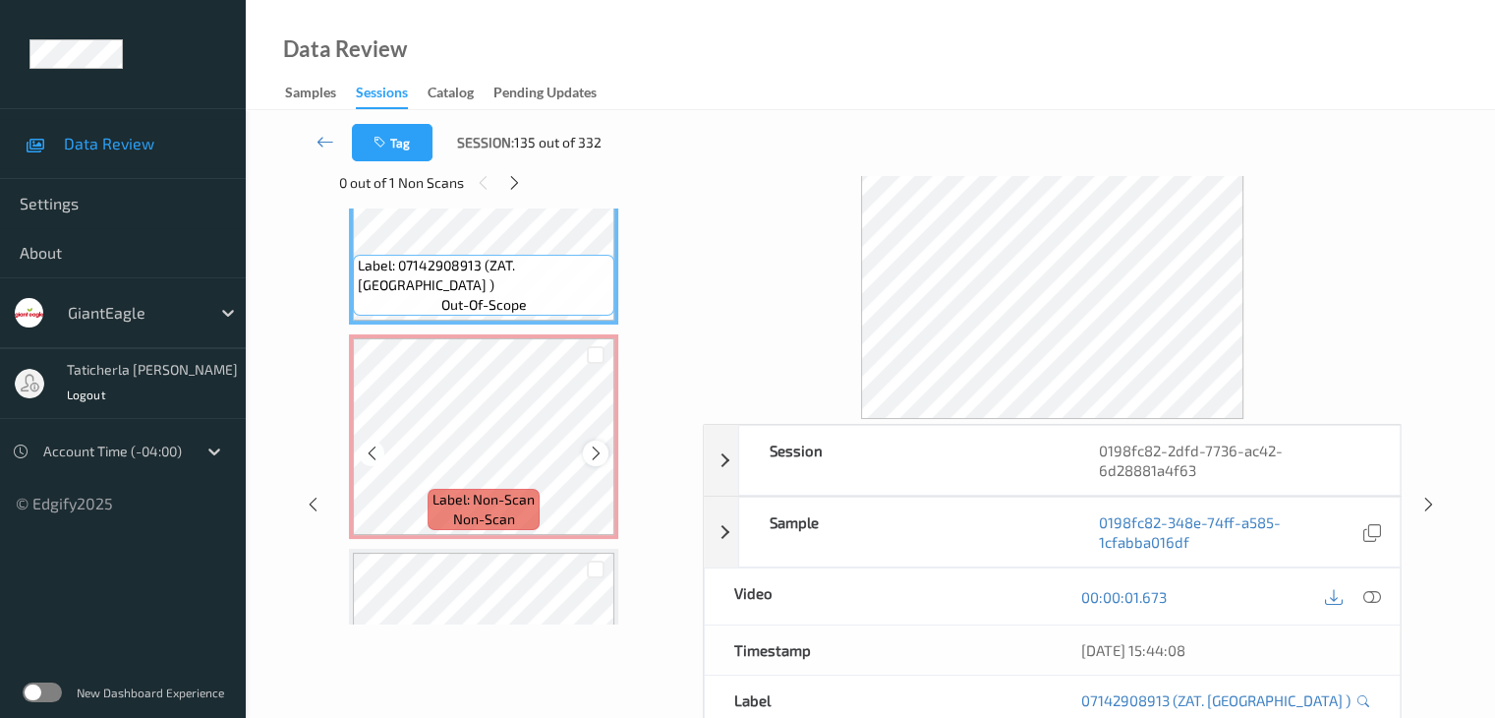
click at [599, 453] on icon at bounding box center [596, 453] width 17 height 18
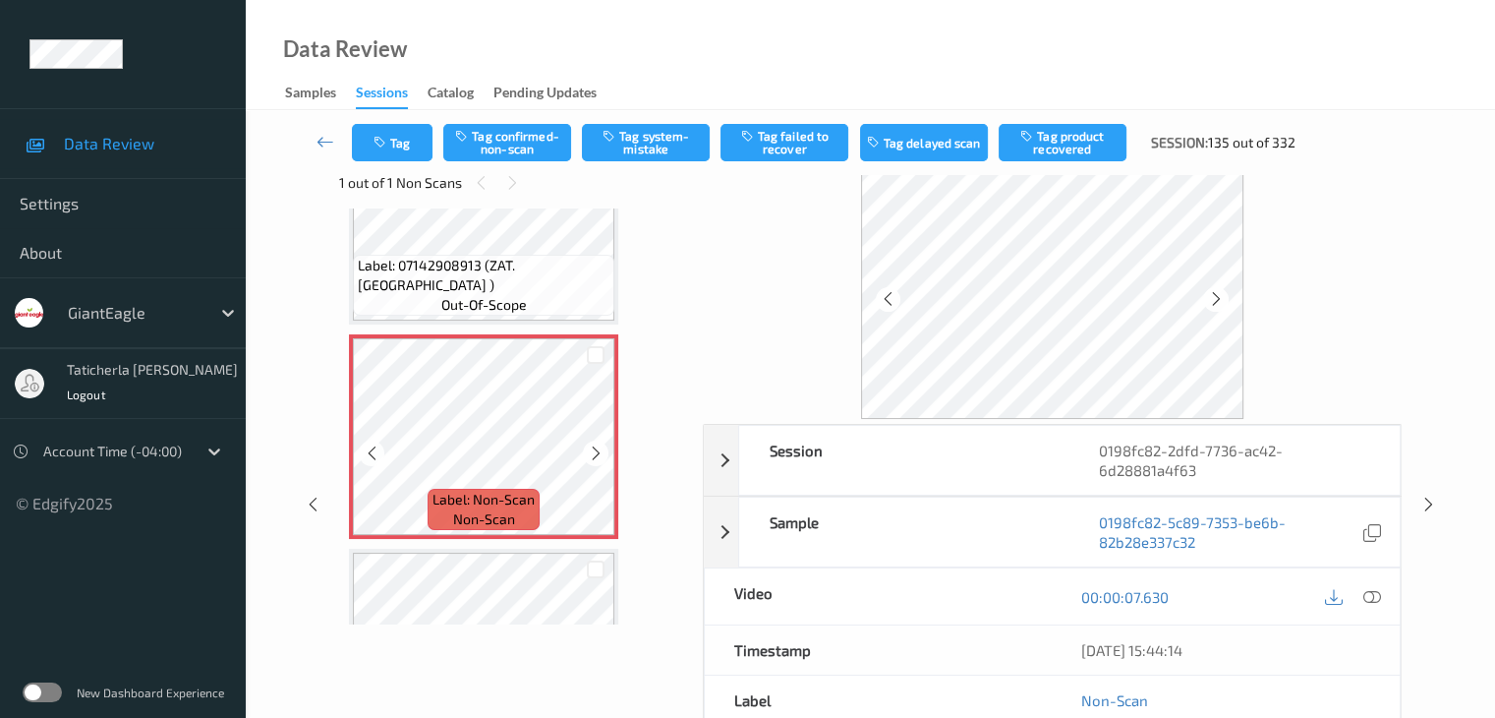
click at [599, 453] on icon at bounding box center [596, 453] width 17 height 18
click at [1368, 594] on icon at bounding box center [1372, 597] width 18 height 18
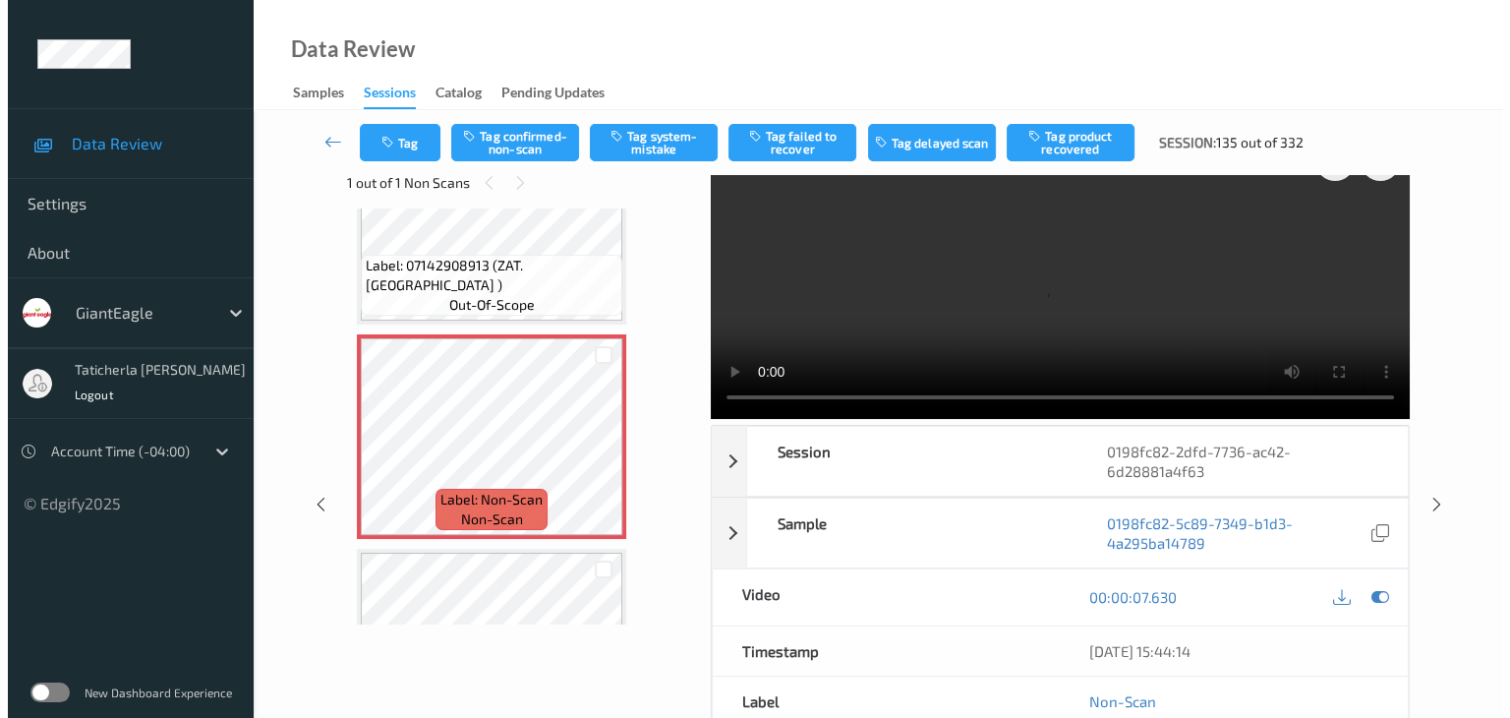
scroll to position [0, 0]
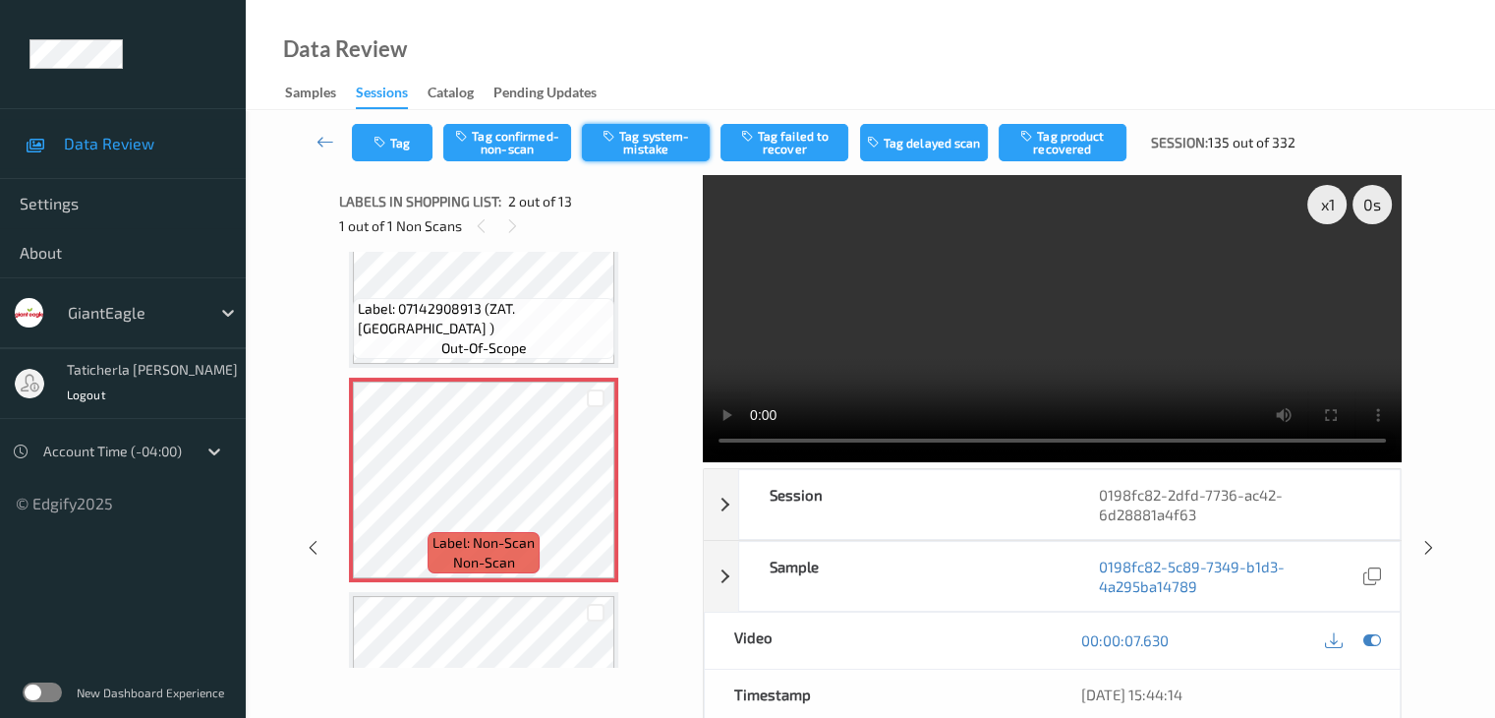
click at [632, 135] on button "Tag system-mistake" at bounding box center [646, 142] width 128 height 37
click at [405, 158] on button "Tag" at bounding box center [392, 142] width 81 height 37
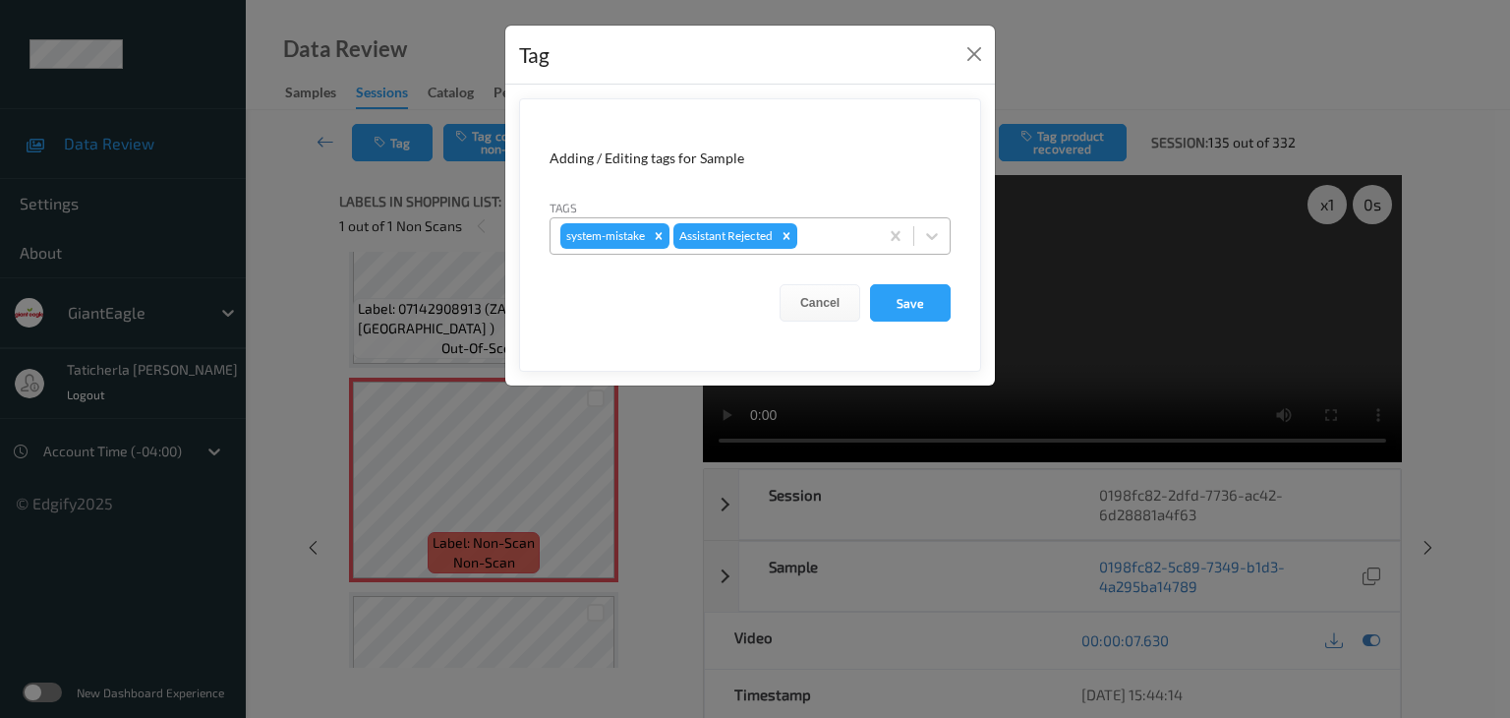
click at [838, 237] on div at bounding box center [834, 236] width 67 height 24
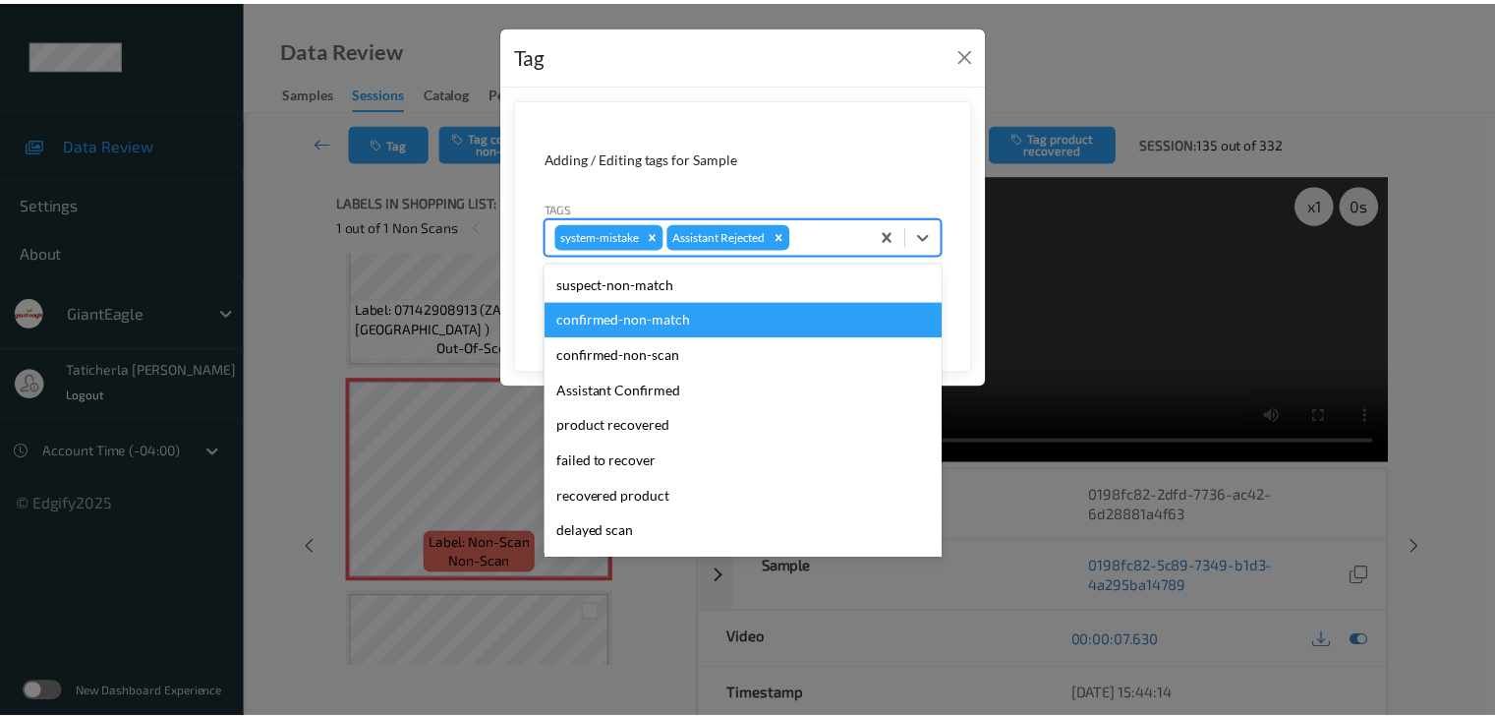
scroll to position [173, 0]
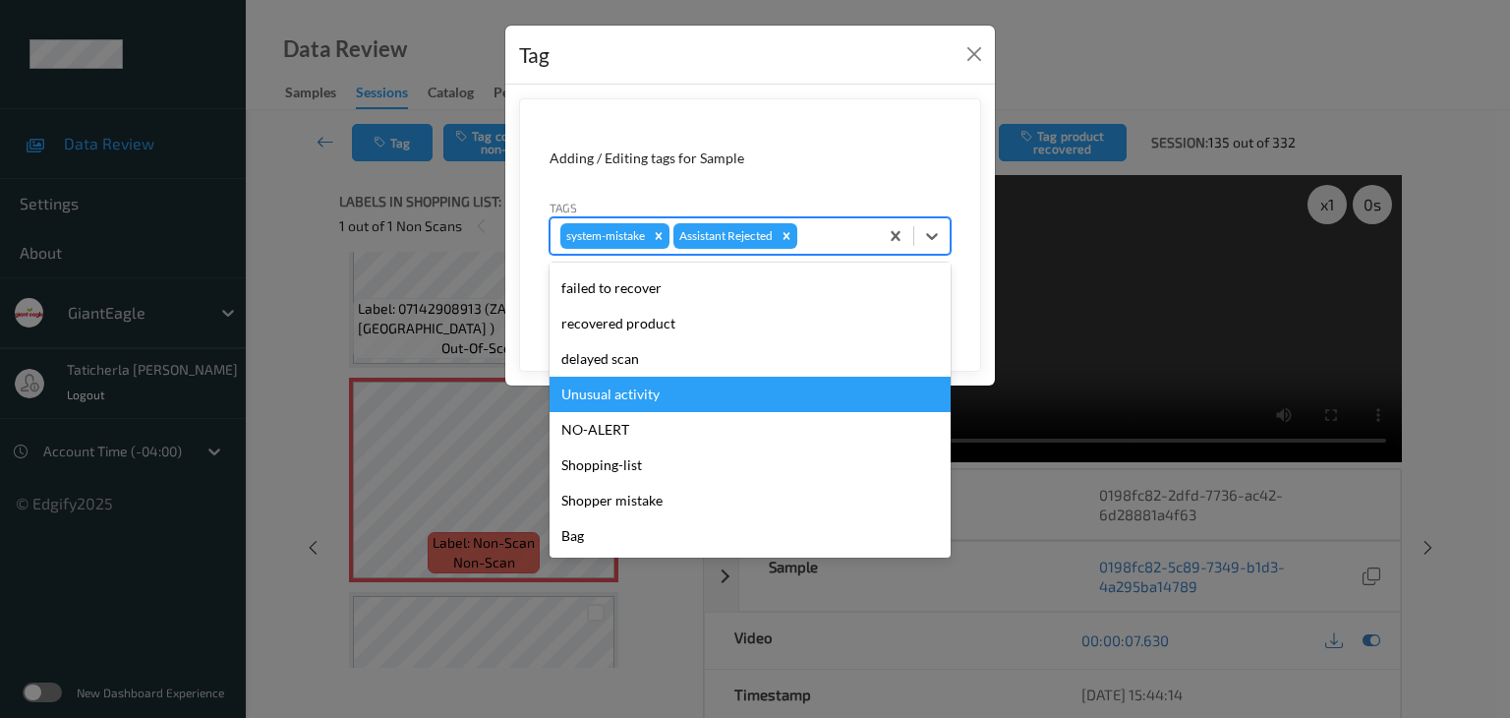
click at [771, 388] on div "Unusual activity" at bounding box center [750, 394] width 401 height 35
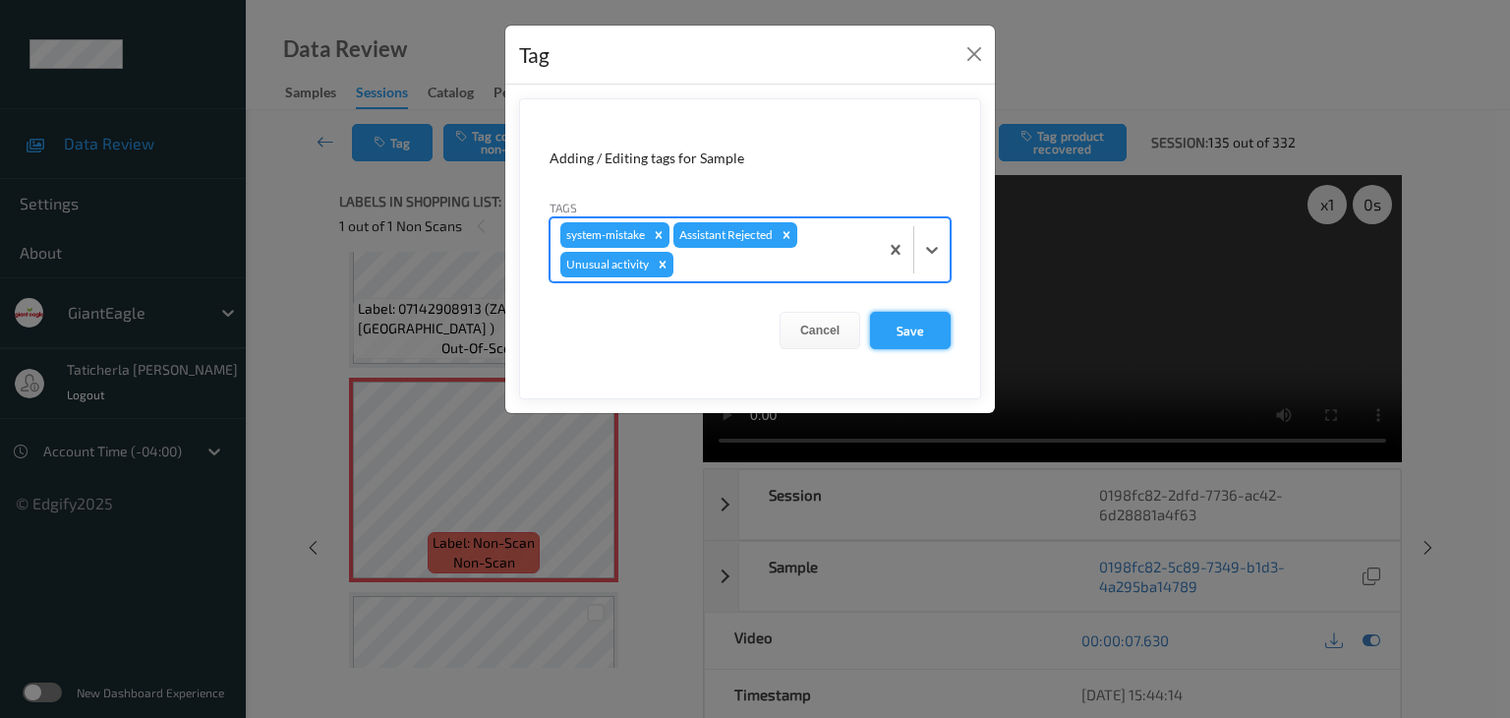
click at [924, 324] on button "Save" at bounding box center [910, 330] width 81 height 37
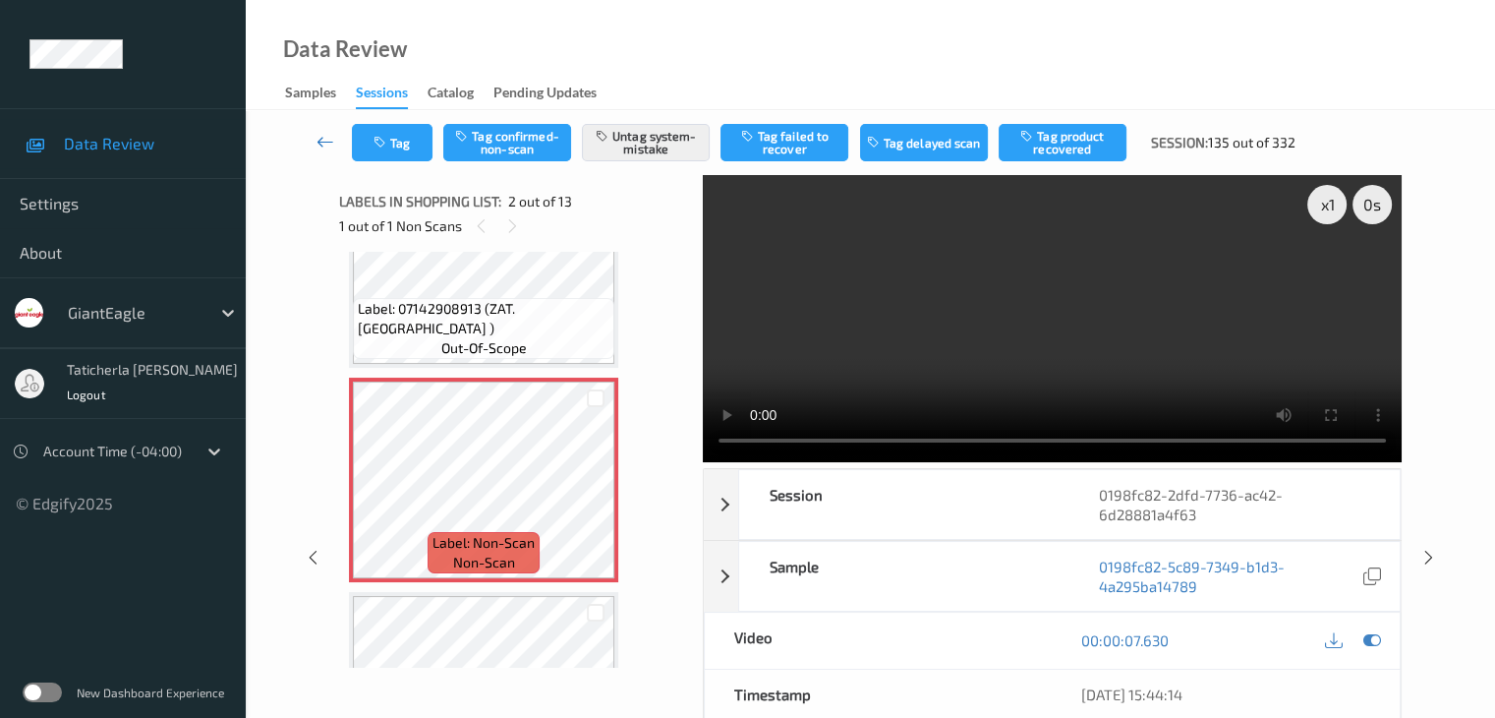
click at [326, 130] on link at bounding box center [326, 142] width 52 height 37
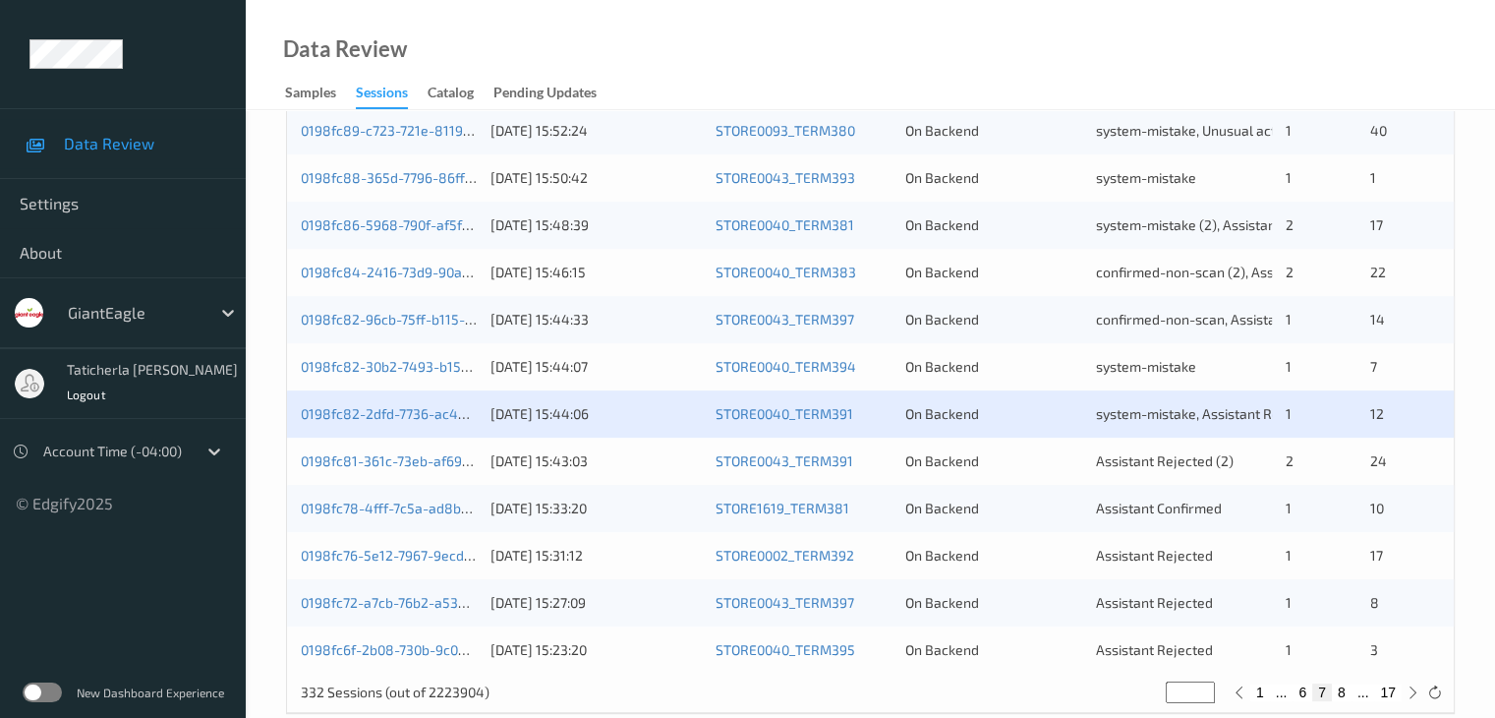
scroll to position [885, 0]
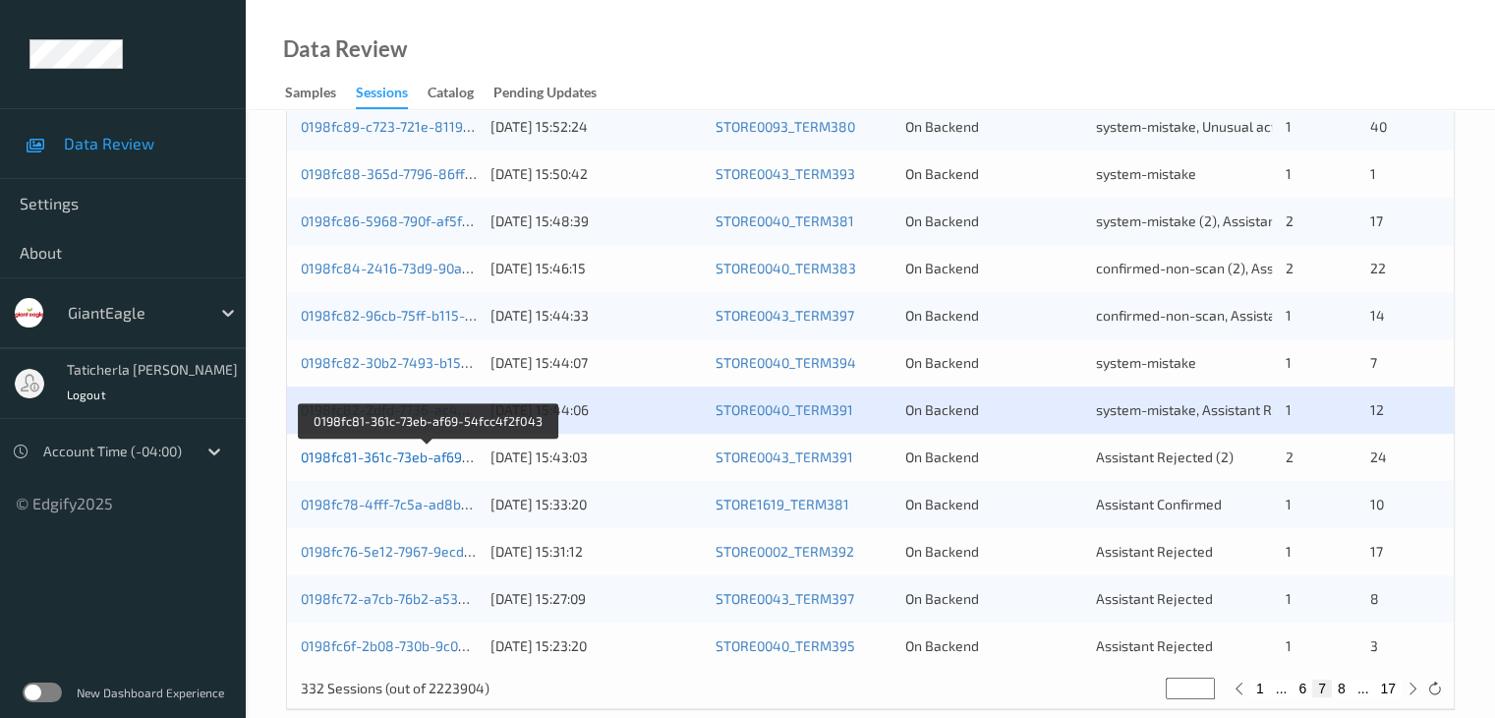
click at [400, 459] on link "0198fc81-361c-73eb-af69-54fcc4f2f043" at bounding box center [428, 456] width 254 height 17
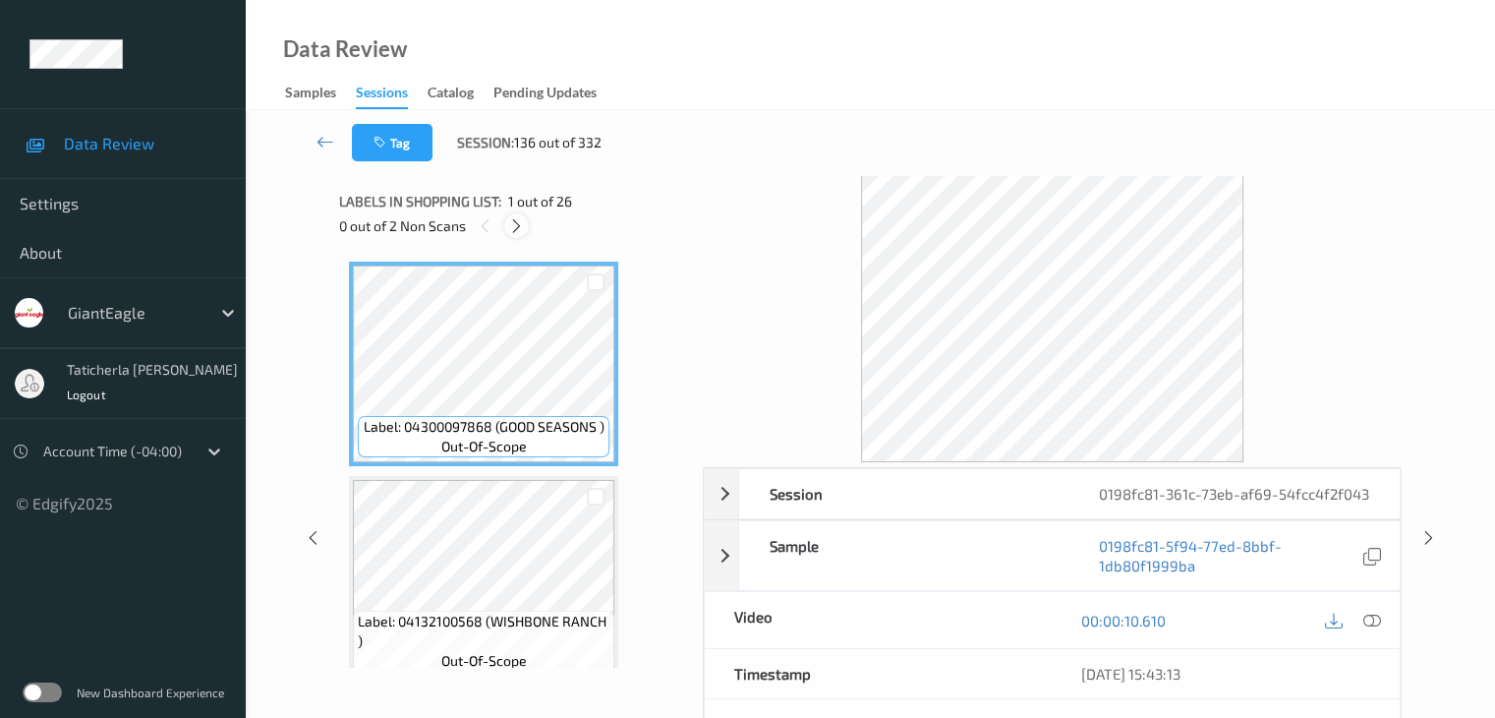
click at [513, 213] on div at bounding box center [516, 225] width 25 height 25
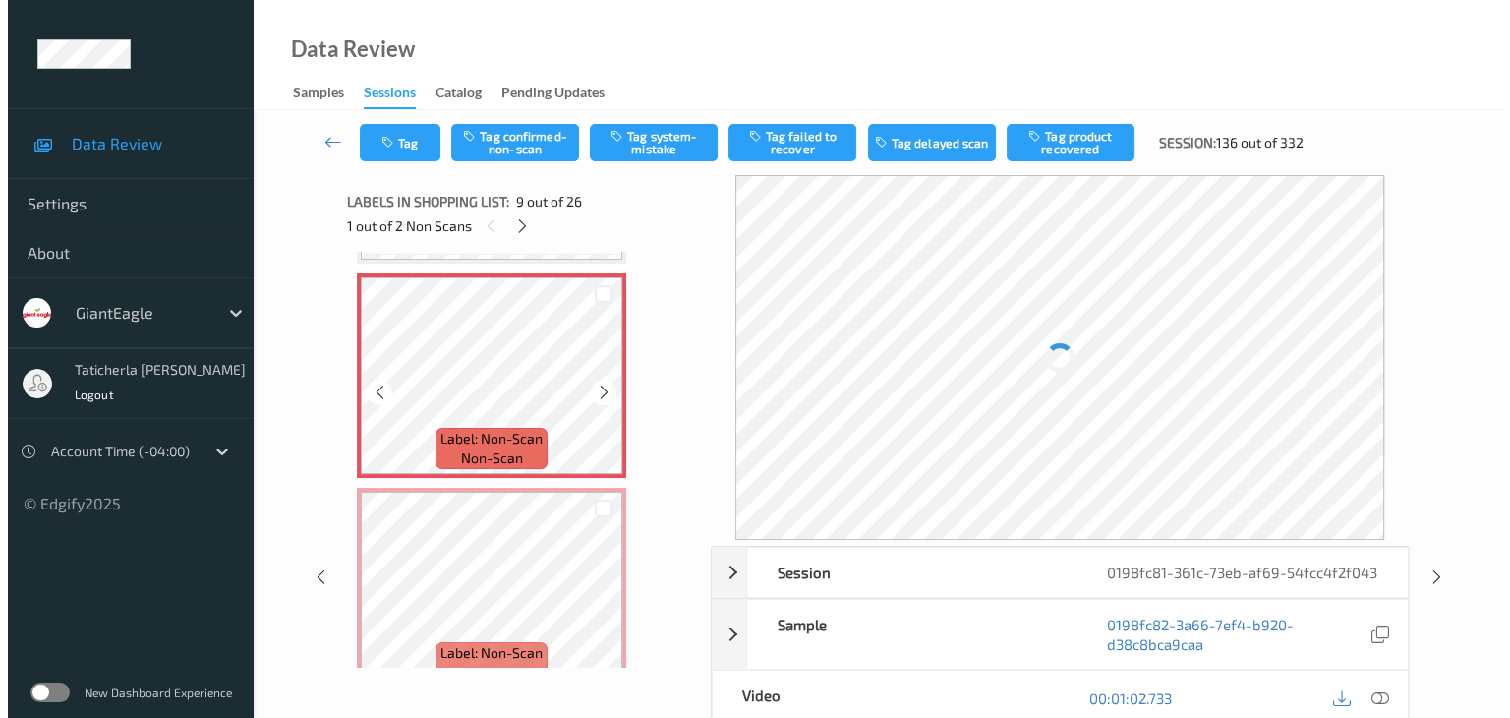
scroll to position [1707, 0]
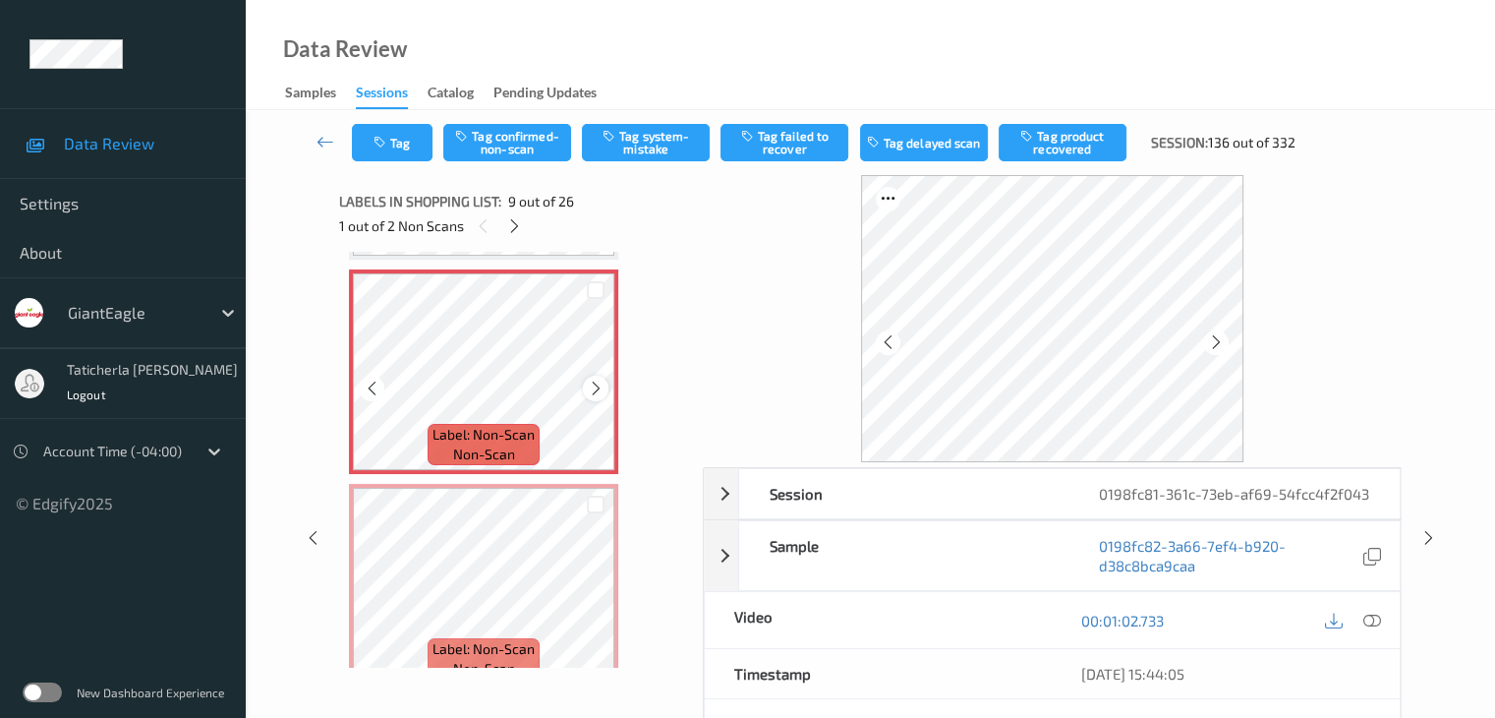
click at [599, 379] on div at bounding box center [595, 388] width 25 height 25
click at [1366, 618] on icon at bounding box center [1372, 621] width 18 height 18
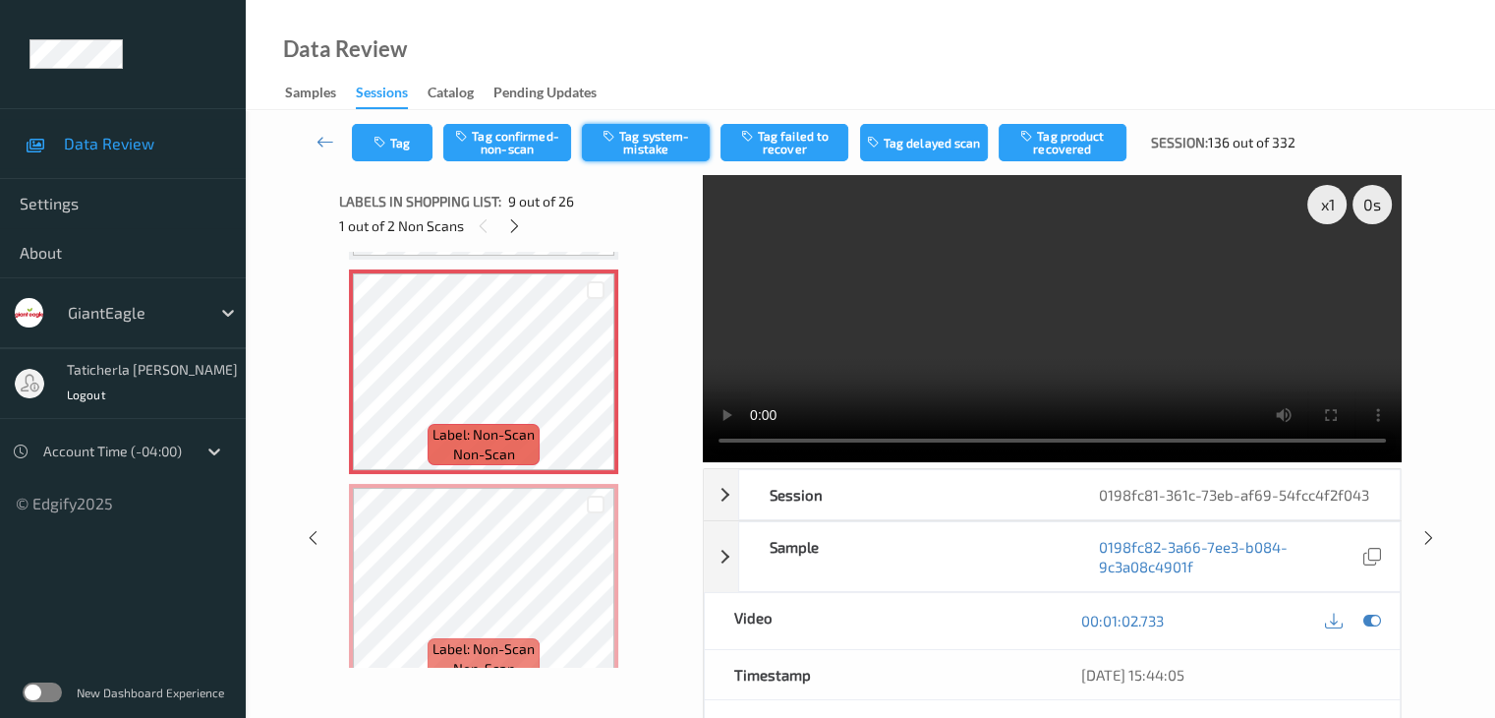
click at [621, 149] on button "Tag system-mistake" at bounding box center [646, 142] width 128 height 37
click at [397, 163] on div "Tag Tag confirmed-non-scan Untag system-mistake Tag failed to recover Tag delay…" at bounding box center [870, 142] width 1169 height 65
click at [398, 148] on button "Tag" at bounding box center [392, 142] width 81 height 37
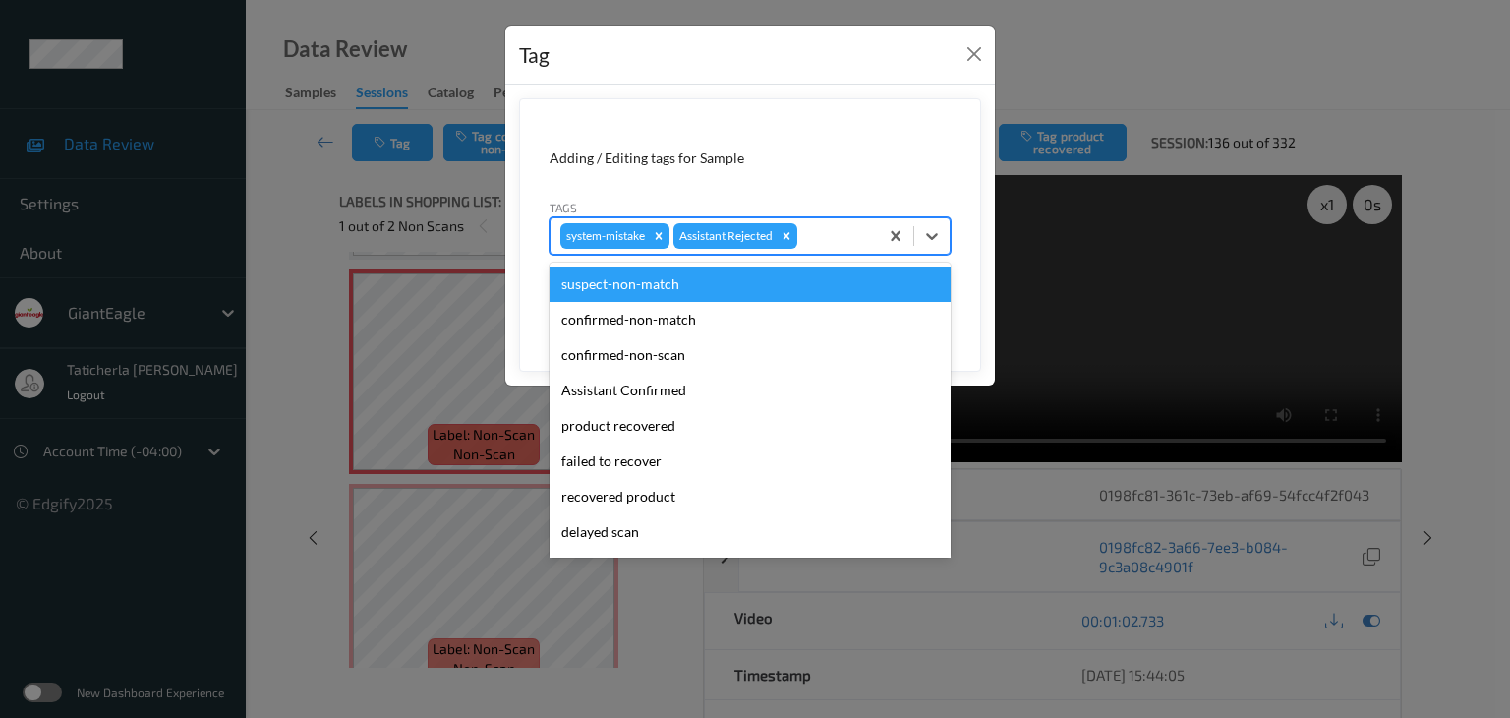
click at [822, 233] on div at bounding box center [834, 236] width 67 height 24
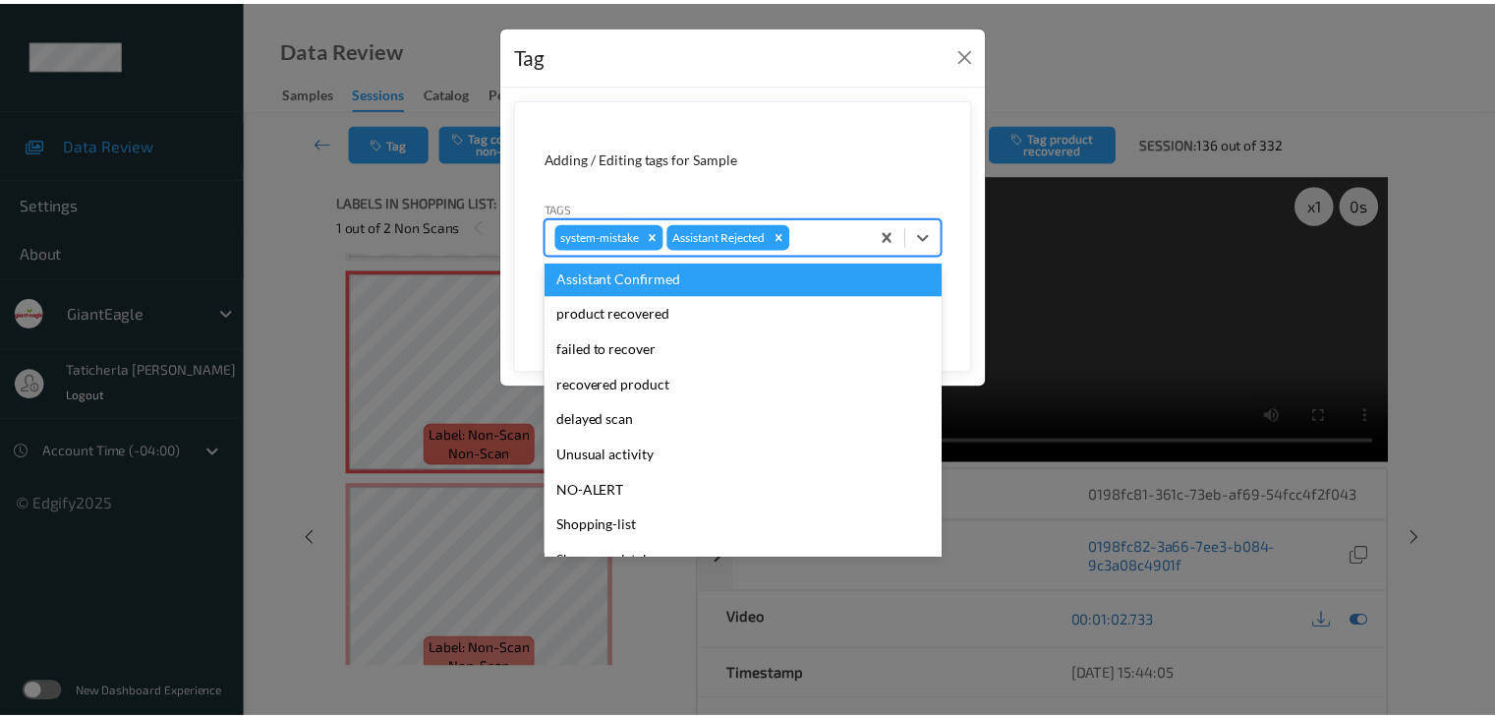
scroll to position [173, 0]
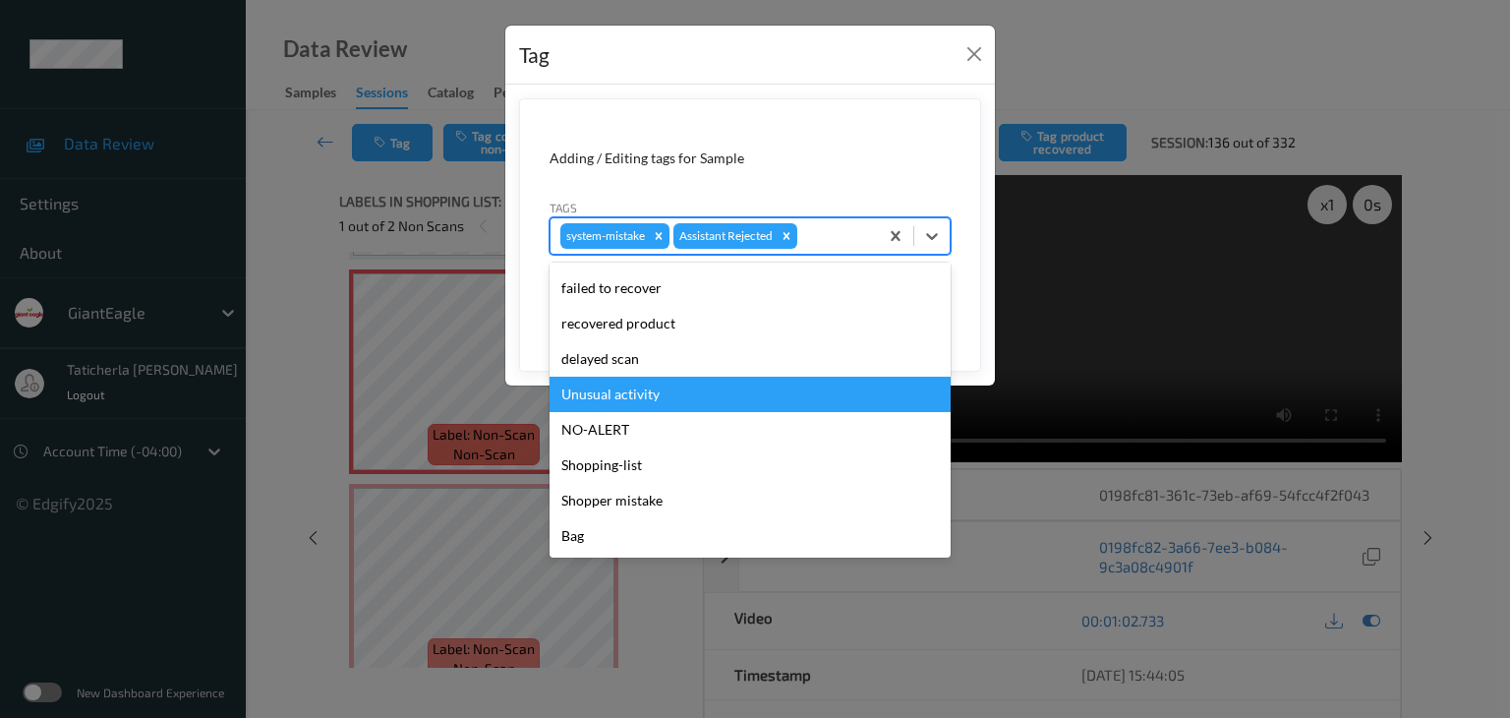
click at [744, 393] on div "Unusual activity" at bounding box center [750, 394] width 401 height 35
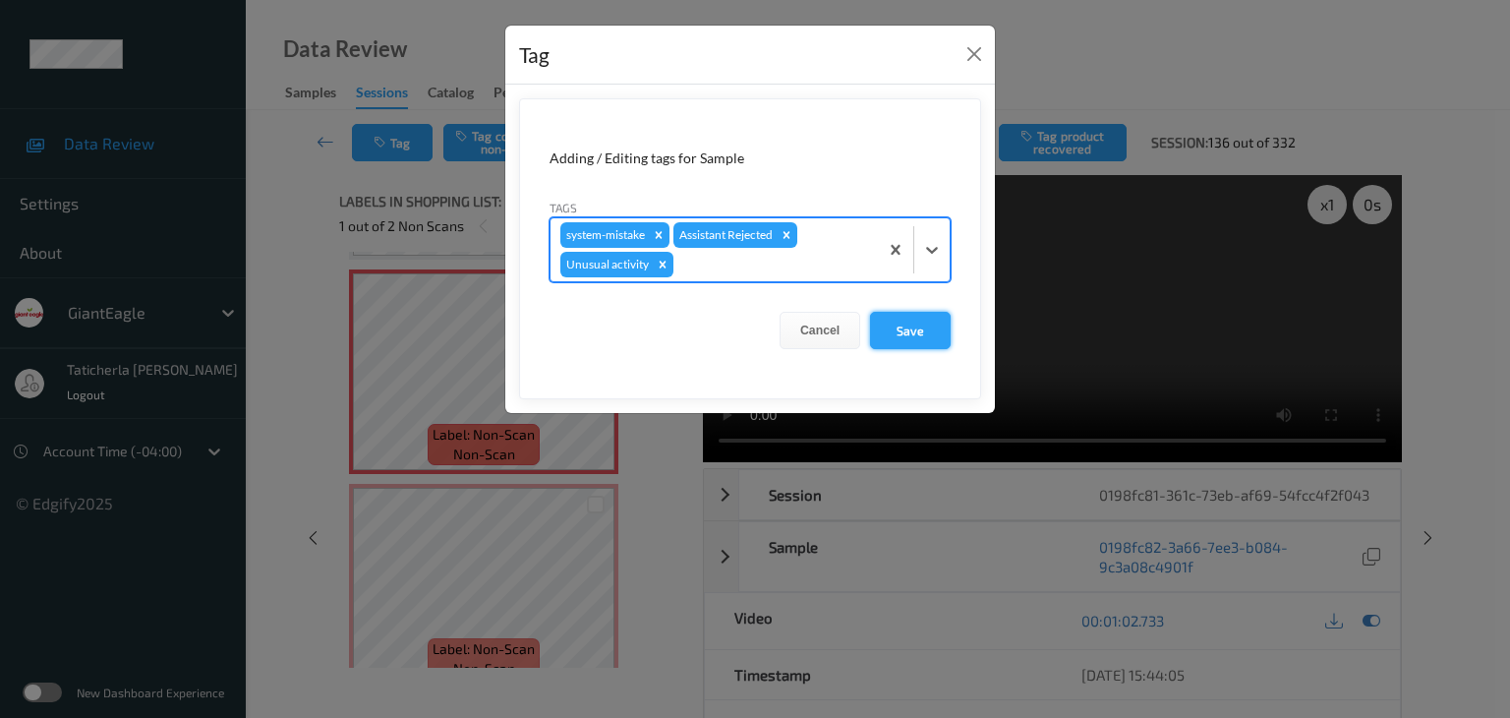
click at [941, 327] on button "Save" at bounding box center [910, 330] width 81 height 37
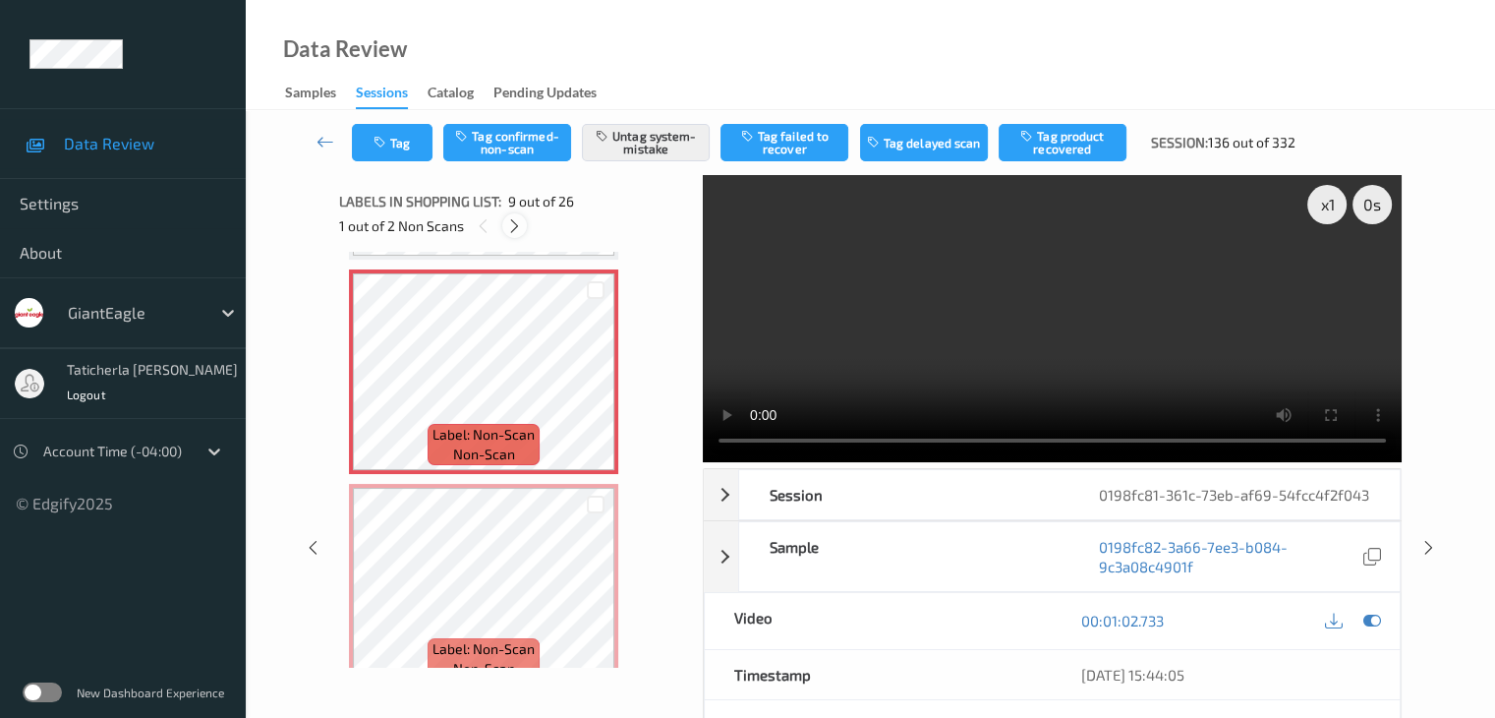
click at [515, 213] on div at bounding box center [514, 225] width 25 height 25
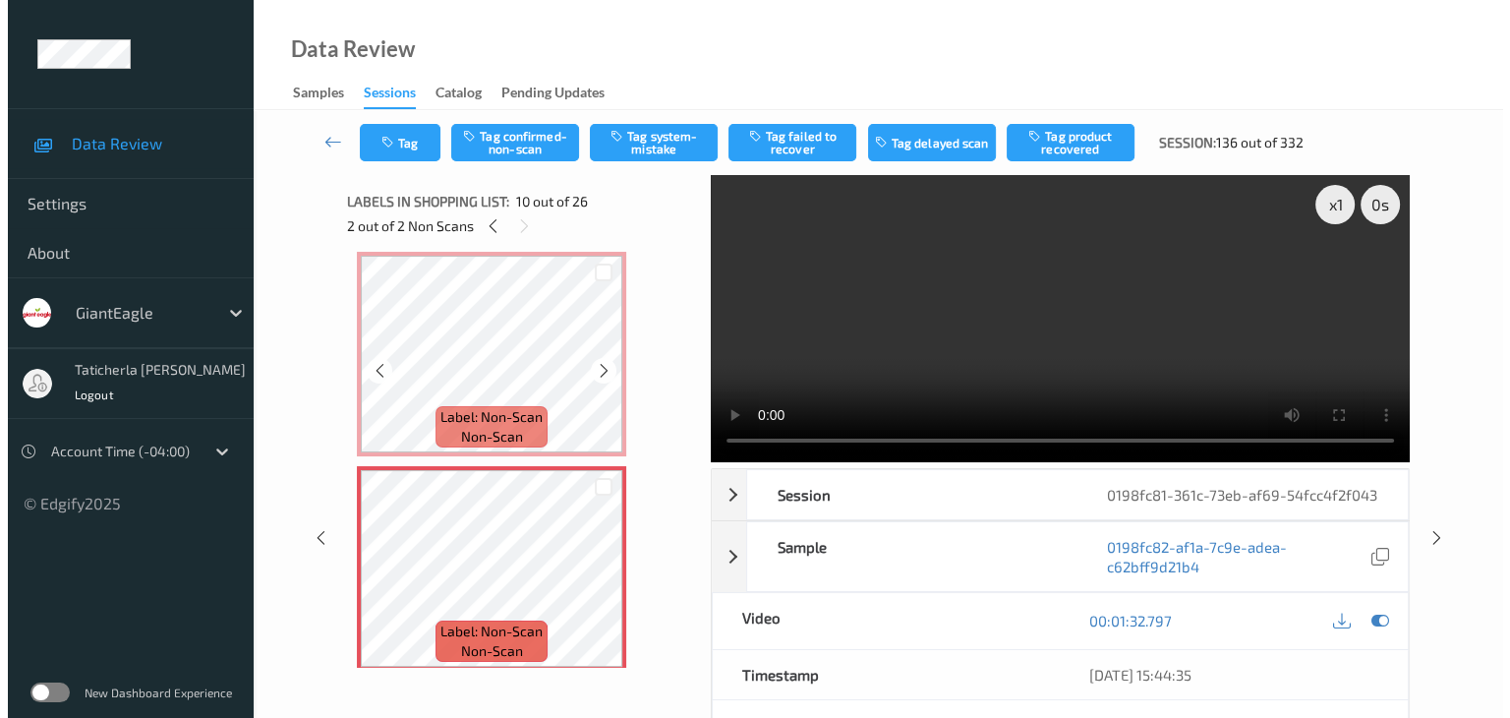
scroll to position [1823, 0]
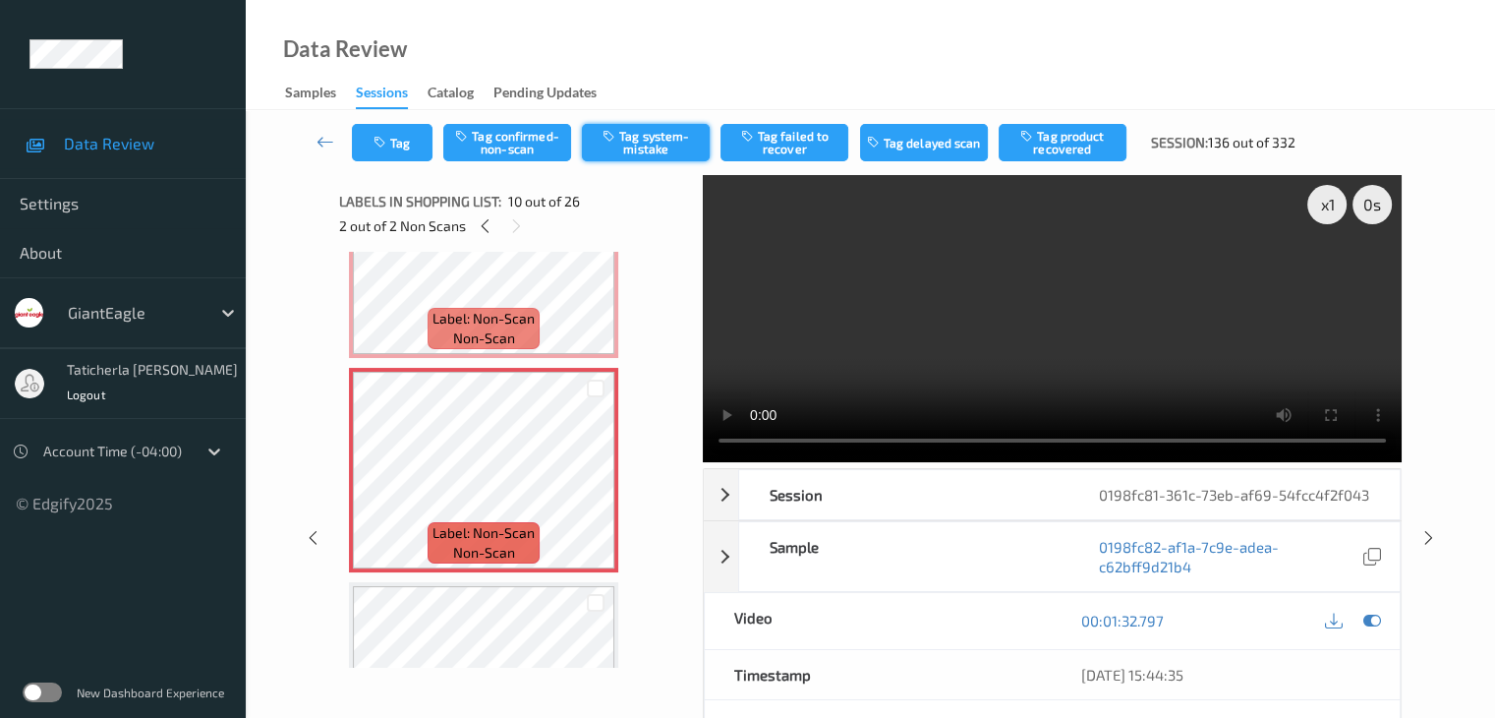
click at [645, 137] on button "Tag system-mistake" at bounding box center [646, 142] width 128 height 37
click at [380, 143] on icon "button" at bounding box center [382, 143] width 17 height 14
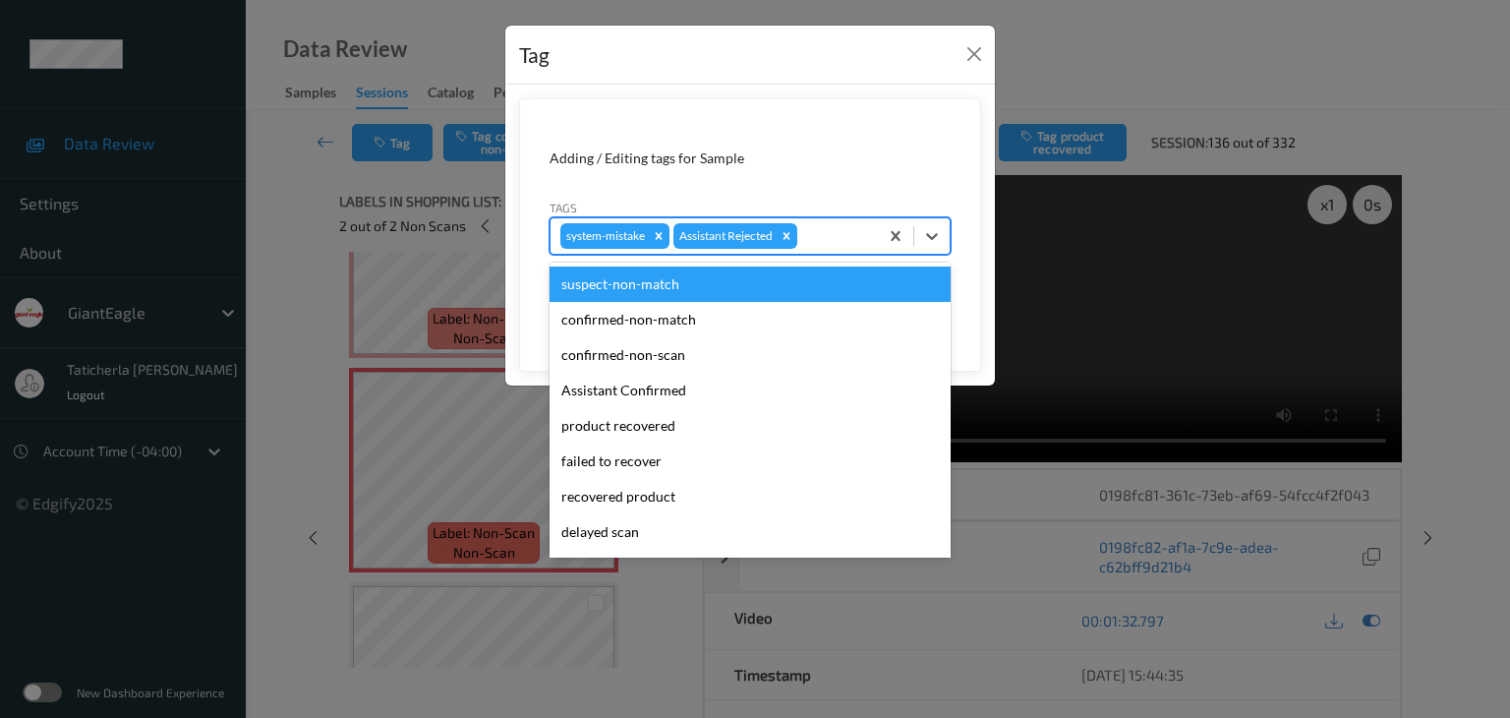
click at [837, 236] on div at bounding box center [834, 236] width 67 height 24
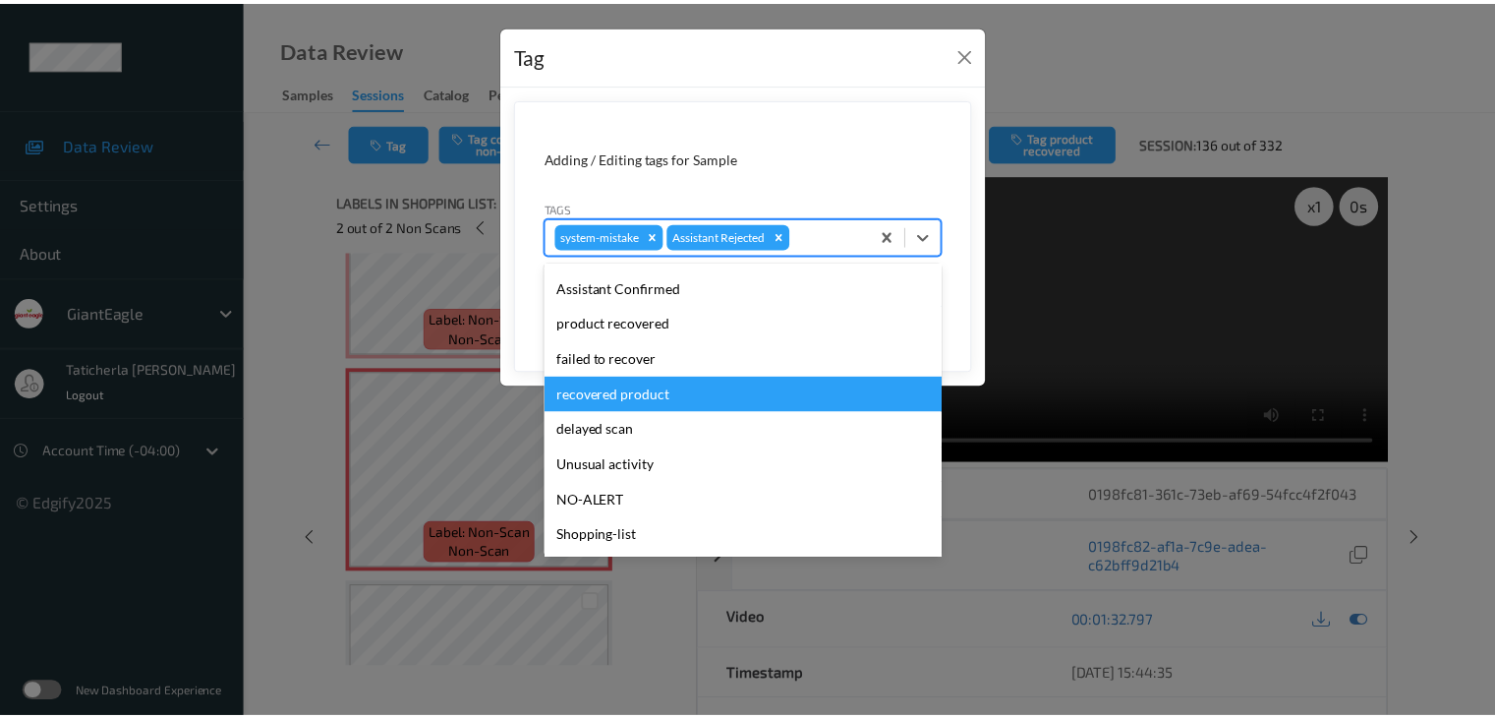
scroll to position [173, 0]
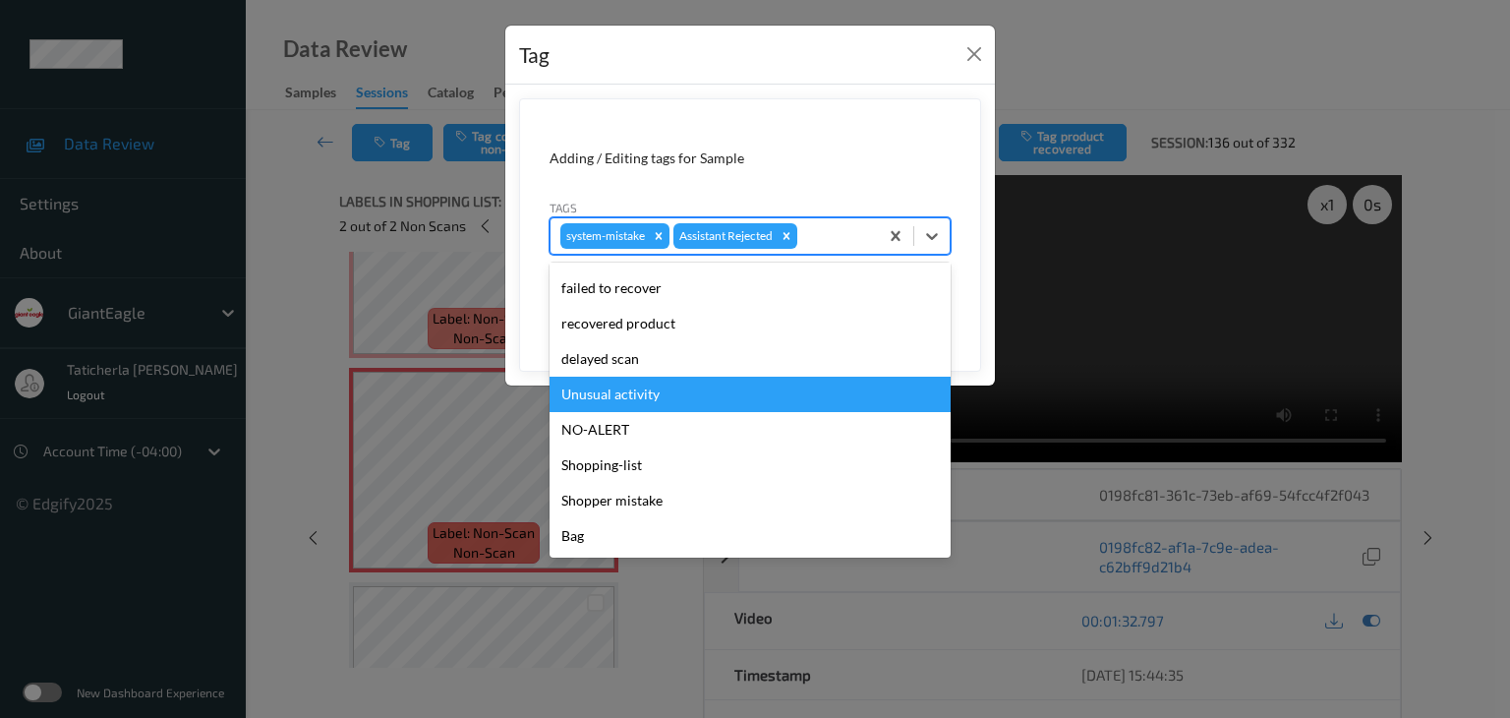
click at [787, 392] on div "Unusual activity" at bounding box center [750, 394] width 401 height 35
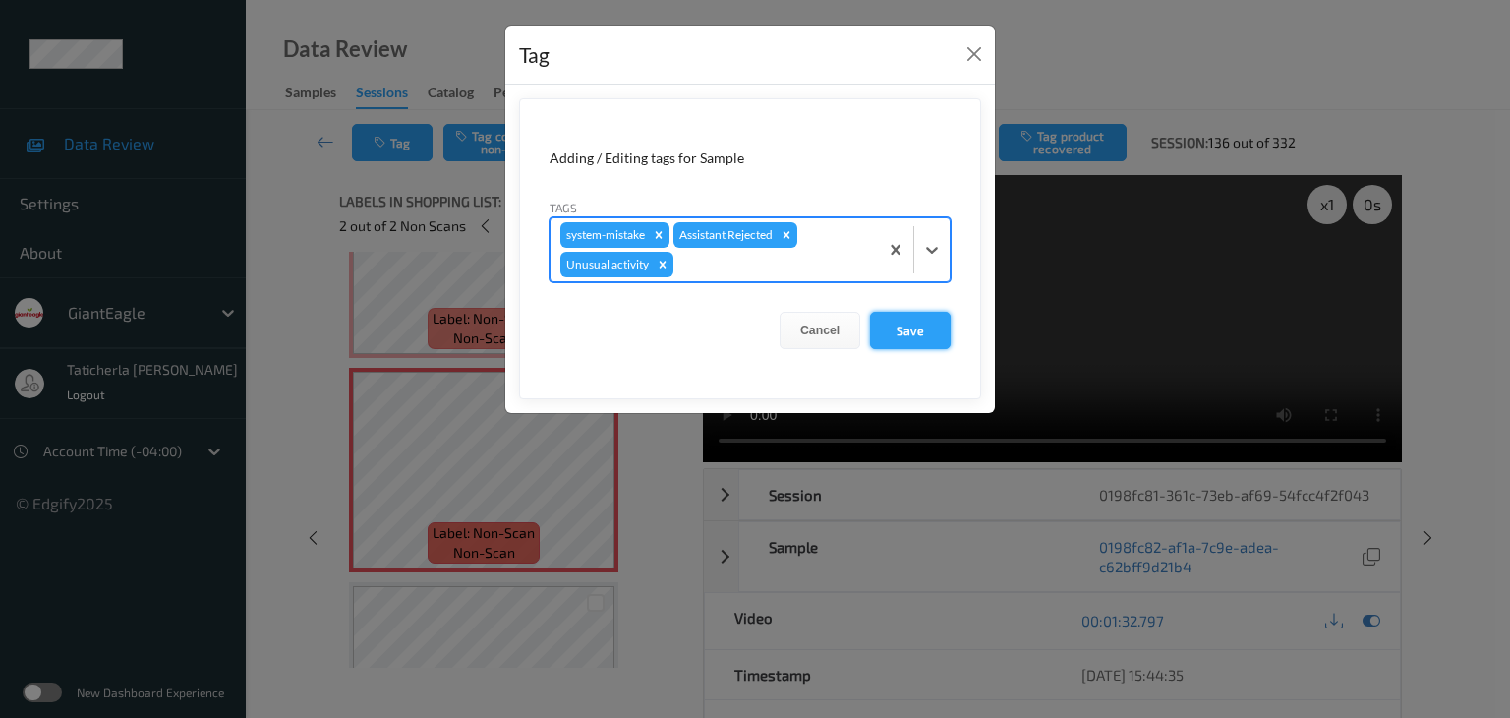
click at [915, 331] on button "Save" at bounding box center [910, 330] width 81 height 37
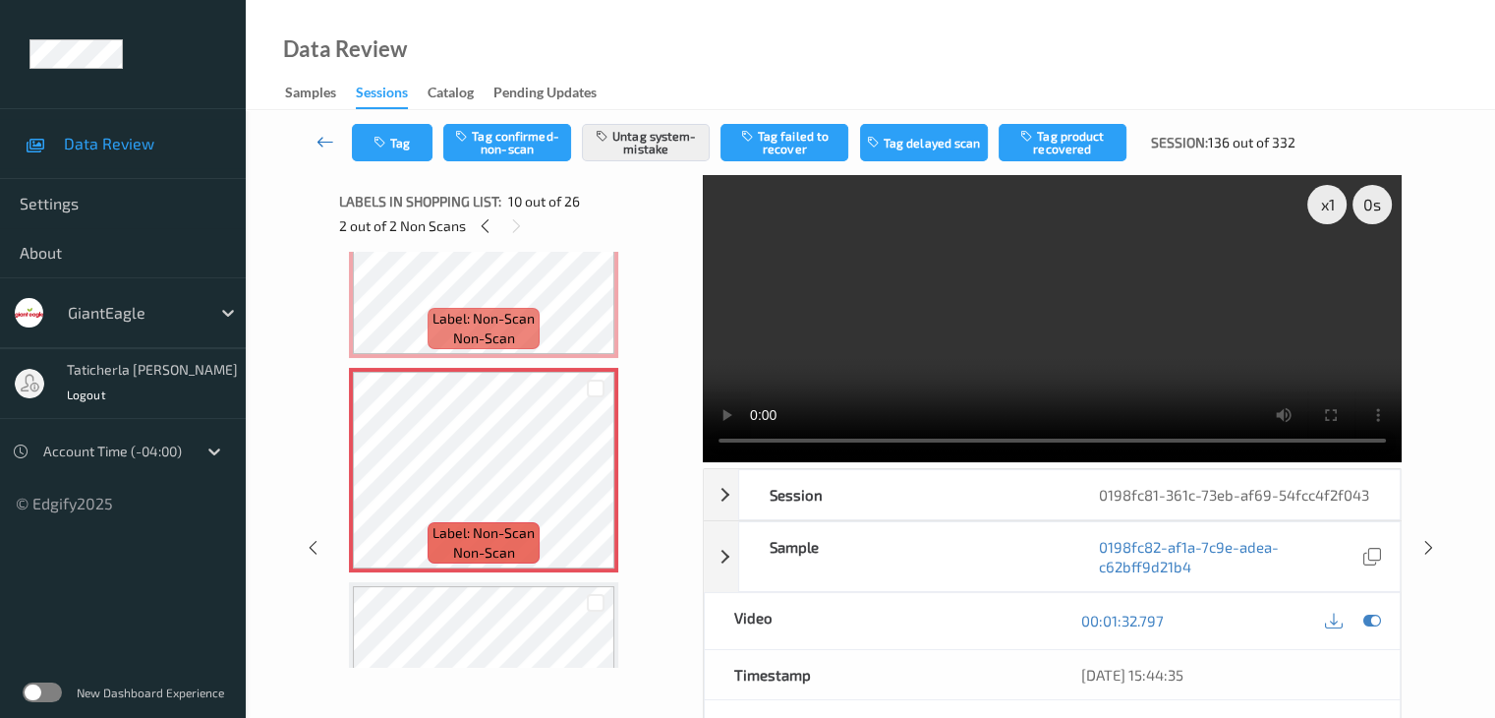
click at [324, 140] on icon at bounding box center [326, 142] width 18 height 20
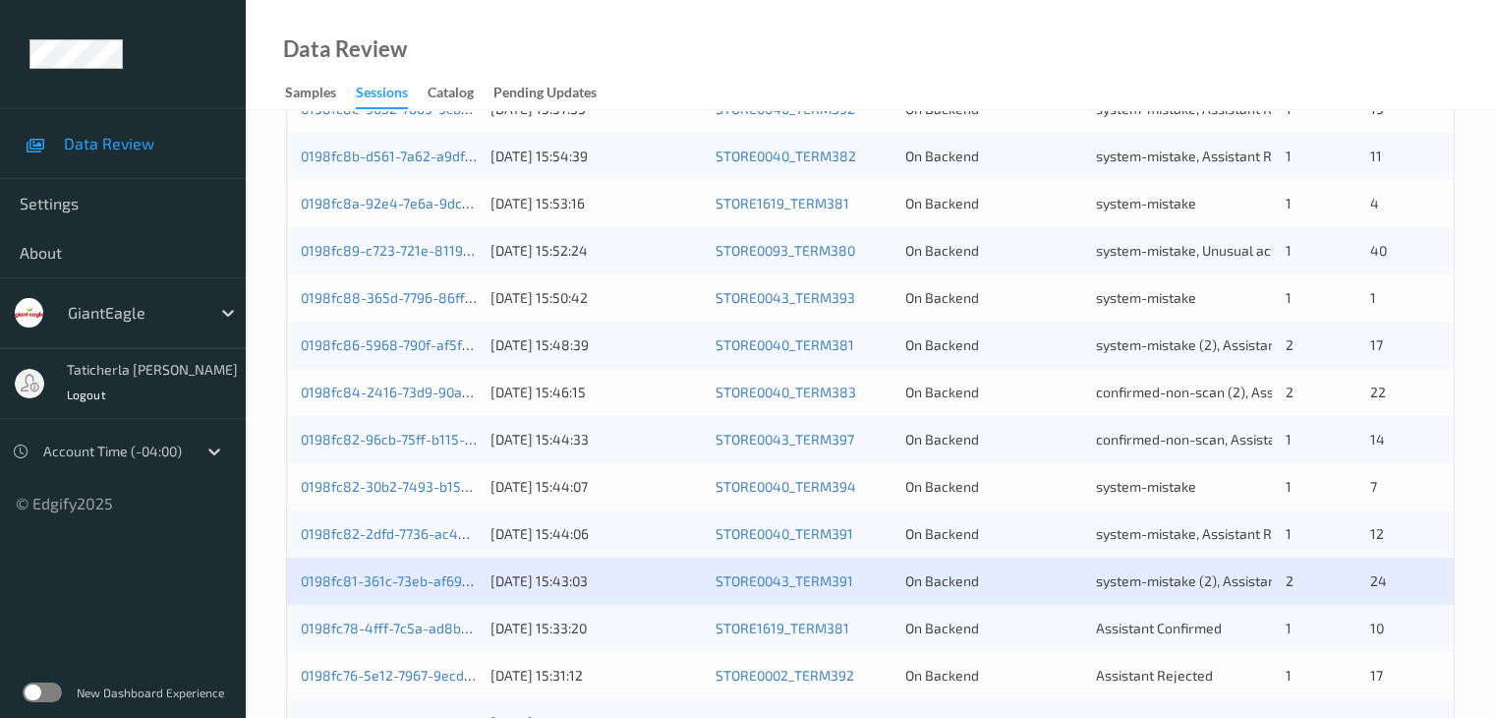
scroll to position [885, 0]
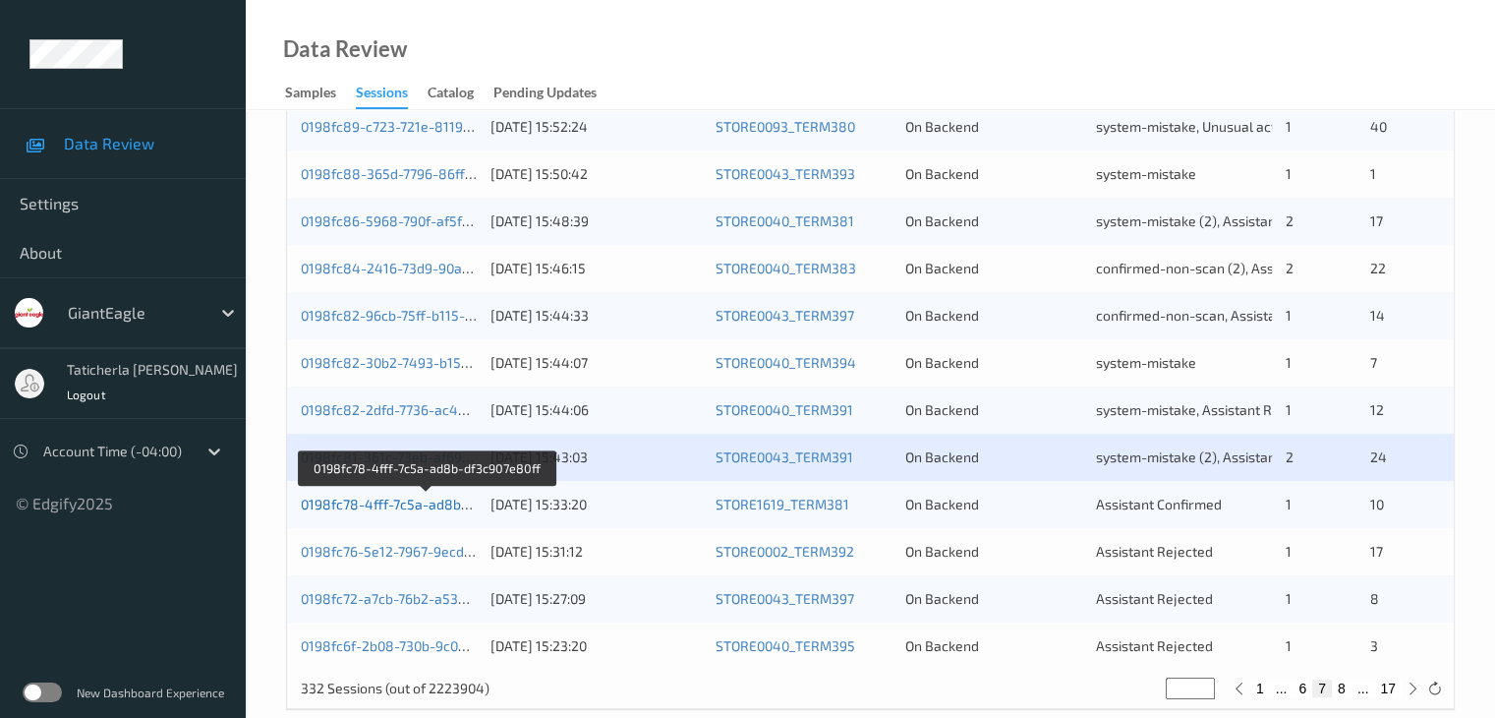
click at [416, 503] on link "0198fc78-4fff-7c5a-ad8b-df3c907e80ff" at bounding box center [426, 504] width 251 height 17
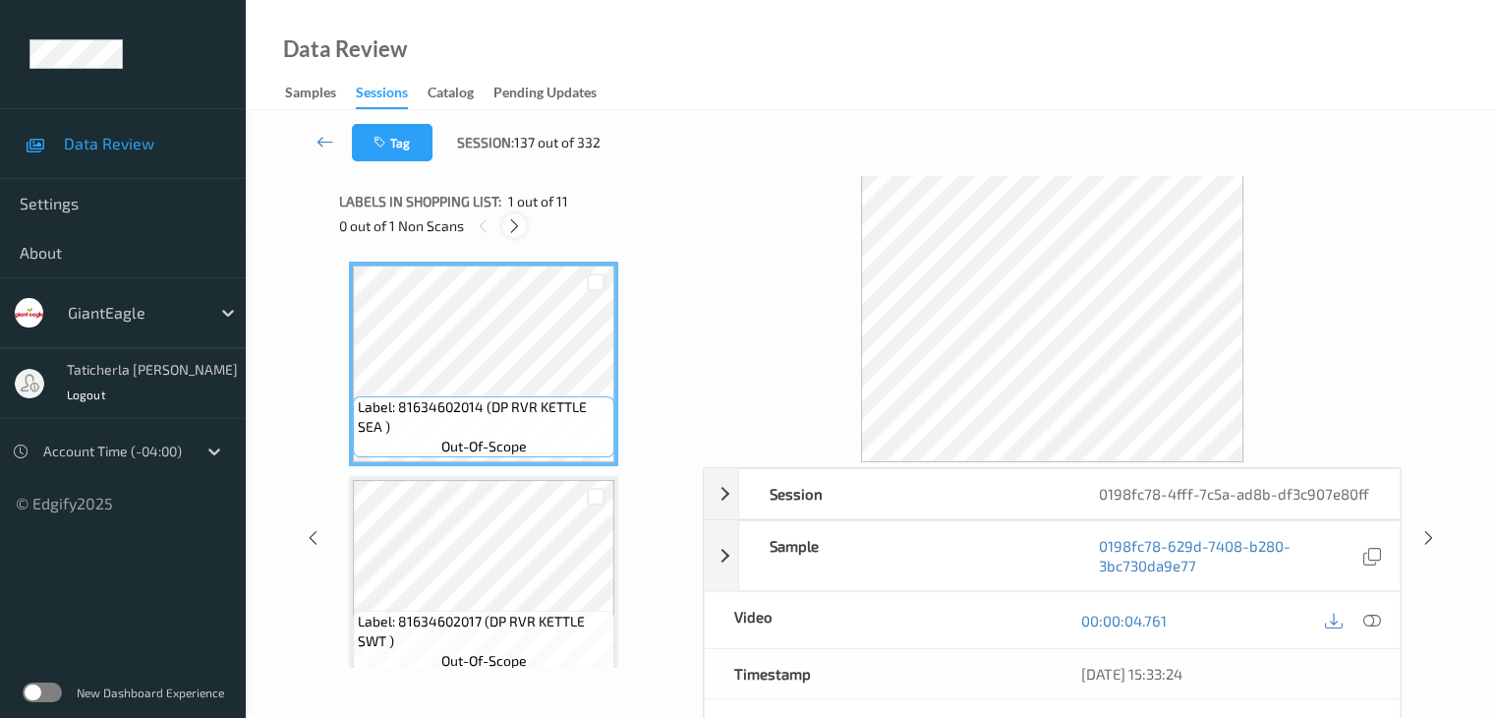
click at [516, 224] on icon at bounding box center [514, 226] width 17 height 18
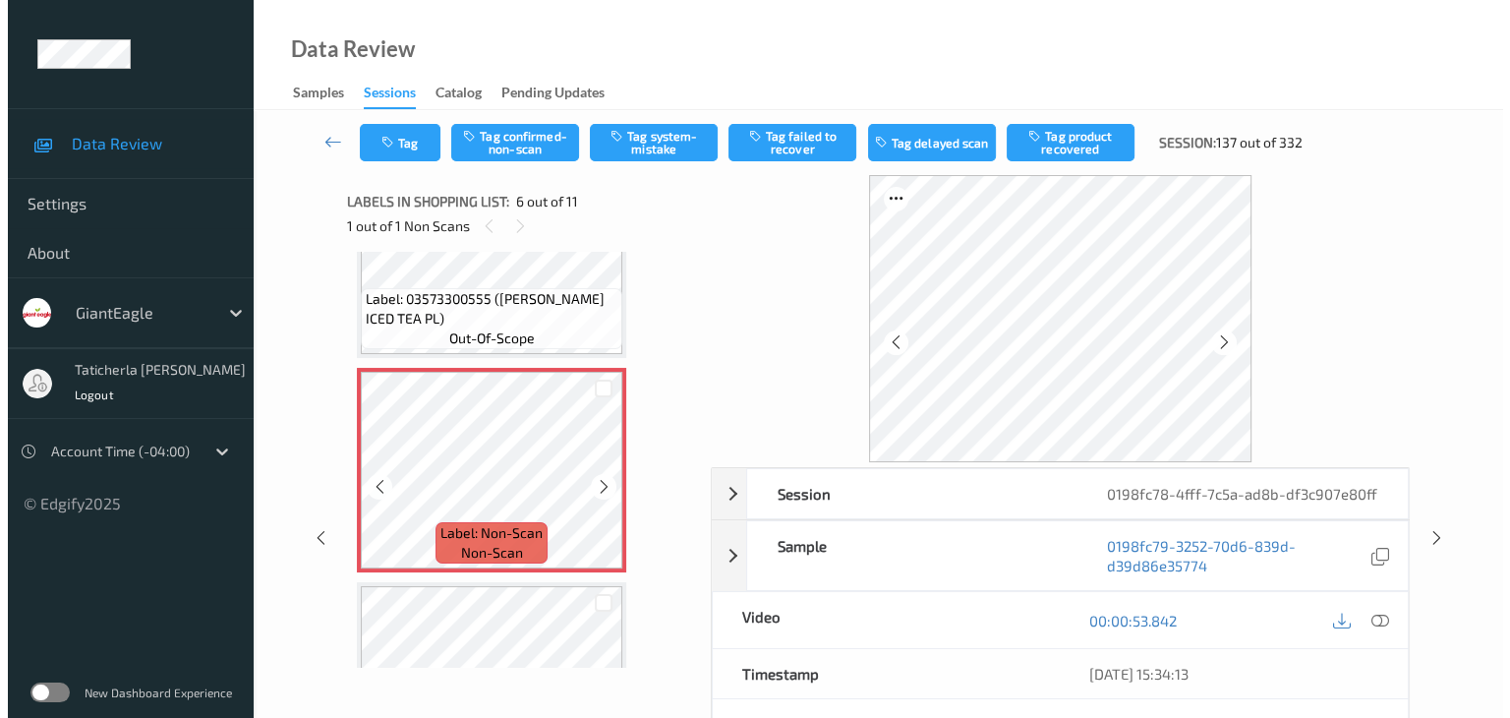
scroll to position [1064, 0]
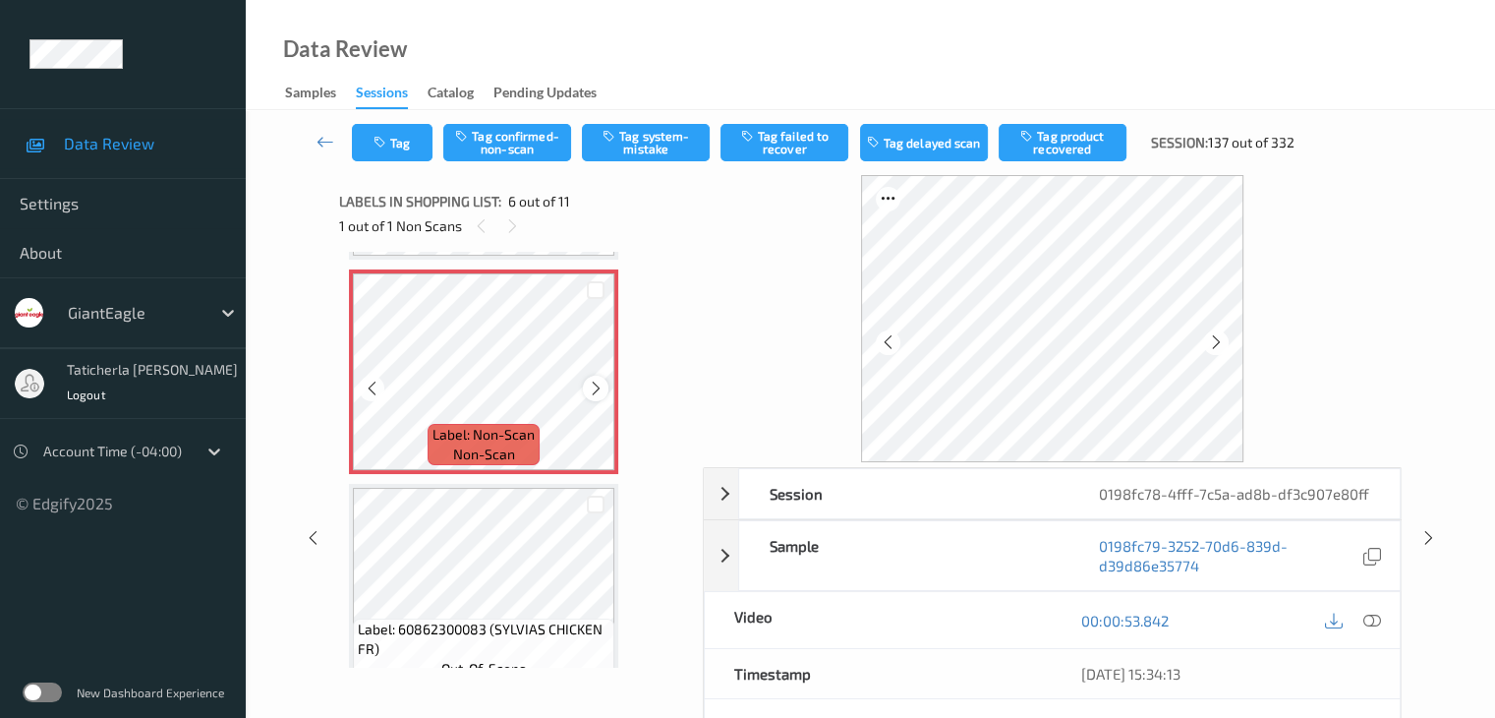
click at [599, 384] on icon at bounding box center [596, 389] width 17 height 18
click at [1369, 616] on icon at bounding box center [1372, 621] width 18 height 18
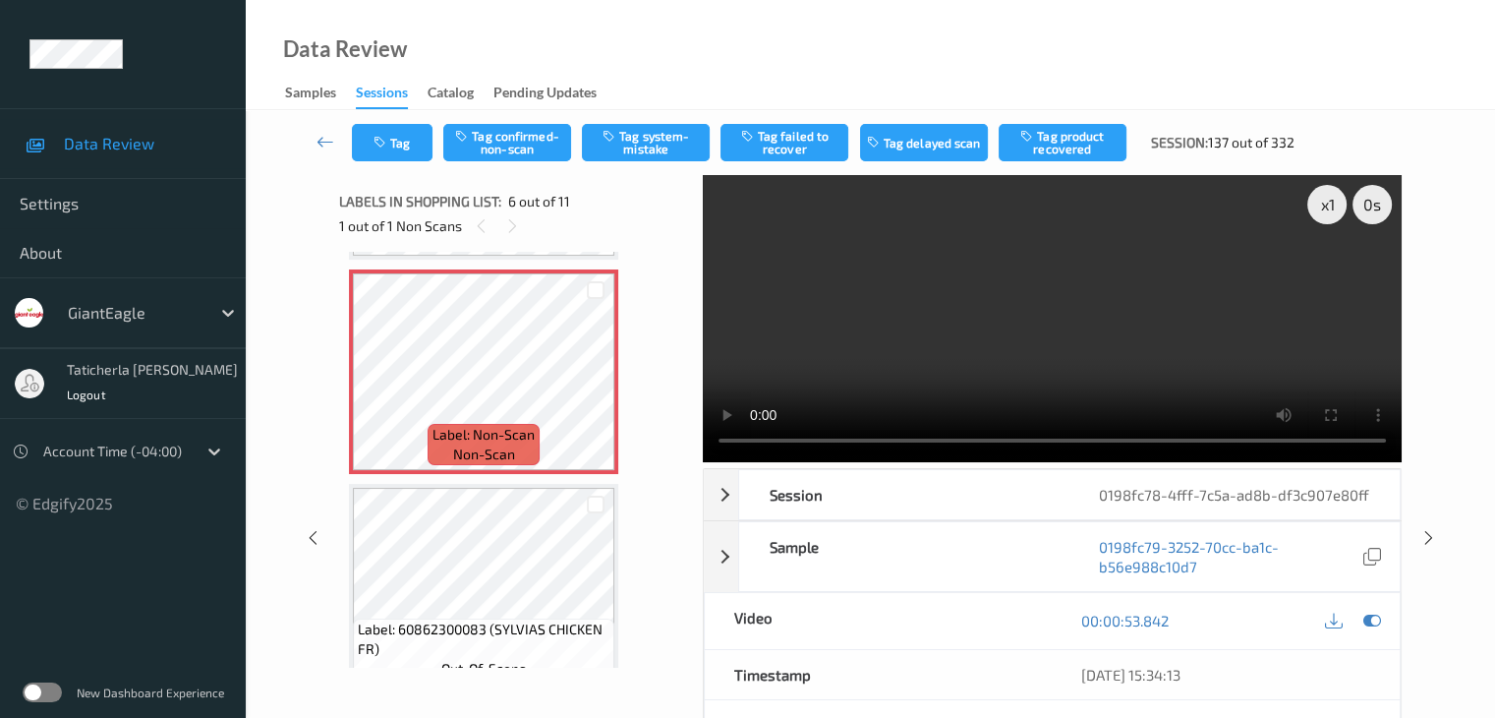
drag, startPoint x: 1103, startPoint y: 249, endPoint x: 1109, endPoint y: 263, distance: 15.0
click at [1103, 249] on video at bounding box center [1052, 318] width 699 height 287
click at [649, 142] on button "Tag system-mistake" at bounding box center [646, 142] width 128 height 37
click at [397, 146] on button "Tag" at bounding box center [392, 142] width 81 height 37
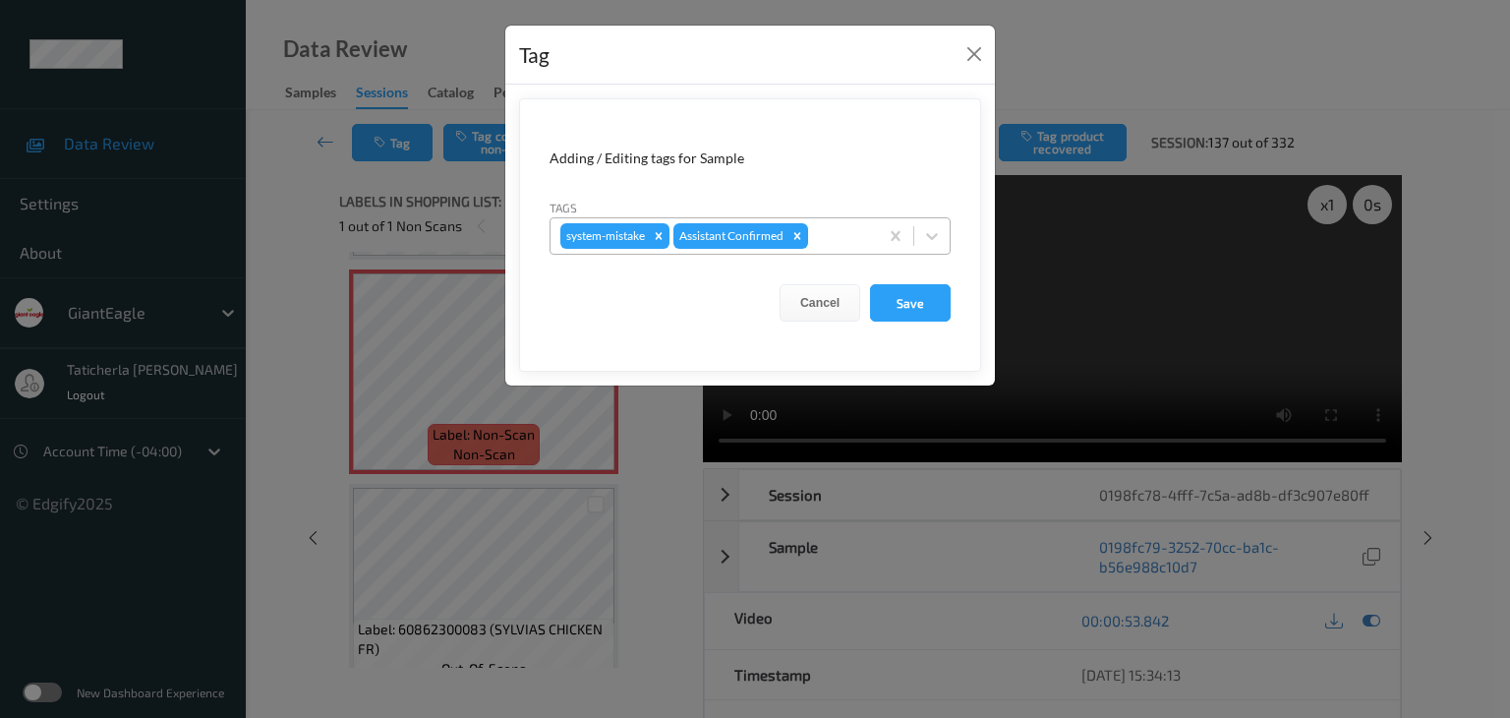
click at [838, 235] on div at bounding box center [840, 236] width 56 height 24
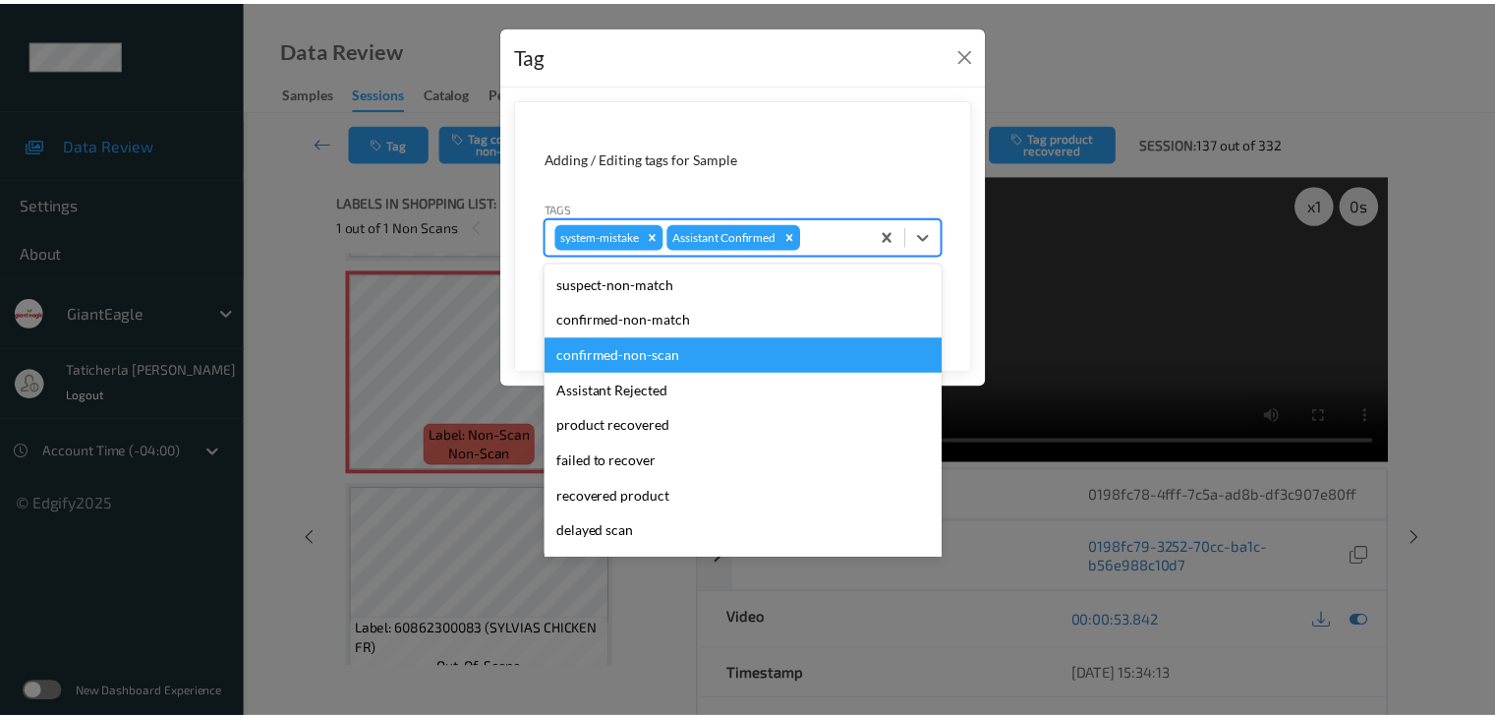
scroll to position [173, 0]
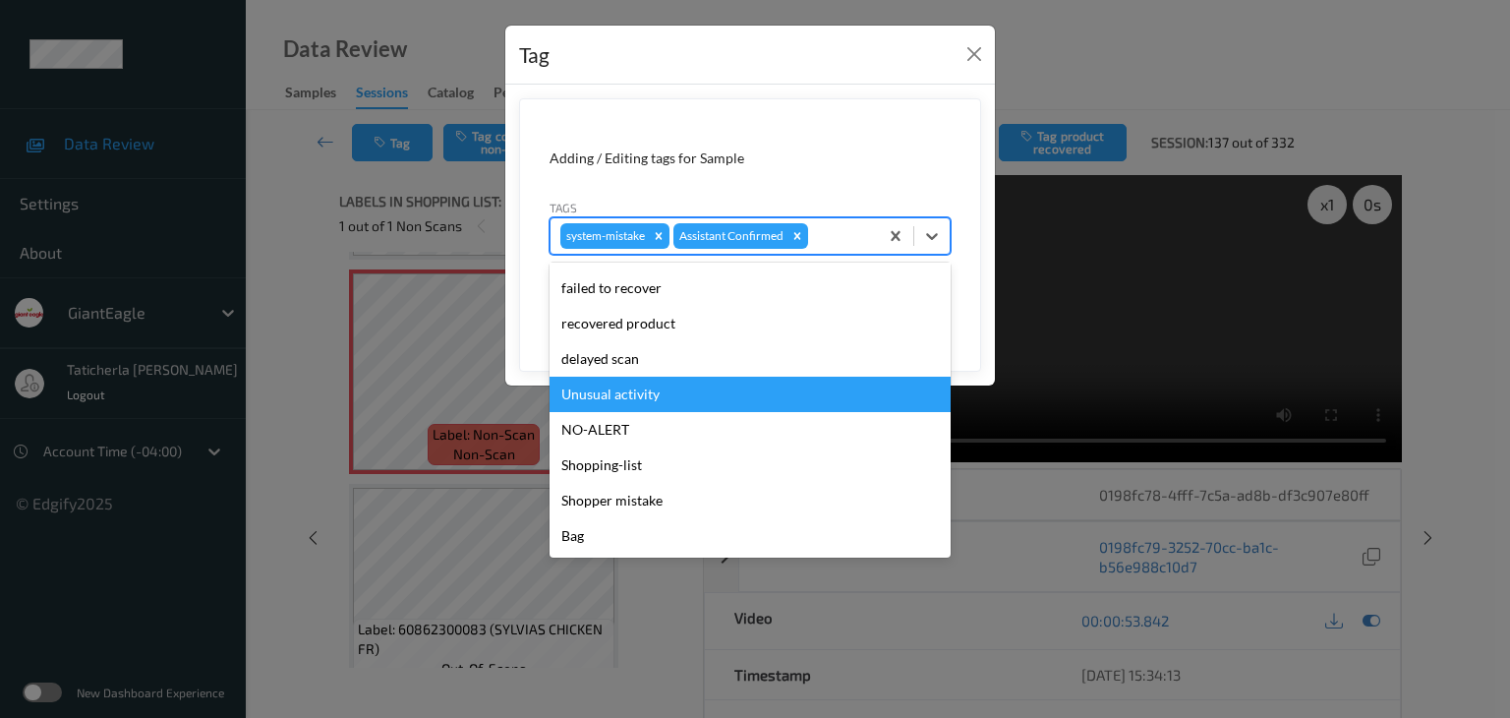
click at [761, 387] on div "Unusual activity" at bounding box center [750, 394] width 401 height 35
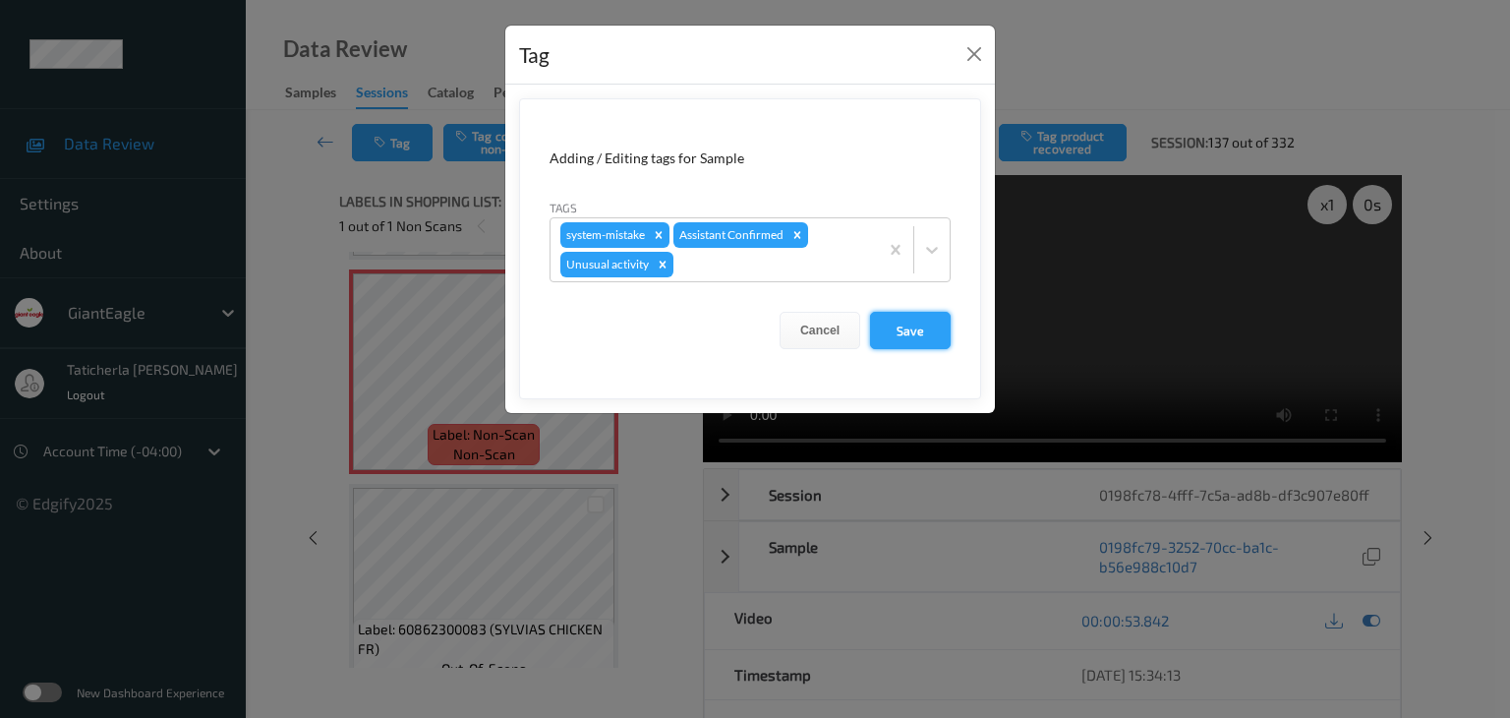
click at [925, 328] on button "Save" at bounding box center [910, 330] width 81 height 37
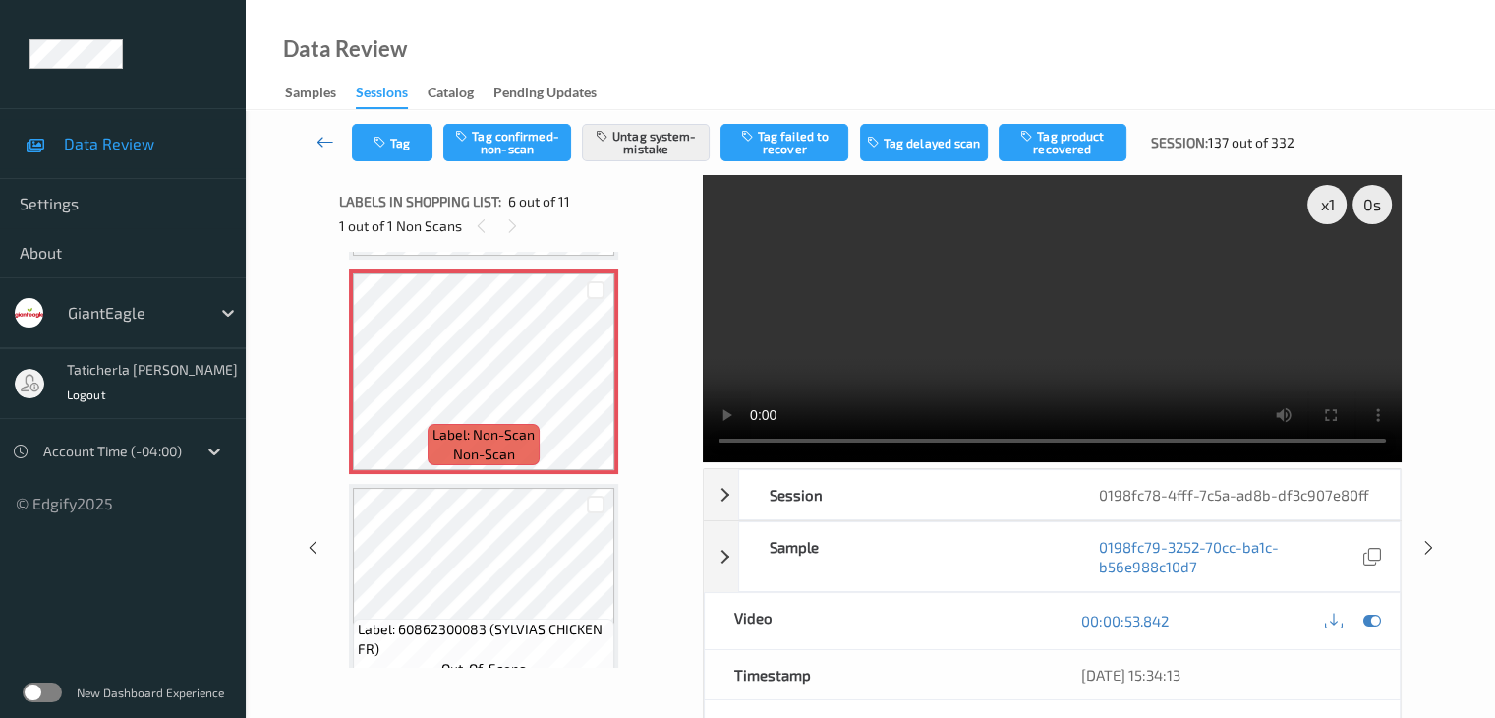
click at [323, 142] on icon at bounding box center [326, 142] width 18 height 20
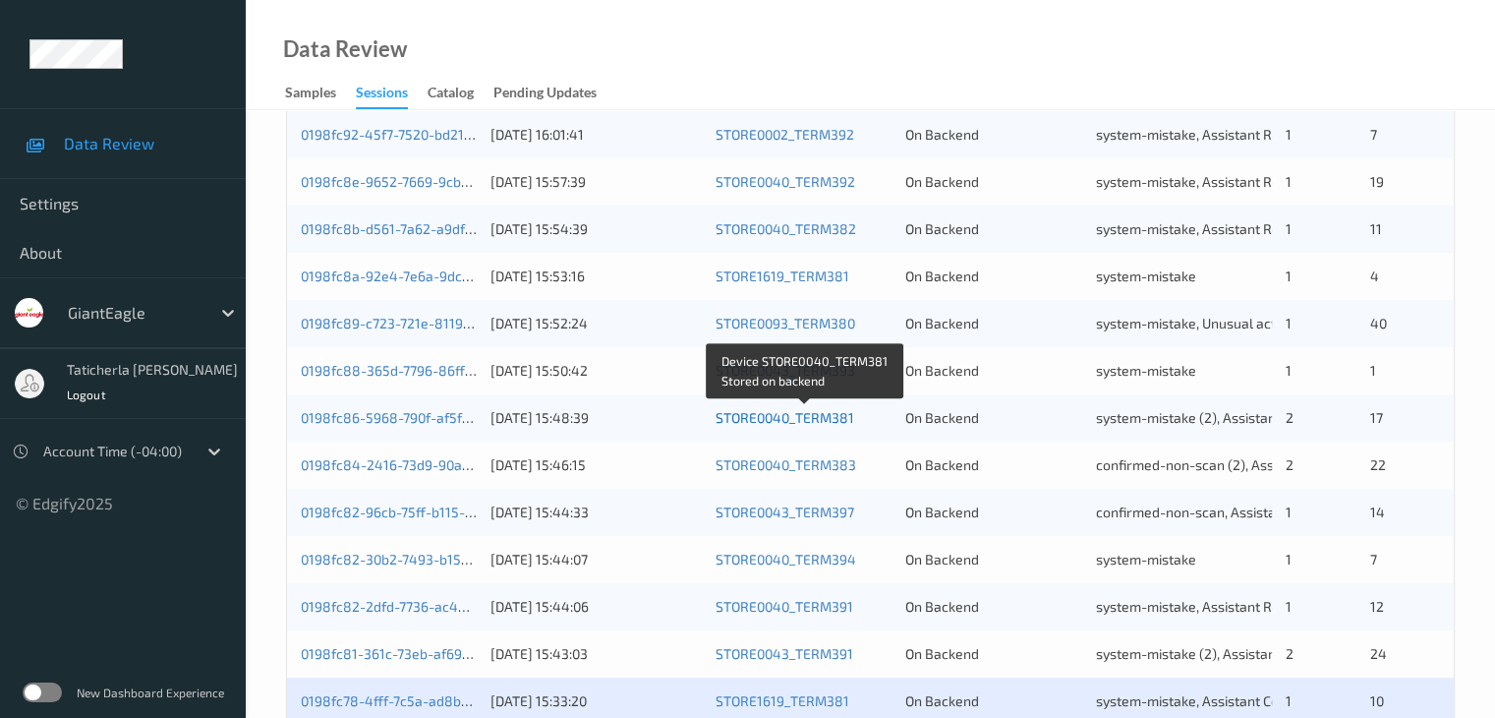
scroll to position [916, 0]
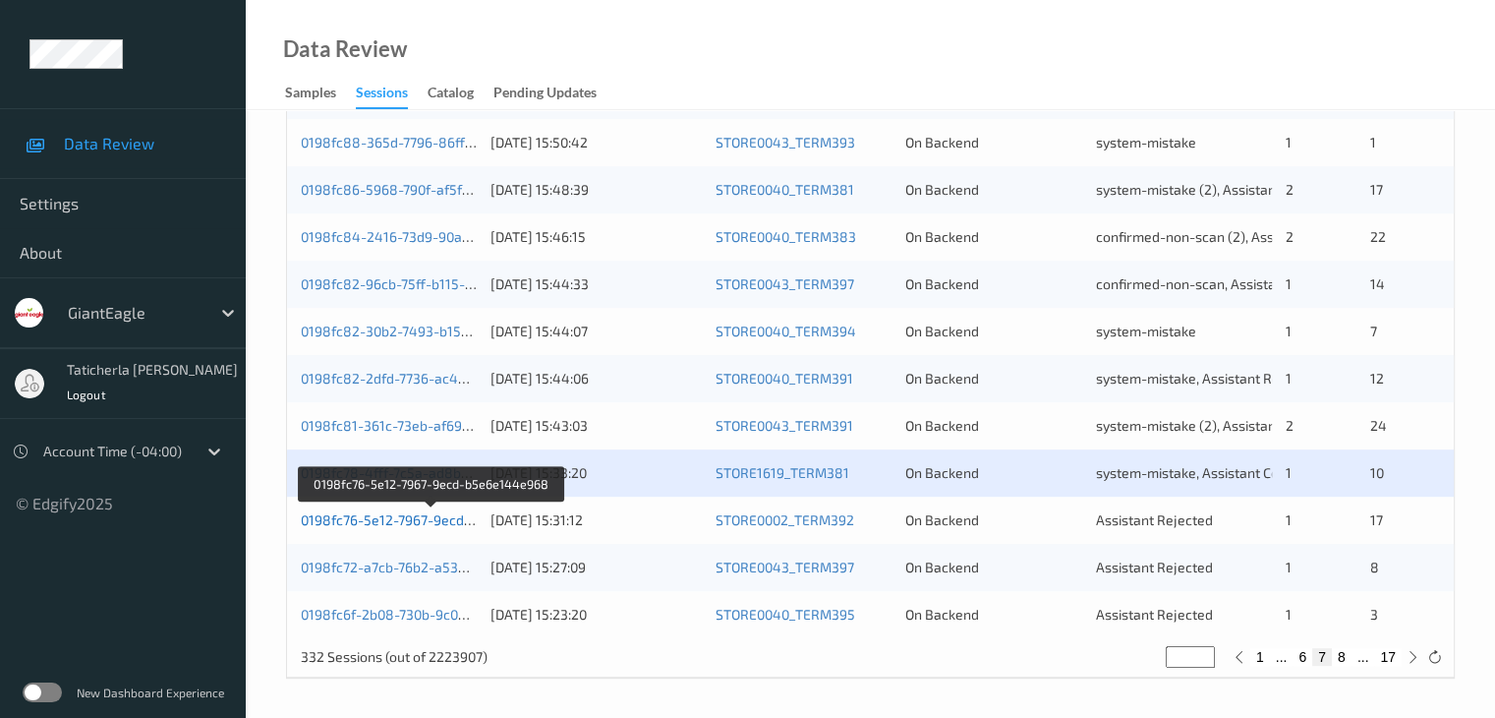
click at [429, 513] on link "0198fc76-5e12-7967-9ecd-b5e6e144e968" at bounding box center [433, 519] width 264 height 17
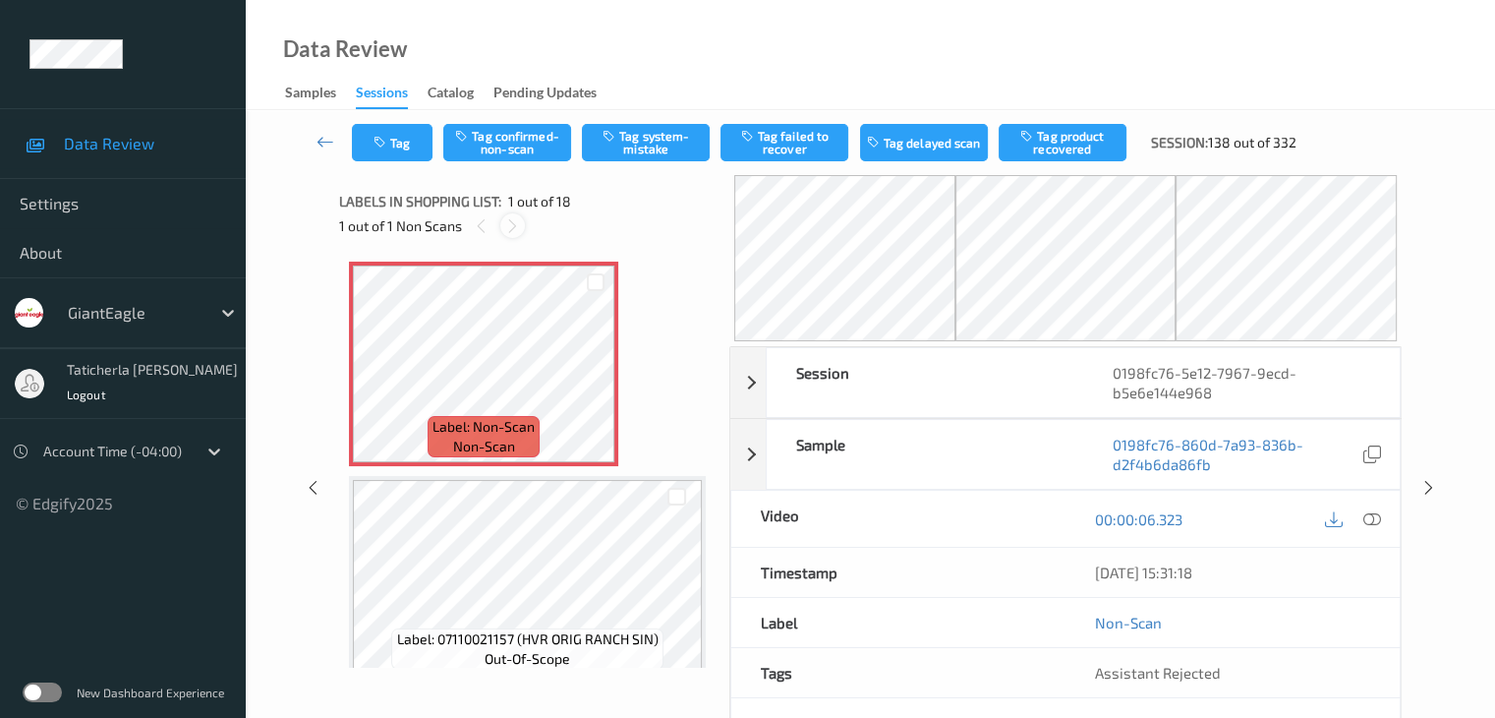
click at [512, 220] on icon at bounding box center [512, 226] width 17 height 18
click at [593, 376] on icon at bounding box center [596, 381] width 17 height 18
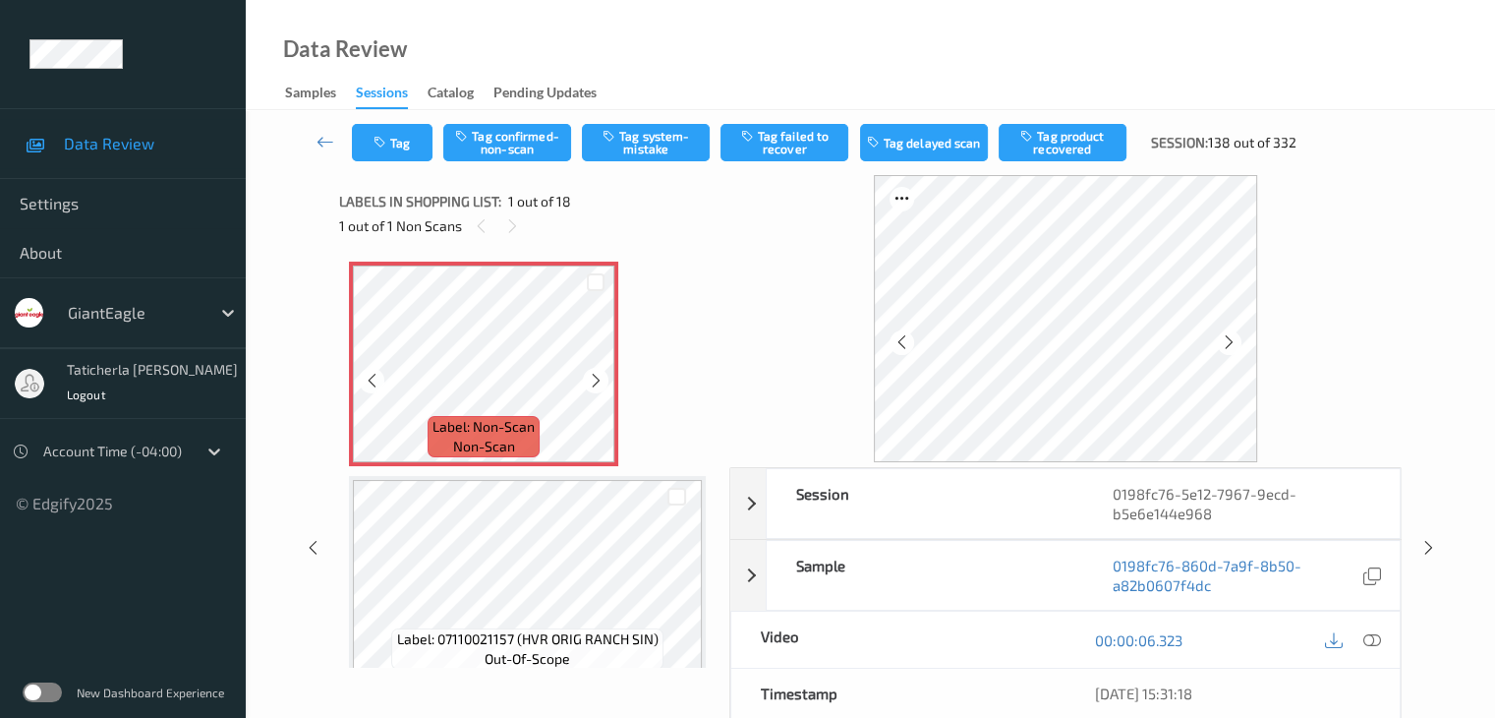
click at [593, 376] on icon at bounding box center [596, 381] width 17 height 18
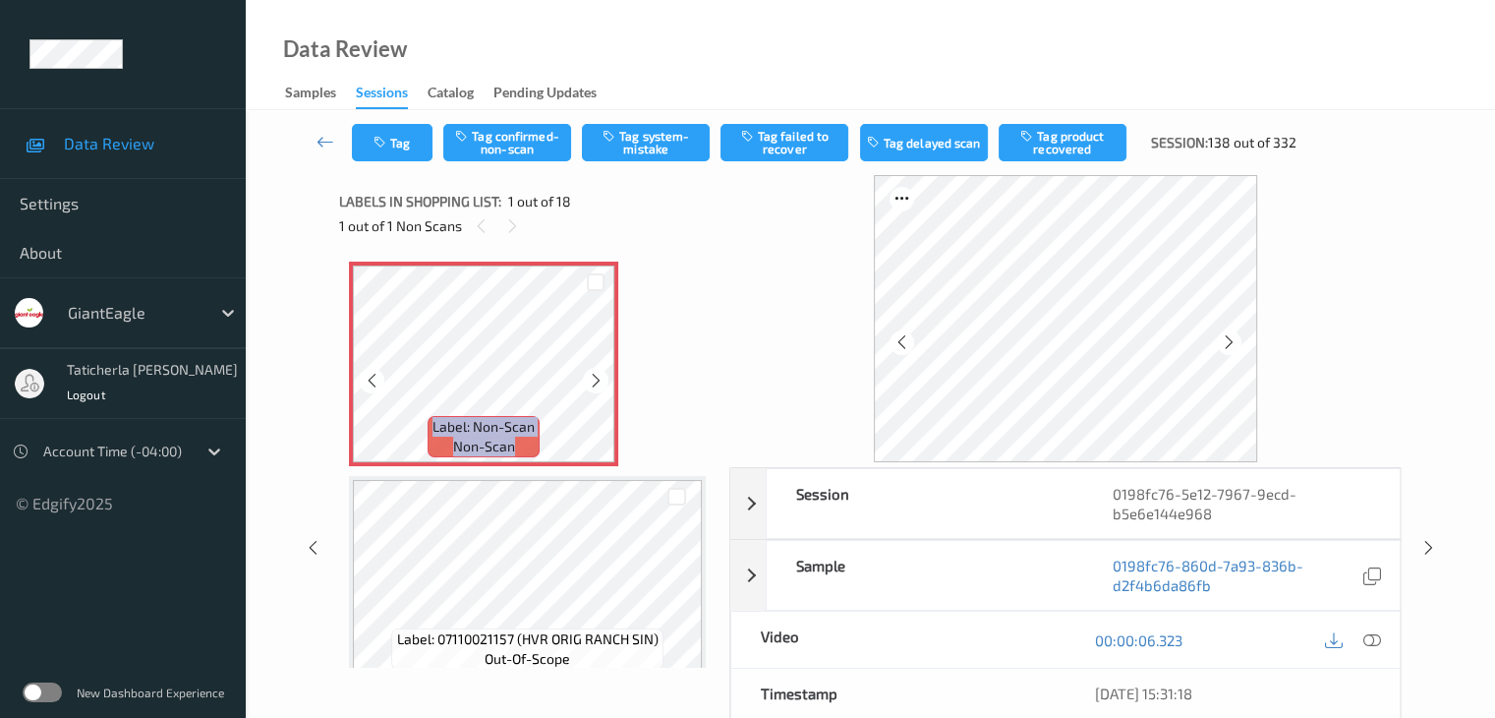
click at [593, 376] on icon at bounding box center [596, 381] width 17 height 18
click at [1364, 641] on icon at bounding box center [1372, 640] width 18 height 18
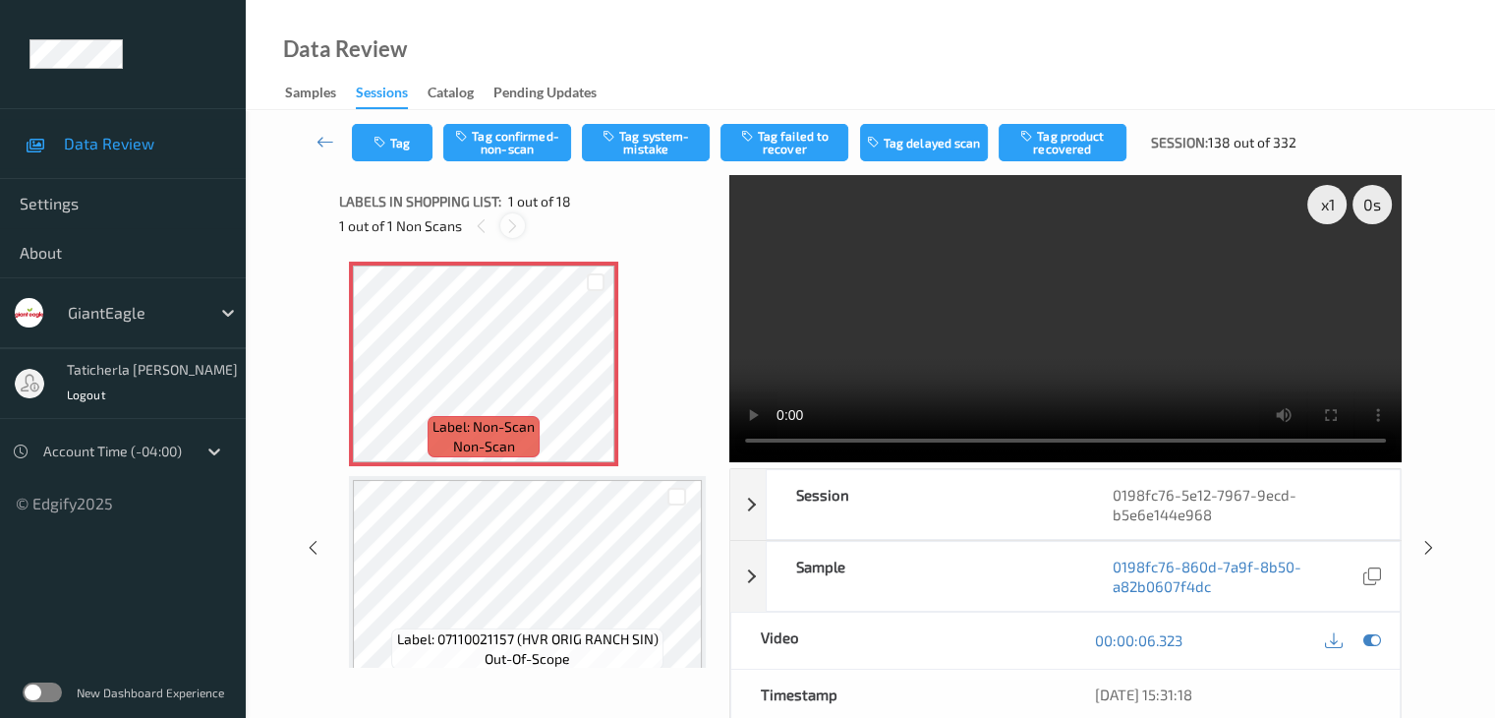
click at [516, 225] on icon at bounding box center [512, 226] width 17 height 18
click at [507, 217] on icon at bounding box center [512, 226] width 17 height 18
click at [511, 221] on icon at bounding box center [512, 226] width 17 height 18
click at [594, 372] on icon at bounding box center [596, 381] width 17 height 18
click at [662, 143] on button "Tag system-mistake" at bounding box center [646, 142] width 128 height 37
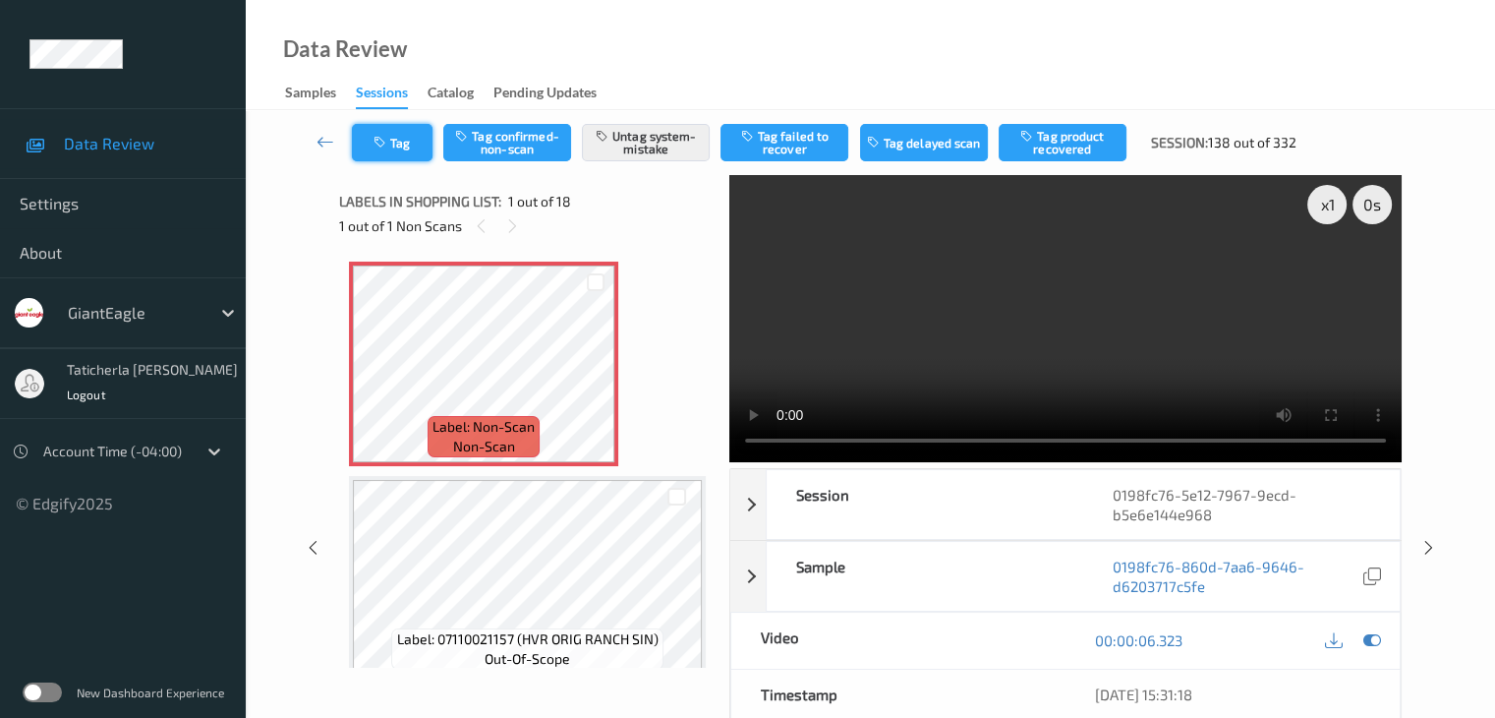
click at [412, 143] on button "Tag" at bounding box center [392, 142] width 81 height 37
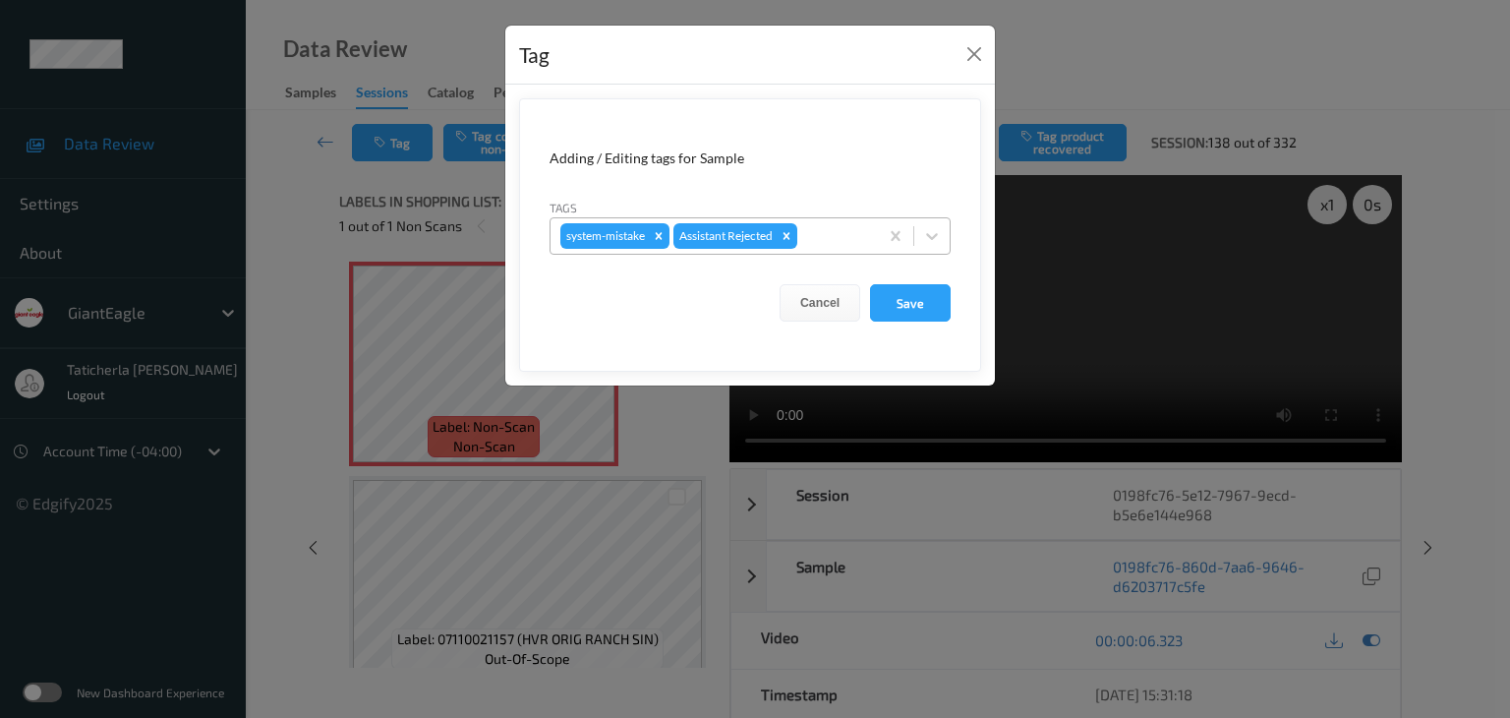
click at [839, 237] on div at bounding box center [834, 236] width 67 height 24
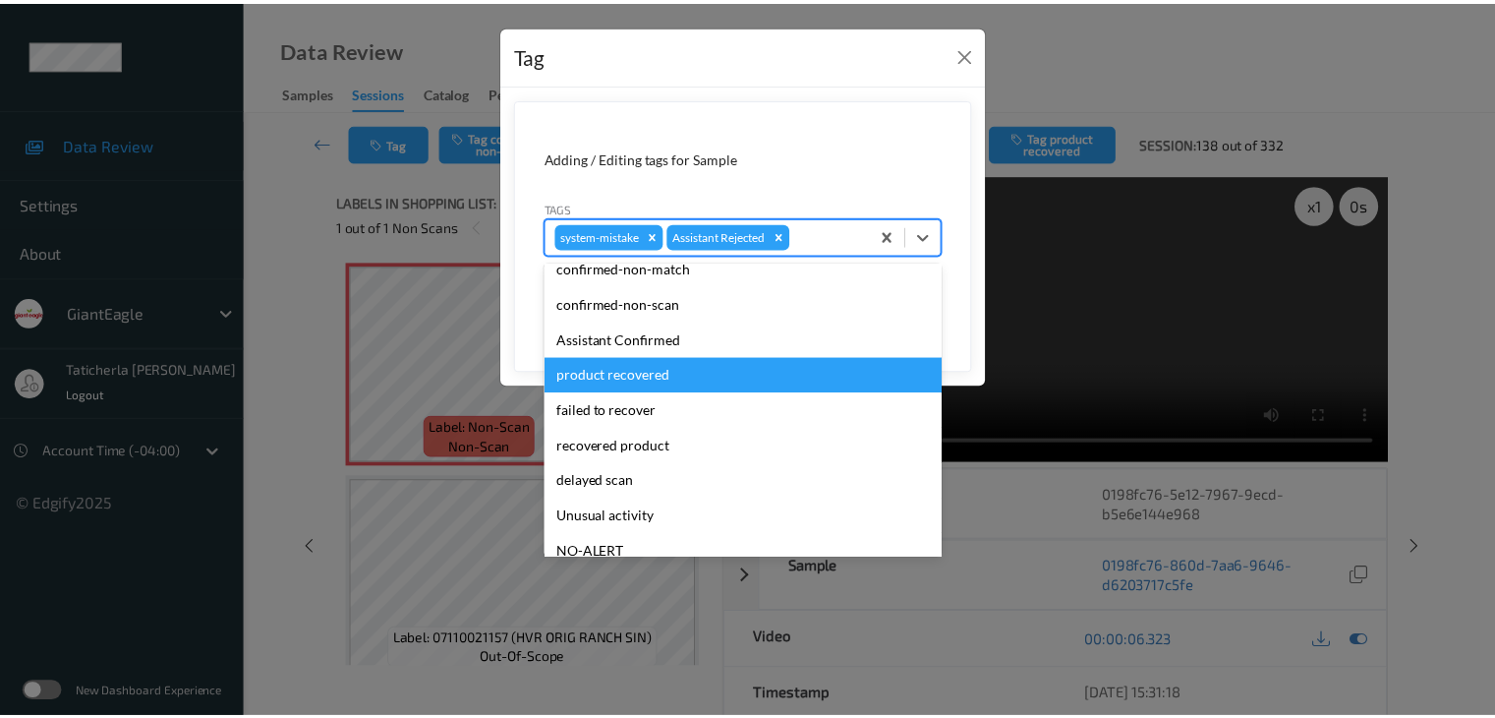
scroll to position [173, 0]
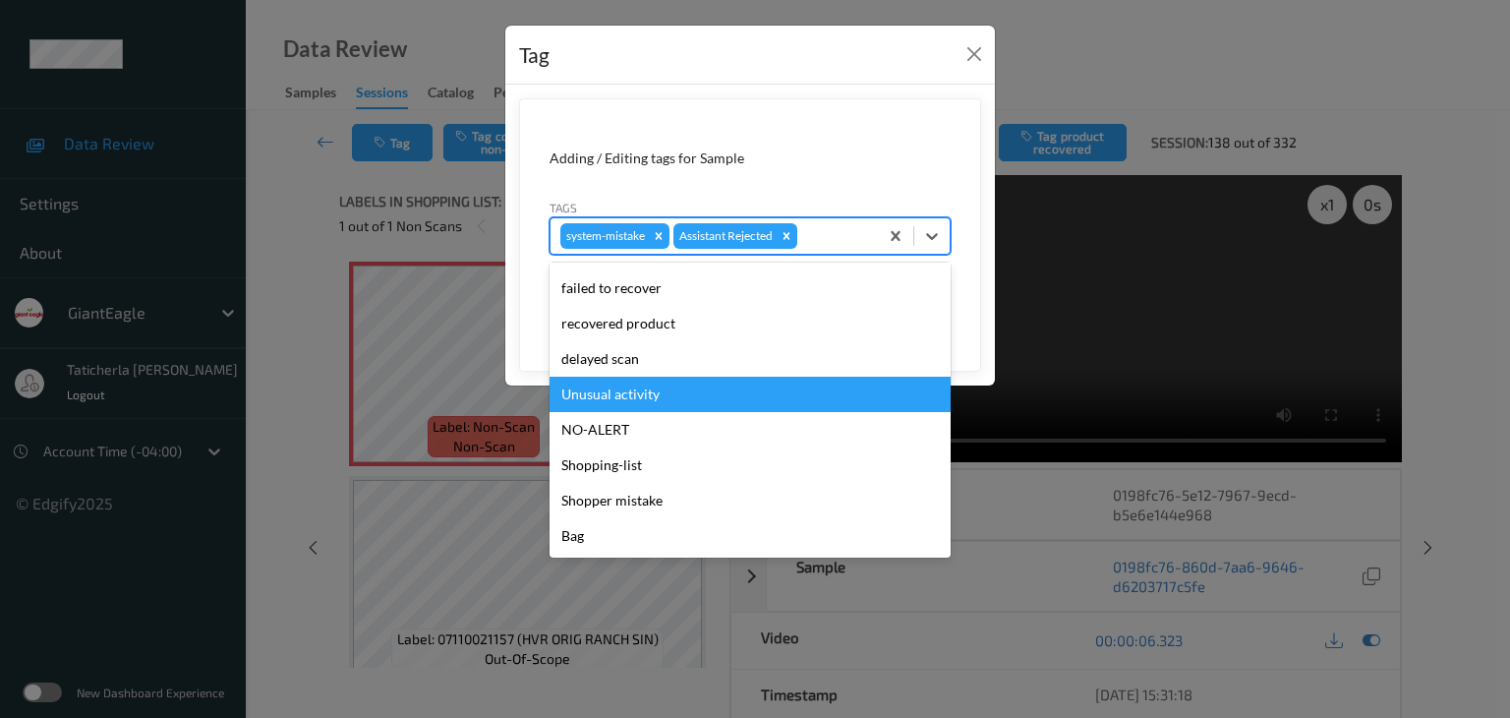
click at [767, 394] on div "Unusual activity" at bounding box center [750, 394] width 401 height 35
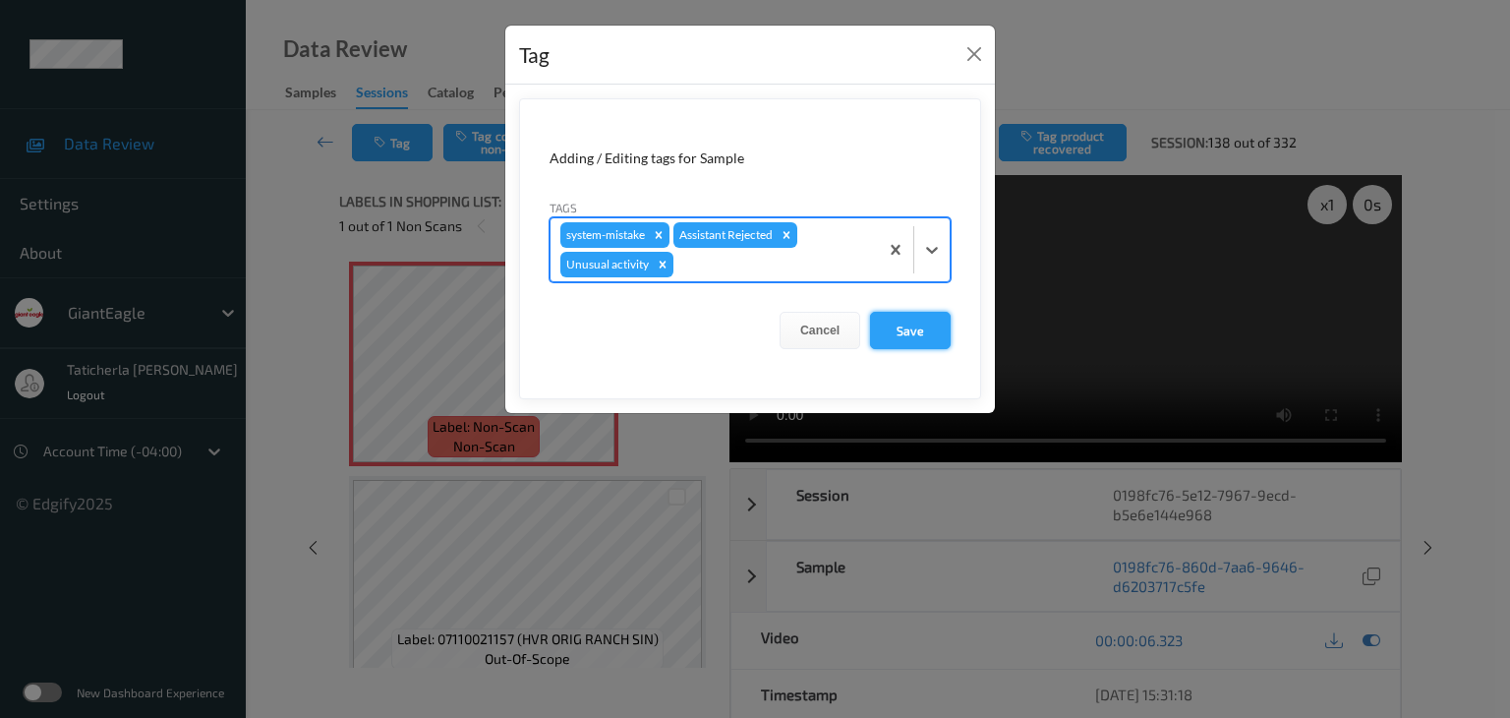
click at [905, 325] on button "Save" at bounding box center [910, 330] width 81 height 37
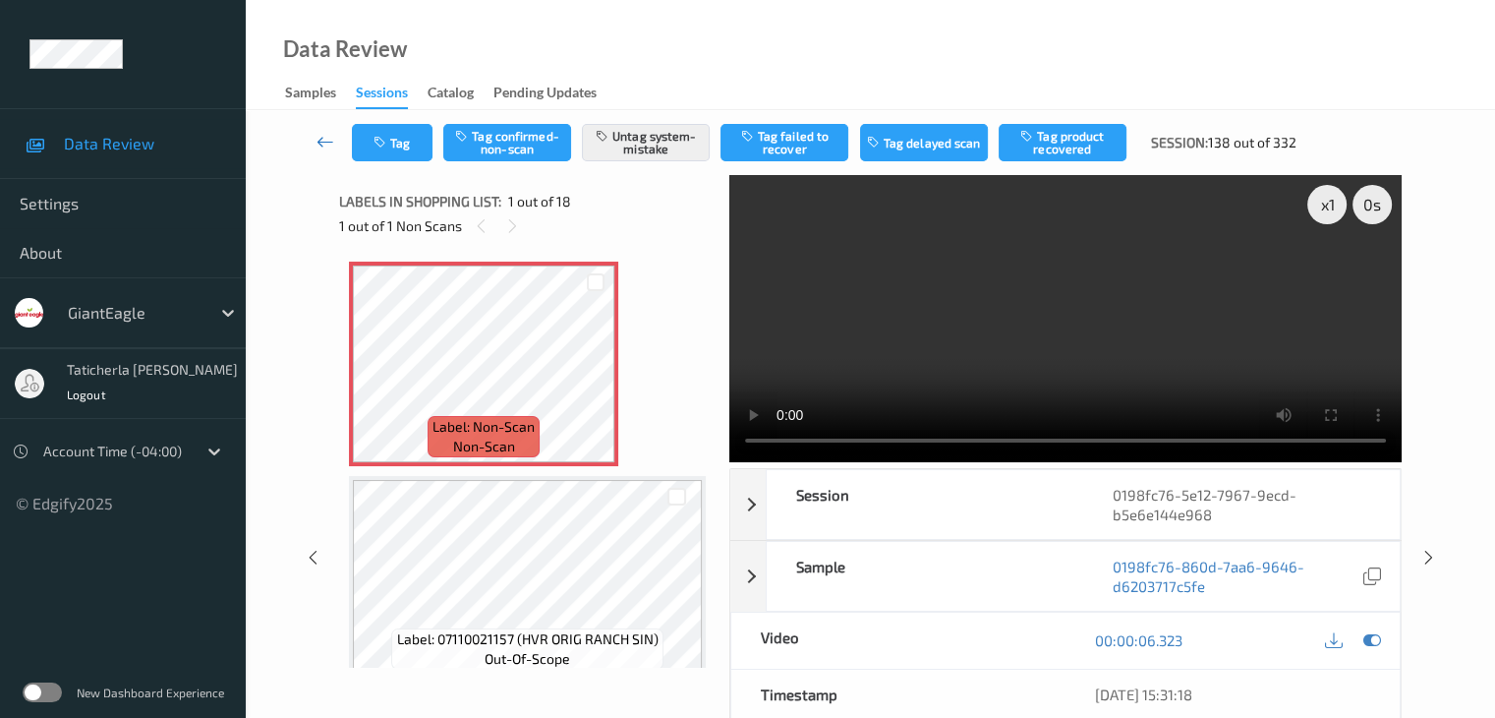
click at [322, 137] on icon at bounding box center [326, 142] width 18 height 20
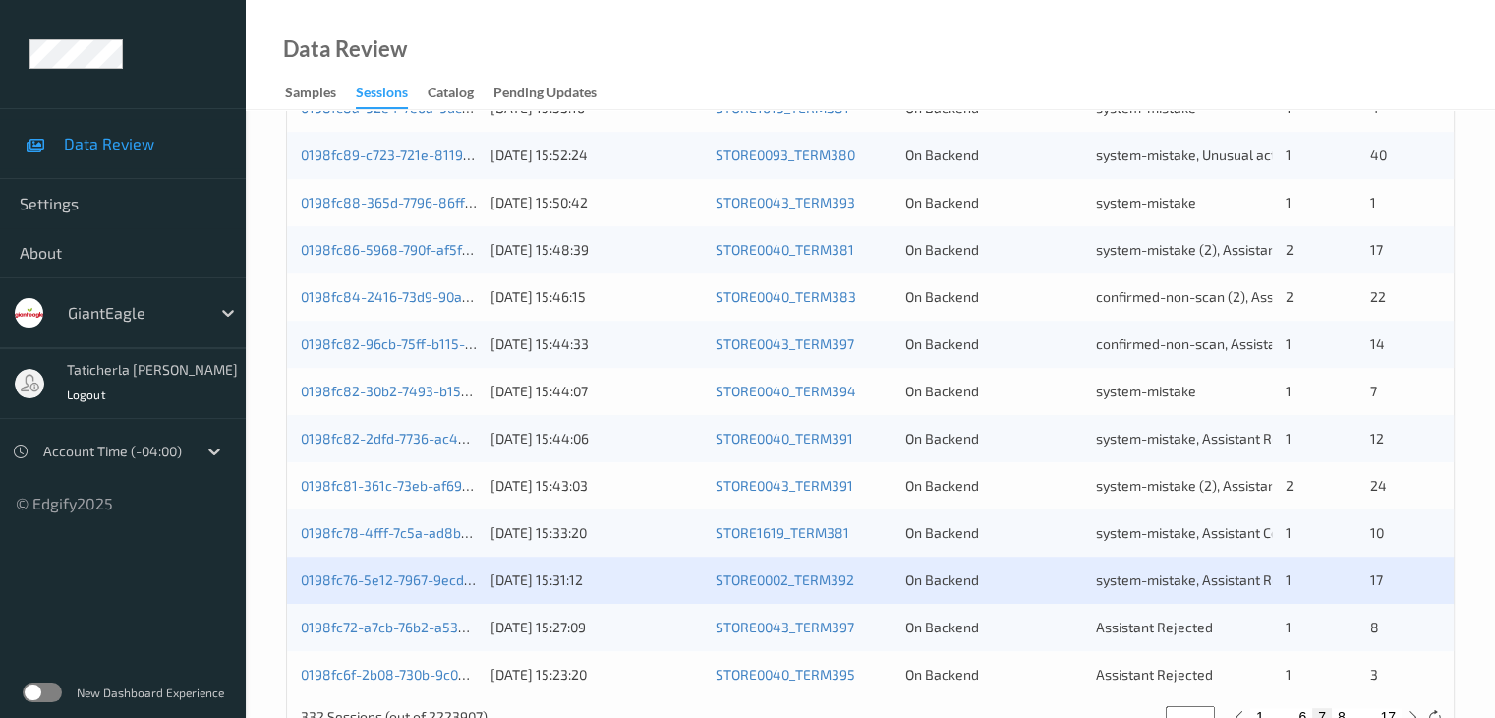
scroll to position [916, 0]
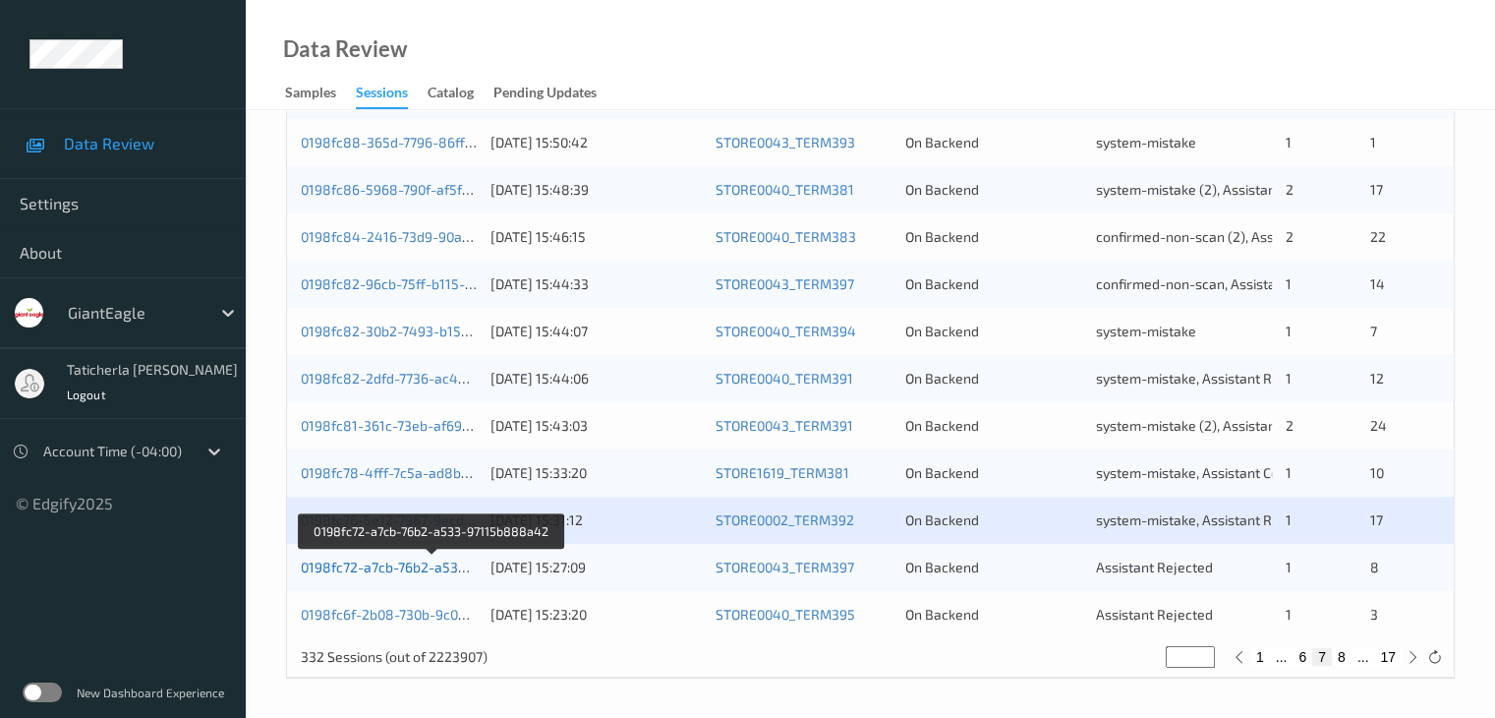
click at [428, 562] on link "0198fc72-a7cb-76b2-a533-97115b888a42" at bounding box center [433, 566] width 264 height 17
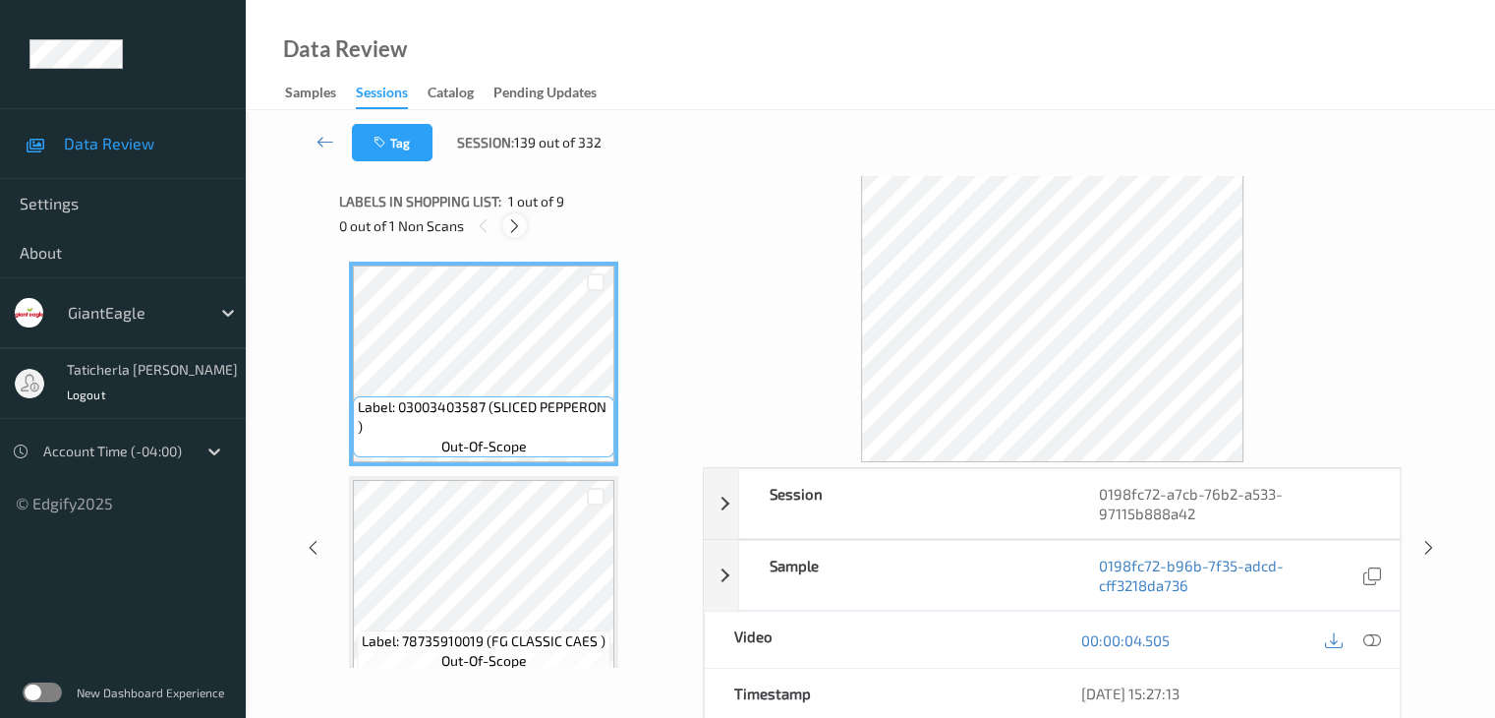
click at [516, 229] on icon at bounding box center [514, 226] width 17 height 18
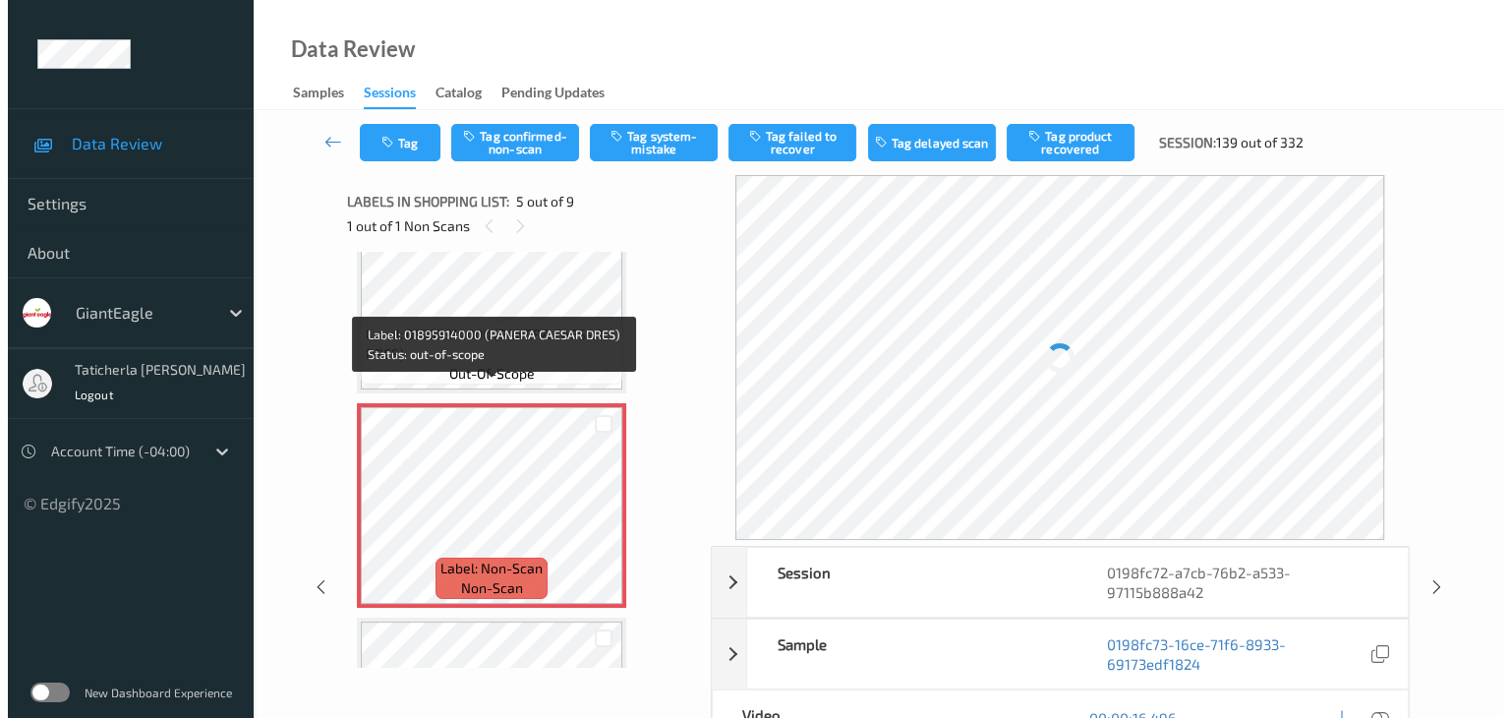
scroll to position [849, 0]
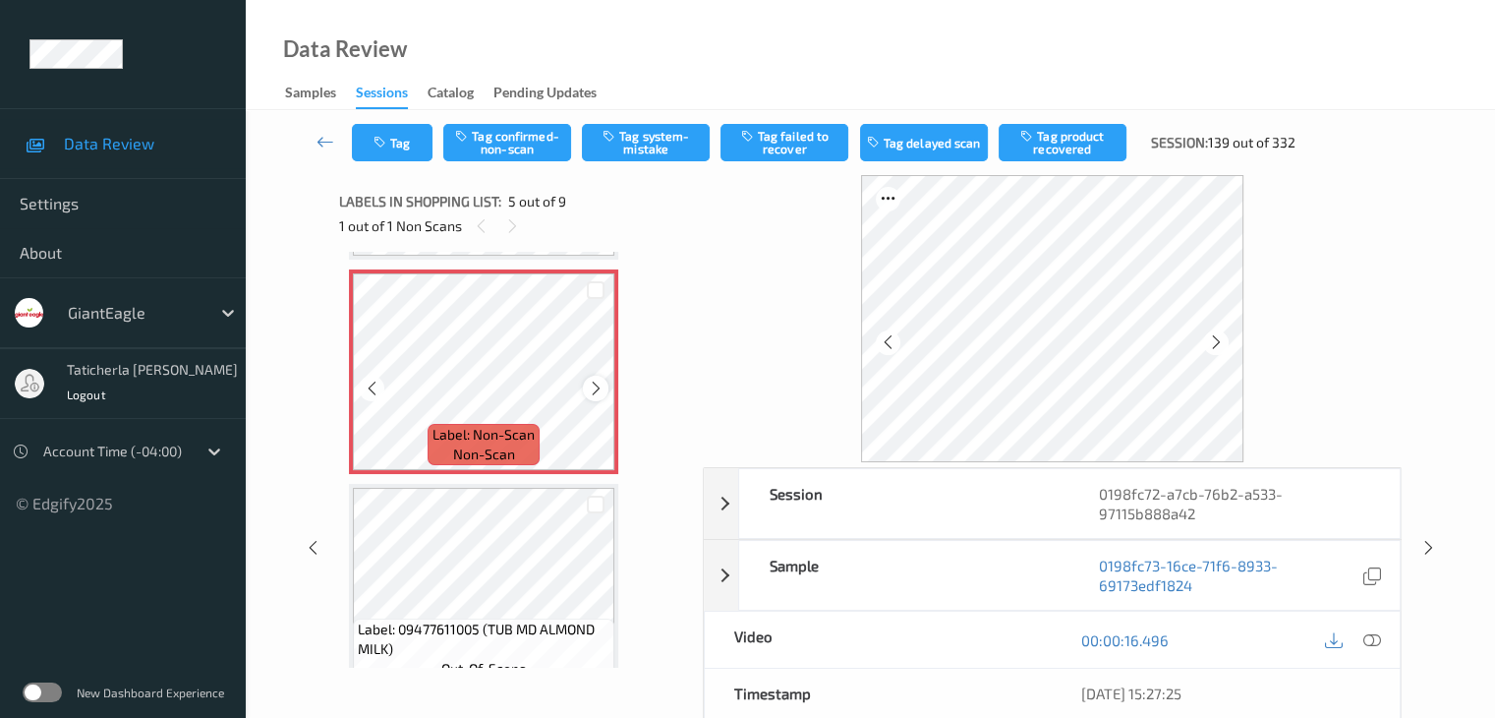
click at [599, 382] on icon at bounding box center [596, 389] width 17 height 18
click at [1366, 635] on icon at bounding box center [1372, 640] width 18 height 18
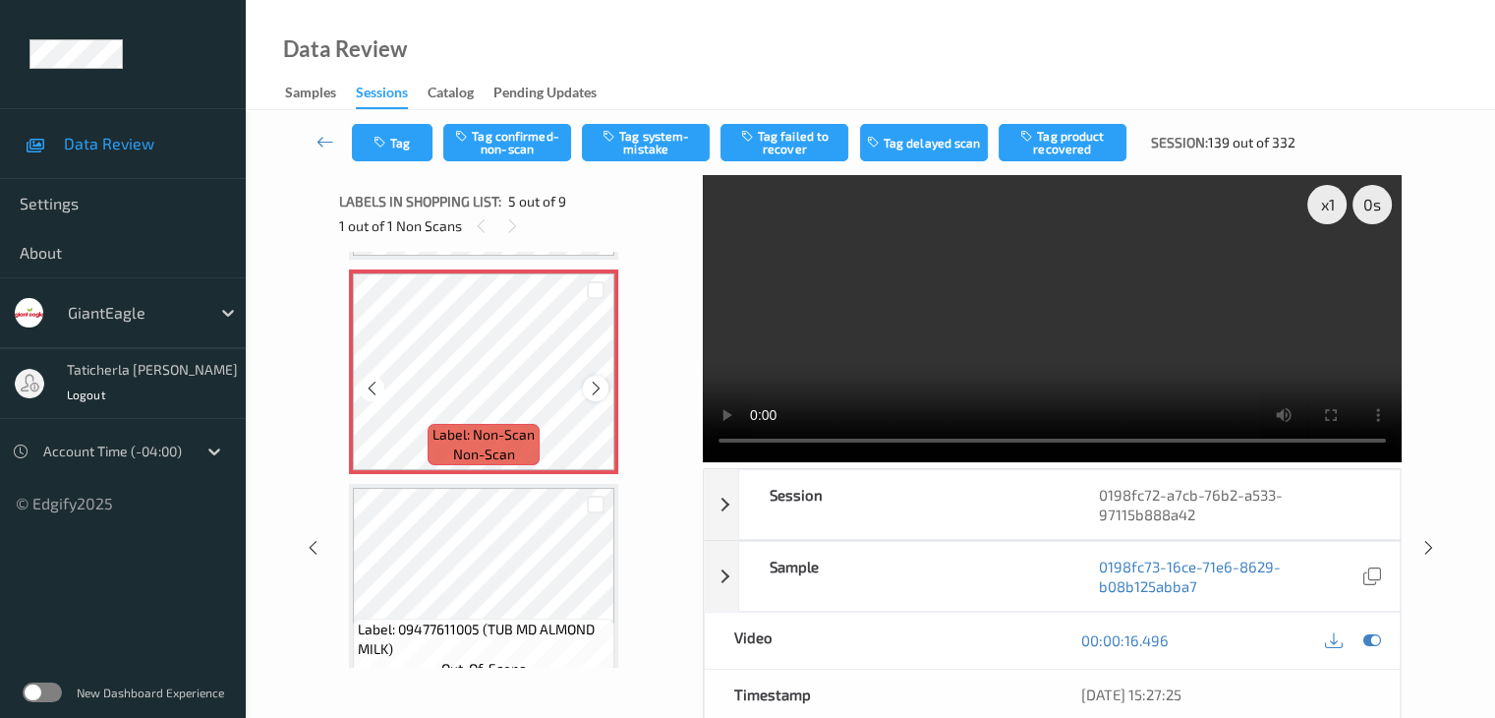
click at [602, 382] on icon at bounding box center [596, 389] width 17 height 18
click at [599, 385] on icon at bounding box center [596, 389] width 17 height 18
click at [590, 381] on icon at bounding box center [596, 389] width 17 height 18
click at [591, 390] on icon at bounding box center [596, 389] width 17 height 18
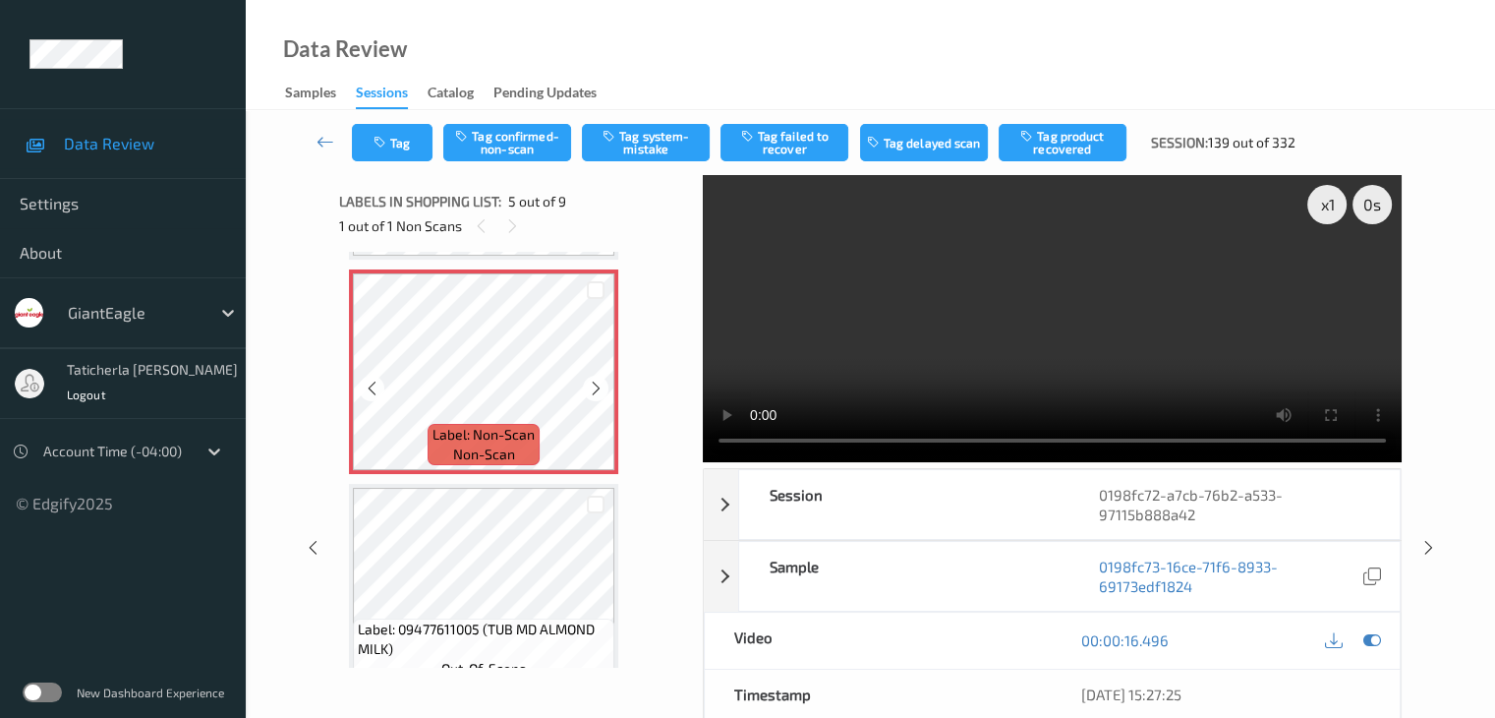
click at [591, 390] on icon at bounding box center [596, 389] width 17 height 18
click at [637, 138] on button "Tag system-mistake" at bounding box center [646, 142] width 128 height 37
click at [404, 150] on button "Tag" at bounding box center [392, 142] width 81 height 37
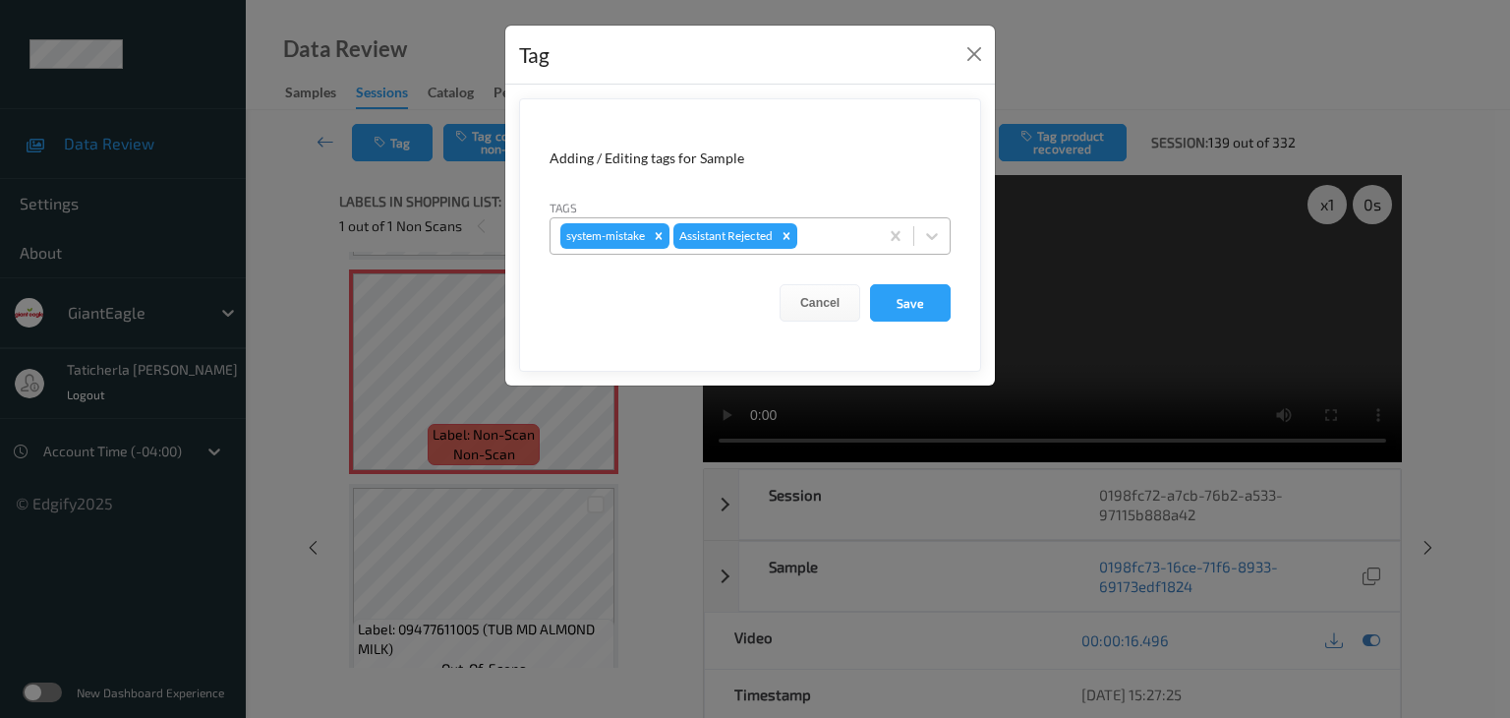
click at [824, 237] on div at bounding box center [834, 236] width 67 height 24
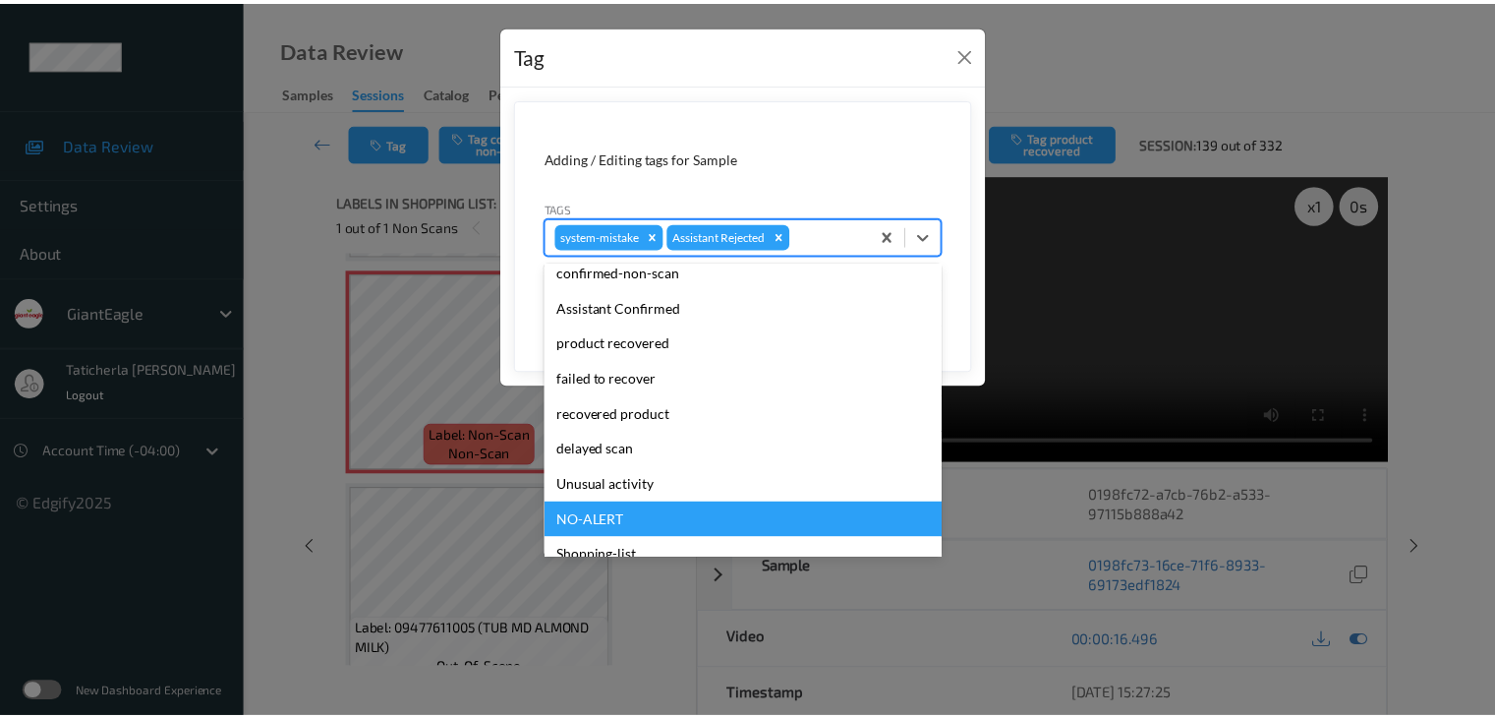
scroll to position [173, 0]
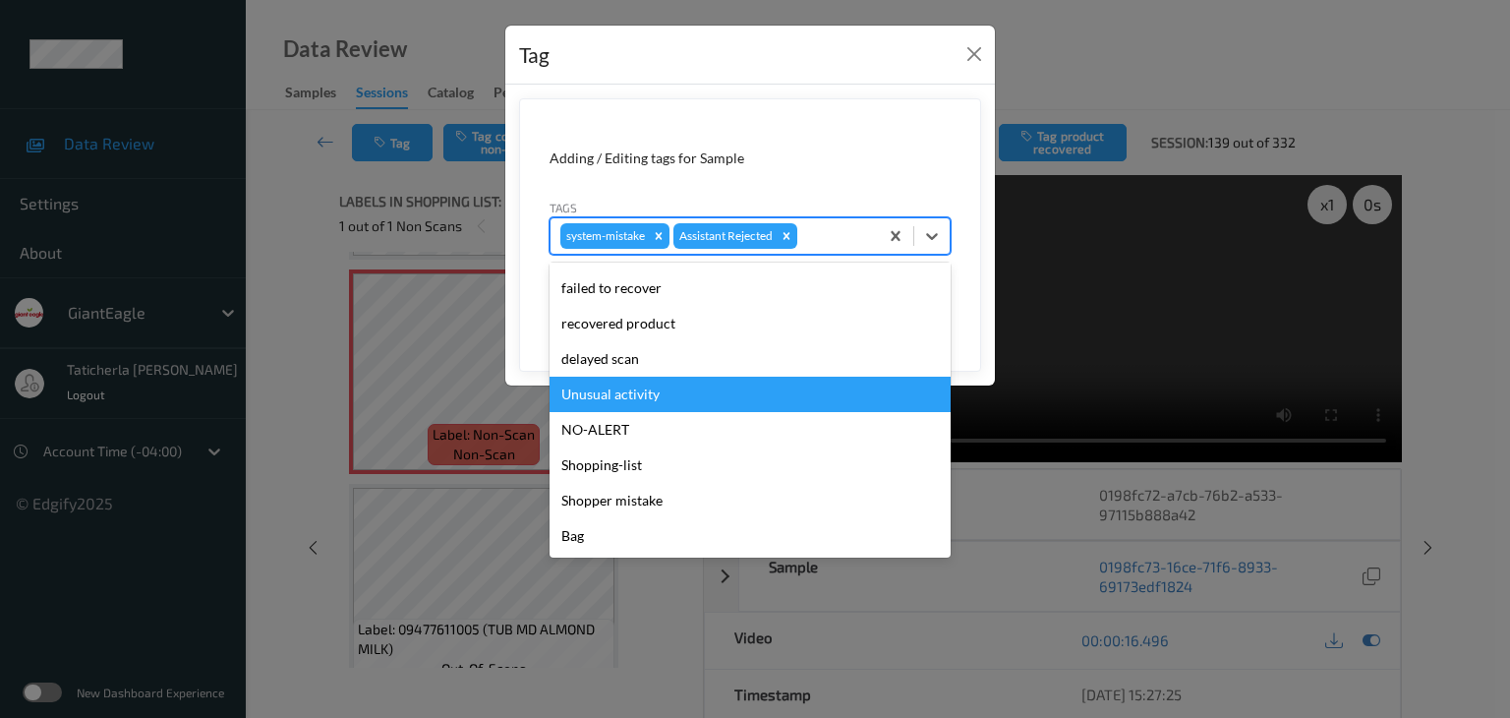
click at [701, 402] on div "Unusual activity" at bounding box center [750, 394] width 401 height 35
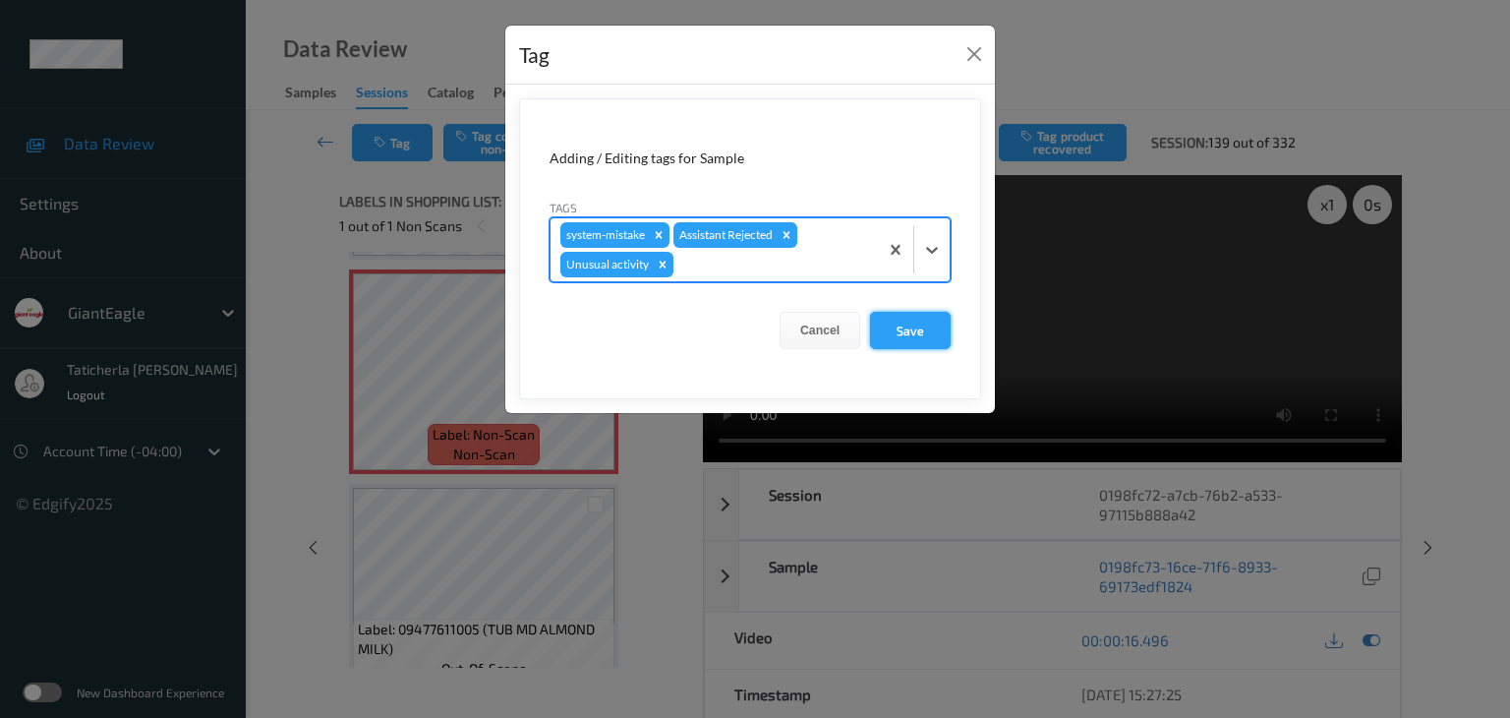
click at [890, 330] on button "Save" at bounding box center [910, 330] width 81 height 37
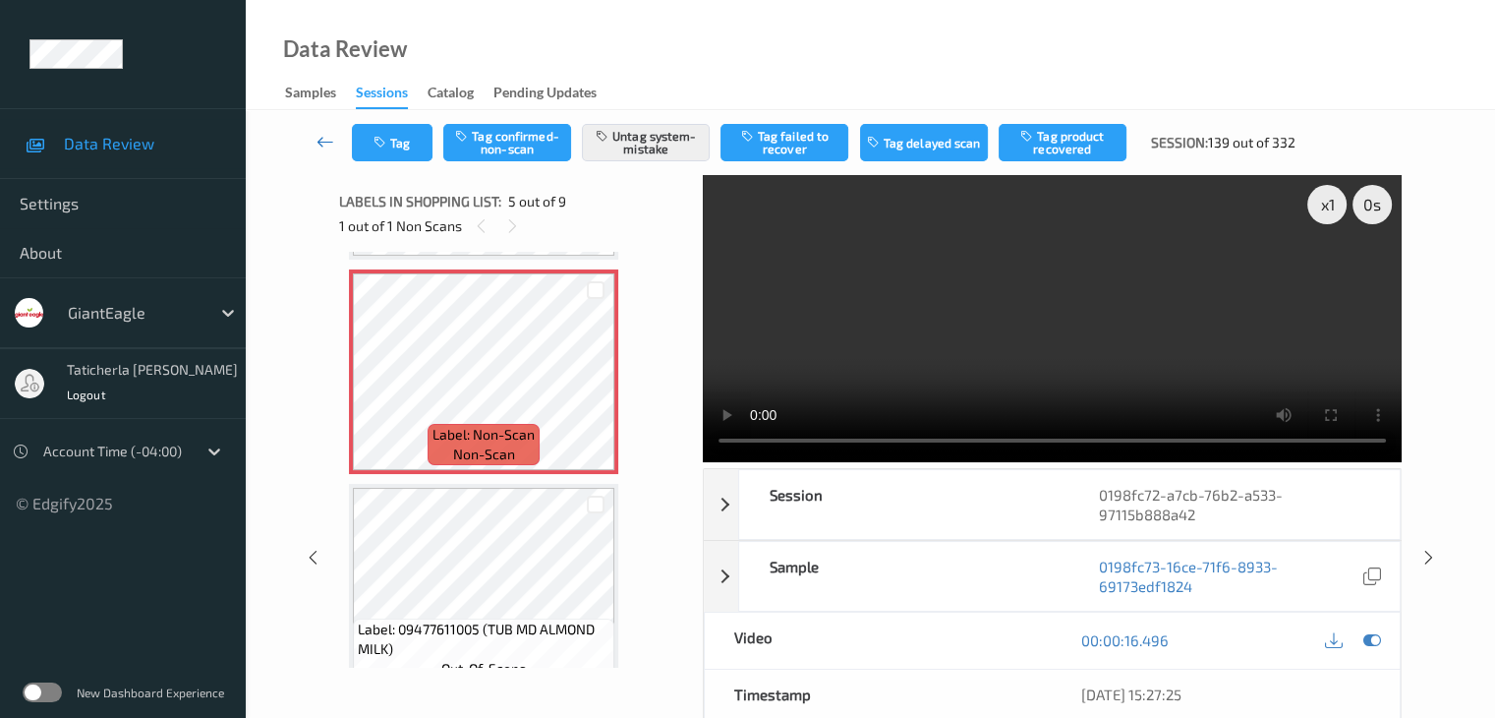
click at [327, 135] on icon at bounding box center [326, 142] width 18 height 20
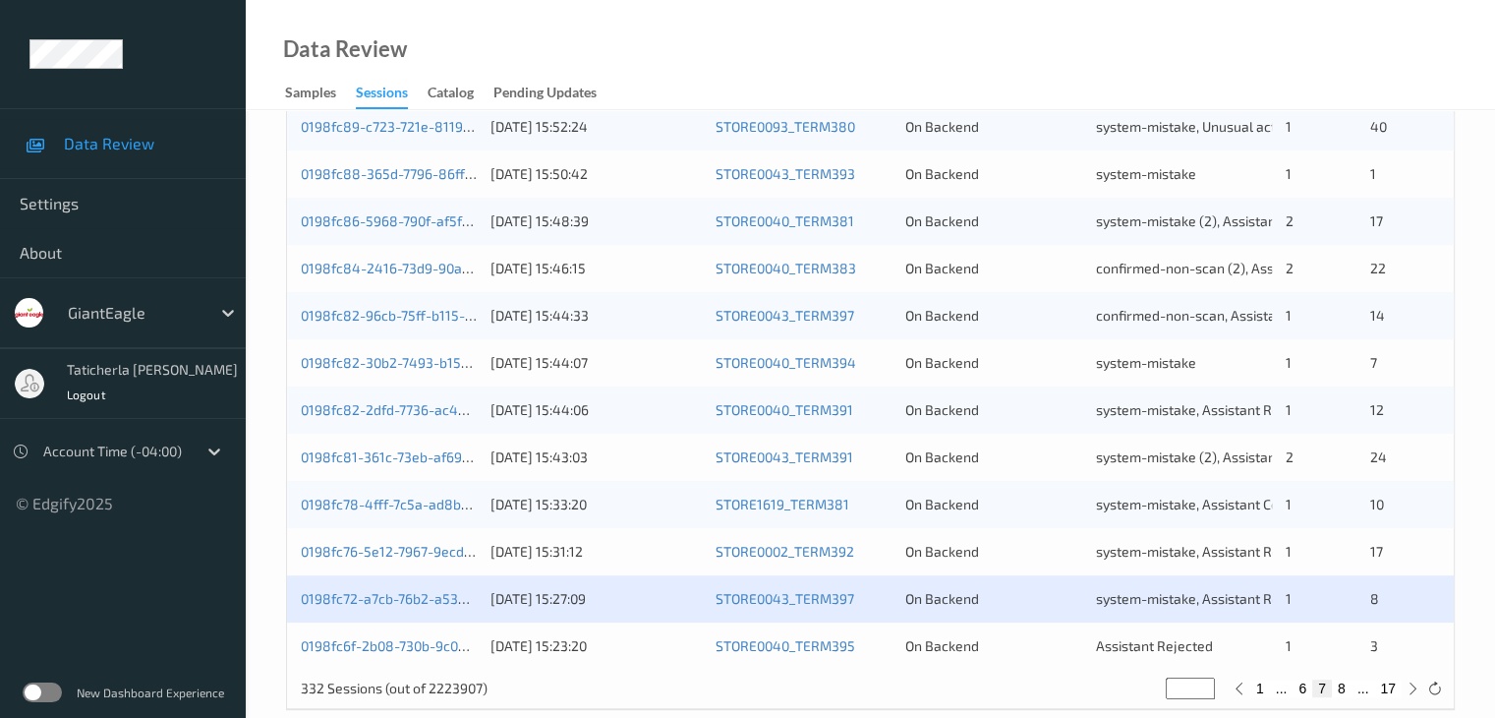
scroll to position [916, 0]
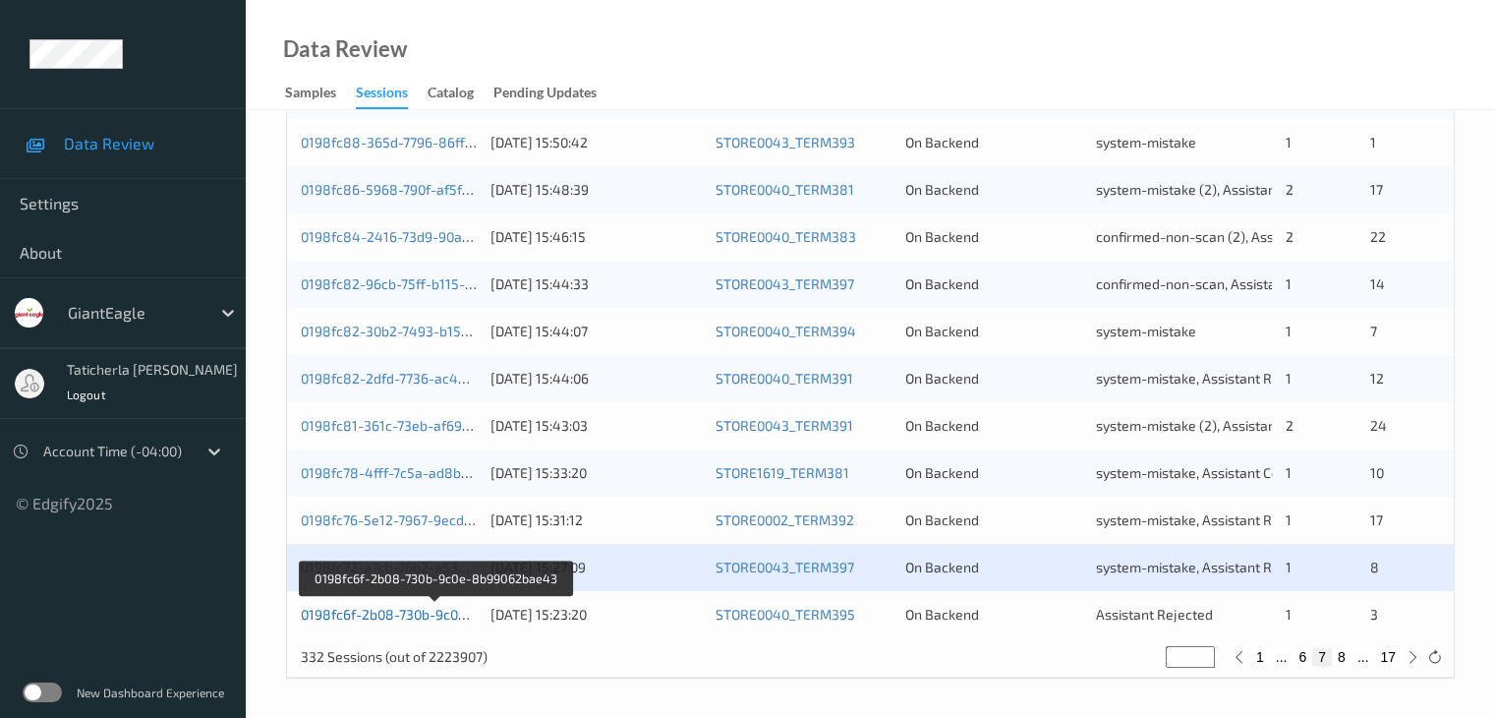
click at [409, 614] on link "0198fc6f-2b08-730b-9c0e-8b99062bae43" at bounding box center [434, 614] width 267 height 17
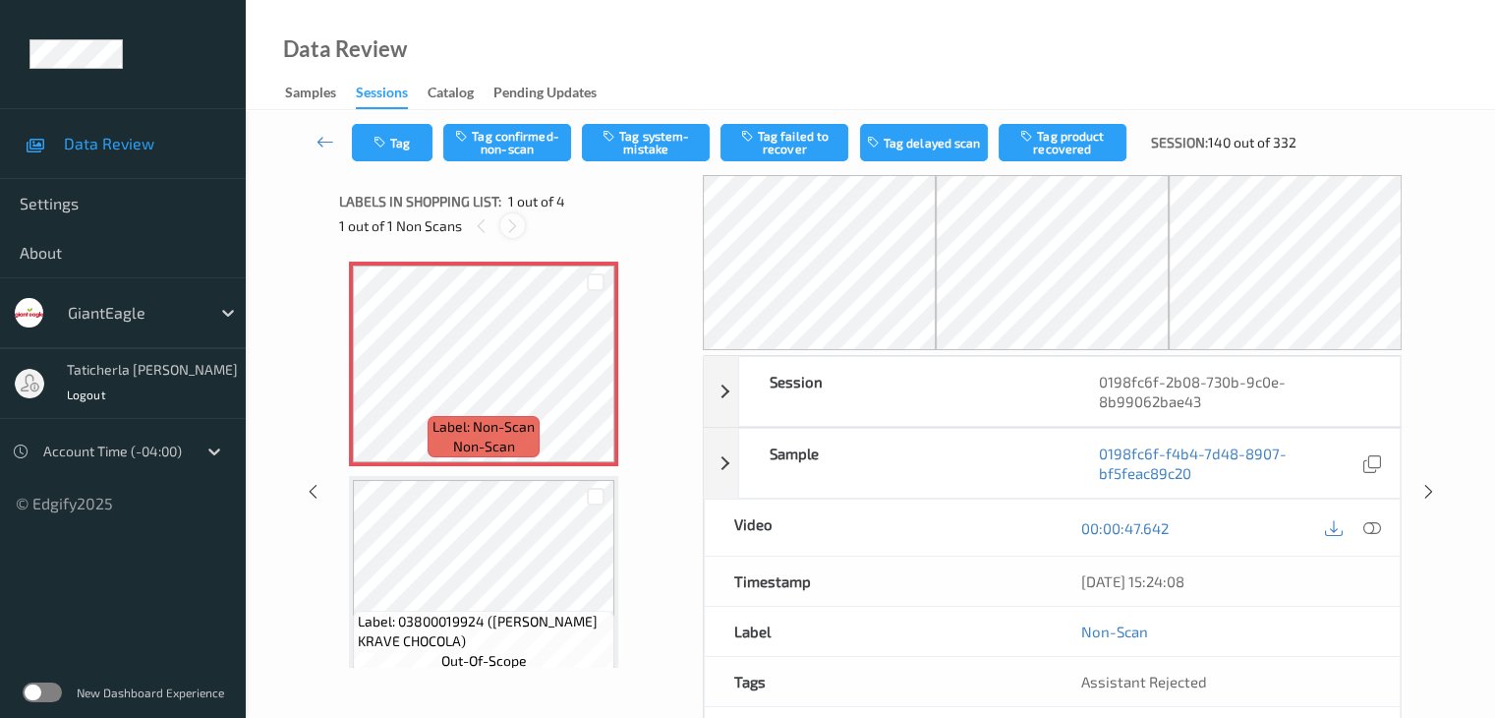
click at [511, 220] on icon at bounding box center [512, 226] width 17 height 18
click at [601, 382] on icon at bounding box center [596, 381] width 17 height 18
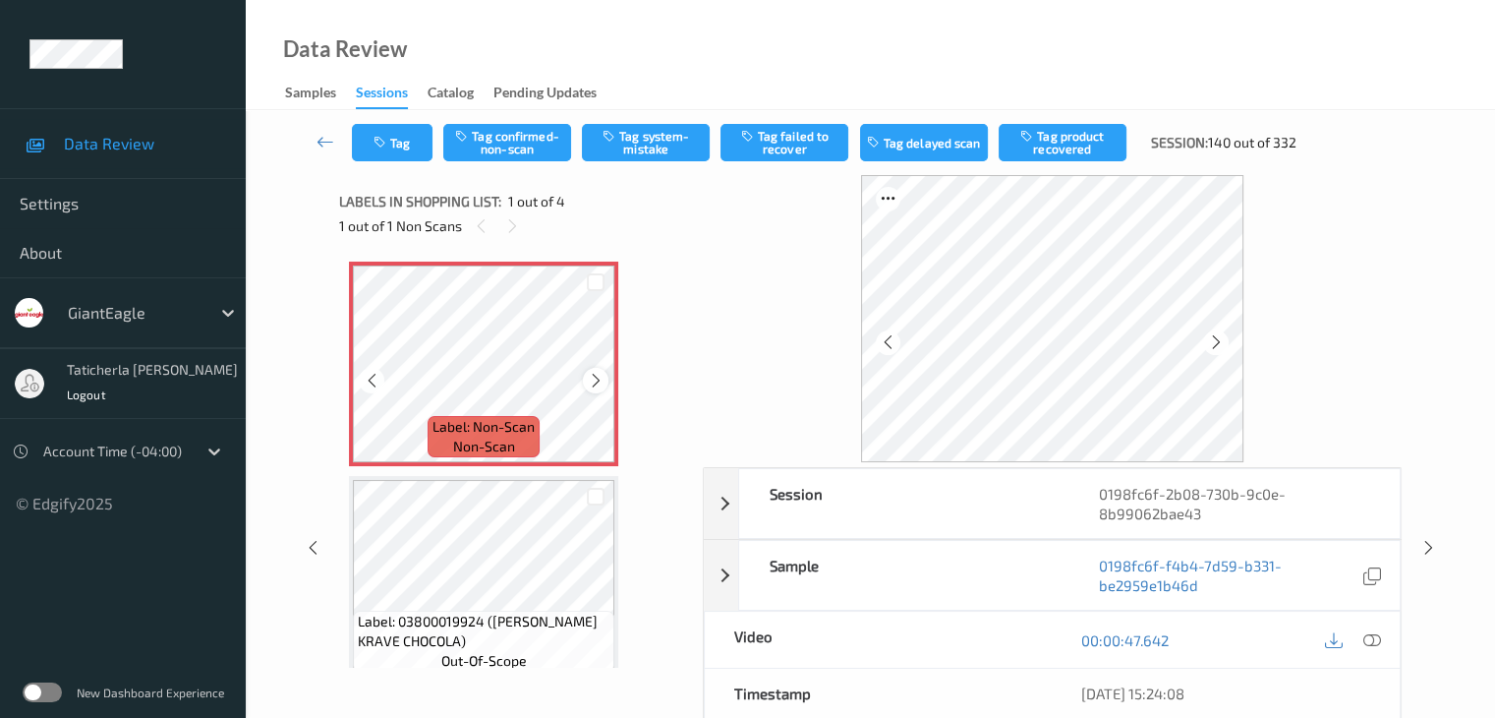
click at [594, 374] on icon at bounding box center [596, 381] width 17 height 18
click at [1368, 640] on icon at bounding box center [1372, 640] width 18 height 18
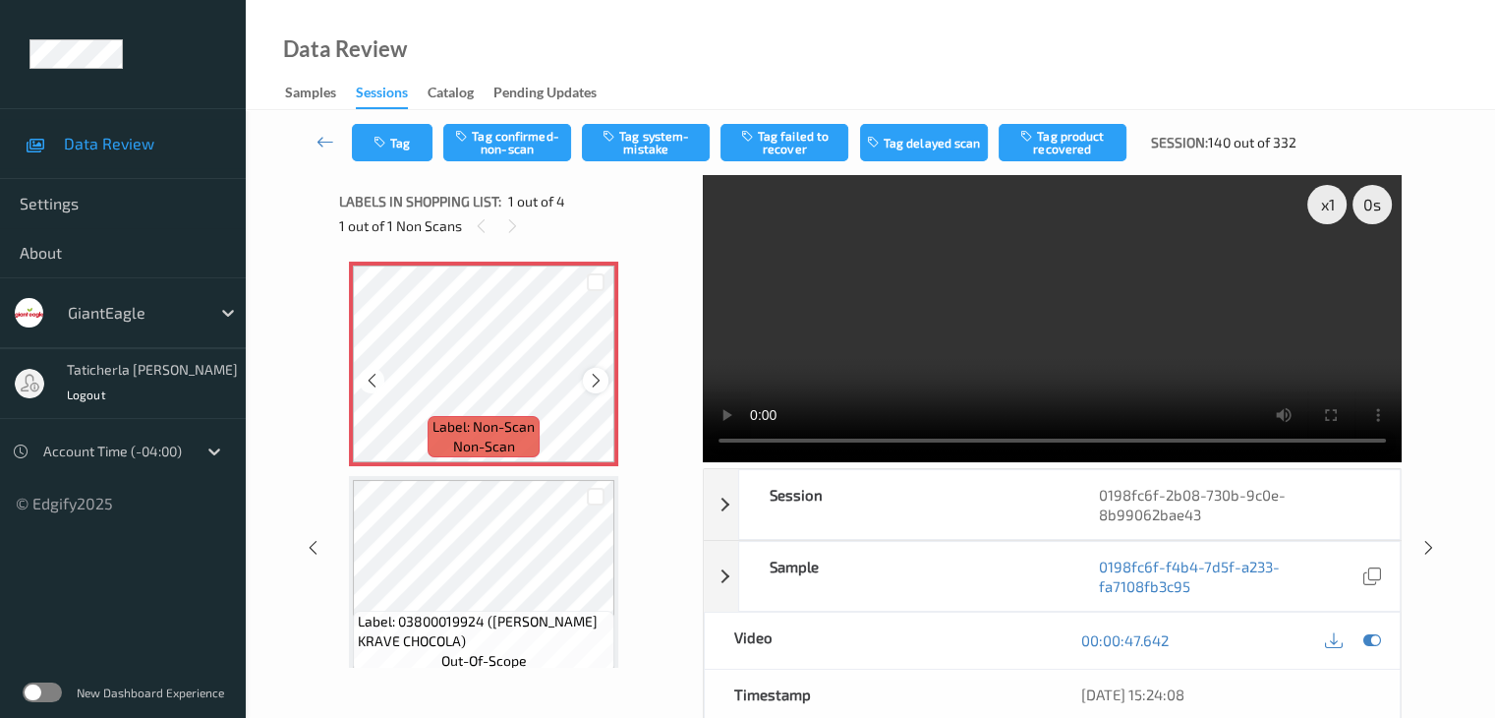
click at [585, 379] on div at bounding box center [595, 380] width 25 height 25
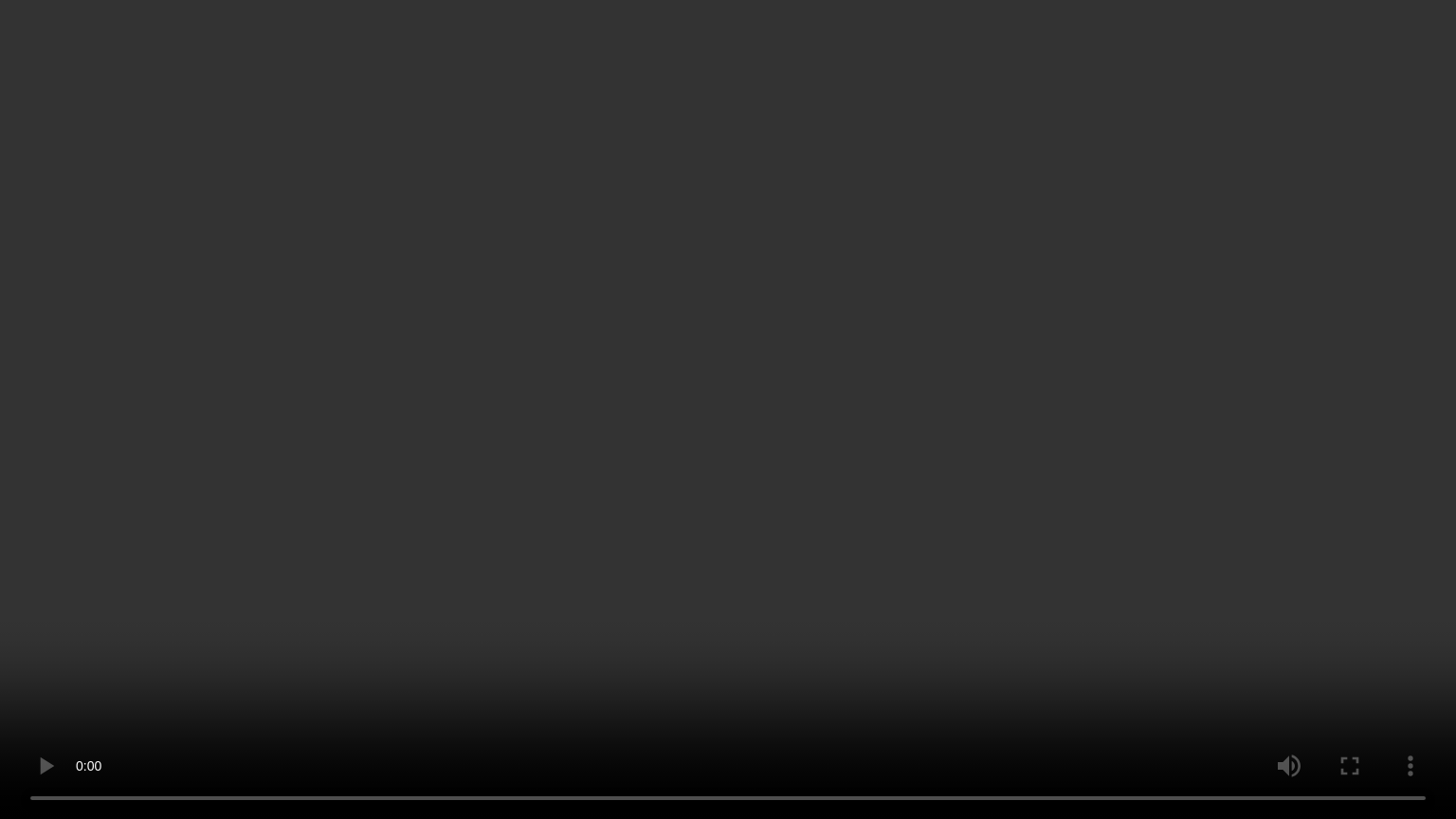
click at [411, 692] on video at bounding box center [728, 409] width 1456 height 819
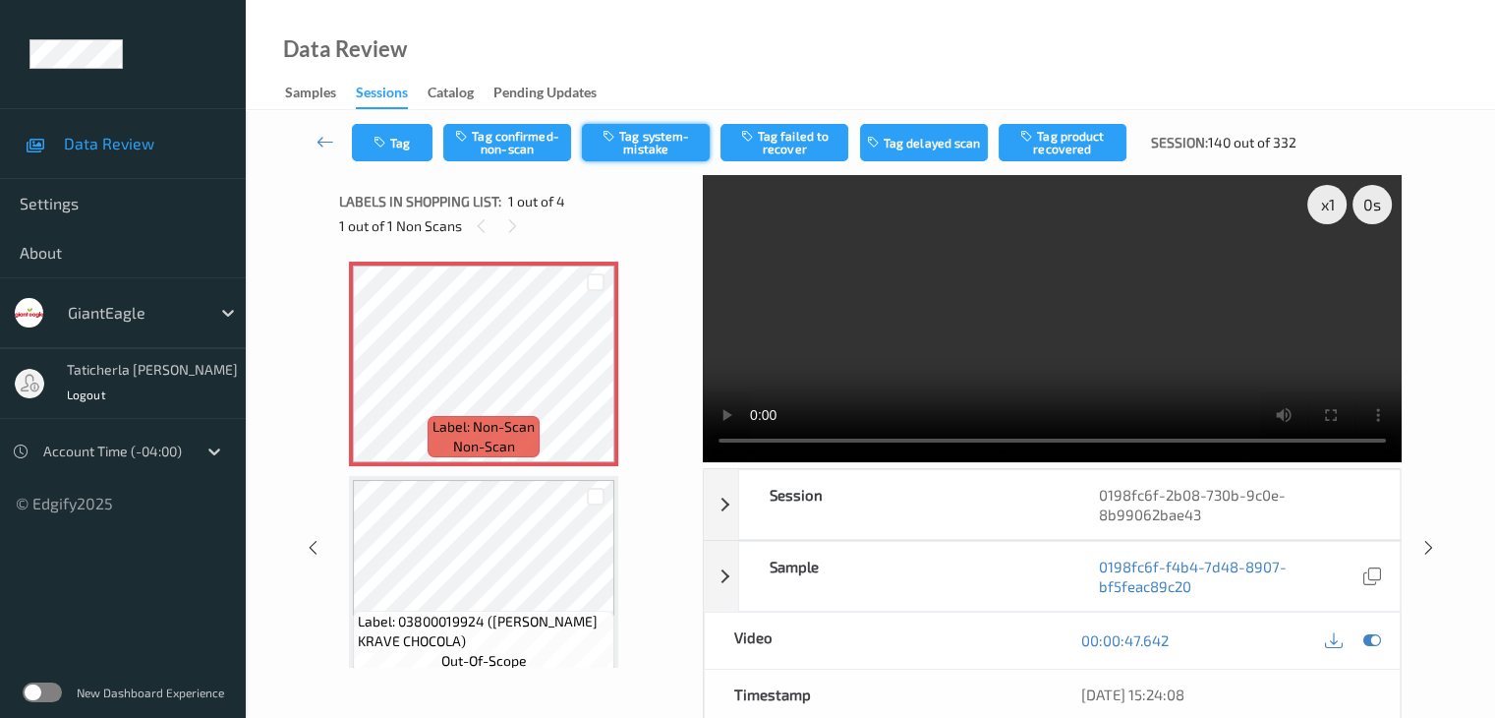
click at [650, 145] on button "Tag system-mistake" at bounding box center [646, 142] width 128 height 37
click at [322, 144] on icon at bounding box center [326, 142] width 18 height 20
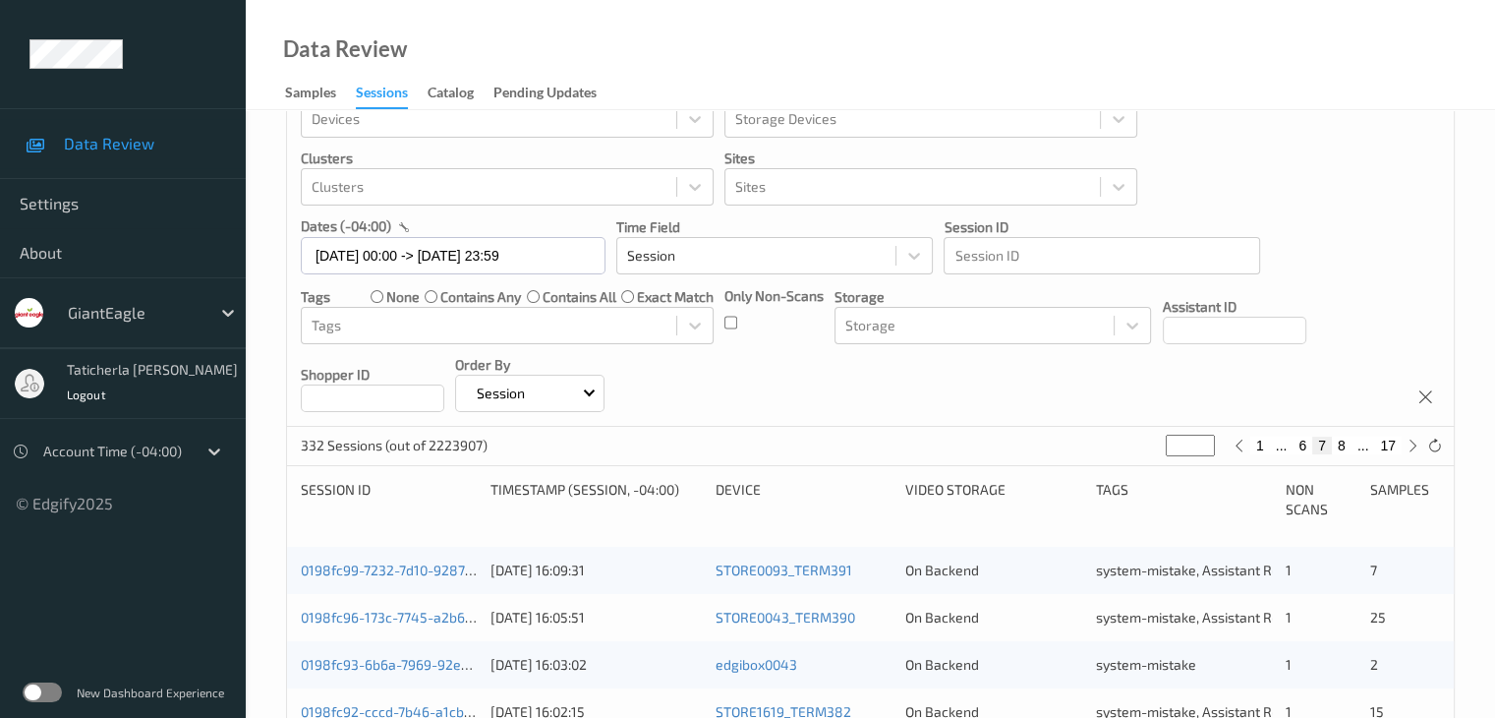
scroll to position [197, 0]
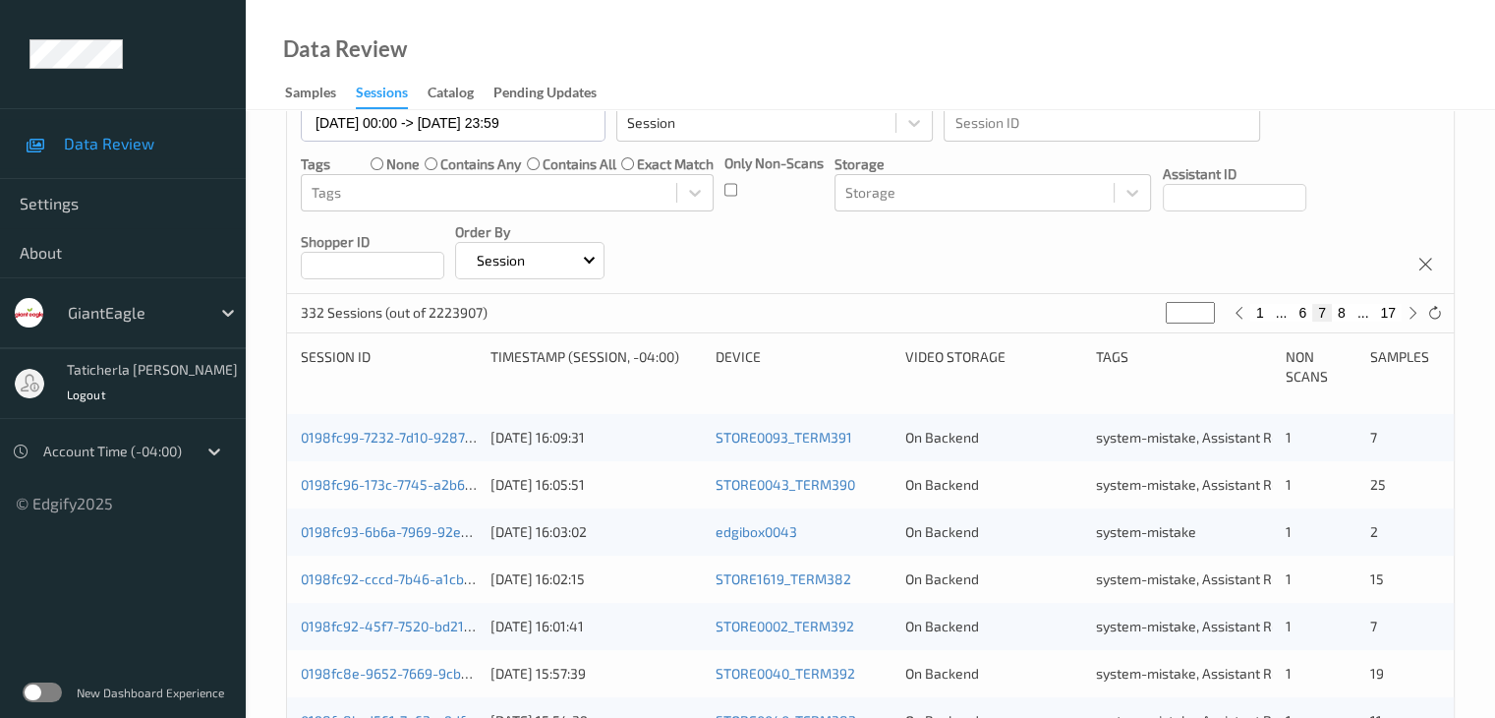
click at [1384, 316] on button "17" at bounding box center [1388, 313] width 28 height 18
type input "**"
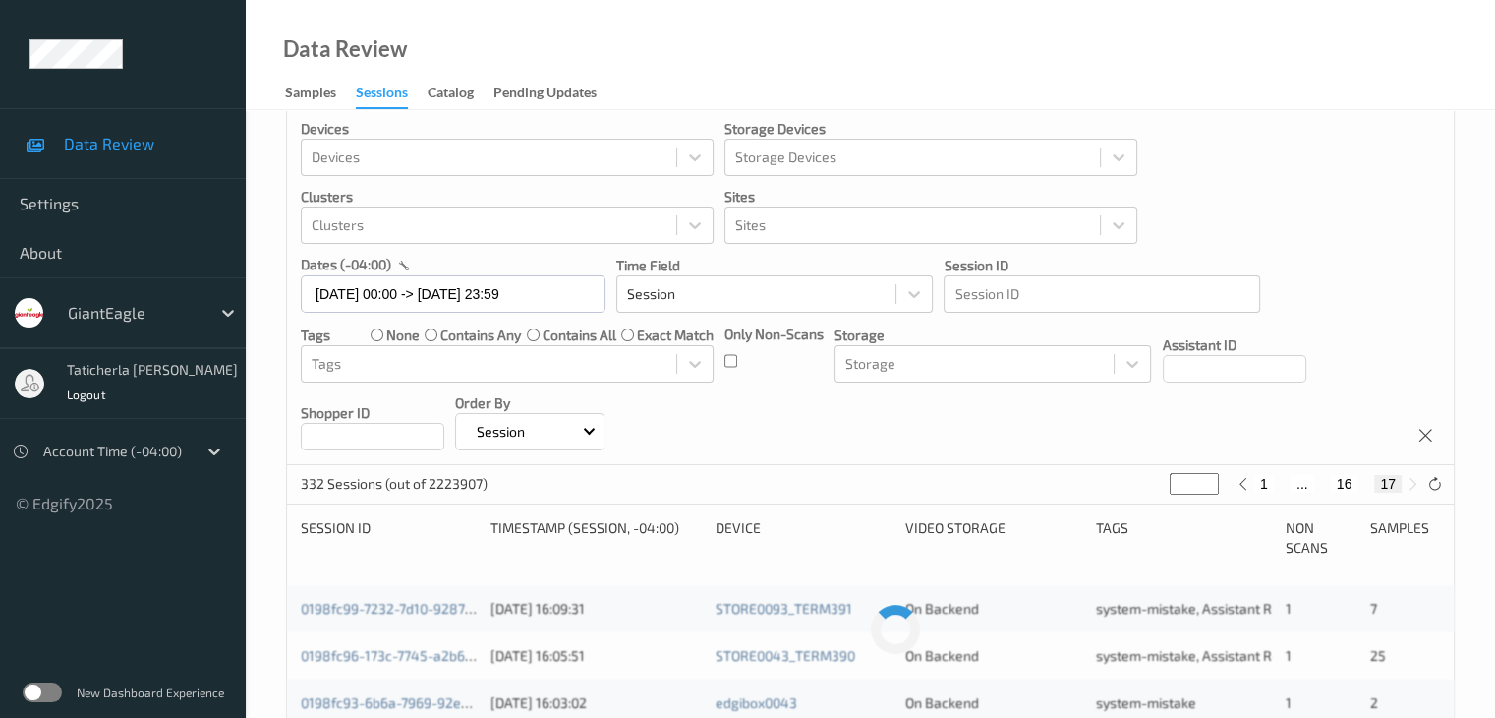
scroll to position [0, 0]
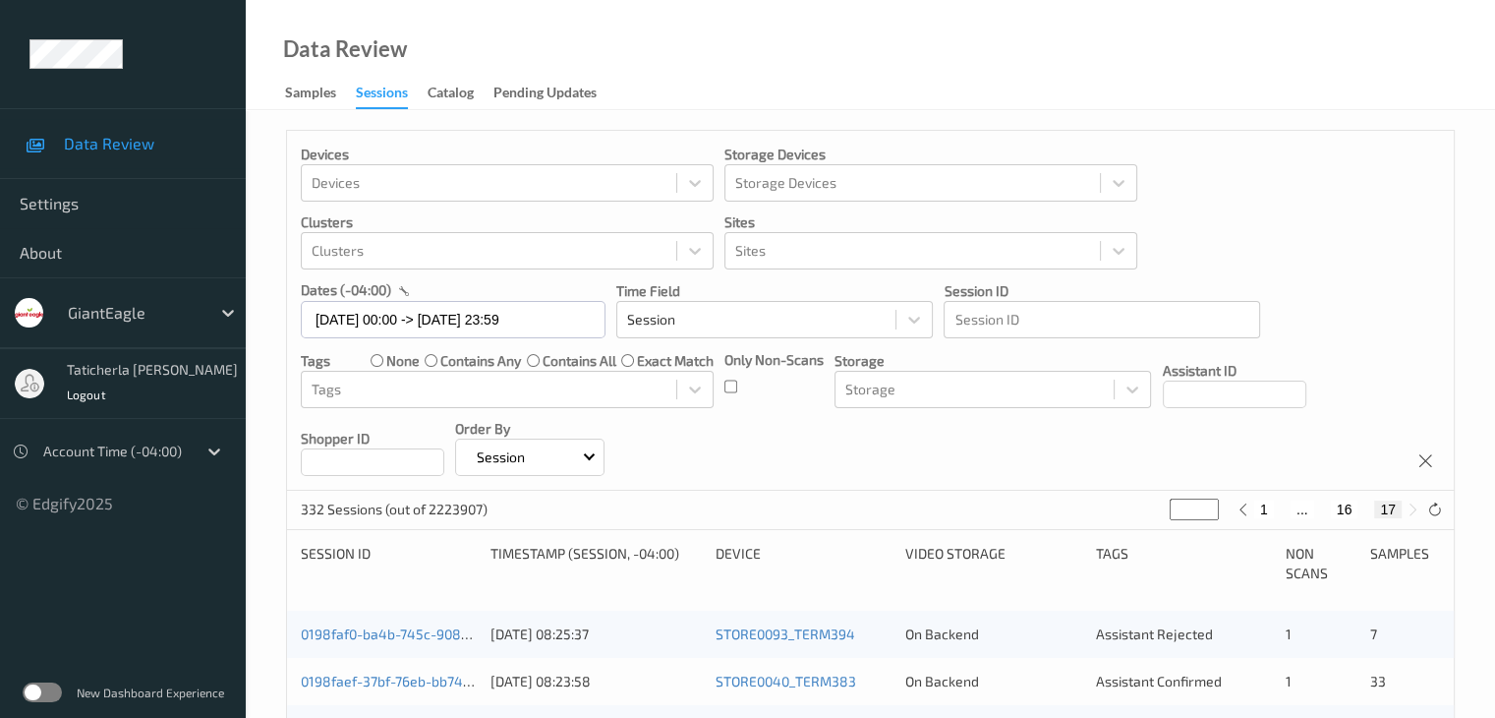
click at [1356, 508] on button "16" at bounding box center [1345, 509] width 28 height 18
type input "**"
click at [1329, 511] on button "15" at bounding box center [1323, 509] width 28 height 18
type input "**"
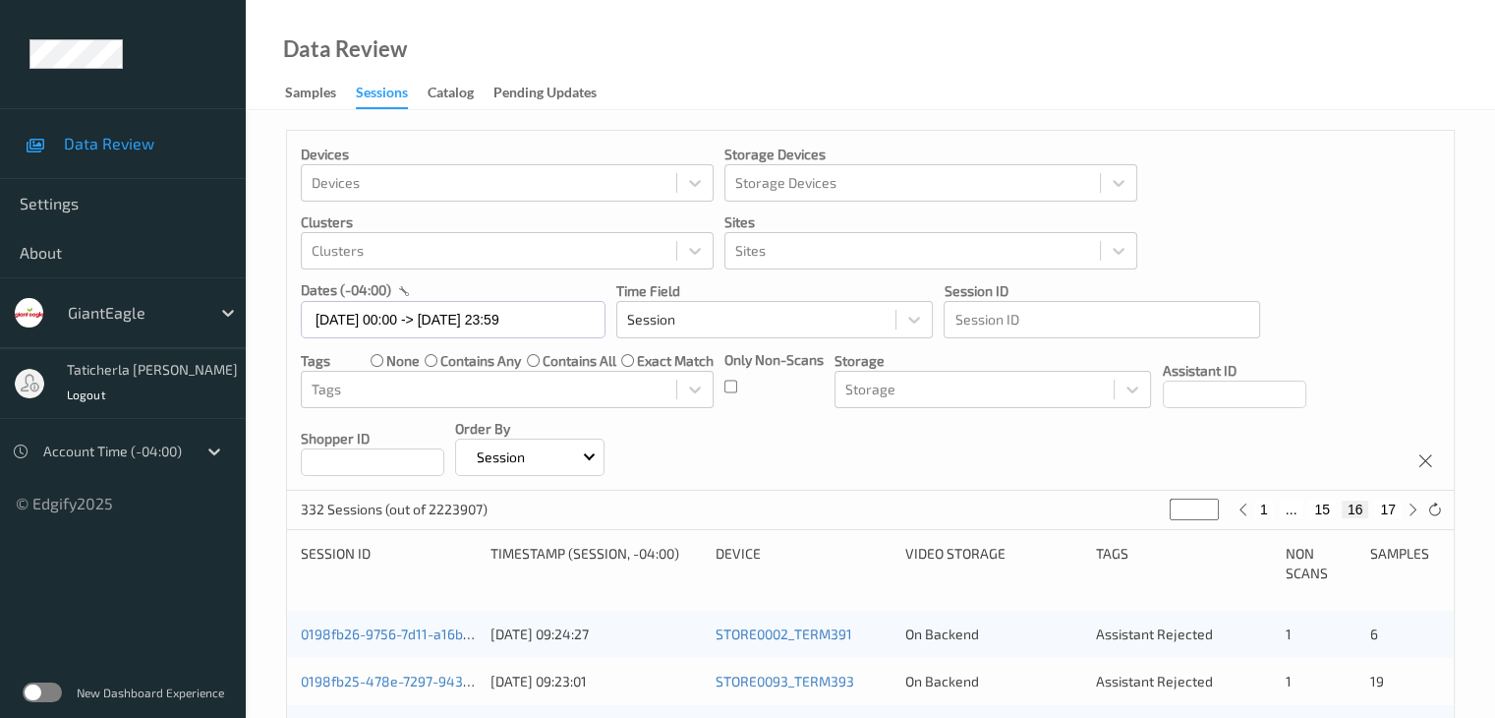
type input "**"
click at [1310, 505] on button "14" at bounding box center [1308, 509] width 28 height 18
type input "**"
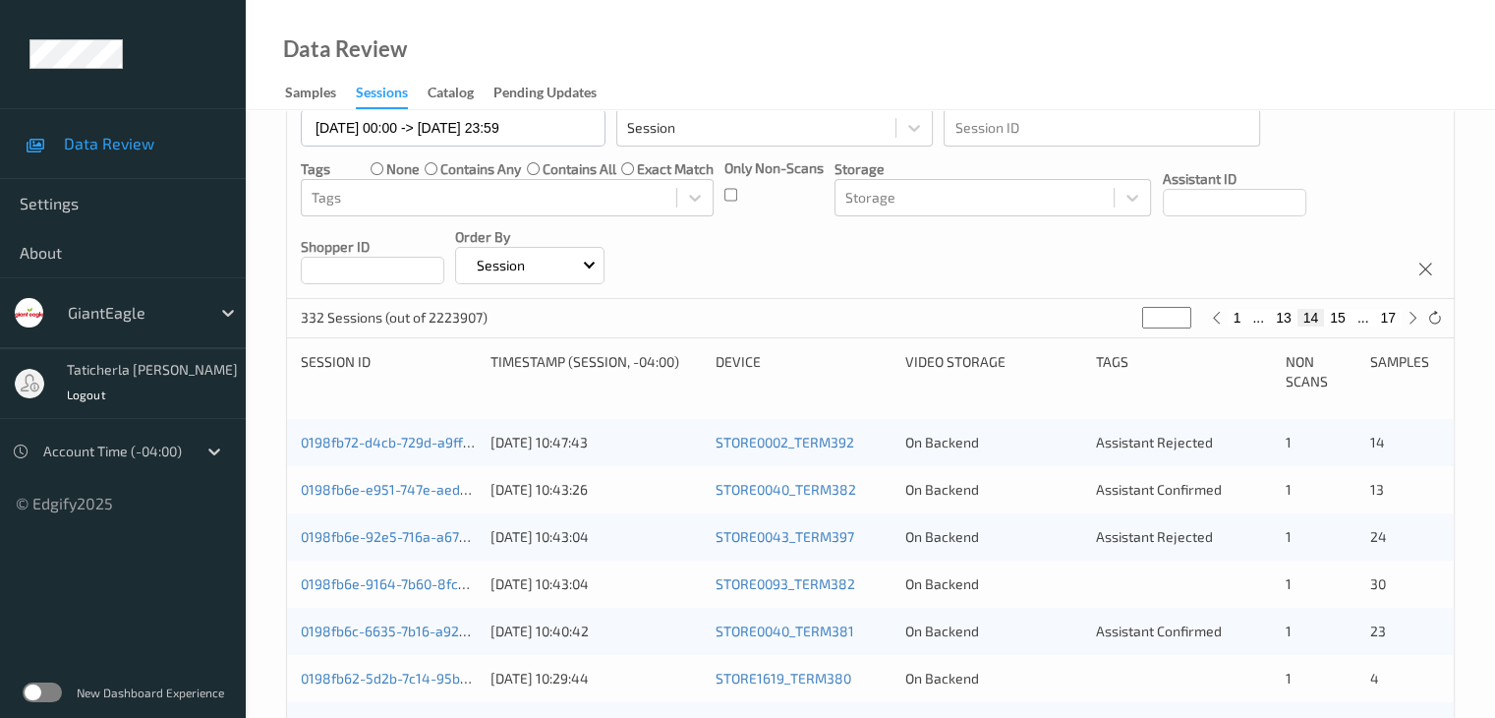
scroll to position [197, 0]
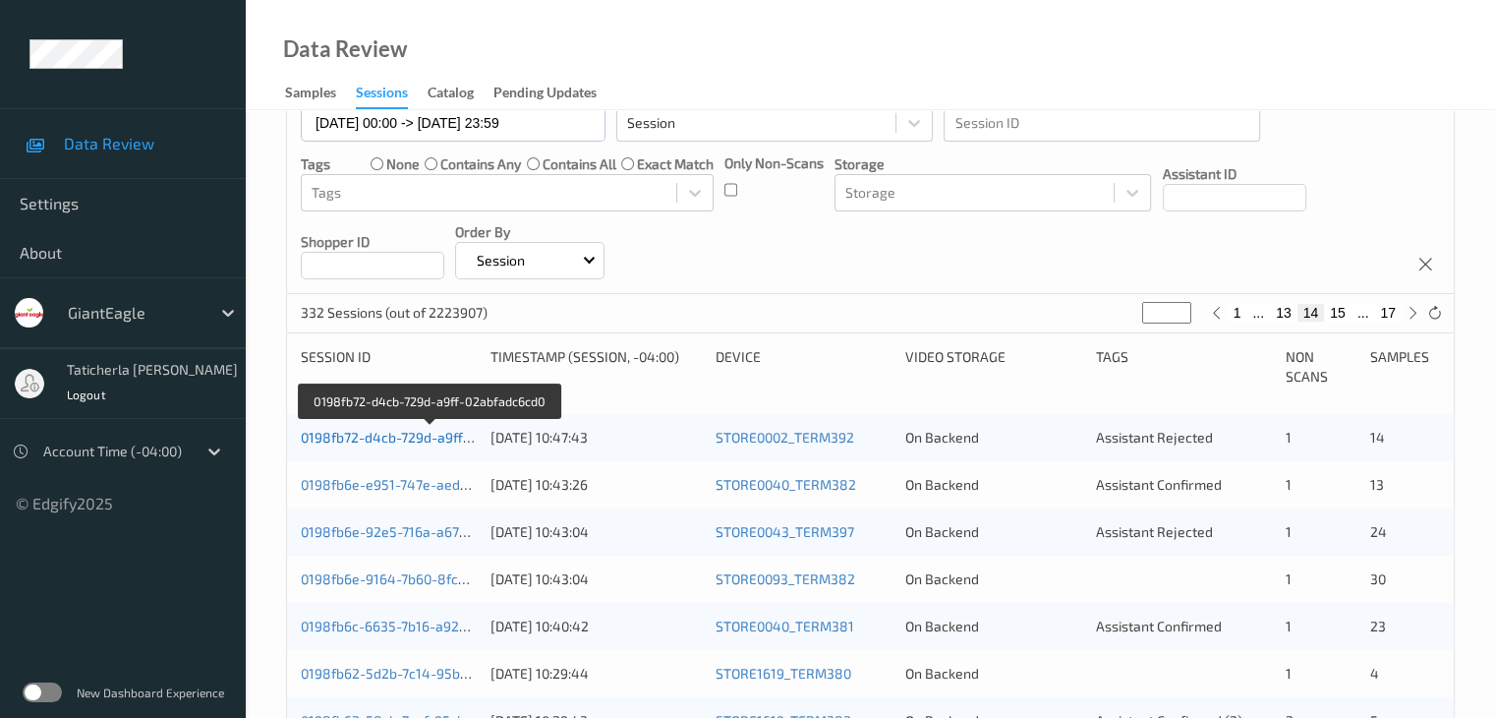
click at [435, 434] on link "0198fb72-d4cb-729d-a9ff-02abfadc6cd0" at bounding box center [430, 437] width 258 height 17
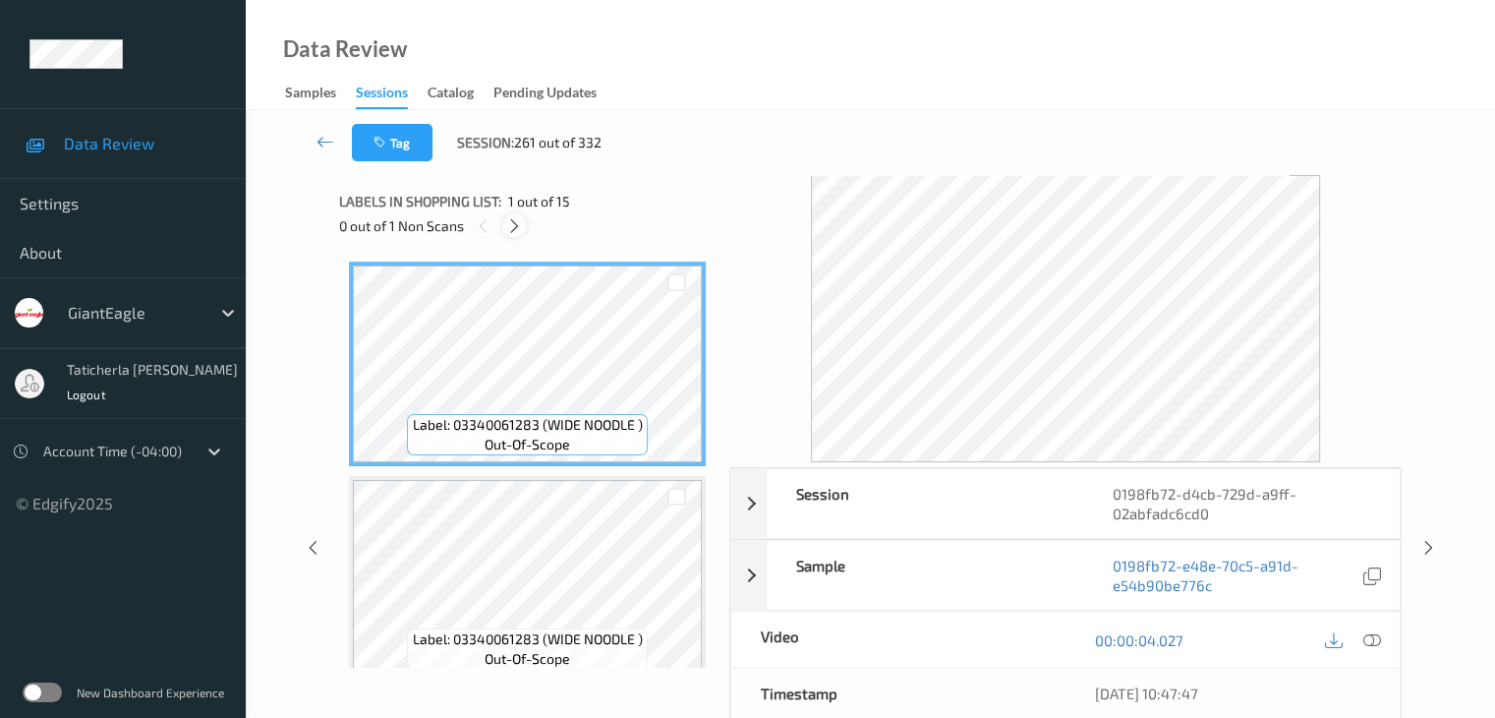
click at [519, 217] on icon at bounding box center [514, 226] width 17 height 18
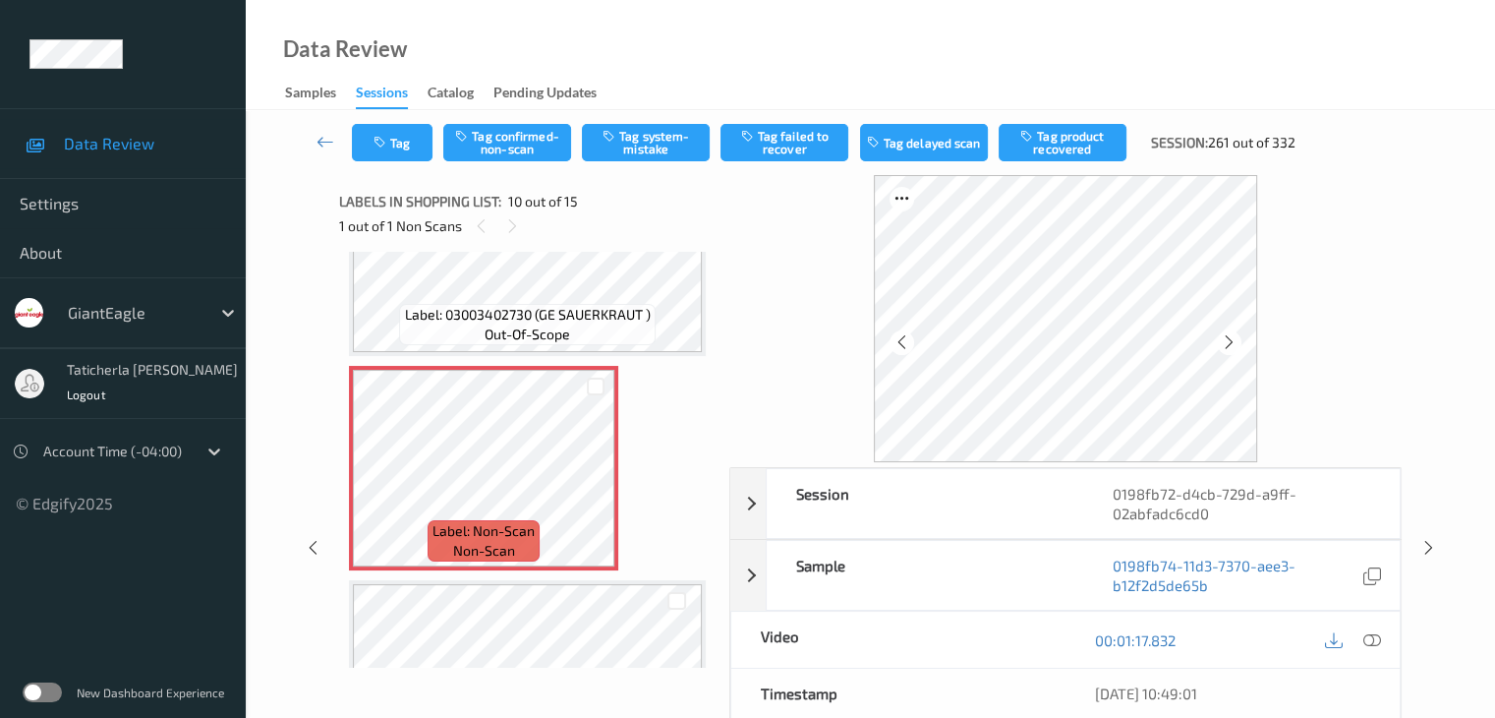
scroll to position [1823, 0]
click at [595, 483] on icon at bounding box center [596, 487] width 17 height 18
click at [592, 482] on icon at bounding box center [596, 487] width 17 height 18
click at [598, 484] on icon at bounding box center [596, 487] width 17 height 18
drag, startPoint x: 620, startPoint y: 473, endPoint x: 598, endPoint y: 484, distance: 25.1
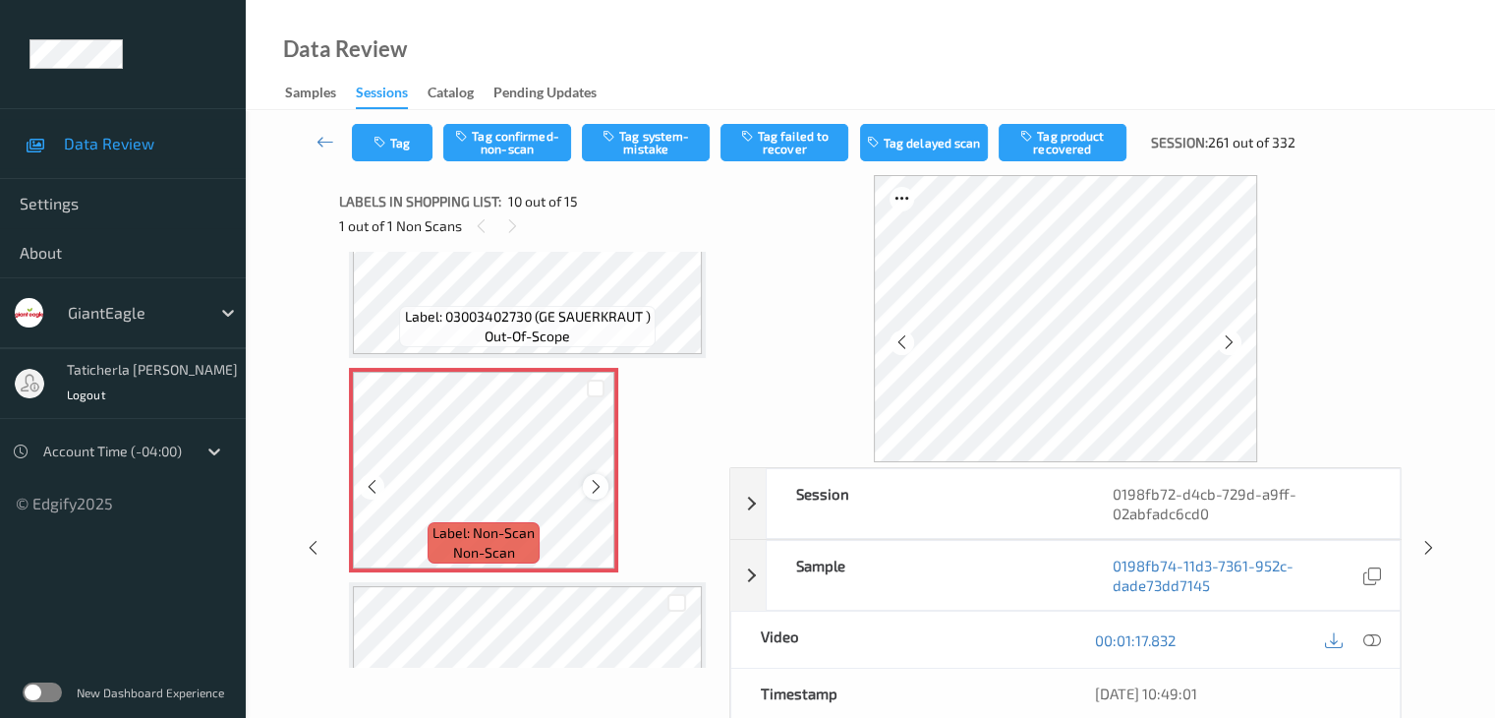
click at [598, 484] on icon at bounding box center [596, 487] width 17 height 18
click at [1373, 639] on icon at bounding box center [1372, 640] width 18 height 18
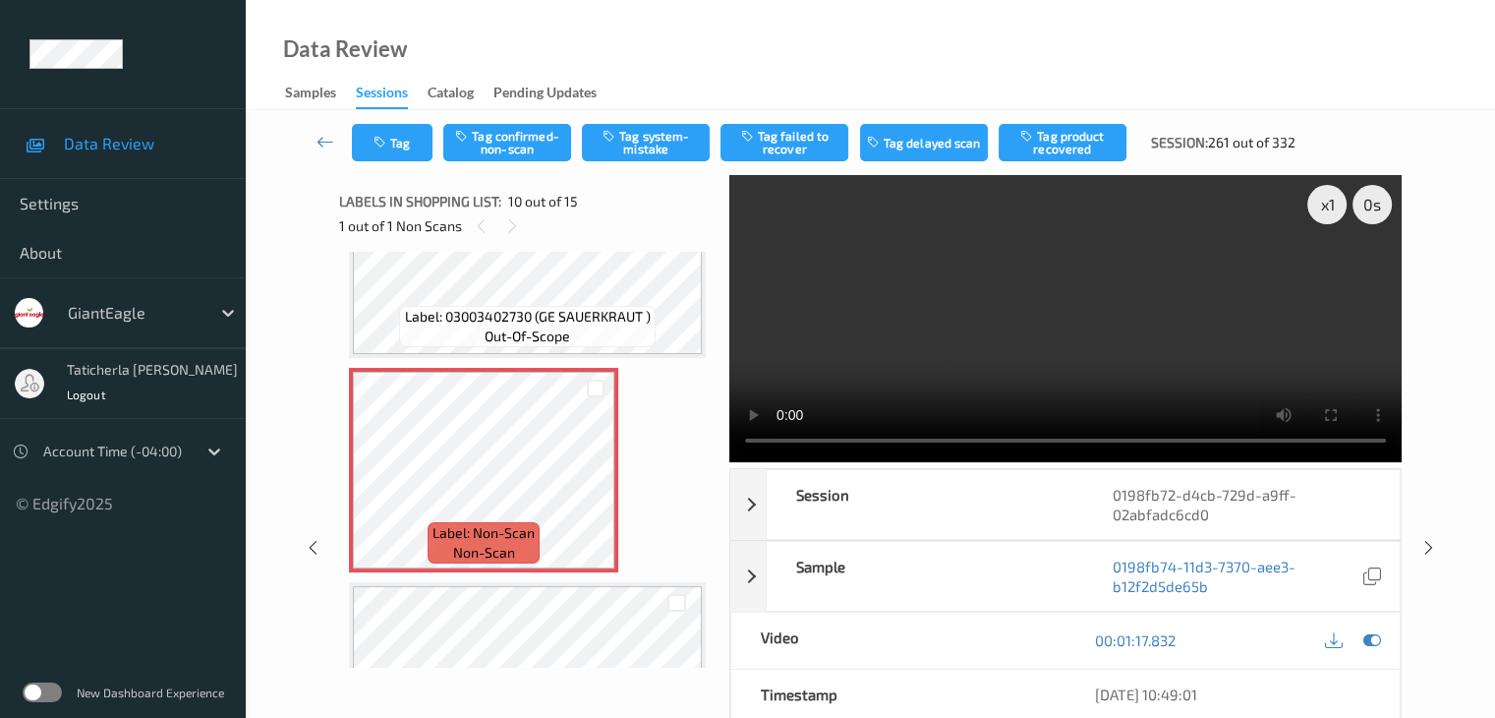
click at [1327, 275] on video at bounding box center [1066, 318] width 672 height 287
click at [654, 148] on button "Tag system-mistake" at bounding box center [646, 142] width 128 height 37
click at [403, 143] on button "Tag" at bounding box center [392, 142] width 81 height 37
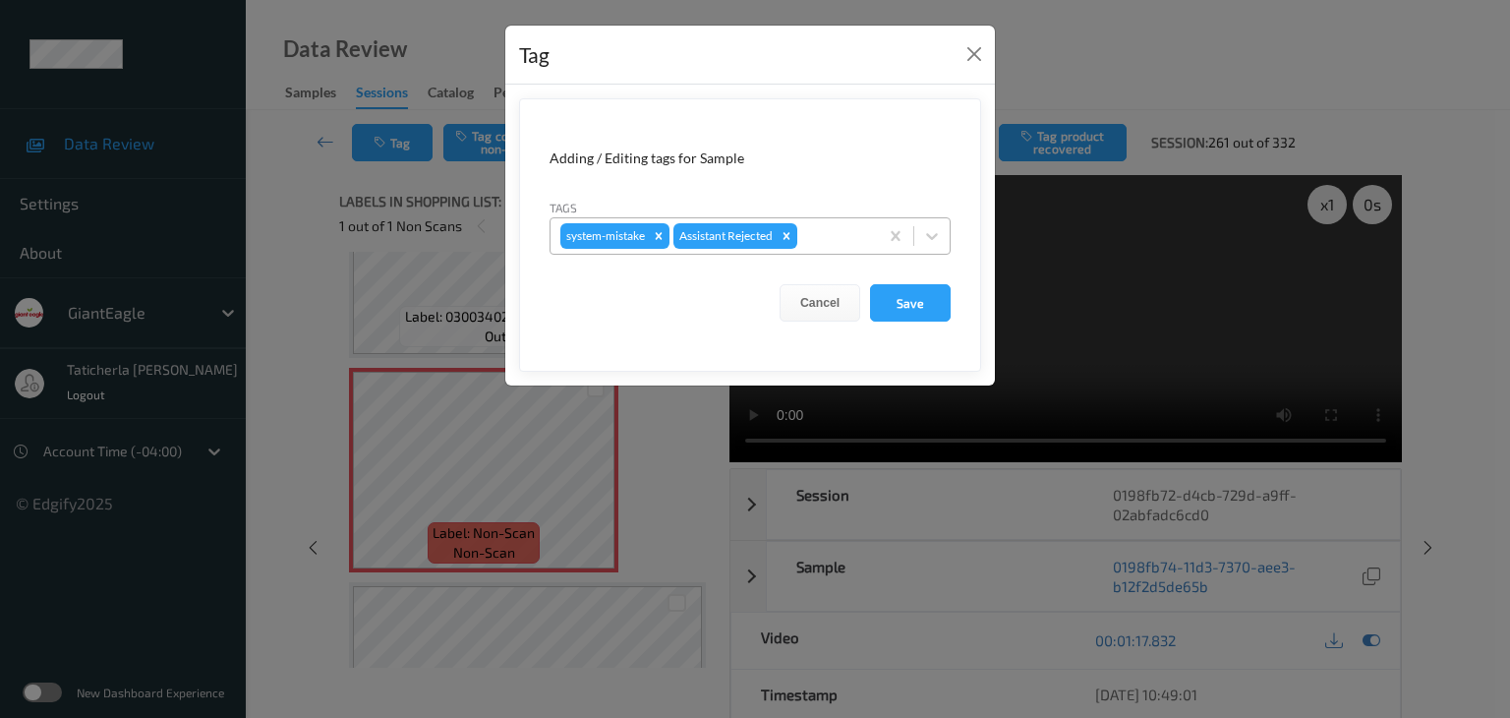
click at [832, 240] on div at bounding box center [834, 236] width 67 height 24
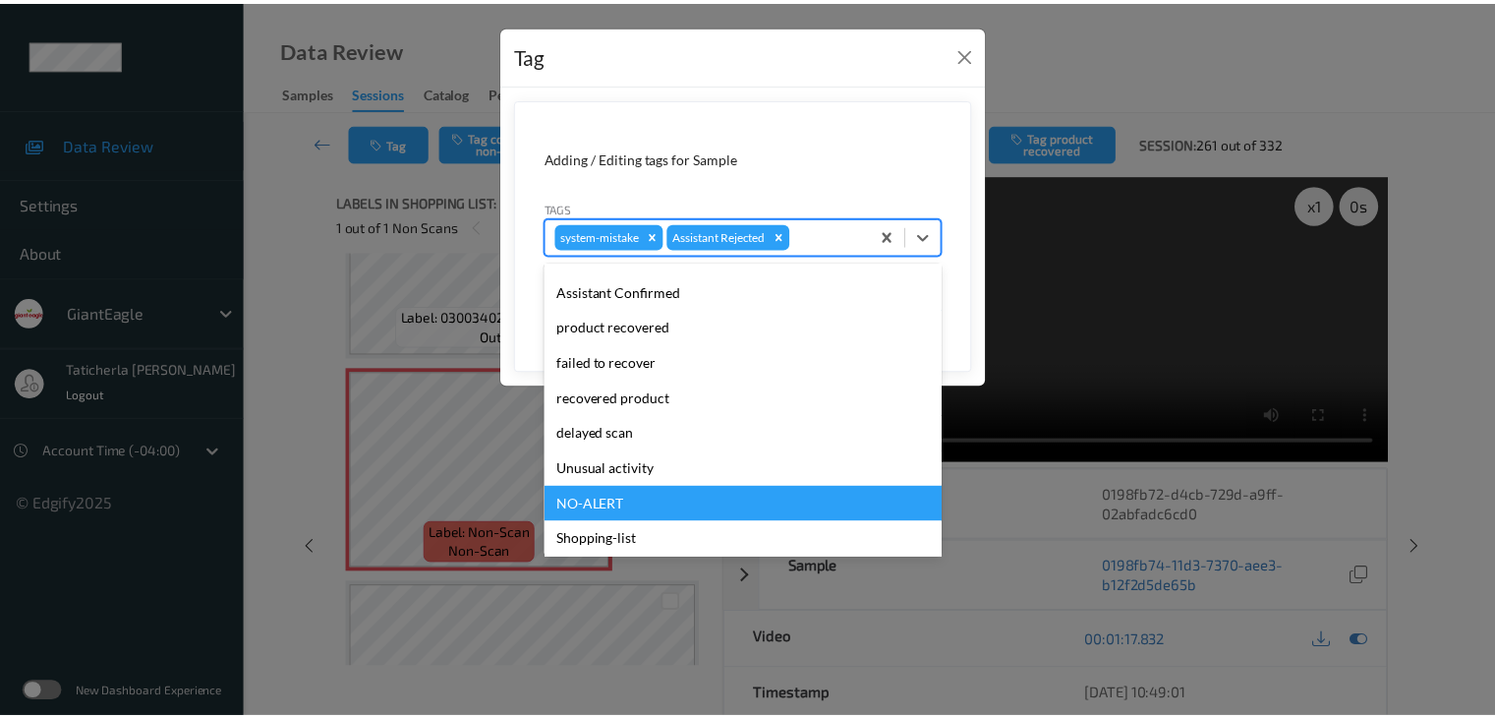
scroll to position [173, 0]
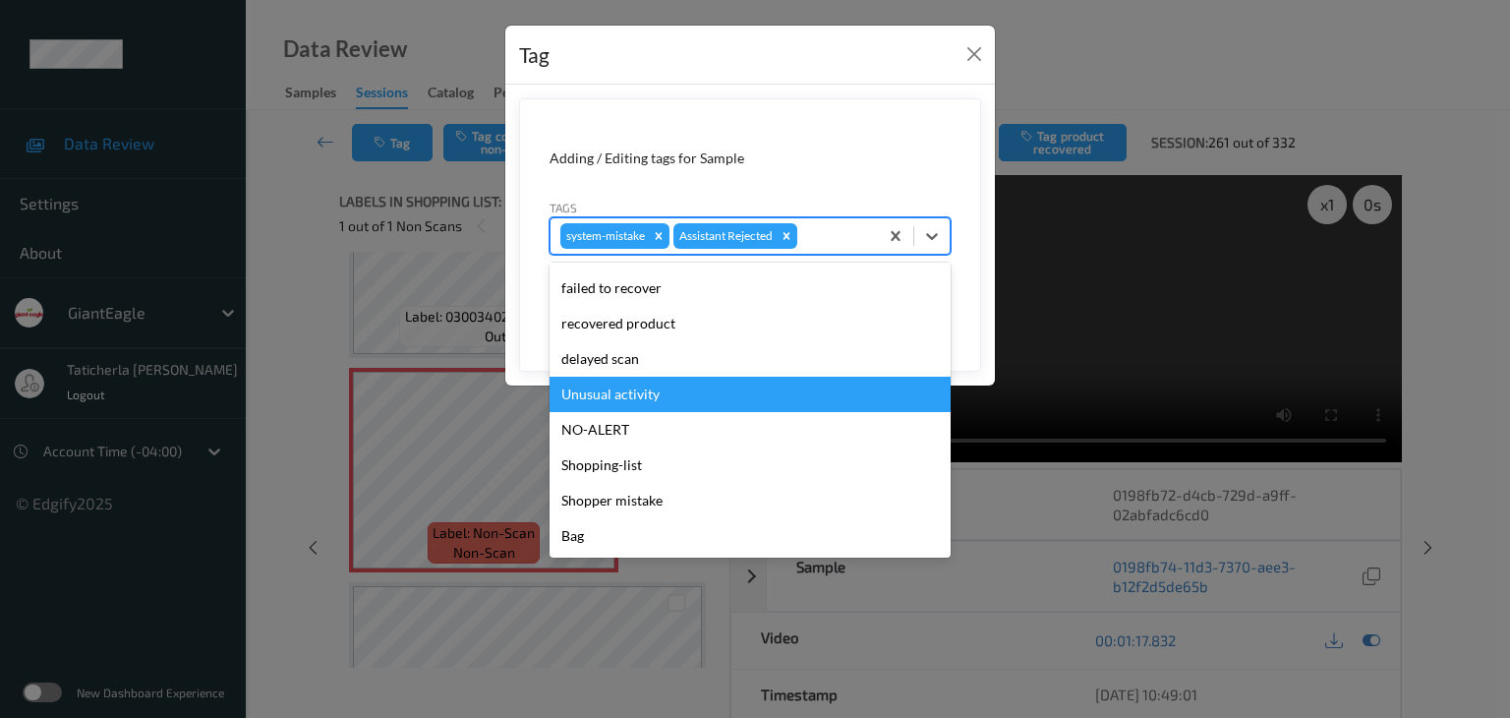
click at [776, 406] on div "Unusual activity" at bounding box center [750, 394] width 401 height 35
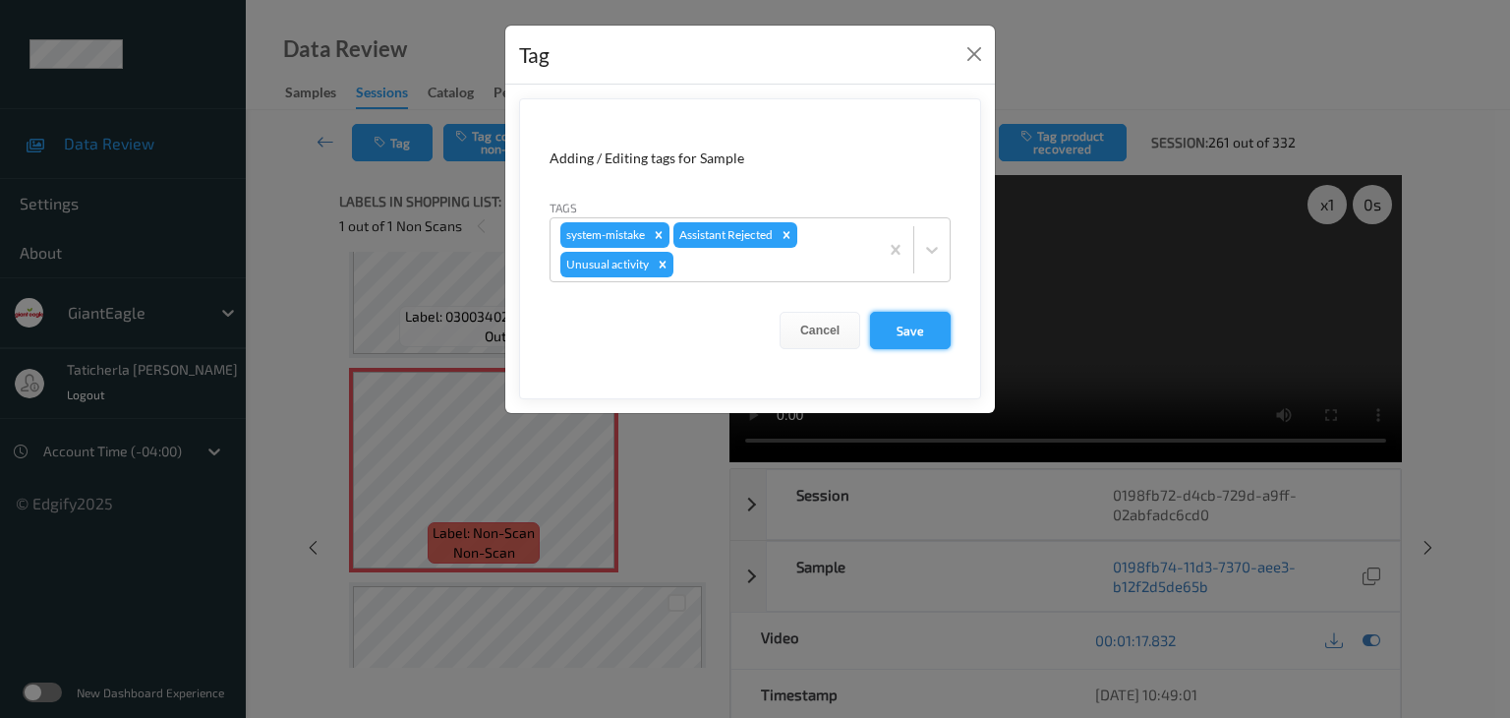
click at [898, 335] on button "Save" at bounding box center [910, 330] width 81 height 37
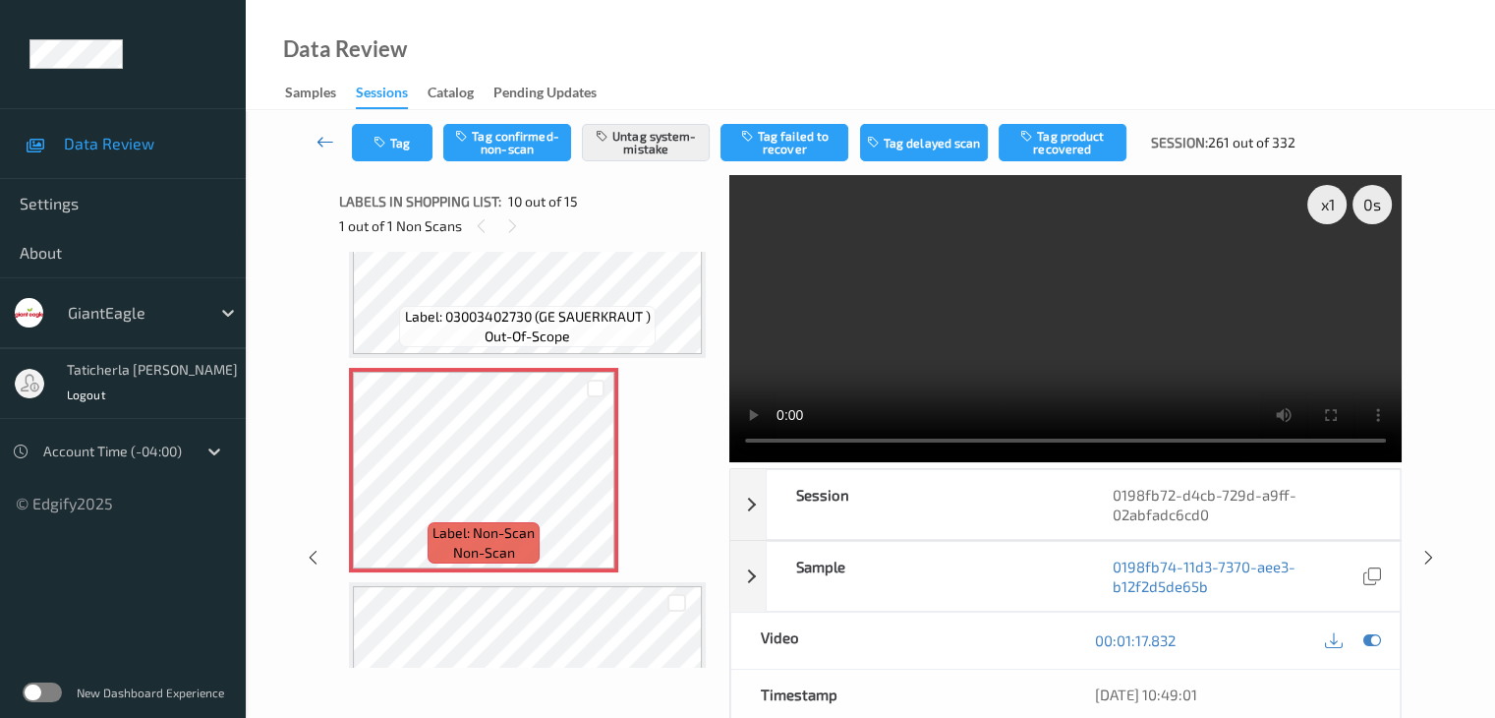
click at [322, 139] on icon at bounding box center [326, 142] width 18 height 20
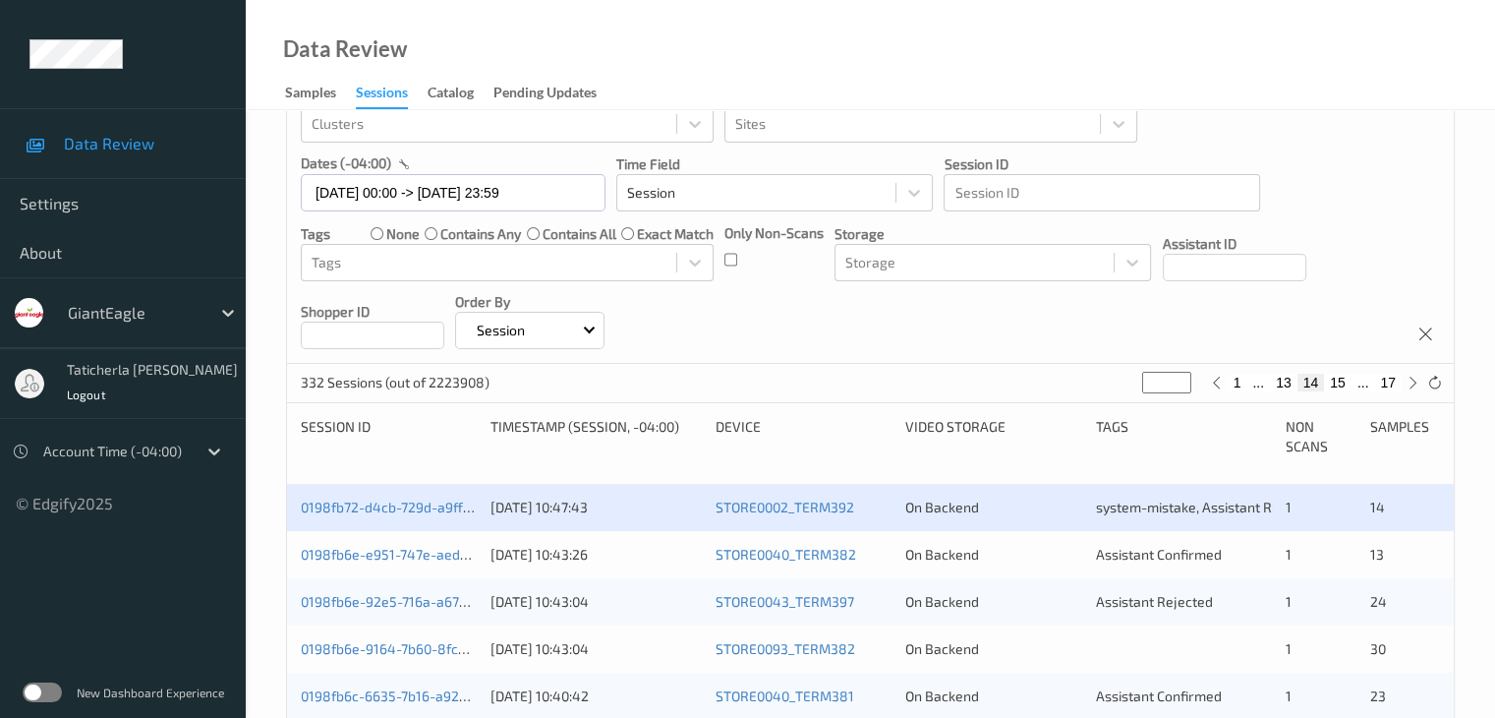
scroll to position [295, 0]
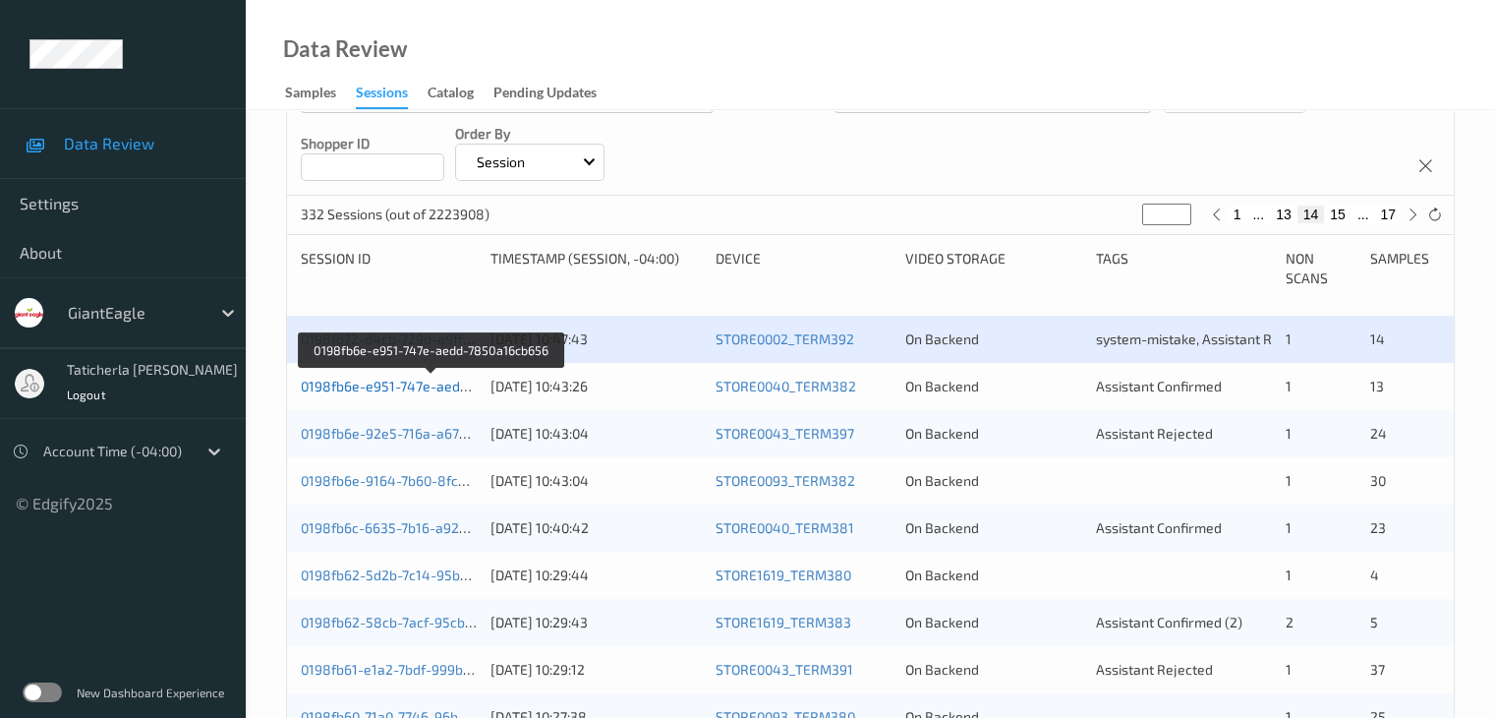
click at [411, 388] on link "0198fb6e-e951-747e-aedd-7850a16cb656" at bounding box center [432, 386] width 263 height 17
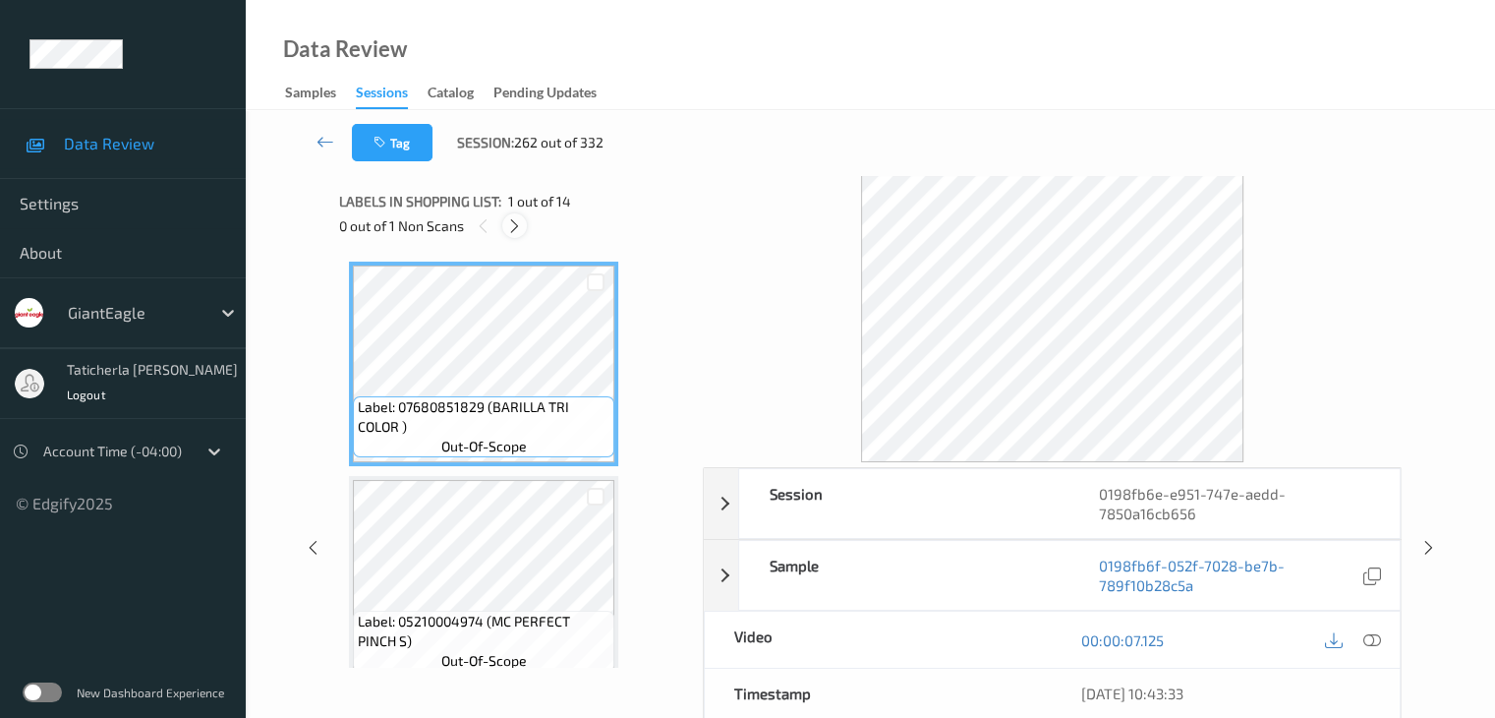
click at [515, 218] on icon at bounding box center [514, 226] width 17 height 18
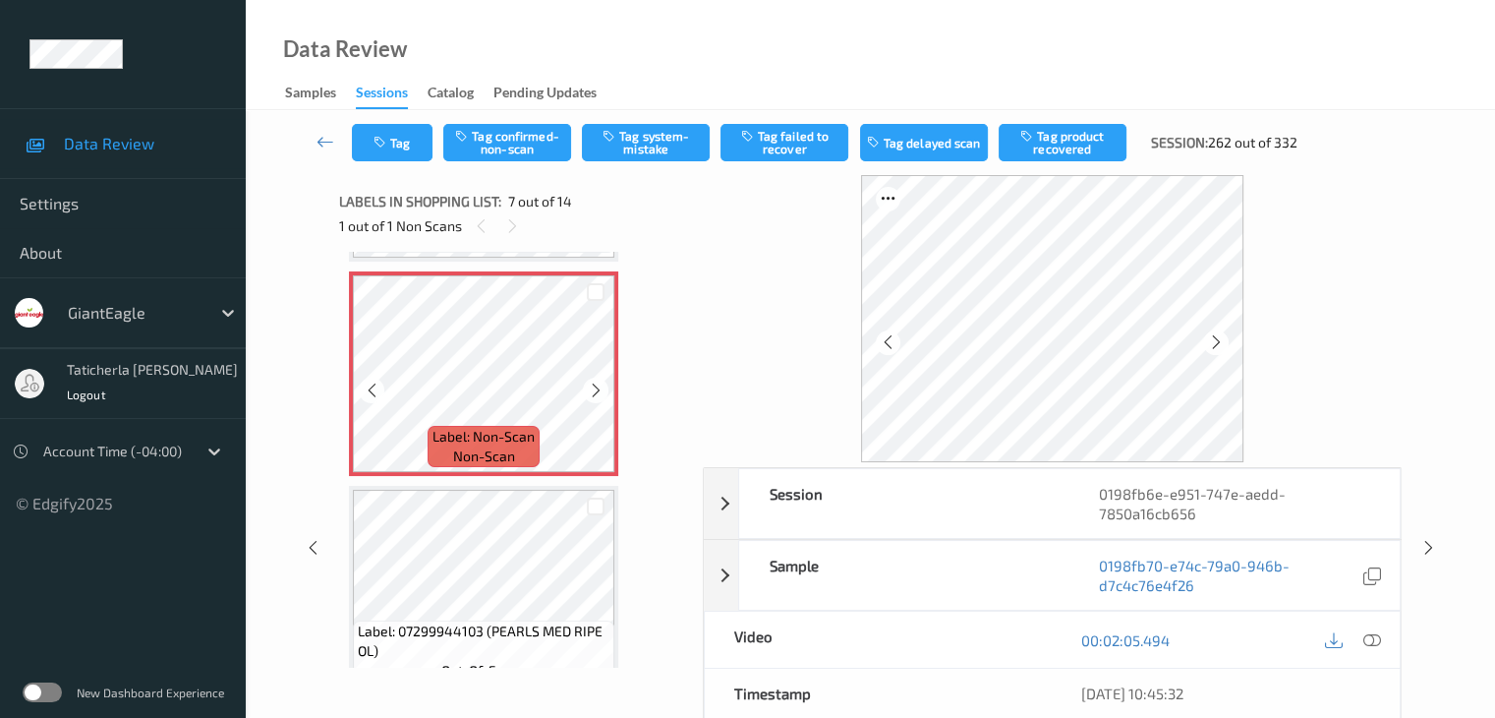
scroll to position [1278, 0]
click at [586, 388] on div at bounding box center [595, 388] width 25 height 25
click at [1369, 636] on icon at bounding box center [1372, 640] width 18 height 18
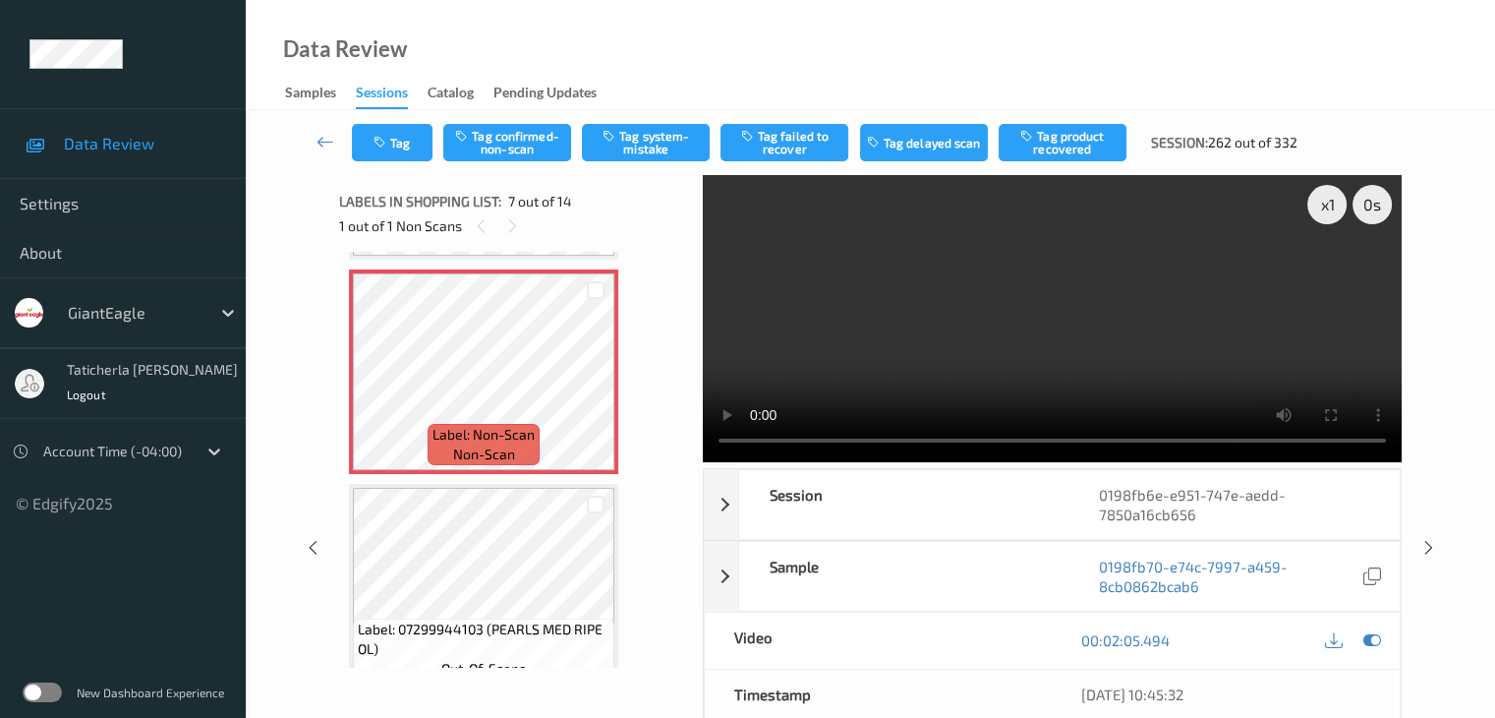
click at [1330, 275] on video at bounding box center [1052, 318] width 699 height 287
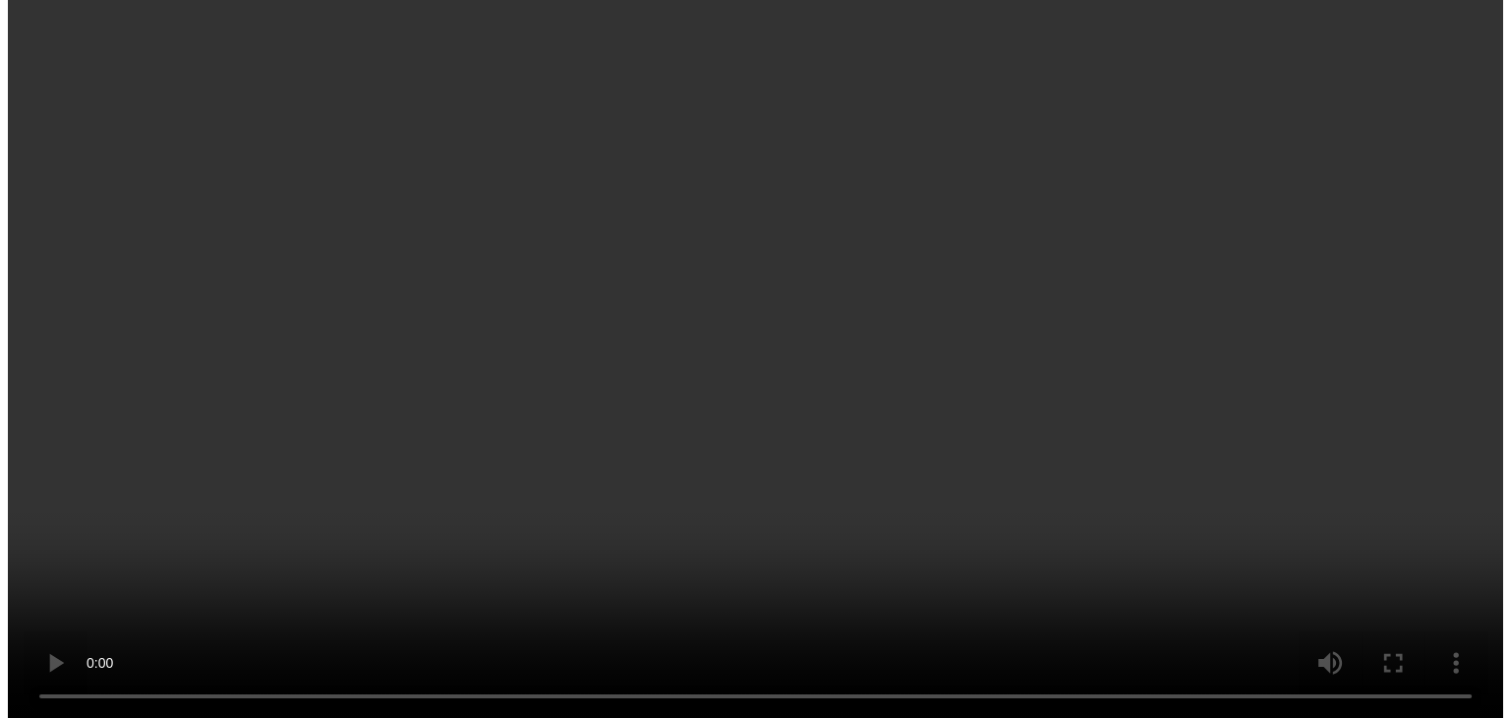
scroll to position [1082, 0]
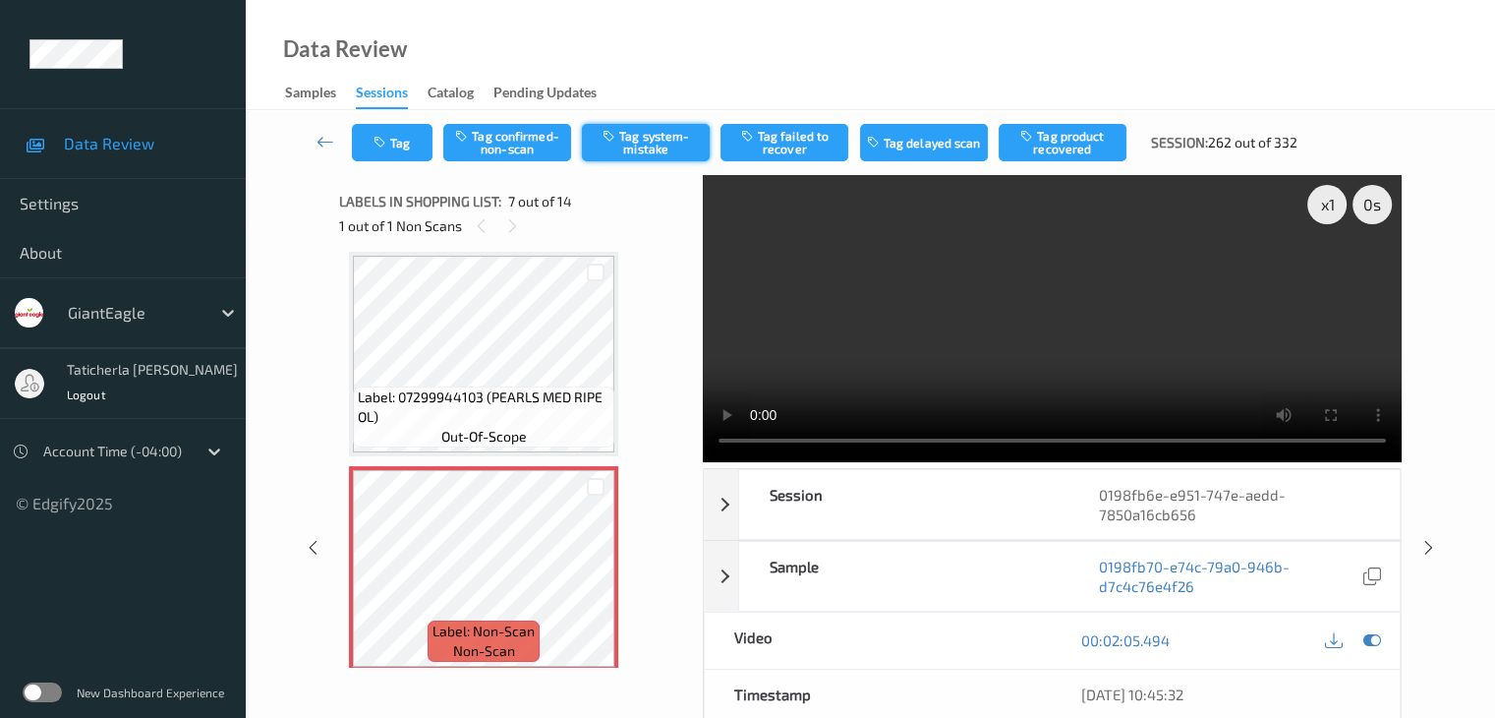
click at [641, 135] on button "Tag system-mistake" at bounding box center [646, 142] width 128 height 37
click at [422, 144] on button "Tag" at bounding box center [392, 142] width 81 height 37
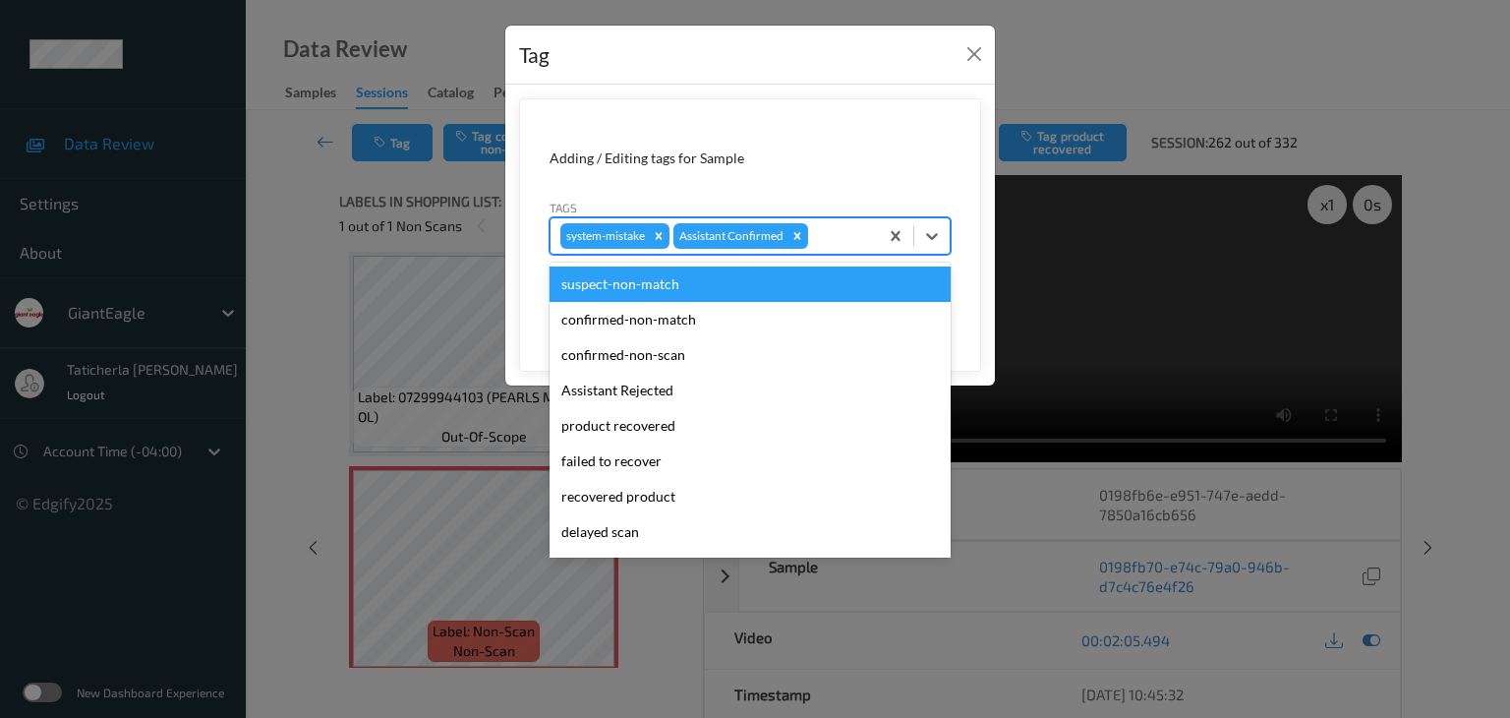
click at [854, 227] on div at bounding box center [840, 236] width 56 height 24
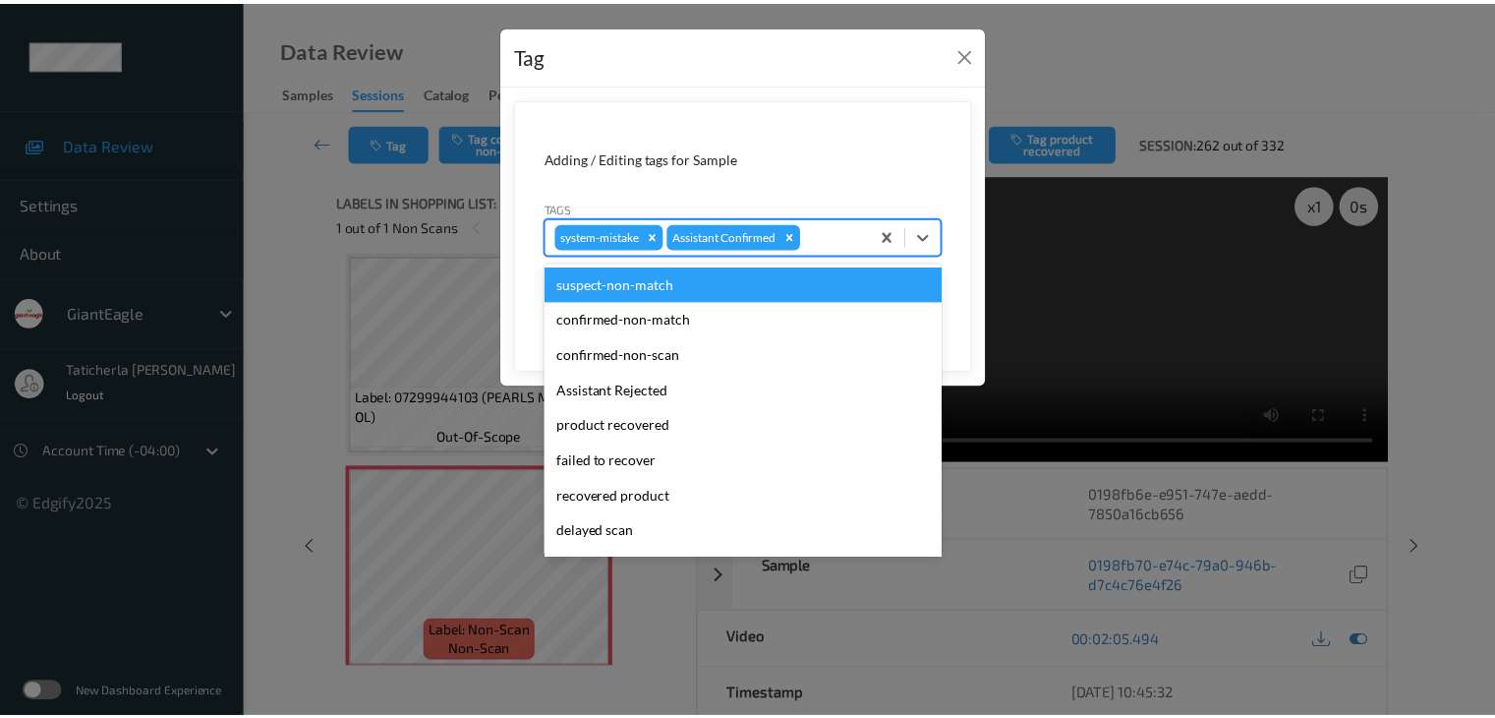
scroll to position [173, 0]
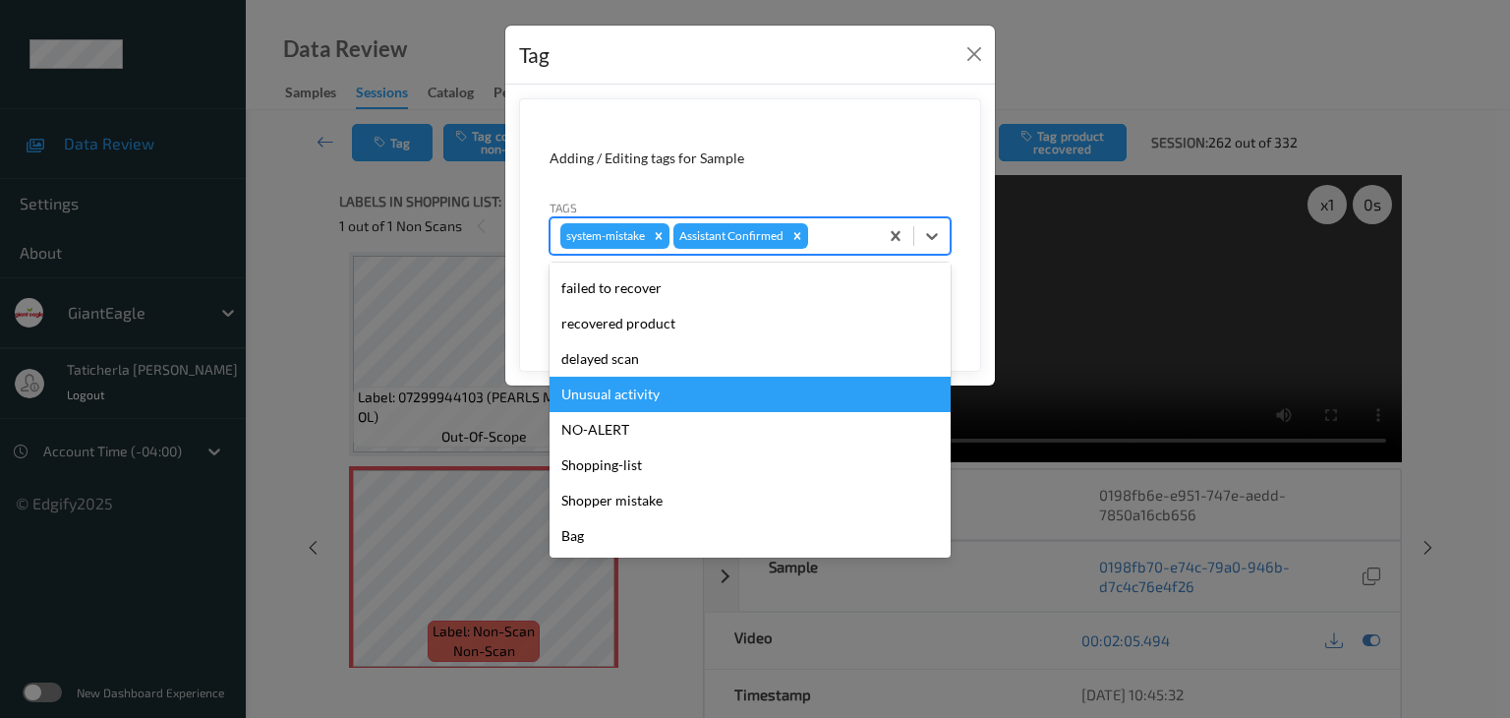
click at [721, 388] on div "Unusual activity" at bounding box center [750, 394] width 401 height 35
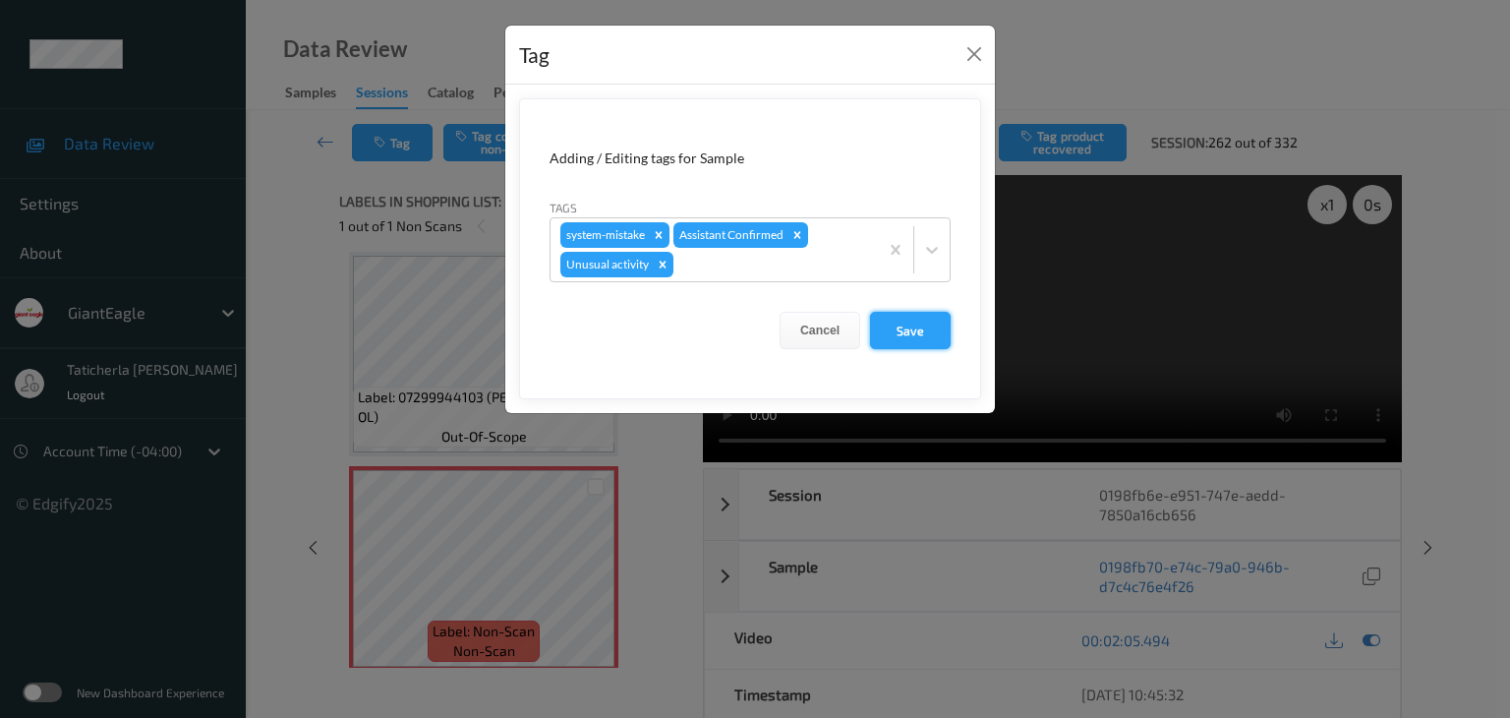
click at [901, 327] on button "Save" at bounding box center [910, 330] width 81 height 37
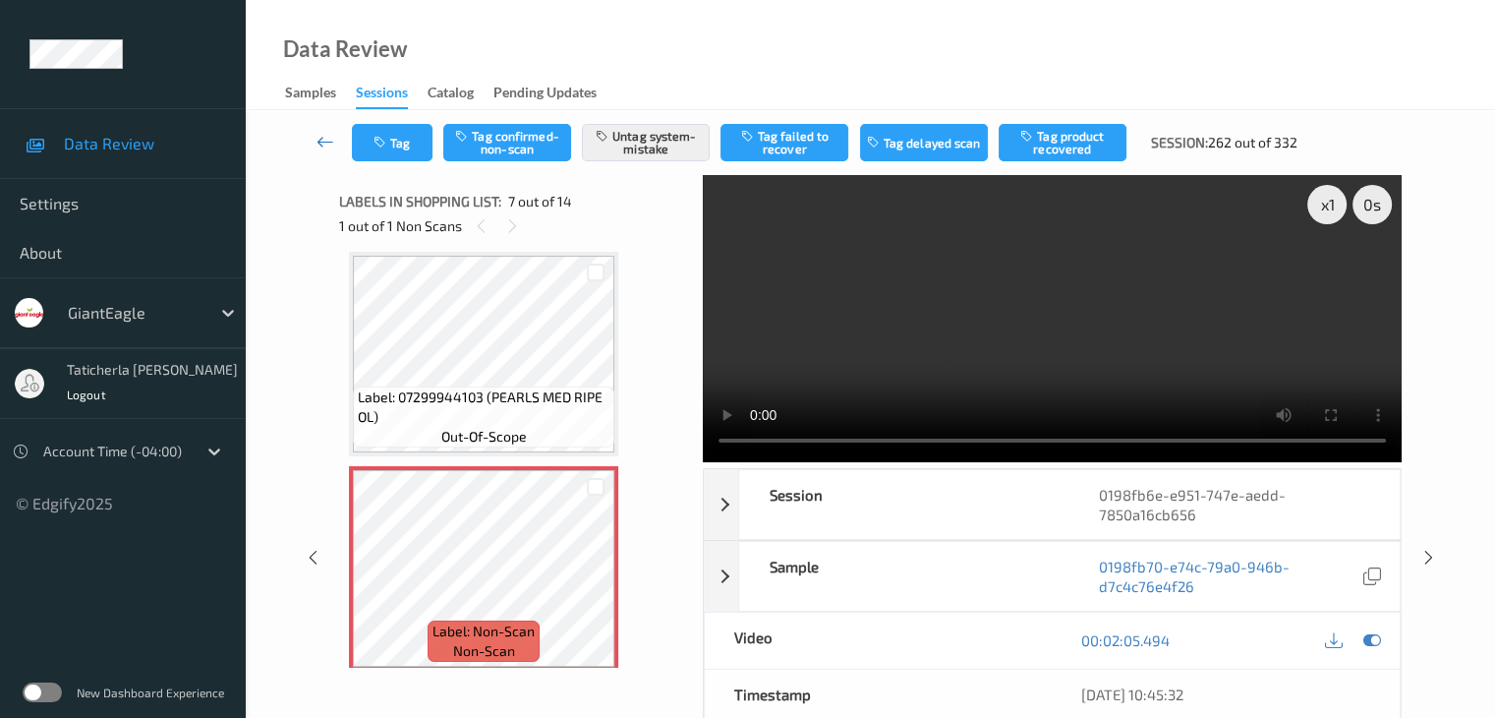
click at [319, 139] on icon at bounding box center [326, 142] width 18 height 20
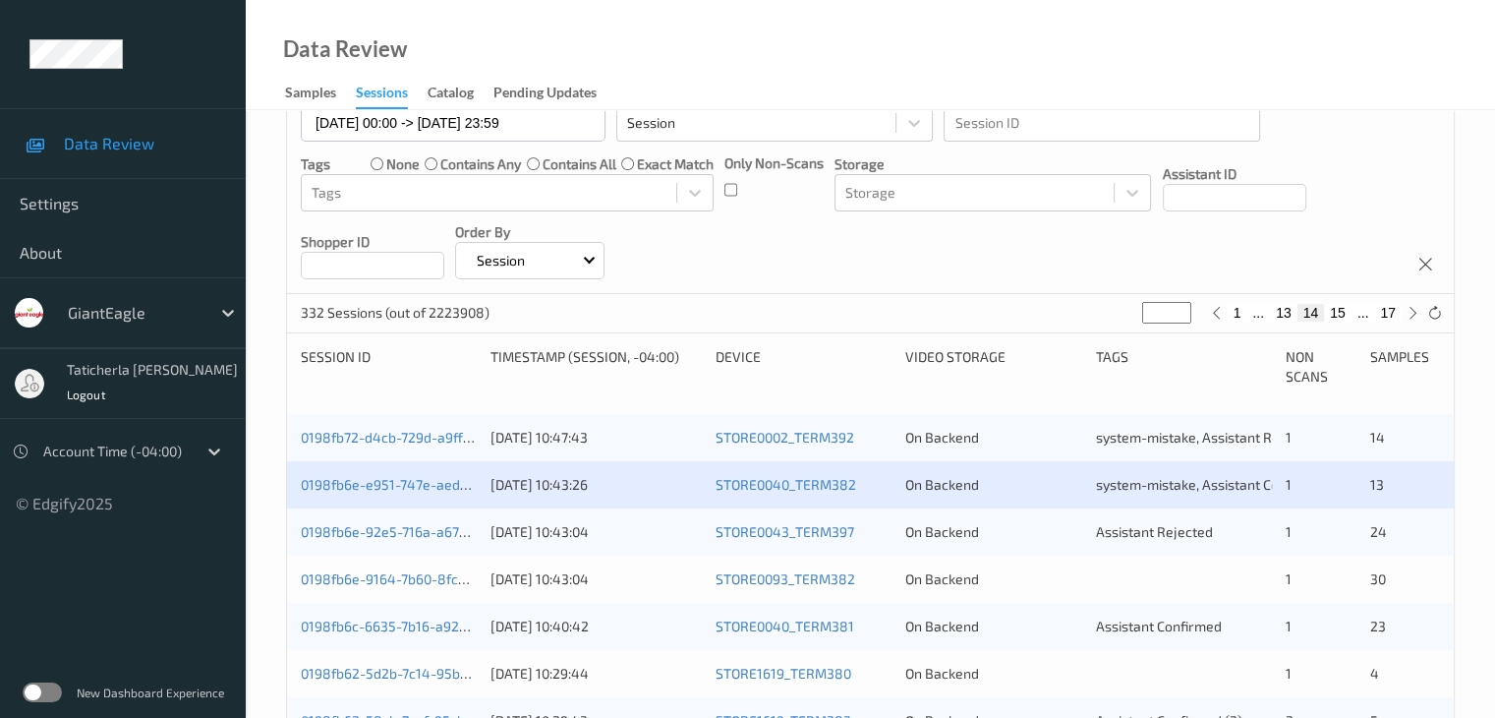
scroll to position [393, 0]
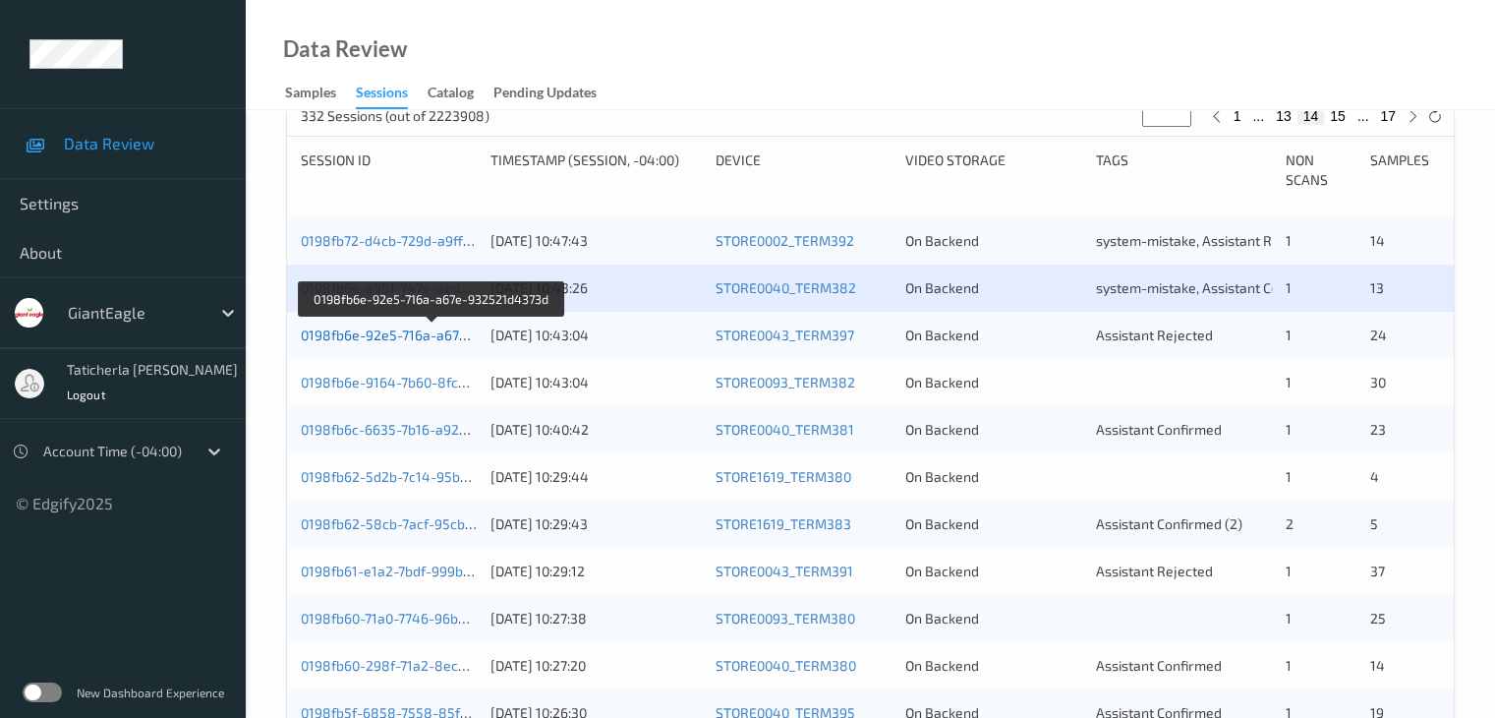
click at [421, 339] on link "0198fb6e-92e5-716a-a67e-932521d4373d" at bounding box center [433, 334] width 264 height 17
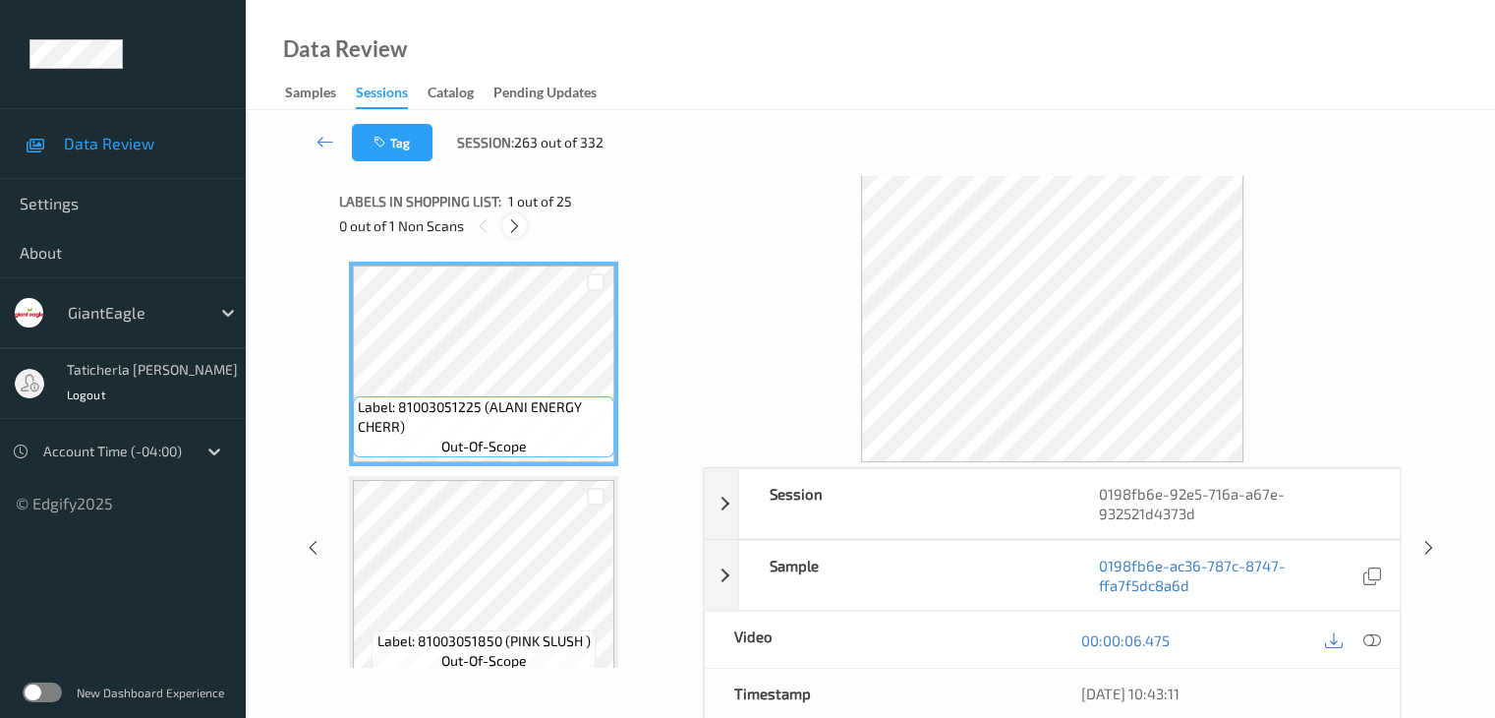
click at [512, 232] on icon at bounding box center [514, 226] width 17 height 18
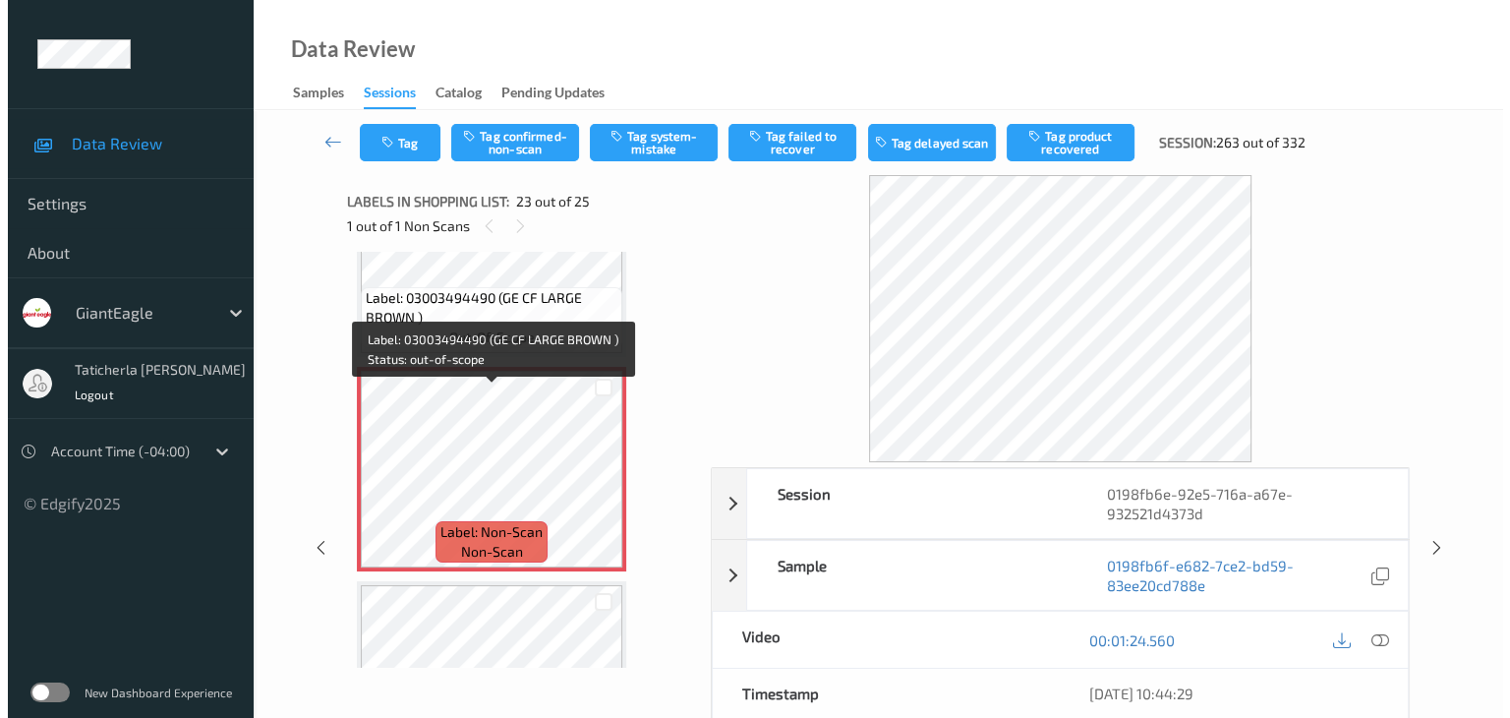
scroll to position [4707, 0]
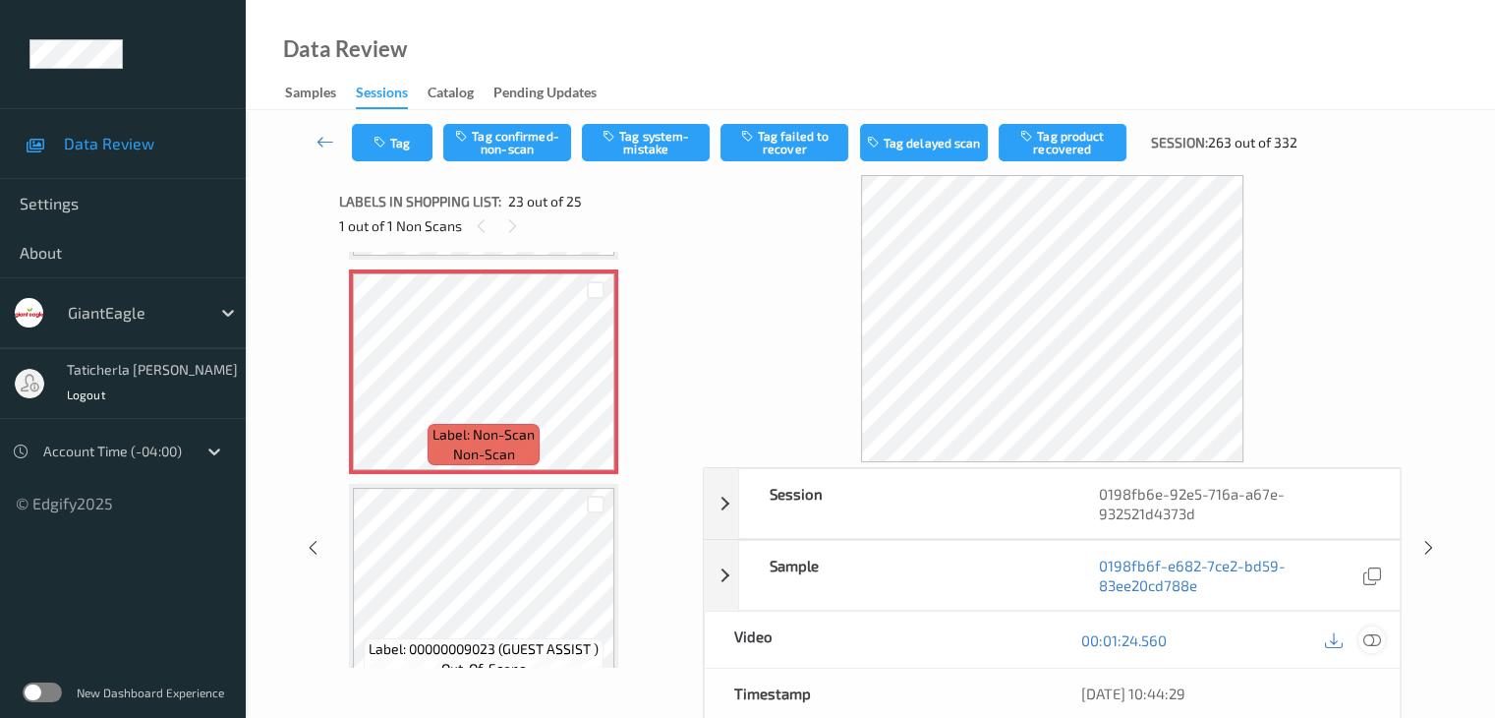
click at [1368, 634] on icon at bounding box center [1372, 640] width 18 height 18
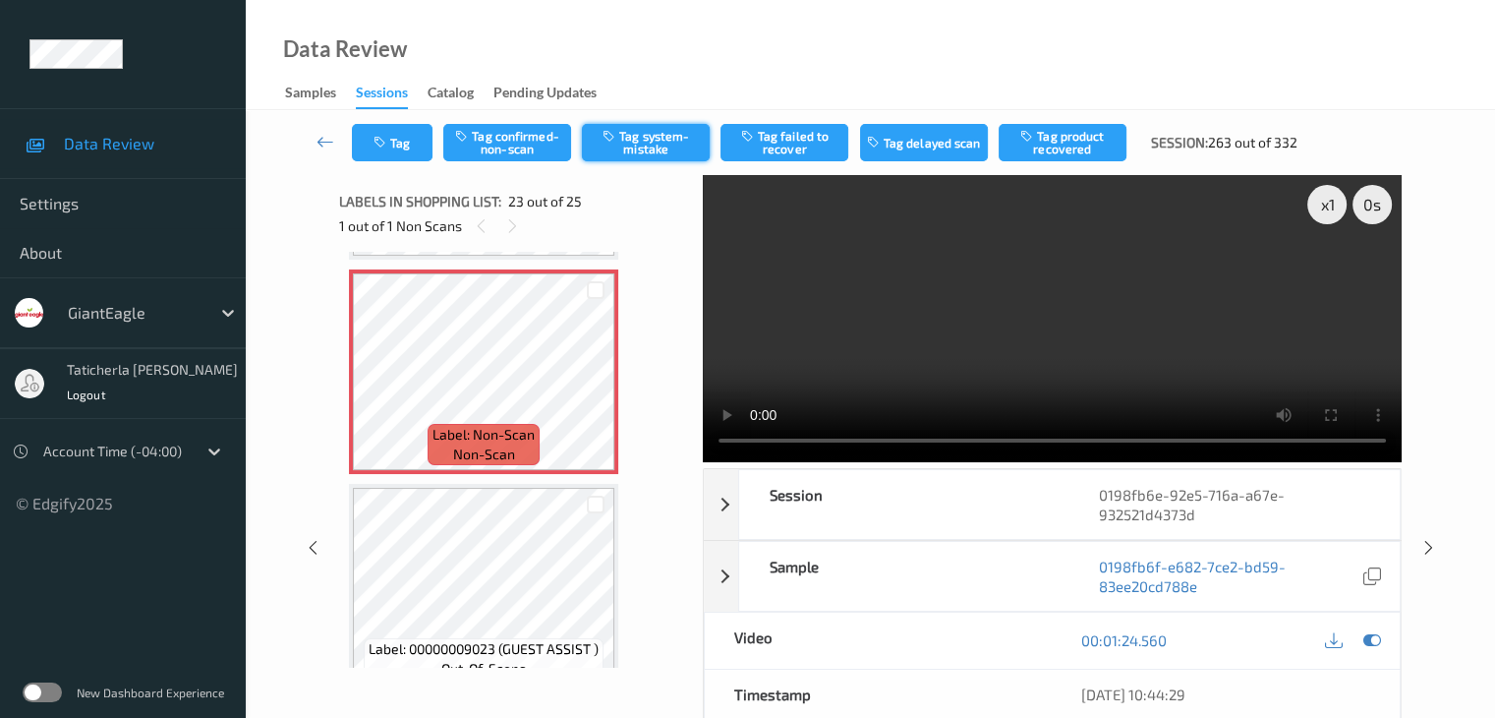
click at [631, 138] on button "Tag system-mistake" at bounding box center [646, 142] width 128 height 37
click at [409, 145] on button "Tag" at bounding box center [392, 142] width 81 height 37
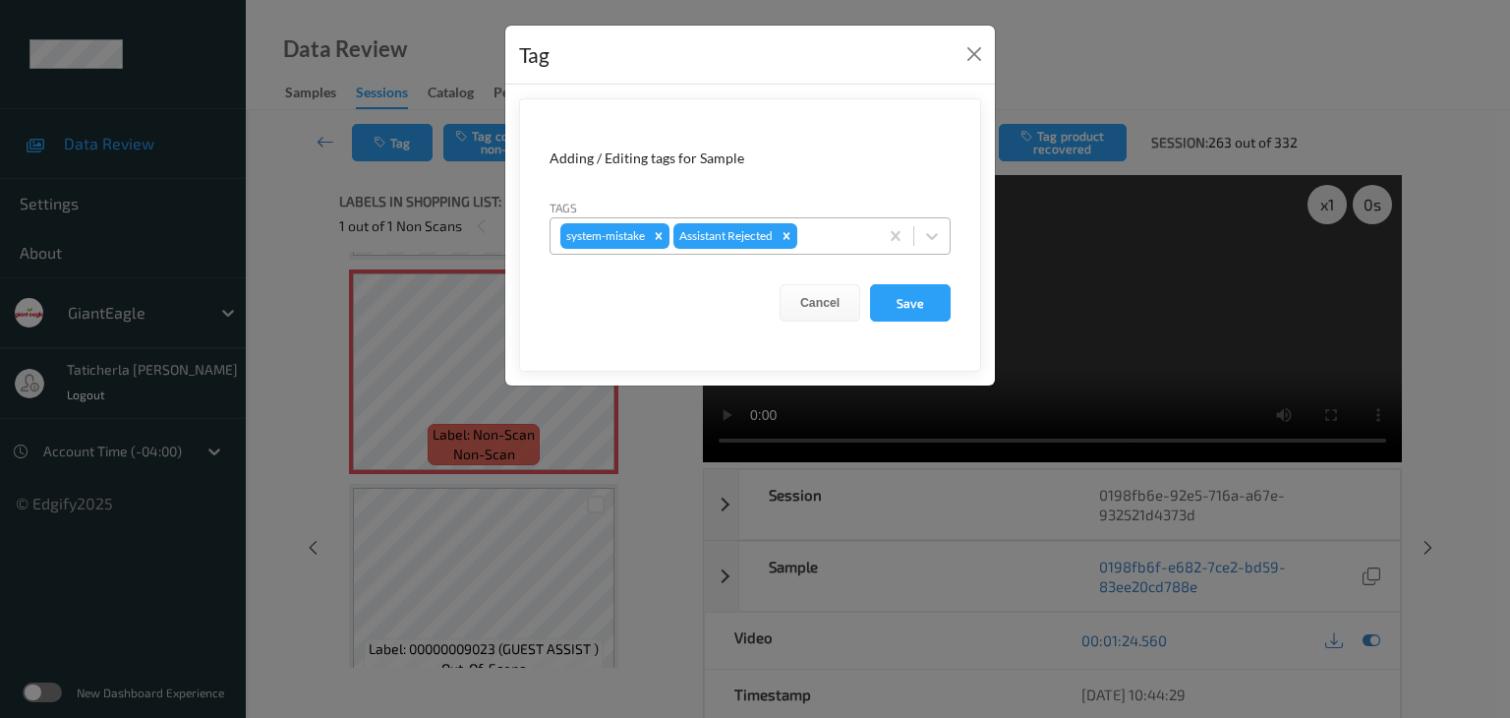
click at [862, 240] on div at bounding box center [834, 236] width 67 height 24
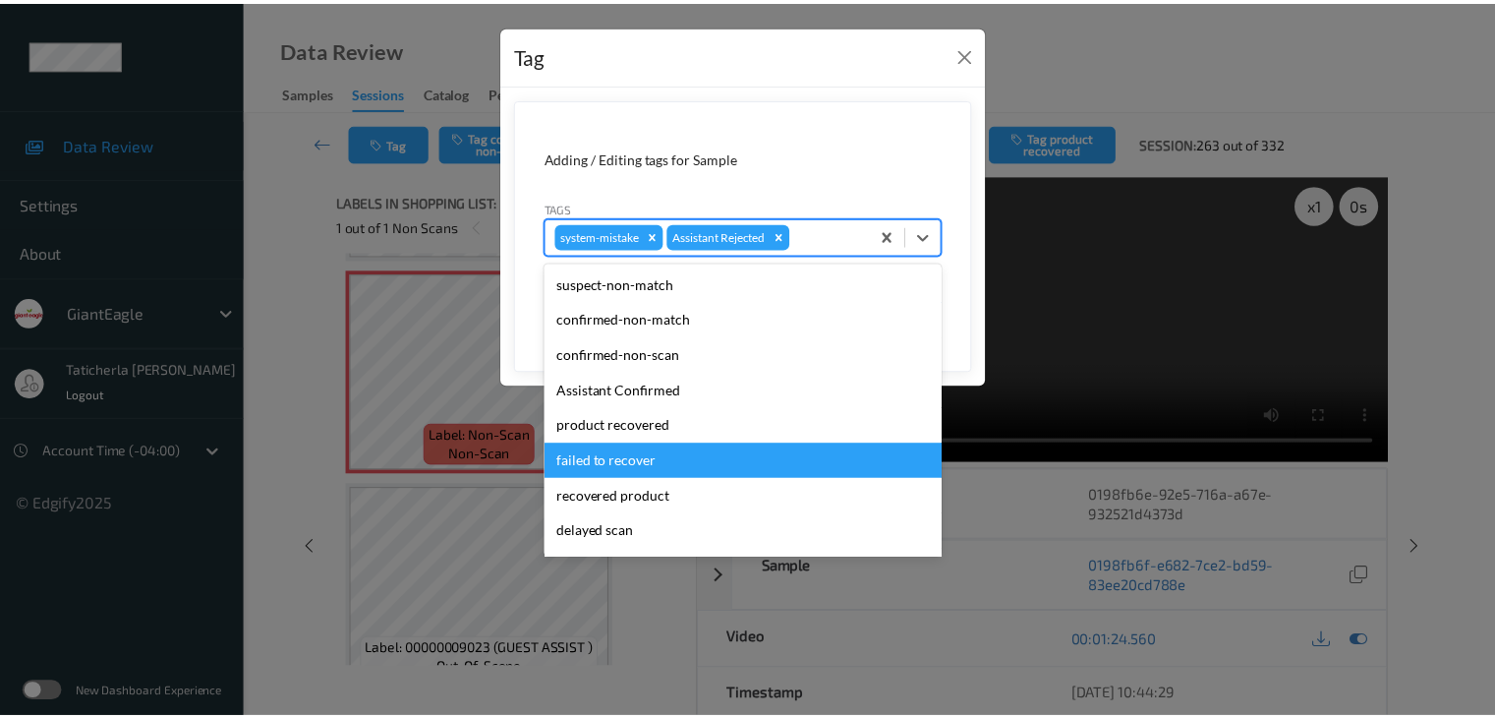
scroll to position [173, 0]
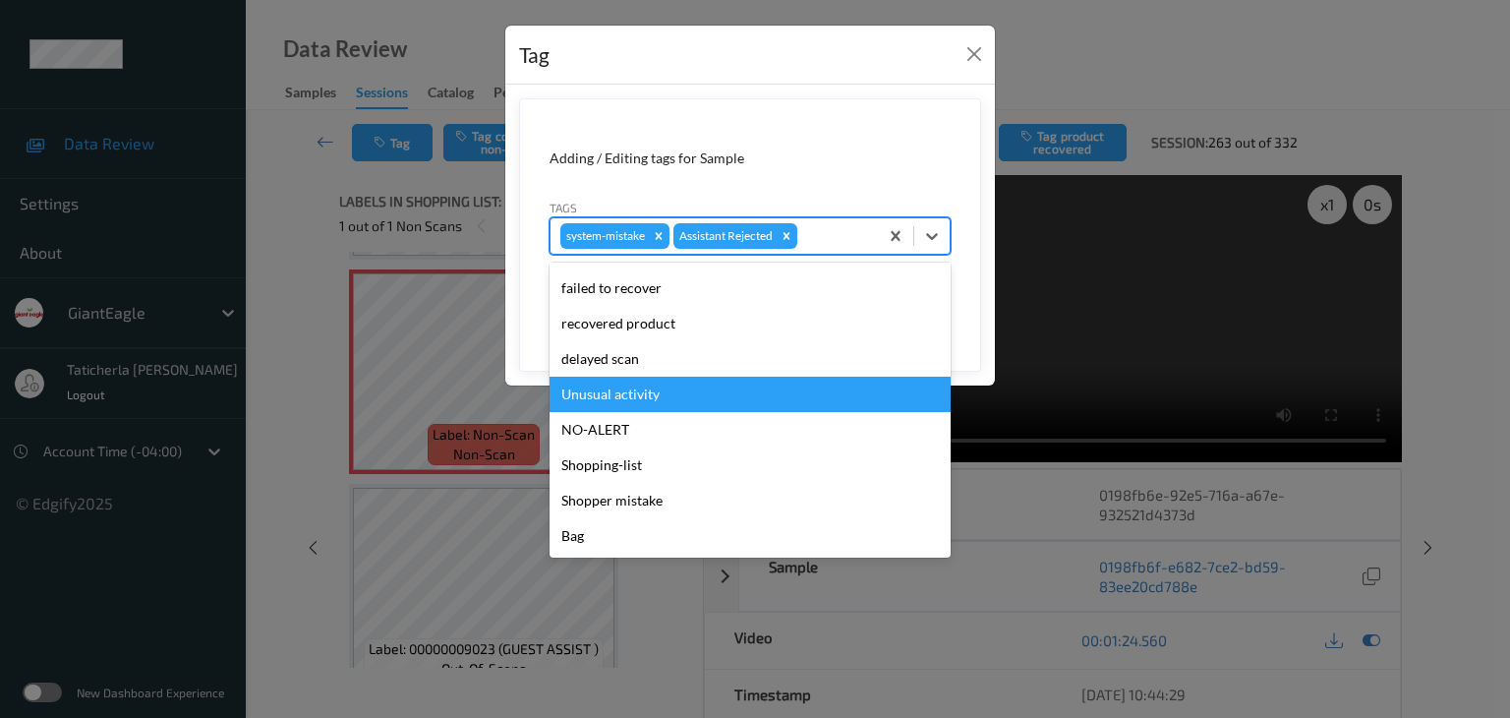
click at [728, 397] on div "Unusual activity" at bounding box center [750, 394] width 401 height 35
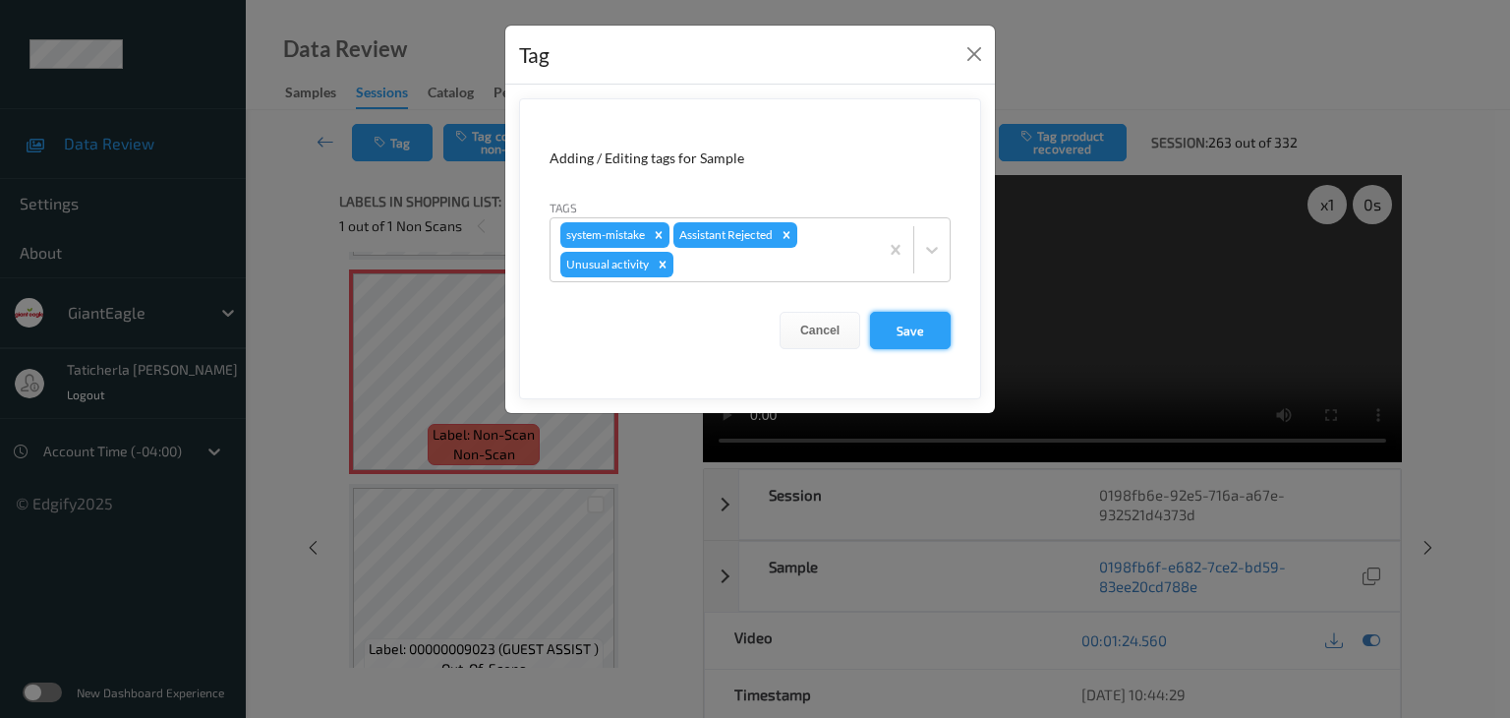
click at [930, 326] on button "Save" at bounding box center [910, 330] width 81 height 37
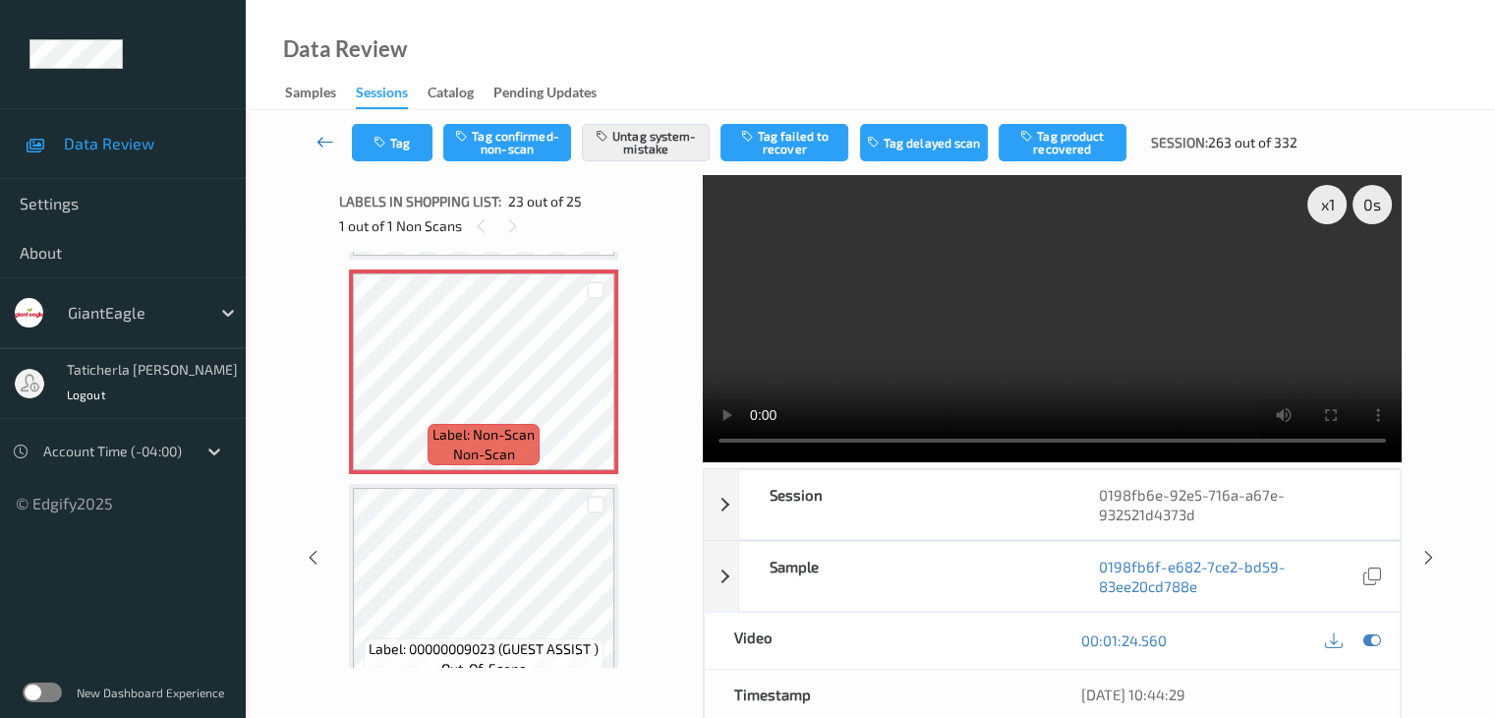
click at [336, 142] on link at bounding box center [326, 142] width 52 height 37
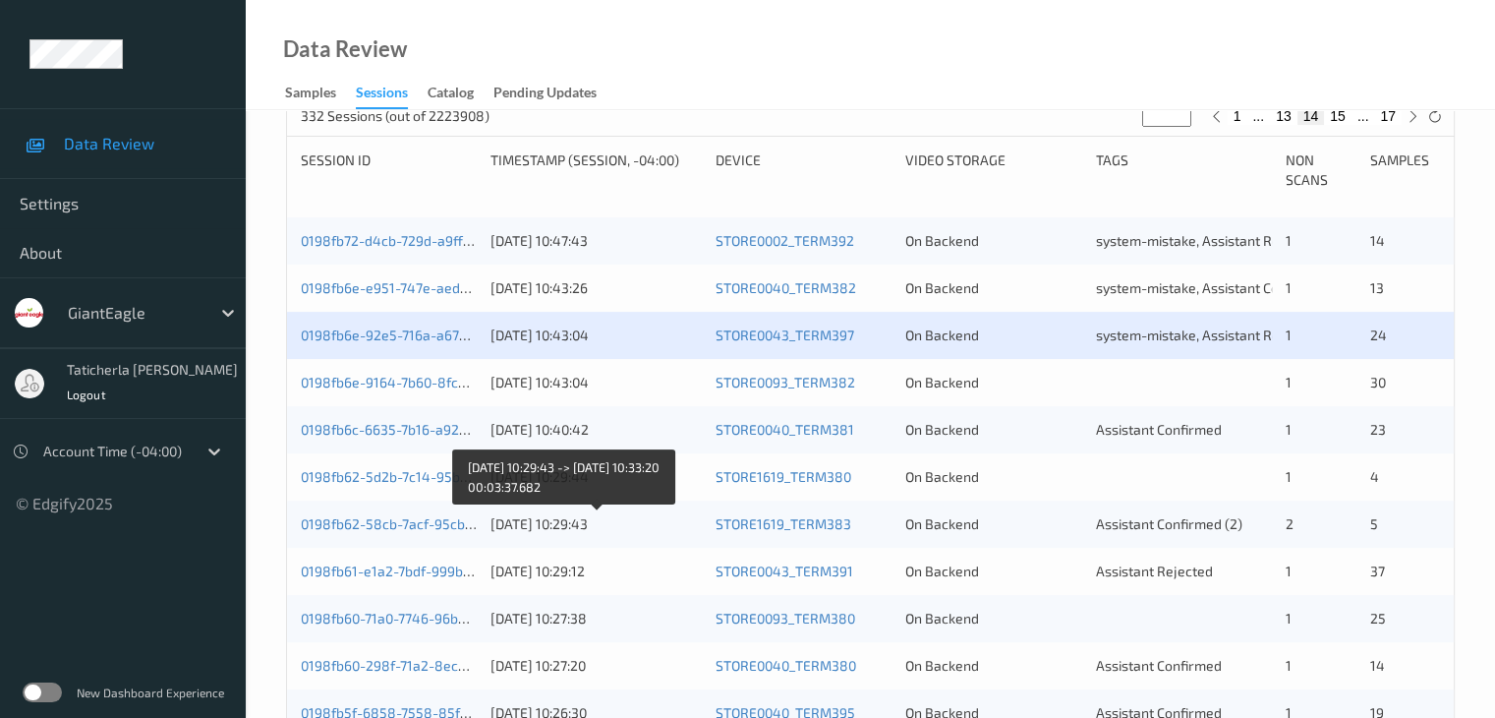
scroll to position [393, 0]
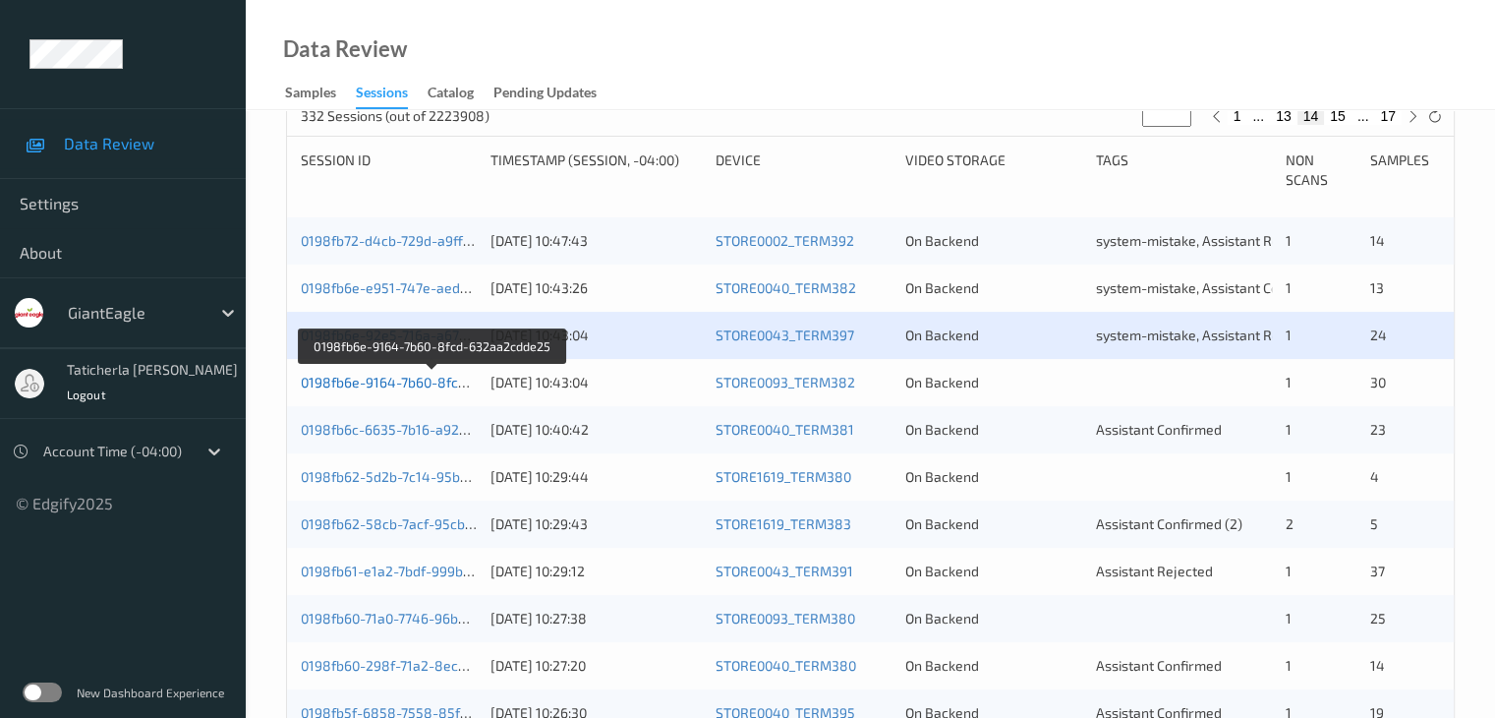
click at [413, 375] on link "0198fb6e-9164-7b60-8fcd-632aa2cdde25" at bounding box center [433, 382] width 264 height 17
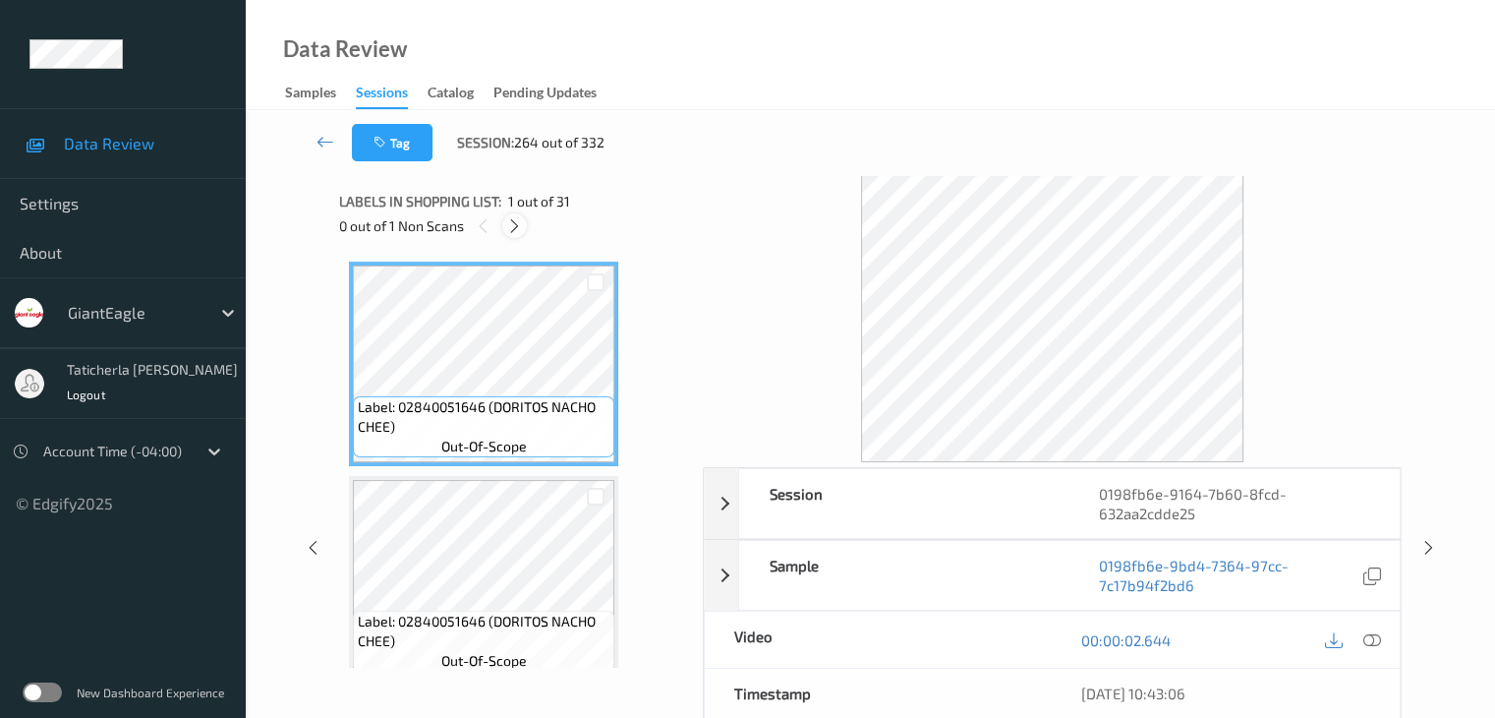
click at [516, 225] on icon at bounding box center [514, 226] width 17 height 18
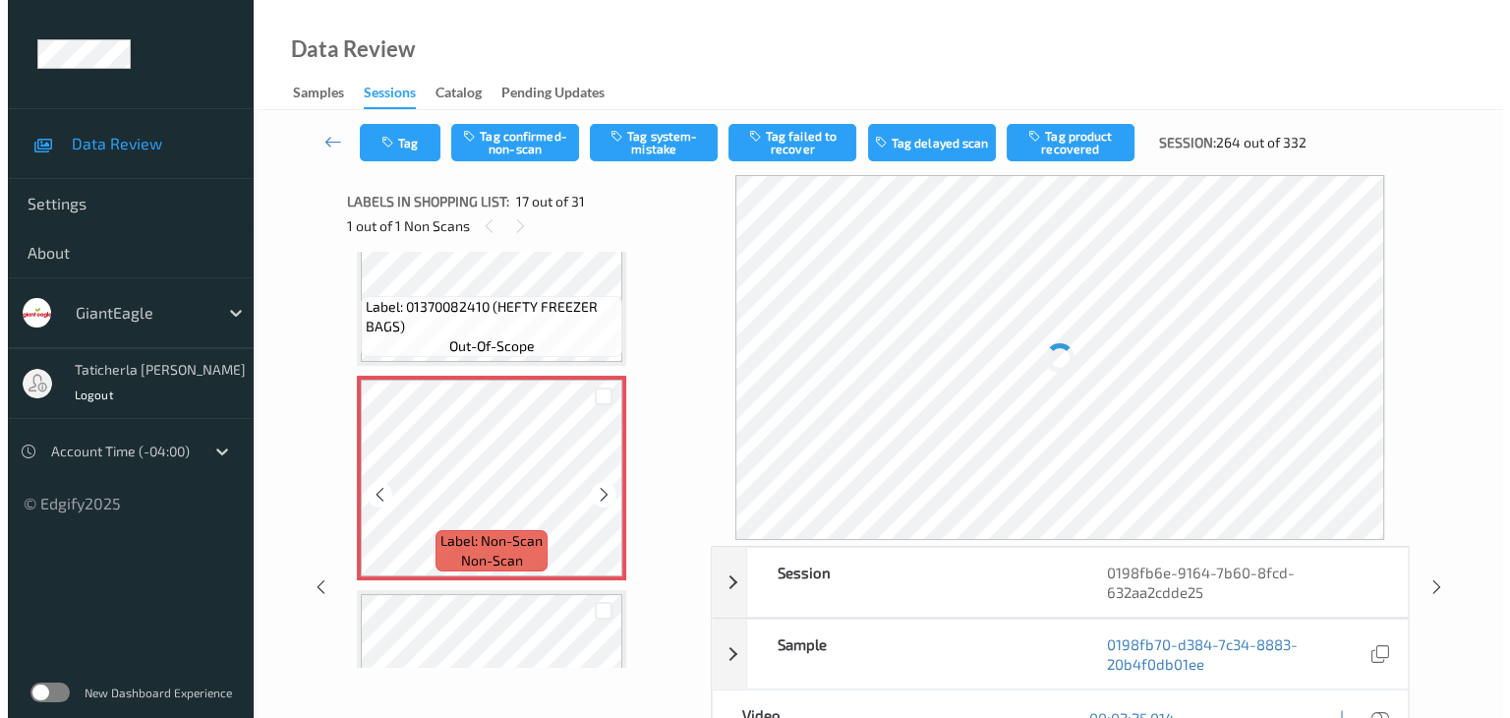
scroll to position [3421, 0]
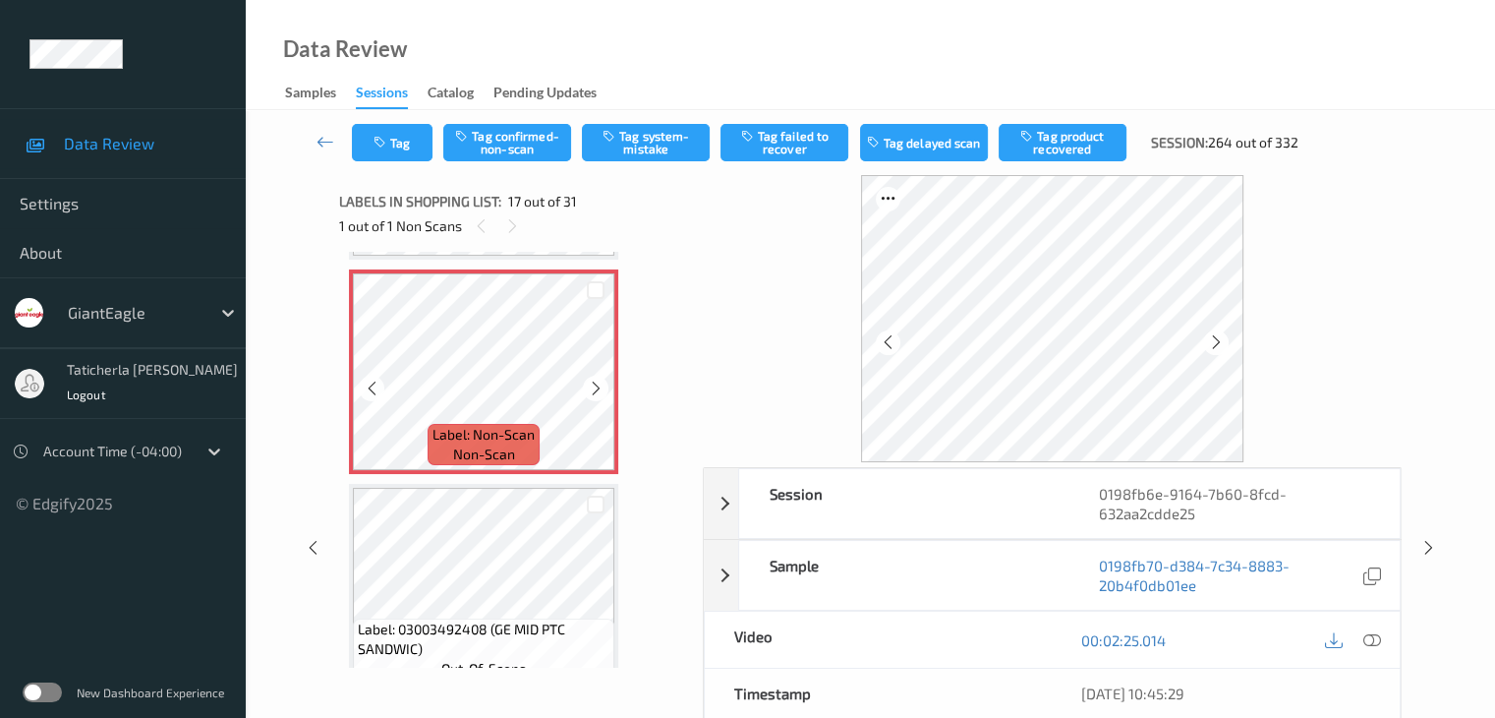
click at [598, 384] on icon at bounding box center [596, 389] width 17 height 18
click at [1368, 640] on icon at bounding box center [1372, 640] width 18 height 18
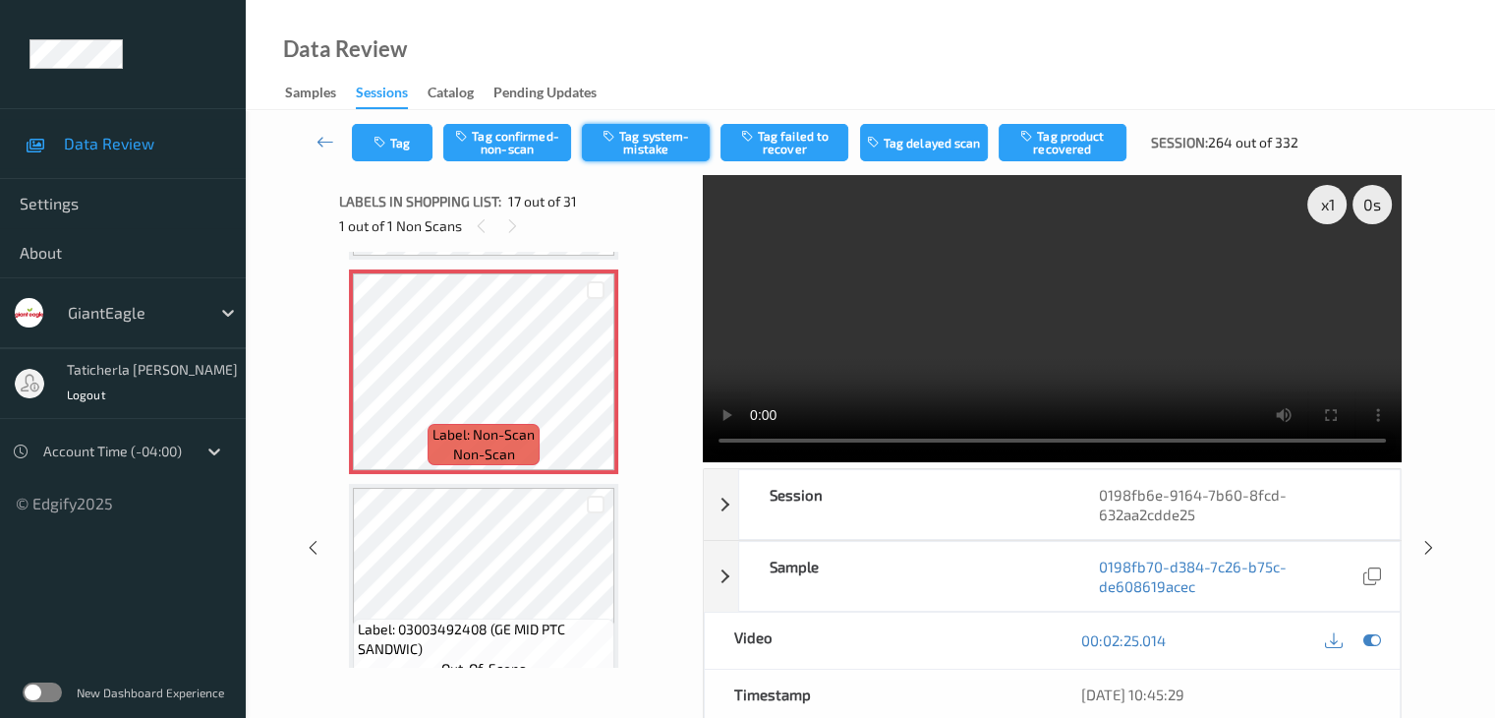
click at [649, 144] on button "Tag system-mistake" at bounding box center [646, 142] width 128 height 37
click at [390, 136] on button "Tag" at bounding box center [392, 142] width 81 height 37
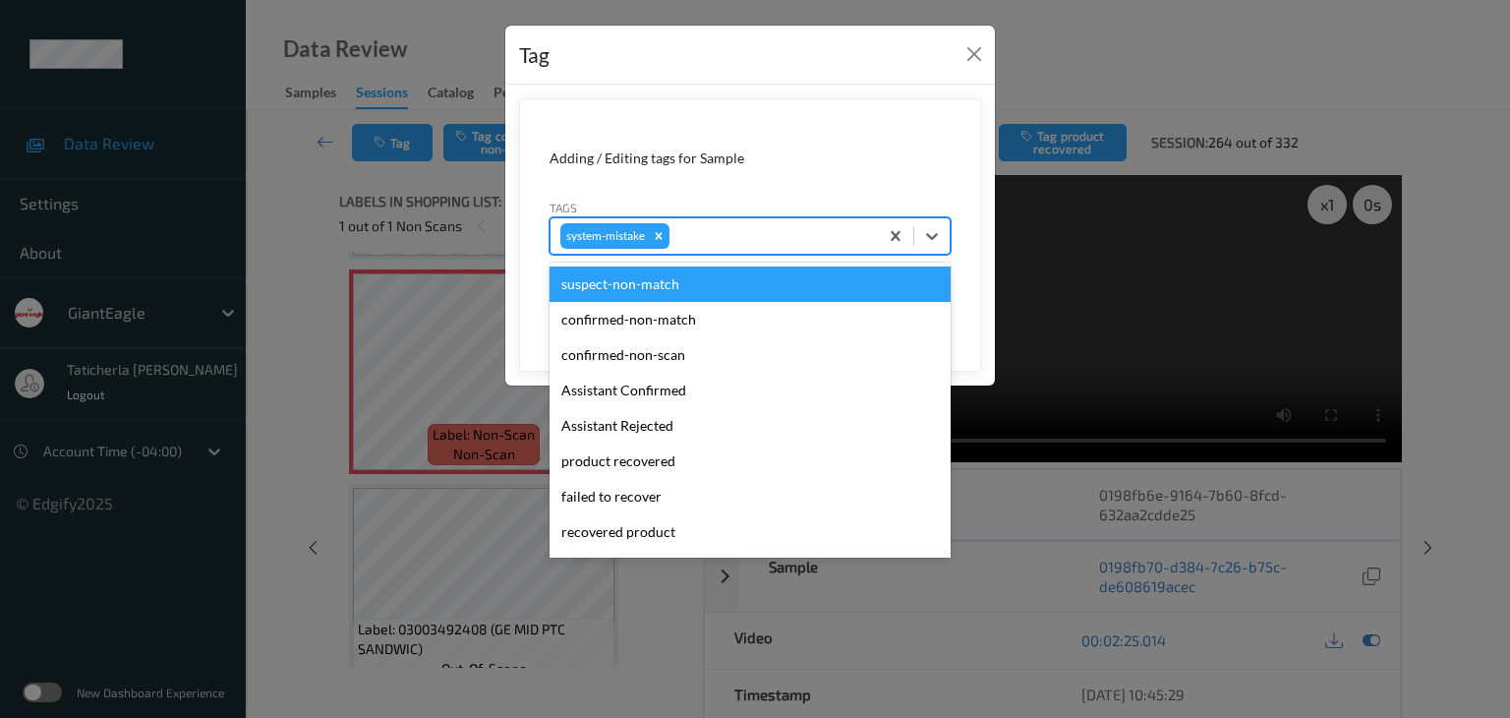
click at [742, 229] on div at bounding box center [770, 236] width 195 height 24
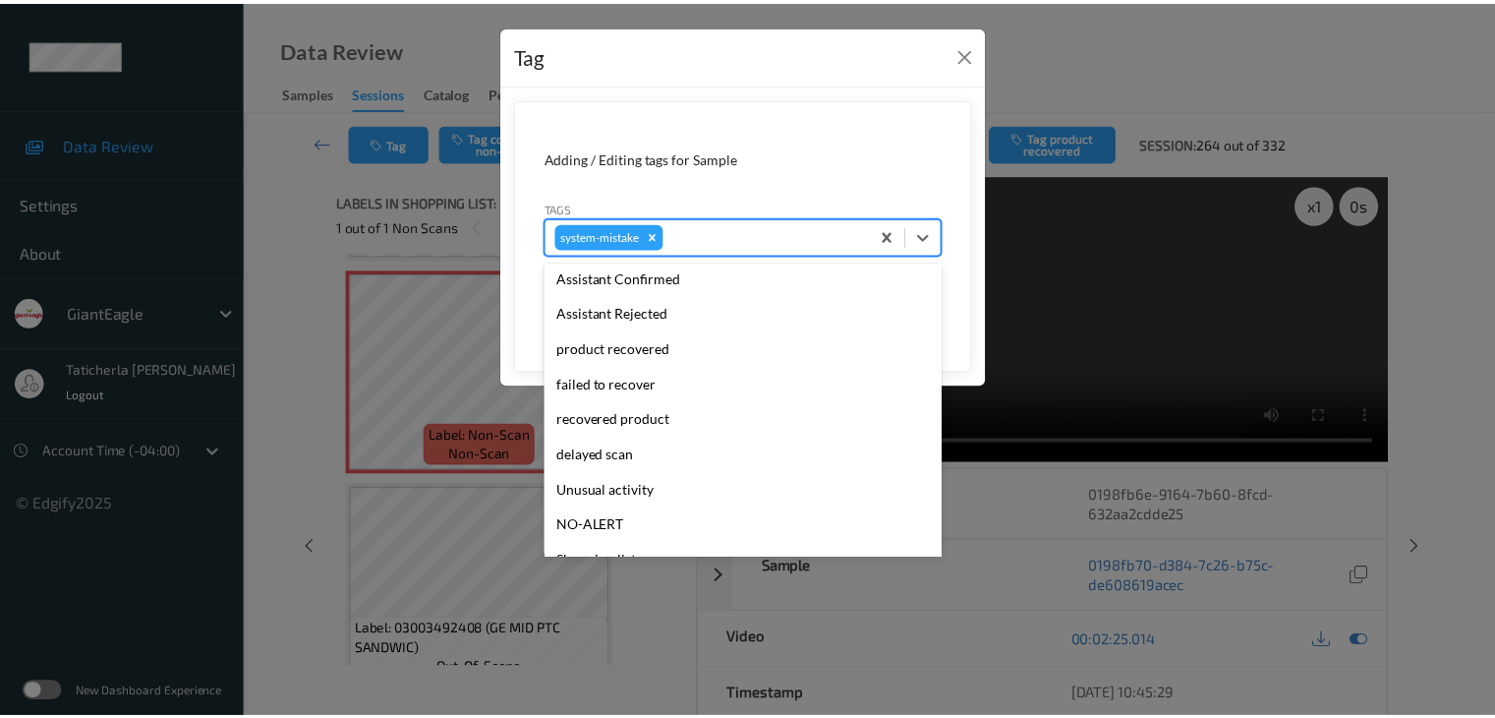
scroll to position [197, 0]
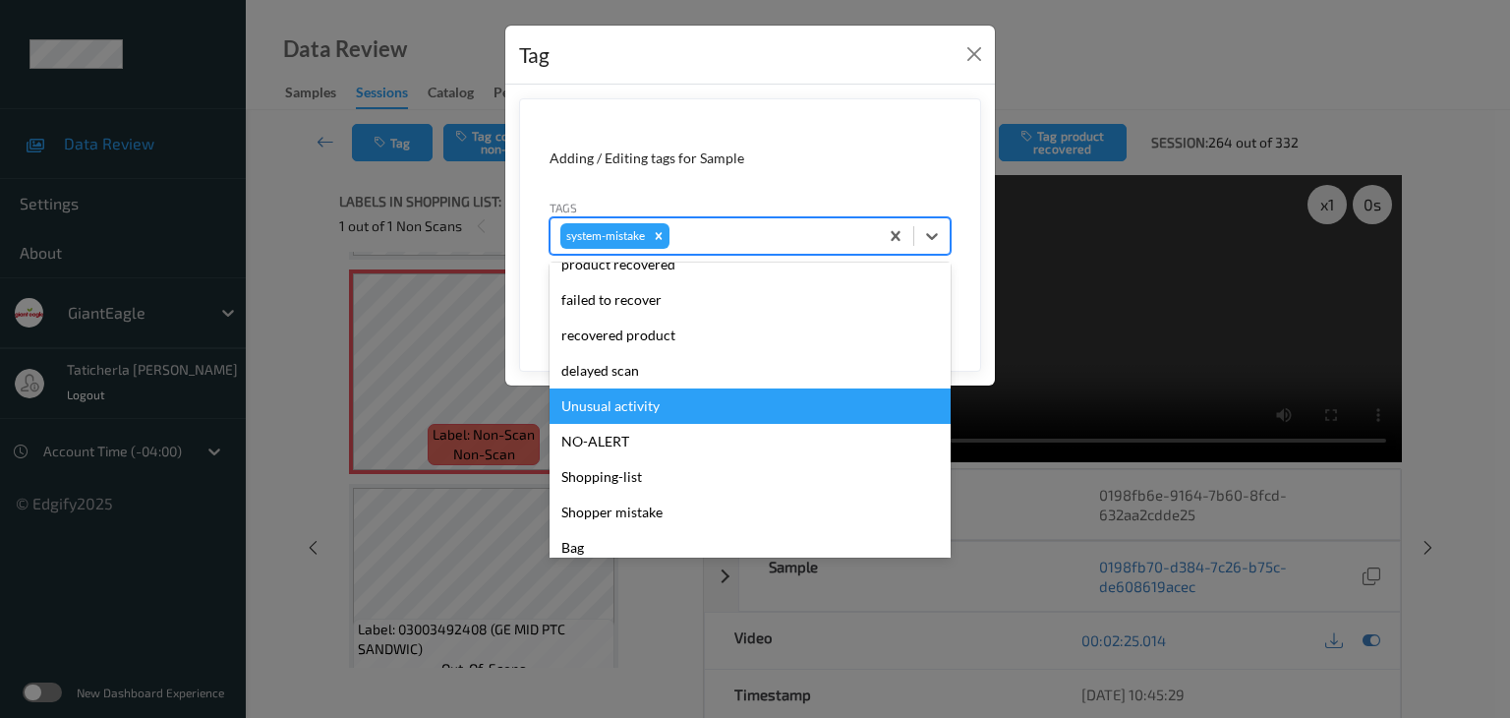
click at [672, 397] on div "Unusual activity" at bounding box center [750, 405] width 401 height 35
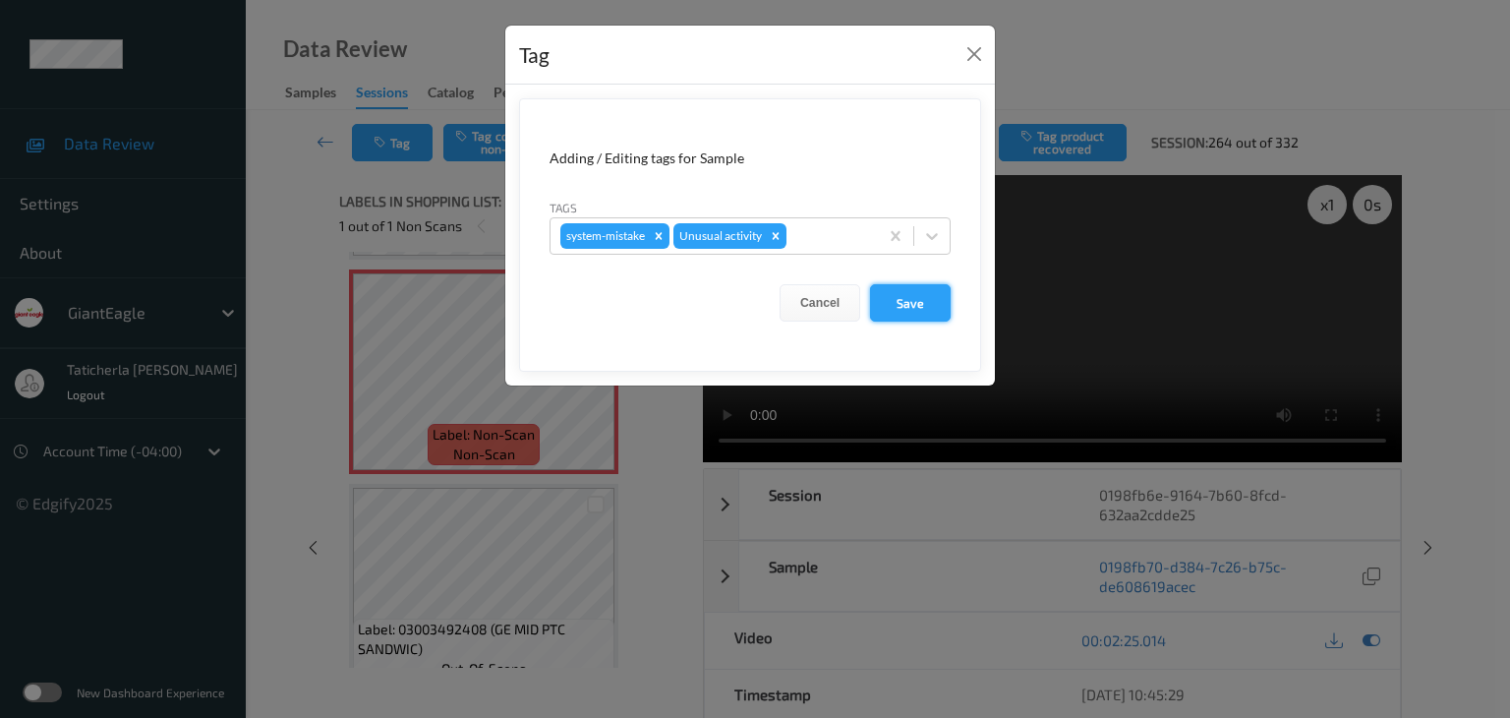
click at [908, 305] on button "Save" at bounding box center [910, 302] width 81 height 37
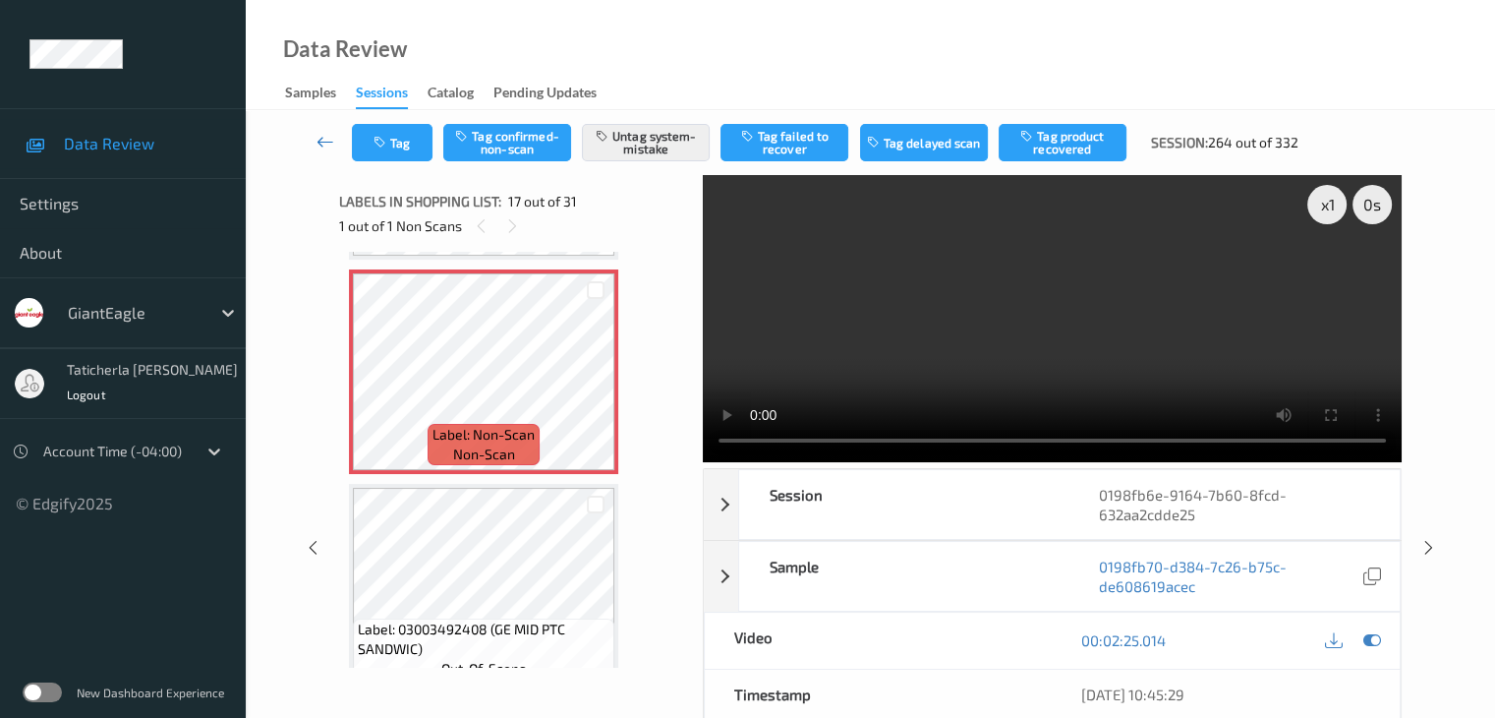
click at [322, 139] on icon at bounding box center [326, 142] width 18 height 20
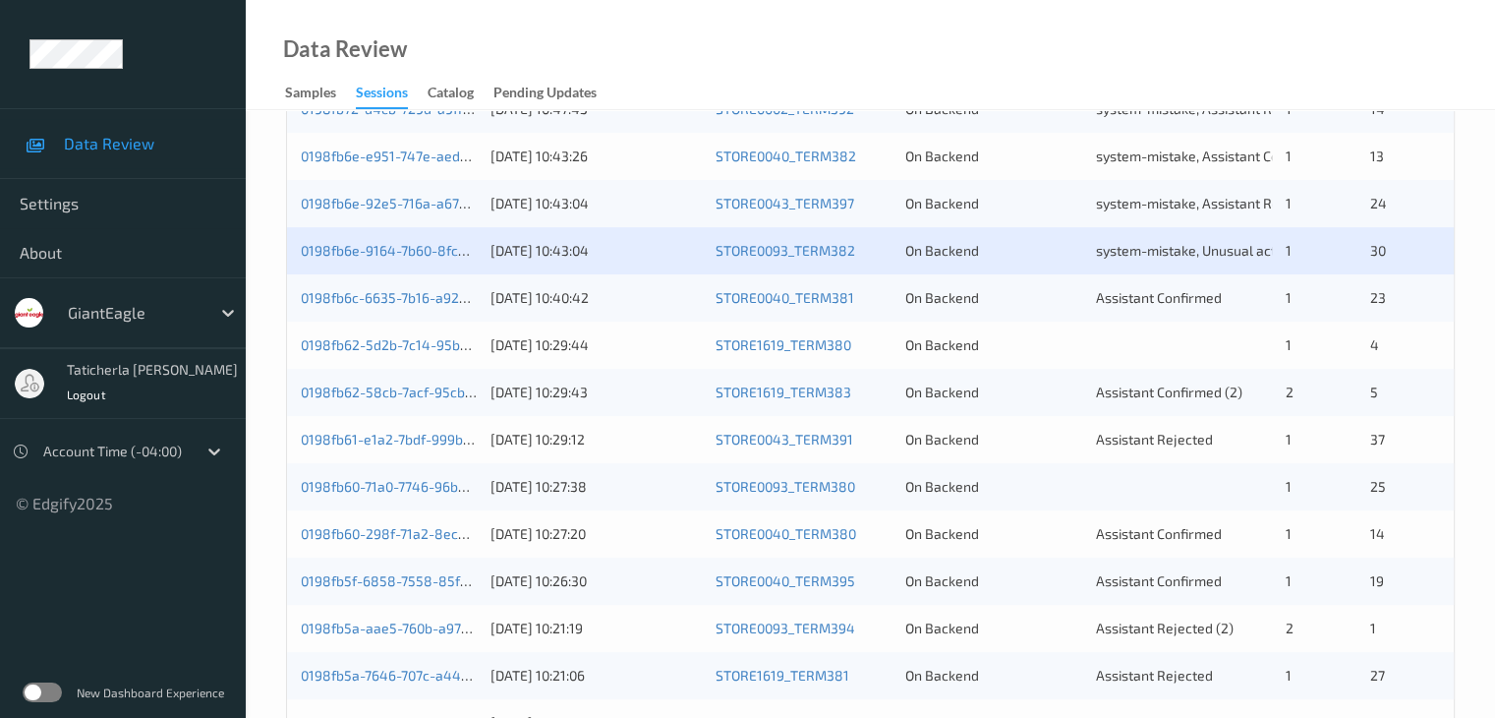
scroll to position [492, 0]
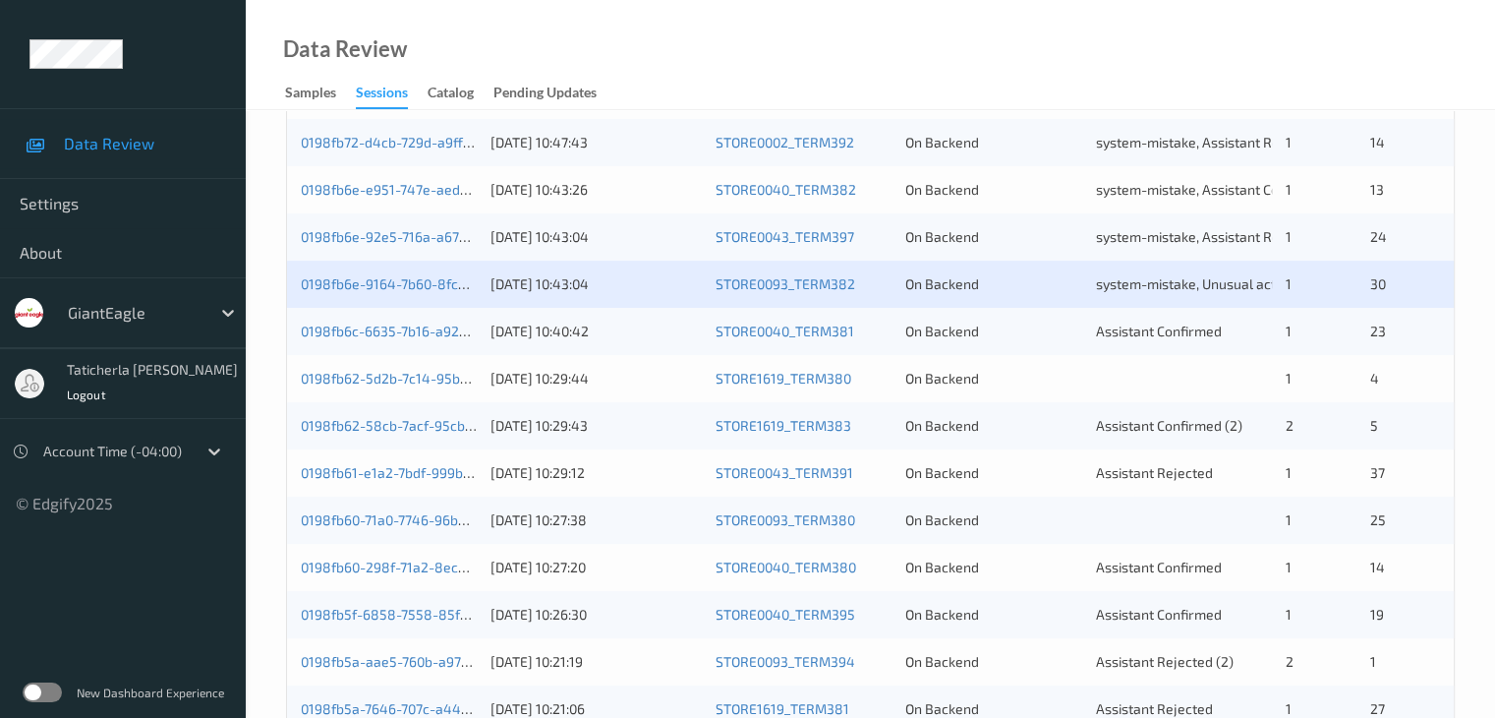
click at [437, 339] on div "0198fb6c-6635-7b16-a92b-a4762dd4e17f" at bounding box center [389, 332] width 176 height 20
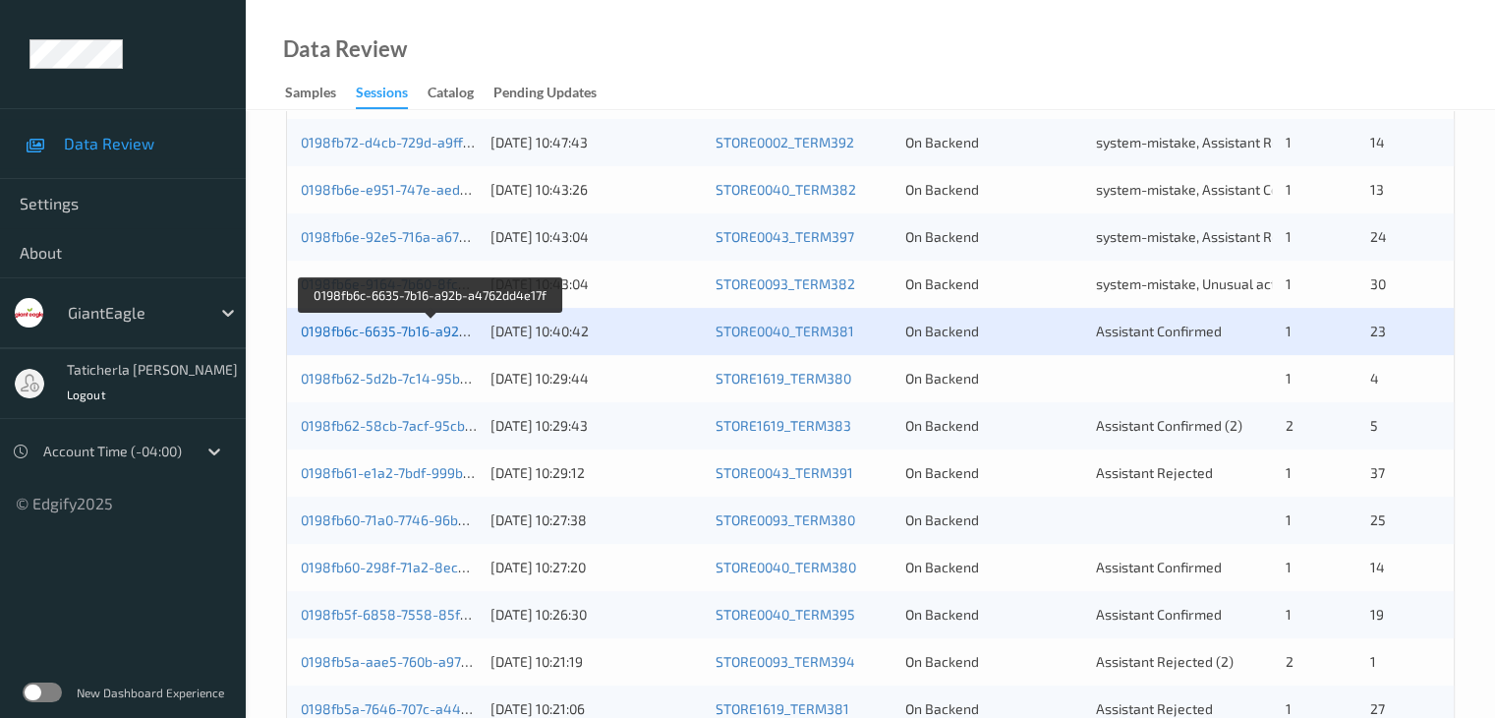
click at [432, 323] on link "0198fb6c-6635-7b16-a92b-a4762dd4e17f" at bounding box center [432, 330] width 262 height 17
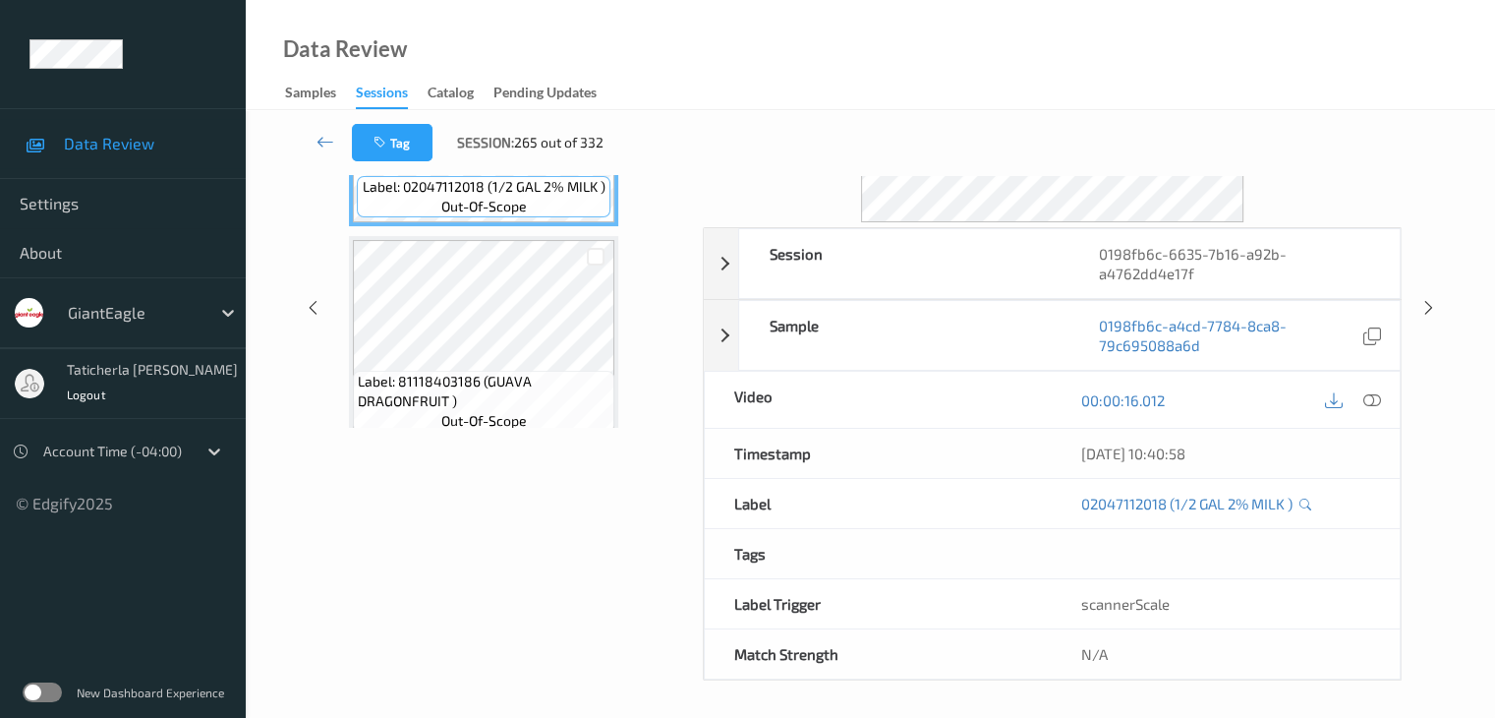
scroll to position [43, 0]
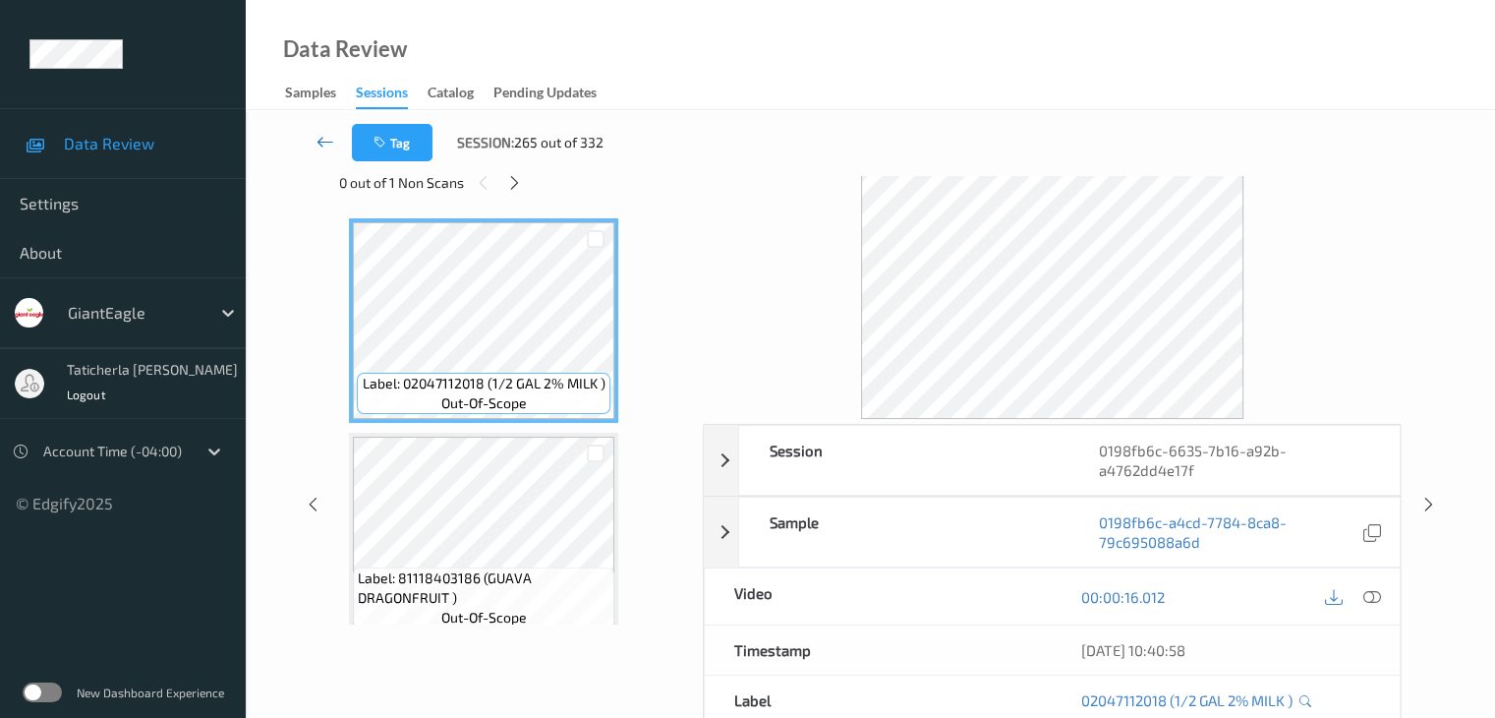
click at [330, 138] on icon at bounding box center [326, 142] width 18 height 20
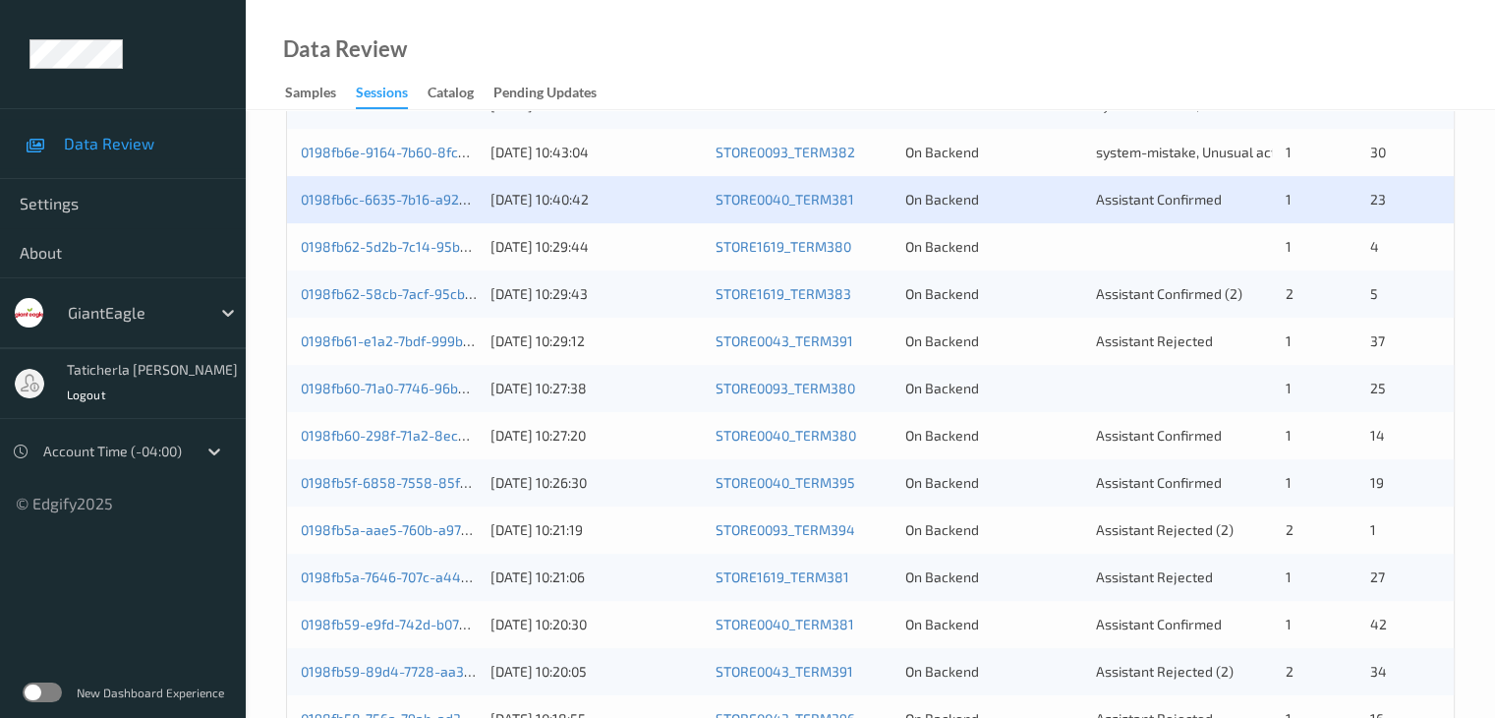
scroll to position [590, 0]
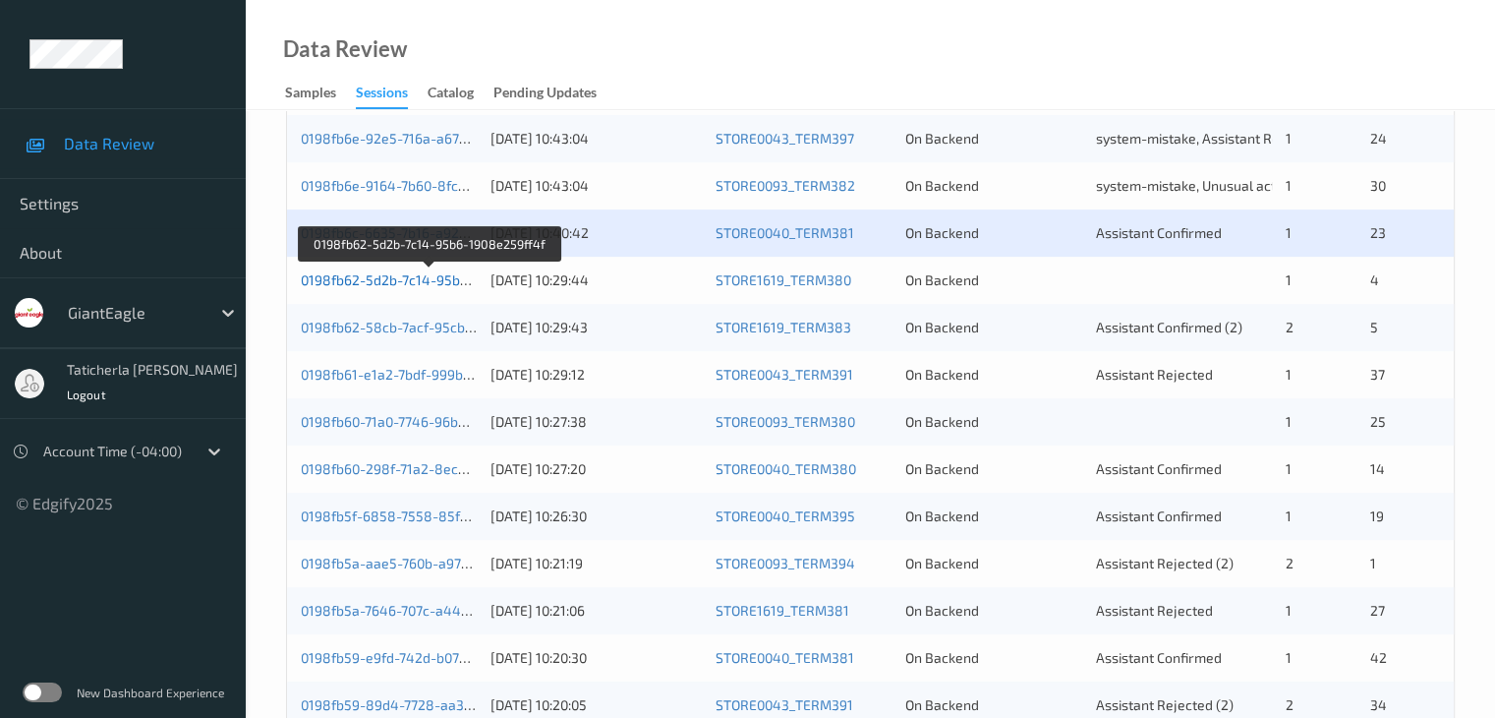
click at [422, 272] on link "0198fb62-5d2b-7c14-95b6-1908e259ff4f" at bounding box center [430, 279] width 259 height 17
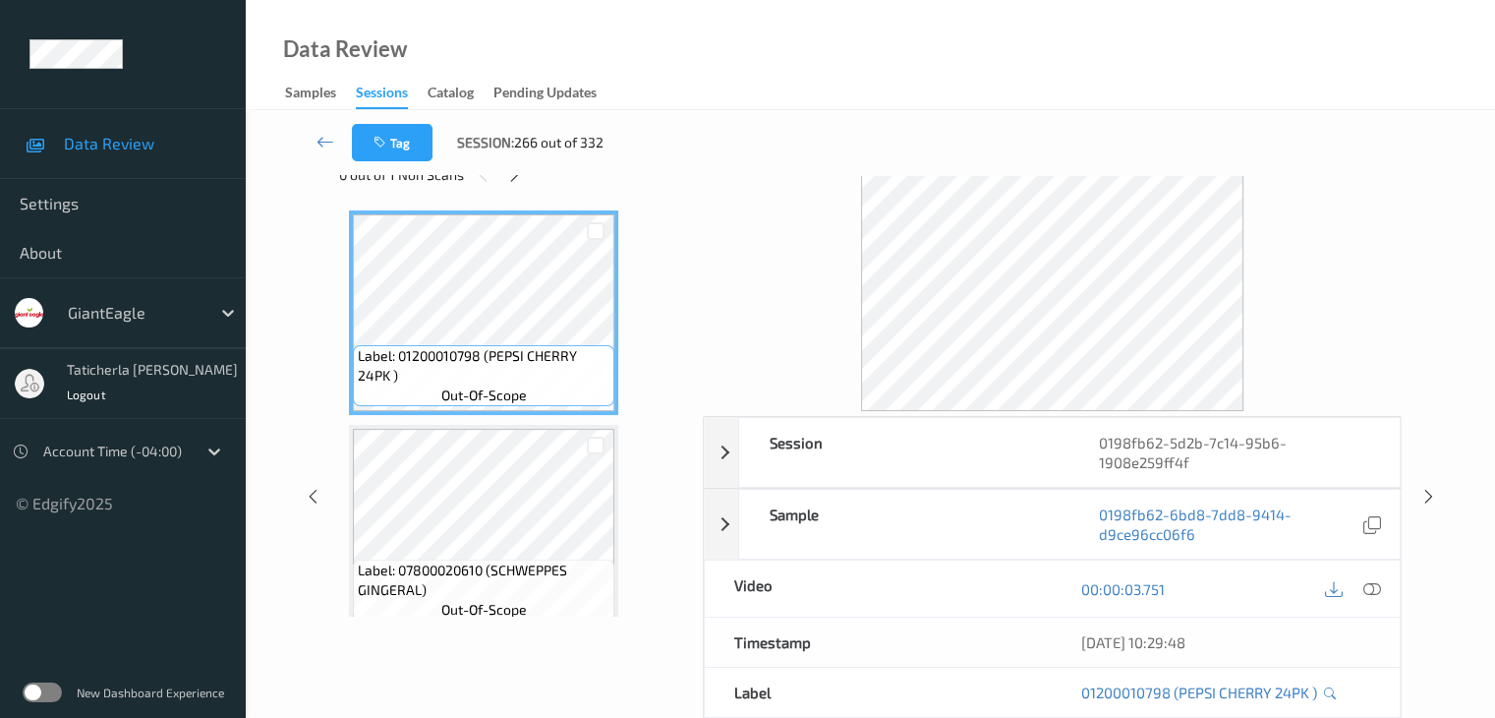
scroll to position [43, 0]
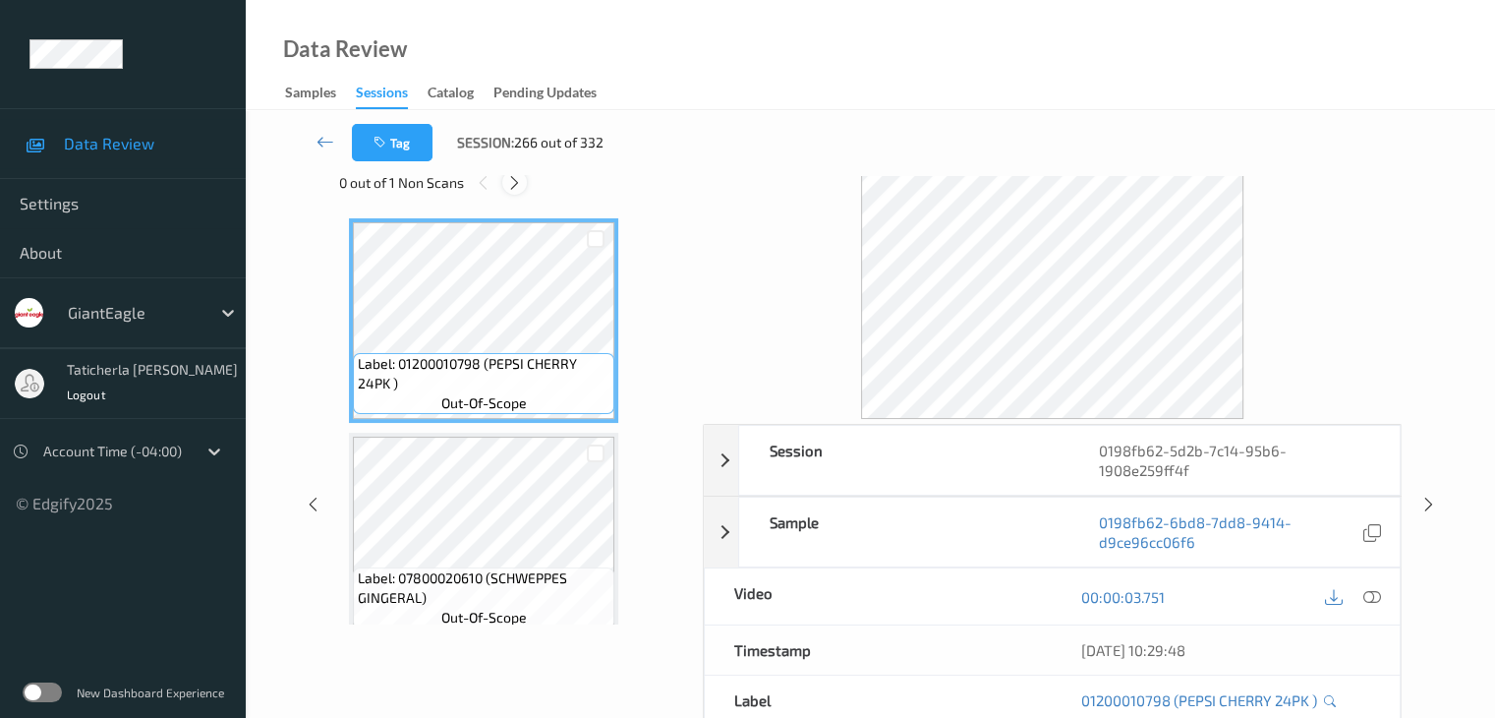
click at [513, 180] on icon at bounding box center [514, 183] width 17 height 18
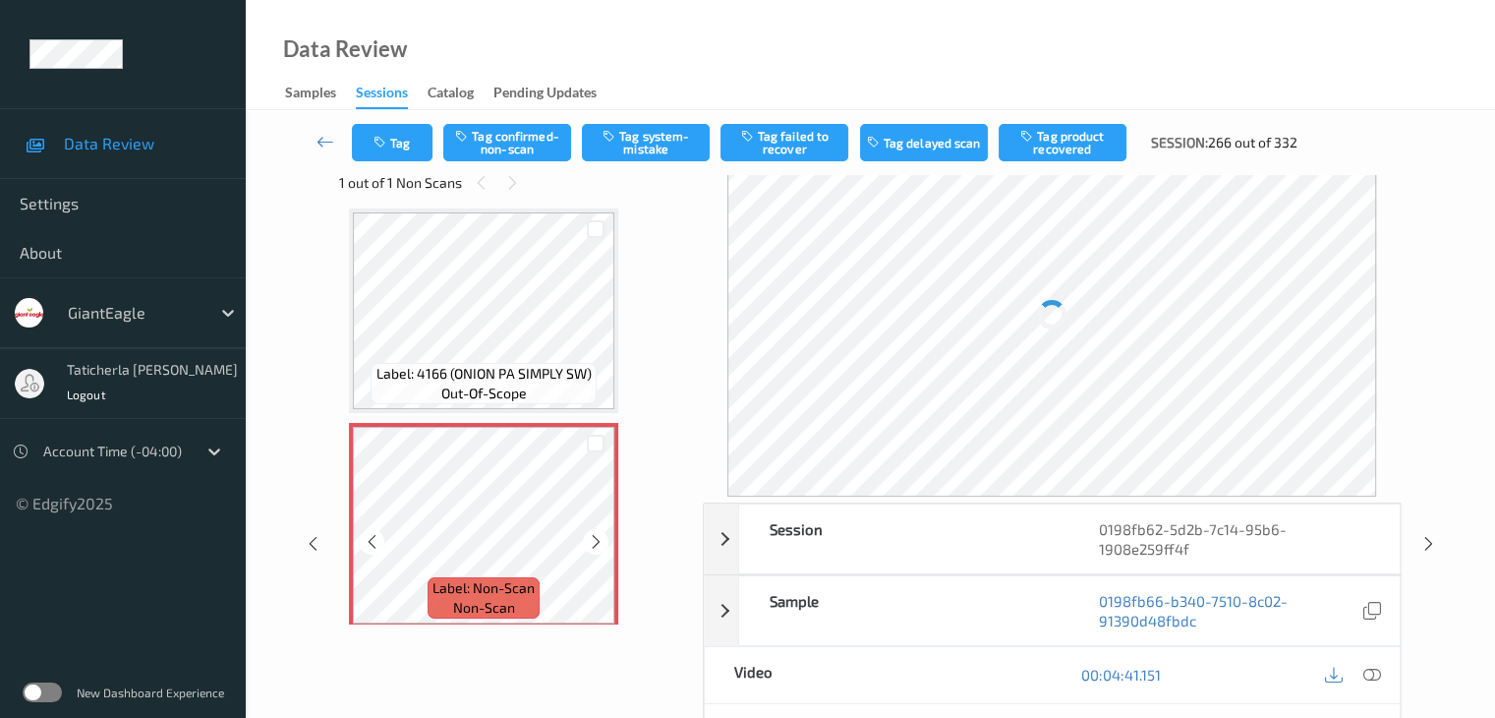
scroll to position [666, 0]
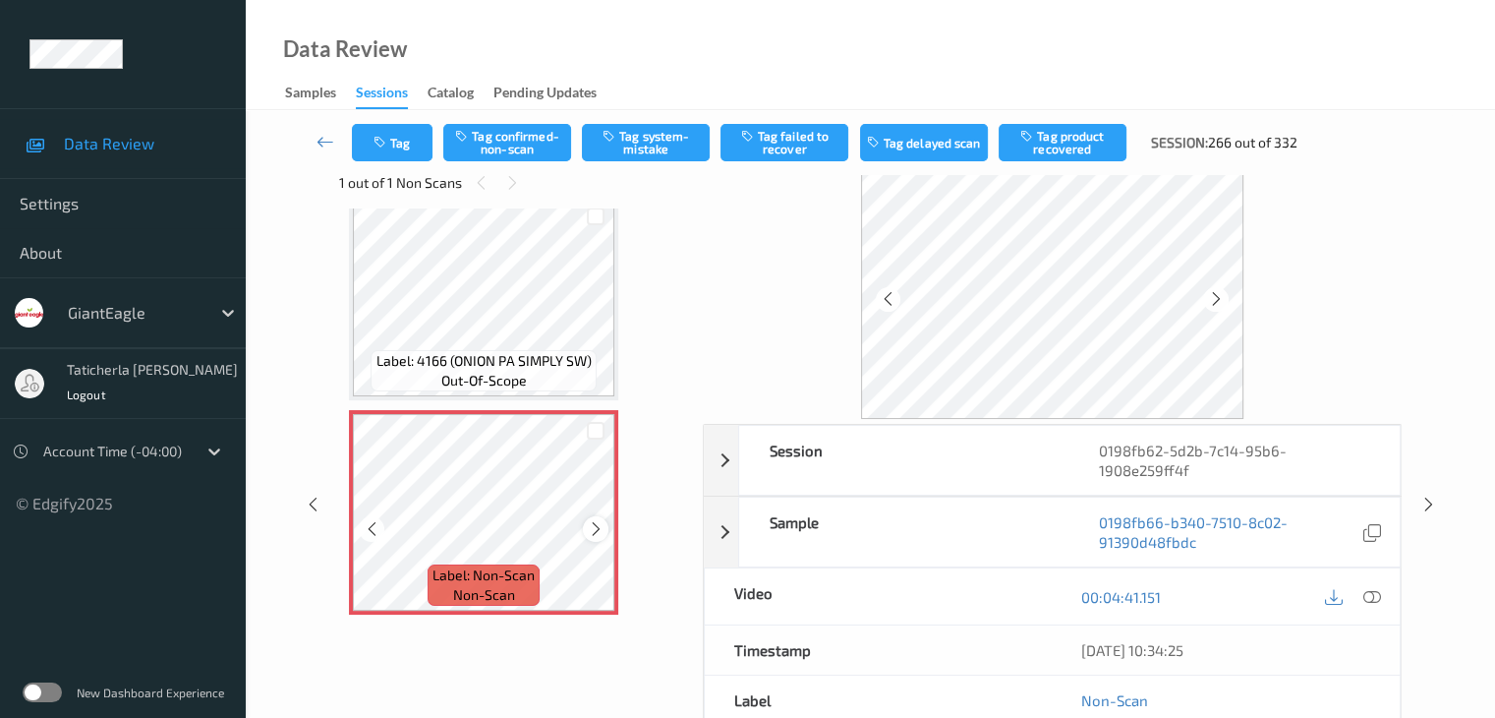
click at [602, 527] on icon at bounding box center [596, 529] width 17 height 18
click at [1369, 595] on icon at bounding box center [1372, 597] width 18 height 18
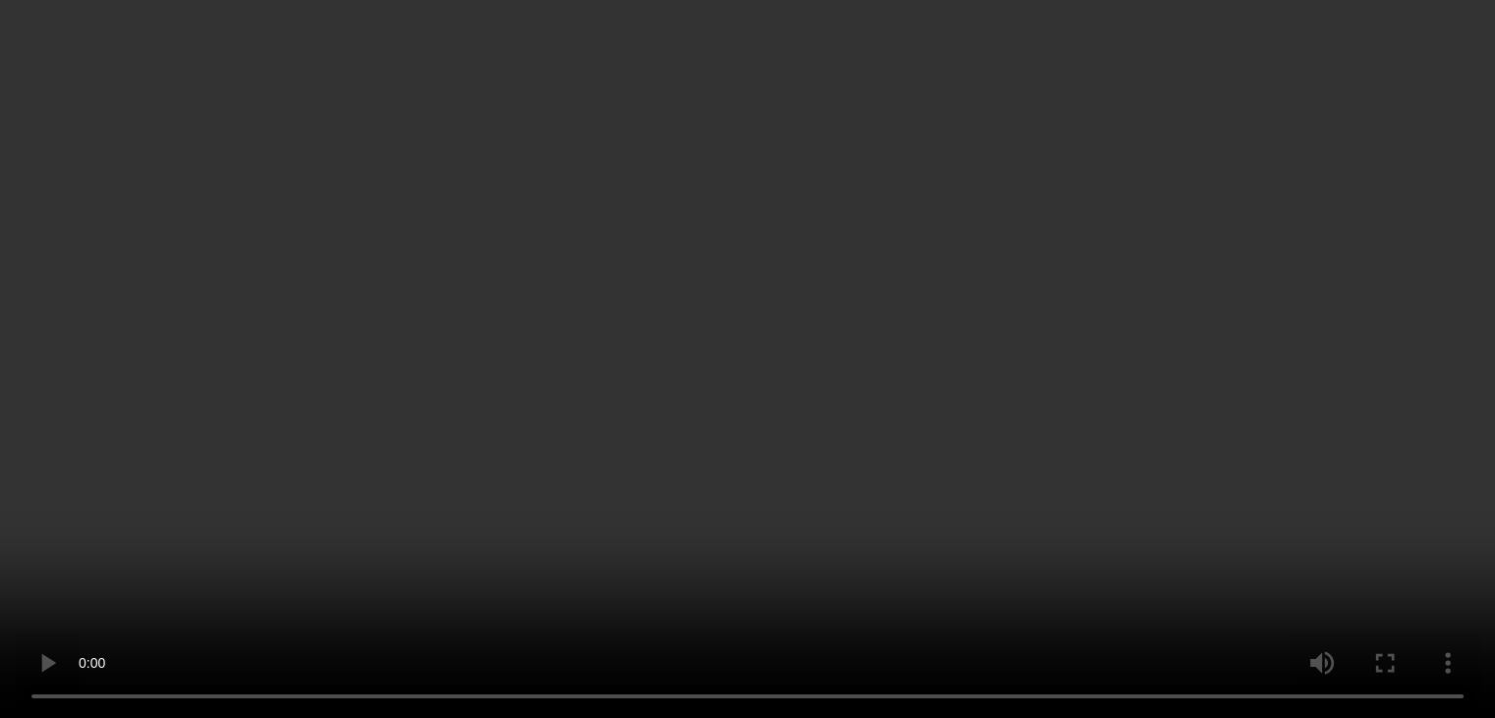
scroll to position [534, 0]
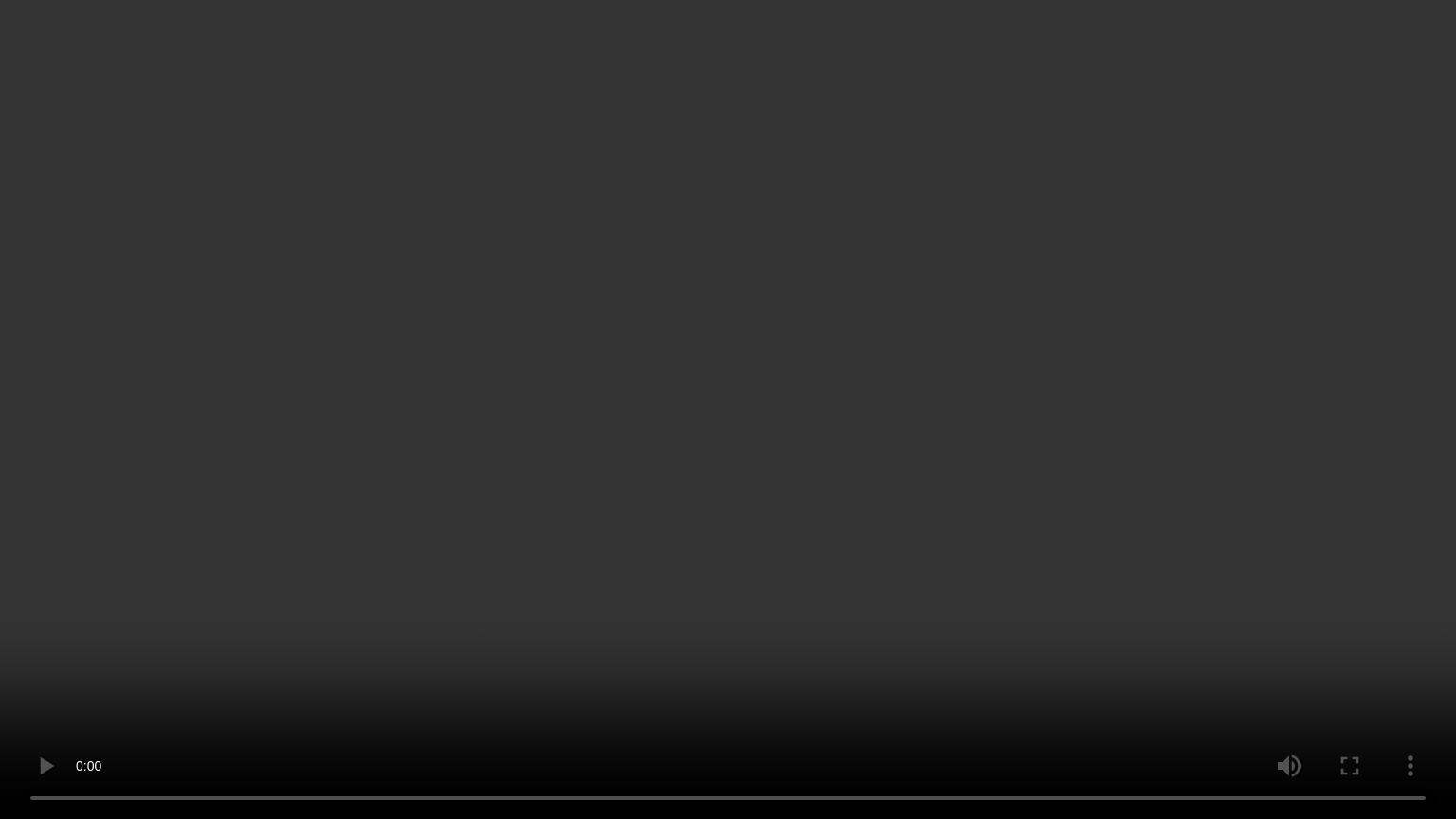
click at [923, 692] on video at bounding box center [728, 409] width 1456 height 819
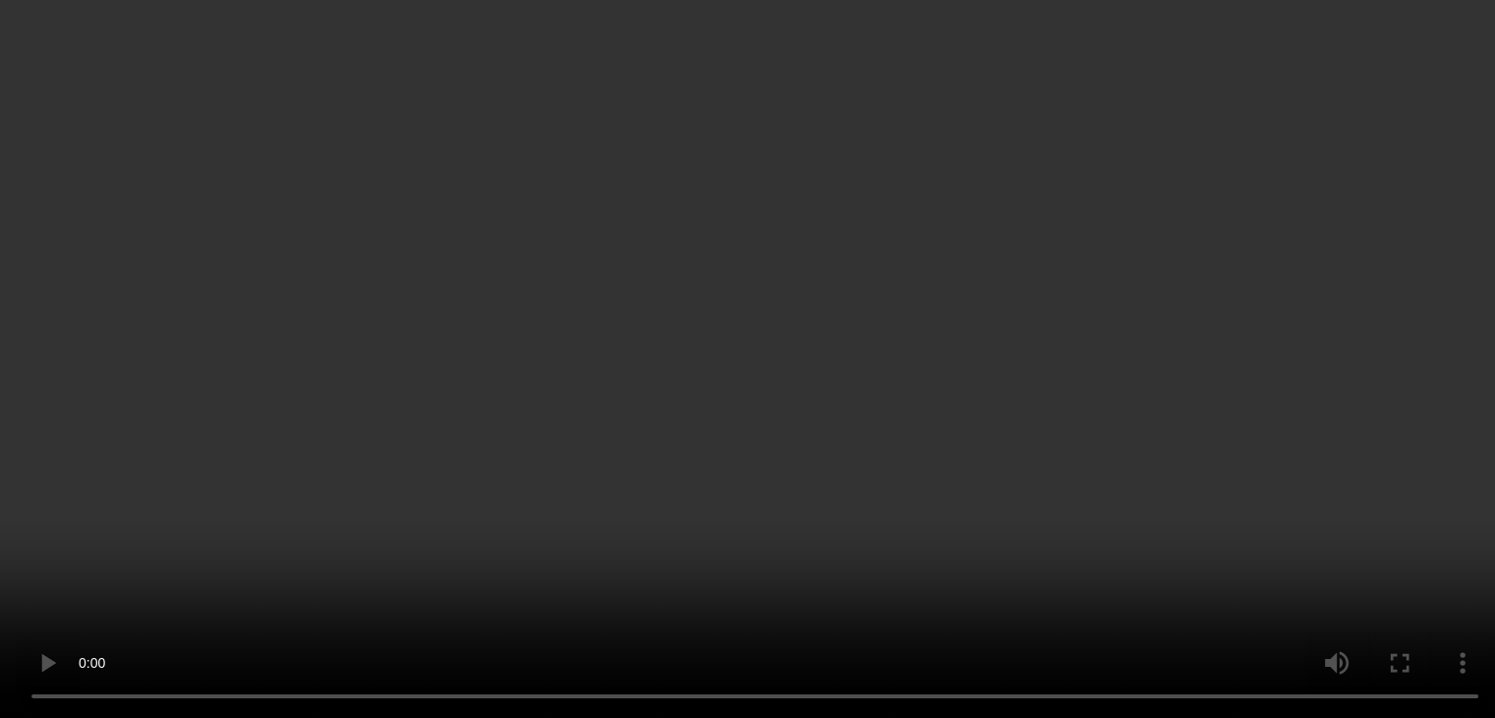
scroll to position [0, 0]
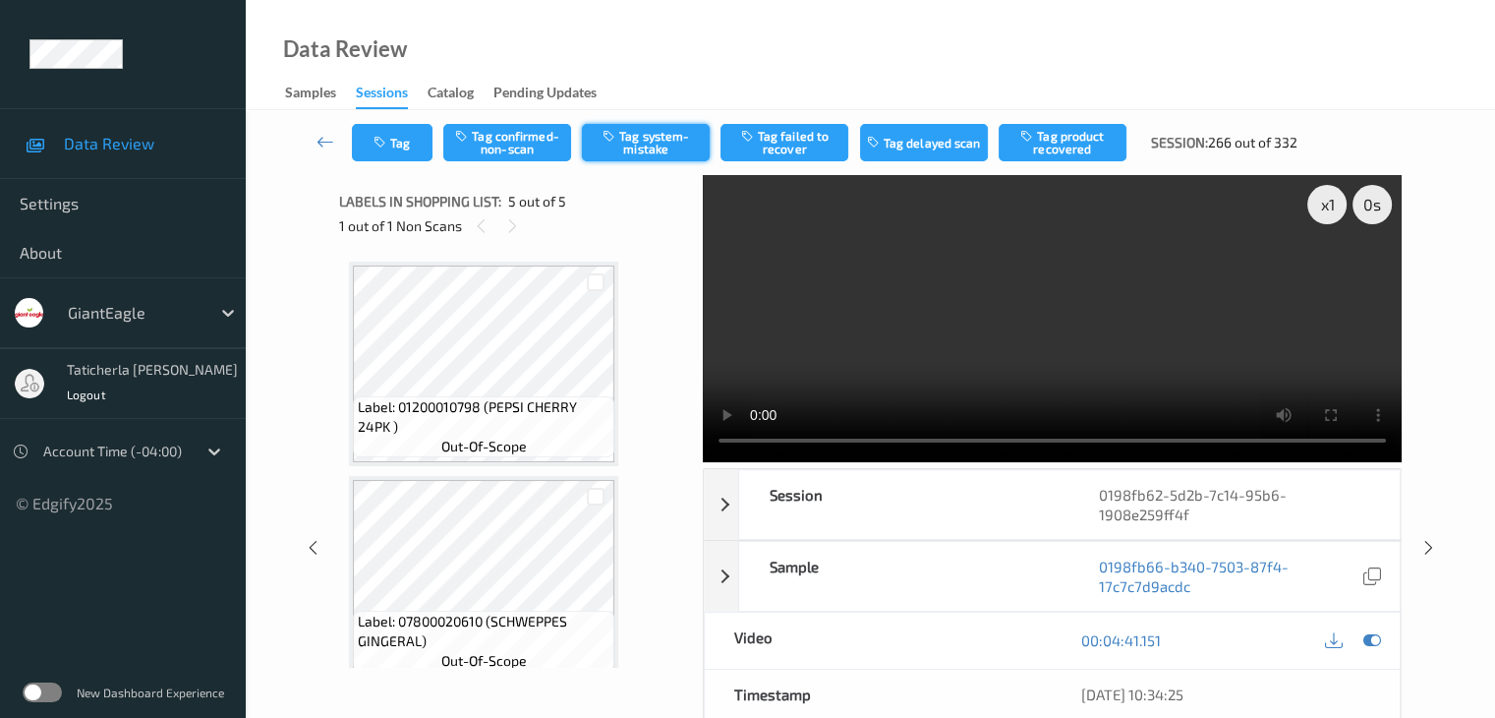
click at [643, 138] on button "Tag system-mistake" at bounding box center [646, 142] width 128 height 37
click at [323, 146] on icon at bounding box center [326, 142] width 18 height 20
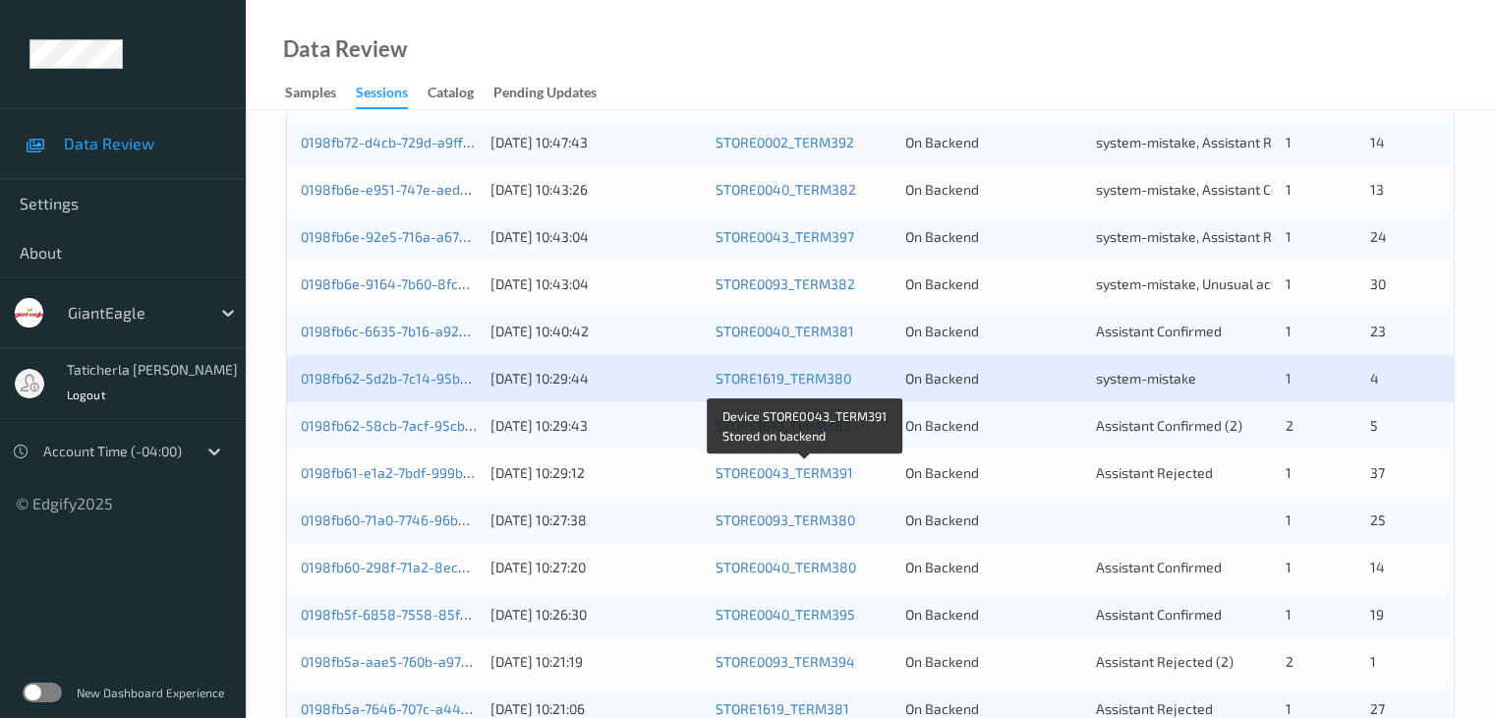
scroll to position [590, 0]
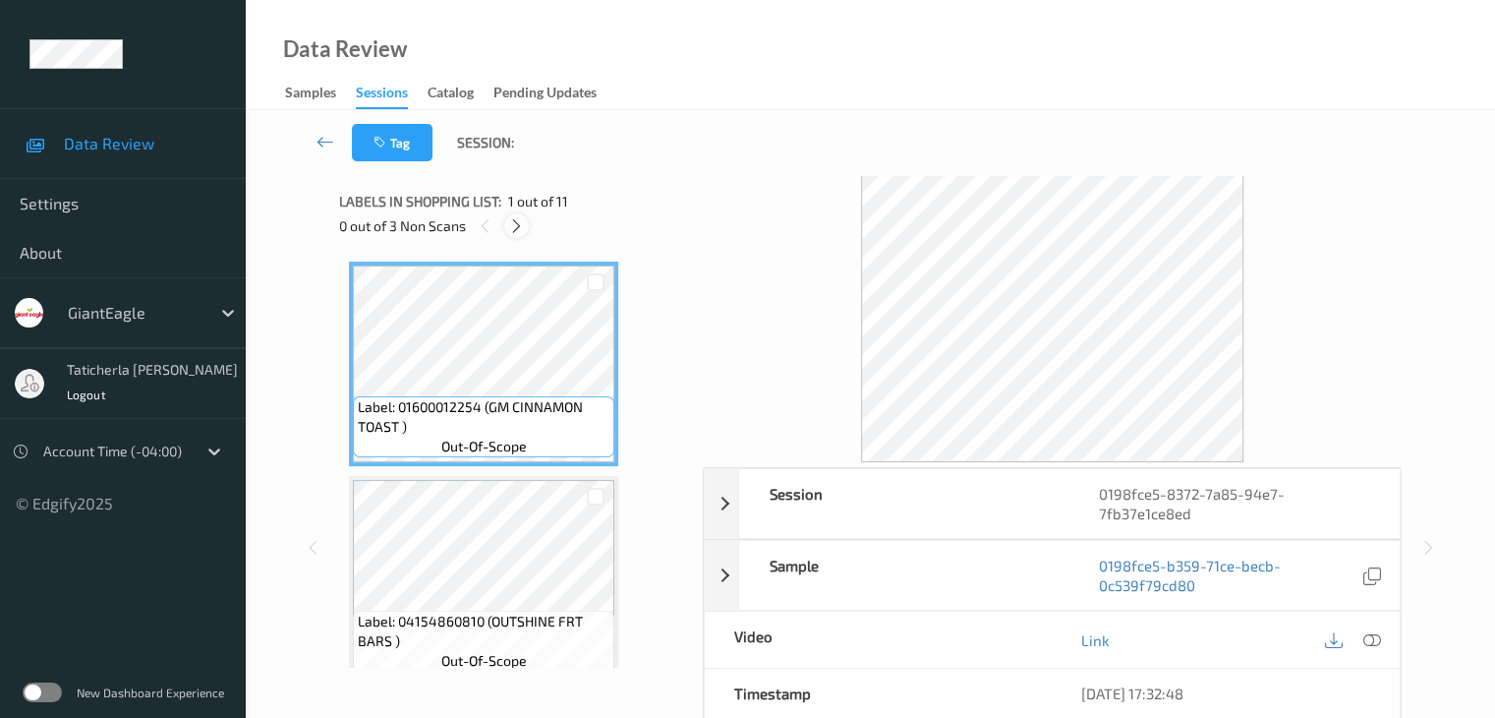
click at [519, 223] on icon at bounding box center [516, 226] width 17 height 18
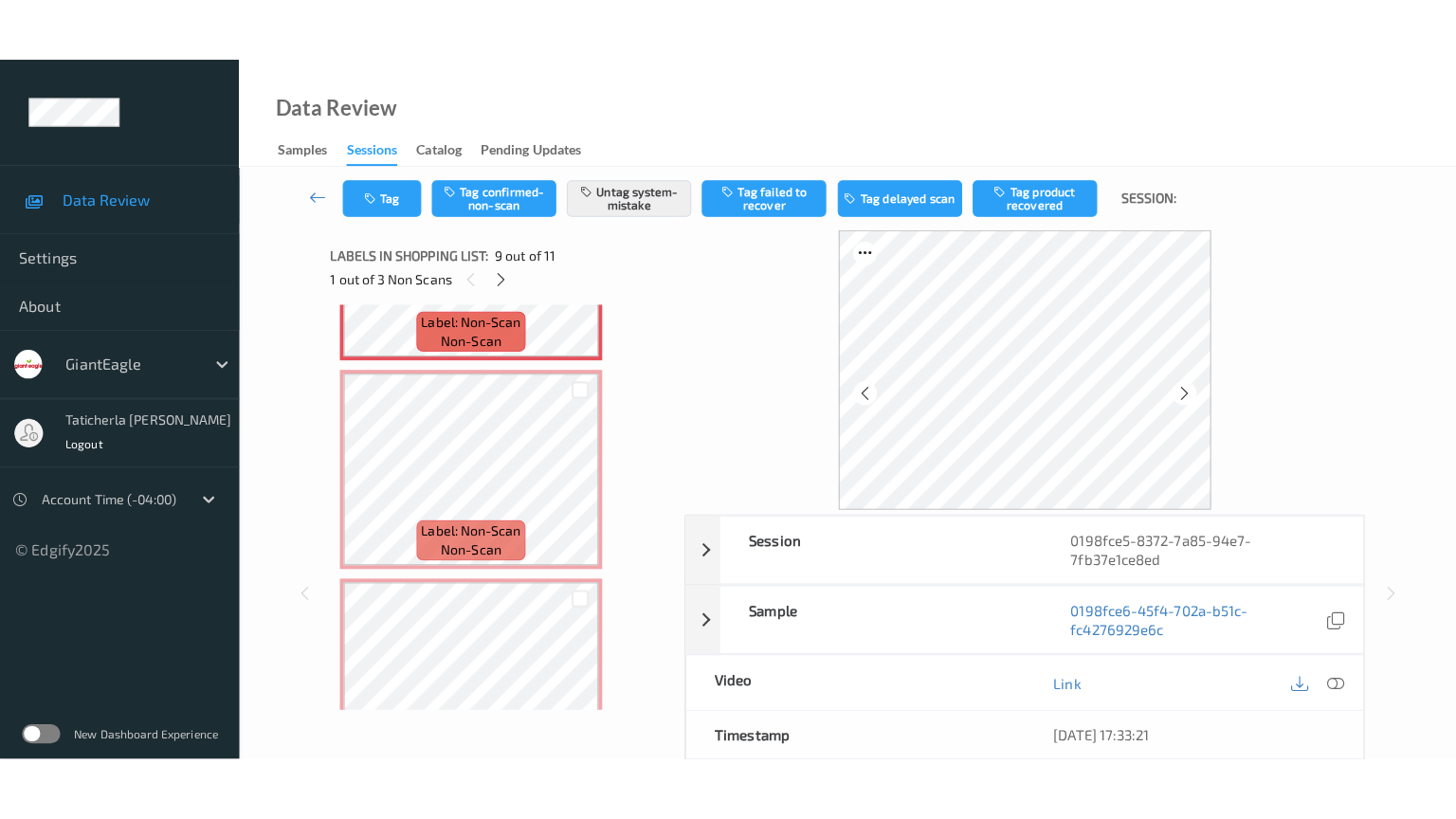
scroll to position [1836, 0]
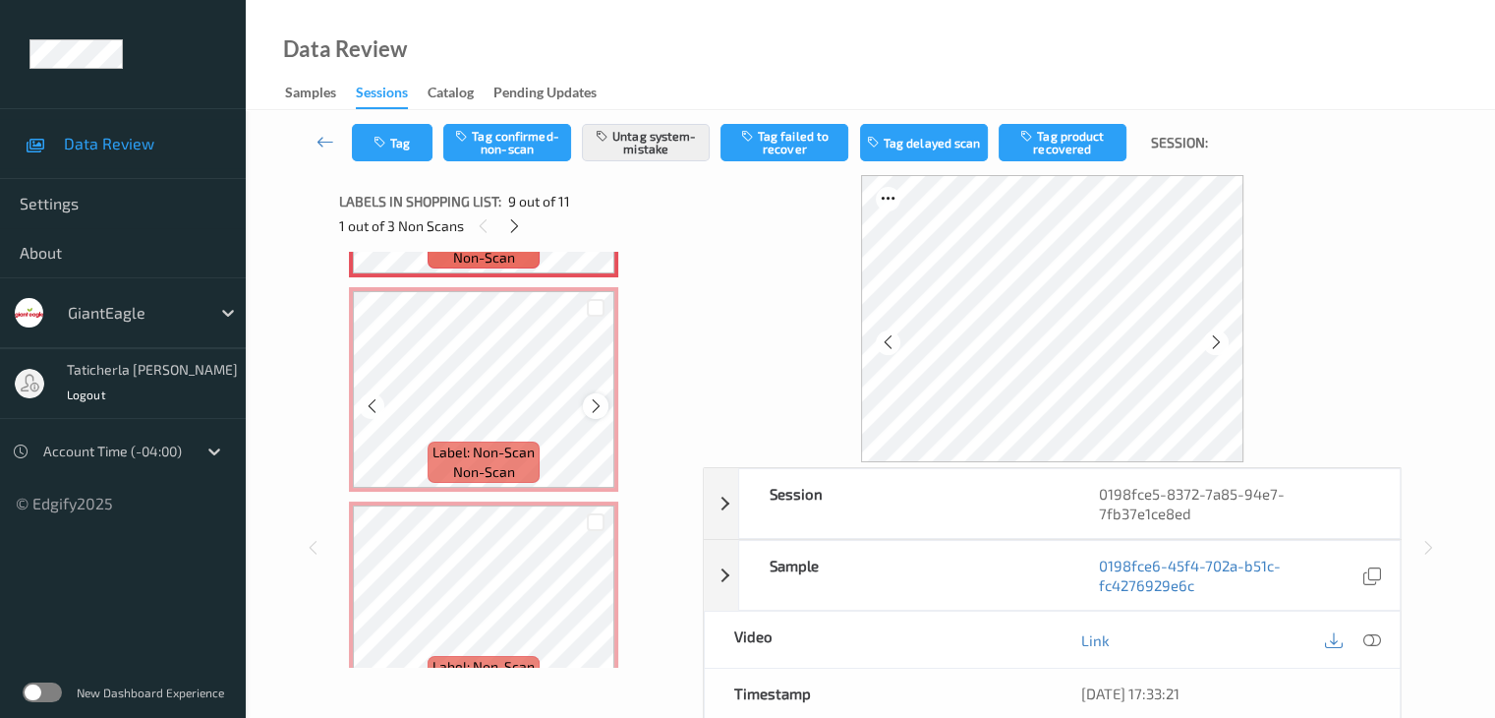
click at [590, 400] on icon at bounding box center [596, 406] width 17 height 18
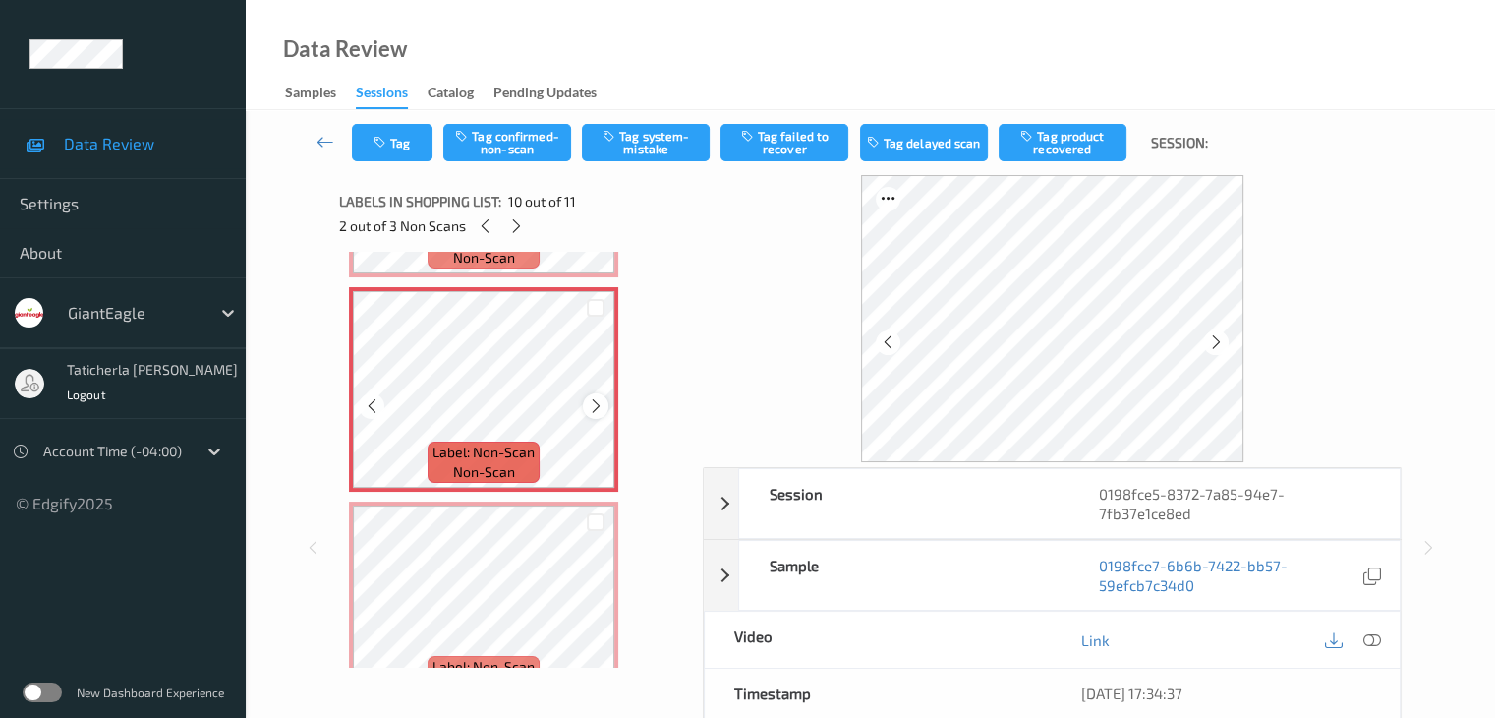
click at [590, 402] on icon at bounding box center [596, 406] width 17 height 18
click at [592, 404] on icon at bounding box center [596, 406] width 17 height 18
click at [1366, 638] on icon at bounding box center [1372, 640] width 18 height 18
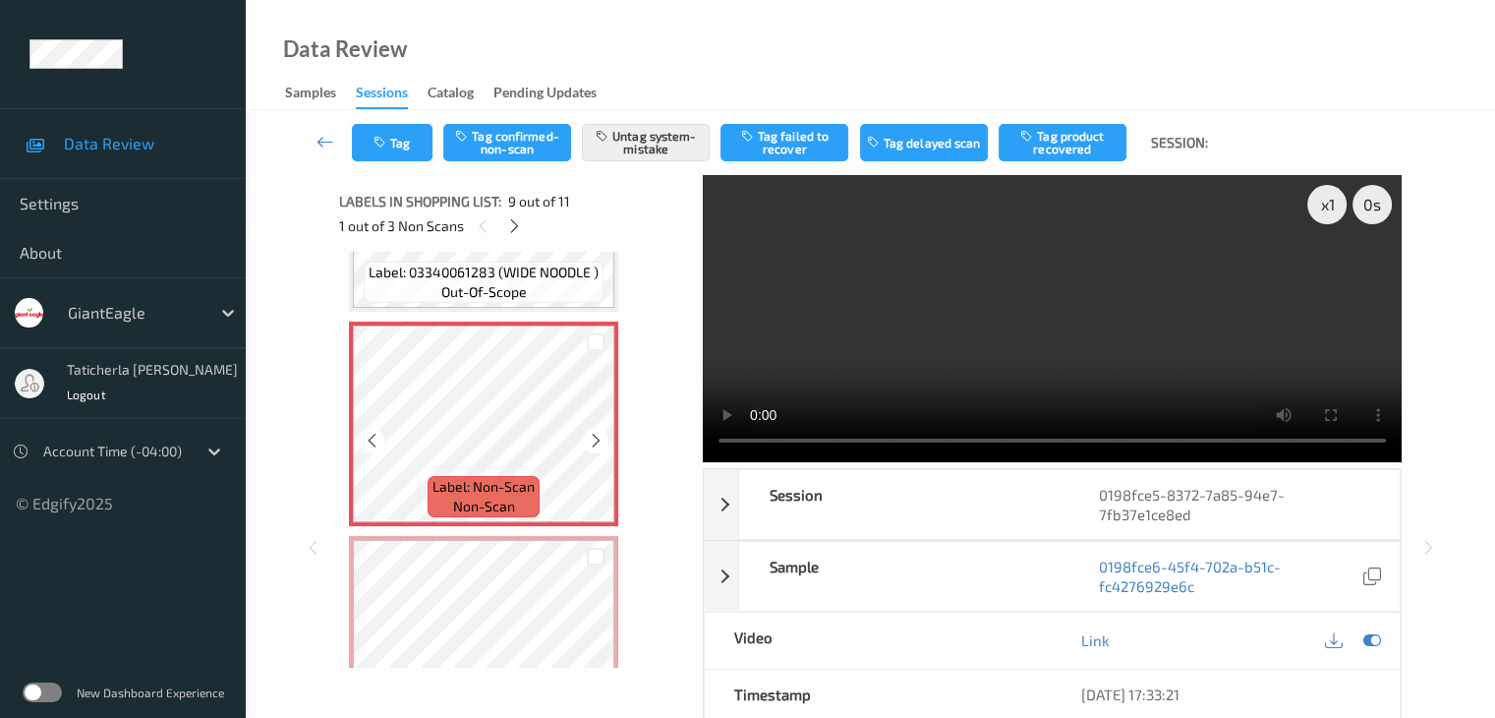
scroll to position [1657, 0]
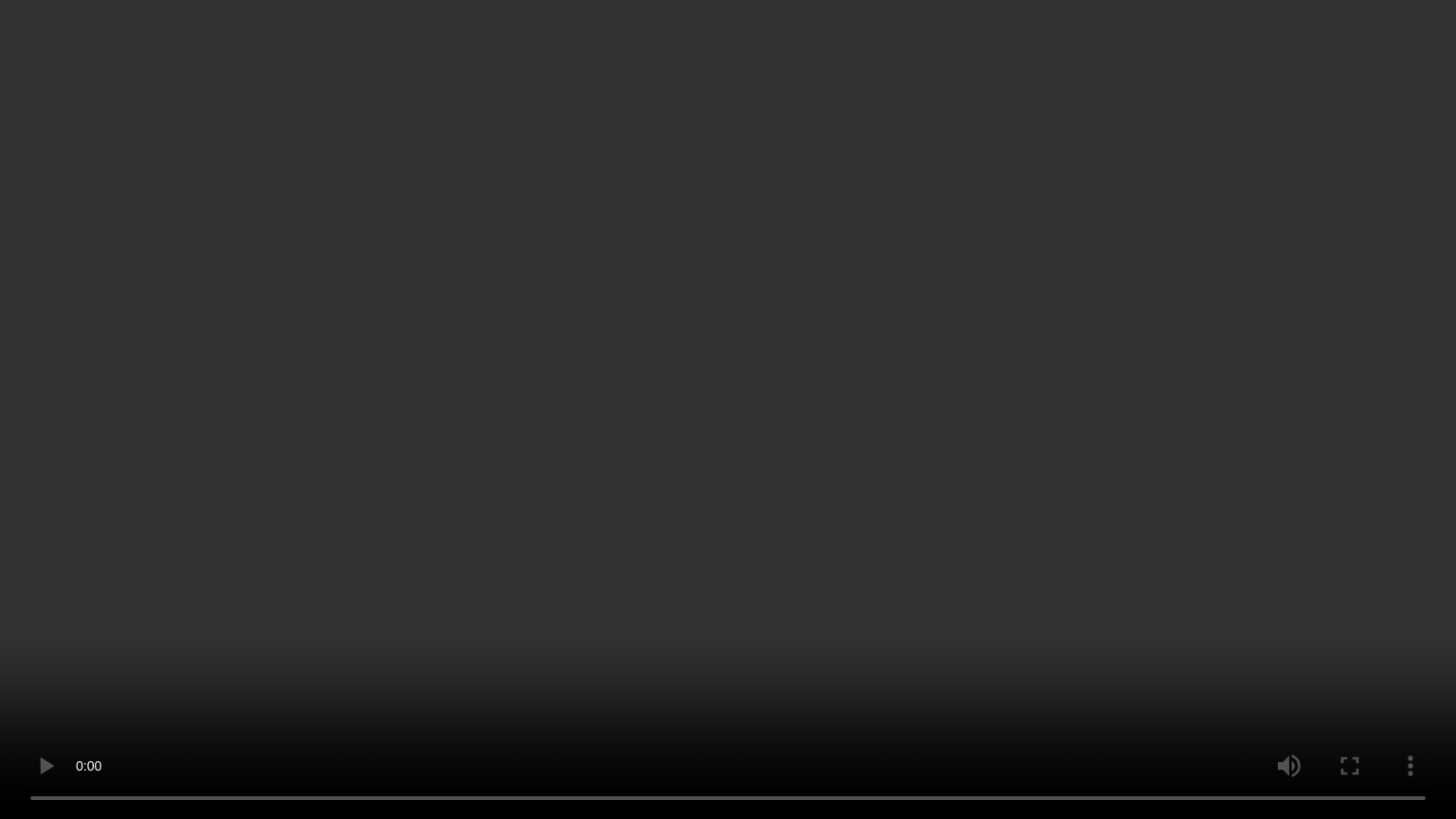
click at [1405, 618] on video at bounding box center [728, 409] width 1456 height 819
click at [1364, 642] on video at bounding box center [728, 409] width 1456 height 819
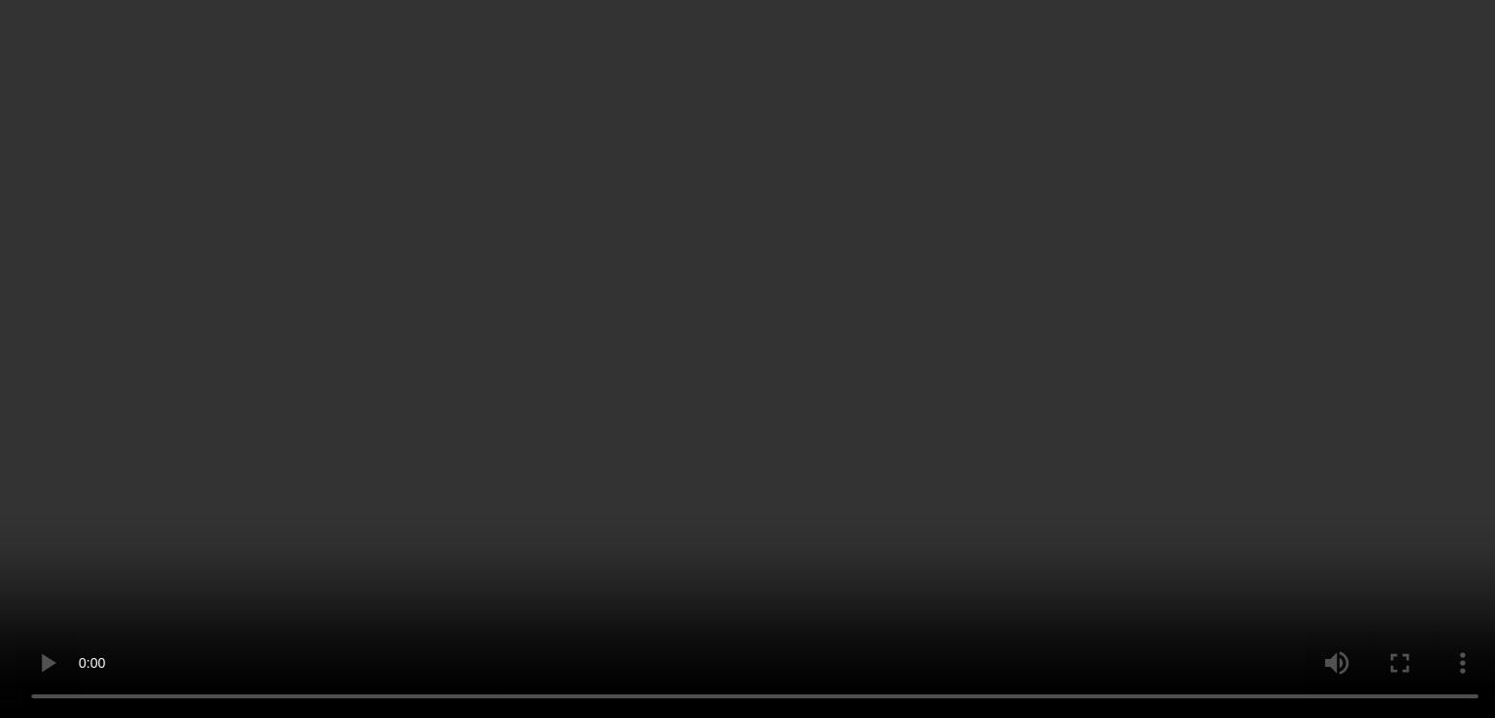
scroll to position [0, 0]
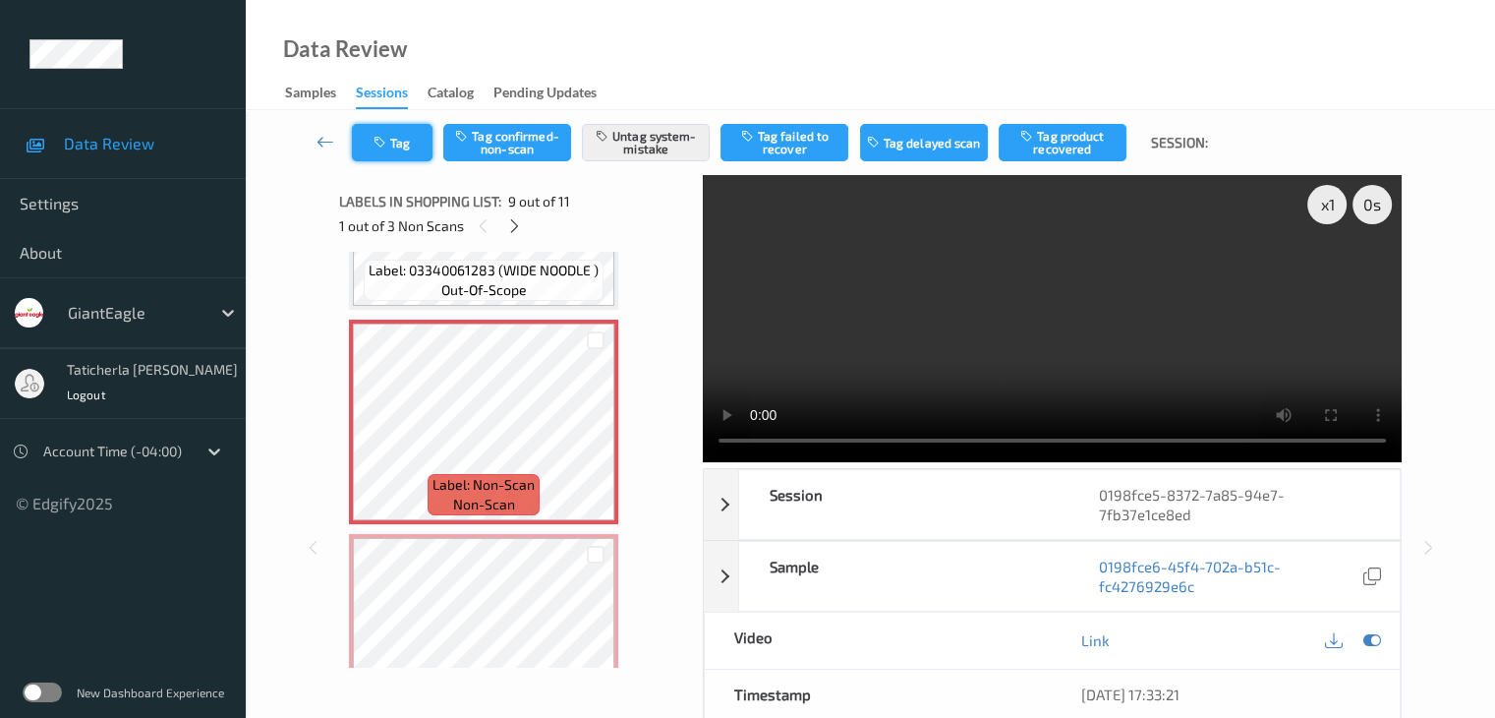
click at [406, 138] on button "Tag" at bounding box center [392, 142] width 81 height 37
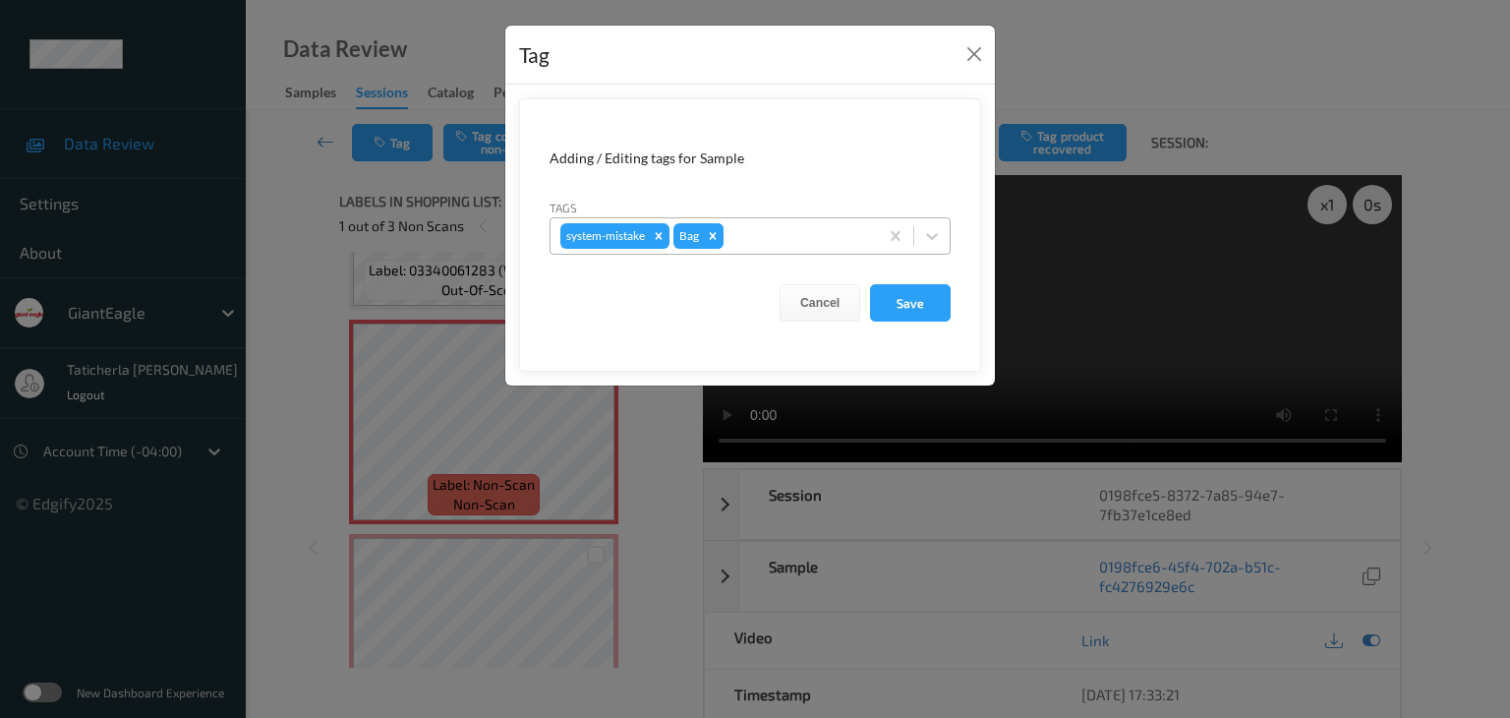
click at [712, 233] on icon "Remove Bag" at bounding box center [713, 236] width 14 height 14
click at [932, 292] on button "Save" at bounding box center [910, 302] width 81 height 37
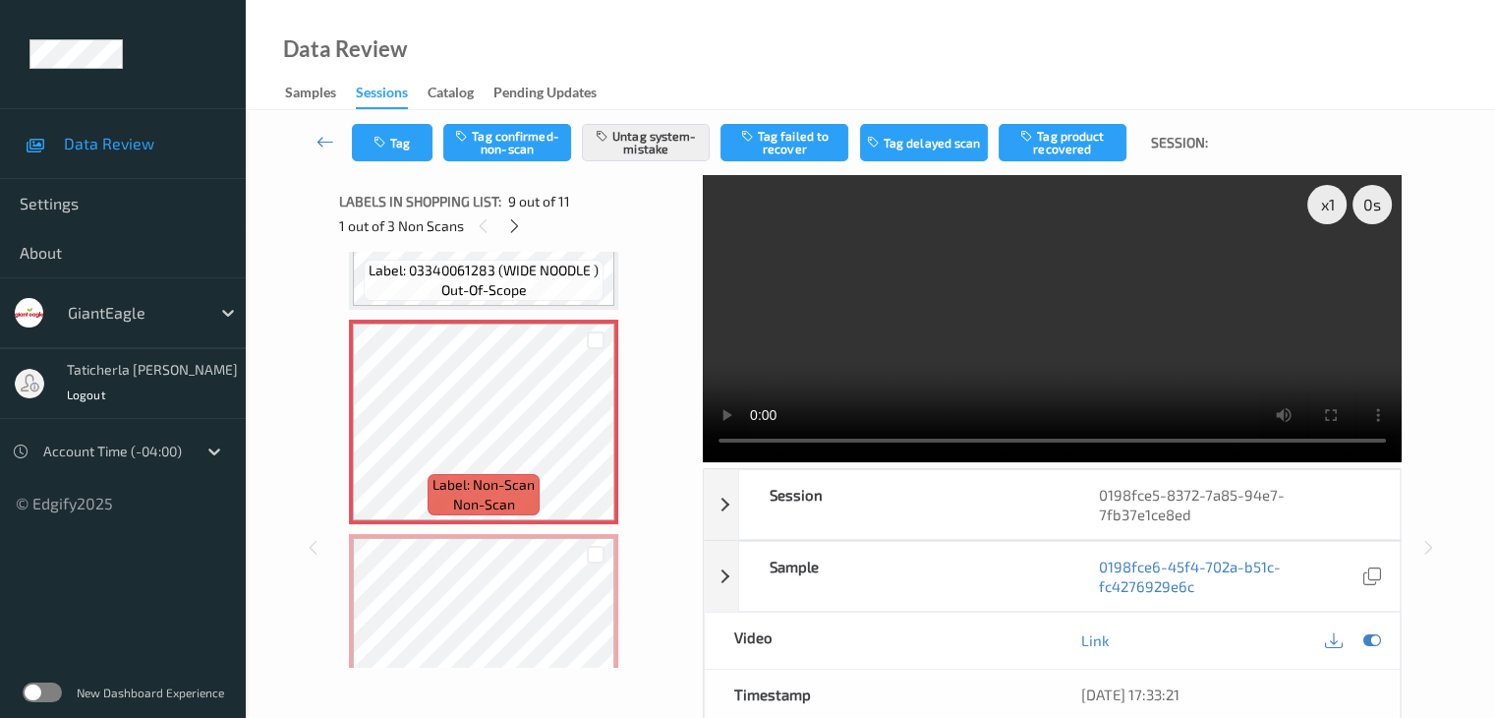
click at [1335, 276] on video at bounding box center [1052, 318] width 699 height 287
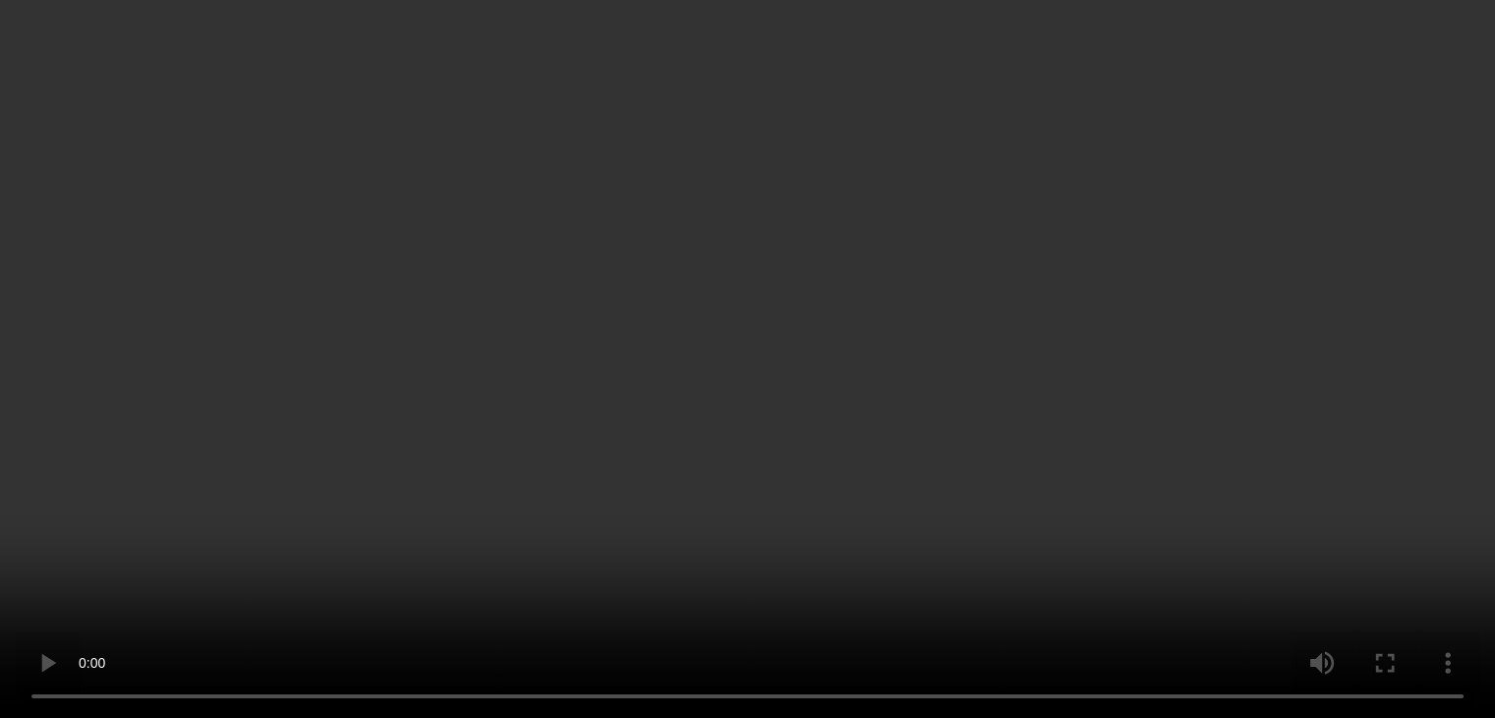
scroll to position [1755, 0]
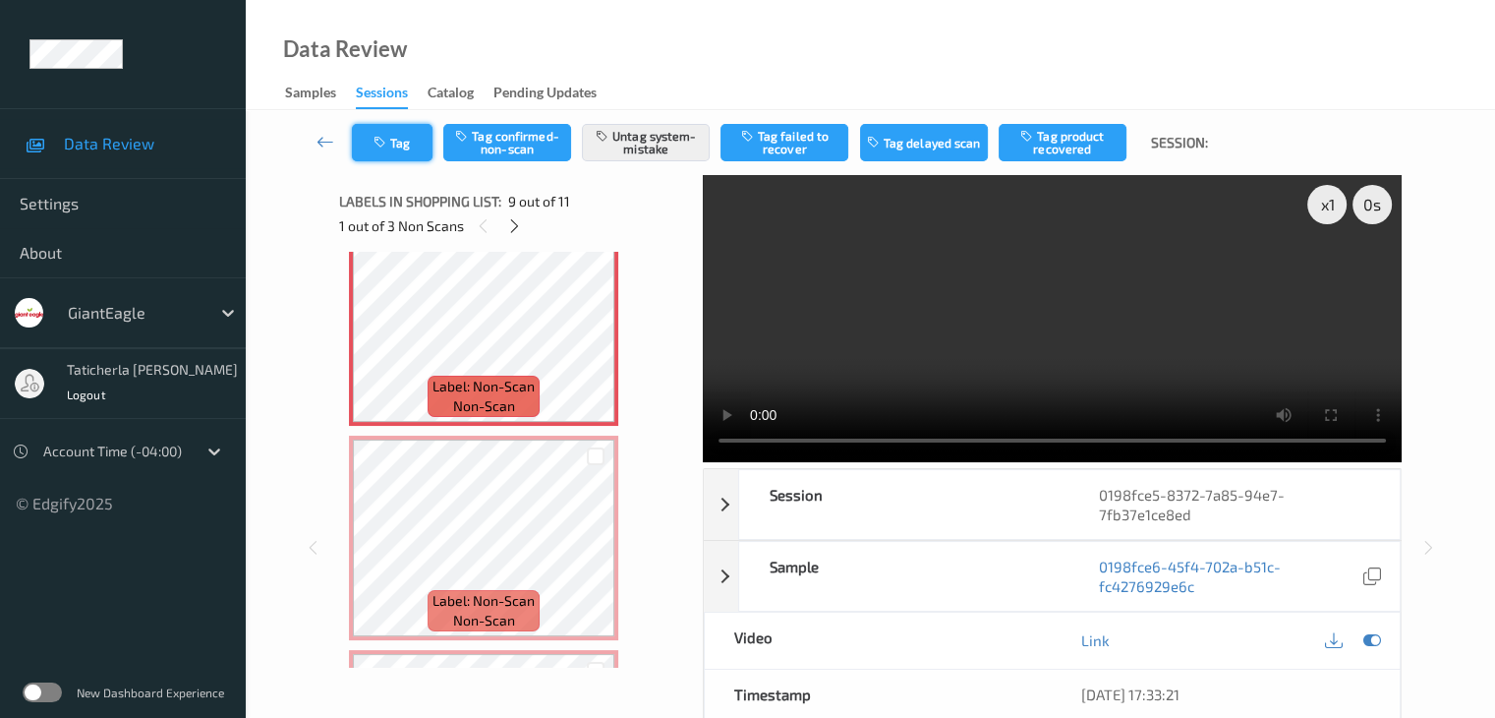
click at [408, 145] on button "Tag" at bounding box center [392, 142] width 81 height 37
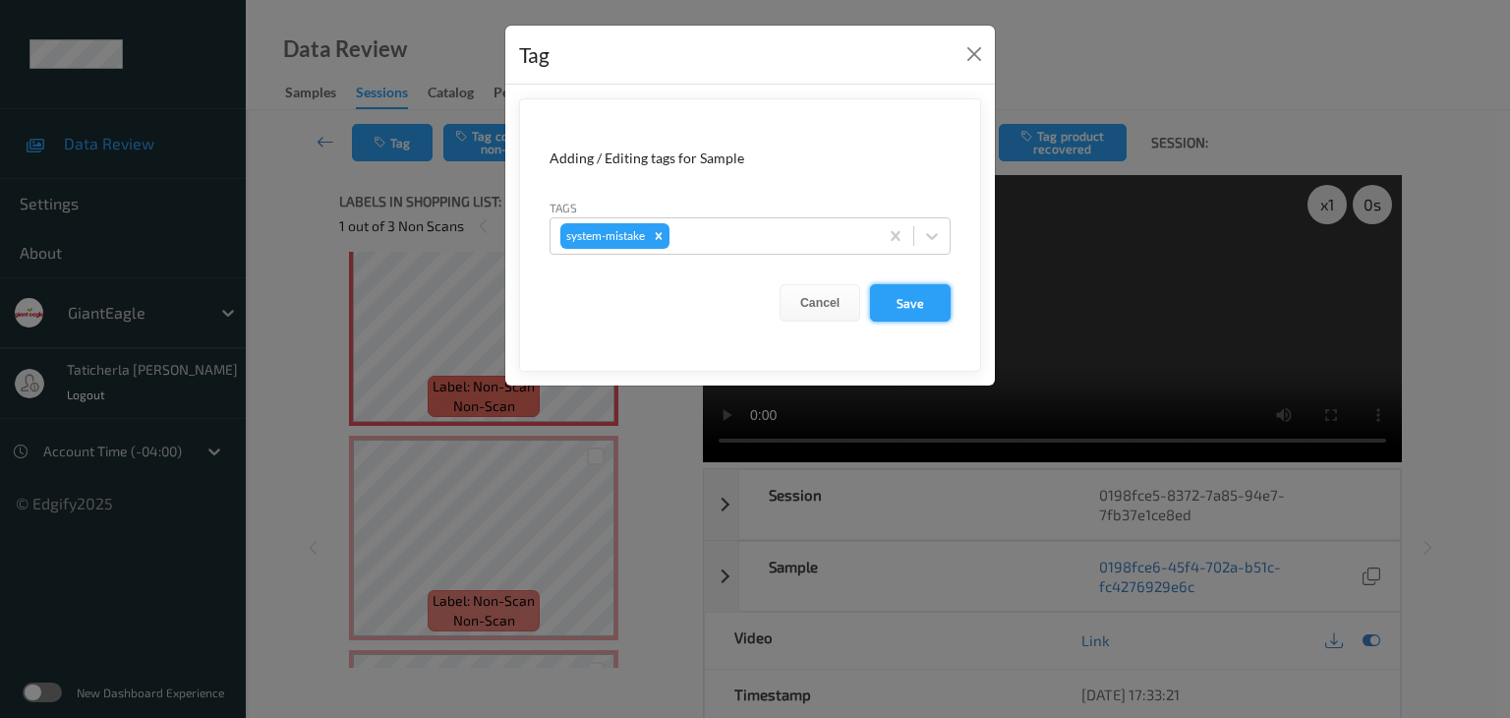
click at [918, 295] on button "Save" at bounding box center [910, 302] width 81 height 37
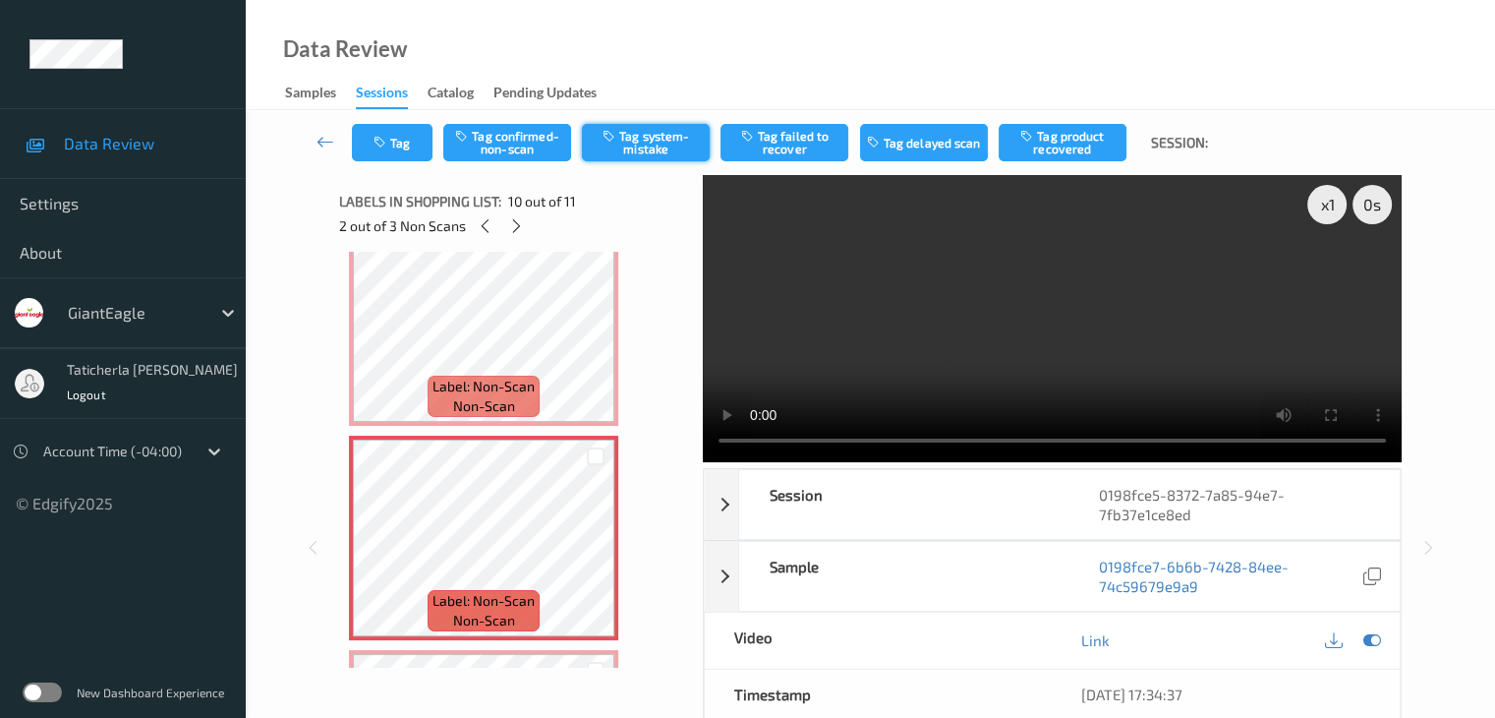
click at [649, 137] on button "Tag system-mistake" at bounding box center [646, 142] width 128 height 37
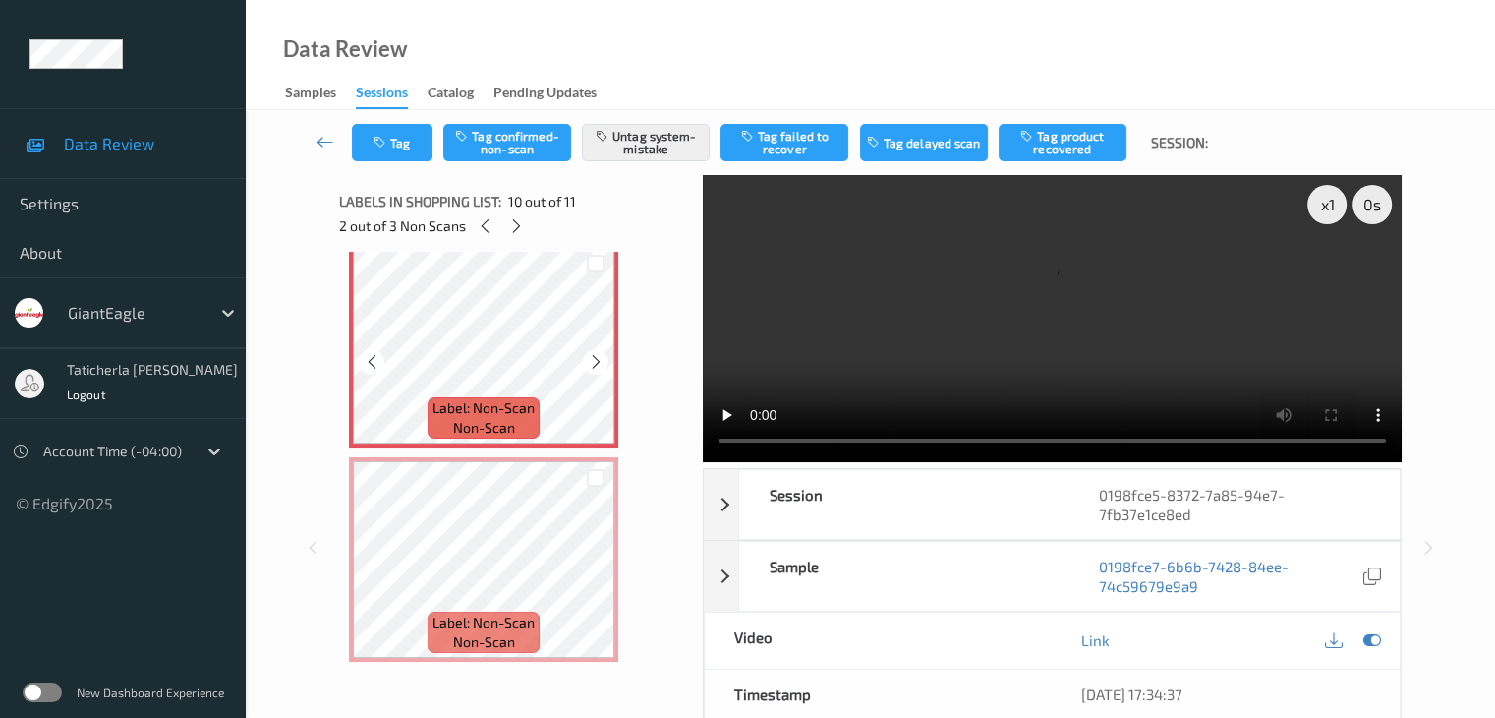
scroll to position [1952, 0]
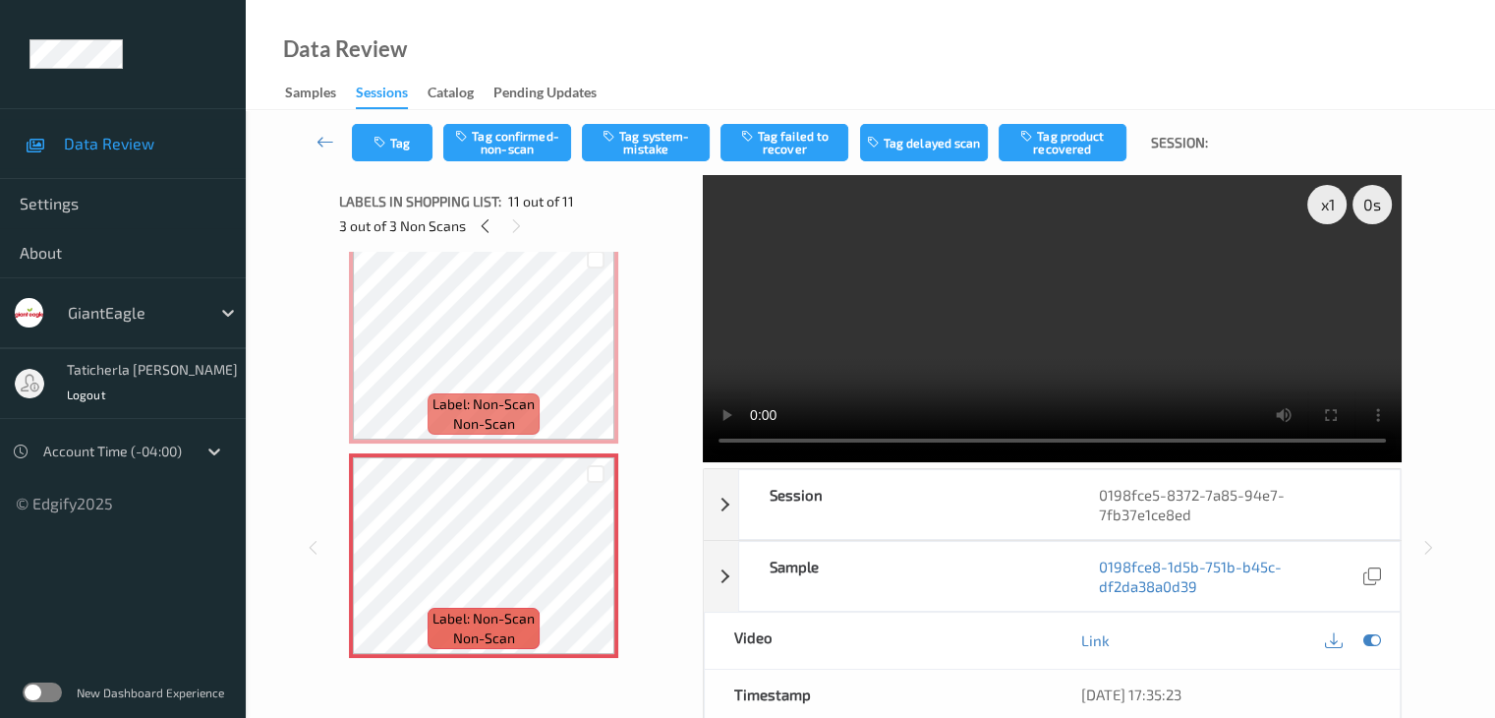
click at [660, 161] on div "Tag Tag confirmed-non-scan Tag system-mistake Tag failed to recover Tag delayed…" at bounding box center [870, 142] width 1169 height 65
click at [661, 157] on button "Tag system-mistake" at bounding box center [646, 142] width 128 height 37
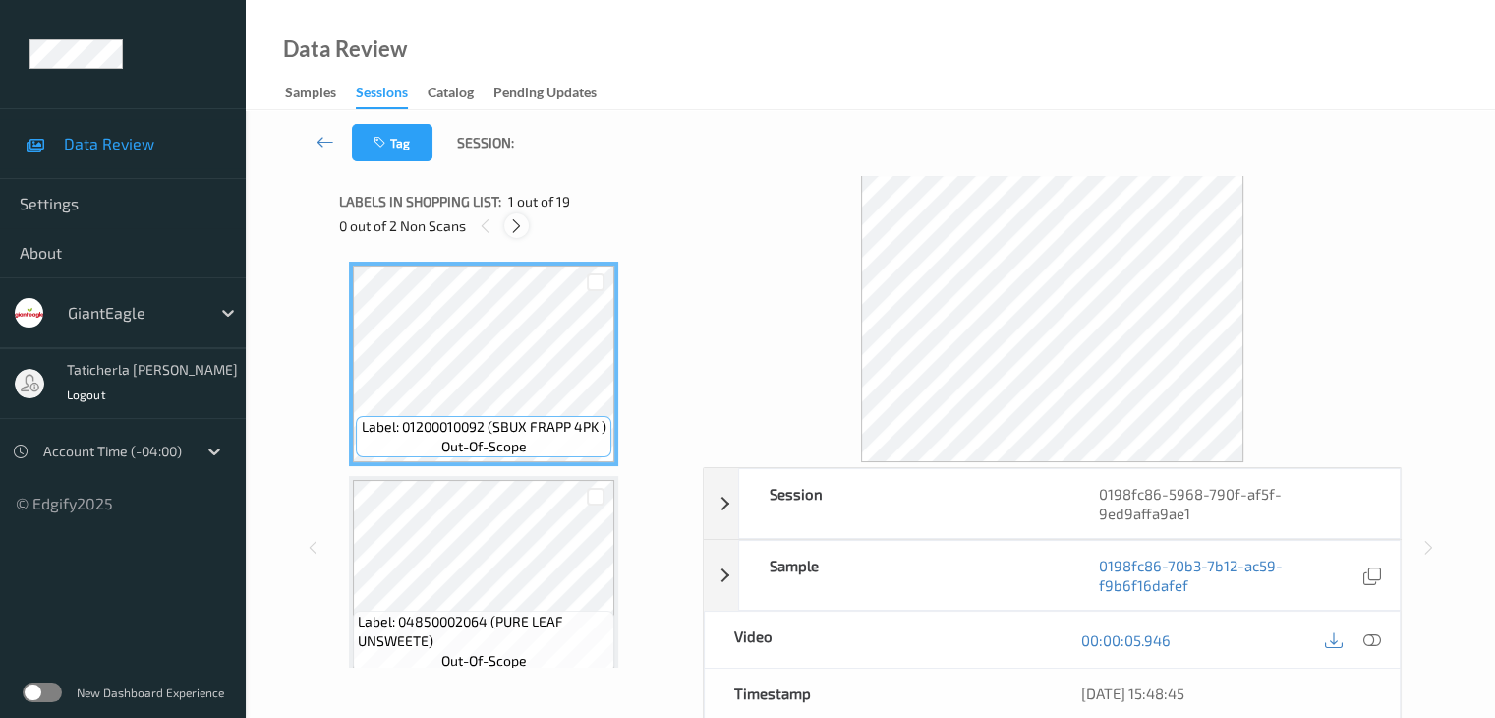
click at [515, 220] on icon at bounding box center [516, 226] width 17 height 18
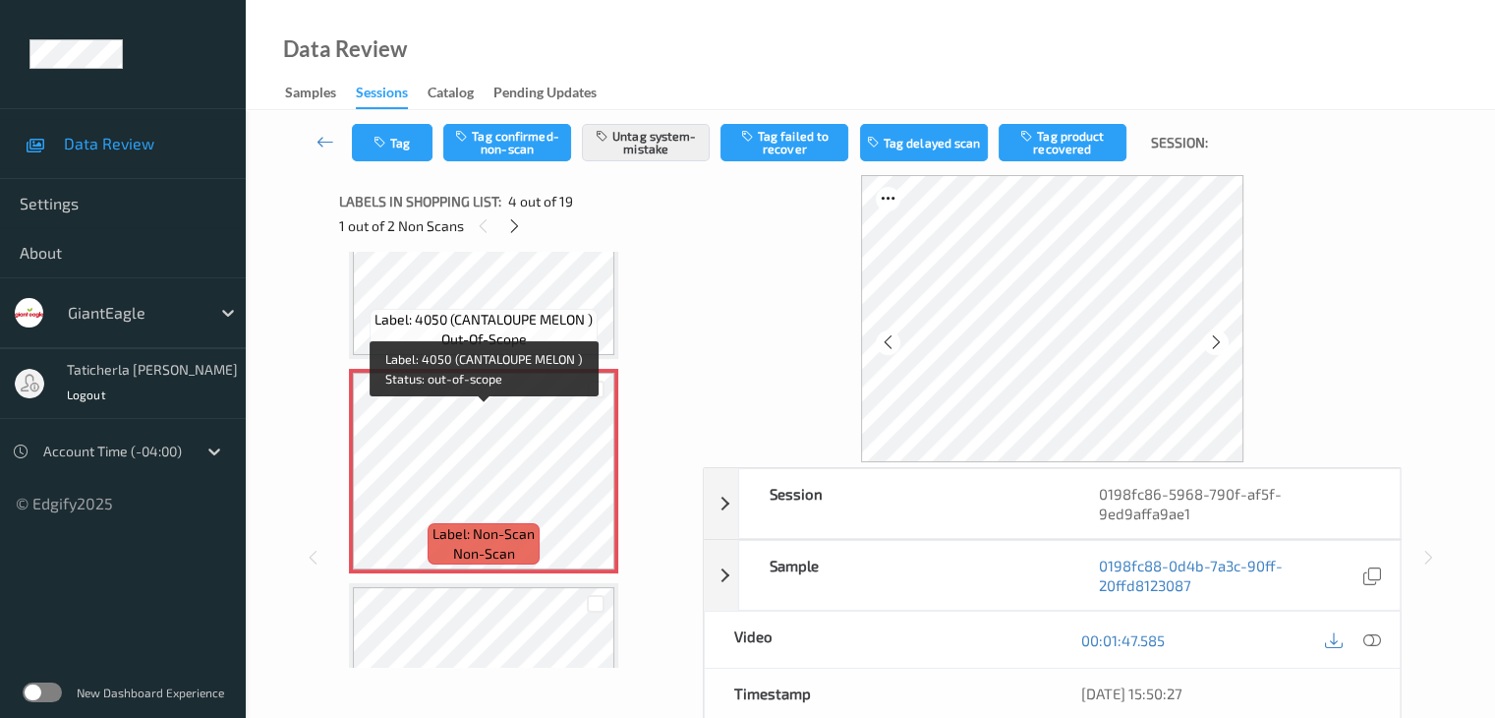
scroll to position [537, 0]
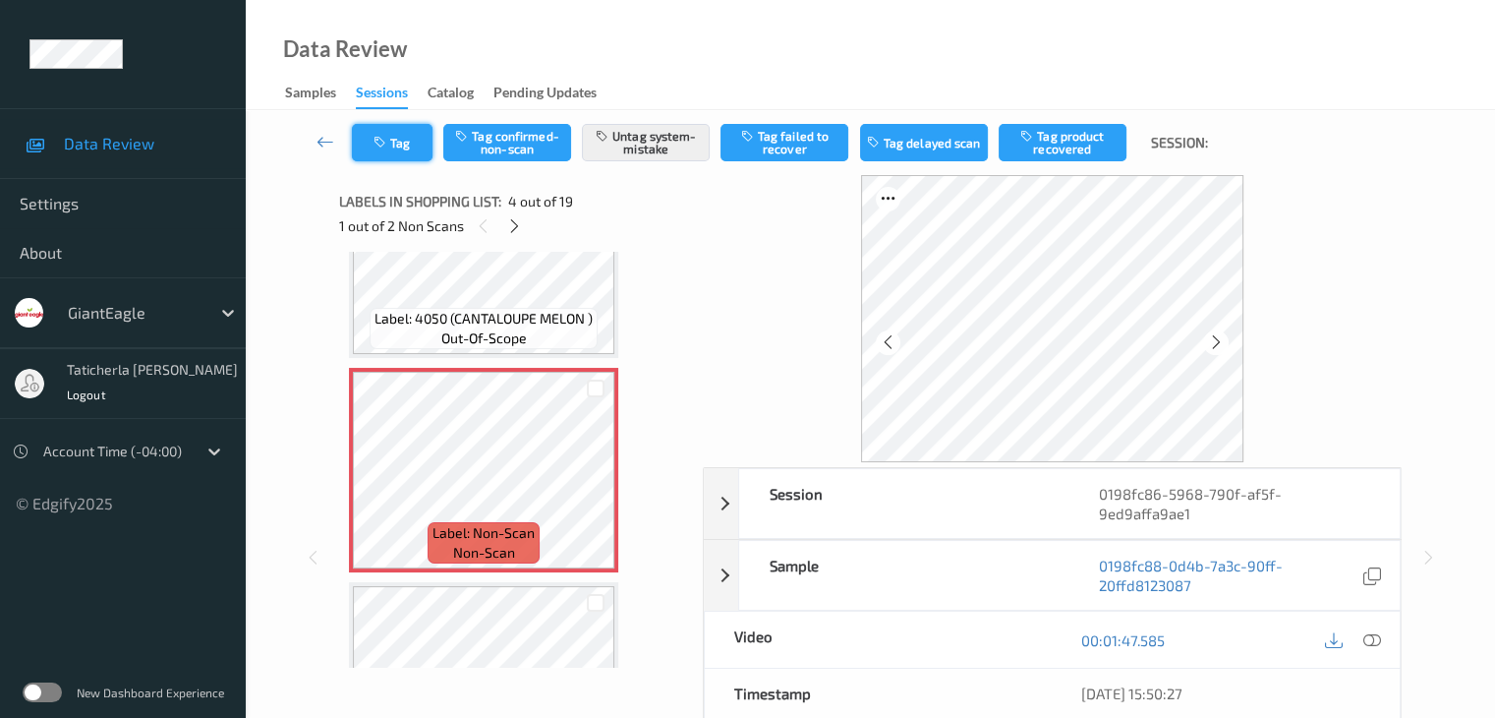
click at [404, 140] on button "Tag" at bounding box center [392, 142] width 81 height 37
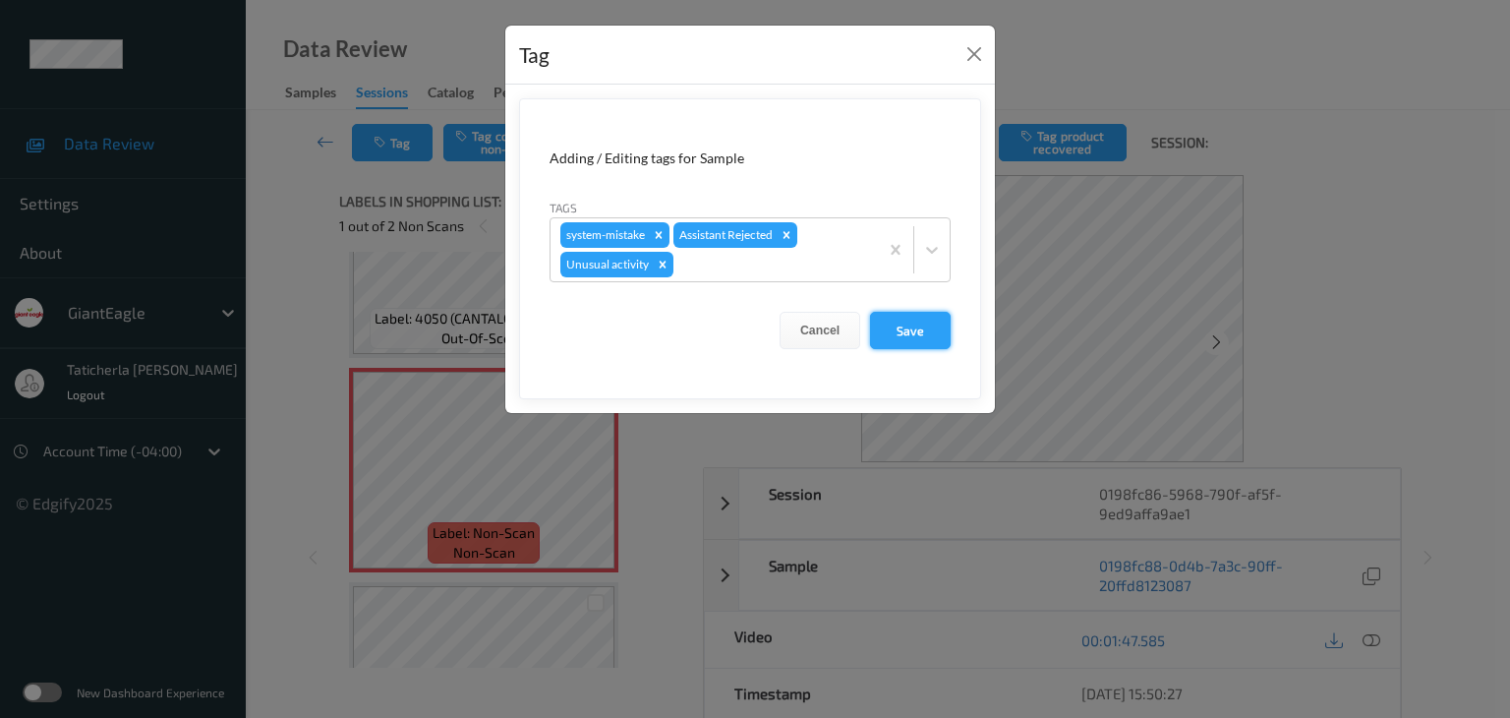
click at [925, 321] on button "Save" at bounding box center [910, 330] width 81 height 37
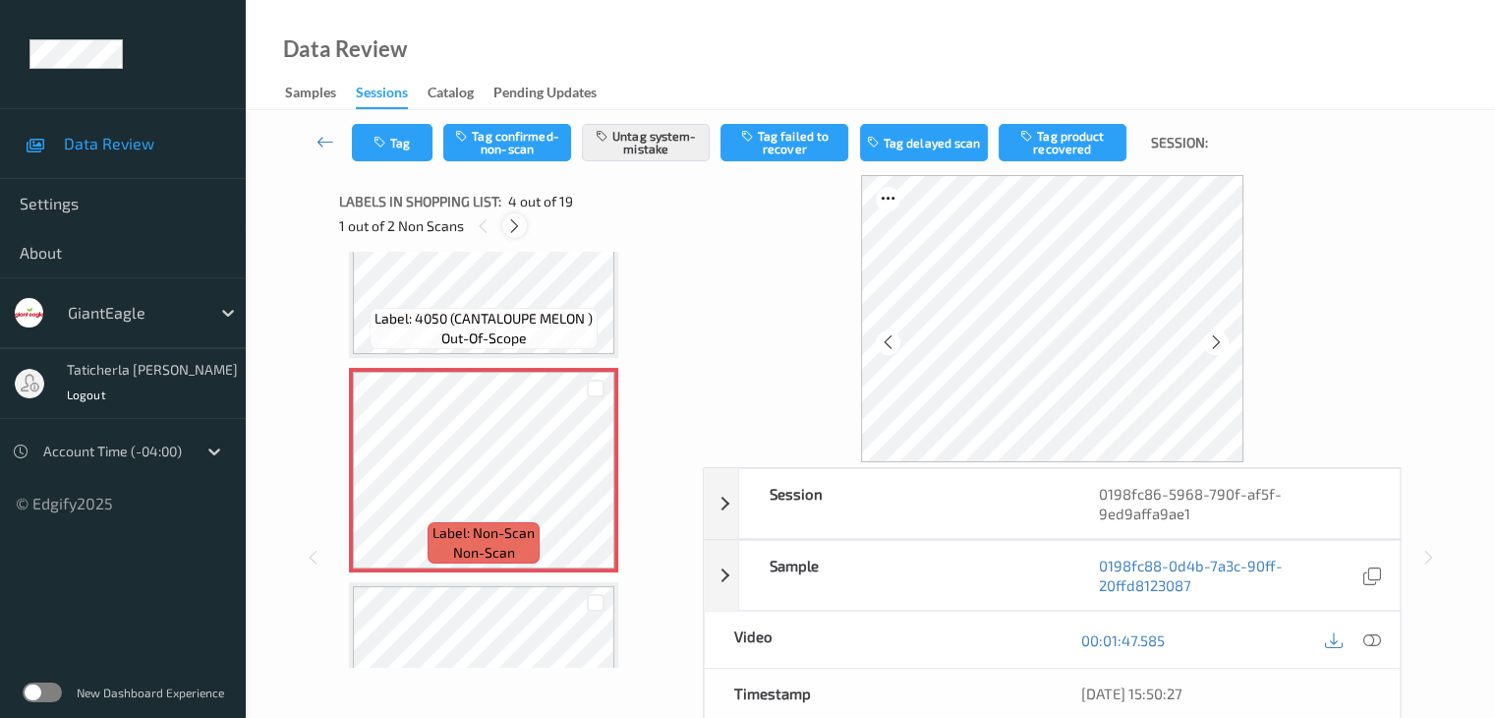
click at [518, 216] on div at bounding box center [514, 225] width 25 height 25
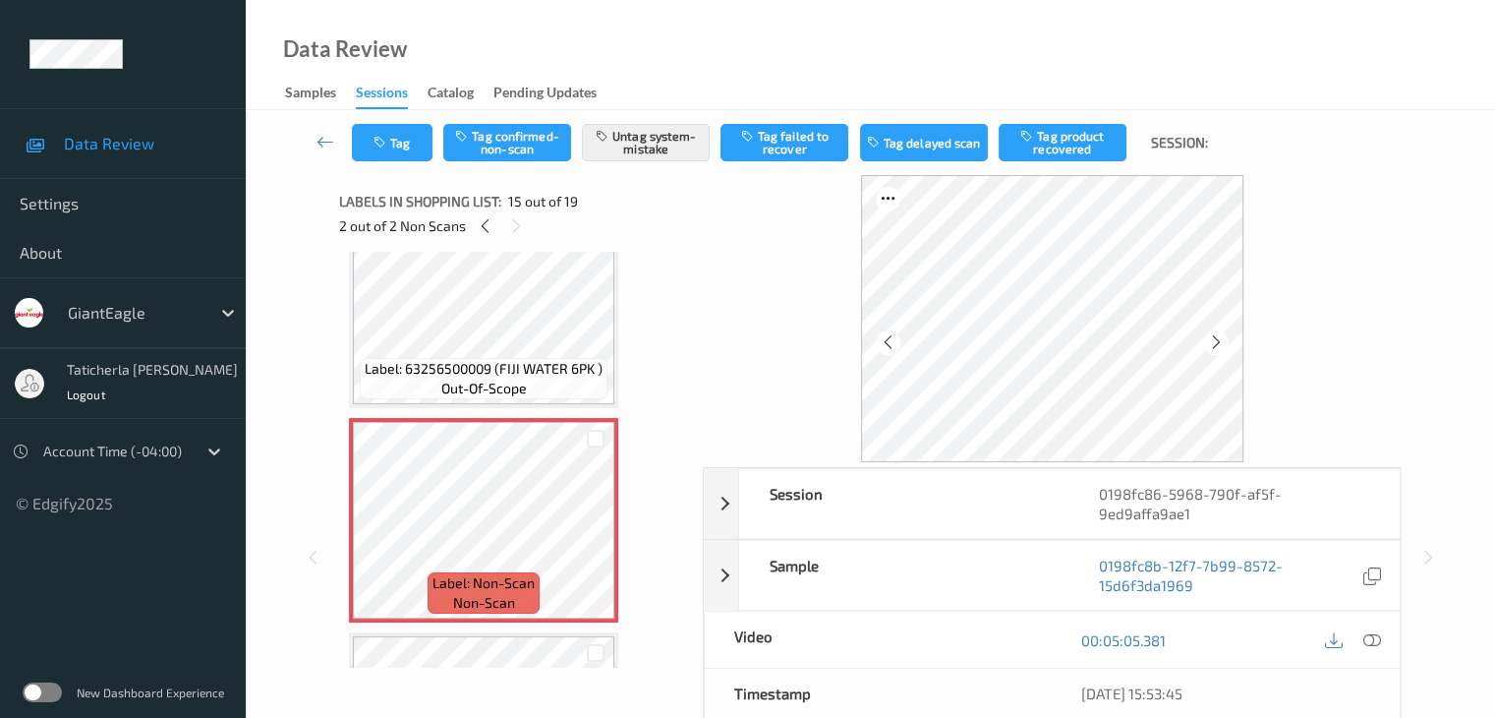
scroll to position [2796, 0]
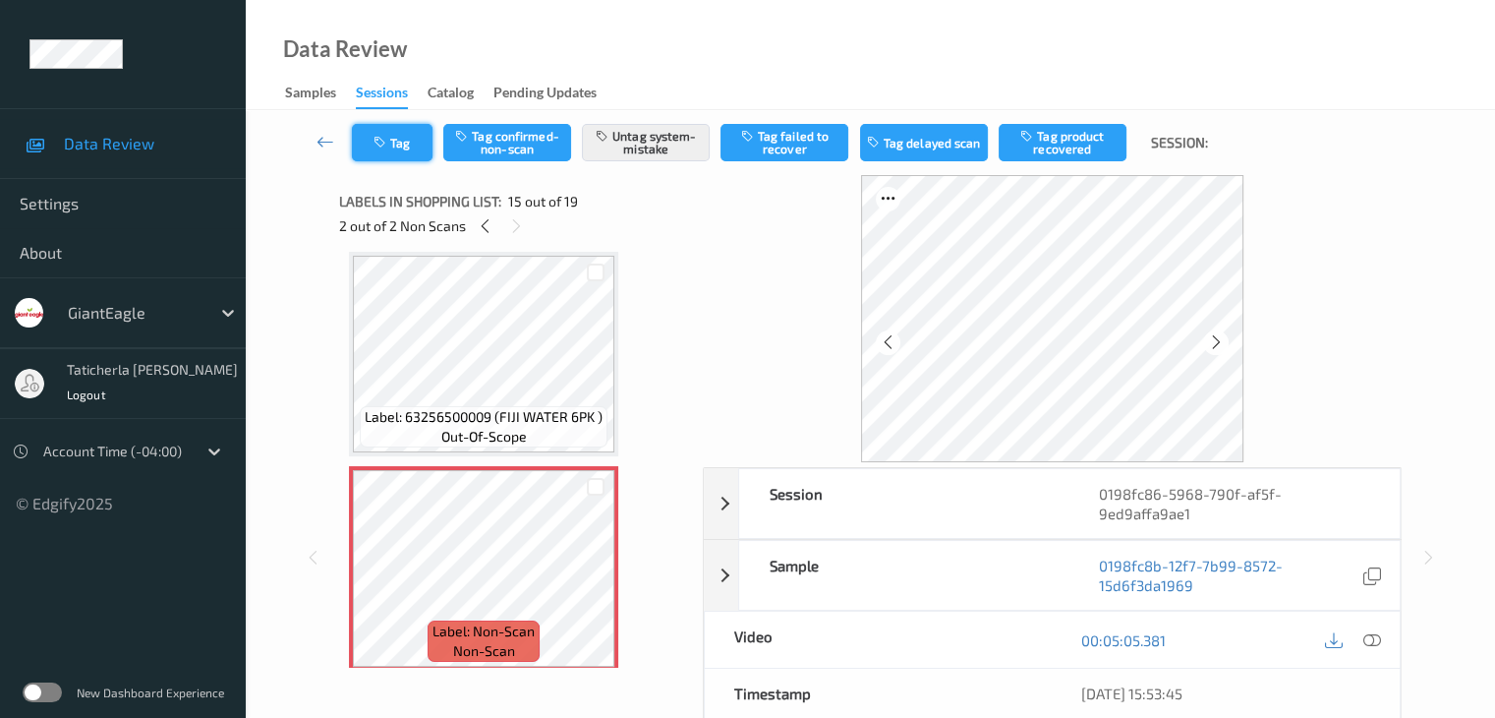
click at [423, 138] on button "Tag" at bounding box center [392, 142] width 81 height 37
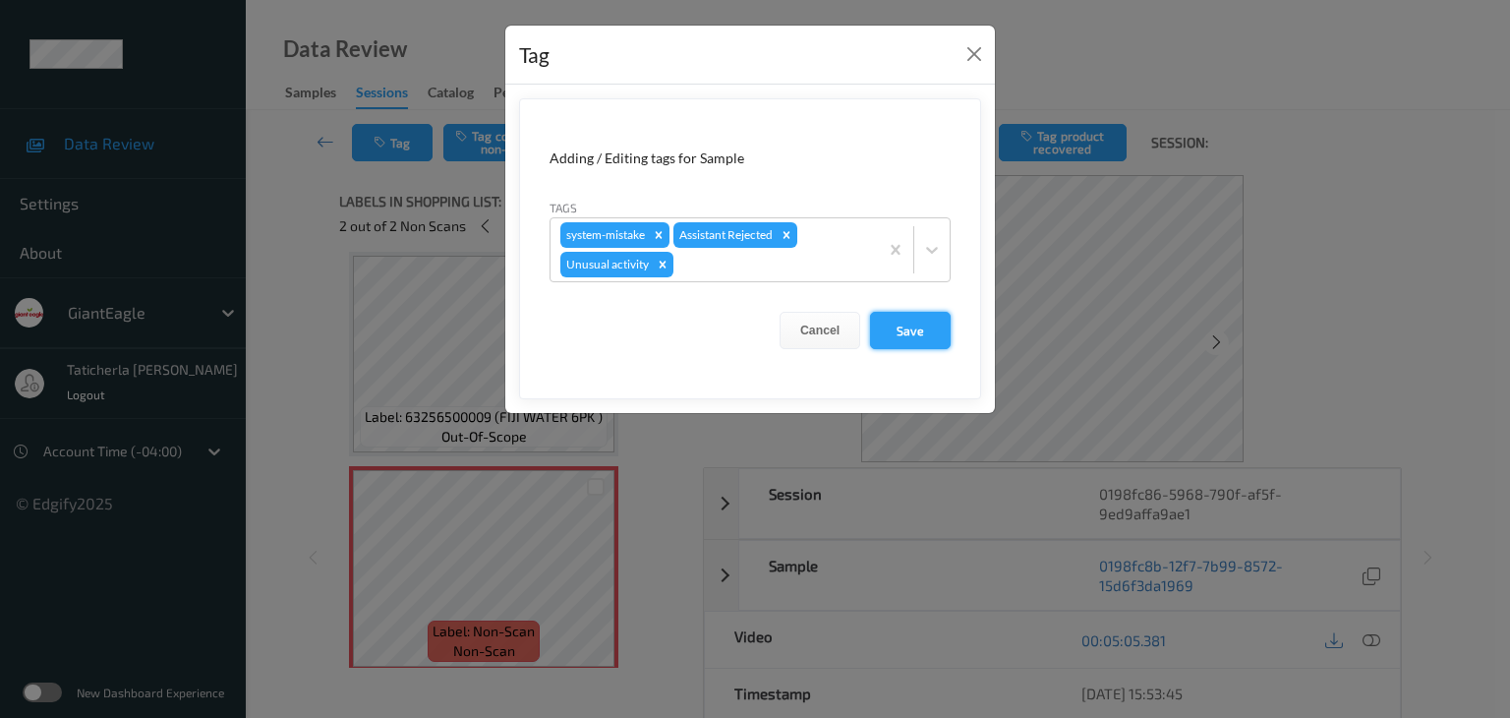
click at [930, 329] on button "Save" at bounding box center [910, 330] width 81 height 37
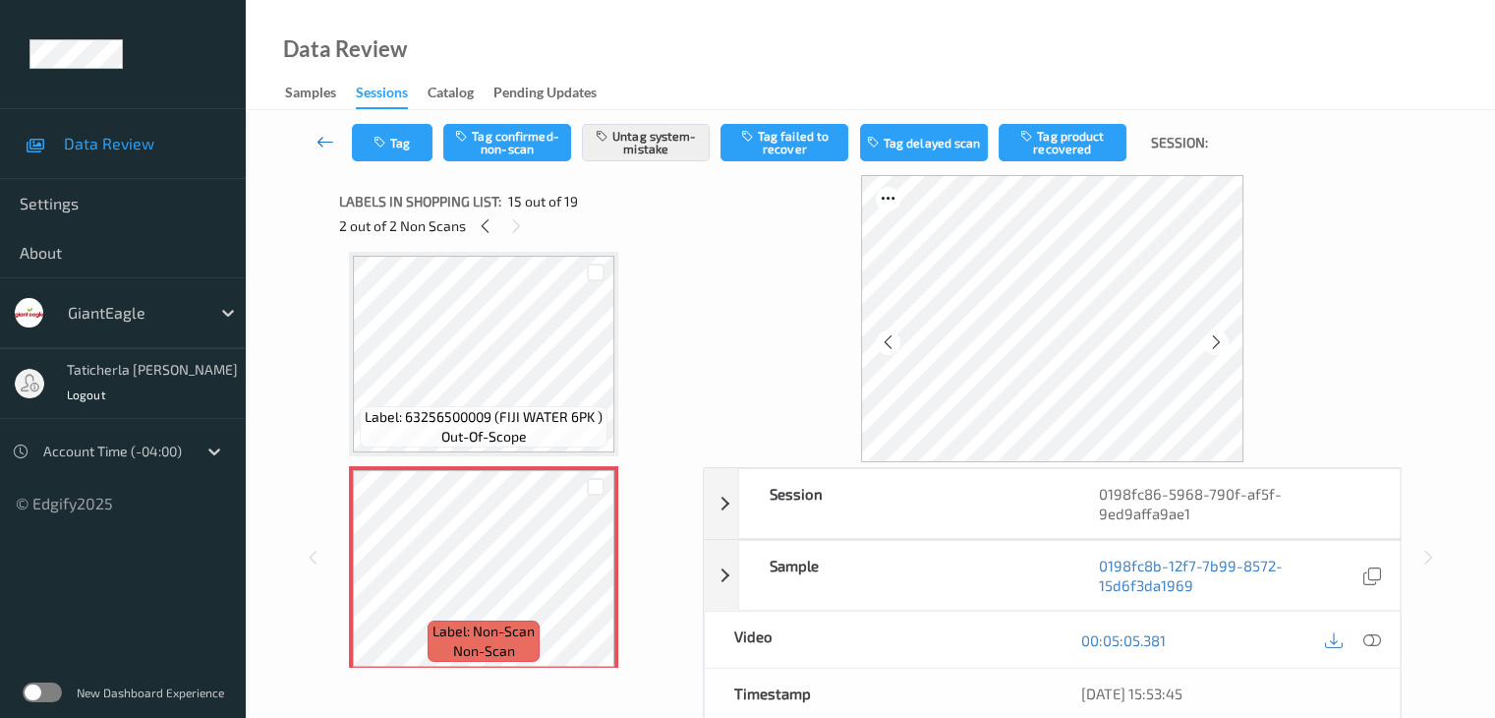
click at [332, 152] on link at bounding box center [326, 142] width 52 height 37
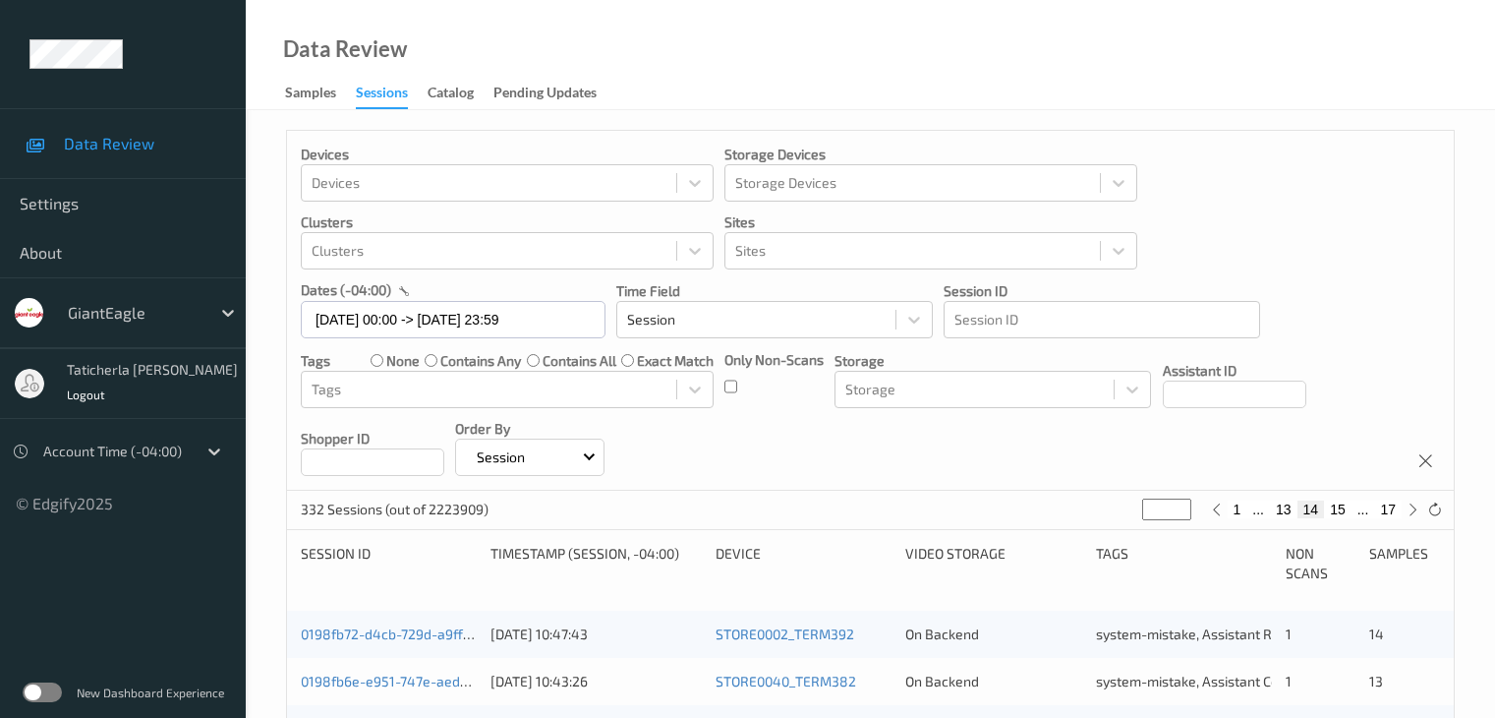
scroll to position [492, 0]
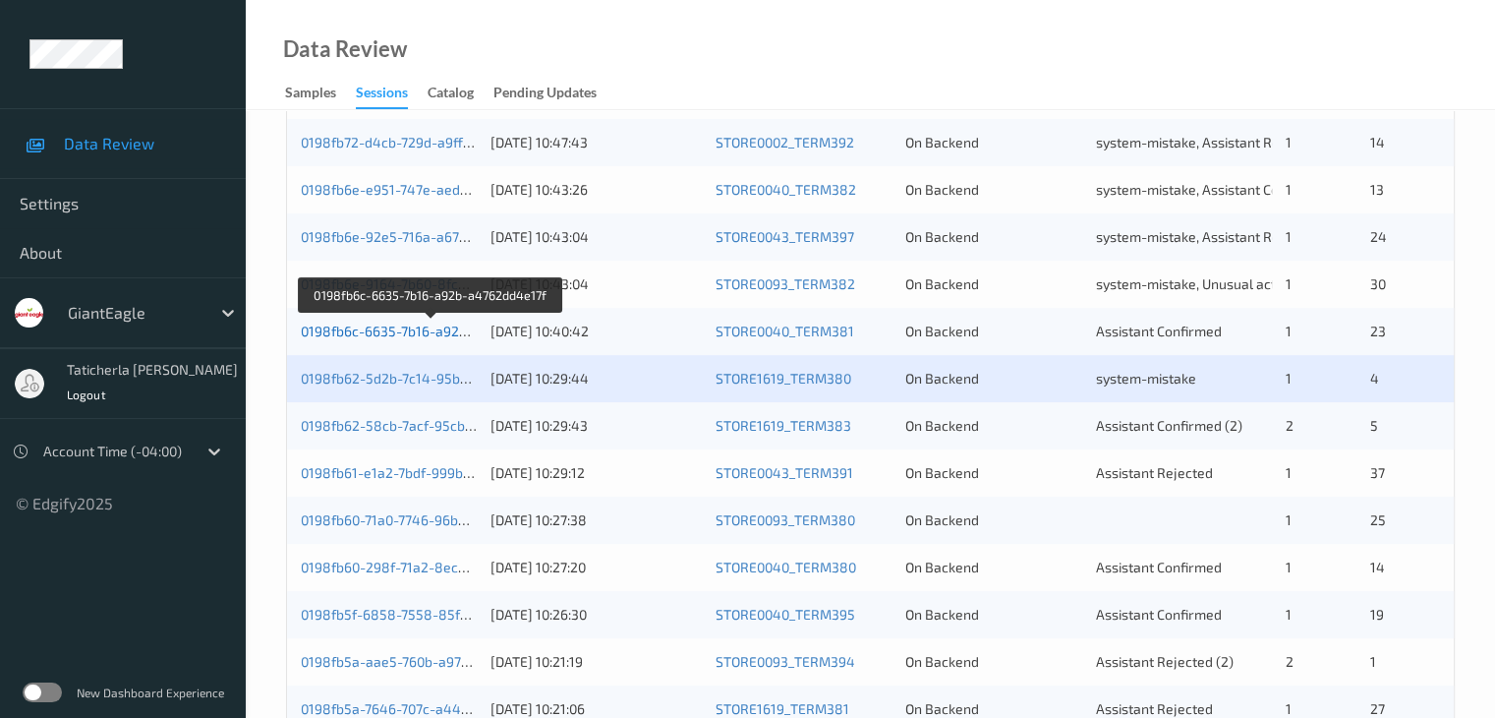
click at [383, 327] on link "0198fb6c-6635-7b16-a92b-a4762dd4e17f" at bounding box center [432, 330] width 262 height 17
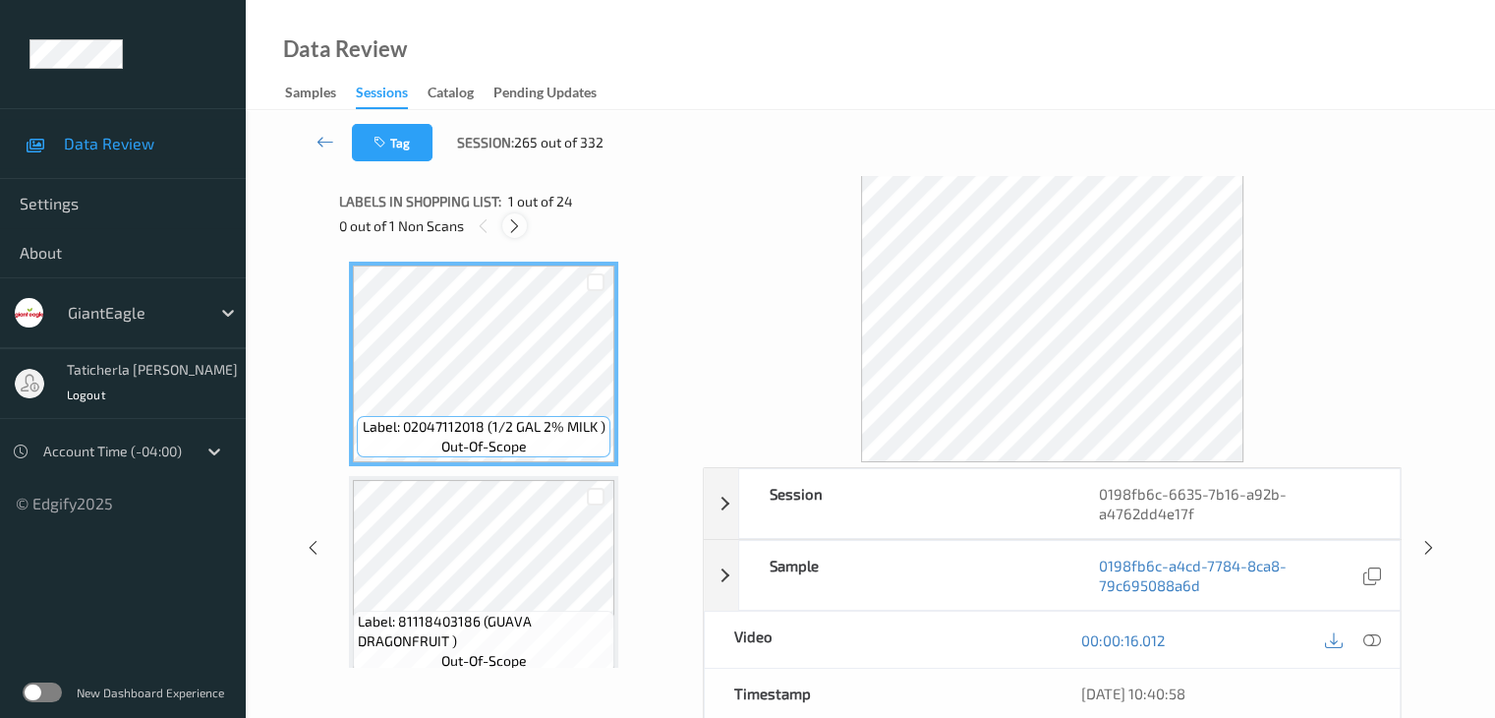
click at [510, 217] on icon at bounding box center [514, 226] width 17 height 18
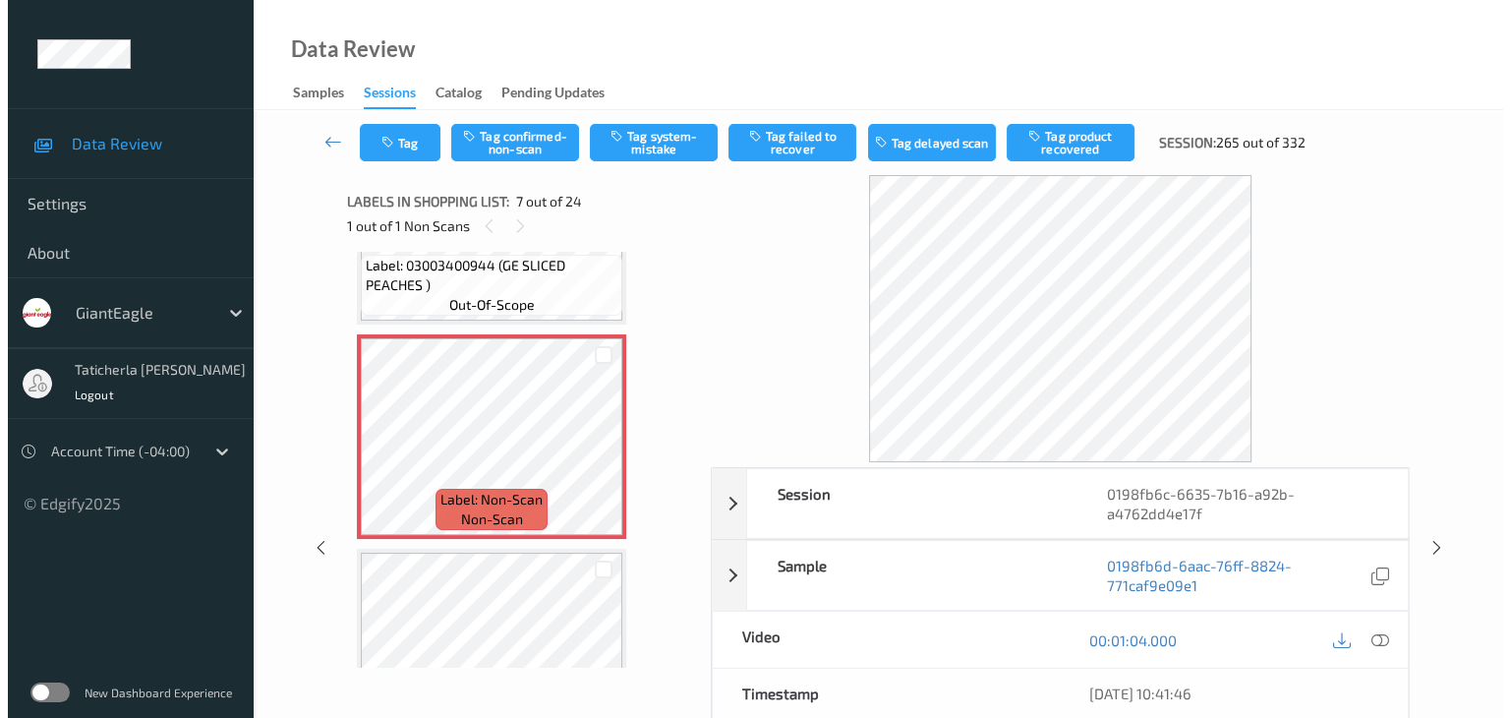
scroll to position [1180, 0]
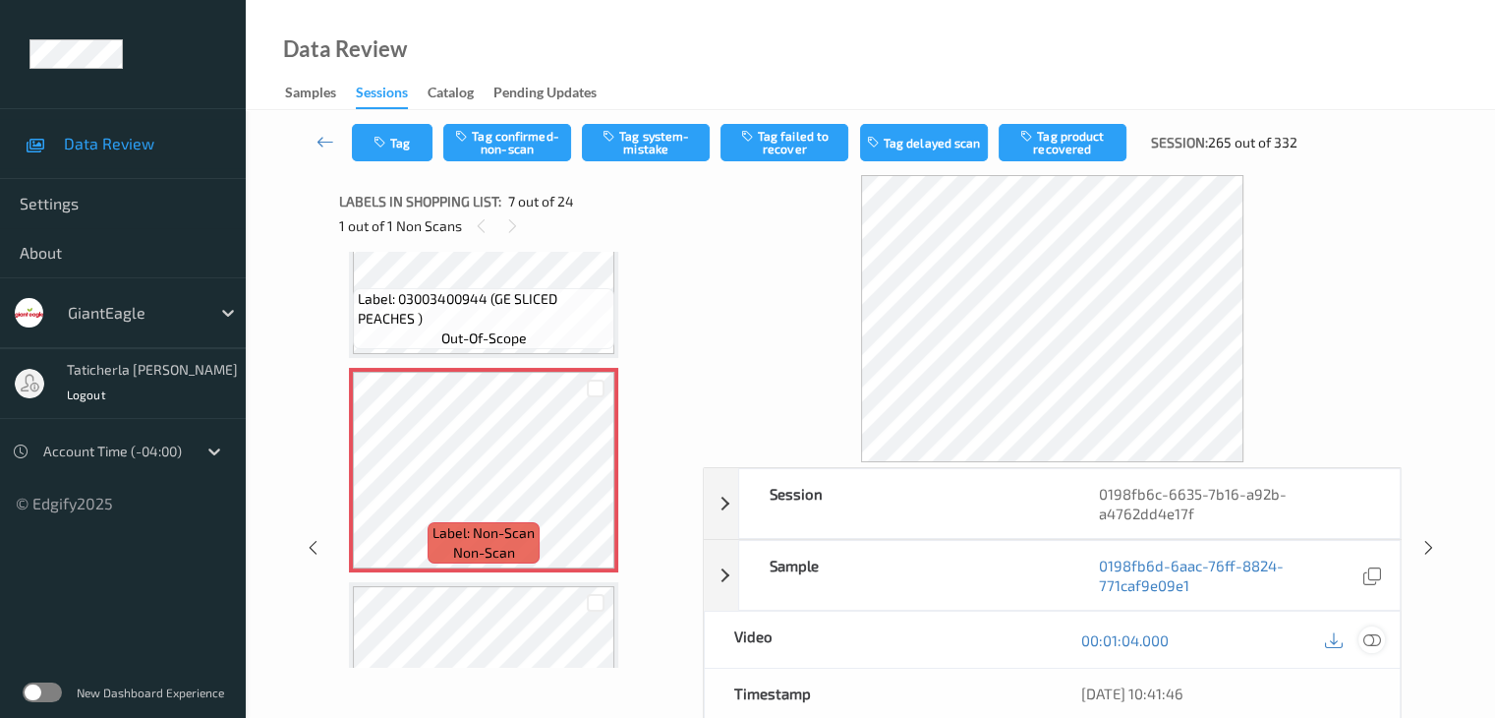
click at [1369, 637] on icon at bounding box center [1372, 640] width 18 height 18
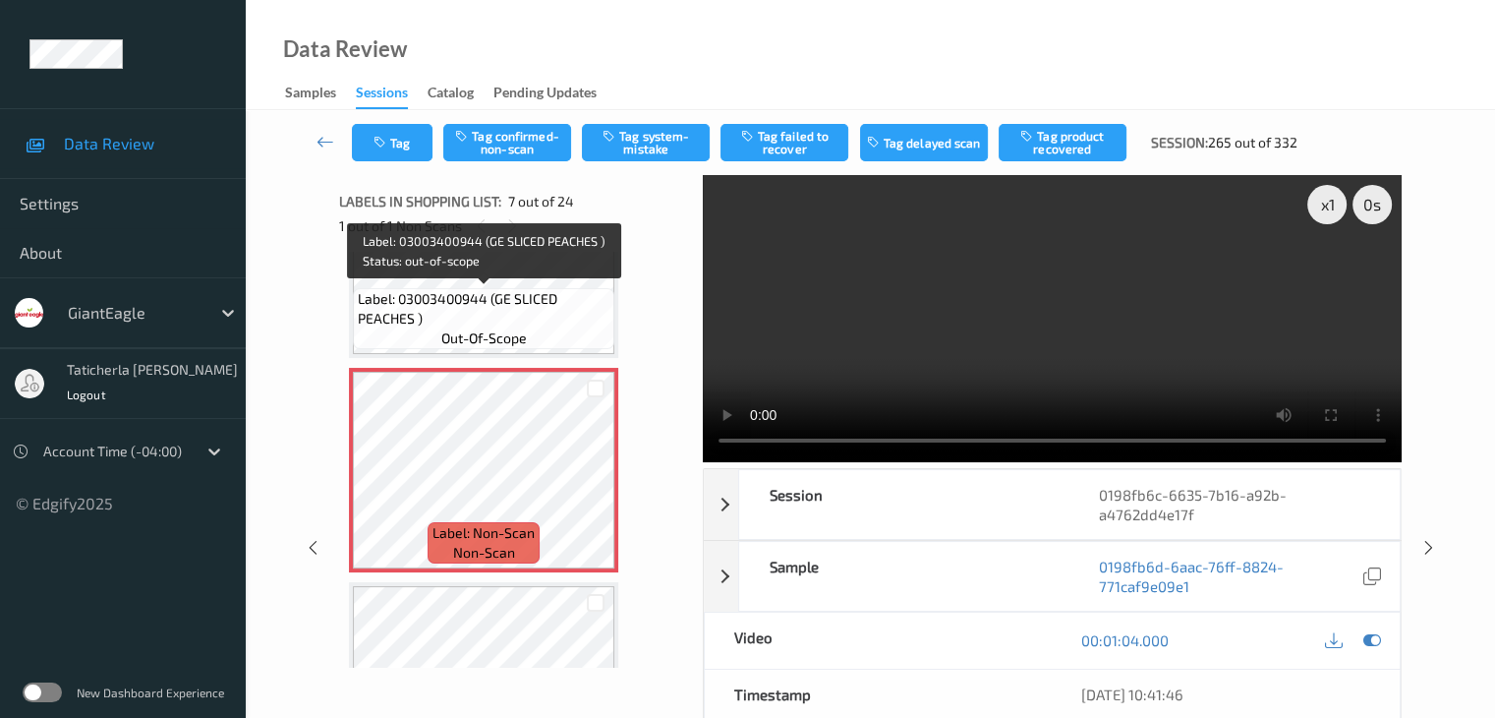
click at [539, 327] on span "Label: 03003400944 (GE SLICED PEACHES )" at bounding box center [484, 308] width 252 height 39
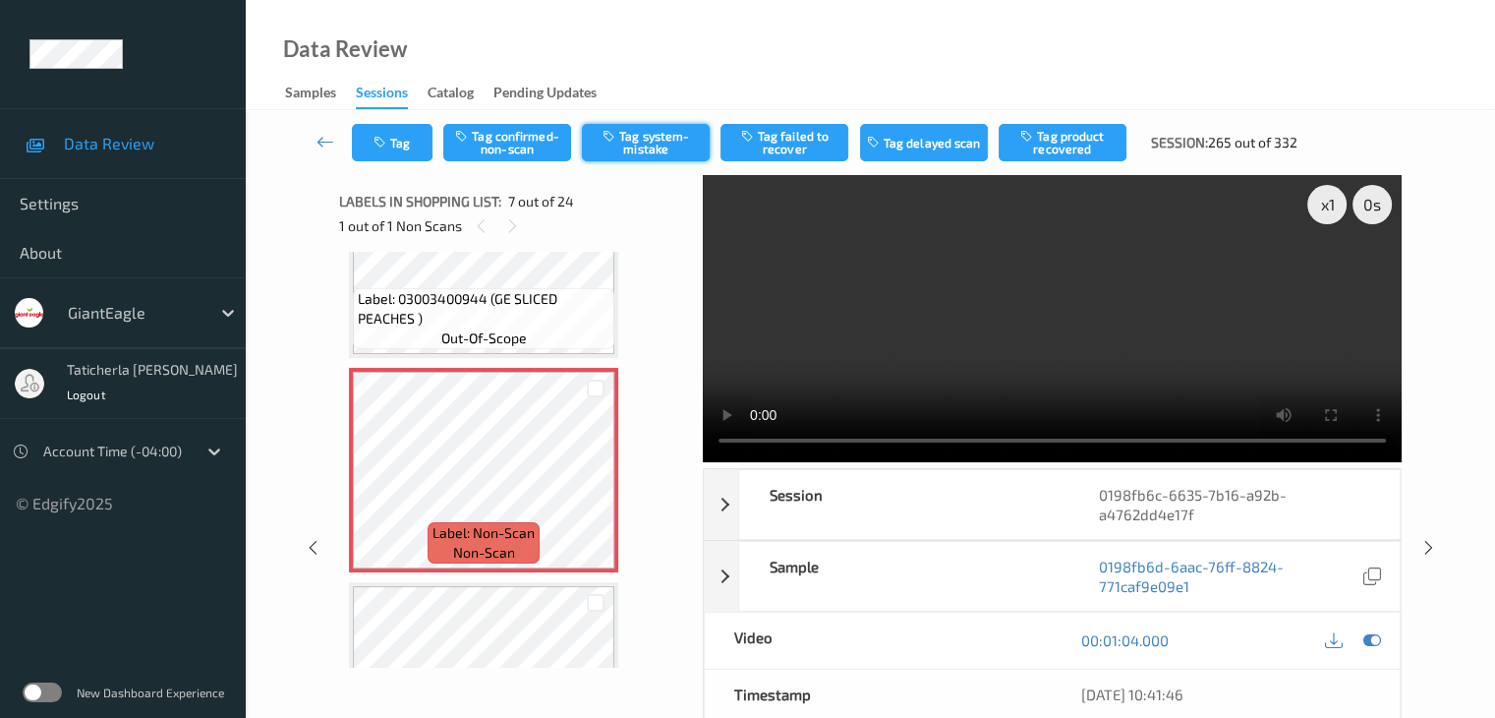
click at [666, 148] on button "Tag system-mistake" at bounding box center [646, 142] width 128 height 37
click at [406, 145] on button "Tag" at bounding box center [392, 142] width 81 height 37
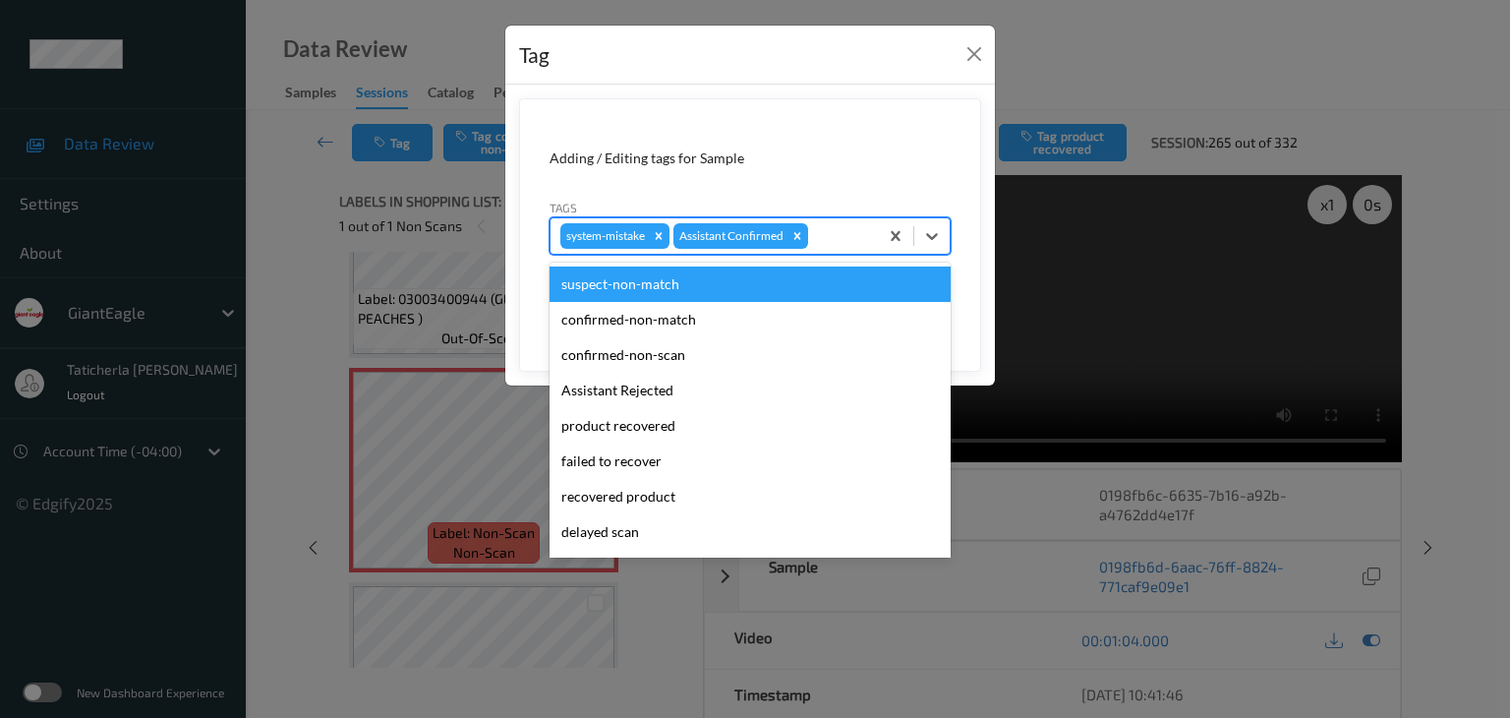
click at [826, 237] on div at bounding box center [840, 236] width 56 height 24
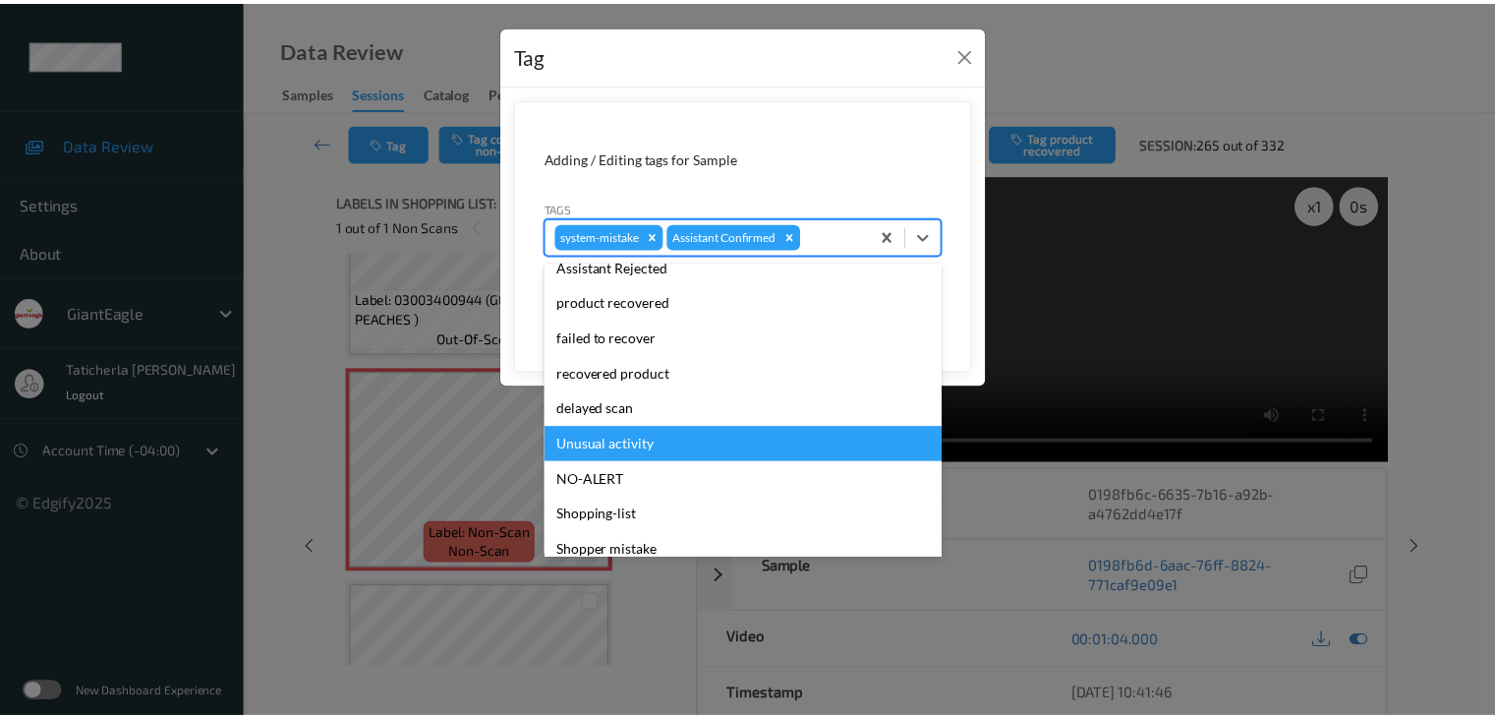
scroll to position [173, 0]
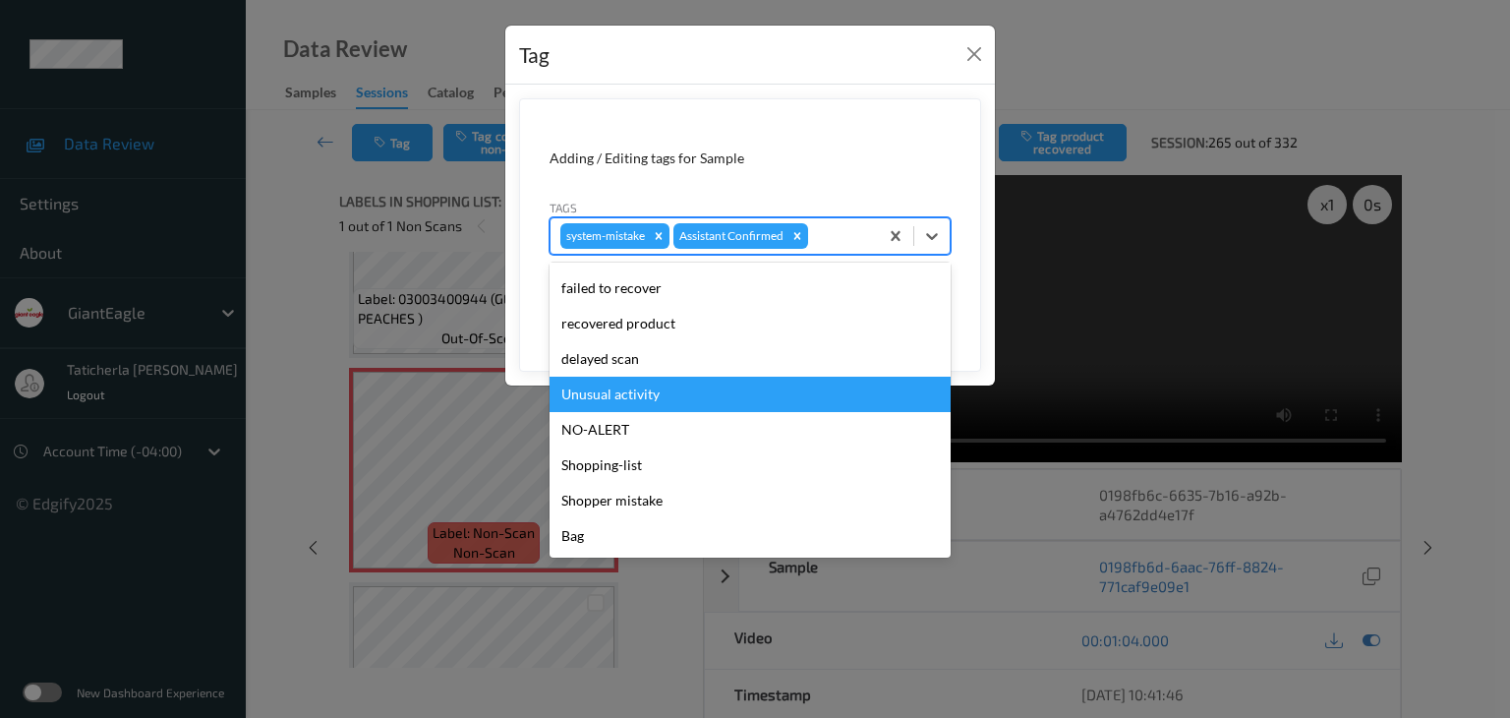
click at [721, 389] on div "Unusual activity" at bounding box center [750, 394] width 401 height 35
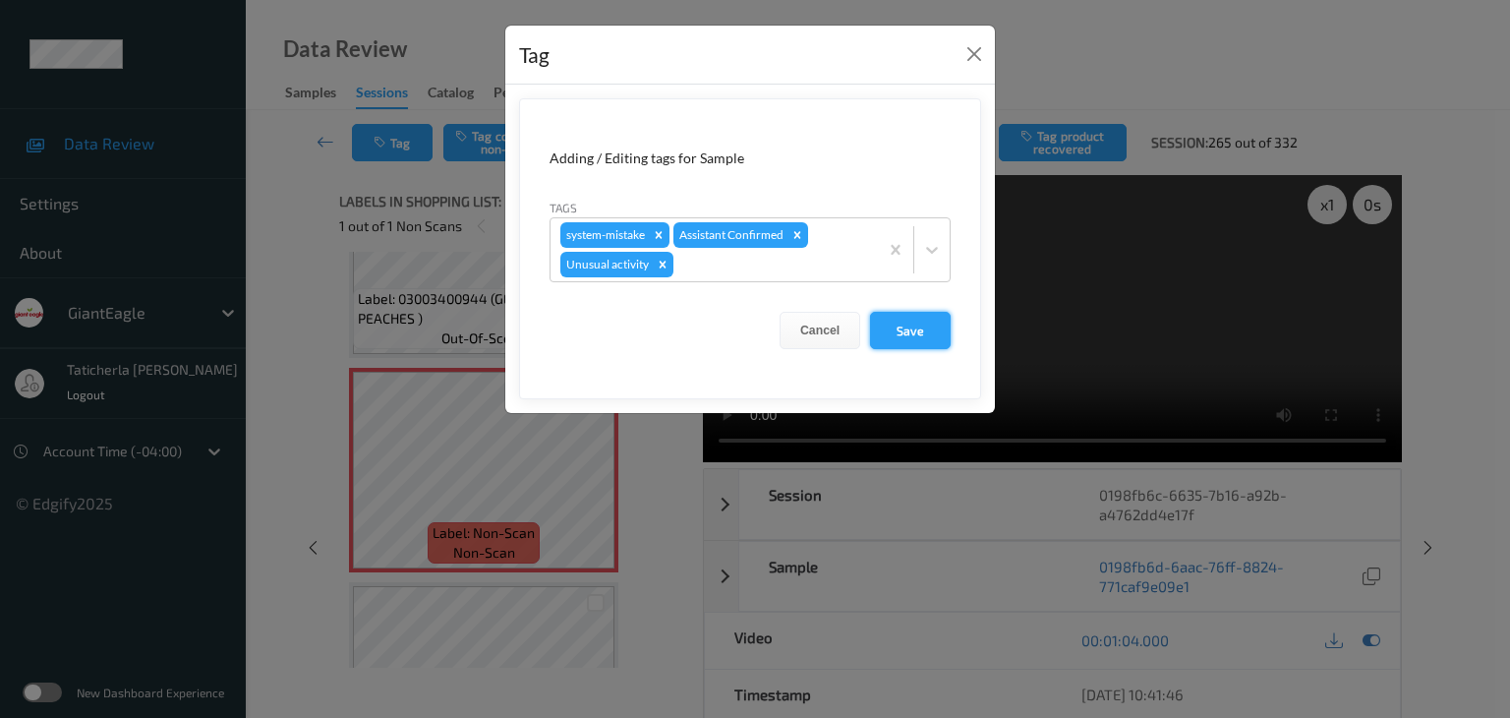
click at [901, 327] on button "Save" at bounding box center [910, 330] width 81 height 37
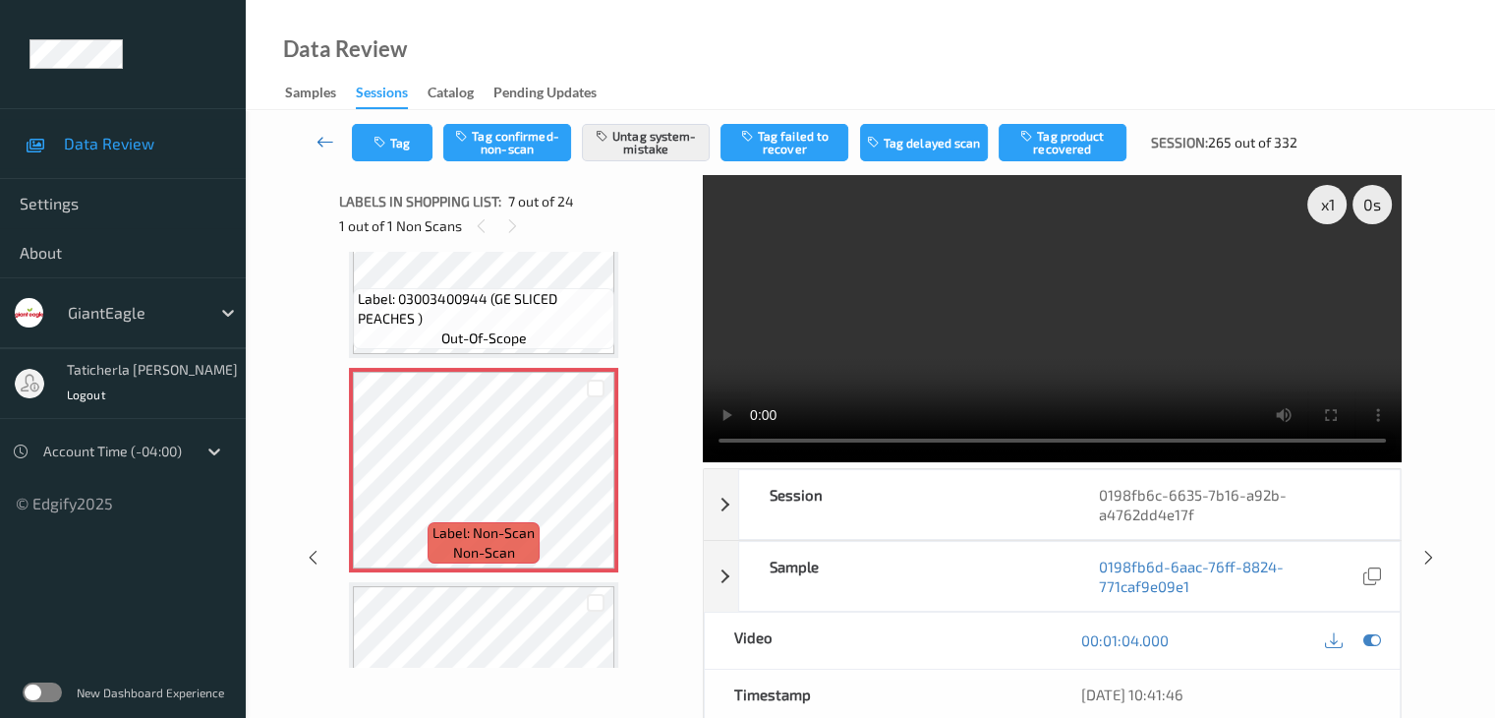
click at [327, 139] on icon at bounding box center [326, 142] width 18 height 20
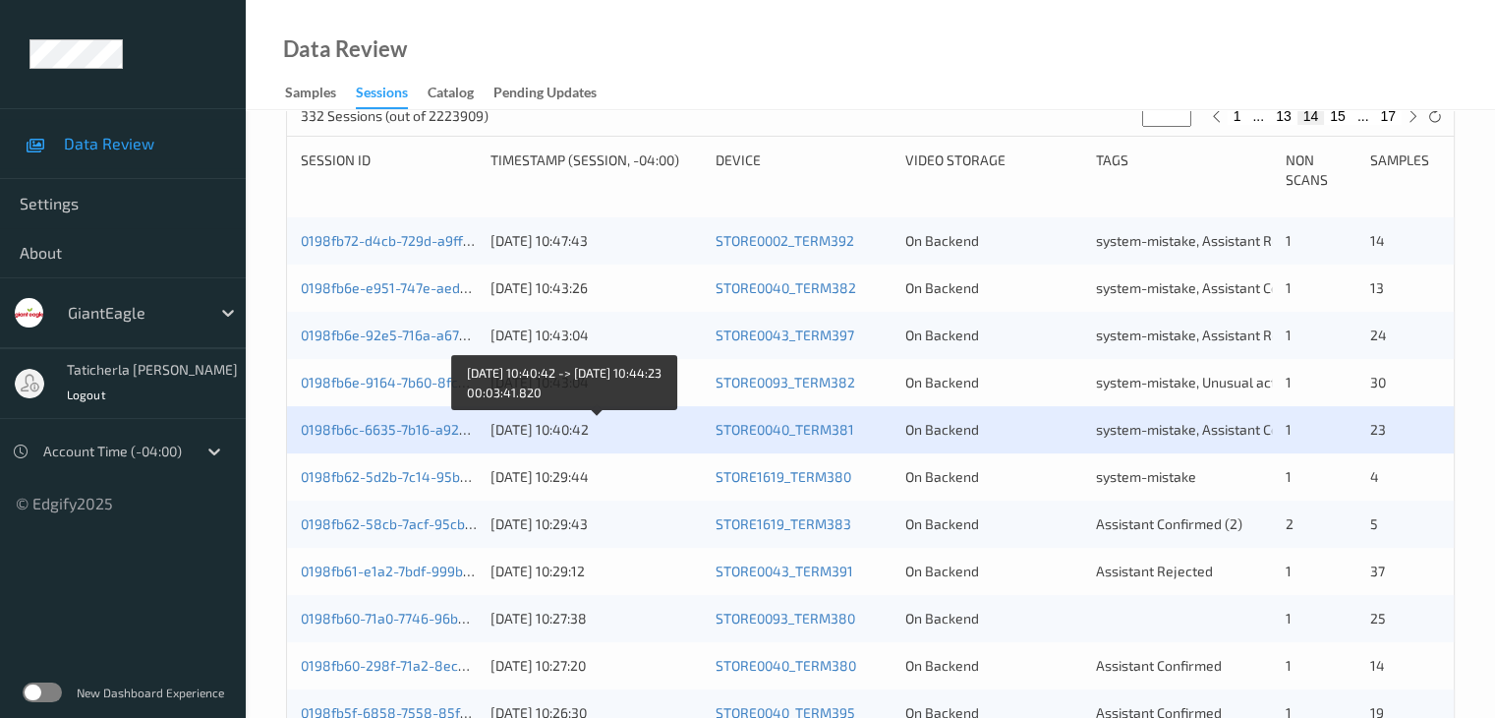
scroll to position [492, 0]
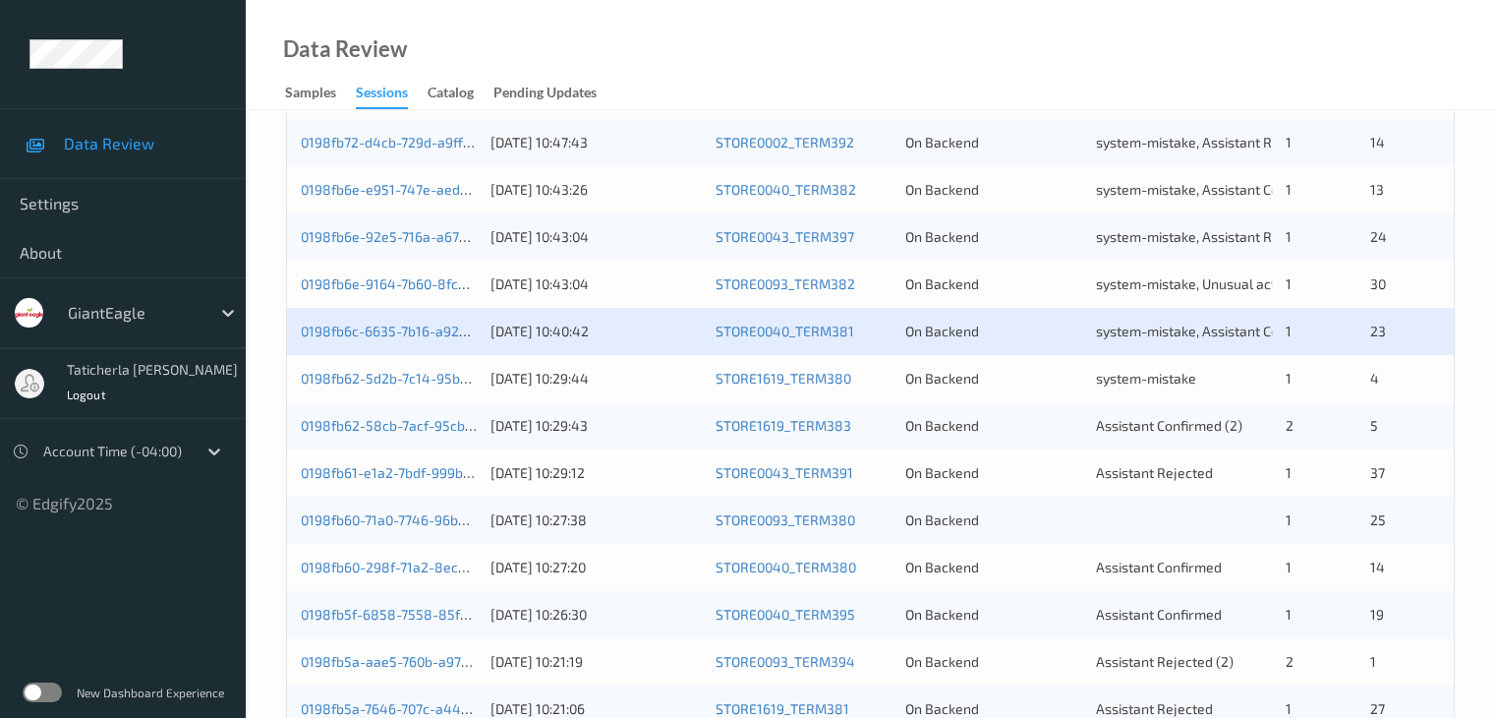
click at [434, 434] on div "0198fb62-58cb-7acf-95cb-8436d8afcb4c" at bounding box center [389, 426] width 176 height 20
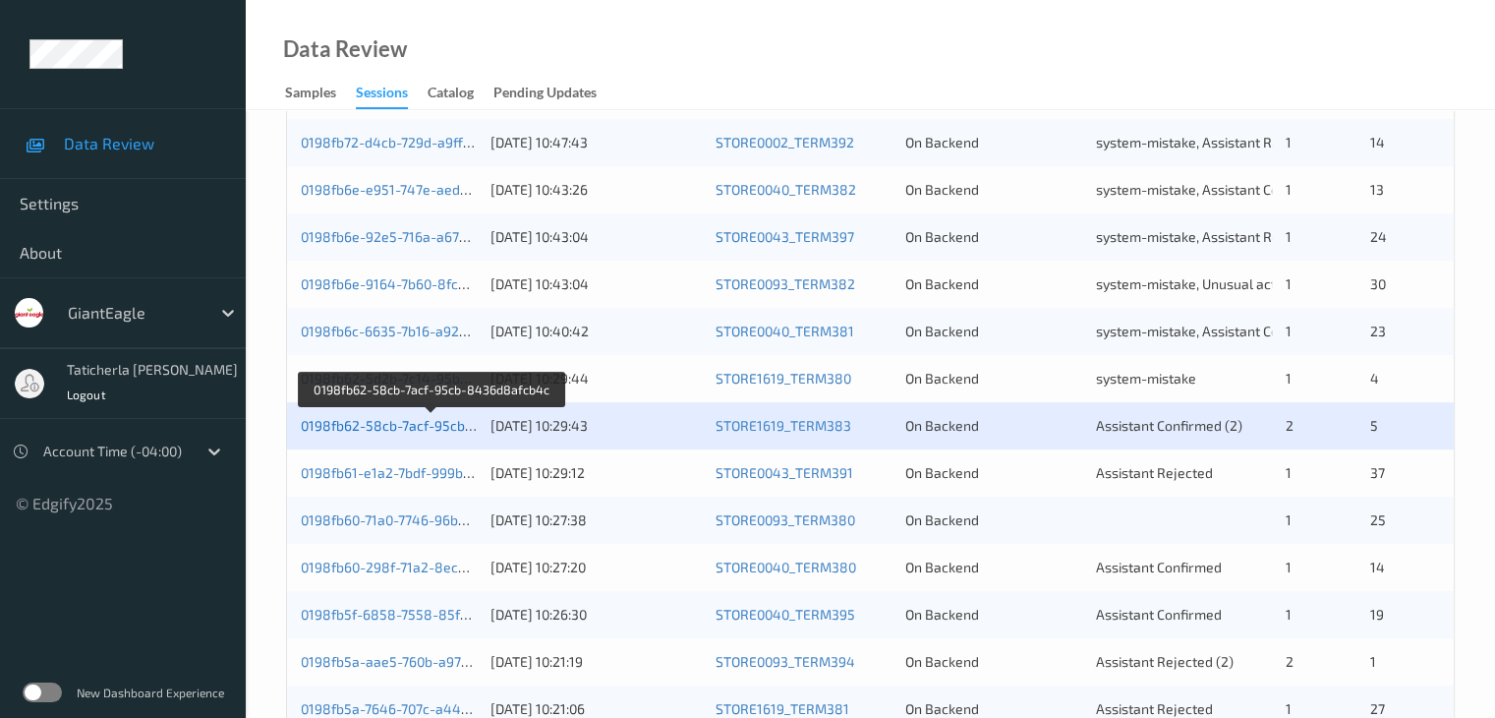
click at [426, 422] on link "0198fb62-58cb-7acf-95cb-8436d8afcb4c" at bounding box center [432, 425] width 263 height 17
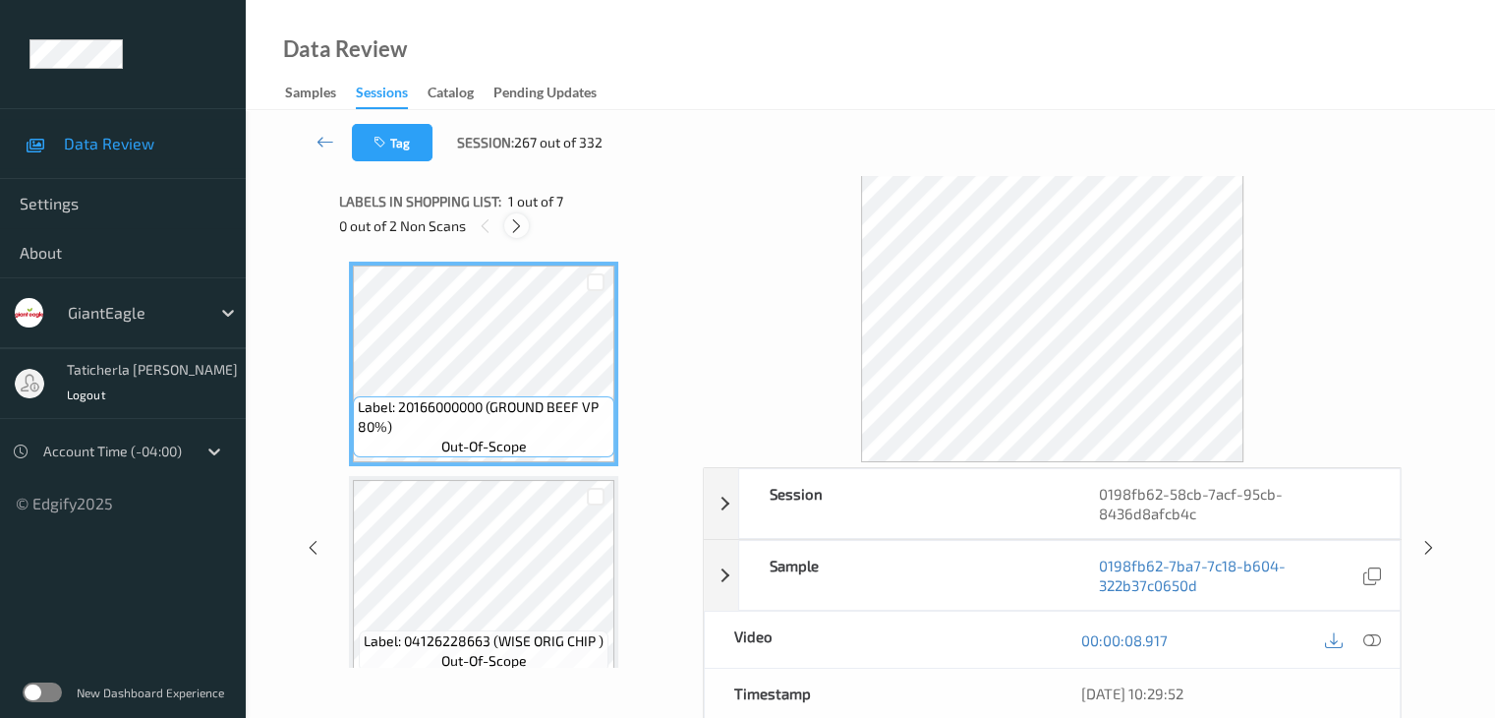
click at [519, 227] on icon at bounding box center [516, 226] width 17 height 18
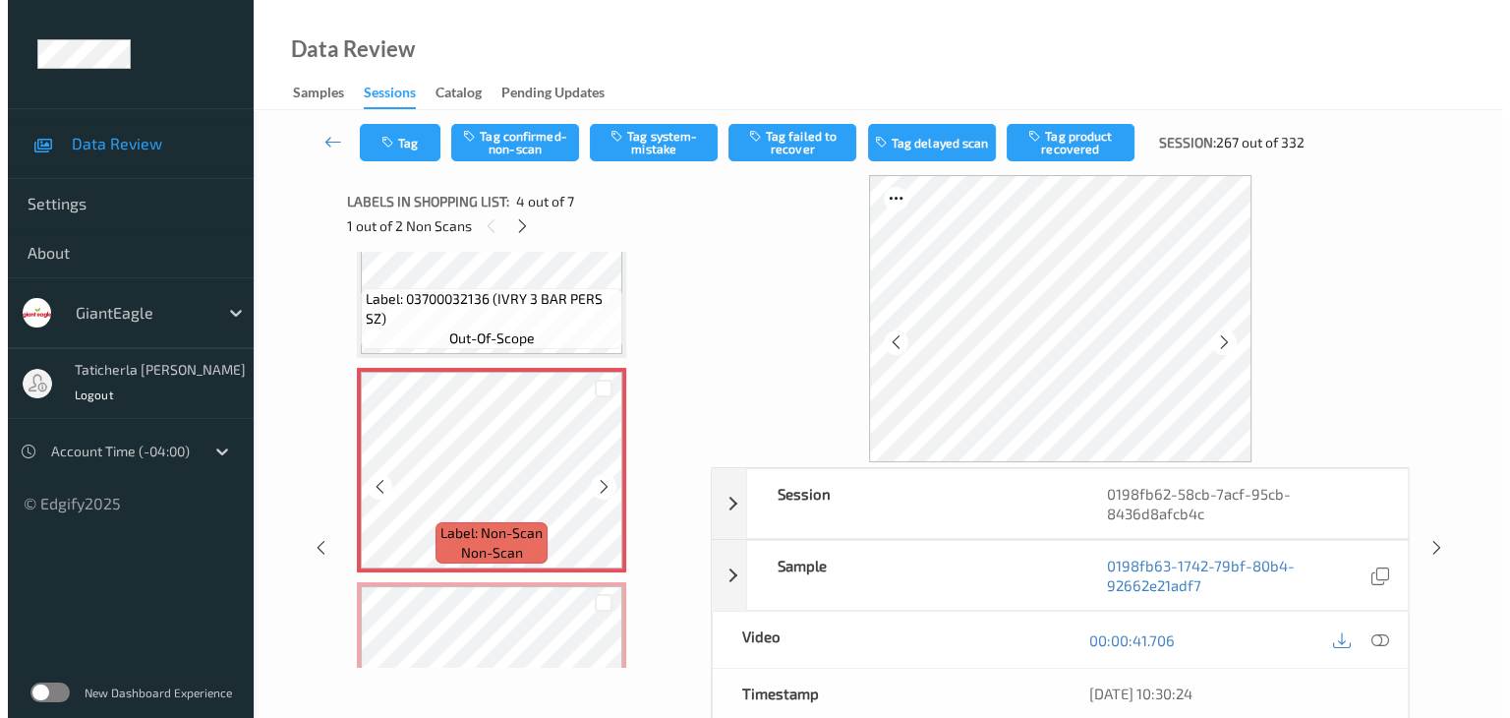
scroll to position [635, 0]
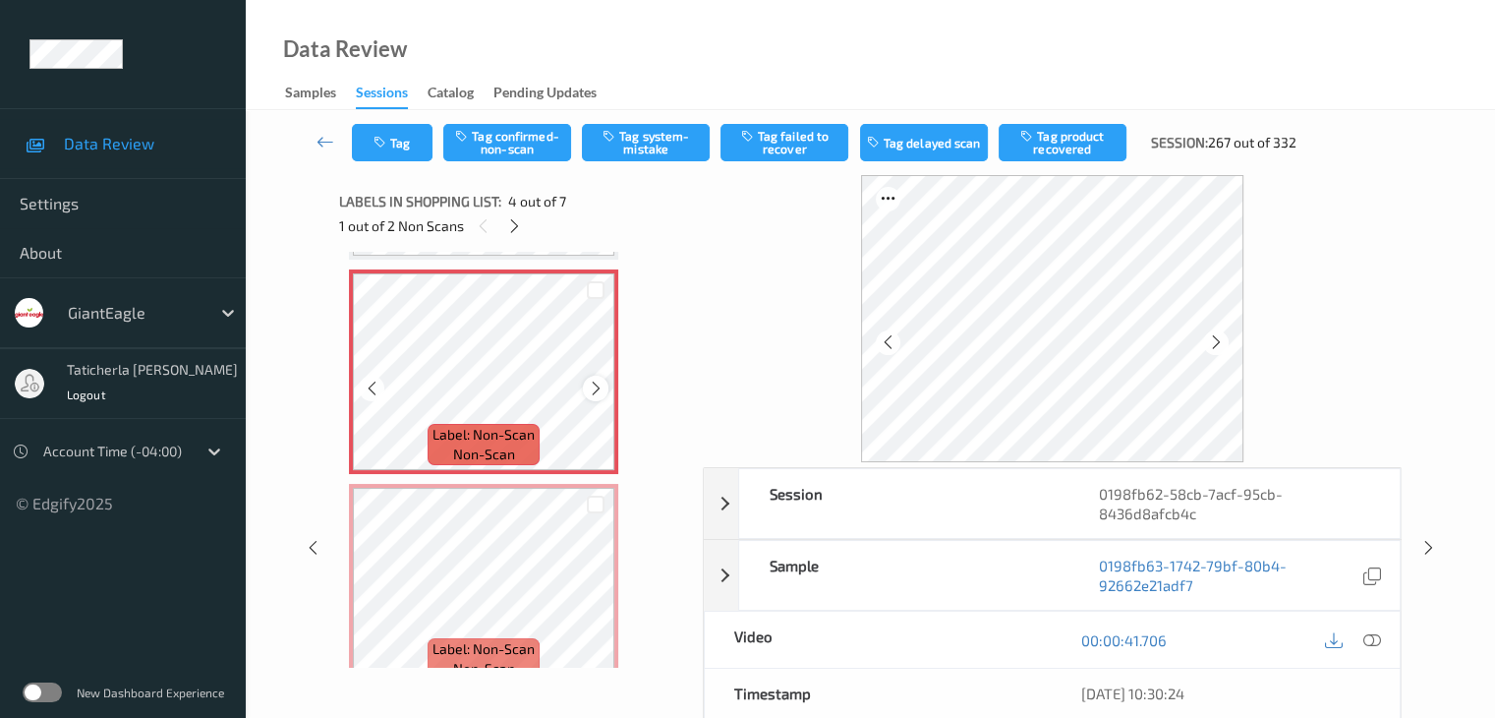
click at [602, 390] on icon at bounding box center [596, 389] width 17 height 18
click at [1369, 633] on icon at bounding box center [1372, 640] width 18 height 18
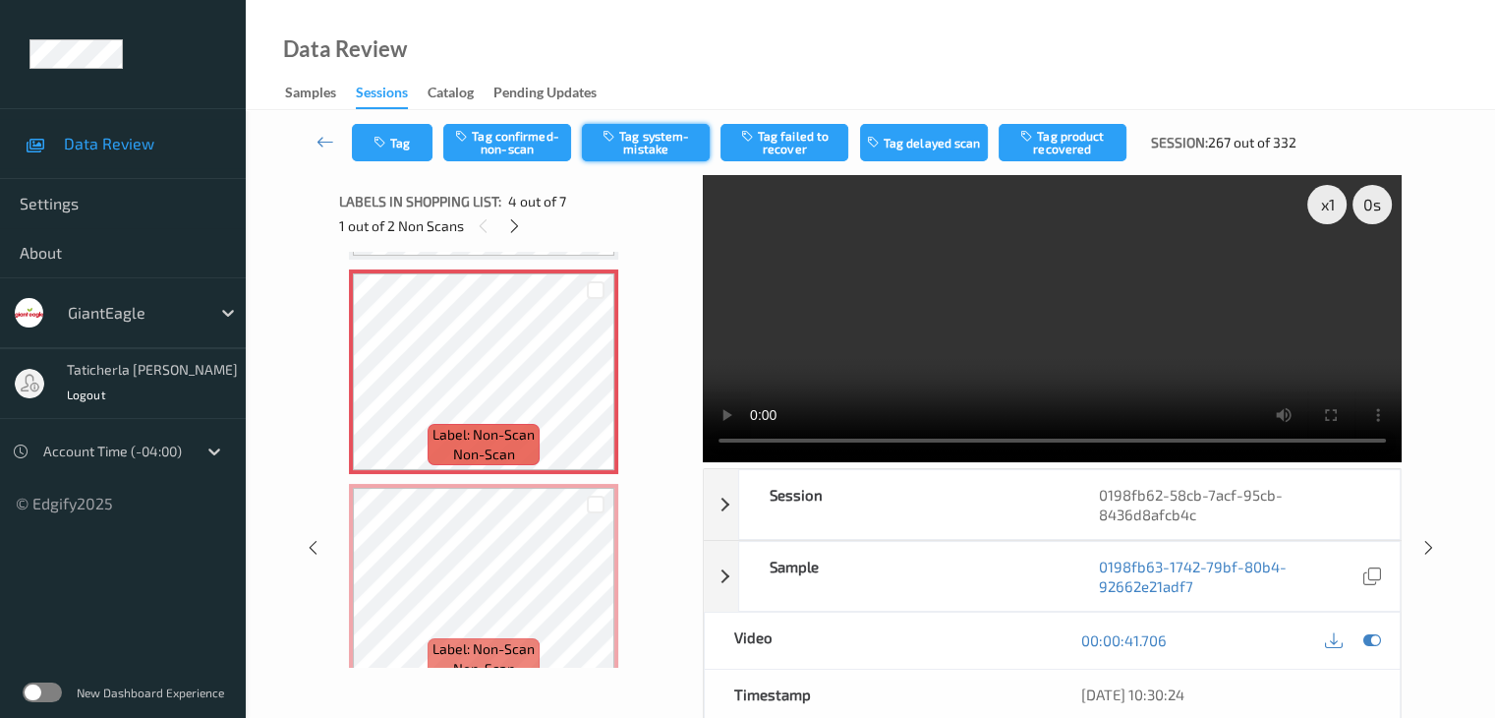
click at [660, 128] on button "Tag system-mistake" at bounding box center [646, 142] width 128 height 37
click at [403, 146] on button "Tag" at bounding box center [392, 142] width 81 height 37
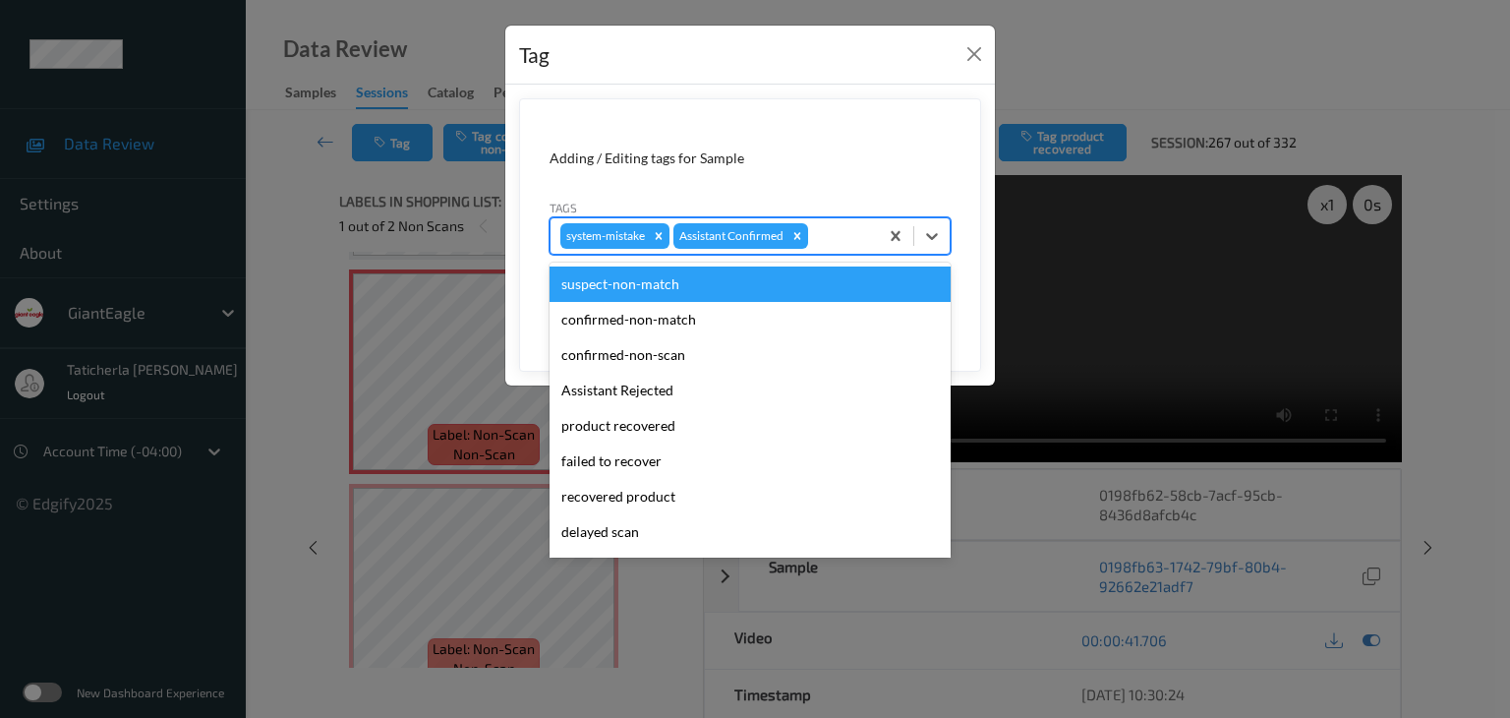
click at [840, 234] on div at bounding box center [840, 236] width 56 height 24
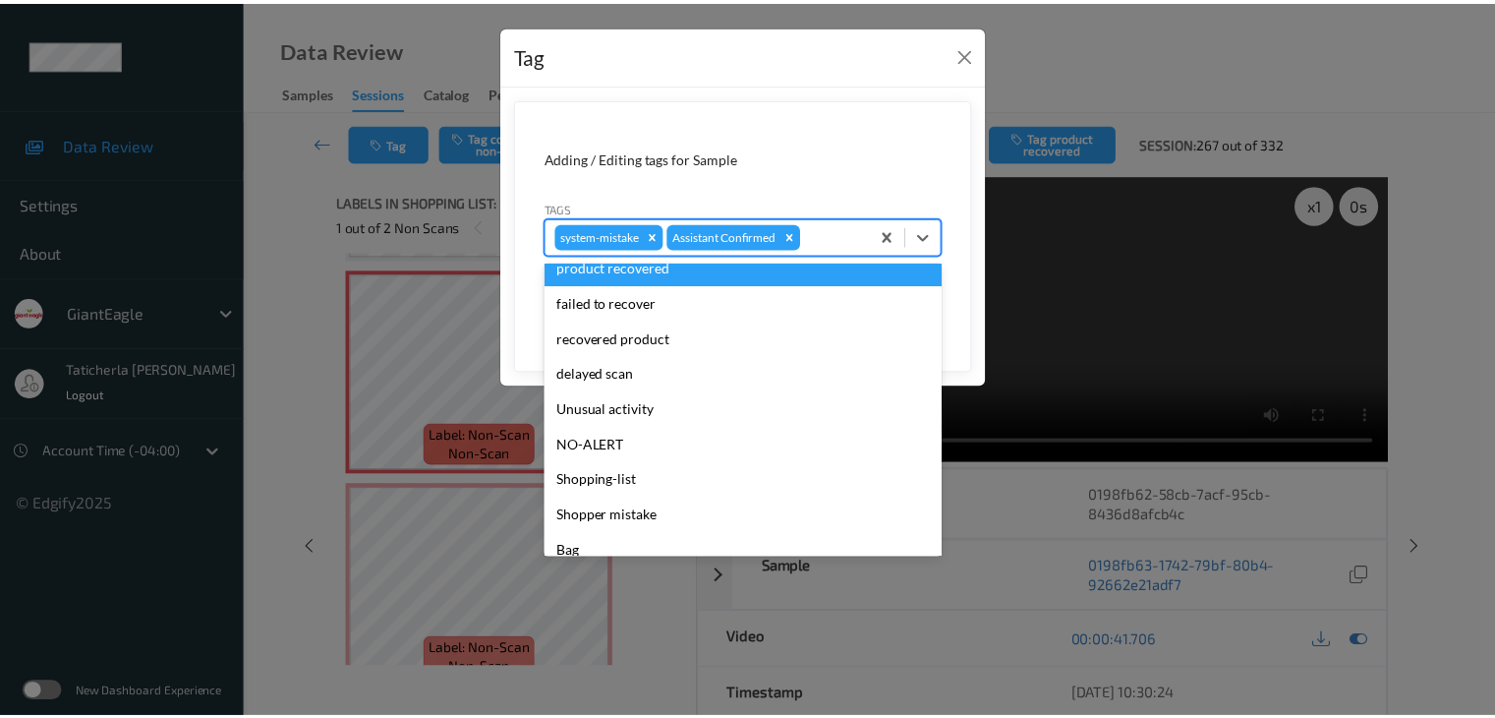
scroll to position [173, 0]
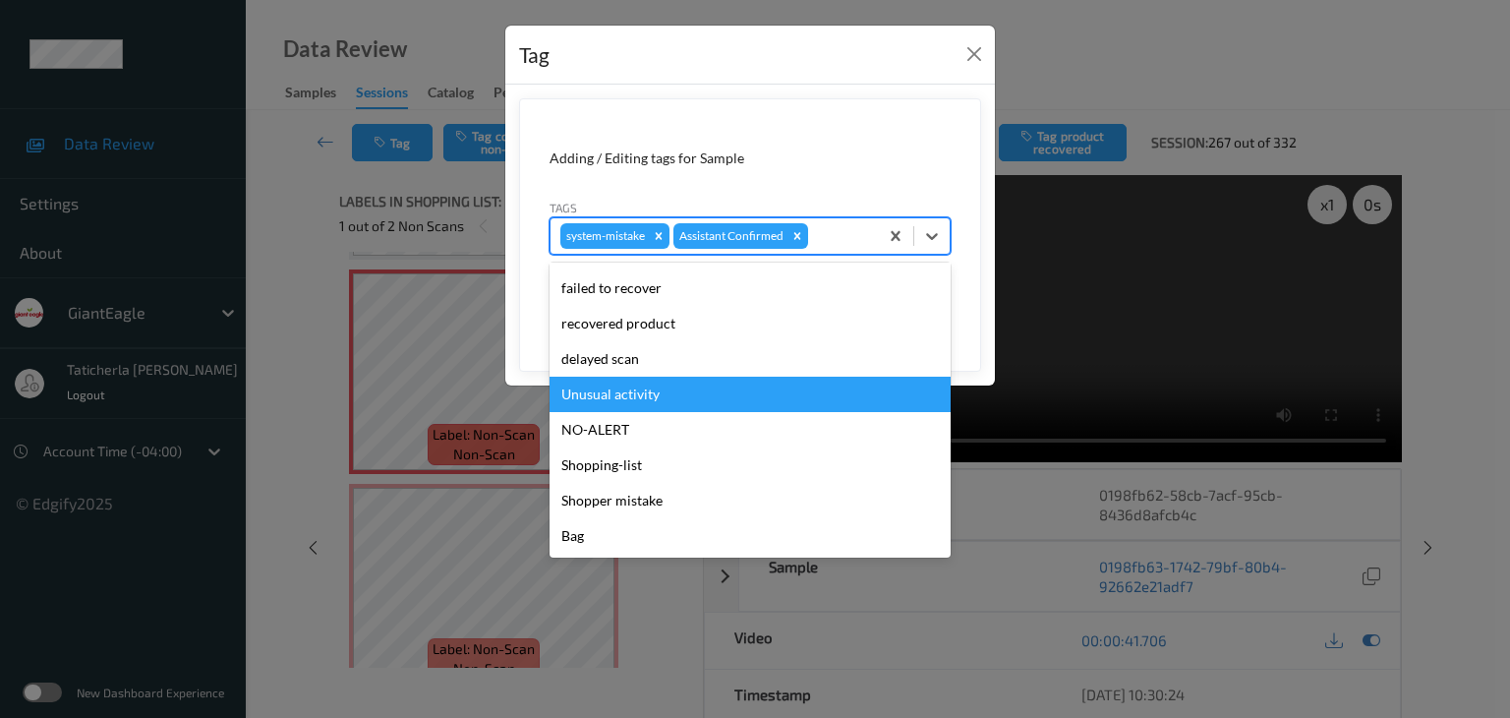
click at [695, 396] on div "Unusual activity" at bounding box center [750, 394] width 401 height 35
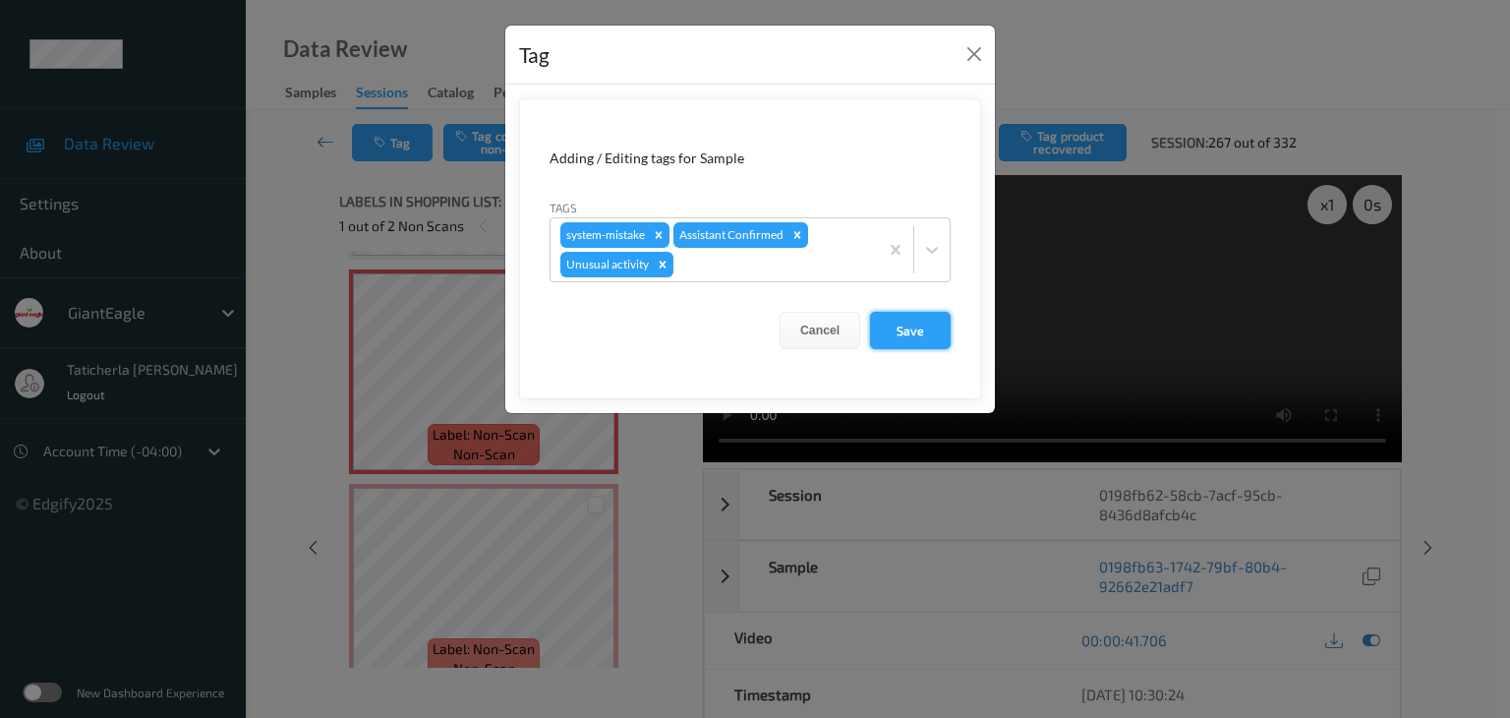
click at [917, 335] on button "Save" at bounding box center [910, 330] width 81 height 37
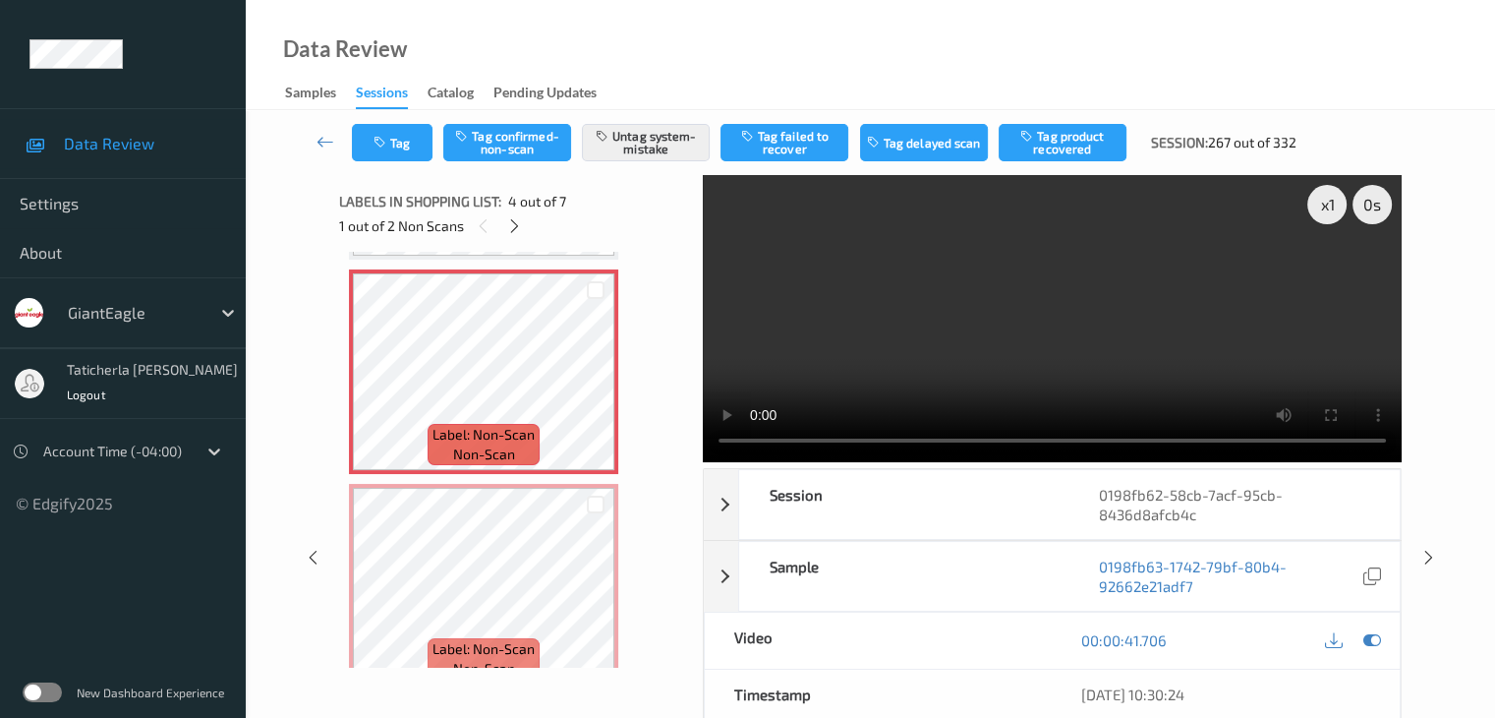
drag, startPoint x: 512, startPoint y: 225, endPoint x: 527, endPoint y: 248, distance: 27.0
click at [515, 225] on icon at bounding box center [514, 226] width 17 height 18
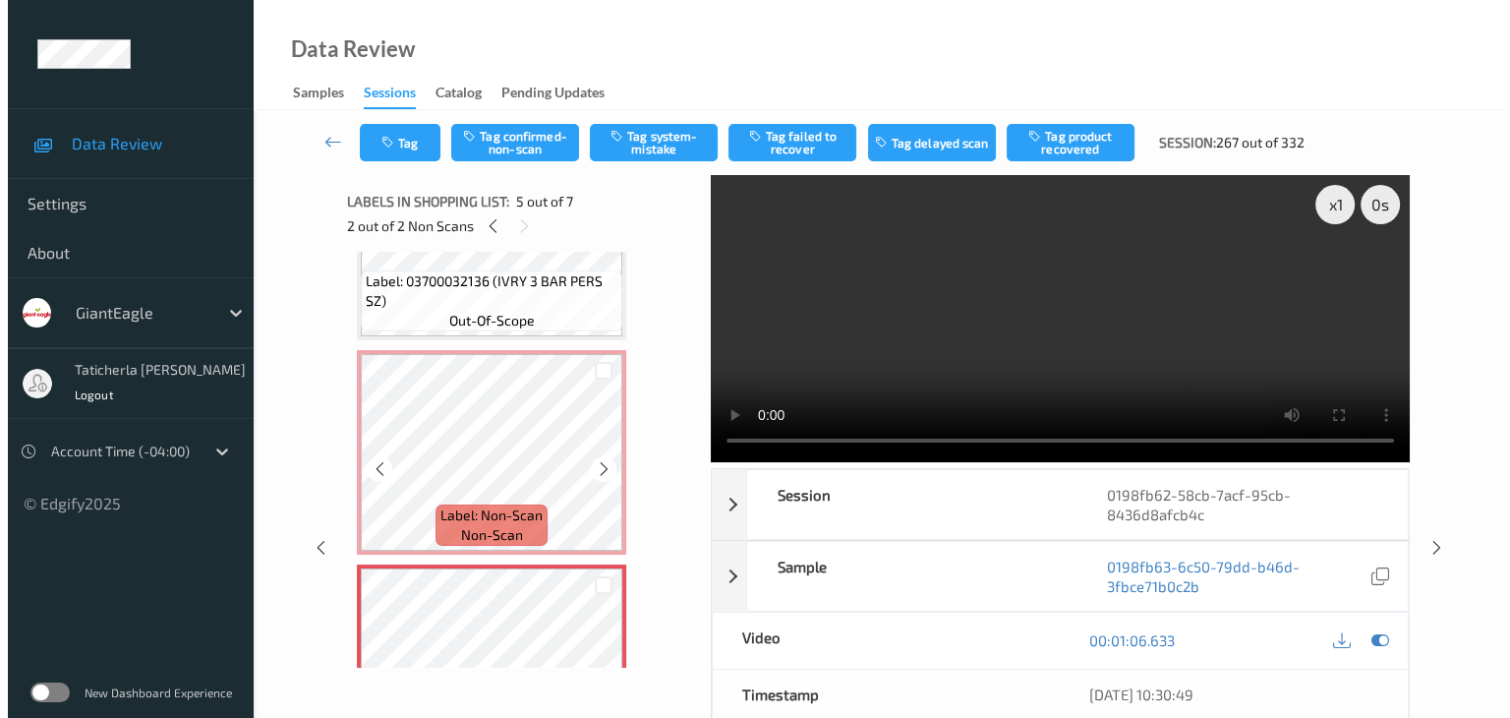
scroll to position [653, 0]
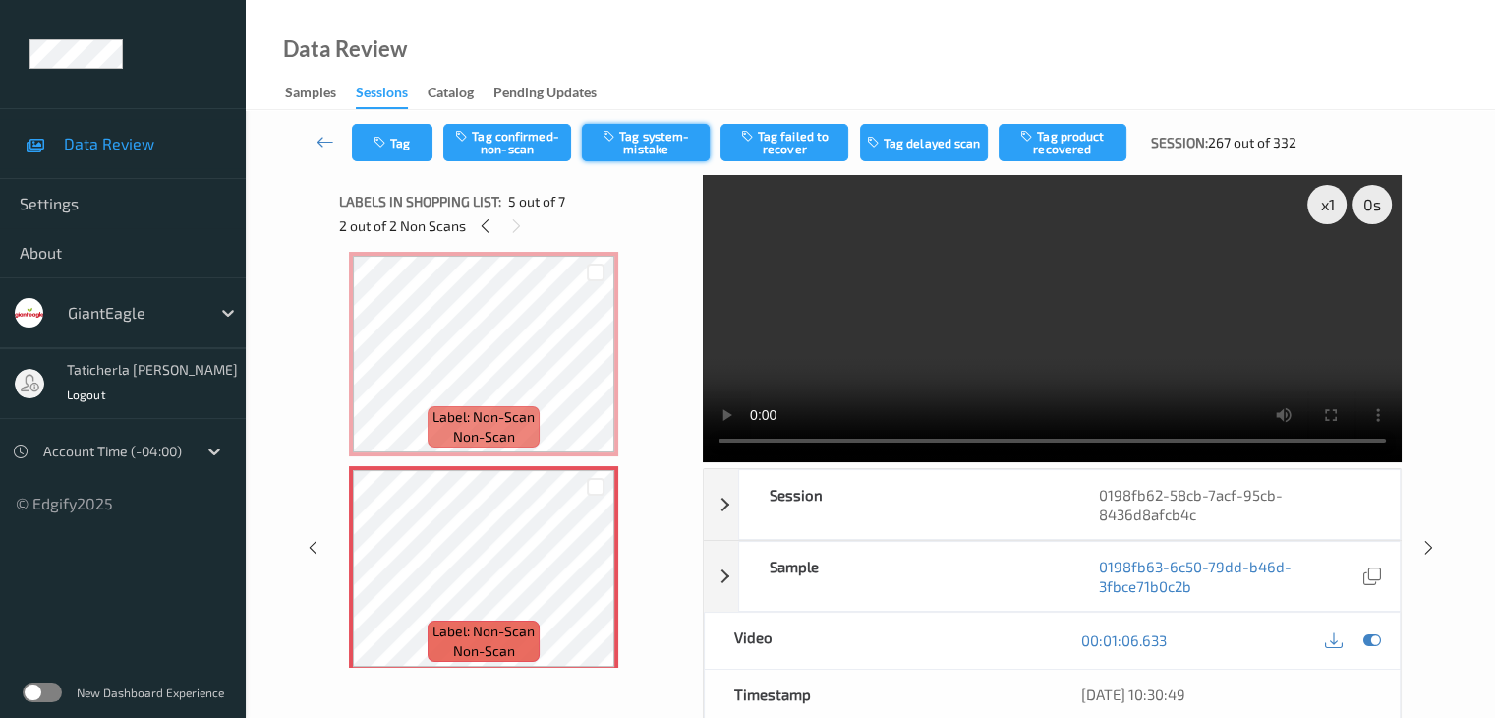
click at [670, 132] on button "Tag system-mistake" at bounding box center [646, 142] width 128 height 37
click at [396, 131] on button "Tag" at bounding box center [392, 142] width 81 height 37
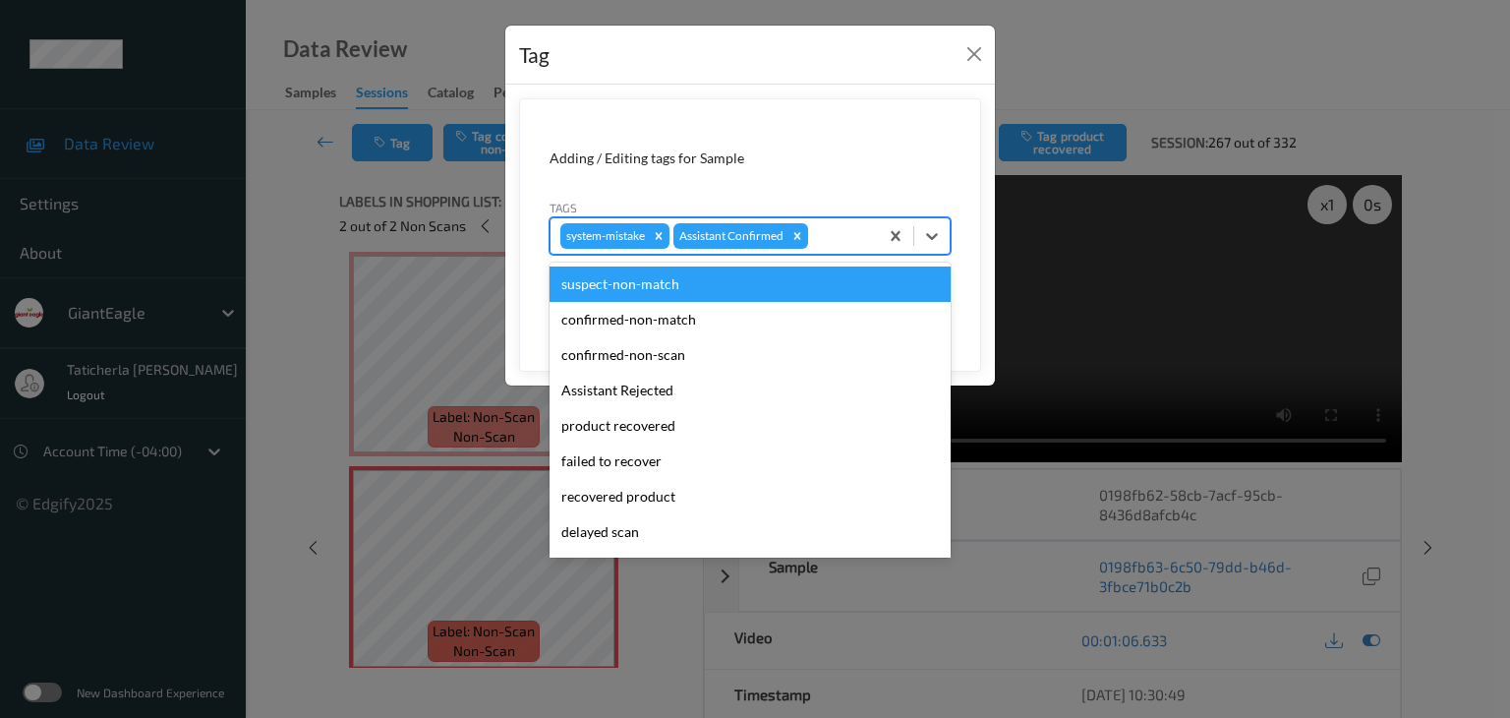
click at [856, 236] on div at bounding box center [840, 236] width 56 height 24
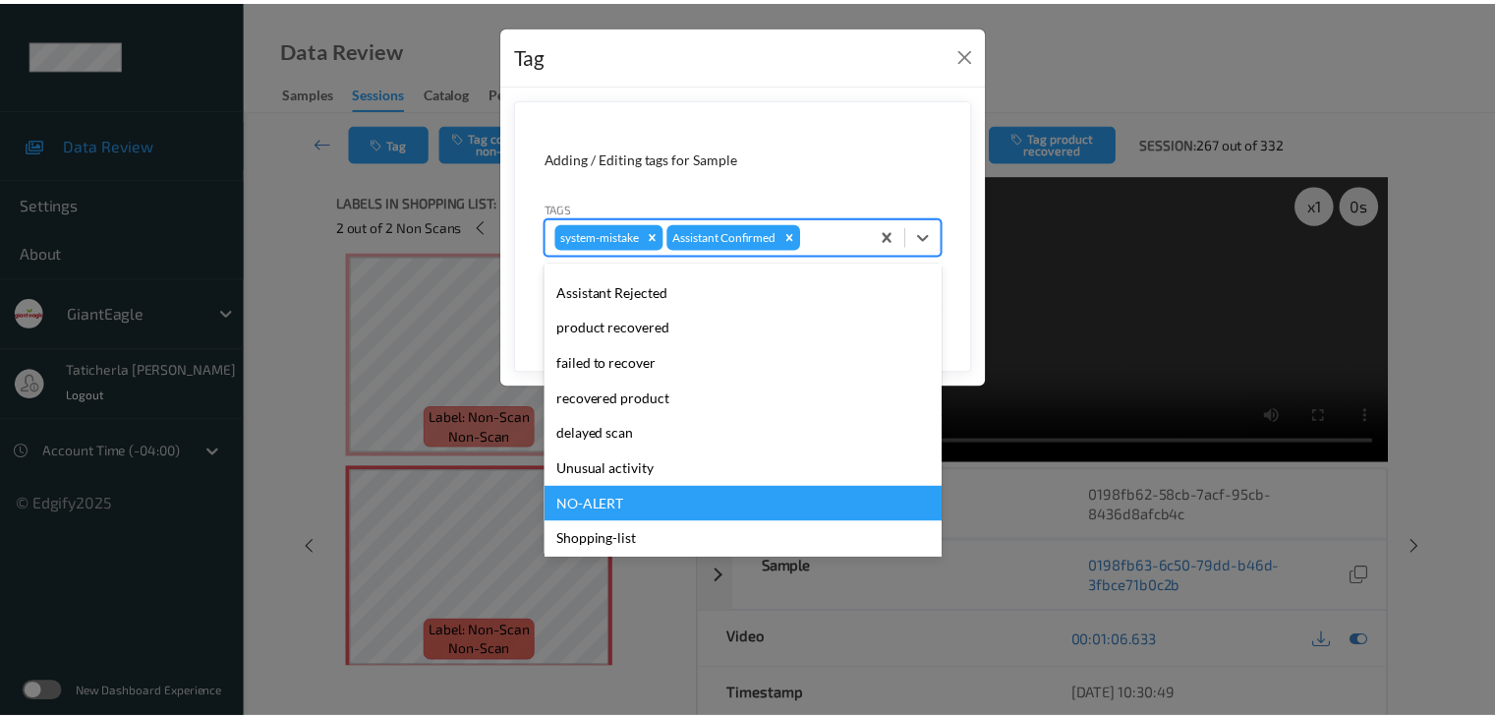
scroll to position [173, 0]
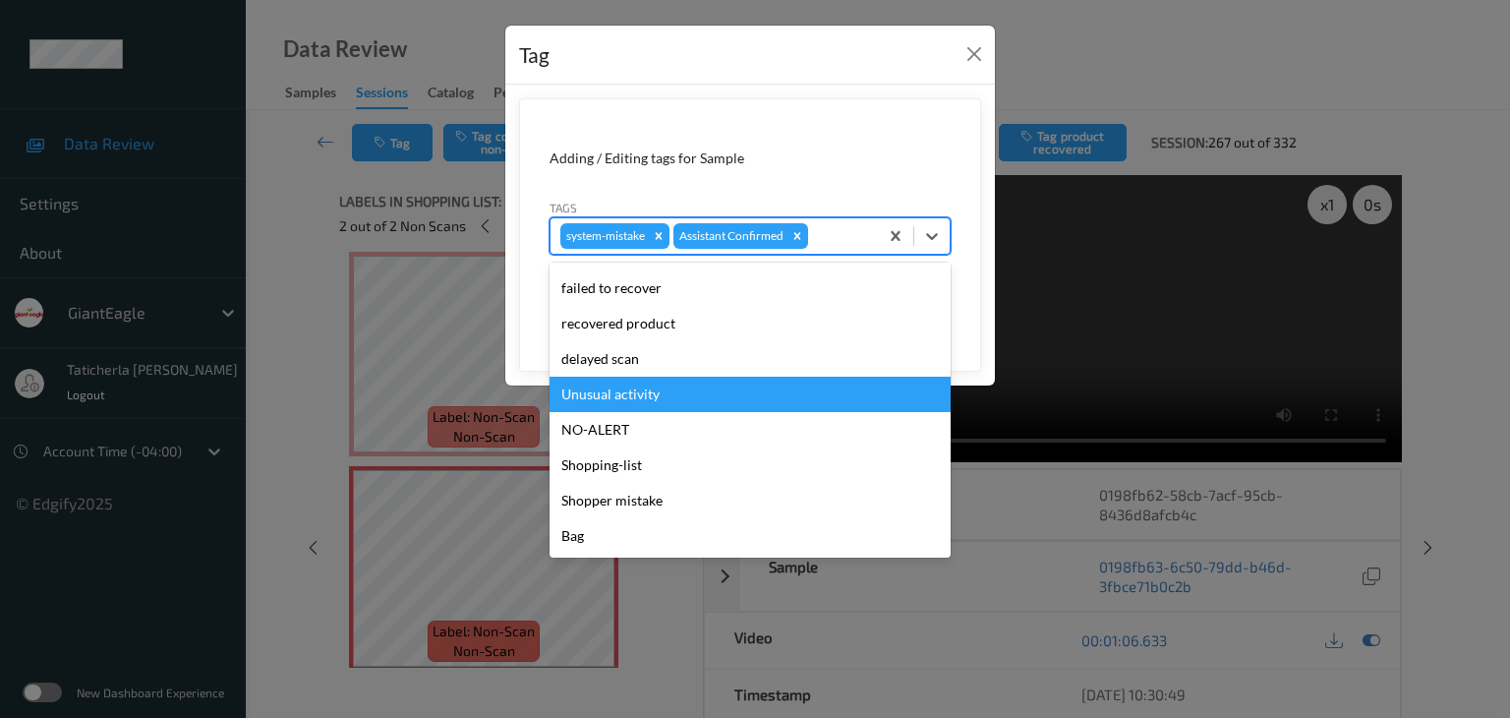
click at [697, 391] on div "Unusual activity" at bounding box center [750, 394] width 401 height 35
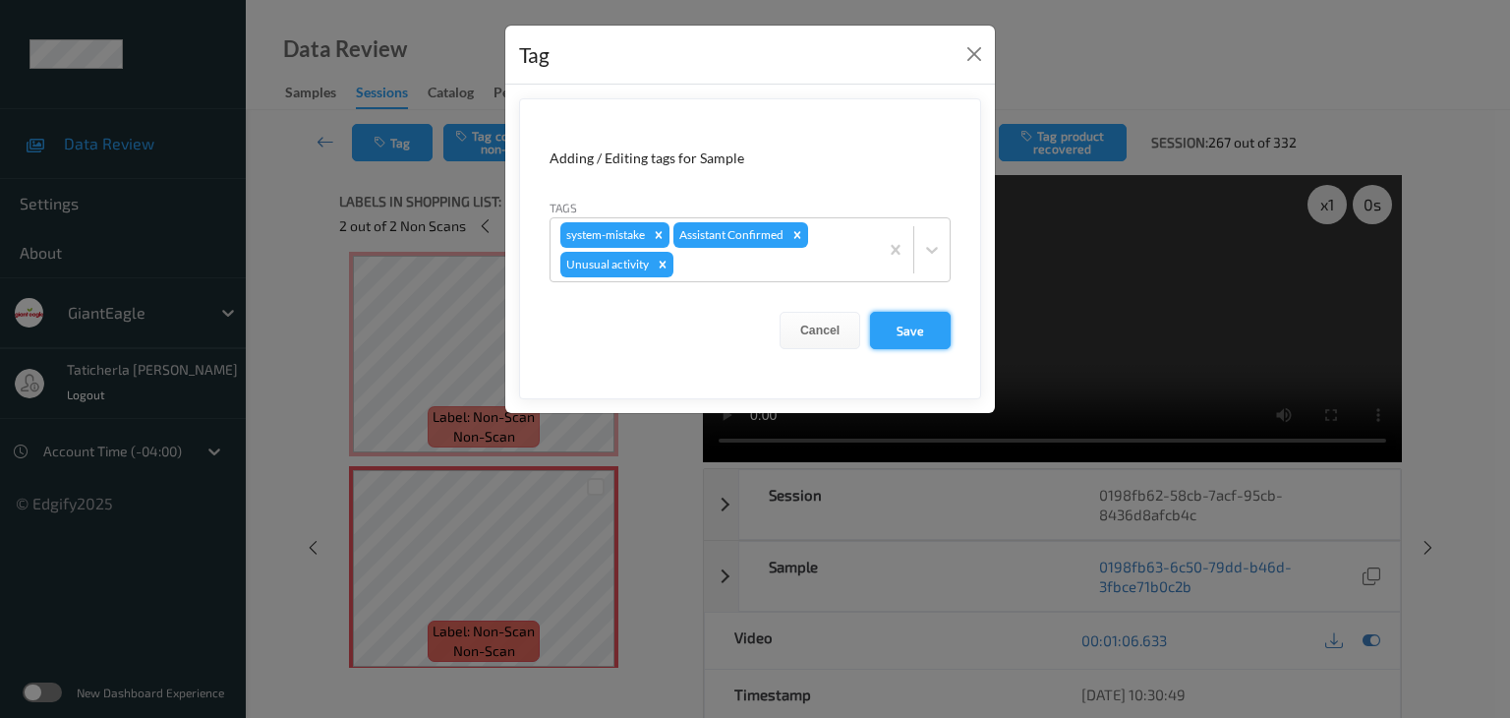
click at [893, 326] on button "Save" at bounding box center [910, 330] width 81 height 37
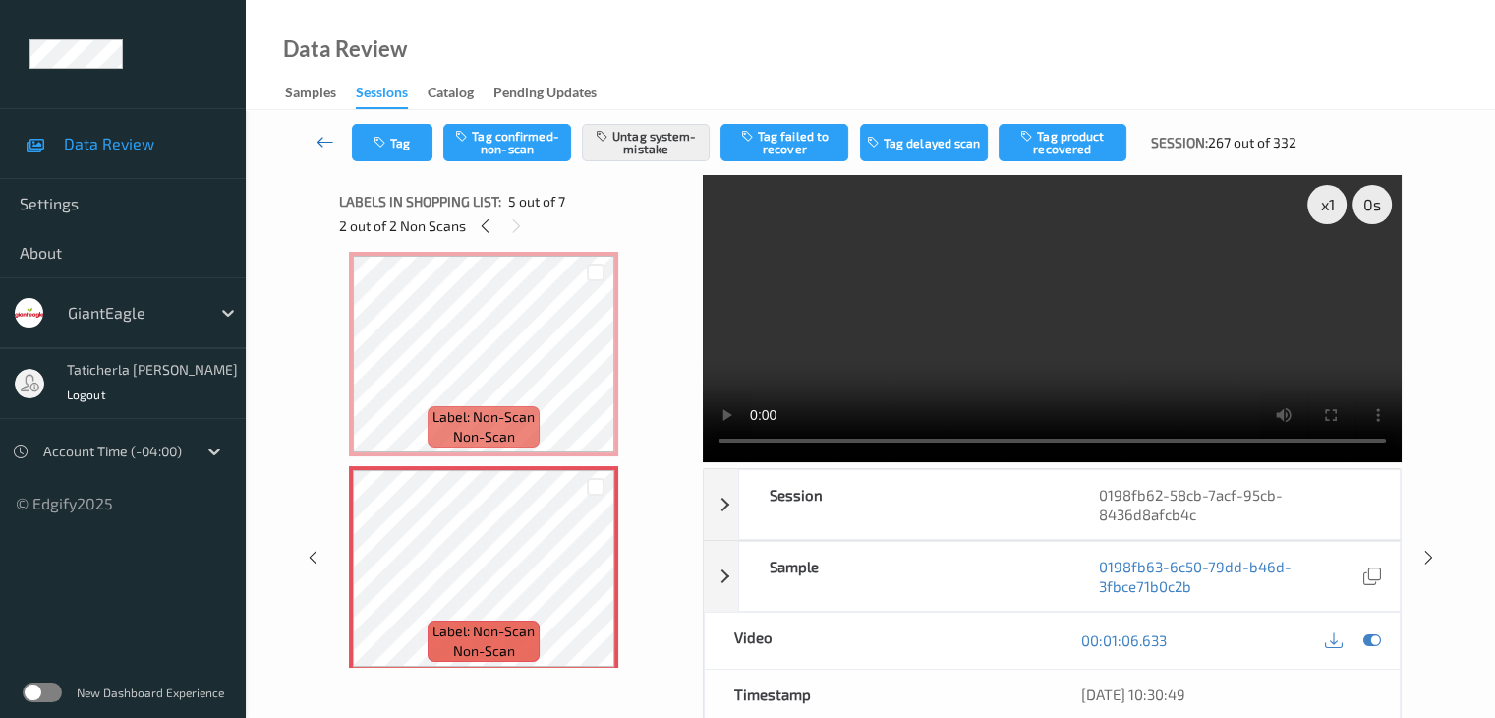
click at [330, 143] on icon at bounding box center [326, 142] width 18 height 20
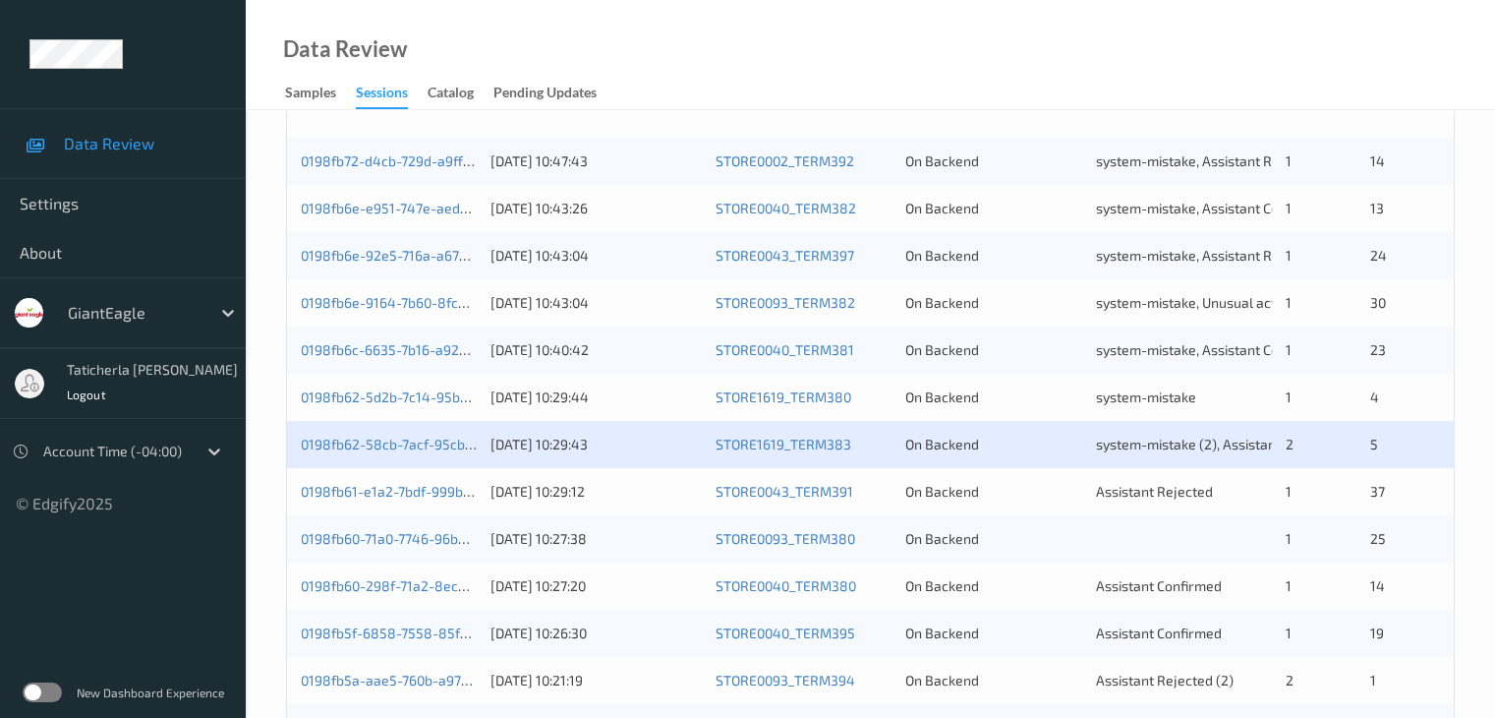
scroll to position [590, 0]
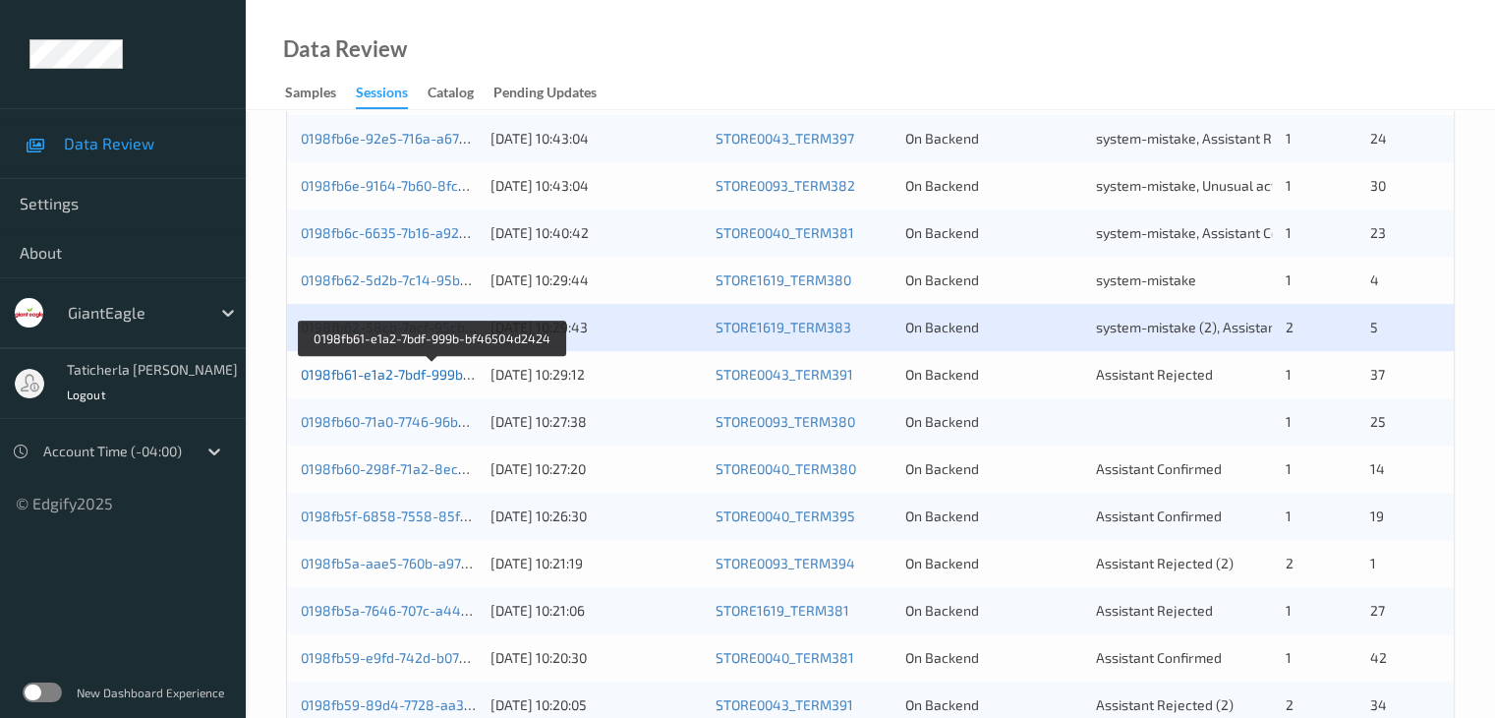
click at [437, 375] on link "0198fb61-e1a2-7bdf-999b-bf46504d2424" at bounding box center [432, 374] width 263 height 17
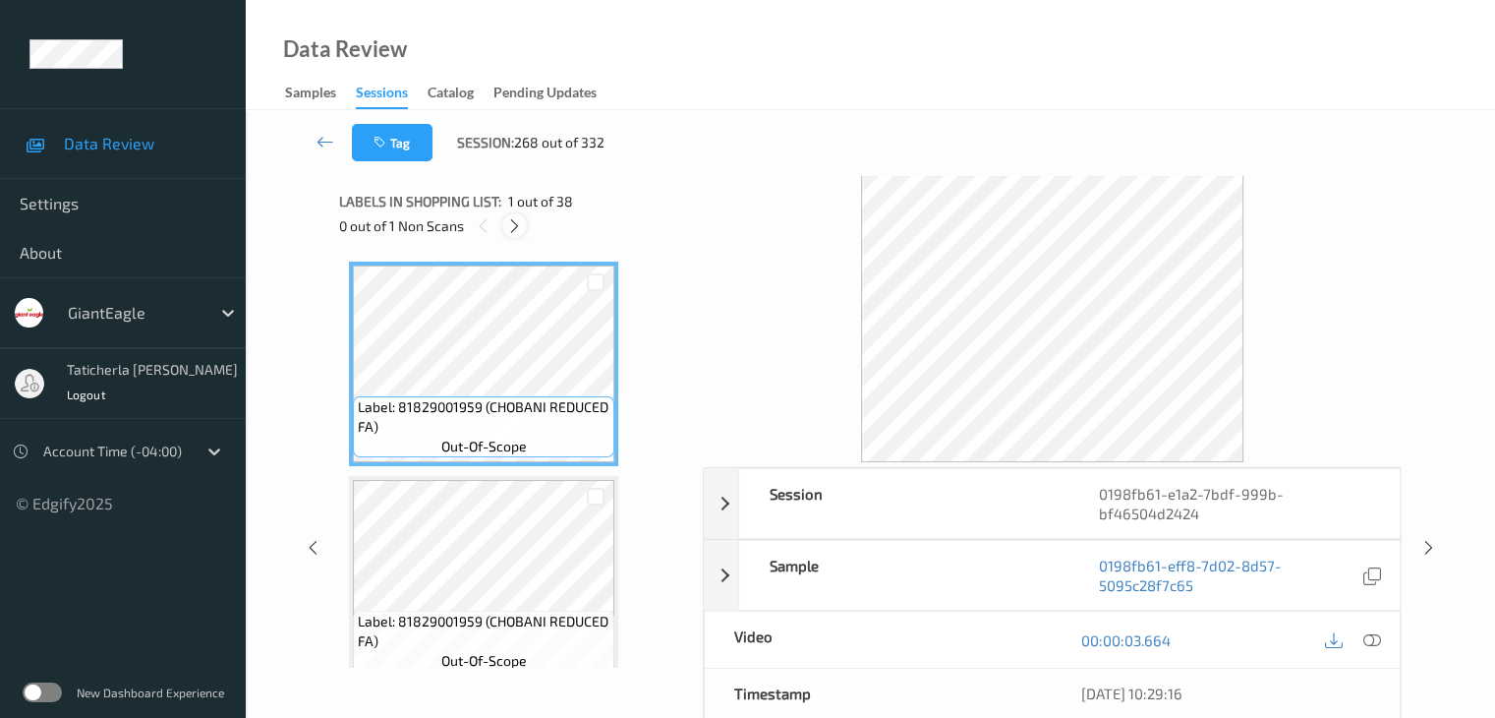
click at [512, 221] on icon at bounding box center [514, 226] width 17 height 18
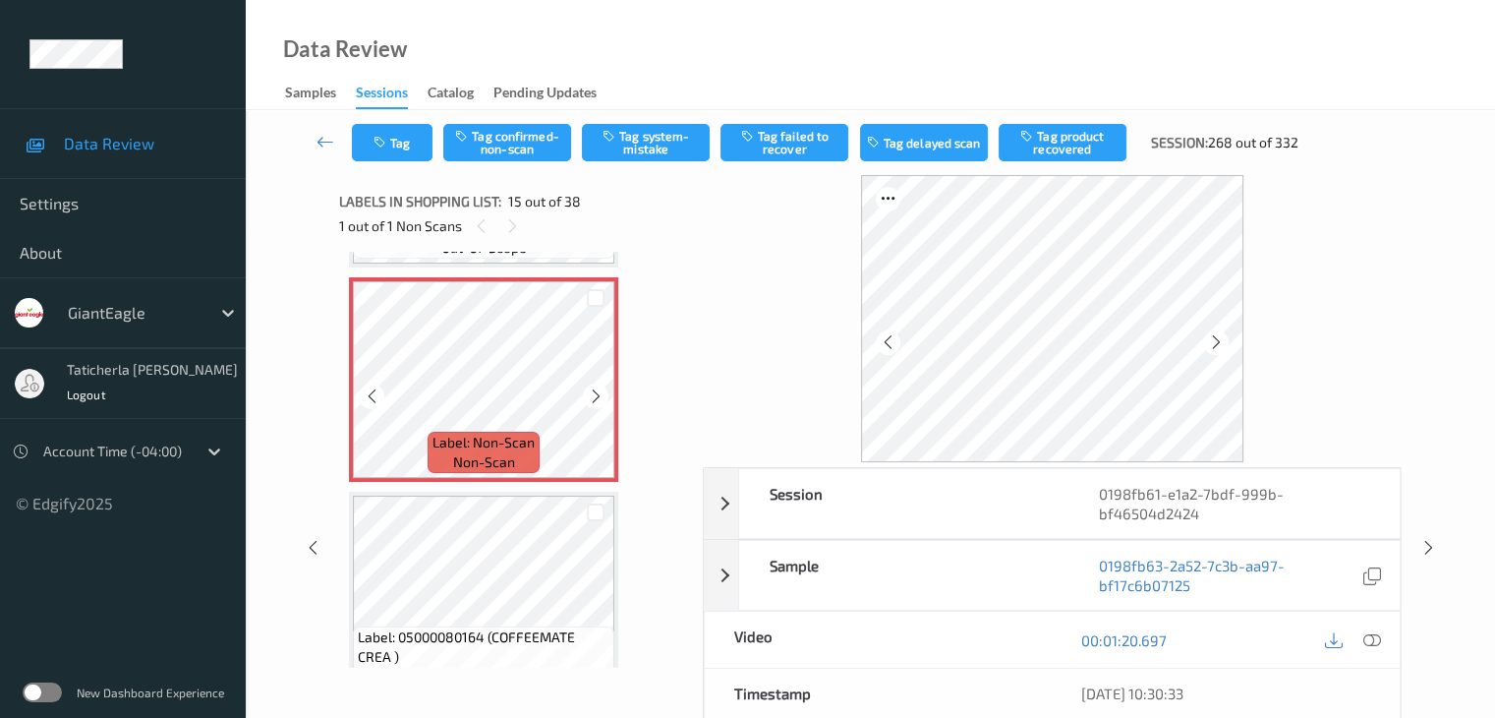
scroll to position [2993, 0]
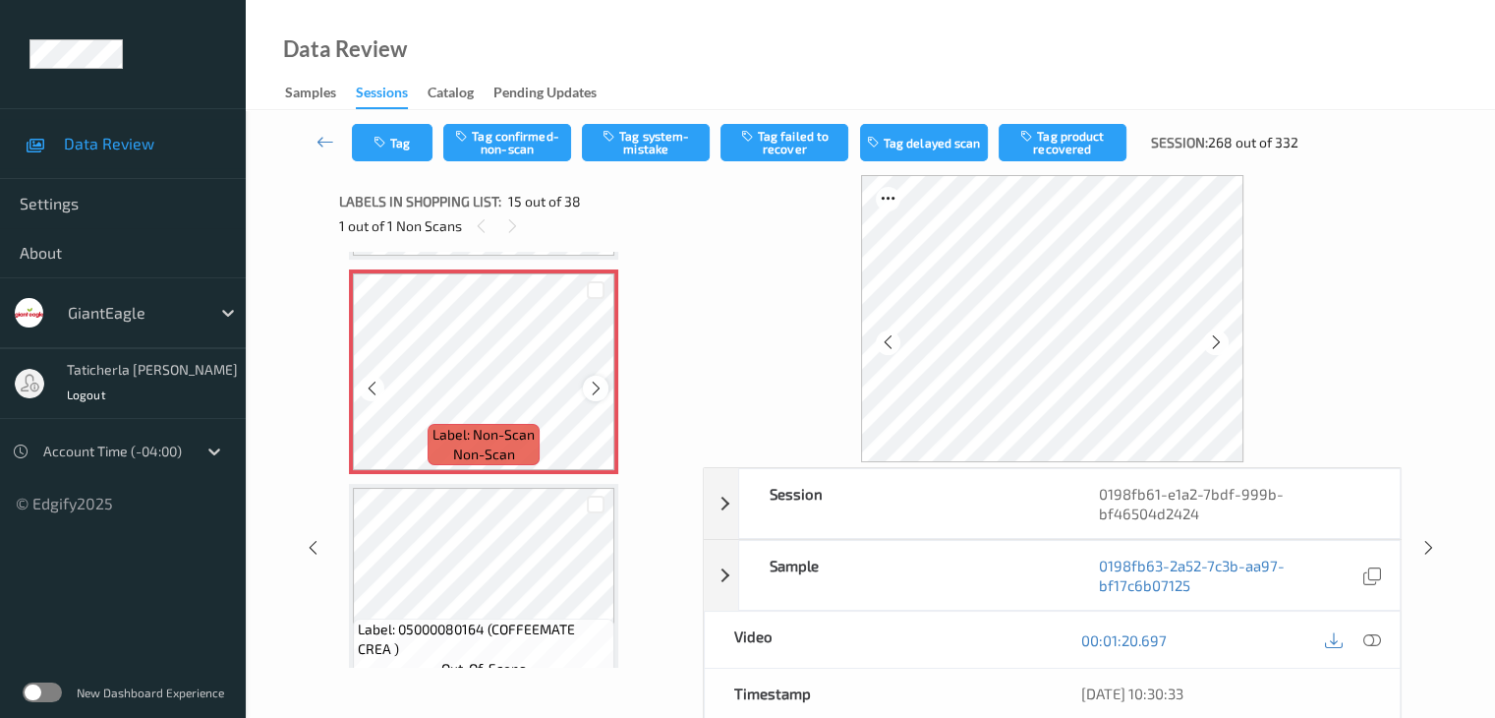
click at [599, 380] on icon at bounding box center [596, 389] width 17 height 18
click at [1371, 637] on icon at bounding box center [1372, 640] width 18 height 18
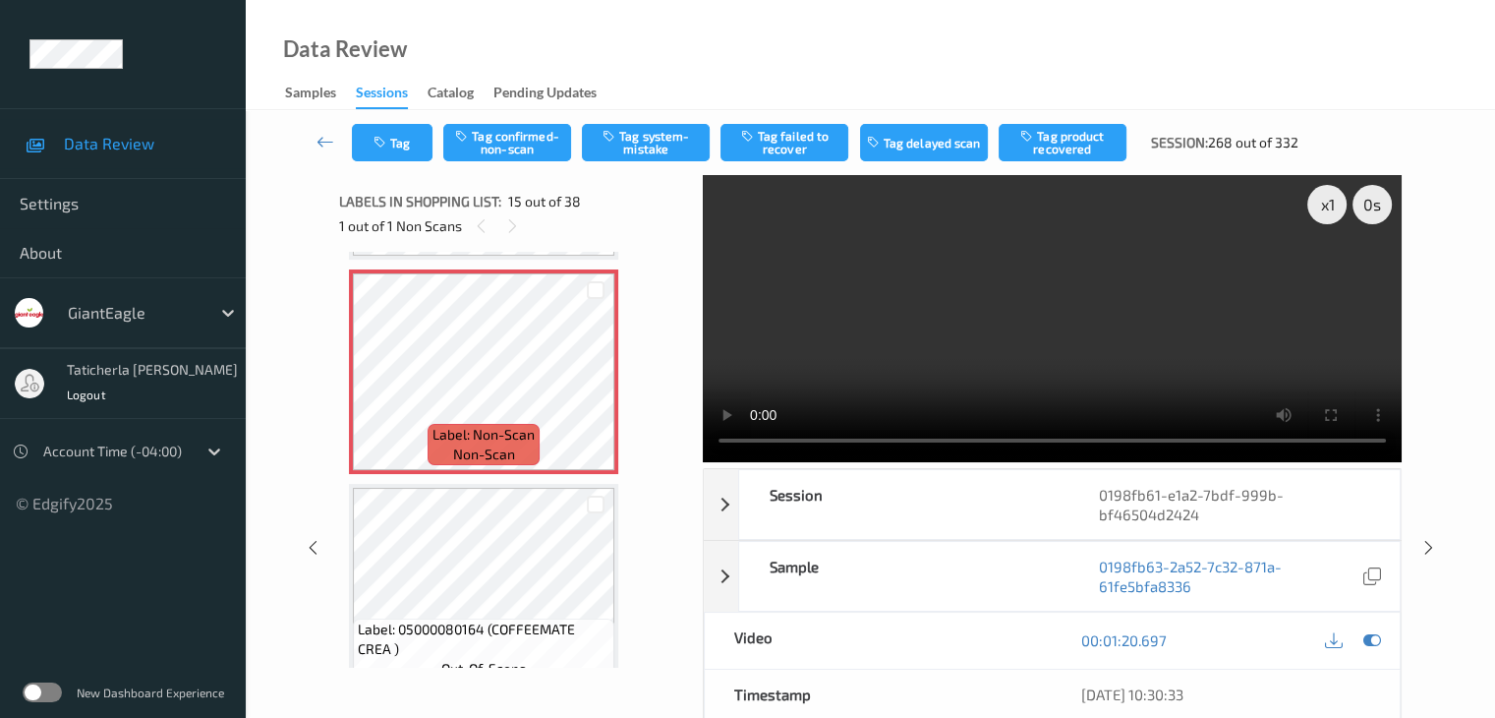
click at [1326, 278] on video at bounding box center [1052, 318] width 699 height 287
click at [648, 143] on button "Tag system-mistake" at bounding box center [646, 142] width 128 height 37
click at [321, 145] on icon at bounding box center [326, 142] width 18 height 20
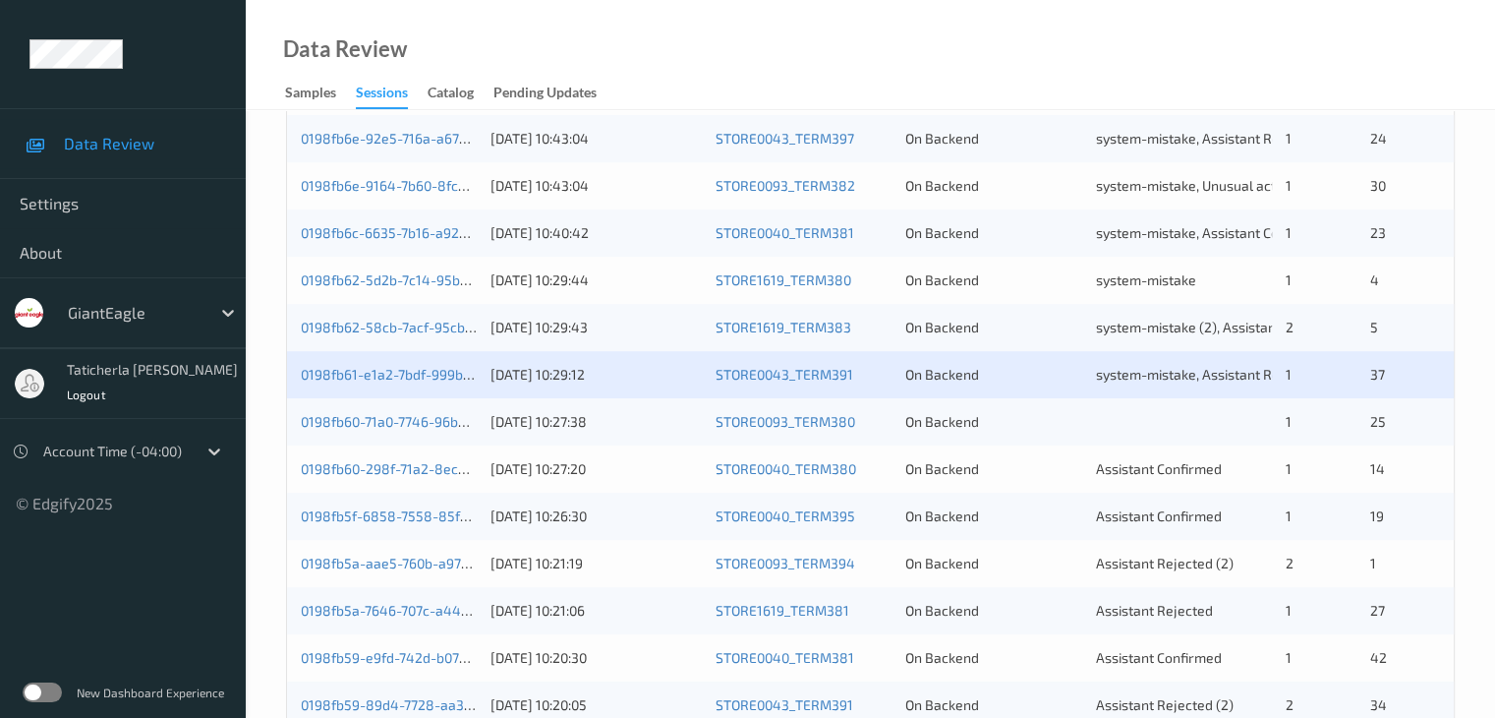
scroll to position [787, 0]
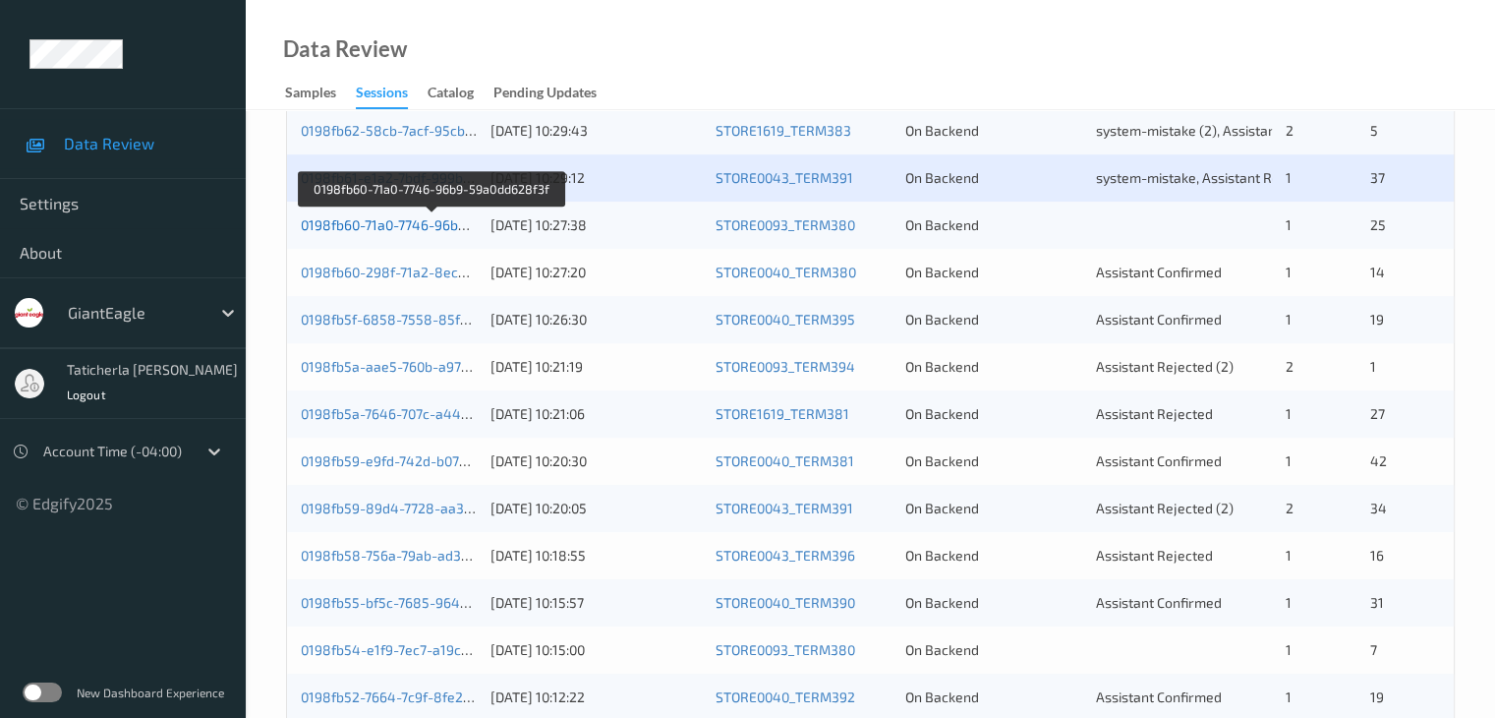
click at [420, 224] on link "0198fb60-71a0-7746-96b9-59a0dd628f3f" at bounding box center [431, 224] width 261 height 17
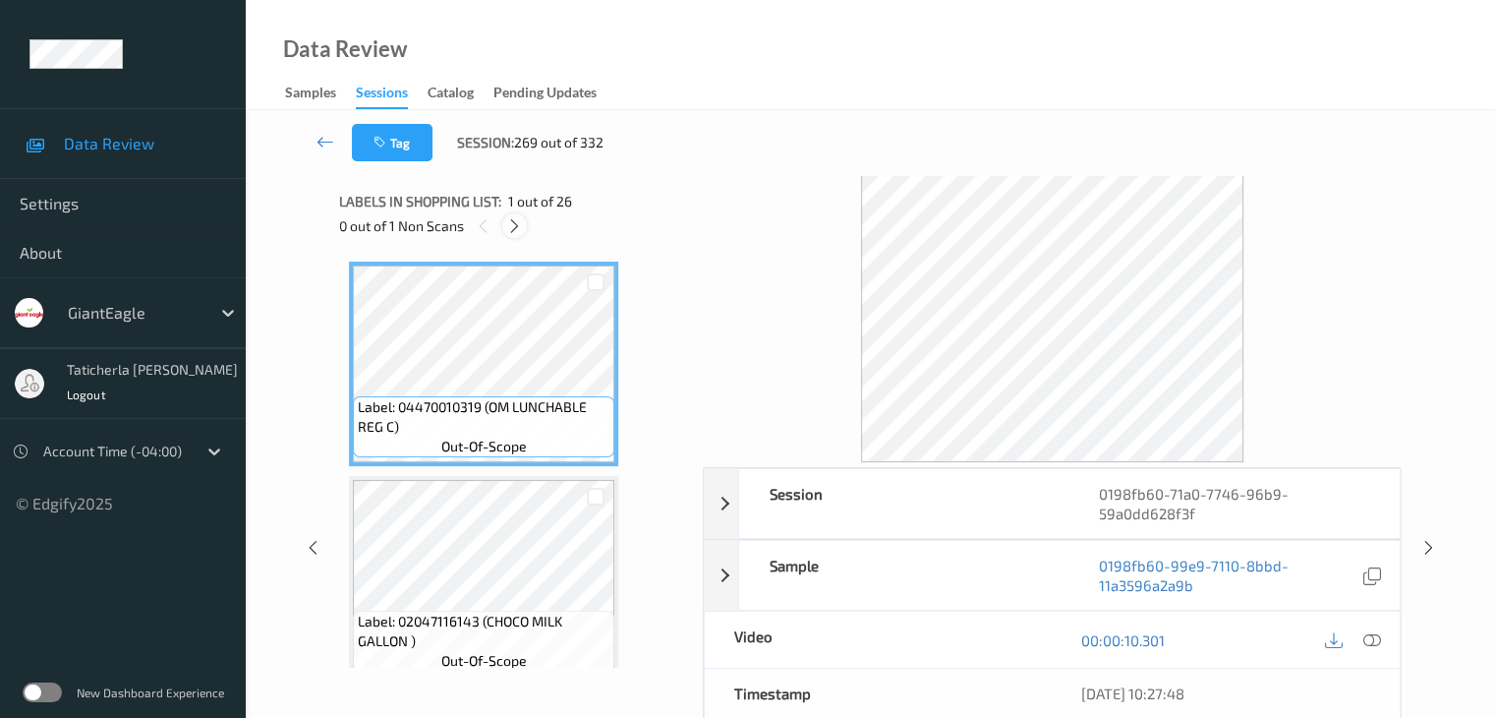
click at [519, 213] on div at bounding box center [514, 225] width 25 height 25
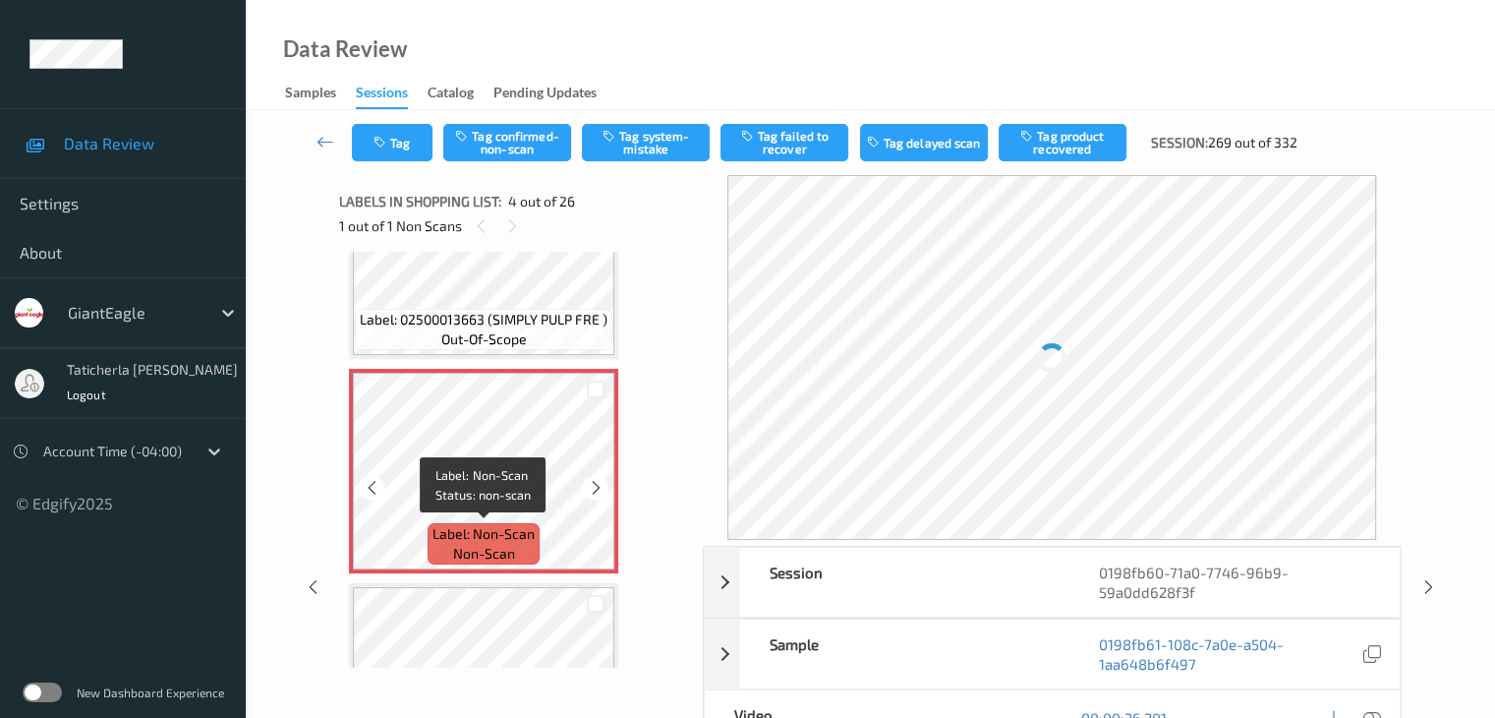
scroll to position [537, 0]
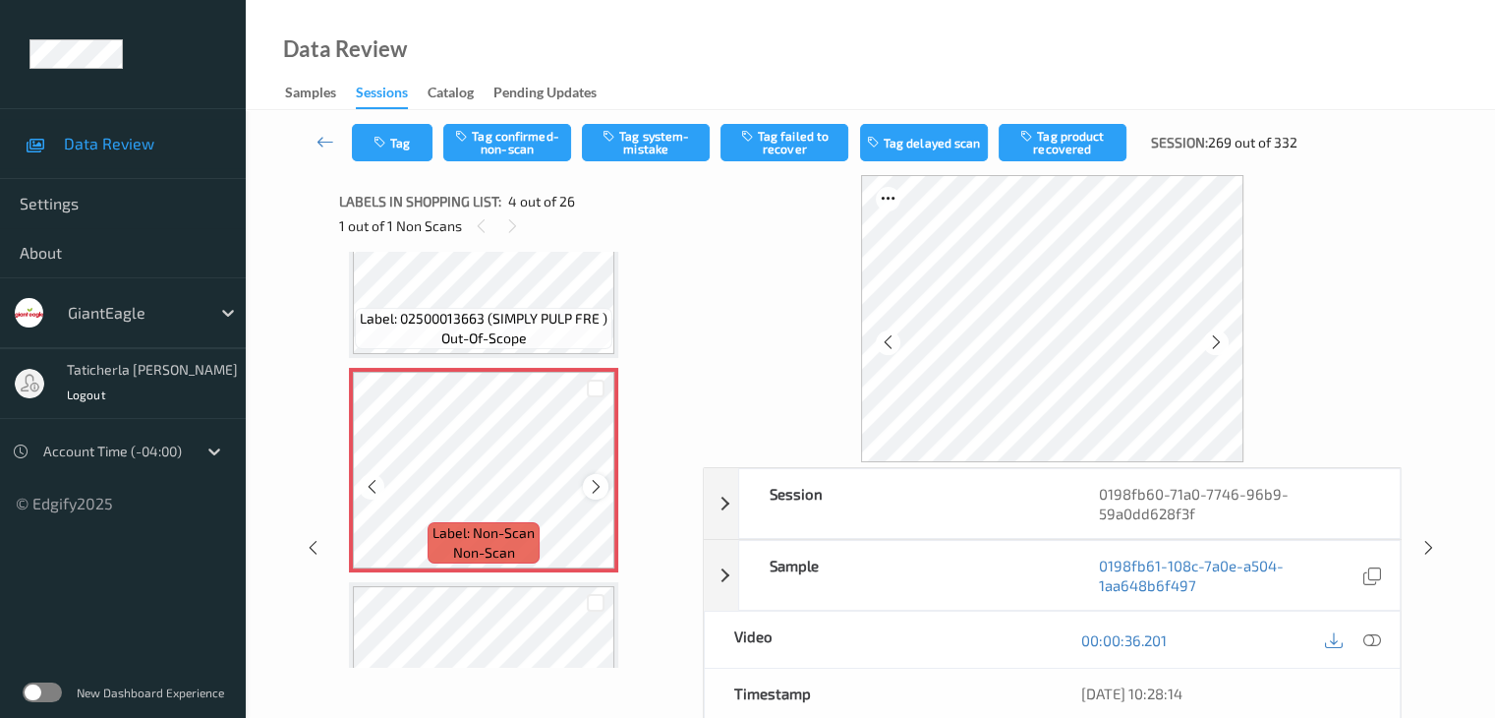
click at [594, 481] on icon at bounding box center [596, 487] width 17 height 18
click at [599, 479] on icon at bounding box center [596, 487] width 17 height 18
click at [1372, 638] on icon at bounding box center [1372, 640] width 18 height 18
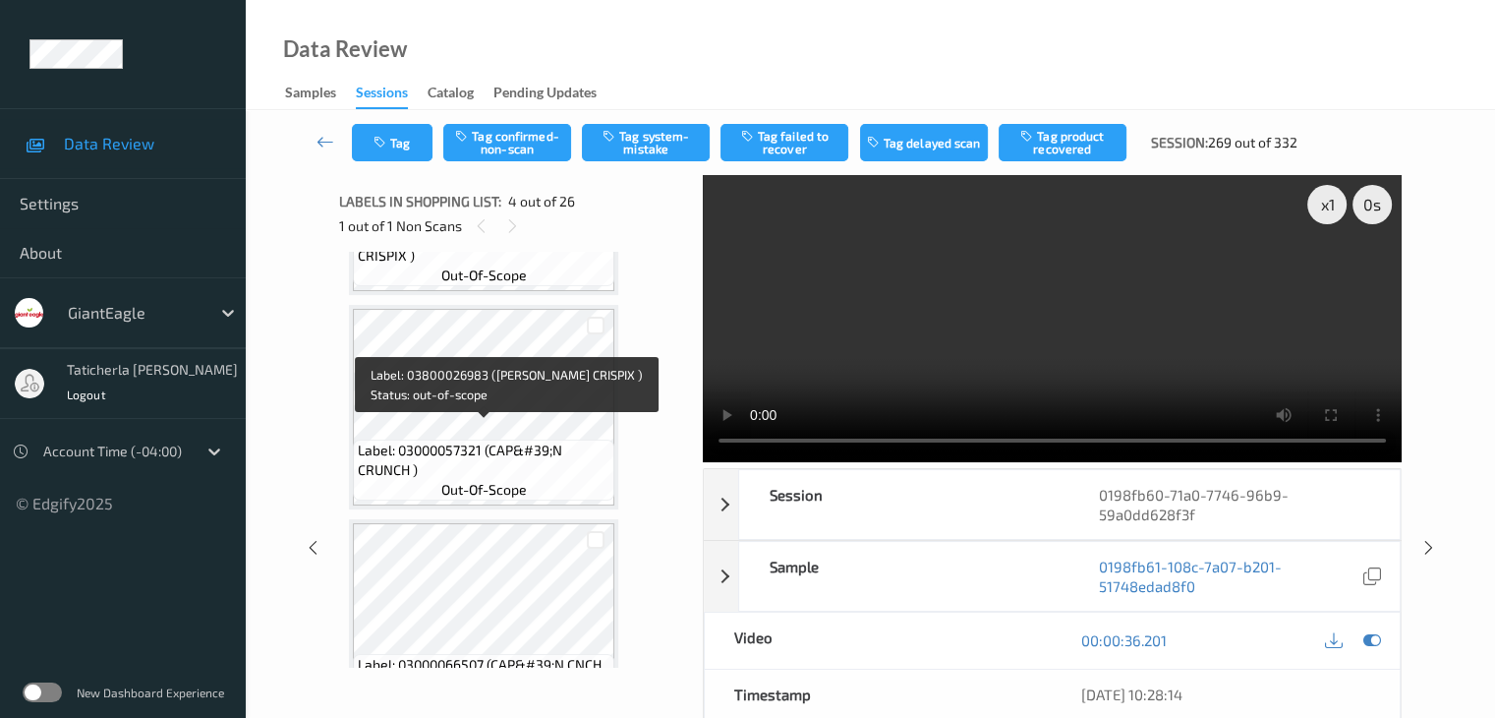
scroll to position [1127, 0]
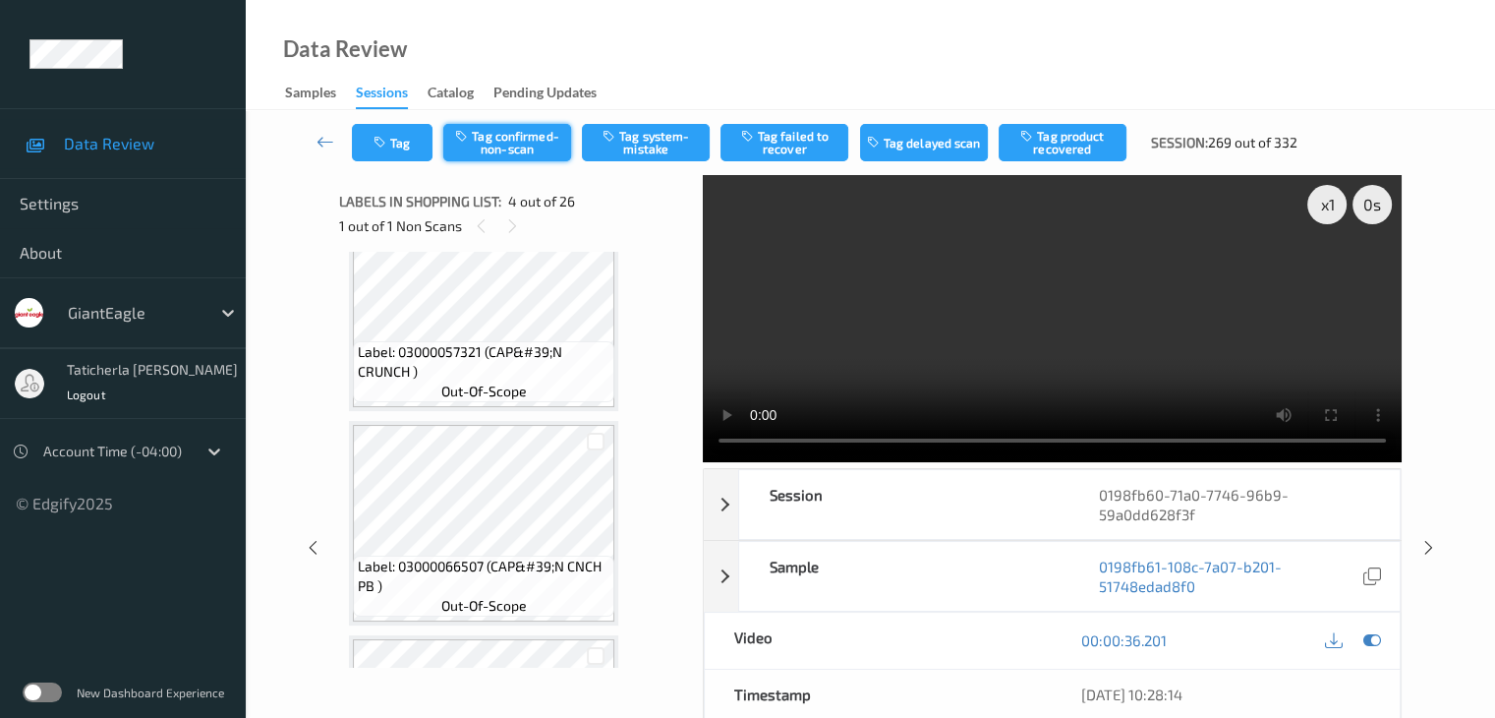
click at [533, 128] on button "Tag confirmed-non-scan" at bounding box center [507, 142] width 128 height 37
click at [816, 146] on button "Tag failed to recover" at bounding box center [785, 142] width 128 height 37
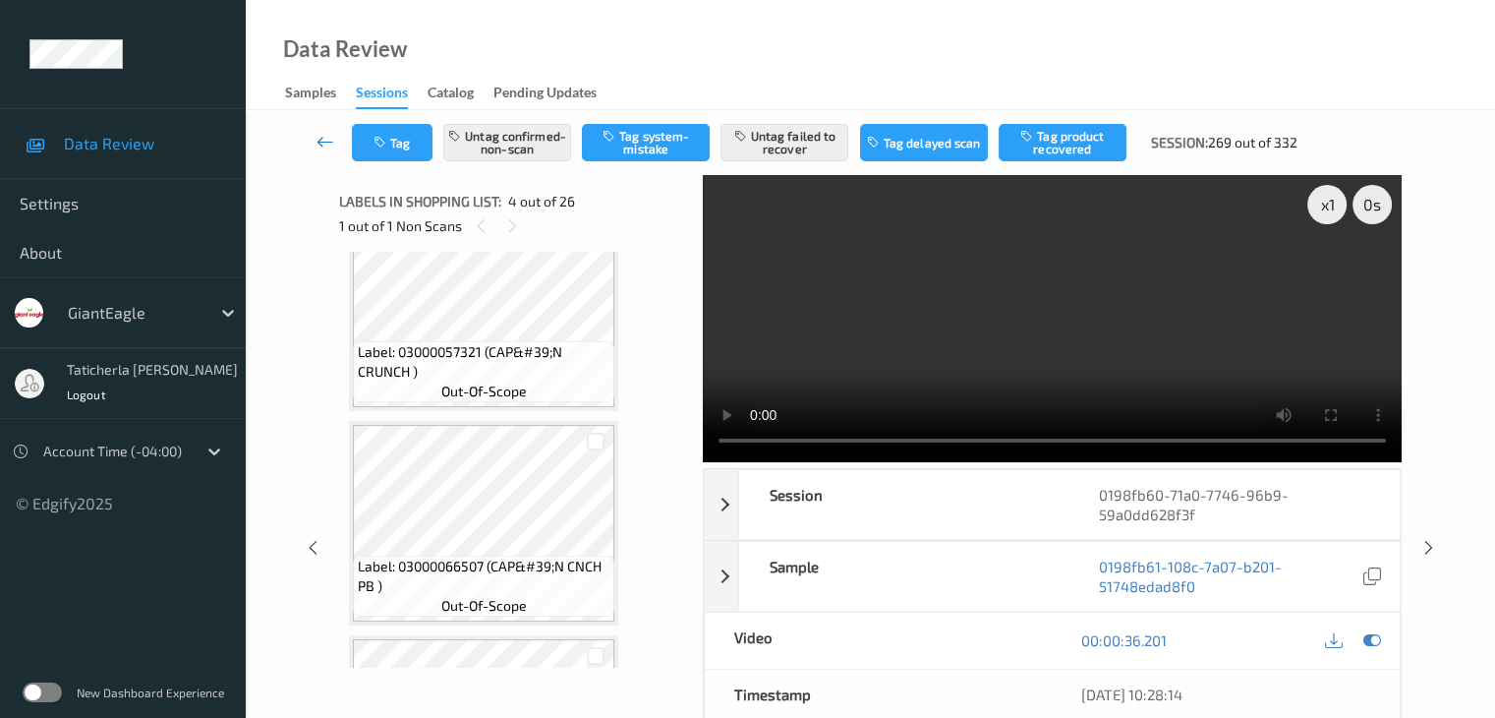
click at [317, 140] on icon at bounding box center [326, 142] width 18 height 20
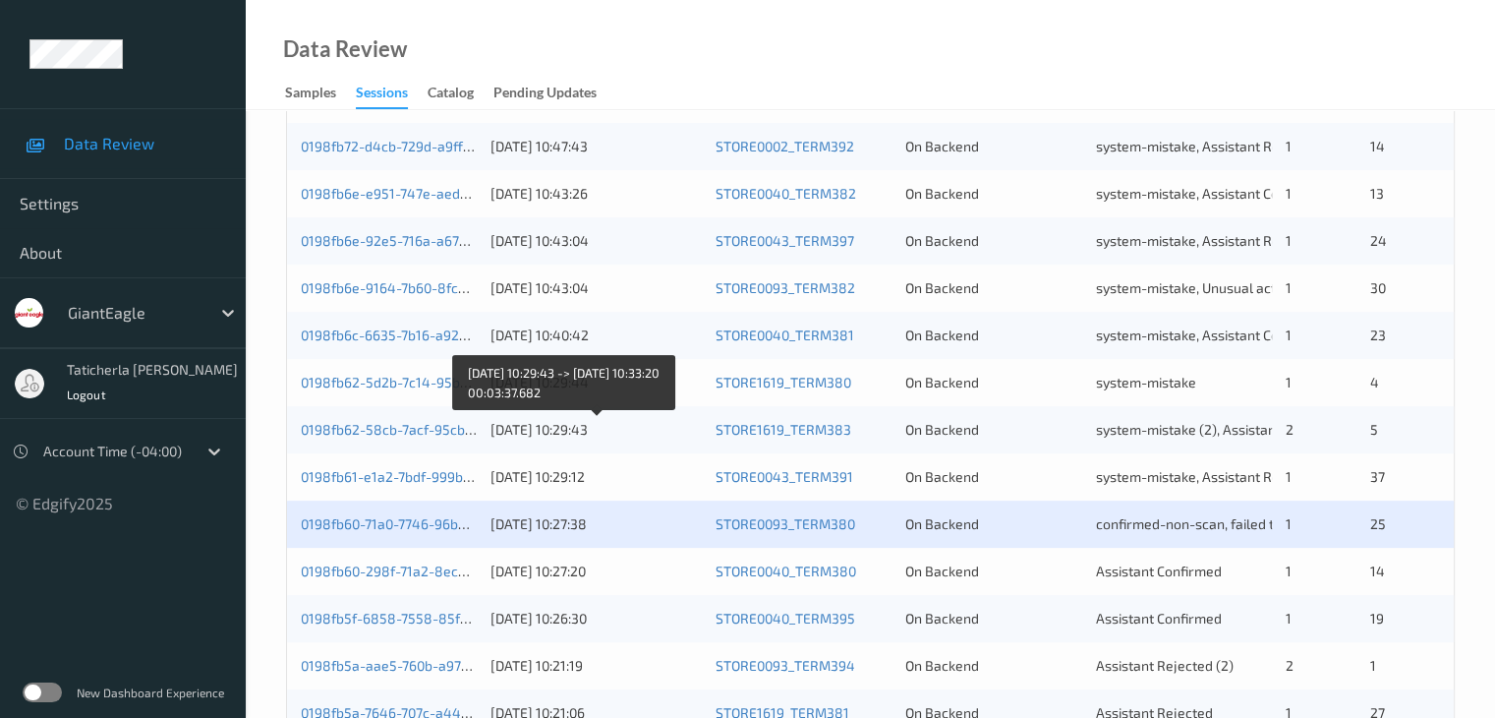
scroll to position [492, 0]
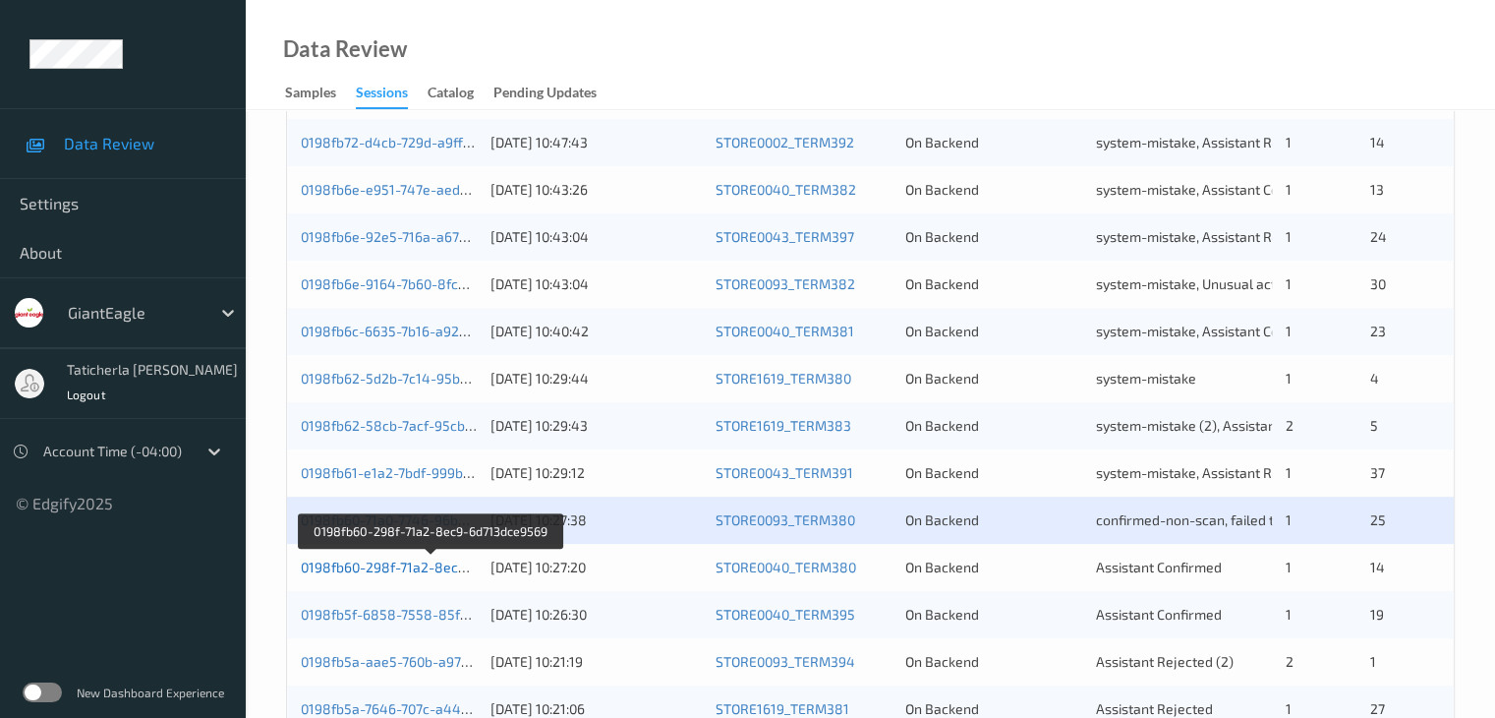
click at [420, 568] on link "0198fb60-298f-71a2-8ec9-6d713dce9569" at bounding box center [432, 566] width 262 height 17
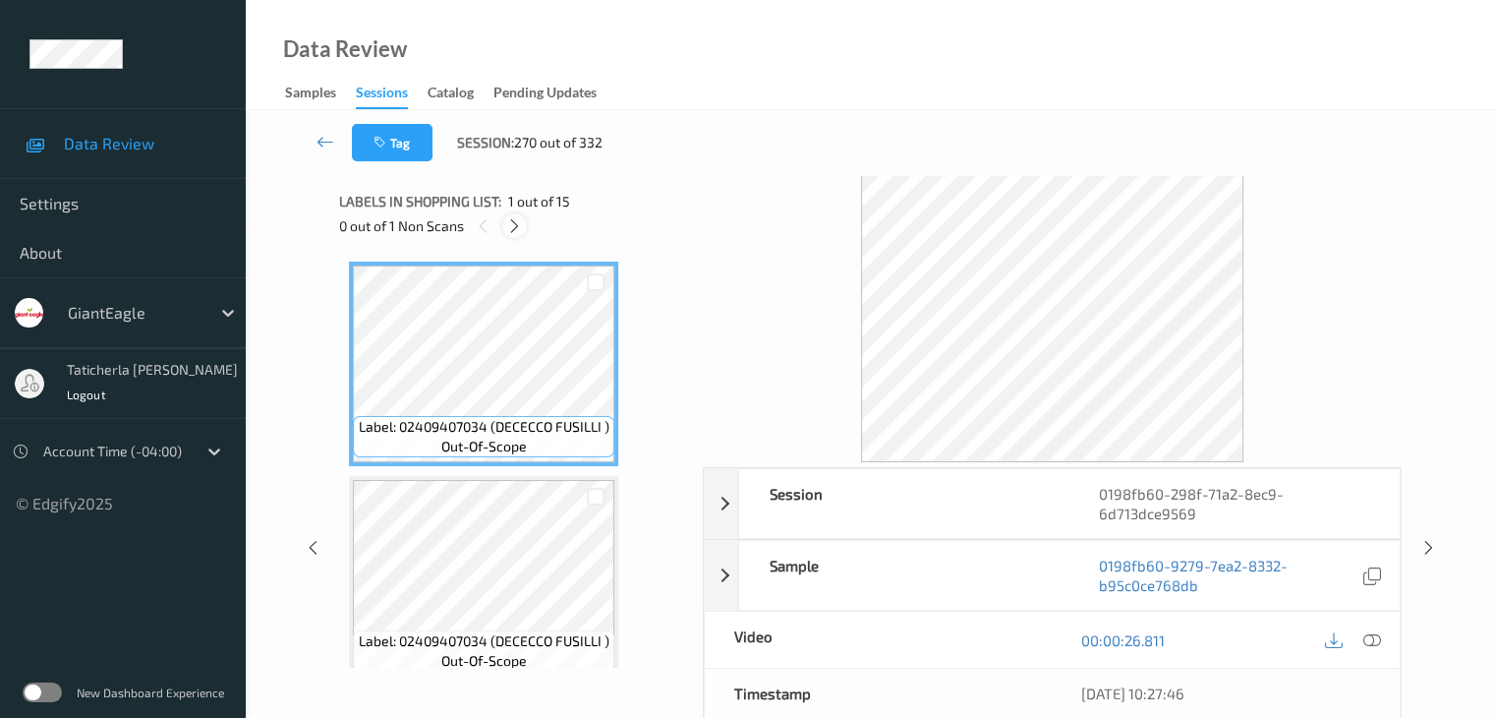
click at [515, 221] on icon at bounding box center [514, 226] width 17 height 18
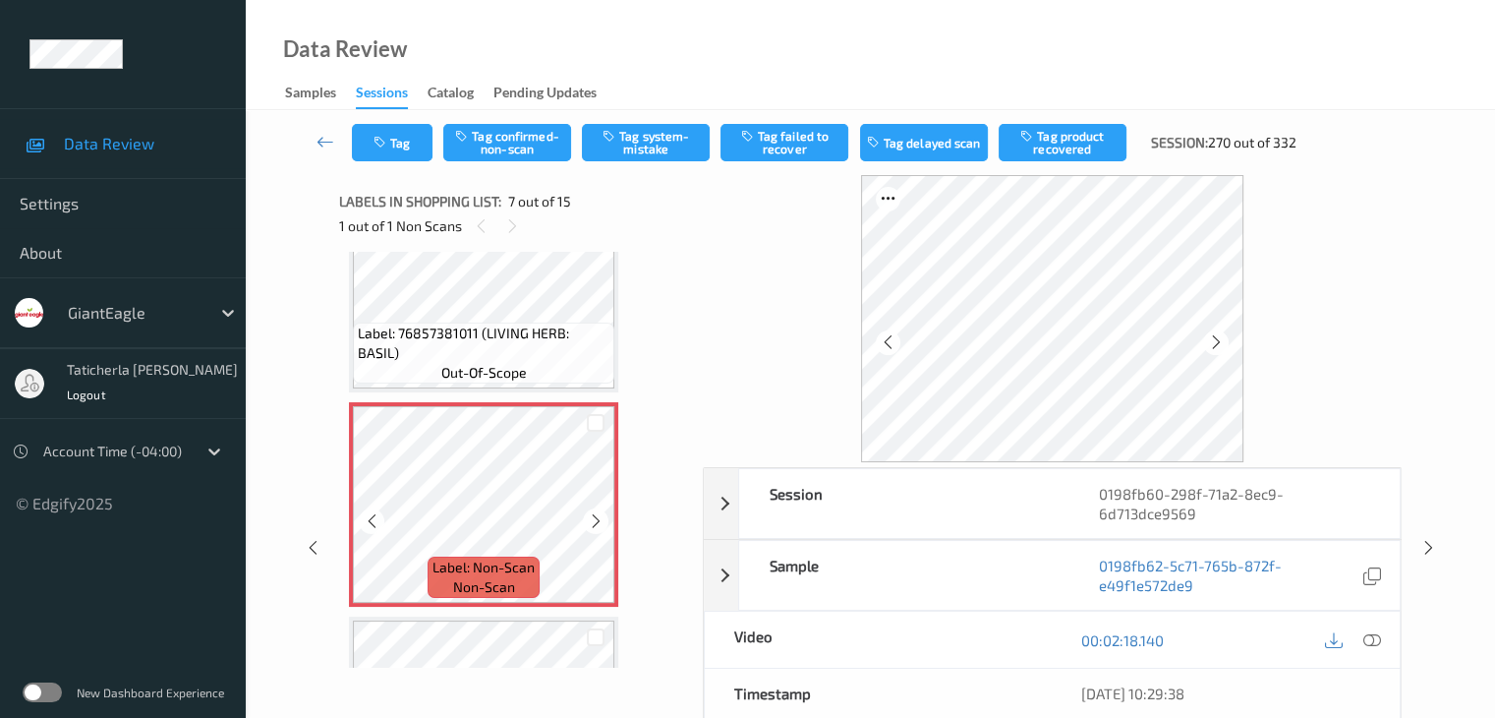
scroll to position [1180, 0]
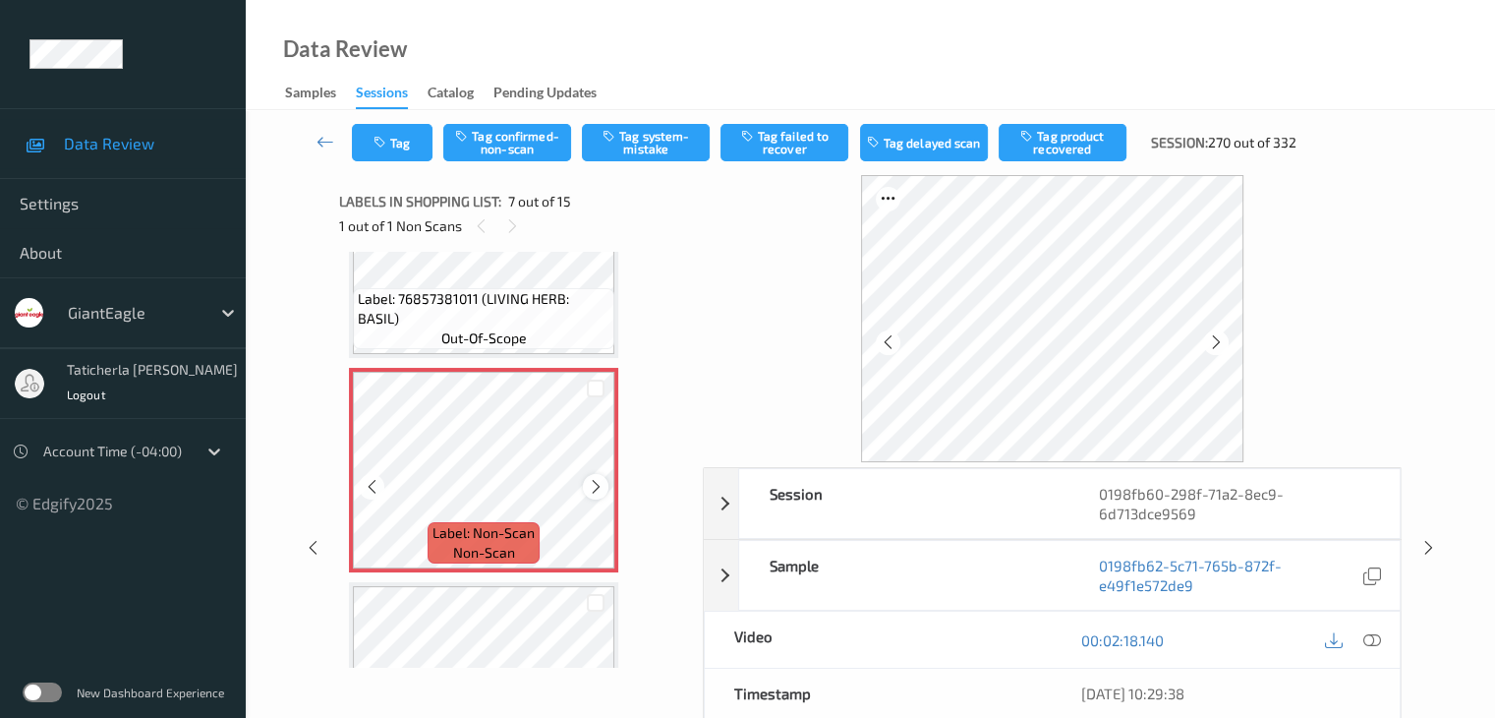
click at [600, 478] on icon at bounding box center [596, 487] width 17 height 18
click at [1371, 637] on icon at bounding box center [1372, 640] width 18 height 18
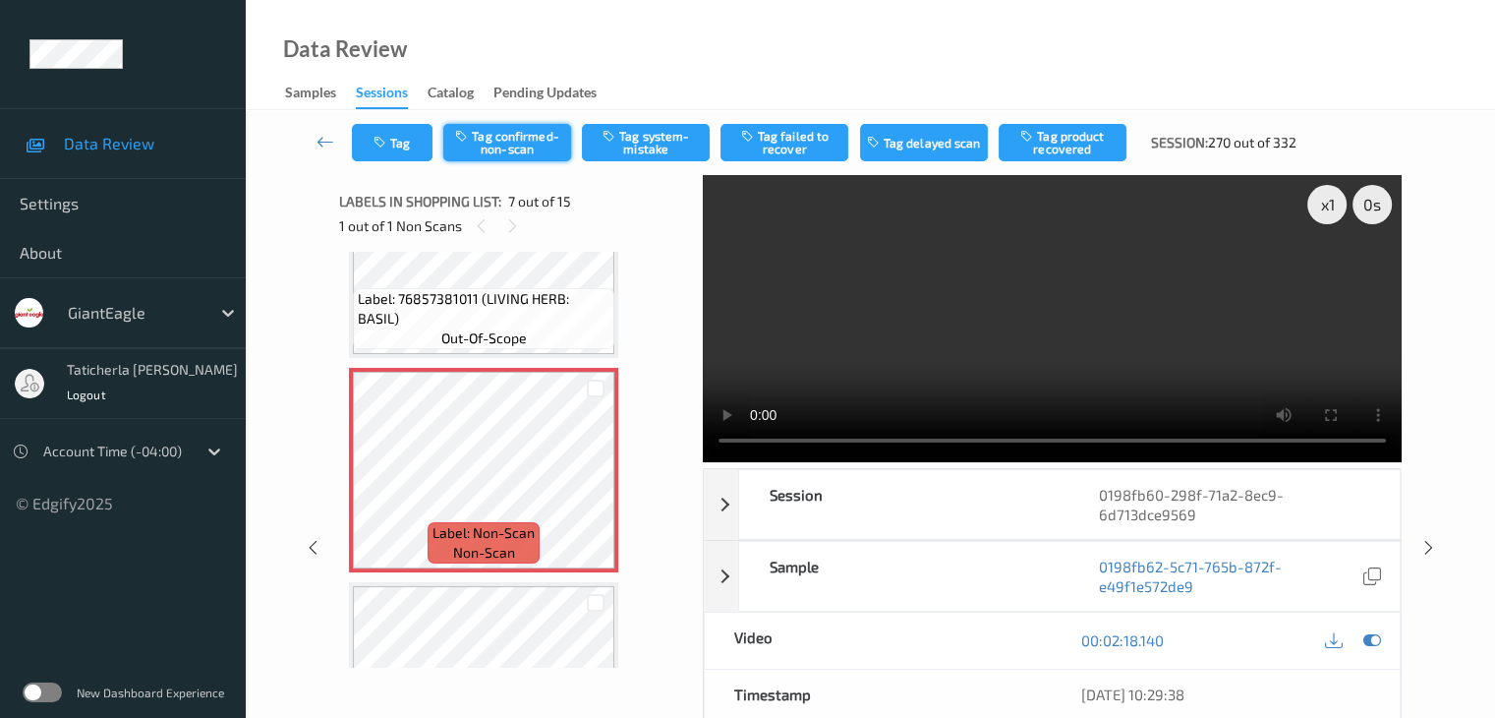
click at [540, 143] on button "Tag confirmed-non-scan" at bounding box center [507, 142] width 128 height 37
click at [1074, 146] on button "Tag product recovered" at bounding box center [1063, 142] width 128 height 37
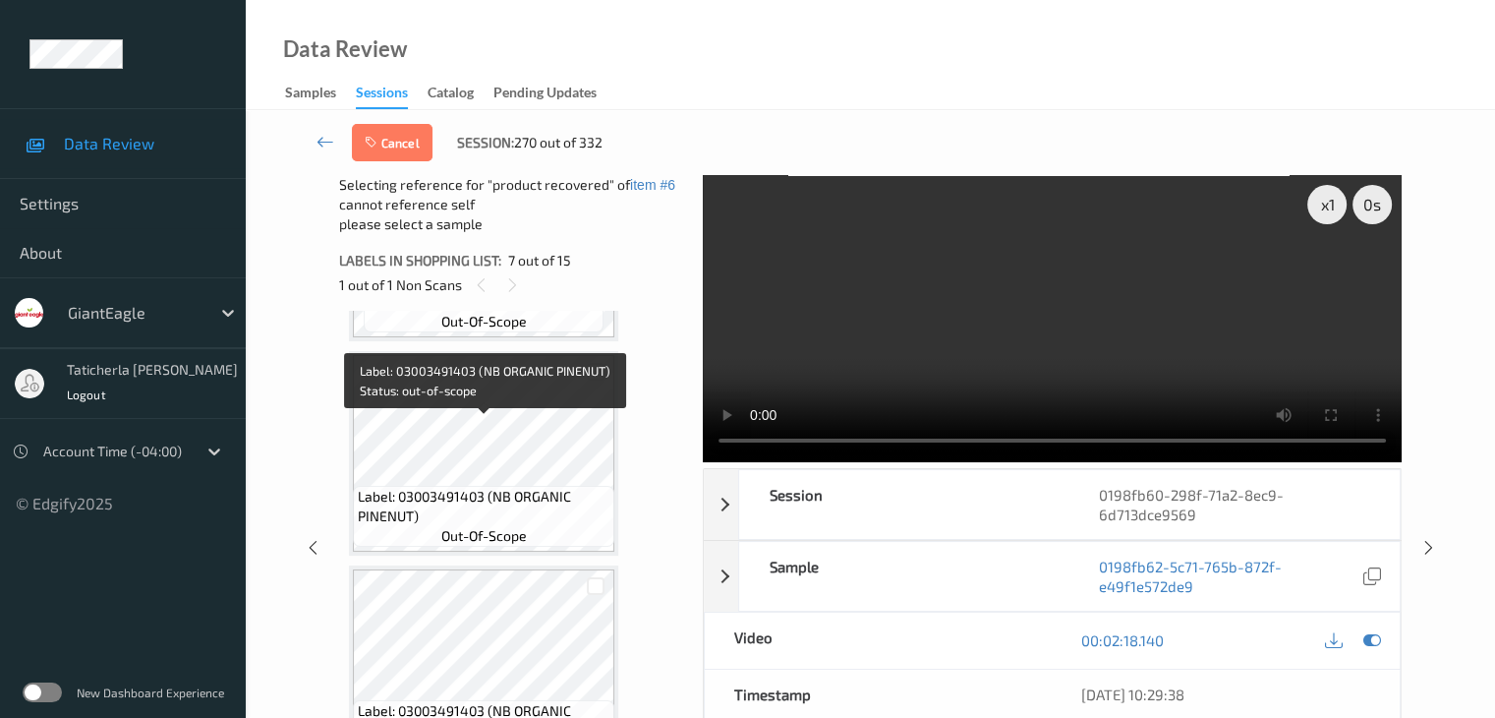
scroll to position [1868, 0]
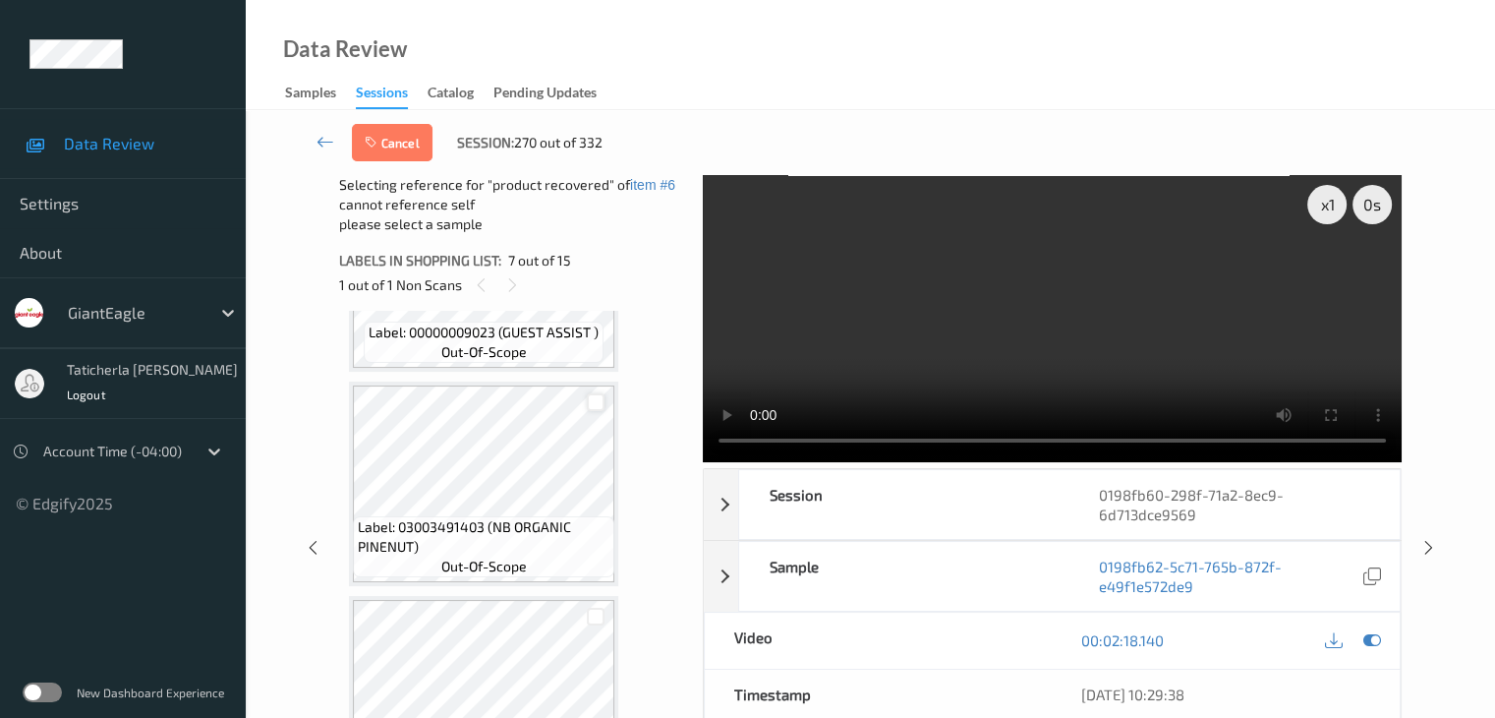
click at [594, 406] on div at bounding box center [596, 402] width 19 height 19
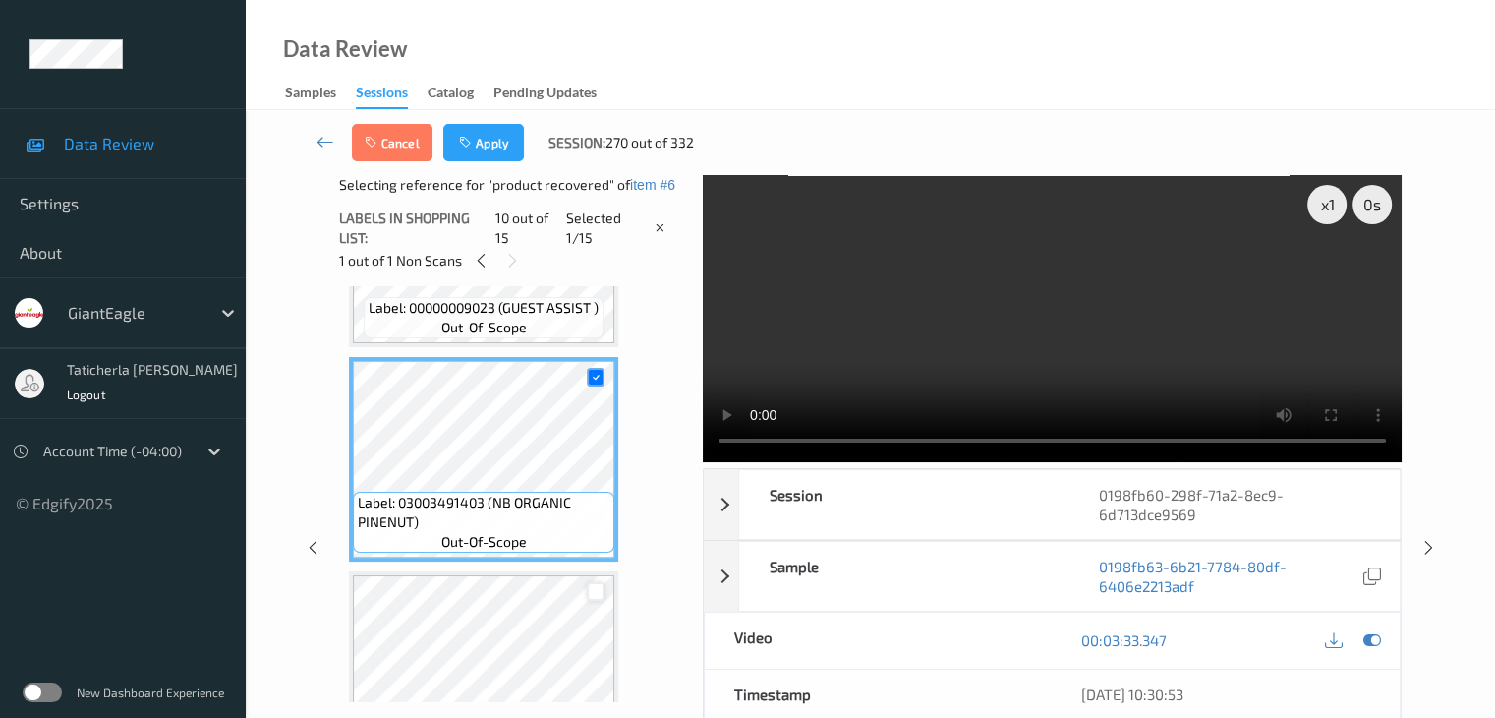
click at [600, 591] on div at bounding box center [596, 591] width 19 height 19
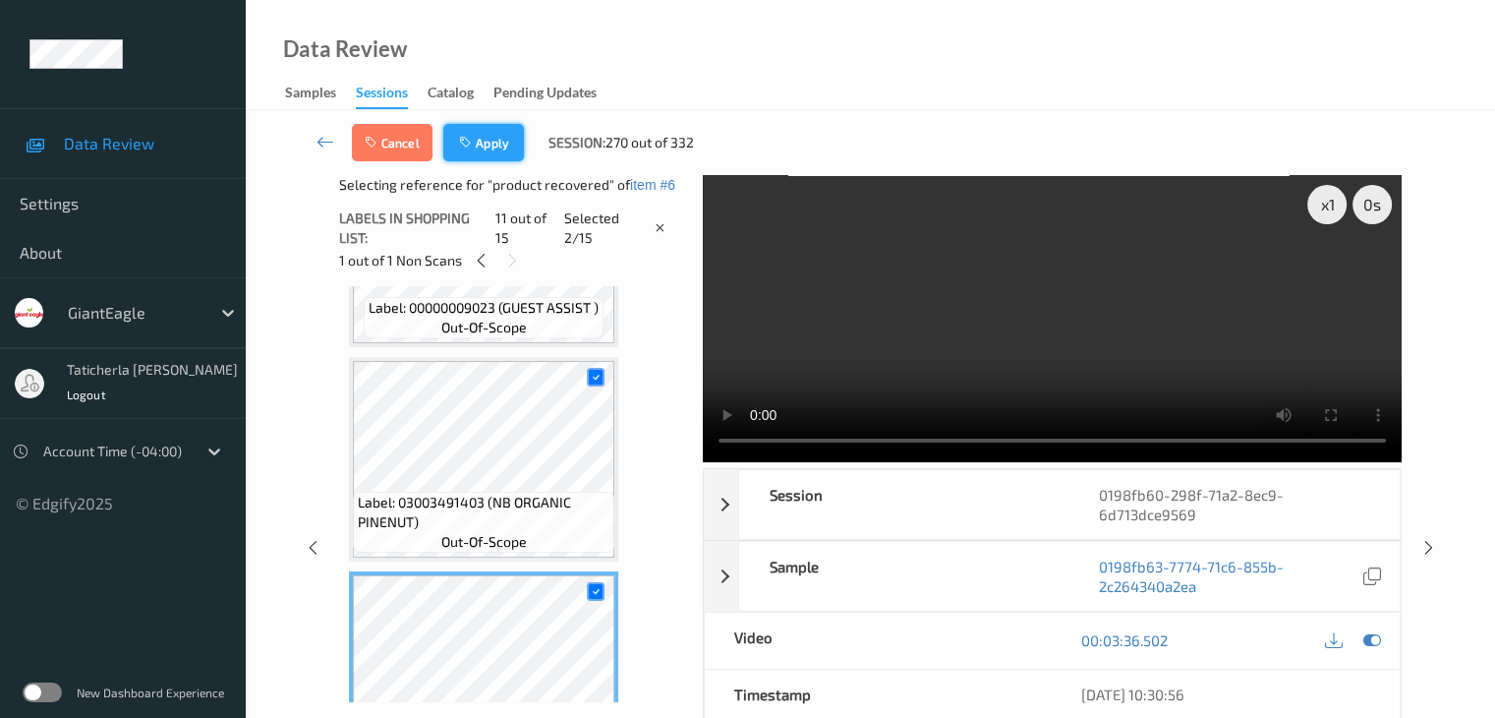
click at [490, 131] on button "Apply" at bounding box center [483, 142] width 81 height 37
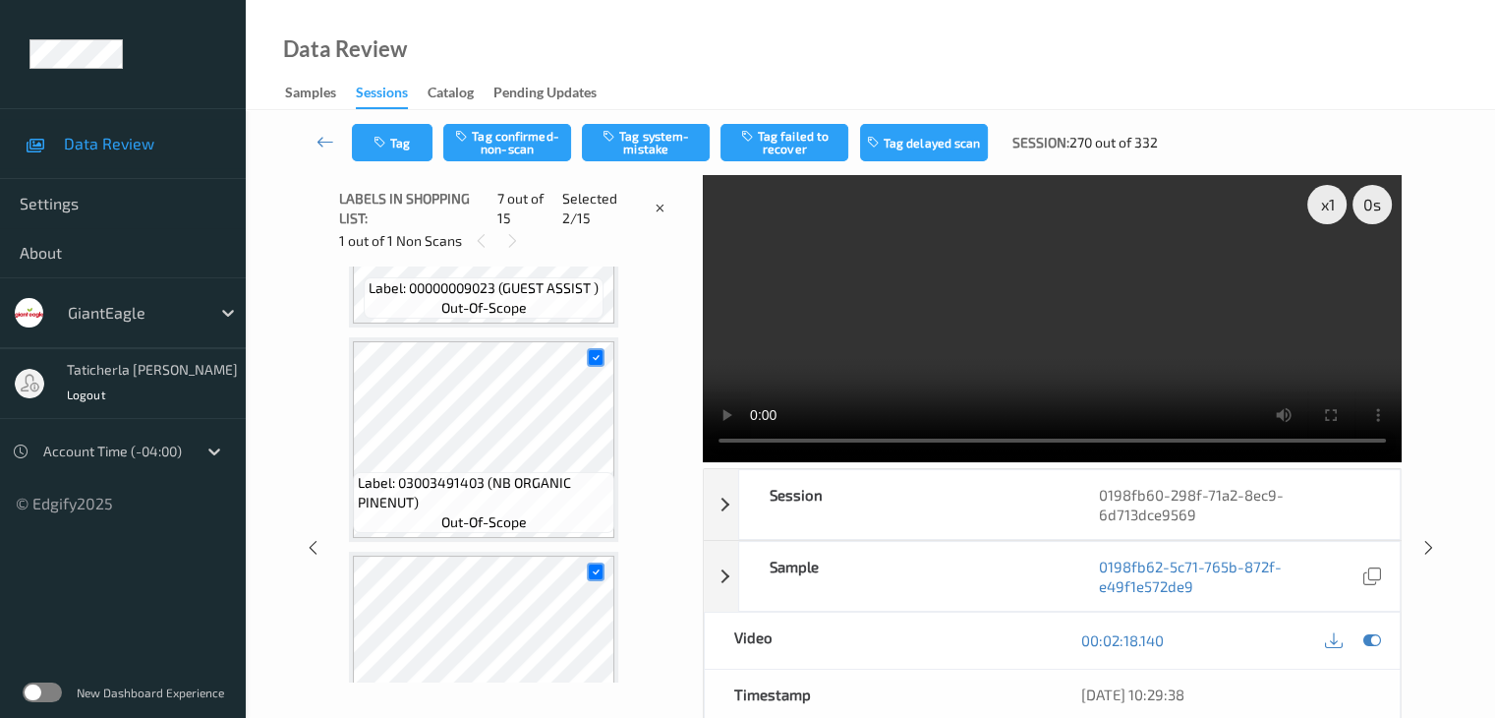
scroll to position [1082, 0]
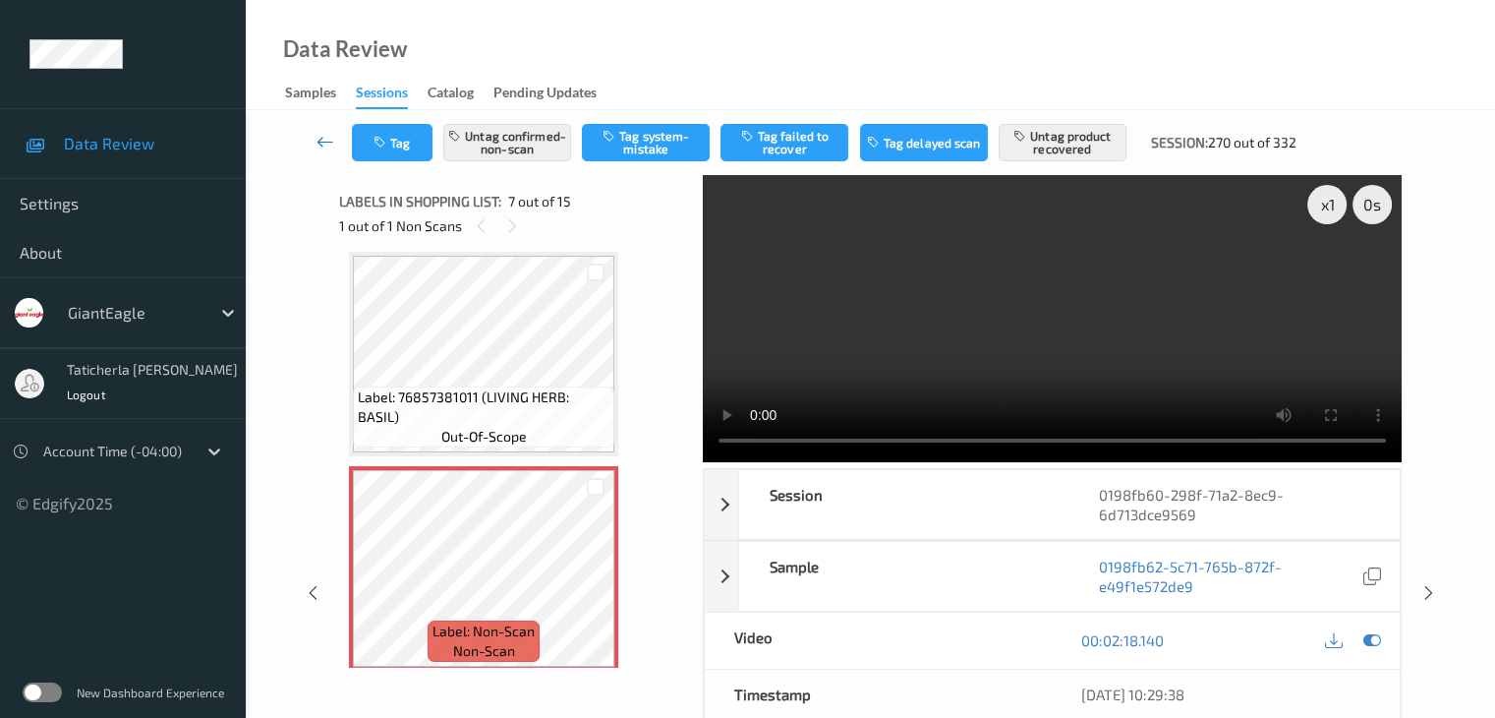
click at [322, 143] on icon at bounding box center [326, 142] width 18 height 20
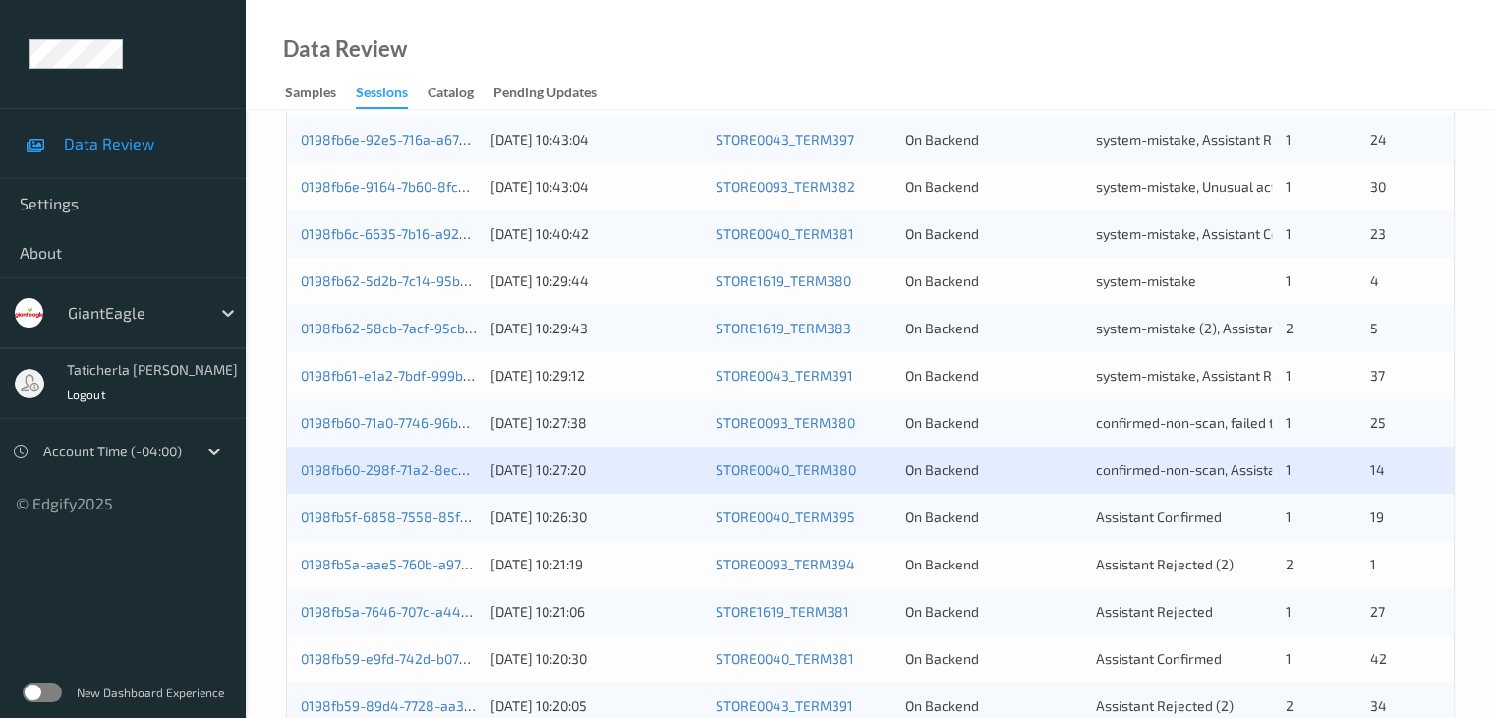
scroll to position [590, 0]
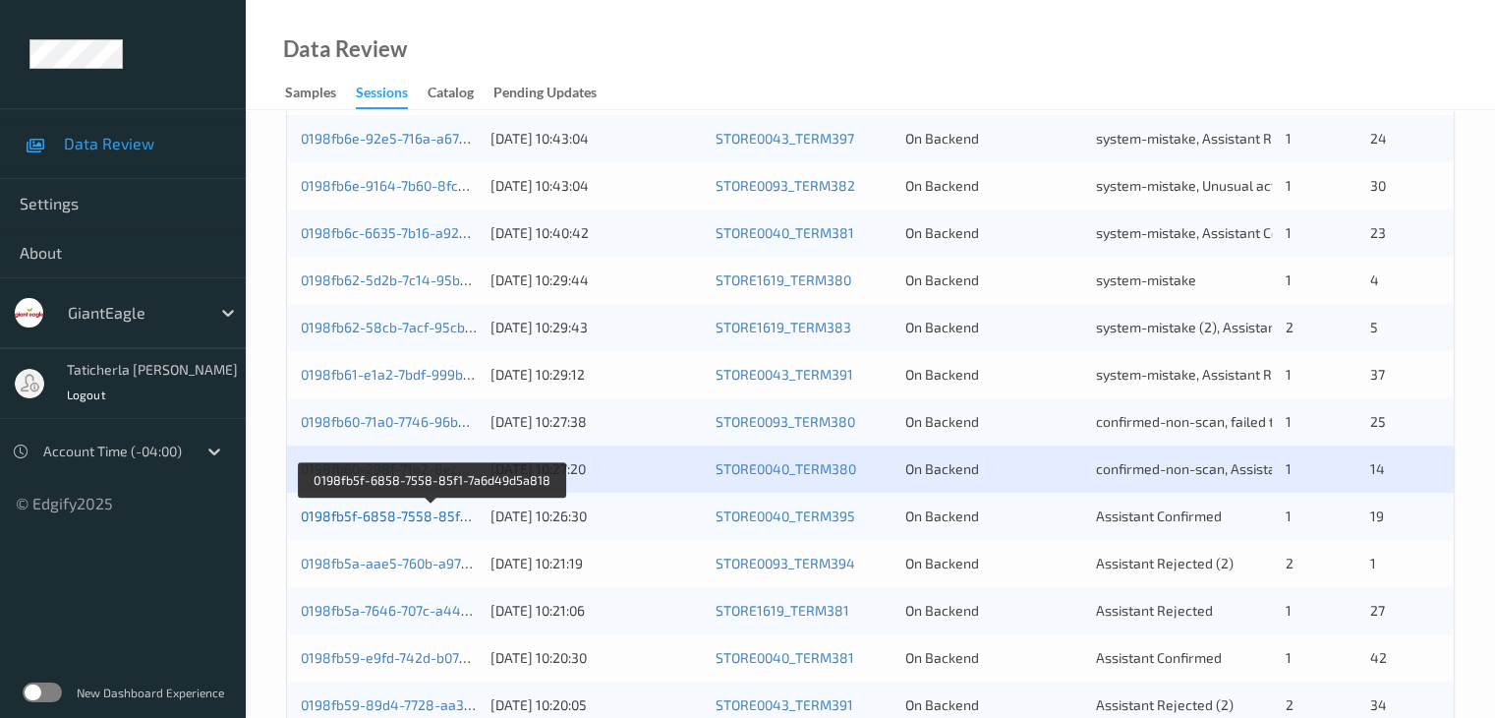
click at [435, 516] on link "0198fb5f-6858-7558-85f1-7a6d49d5a818" at bounding box center [433, 515] width 264 height 17
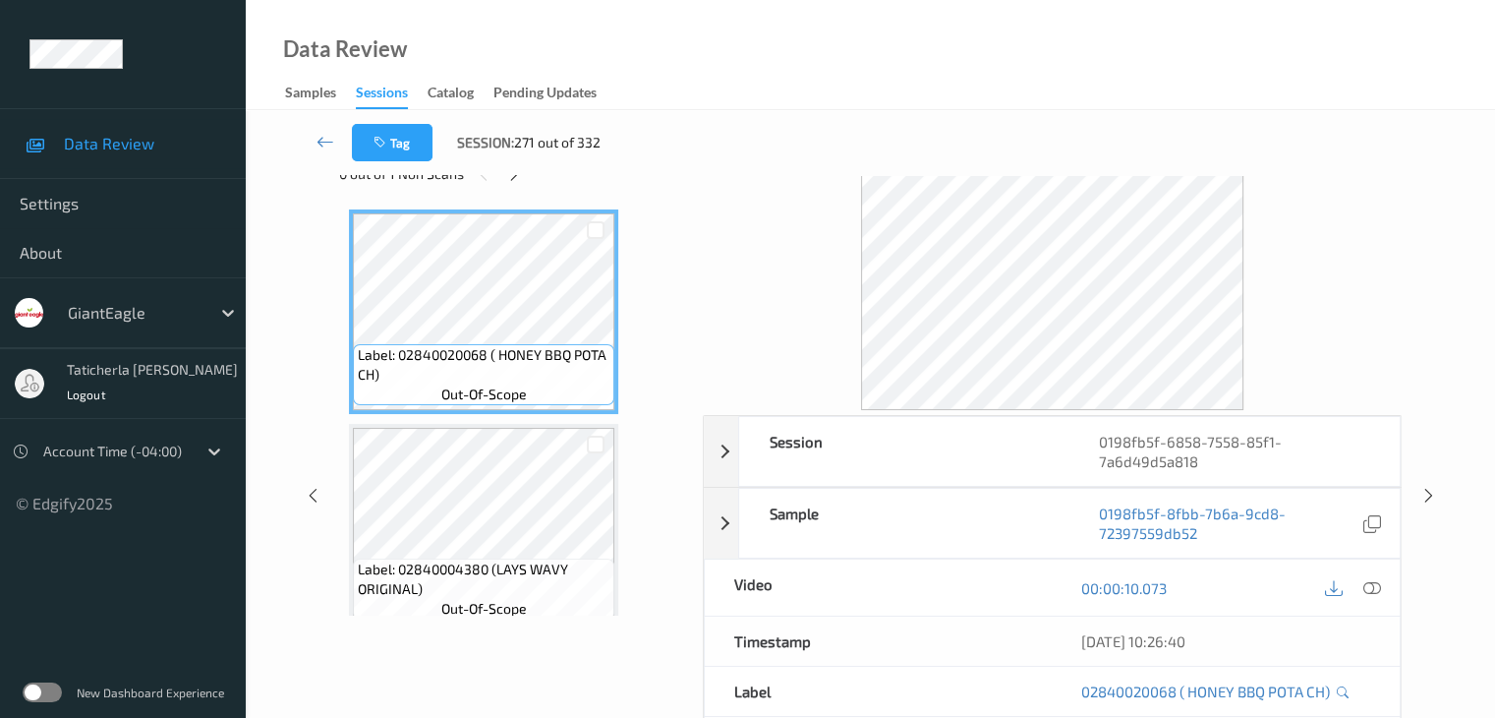
scroll to position [43, 0]
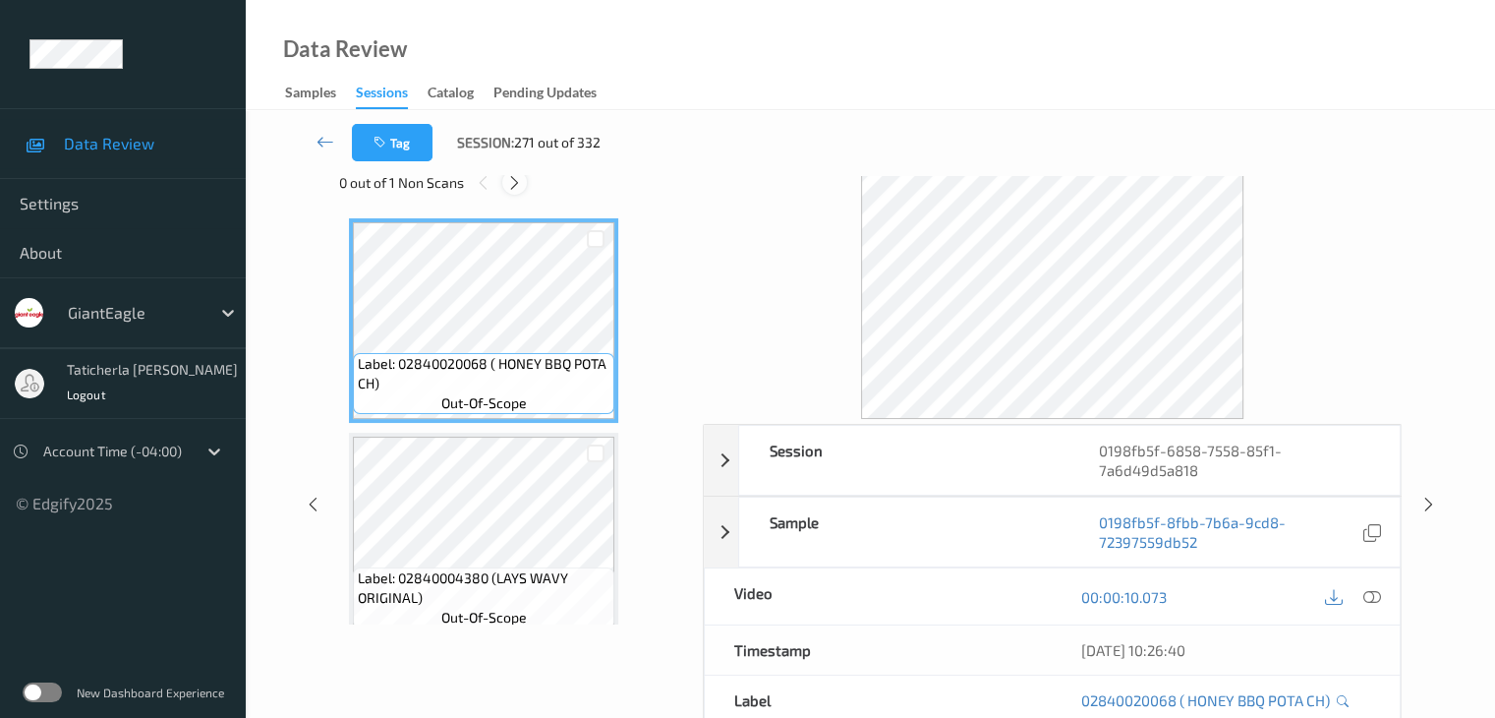
click at [506, 179] on icon at bounding box center [514, 183] width 17 height 18
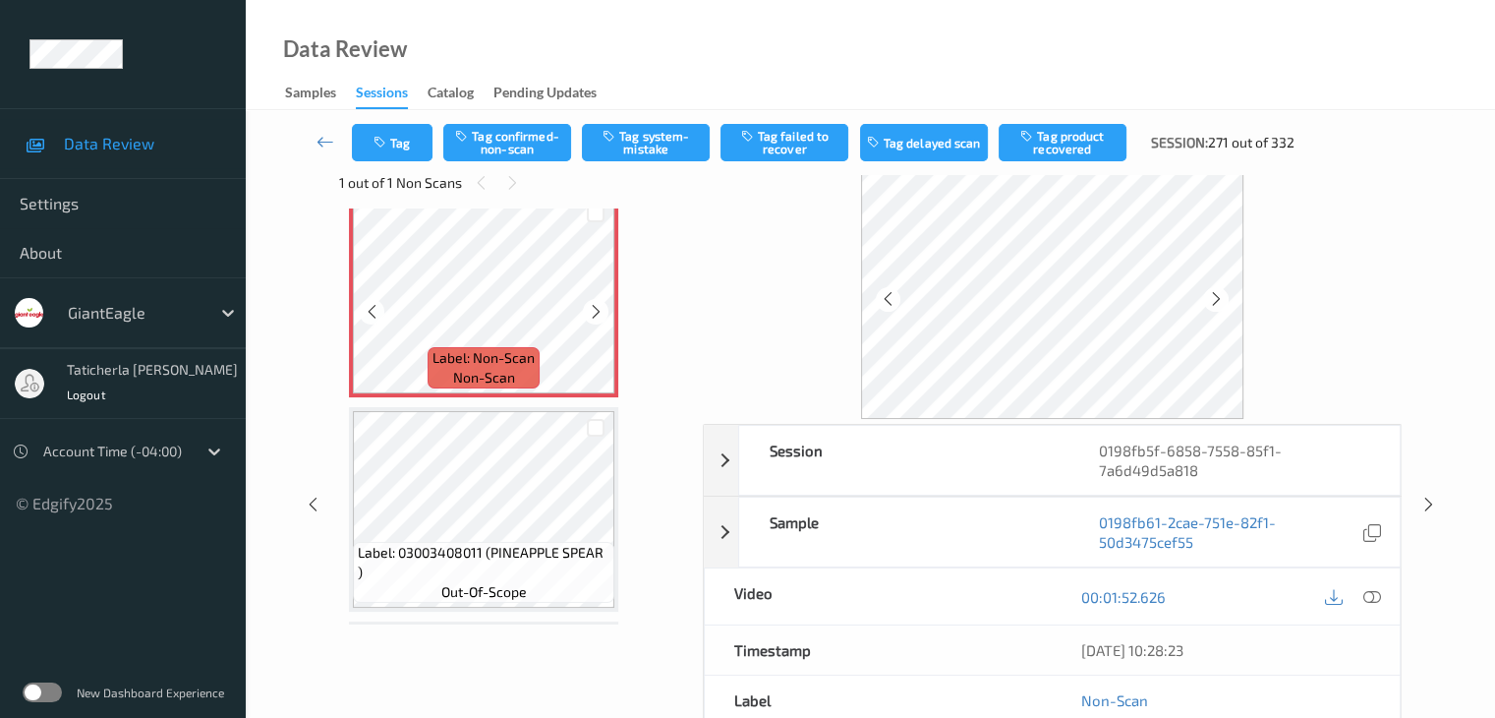
scroll to position [3207, 0]
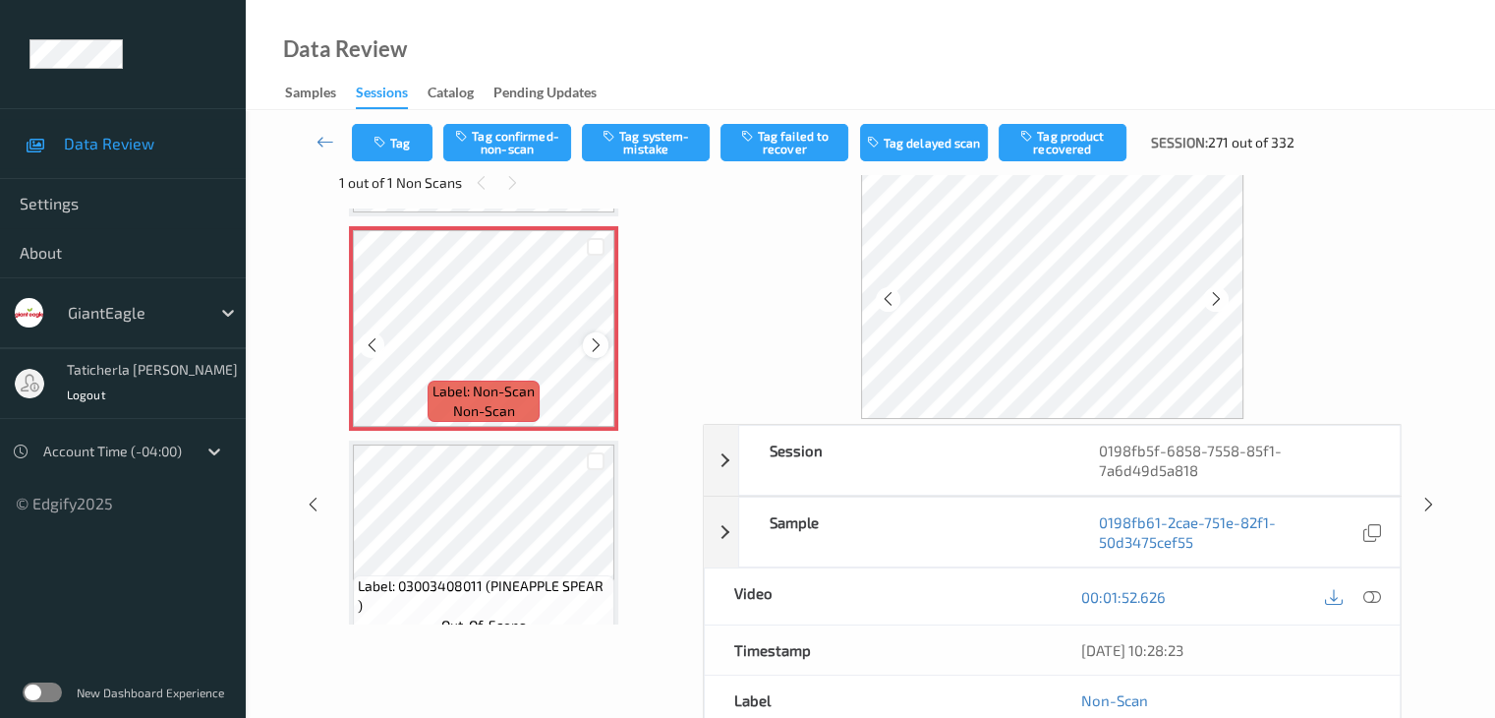
click at [590, 348] on icon at bounding box center [596, 345] width 17 height 18
click at [1370, 595] on icon at bounding box center [1372, 597] width 18 height 18
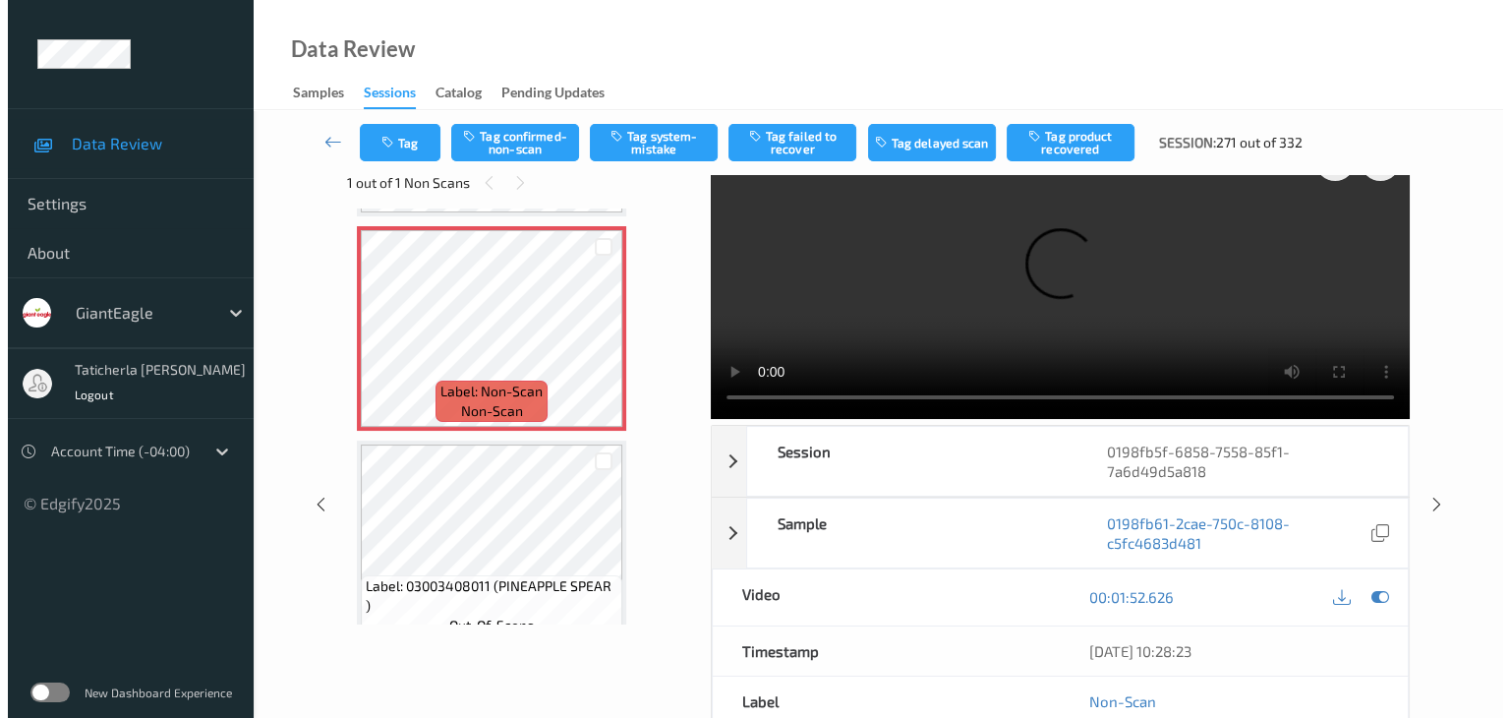
scroll to position [0, 0]
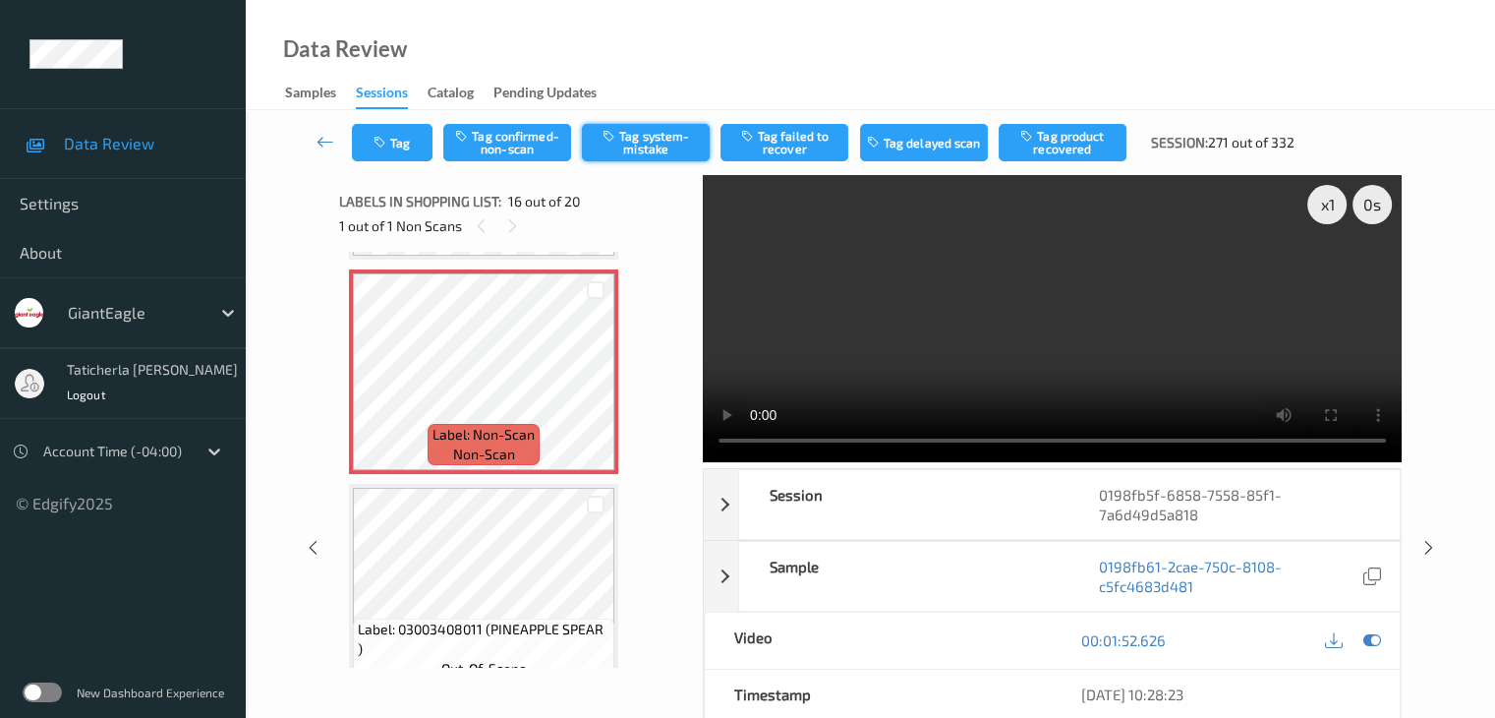
click at [680, 148] on button "Tag system-mistake" at bounding box center [646, 142] width 128 height 37
click at [406, 130] on button "Tag" at bounding box center [392, 142] width 81 height 37
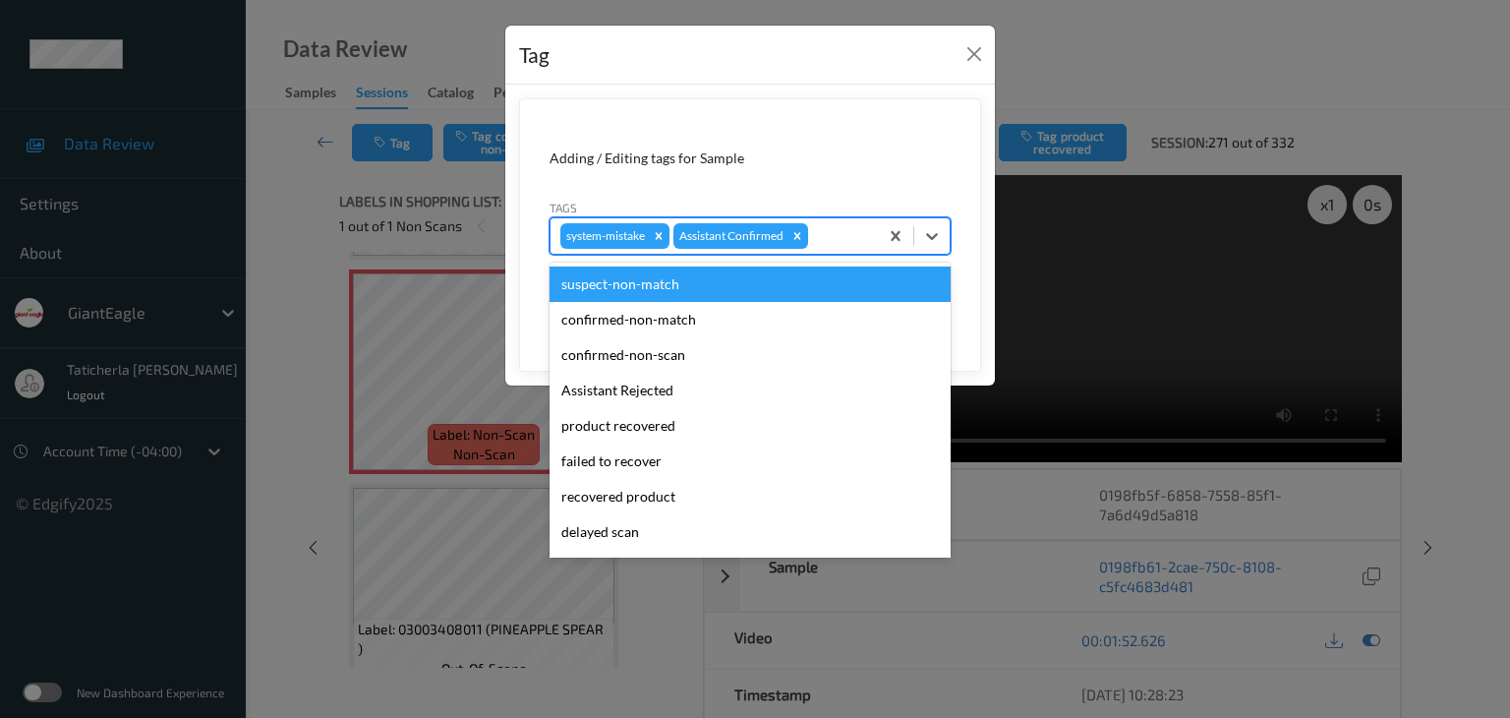
click at [826, 228] on div at bounding box center [840, 236] width 56 height 24
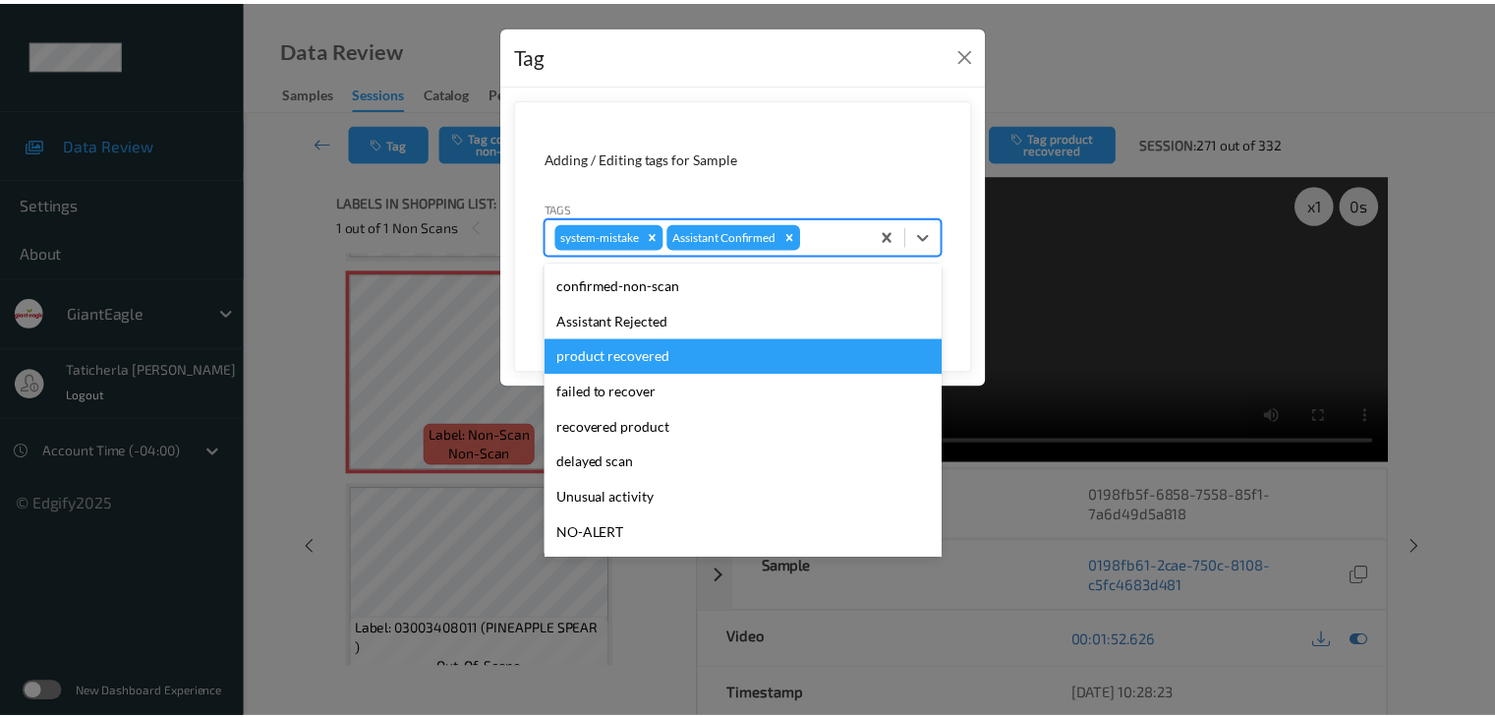
scroll to position [173, 0]
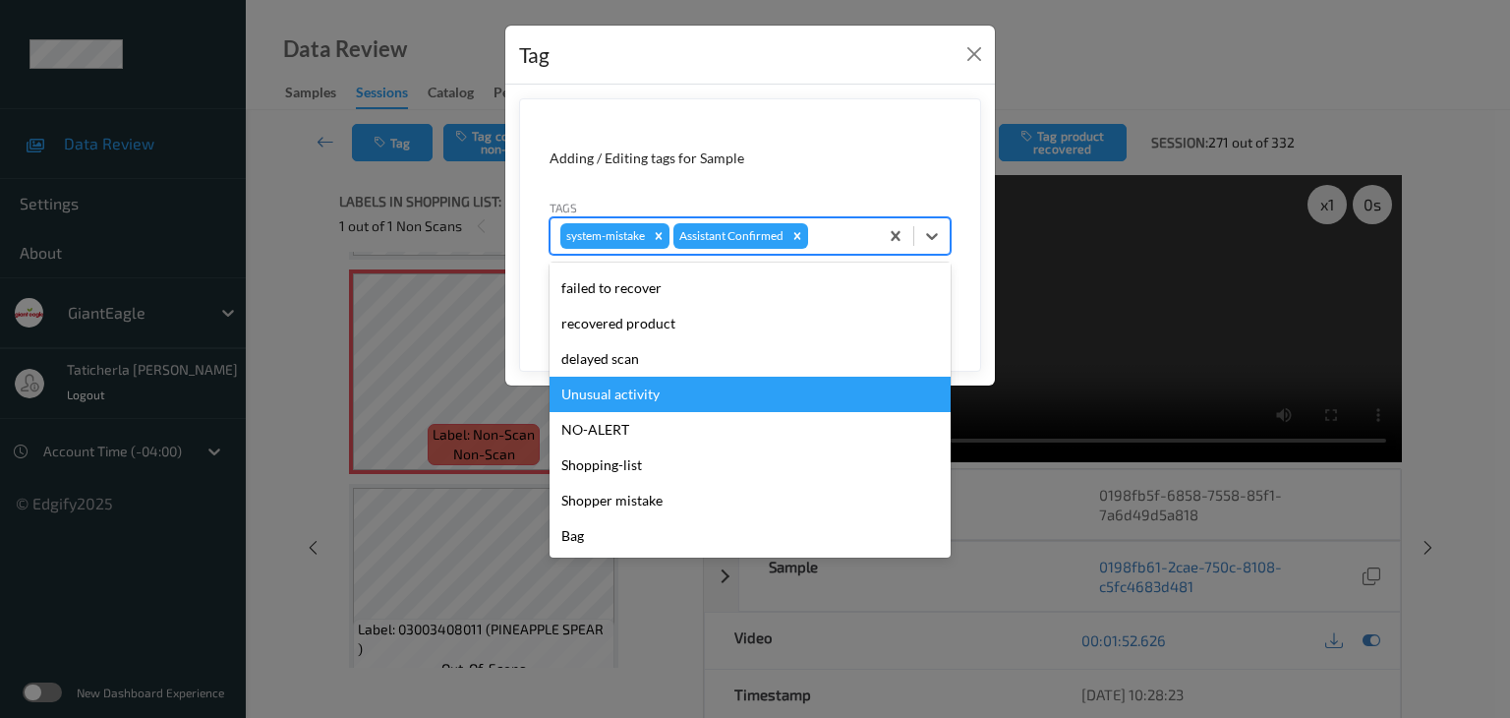
click at [767, 399] on div "Unusual activity" at bounding box center [750, 394] width 401 height 35
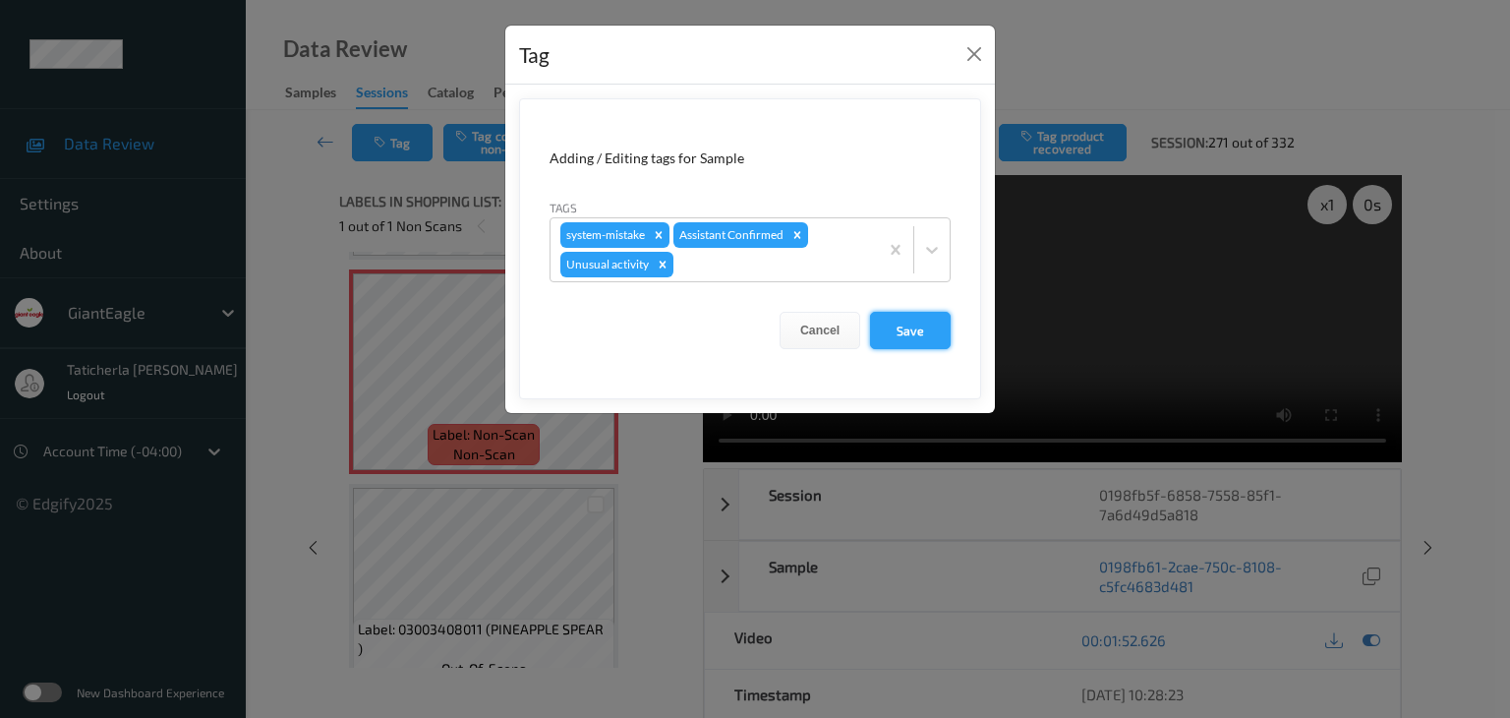
click at [906, 337] on button "Save" at bounding box center [910, 330] width 81 height 37
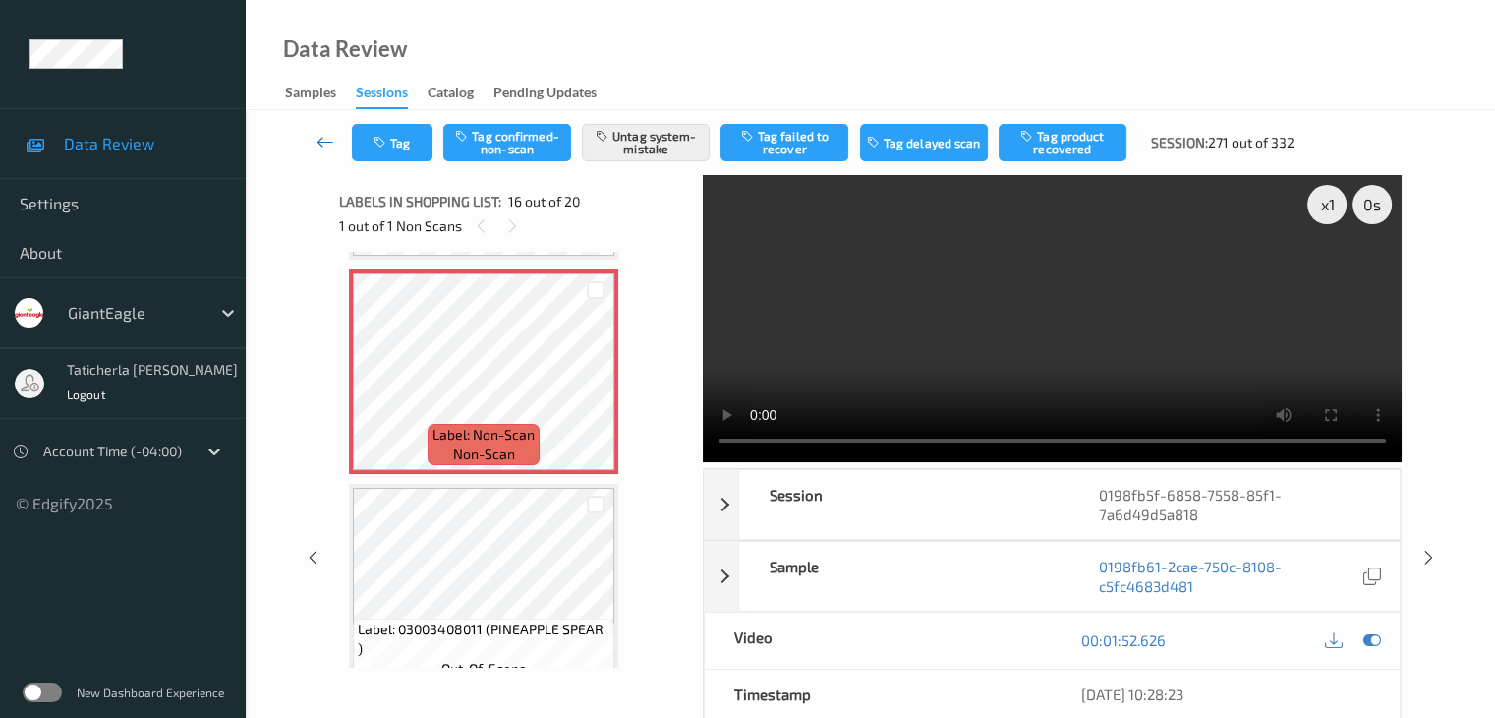
click at [323, 137] on icon at bounding box center [326, 142] width 18 height 20
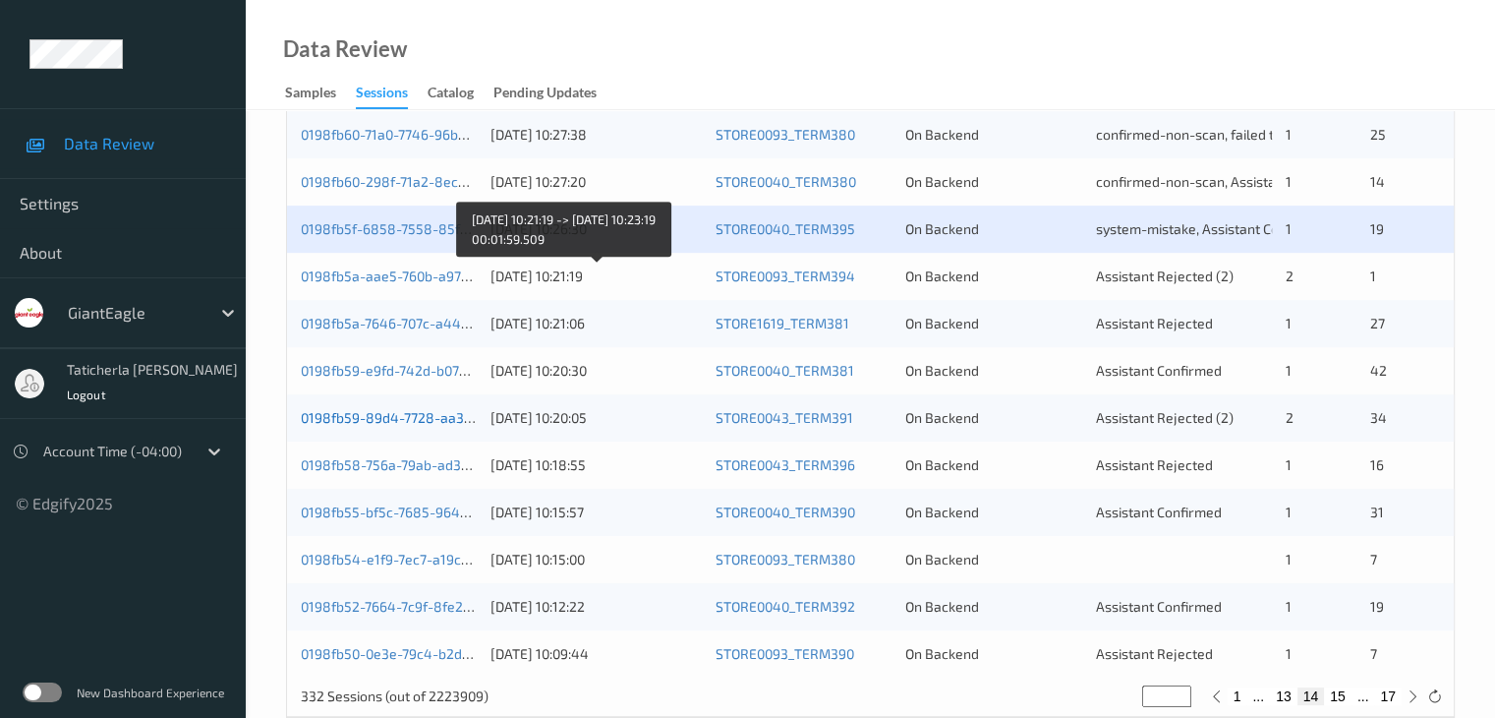
scroll to position [885, 0]
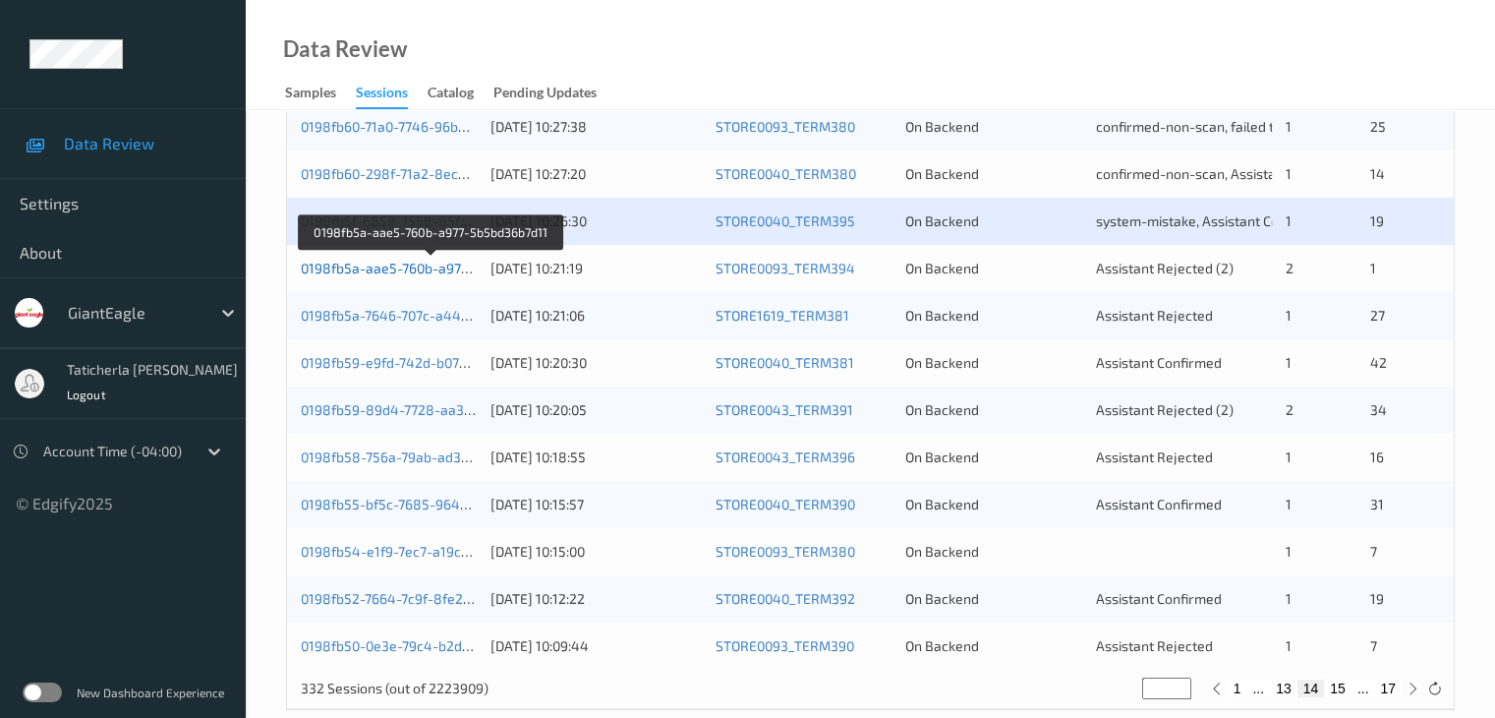
click at [420, 260] on link "0198fb5a-aae5-760b-a977-5b5bd36b7d11" at bounding box center [432, 268] width 263 height 17
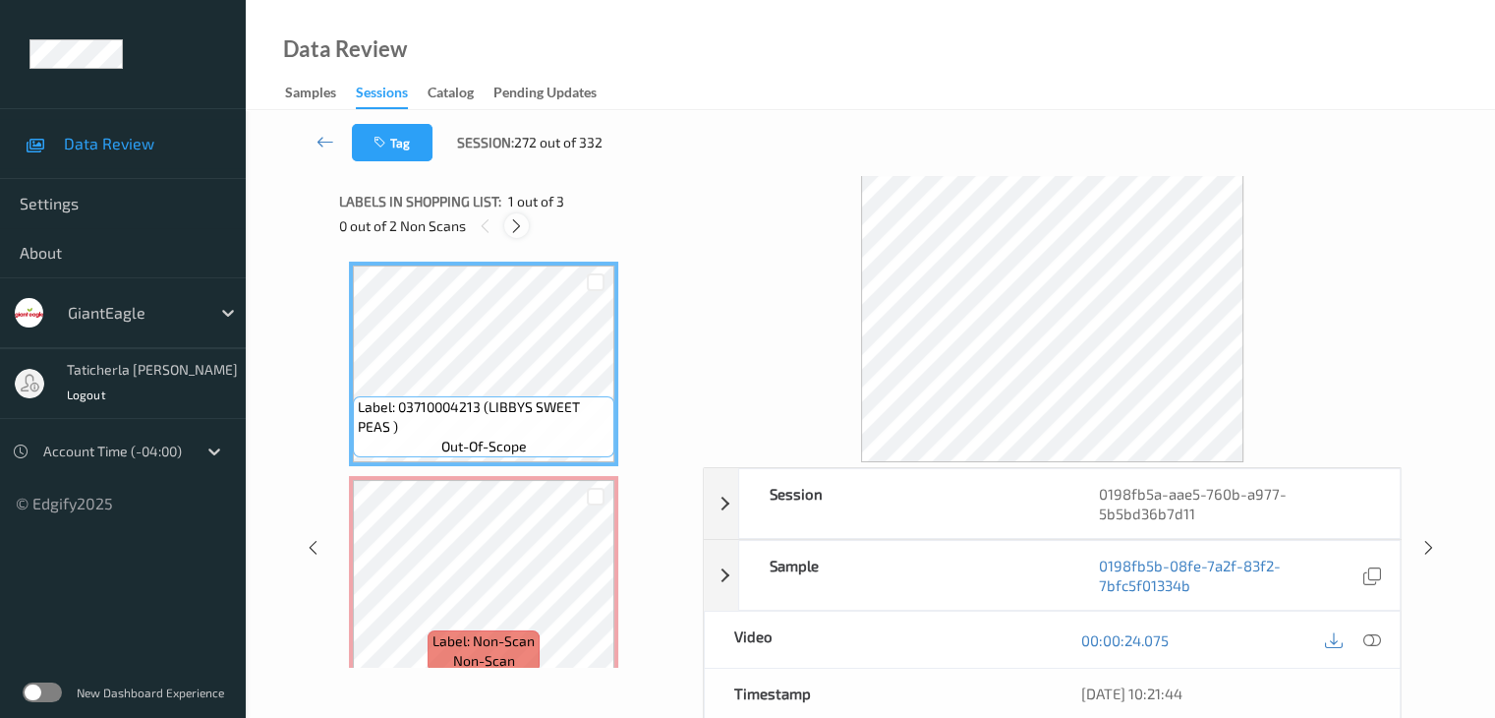
drag, startPoint x: 523, startPoint y: 214, endPoint x: 519, endPoint y: 225, distance: 11.5
click at [522, 216] on div at bounding box center [516, 225] width 25 height 25
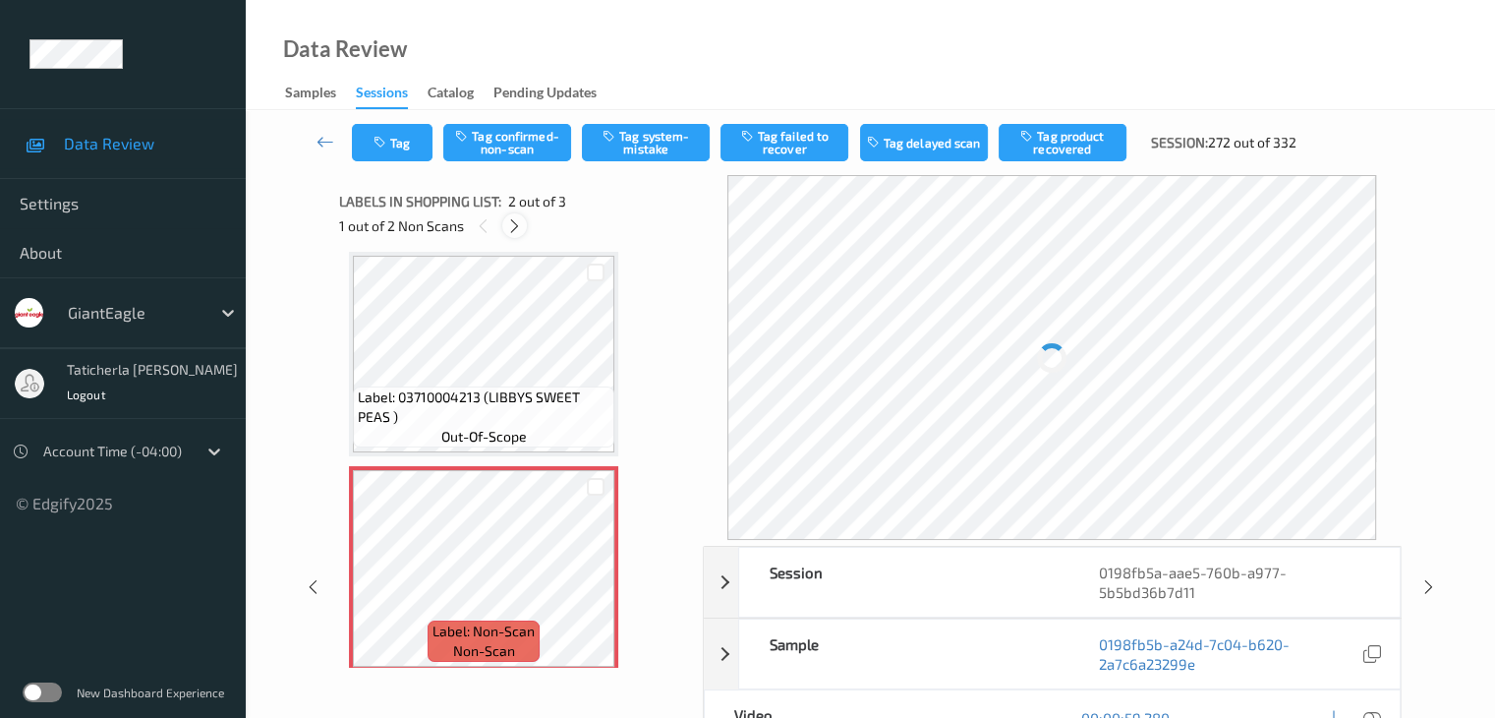
click at [518, 227] on icon at bounding box center [514, 226] width 17 height 18
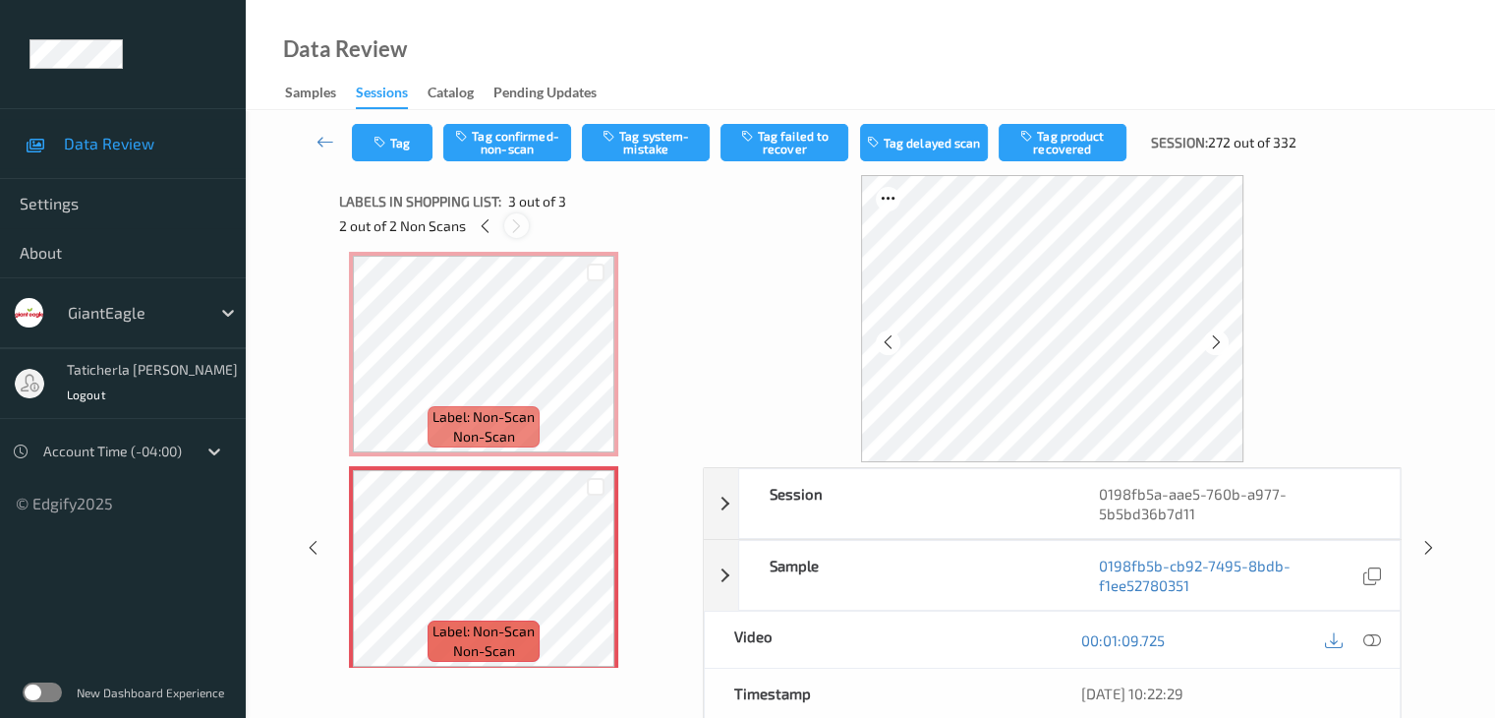
click at [513, 221] on icon at bounding box center [516, 226] width 17 height 18
click at [491, 227] on icon at bounding box center [485, 226] width 17 height 18
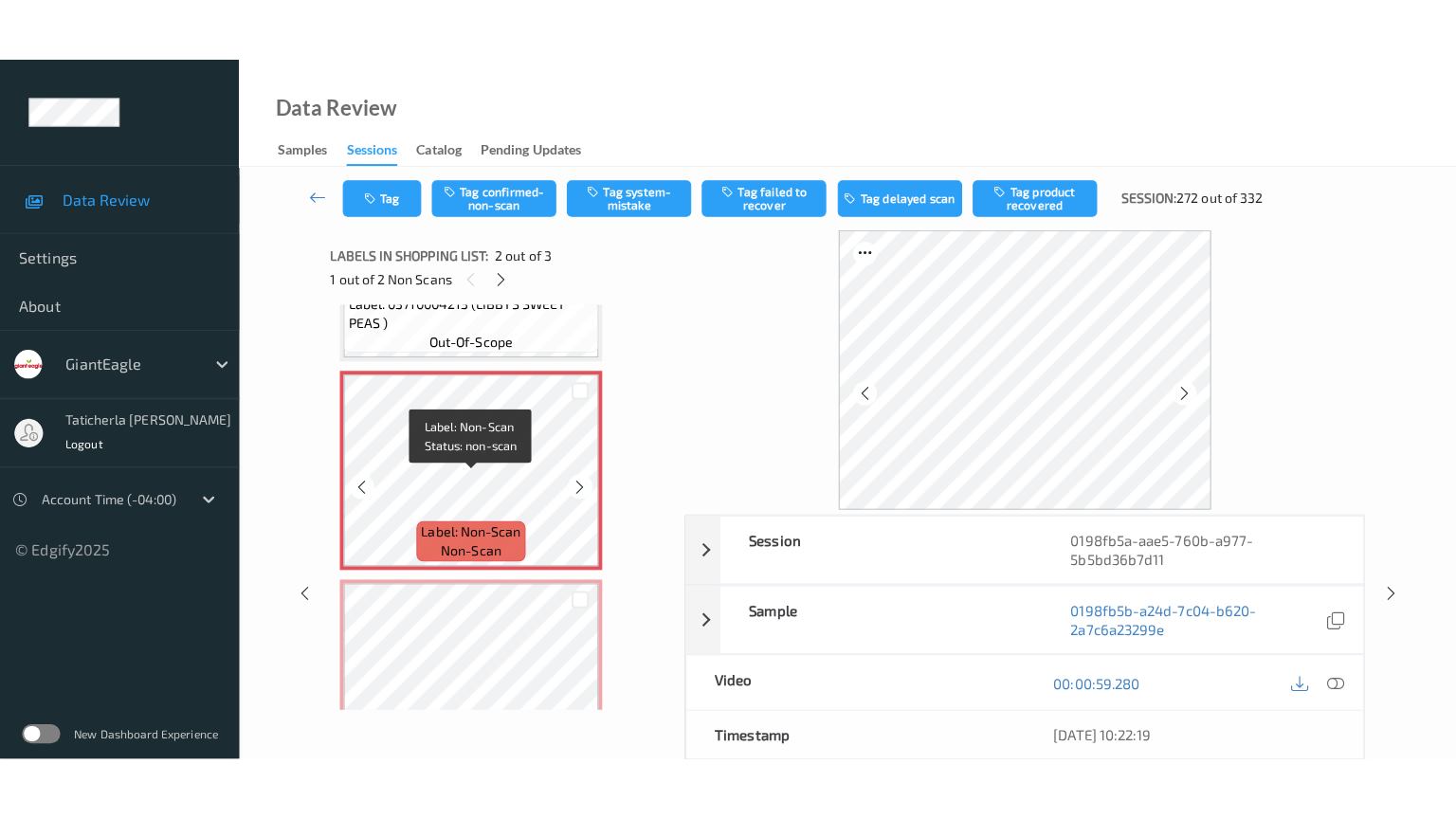
scroll to position [104, 0]
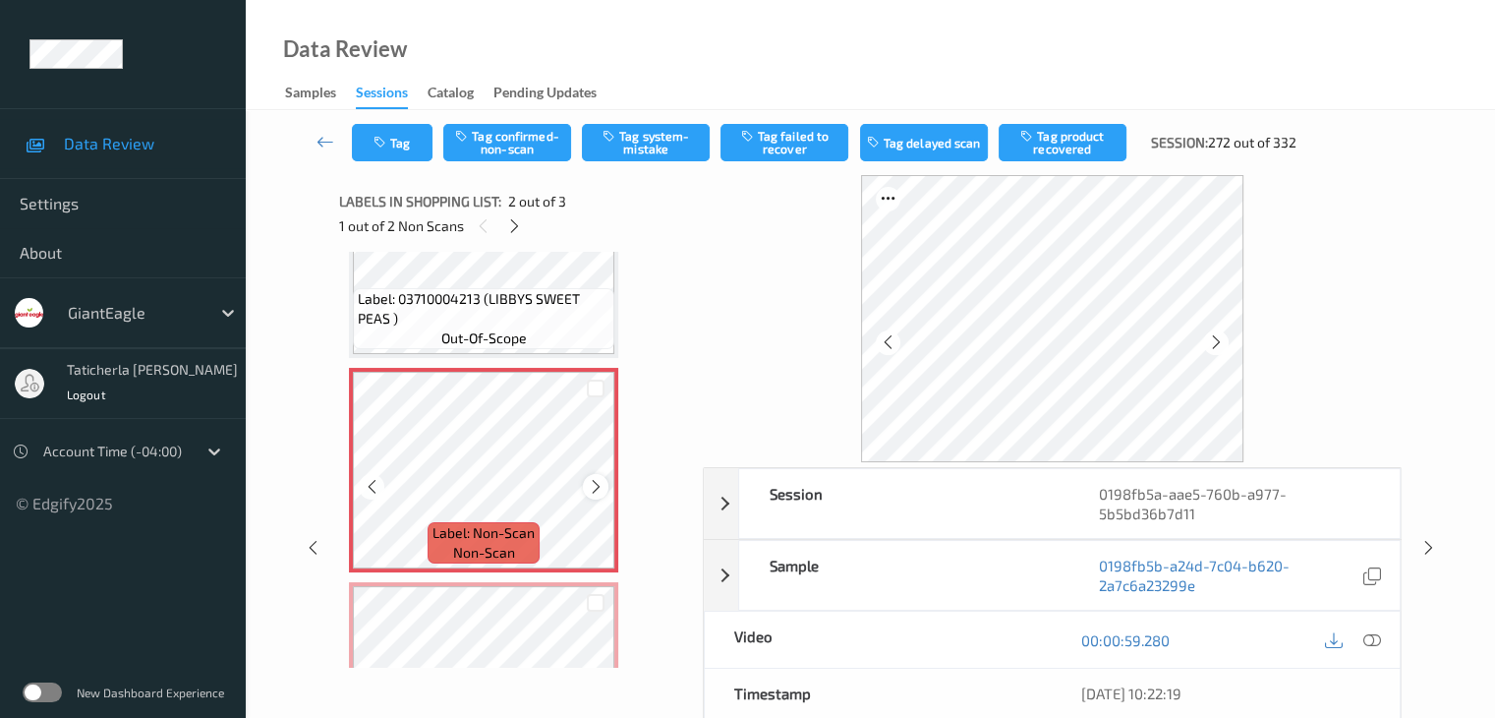
click at [595, 487] on icon at bounding box center [596, 487] width 17 height 18
click at [1370, 635] on icon at bounding box center [1372, 640] width 18 height 18
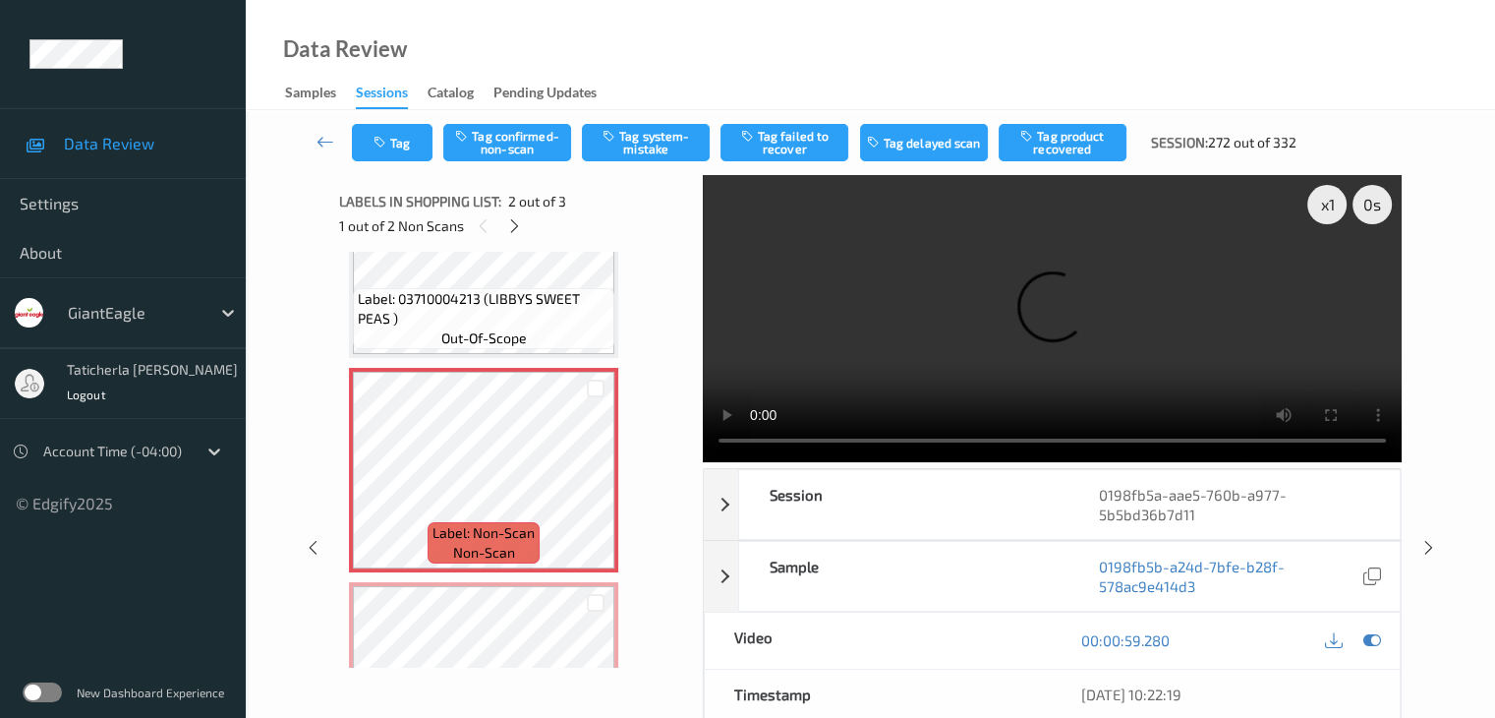
scroll to position [105, 0]
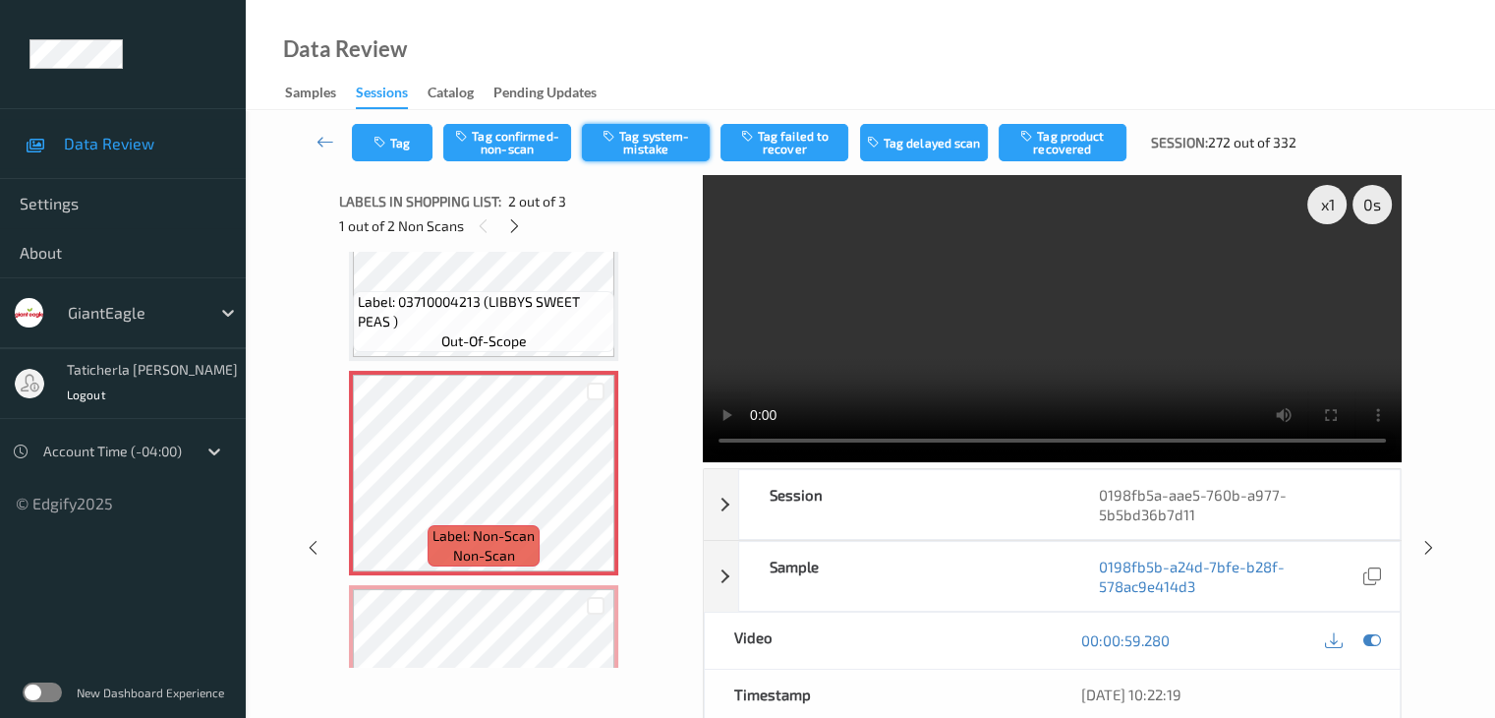
click at [649, 146] on button "Tag system-mistake" at bounding box center [646, 142] width 128 height 37
click at [484, 227] on icon at bounding box center [483, 226] width 17 height 18
click at [518, 227] on icon at bounding box center [514, 226] width 17 height 18
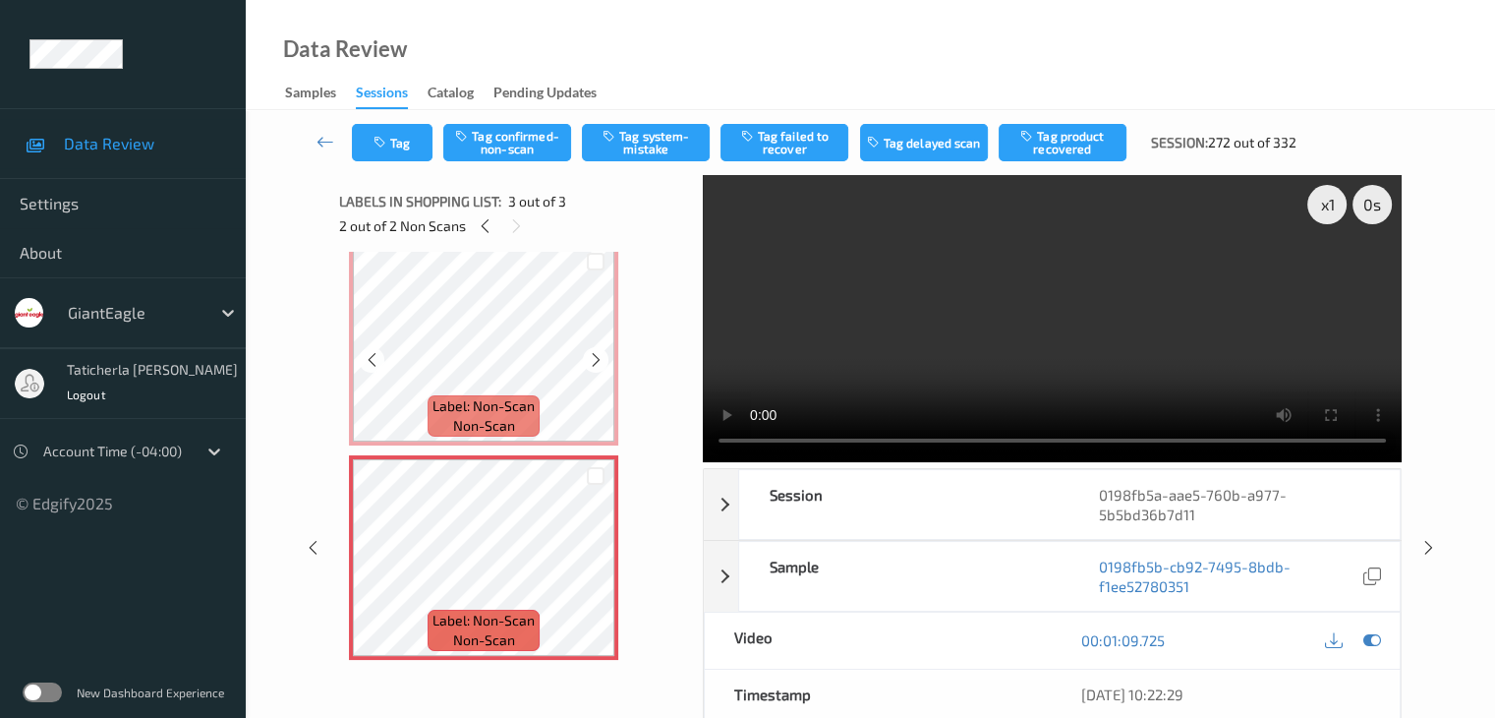
scroll to position [237, 0]
click at [649, 153] on button "Tag system-mistake" at bounding box center [646, 142] width 128 height 37
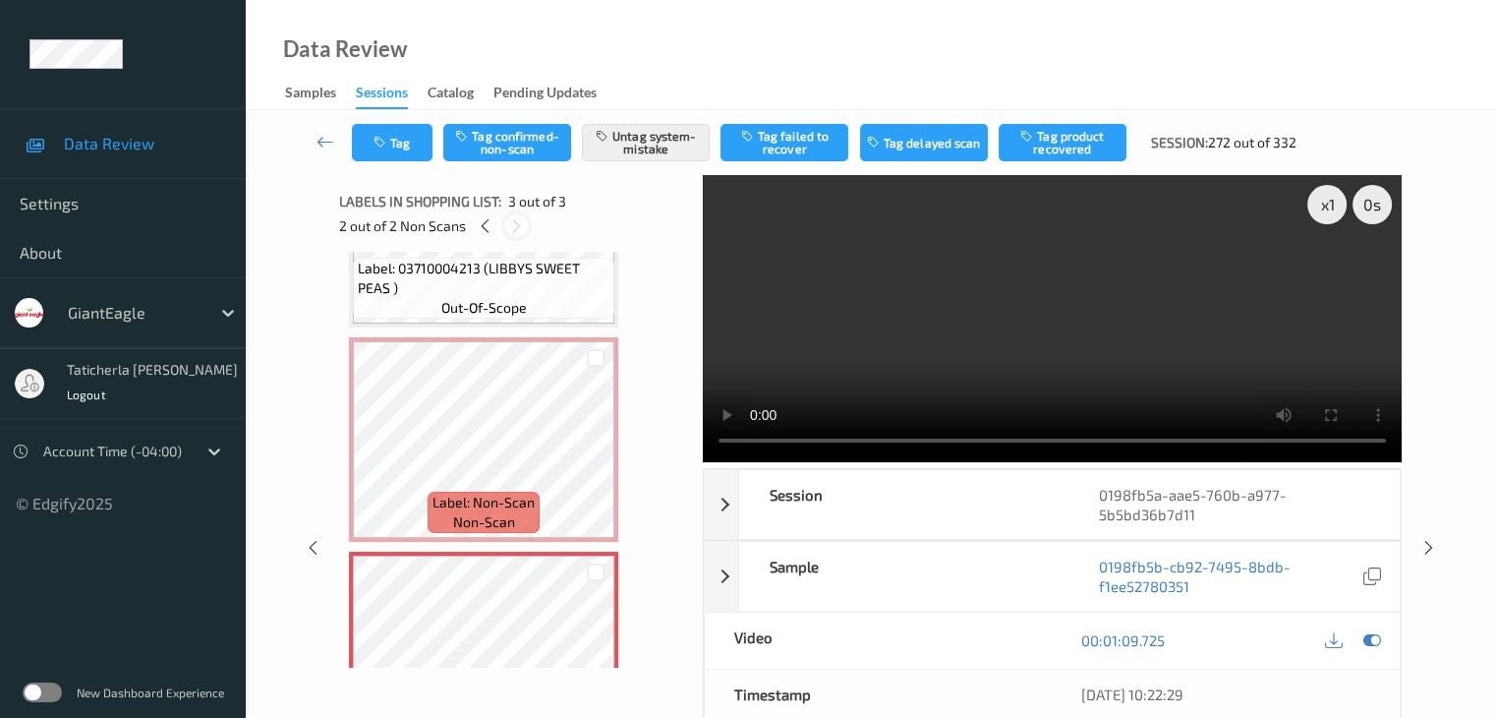
click at [521, 233] on icon at bounding box center [516, 226] width 17 height 18
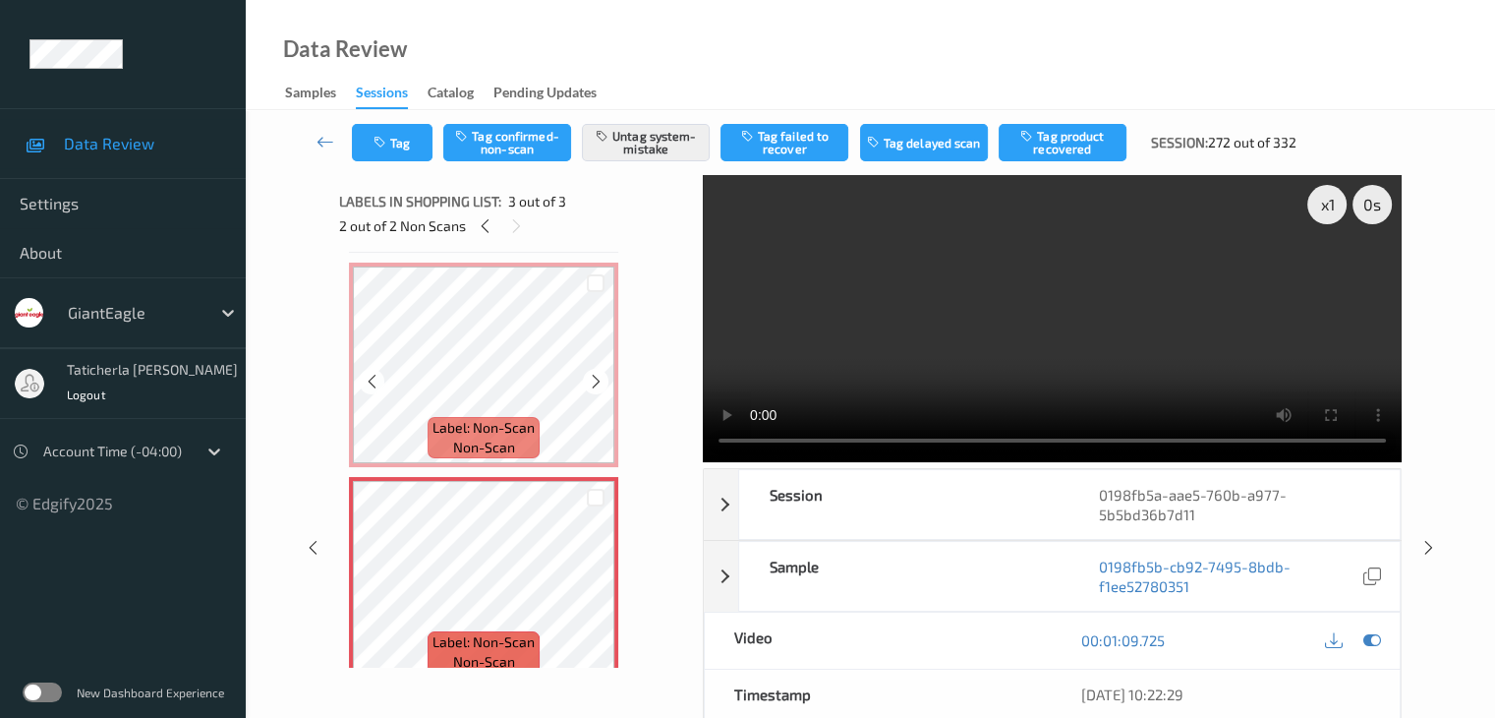
scroll to position [237, 0]
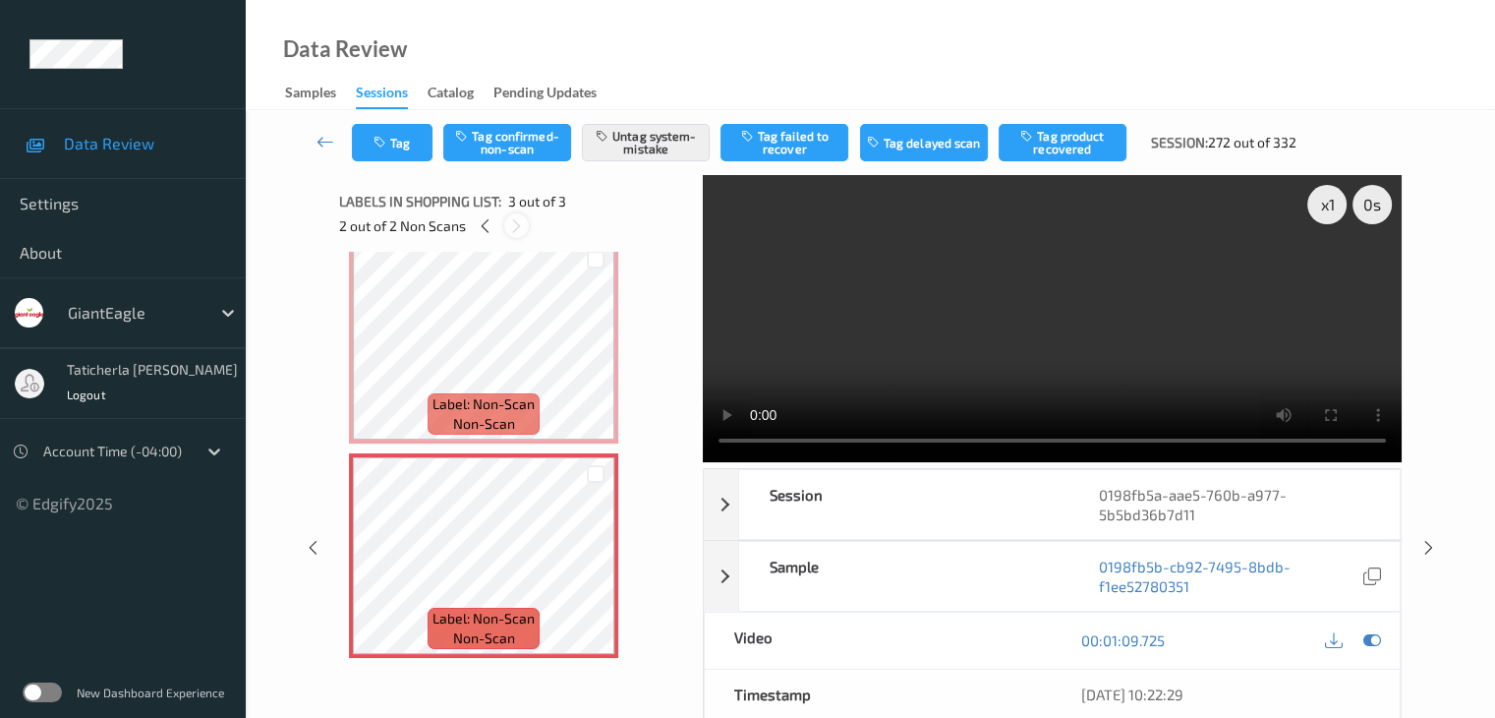
click at [518, 233] on icon at bounding box center [516, 226] width 17 height 18
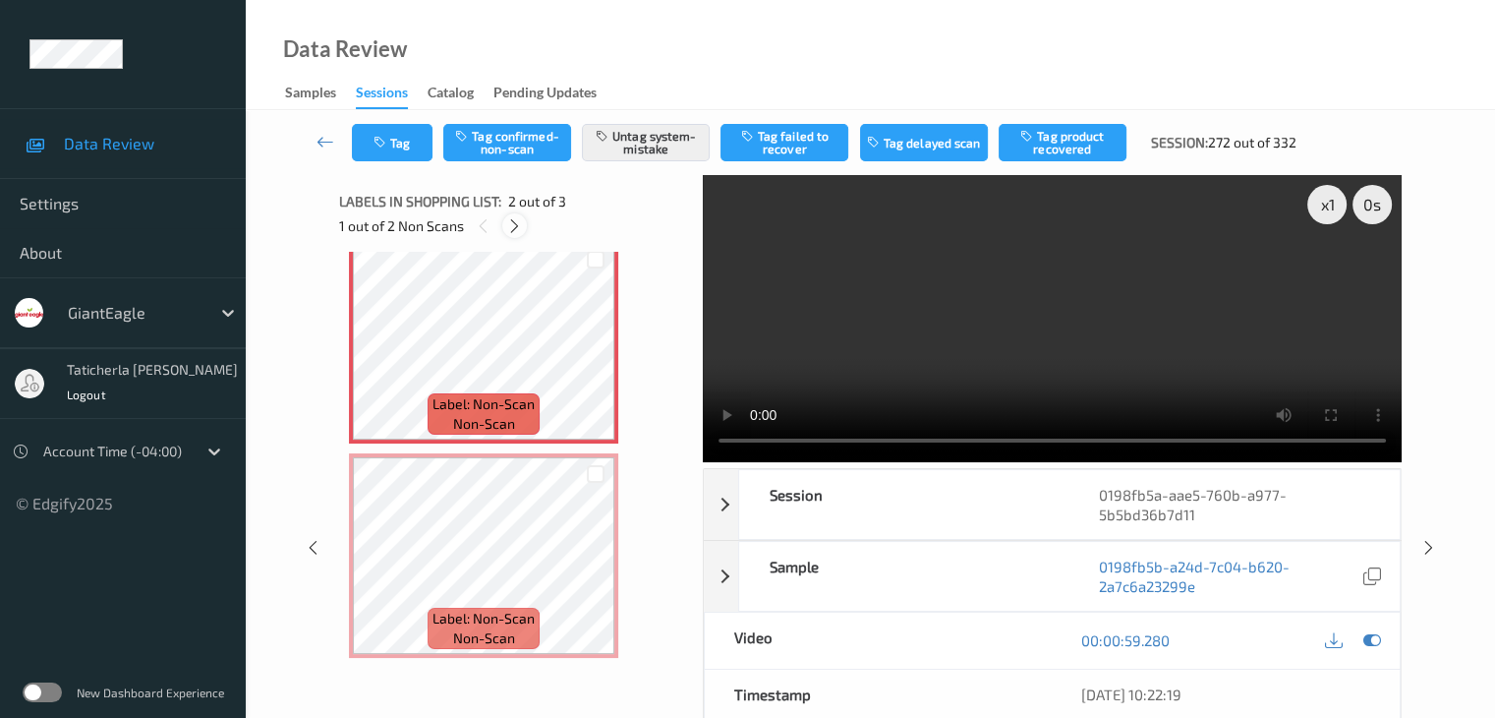
click at [513, 221] on icon at bounding box center [514, 226] width 17 height 18
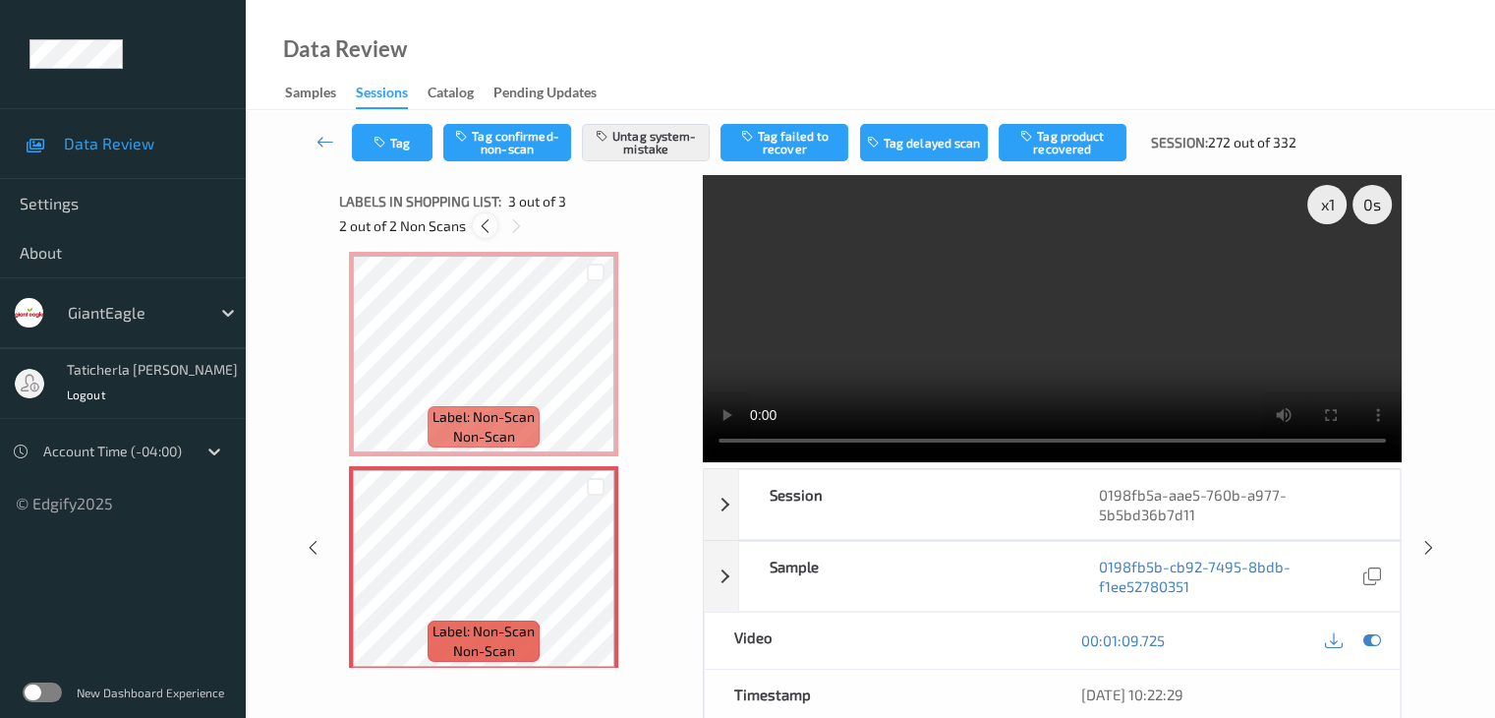
click at [481, 222] on icon at bounding box center [485, 226] width 17 height 18
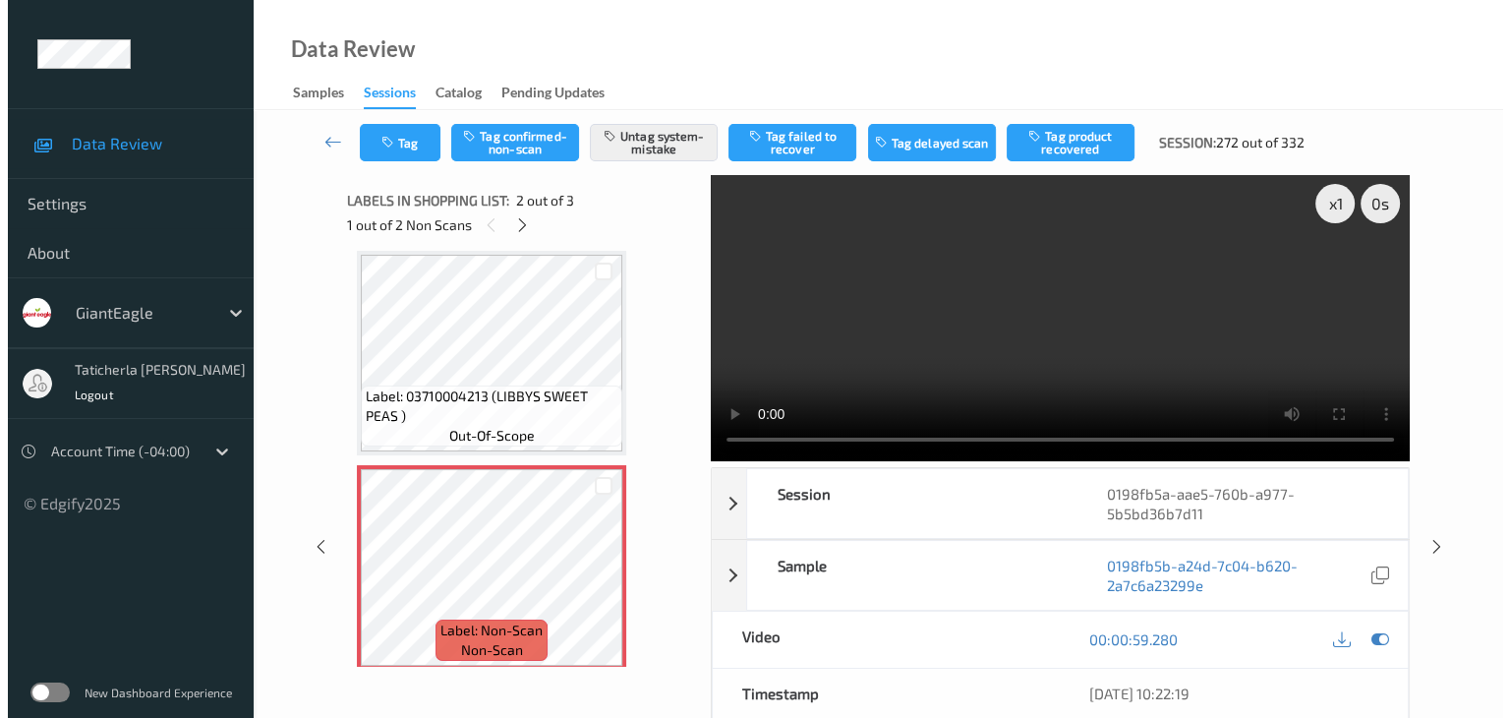
scroll to position [0, 0]
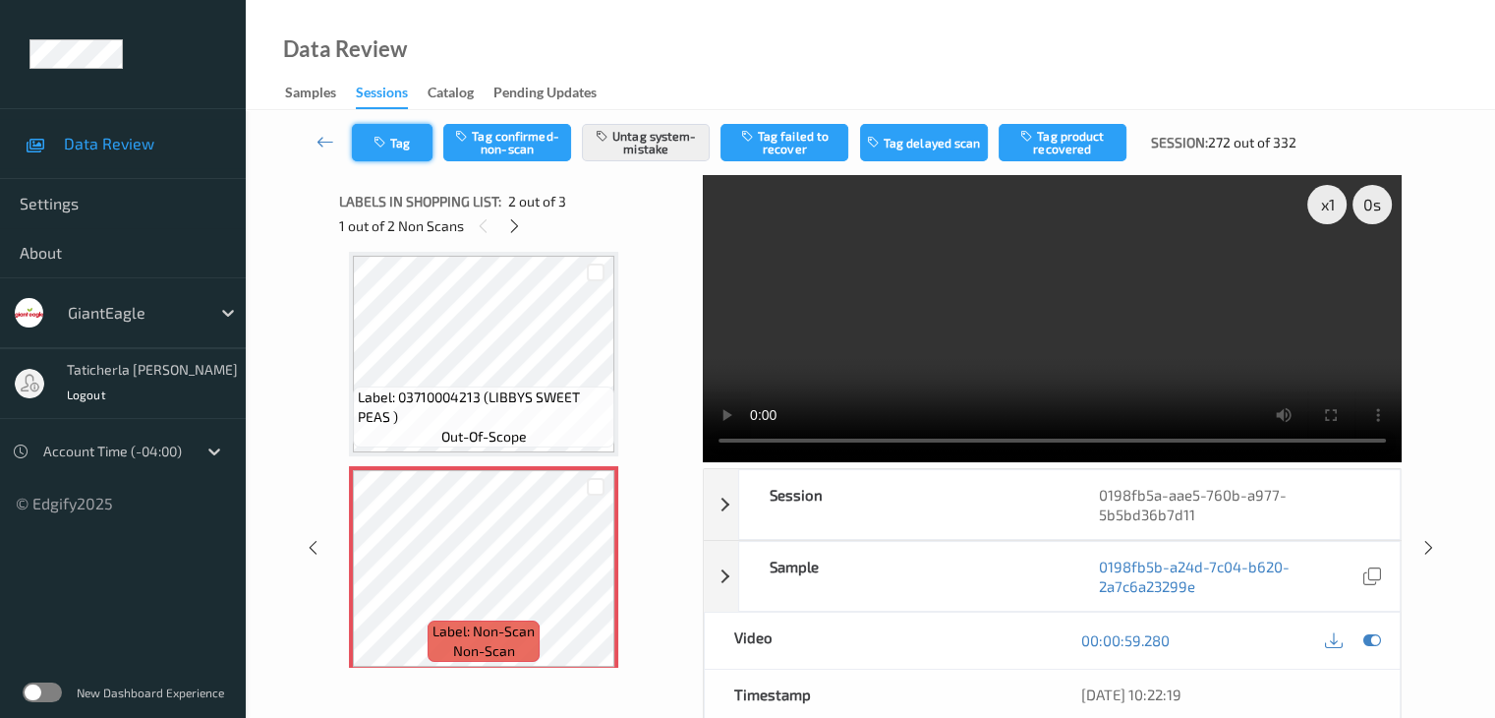
click at [403, 140] on button "Tag" at bounding box center [392, 142] width 81 height 37
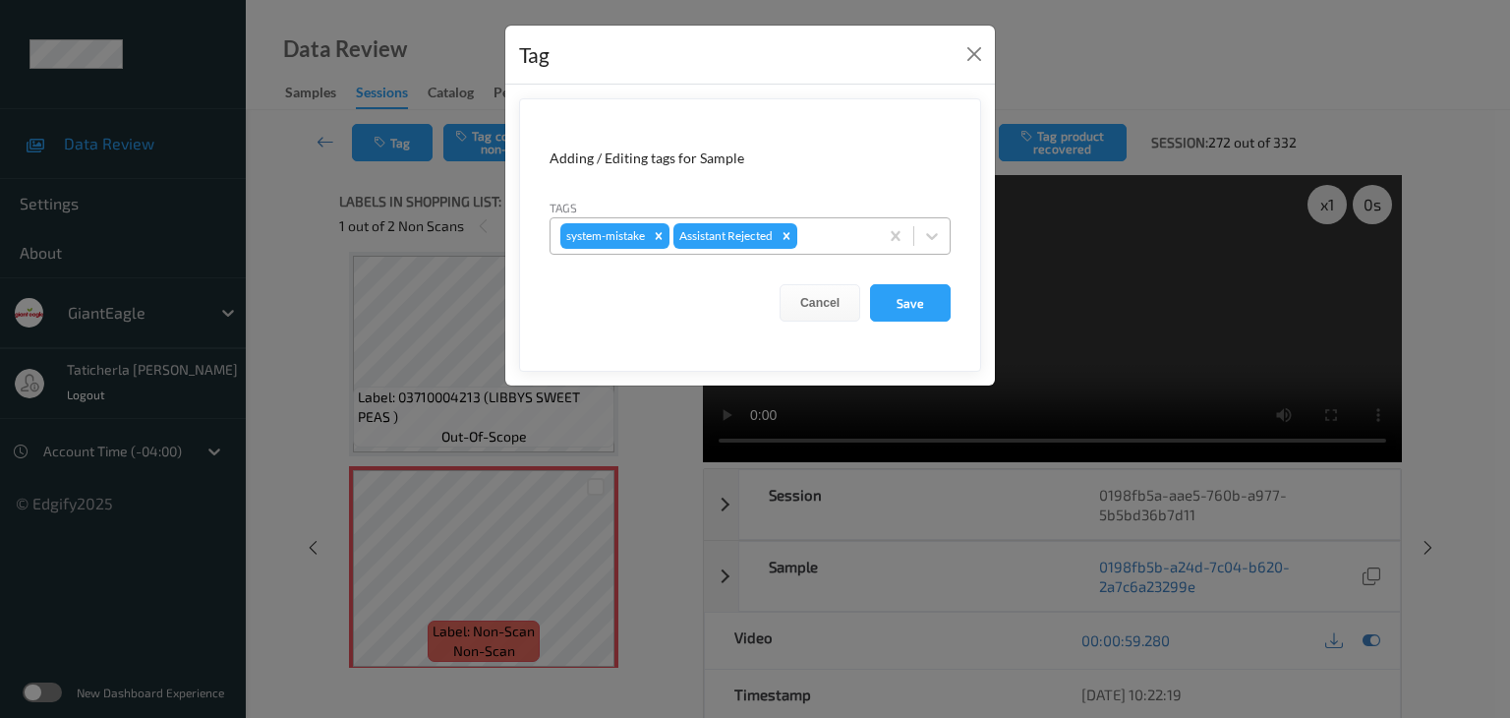
click at [838, 237] on div at bounding box center [834, 236] width 67 height 24
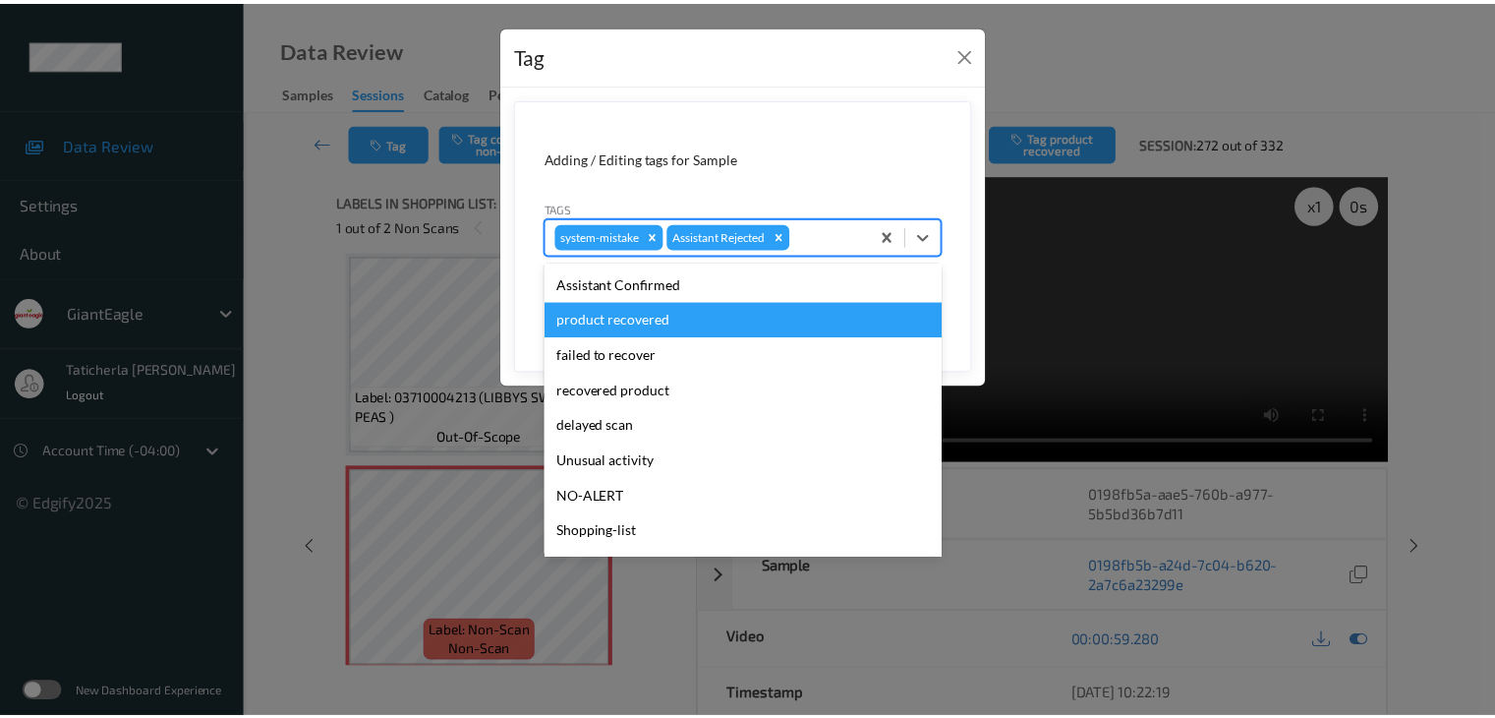
scroll to position [173, 0]
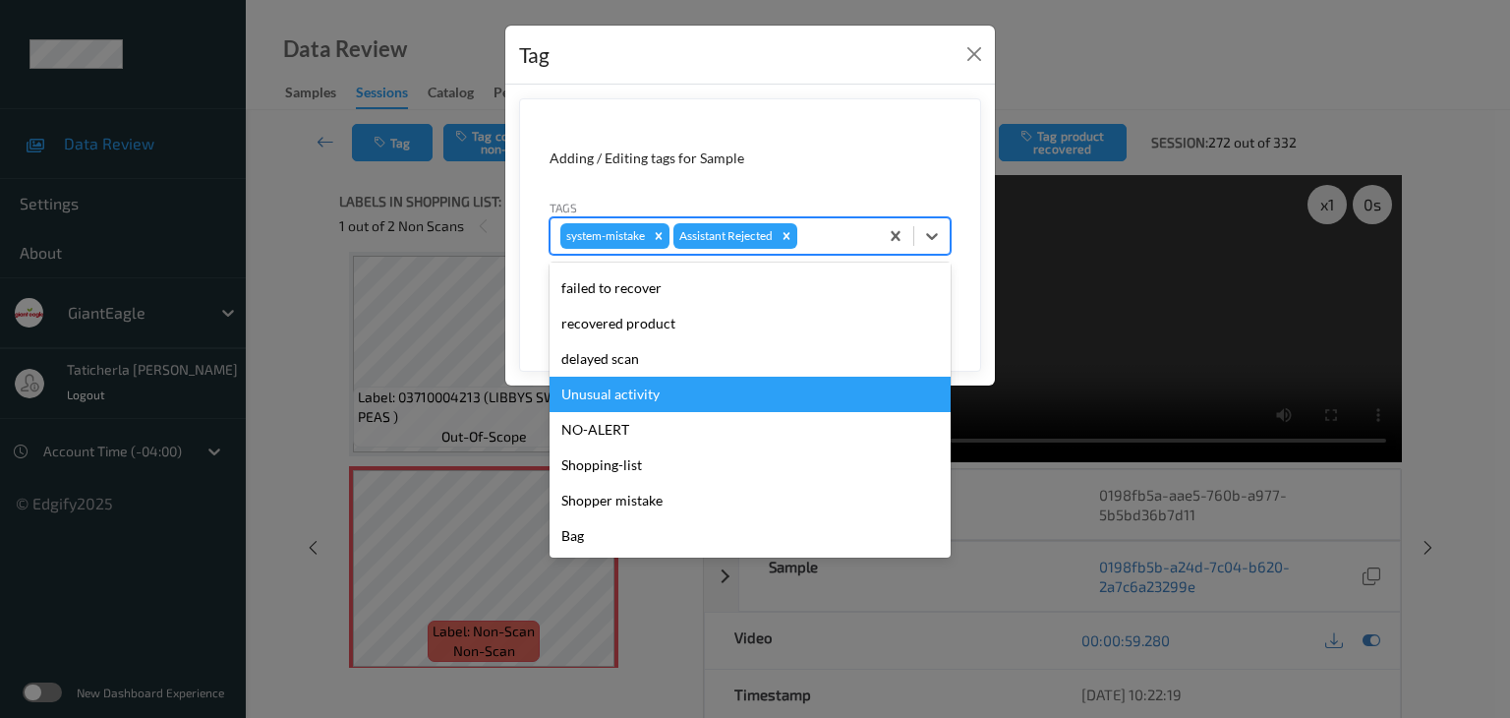
click at [719, 406] on div "Unusual activity" at bounding box center [750, 394] width 401 height 35
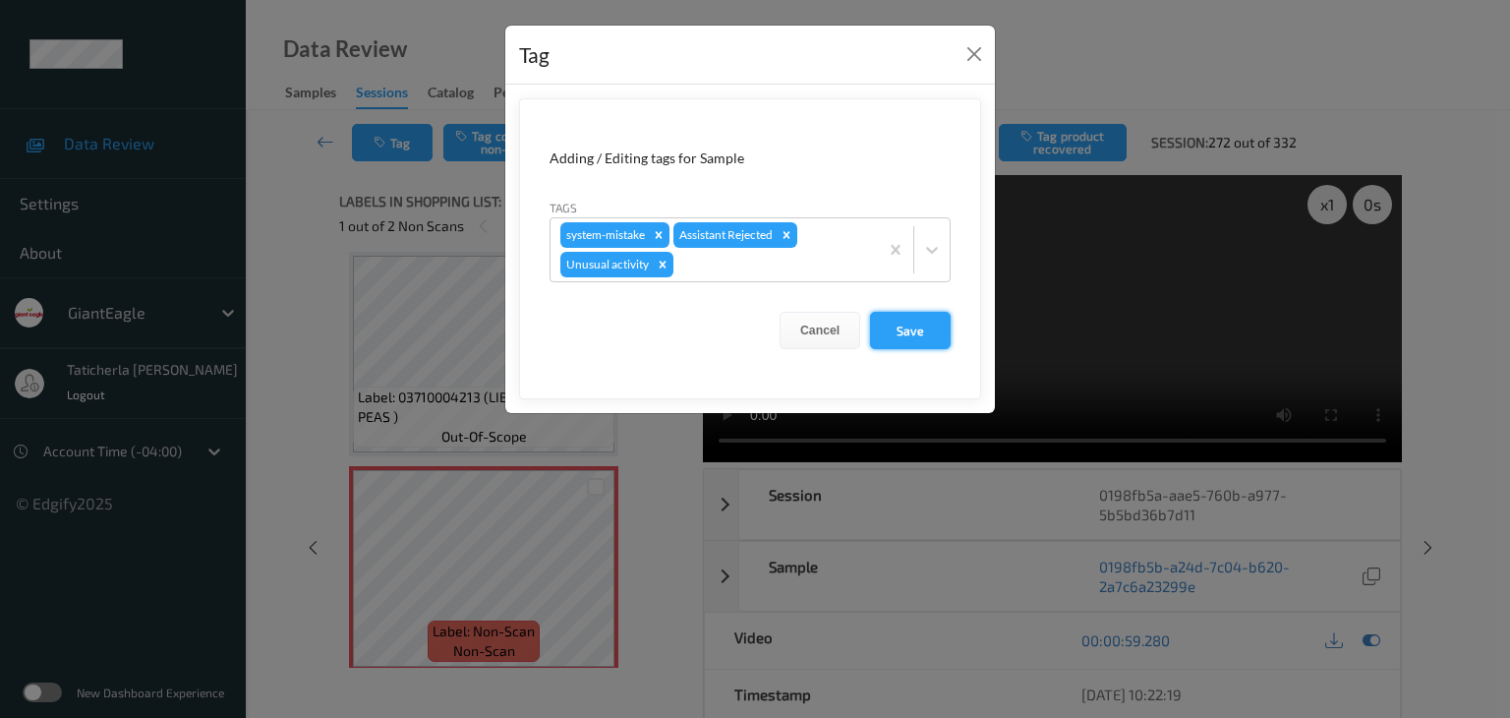
click at [900, 320] on button "Save" at bounding box center [910, 330] width 81 height 37
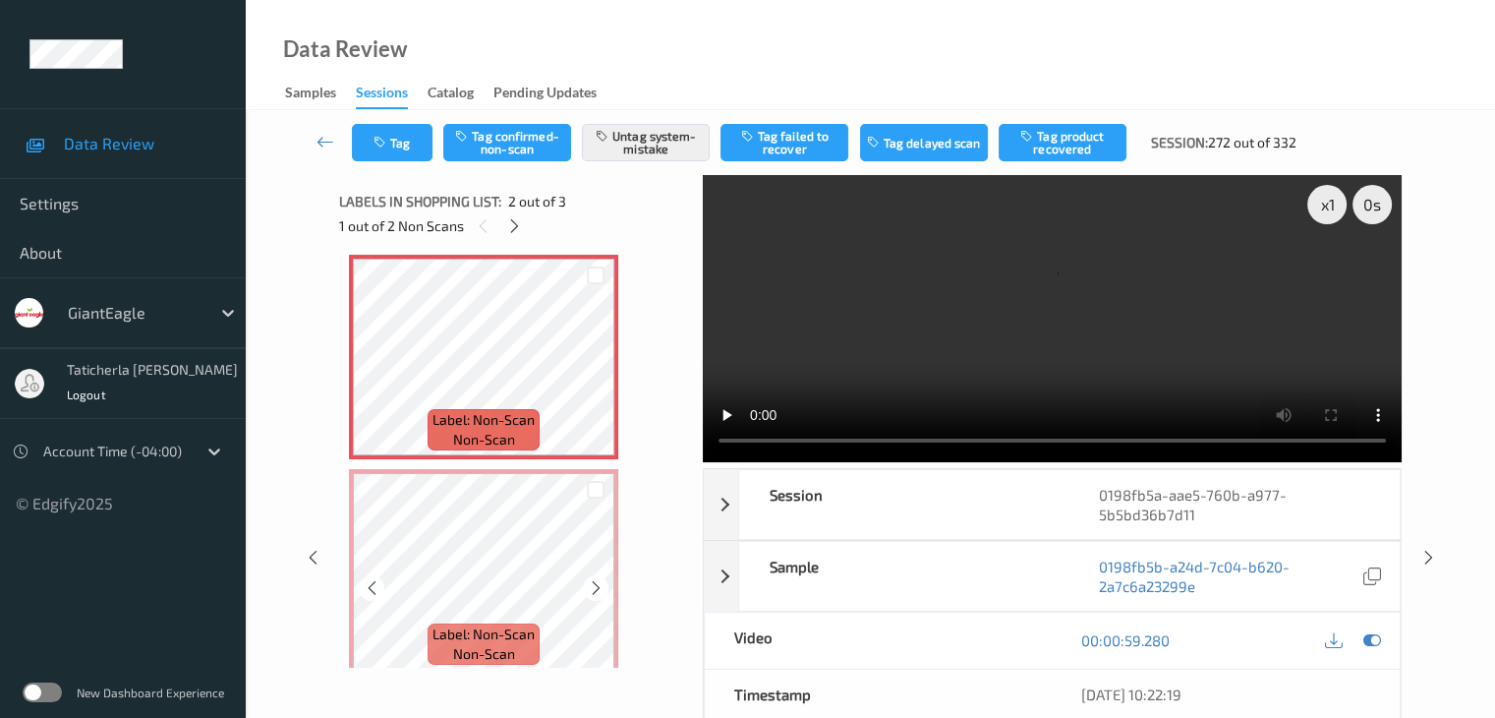
scroll to position [237, 0]
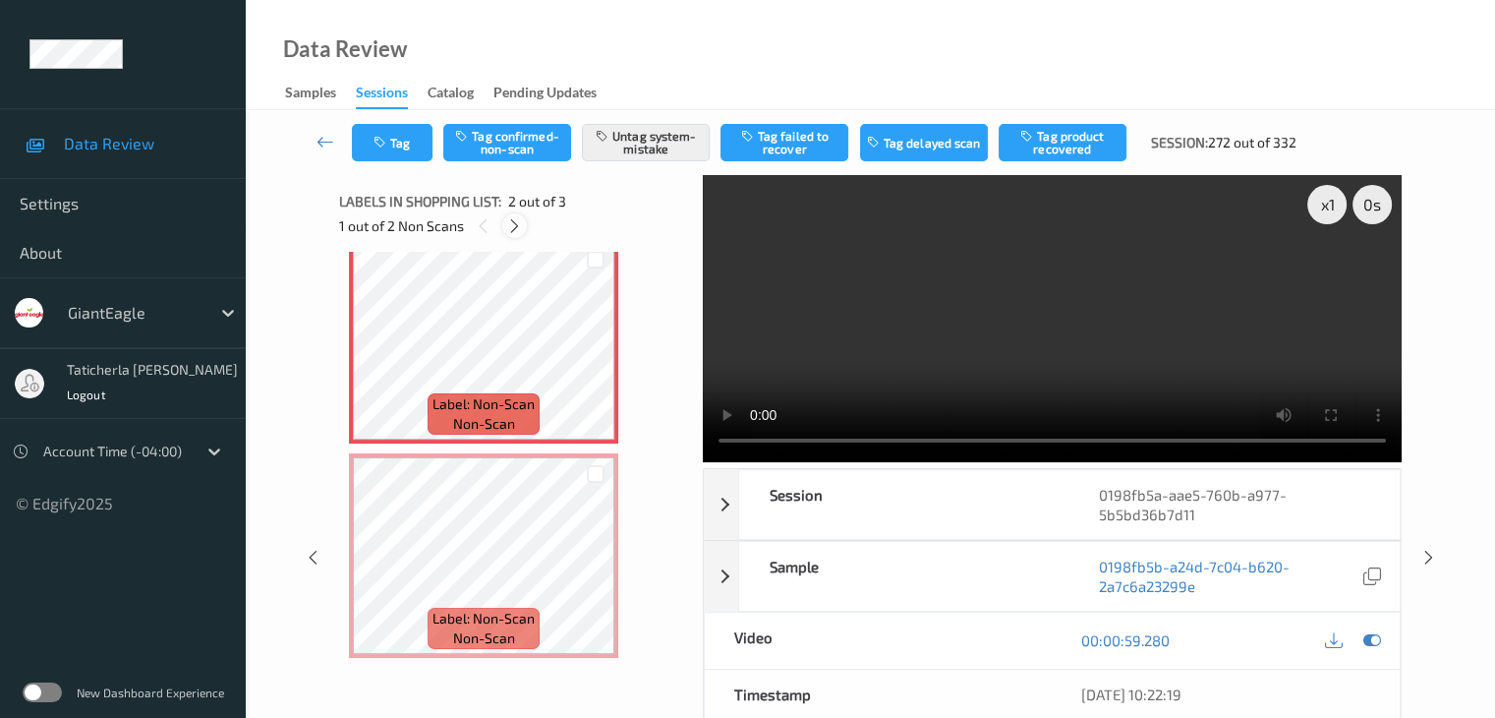
click at [514, 227] on icon at bounding box center [514, 226] width 17 height 18
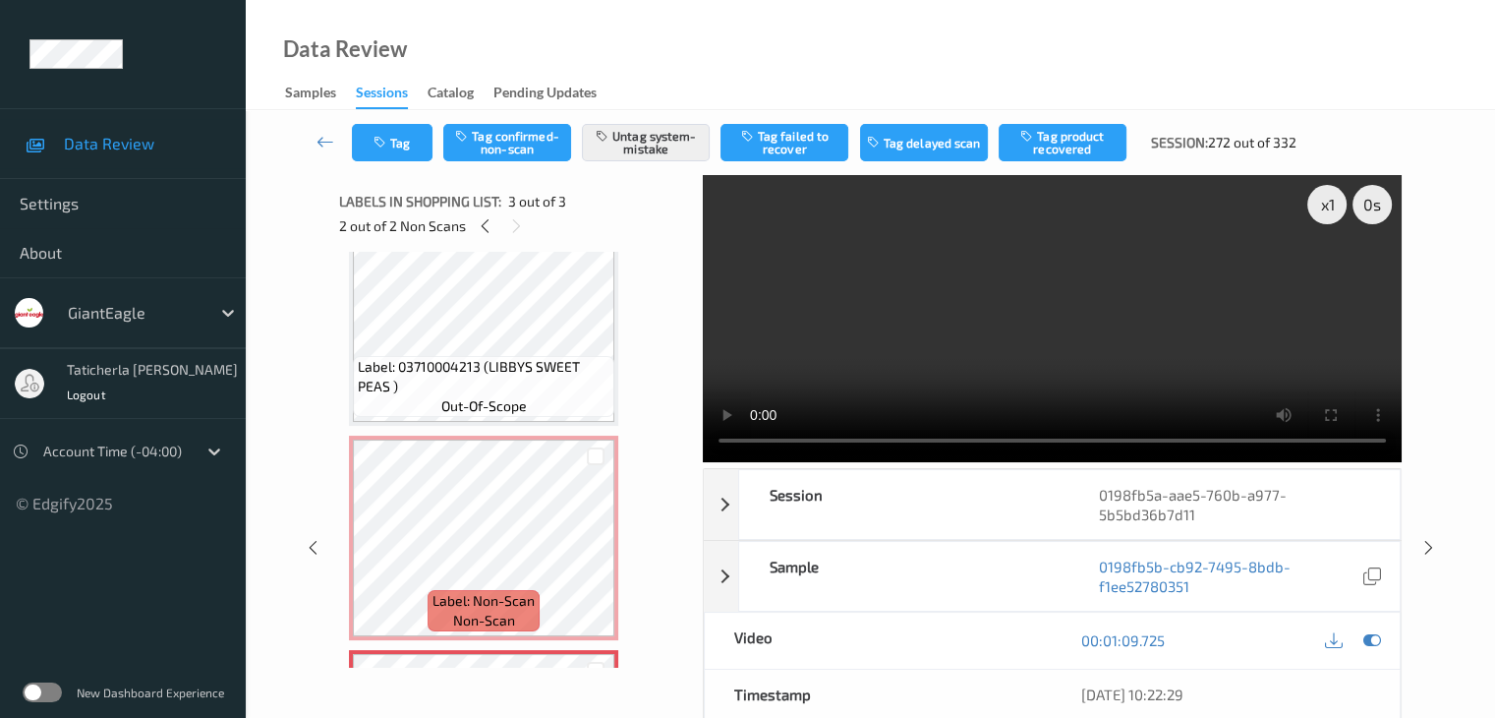
scroll to position [0, 0]
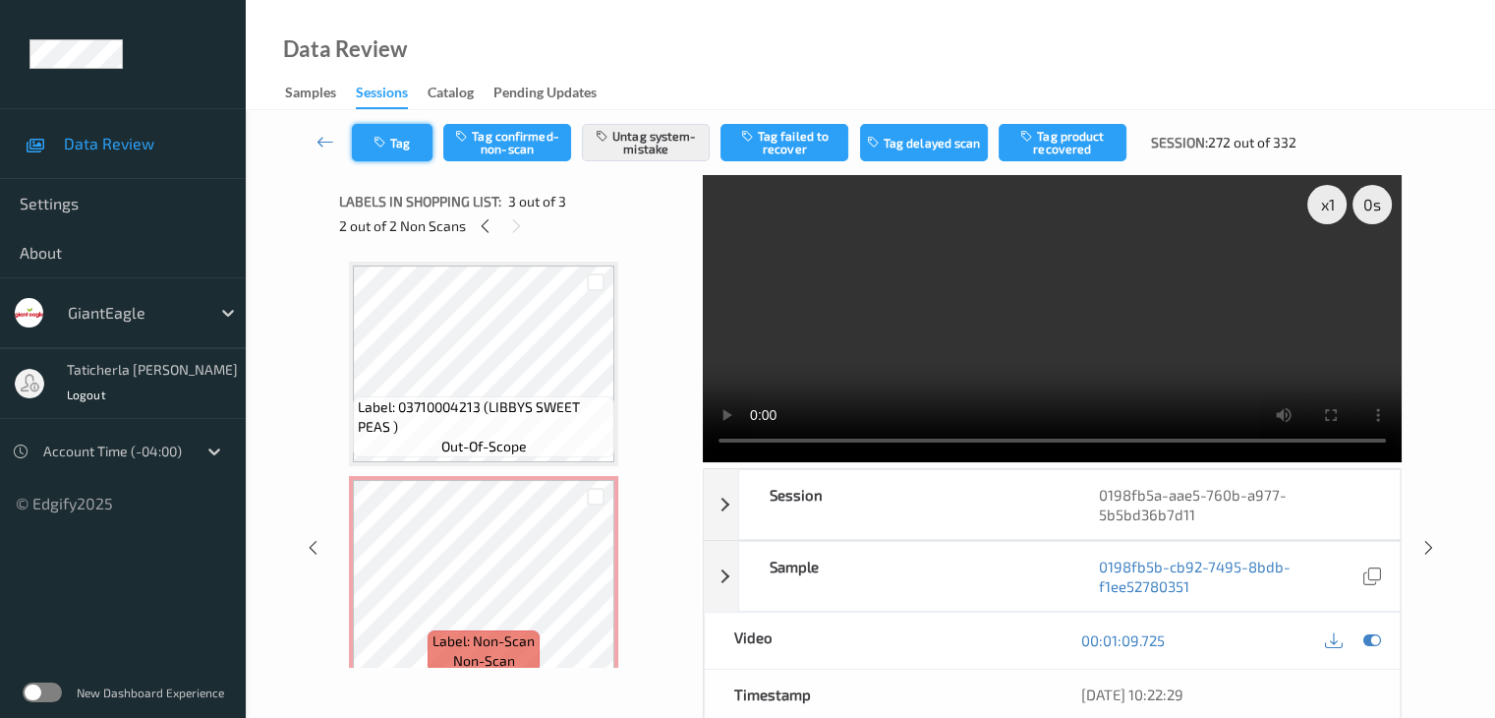
click at [397, 143] on button "Tag" at bounding box center [392, 142] width 81 height 37
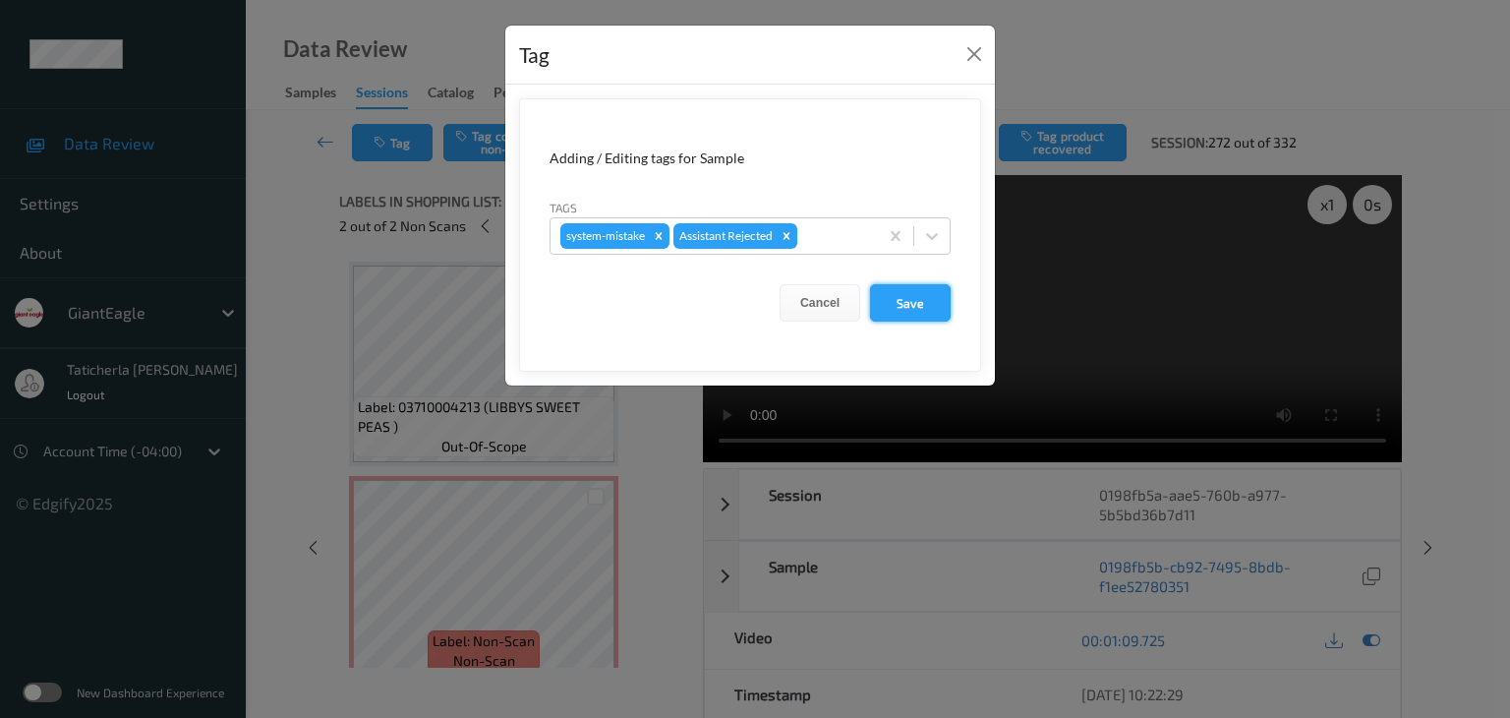
click at [892, 301] on button "Save" at bounding box center [910, 302] width 81 height 37
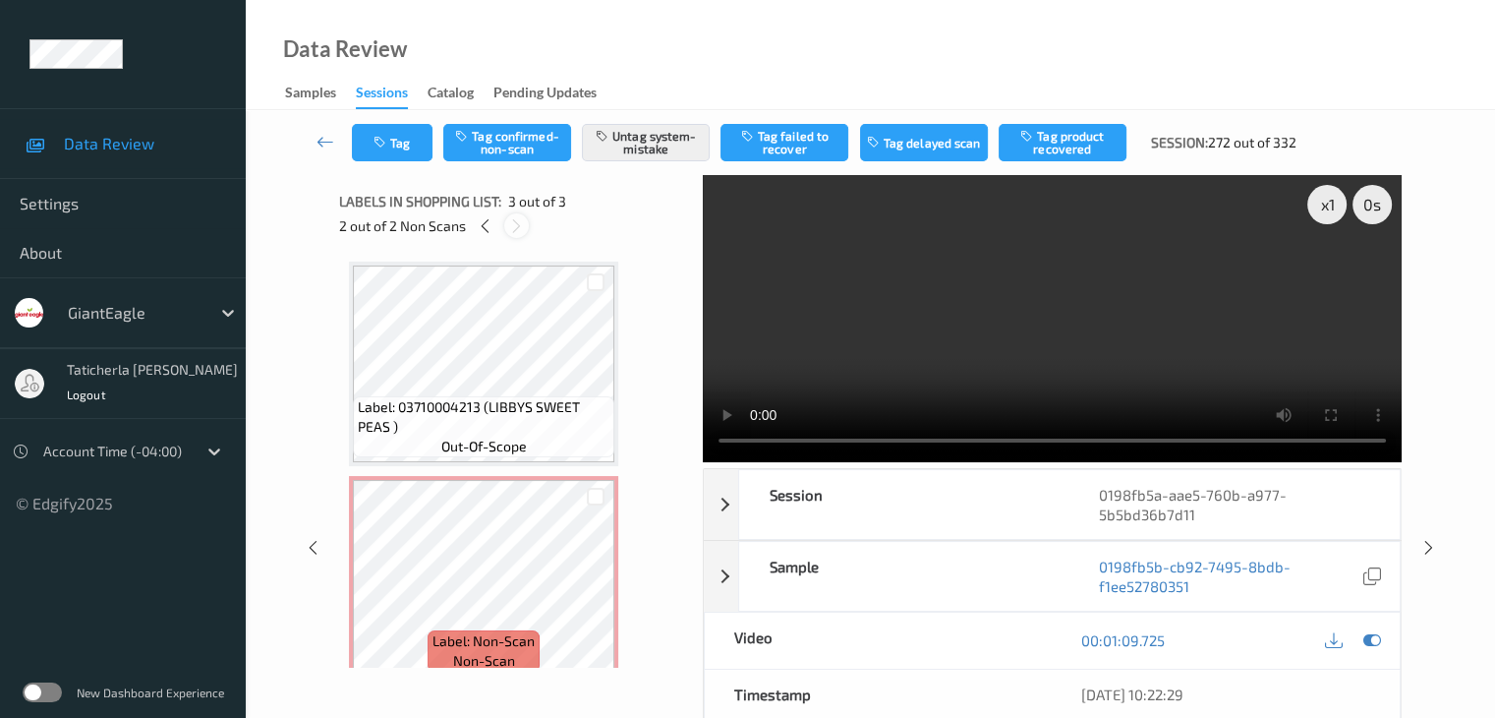
click at [513, 224] on icon at bounding box center [516, 226] width 17 height 18
click at [514, 221] on icon at bounding box center [516, 226] width 17 height 18
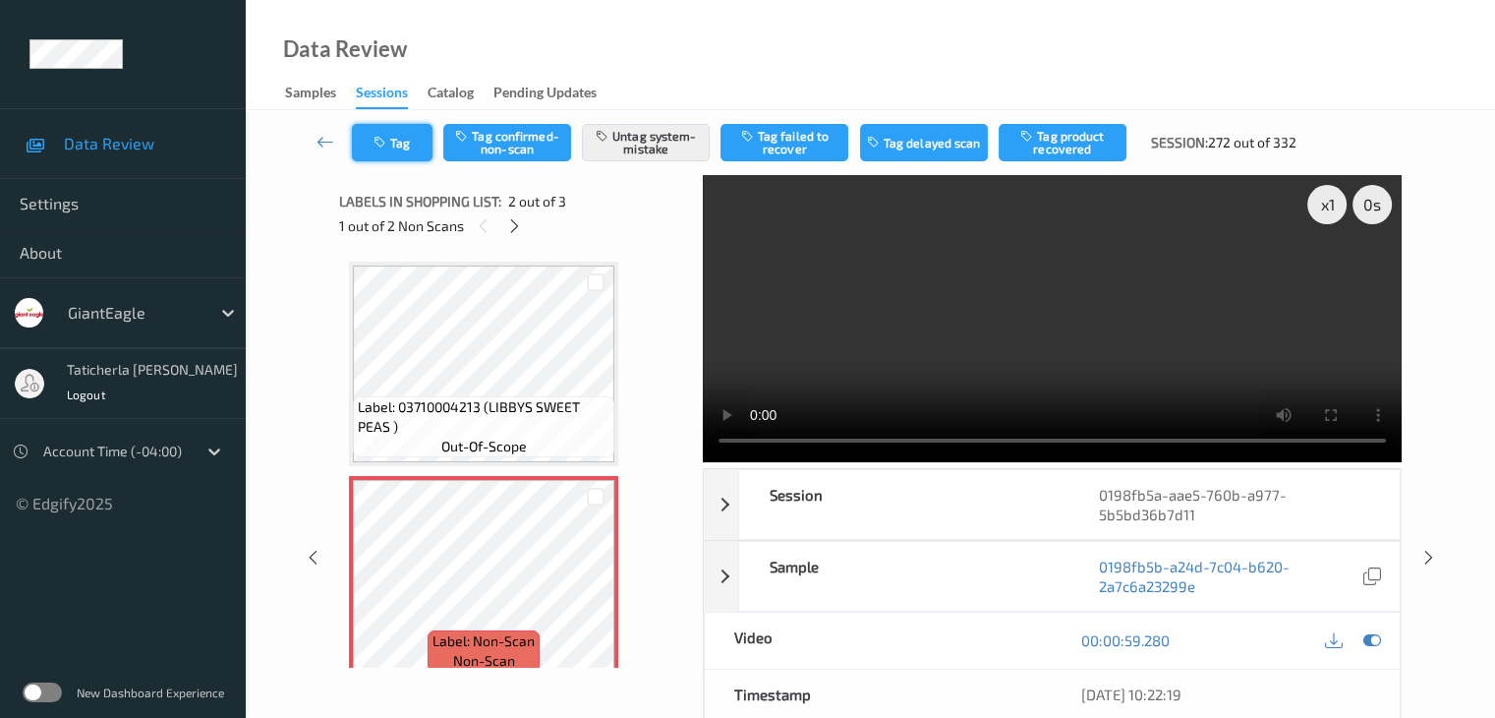
click at [391, 133] on button "Tag" at bounding box center [392, 142] width 81 height 37
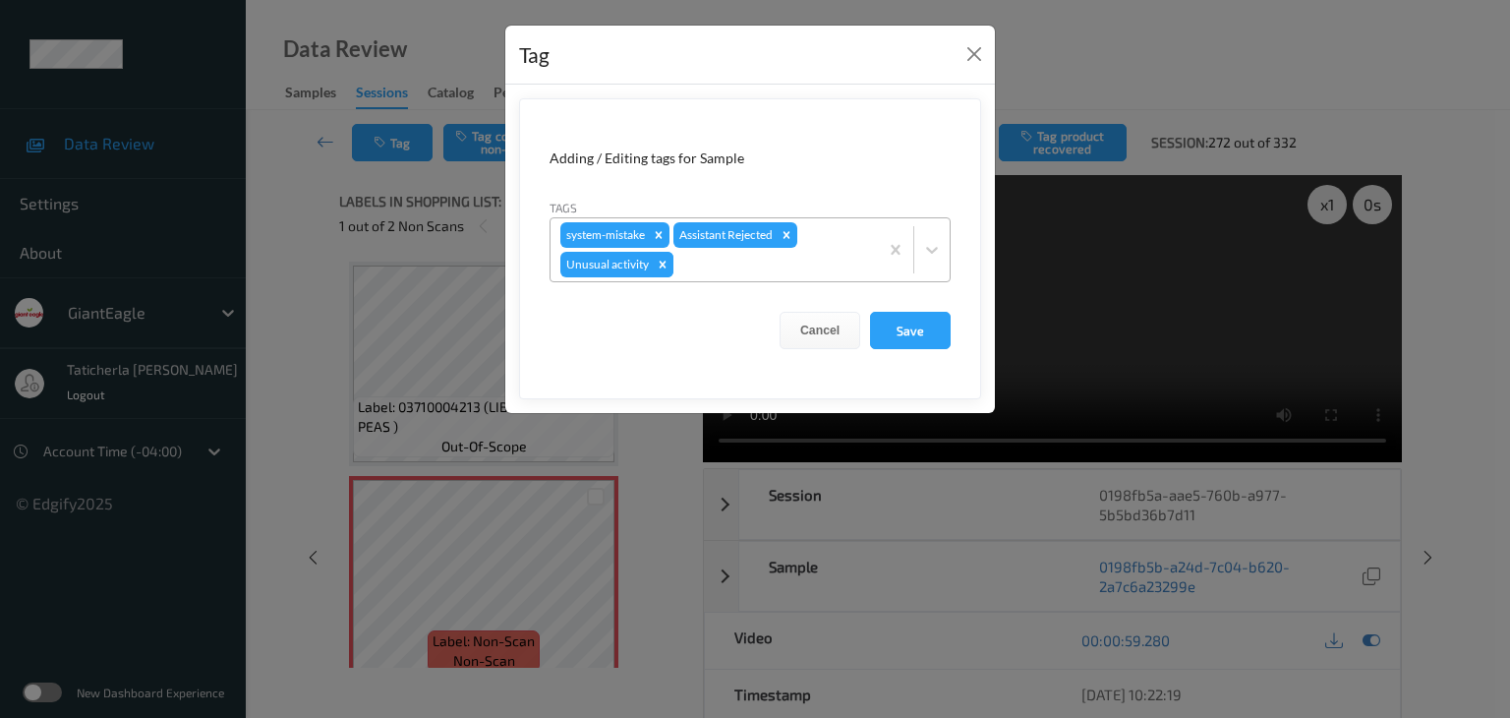
click at [660, 264] on icon "Remove Unusual activity" at bounding box center [663, 264] width 7 height 7
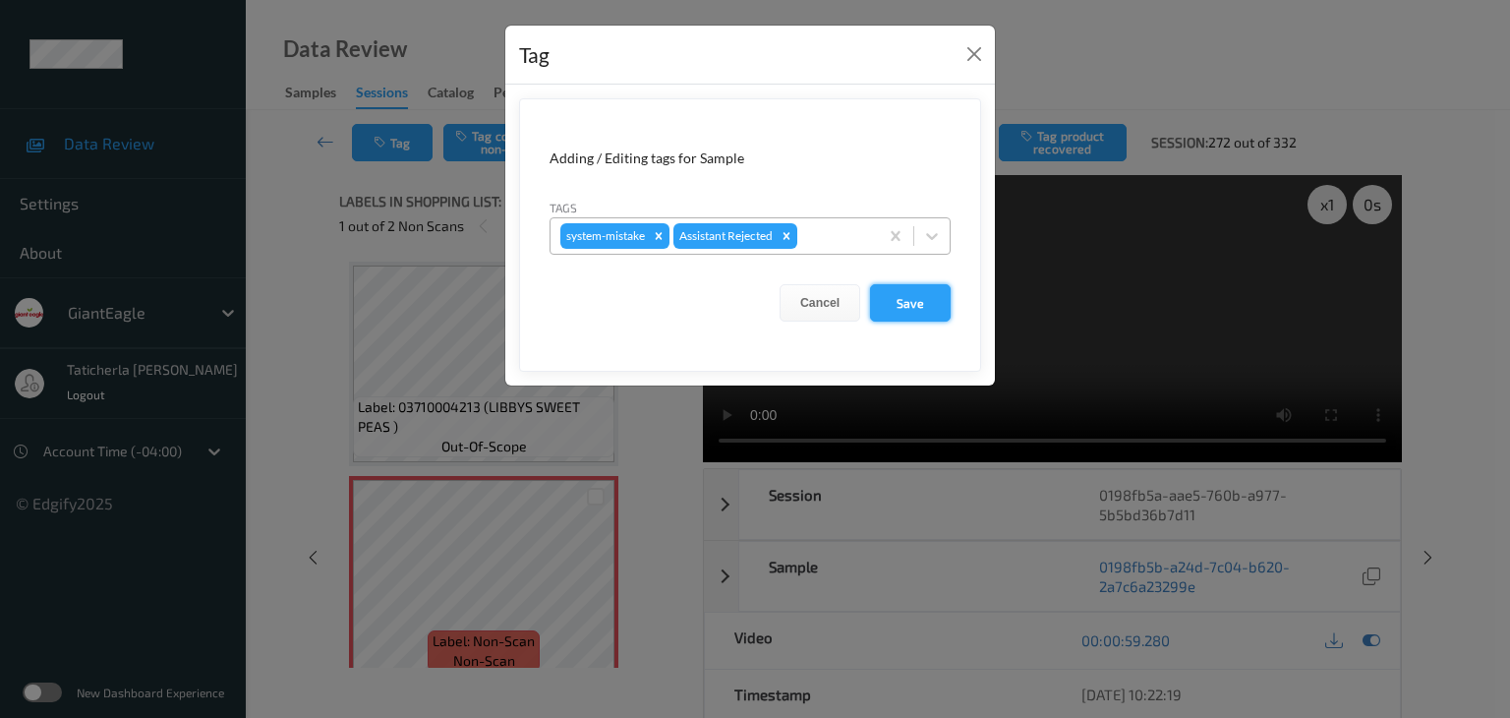
click at [904, 295] on button "Save" at bounding box center [910, 302] width 81 height 37
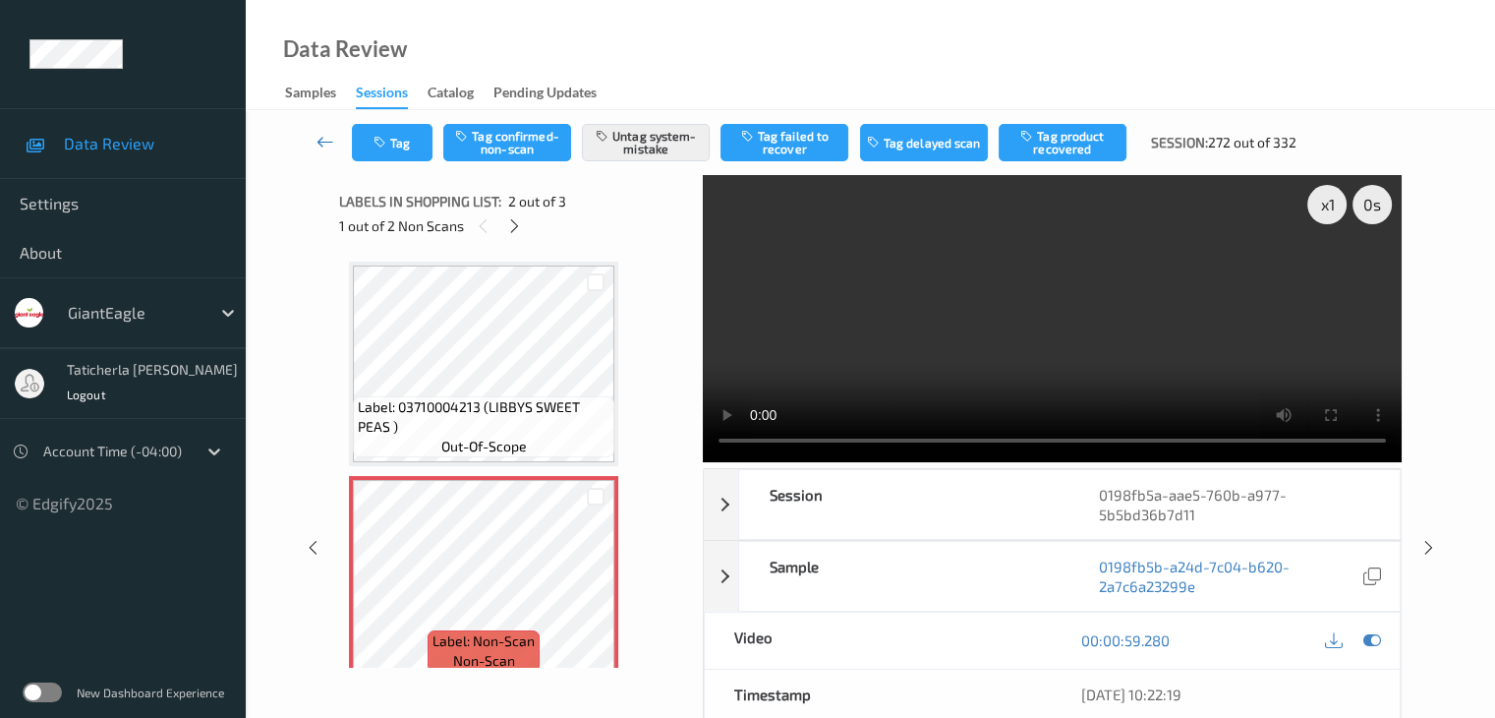
click at [320, 136] on icon at bounding box center [326, 142] width 18 height 20
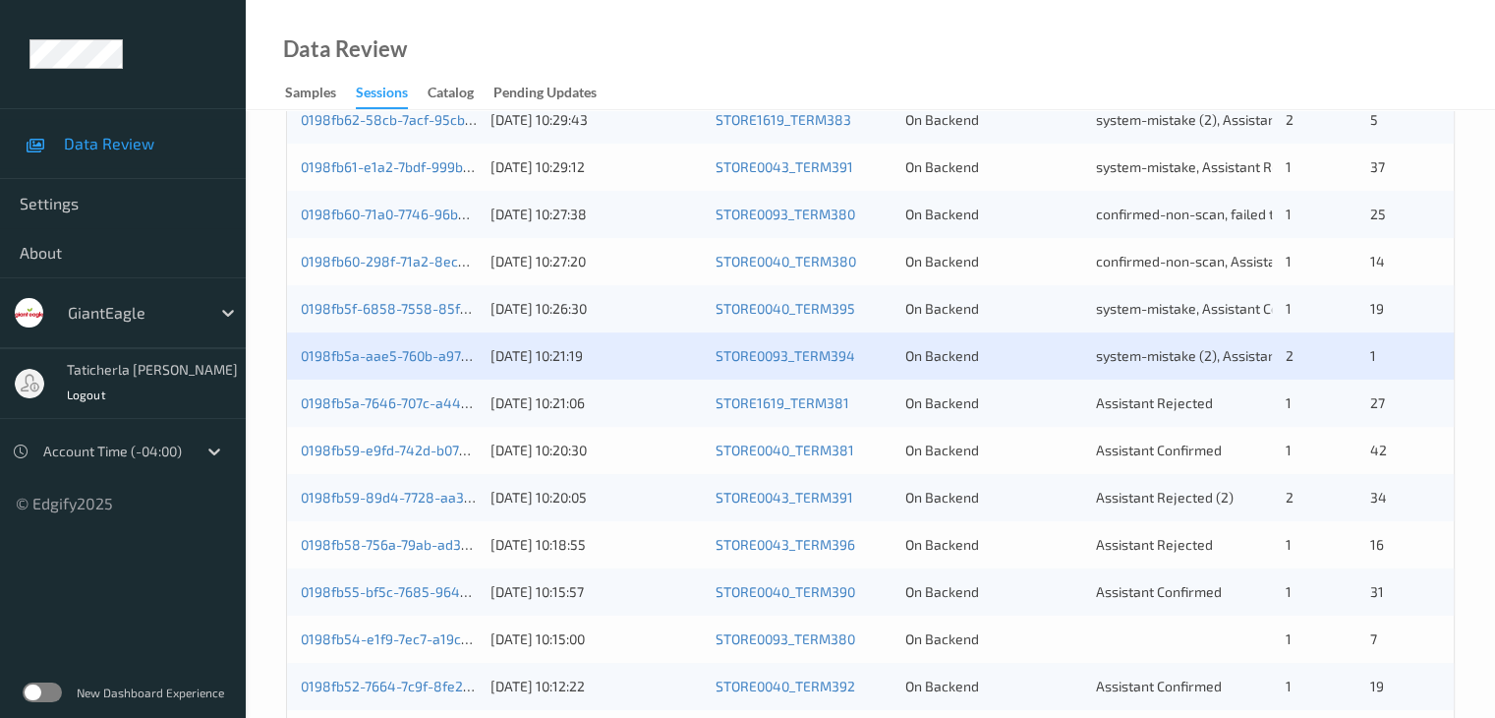
scroll to position [916, 0]
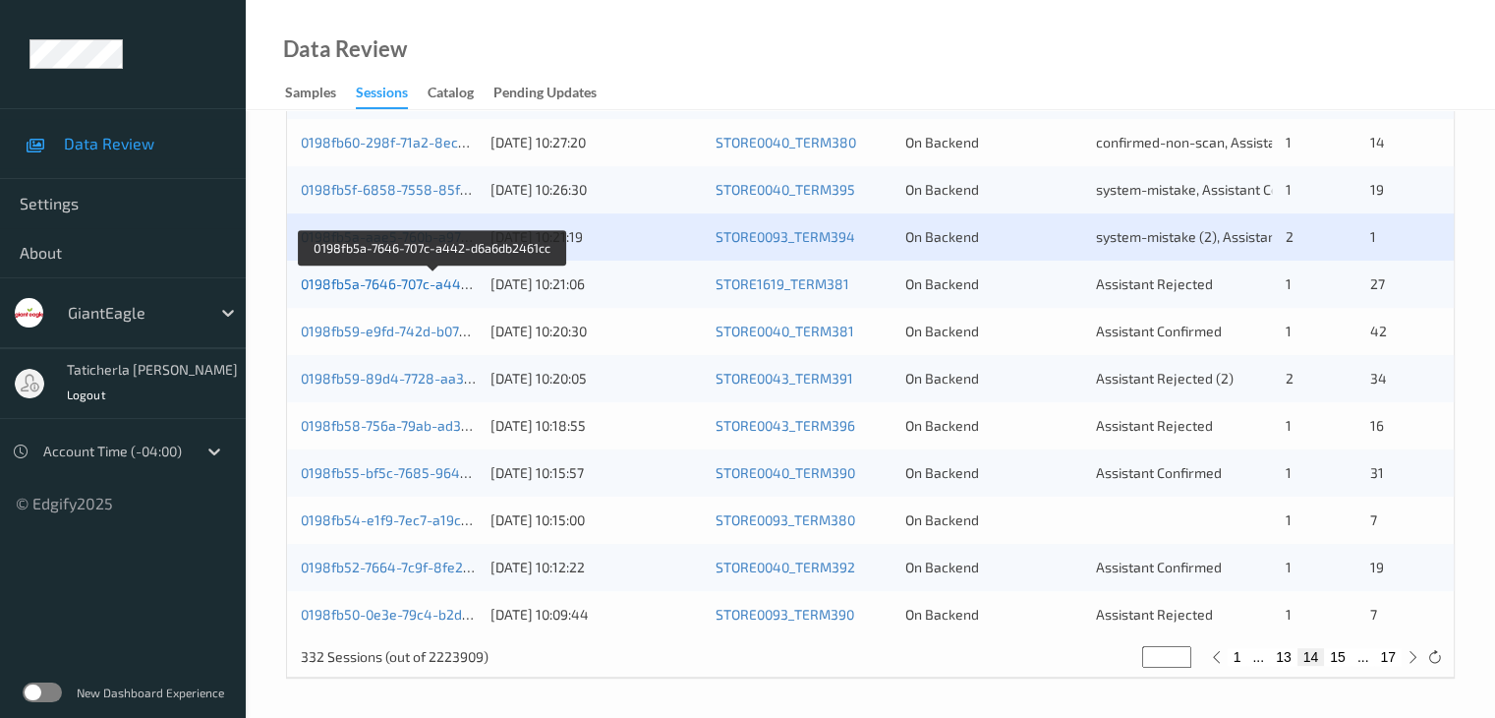
click at [423, 288] on link "0198fb5a-7646-707c-a442-d6a6db2461cc" at bounding box center [433, 283] width 265 height 17
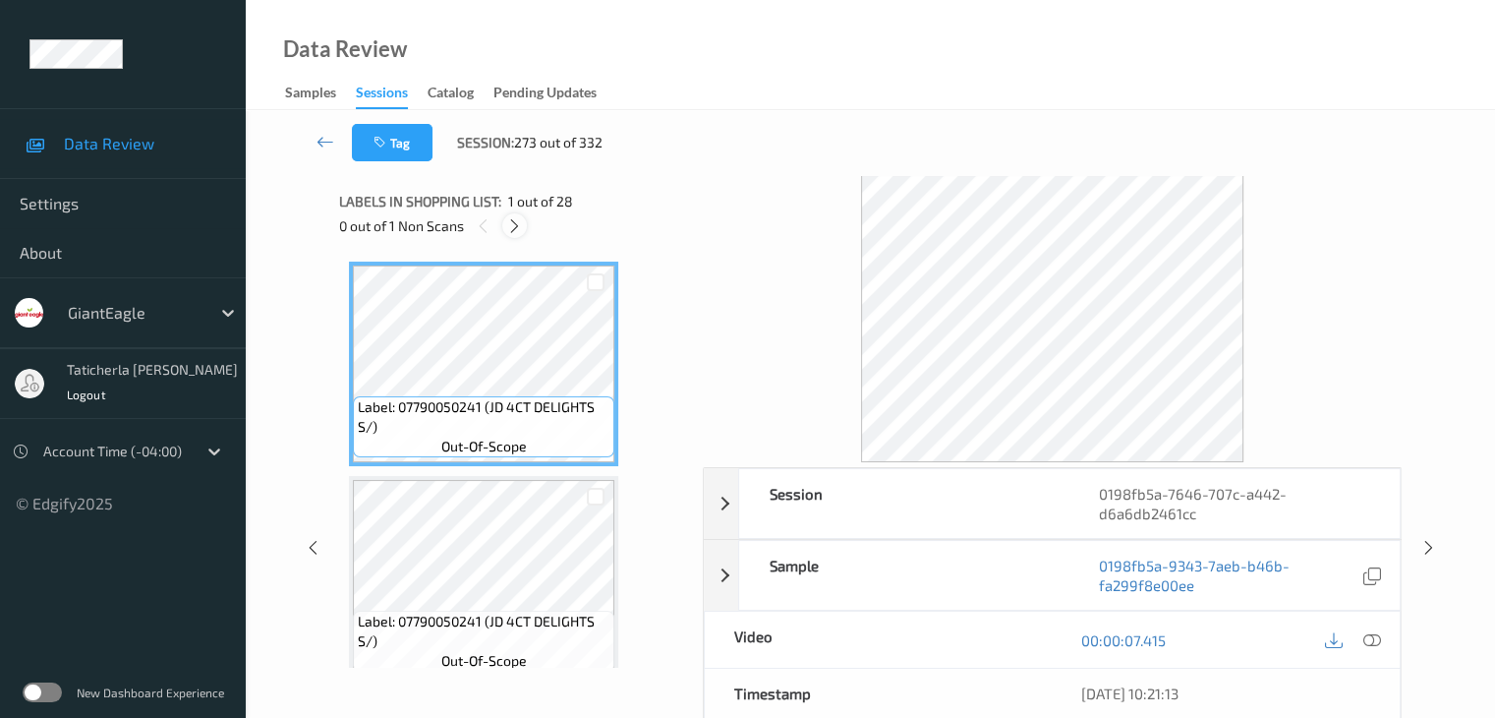
click at [515, 229] on icon at bounding box center [514, 226] width 17 height 18
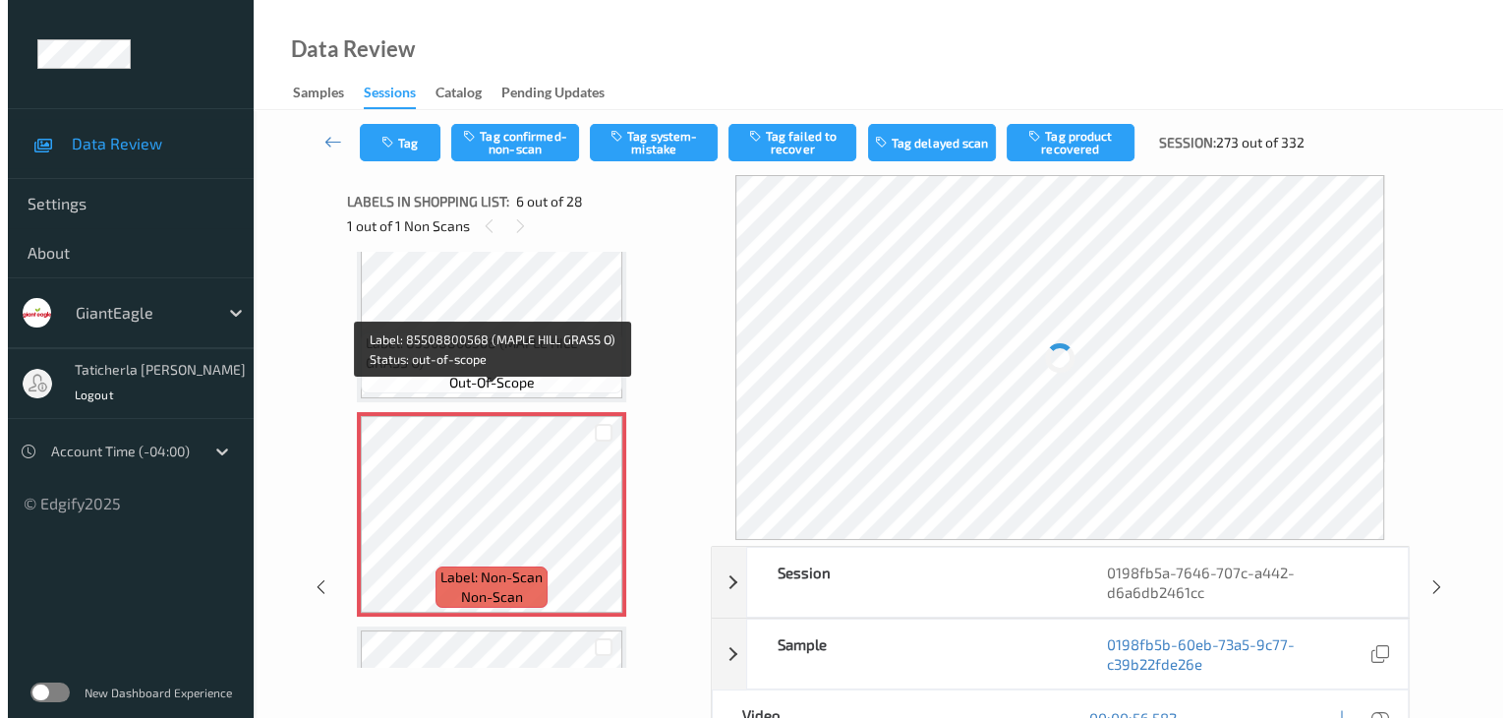
scroll to position [965, 0]
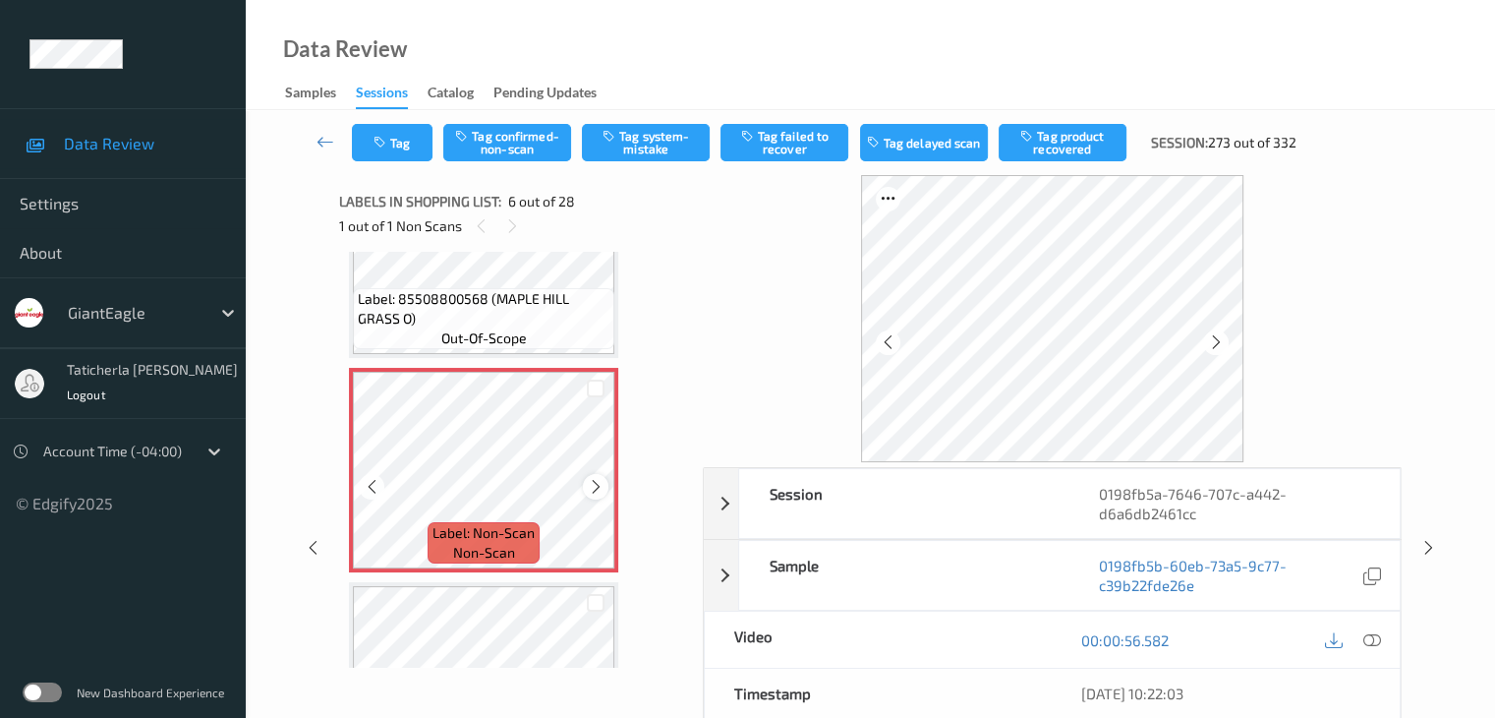
click at [595, 483] on icon at bounding box center [596, 487] width 17 height 18
click at [1371, 636] on icon at bounding box center [1372, 640] width 18 height 18
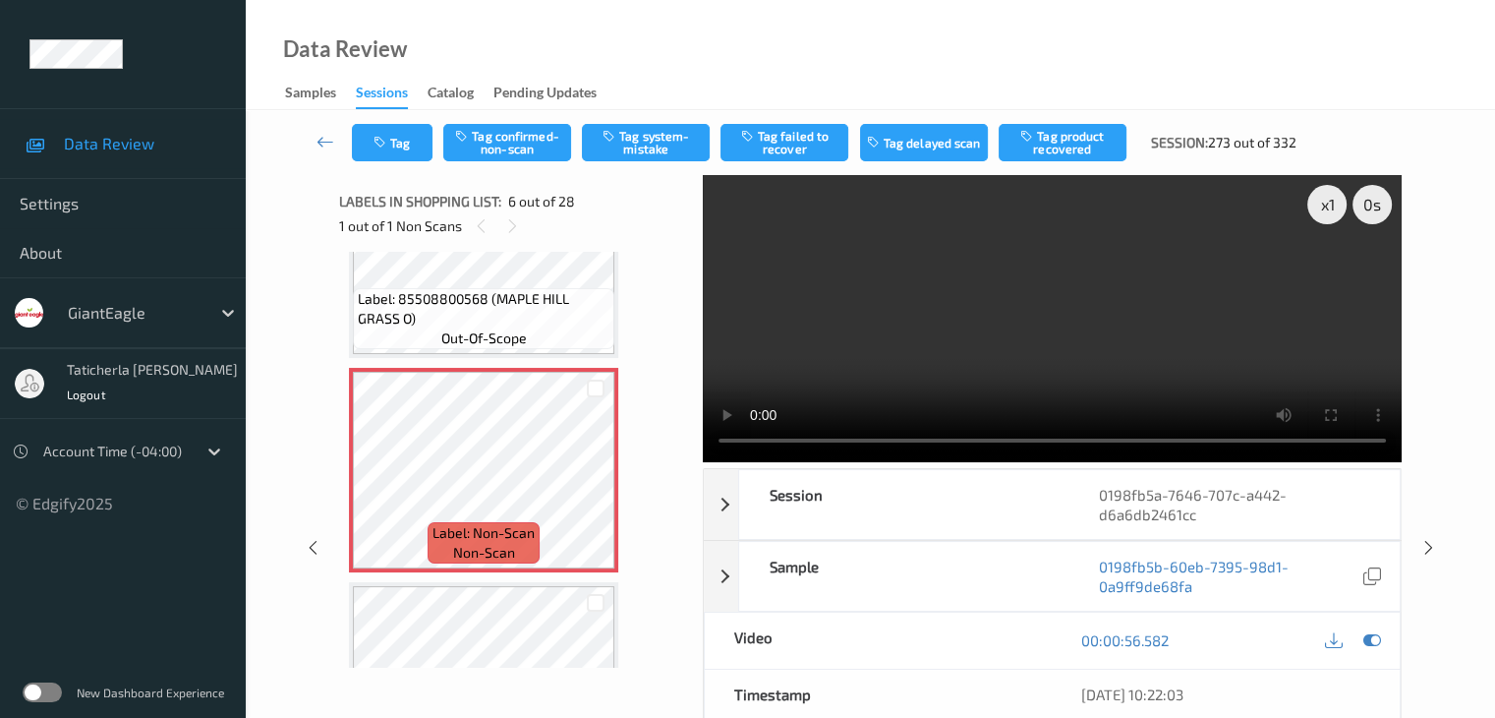
click at [1328, 280] on video at bounding box center [1052, 318] width 699 height 287
click at [641, 137] on button "Tag system-mistake" at bounding box center [646, 142] width 128 height 37
click at [403, 157] on button "Tag" at bounding box center [392, 142] width 81 height 37
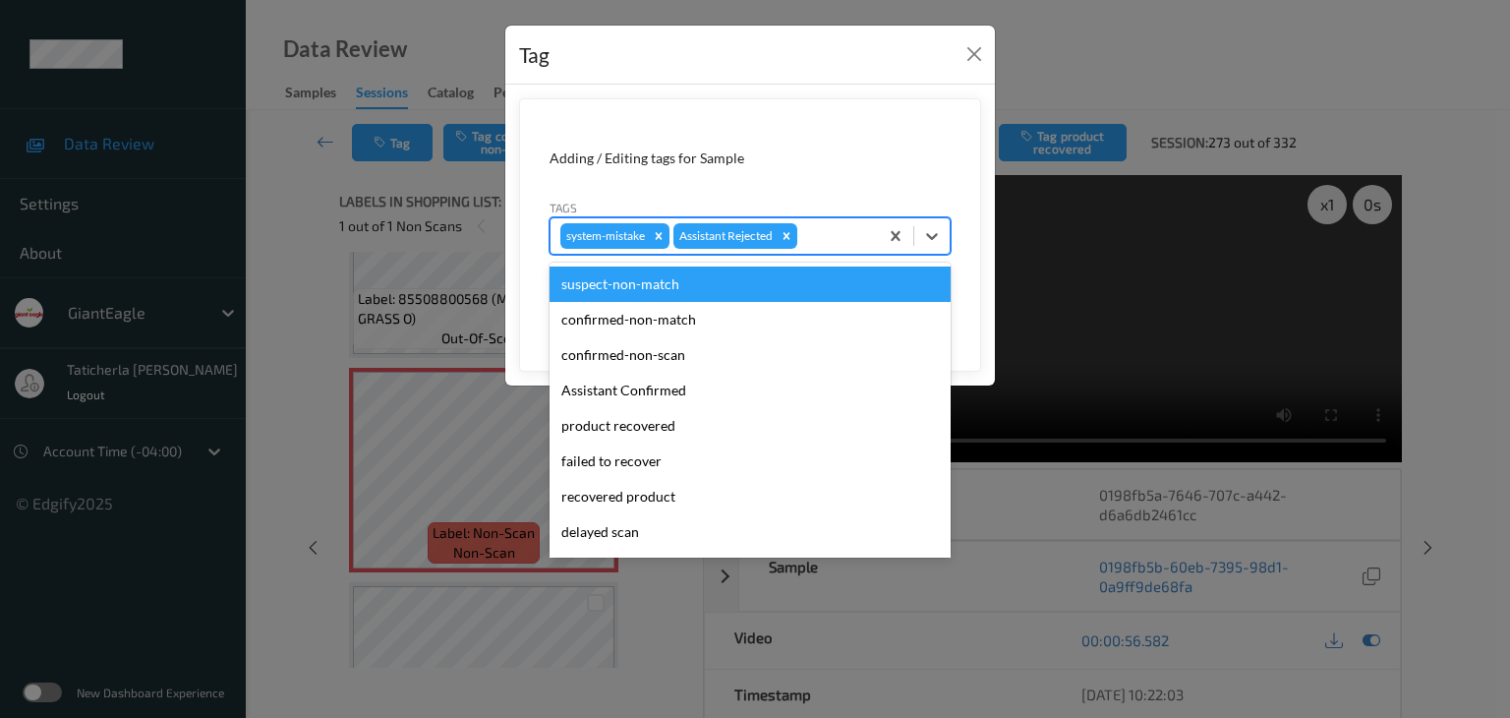
click at [810, 232] on div at bounding box center [834, 236] width 67 height 24
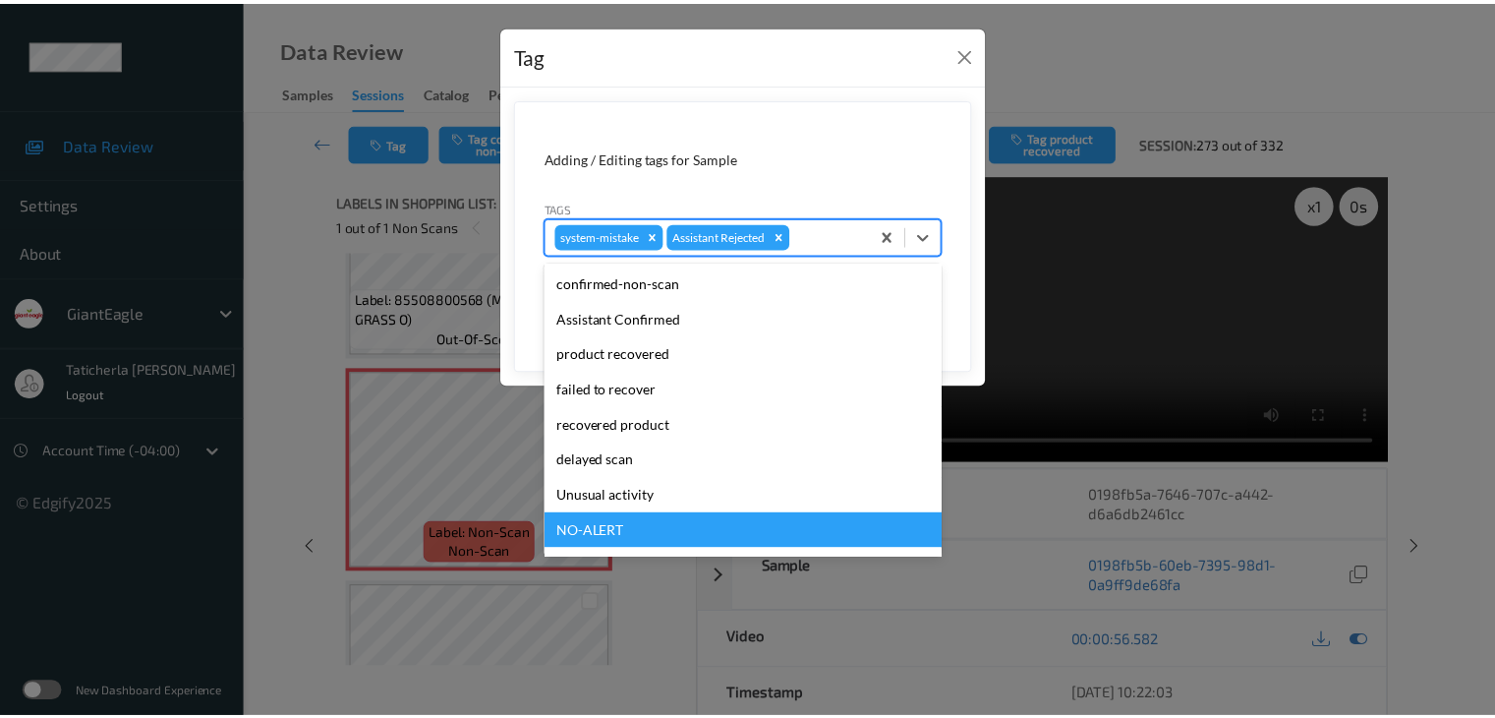
scroll to position [173, 0]
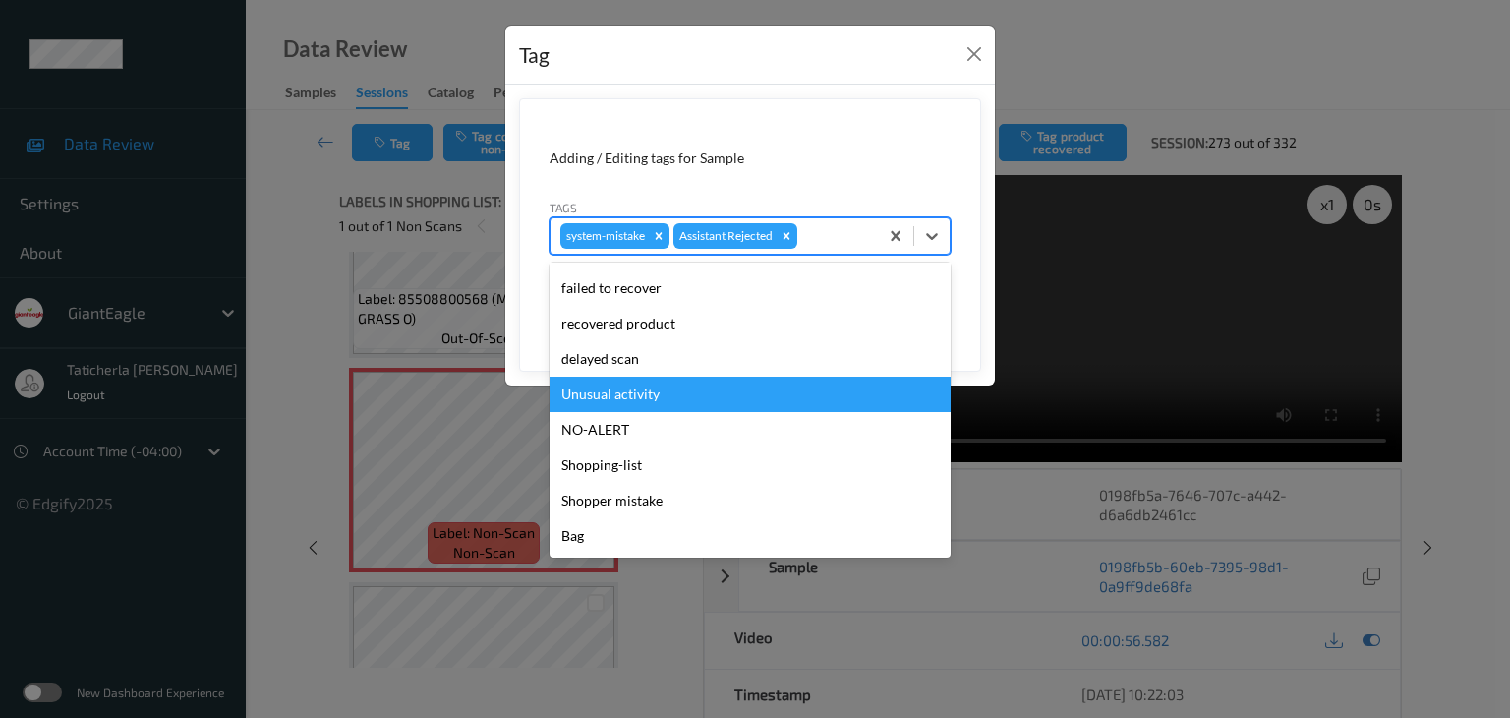
click at [731, 395] on div "Unusual activity" at bounding box center [750, 394] width 401 height 35
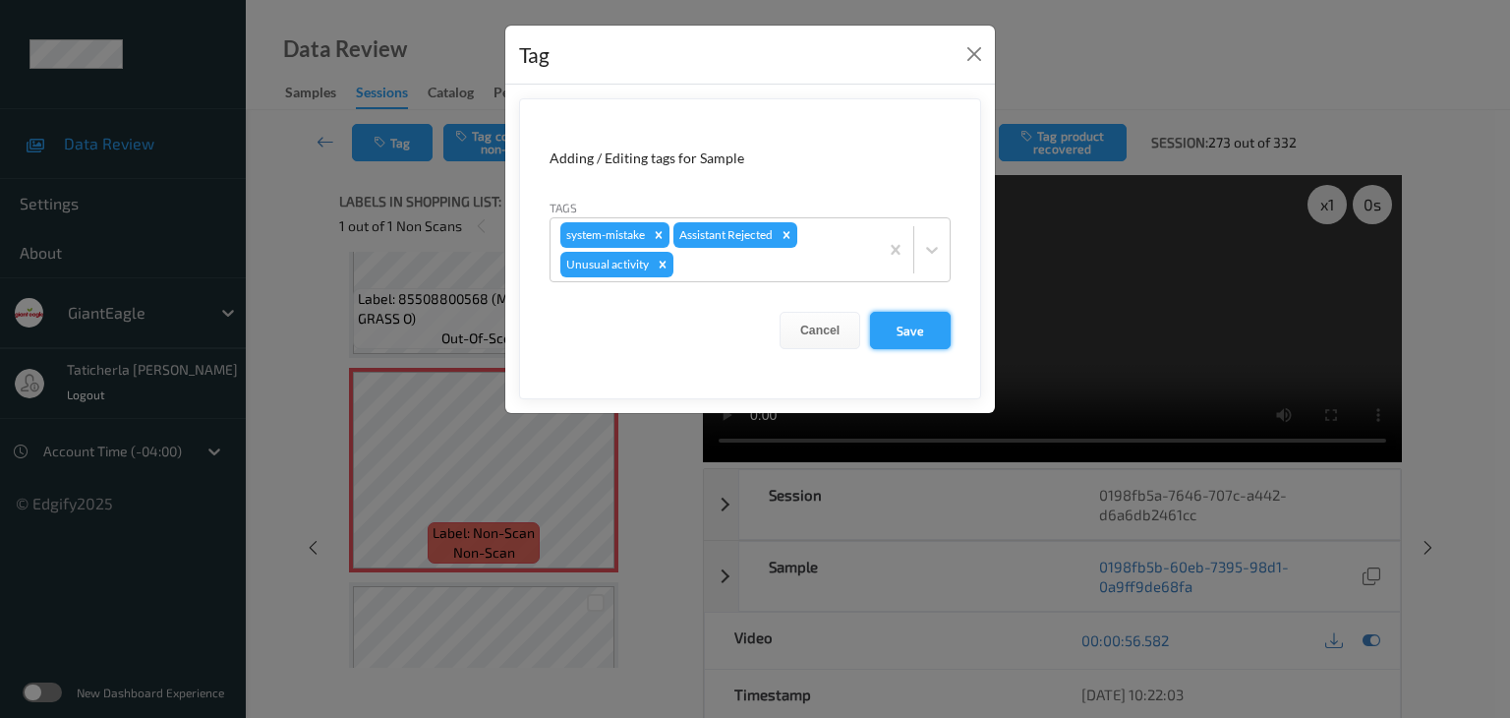
click at [897, 327] on button "Save" at bounding box center [910, 330] width 81 height 37
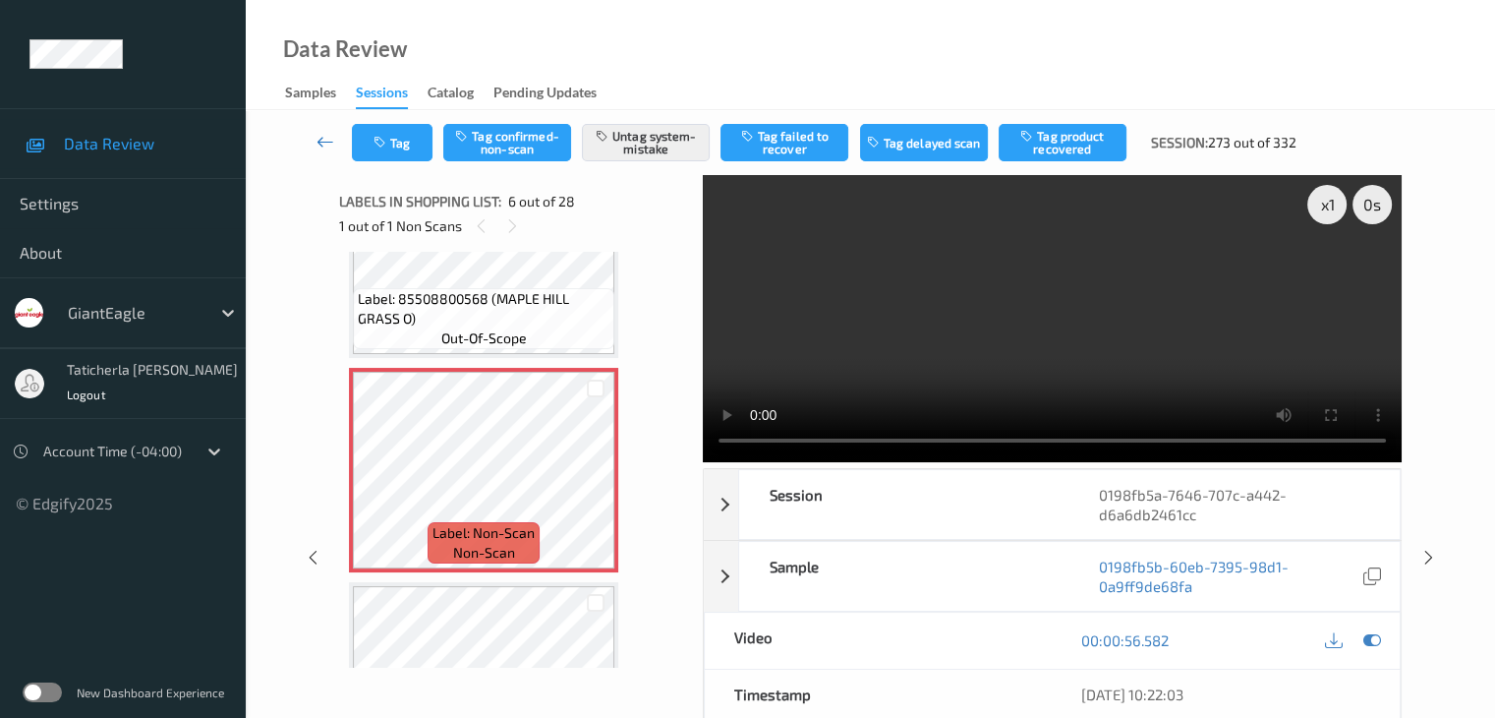
click at [330, 140] on icon at bounding box center [326, 142] width 18 height 20
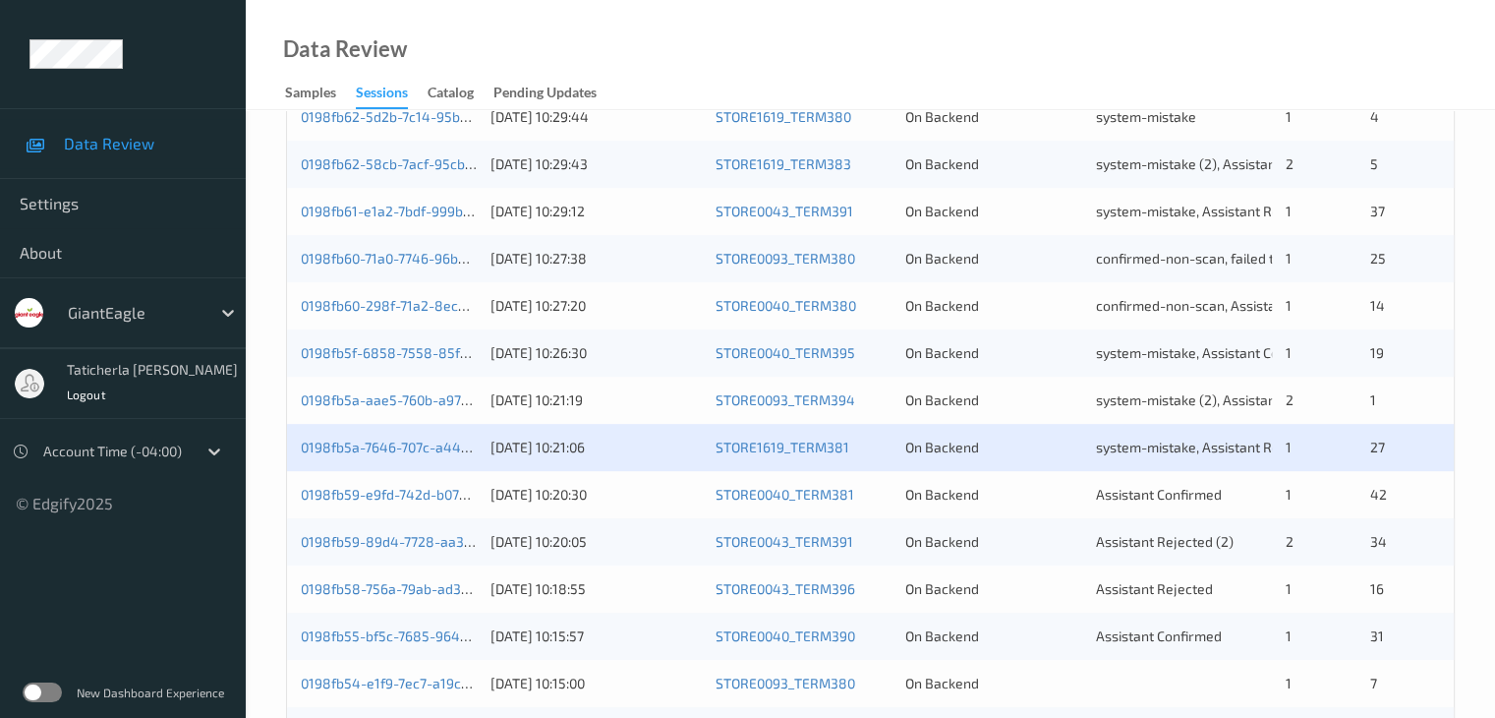
scroll to position [787, 0]
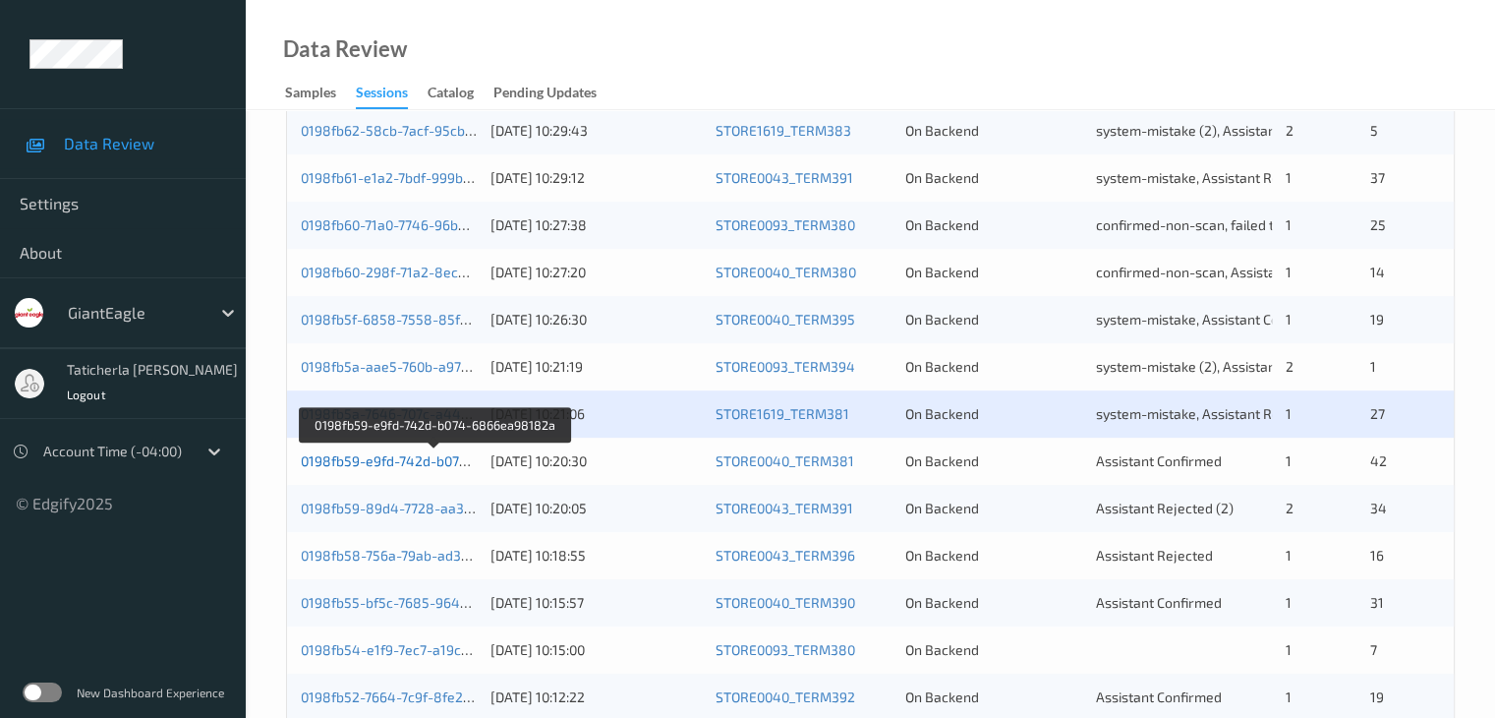
click at [398, 460] on link "0198fb59-e9fd-742d-b074-6866ea98182a" at bounding box center [435, 460] width 268 height 17
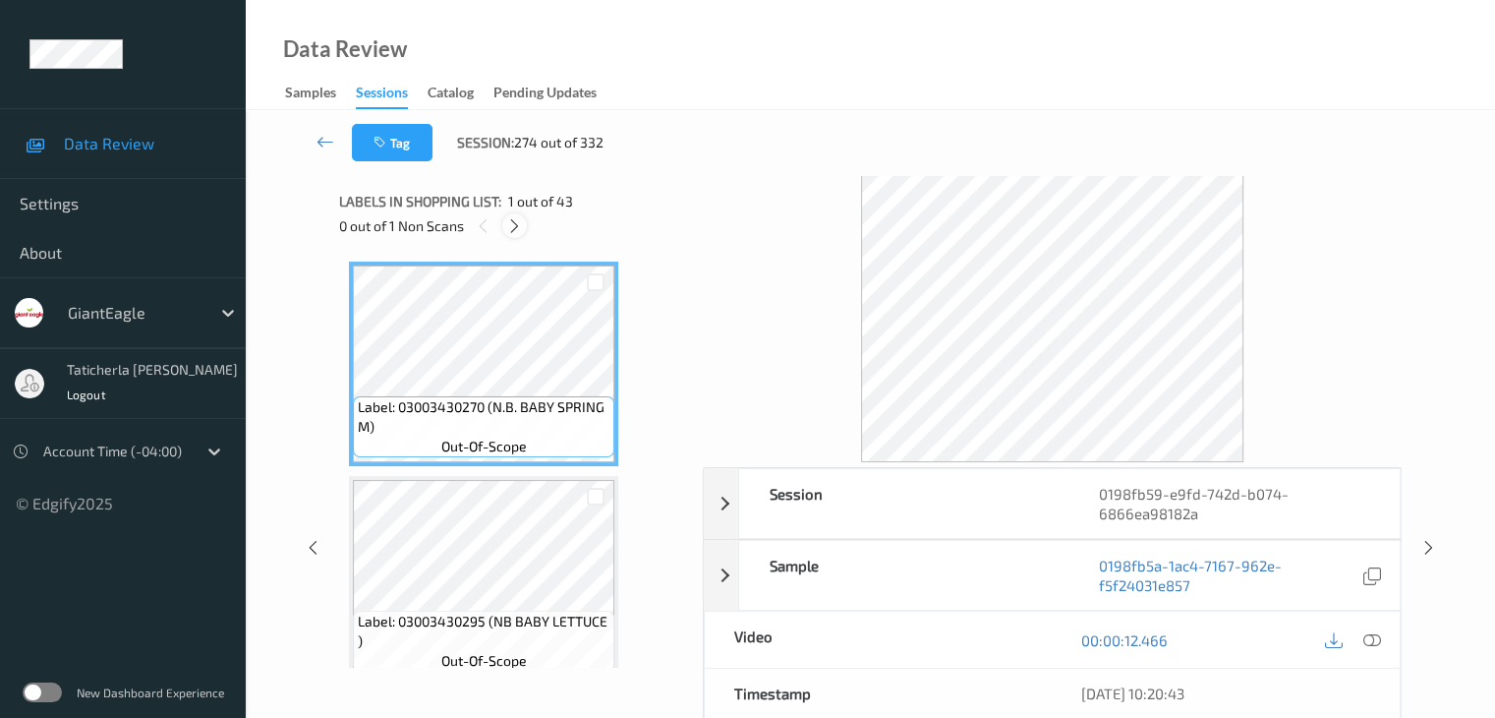
click at [508, 221] on icon at bounding box center [514, 226] width 17 height 18
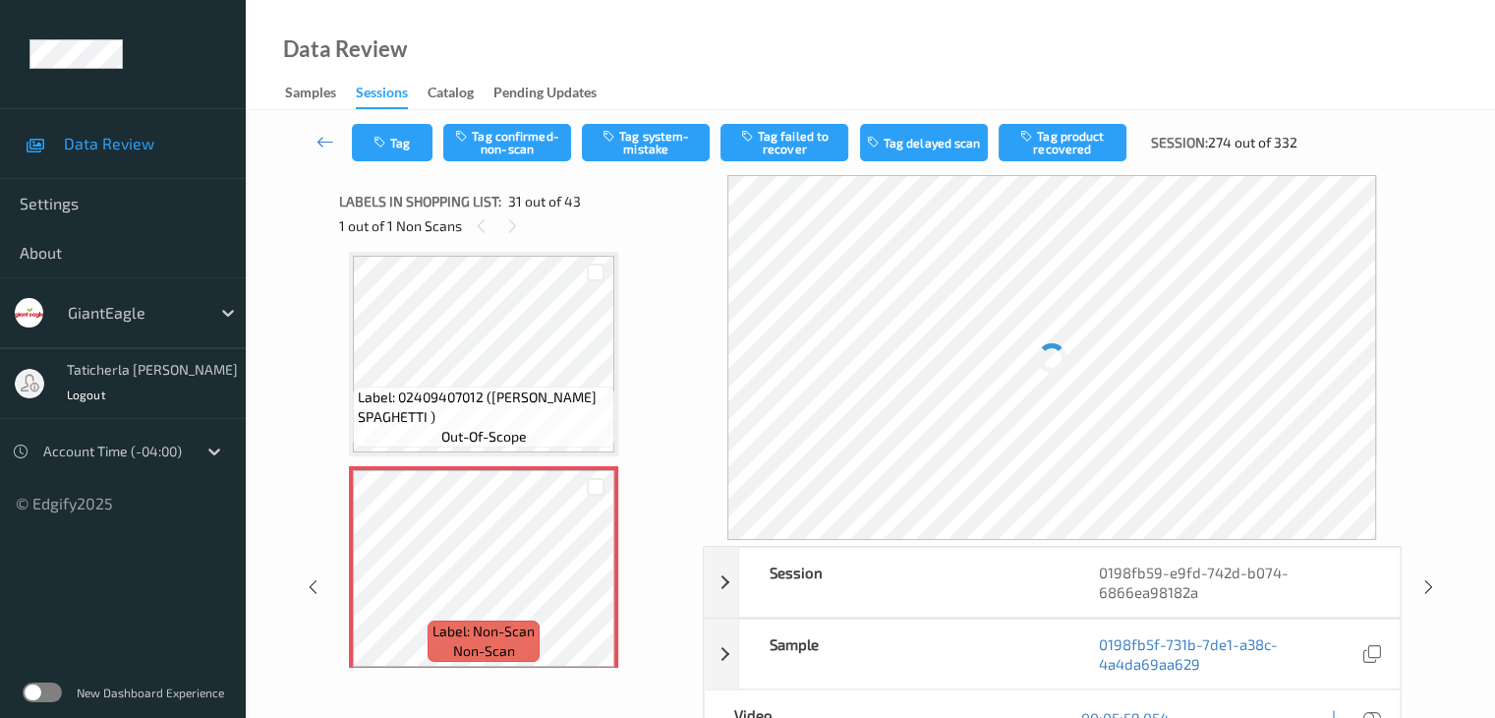
scroll to position [6422, 0]
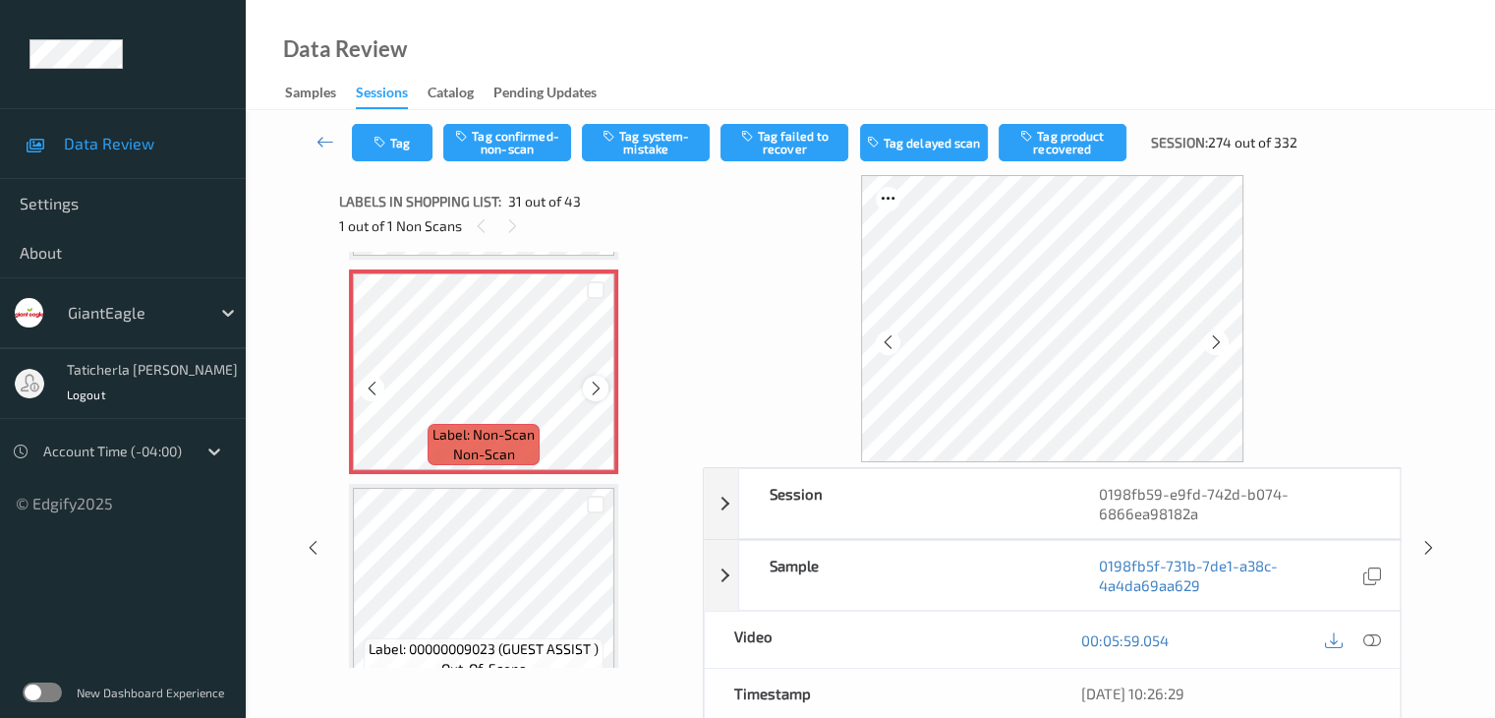
click at [598, 389] on icon at bounding box center [596, 389] width 17 height 18
click at [1369, 640] on icon at bounding box center [1372, 640] width 18 height 18
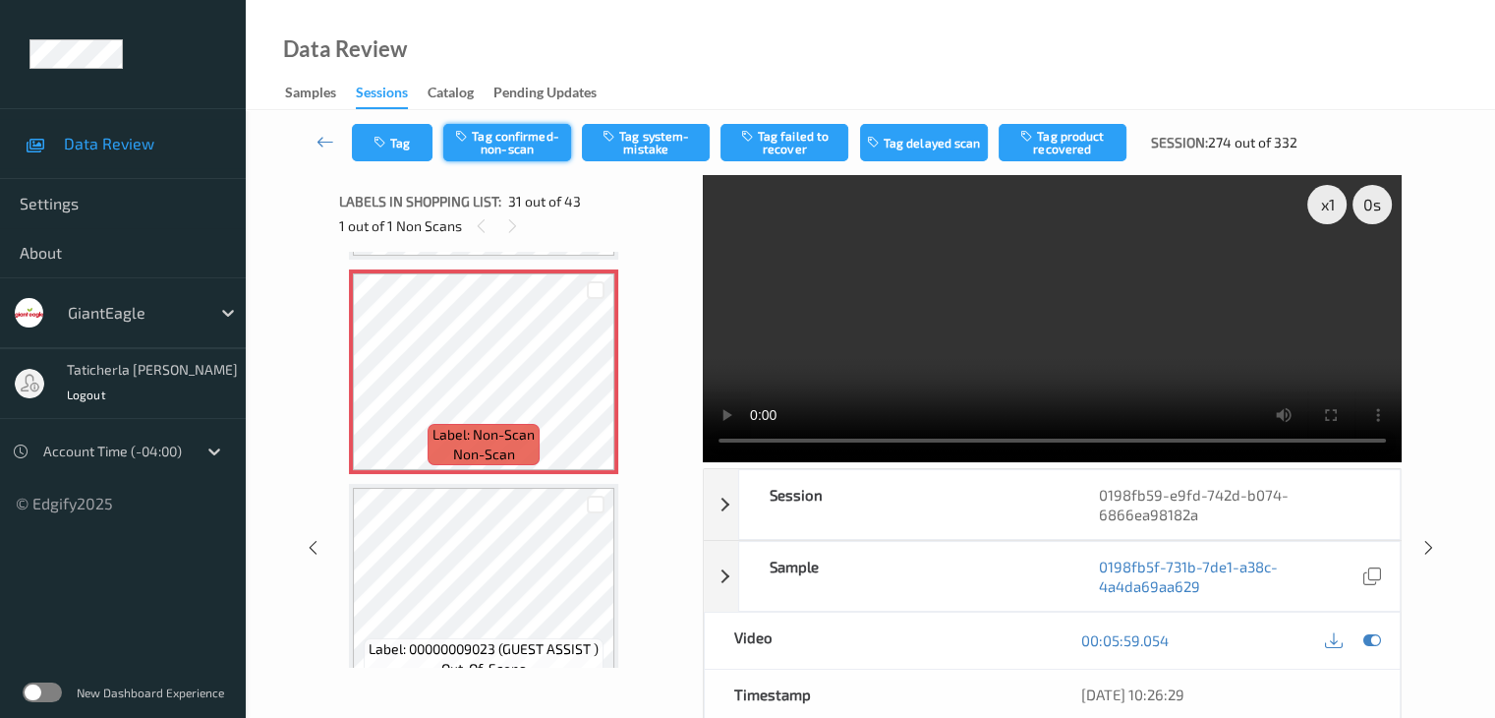
click at [491, 140] on button "Tag confirmed-non-scan" at bounding box center [507, 142] width 128 height 37
click at [1076, 140] on button "Tag product recovered" at bounding box center [1063, 142] width 128 height 37
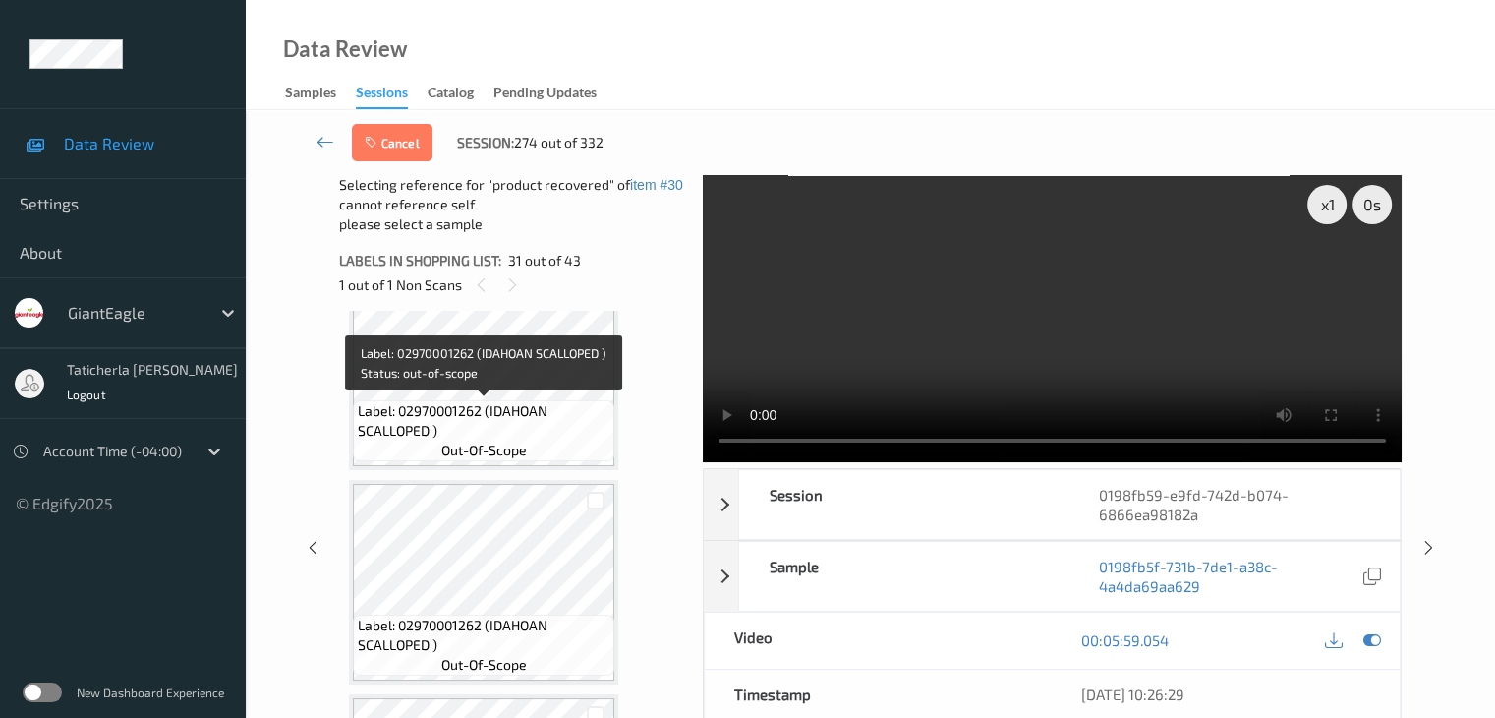
scroll to position [6815, 0]
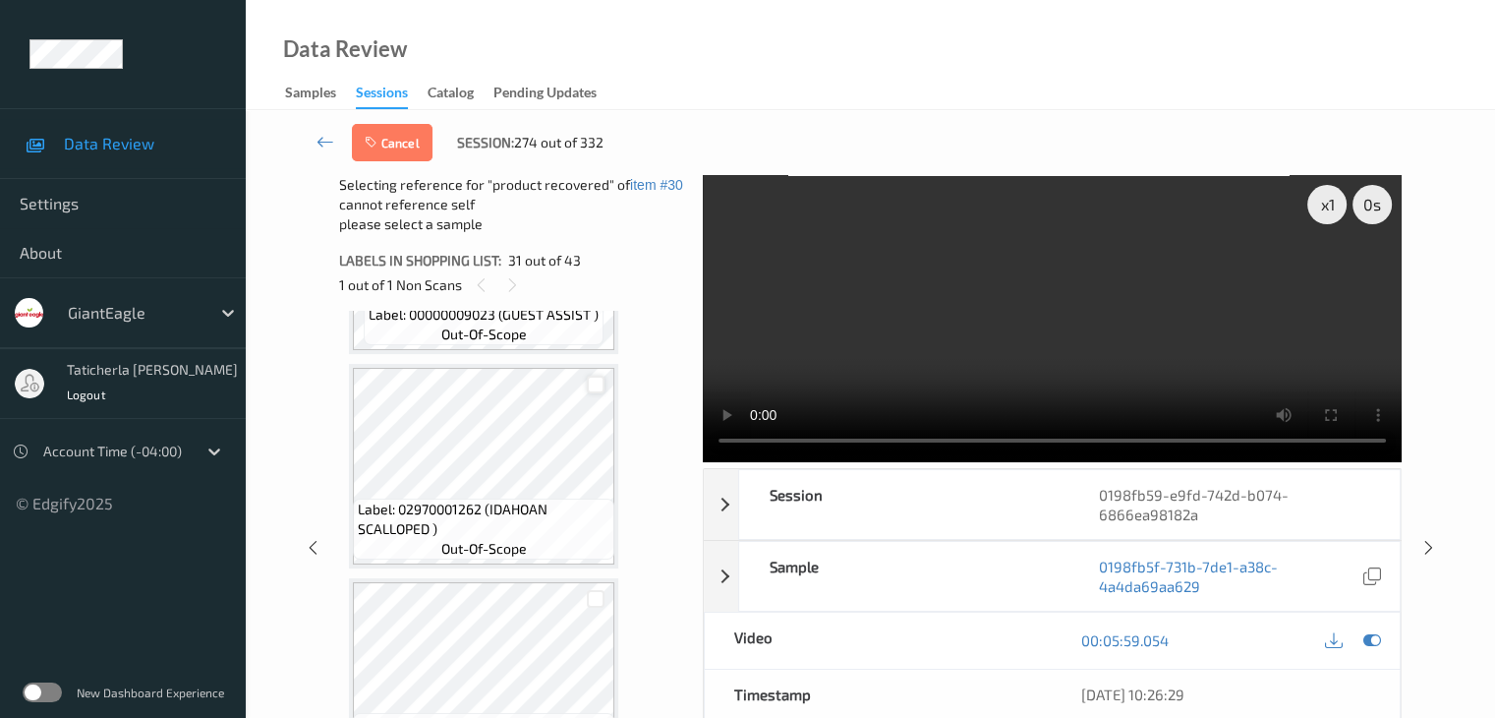
click at [593, 383] on div at bounding box center [596, 385] width 19 height 19
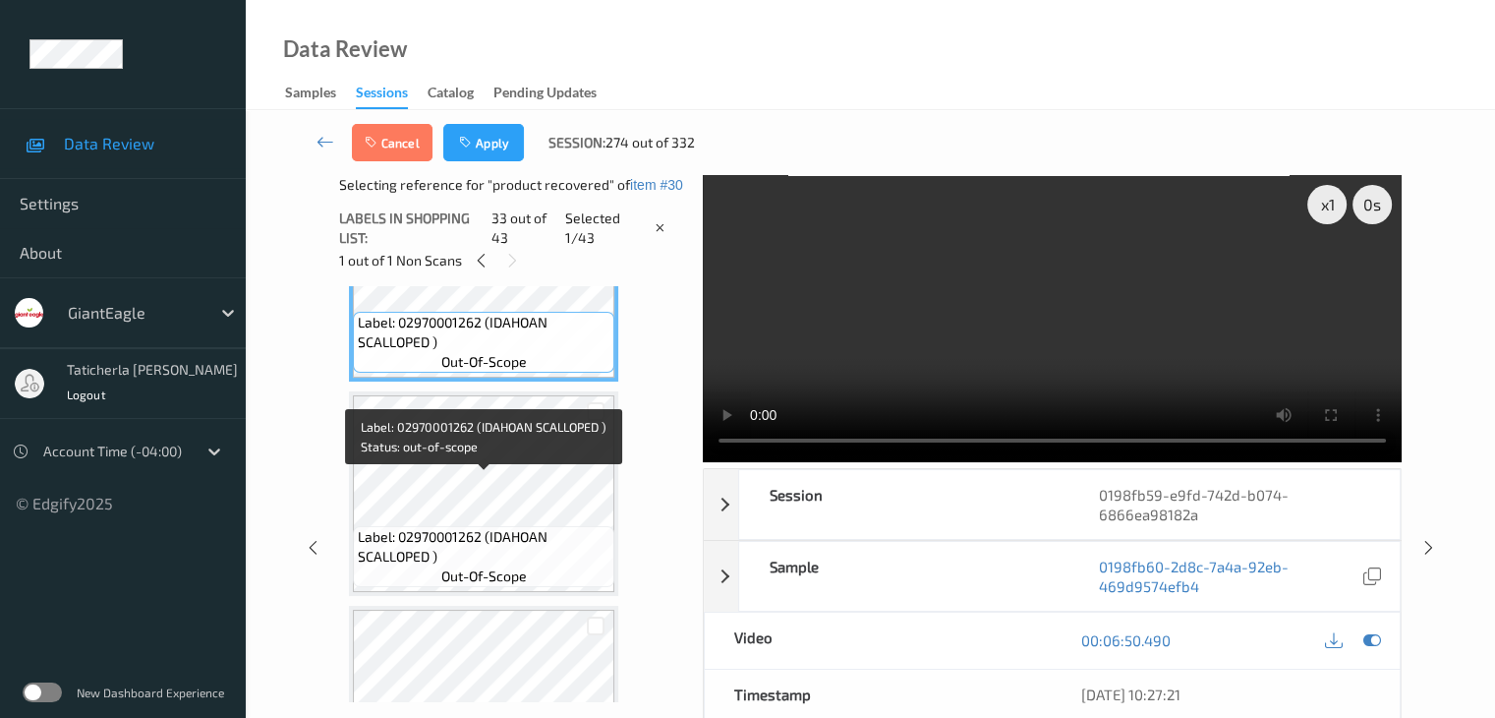
scroll to position [7012, 0]
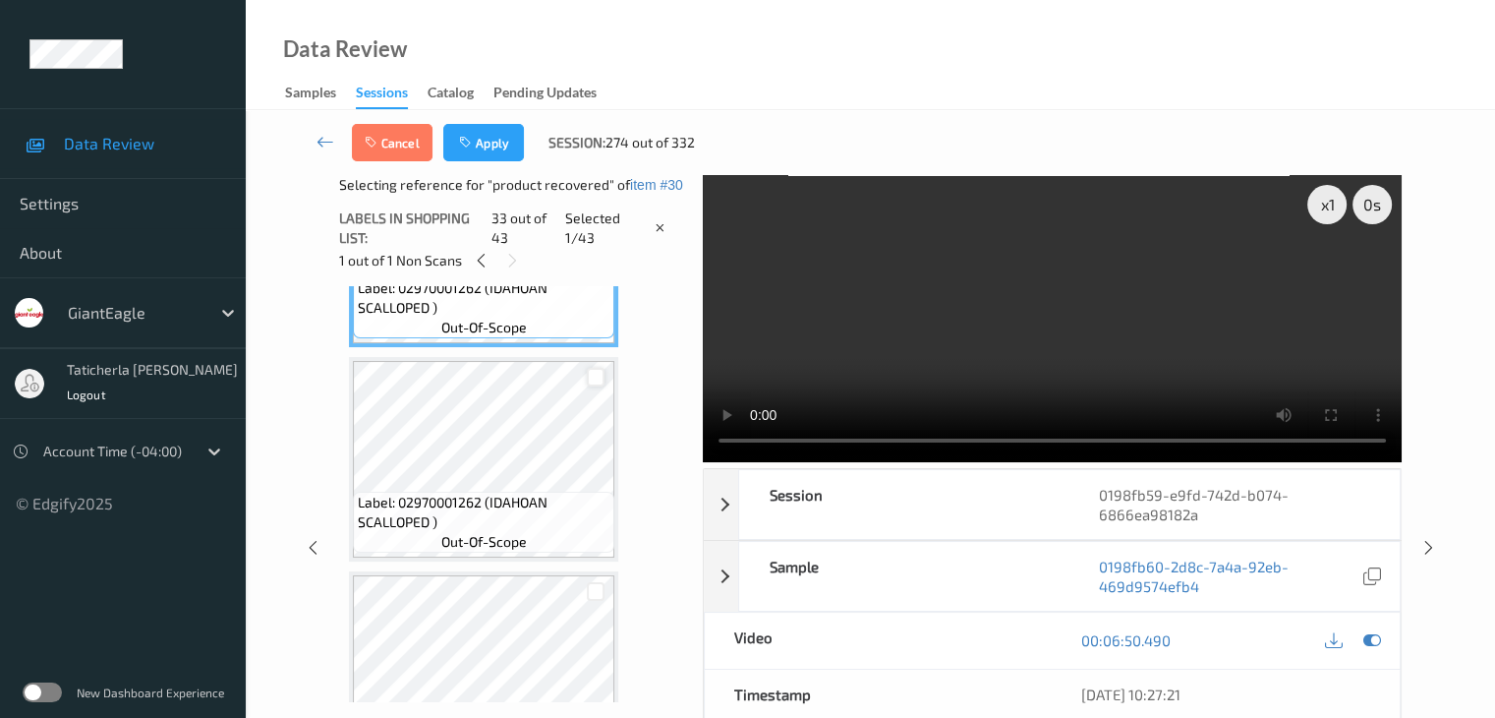
click at [591, 370] on div at bounding box center [596, 377] width 19 height 19
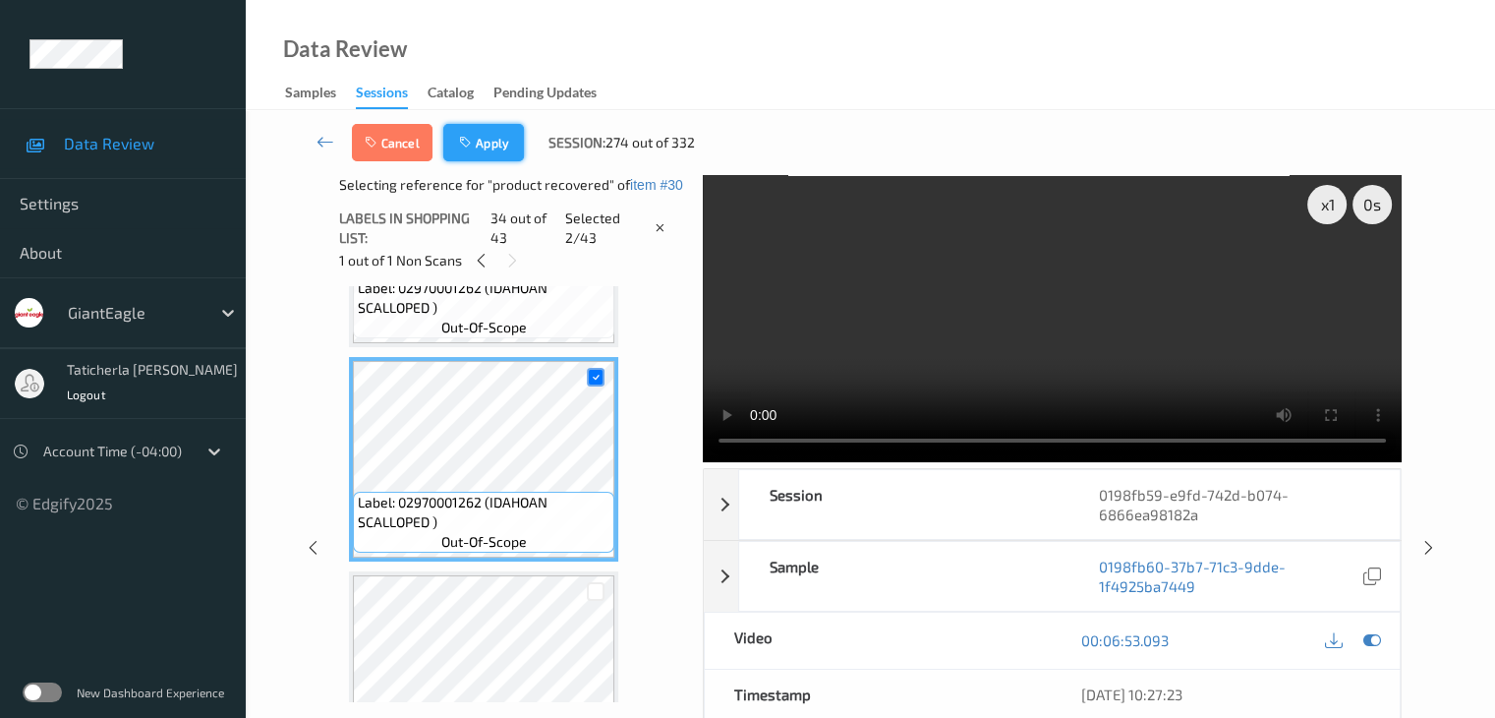
click at [479, 135] on button "Apply" at bounding box center [483, 142] width 81 height 37
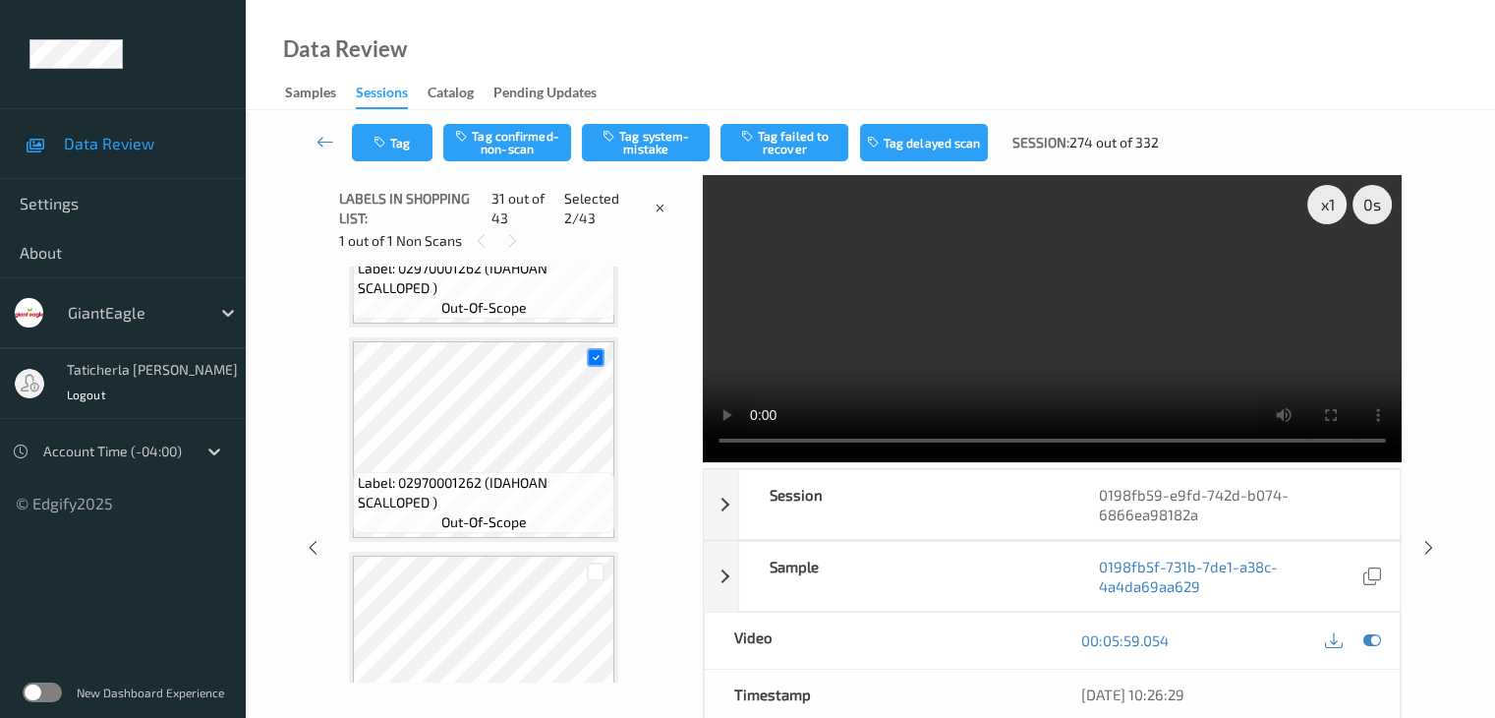
scroll to position [6226, 0]
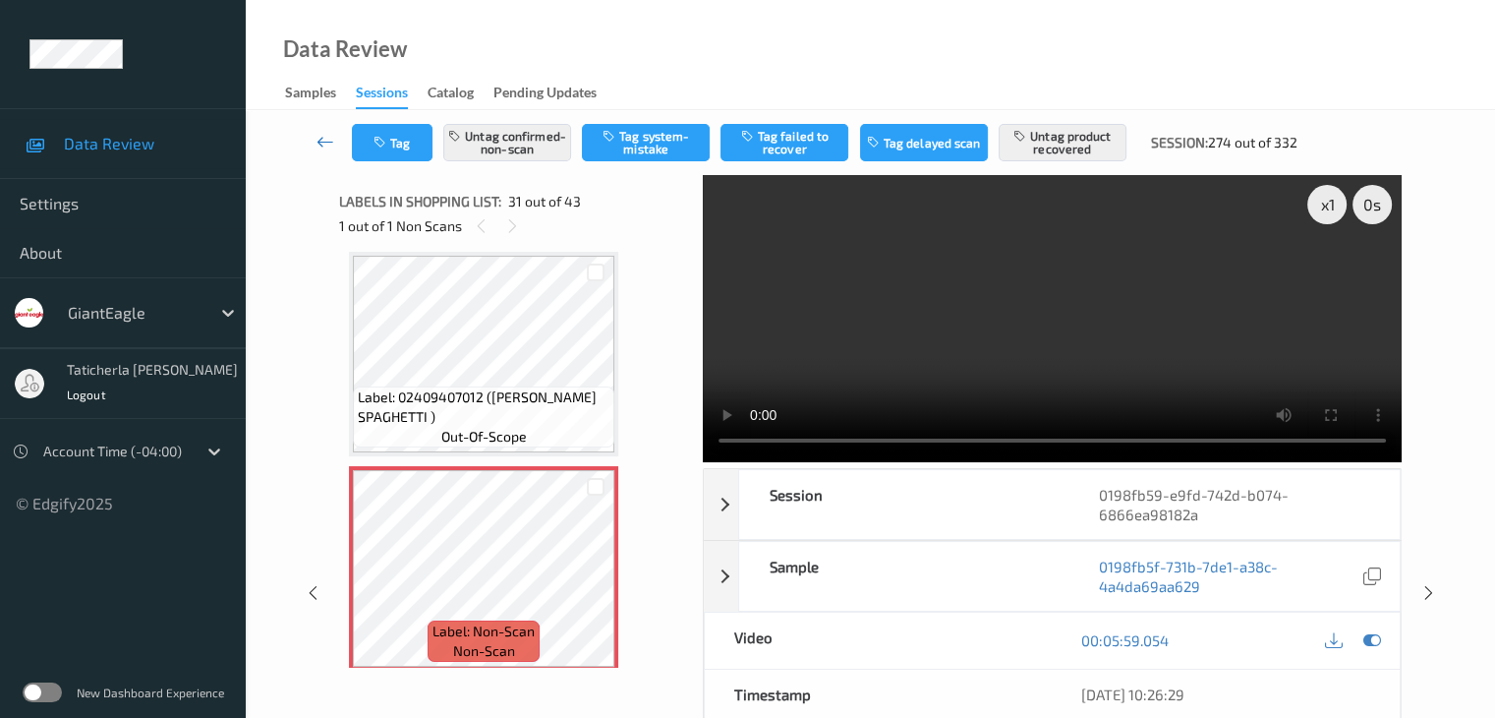
click at [320, 138] on icon at bounding box center [326, 142] width 18 height 20
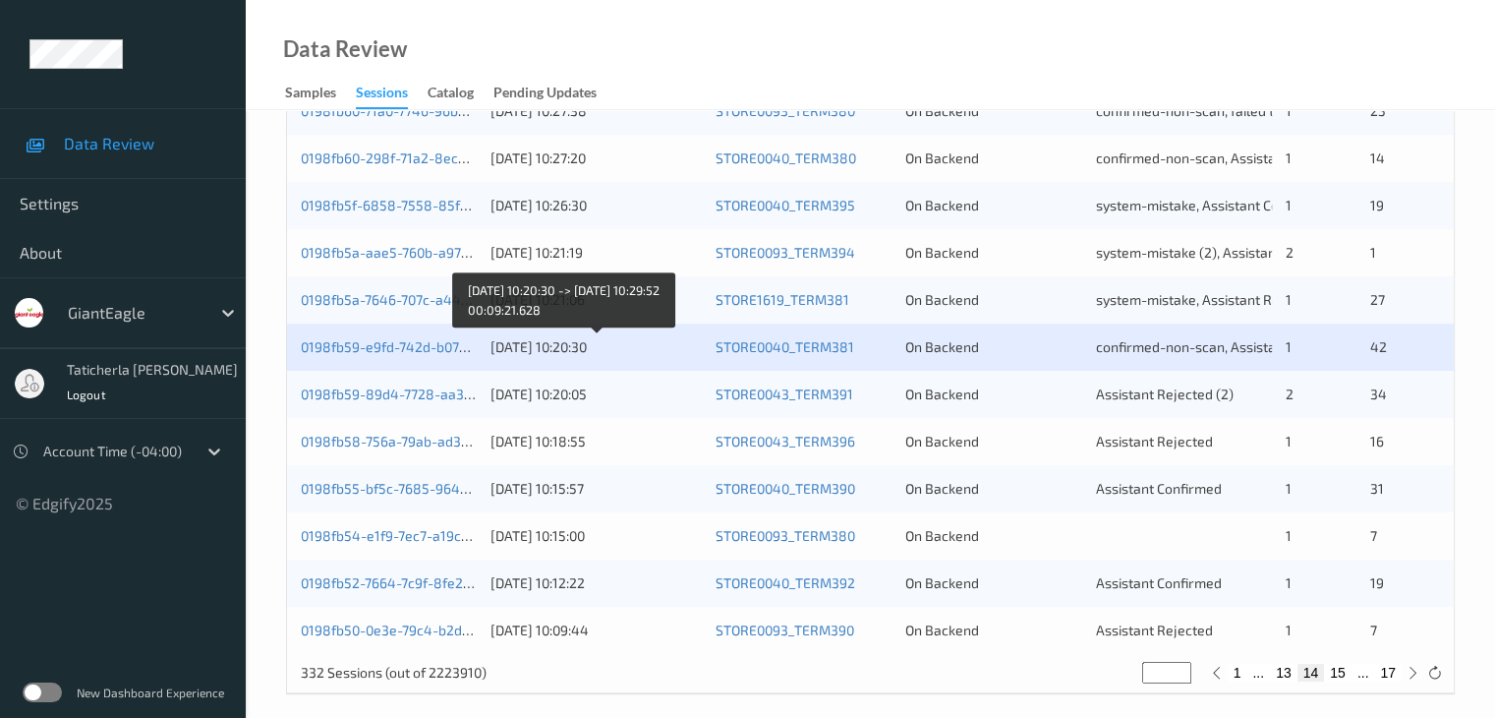
scroll to position [916, 0]
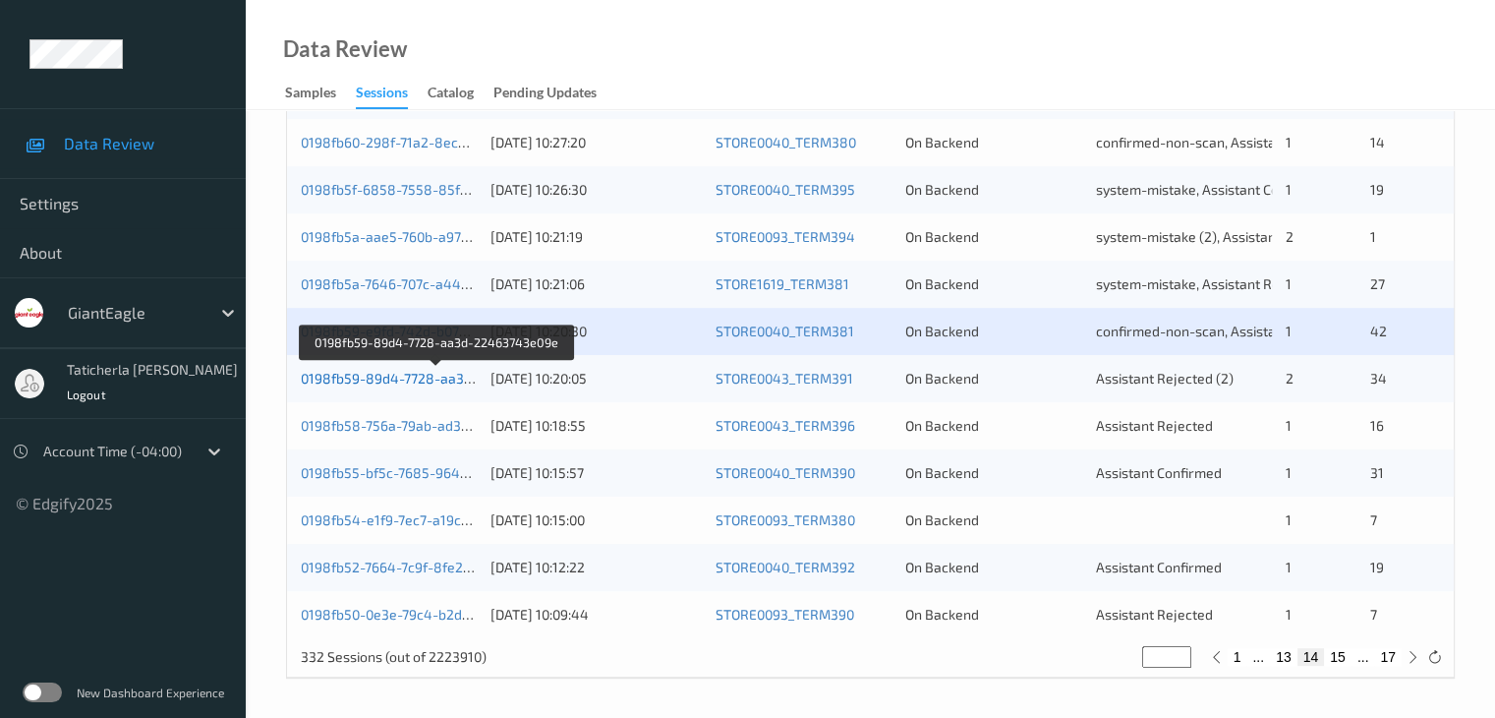
click at [380, 380] on link "0198fb59-89d4-7728-aa3d-22463743e09e" at bounding box center [437, 378] width 272 height 17
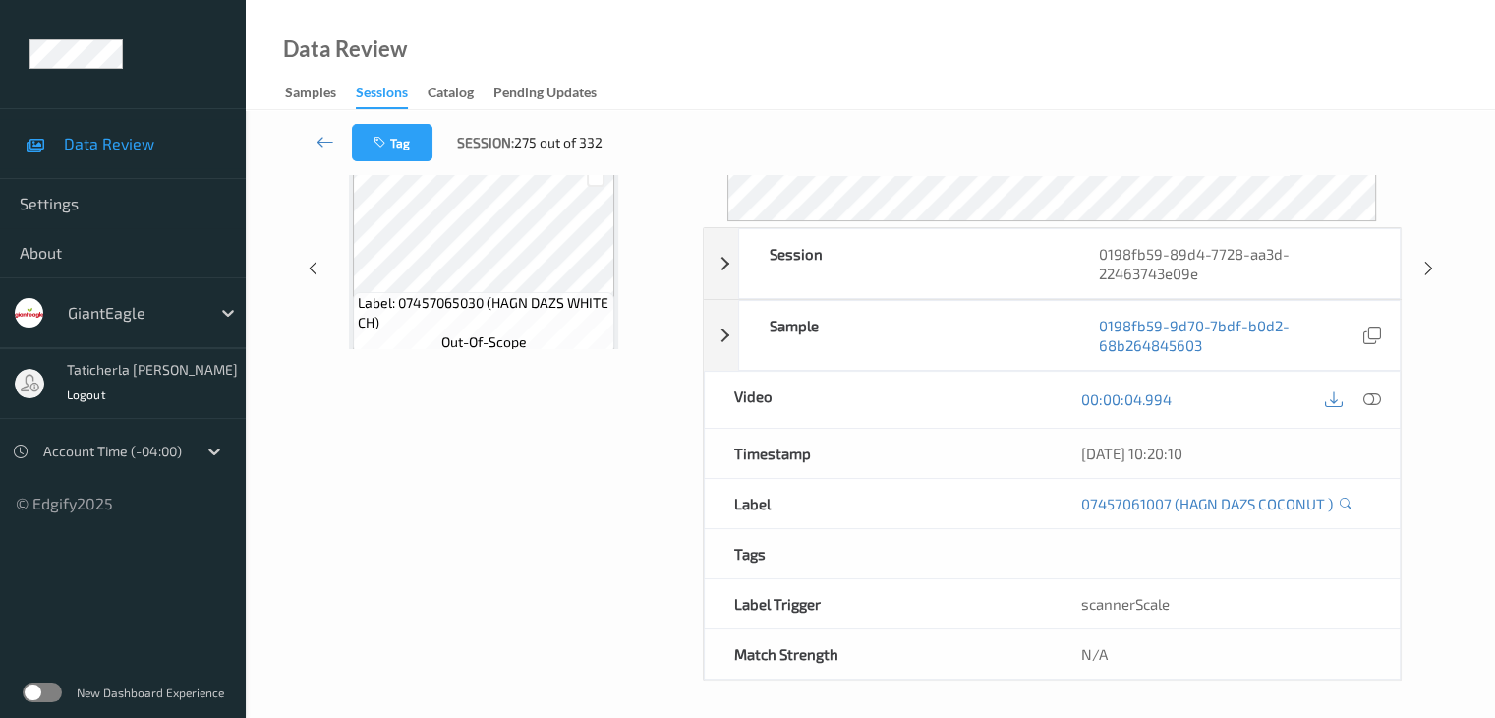
scroll to position [240, 0]
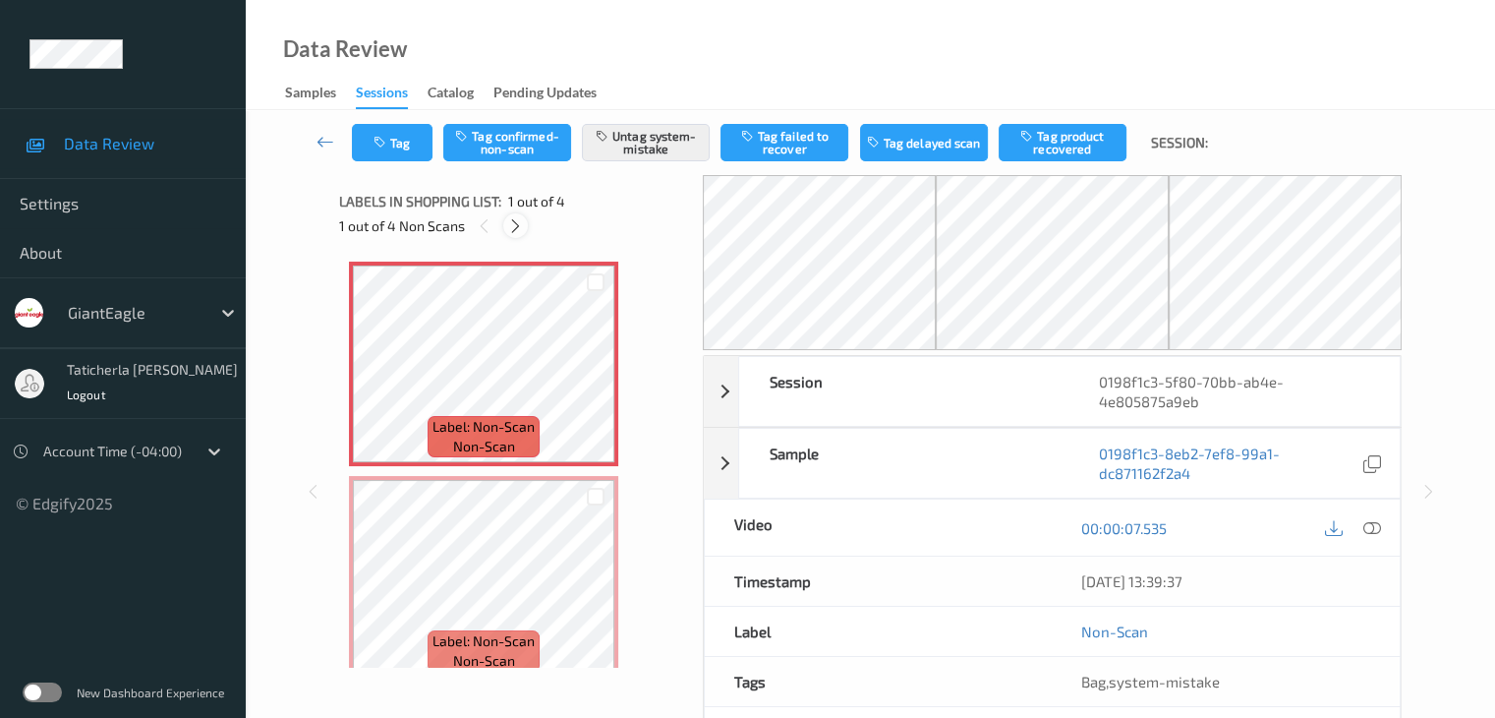
click at [513, 221] on icon at bounding box center [515, 226] width 17 height 18
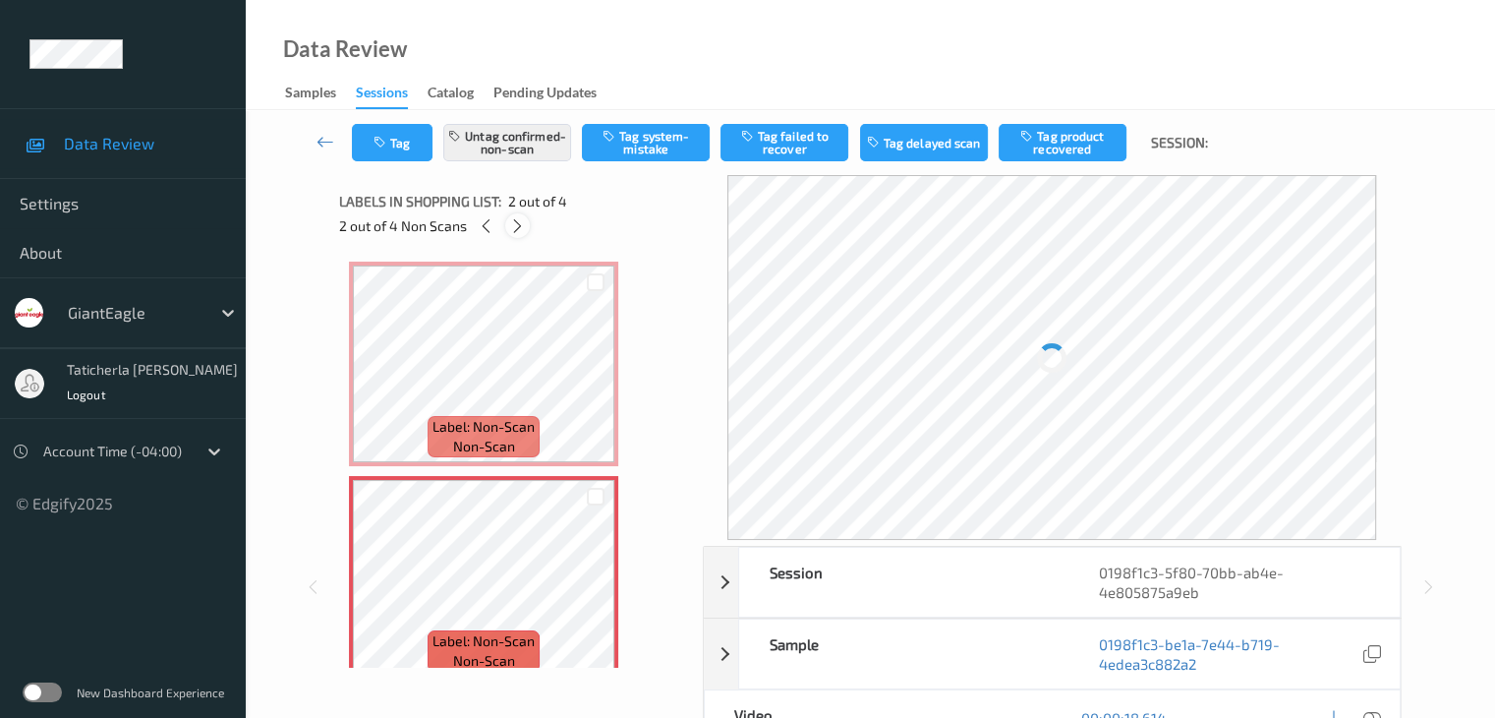
scroll to position [10, 0]
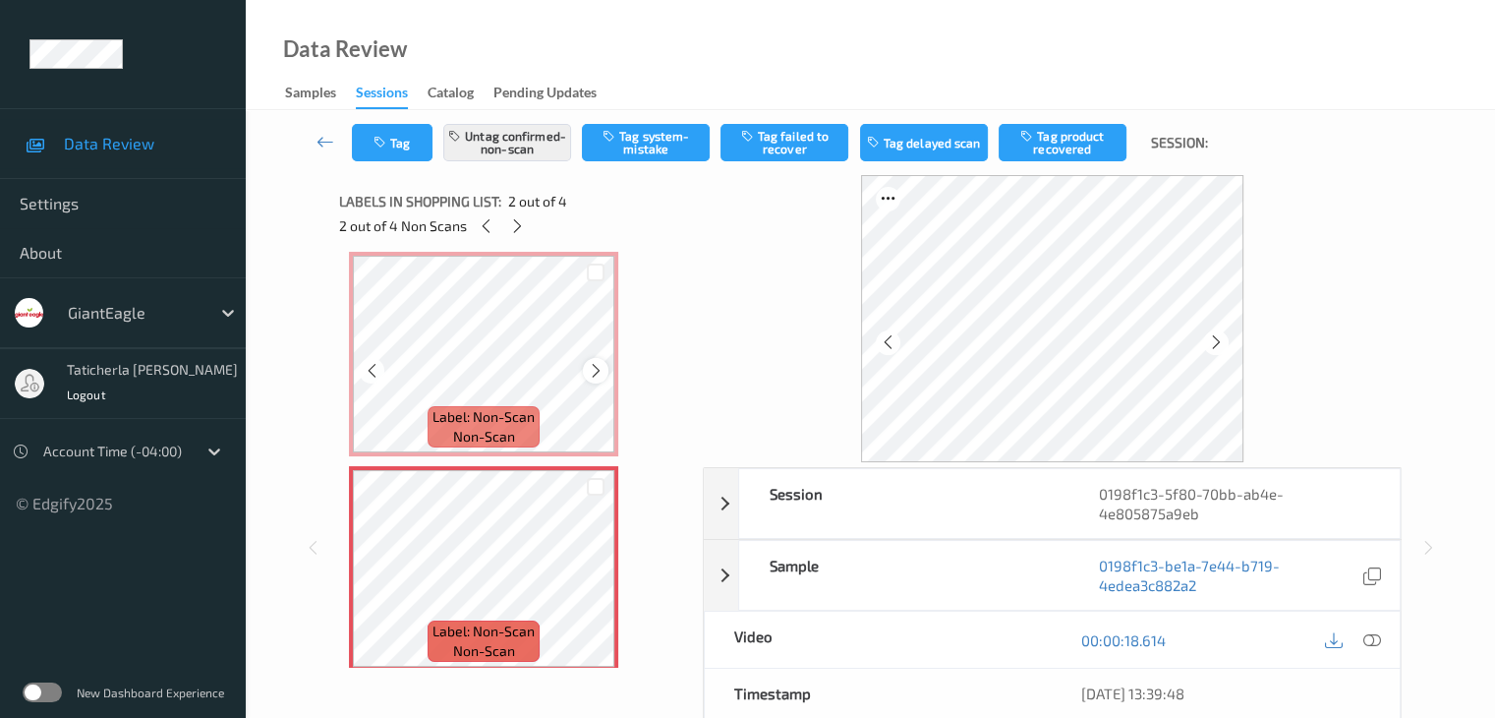
click at [589, 368] on icon at bounding box center [596, 371] width 17 height 18
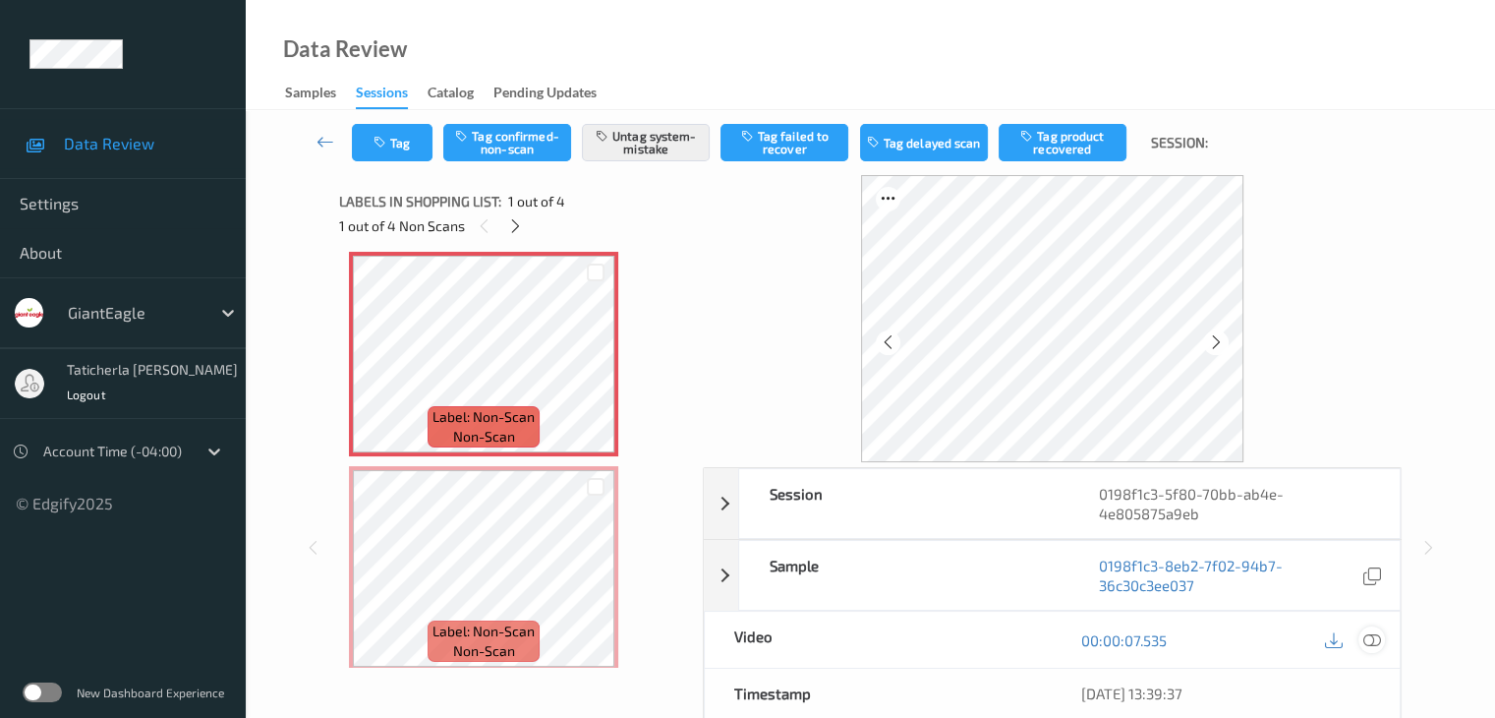
click at [1369, 638] on icon at bounding box center [1372, 640] width 18 height 18
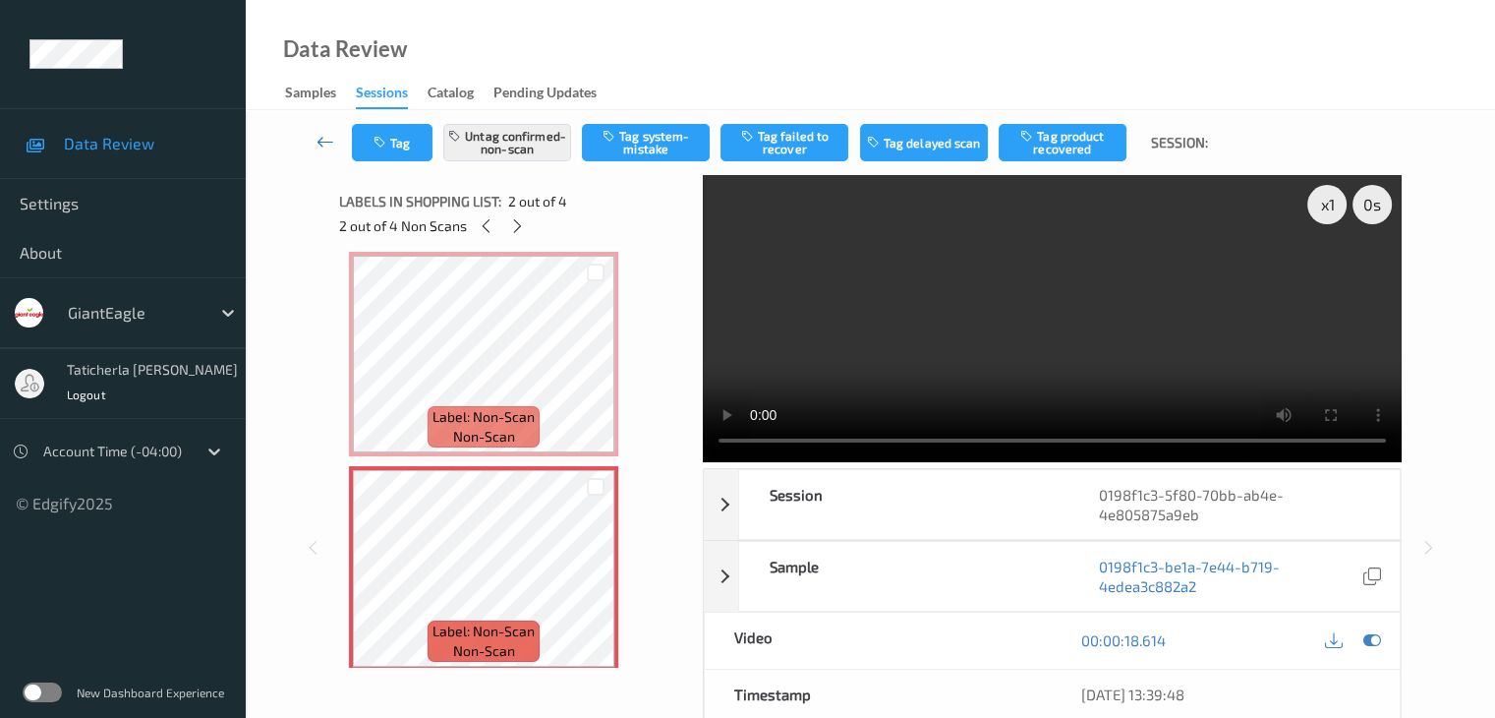
click at [328, 135] on icon at bounding box center [326, 142] width 18 height 20
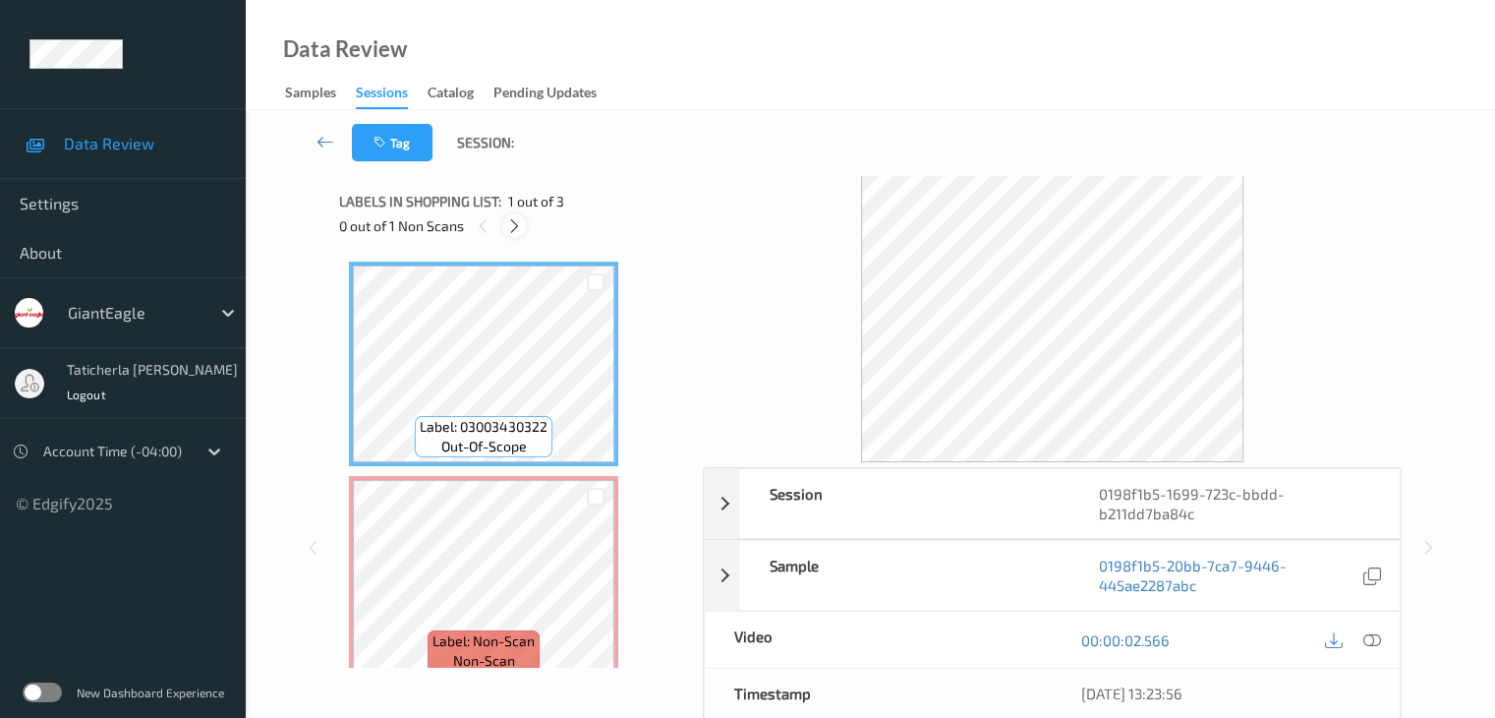
click at [515, 228] on icon at bounding box center [514, 226] width 17 height 18
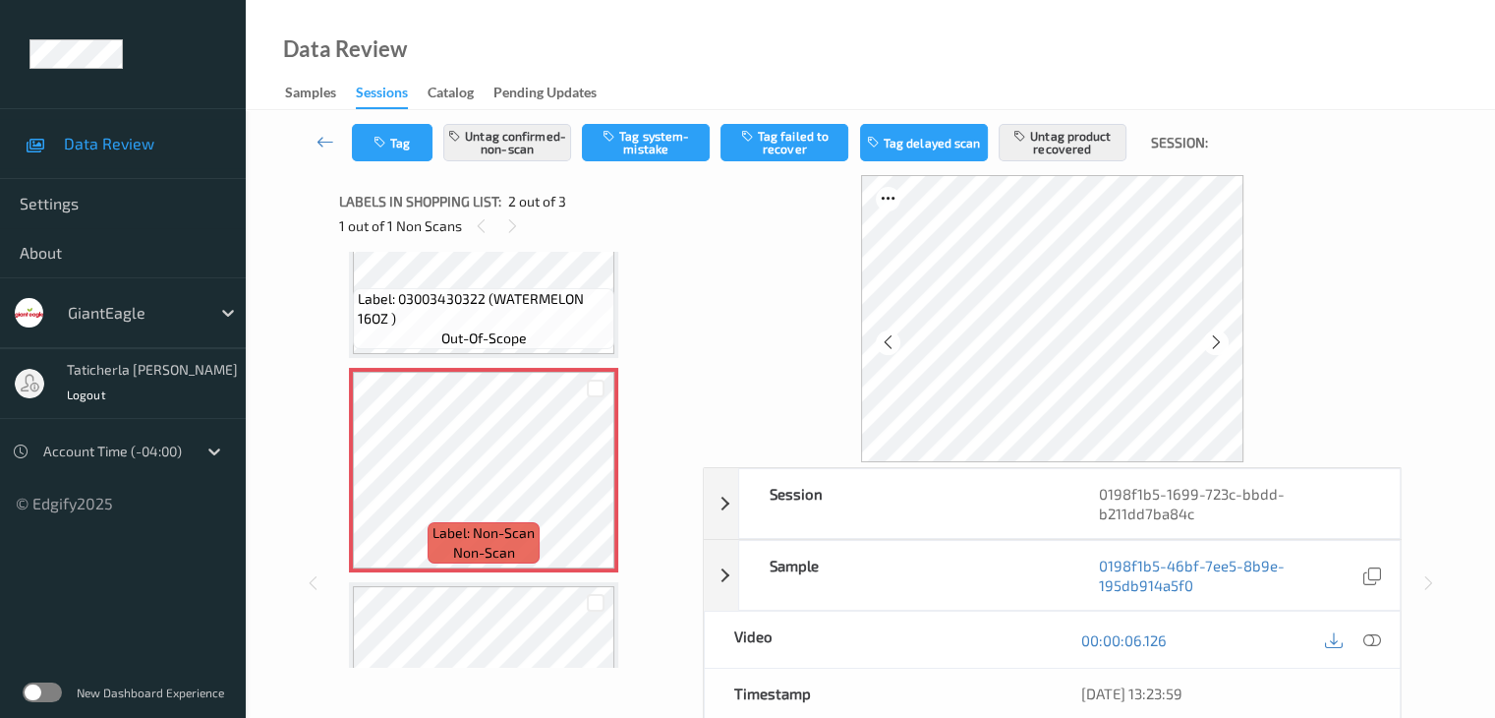
scroll to position [88, 0]
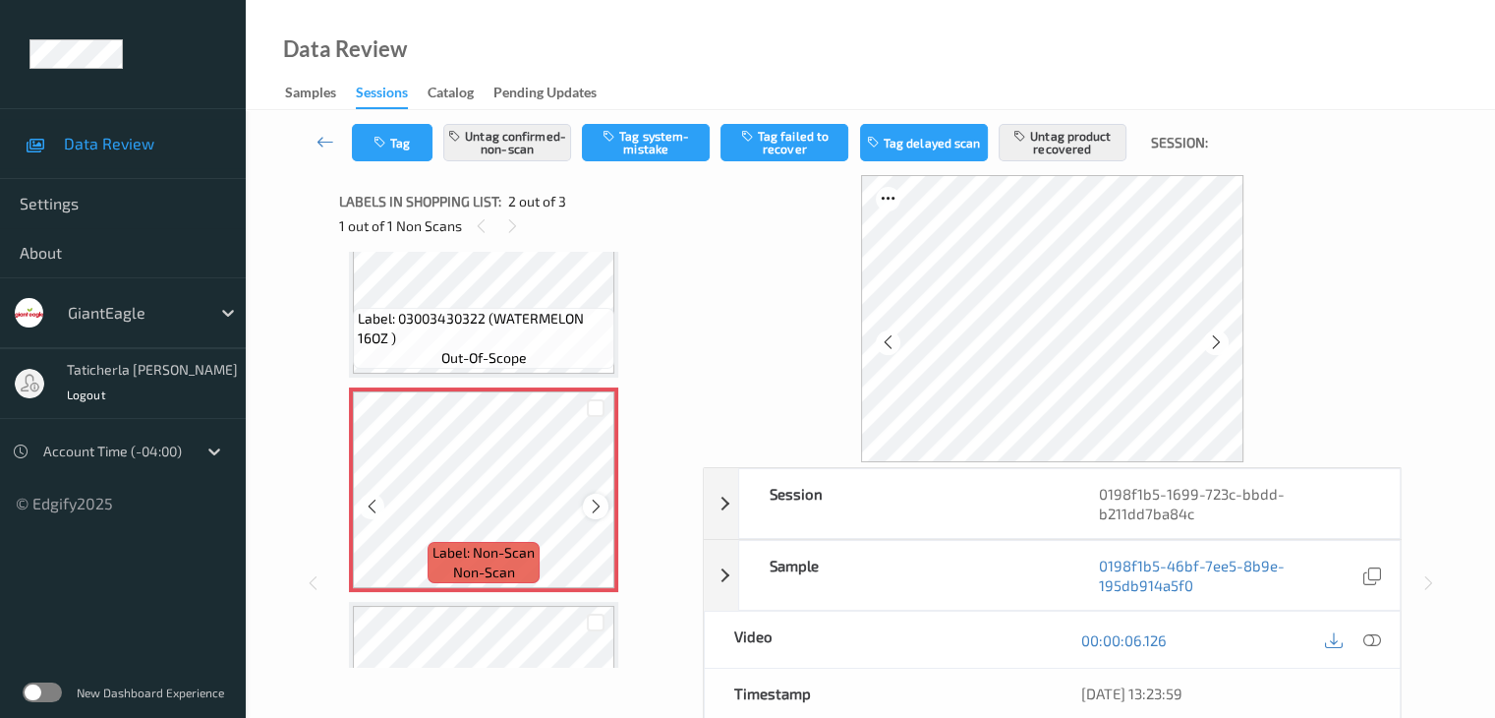
click at [602, 508] on icon at bounding box center [596, 506] width 17 height 18
click at [515, 230] on icon at bounding box center [512, 226] width 17 height 18
click at [515, 225] on icon at bounding box center [512, 226] width 17 height 18
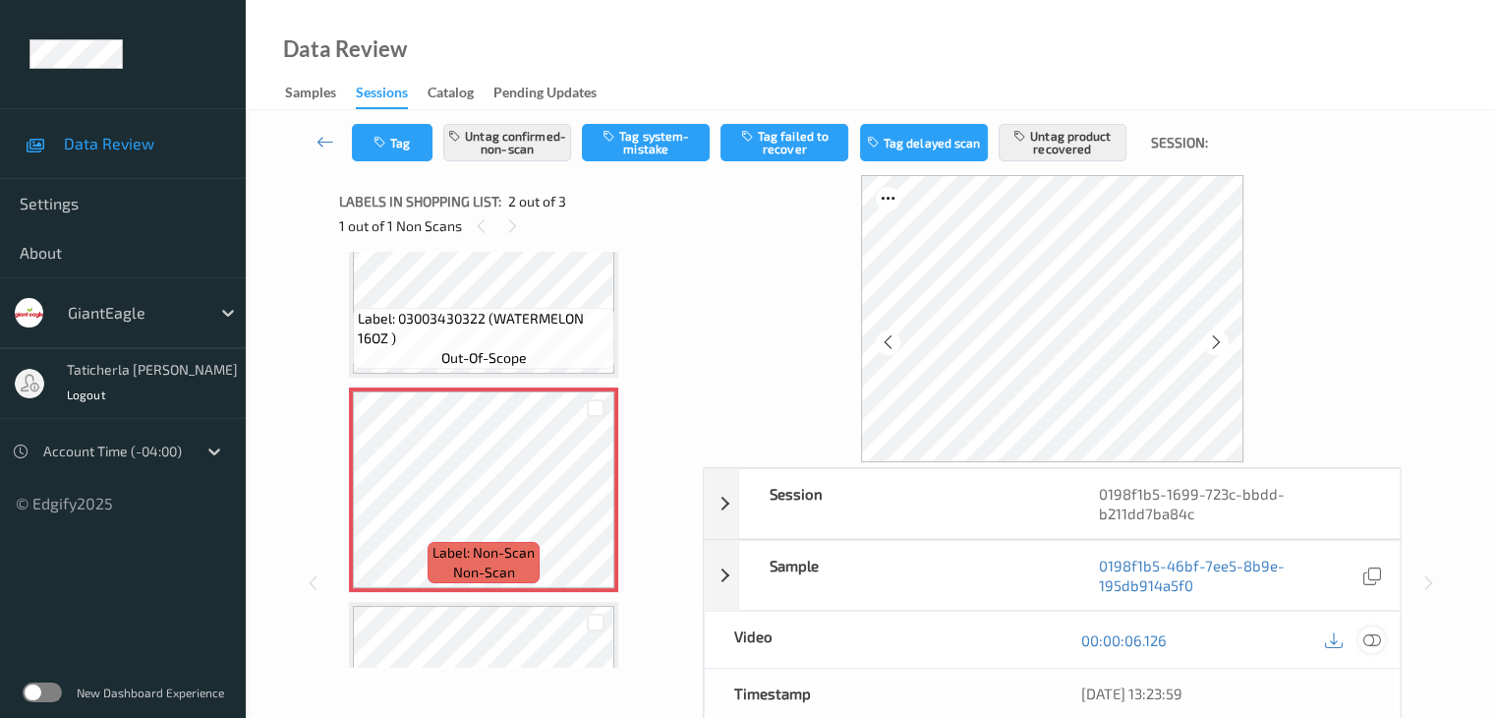
click at [1366, 641] on icon at bounding box center [1372, 640] width 18 height 18
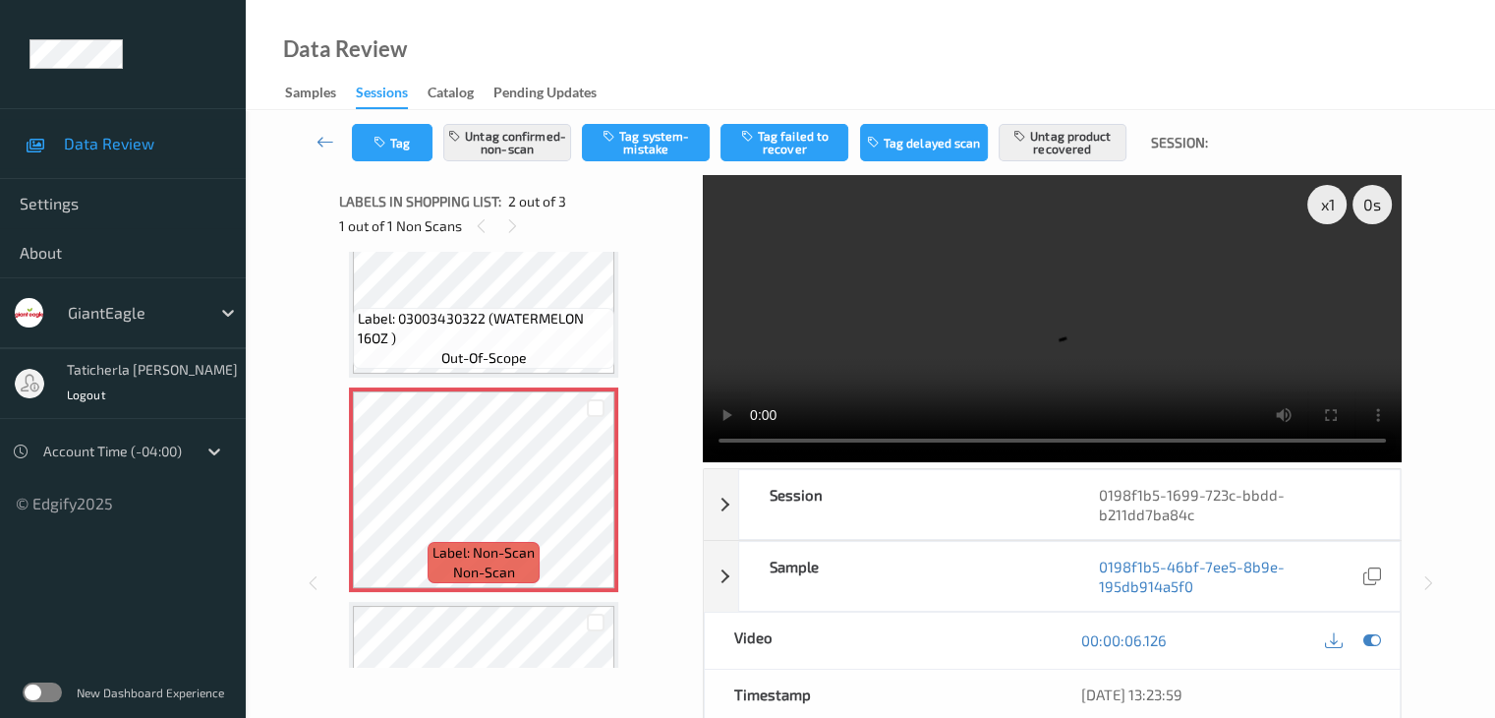
click at [1329, 279] on video at bounding box center [1052, 318] width 699 height 287
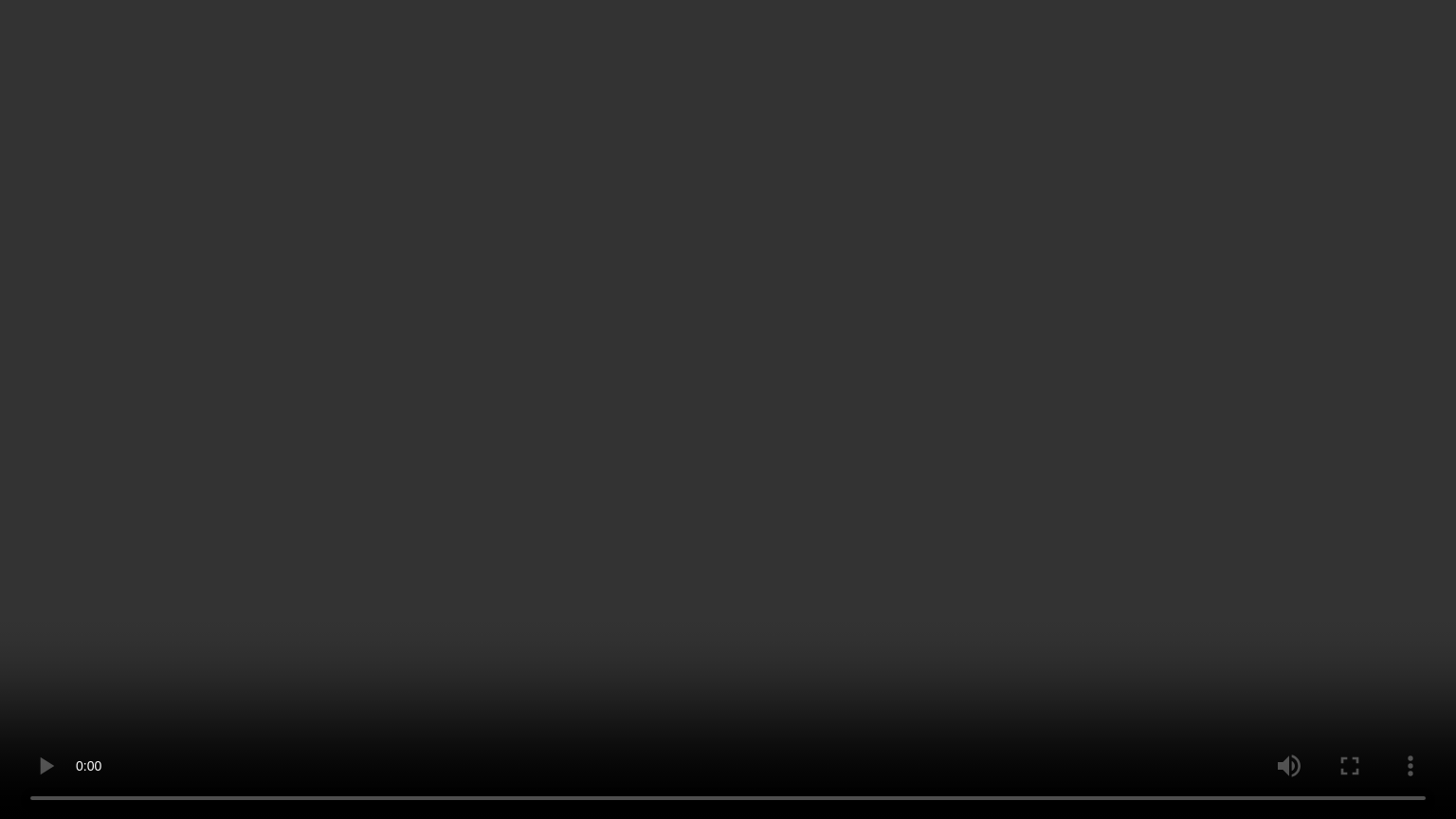
click at [691, 692] on video at bounding box center [728, 409] width 1456 height 819
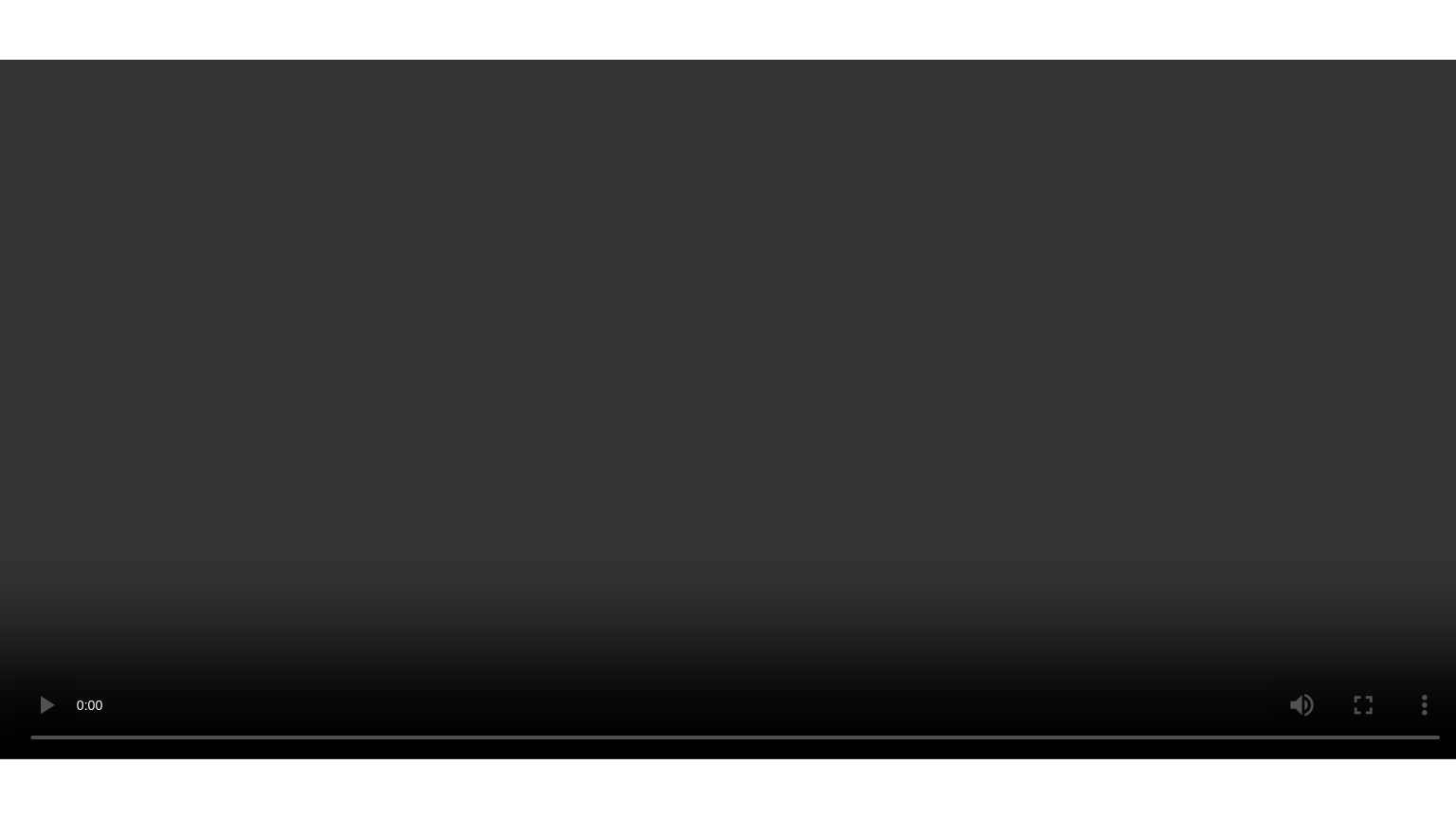
scroll to position [229, 0]
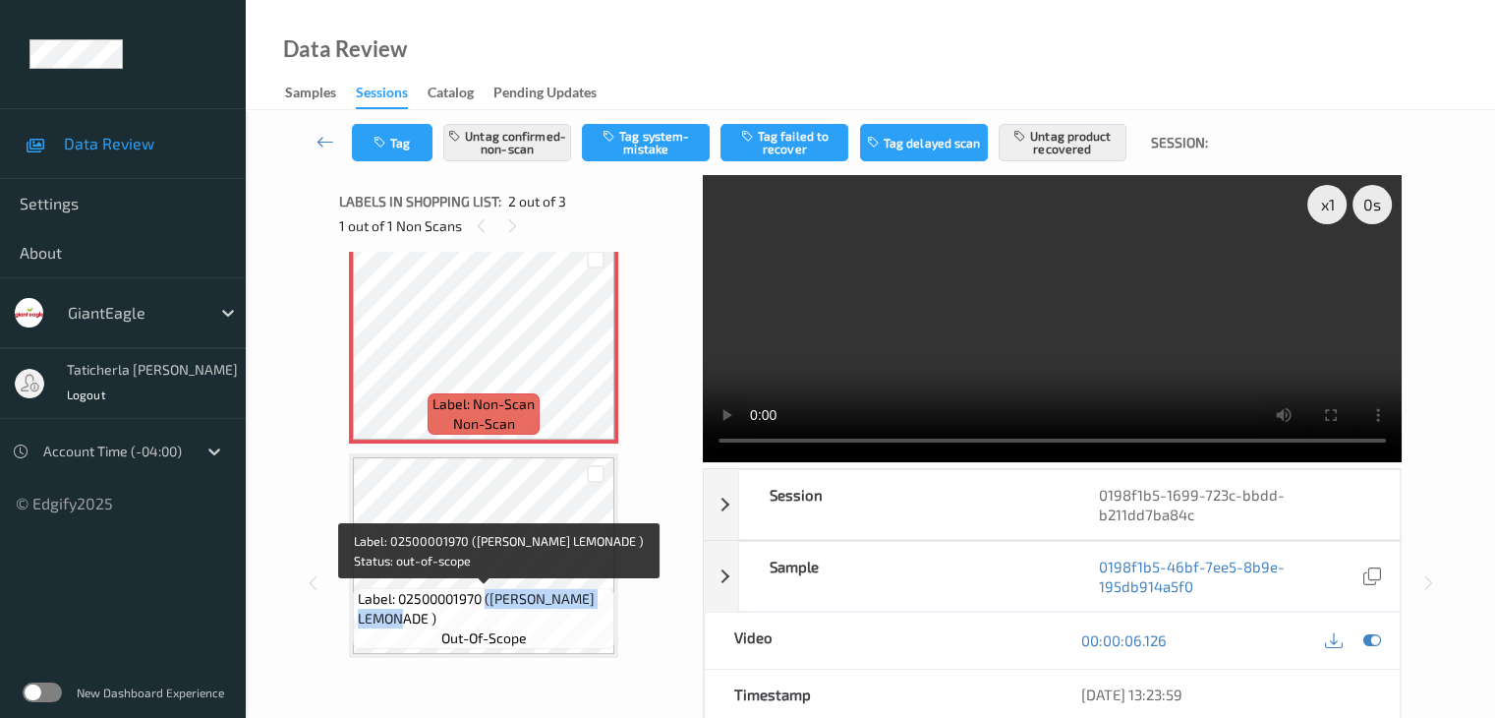
drag, startPoint x: 488, startPoint y: 597, endPoint x: 584, endPoint y: 614, distance: 98.0
click at [584, 614] on span "Label: 02500001970 (MM STRAW LEMONADE )" at bounding box center [484, 608] width 252 height 39
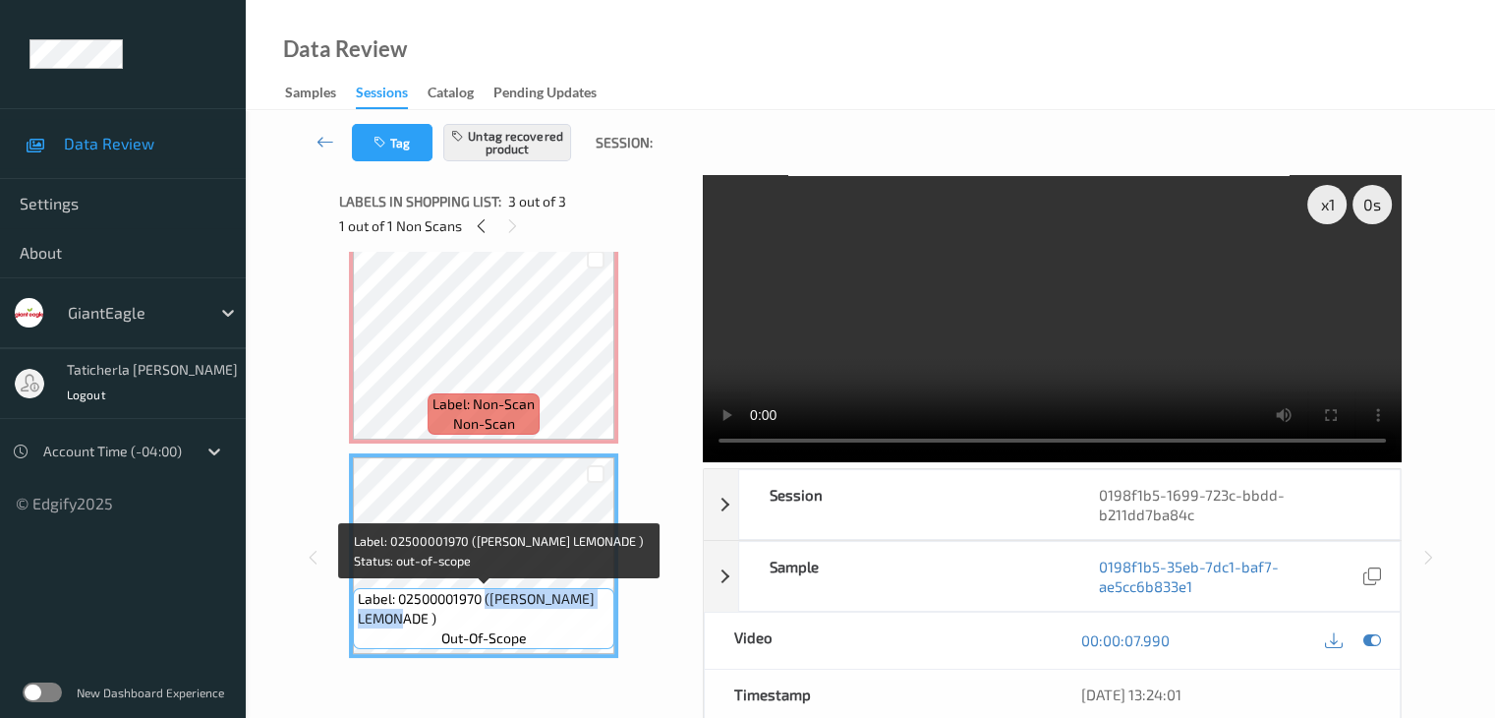
copy span "(MM STRAW LEMONADE )"
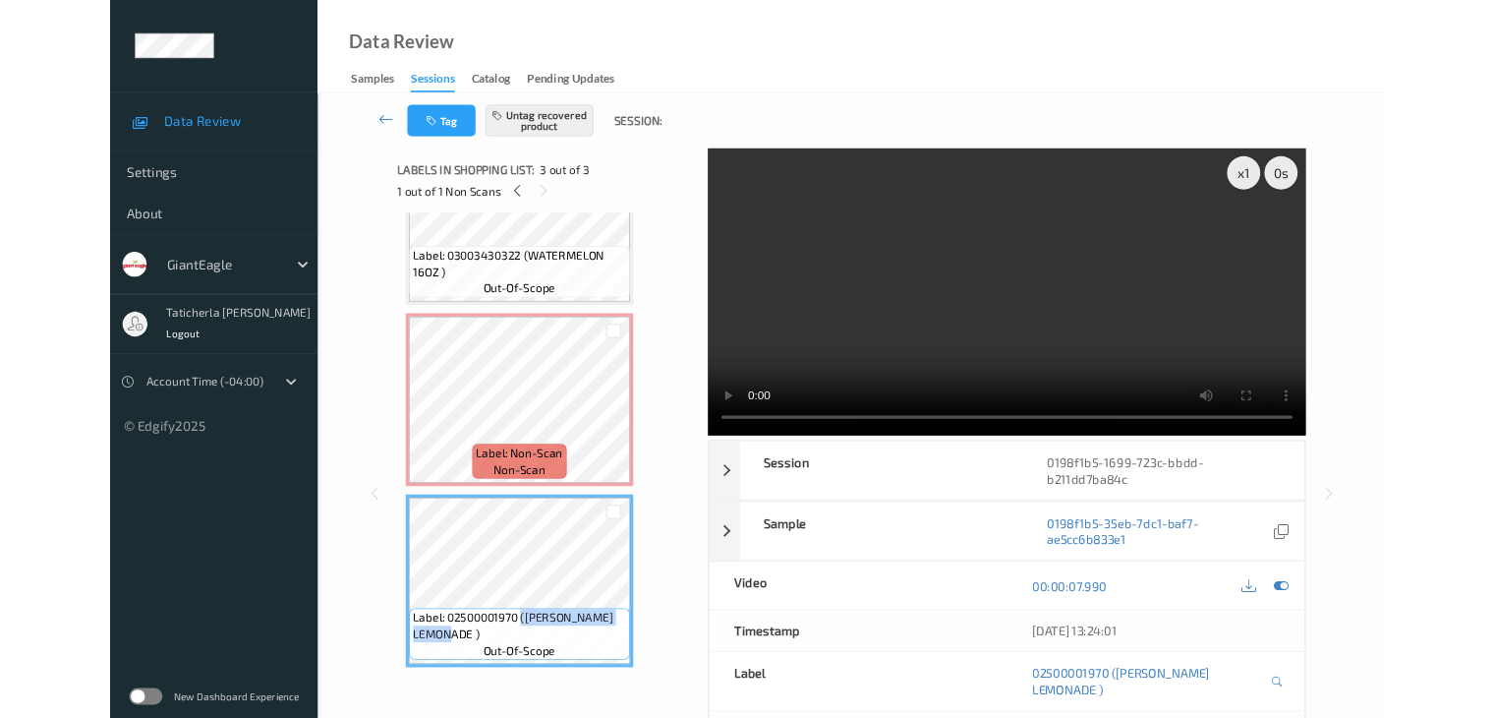
scroll to position [105, 0]
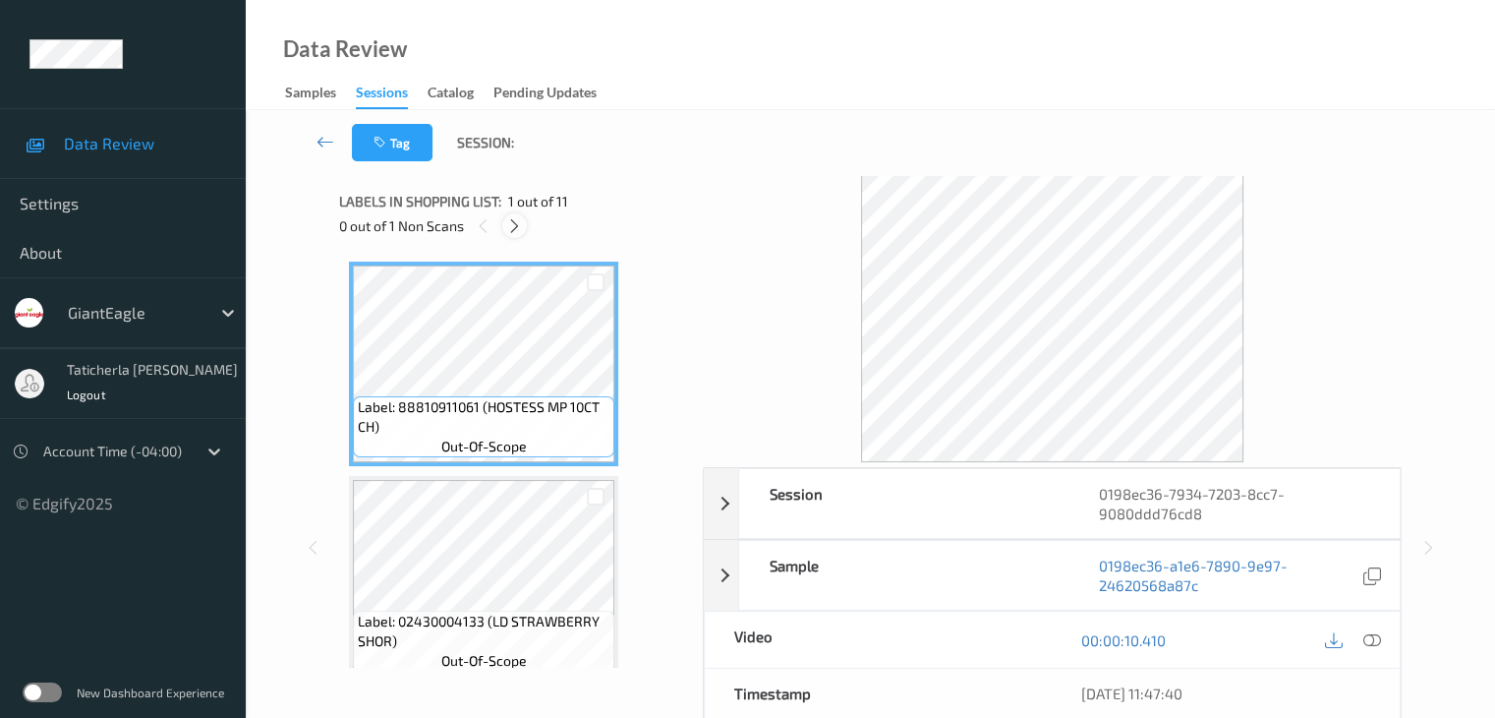
click at [514, 223] on icon at bounding box center [514, 226] width 17 height 18
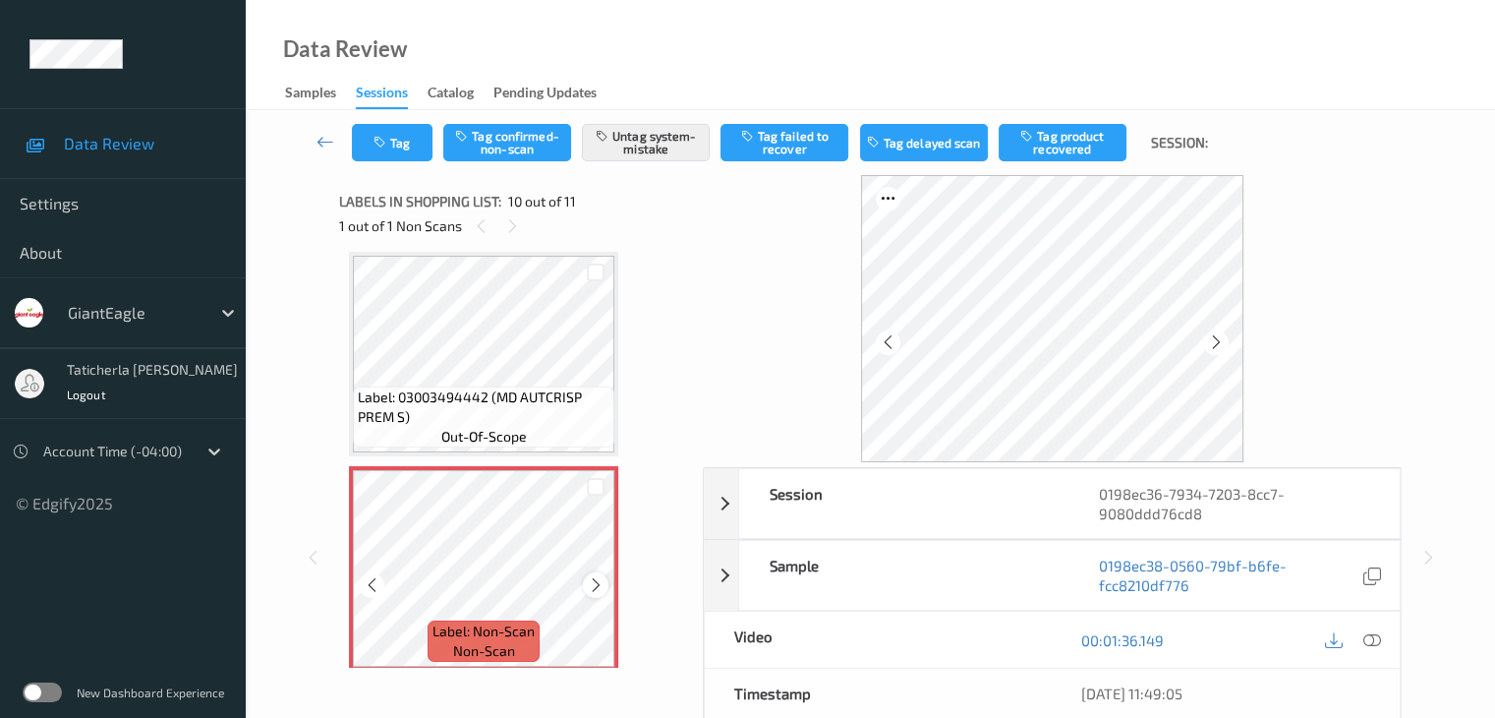
click at [594, 588] on icon at bounding box center [596, 585] width 17 height 18
click at [1369, 636] on icon at bounding box center [1372, 640] width 18 height 18
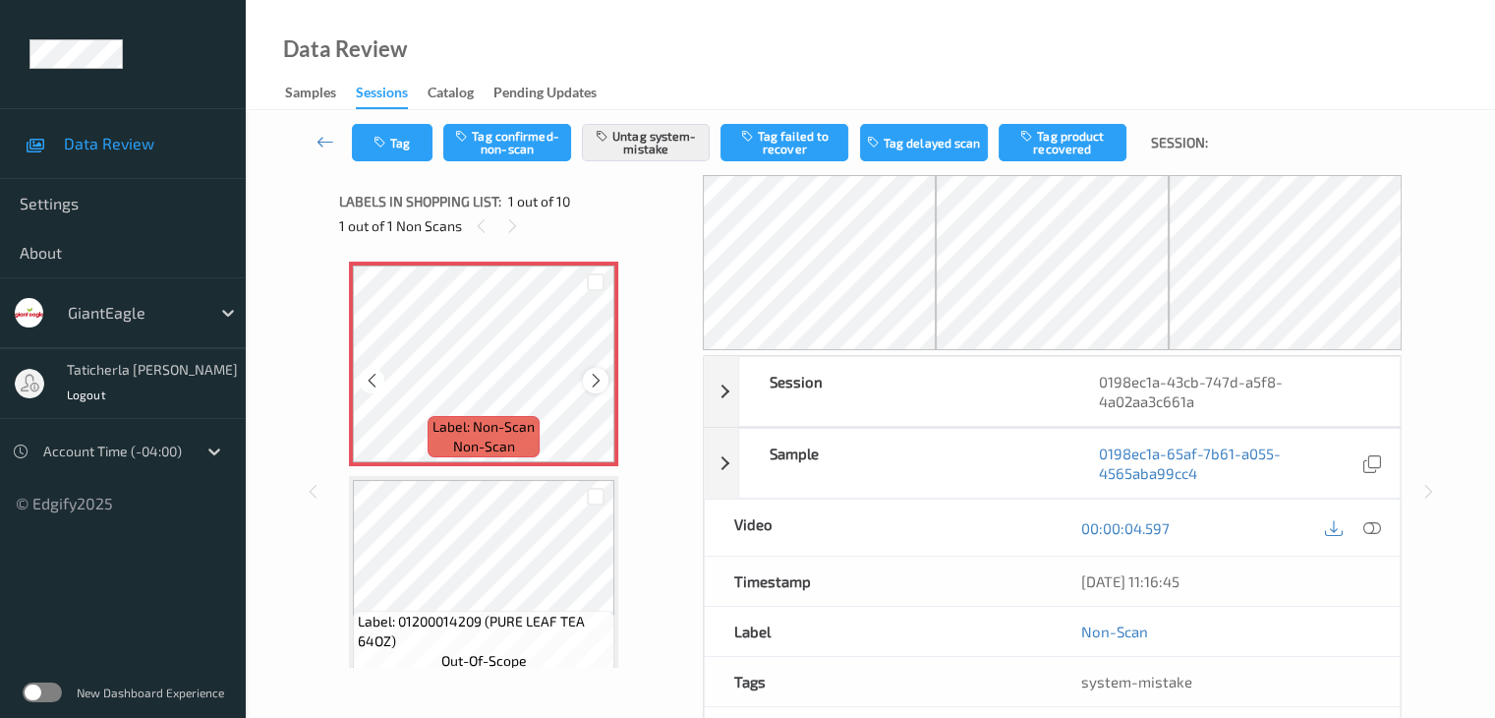
click at [589, 377] on icon at bounding box center [596, 381] width 17 height 18
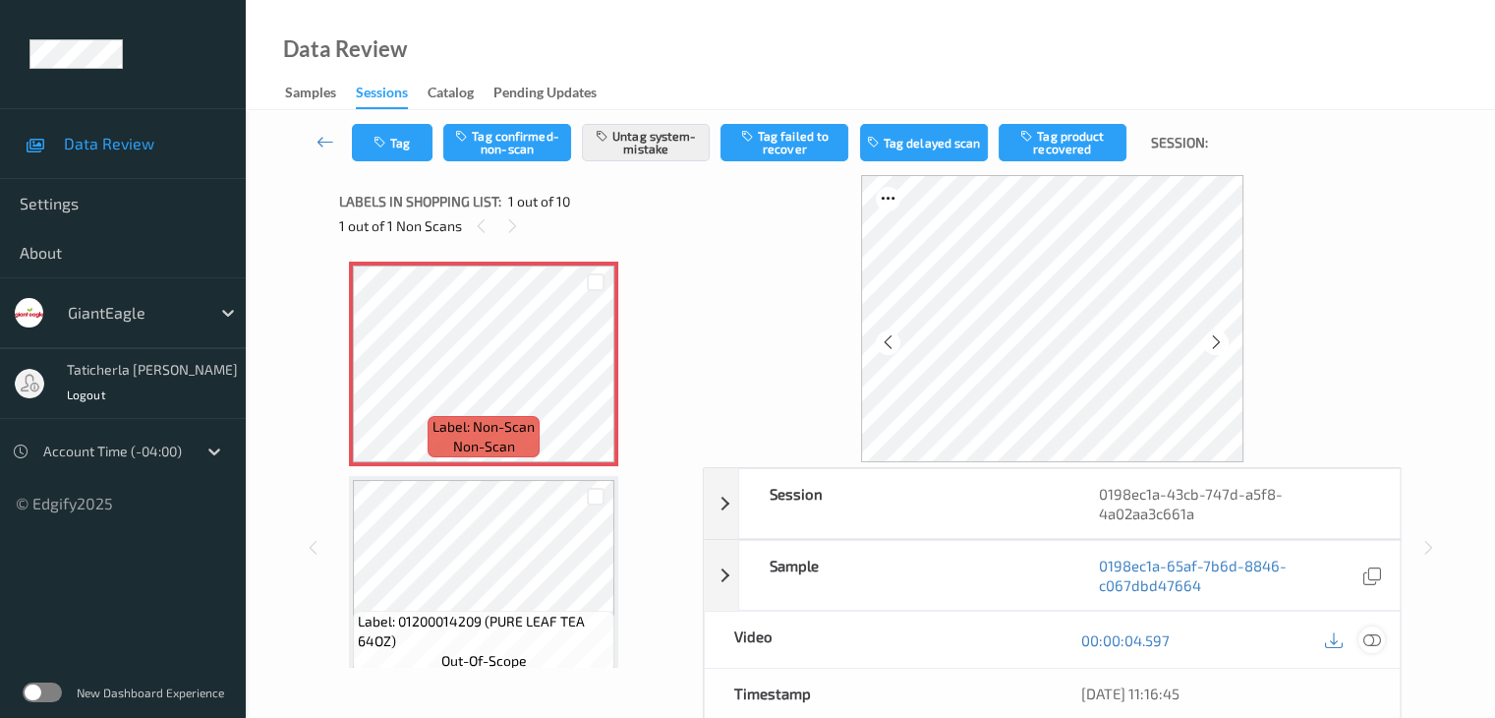
click at [1369, 640] on icon at bounding box center [1372, 640] width 18 height 18
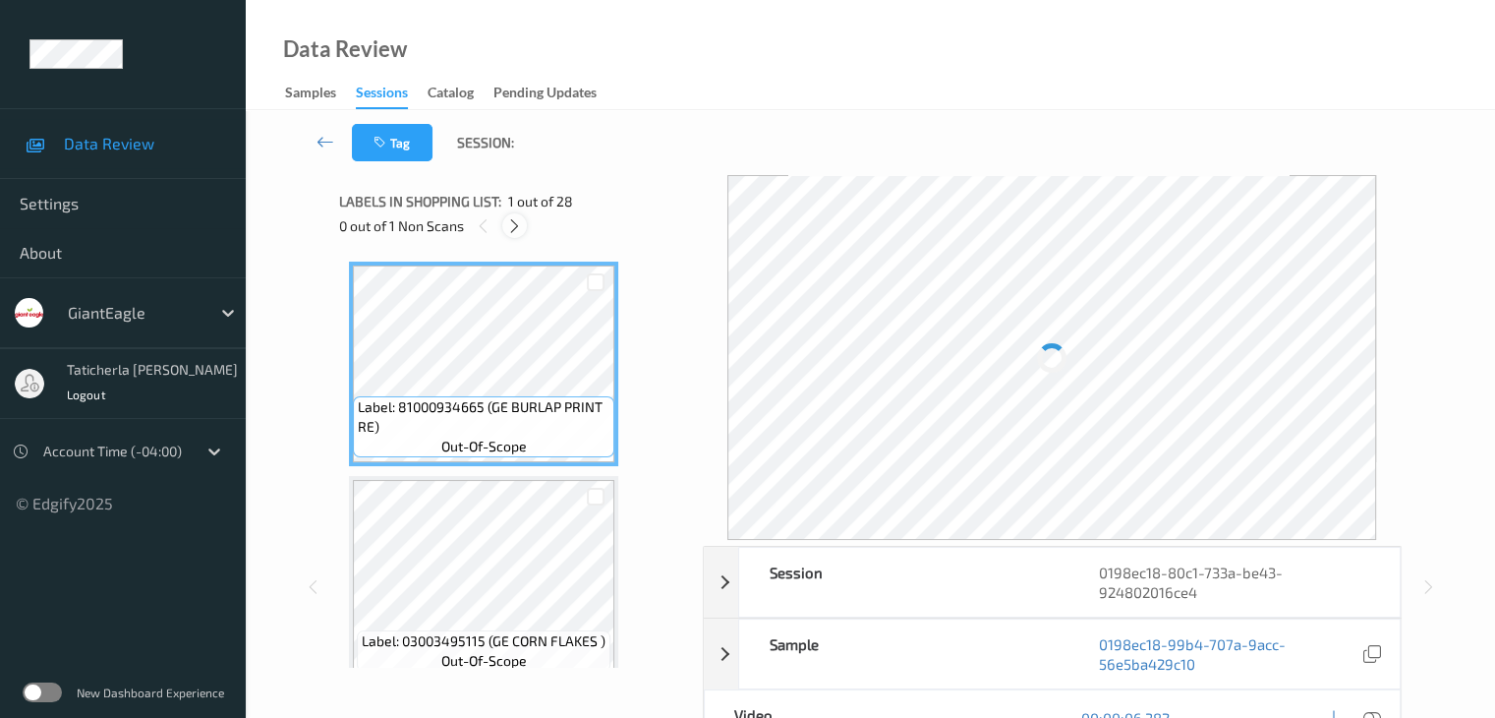
click at [515, 224] on icon at bounding box center [514, 226] width 17 height 18
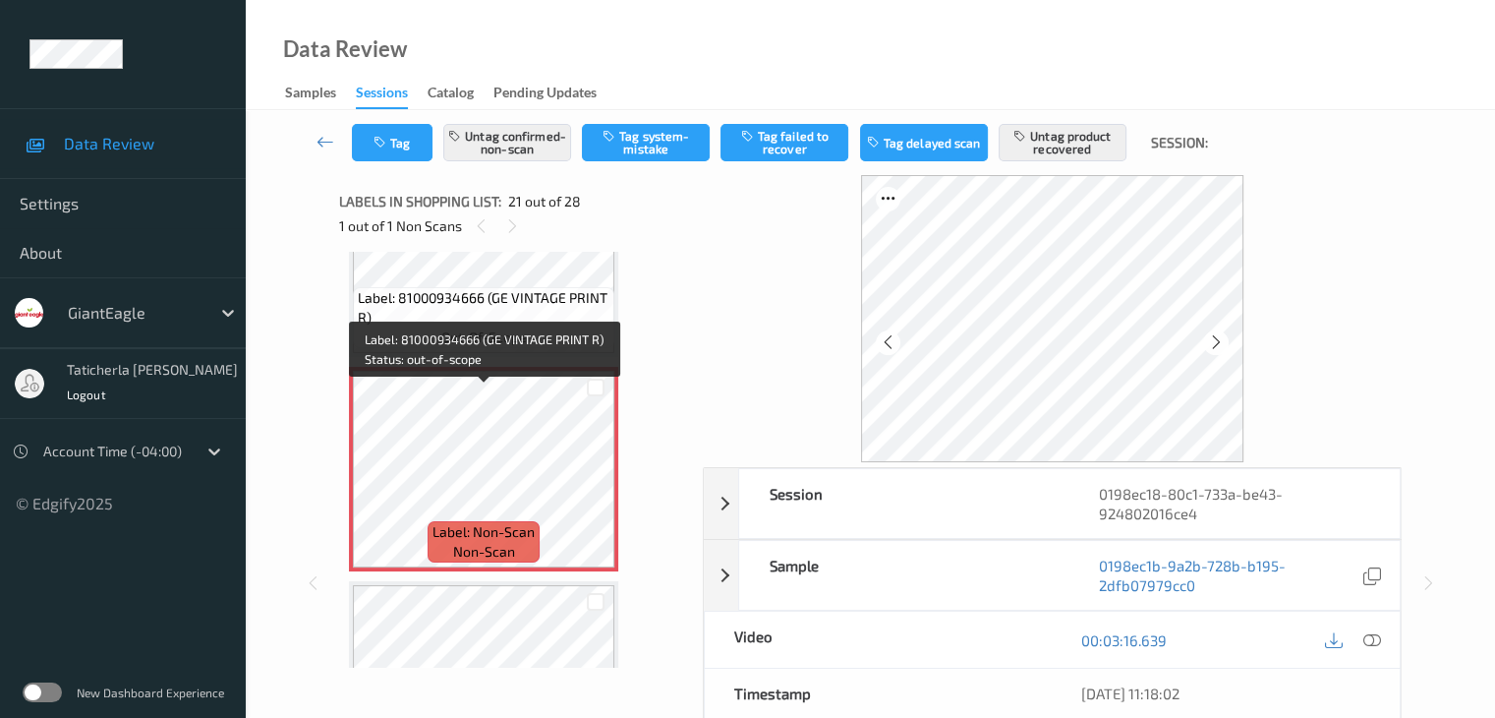
scroll to position [4279, 0]
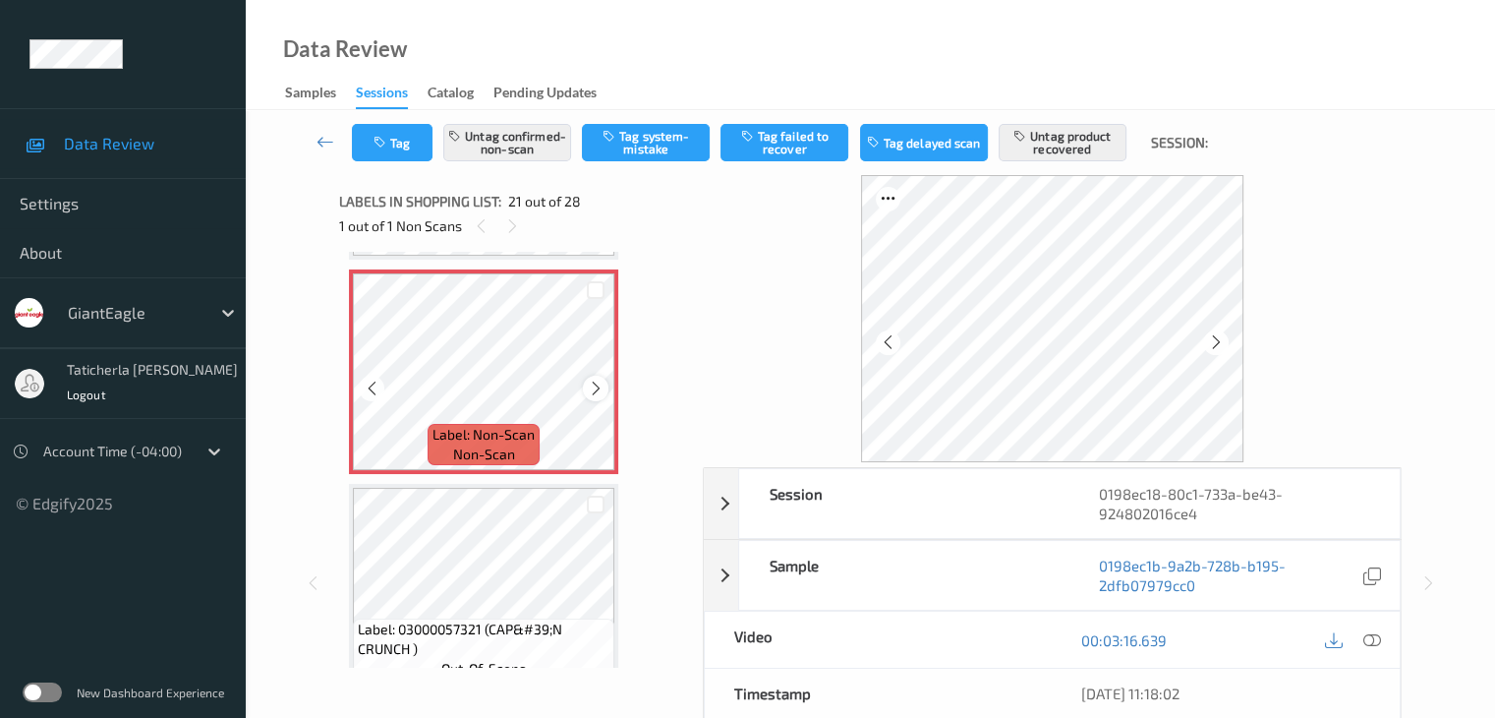
click at [589, 386] on icon at bounding box center [596, 389] width 17 height 18
click at [1373, 637] on icon at bounding box center [1372, 640] width 18 height 18
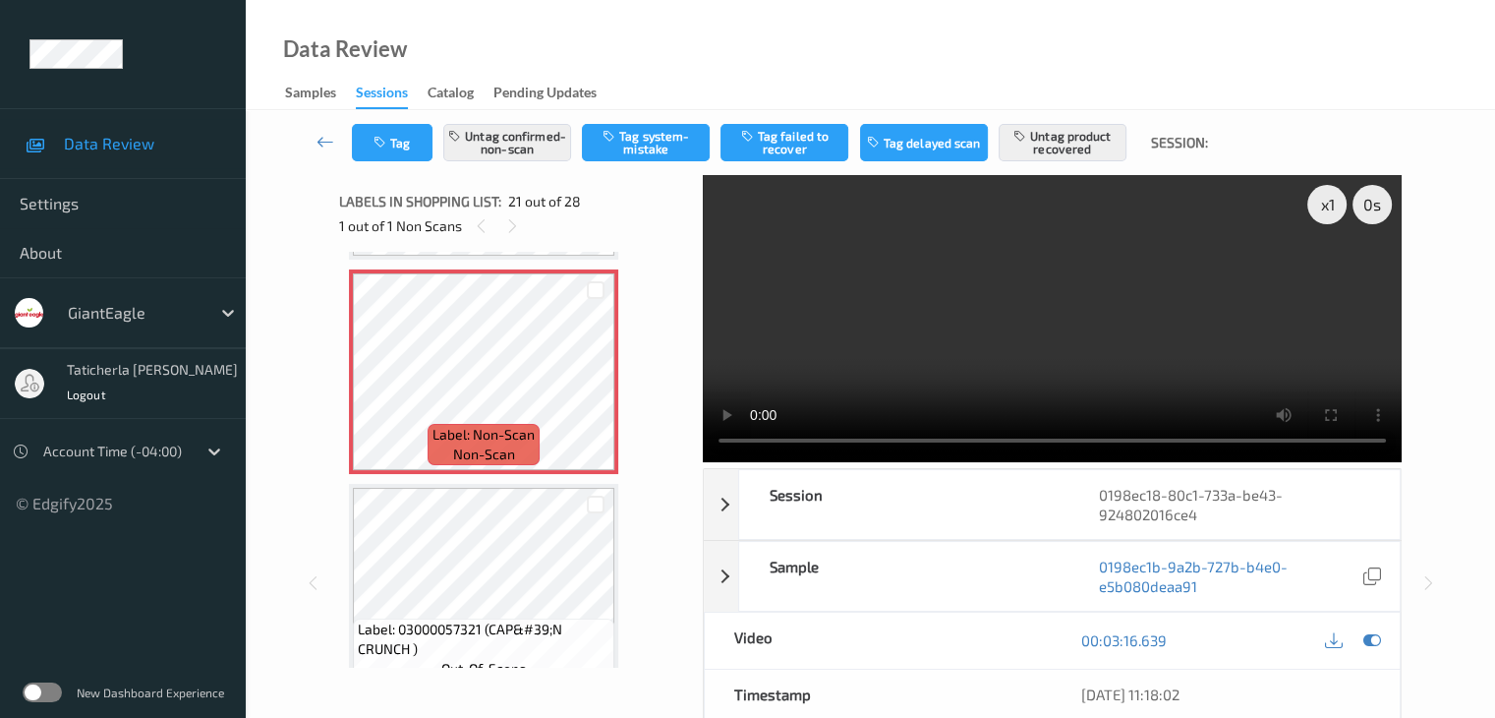
click at [1337, 275] on video at bounding box center [1052, 318] width 699 height 287
click at [598, 395] on icon at bounding box center [596, 389] width 17 height 18
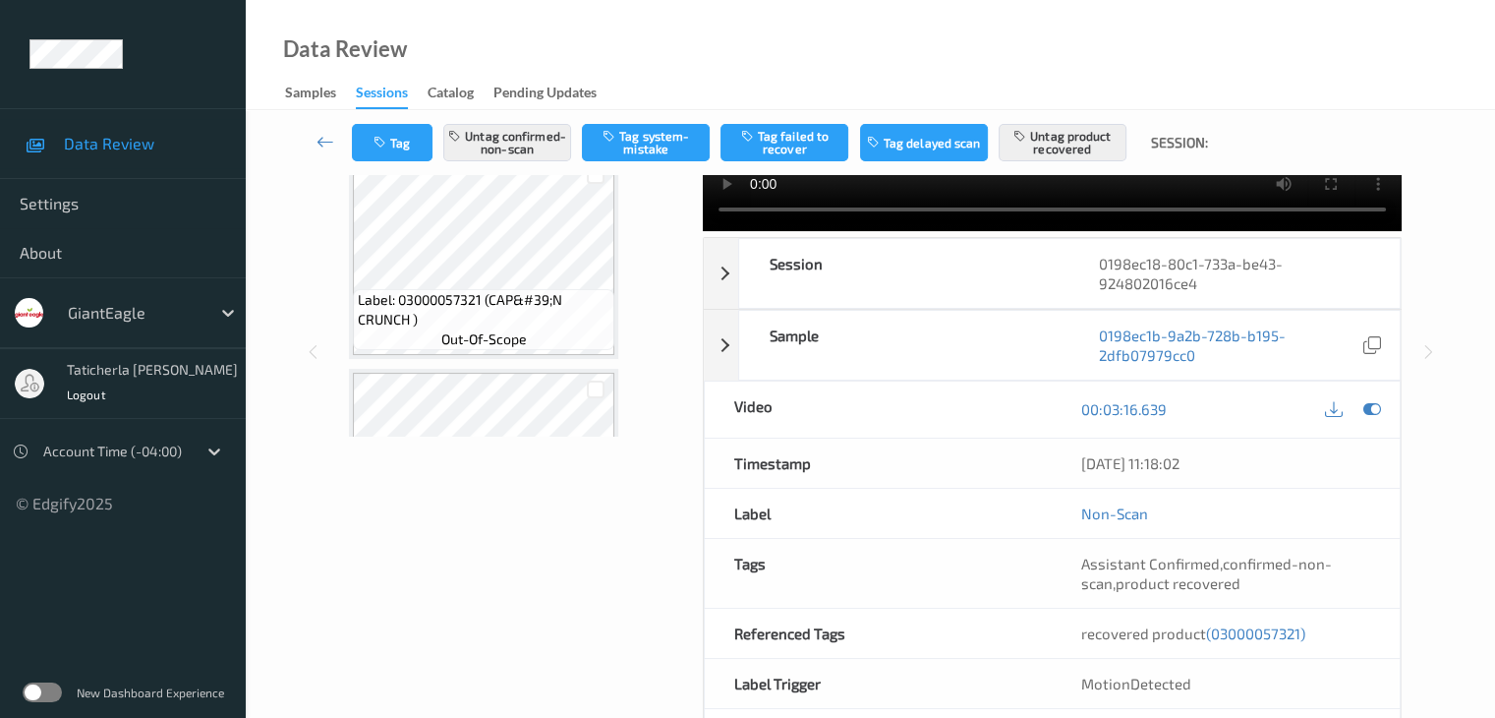
scroll to position [114, 0]
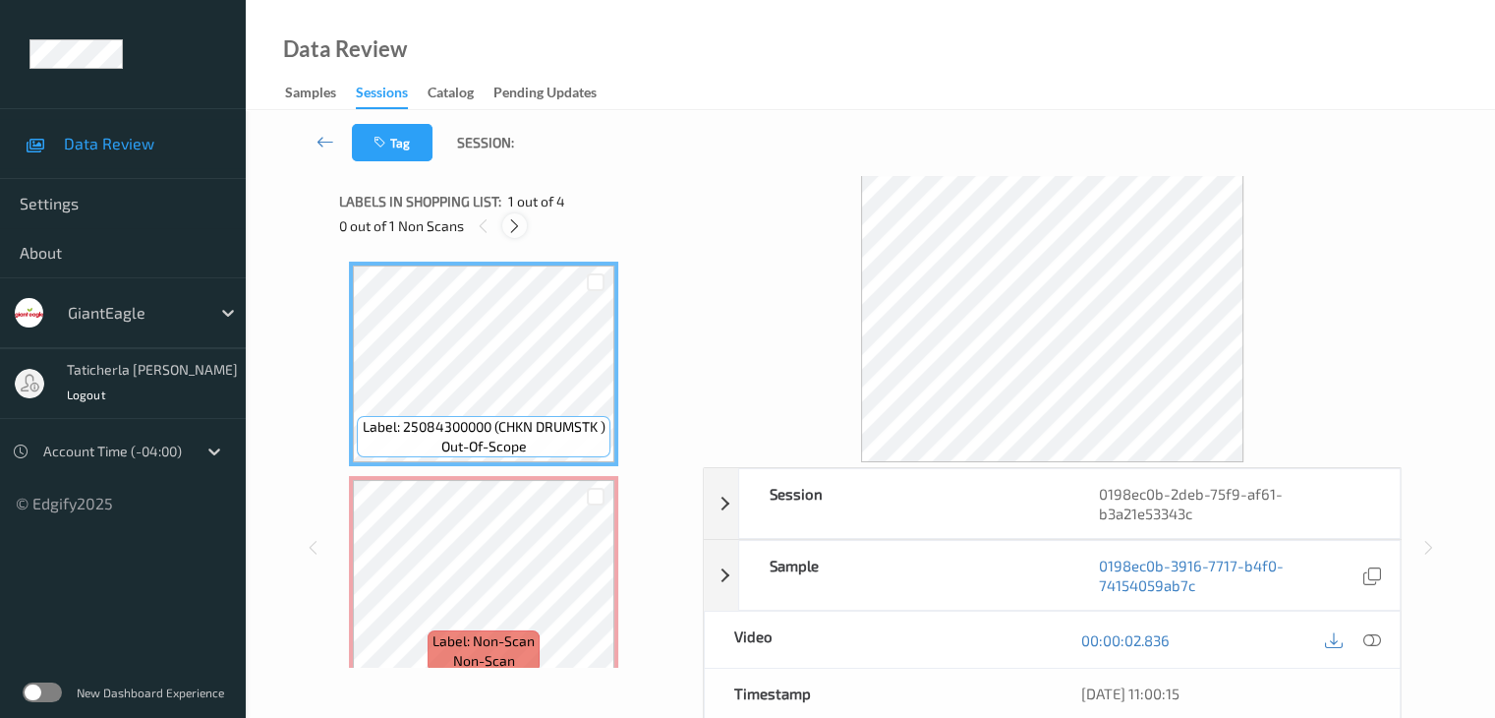
click at [512, 225] on icon at bounding box center [514, 226] width 17 height 18
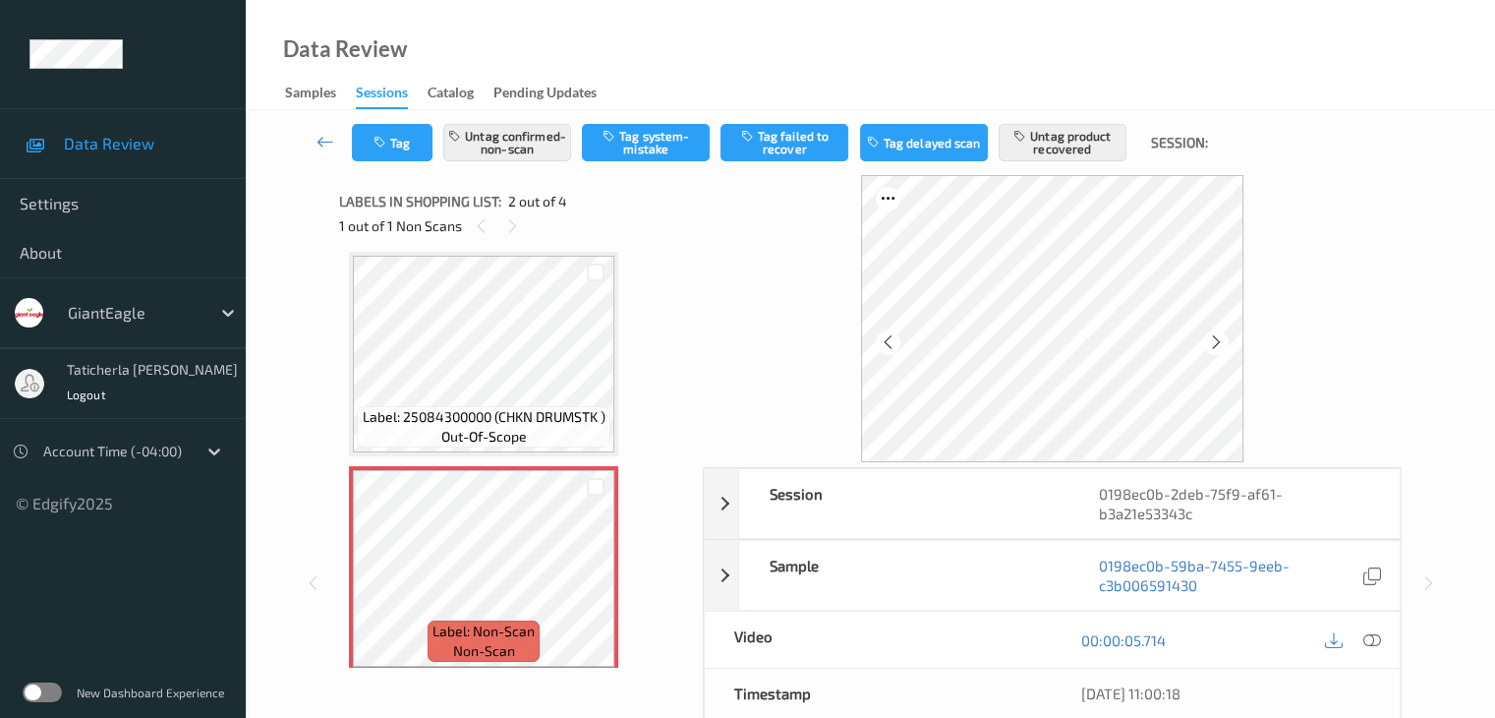
scroll to position [108, 0]
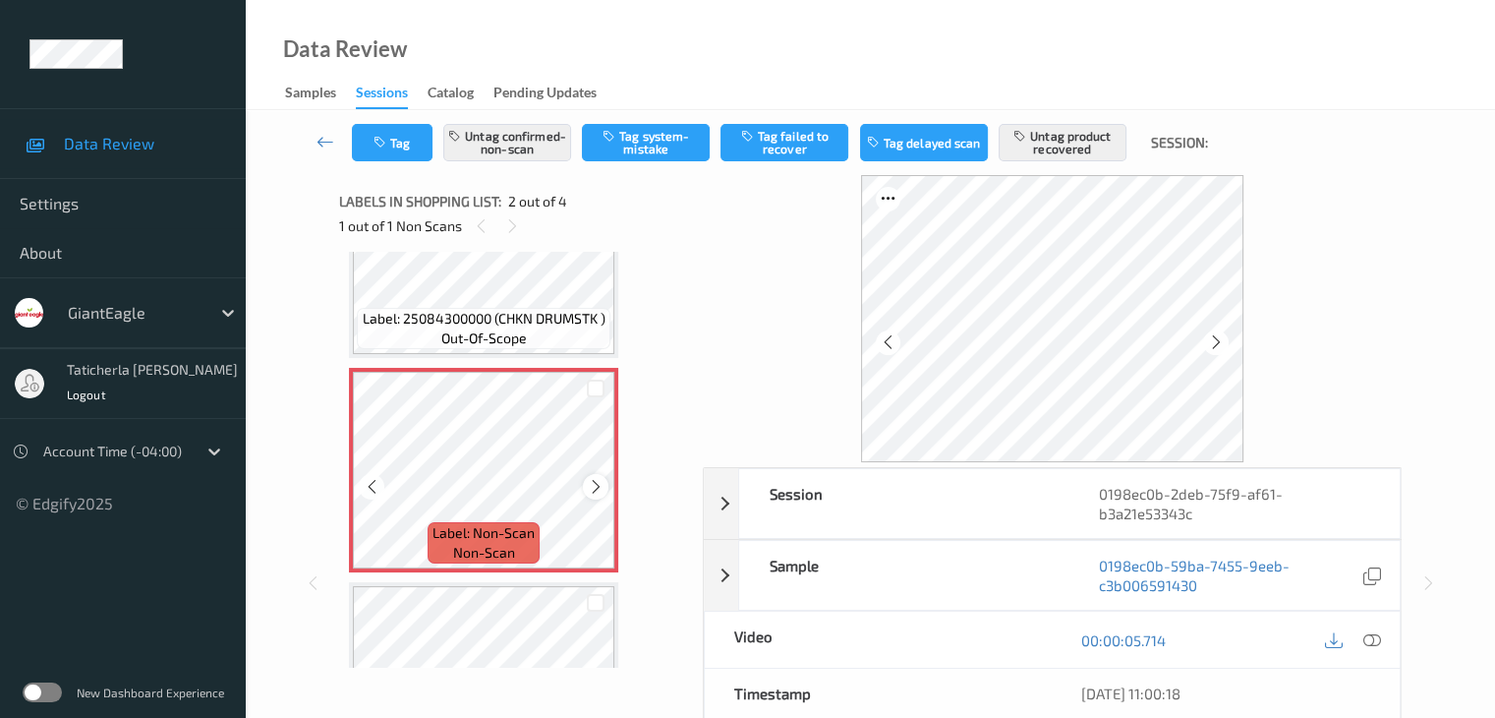
click at [596, 484] on icon at bounding box center [596, 487] width 17 height 18
click at [1210, 337] on icon at bounding box center [1216, 342] width 17 height 18
click at [1371, 634] on icon at bounding box center [1372, 640] width 18 height 18
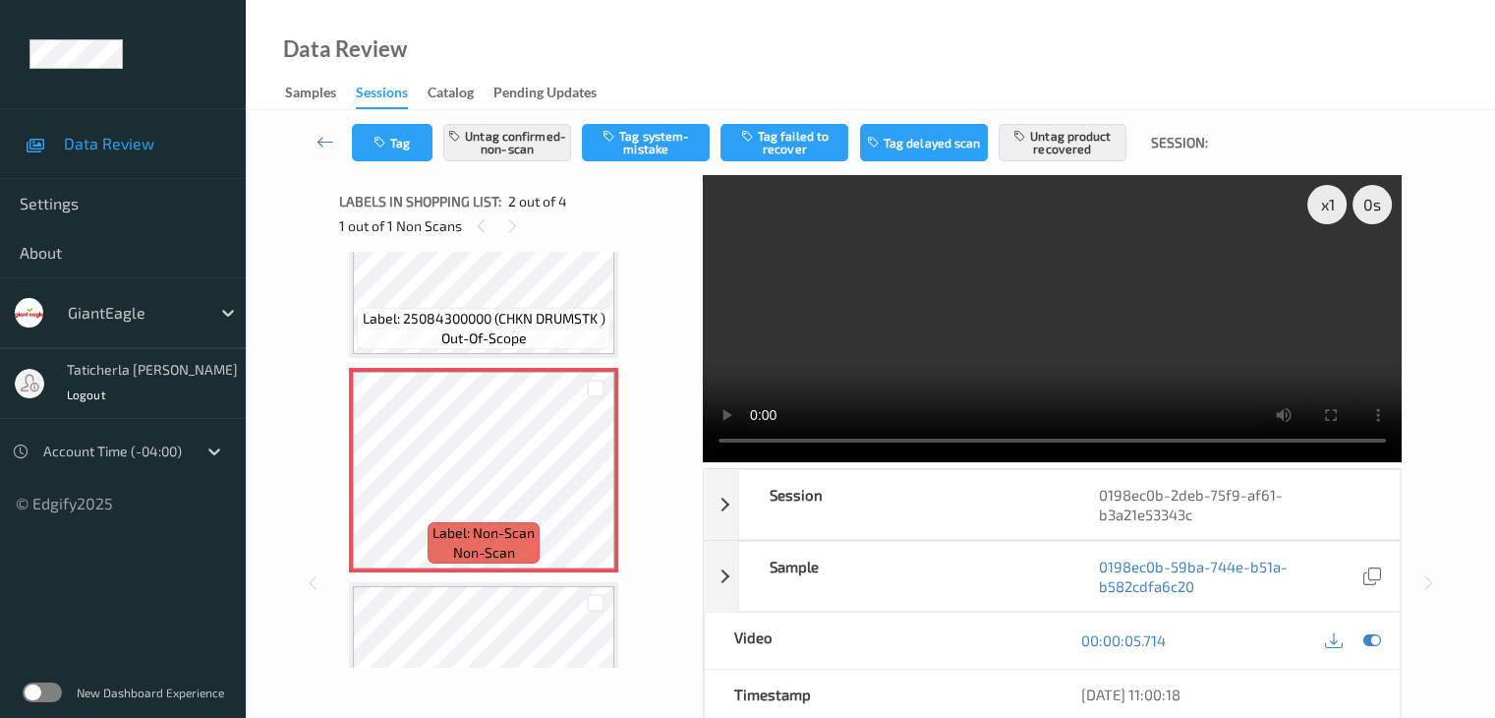
click at [1326, 273] on video at bounding box center [1052, 318] width 699 height 287
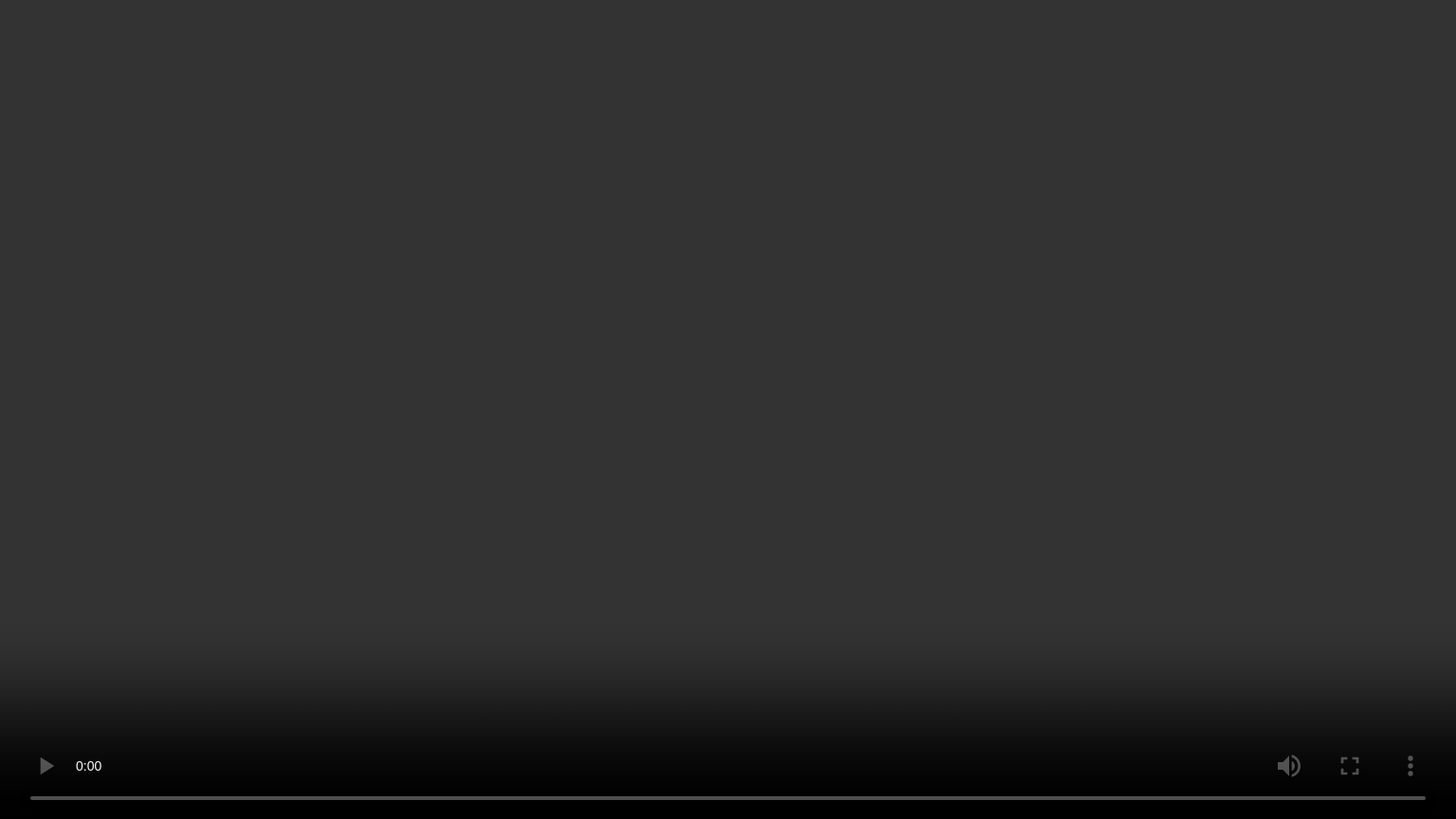
click at [40, 692] on video at bounding box center [728, 409] width 1456 height 819
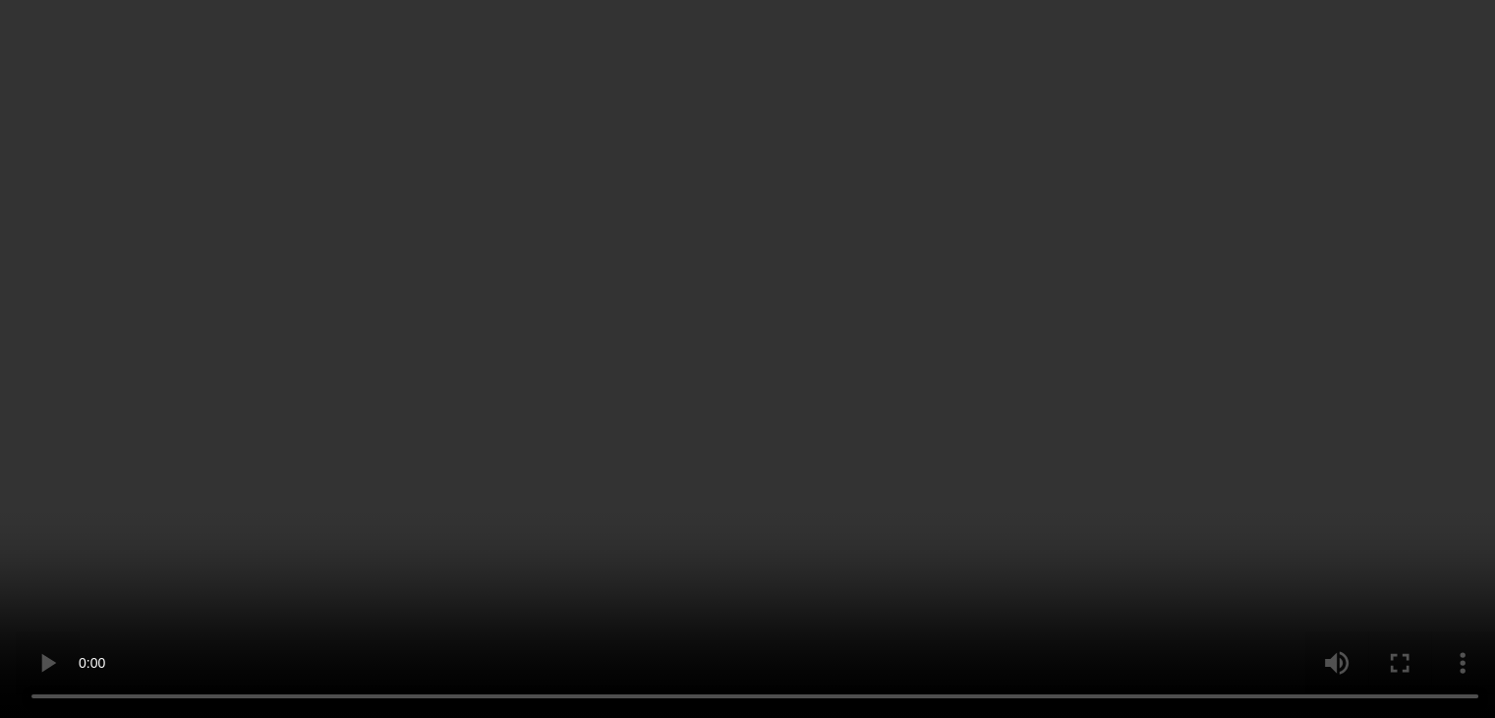
scroll to position [255, 0]
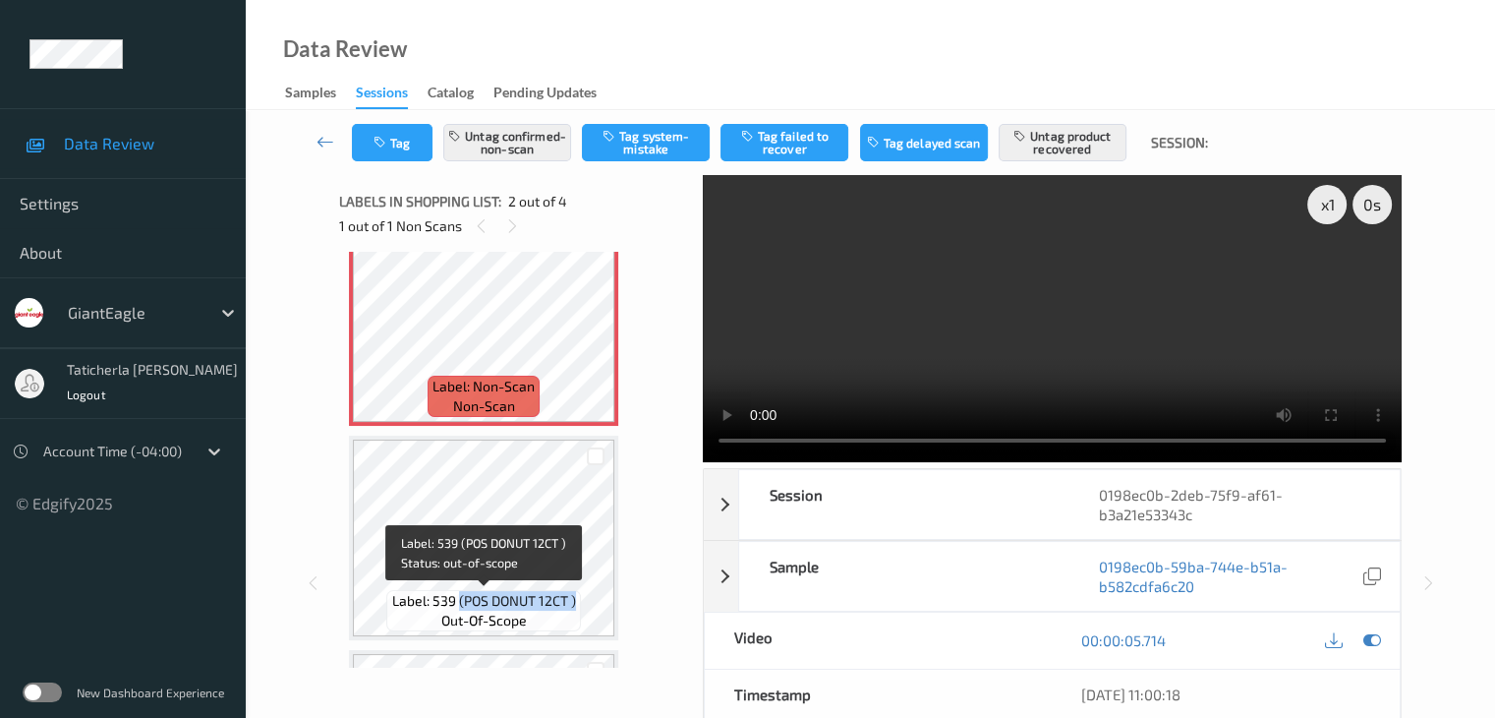
drag, startPoint x: 459, startPoint y: 600, endPoint x: 579, endPoint y: 603, distance: 120.0
click at [579, 603] on div "Label: 539 (POS DONUT 12CT ) out-of-scope" at bounding box center [483, 610] width 194 height 41
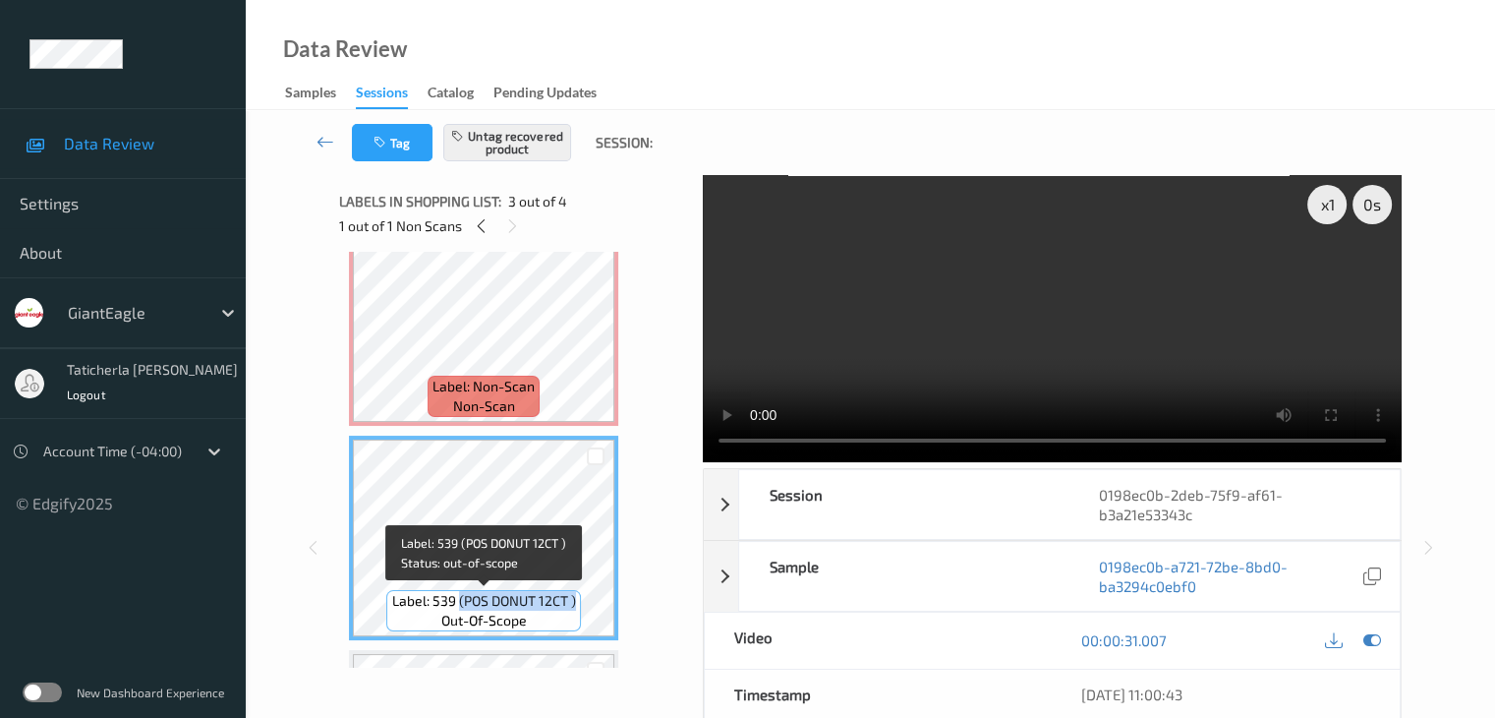
copy span "(POS DONUT 12CT )"
